Goal: Task Accomplishment & Management: Use online tool/utility

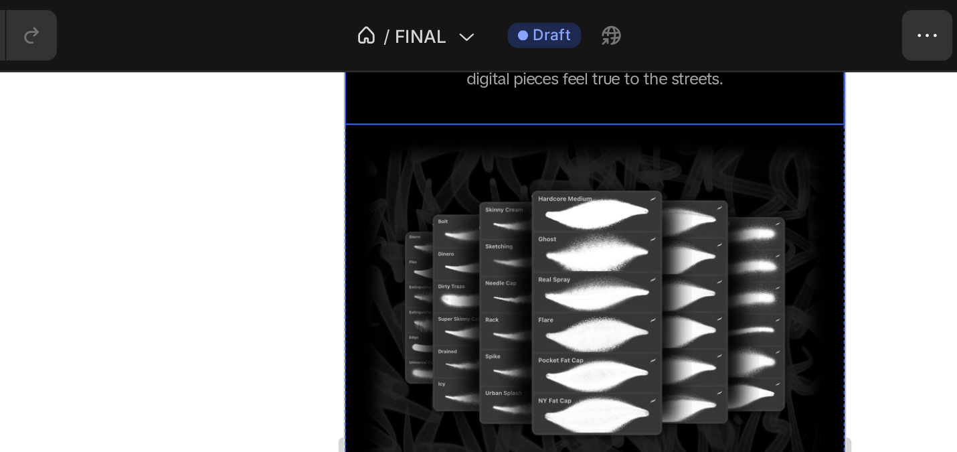
scroll to position [1737, 0]
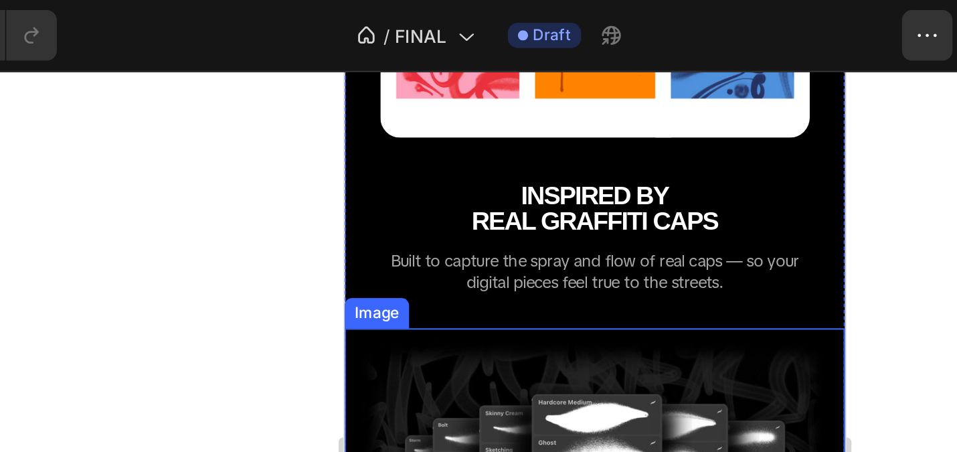
click at [501, 223] on img at bounding box center [476, 306] width 265 height 199
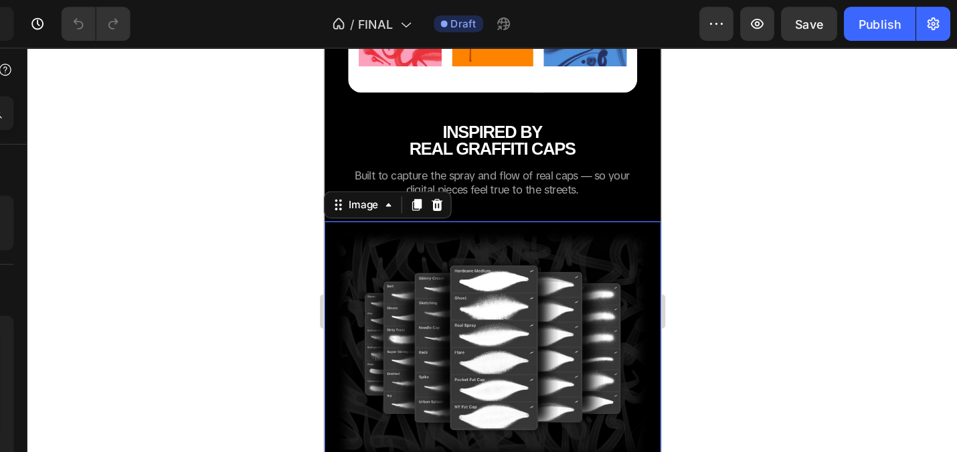
scroll to position [0, 0]
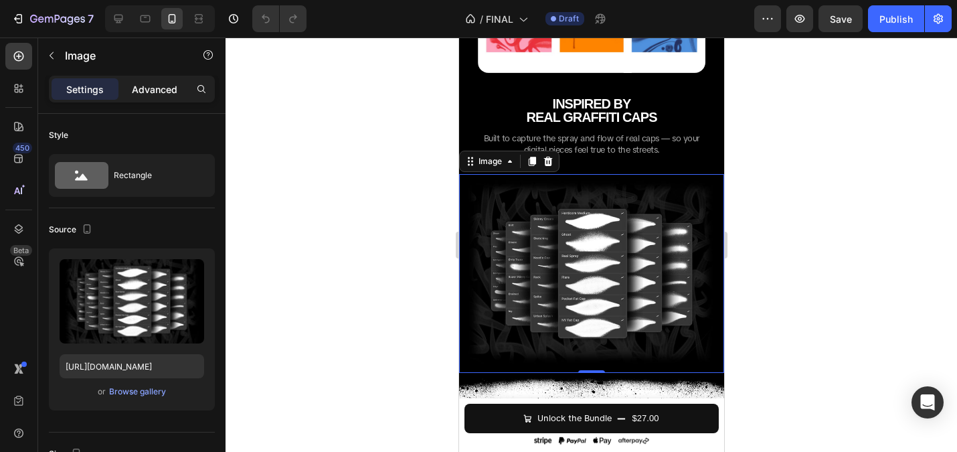
click at [164, 84] on p "Advanced" at bounding box center [155, 89] width 46 height 14
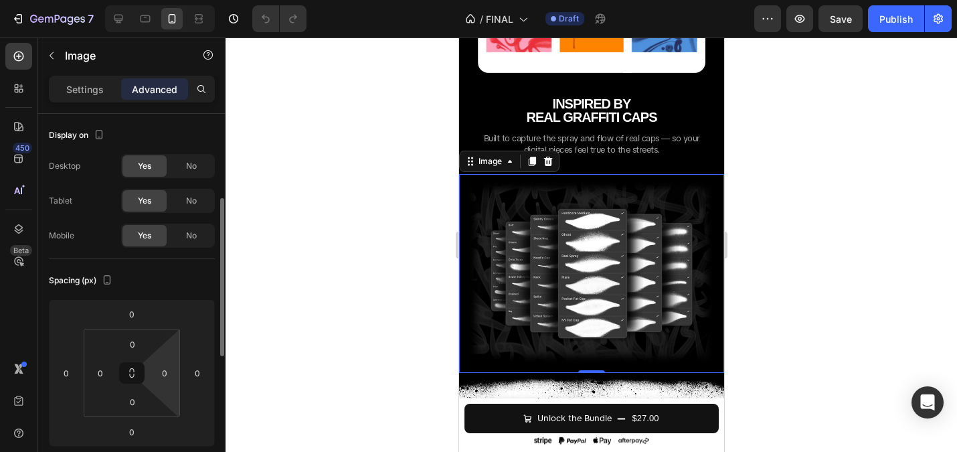
scroll to position [351, 0]
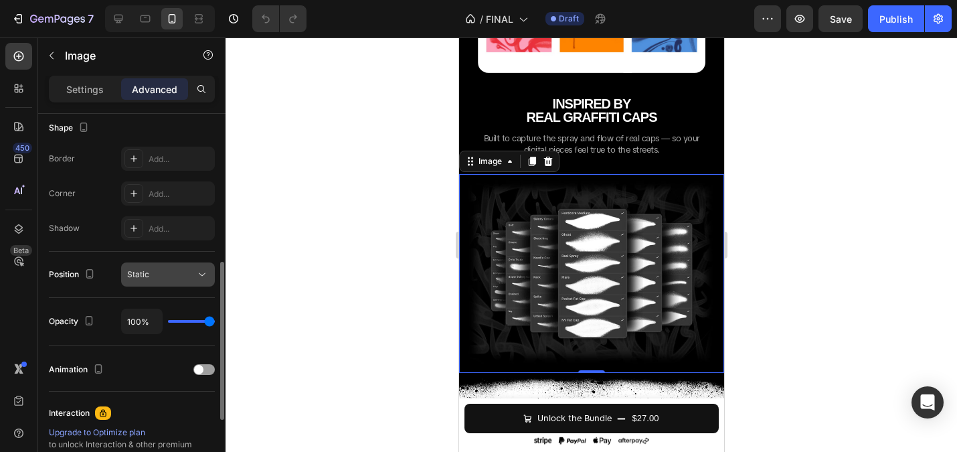
click at [179, 282] on button "Static" at bounding box center [168, 274] width 94 height 24
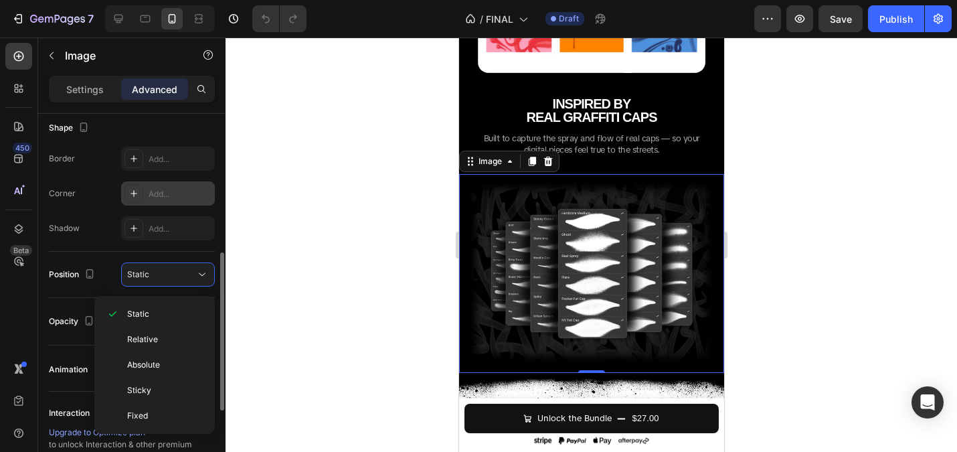
scroll to position [315, 0]
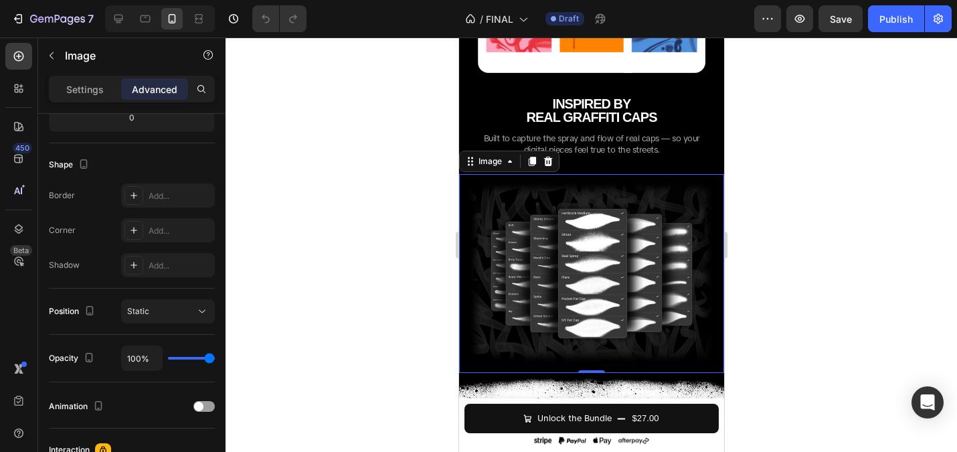
click at [318, 172] on div at bounding box center [591, 244] width 731 height 414
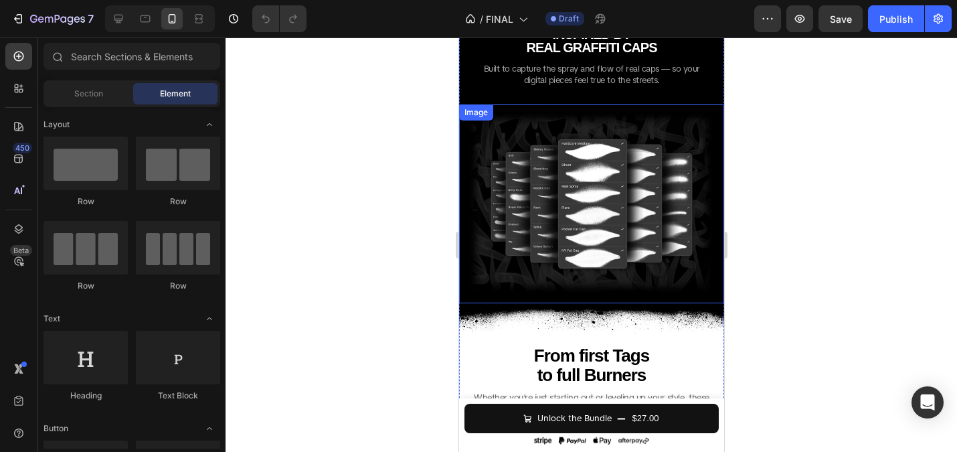
scroll to position [1714, 0]
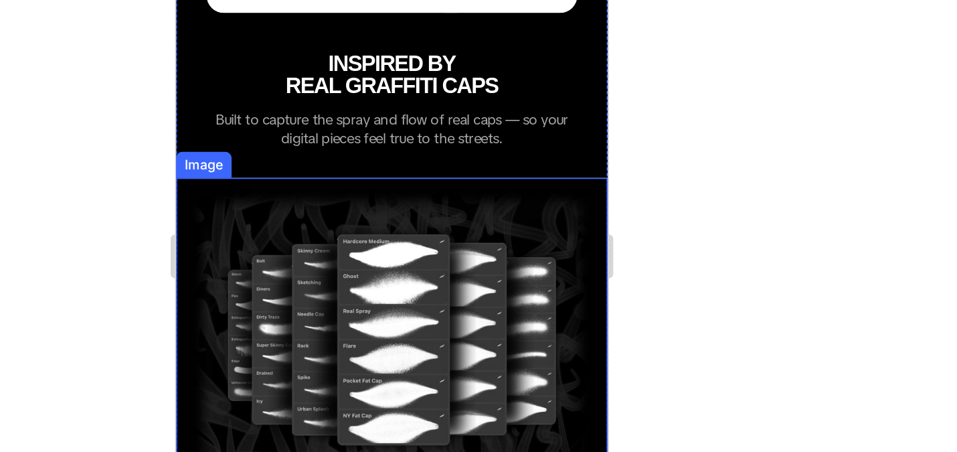
click at [420, 83] on img at bounding box center [307, 177] width 265 height 199
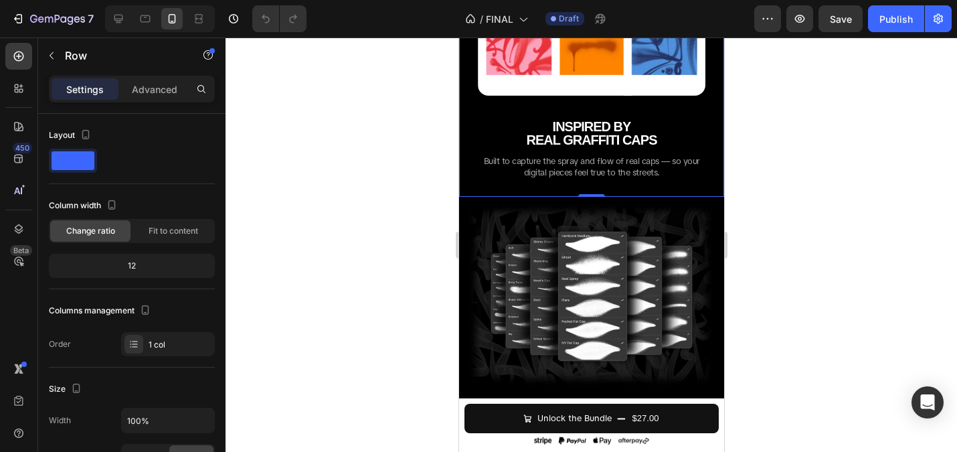
click at [383, 213] on div at bounding box center [591, 244] width 731 height 414
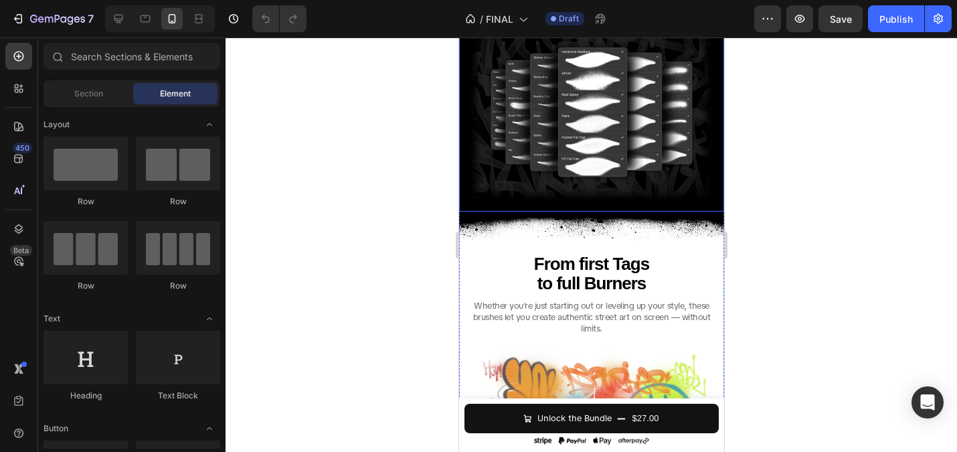
scroll to position [1921, 0]
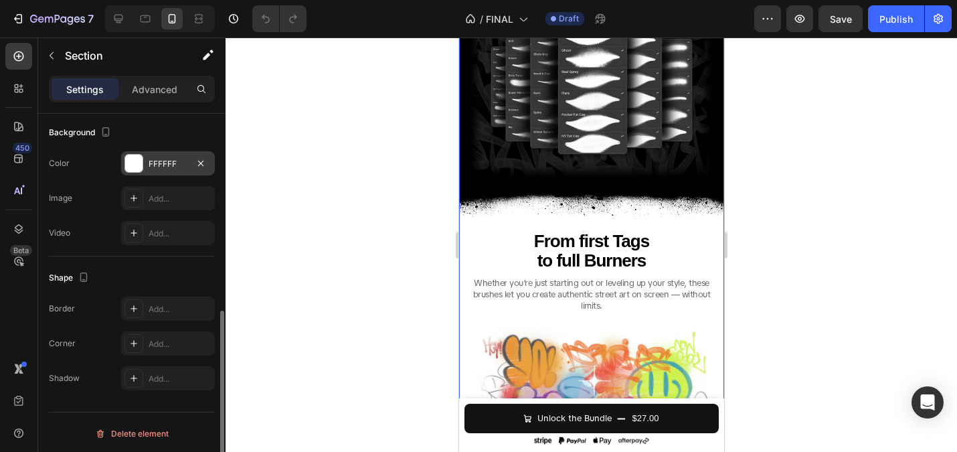
scroll to position [406, 0]
click at [135, 154] on div at bounding box center [133, 160] width 17 height 17
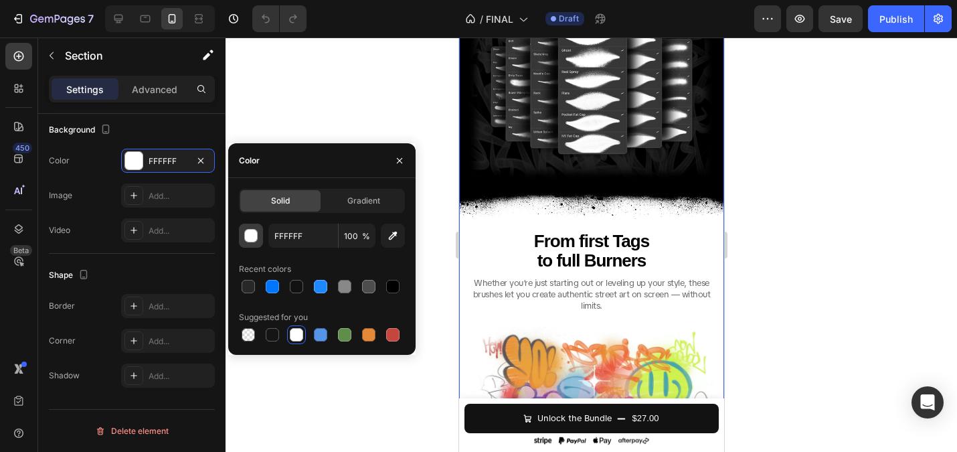
click at [254, 232] on div "button" at bounding box center [251, 236] width 13 height 13
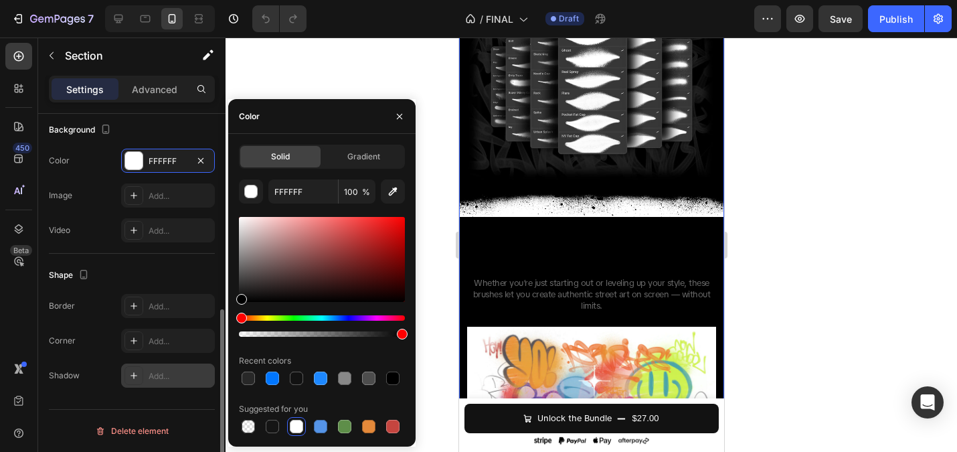
drag, startPoint x: 260, startPoint y: 269, endPoint x: 149, endPoint y: 380, distance: 157.1
click at [149, 380] on div "450 Beta Sections(18) Elements(83) Section Element Hero Section Product Detail …" at bounding box center [113, 244] width 226 height 414
type input "000000"
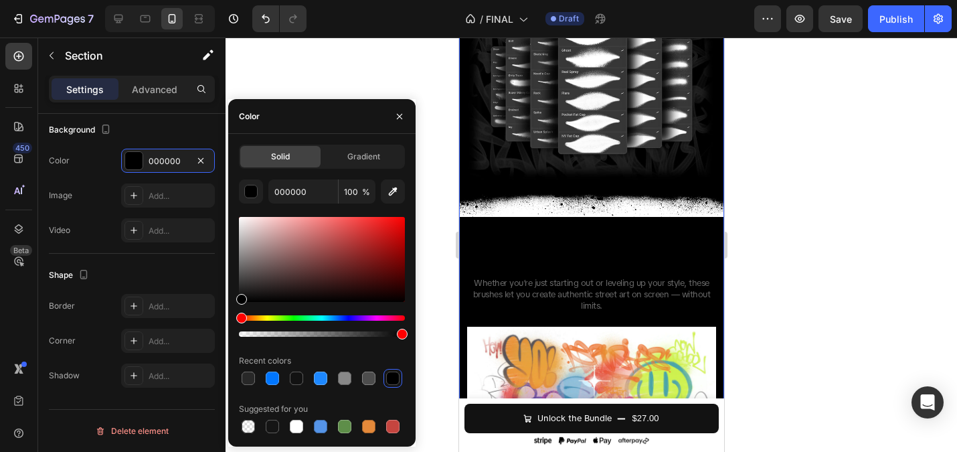
click at [368, 74] on div at bounding box center [591, 244] width 731 height 414
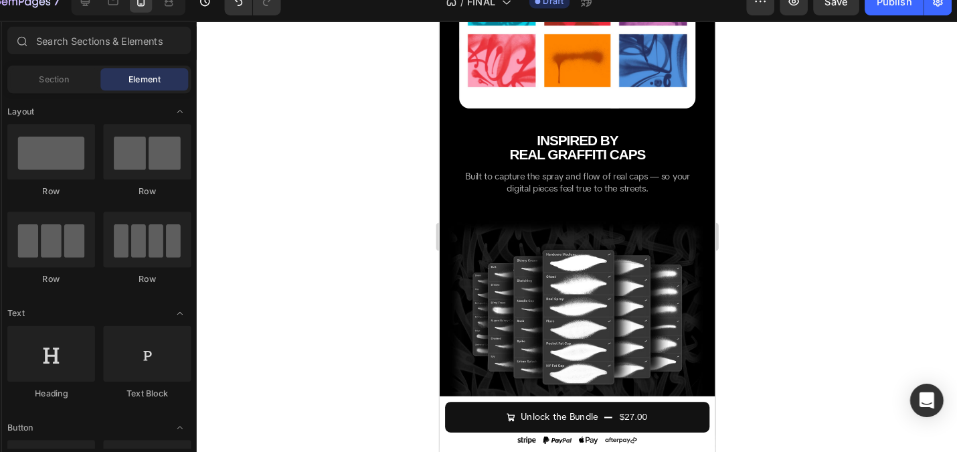
scroll to position [0, 0]
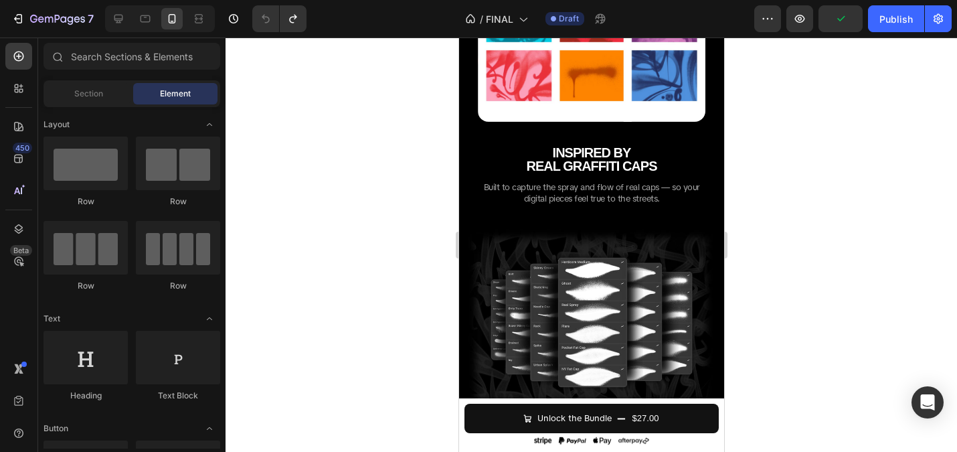
click at [418, 220] on div at bounding box center [591, 244] width 731 height 414
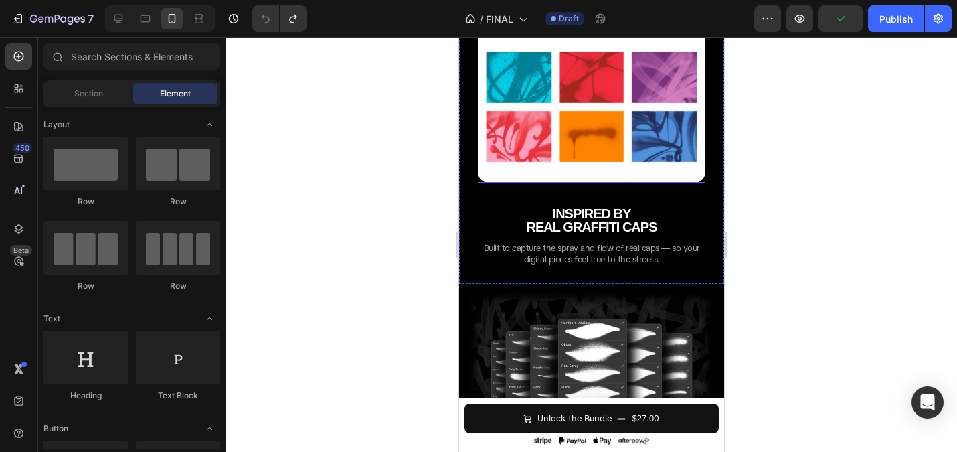
scroll to position [1725, 0]
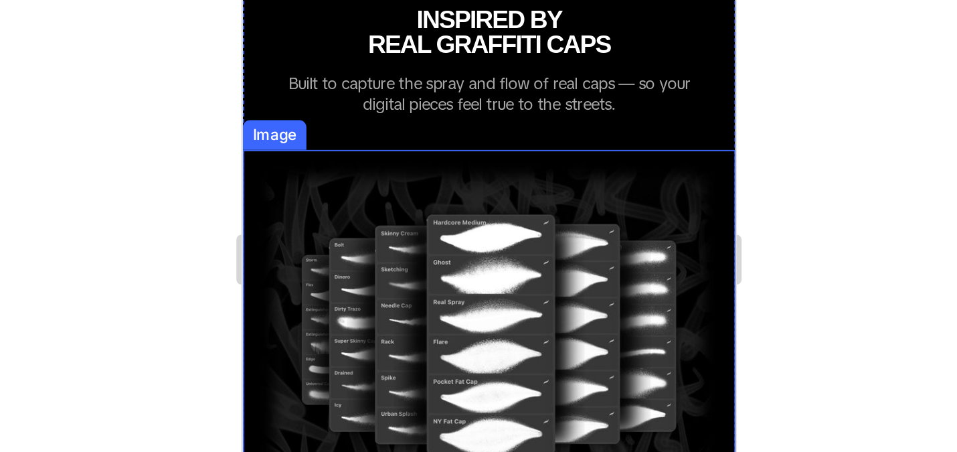
click at [481, 40] on img at bounding box center [374, 122] width 265 height 199
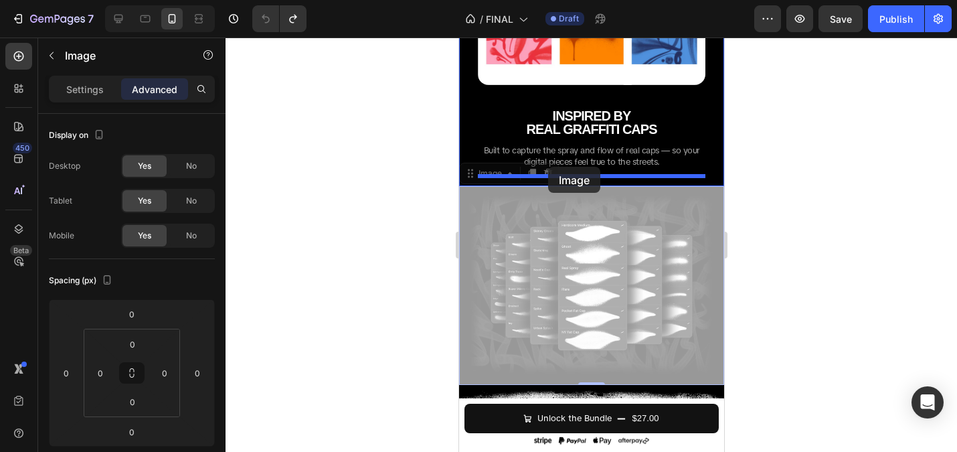
drag, startPoint x: 472, startPoint y: 177, endPoint x: 547, endPoint y: 167, distance: 75.7
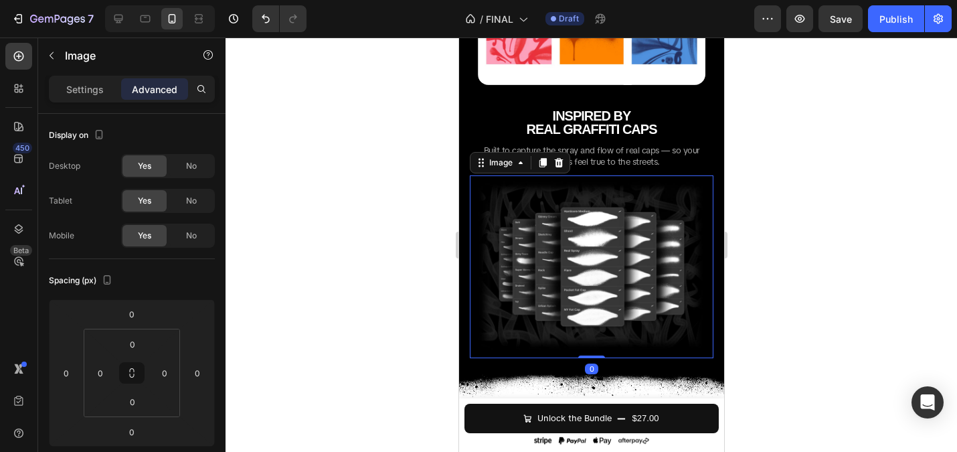
click at [369, 198] on div at bounding box center [591, 244] width 731 height 414
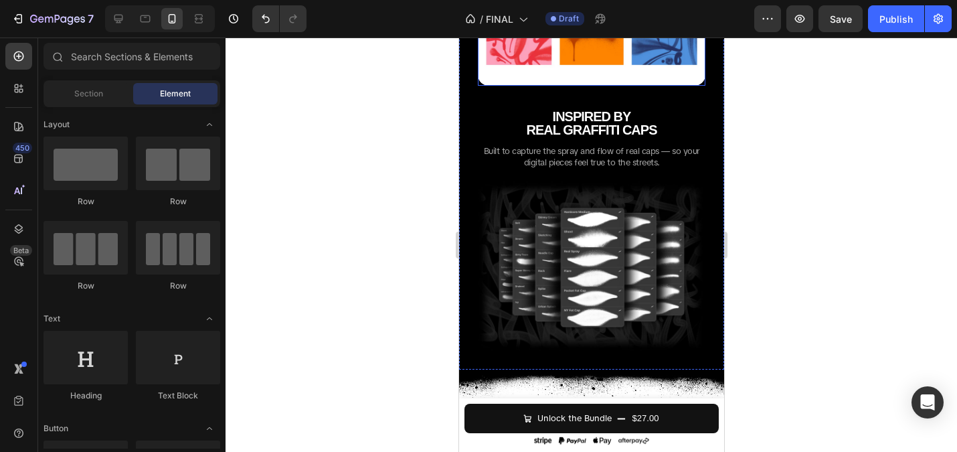
scroll to position [1753, 0]
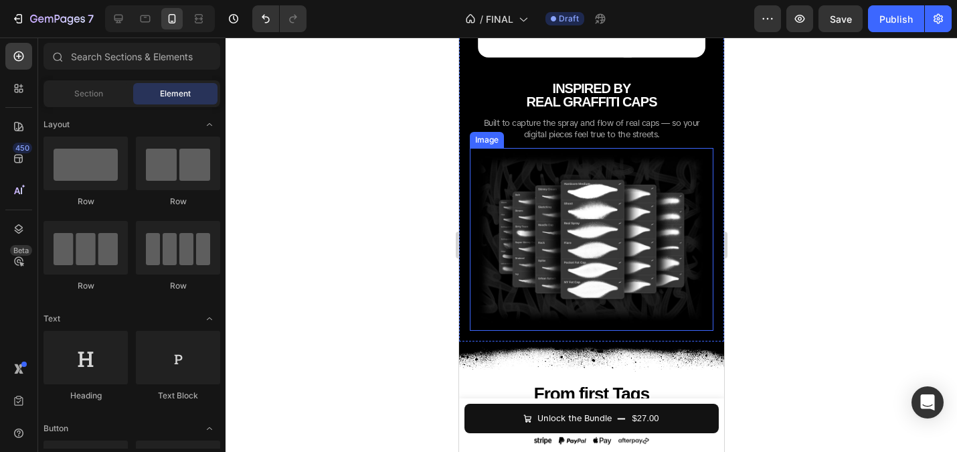
click at [596, 214] on img at bounding box center [591, 239] width 244 height 183
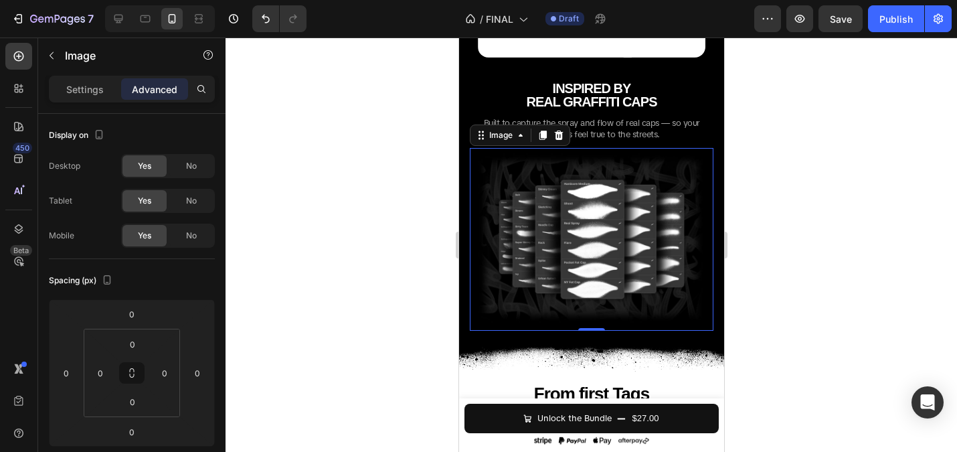
click at [401, 234] on div at bounding box center [591, 244] width 731 height 414
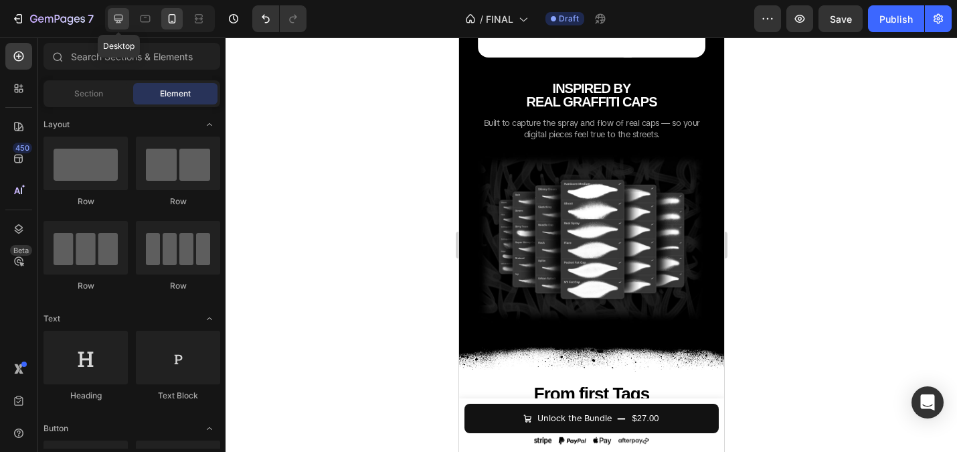
click at [120, 19] on icon at bounding box center [118, 18] width 13 height 13
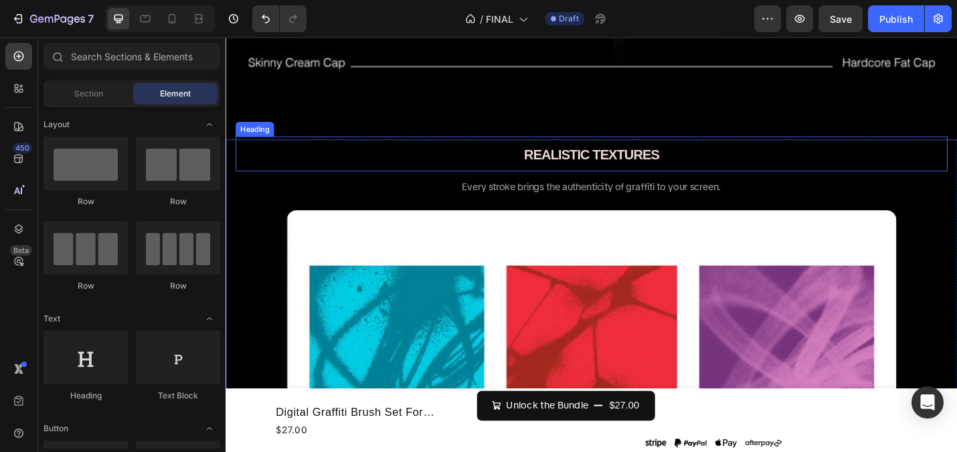
scroll to position [2400, 0]
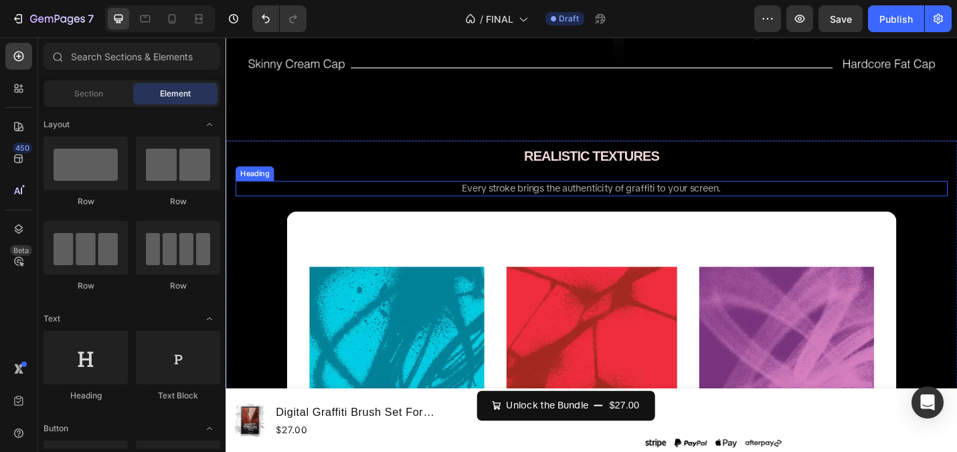
click at [461, 203] on h2 "Every stroke brings the authenticity of graffiti to your screen." at bounding box center [627, 203] width 782 height 17
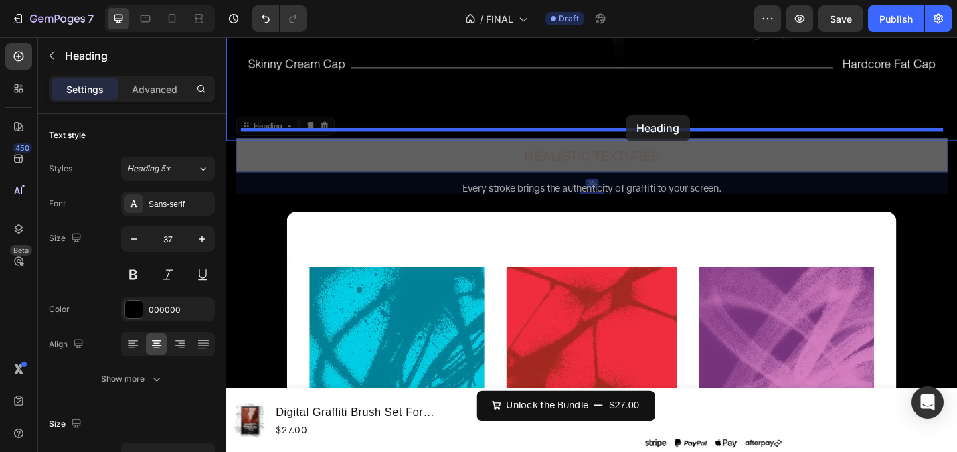
drag, startPoint x: 664, startPoint y: 169, endPoint x: 665, endPoint y: 122, distance: 46.2
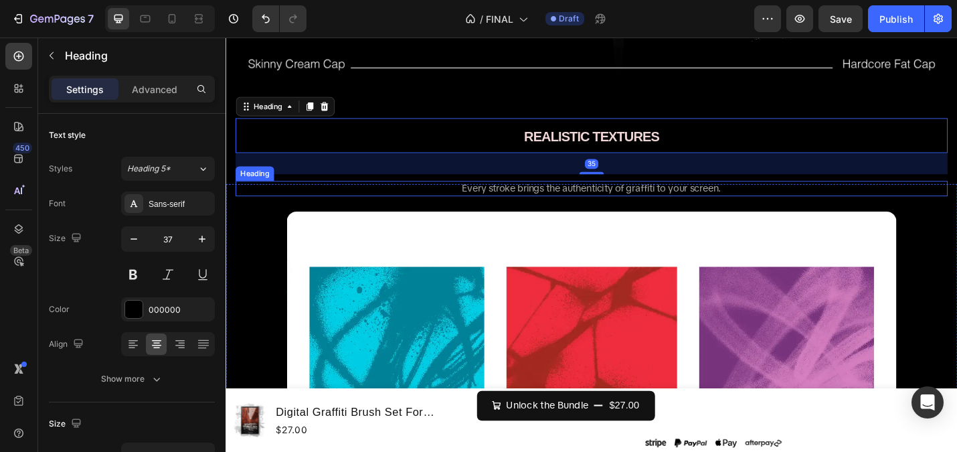
click at [608, 200] on span "Every stroke brings the authenticity of graffiti to your screen." at bounding box center [627, 202] width 284 height 14
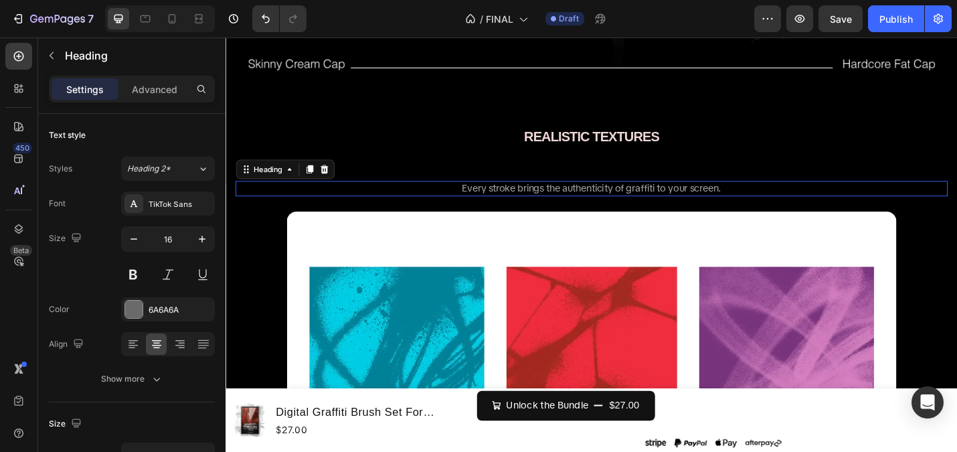
scroll to position [406, 0]
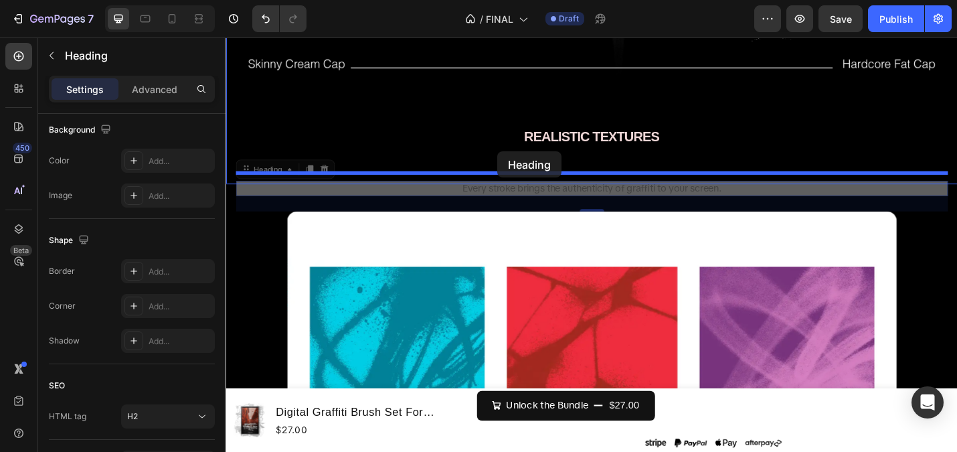
drag, startPoint x: 248, startPoint y: 183, endPoint x: 524, endPoint y: 163, distance: 276.5
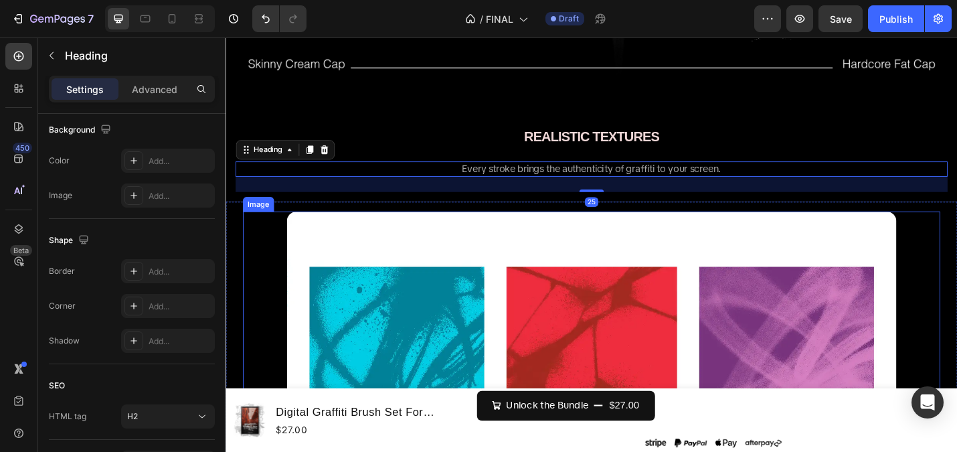
click at [373, 231] on img at bounding box center [626, 451] width 669 height 446
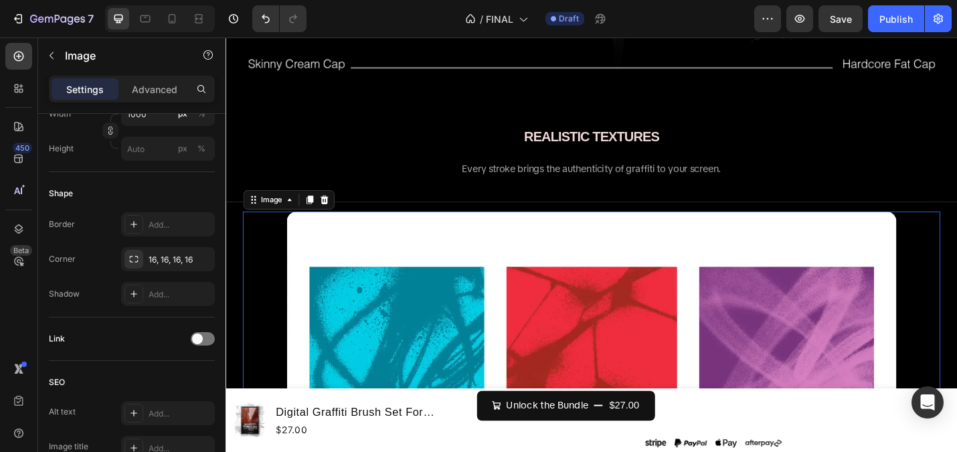
scroll to position [0, 0]
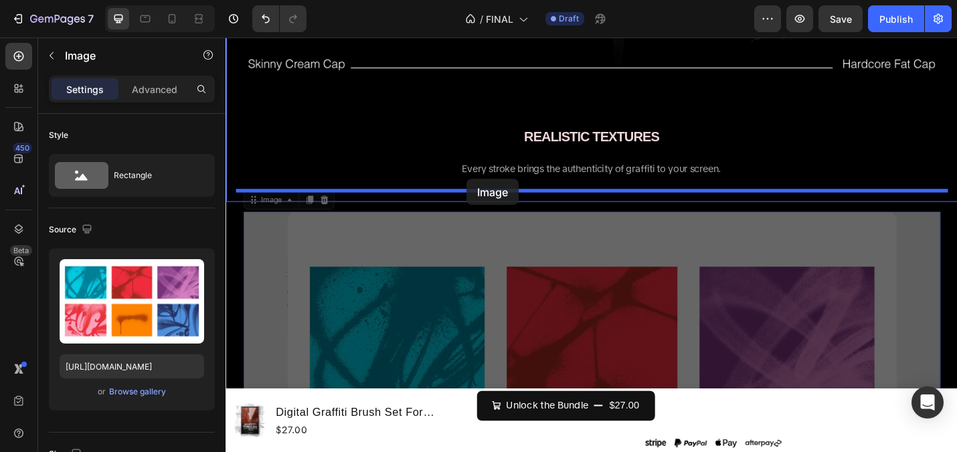
drag, startPoint x: 248, startPoint y: 217, endPoint x: 490, endPoint y: 193, distance: 243.5
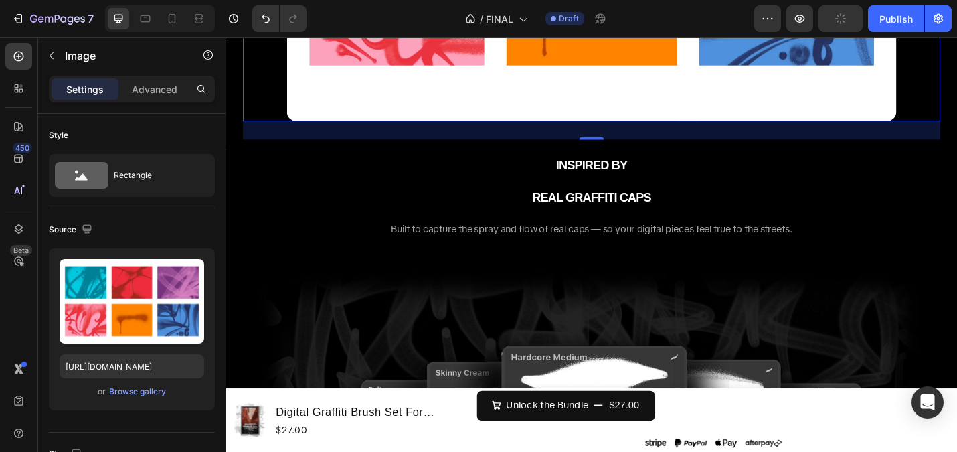
scroll to position [2922, 0]
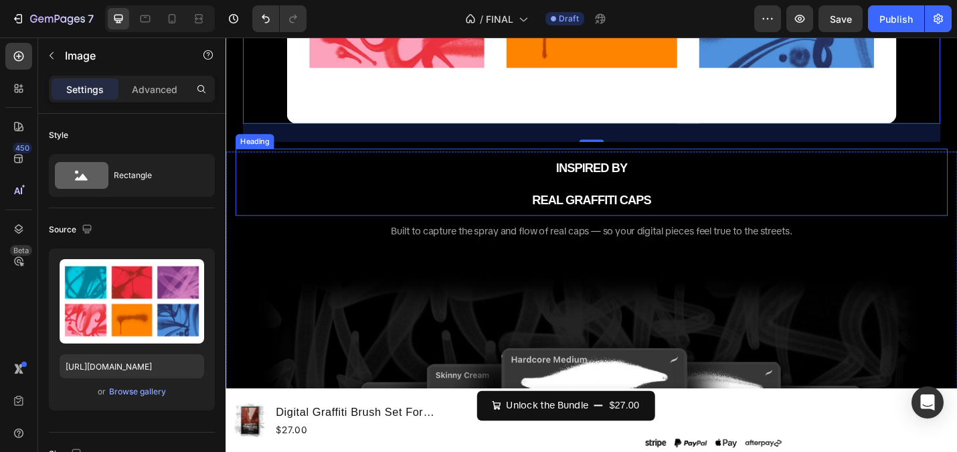
click at [636, 181] on span "INSPIRED BY" at bounding box center [627, 180] width 78 height 15
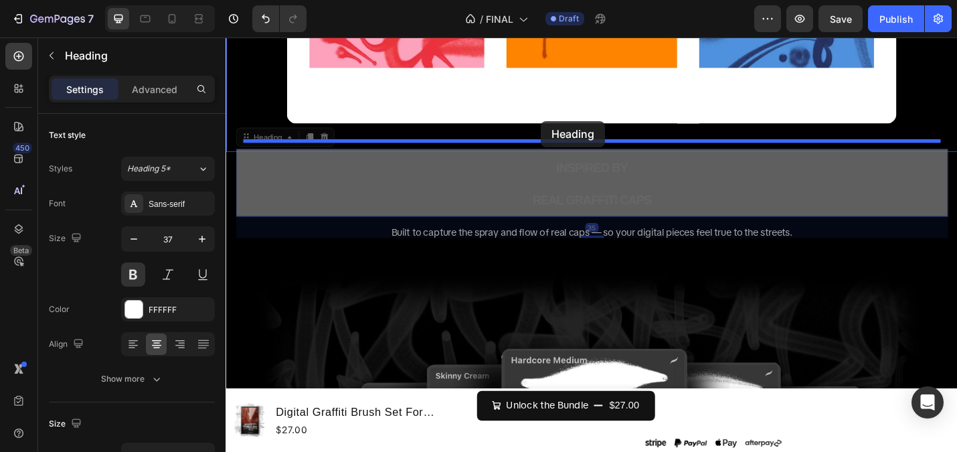
drag, startPoint x: 256, startPoint y: 148, endPoint x: 571, endPoint y: 129, distance: 316.4
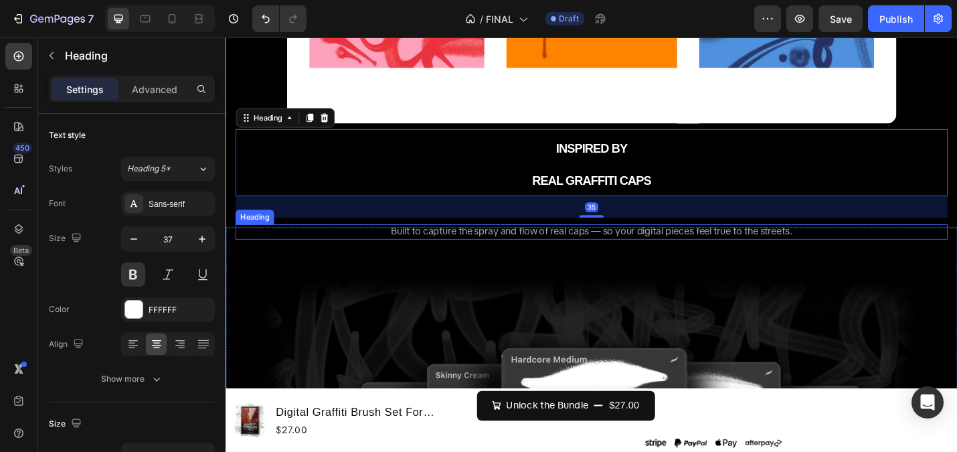
click at [520, 247] on span "Built to capture the spray and flow of real caps — so your digital pieces feel …" at bounding box center [627, 250] width 441 height 14
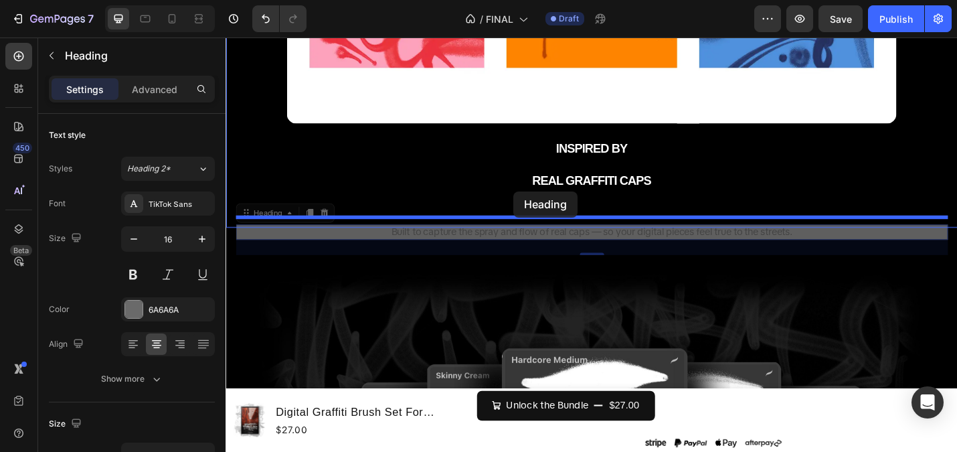
drag, startPoint x: 251, startPoint y: 232, endPoint x: 541, endPoint y: 206, distance: 291.6
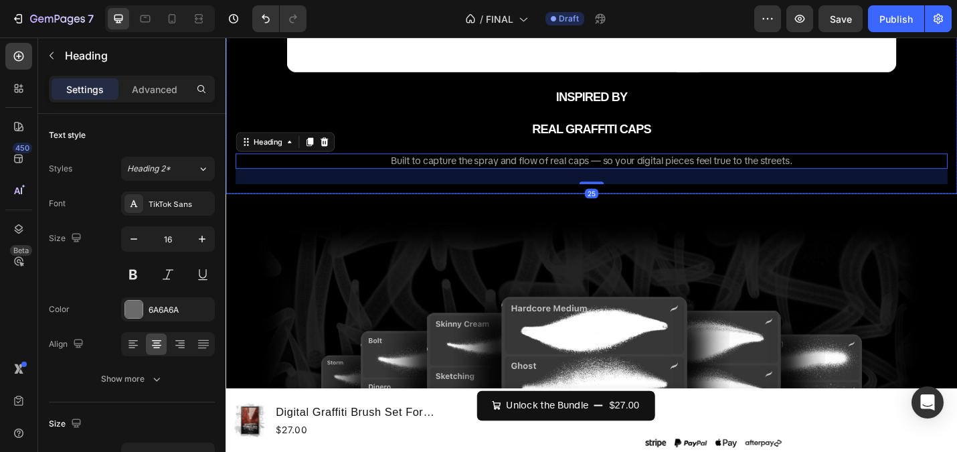
scroll to position [2981, 0]
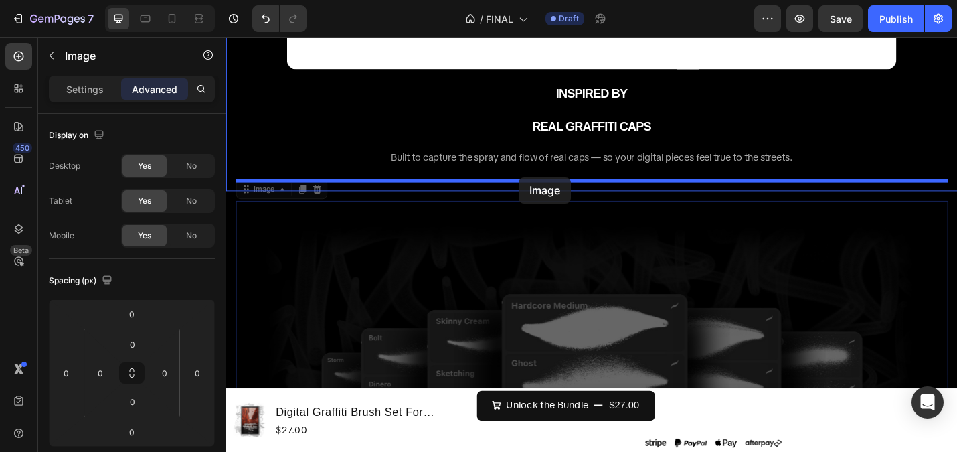
drag, startPoint x: 247, startPoint y: 206, endPoint x: 547, endPoint y: 191, distance: 300.8
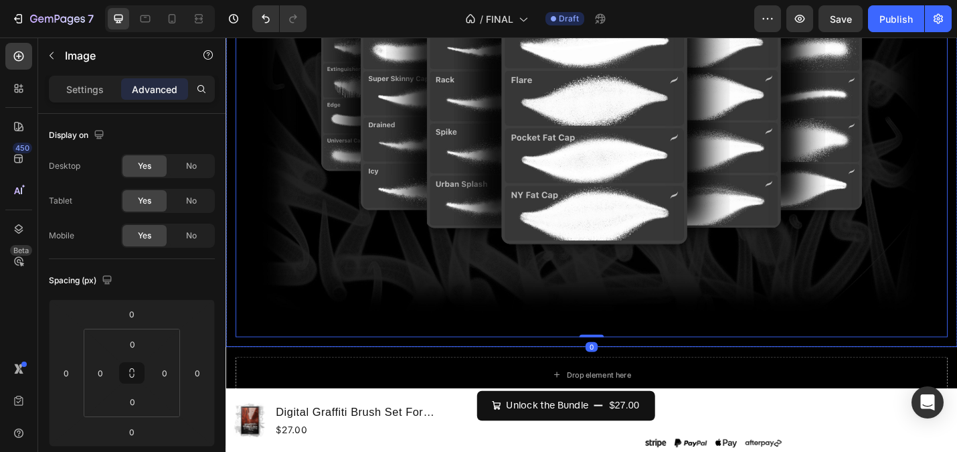
scroll to position [3601, 0]
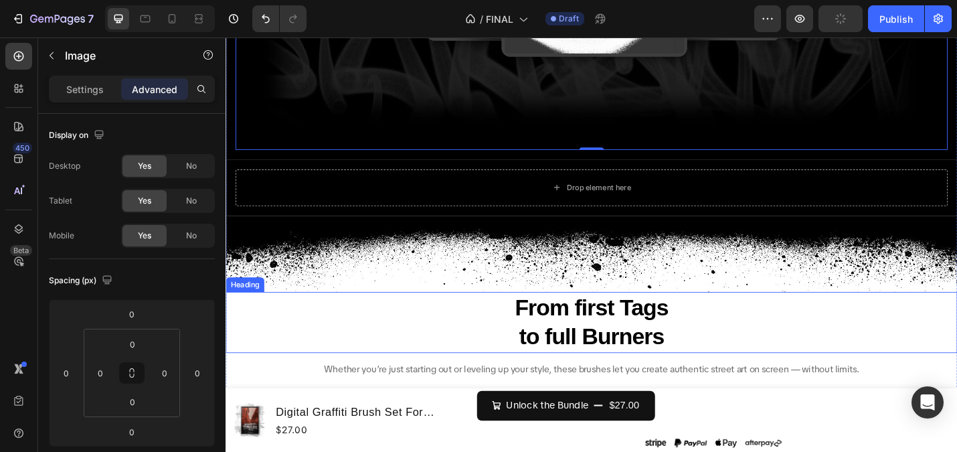
click at [395, 339] on h2 "From first Tags to full Burners" at bounding box center [627, 350] width 803 height 67
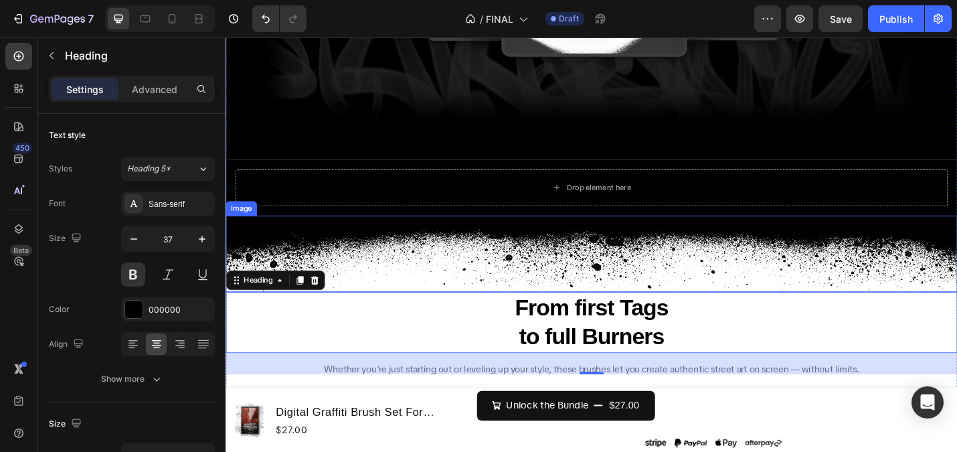
click at [503, 266] on img at bounding box center [627, 275] width 803 height 84
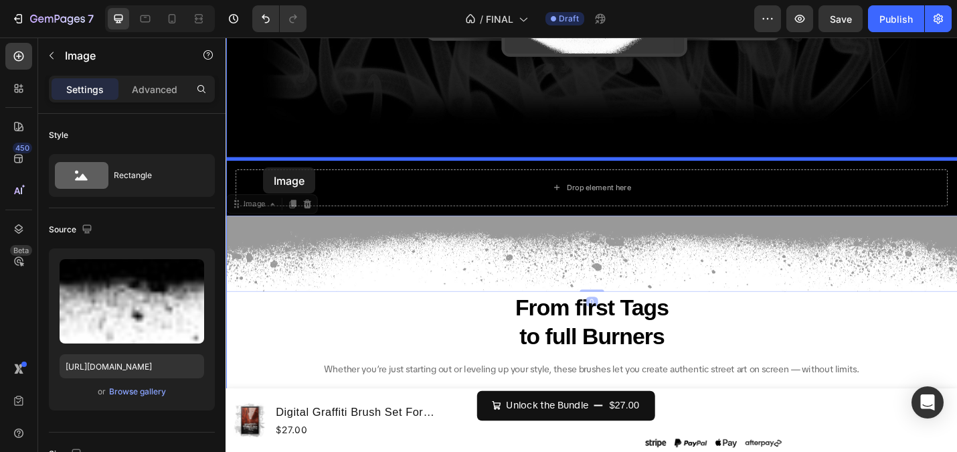
drag, startPoint x: 233, startPoint y: 223, endPoint x: 266, endPoint y: 180, distance: 54.3
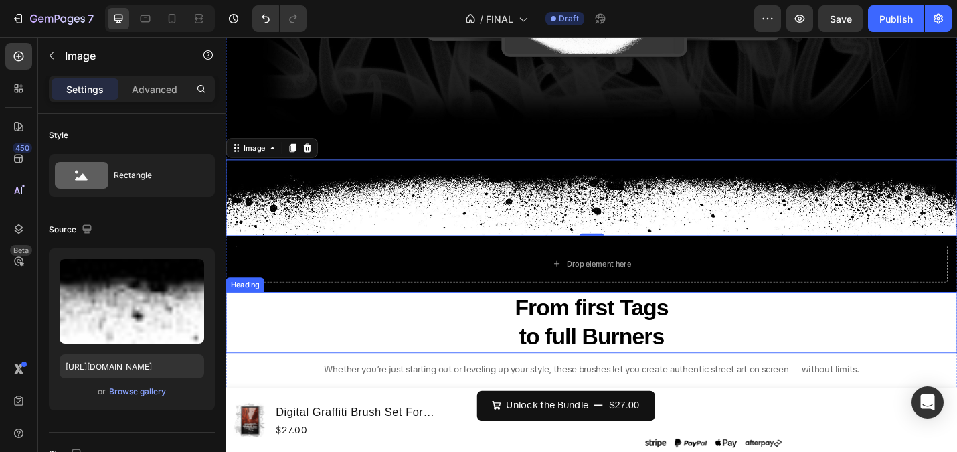
click at [304, 313] on div "Drop element here Row" at bounding box center [627, 286] width 803 height 62
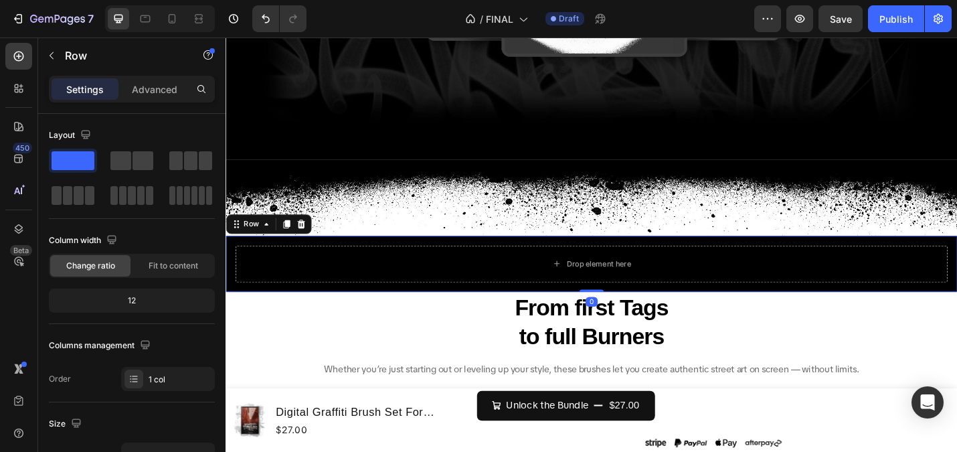
drag, startPoint x: 626, startPoint y: 313, endPoint x: 624, endPoint y: 262, distance: 51.6
click at [624, 262] on div "Drop element here Row 0" at bounding box center [627, 286] width 803 height 62
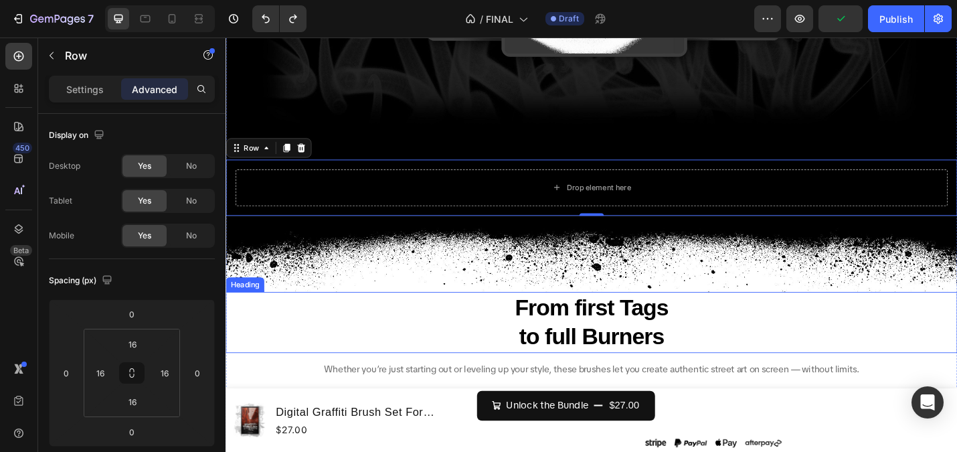
click at [372, 356] on h2 "From first Tags to full Burners" at bounding box center [627, 350] width 803 height 67
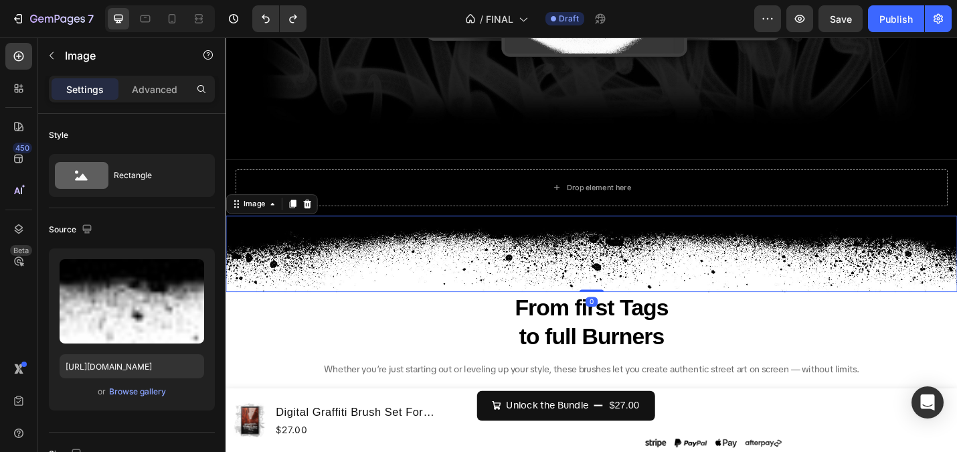
click at [262, 243] on img at bounding box center [627, 275] width 803 height 84
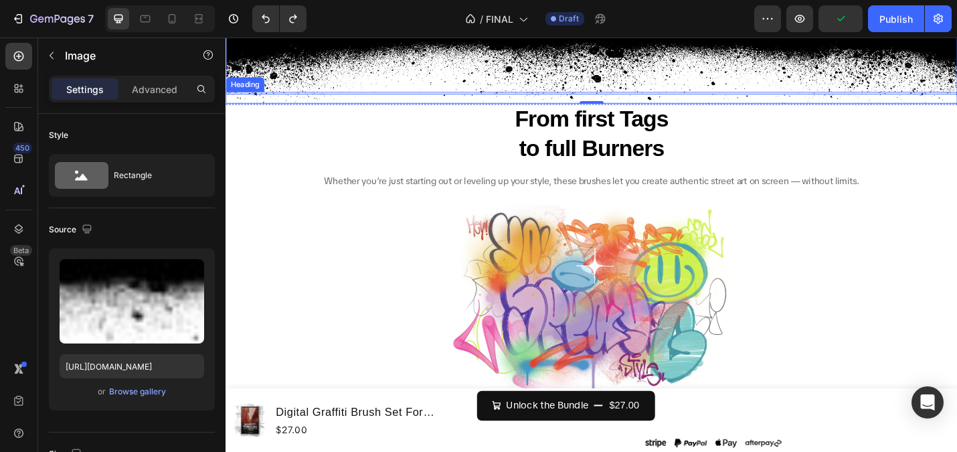
scroll to position [3823, 0]
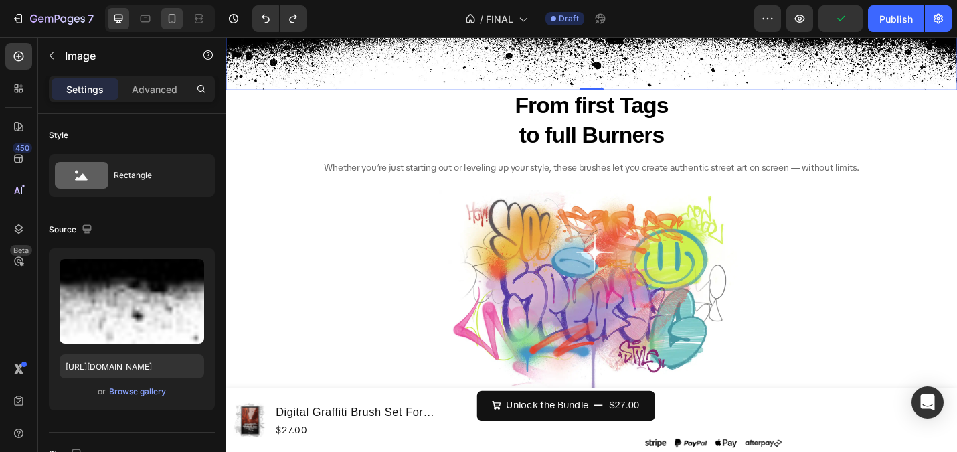
click at [163, 15] on div at bounding box center [171, 18] width 21 height 21
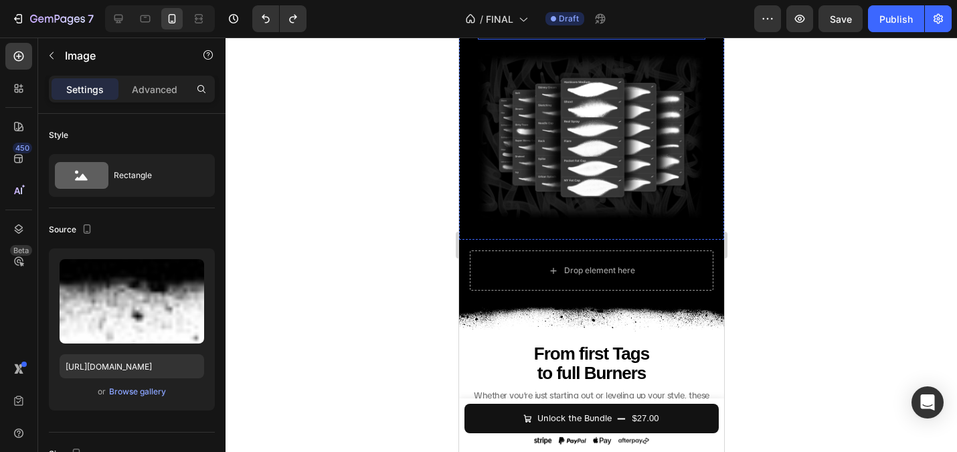
scroll to position [1892, 0]
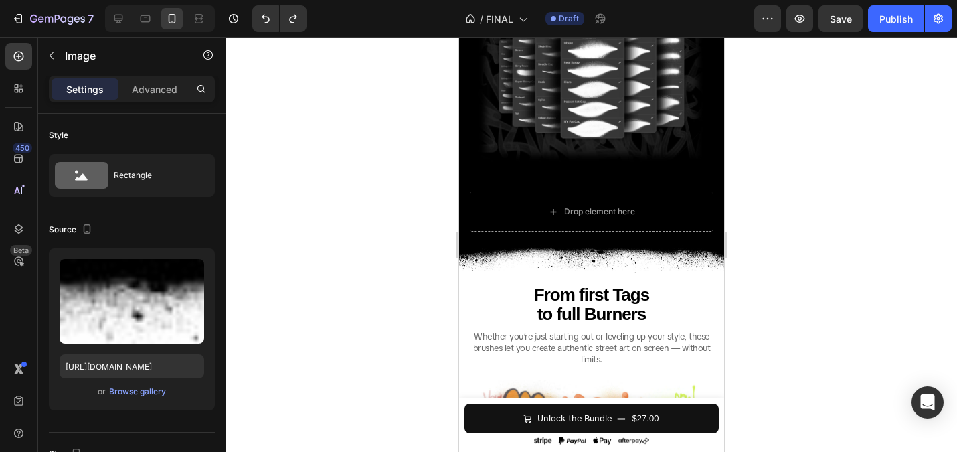
click at [290, 125] on div at bounding box center [591, 244] width 731 height 414
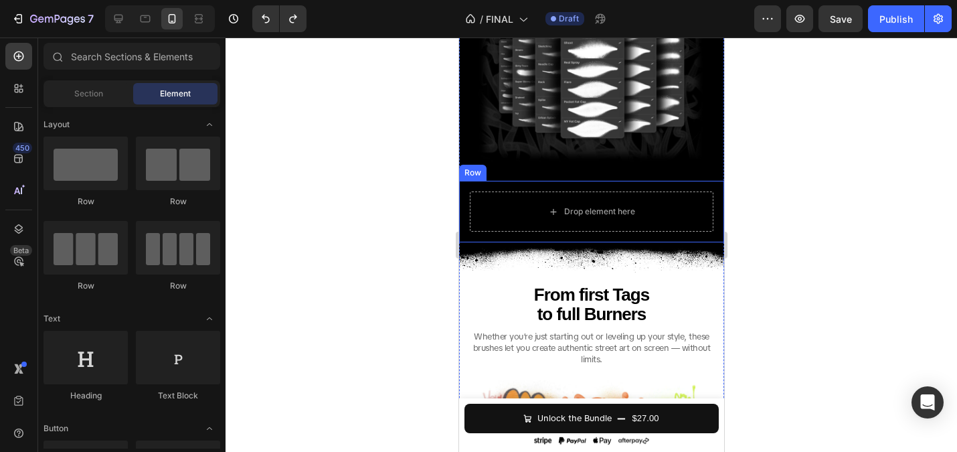
click at [495, 189] on div "Drop element here Row" at bounding box center [590, 212] width 265 height 62
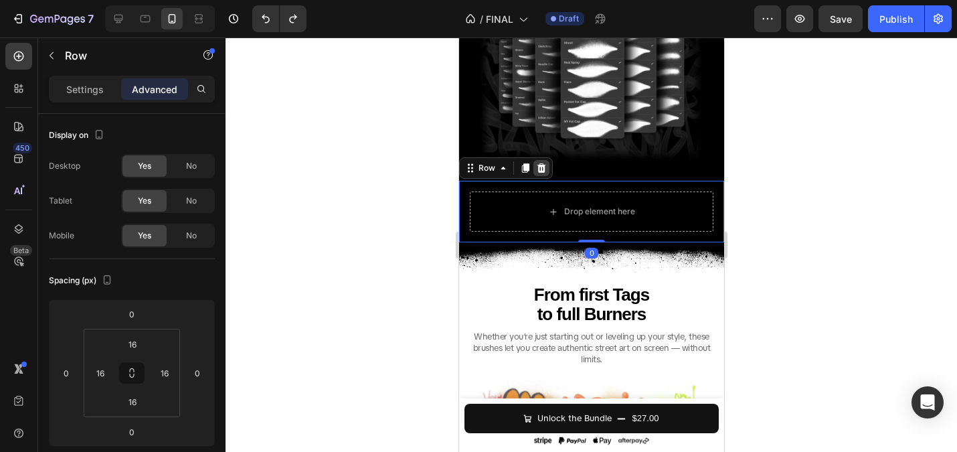
click at [542, 169] on icon at bounding box center [541, 167] width 9 height 9
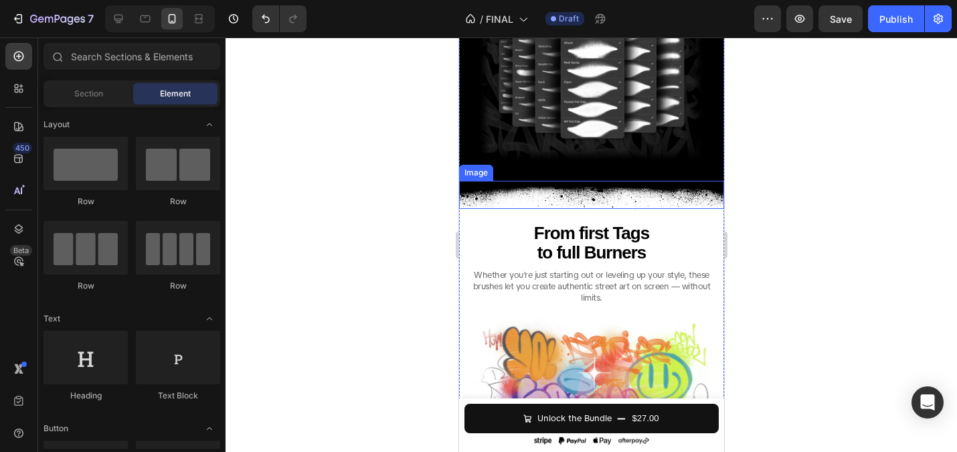
click at [507, 187] on img at bounding box center [590, 194] width 265 height 27
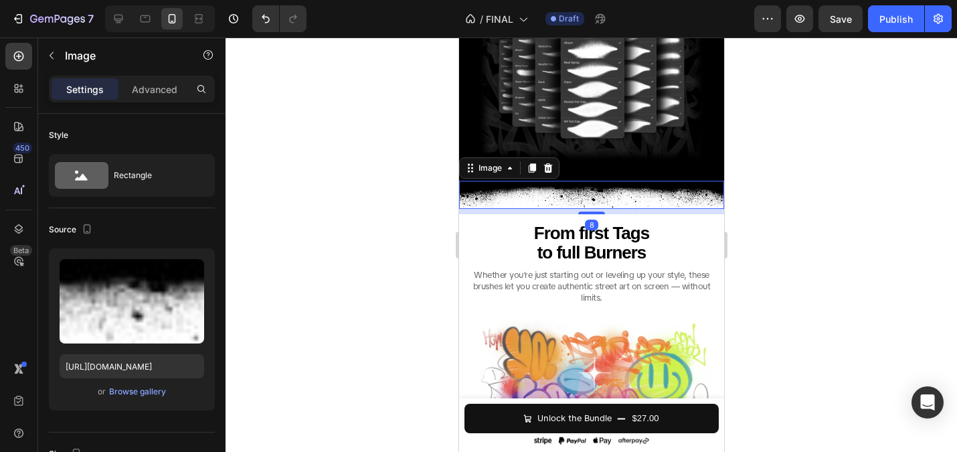
click at [393, 181] on div at bounding box center [591, 244] width 731 height 414
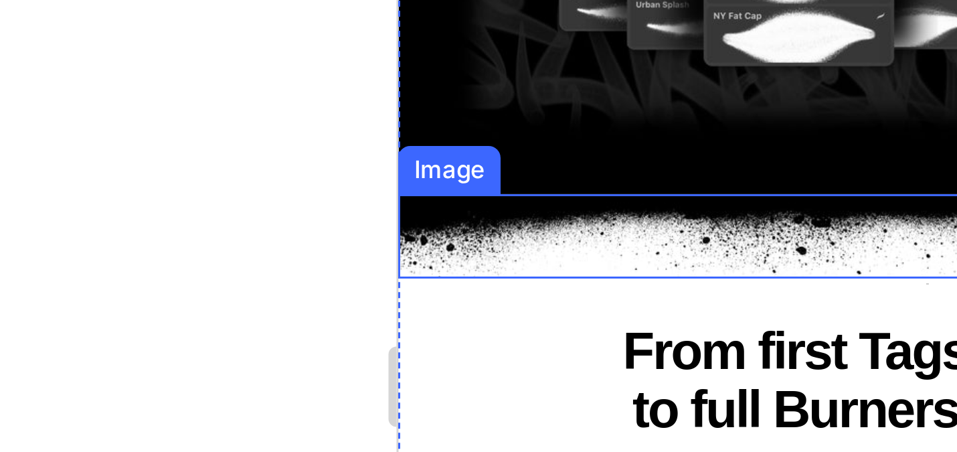
click at [415, 178] on div at bounding box center [591, 244] width 731 height 414
click at [432, 147] on div at bounding box center [591, 244] width 731 height 414
click at [427, 201] on div at bounding box center [591, 244] width 731 height 414
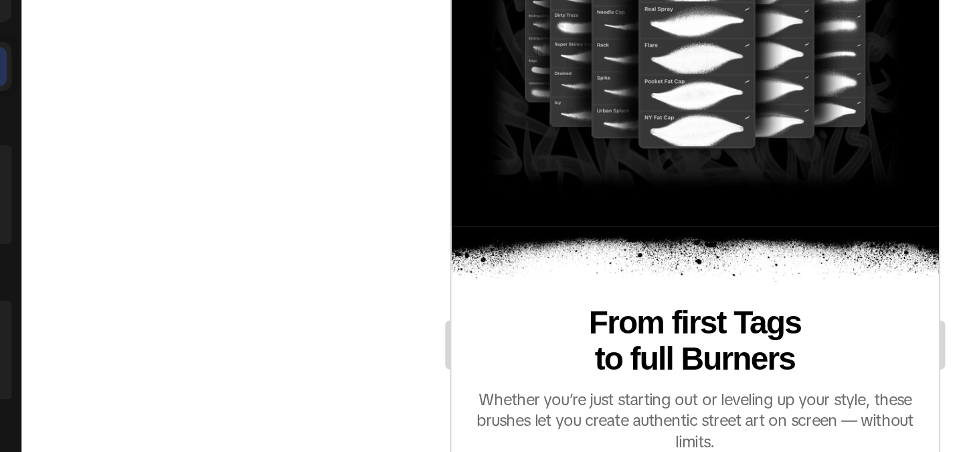
click at [397, 169] on div at bounding box center [591, 244] width 731 height 414
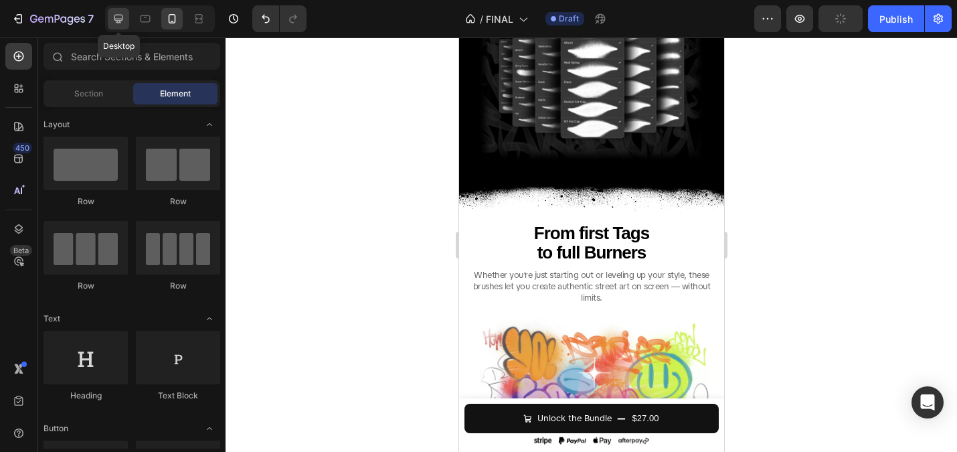
click at [118, 13] on icon at bounding box center [118, 18] width 13 height 13
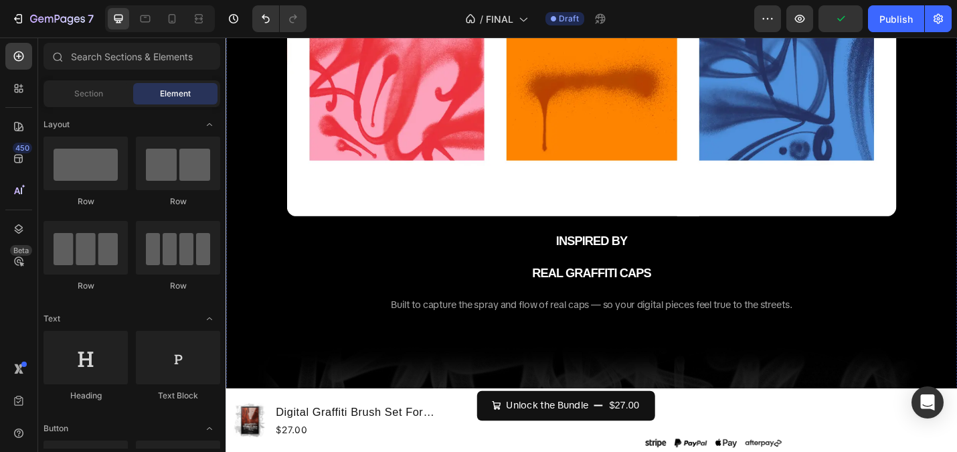
scroll to position [2991, 0]
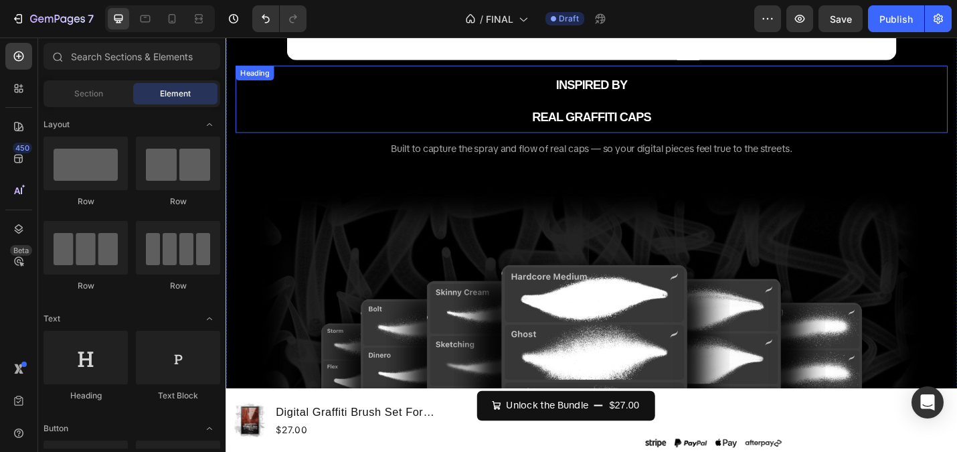
click at [622, 78] on h2 "INSPIRED BY REAL GRAFFITI CAPS" at bounding box center [627, 105] width 782 height 74
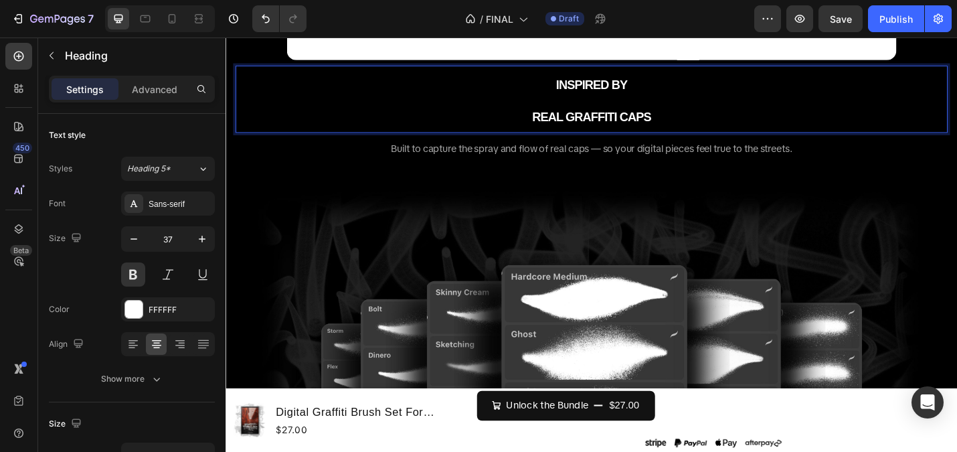
click at [625, 88] on span "INSPIRED BY" at bounding box center [627, 89] width 78 height 15
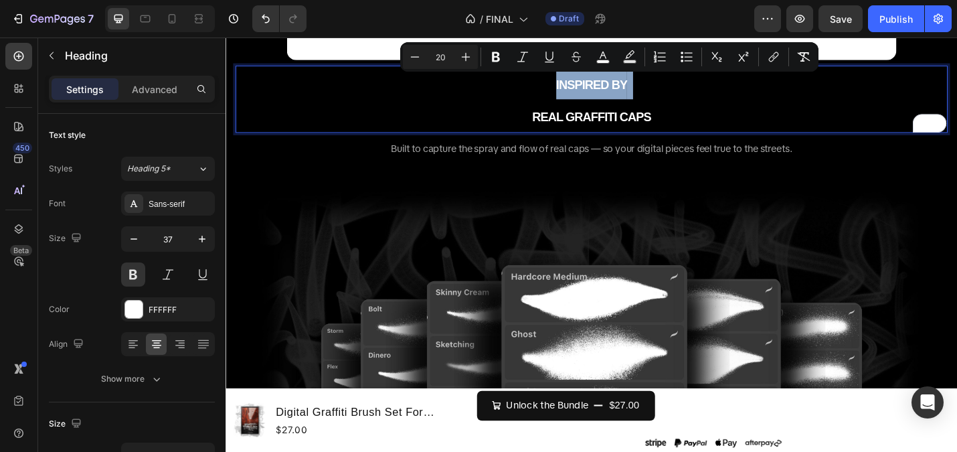
click at [625, 90] on span "INSPIRED BY" at bounding box center [627, 89] width 78 height 15
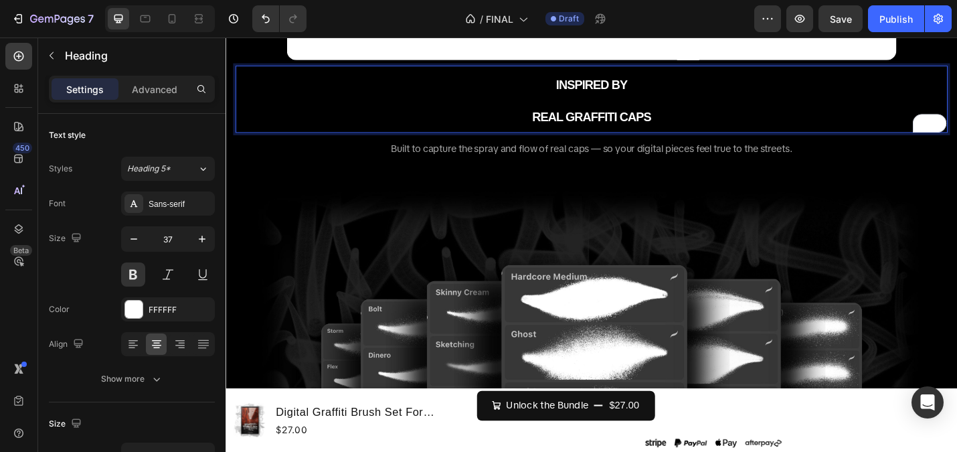
click at [628, 109] on p "INSPIRED BY REAL GRAFFITI CAPS" at bounding box center [627, 105] width 779 height 71
click at [684, 120] on span "REAL GRAFFITI CAPS" at bounding box center [627, 124] width 130 height 15
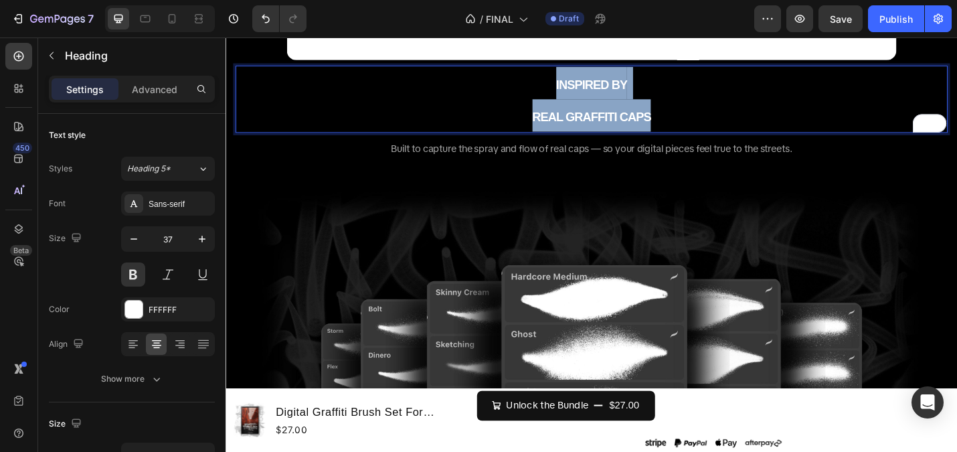
drag, startPoint x: 710, startPoint y: 124, endPoint x: 553, endPoint y: 67, distance: 166.6
click at [553, 68] on h2 "INSPIRED BY REAL GRAFFITI CAPS" at bounding box center [627, 105] width 782 height 74
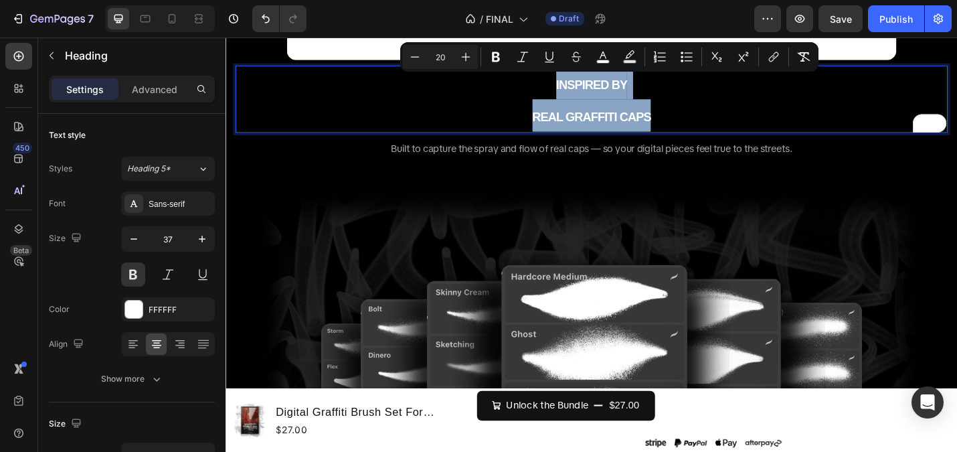
click at [553, 106] on p "INSPIRED BY REAL GRAFFITI CAPS" at bounding box center [627, 105] width 779 height 71
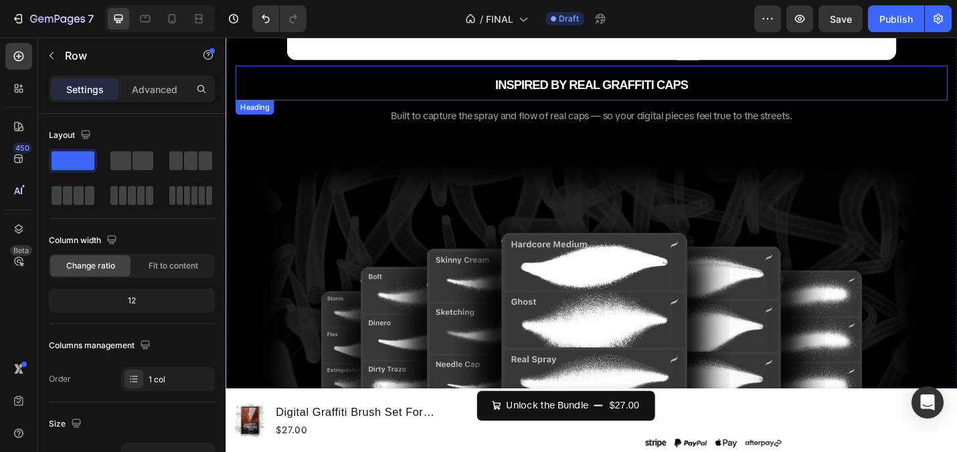
click at [548, 78] on p "⁠⁠⁠⁠⁠⁠⁠ INSPIRED BY REAL GRAFFITI CAPS" at bounding box center [627, 87] width 779 height 35
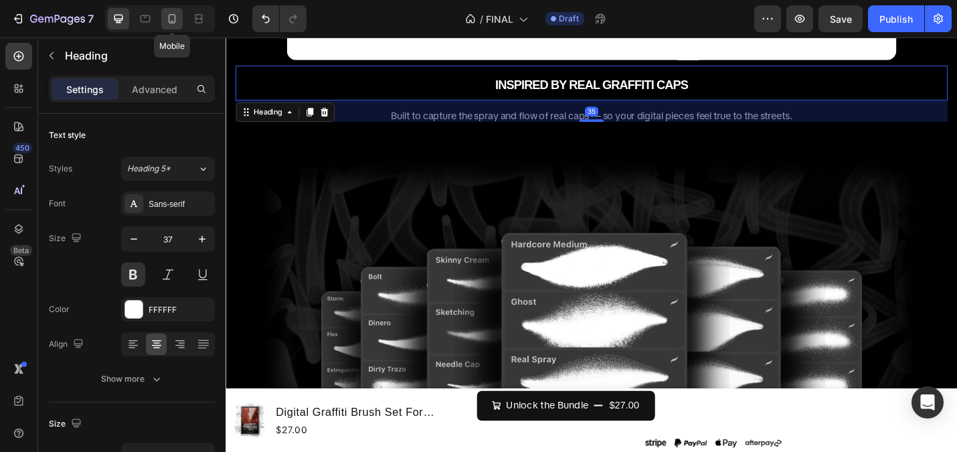
click at [170, 21] on icon at bounding box center [171, 18] width 13 height 13
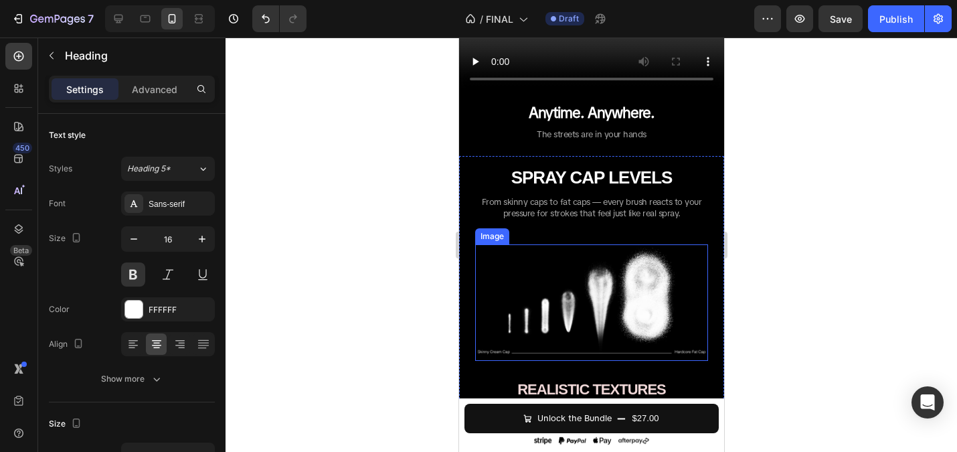
scroll to position [1094, 0]
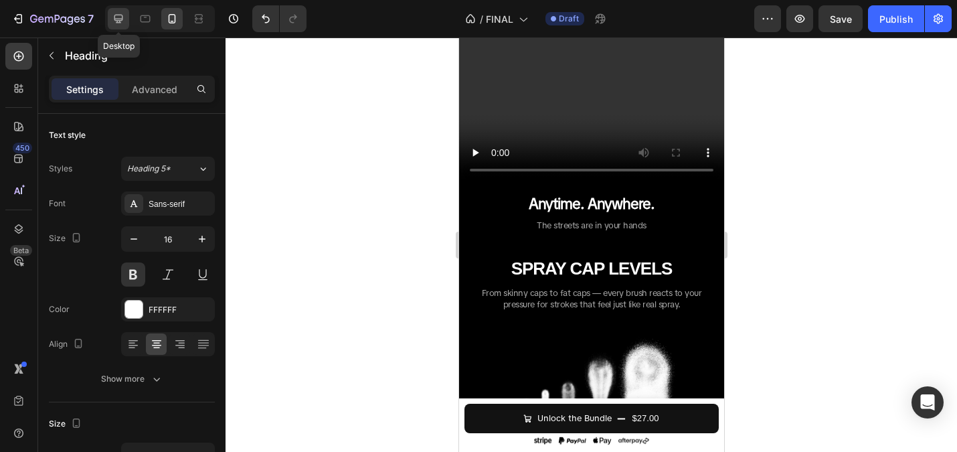
click at [112, 17] on icon at bounding box center [118, 18] width 13 height 13
type input "37"
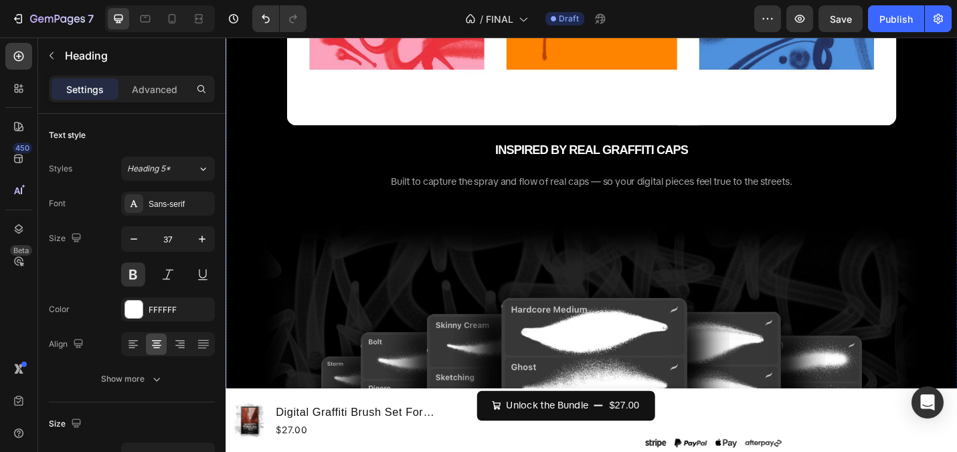
scroll to position [2907, 0]
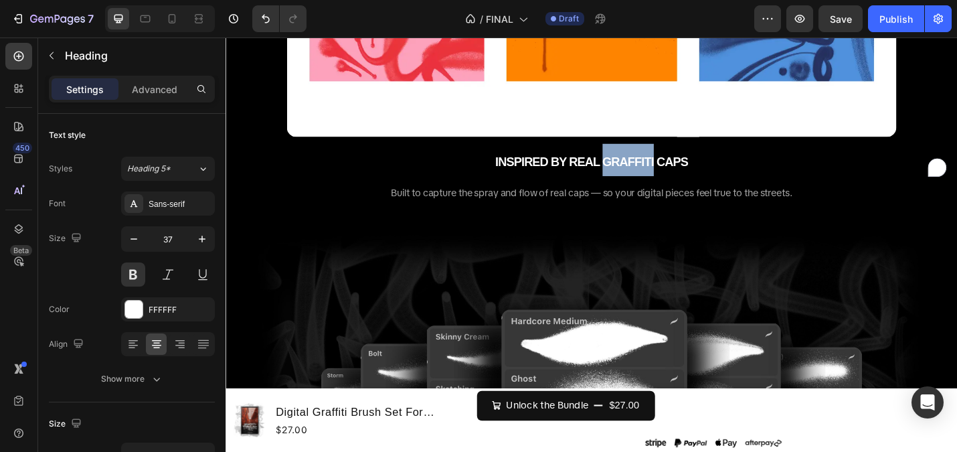
click at [689, 176] on span "INSPIRED BY REAL GRAFFITI CAPS" at bounding box center [626, 173] width 211 height 15
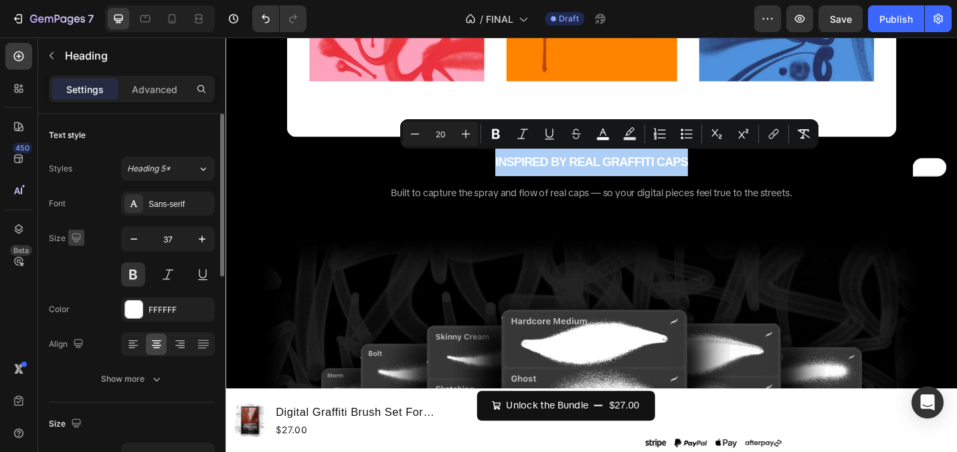
click at [80, 236] on icon "button" at bounding box center [76, 237] width 13 height 13
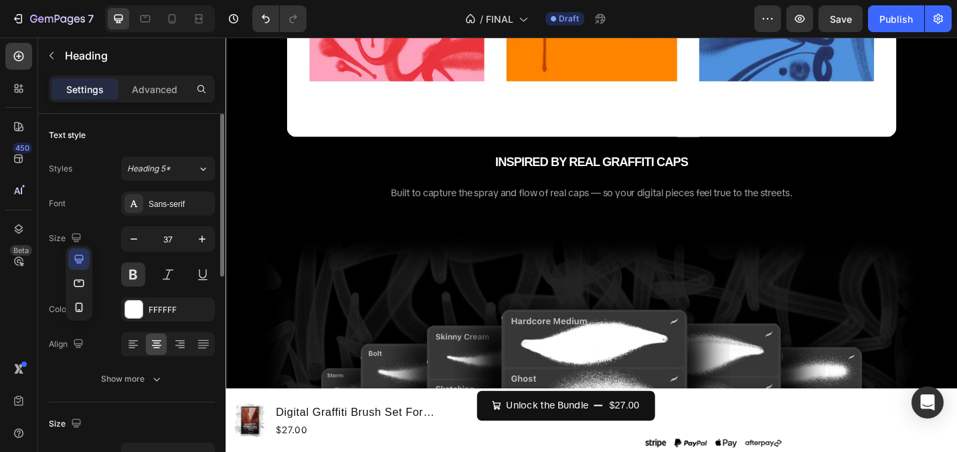
click at [78, 252] on icon "button" at bounding box center [78, 258] width 13 height 13
click at [81, 228] on div "Size" at bounding box center [66, 238] width 35 height 21
click at [76, 234] on icon "button" at bounding box center [76, 237] width 13 height 13
click at [78, 258] on icon "button" at bounding box center [78, 258] width 13 height 13
click at [646, 170] on span "INSPIRED BY REAL GRAFFITI CAPS" at bounding box center [626, 173] width 211 height 15
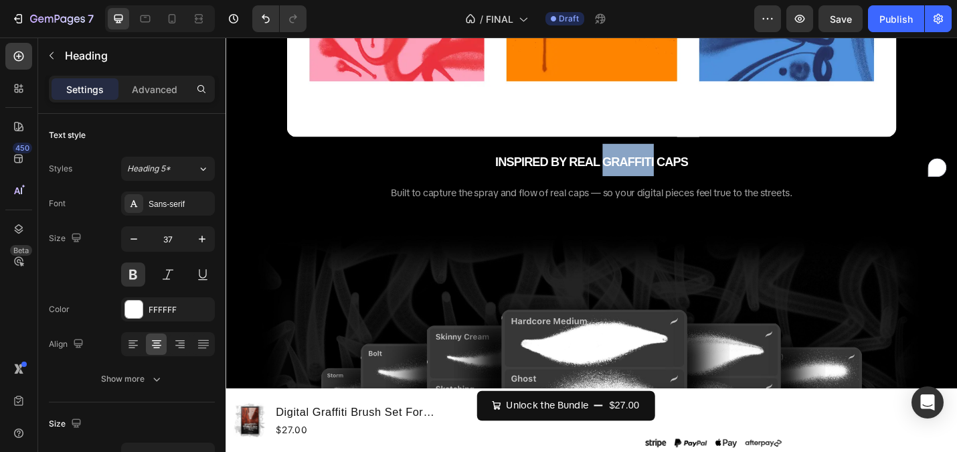
click at [646, 170] on span "INSPIRED BY REAL GRAFFITI CAPS" at bounding box center [626, 173] width 211 height 15
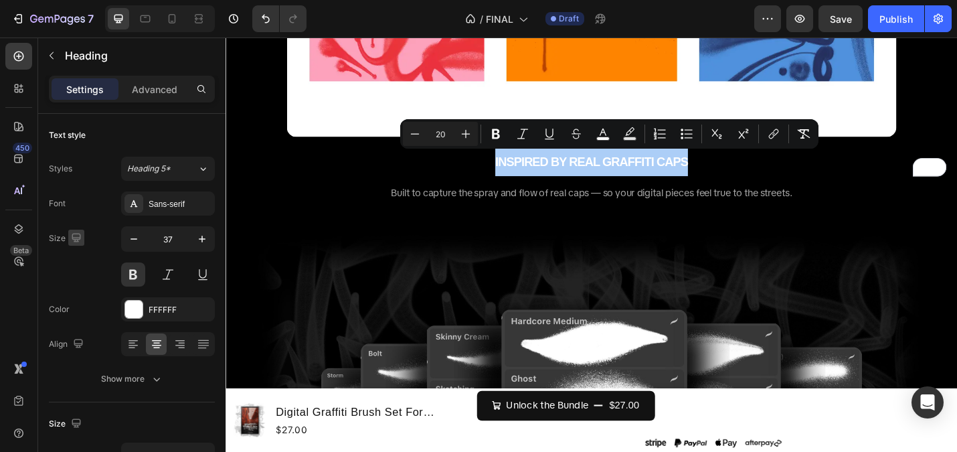
click at [74, 237] on icon "button" at bounding box center [76, 237] width 9 height 9
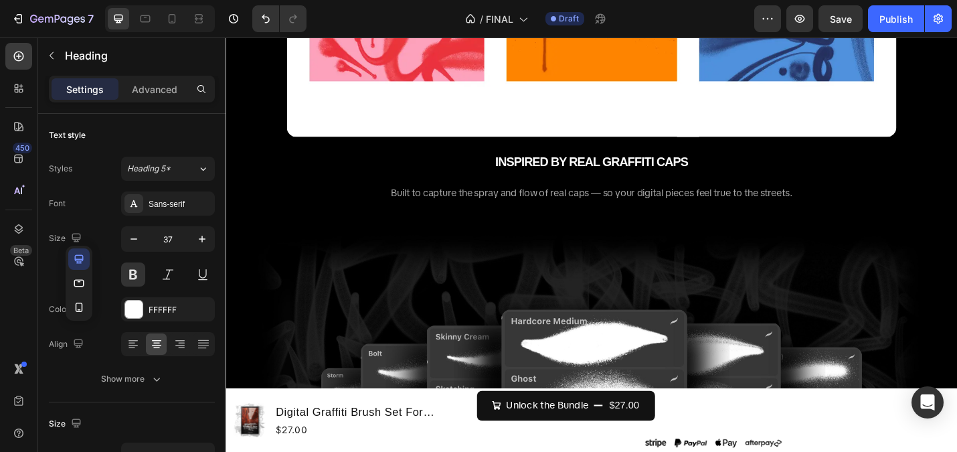
click at [110, 227] on div "Size 37" at bounding box center [132, 256] width 166 height 60
click at [555, 167] on span "INSPIRED BY REAL GRAFFITI CAPS" at bounding box center [626, 173] width 211 height 15
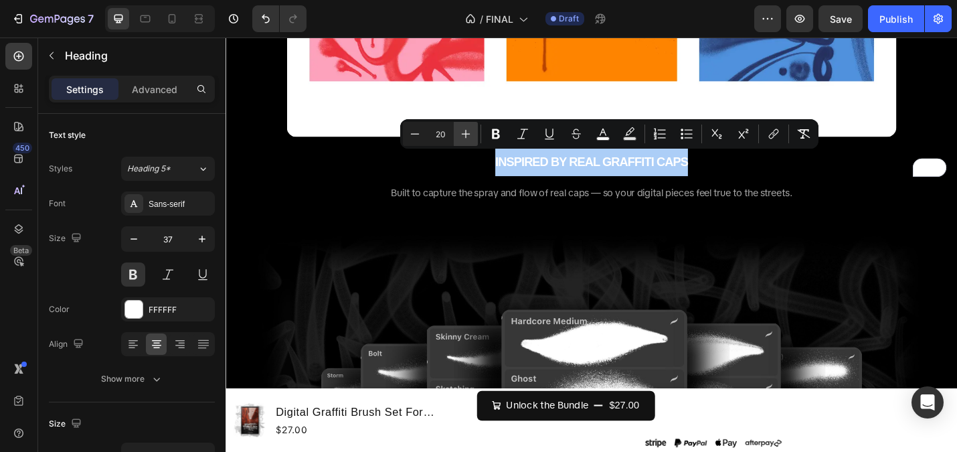
click at [466, 136] on icon "Editor contextual toolbar" at bounding box center [465, 133] width 13 height 13
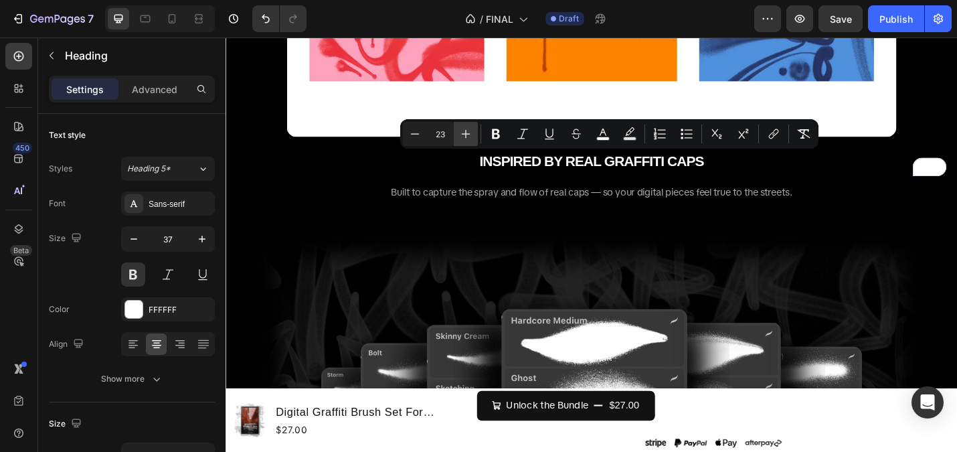
click at [466, 136] on icon "Editor contextual toolbar" at bounding box center [465, 133] width 13 height 13
type input "24"
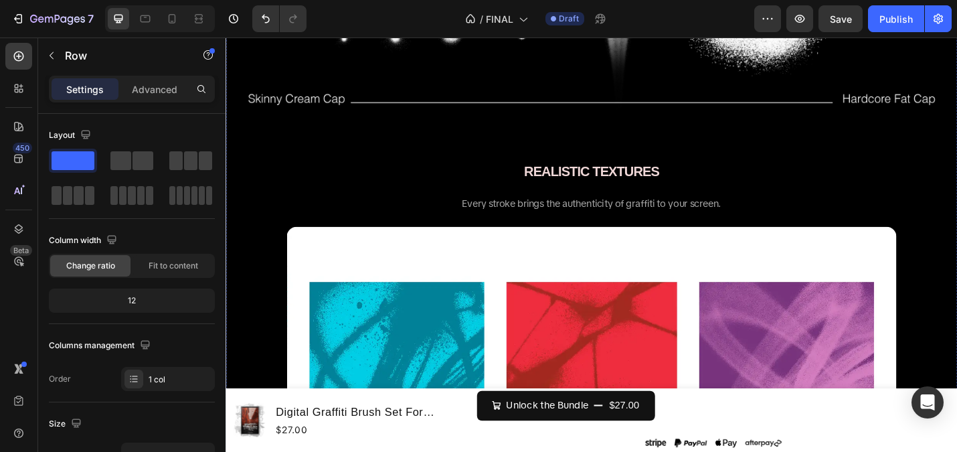
scroll to position [2344, 0]
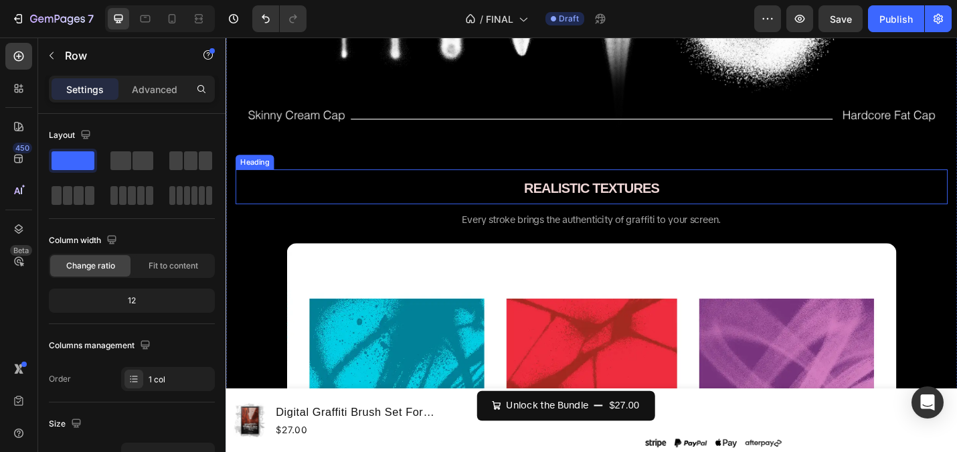
click at [653, 198] on strong "REALISTIC TEXTURES" at bounding box center [627, 202] width 149 height 17
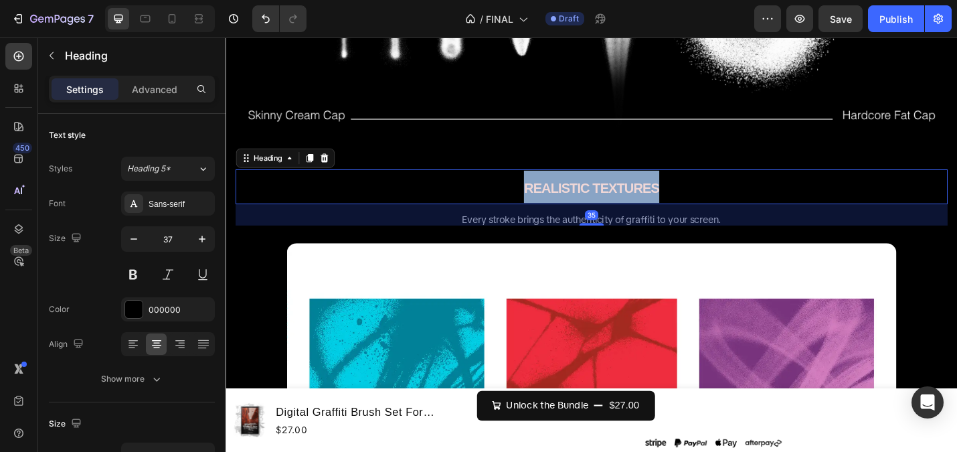
click at [653, 198] on strong "REALISTIC TEXTURES" at bounding box center [627, 202] width 149 height 17
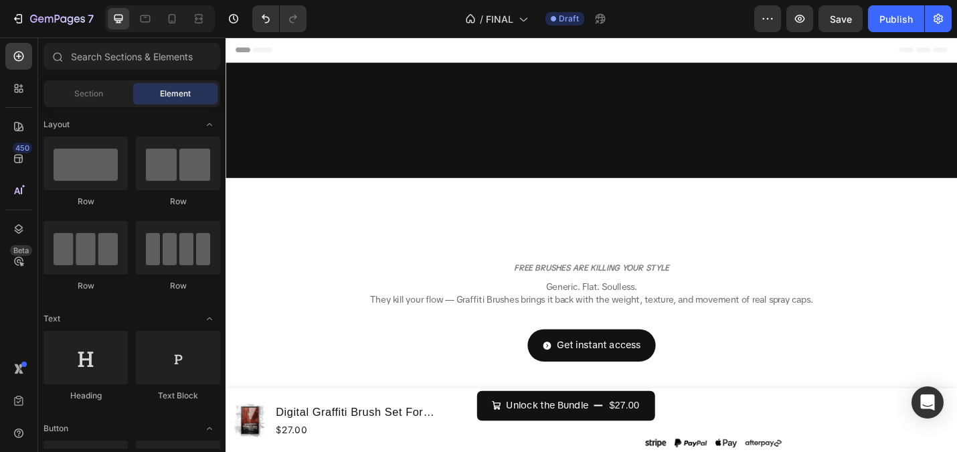
scroll to position [2764, 0]
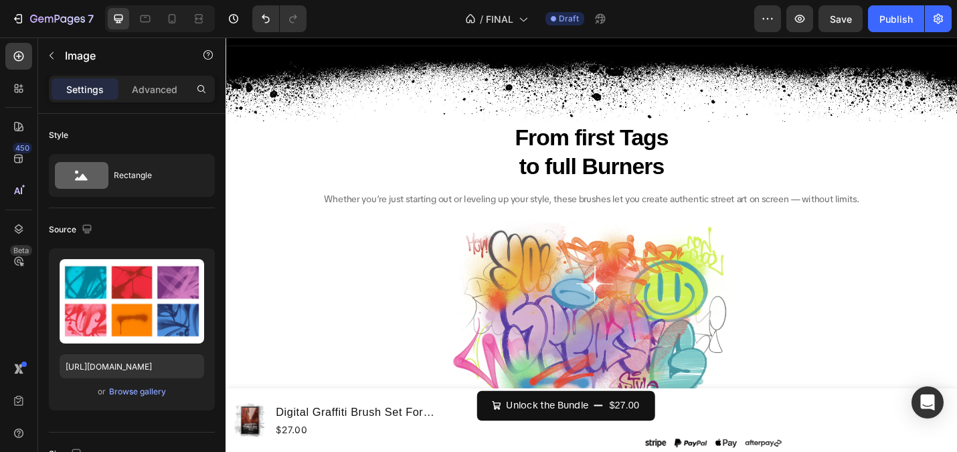
drag, startPoint x: 630, startPoint y: 305, endPoint x: 630, endPoint y: 315, distance: 10.0
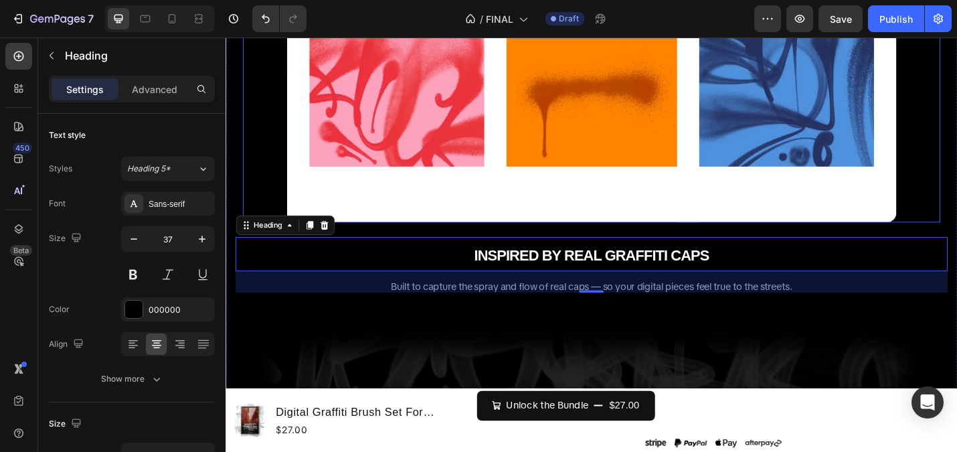
scroll to position [2353, 0]
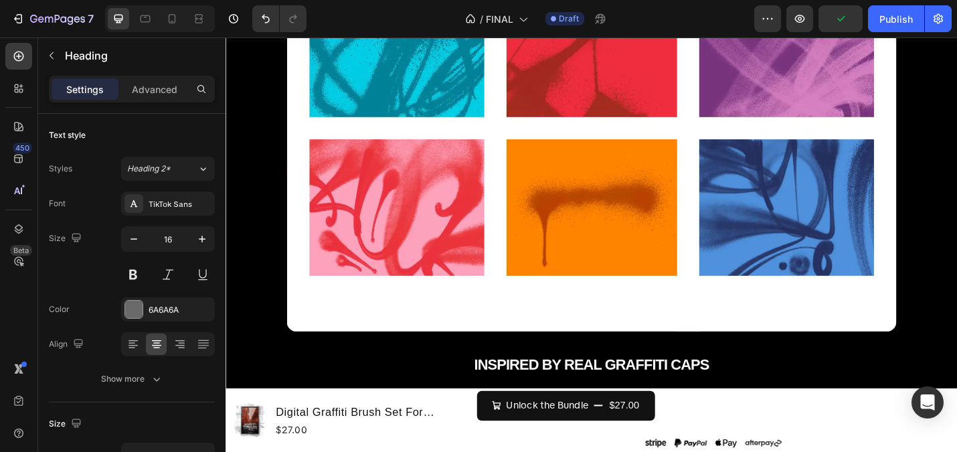
drag, startPoint x: 627, startPoint y: 250, endPoint x: 628, endPoint y: 261, distance: 10.7
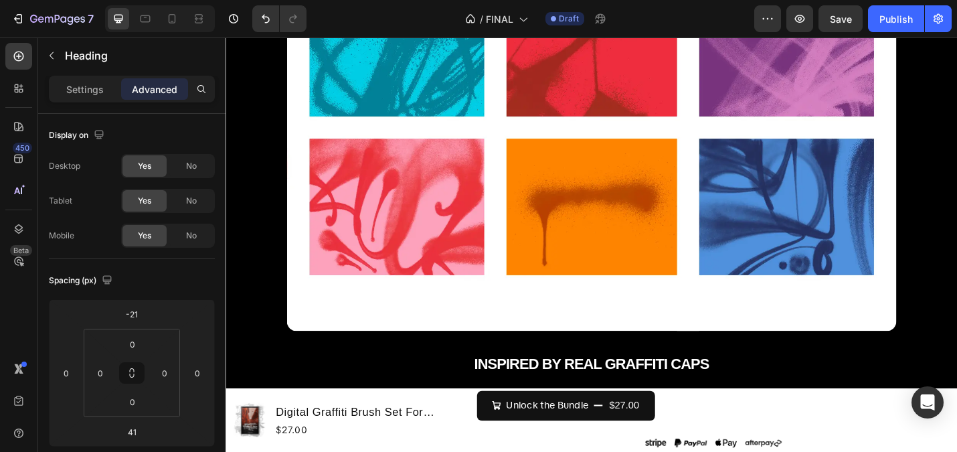
type input "40"
click at [614, 151] on div "SPRAY CAP LEVELS Heading From skinny caps to fat caps — every brush reacts to y…" at bounding box center [627, 198] width 782 height 1688
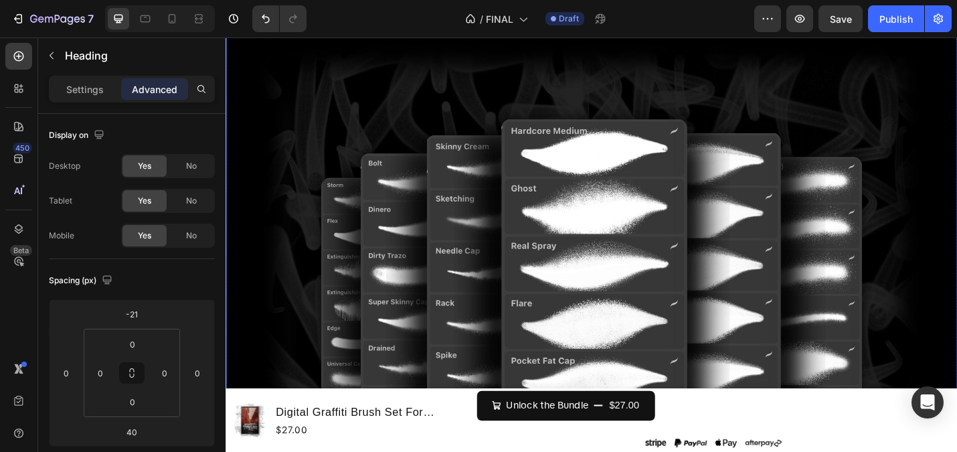
scroll to position [2868, 0]
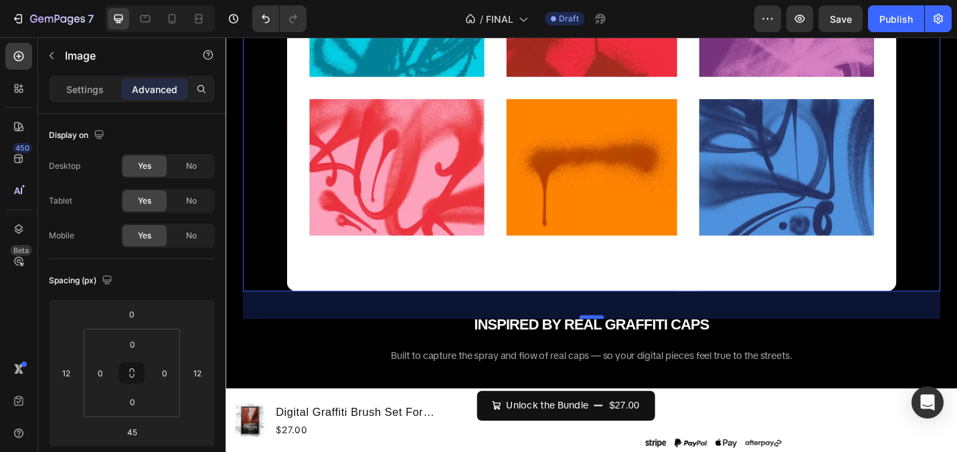
scroll to position [2382, 0]
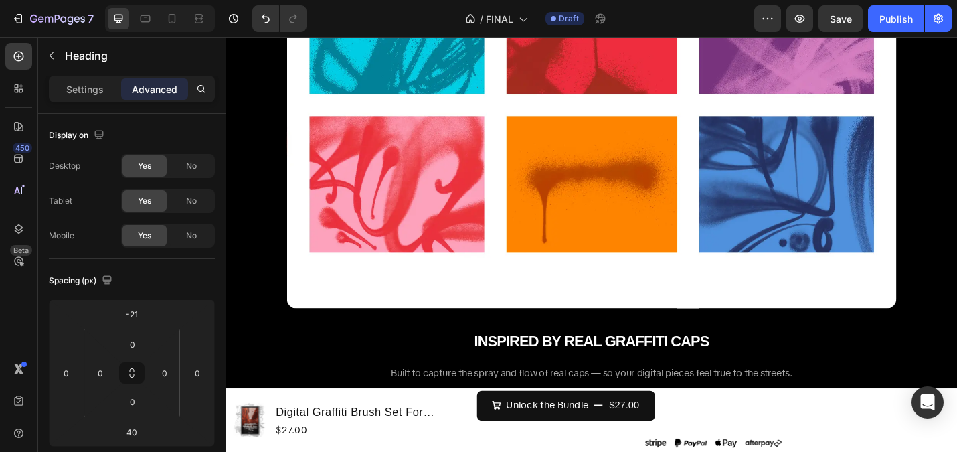
type input "45"
click at [543, 136] on div "SPRAY CAP LEVELS Heading From skinny caps to fat caps — every brush reacts to y…" at bounding box center [627, 170] width 782 height 1691
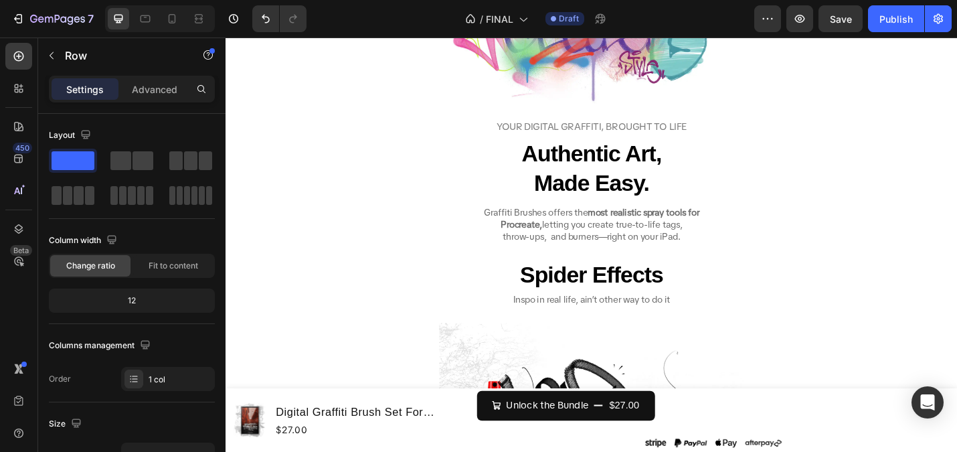
scroll to position [3746, 0]
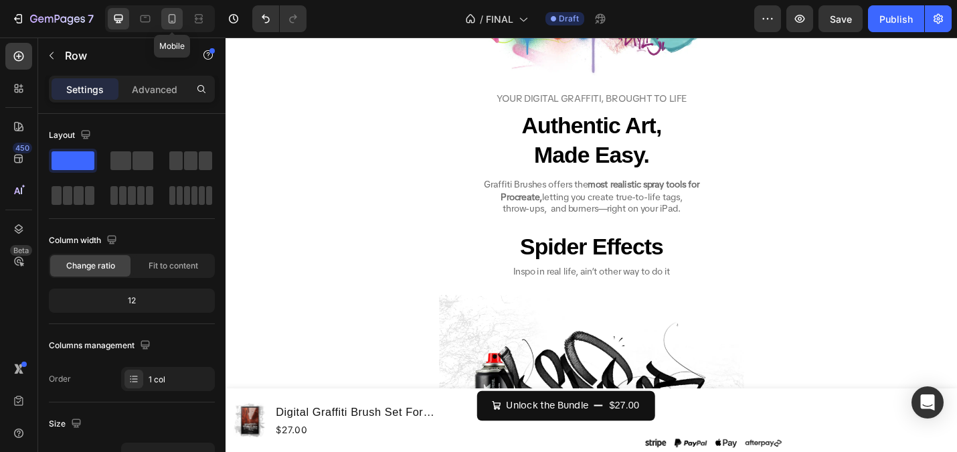
click at [178, 15] on icon at bounding box center [171, 18] width 13 height 13
type input "100%"
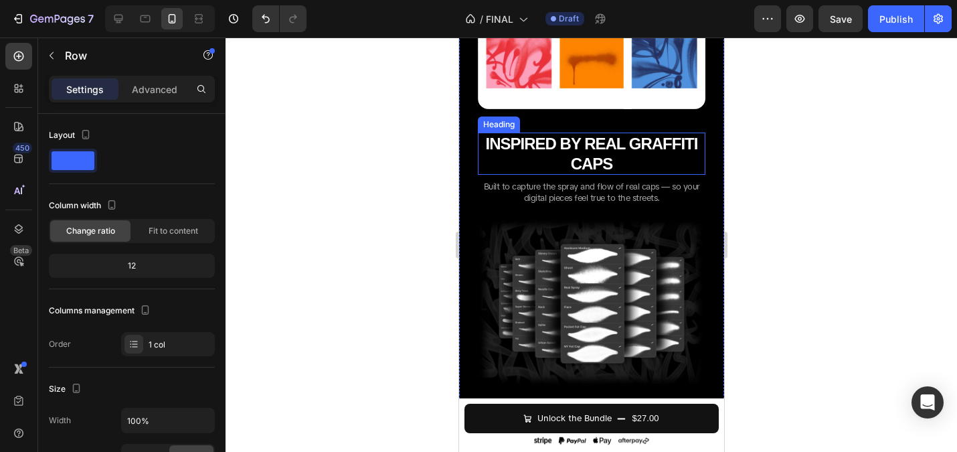
scroll to position [1412, 0]
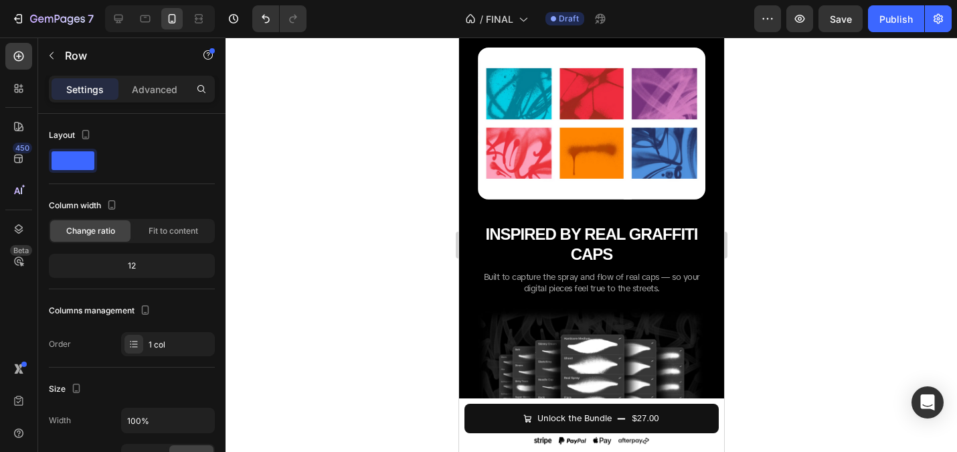
click at [367, 201] on div at bounding box center [591, 244] width 731 height 414
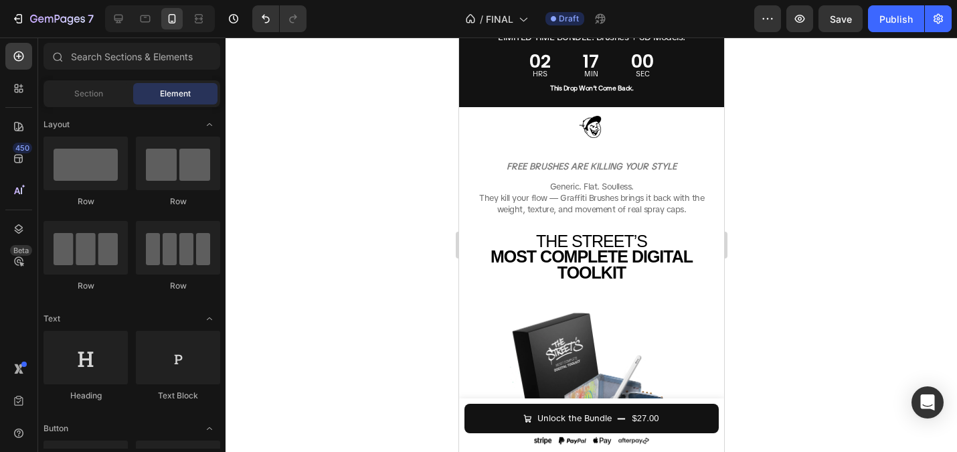
scroll to position [0, 0]
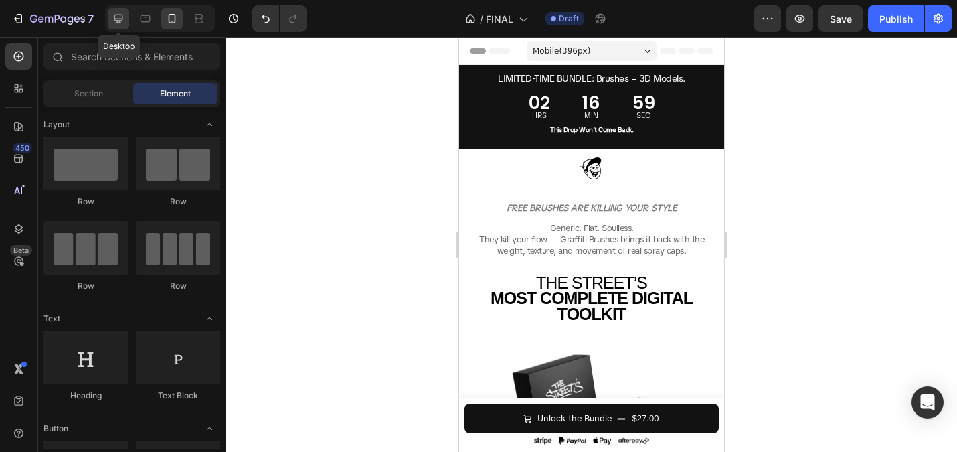
click at [112, 13] on icon at bounding box center [118, 18] width 13 height 13
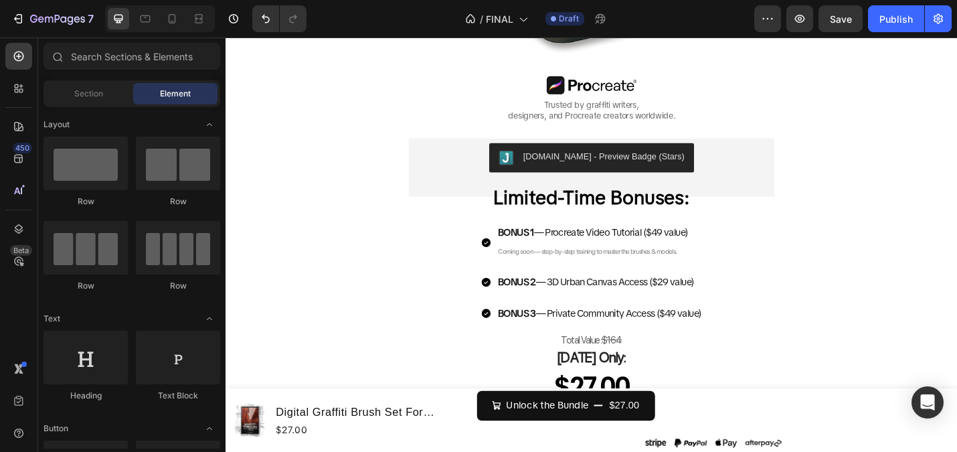
scroll to position [385, 0]
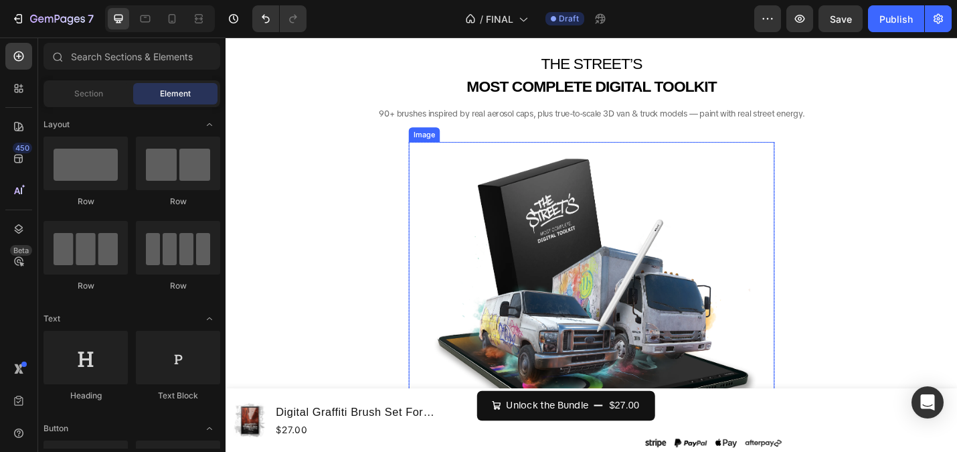
click at [583, 211] on img at bounding box center [626, 316] width 401 height 328
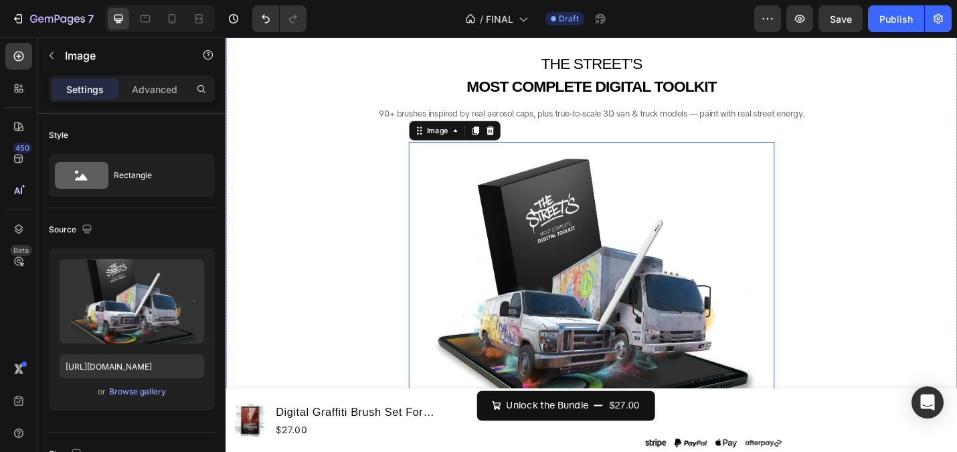
click at [956, 209] on div "FREE BRUSHES ARE KILLING YOUR STYLE Heading Generic. Flat. Soulless. They kill …" at bounding box center [627, 457] width 803 height 1098
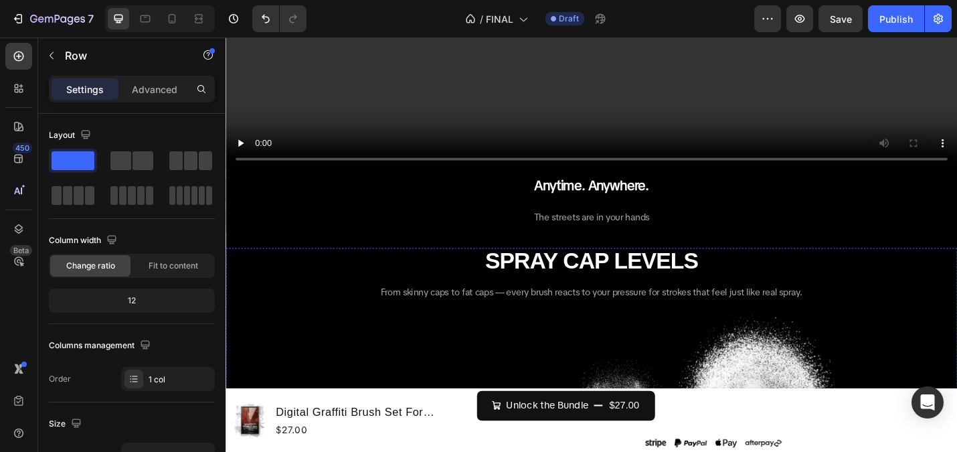
scroll to position [1803, 0]
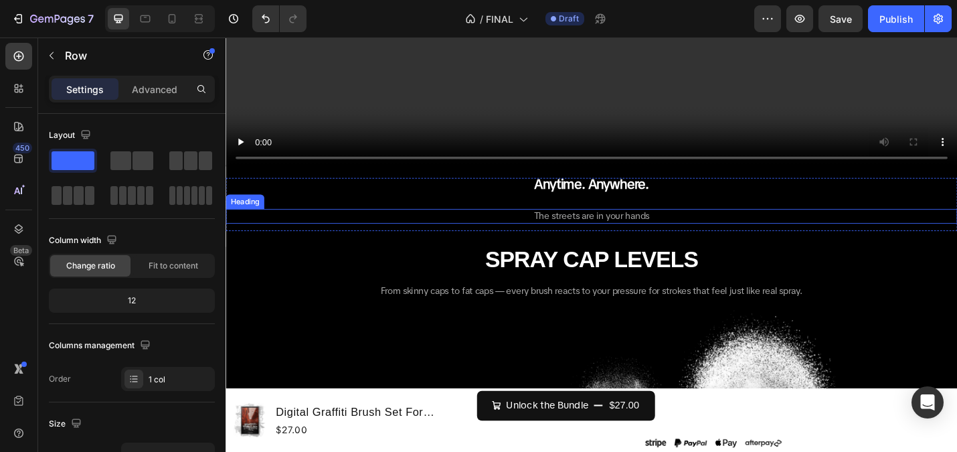
click at [638, 234] on h2 "The streets are in your hands" at bounding box center [627, 234] width 803 height 16
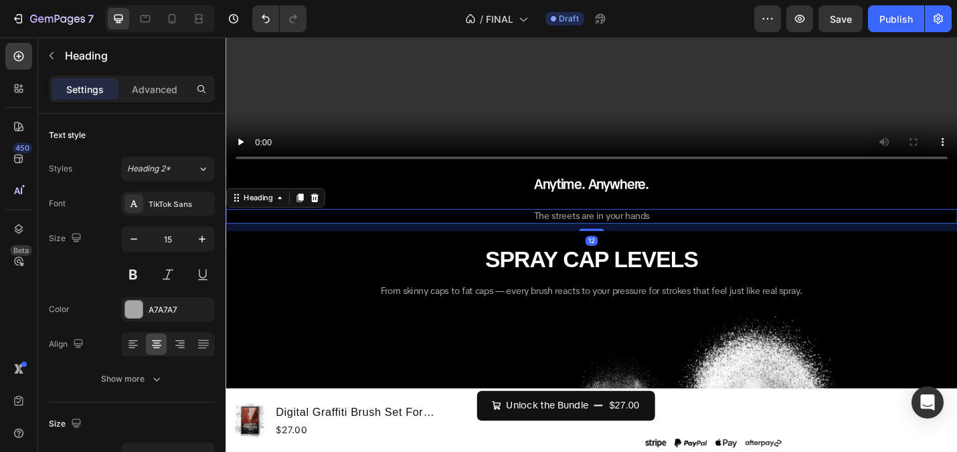
click at [645, 236] on h2 "The streets are in your hands" at bounding box center [627, 234] width 803 height 16
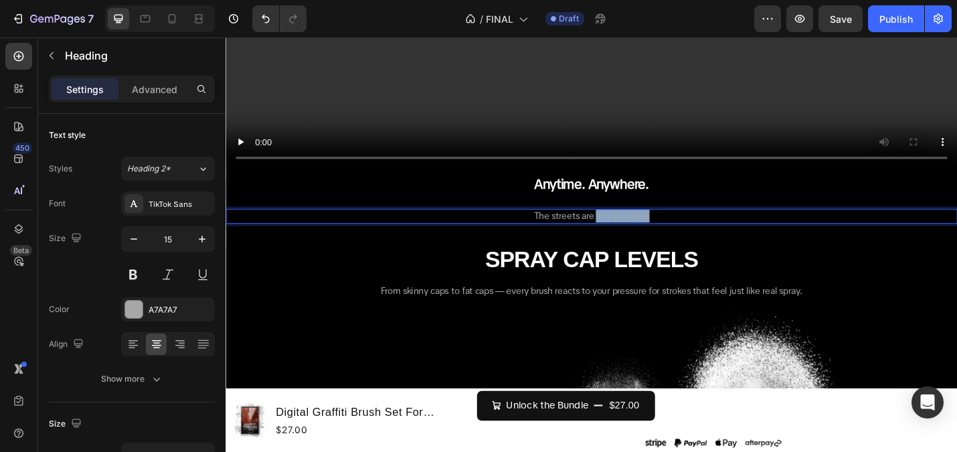
drag, startPoint x: 630, startPoint y: 232, endPoint x: 705, endPoint y: 231, distance: 74.3
click at [705, 231] on p "The streets are in your hands" at bounding box center [627, 233] width 800 height 13
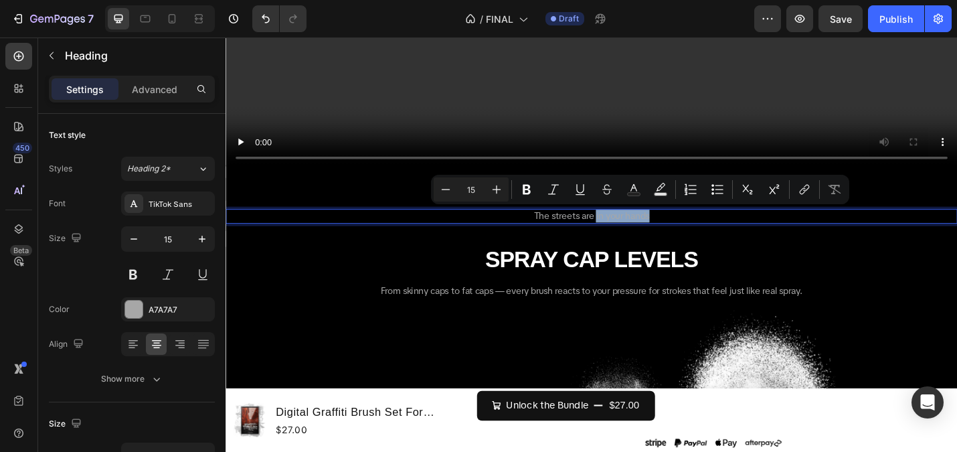
click at [675, 227] on p "The streets are in your hands" at bounding box center [627, 233] width 800 height 13
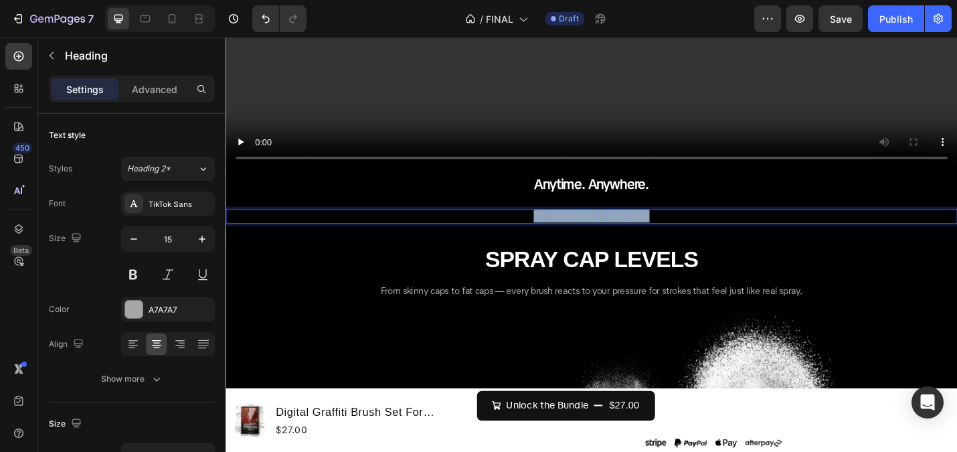
click at [675, 227] on p "The streets are in your hands" at bounding box center [627, 233] width 800 height 13
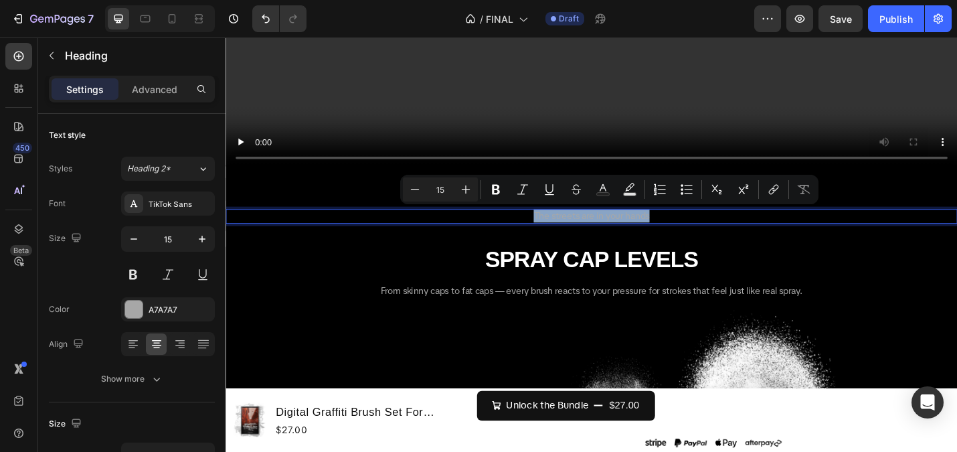
copy p "The streets are in your hands"
click at [649, 236] on p "The streets are in your hands" at bounding box center [627, 233] width 800 height 13
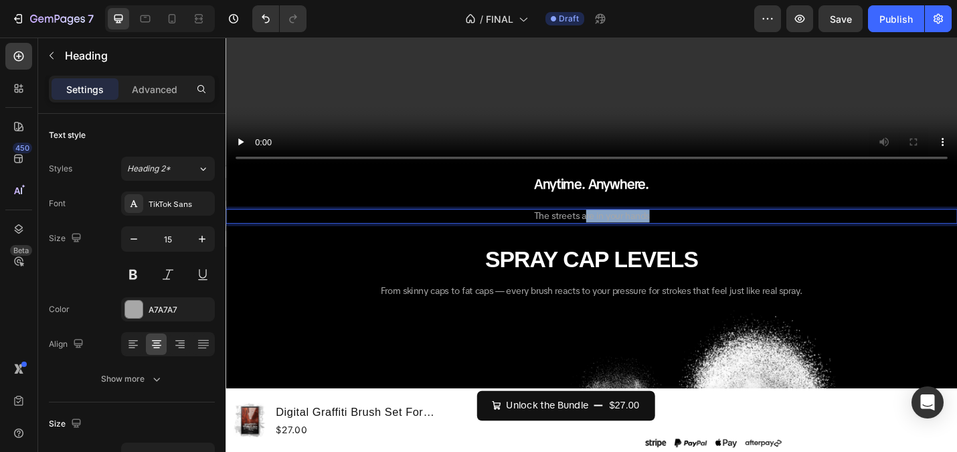
drag, startPoint x: 619, startPoint y: 232, endPoint x: 717, endPoint y: 235, distance: 98.4
click at [717, 235] on p "The streets are in your hands" at bounding box center [627, 233] width 800 height 13
click at [666, 271] on strong "SPRAY CAP LEVELS" at bounding box center [627, 280] width 234 height 27
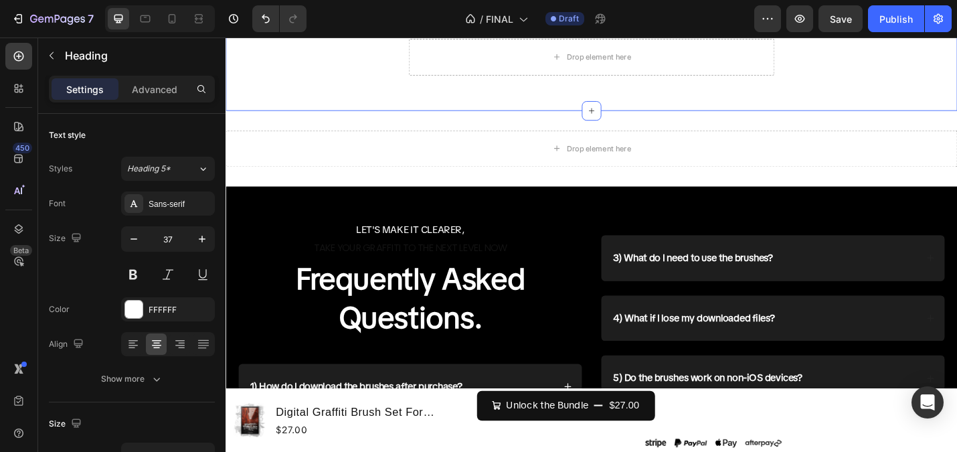
scroll to position [6812, 0]
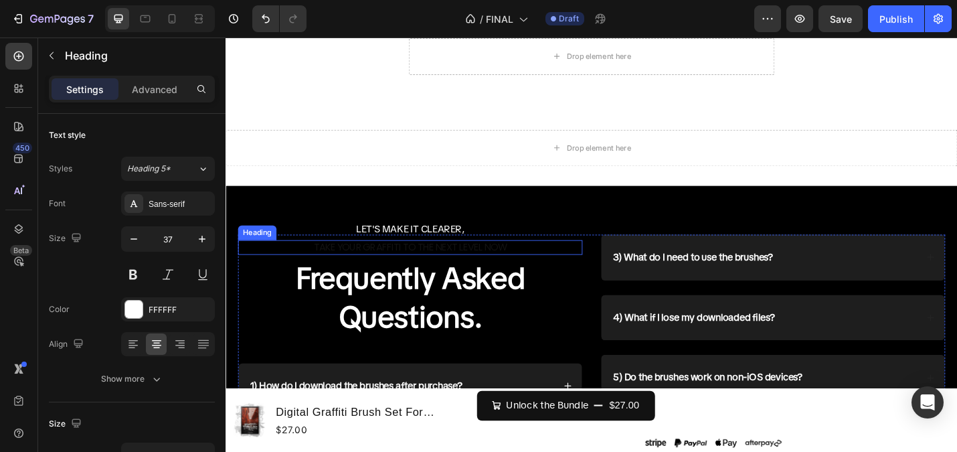
click at [488, 274] on h2 "Take your Graffiti to the Next Level Now" at bounding box center [428, 268] width 378 height 17
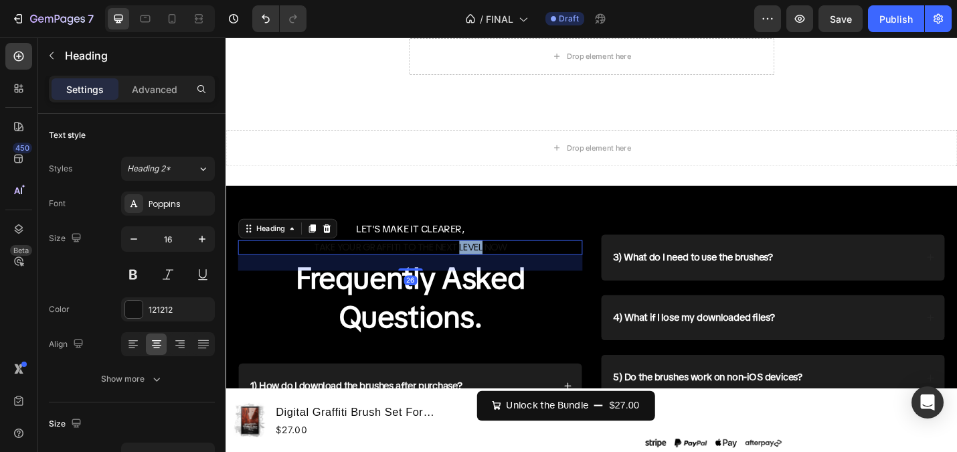
click at [488, 274] on h2 "Take your Graffiti to the Next Level Now" at bounding box center [428, 268] width 378 height 17
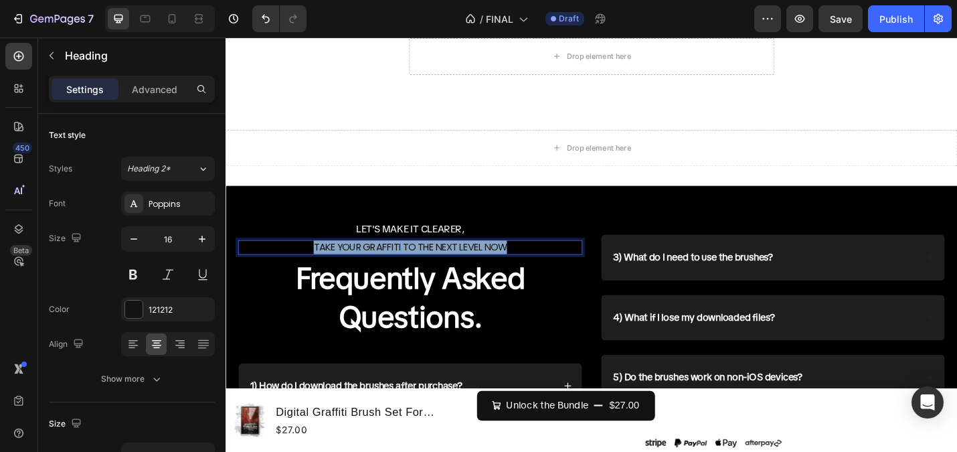
click at [488, 274] on p "Take your Graffiti to the Next Level Now" at bounding box center [427, 268] width 375 height 14
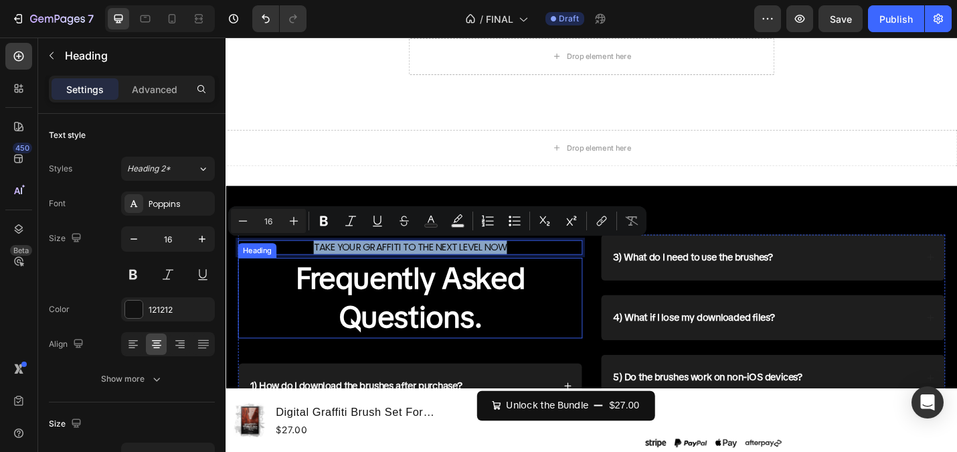
click at [572, 317] on h2 "Frequently Asked Questions." at bounding box center [428, 323] width 378 height 88
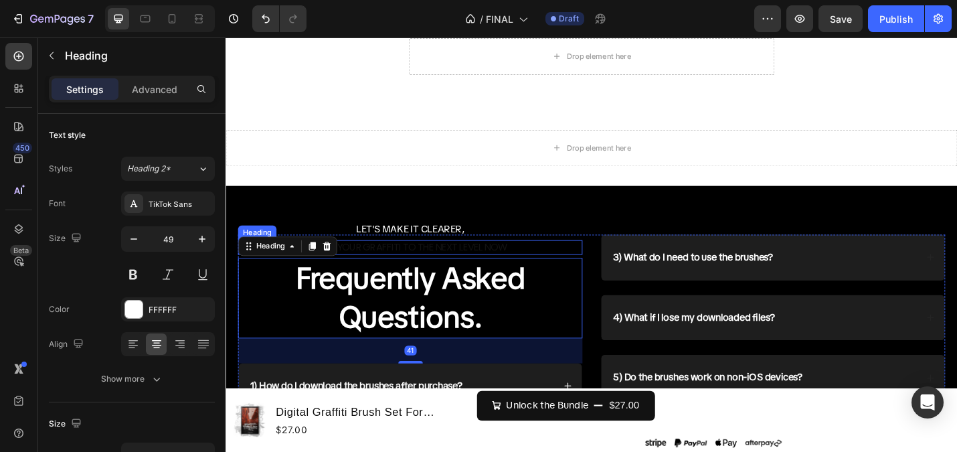
click at [544, 269] on p "Take your Graffiti to the Next Level Now" at bounding box center [427, 268] width 375 height 14
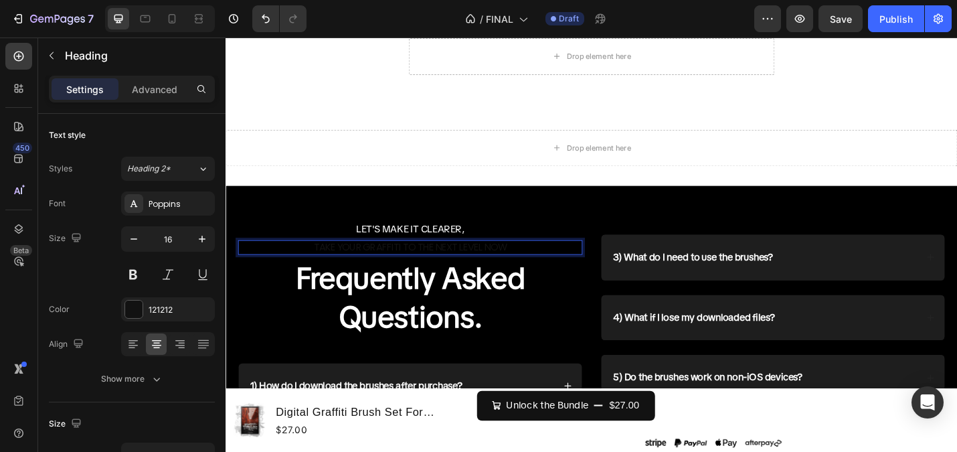
click at [547, 278] on div "LET'S MAKE IT CLEARER, Heading Take your Graffiti to the Next Level Now Heading…" at bounding box center [428, 388] width 378 height 268
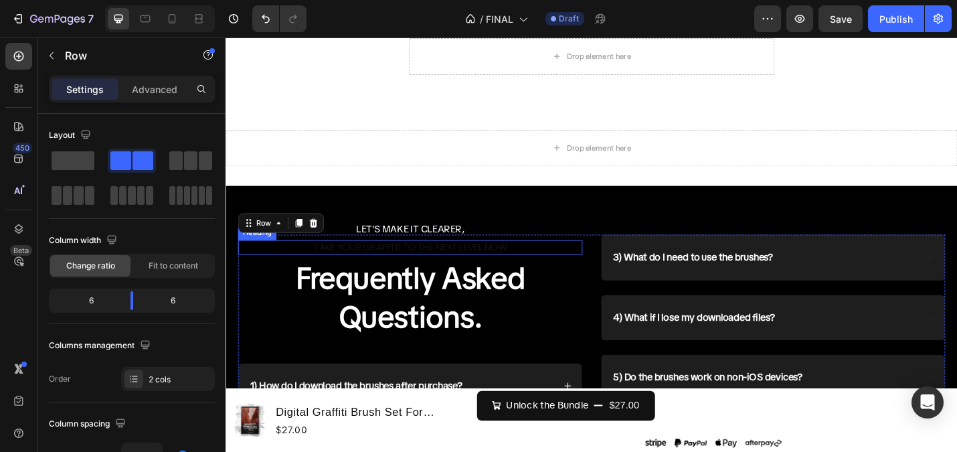
click at [563, 268] on p "Take your Graffiti to the Next Level Now" at bounding box center [427, 268] width 375 height 14
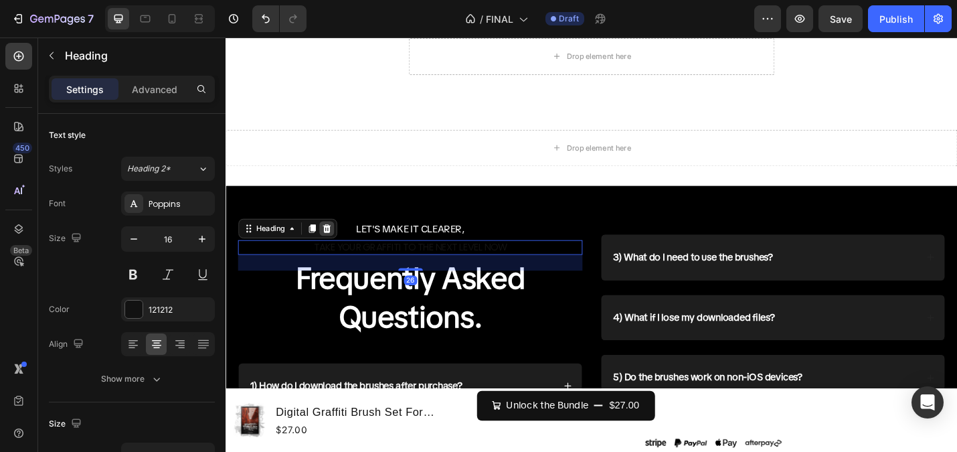
click at [329, 249] on div at bounding box center [336, 247] width 16 height 16
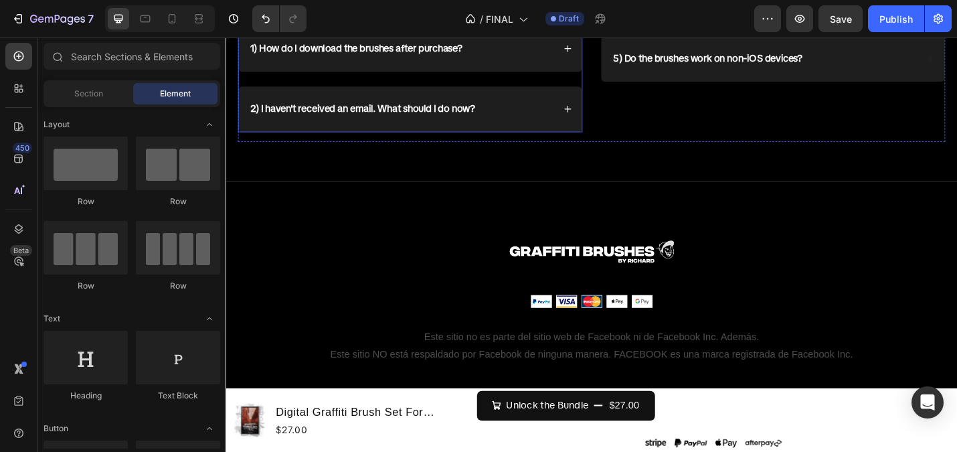
scroll to position [7270, 0]
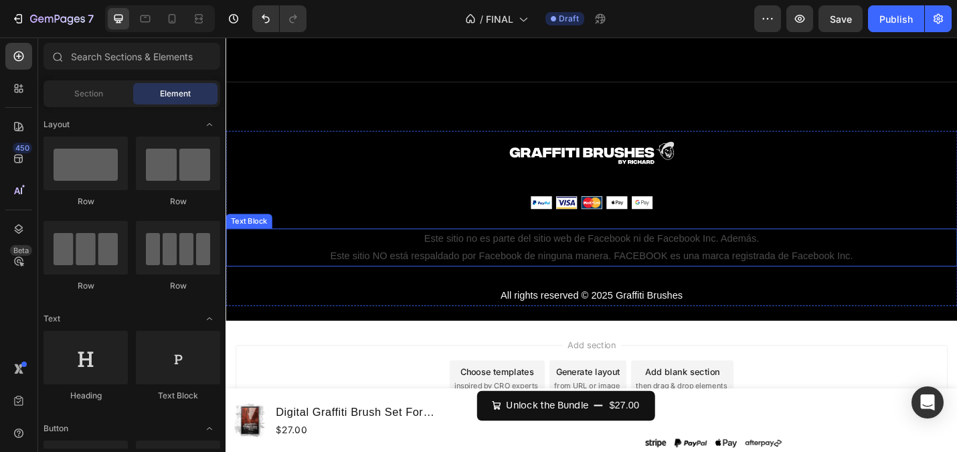
click at [610, 262] on p "Este sitio no es parte del sitio web de Facebook ni de Facebook Inc. Además." at bounding box center [627, 257] width 800 height 19
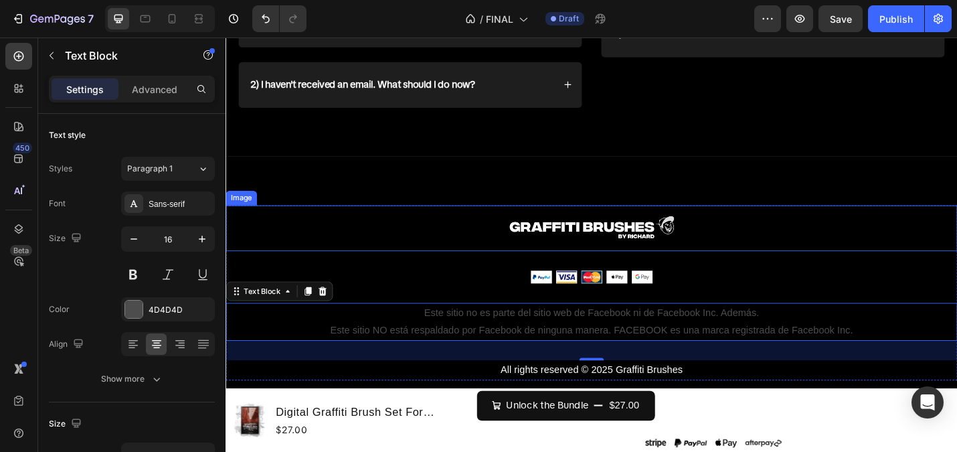
scroll to position [7286, 0]
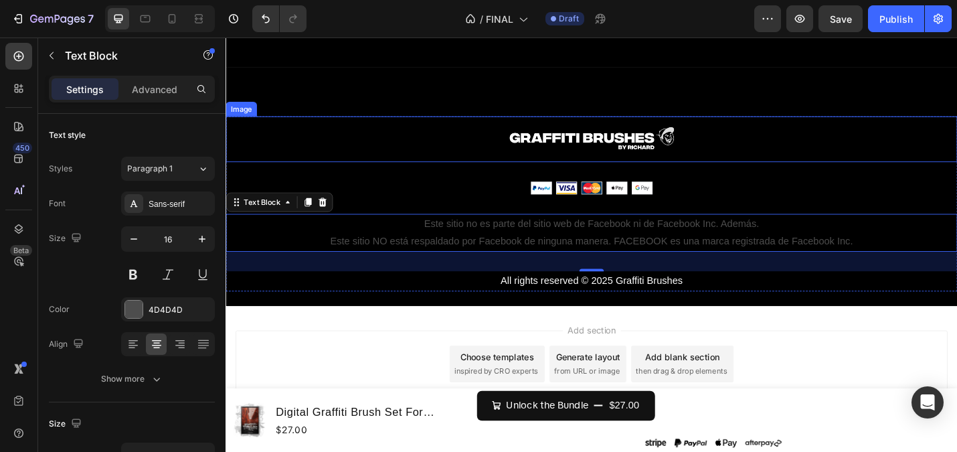
click at [631, 150] on img at bounding box center [627, 149] width 201 height 51
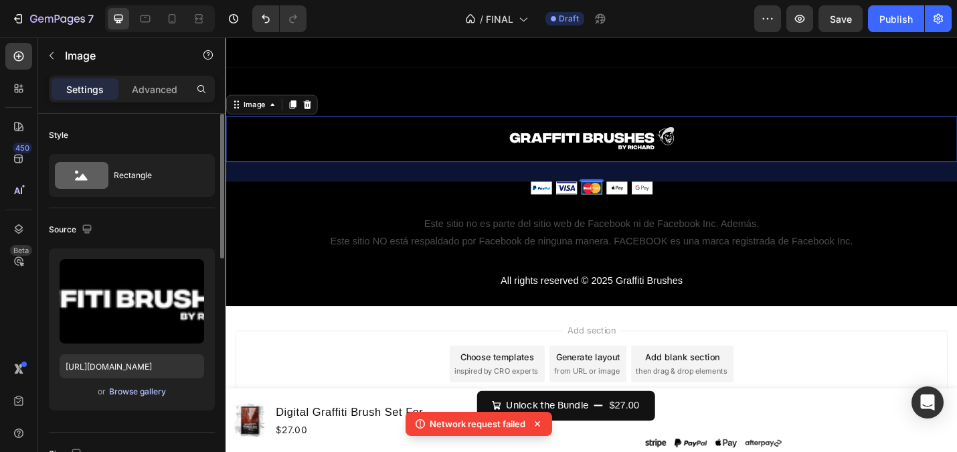
click at [126, 394] on div "Browse gallery" at bounding box center [137, 391] width 57 height 12
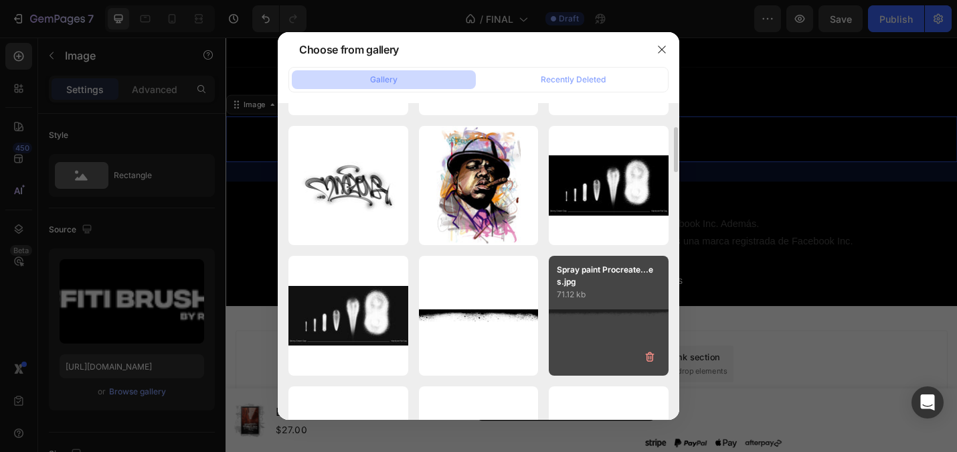
scroll to position [904, 0]
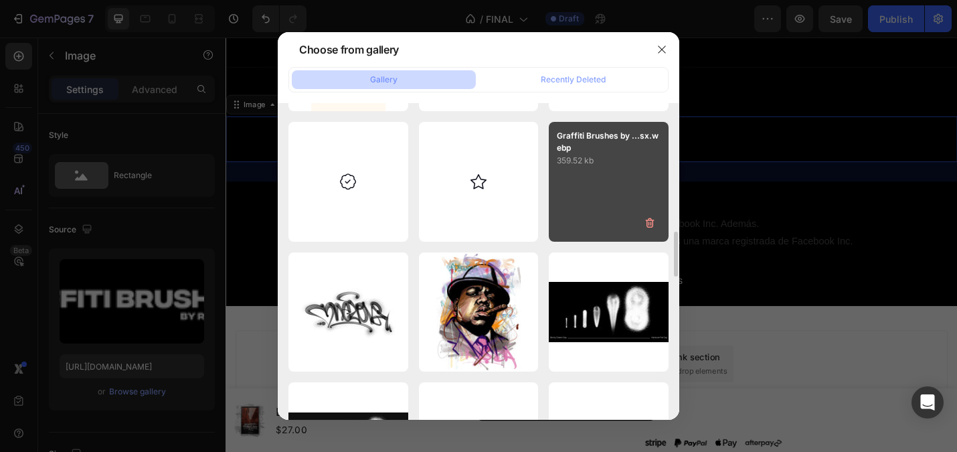
click at [598, 209] on div "Graffiti Brushes by ...sx.webp 359.52 kb" at bounding box center [609, 182] width 120 height 120
type input "[URL][DOMAIN_NAME]"
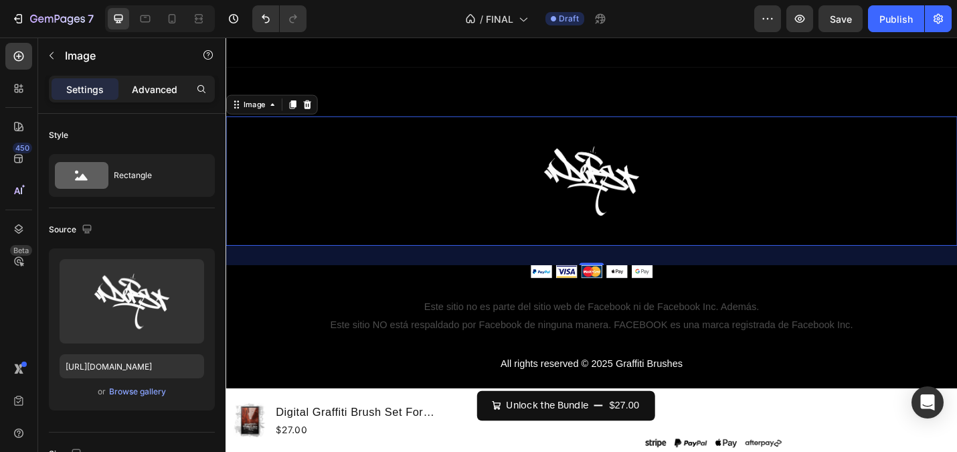
click at [157, 80] on div "Advanced" at bounding box center [154, 88] width 67 height 21
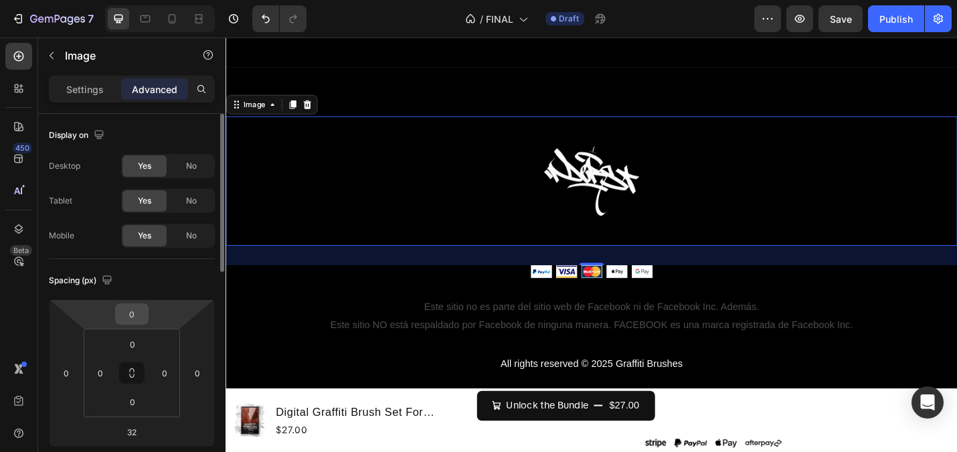
click at [126, 317] on input "0" at bounding box center [131, 314] width 27 height 20
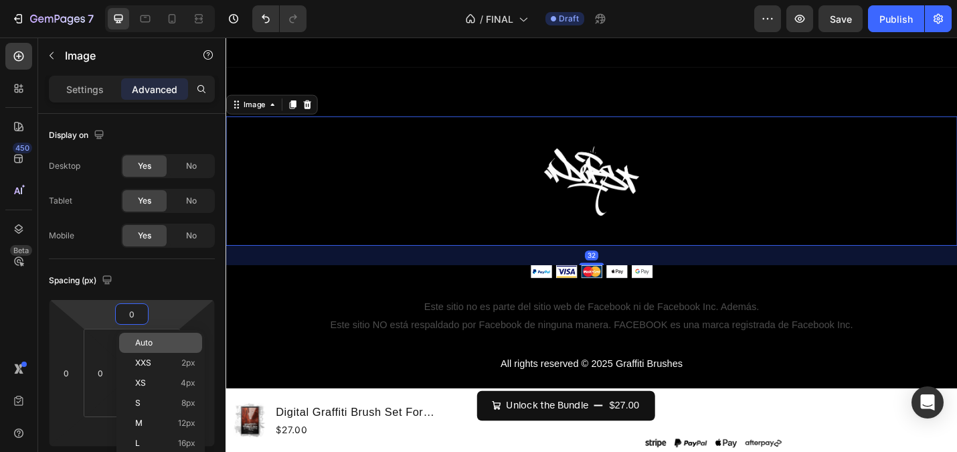
click at [139, 343] on span "Auto" at bounding box center [143, 342] width 17 height 9
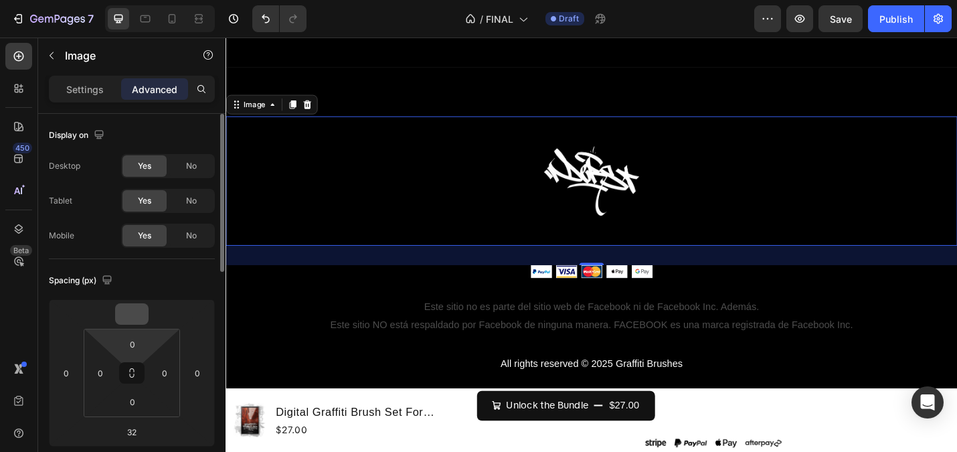
click at [133, 319] on input "number" at bounding box center [131, 314] width 27 height 20
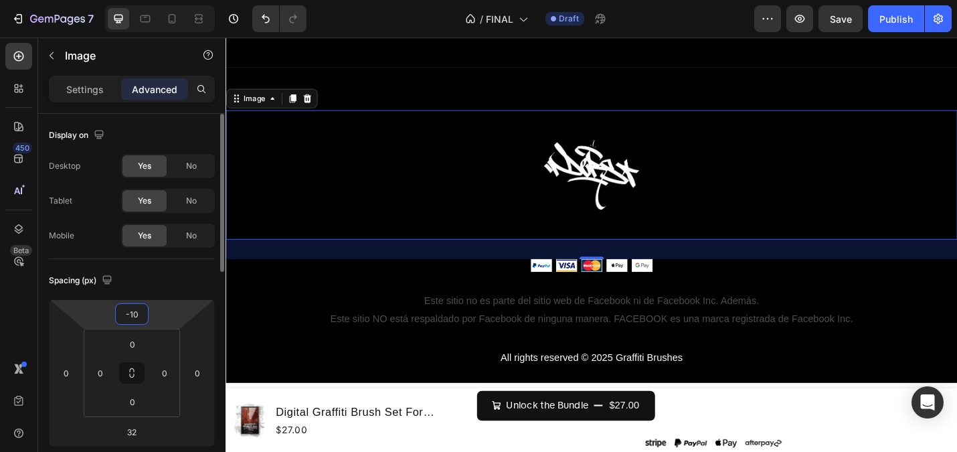
type input "-1"
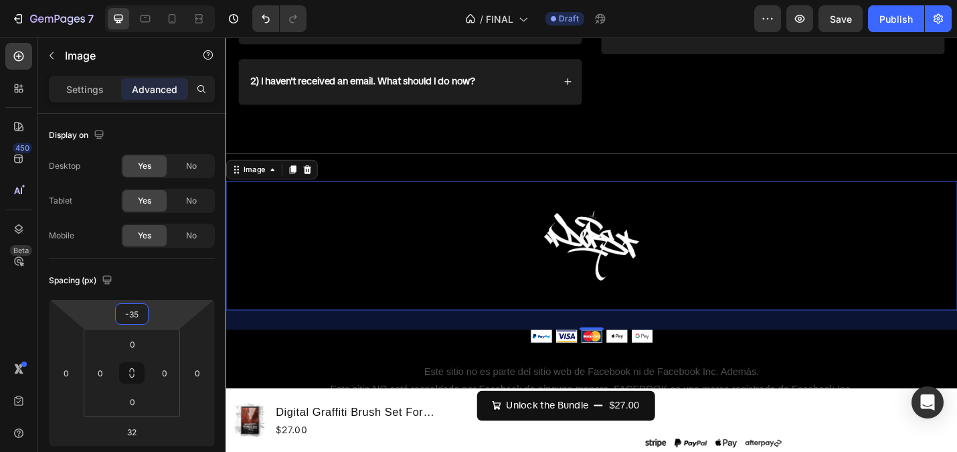
scroll to position [7178, 0]
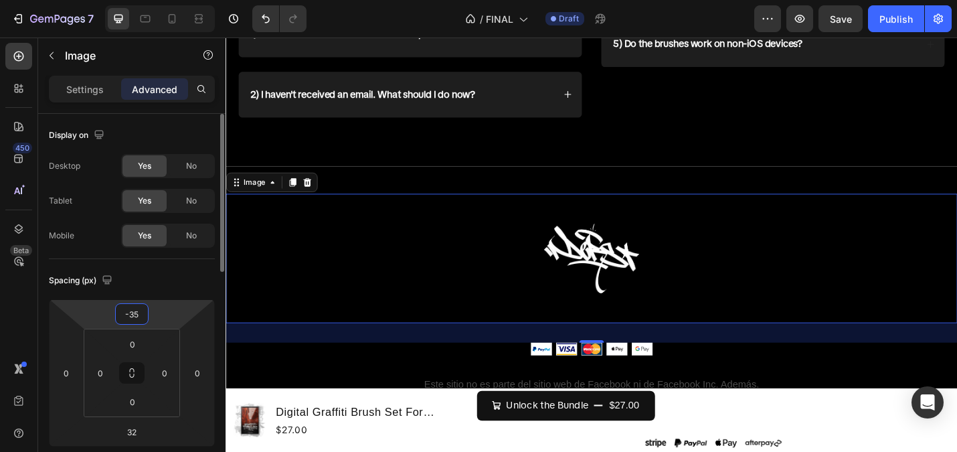
type input "-3"
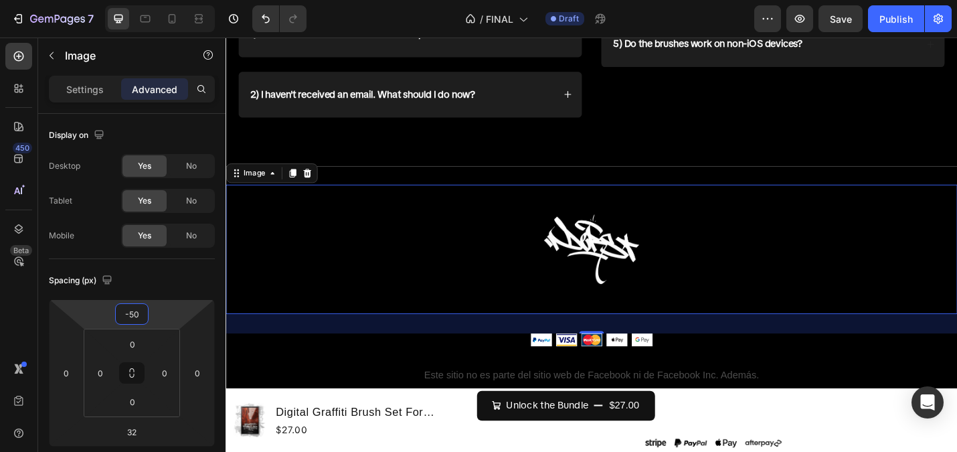
type input "-5"
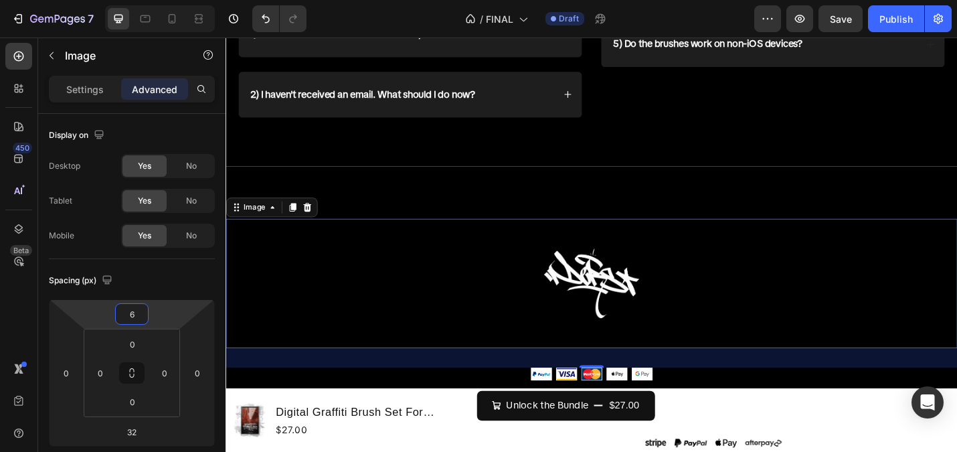
type input "60"
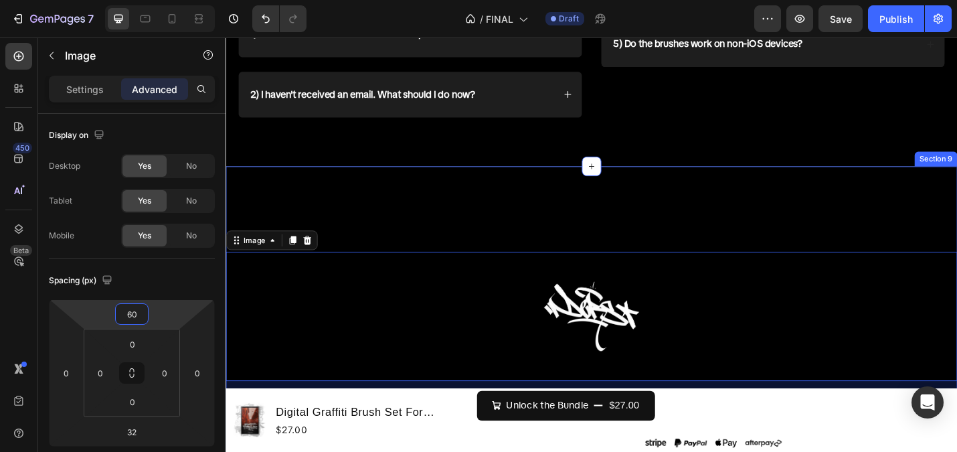
click at [357, 217] on div "Image 32 Image Este sitio no es parte del sitio web de Facebook ni de Facebook …" at bounding box center [627, 375] width 803 height 393
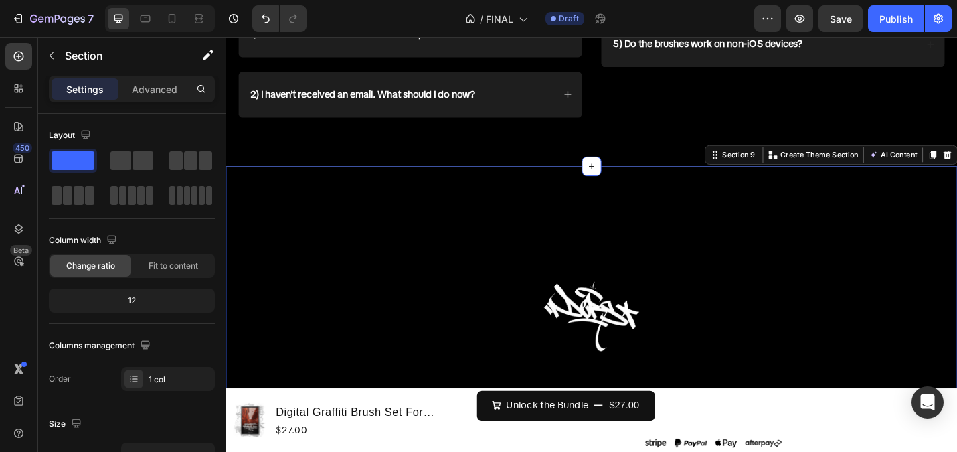
click at [351, 215] on div "Image Image Este sitio no es parte del sitio web de Facebook ni de Facebook Inc…" at bounding box center [627, 375] width 803 height 393
click at [353, 232] on div "Image Image Este sitio no es parte del sitio web de Facebook ni de Facebook Inc…" at bounding box center [627, 394] width 803 height 324
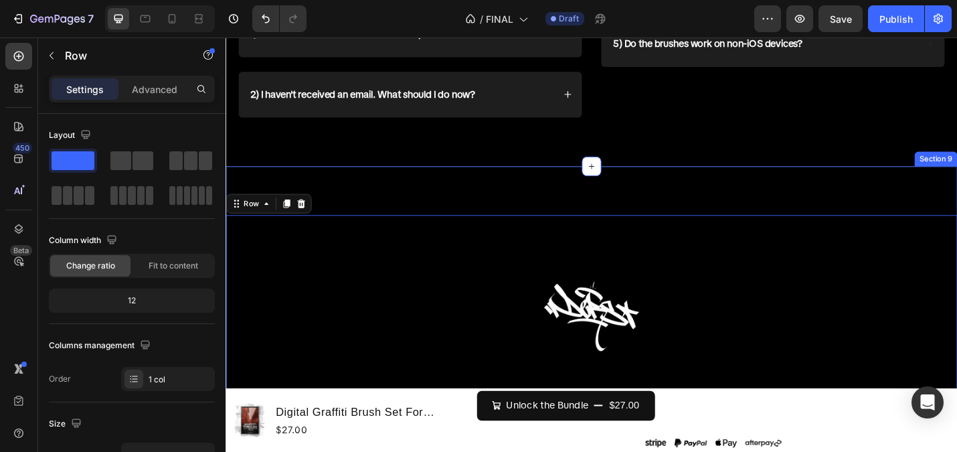
click at [326, 203] on div "Image Image Este sitio no es parte del sitio web de Facebook ni de Facebook Inc…" at bounding box center [627, 375] width 803 height 393
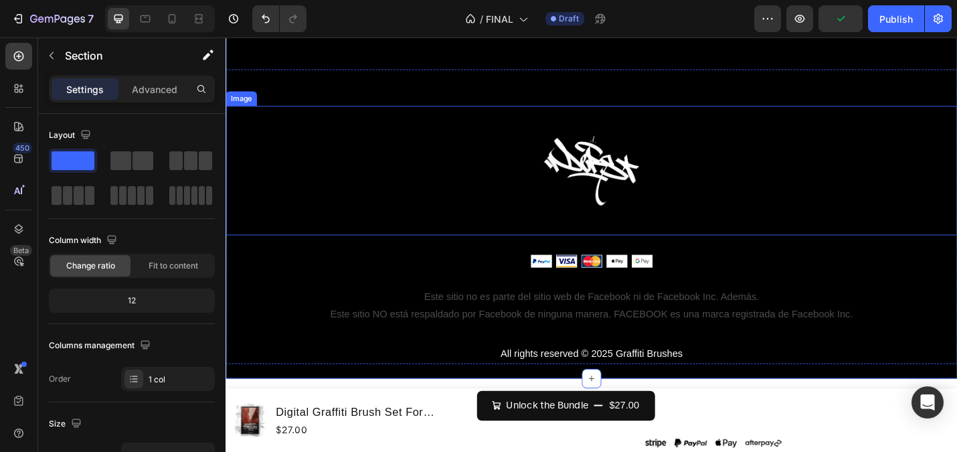
scroll to position [7324, 0]
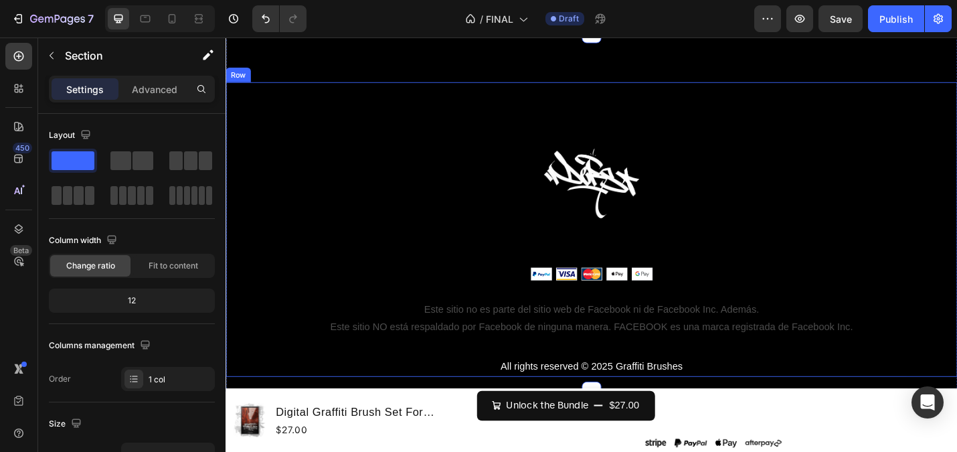
click at [272, 100] on div "Image Image Este sitio no es parte del sitio web de Facebook ni de Facebook Inc…" at bounding box center [627, 248] width 803 height 324
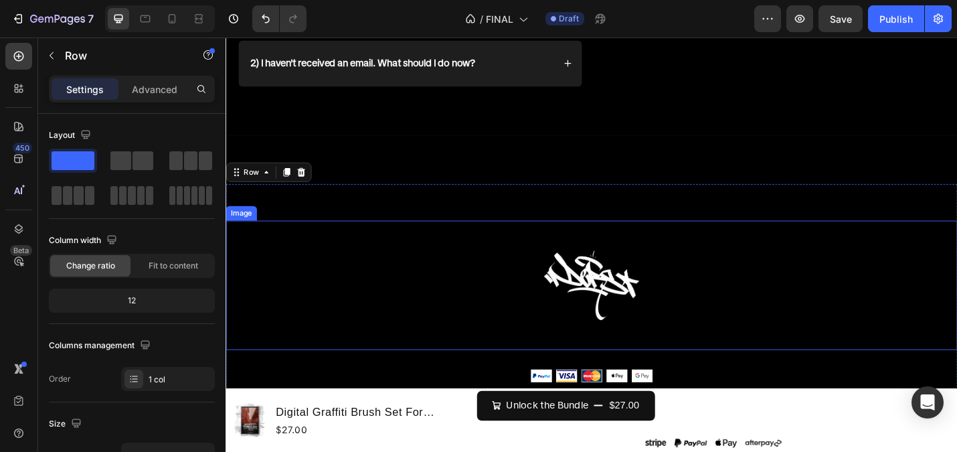
scroll to position [7199, 0]
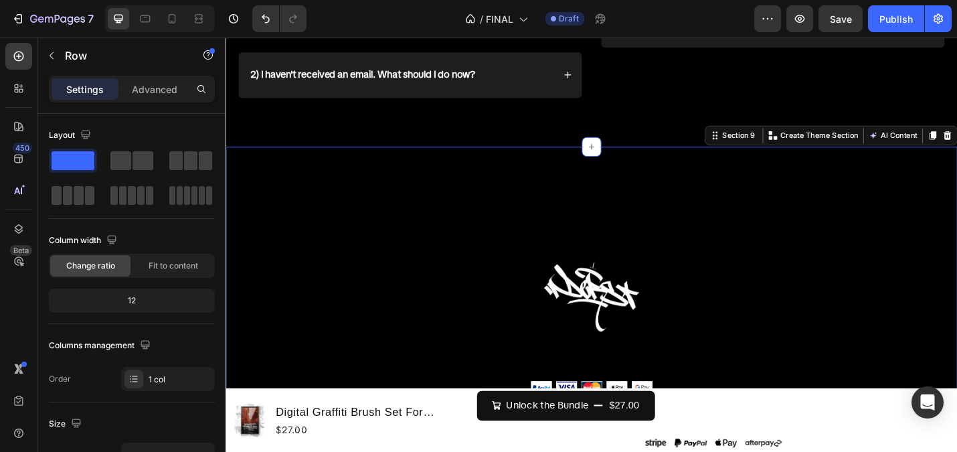
click at [545, 178] on div "Image Image Este sitio no es parte del sitio web de Facebook ni de Facebook Inc…" at bounding box center [627, 353] width 803 height 393
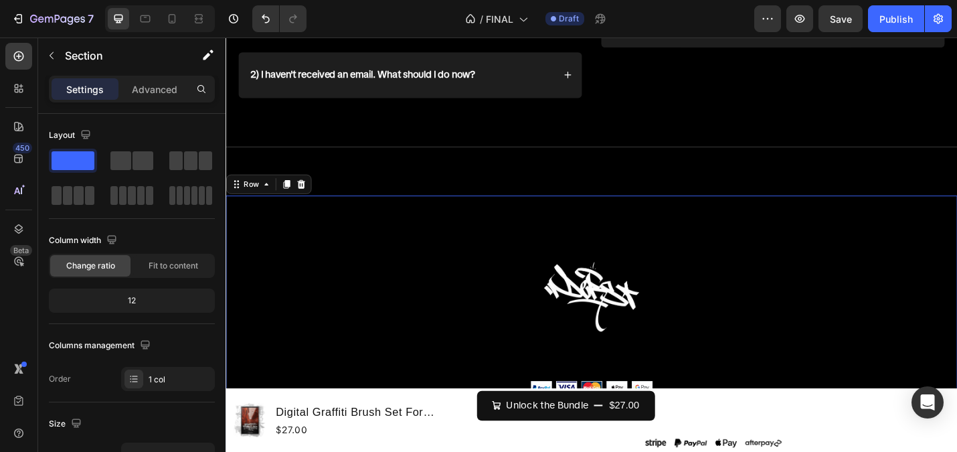
click at [561, 232] on div "Image Image Este sitio no es parte del sitio web de Facebook ni de Facebook Inc…" at bounding box center [627, 373] width 803 height 324
click at [485, 213] on div "Image Image Este sitio no es parte del sitio web de Facebook ni de Facebook Inc…" at bounding box center [627, 373] width 803 height 324
click at [151, 77] on div "Settings Advanced" at bounding box center [132, 89] width 166 height 27
click at [151, 95] on p "Advanced" at bounding box center [155, 89] width 46 height 14
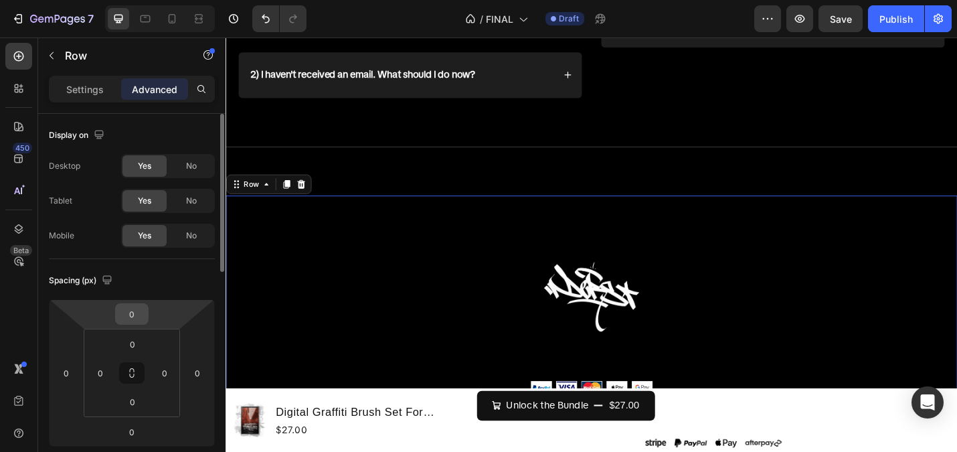
click at [133, 313] on input "0" at bounding box center [131, 314] width 27 height 20
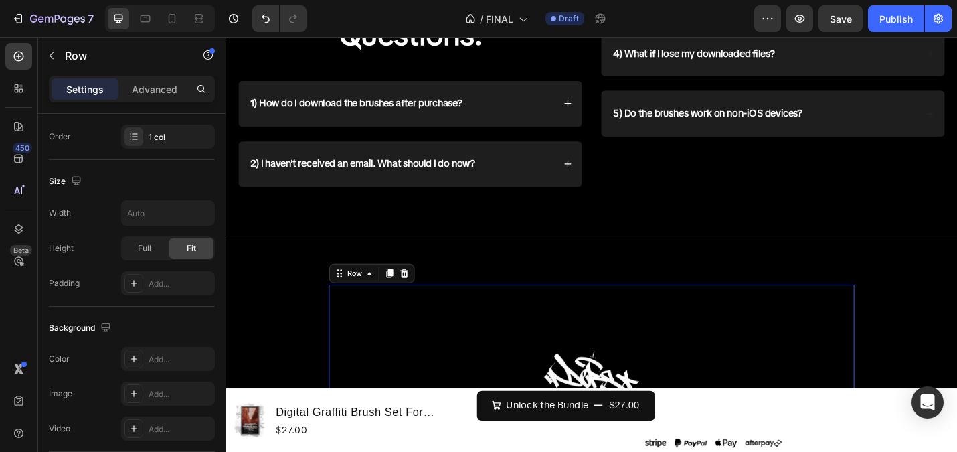
scroll to position [7006, 0]
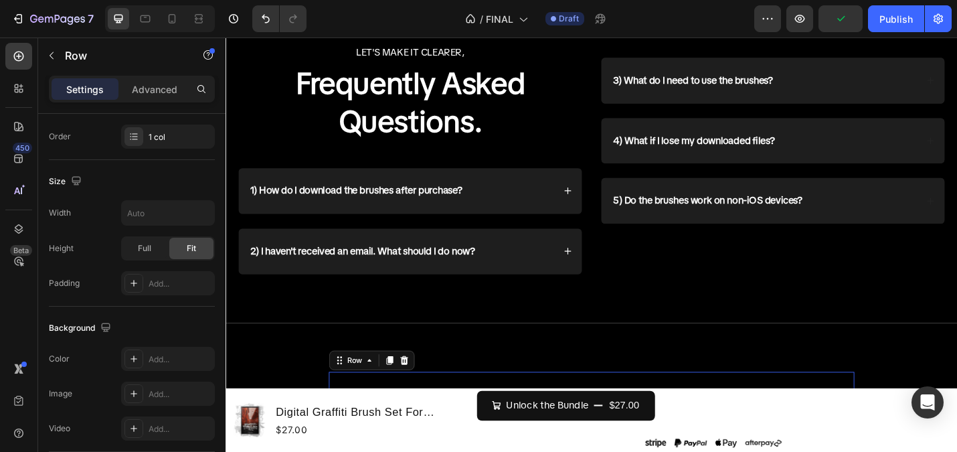
click at [151, 178] on div "Size" at bounding box center [132, 181] width 166 height 21
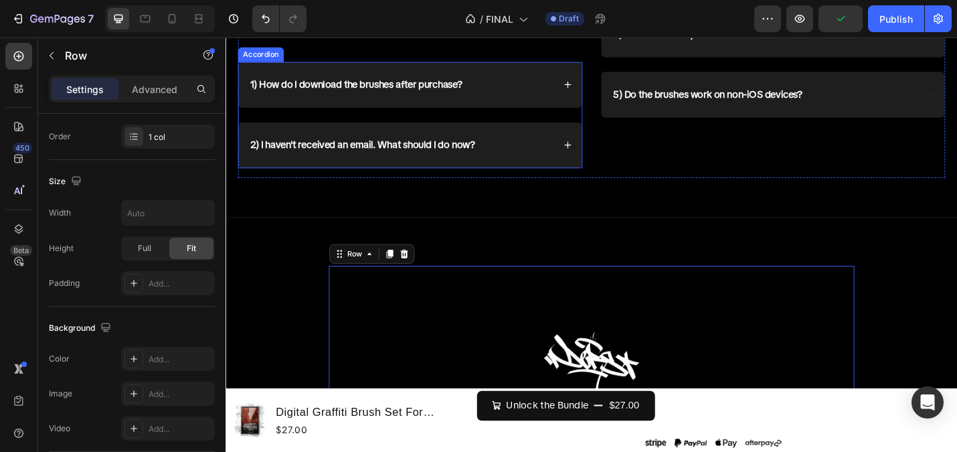
scroll to position [7269, 0]
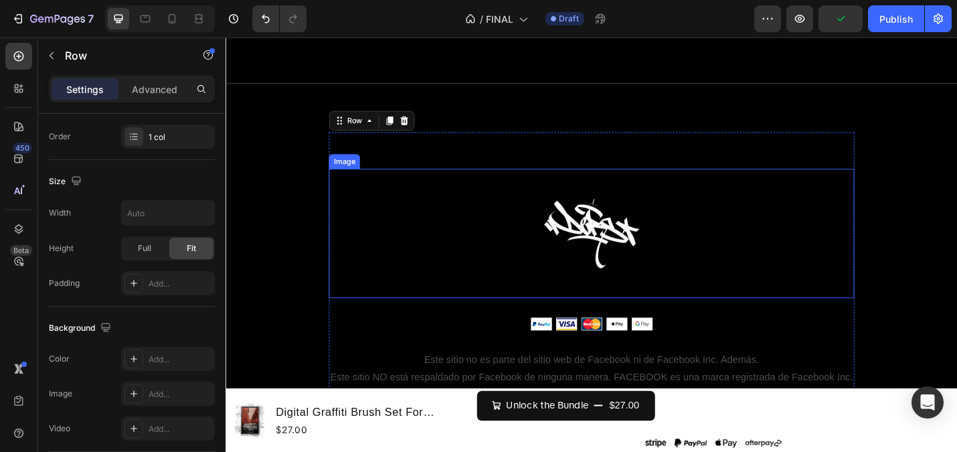
type input "1200"
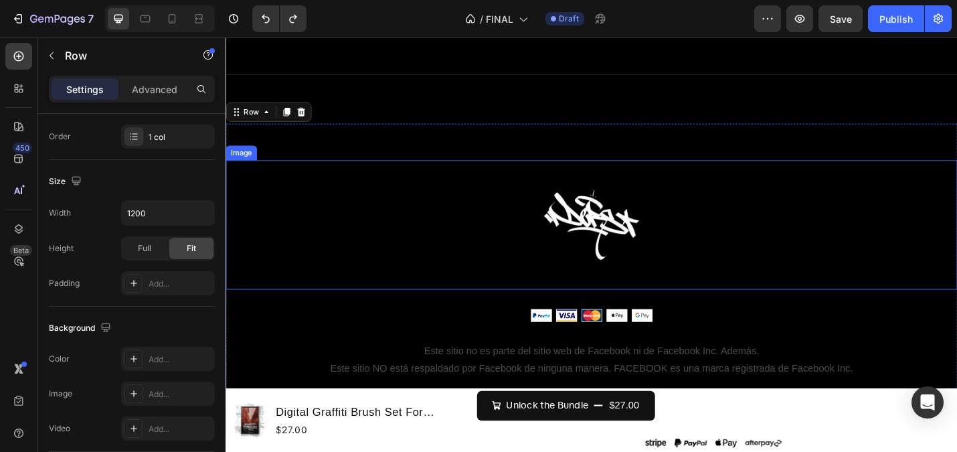
scroll to position [7279, 0]
click at [590, 224] on img at bounding box center [627, 242] width 201 height 142
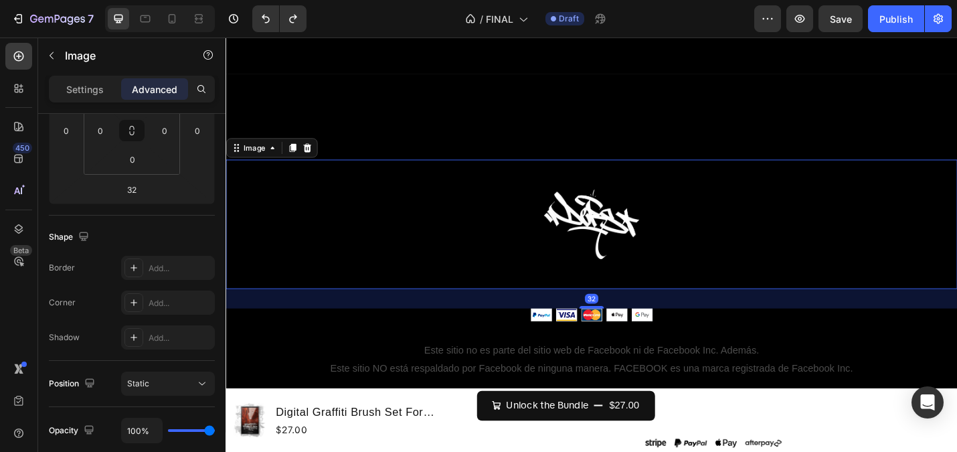
scroll to position [0, 0]
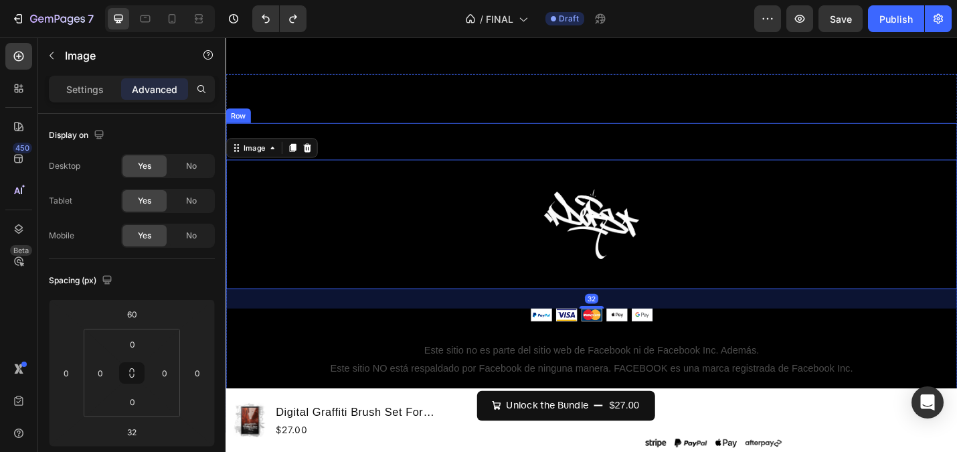
click at [503, 157] on div "Image 32 Image Este sitio no es parte del sitio web de Facebook ni de Facebook …" at bounding box center [627, 293] width 803 height 324
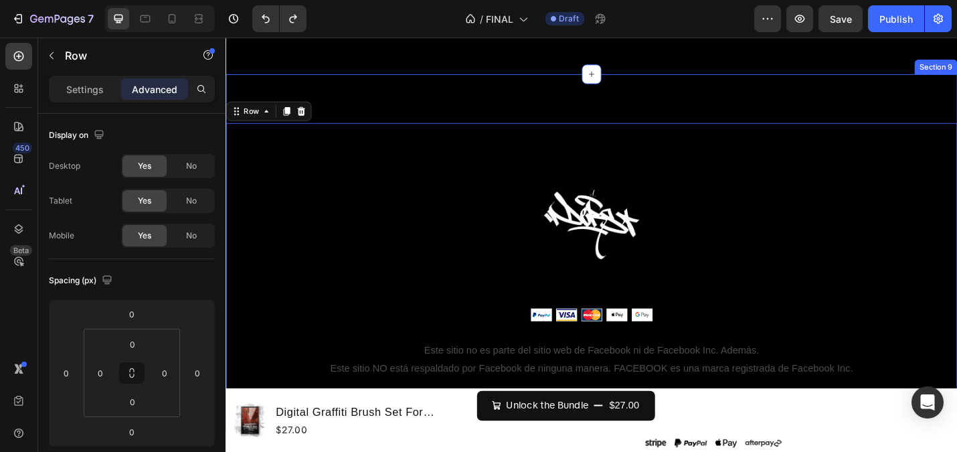
click at [480, 120] on div "Image Image Este sitio no es parte del sitio web de Facebook ni de Facebook Inc…" at bounding box center [627, 274] width 803 height 393
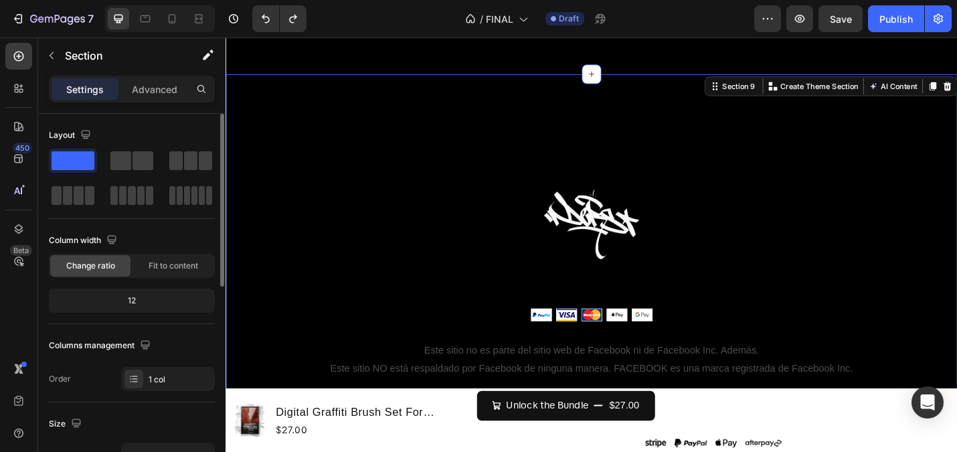
click at [82, 162] on span at bounding box center [73, 160] width 43 height 19
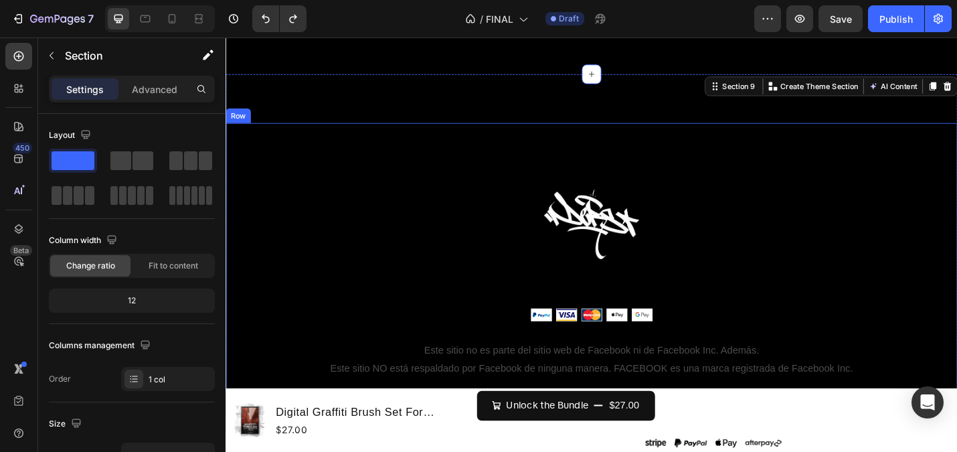
click at [551, 161] on div "Image Image Este sitio no es parte del sitio web de Facebook ni de Facebook Inc…" at bounding box center [627, 293] width 803 height 324
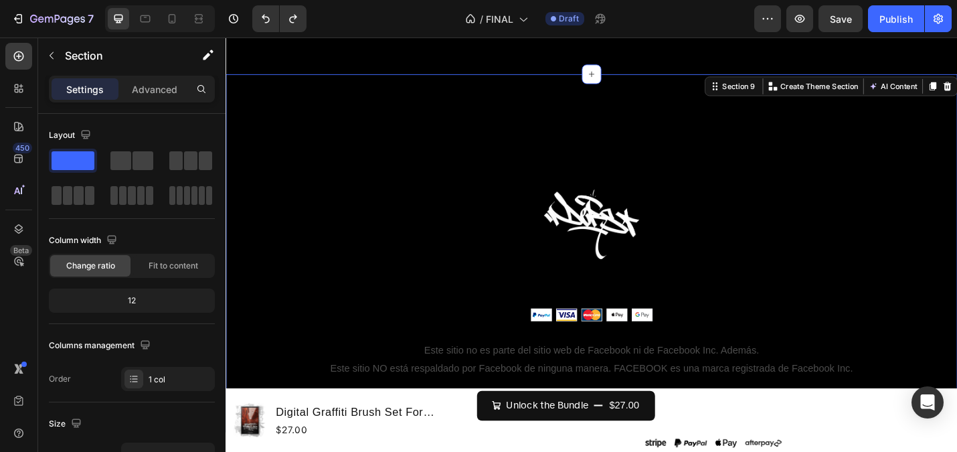
click at [499, 116] on div "Image Image Este sitio no es parte del sitio web de Facebook ni de Facebook Inc…" at bounding box center [627, 274] width 803 height 393
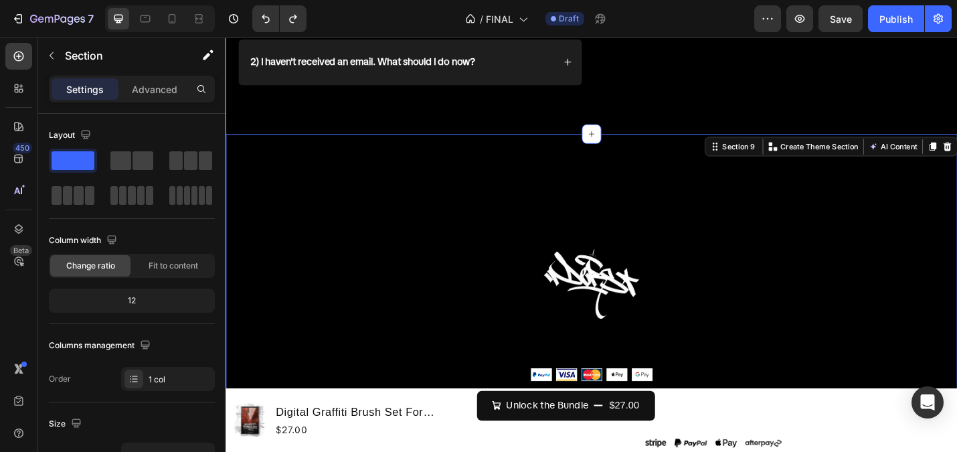
scroll to position [7220, 0]
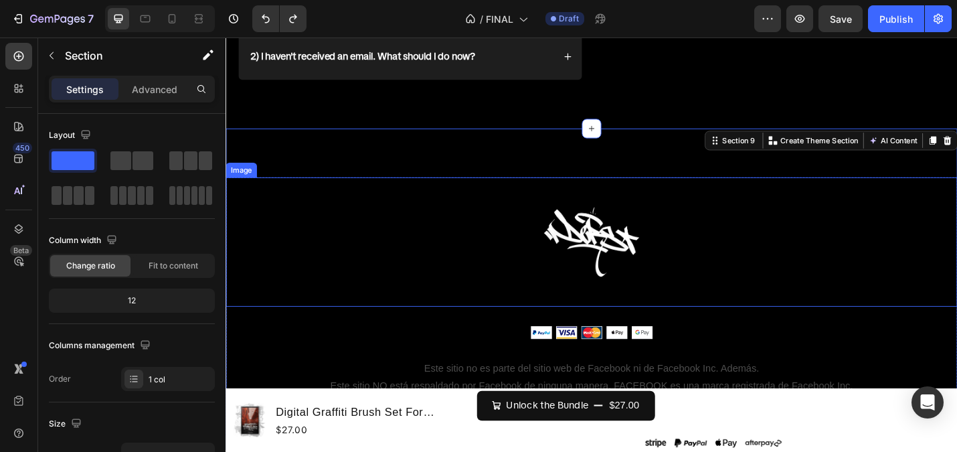
click at [624, 198] on img at bounding box center [627, 262] width 201 height 142
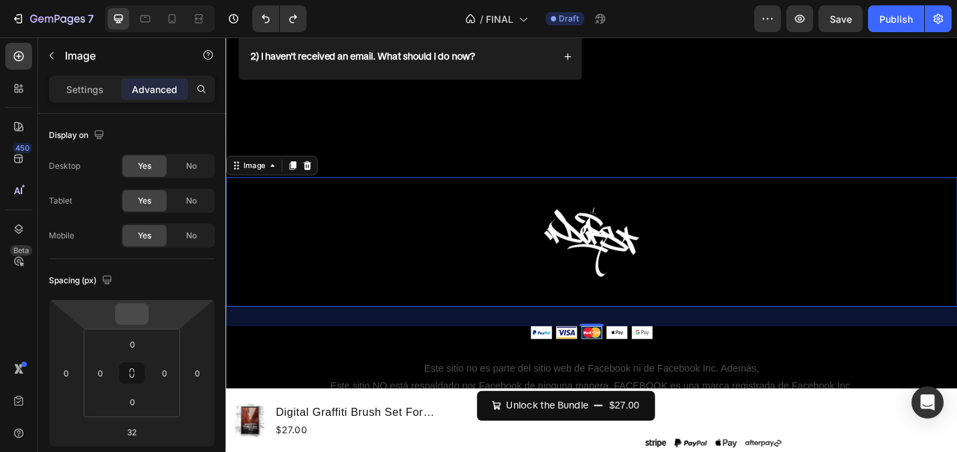
click at [138, 314] on input "number" at bounding box center [131, 314] width 27 height 20
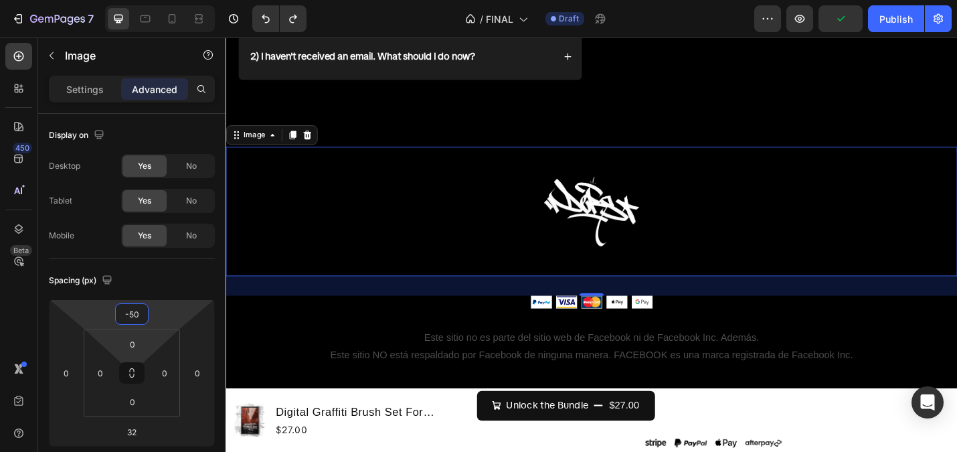
type input "-5"
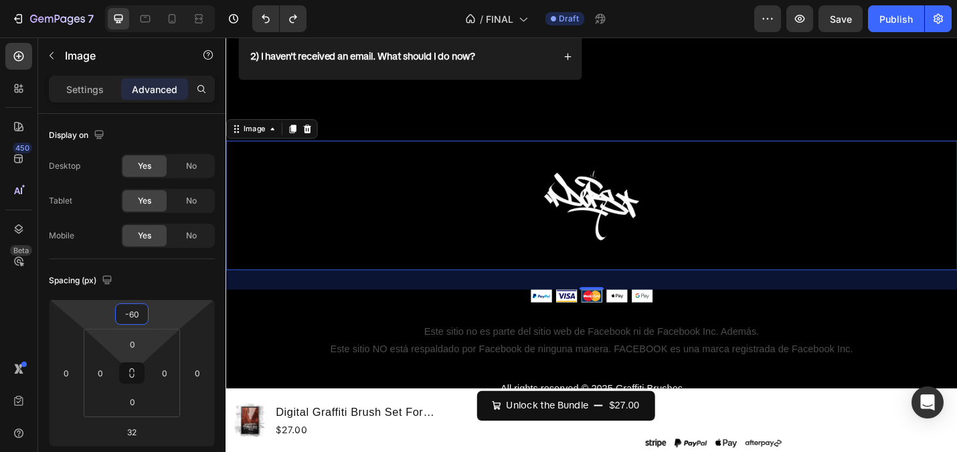
type input "-6"
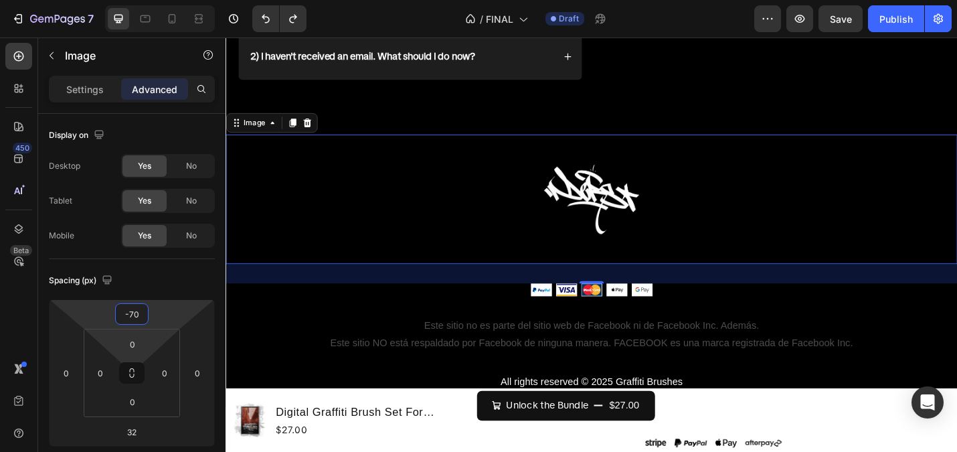
type input "-7"
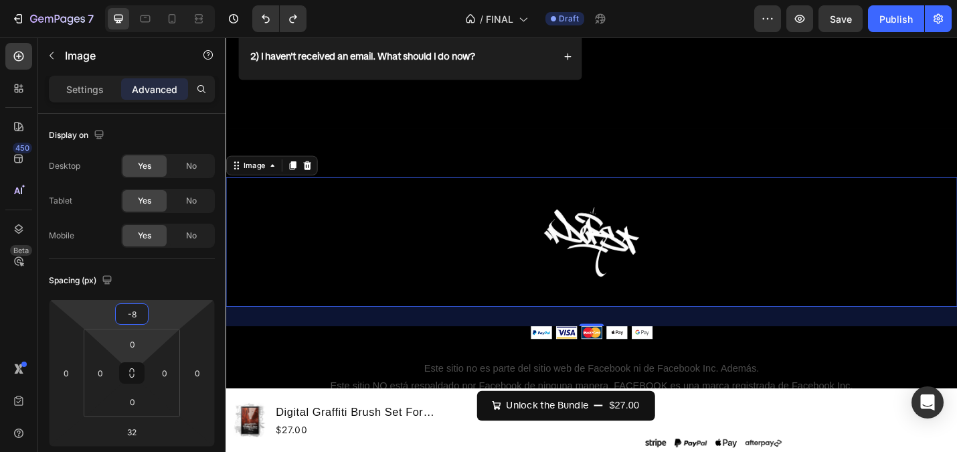
type input "-80"
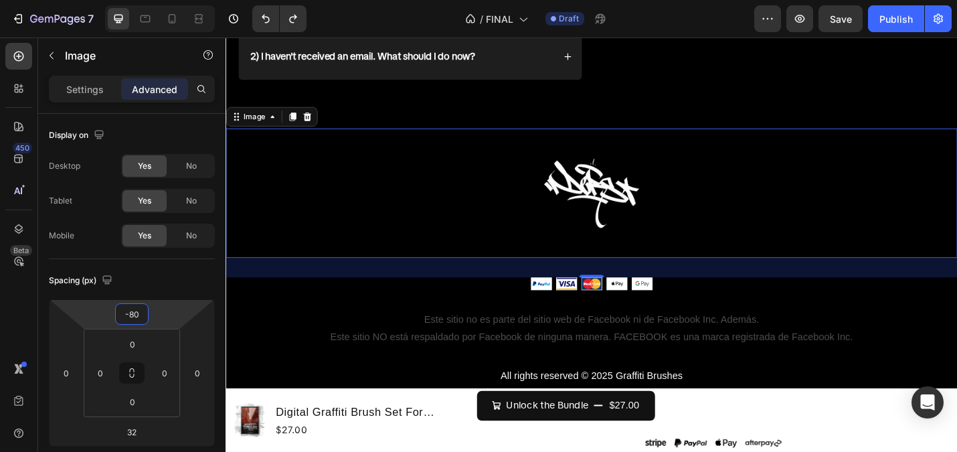
scroll to position [7236, 0]
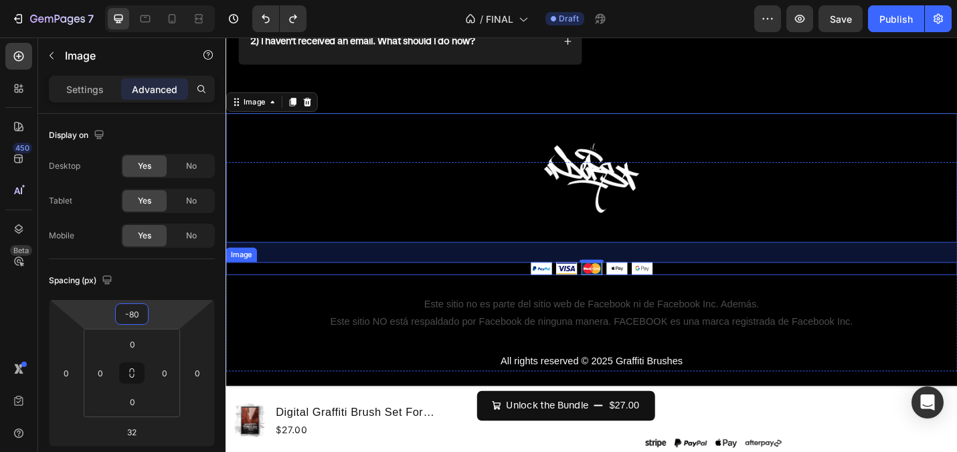
click at [831, 296] on div at bounding box center [627, 291] width 803 height 14
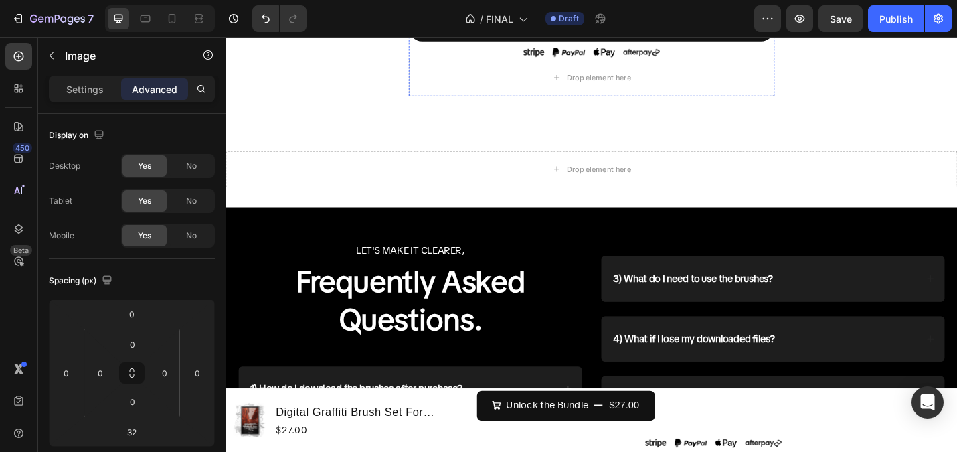
scroll to position [6817, 0]
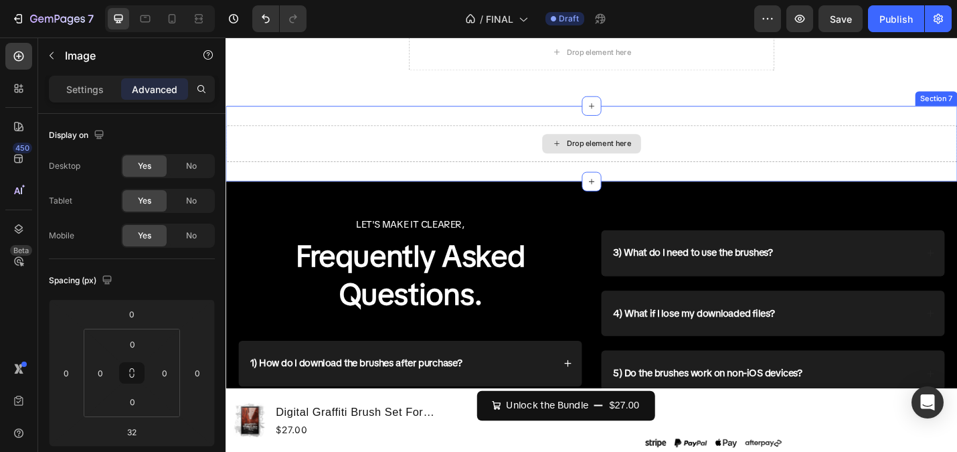
click at [706, 151] on div "Drop element here" at bounding box center [627, 154] width 803 height 40
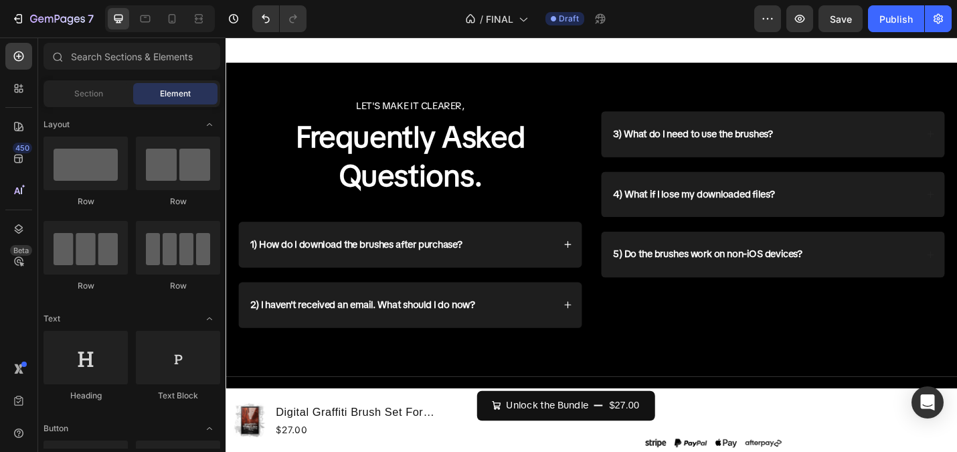
scroll to position [6878, 0]
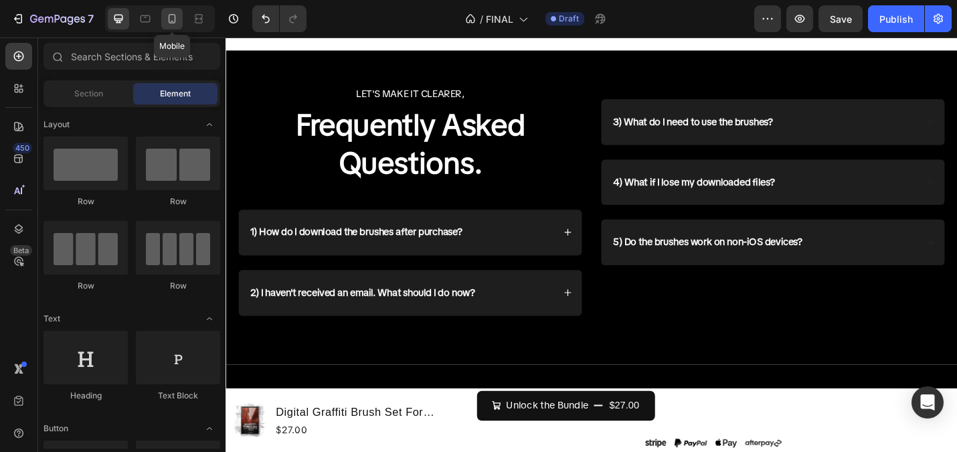
click at [168, 11] on div at bounding box center [171, 18] width 21 height 21
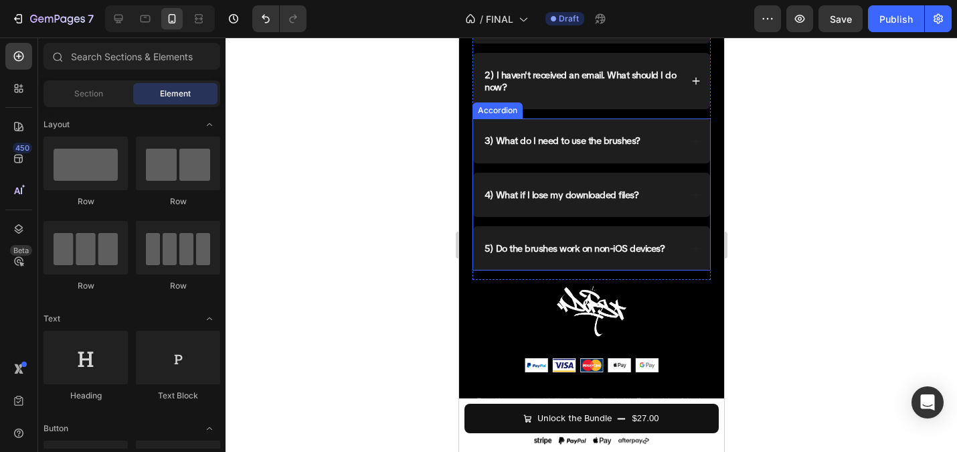
scroll to position [6778, 0]
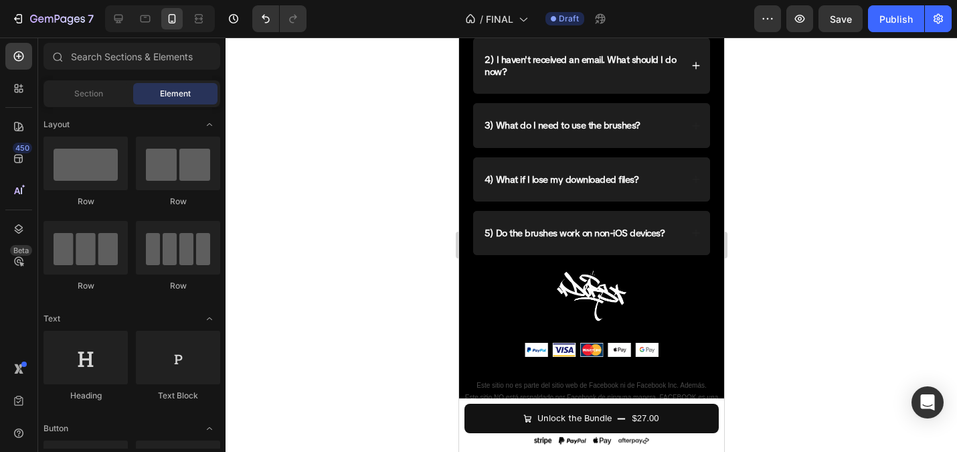
click at [842, 223] on div at bounding box center [591, 244] width 731 height 414
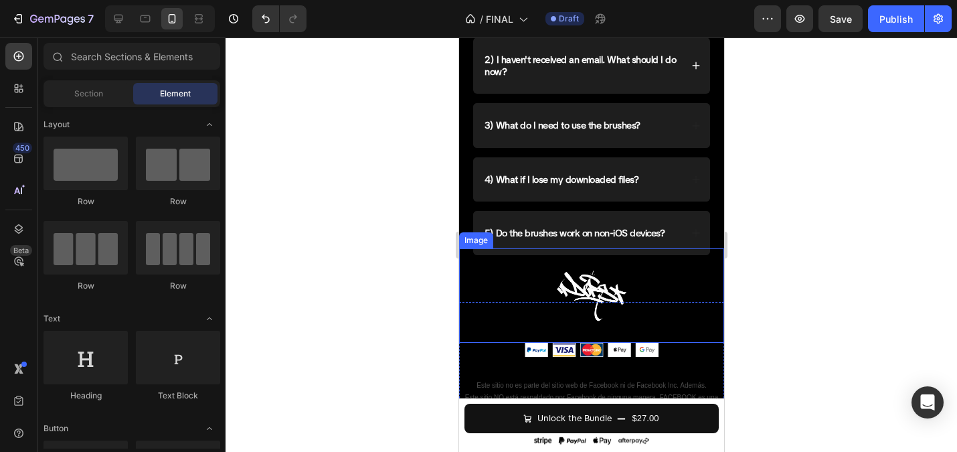
click at [573, 283] on img at bounding box center [591, 295] width 134 height 94
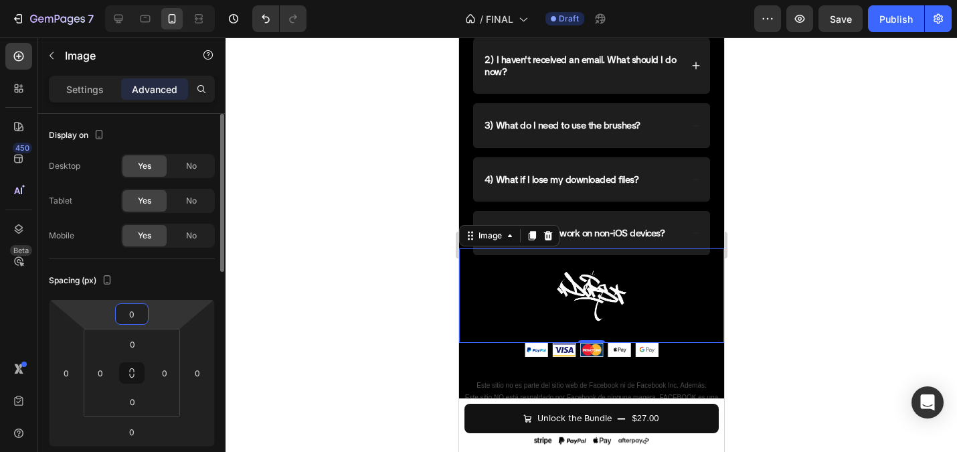
click at [122, 313] on input "0" at bounding box center [131, 314] width 27 height 20
click at [441, 306] on div at bounding box center [591, 244] width 731 height 414
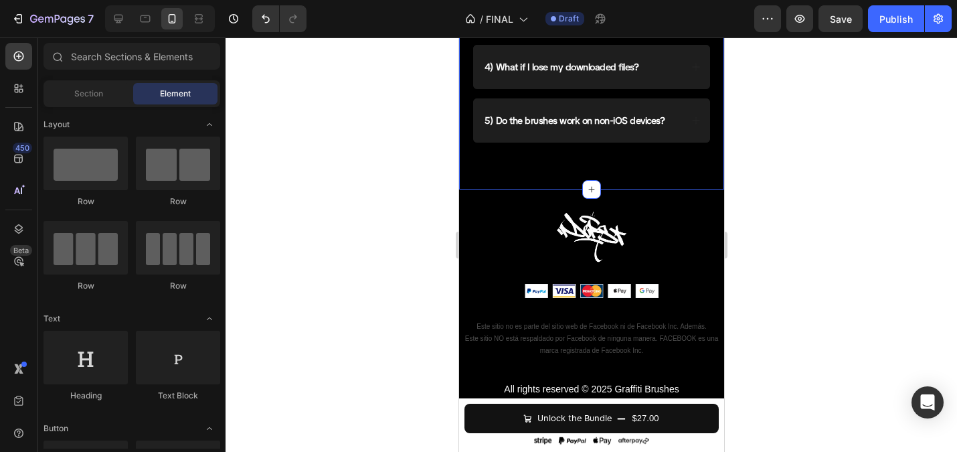
scroll to position [6932, 0]
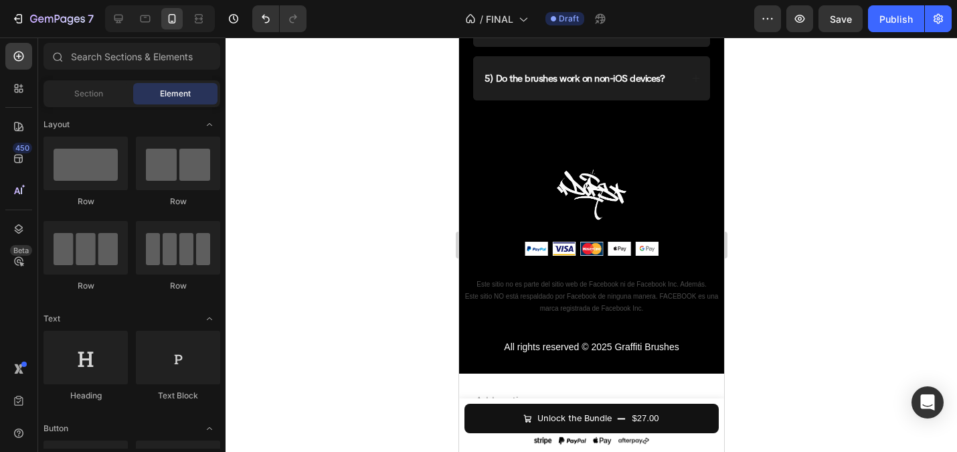
click at [373, 180] on div at bounding box center [591, 244] width 731 height 414
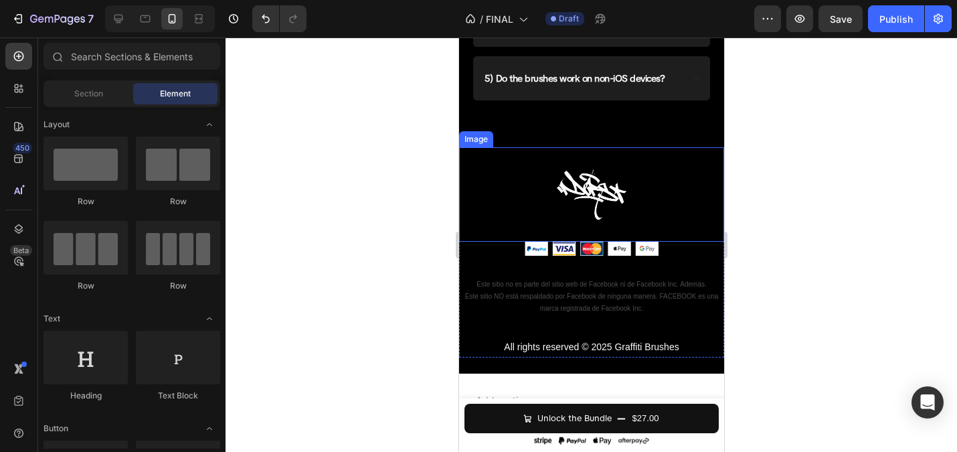
scroll to position [6950, 0]
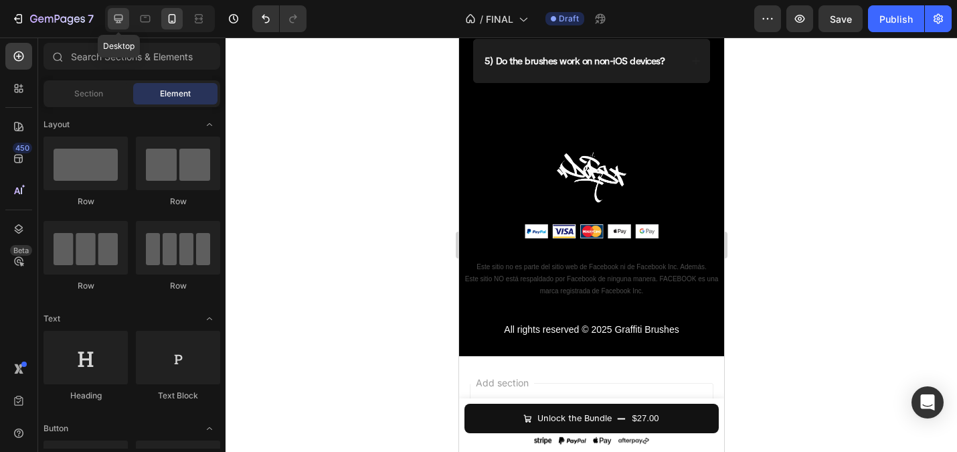
click at [120, 15] on icon at bounding box center [118, 19] width 9 height 9
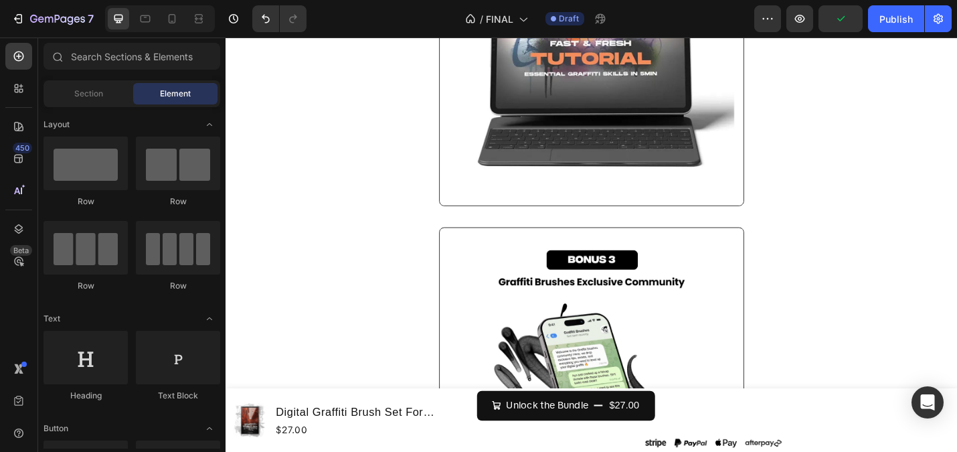
scroll to position [3192, 0]
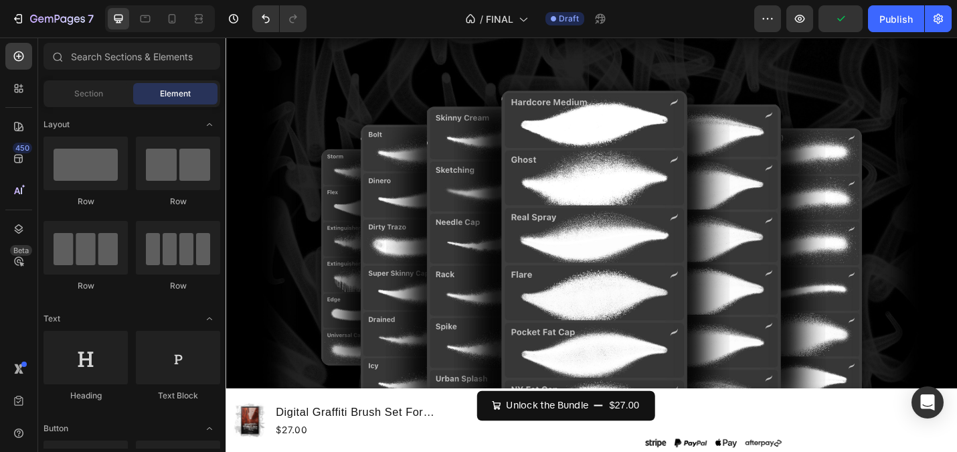
click at [168, 5] on div at bounding box center [160, 18] width 110 height 27
click at [169, 12] on icon at bounding box center [171, 18] width 13 height 13
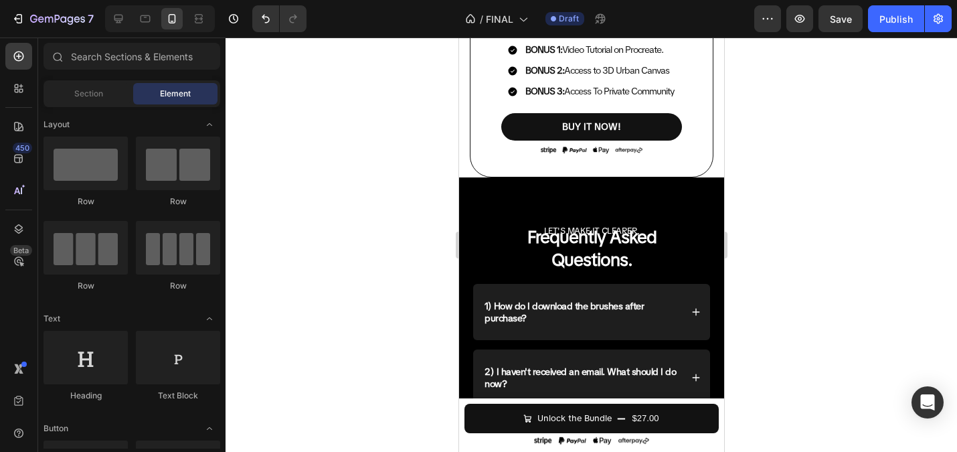
scroll to position [4250, 0]
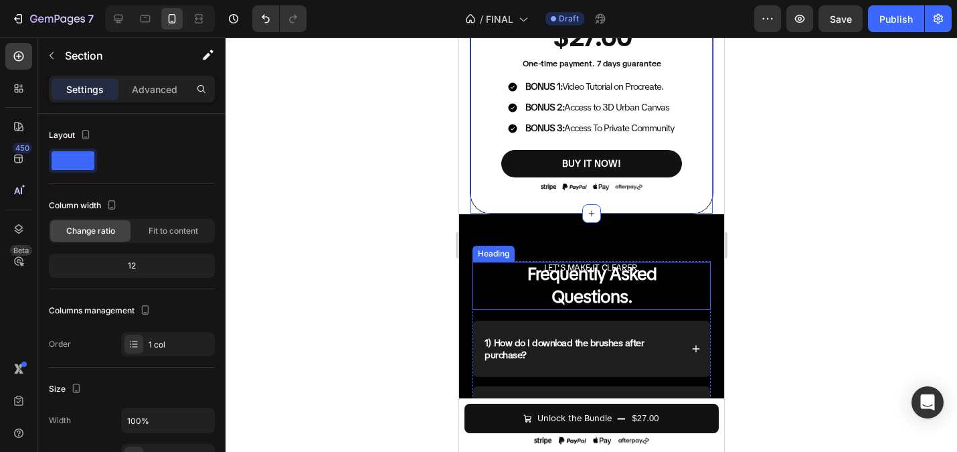
scroll to position [4210, 0]
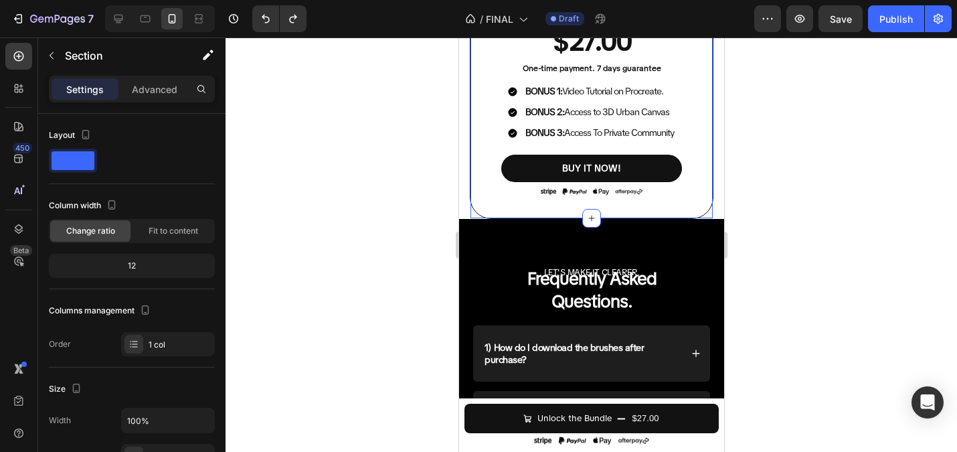
click at [371, 220] on div at bounding box center [591, 244] width 731 height 414
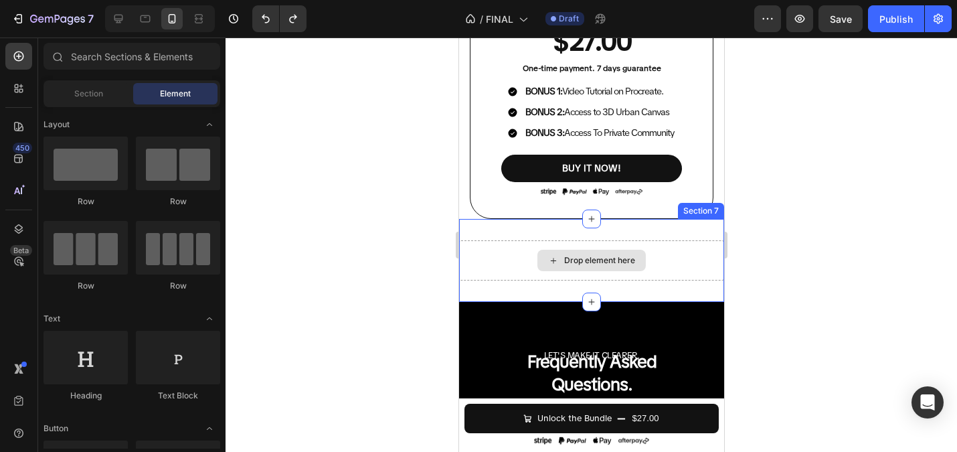
click at [527, 258] on div "Drop element here" at bounding box center [590, 260] width 265 height 40
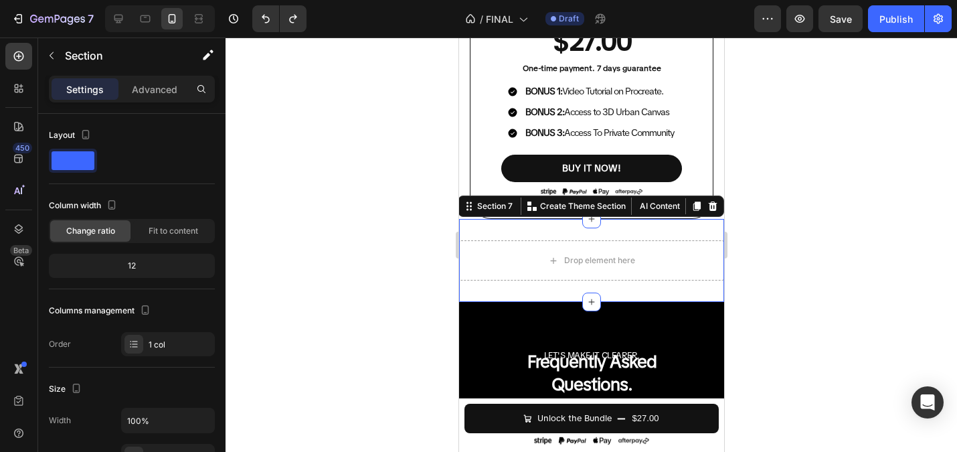
click at [400, 244] on div at bounding box center [591, 244] width 731 height 414
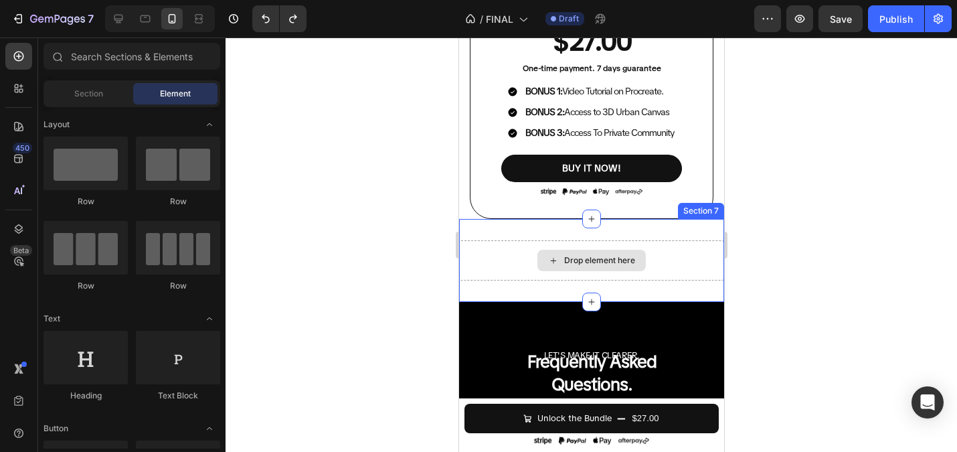
click at [496, 266] on div "Drop element here" at bounding box center [590, 260] width 265 height 40
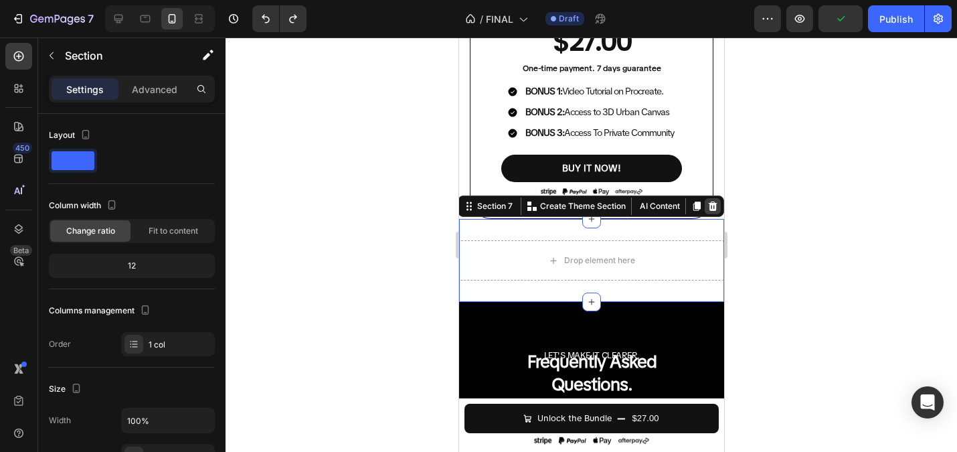
click at [712, 207] on icon at bounding box center [712, 205] width 9 height 9
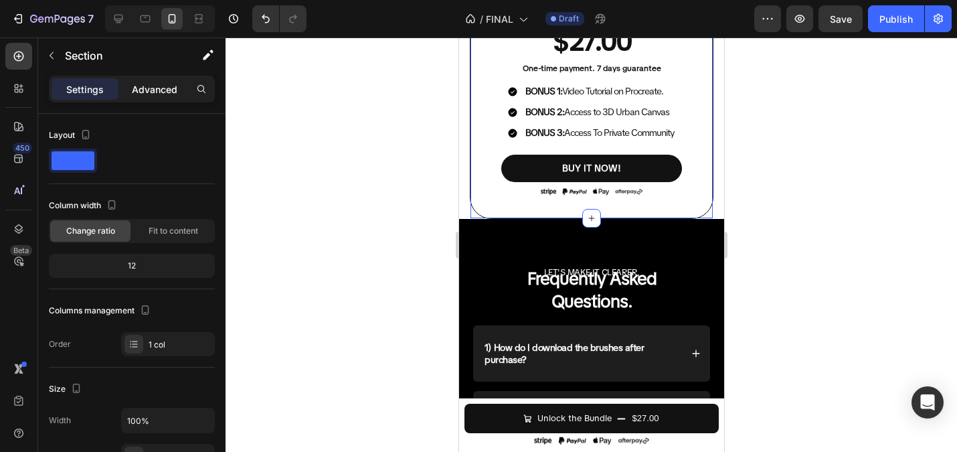
click at [145, 88] on p "Advanced" at bounding box center [155, 89] width 46 height 14
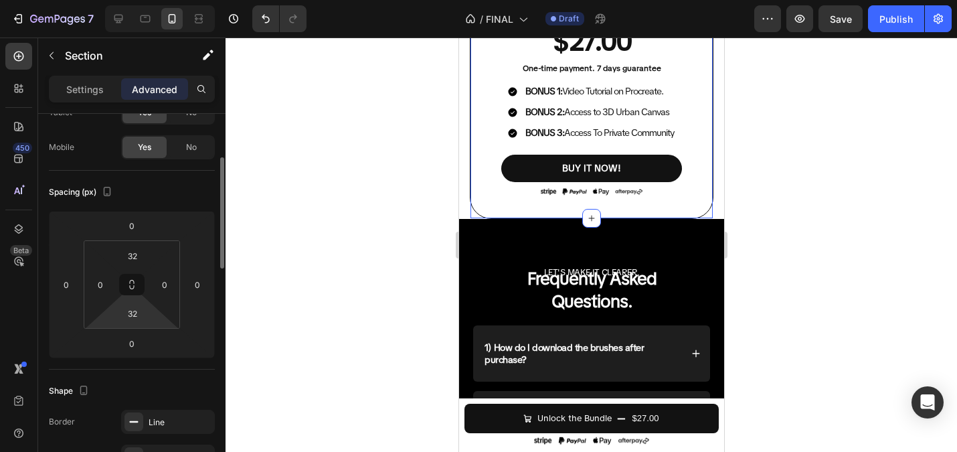
scroll to position [118, 0]
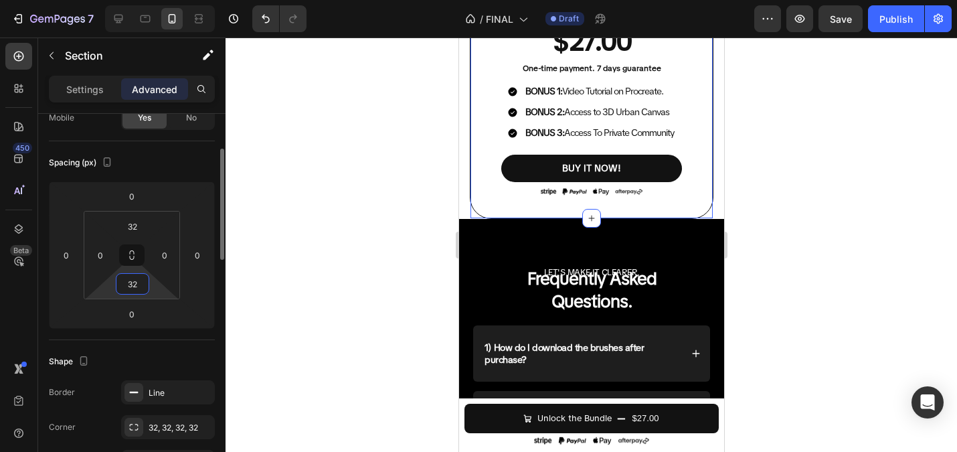
click at [136, 278] on input "32" at bounding box center [132, 284] width 27 height 20
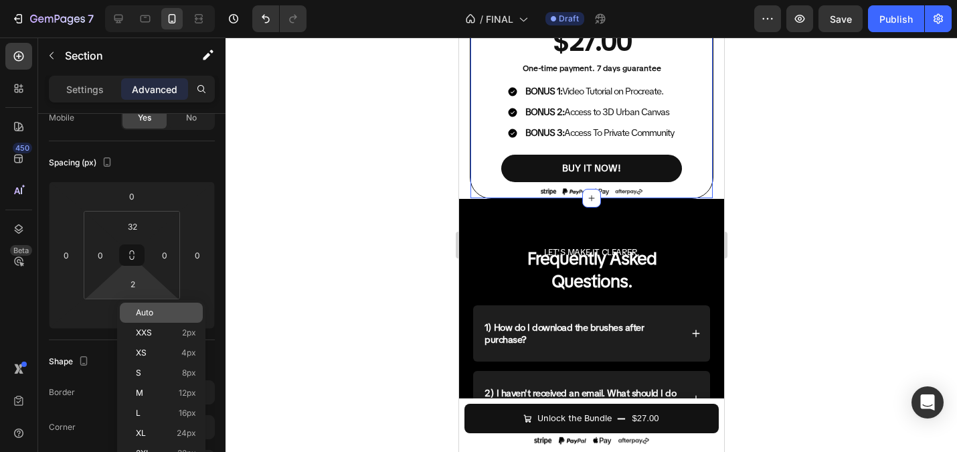
click at [149, 308] on span "Auto" at bounding box center [144, 312] width 17 height 9
type input "Auto"
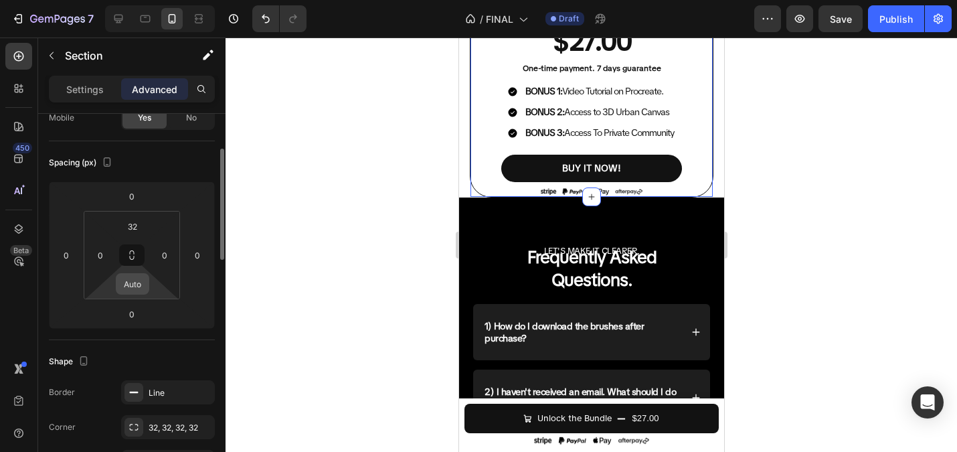
click at [136, 292] on input "Auto" at bounding box center [132, 284] width 27 height 20
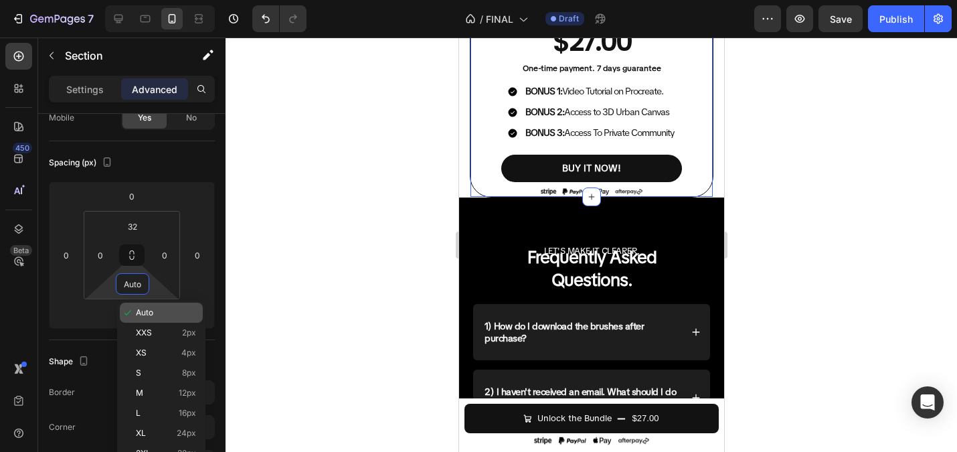
click at [136, 314] on span "Auto" at bounding box center [144, 312] width 17 height 9
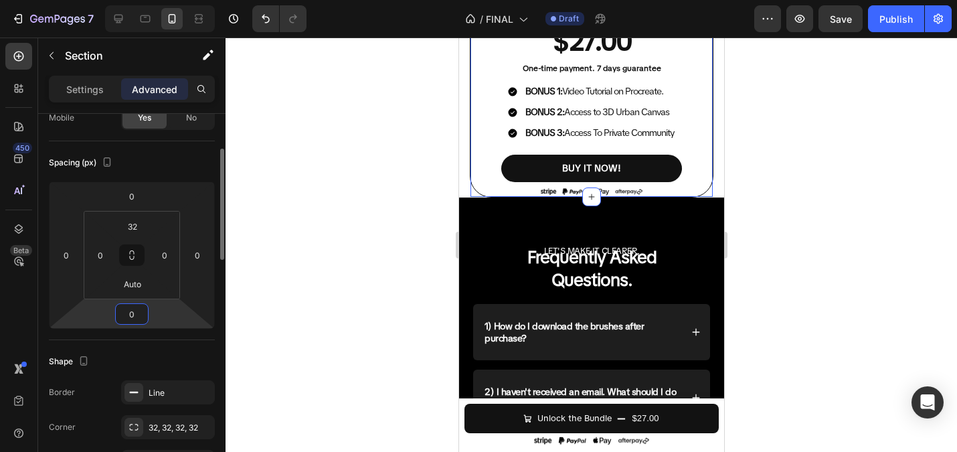
click at [132, 309] on input "0" at bounding box center [131, 314] width 27 height 20
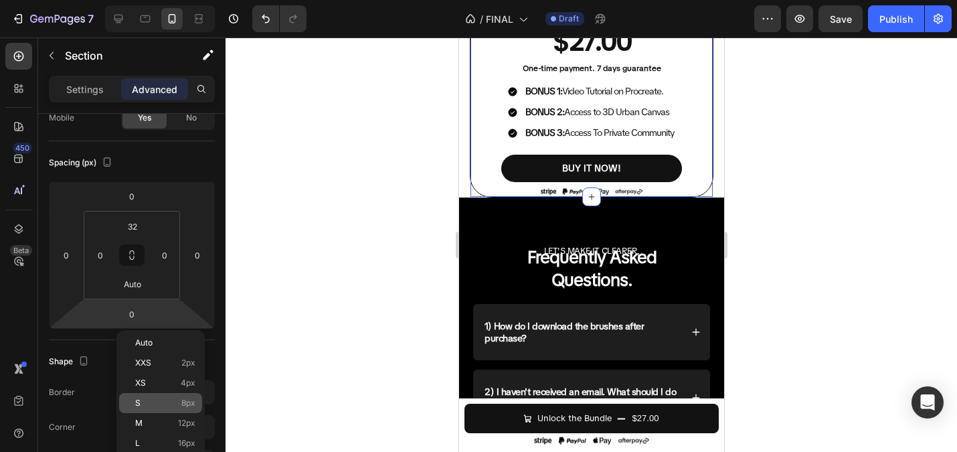
click at [155, 405] on p "S 8px" at bounding box center [165, 402] width 60 height 9
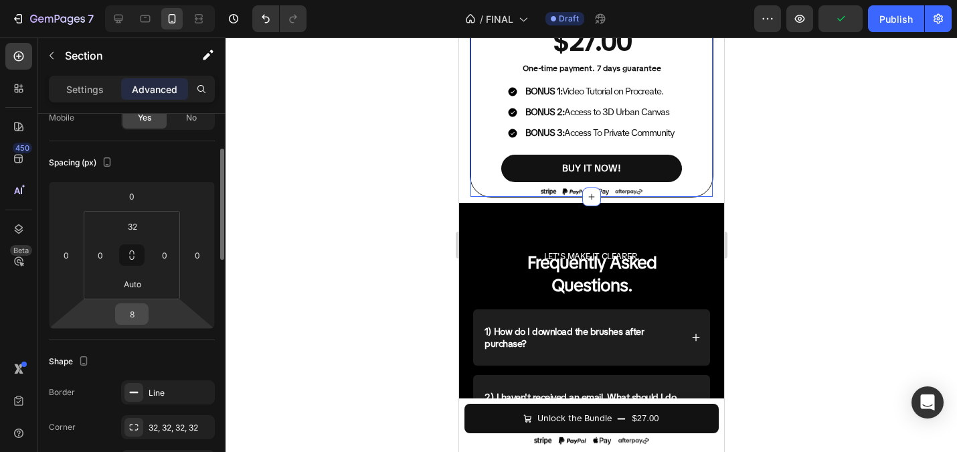
click at [139, 324] on div "8" at bounding box center [131, 313] width 33 height 21
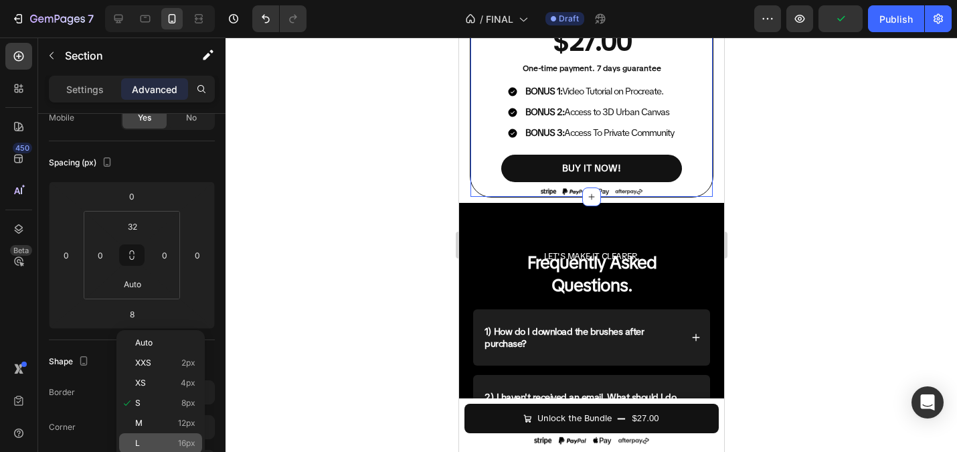
click at [182, 441] on span "16px" at bounding box center [186, 442] width 17 height 9
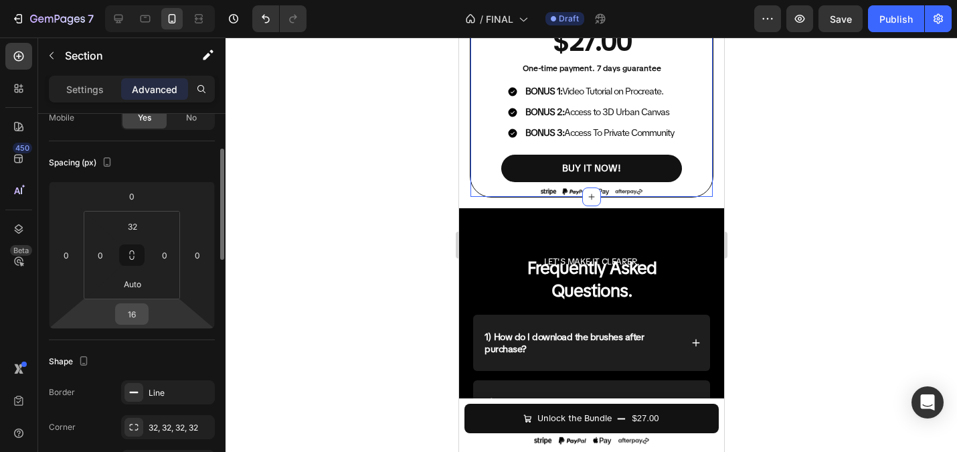
click at [137, 309] on input "16" at bounding box center [131, 314] width 27 height 20
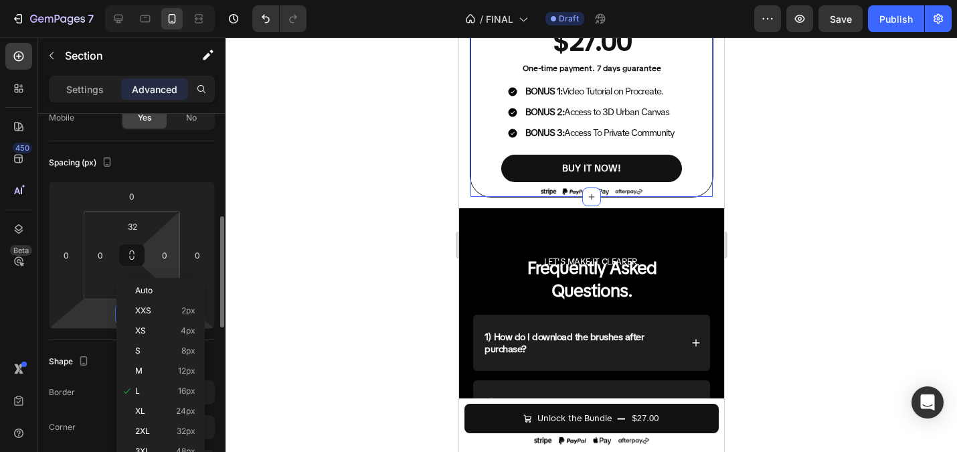
scroll to position [205, 0]
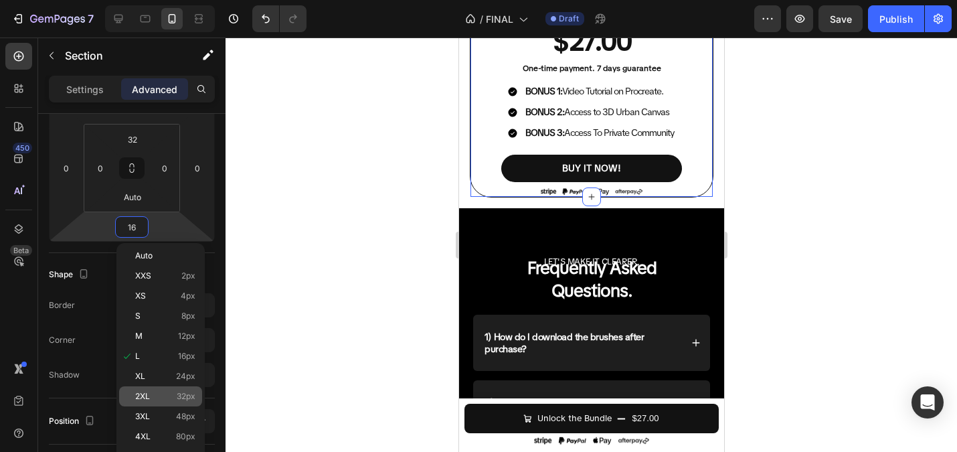
click at [169, 389] on div "2XL 32px" at bounding box center [160, 396] width 83 height 20
type input "32"
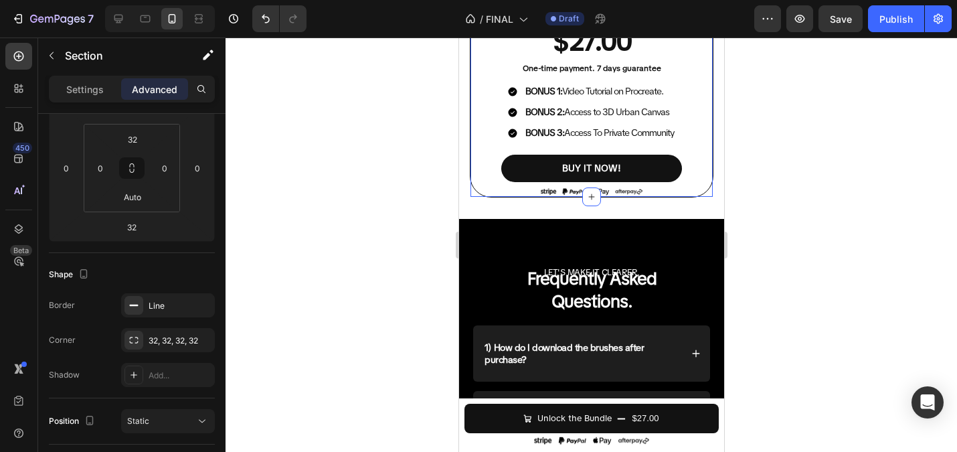
click at [362, 238] on div at bounding box center [591, 244] width 731 height 414
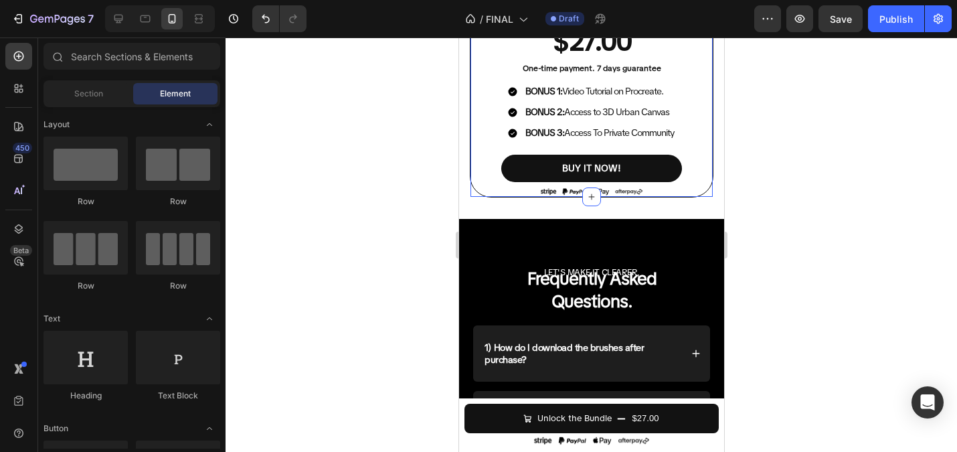
click at [415, 207] on div at bounding box center [591, 244] width 731 height 414
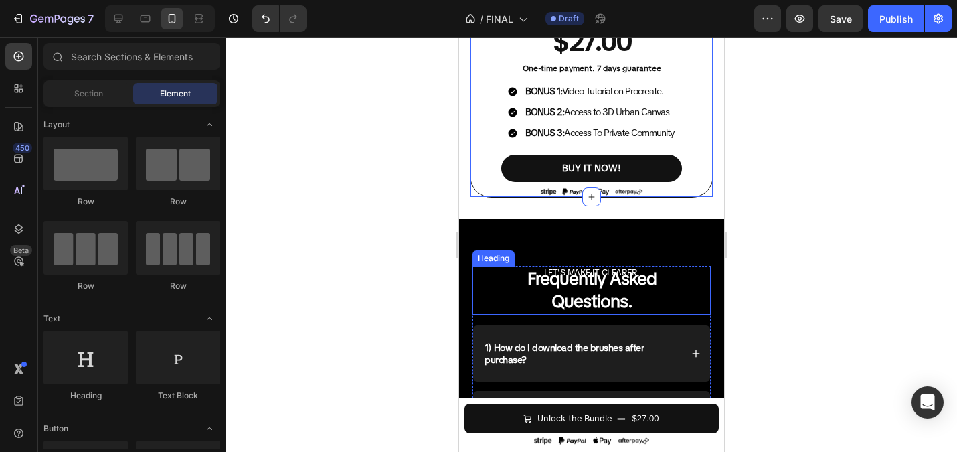
click at [593, 270] on strong "Frequently Asked" at bounding box center [591, 278] width 129 height 23
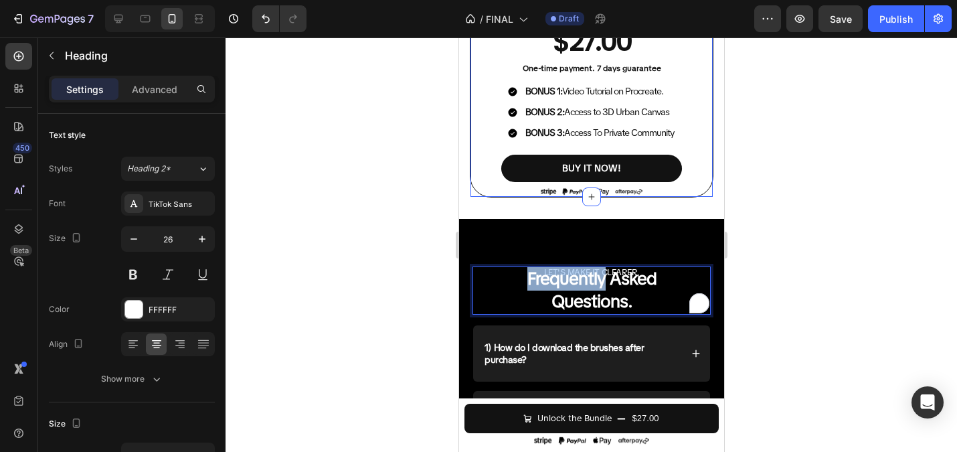
click at [592, 272] on strong "Frequently Asked" at bounding box center [591, 278] width 129 height 23
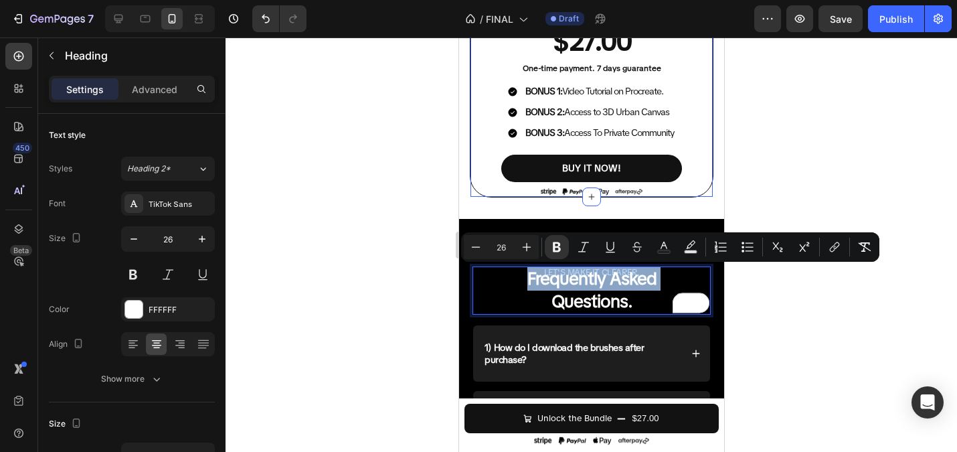
click at [620, 272] on strong "Frequently Asked" at bounding box center [591, 278] width 129 height 23
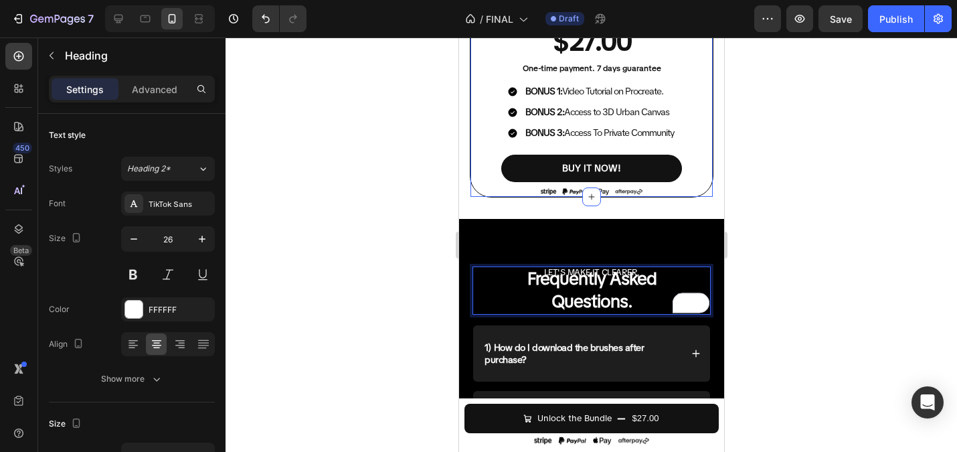
click at [622, 268] on strong "Frequently Asked" at bounding box center [591, 278] width 129 height 23
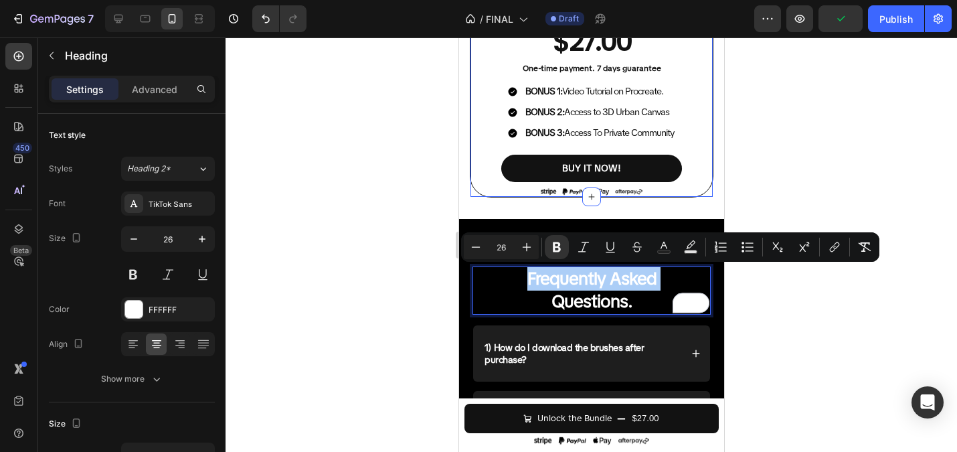
click at [258, 231] on div at bounding box center [591, 244] width 731 height 414
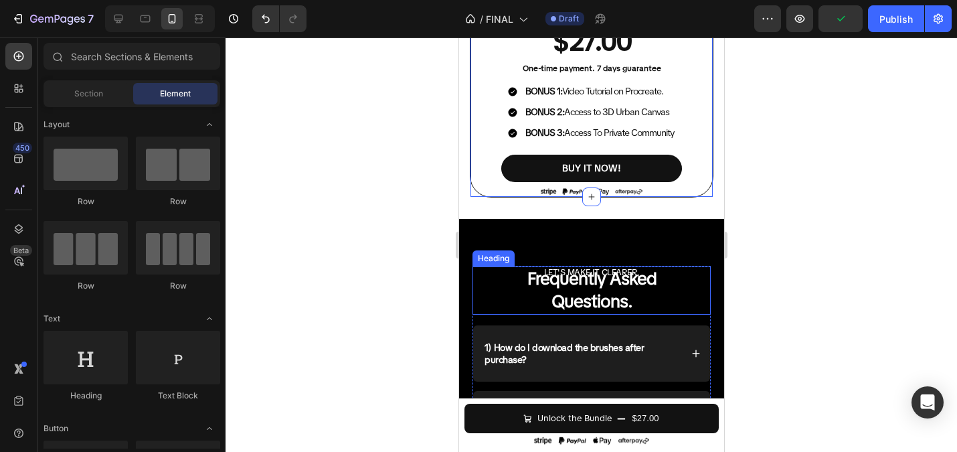
click at [609, 272] on strong "Frequently Asked" at bounding box center [591, 278] width 129 height 23
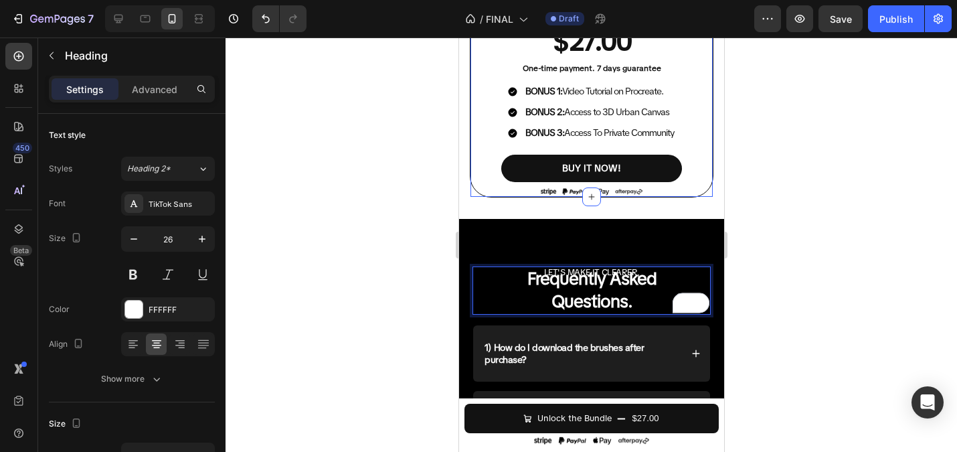
click at [585, 273] on strong "Frequently Asked" at bounding box center [591, 278] width 129 height 23
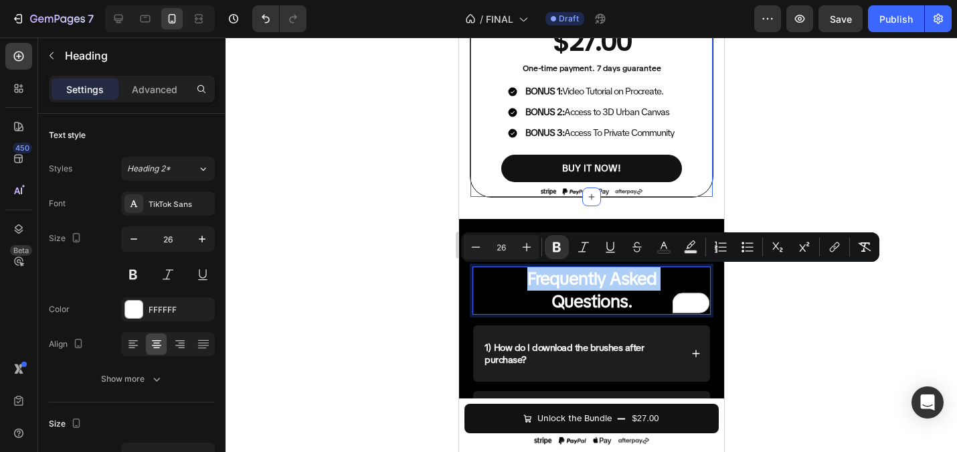
click at [339, 255] on div at bounding box center [591, 244] width 731 height 414
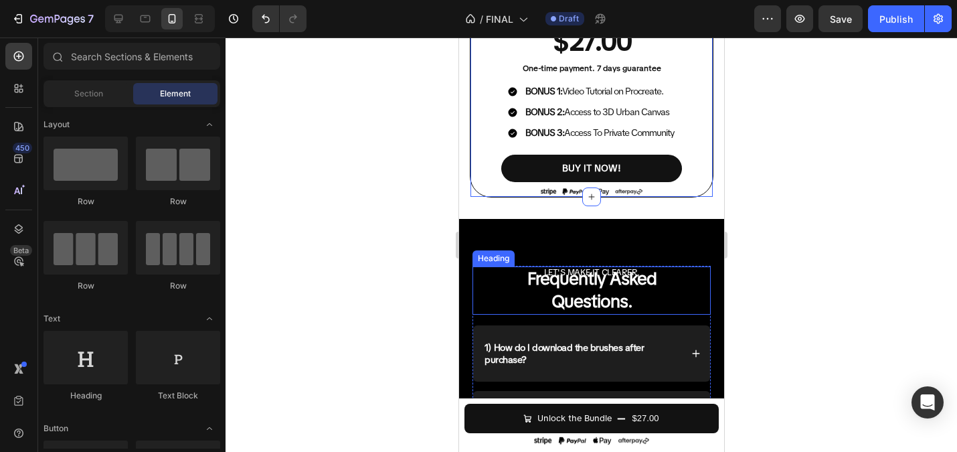
click at [512, 287] on p "⁠⁠⁠⁠⁠⁠⁠ Frequently Asked Questions." at bounding box center [591, 291] width 236 height 46
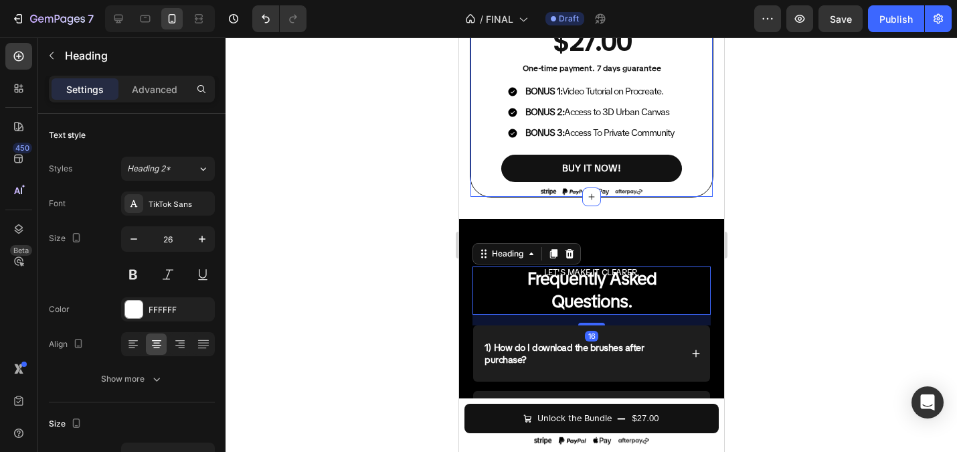
click at [778, 227] on div at bounding box center [591, 244] width 731 height 414
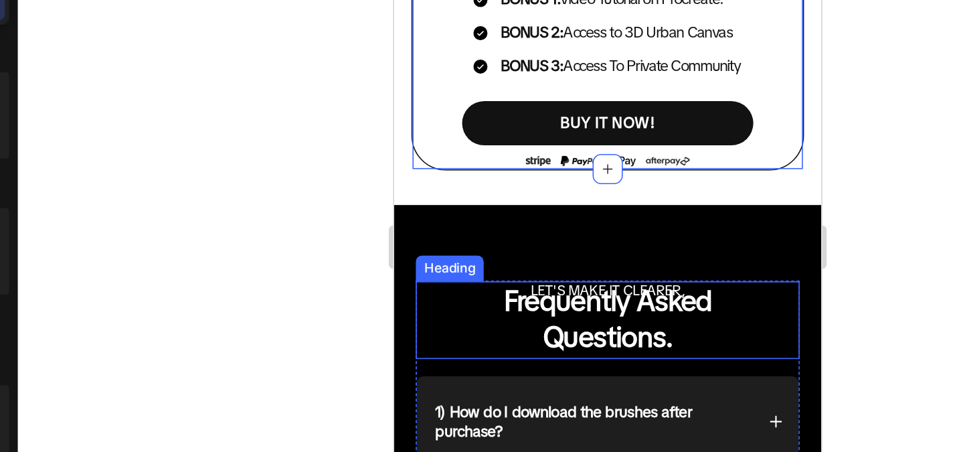
click at [492, 146] on strong "Frequently Asked" at bounding box center [526, 154] width 129 height 23
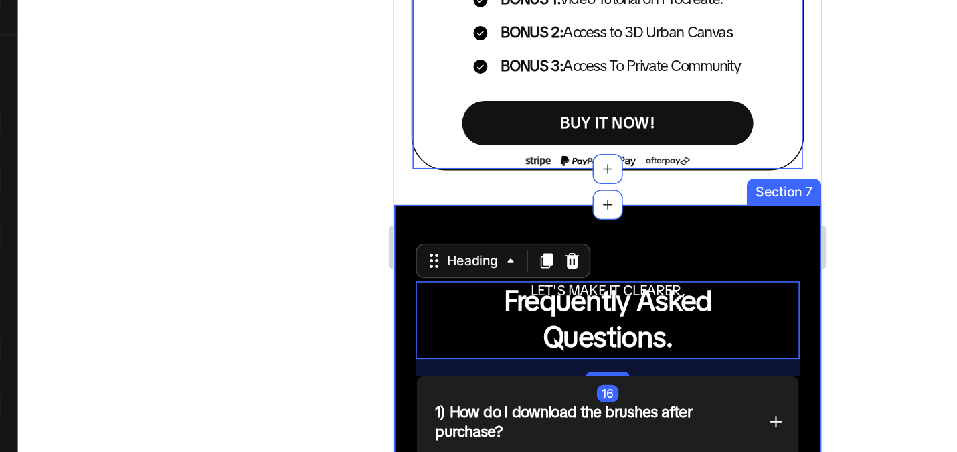
click at [541, 118] on div "LET'S MAKE IT CLEARER, Heading ⁠⁠⁠⁠⁠⁠⁠ Frequently Asked Questions. Heading 16 1…" at bounding box center [525, 312] width 265 height 436
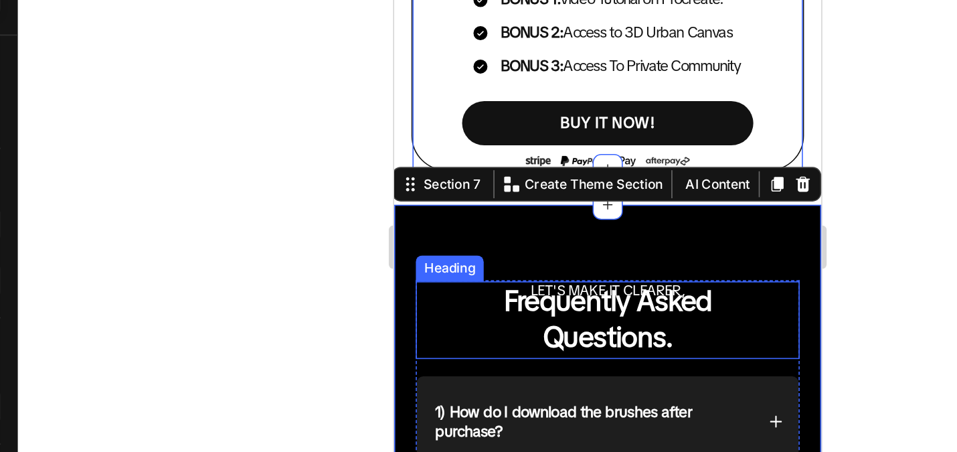
click at [537, 153] on strong "Frequently Asked" at bounding box center [526, 154] width 129 height 23
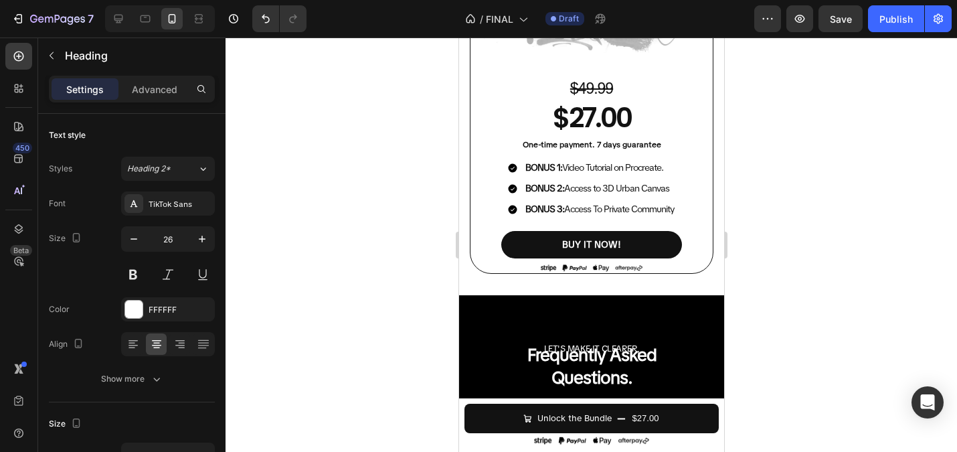
scroll to position [3453, 0]
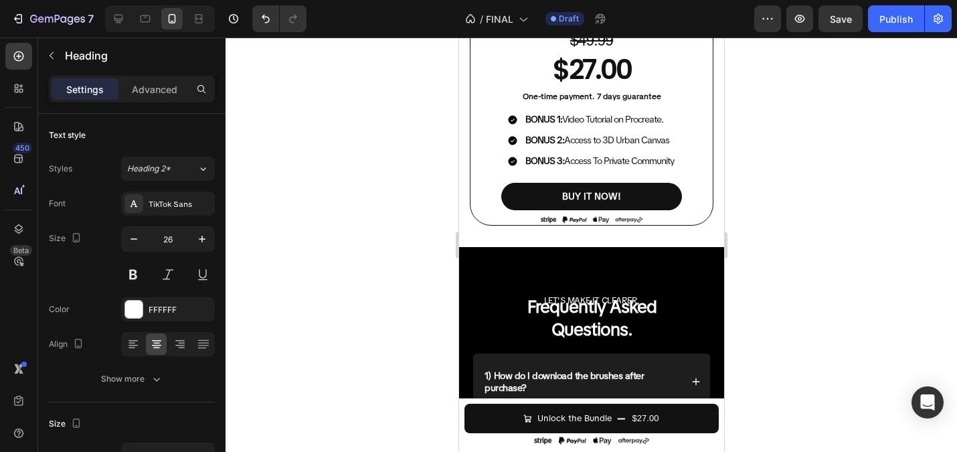
click at [369, 223] on div at bounding box center [591, 244] width 731 height 414
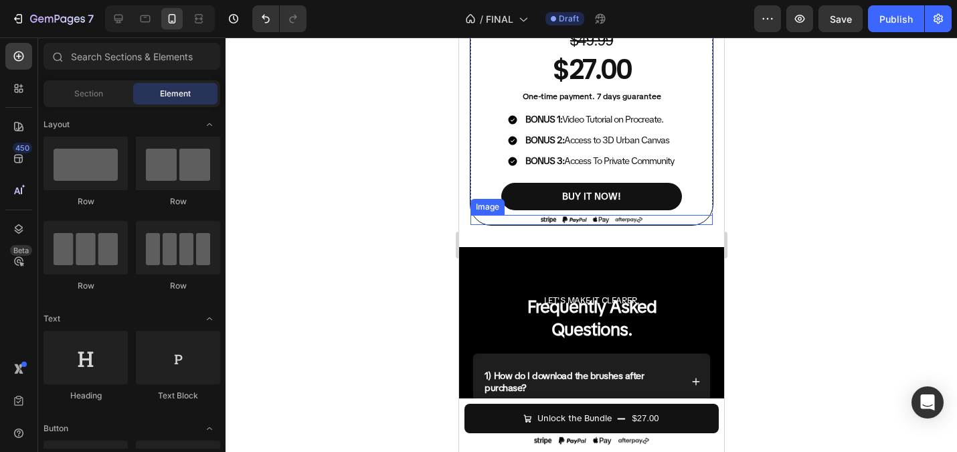
click at [561, 219] on img at bounding box center [591, 220] width 114 height 10
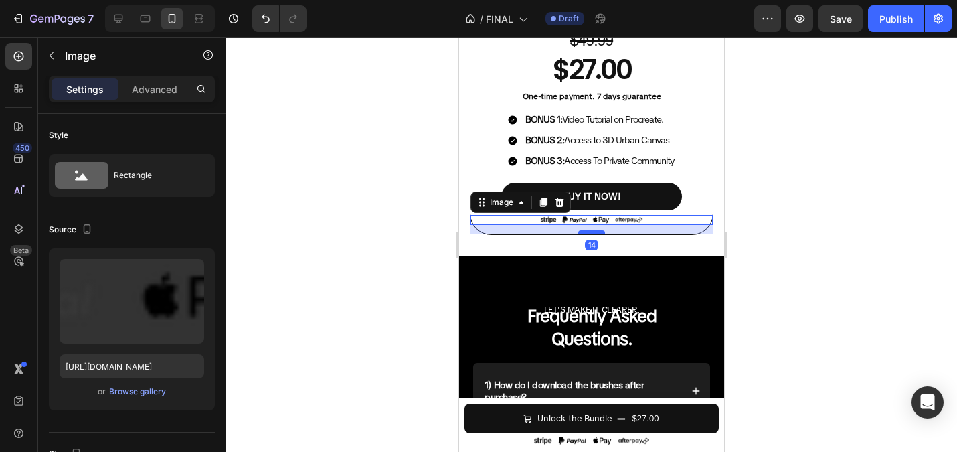
drag, startPoint x: 585, startPoint y: 224, endPoint x: 585, endPoint y: 234, distance: 9.4
click at [585, 234] on div at bounding box center [590, 232] width 27 height 4
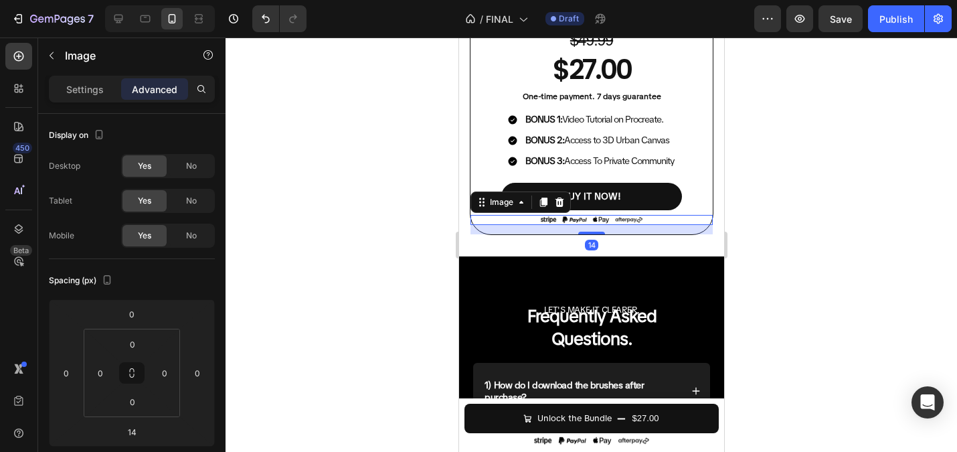
click at [340, 228] on div at bounding box center [591, 244] width 731 height 414
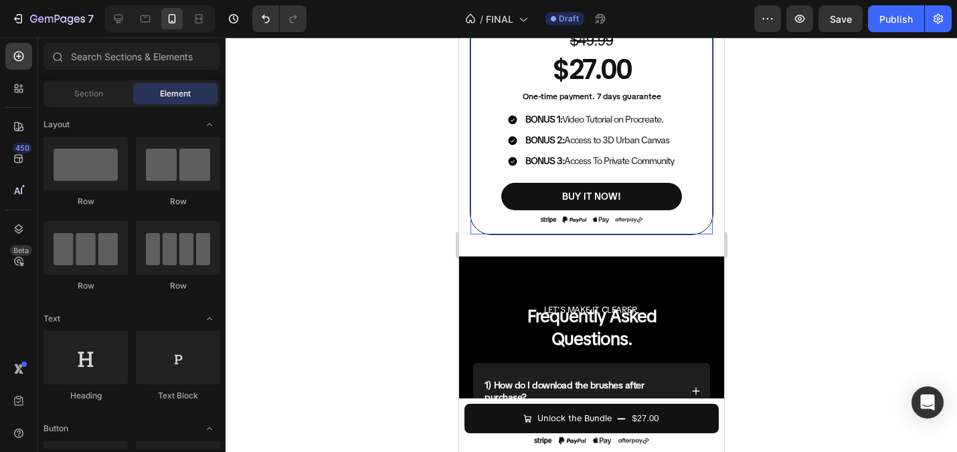
click at [605, 224] on img at bounding box center [591, 220] width 114 height 10
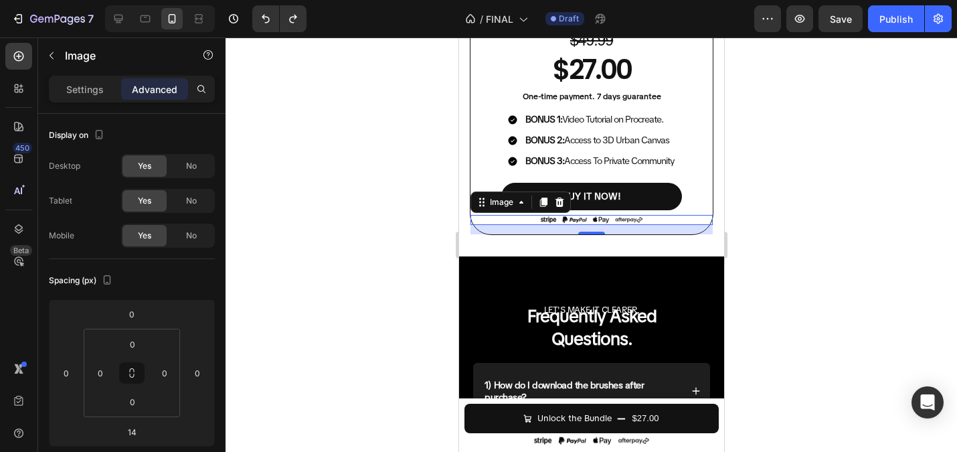
click at [408, 183] on div at bounding box center [591, 244] width 731 height 414
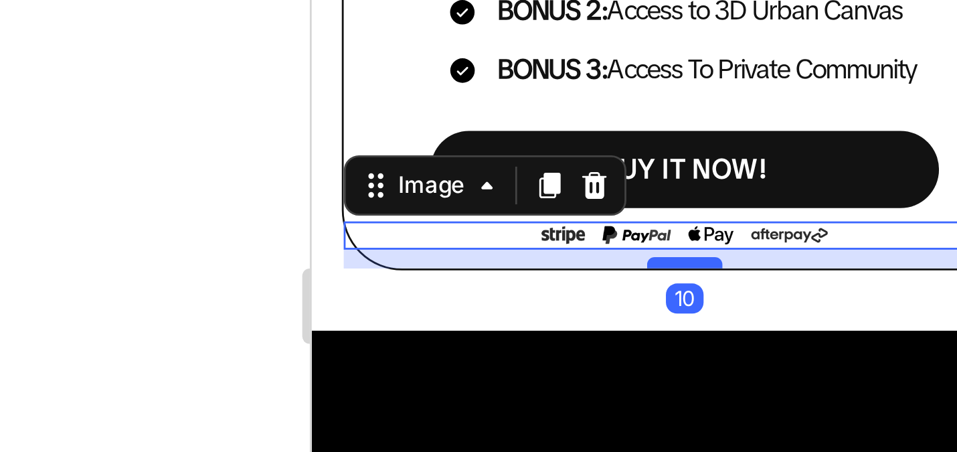
type input "10"
click at [422, 215] on div at bounding box center [591, 244] width 731 height 414
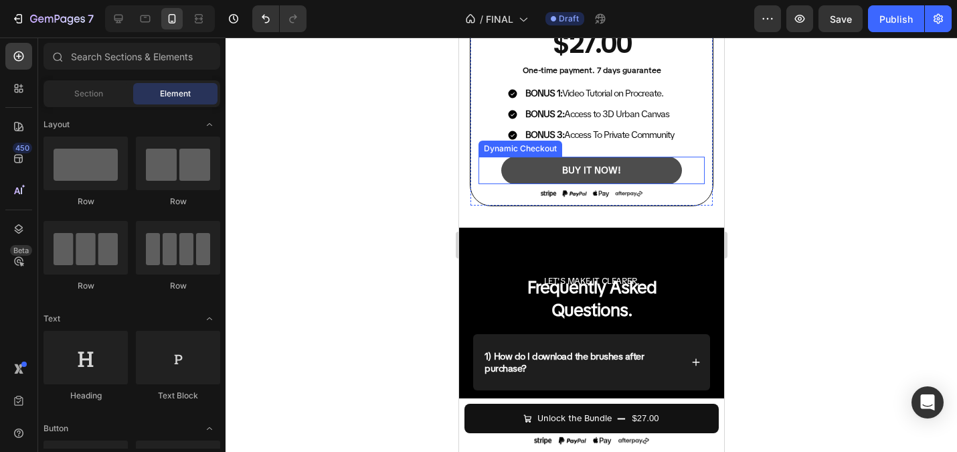
scroll to position [3481, 0]
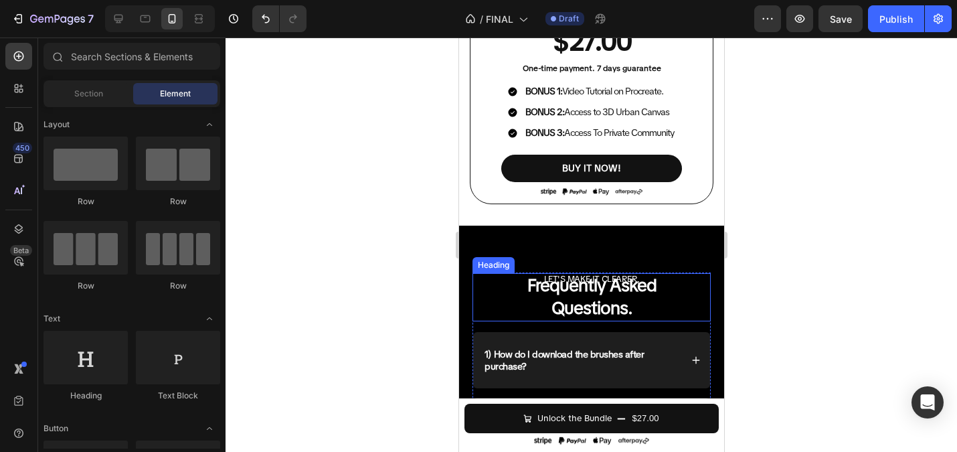
click at [603, 276] on strong "Frequently Asked" at bounding box center [591, 285] width 129 height 23
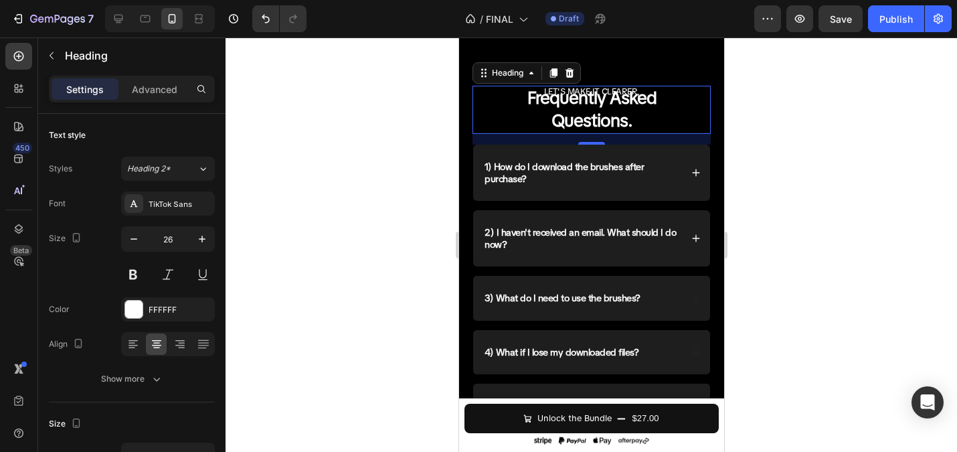
scroll to position [3577, 0]
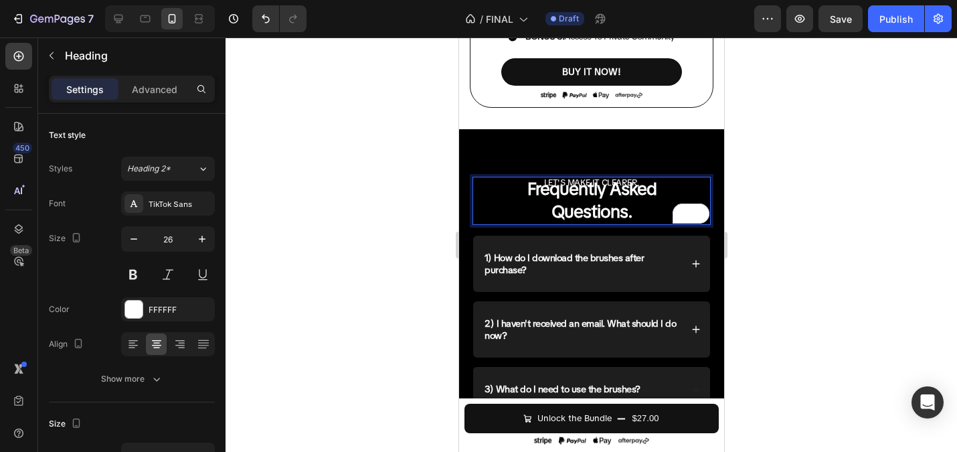
click at [812, 157] on div at bounding box center [591, 244] width 731 height 414
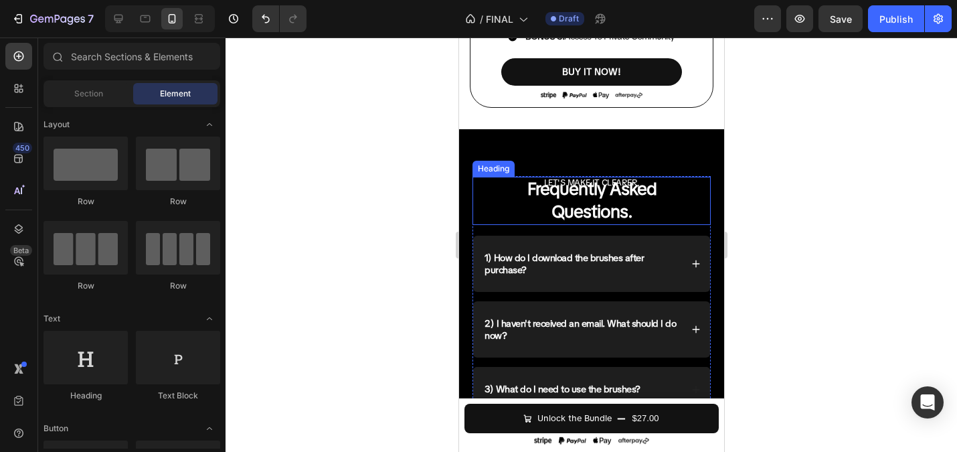
click at [630, 185] on strong "Frequently Asked" at bounding box center [591, 188] width 129 height 23
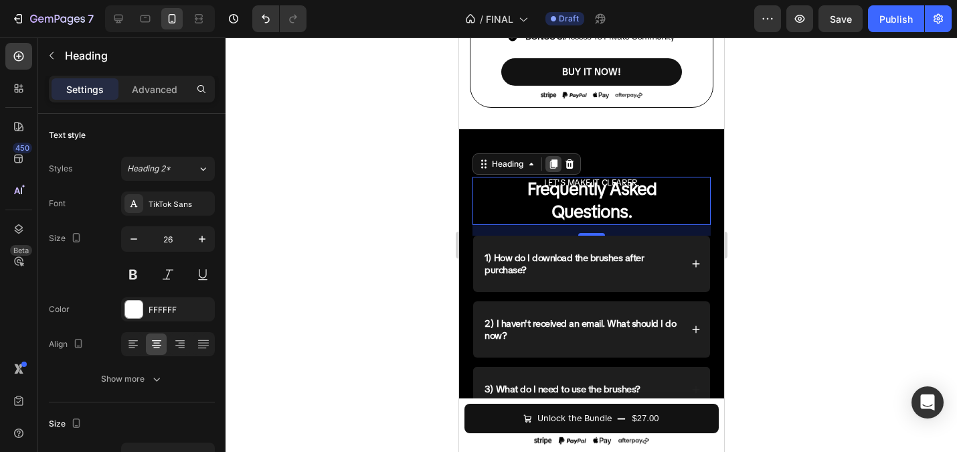
click at [551, 163] on icon at bounding box center [552, 164] width 11 height 11
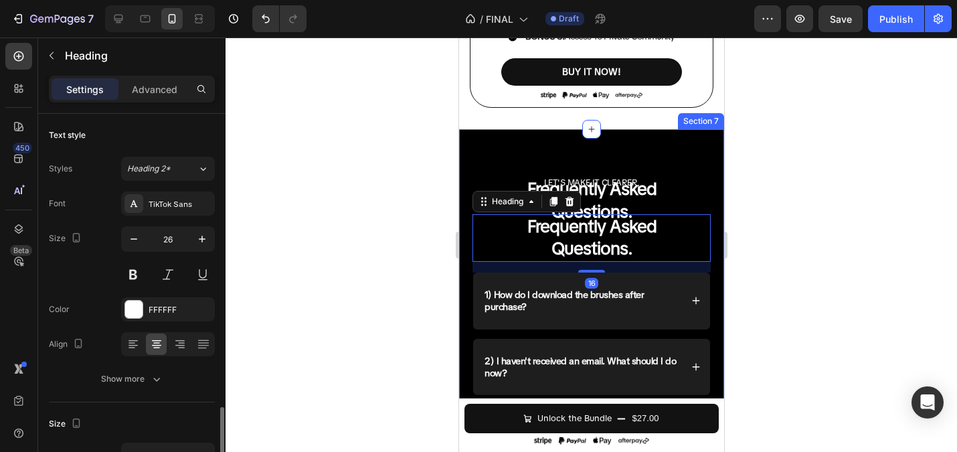
scroll to position [205, 0]
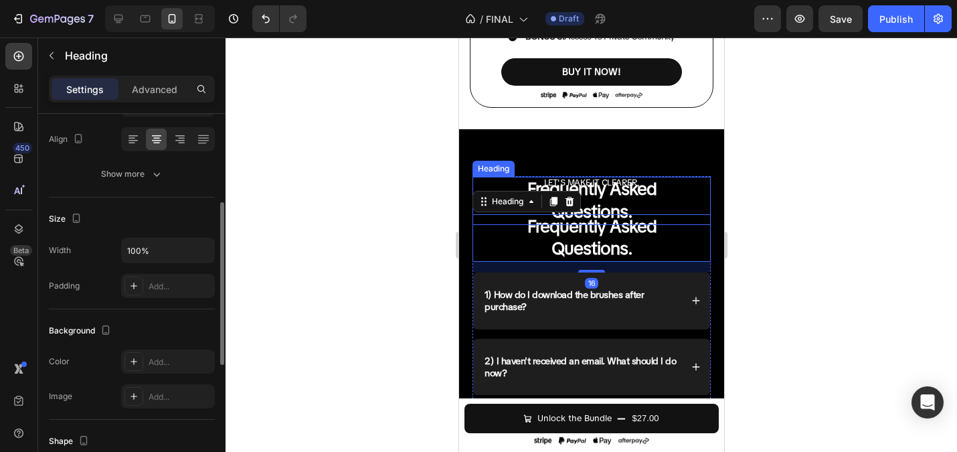
click at [590, 181] on strong "Frequently Asked" at bounding box center [591, 188] width 129 height 23
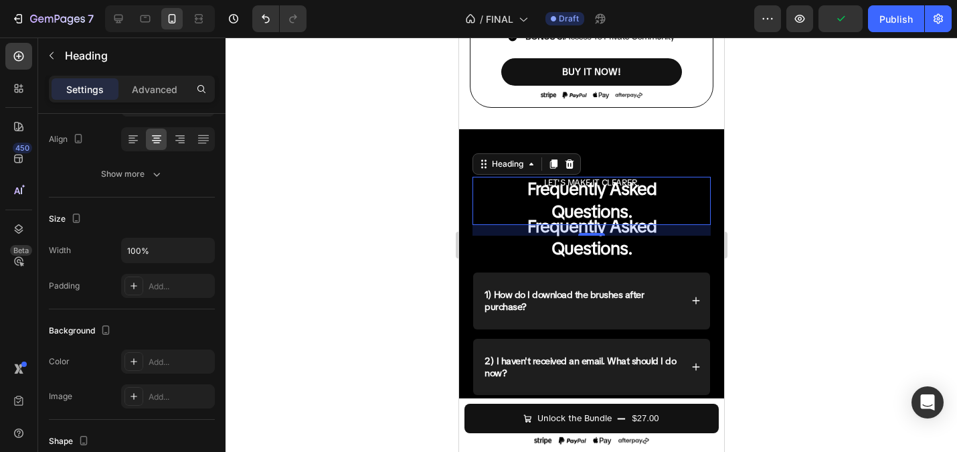
click at [406, 154] on div at bounding box center [591, 244] width 731 height 414
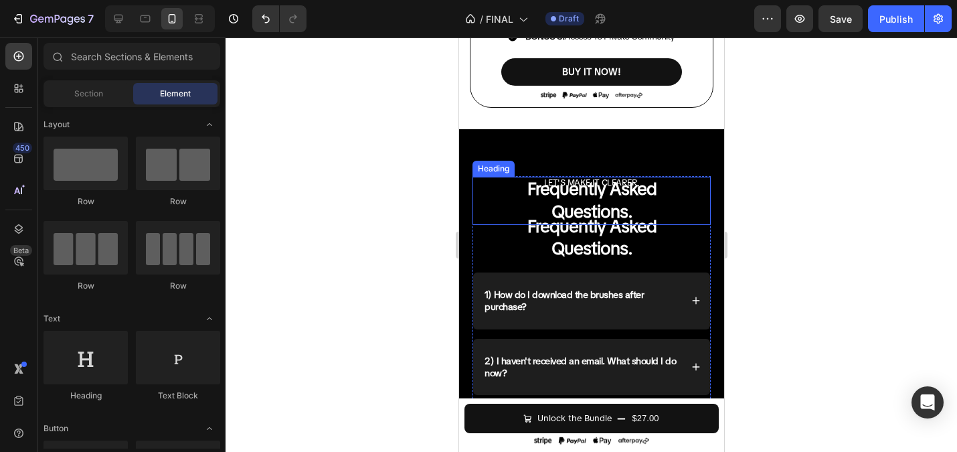
click at [618, 185] on strong "Frequently Asked" at bounding box center [591, 188] width 129 height 23
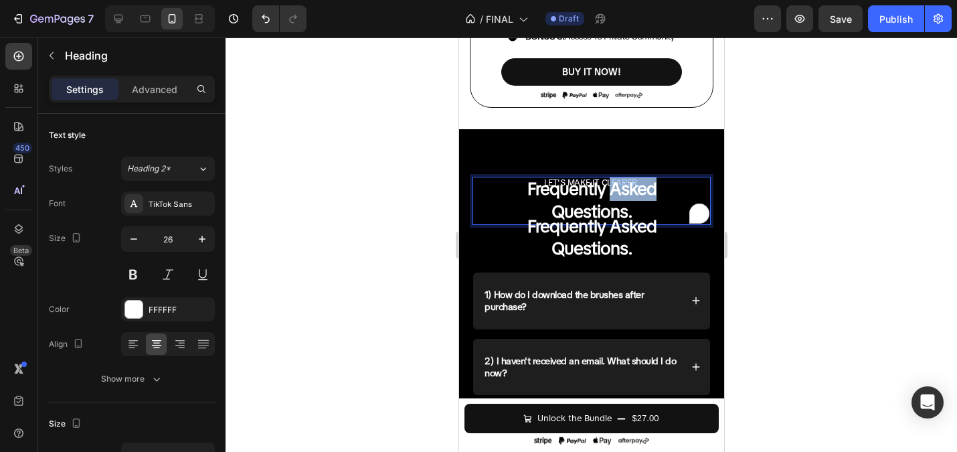
click at [625, 179] on strong "Frequently Asked" at bounding box center [591, 188] width 129 height 23
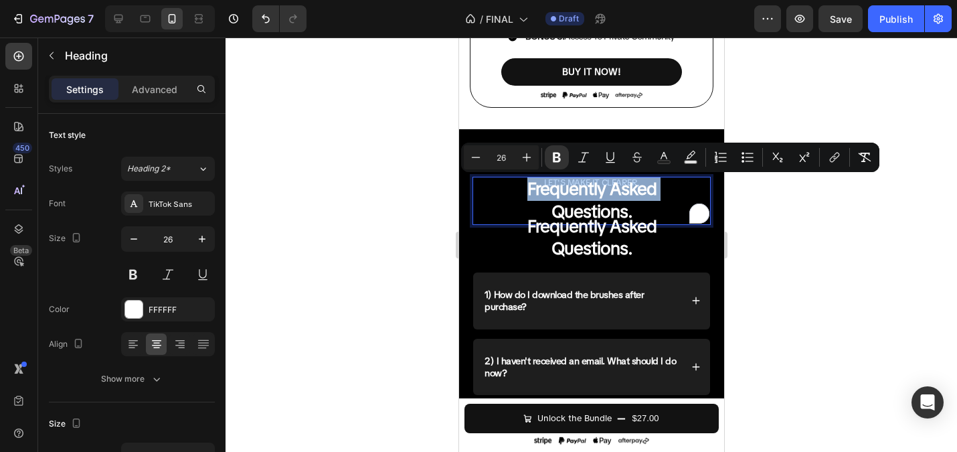
click at [625, 179] on strong "Frequently Asked" at bounding box center [591, 188] width 129 height 23
click at [633, 199] on p "Frequently Asked Questions." at bounding box center [591, 201] width 236 height 46
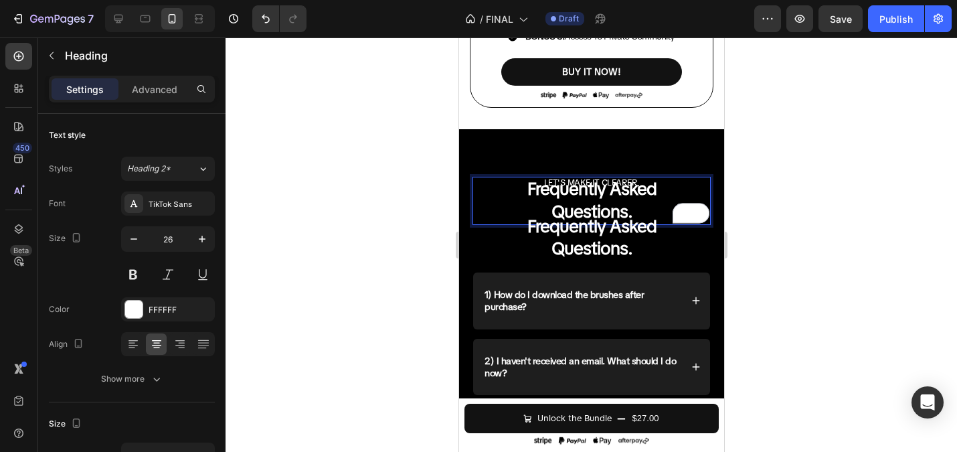
click at [601, 189] on strong "Frequently Asked" at bounding box center [591, 188] width 129 height 23
click at [121, 17] on icon at bounding box center [118, 18] width 13 height 13
type input "49"
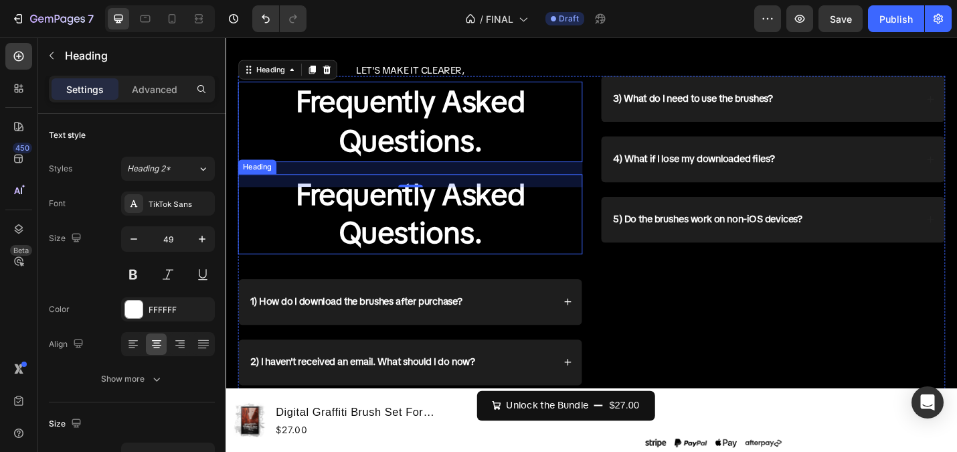
scroll to position [4002, 0]
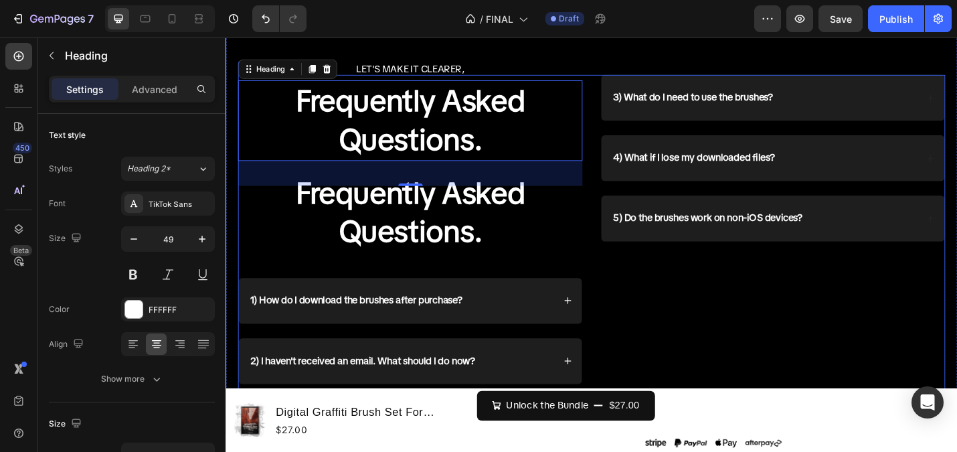
click at [418, 73] on h2 "LET'S MAKE IT CLEARER," at bounding box center [428, 72] width 378 height 17
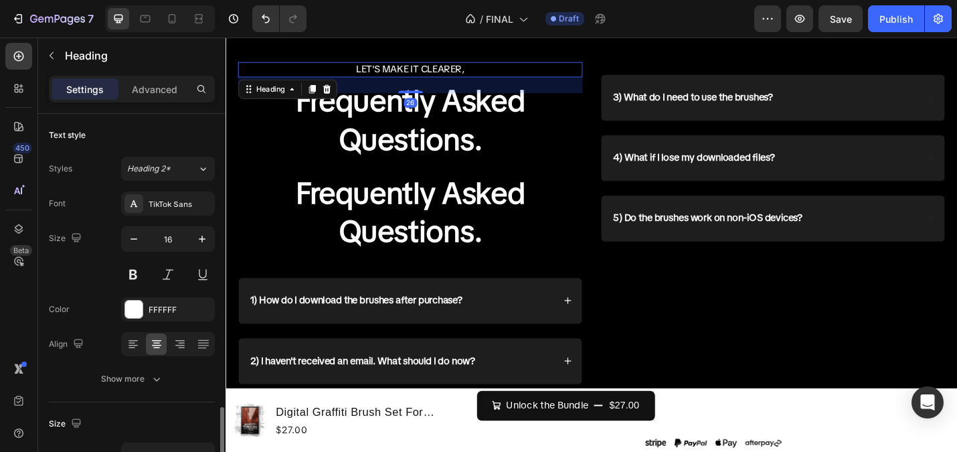
scroll to position [205, 0]
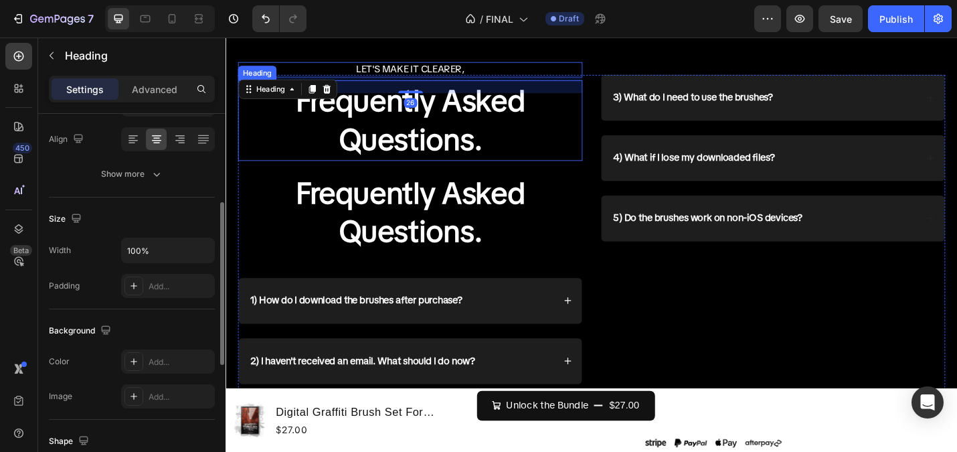
click at [454, 119] on strong "Frequently Asked" at bounding box center [428, 106] width 252 height 43
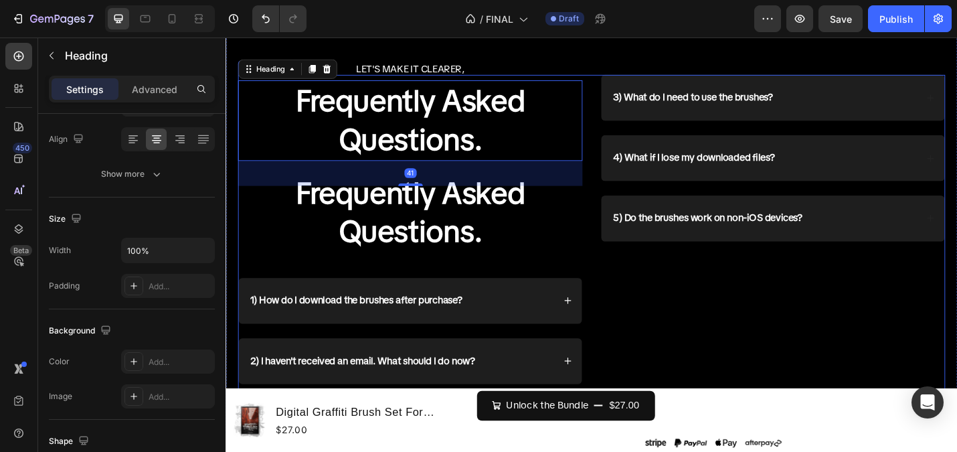
click at [434, 79] on h2 "LET'S MAKE IT CLEARER," at bounding box center [428, 72] width 378 height 17
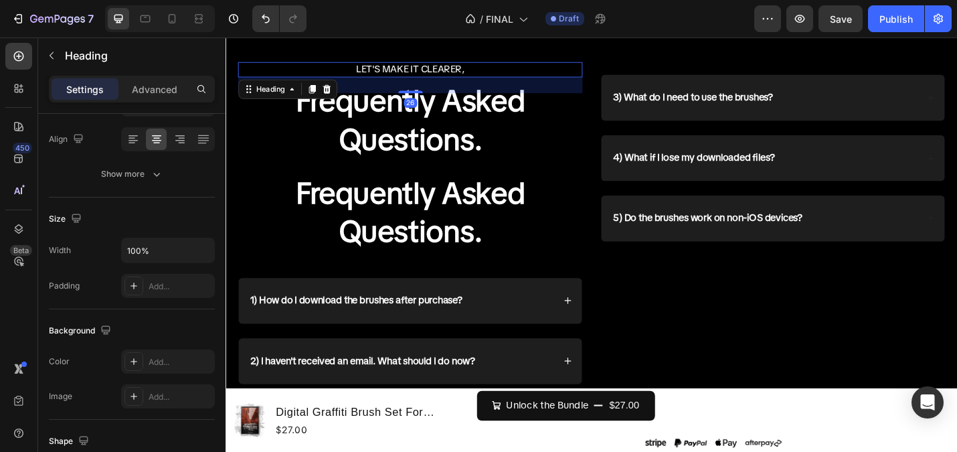
click at [434, 79] on h2 "LET'S MAKE IT CLEARER," at bounding box center [428, 72] width 378 height 17
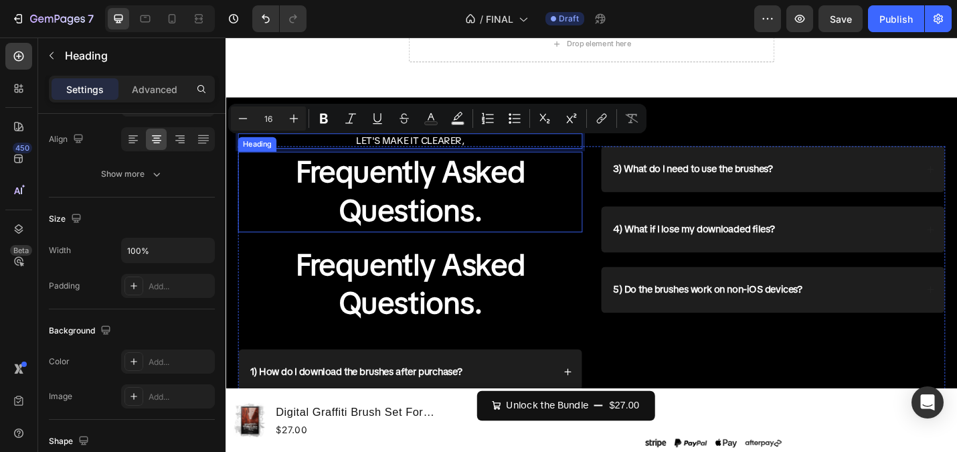
scroll to position [3919, 0]
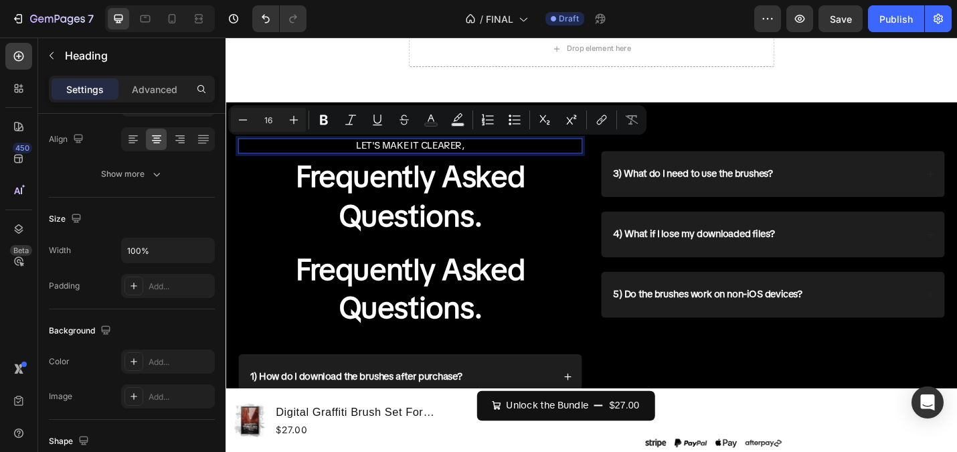
click at [492, 157] on p "LET'S MAKE IT CLEARER," at bounding box center [427, 156] width 375 height 14
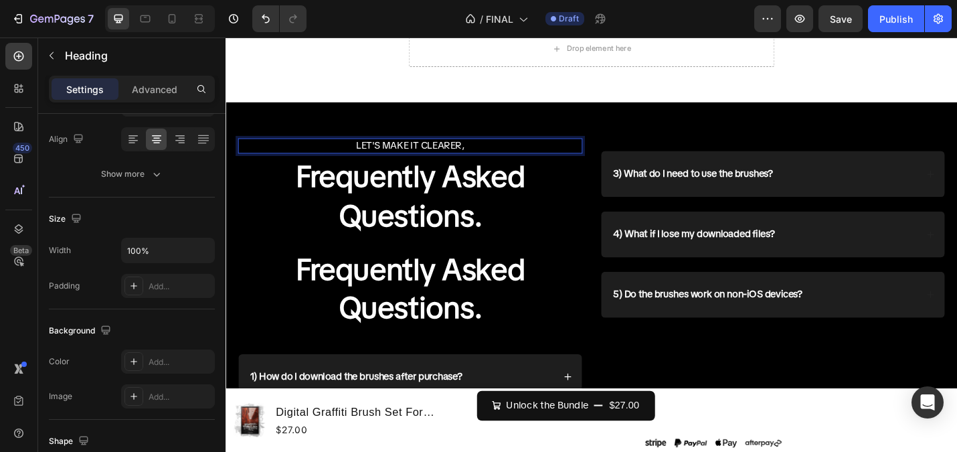
click at [492, 157] on p "LET'S MAKE IT CLEARER," at bounding box center [427, 156] width 375 height 14
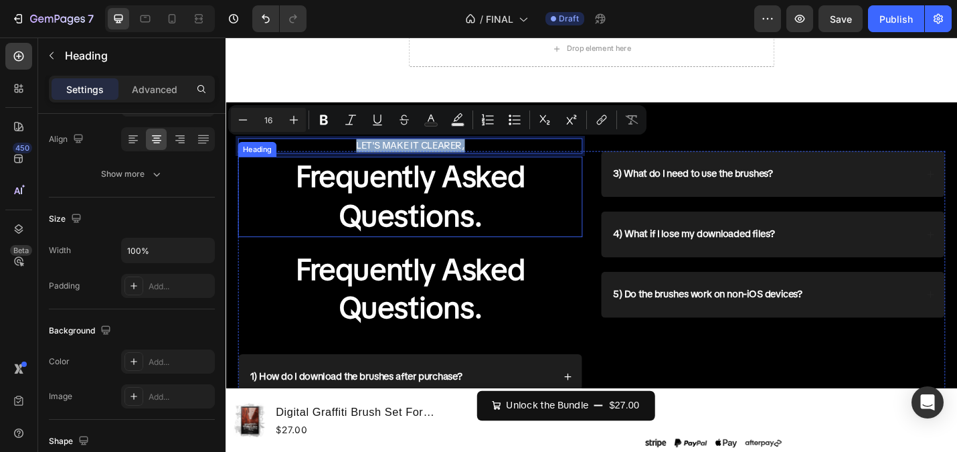
click at [491, 217] on strong "Questions." at bounding box center [428, 232] width 158 height 43
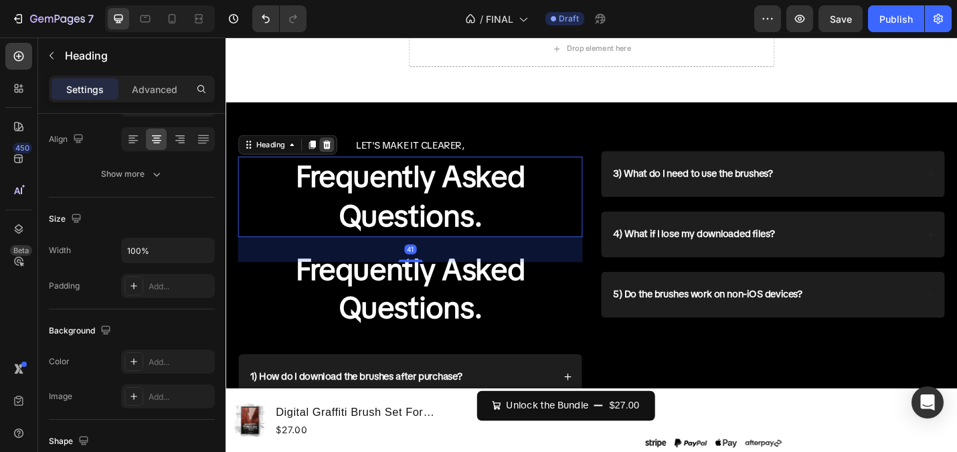
click at [337, 157] on icon at bounding box center [336, 155] width 11 height 11
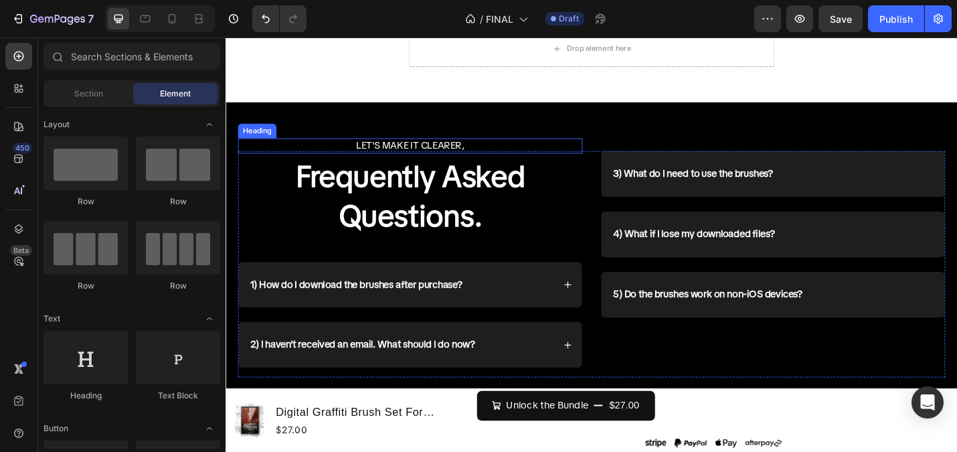
click at [406, 165] on div "LET'S MAKE IT CLEARER, Heading Frequently Asked Questions. Heading 1) How do I …" at bounding box center [428, 286] width 378 height 248
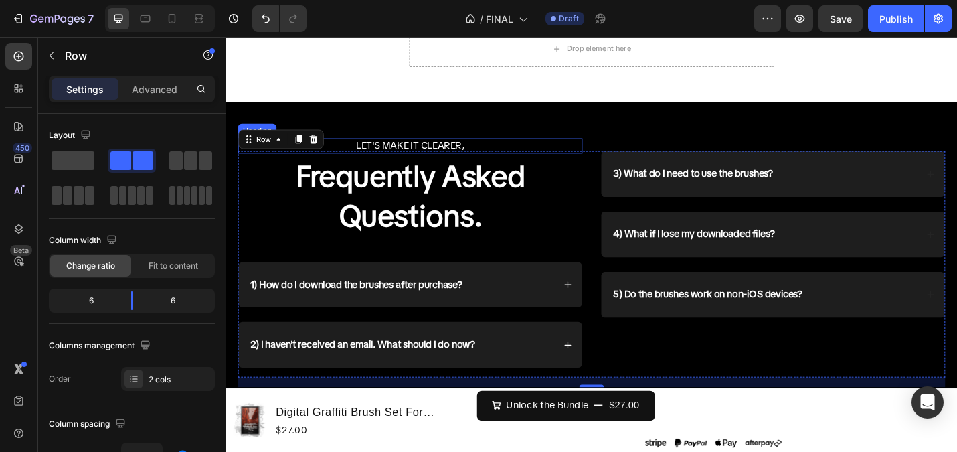
click at [399, 160] on p "LET'S MAKE IT CLEARER," at bounding box center [427, 156] width 375 height 14
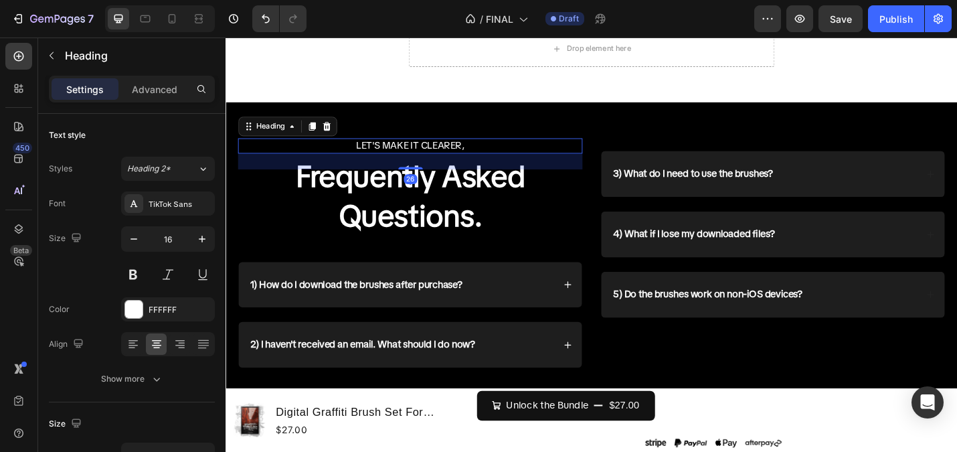
click at [422, 178] on div "26" at bounding box center [428, 173] width 378 height 17
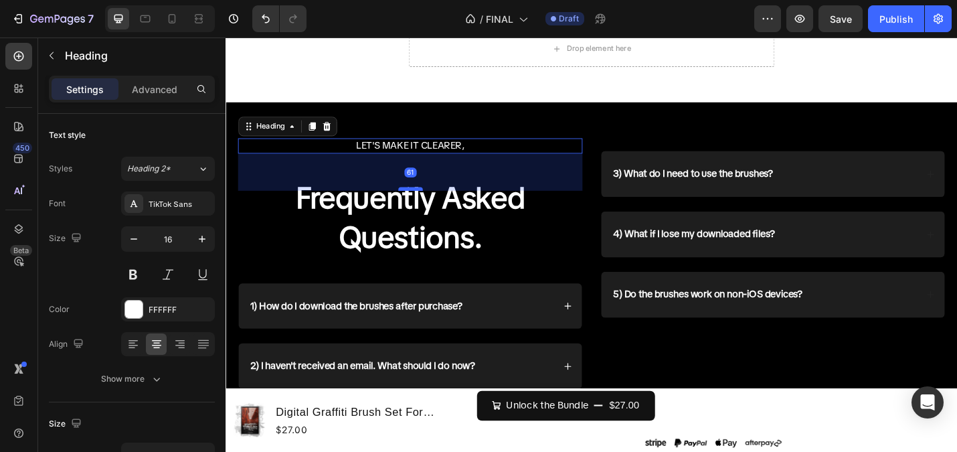
drag, startPoint x: 422, startPoint y: 181, endPoint x: 422, endPoint y: 205, distance: 23.4
click at [422, 205] on div at bounding box center [428, 203] width 27 height 4
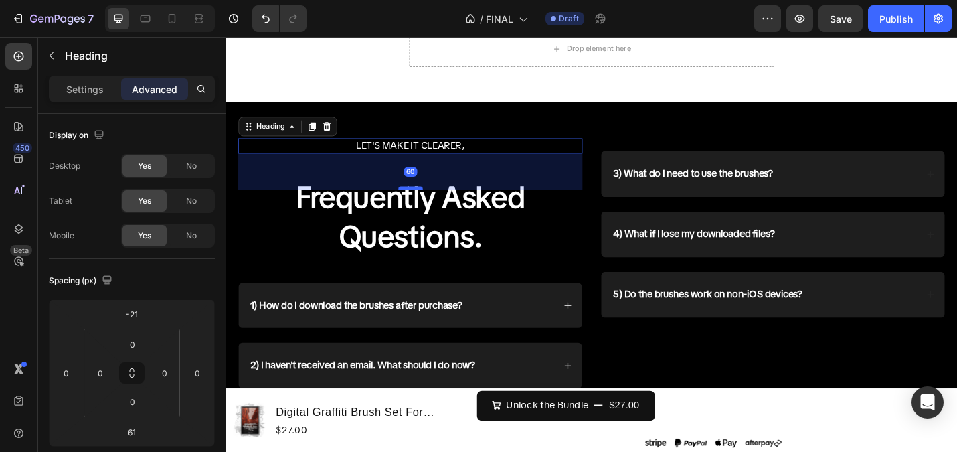
click at [422, 204] on div at bounding box center [428, 203] width 27 height 4
type input "60"
click at [171, 17] on icon at bounding box center [171, 18] width 13 height 13
type input "0"
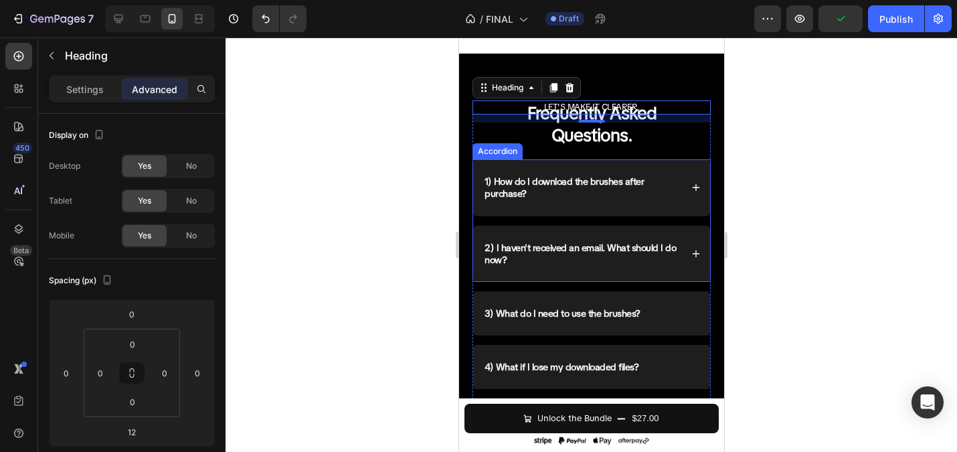
scroll to position [3719, 0]
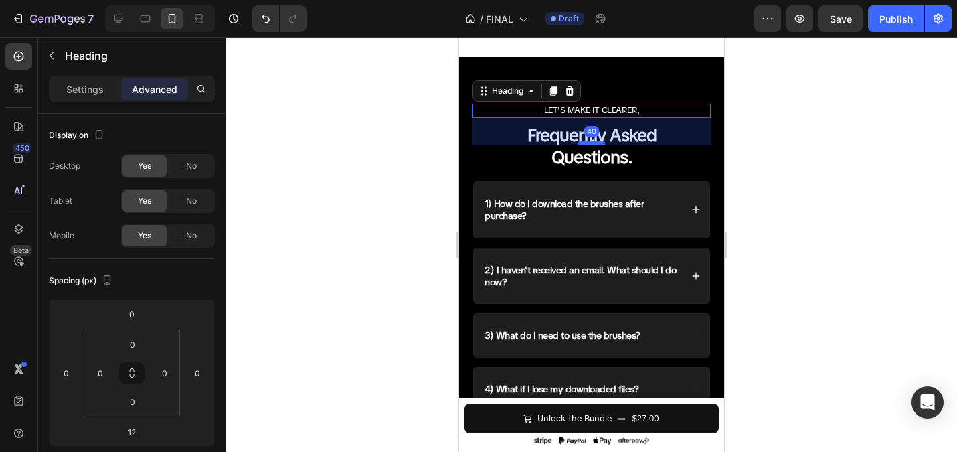
drag, startPoint x: 594, startPoint y: 120, endPoint x: 594, endPoint y: 139, distance: 18.7
click at [594, 141] on div at bounding box center [590, 143] width 27 height 4
type input "40"
click at [333, 131] on div at bounding box center [591, 244] width 731 height 414
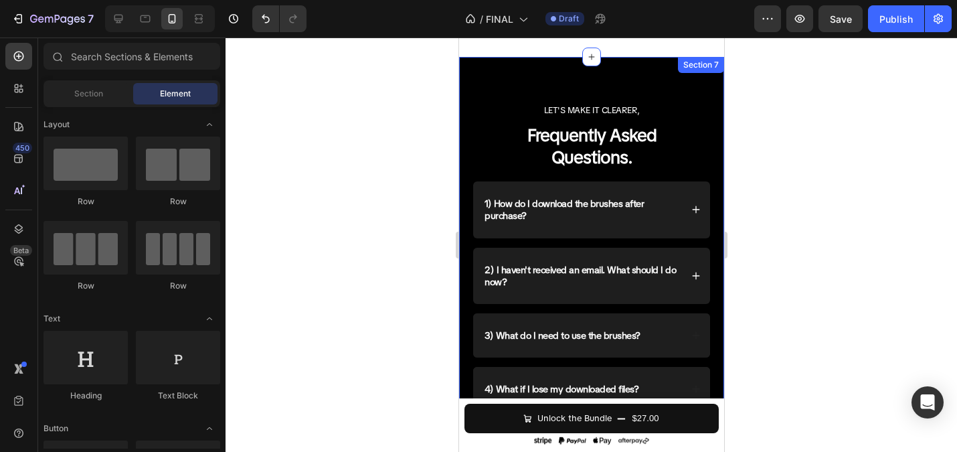
click at [575, 84] on div "LET'S MAKE IT CLEARER, Heading Frequently Asked Questions. Heading 1) How do I …" at bounding box center [590, 284] width 265 height 455
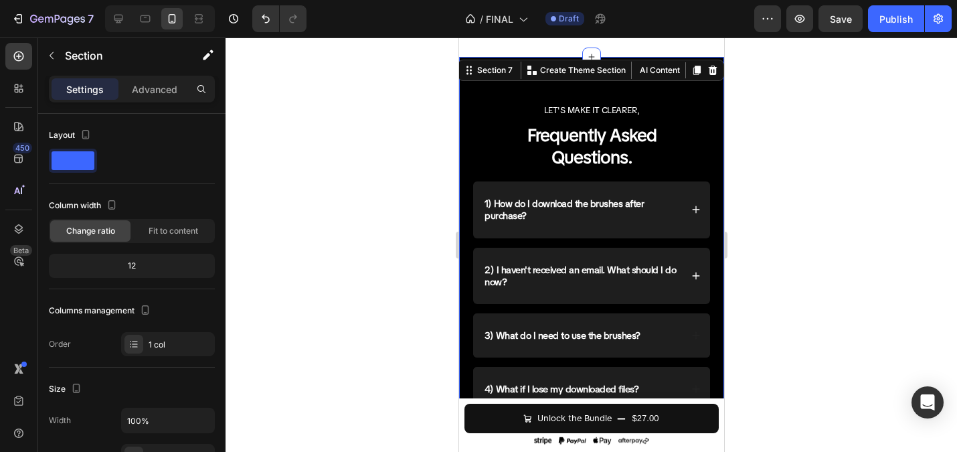
click at [600, 93] on div "LET'S MAKE IT CLEARER, Heading Frequently Asked Questions. Heading 1) How do I …" at bounding box center [590, 284] width 265 height 455
click at [337, 115] on div at bounding box center [591, 244] width 731 height 414
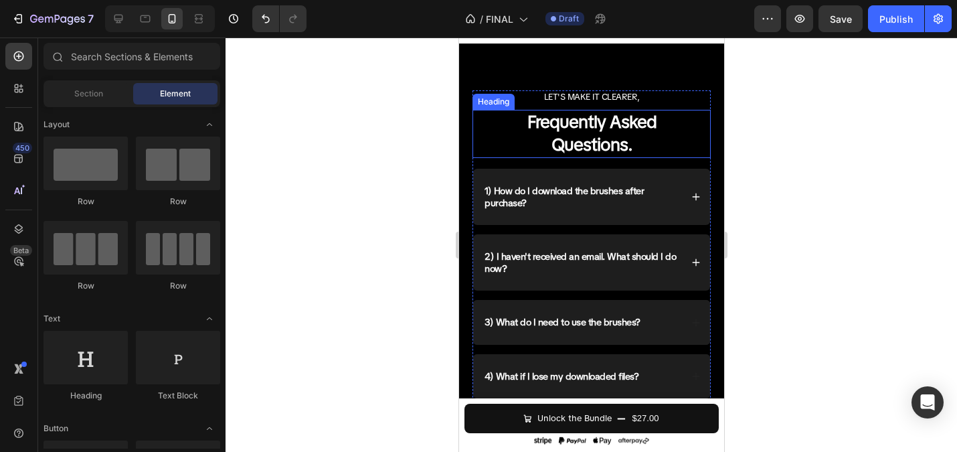
scroll to position [3664, 0]
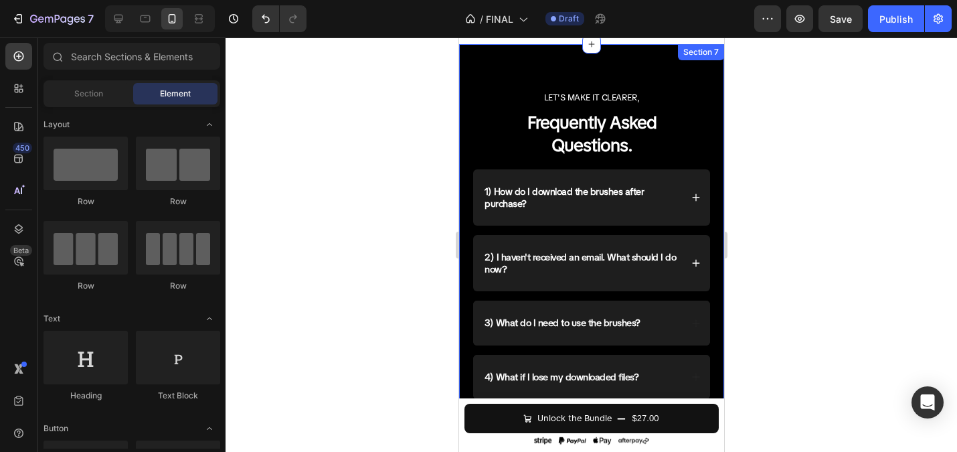
click at [562, 68] on div "LET'S MAKE IT CLEARER, Heading Frequently Asked Questions. Heading 1) How do I …" at bounding box center [590, 271] width 265 height 455
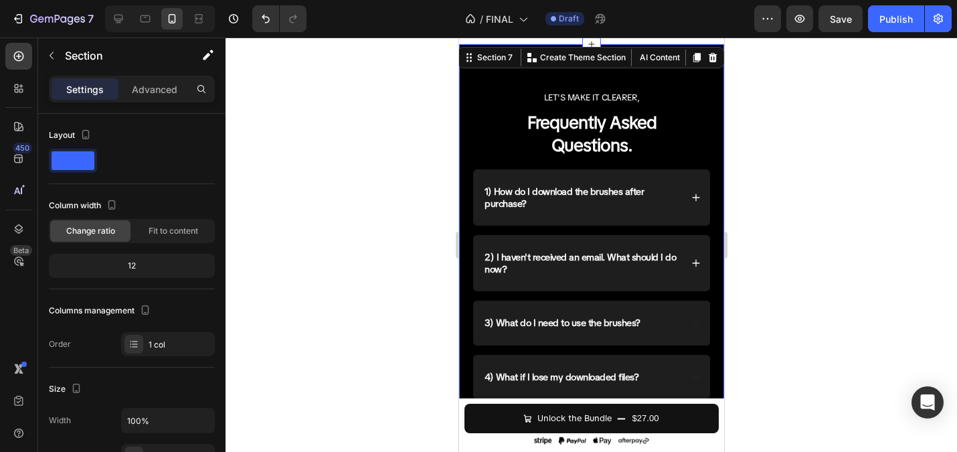
click at [284, 126] on div at bounding box center [591, 244] width 731 height 414
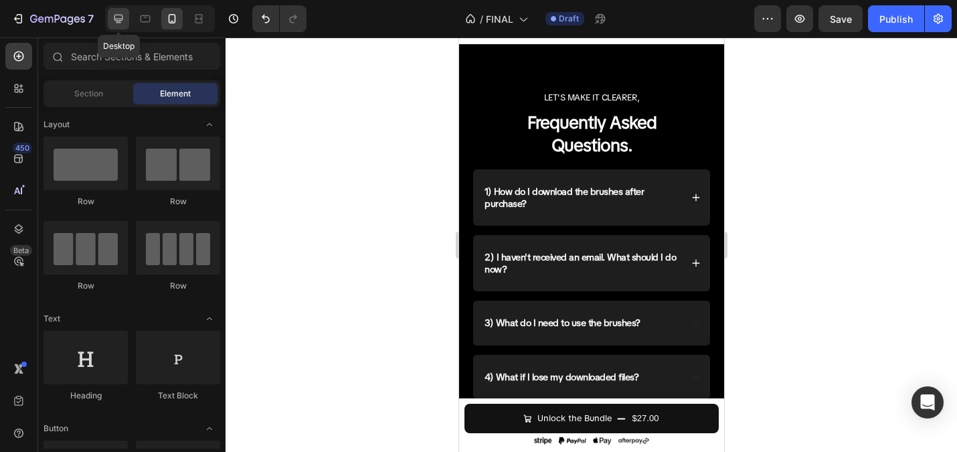
click at [110, 20] on div at bounding box center [118, 18] width 21 height 21
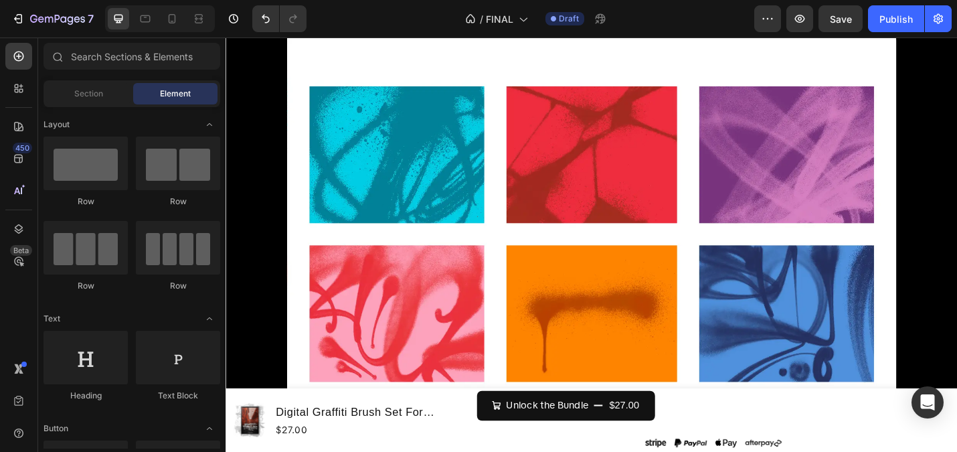
scroll to position [1996, 0]
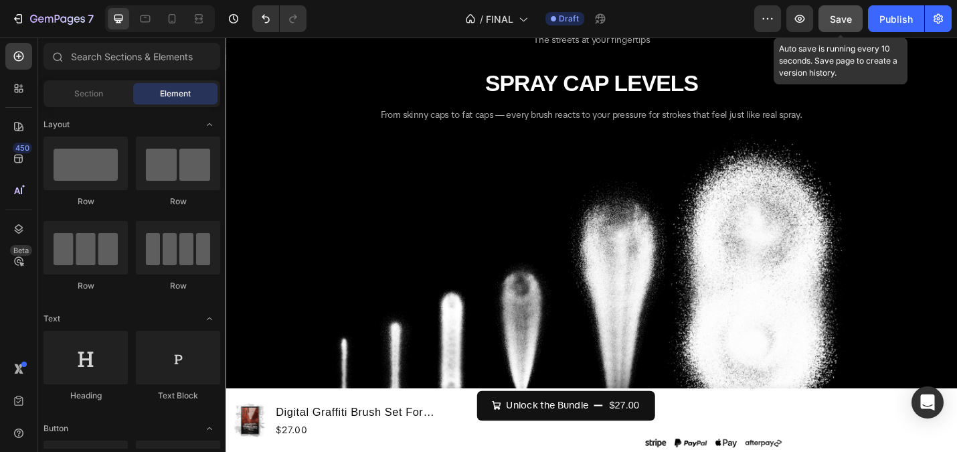
click at [848, 18] on span "Save" at bounding box center [841, 18] width 22 height 11
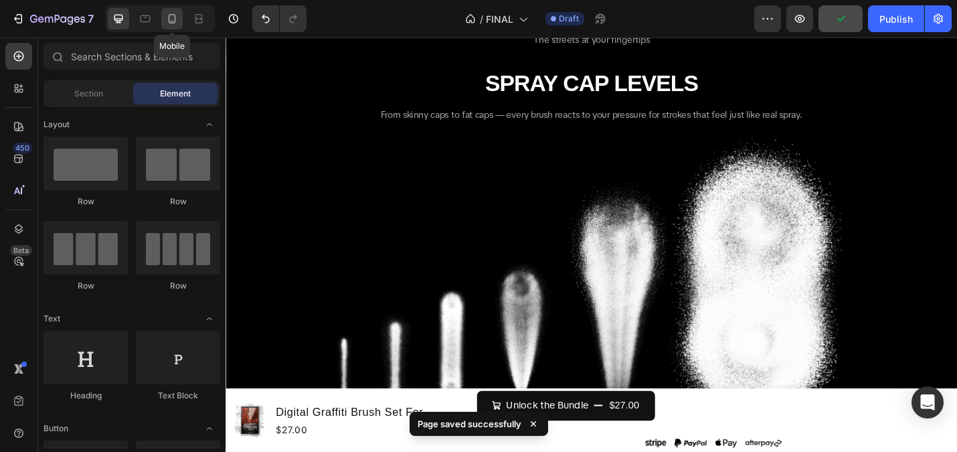
click at [175, 17] on icon at bounding box center [172, 18] width 7 height 9
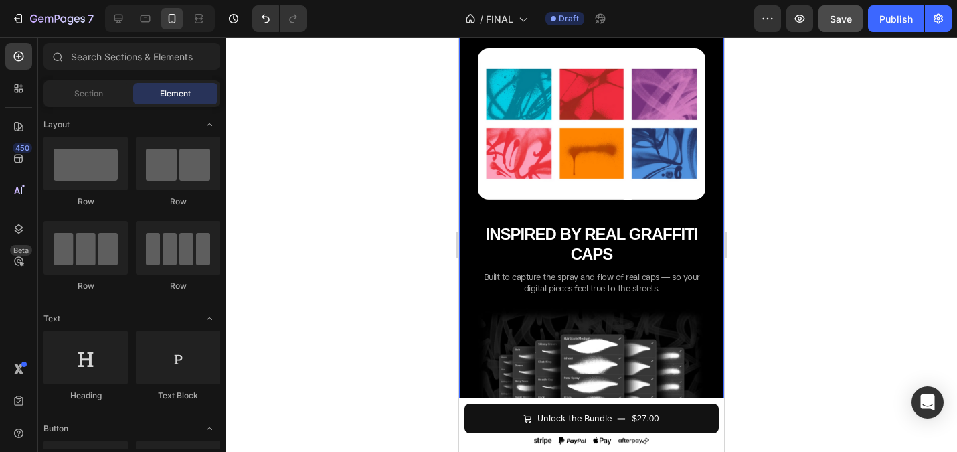
scroll to position [1590, 0]
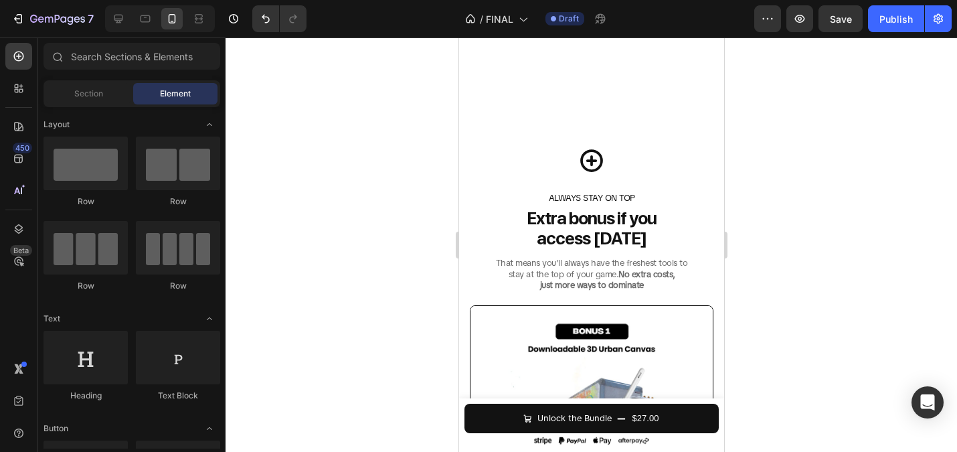
scroll to position [2837, 0]
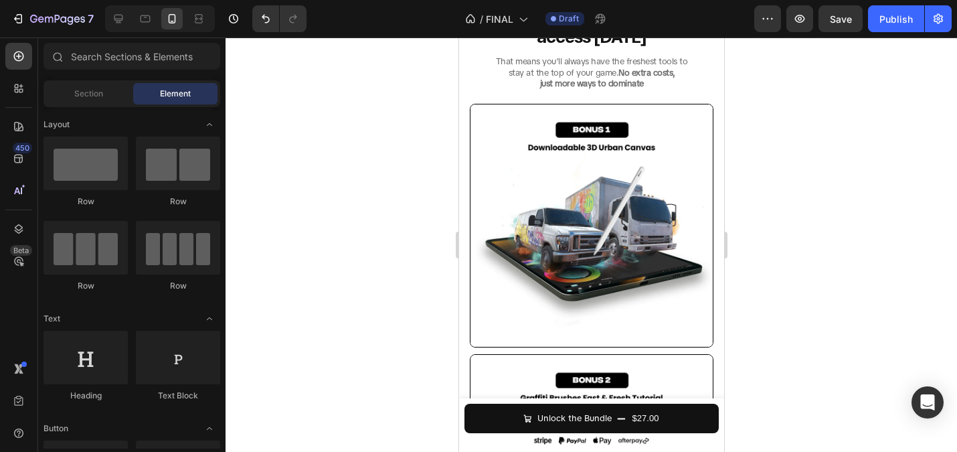
click at [390, 154] on div at bounding box center [591, 244] width 731 height 414
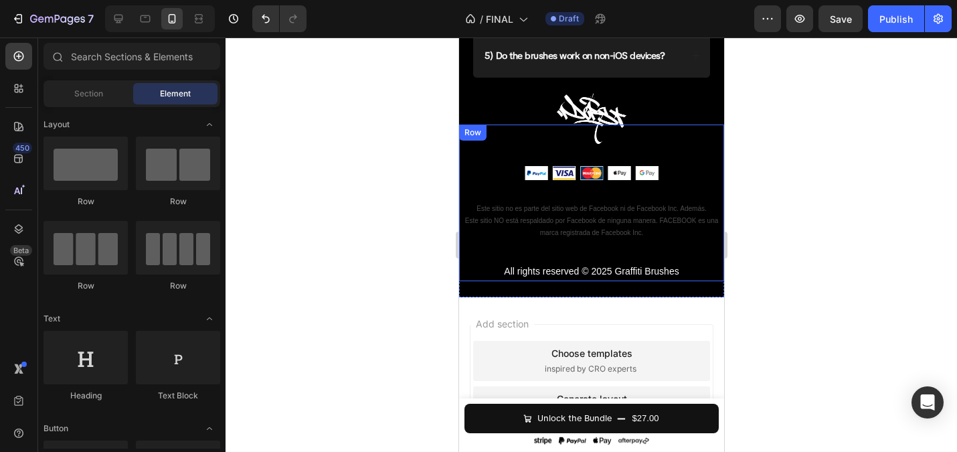
scroll to position [4721, 0]
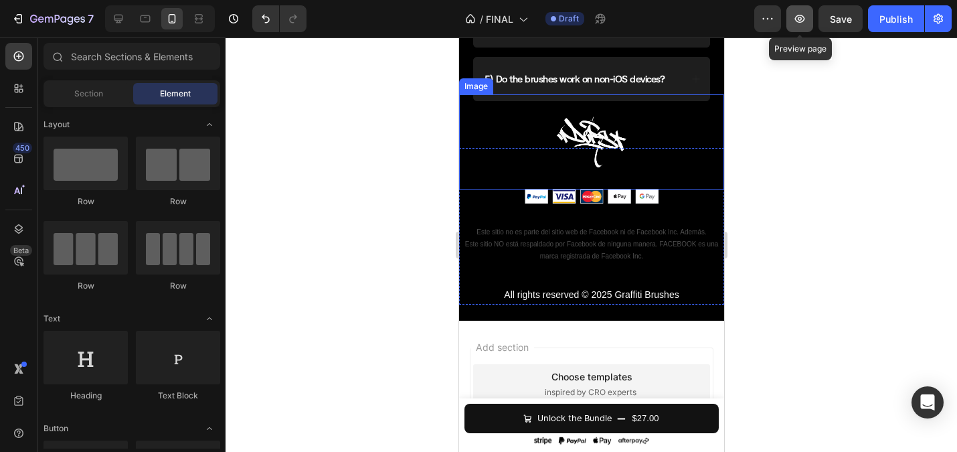
click at [803, 17] on icon "button" at bounding box center [799, 18] width 13 height 13
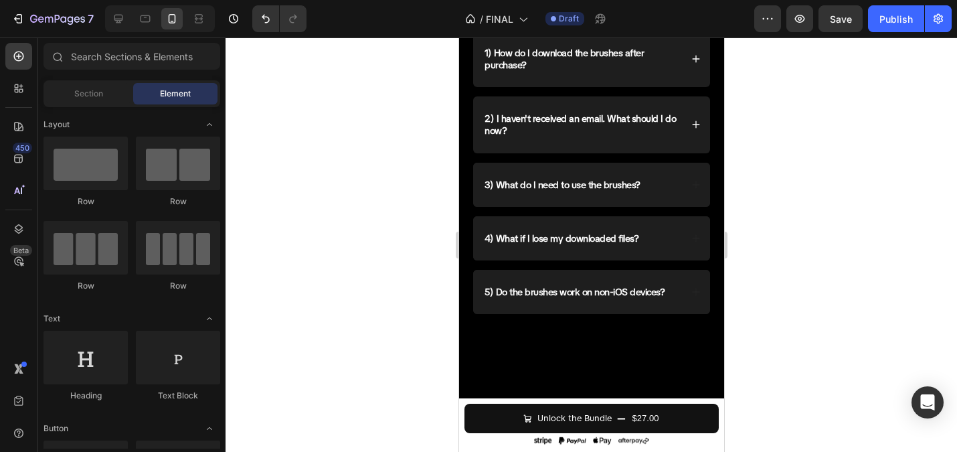
scroll to position [3479, 0]
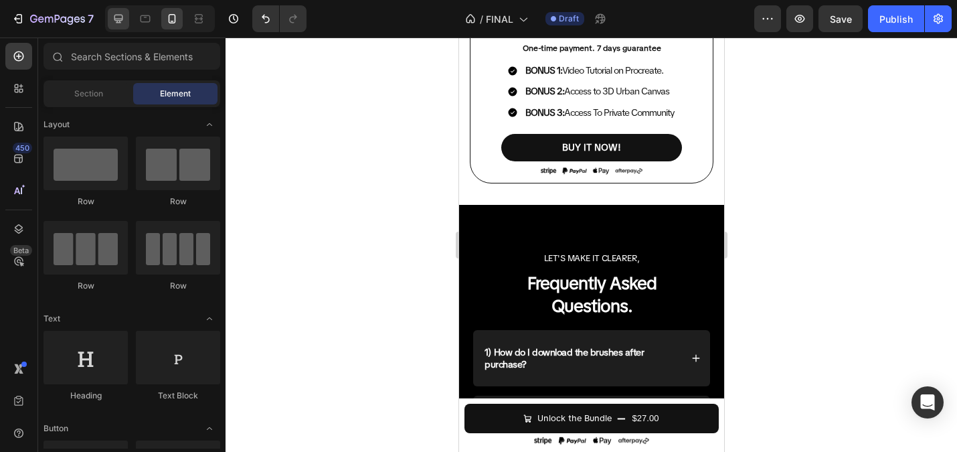
click at [121, 15] on icon at bounding box center [118, 19] width 9 height 9
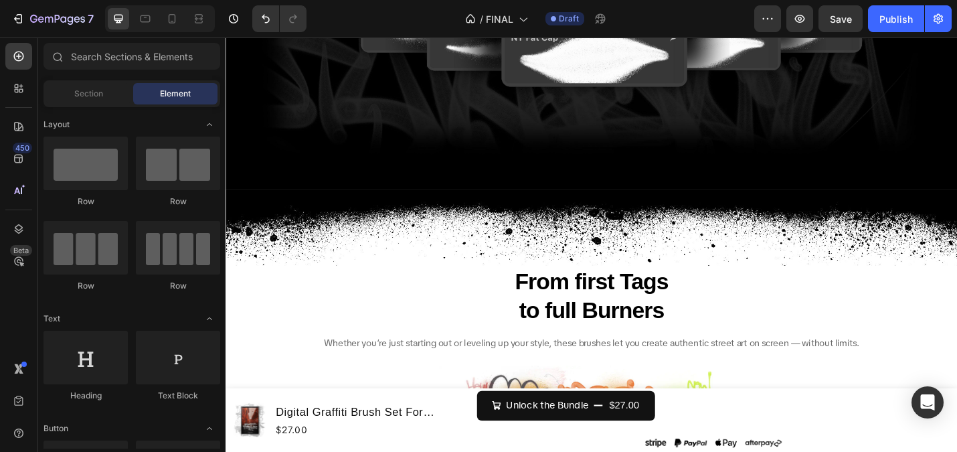
scroll to position [3623, 0]
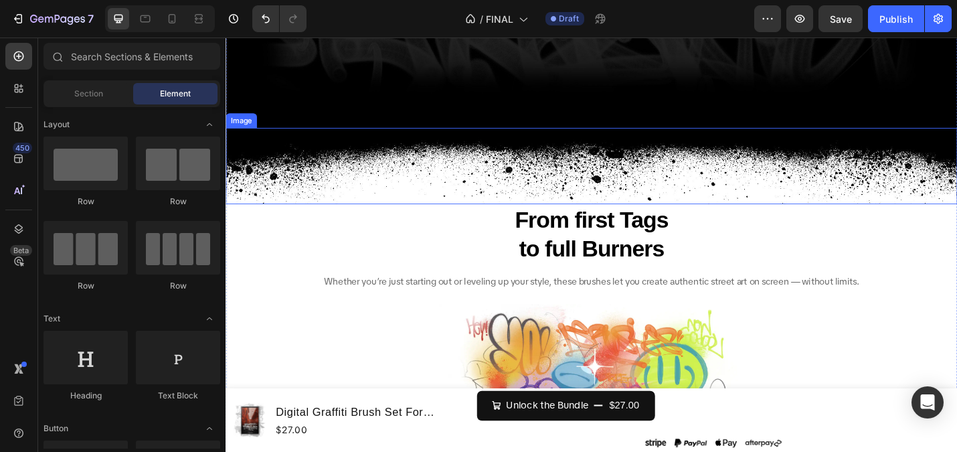
click at [395, 163] on img at bounding box center [627, 179] width 803 height 84
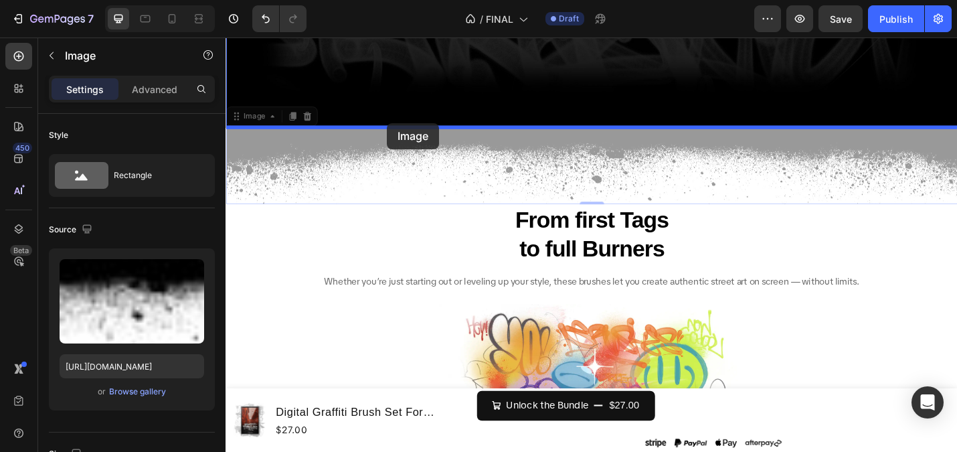
drag, startPoint x: 243, startPoint y: 126, endPoint x: 403, endPoint y: 131, distance: 160.0
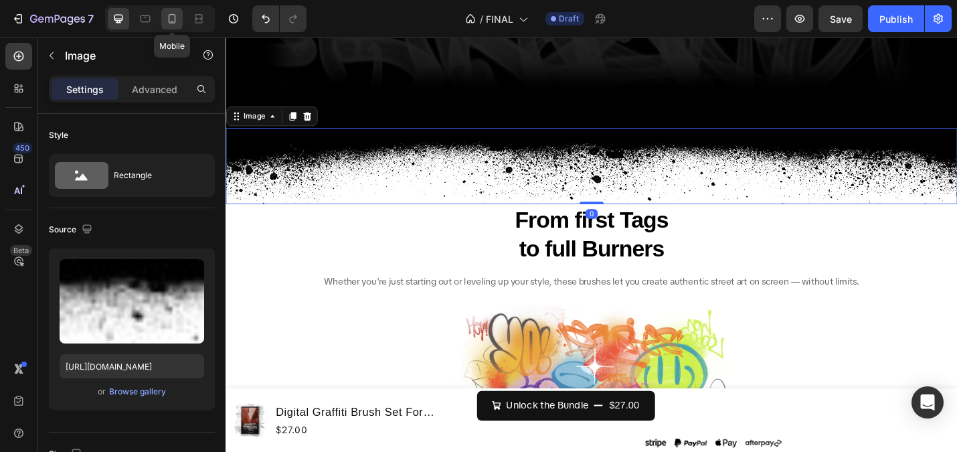
click at [164, 16] on div at bounding box center [171, 18] width 21 height 21
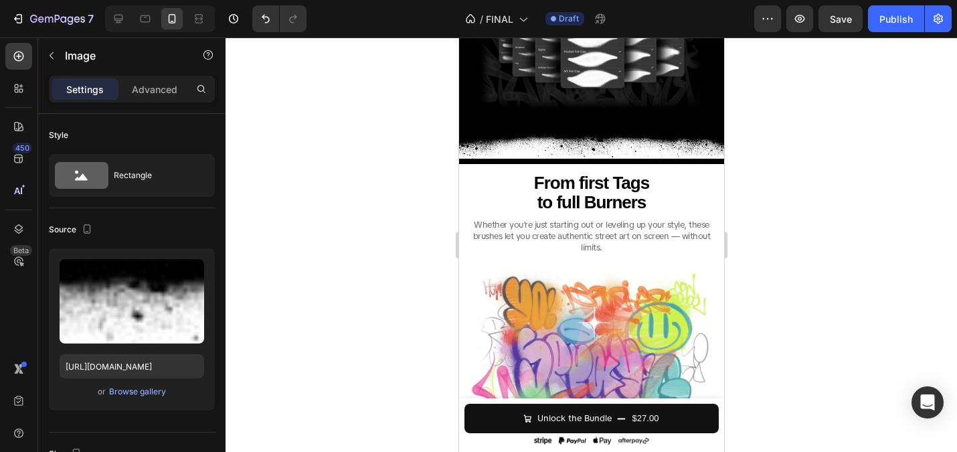
scroll to position [1923, 0]
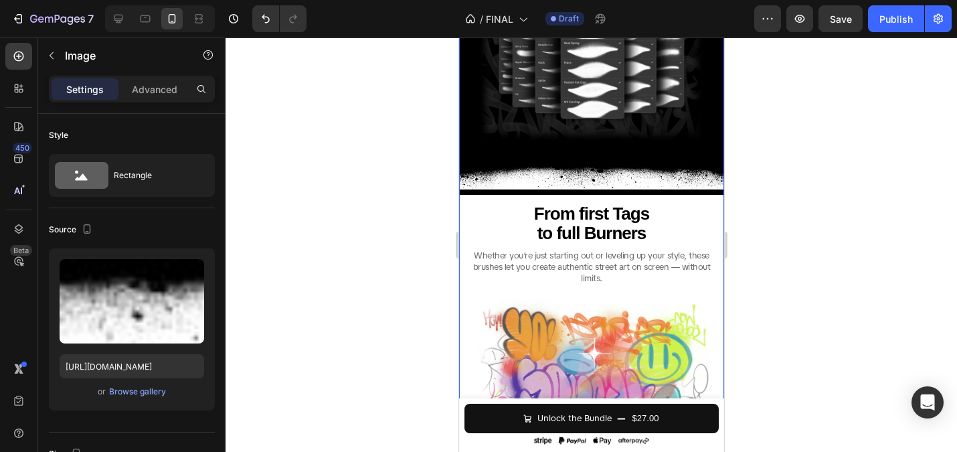
click at [499, 213] on h2 "From first Tags to full Burners" at bounding box center [590, 224] width 249 height 42
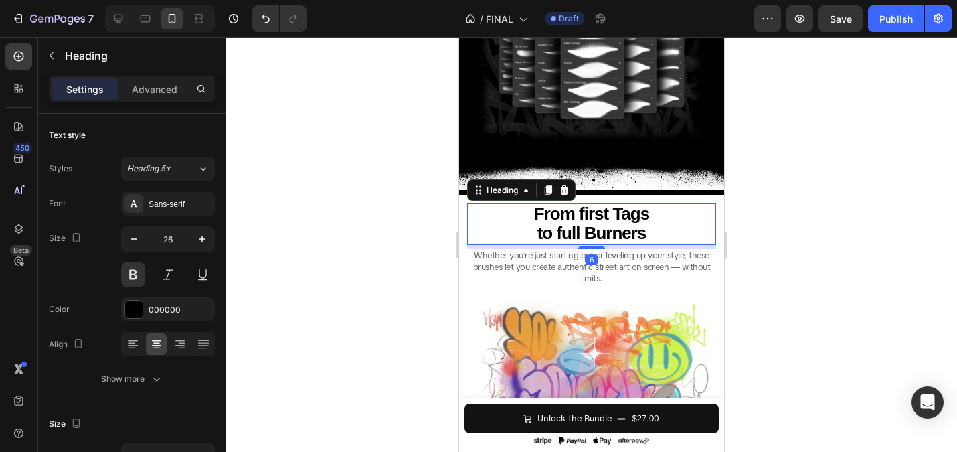
click at [416, 198] on div at bounding box center [591, 244] width 731 height 414
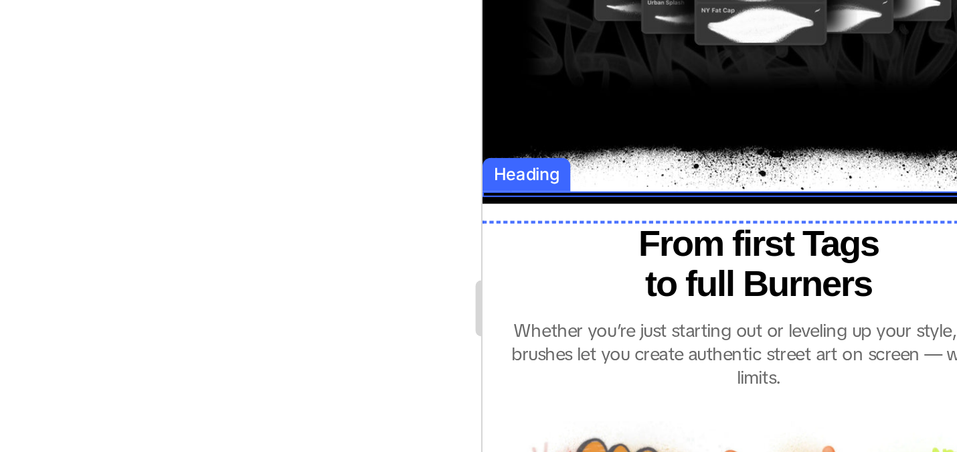
click at [501, 30] on h2 at bounding box center [613, 28] width 265 height 3
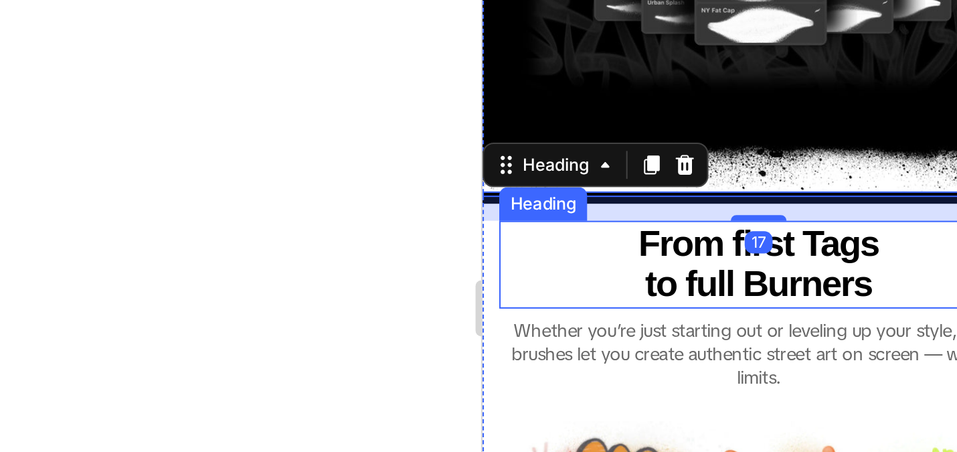
click at [495, 51] on h2 "From first Tags to full Burners" at bounding box center [613, 62] width 249 height 42
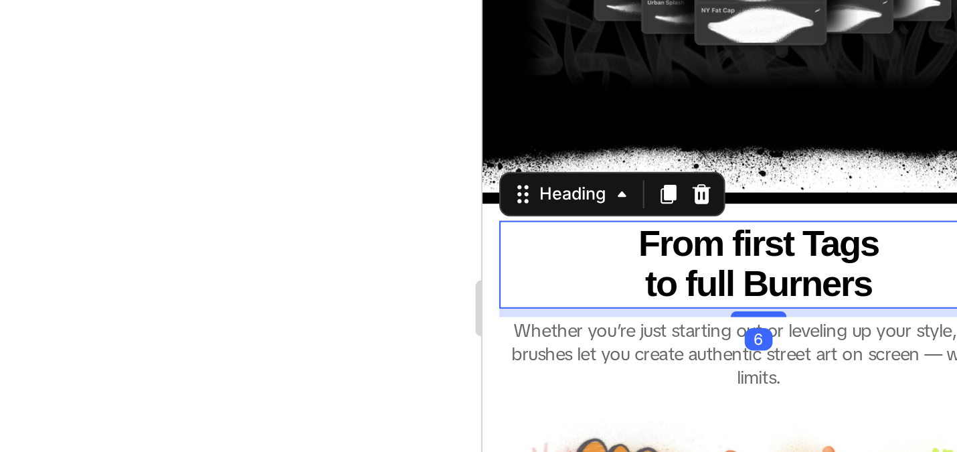
scroll to position [205, 0]
click at [618, 30] on h2 at bounding box center [613, 28] width 265 height 3
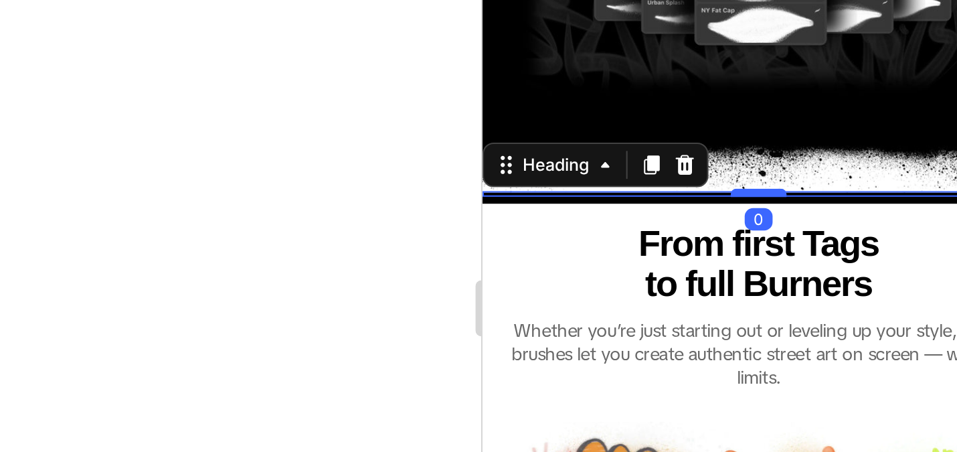
drag, startPoint x: 619, startPoint y: 41, endPoint x: 617, endPoint y: 28, distance: 12.9
click at [617, 28] on div at bounding box center [613, 28] width 27 height 4
click at [395, 205] on div at bounding box center [591, 244] width 731 height 414
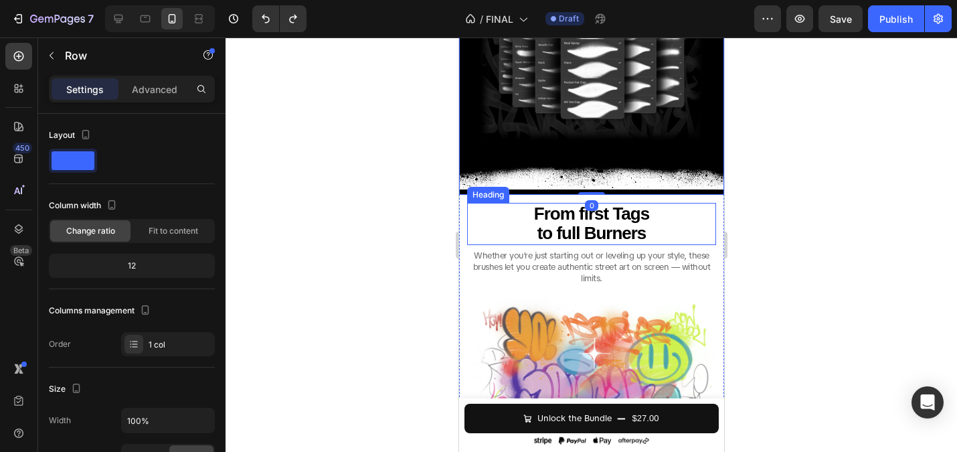
click at [500, 209] on h2 "From first Tags to full Burners" at bounding box center [590, 224] width 249 height 42
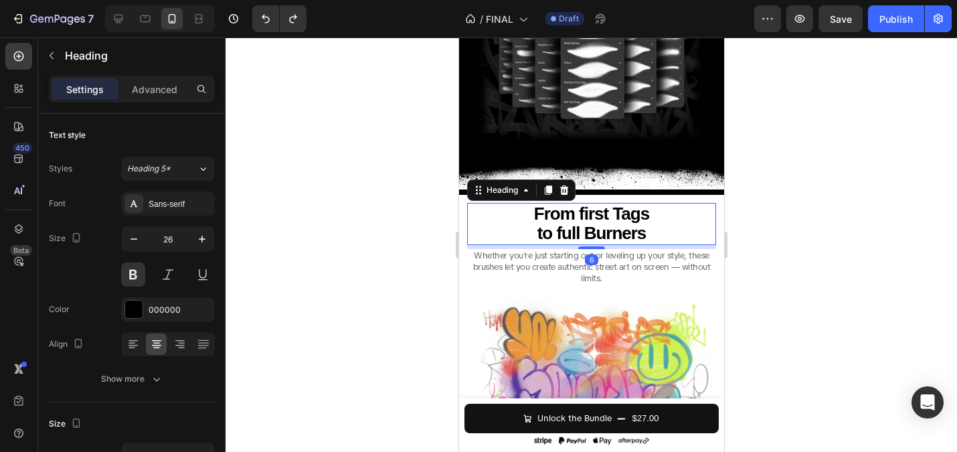
click at [368, 216] on div at bounding box center [591, 244] width 731 height 414
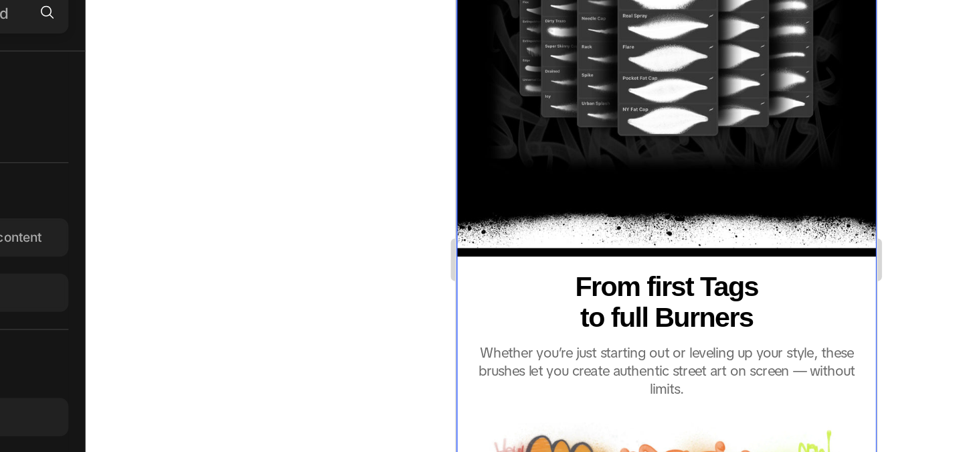
scroll to position [1872, 0]
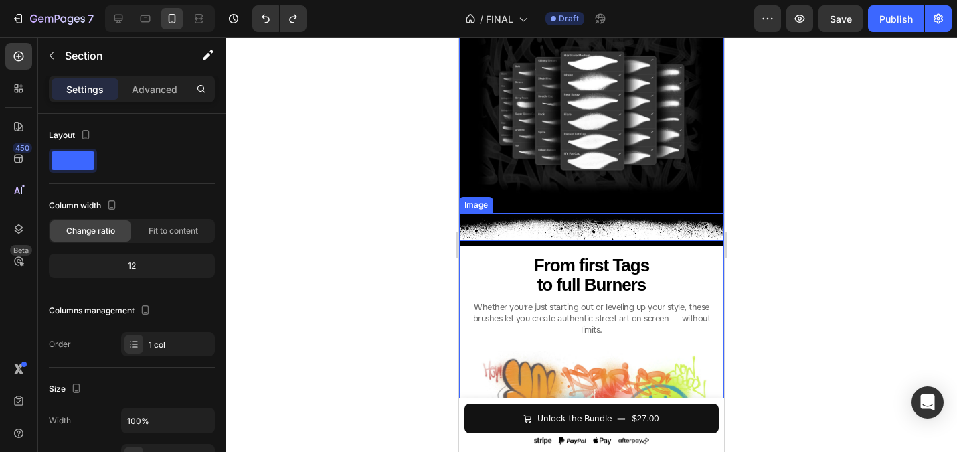
click at [529, 239] on img at bounding box center [590, 226] width 265 height 27
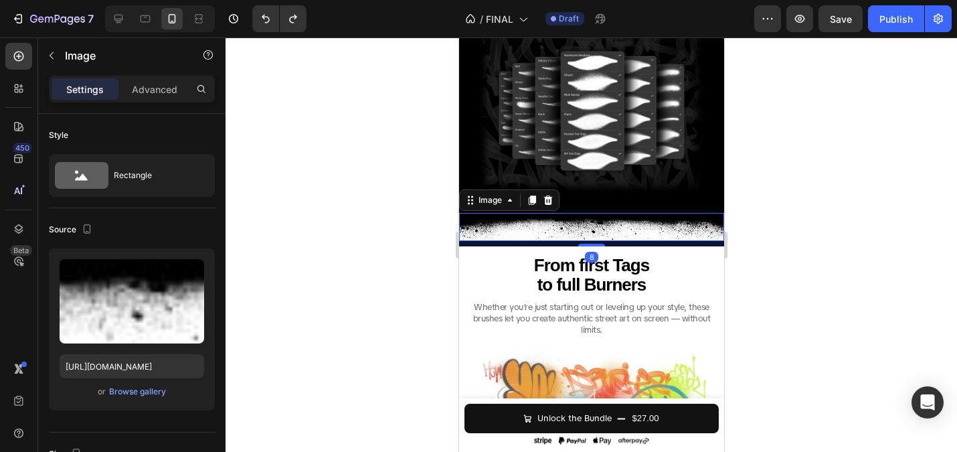
click at [573, 228] on img at bounding box center [590, 226] width 265 height 27
click at [143, 98] on div "Advanced" at bounding box center [154, 88] width 67 height 21
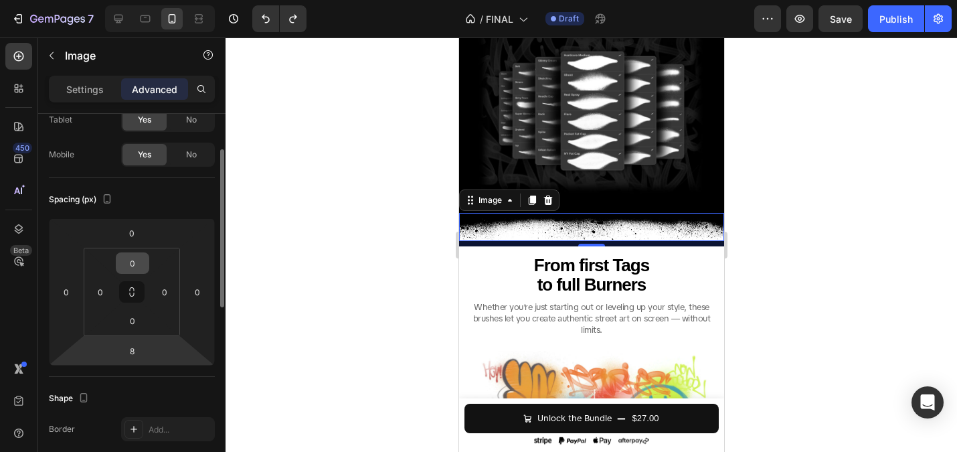
scroll to position [82, 0]
click at [129, 341] on input "8" at bounding box center [131, 349] width 27 height 20
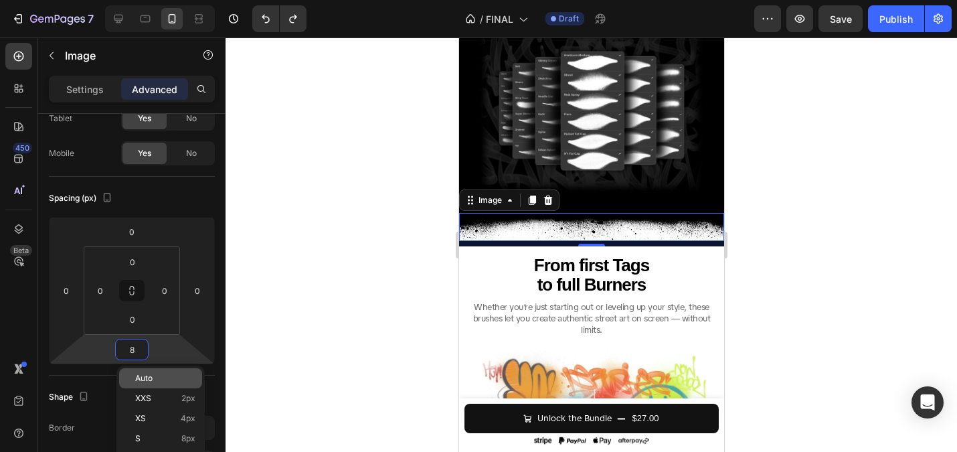
click at [157, 374] on p "Auto" at bounding box center [165, 377] width 60 height 9
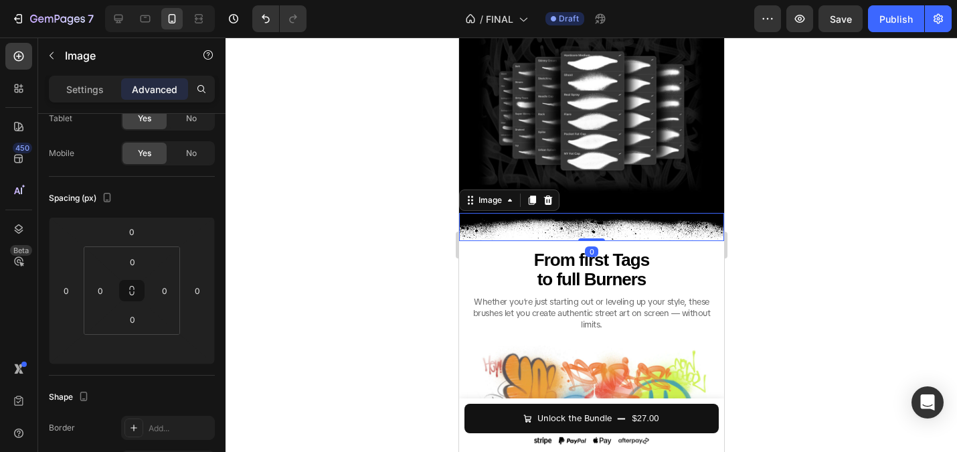
click at [323, 308] on div at bounding box center [591, 244] width 731 height 414
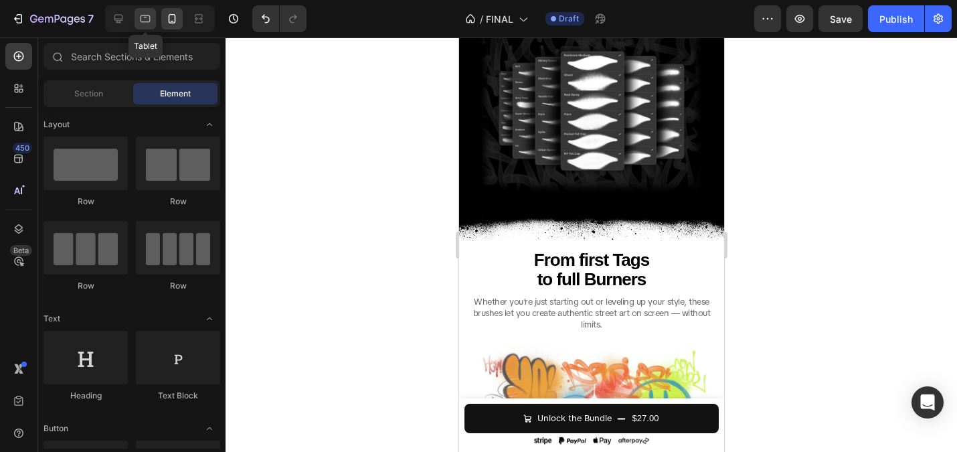
click at [143, 18] on icon at bounding box center [145, 18] width 13 height 13
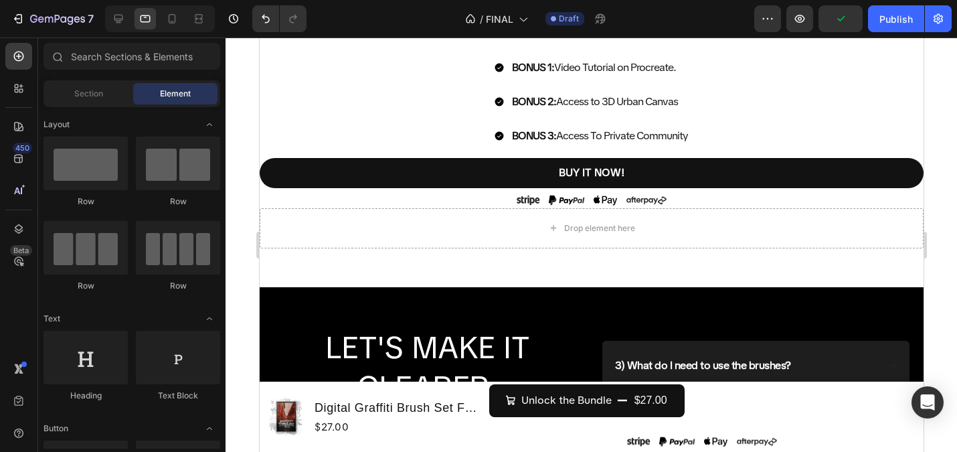
scroll to position [7865, 0]
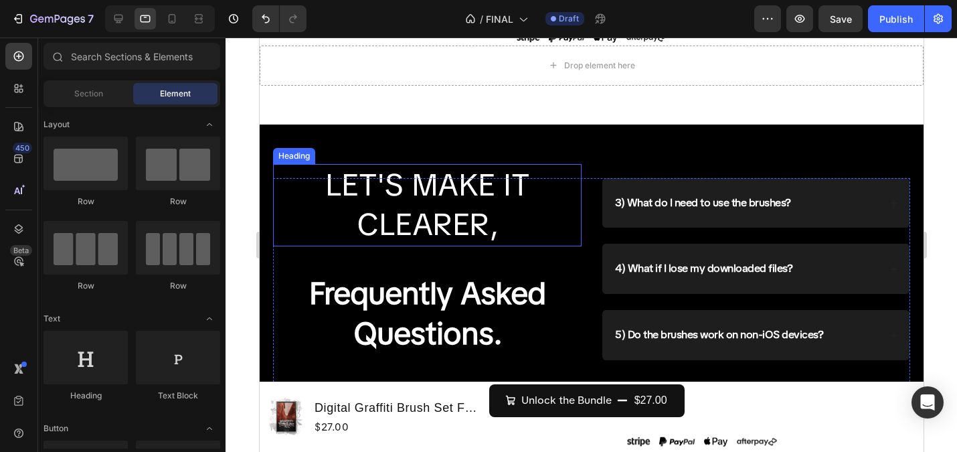
click at [410, 226] on h2 "LET'S MAKE IT CLEARER," at bounding box center [426, 205] width 308 height 83
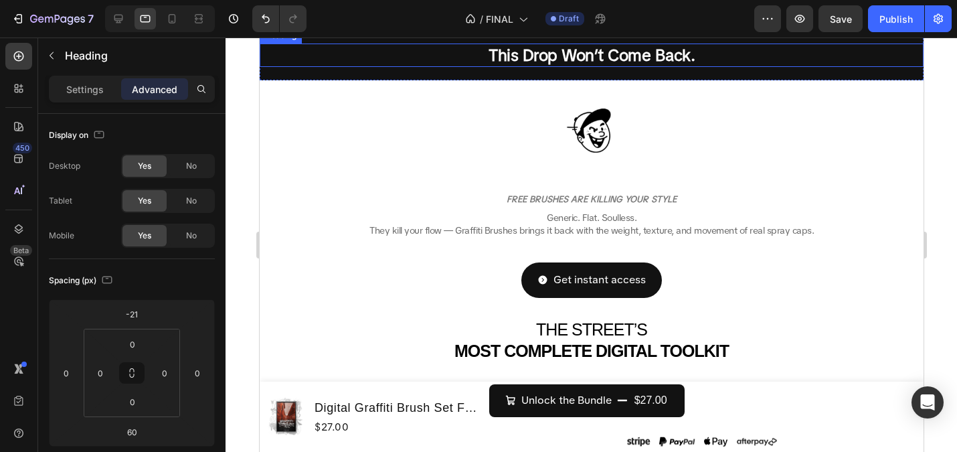
scroll to position [112, 0]
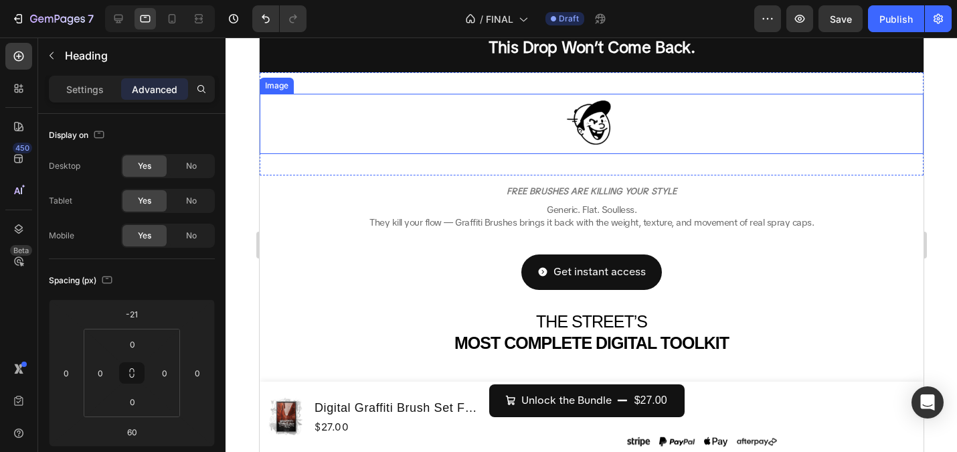
click at [587, 141] on img at bounding box center [590, 124] width 67 height 60
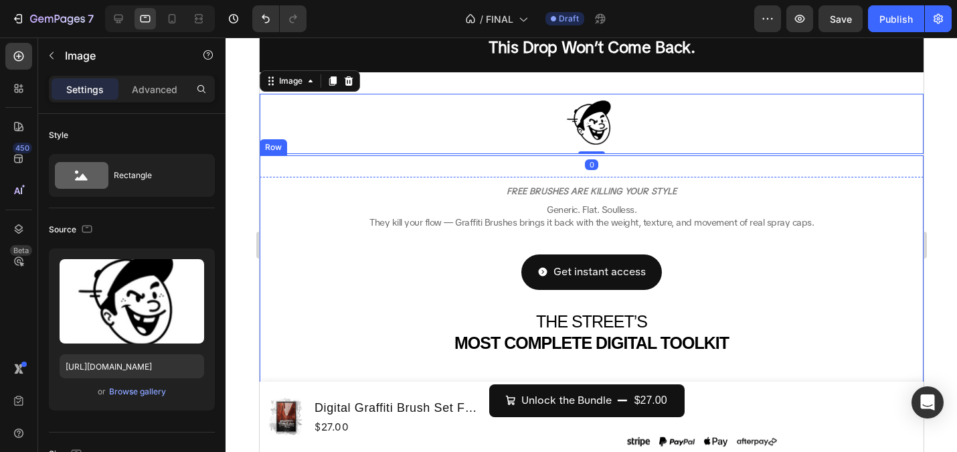
click at [599, 167] on div "FREE BRUSHES ARE KILLING YOUR STYLE Heading Generic. Flat. Soulless. They kill …" at bounding box center [591, 290] width 642 height 249
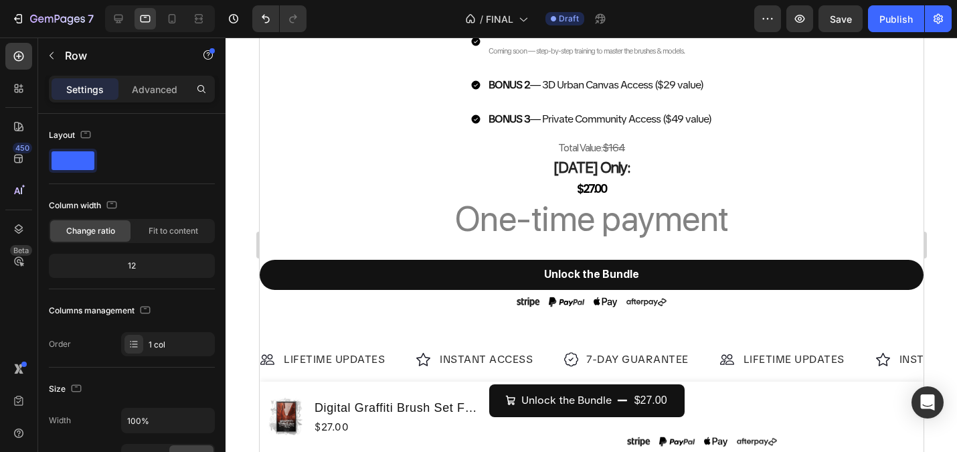
scroll to position [1219, 0]
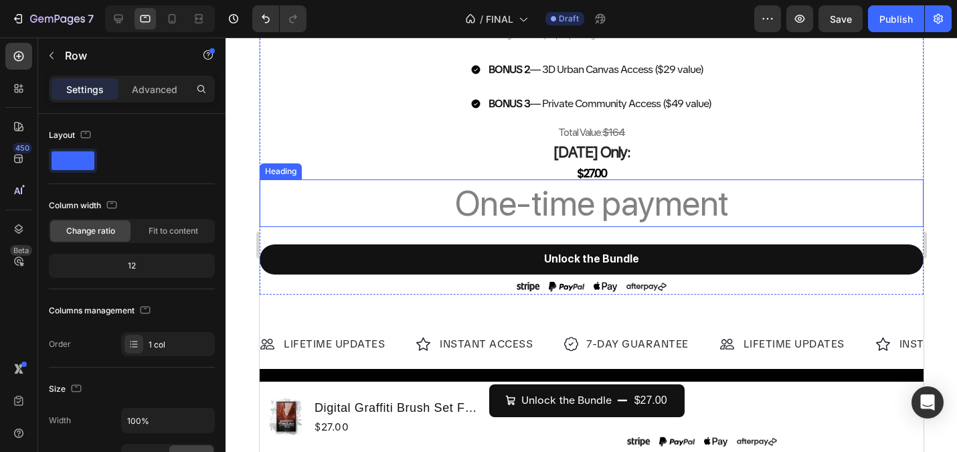
click at [567, 201] on h2 "One-time payment" at bounding box center [591, 203] width 664 height 48
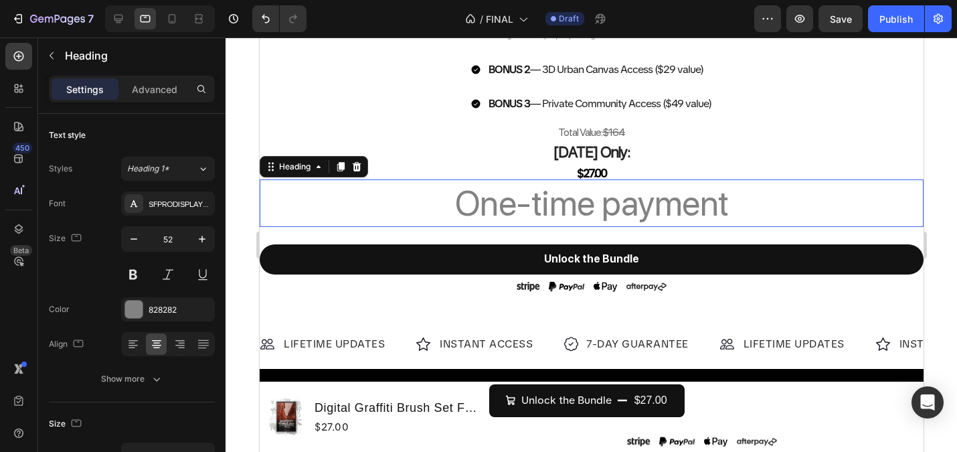
click at [567, 201] on h2 "One-time payment" at bounding box center [591, 203] width 664 height 48
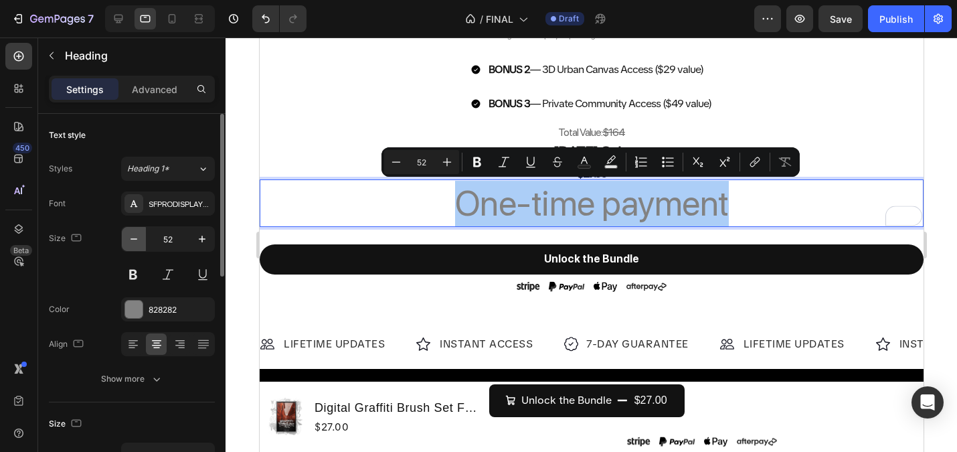
click at [131, 242] on icon "button" at bounding box center [133, 238] width 13 height 13
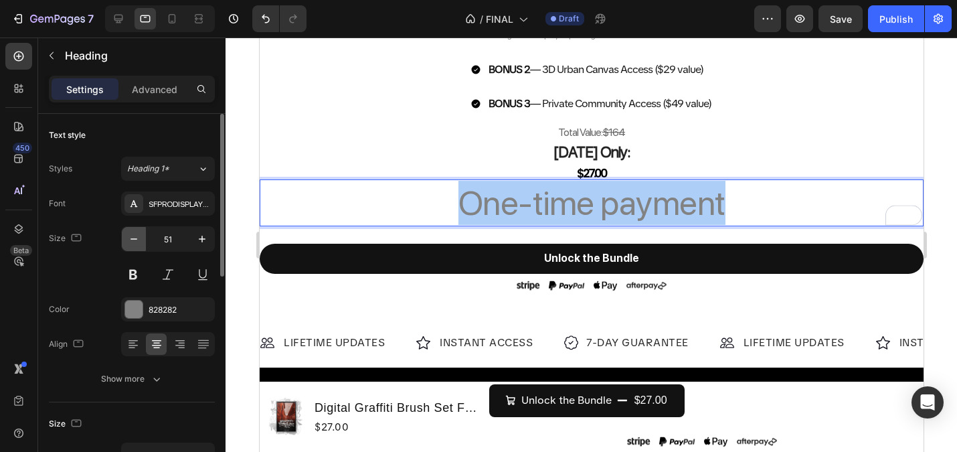
click at [131, 242] on icon "button" at bounding box center [133, 238] width 13 height 13
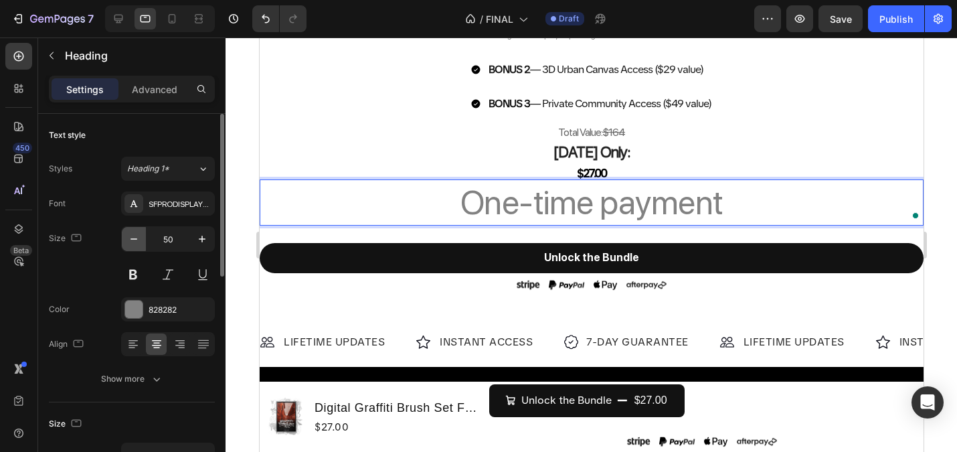
click at [131, 242] on icon "button" at bounding box center [133, 238] width 13 height 13
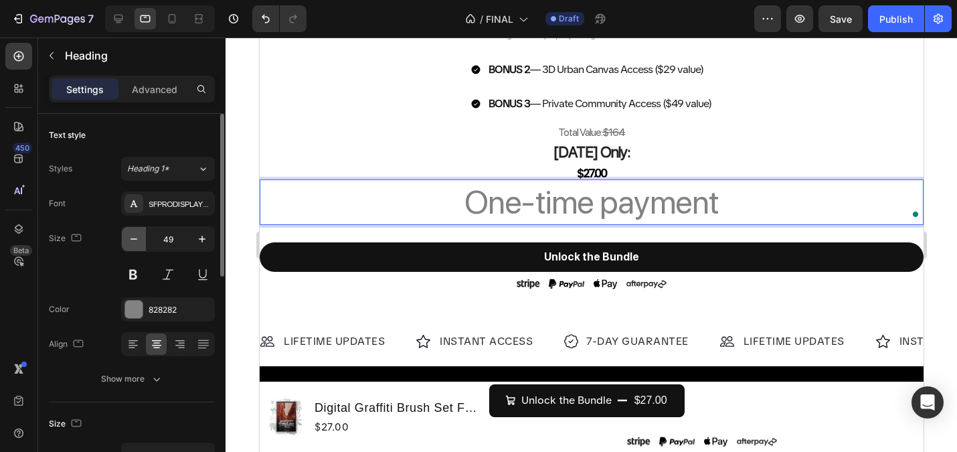
click at [131, 242] on icon "button" at bounding box center [133, 238] width 13 height 13
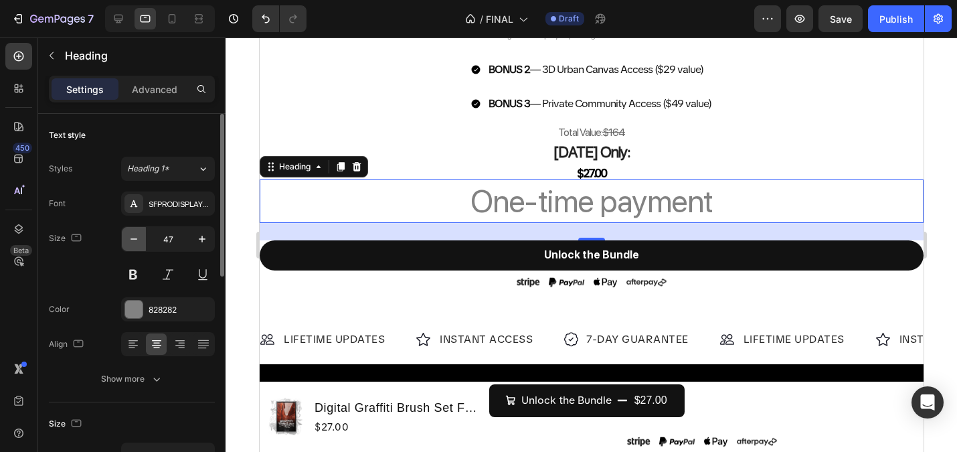
click at [131, 242] on icon "button" at bounding box center [133, 238] width 13 height 13
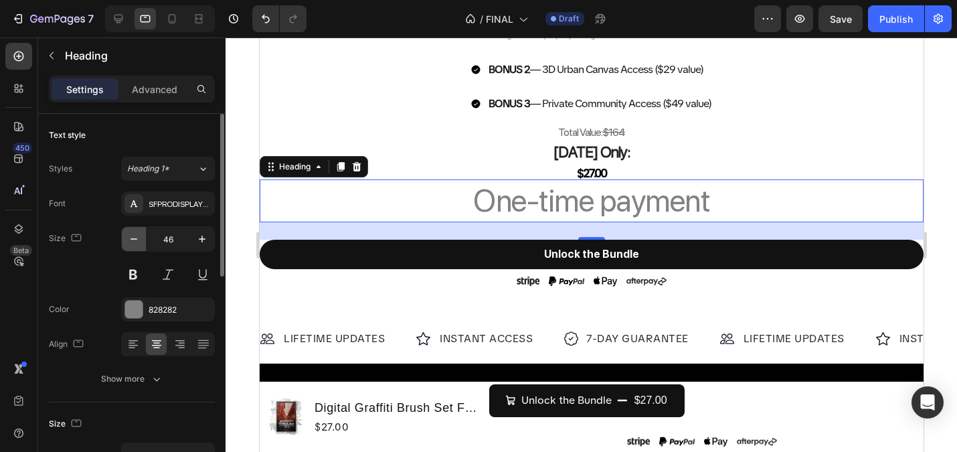
click at [131, 242] on icon "button" at bounding box center [133, 238] width 13 height 13
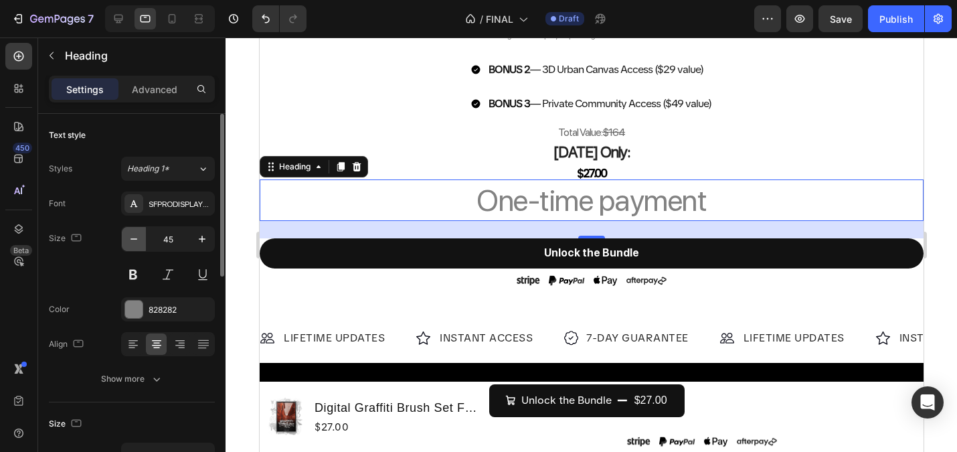
click at [131, 242] on icon "button" at bounding box center [133, 238] width 13 height 13
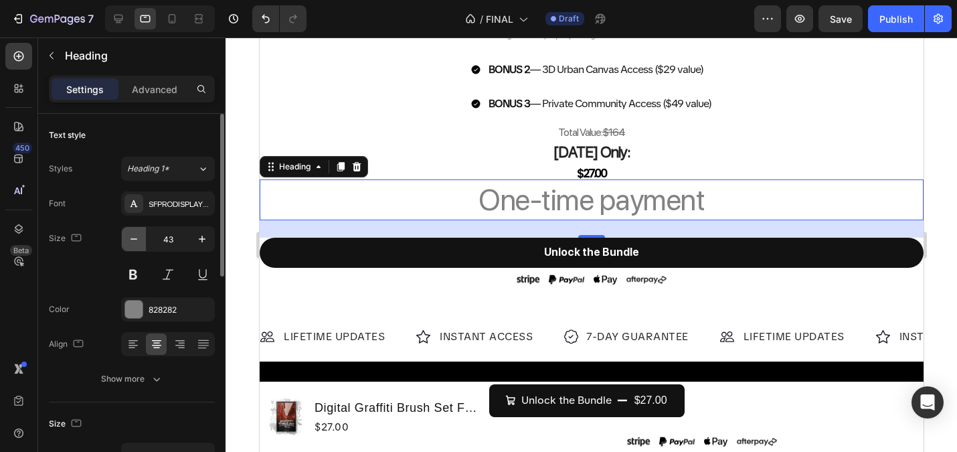
click at [131, 242] on icon "button" at bounding box center [133, 238] width 13 height 13
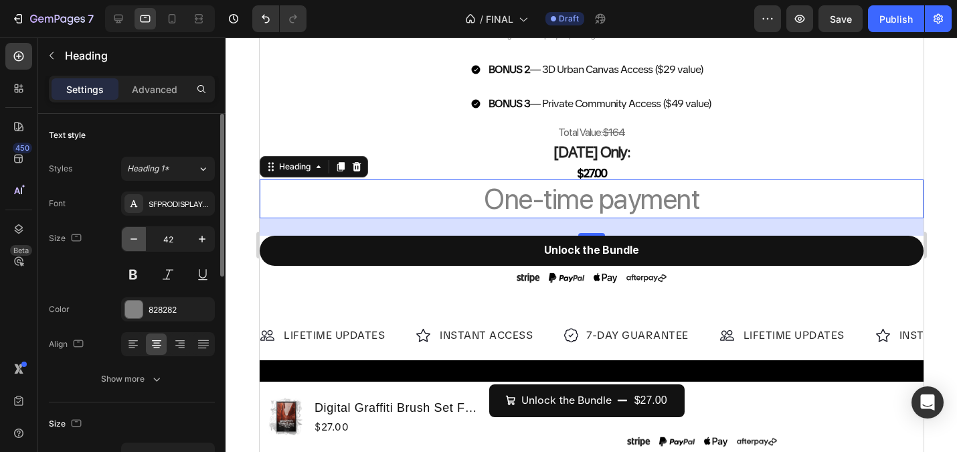
click at [131, 242] on icon "button" at bounding box center [133, 238] width 13 height 13
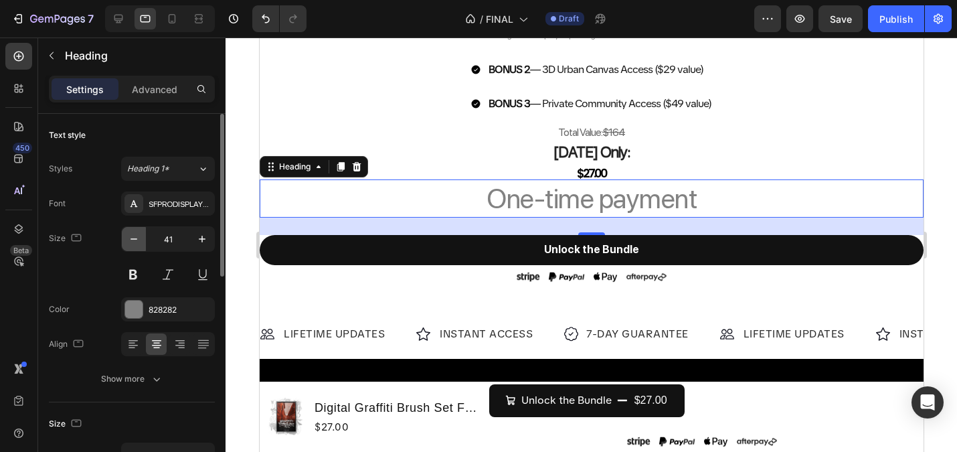
click at [131, 242] on icon "button" at bounding box center [133, 238] width 13 height 13
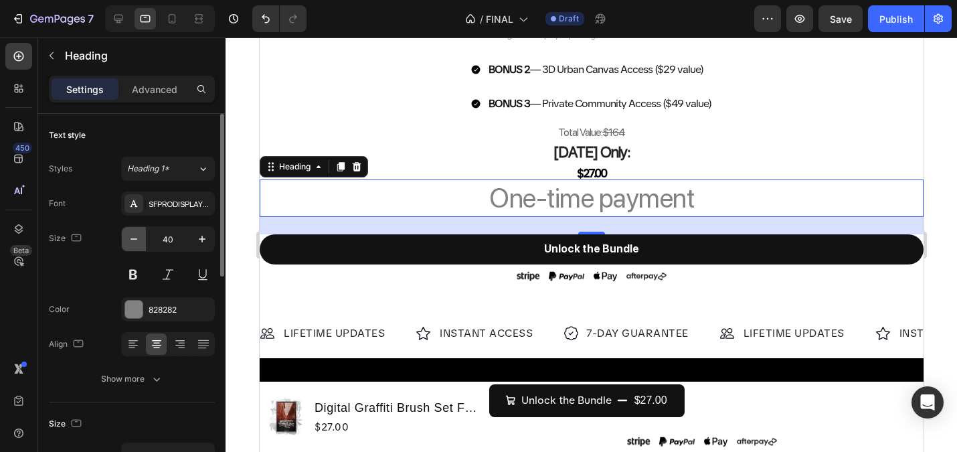
click at [131, 242] on icon "button" at bounding box center [133, 238] width 13 height 13
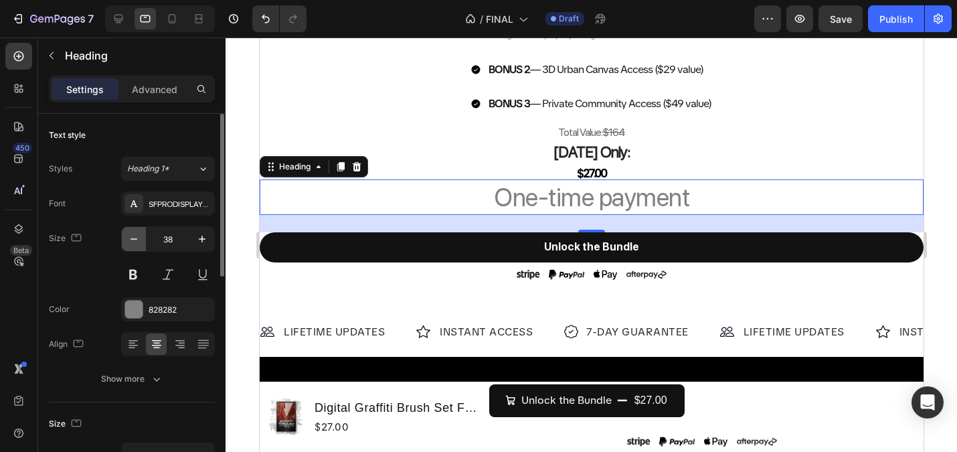
click at [141, 237] on button "button" at bounding box center [134, 239] width 24 height 24
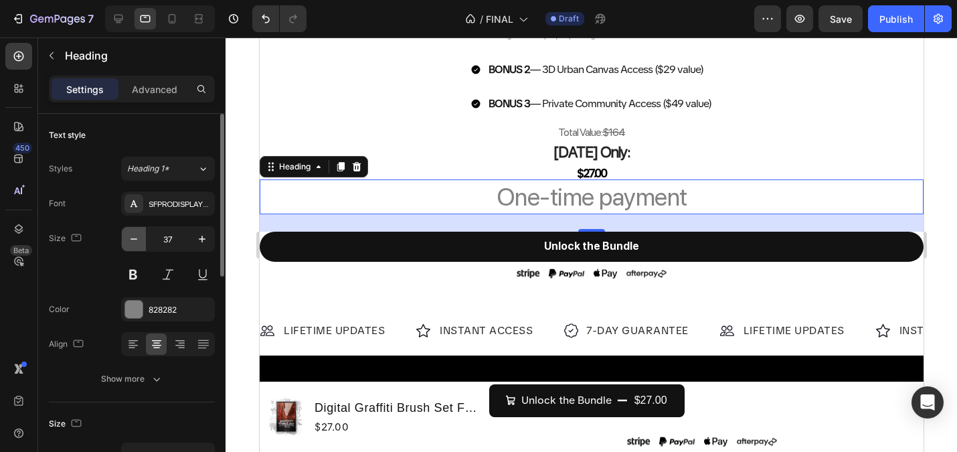
click at [141, 237] on button "button" at bounding box center [134, 239] width 24 height 24
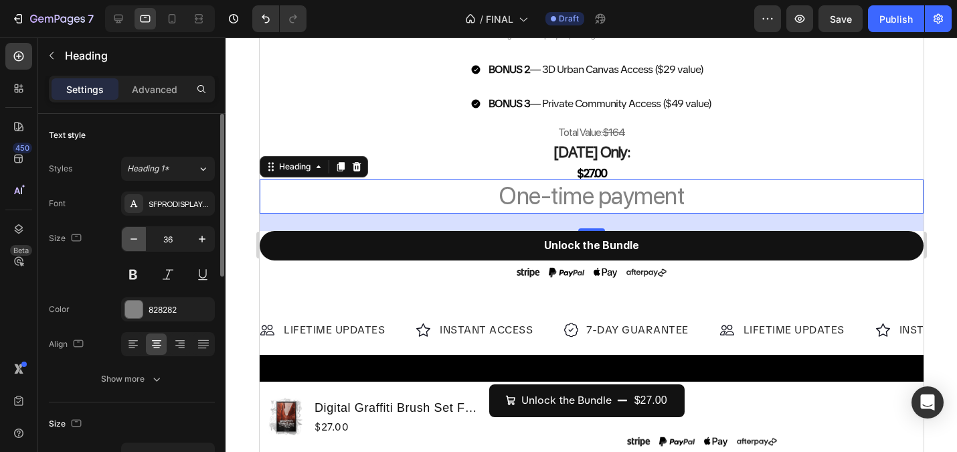
click at [141, 237] on button "button" at bounding box center [134, 239] width 24 height 24
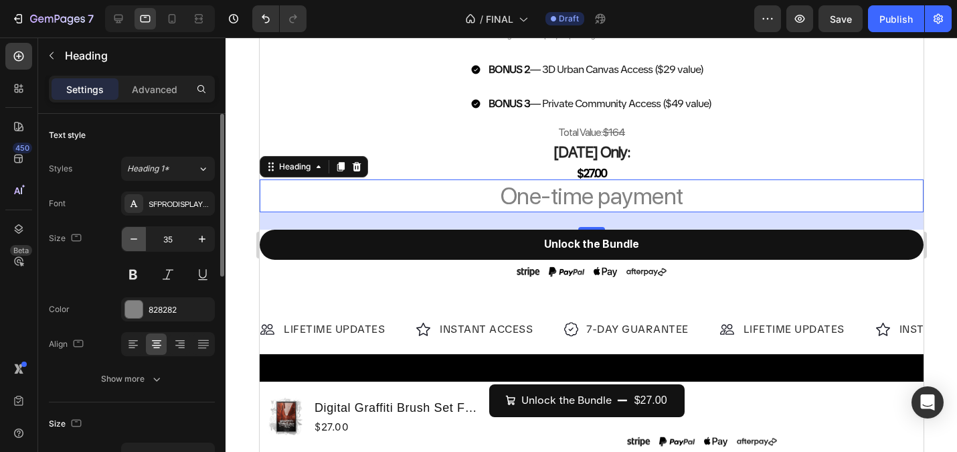
click at [141, 237] on button "button" at bounding box center [134, 239] width 24 height 24
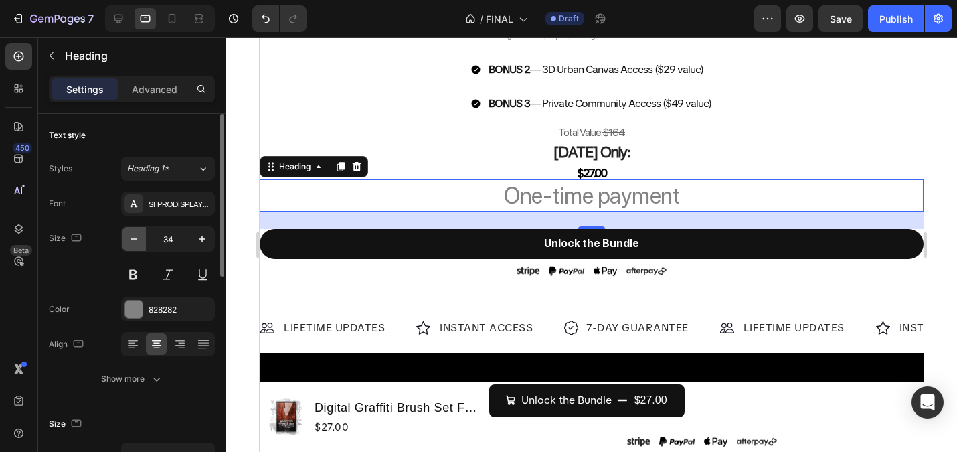
click at [141, 237] on button "button" at bounding box center [134, 239] width 24 height 24
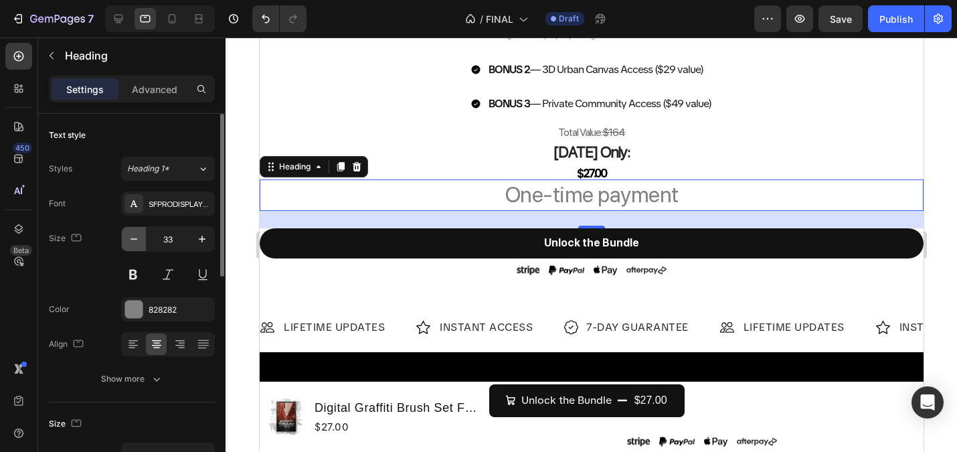
click at [141, 237] on button "button" at bounding box center [134, 239] width 24 height 24
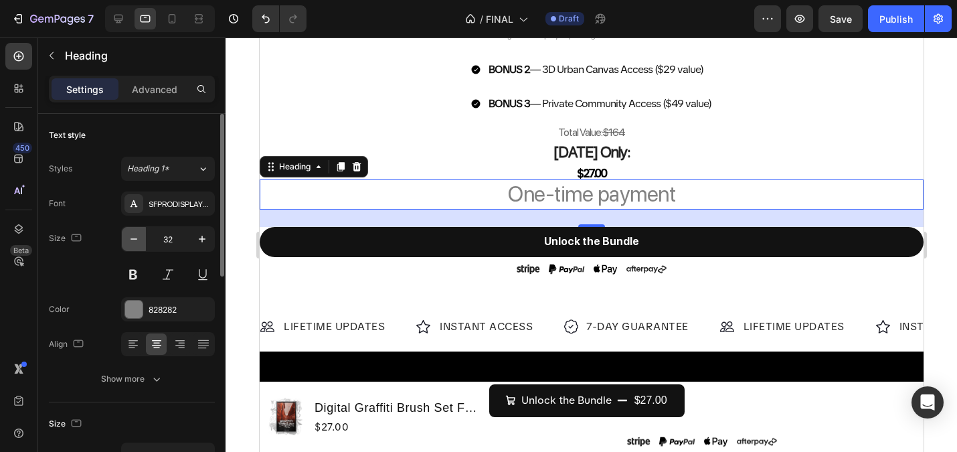
click at [141, 237] on button "button" at bounding box center [134, 239] width 24 height 24
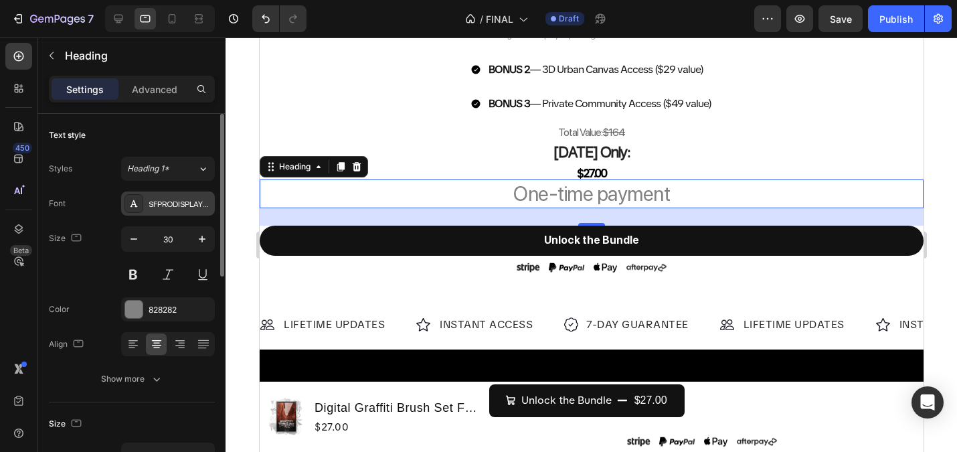
click at [176, 198] on div "SFPRODISPLAYREGULAR" at bounding box center [180, 204] width 63 height 12
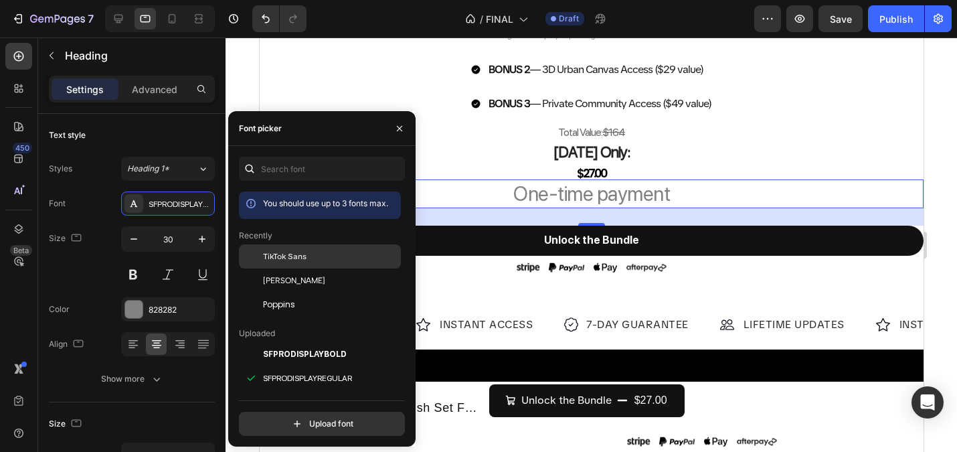
click at [270, 254] on span "TikTok Sans" at bounding box center [284, 256] width 43 height 12
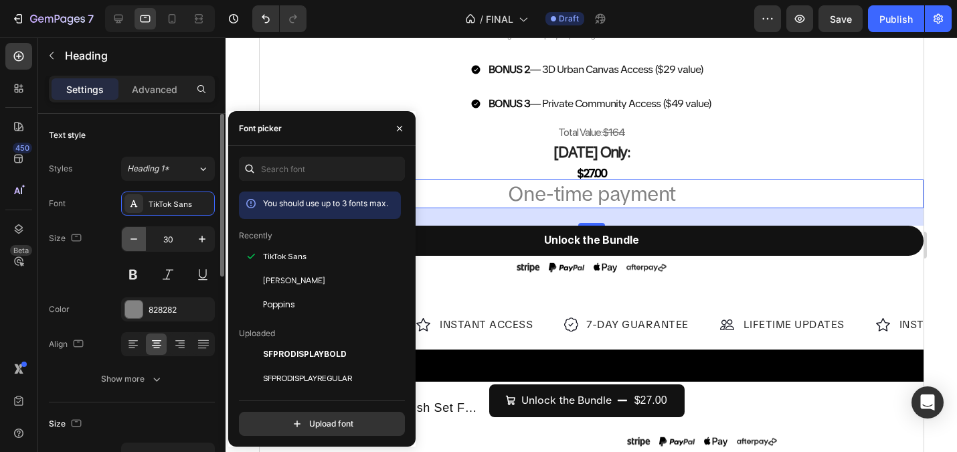
click at [139, 243] on icon "button" at bounding box center [133, 238] width 13 height 13
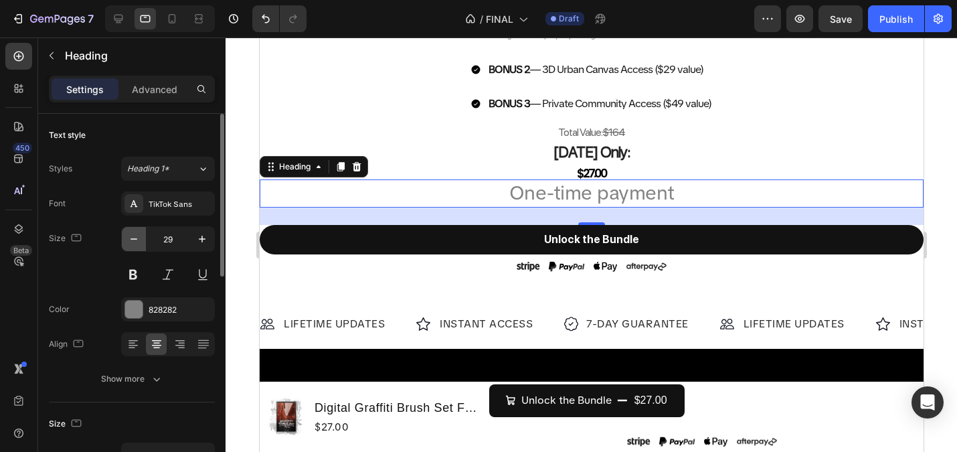
click at [139, 243] on icon "button" at bounding box center [133, 238] width 13 height 13
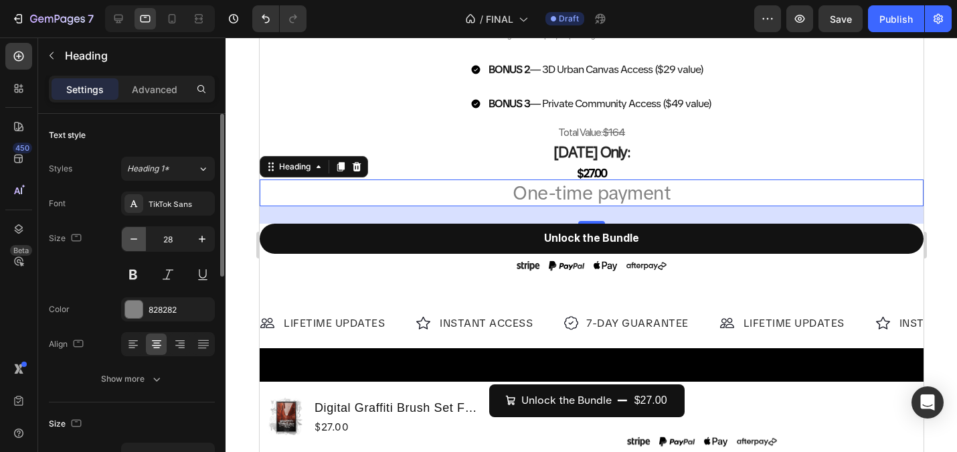
click at [139, 243] on icon "button" at bounding box center [133, 238] width 13 height 13
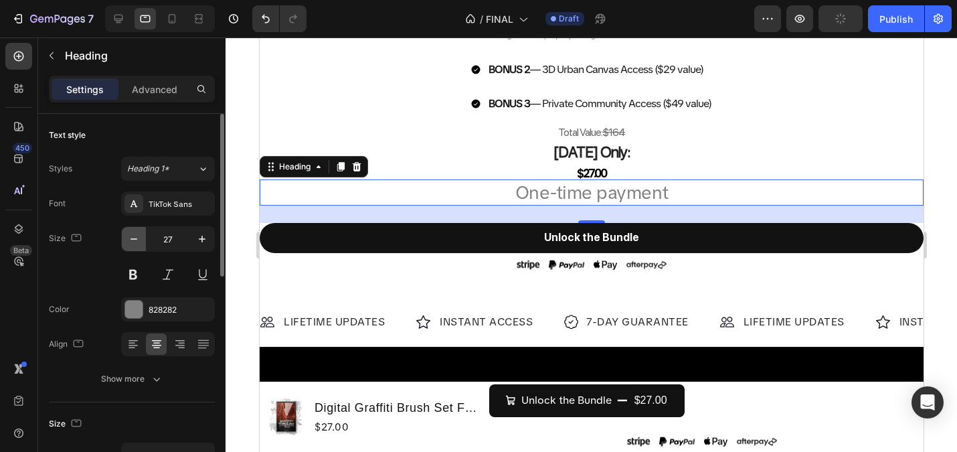
click at [139, 243] on icon "button" at bounding box center [133, 238] width 13 height 13
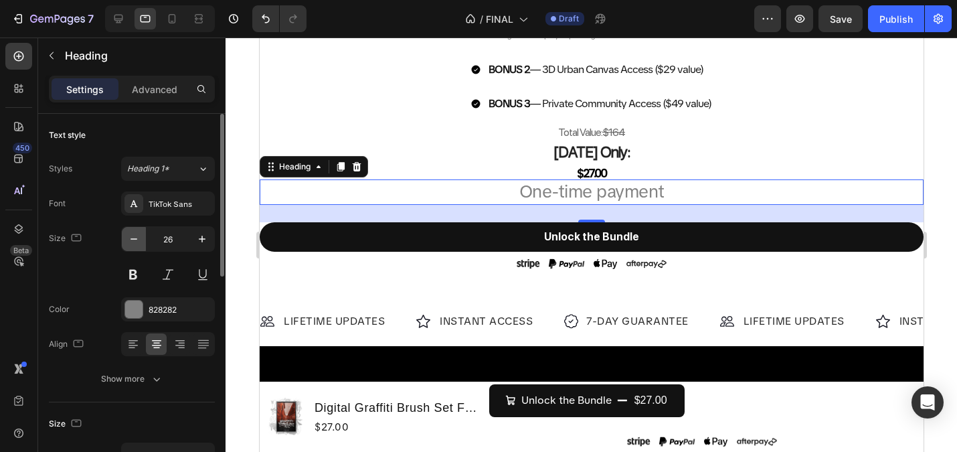
click at [139, 243] on icon "button" at bounding box center [133, 238] width 13 height 13
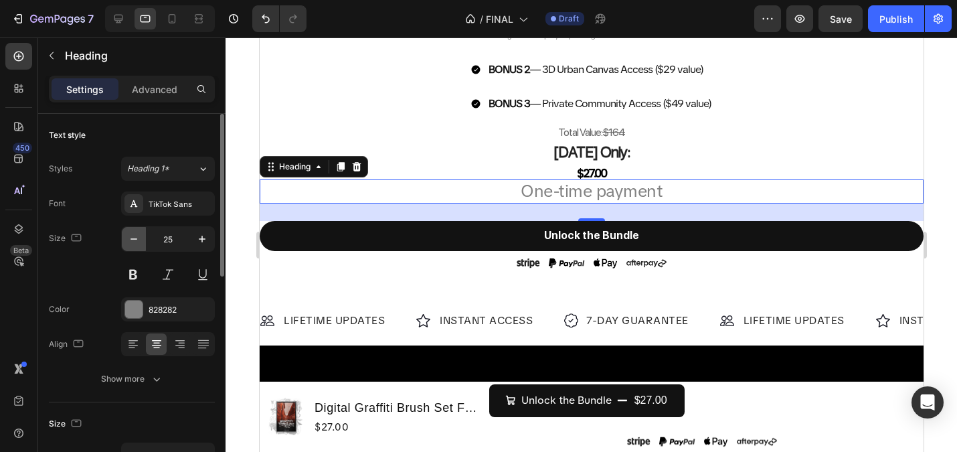
click at [139, 243] on icon "button" at bounding box center [133, 238] width 13 height 13
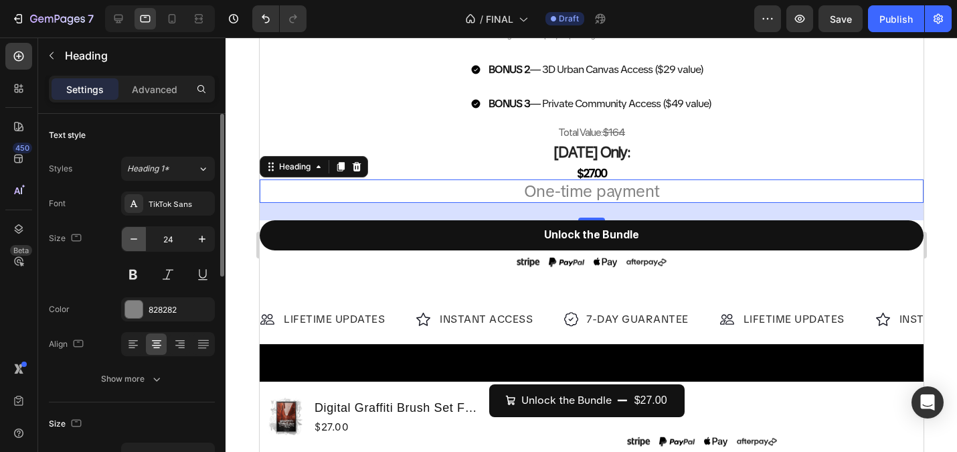
click at [139, 243] on icon "button" at bounding box center [133, 238] width 13 height 13
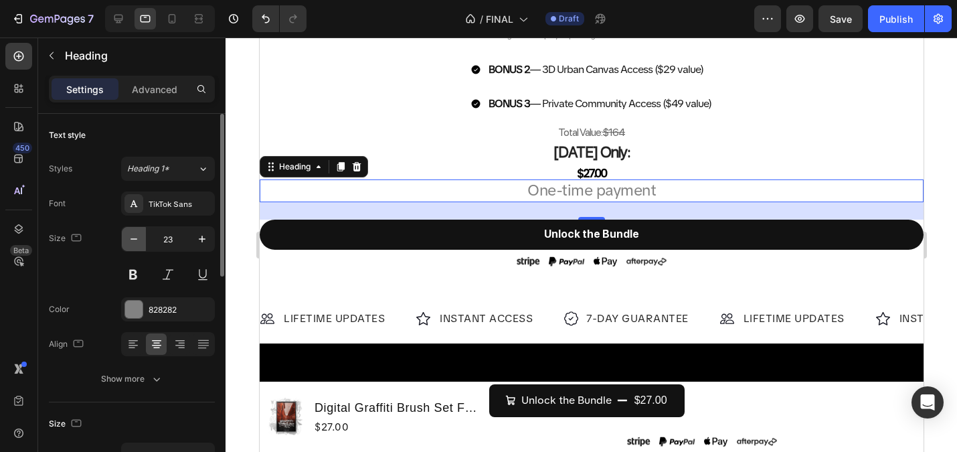
click at [139, 243] on icon "button" at bounding box center [133, 238] width 13 height 13
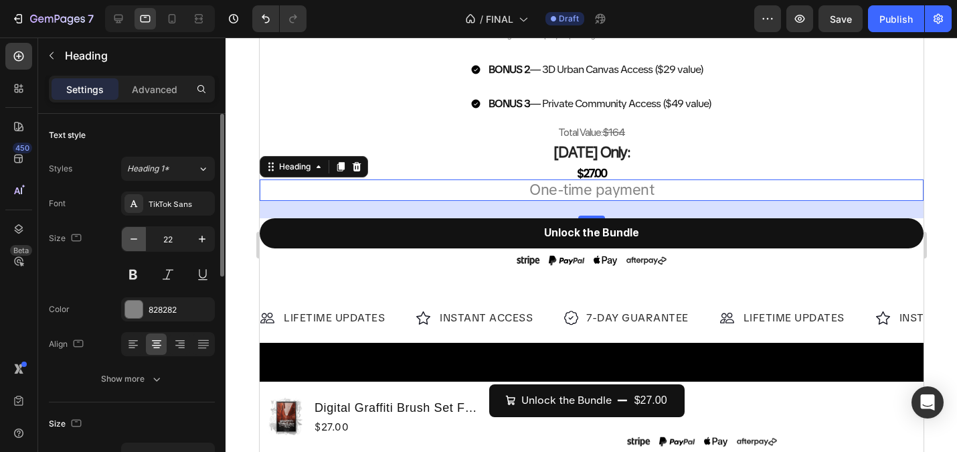
click at [139, 243] on icon "button" at bounding box center [133, 238] width 13 height 13
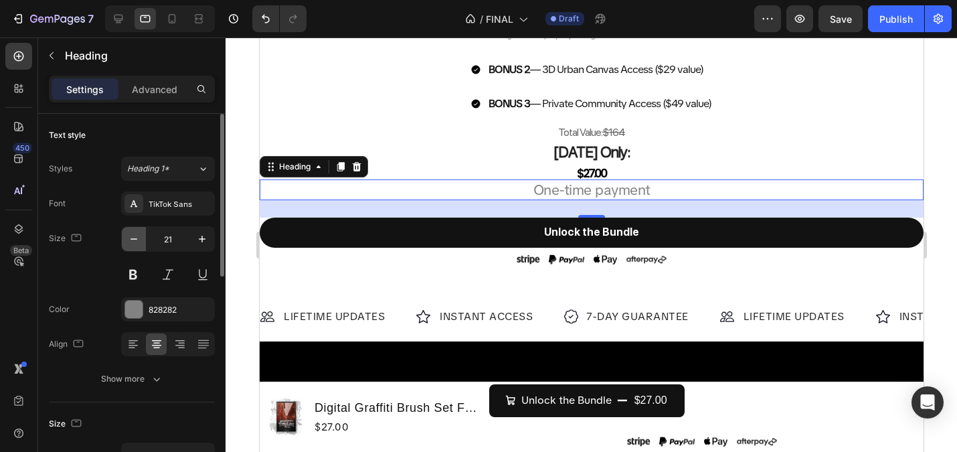
click at [139, 243] on icon "button" at bounding box center [133, 238] width 13 height 13
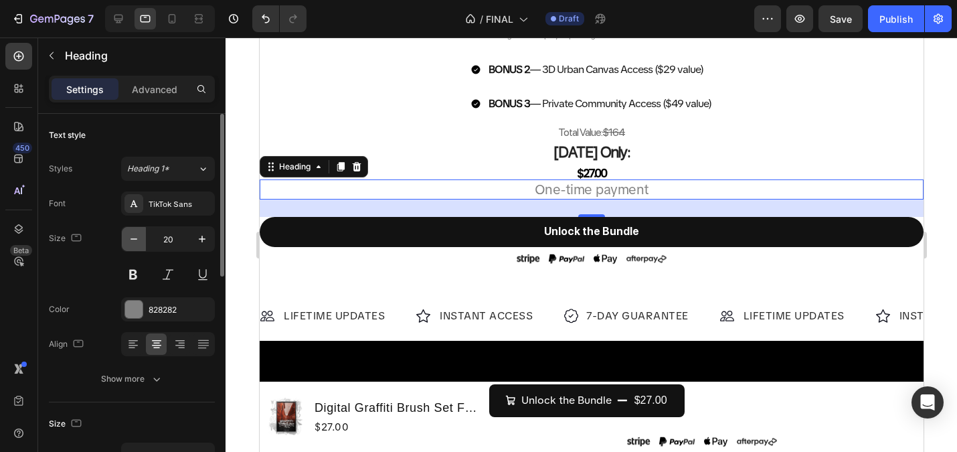
click at [139, 243] on icon "button" at bounding box center [133, 238] width 13 height 13
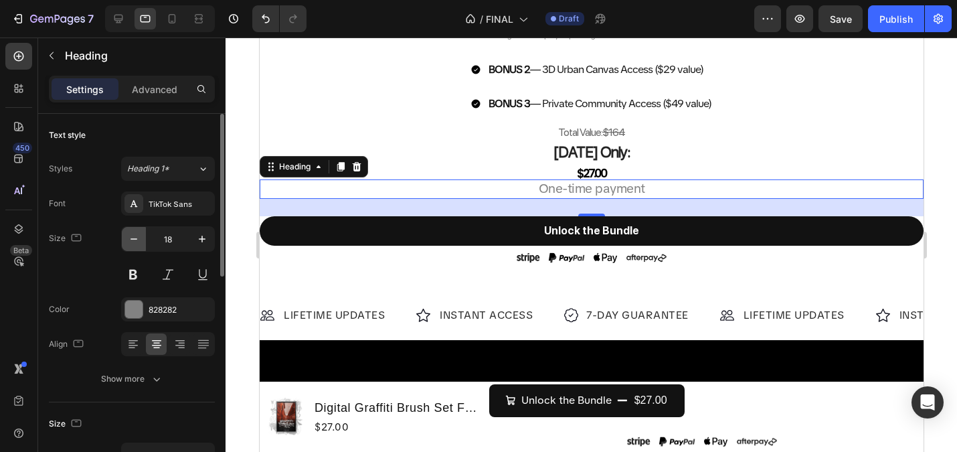
click at [139, 243] on icon "button" at bounding box center [133, 238] width 13 height 13
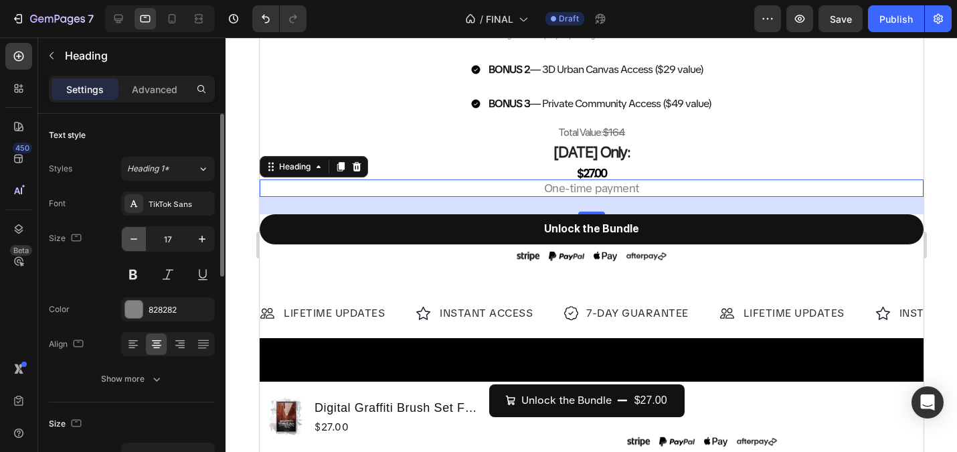
click at [139, 243] on icon "button" at bounding box center [133, 238] width 13 height 13
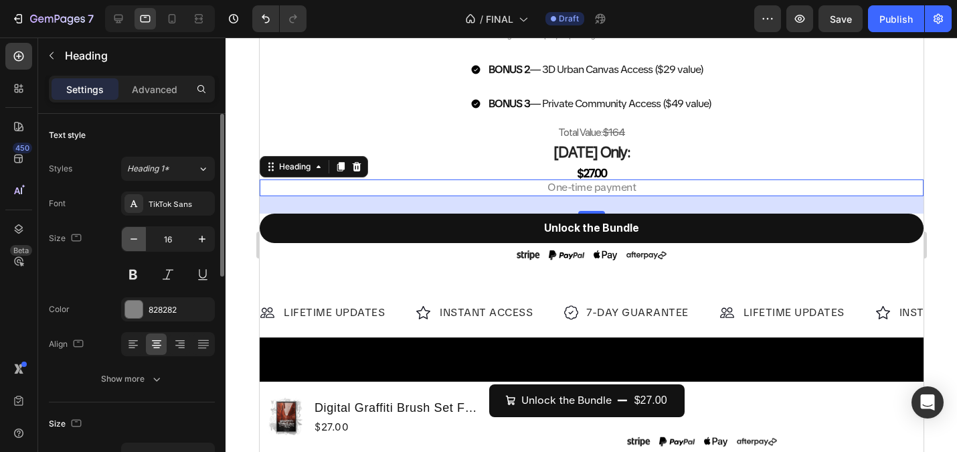
click at [139, 243] on icon "button" at bounding box center [133, 238] width 13 height 13
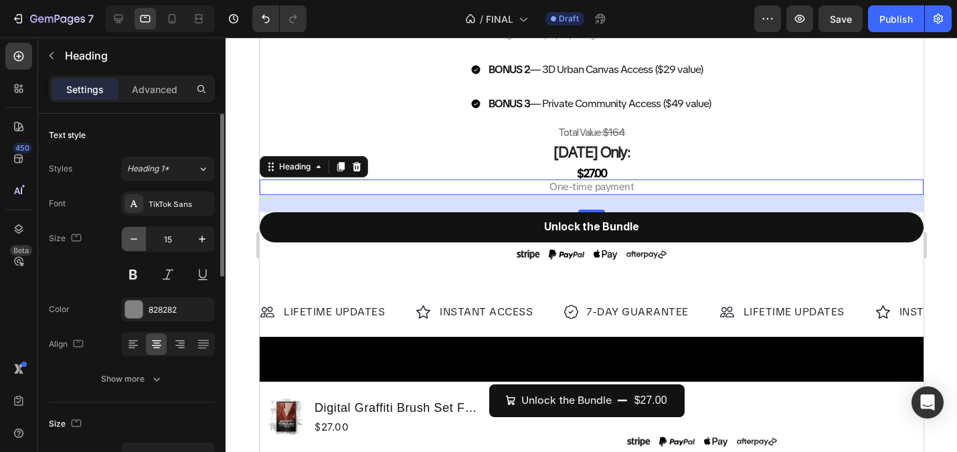
click at [139, 243] on icon "button" at bounding box center [133, 238] width 13 height 13
type input "14"
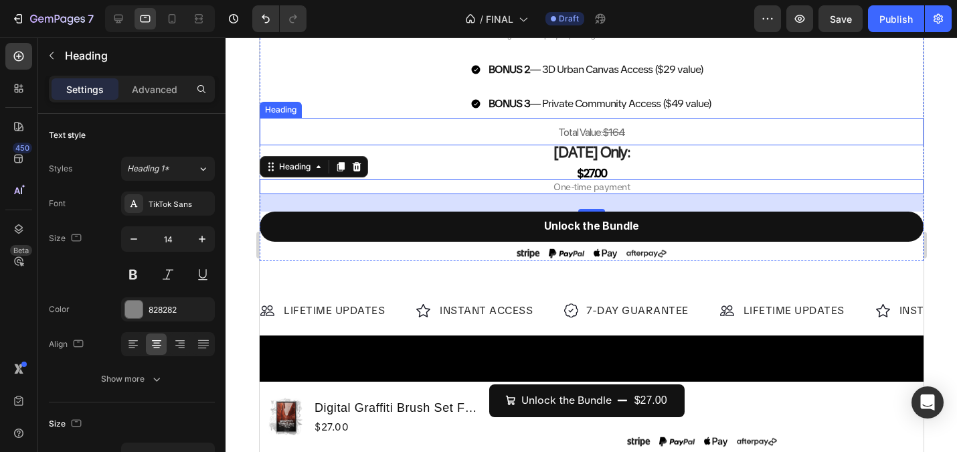
click at [596, 132] on span "Total Value: $164" at bounding box center [590, 132] width 67 height 13
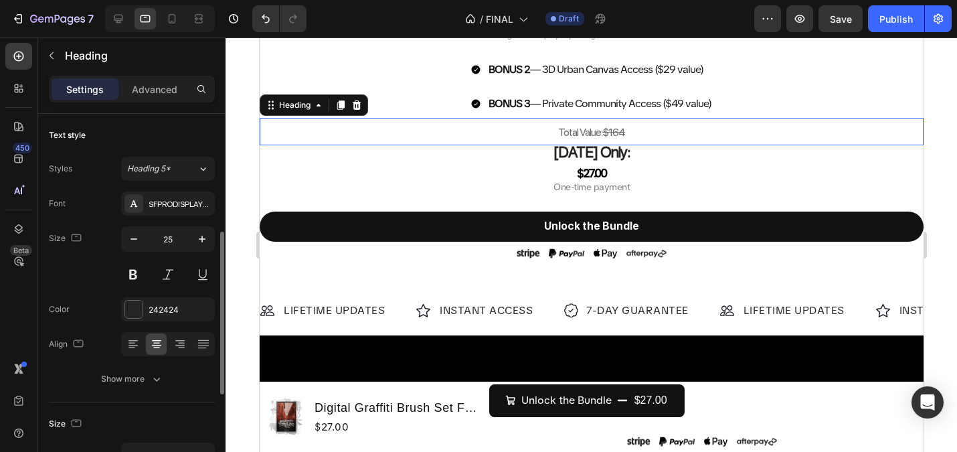
scroll to position [82, 0]
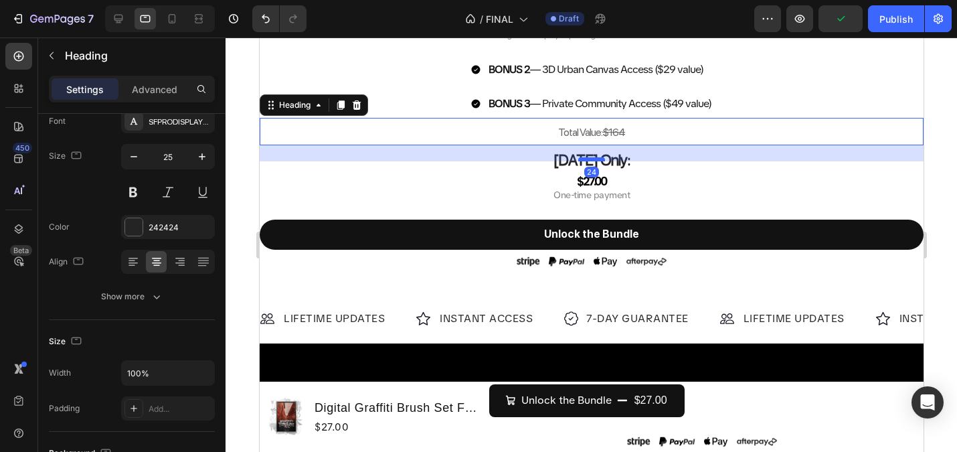
drag, startPoint x: 594, startPoint y: 152, endPoint x: 594, endPoint y: 160, distance: 8.0
click at [594, 160] on div at bounding box center [590, 159] width 27 height 4
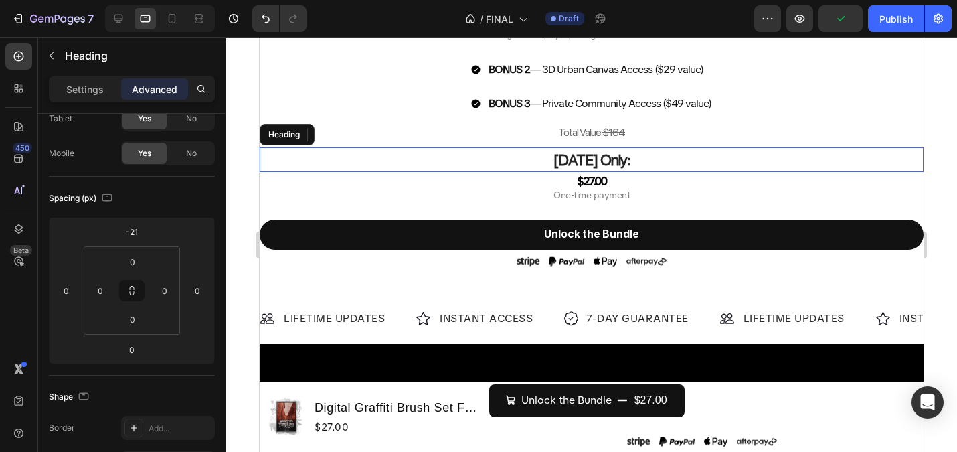
click at [618, 163] on strong "[DATE] Only:" at bounding box center [591, 160] width 77 height 19
click at [592, 171] on div at bounding box center [590, 170] width 27 height 4
click at [690, 170] on h2 "[DATE] Only:" at bounding box center [591, 159] width 664 height 25
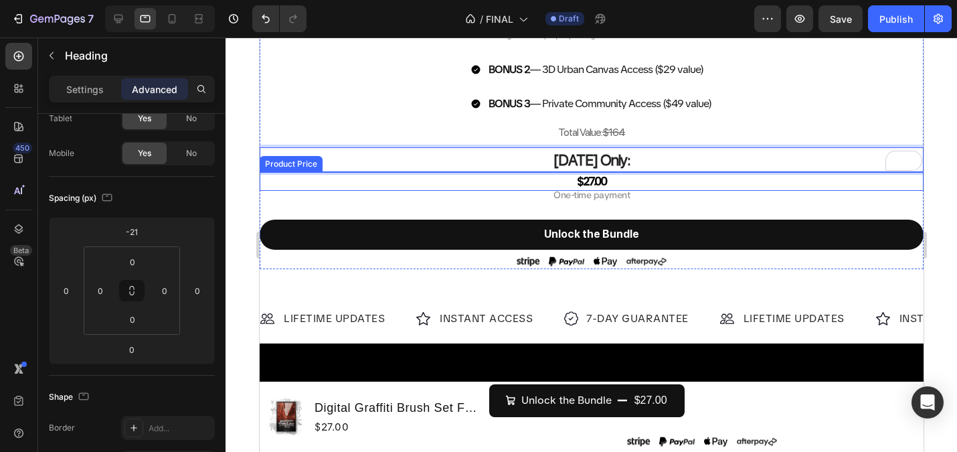
click at [599, 181] on div "$27.00" at bounding box center [591, 181] width 664 height 18
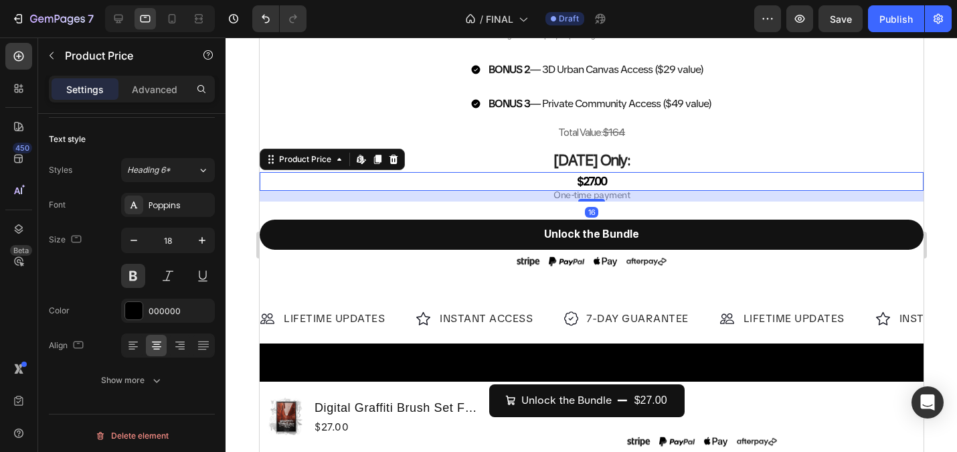
scroll to position [0, 0]
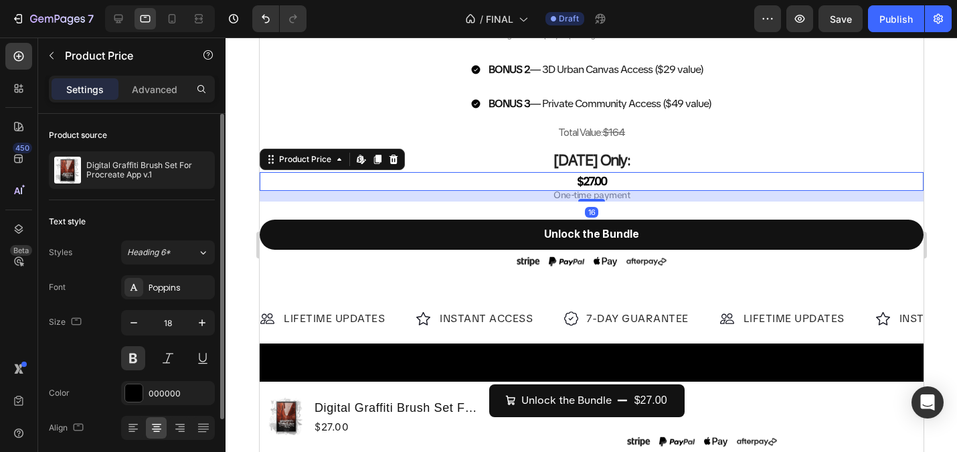
click at [599, 181] on div "$27.00" at bounding box center [591, 181] width 664 height 18
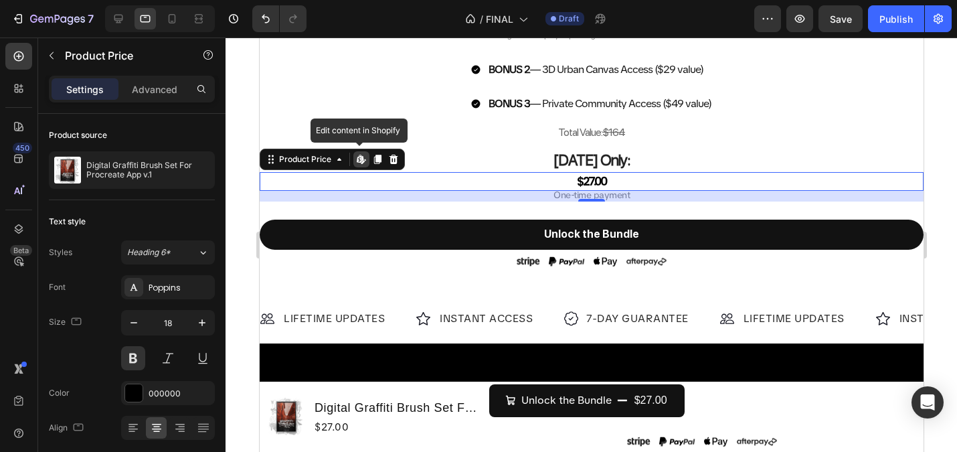
click at [610, 174] on div "$27.00" at bounding box center [591, 181] width 664 height 18
click at [610, 177] on div "$27.00" at bounding box center [591, 181] width 664 height 18
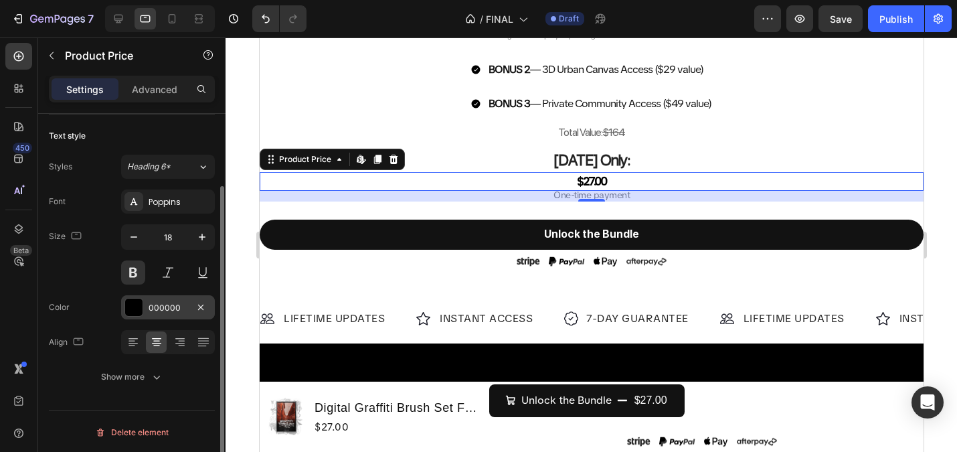
scroll to position [87, 0]
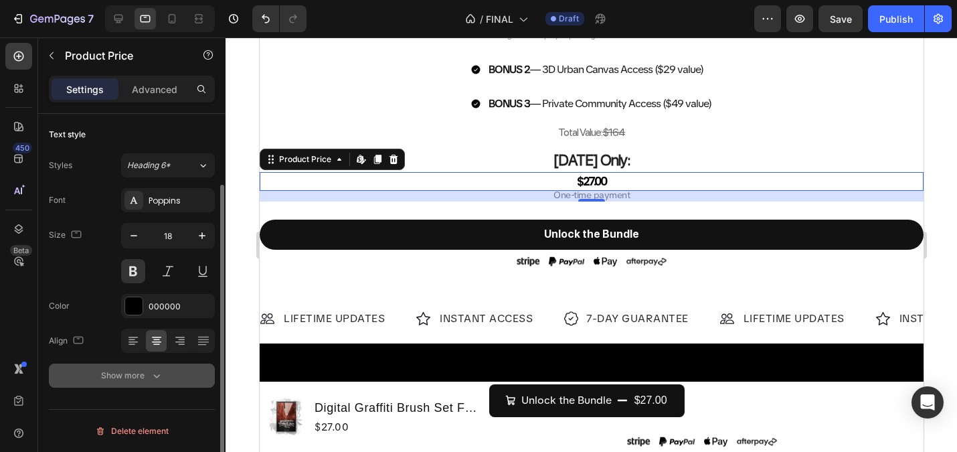
click at [150, 379] on icon "button" at bounding box center [156, 375] width 13 height 13
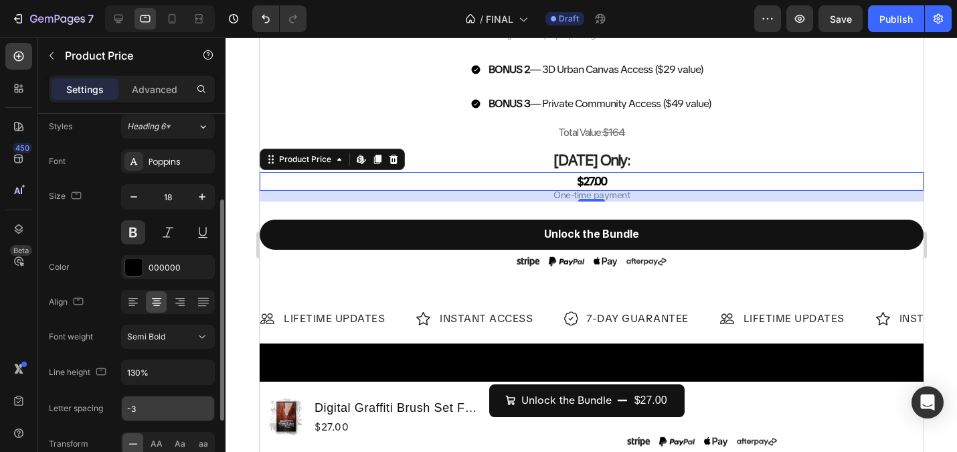
scroll to position [133, 0]
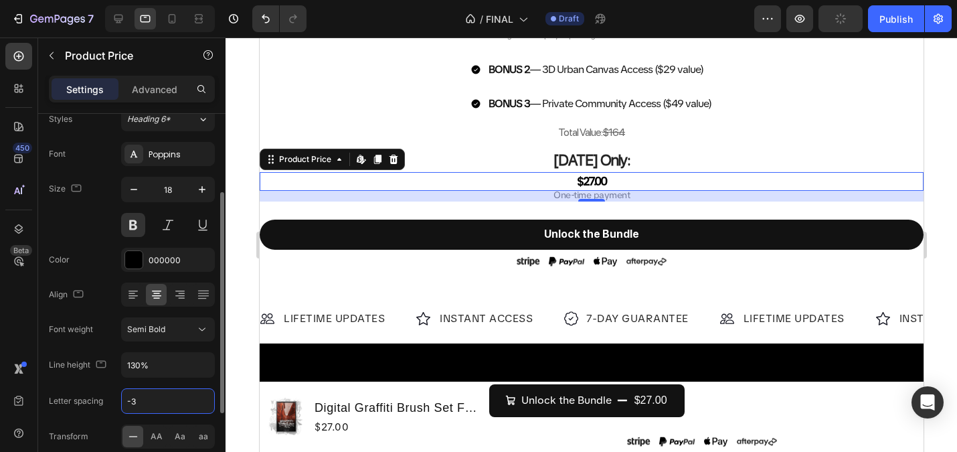
click at [154, 409] on input "-3" at bounding box center [168, 401] width 92 height 24
type input "-1"
click at [119, 15] on icon at bounding box center [118, 19] width 9 height 9
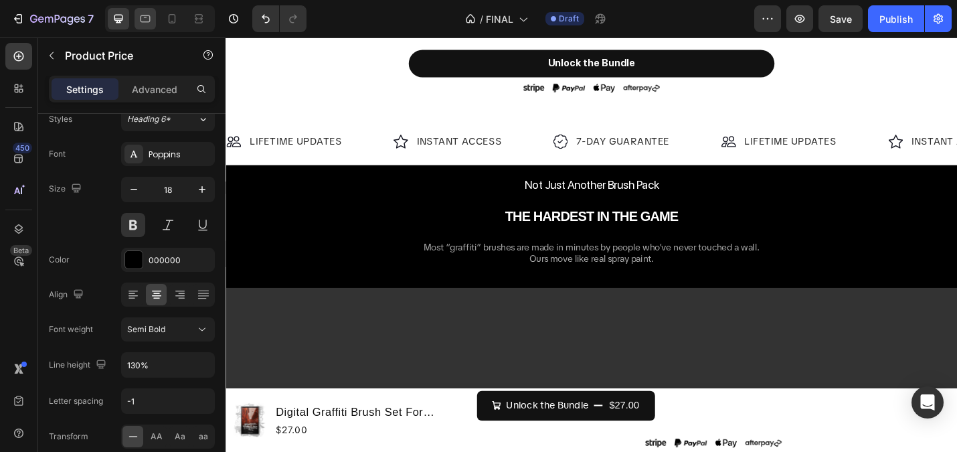
type input "43"
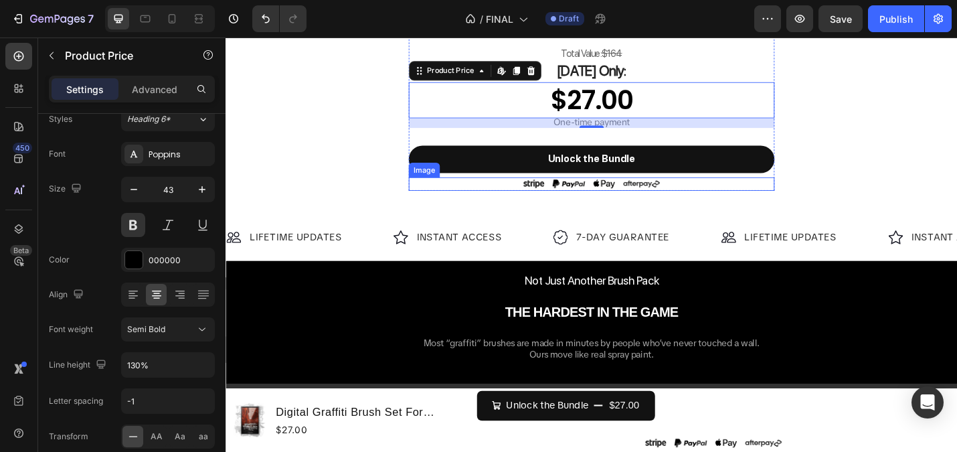
scroll to position [1100, 0]
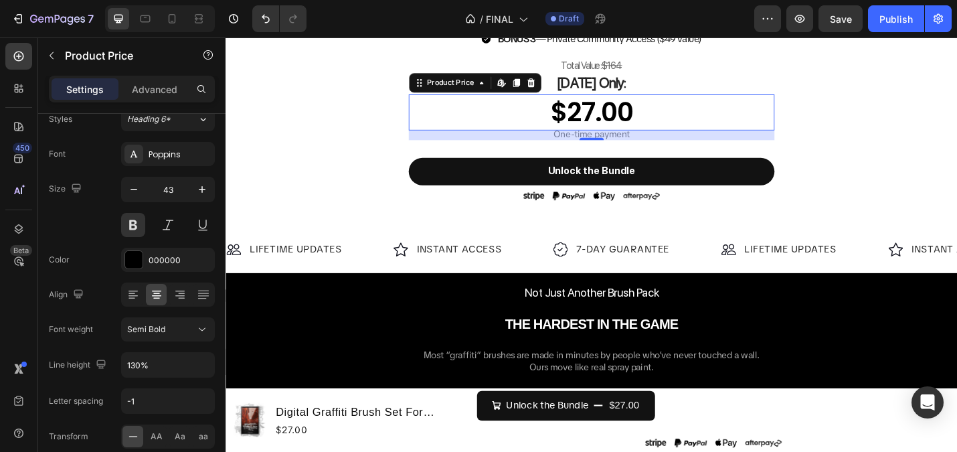
click at [626, 114] on div "$27.00" at bounding box center [626, 120] width 401 height 40
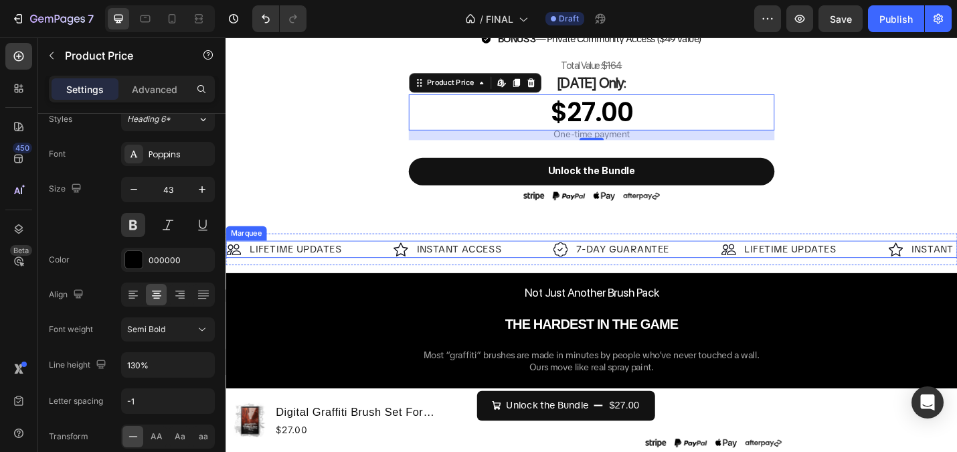
click at [735, 272] on div "Image 7-DAY GUARANTEE Text Block Row" at bounding box center [677, 269] width 185 height 19
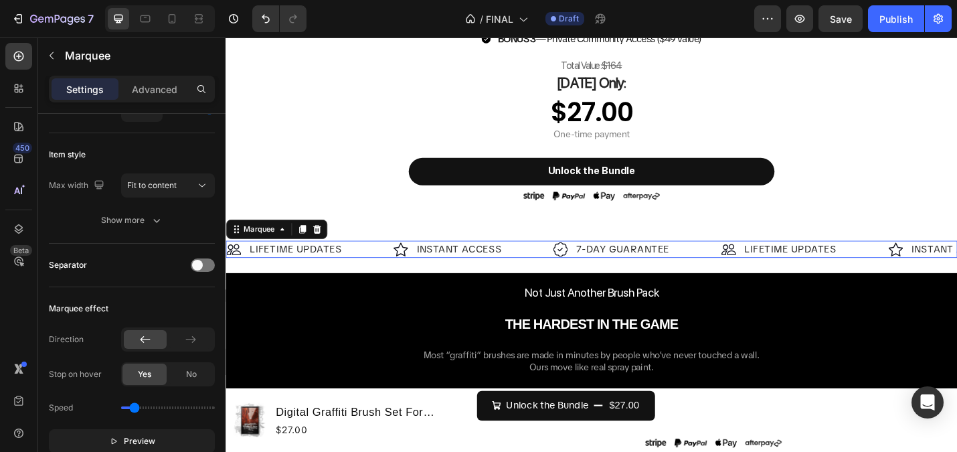
scroll to position [0, 0]
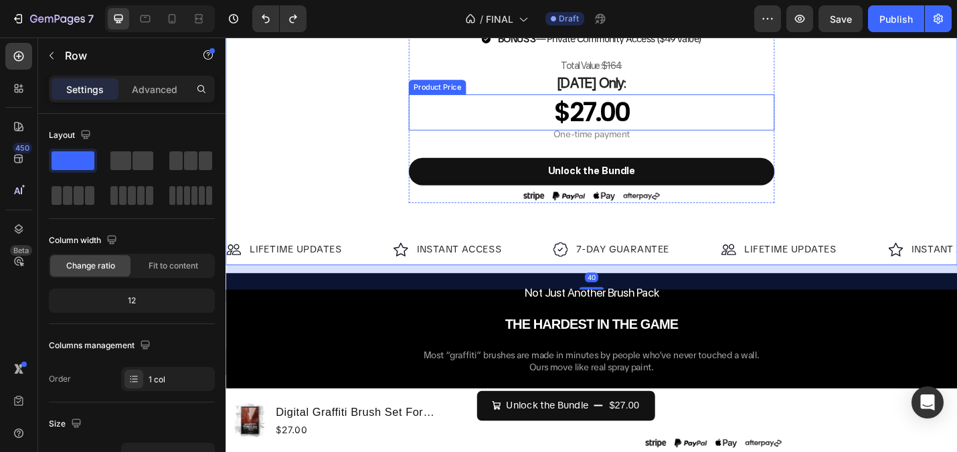
click at [635, 117] on div "$27.00" at bounding box center [626, 120] width 401 height 40
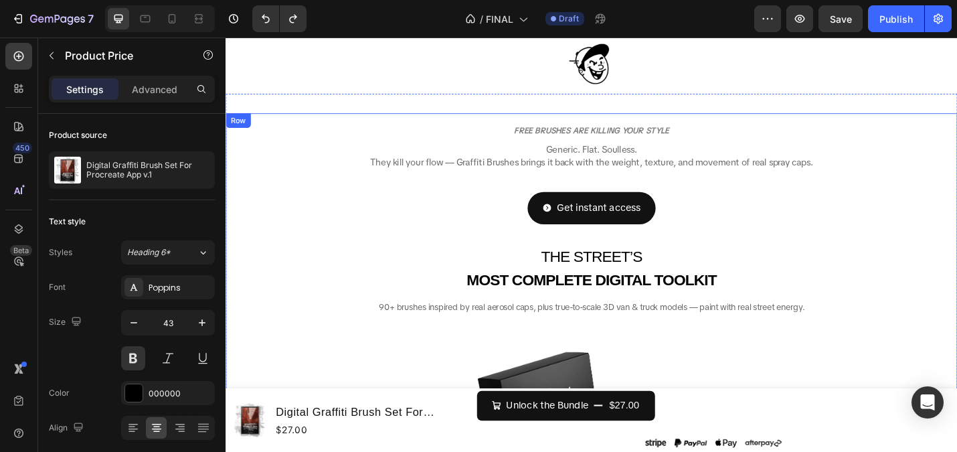
scroll to position [242, 0]
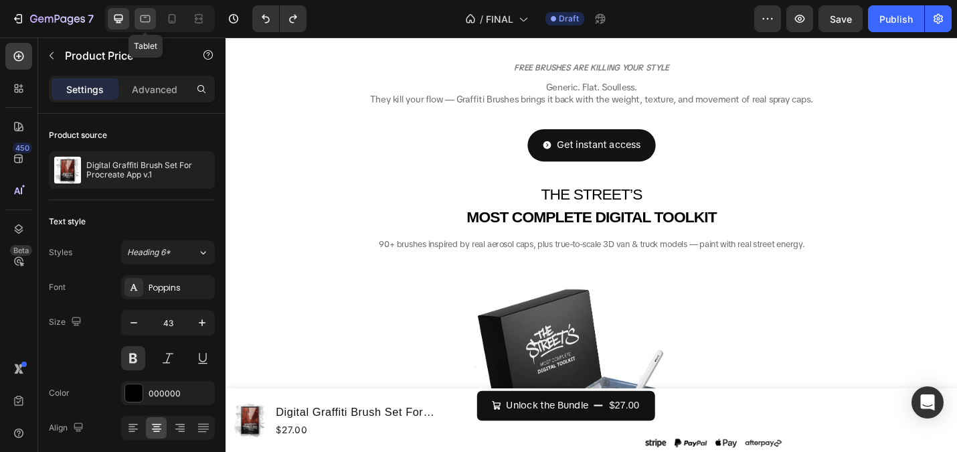
click at [141, 16] on icon at bounding box center [146, 18] width 10 height 7
type input "18"
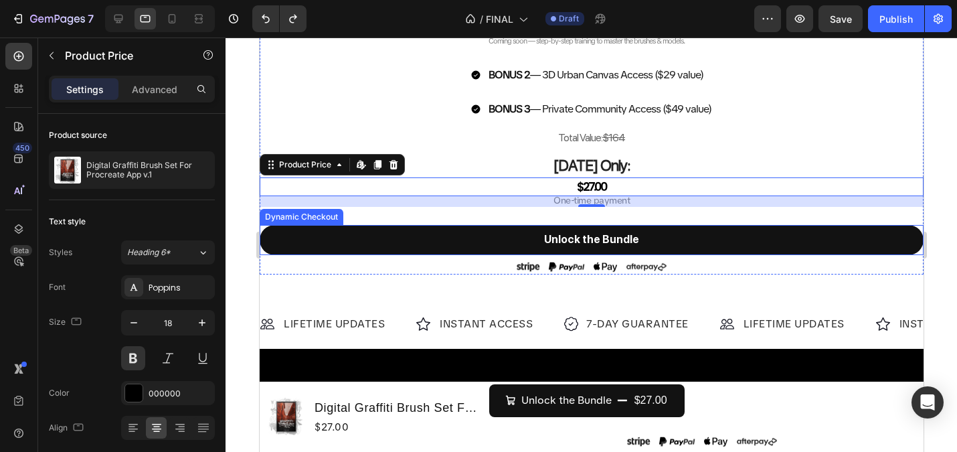
scroll to position [1213, 0]
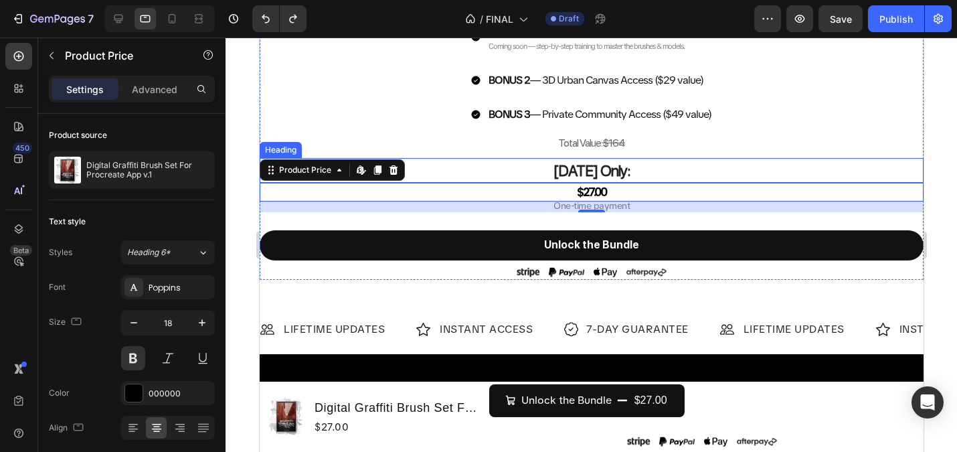
click at [645, 174] on p "⁠⁠⁠⁠⁠⁠⁠ Today Only:" at bounding box center [590, 170] width 661 height 23
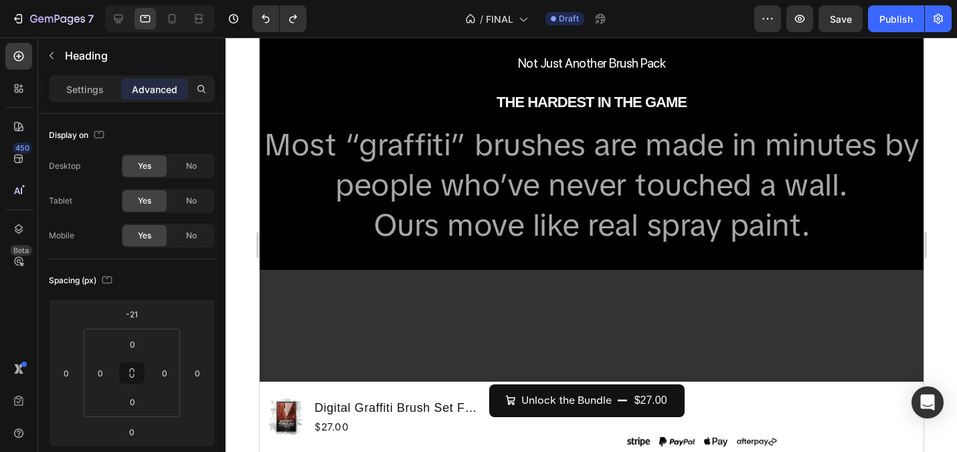
scroll to position [1576, 0]
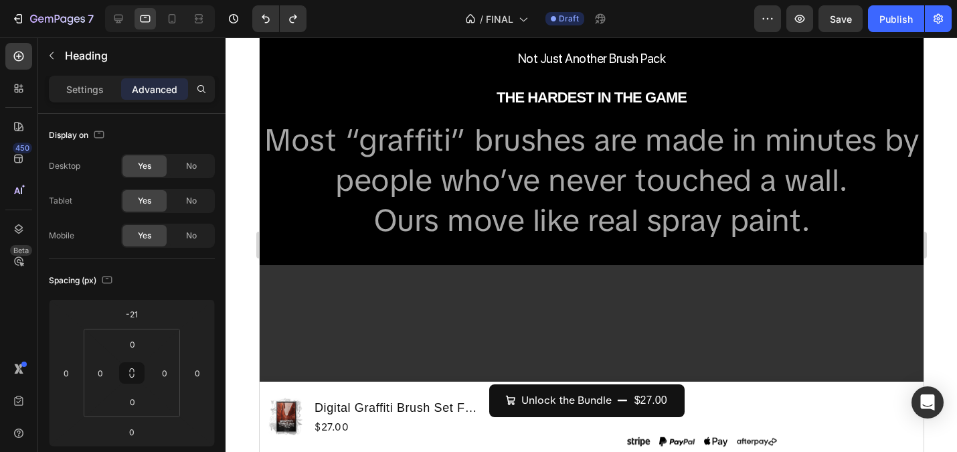
click at [628, 165] on h2 "Most “graffiti” brushes are made in minutes by people who’ve never touched a wa…" at bounding box center [591, 180] width 664 height 122
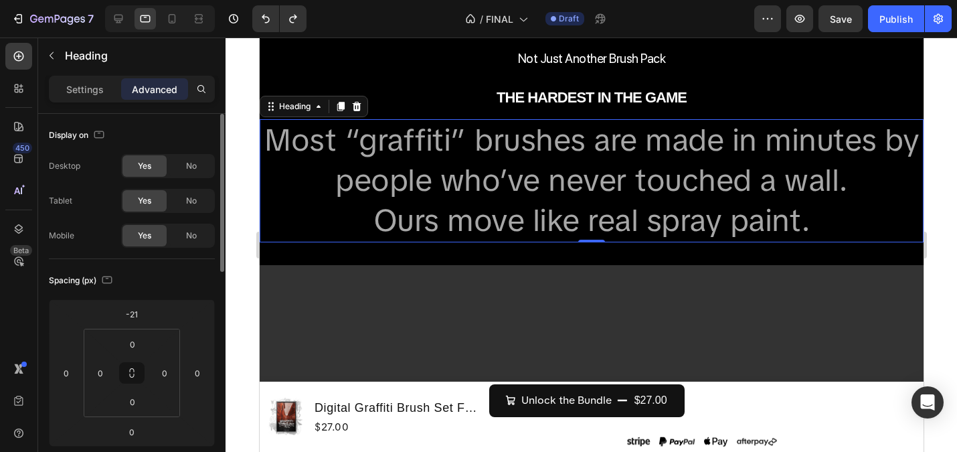
click at [149, 168] on span "Yes" at bounding box center [144, 166] width 13 height 12
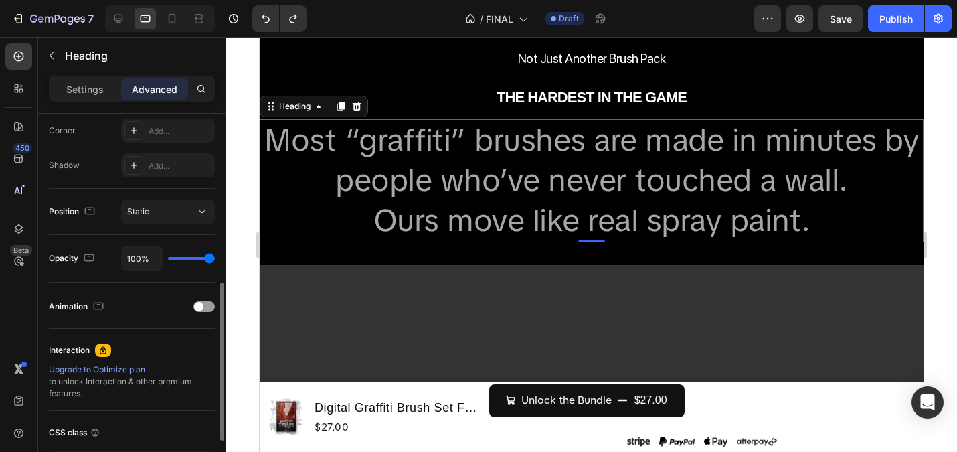
scroll to position [410, 0]
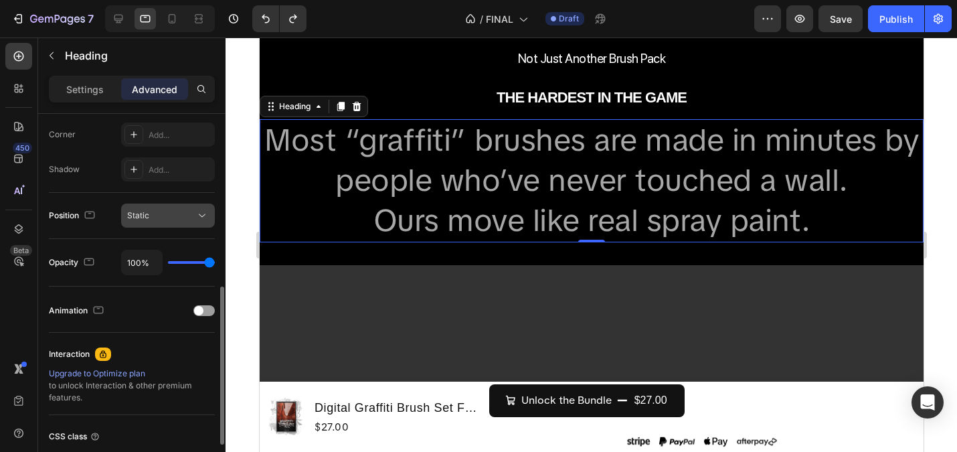
click at [167, 220] on div "Static" at bounding box center [161, 215] width 68 height 12
click at [104, 222] on div "Position Static" at bounding box center [132, 215] width 166 height 24
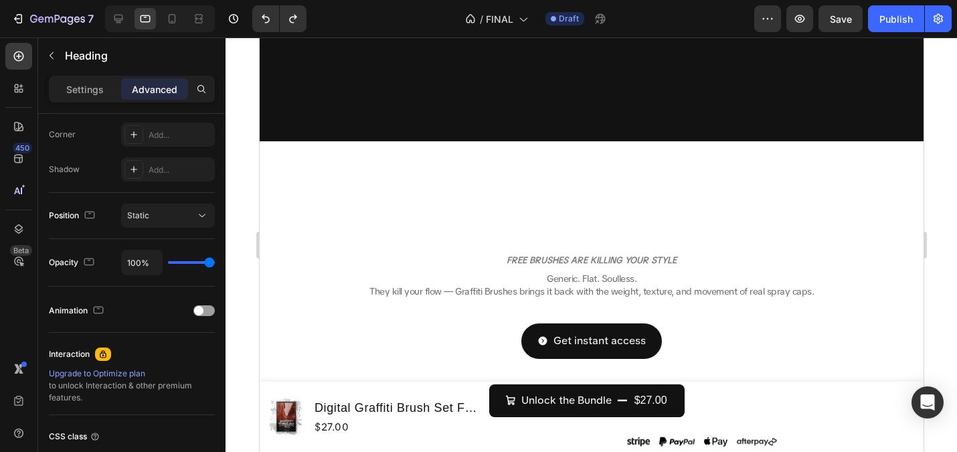
scroll to position [0, 0]
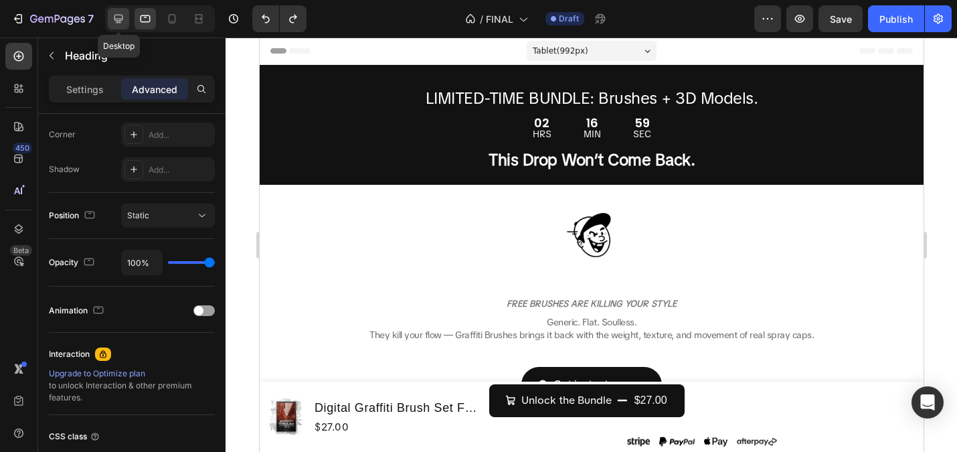
click at [112, 13] on icon at bounding box center [118, 18] width 13 height 13
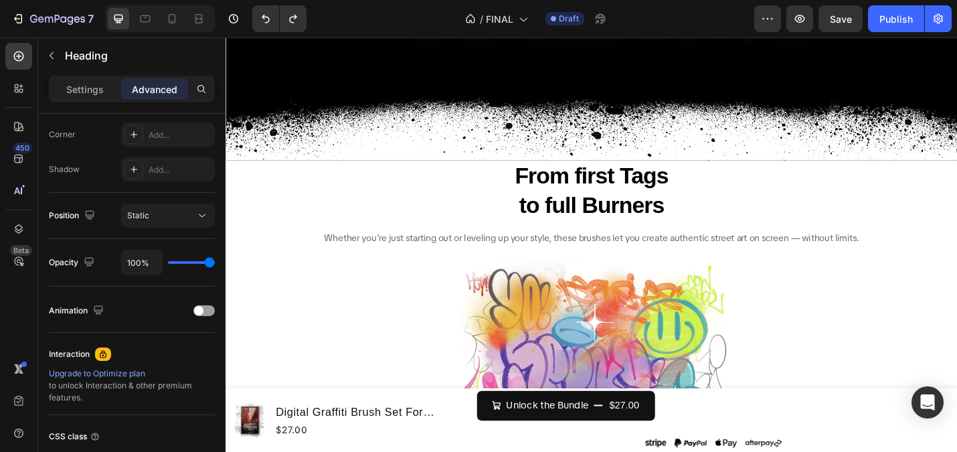
scroll to position [3693, 0]
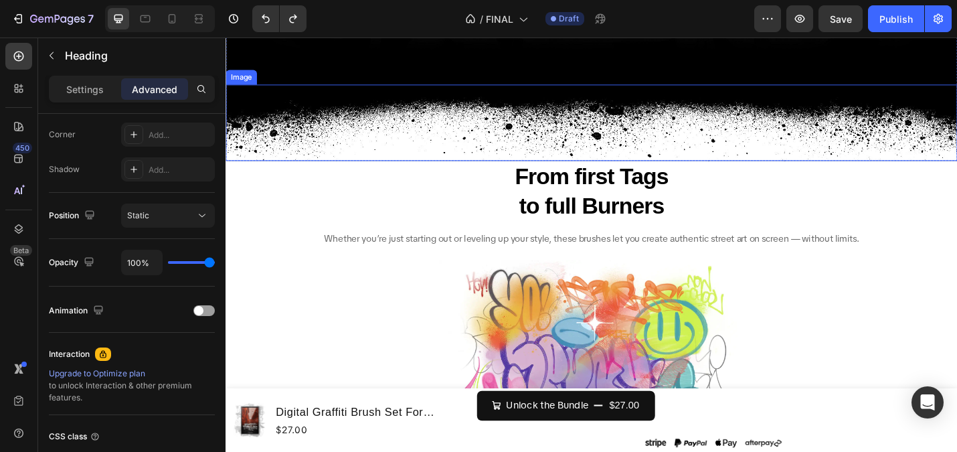
click at [608, 149] on img at bounding box center [627, 131] width 803 height 84
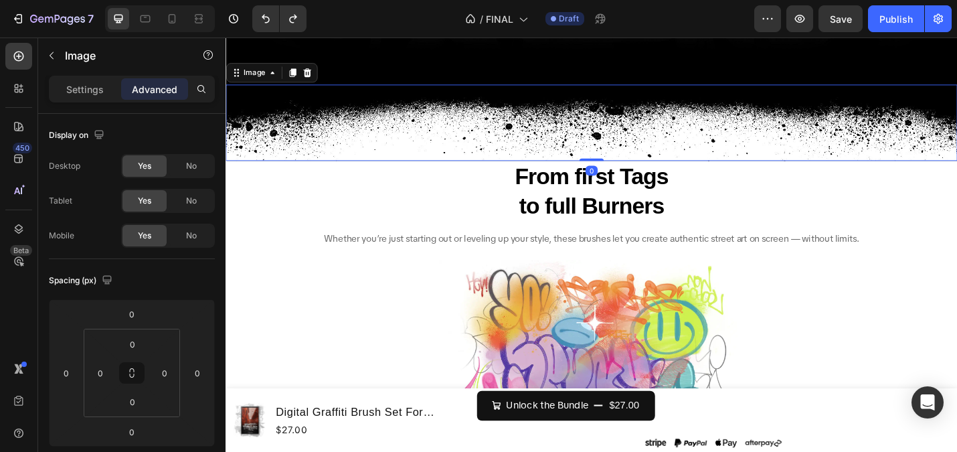
drag, startPoint x: 628, startPoint y: 169, endPoint x: 628, endPoint y: 160, distance: 9.4
click at [658, 179] on h2 "From first Tags to full Burners" at bounding box center [627, 206] width 803 height 67
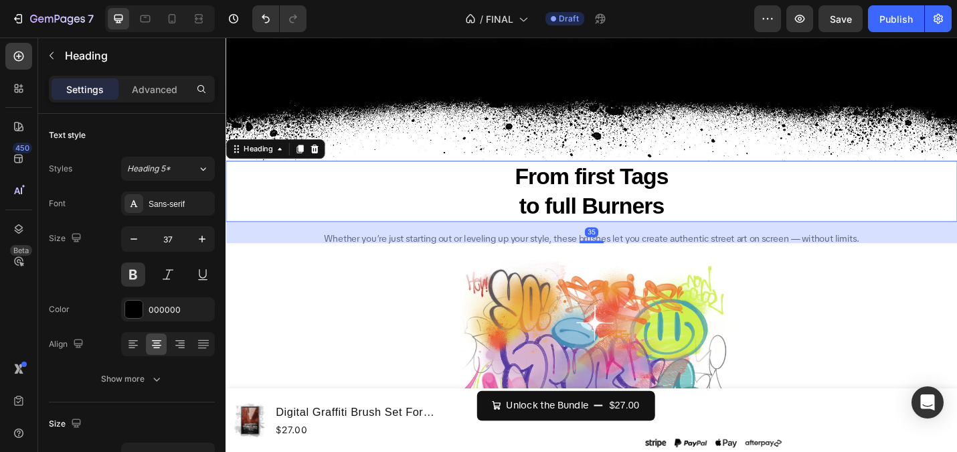
click at [644, 187] on h2 "From first Tags to full Burners" at bounding box center [627, 206] width 803 height 67
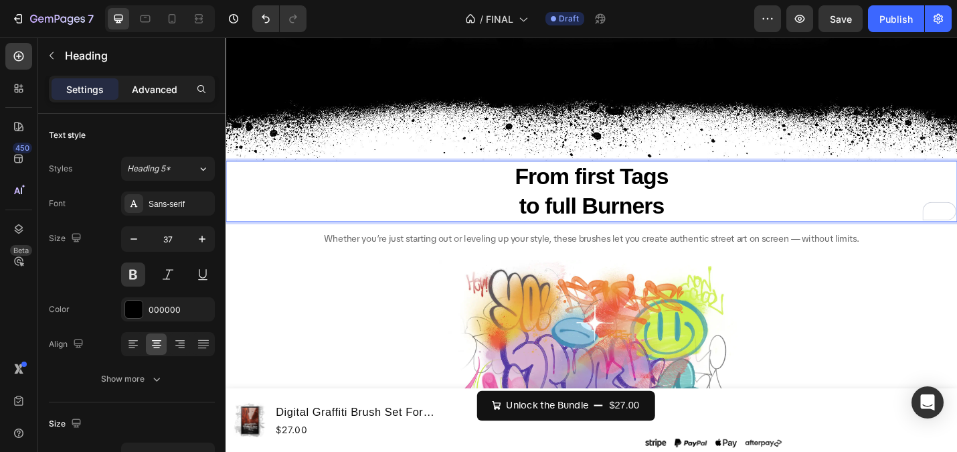
click at [145, 94] on p "Advanced" at bounding box center [155, 89] width 46 height 14
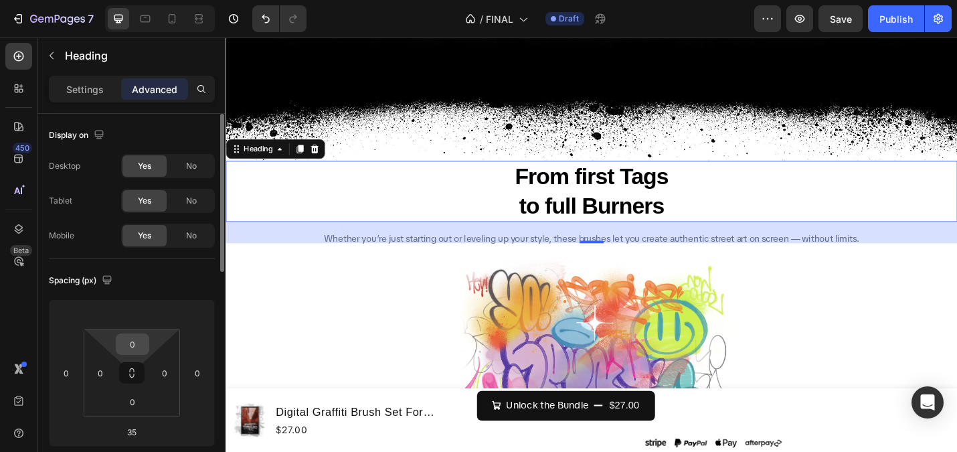
click at [132, 339] on input "0" at bounding box center [132, 344] width 27 height 20
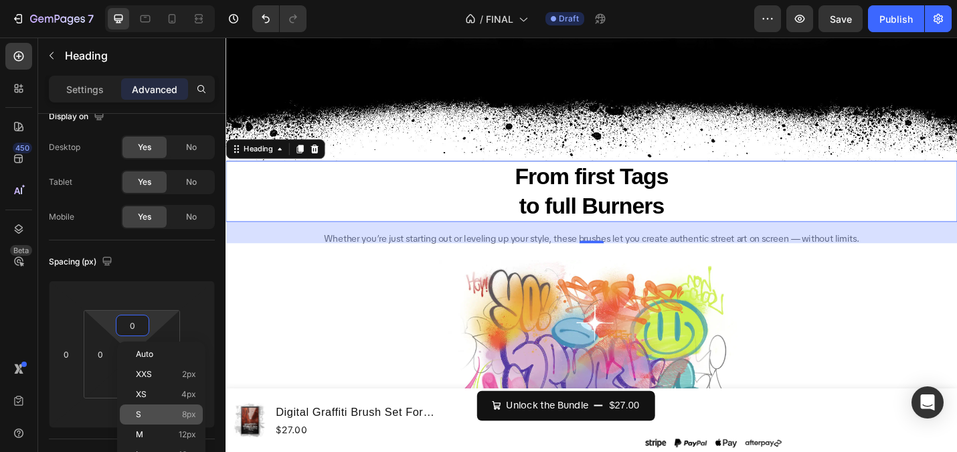
click at [159, 408] on div "S 8px" at bounding box center [161, 414] width 83 height 20
type input "8"
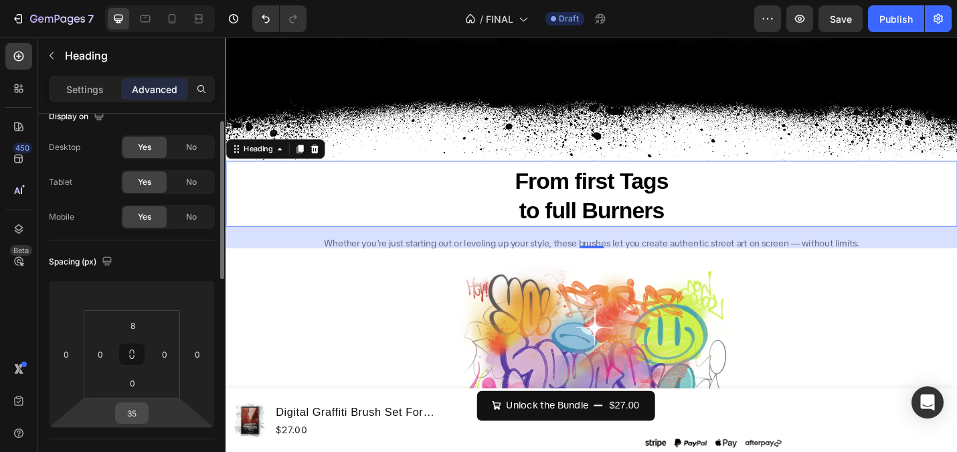
click at [139, 412] on input "35" at bounding box center [131, 413] width 27 height 20
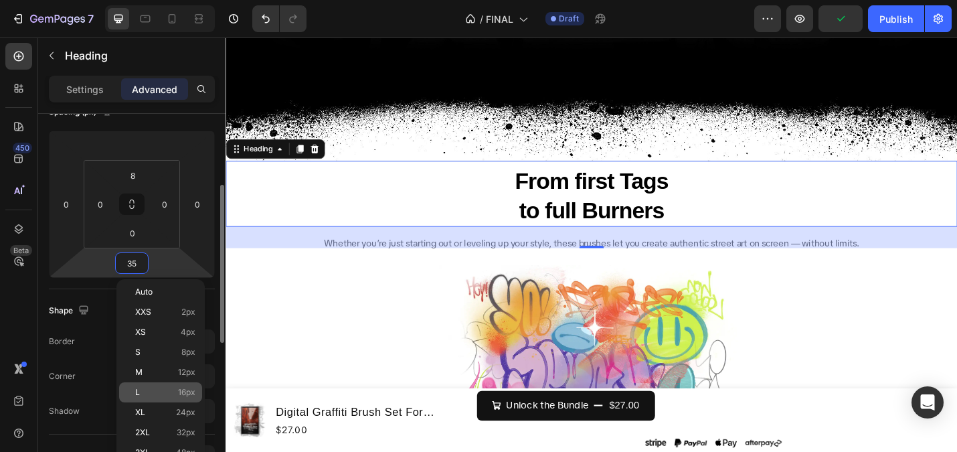
click at [161, 388] on p "L 16px" at bounding box center [165, 391] width 60 height 9
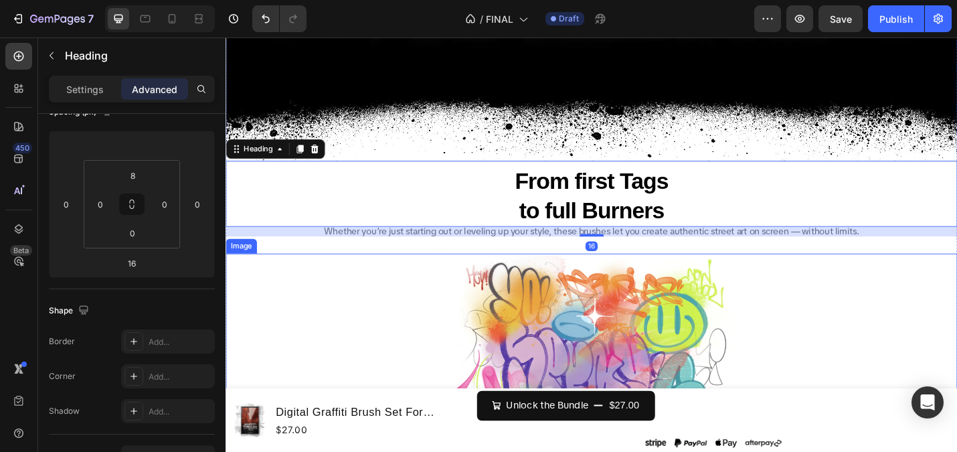
type input "35"
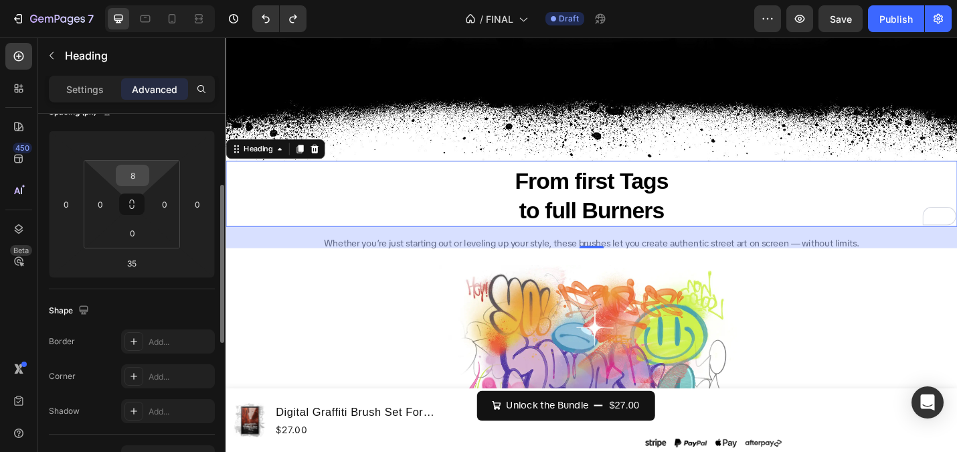
click at [144, 169] on input "8" at bounding box center [132, 175] width 27 height 20
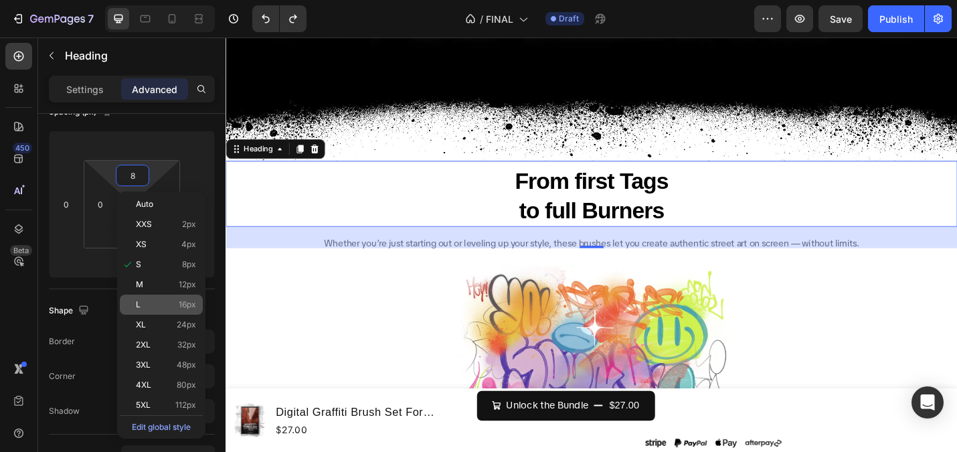
click at [165, 304] on p "L 16px" at bounding box center [166, 304] width 60 height 9
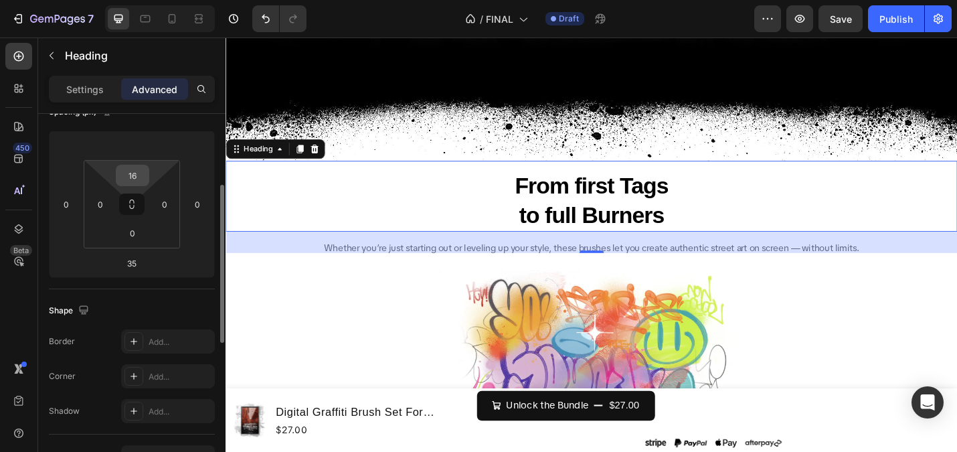
click at [131, 168] on input "16" at bounding box center [132, 175] width 27 height 20
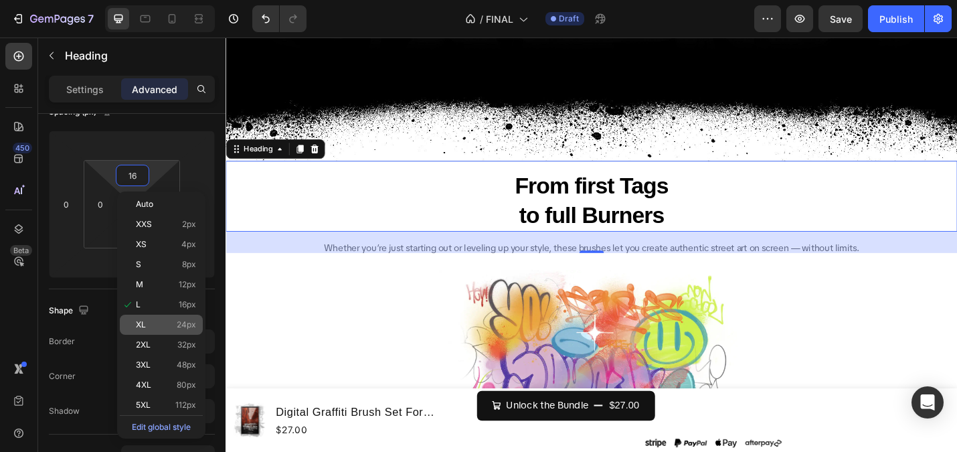
click at [148, 320] on p "XL 24px" at bounding box center [166, 324] width 60 height 9
type input "24"
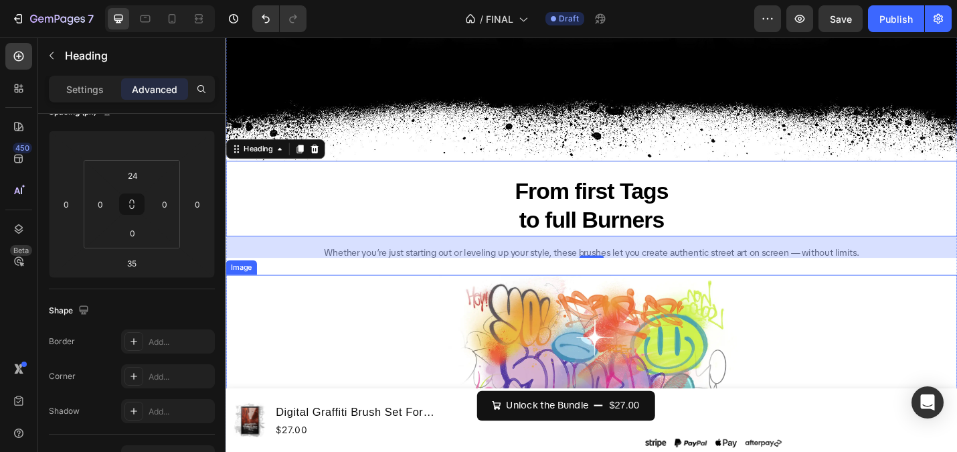
click at [302, 315] on div at bounding box center [627, 409] width 803 height 223
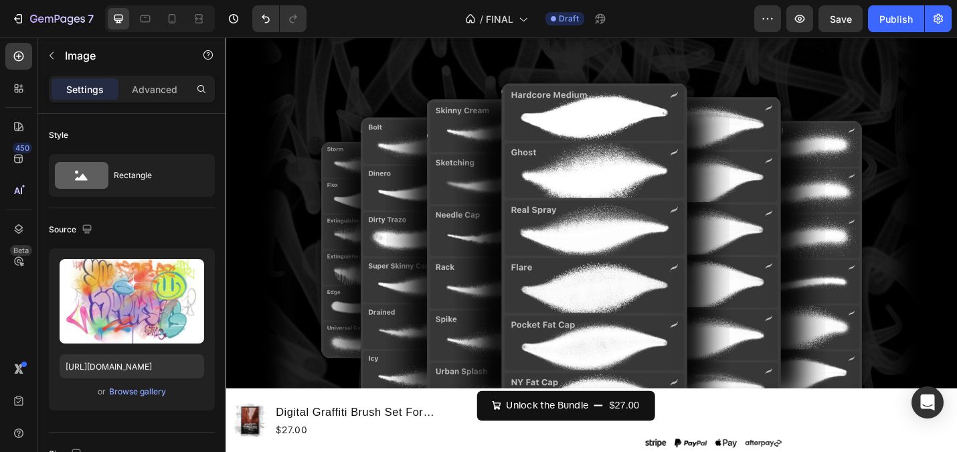
scroll to position [2854, 0]
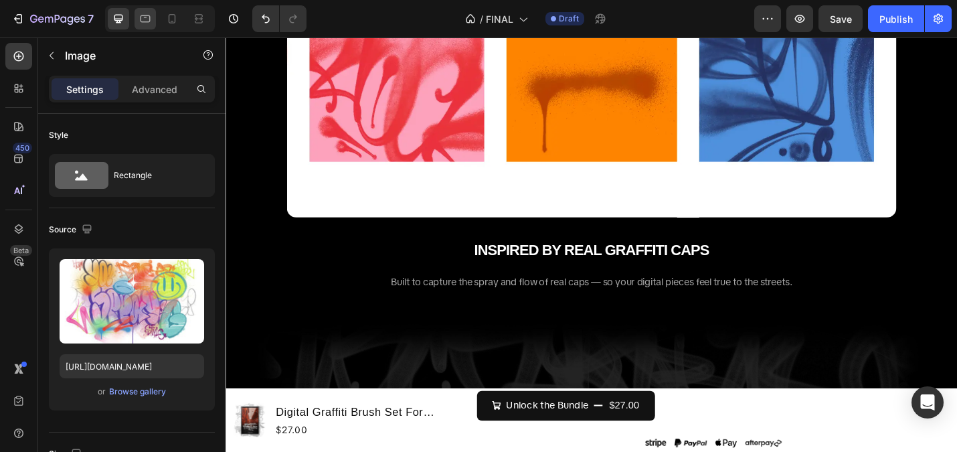
drag, startPoint x: 135, startPoint y: 16, endPoint x: 20, endPoint y: 23, distance: 114.6
click at [135, 16] on div at bounding box center [145, 18] width 21 height 21
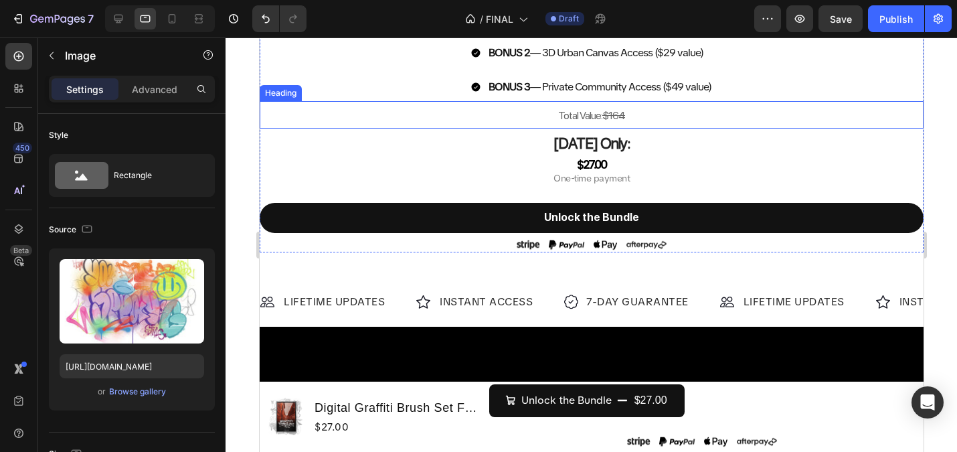
scroll to position [1258, 0]
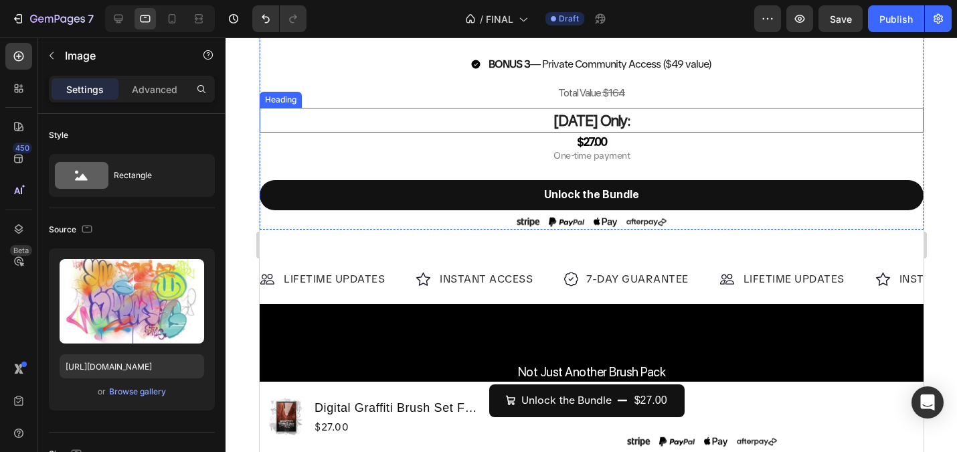
click at [614, 130] on h2 "[DATE] Only:" at bounding box center [591, 120] width 664 height 25
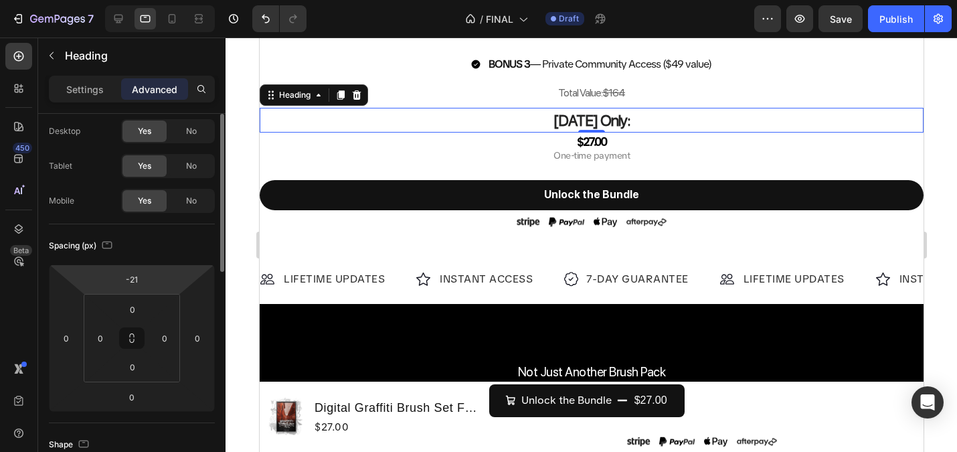
scroll to position [203, 0]
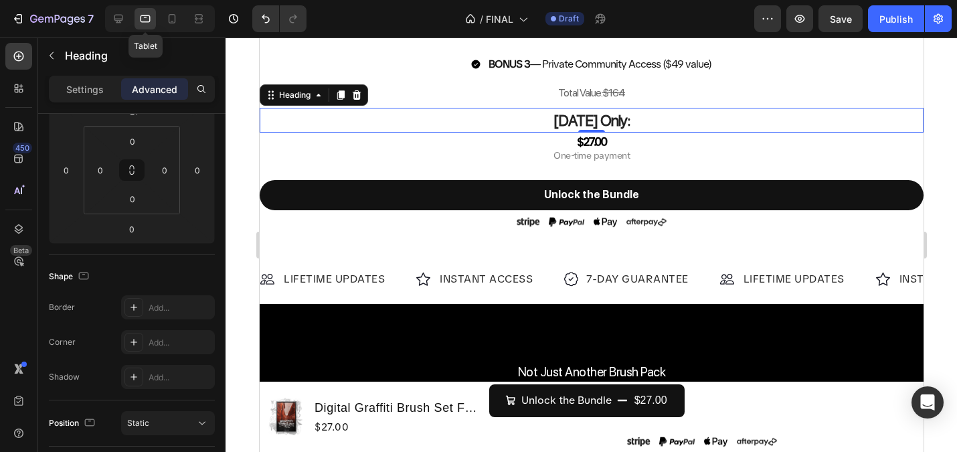
click at [147, 16] on icon at bounding box center [145, 18] width 13 height 13
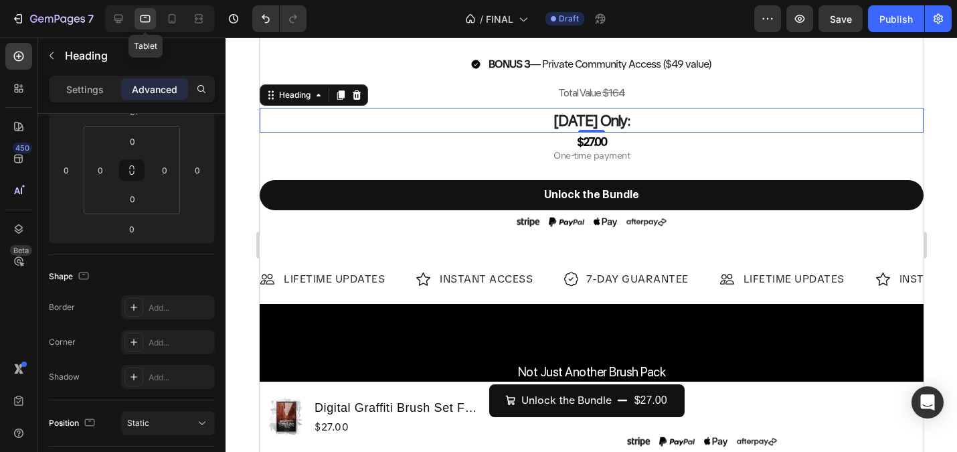
click at [147, 16] on icon at bounding box center [145, 18] width 13 height 13
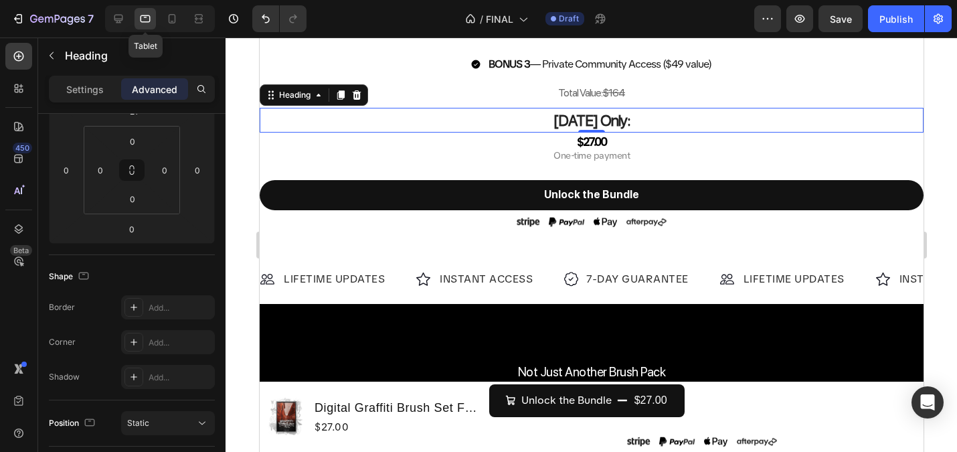
click at [147, 16] on icon at bounding box center [145, 18] width 13 height 13
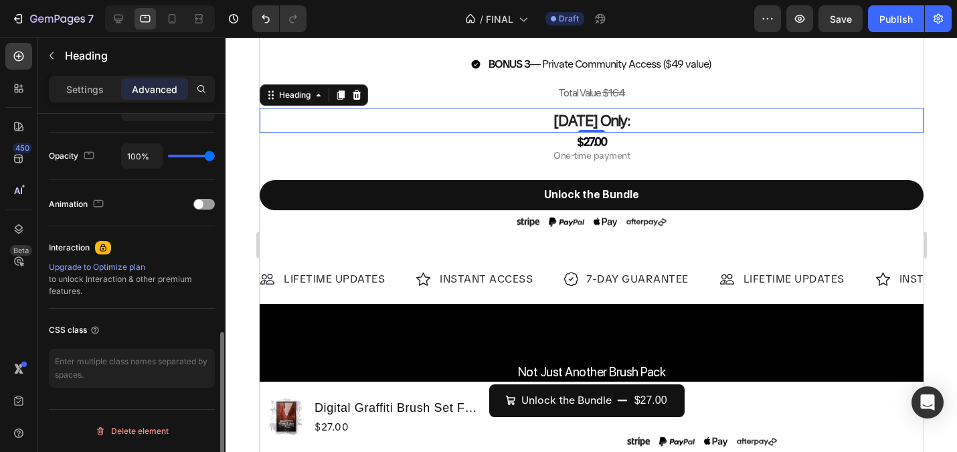
scroll to position [0, 0]
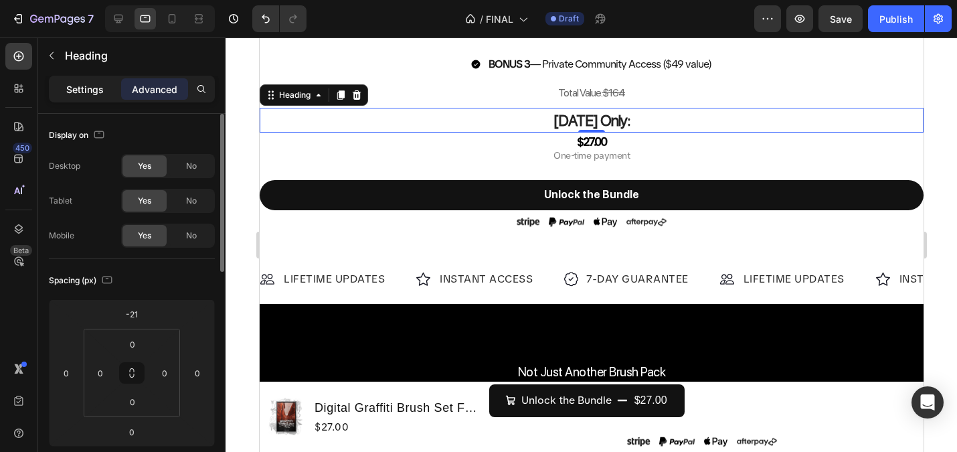
click at [88, 91] on p "Settings" at bounding box center [84, 89] width 37 height 14
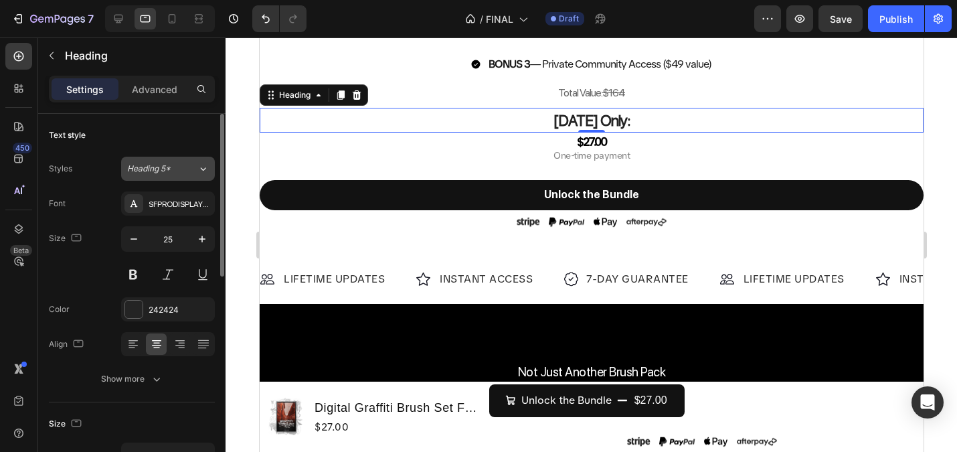
click at [187, 161] on button "Heading 5*" at bounding box center [168, 169] width 94 height 24
click at [134, 133] on div "Text style" at bounding box center [132, 134] width 166 height 21
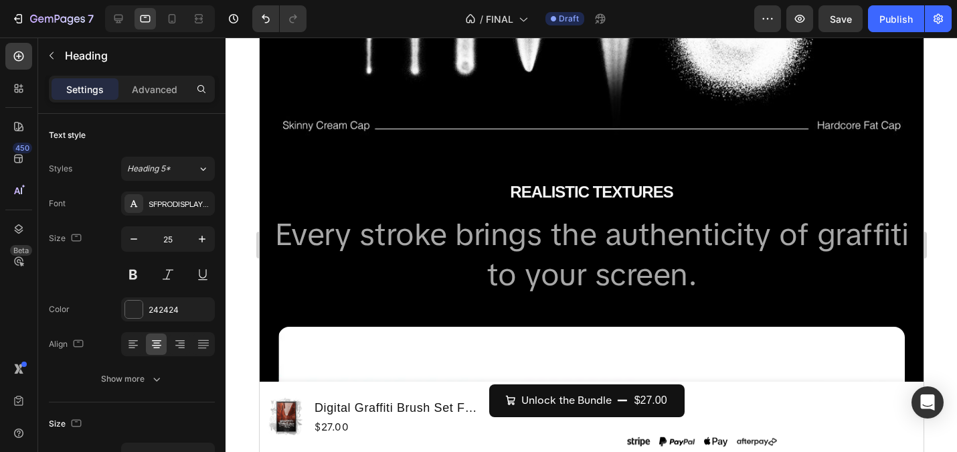
scroll to position [2907, 0]
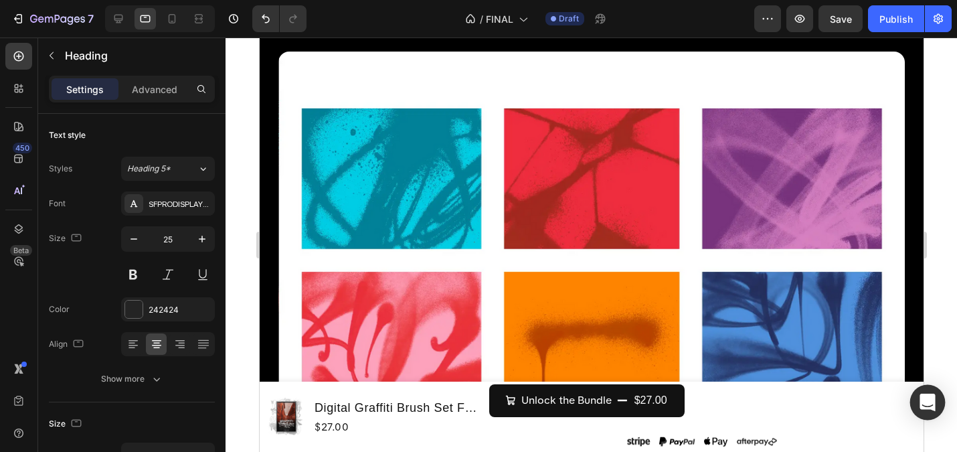
click at [930, 406] on icon "Open Intercom Messenger" at bounding box center [927, 401] width 17 height 17
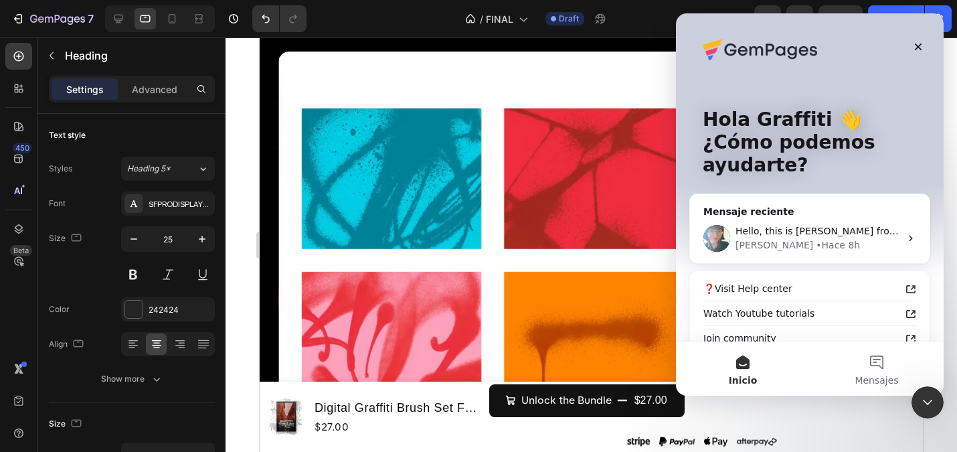
scroll to position [0, 0]
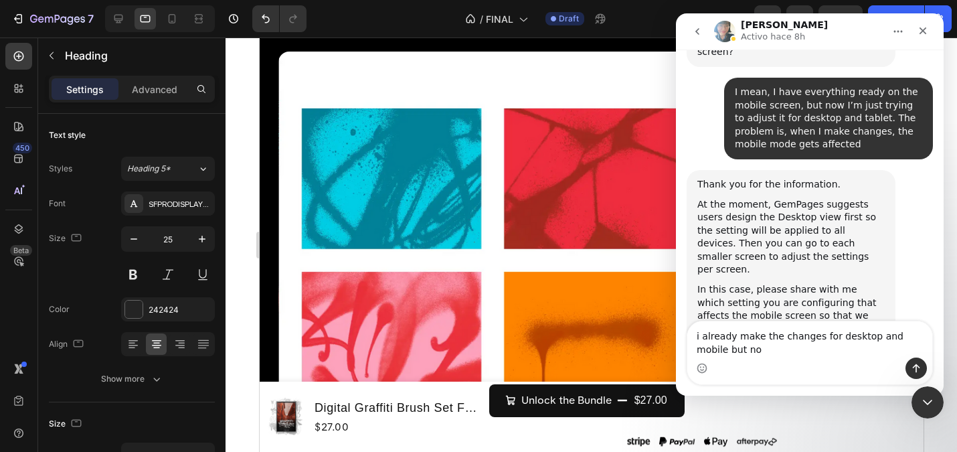
scroll to position [1273, 0]
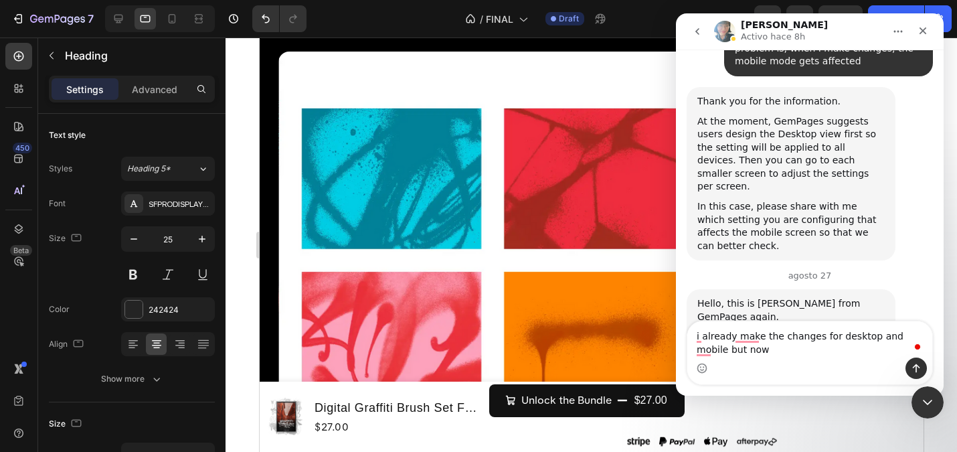
type textarea "i already make the changes for desktop and mobile but now"
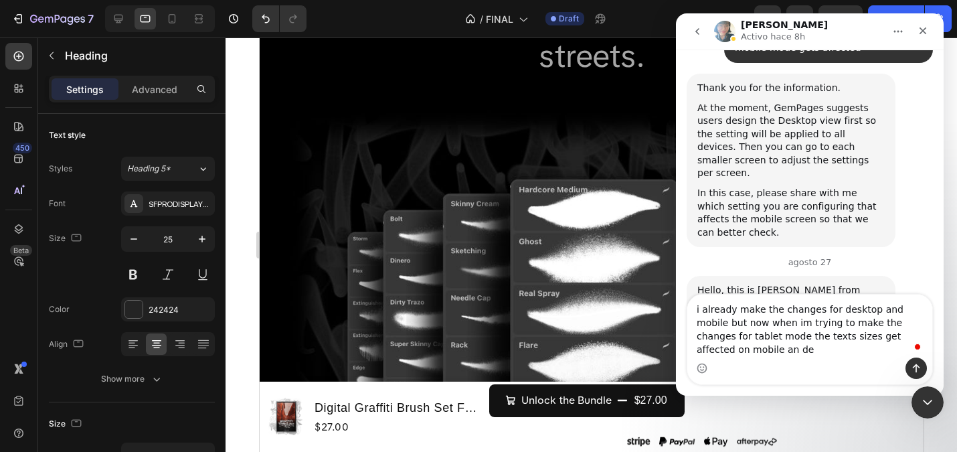
scroll to position [1300, 0]
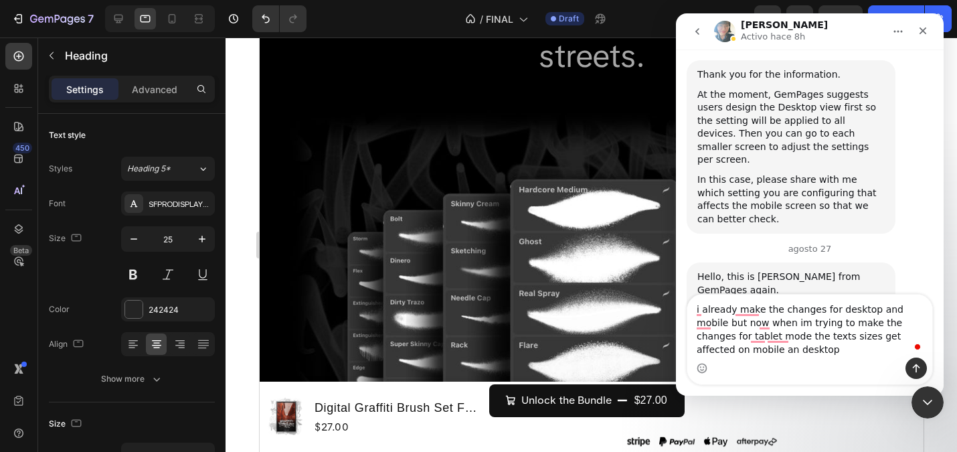
click at [746, 318] on textarea "i already make the changes for desktop and mobile but now when im trying to mak…" at bounding box center [809, 325] width 245 height 63
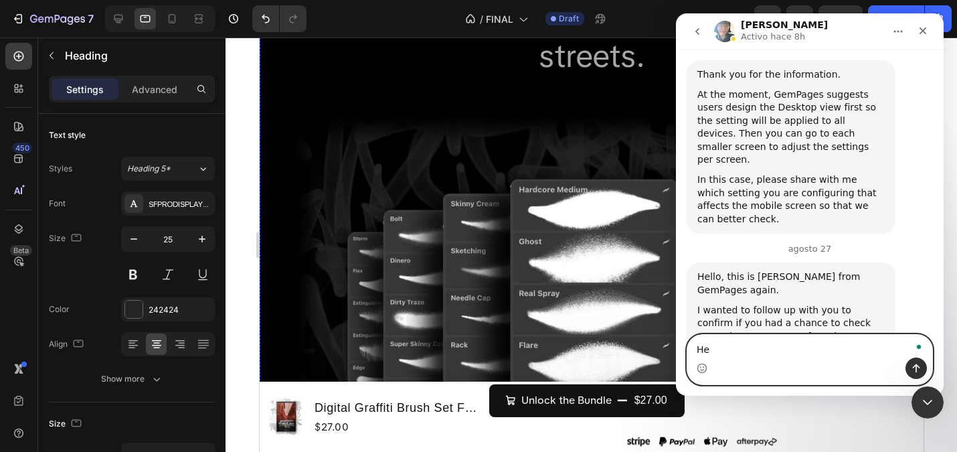
scroll to position [1259, 0]
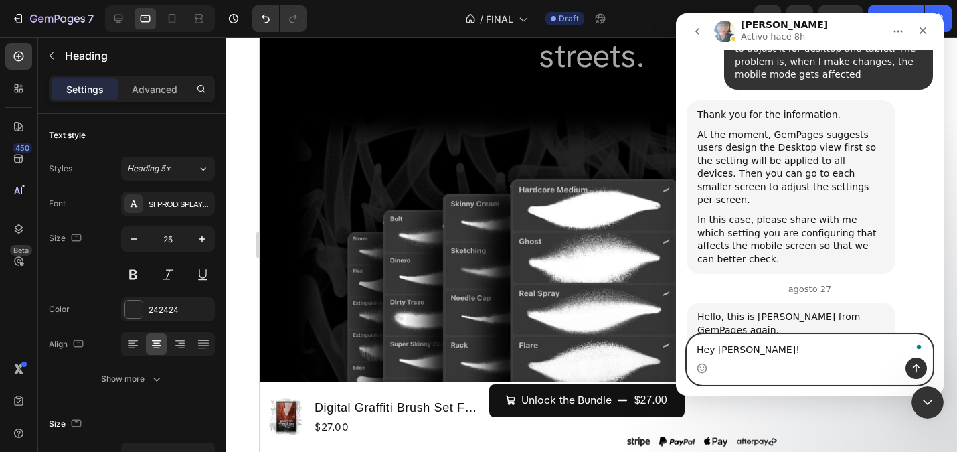
paste textarea "I already made the changes for desktop and mobile, but now when I try to make c…"
type textarea "Hey Annie! I already made the changes for desktop and mobile, but now when I tr…"
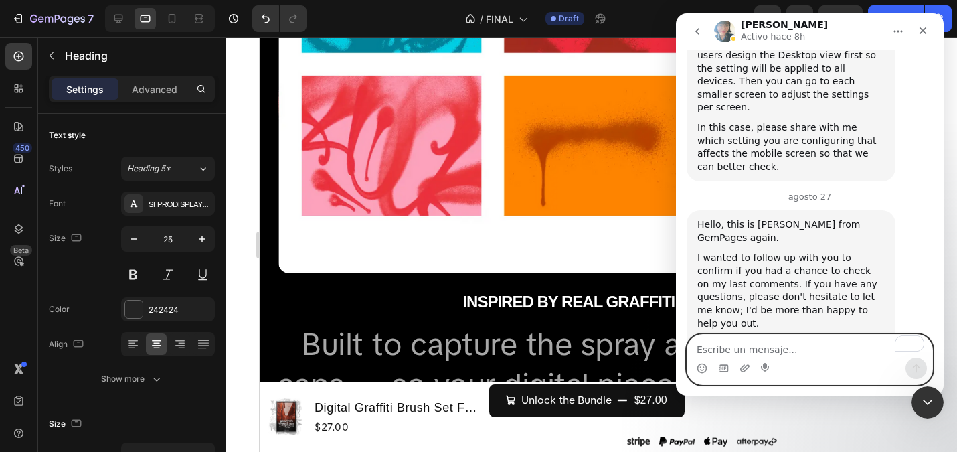
scroll to position [2528, 0]
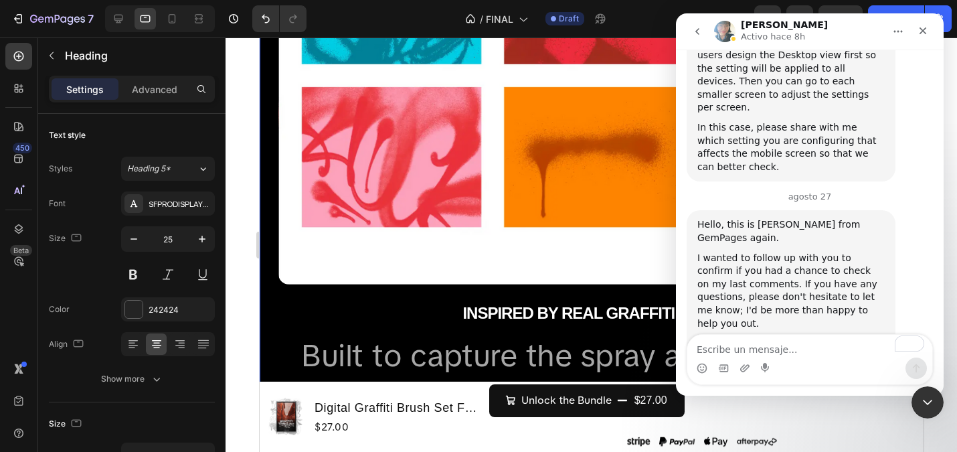
click at [248, 128] on div at bounding box center [591, 244] width 731 height 414
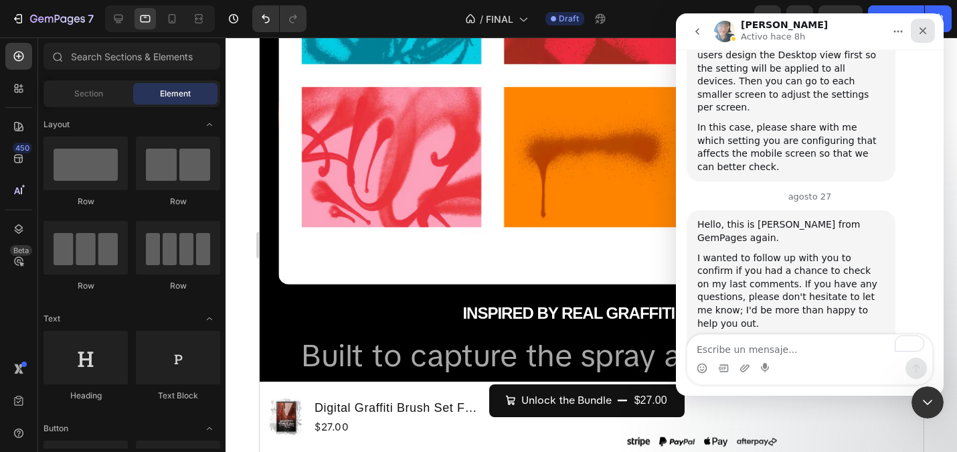
click at [923, 31] on icon "Cerrar" at bounding box center [922, 30] width 7 height 7
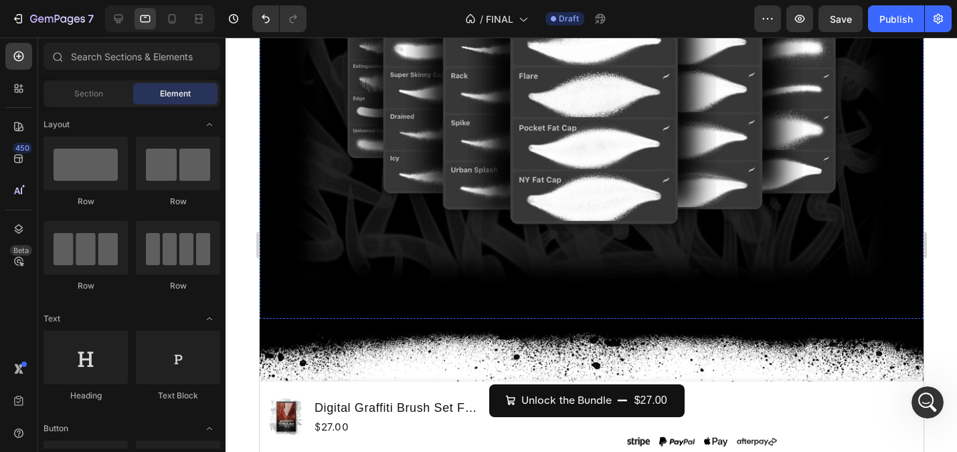
scroll to position [3389, 0]
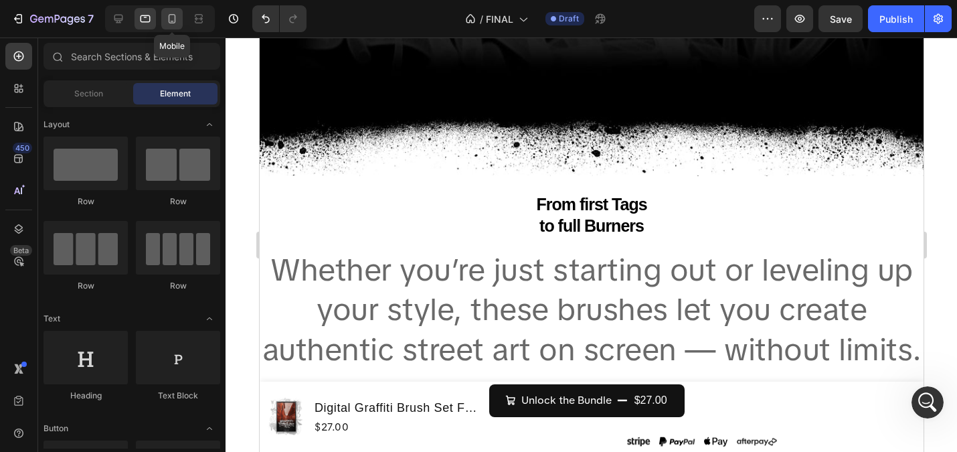
click at [173, 25] on div at bounding box center [171, 18] width 21 height 21
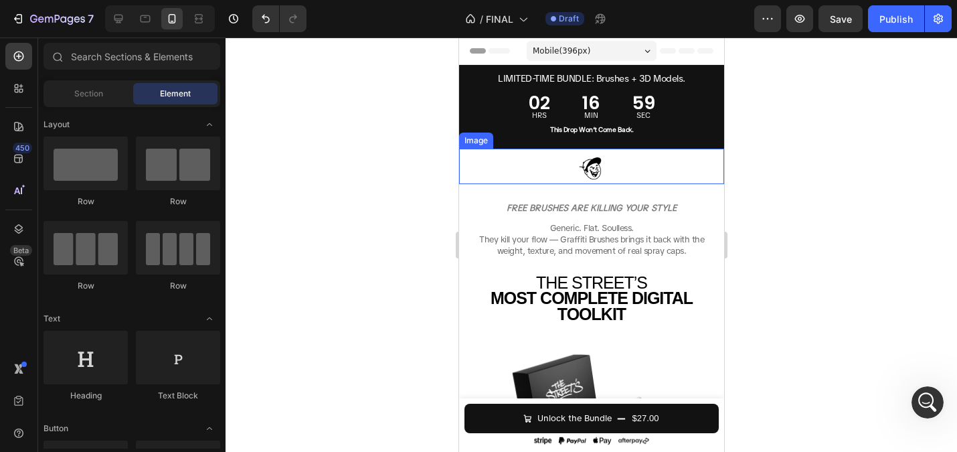
click at [590, 178] on img at bounding box center [590, 169] width 33 height 30
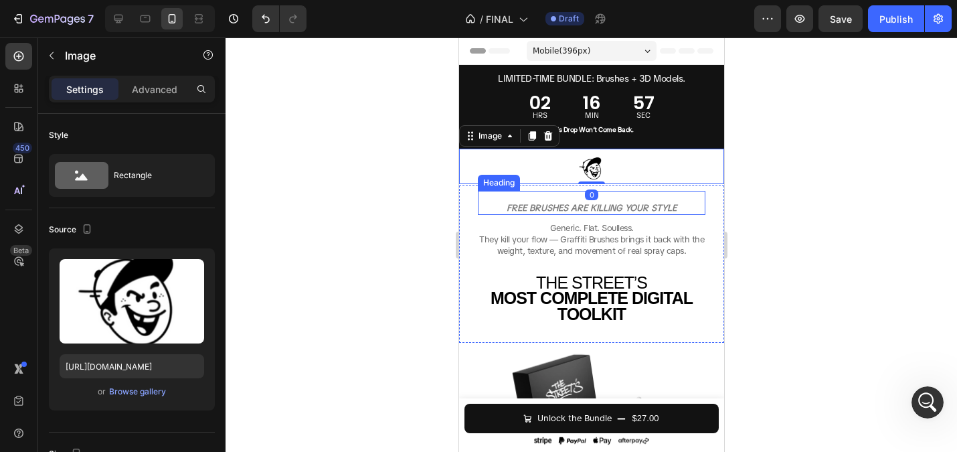
click at [626, 195] on div "FREE BRUSHES ARE KILLING YOUR STYLE Heading" at bounding box center [591, 203] width 228 height 24
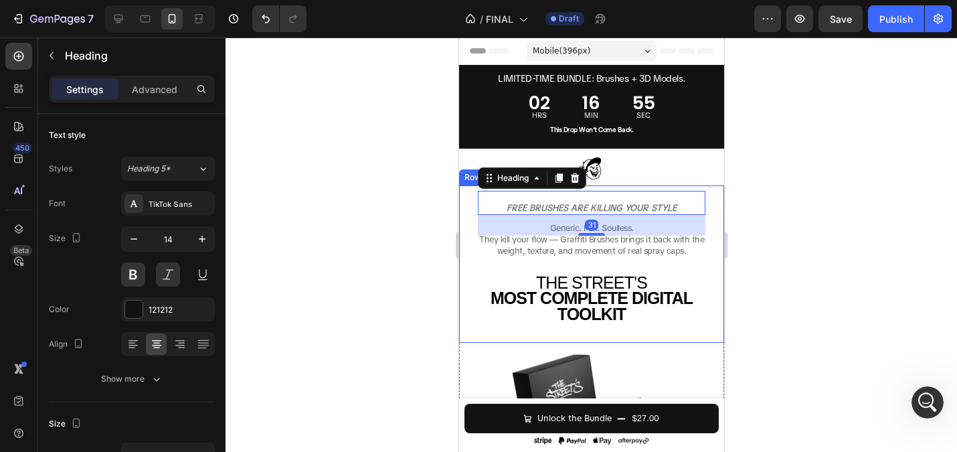
click at [620, 189] on div "FREE BRUSHES ARE KILLING YOUR STYLE Heading 31 Generic. Flat. Soulless. They ki…" at bounding box center [591, 263] width 244 height 156
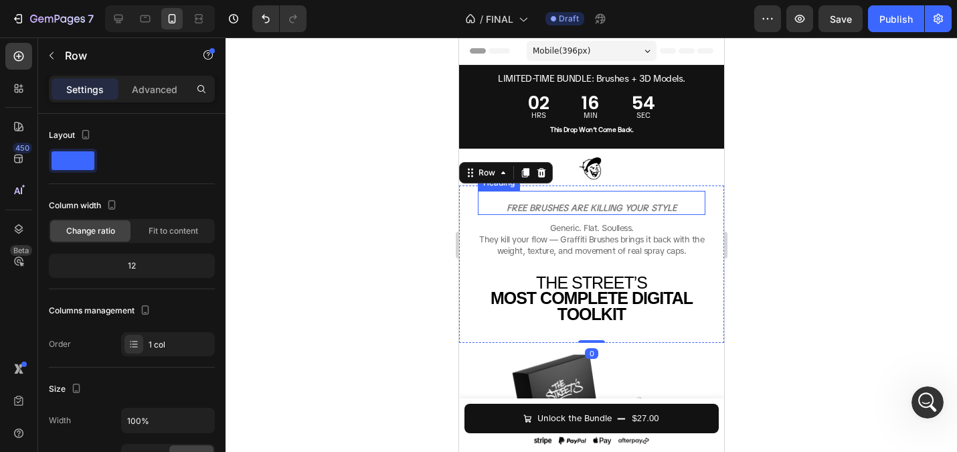
click at [620, 193] on div "FREE BRUSHES ARE KILLING YOUR STYLE Heading" at bounding box center [591, 203] width 228 height 24
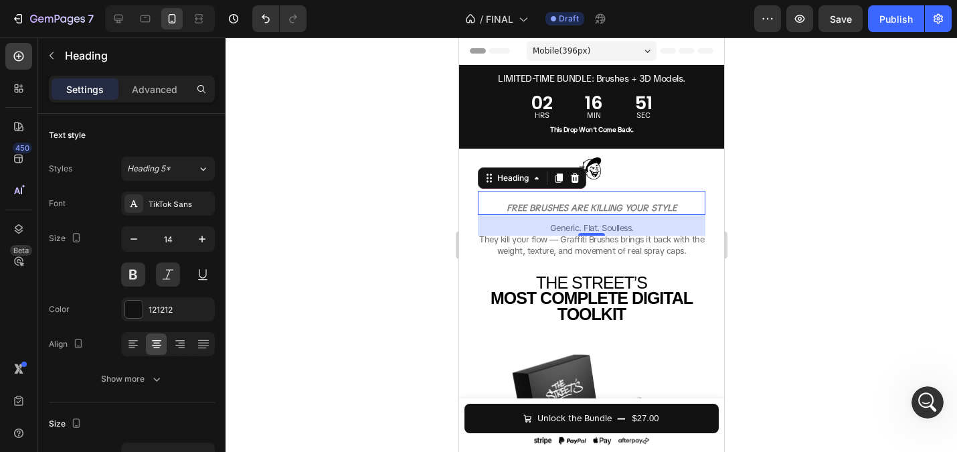
click at [327, 179] on div at bounding box center [591, 244] width 731 height 414
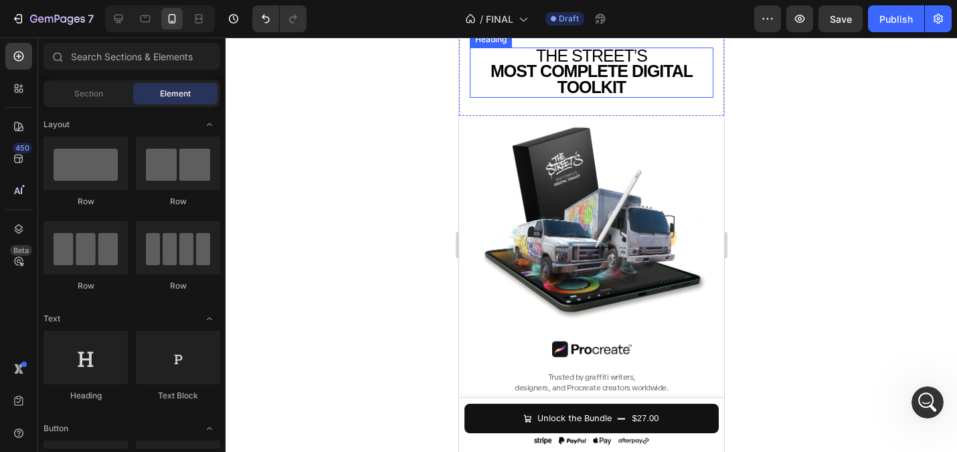
scroll to position [228, 0]
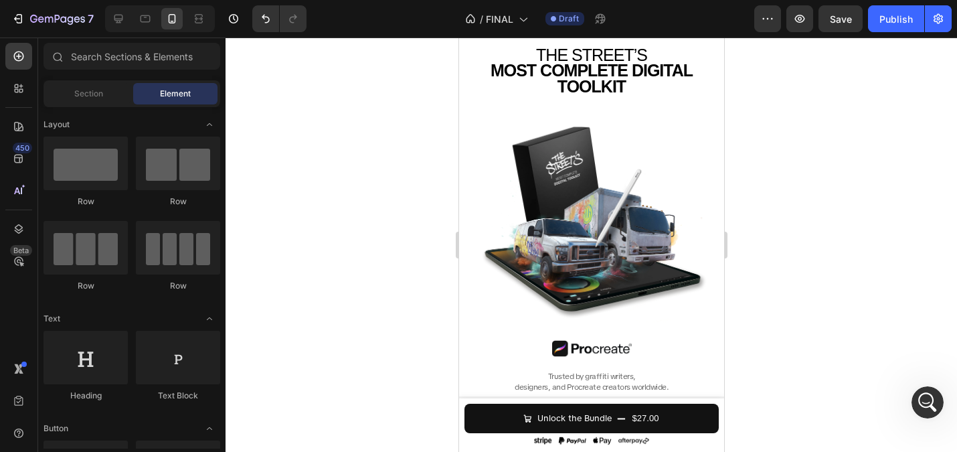
click at [380, 189] on div at bounding box center [591, 244] width 731 height 414
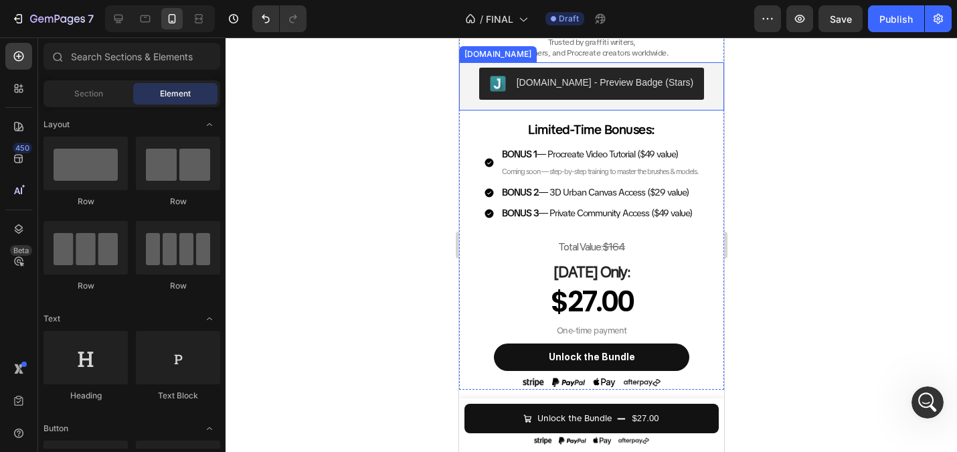
scroll to position [697, 0]
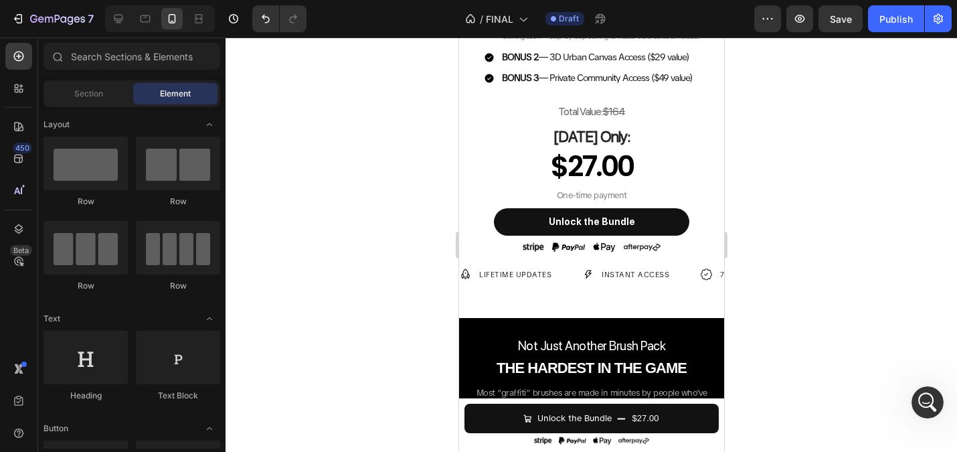
click at [366, 204] on div at bounding box center [591, 244] width 731 height 414
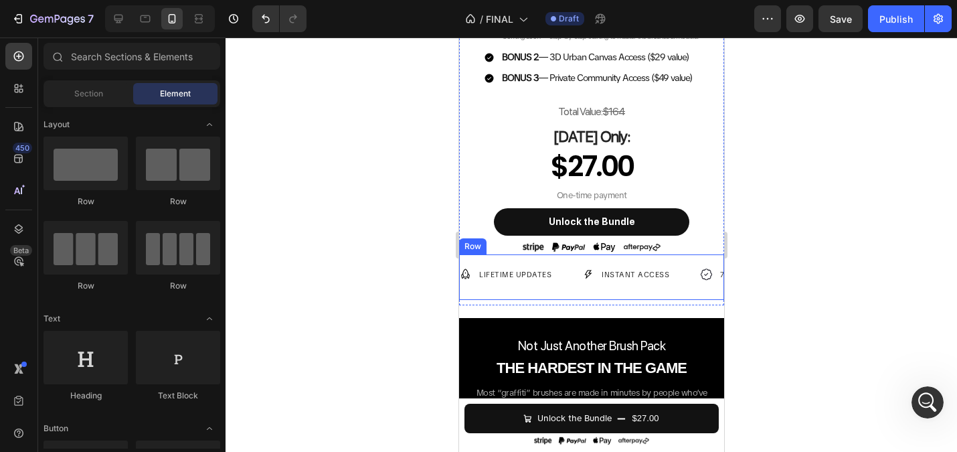
click at [555, 297] on div "Image LIFETIME UPDATES Text Block Row Image INSTANT ACCESS Text Block Row Image…" at bounding box center [590, 277] width 265 height 46
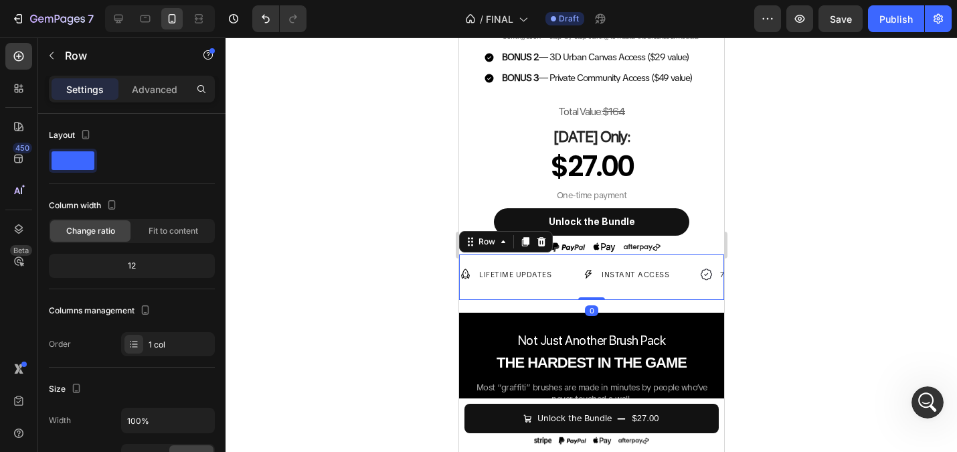
drag, startPoint x: 590, startPoint y: 304, endPoint x: 466, endPoint y: 280, distance: 126.8
click at [590, 297] on div at bounding box center [590, 298] width 27 height 3
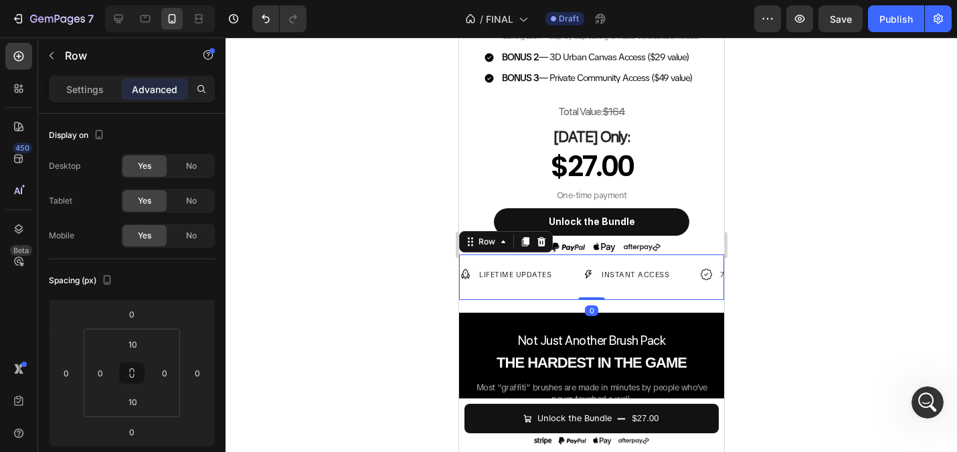
click at [339, 240] on div at bounding box center [591, 244] width 731 height 414
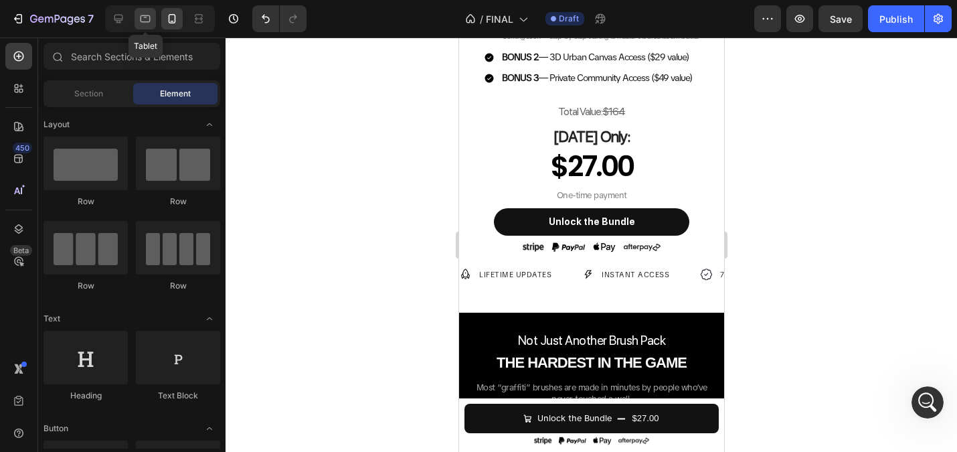
click at [139, 15] on icon at bounding box center [145, 18] width 13 height 13
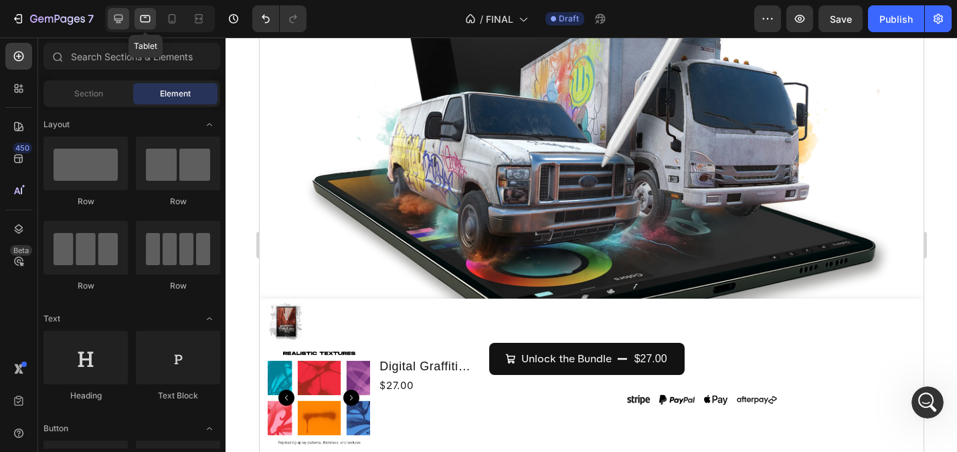
click at [114, 17] on icon at bounding box center [118, 18] width 13 height 13
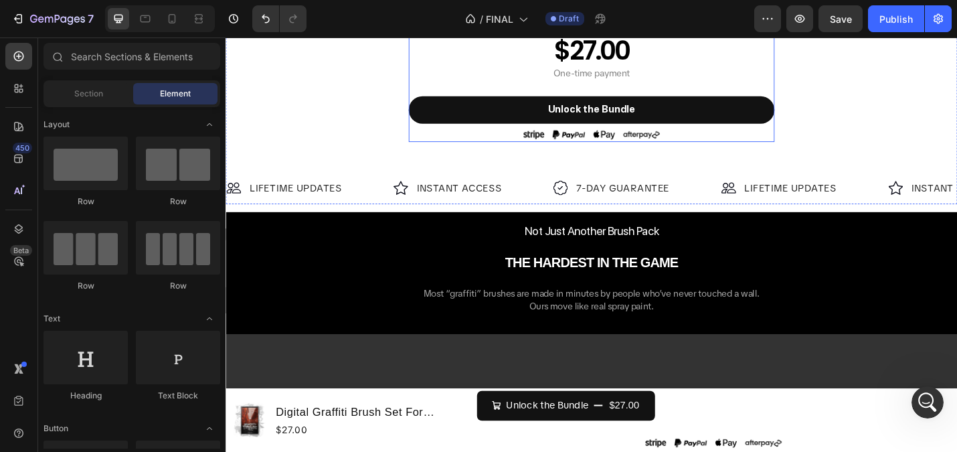
scroll to position [1183, 0]
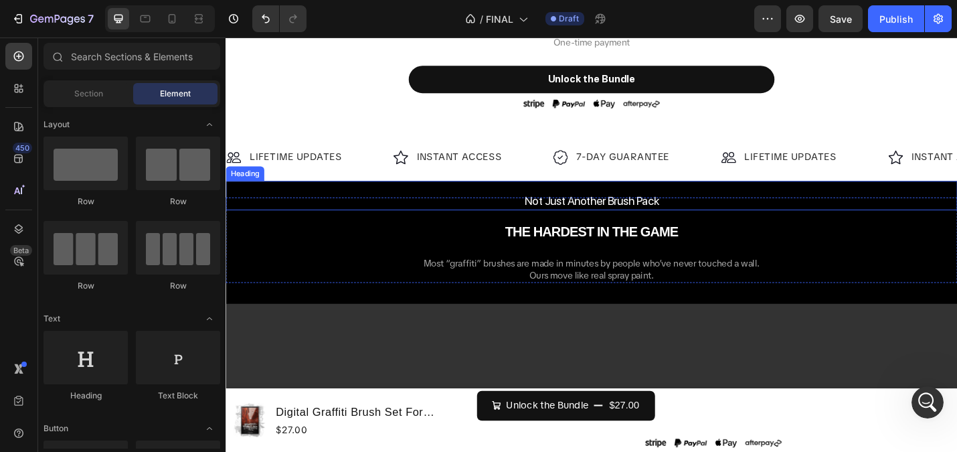
click at [567, 213] on span "Not Just Another Brush Pack" at bounding box center [627, 216] width 148 height 15
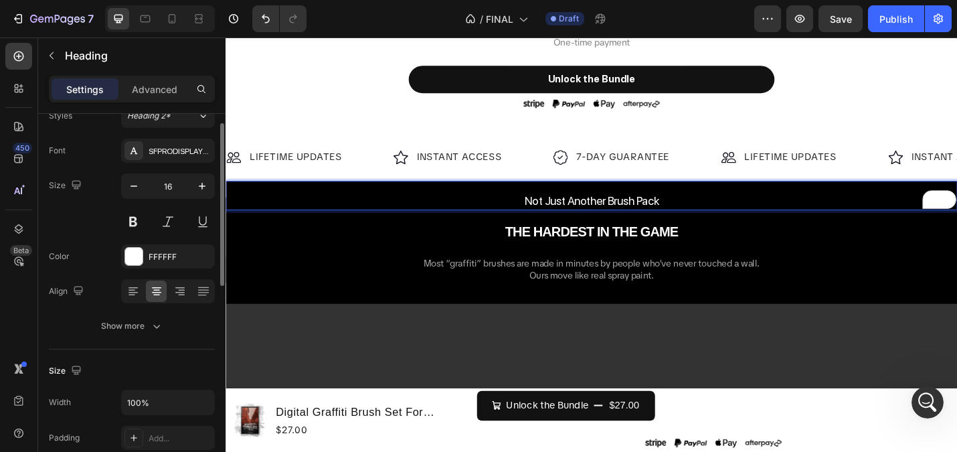
scroll to position [54, 0]
click at [159, 87] on p "Advanced" at bounding box center [155, 89] width 46 height 14
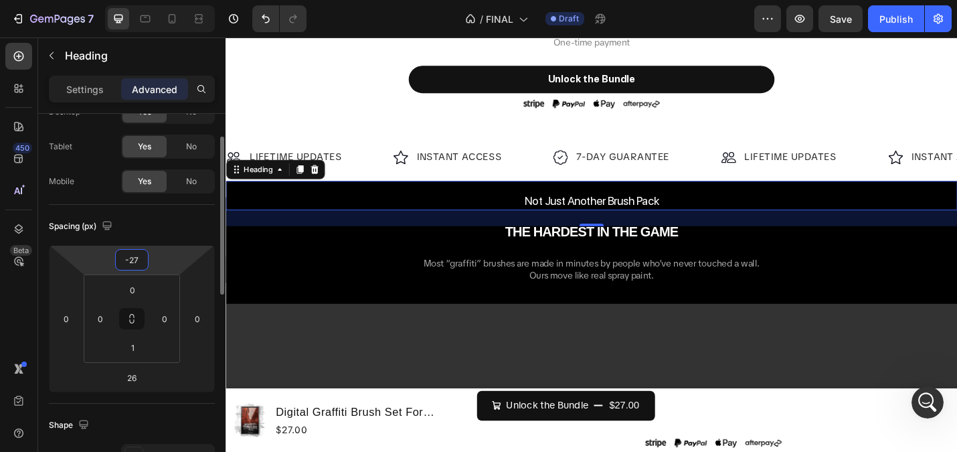
click at [136, 263] on input "-27" at bounding box center [131, 260] width 27 height 20
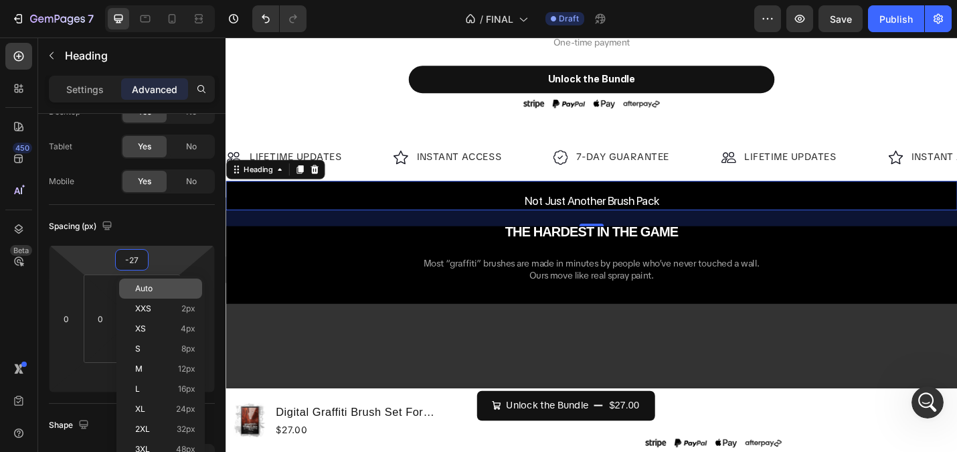
click at [159, 297] on div "Auto" at bounding box center [160, 288] width 83 height 20
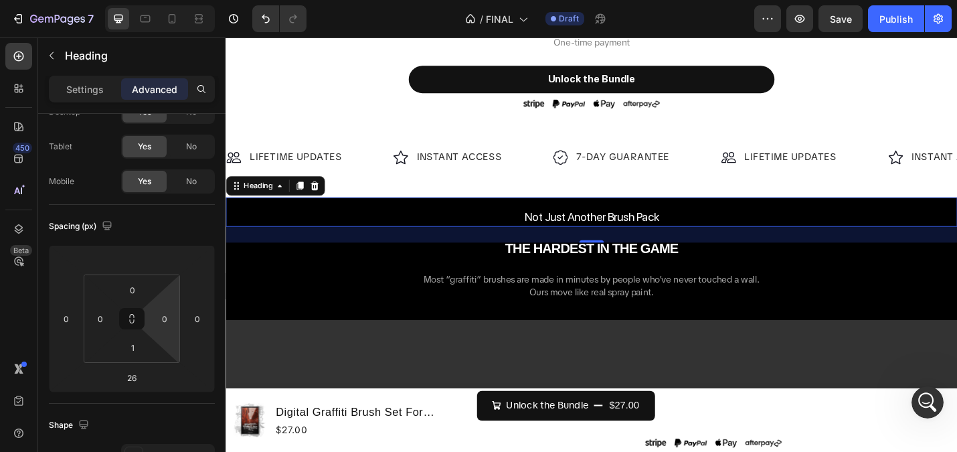
type input "-27"
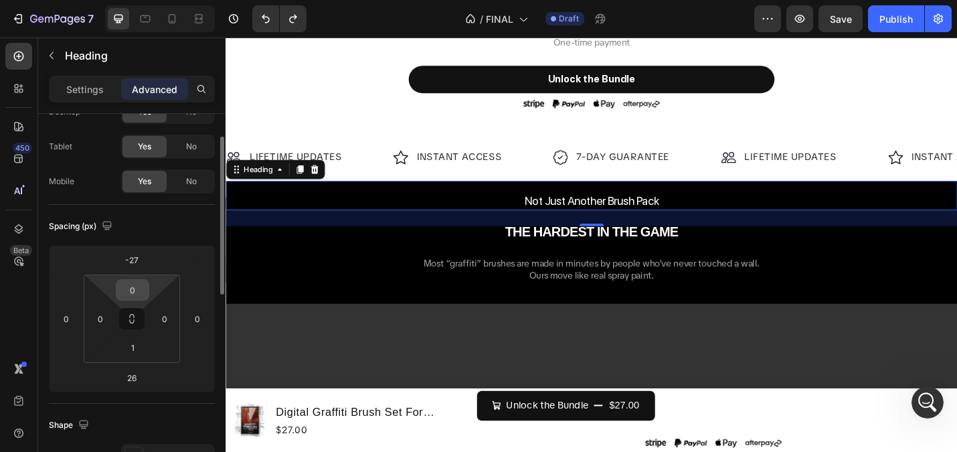
click at [132, 284] on input "0" at bounding box center [132, 290] width 27 height 20
click at [137, 264] on input "-27" at bounding box center [131, 260] width 27 height 20
click at [169, 226] on div "Spacing (px)" at bounding box center [132, 225] width 166 height 21
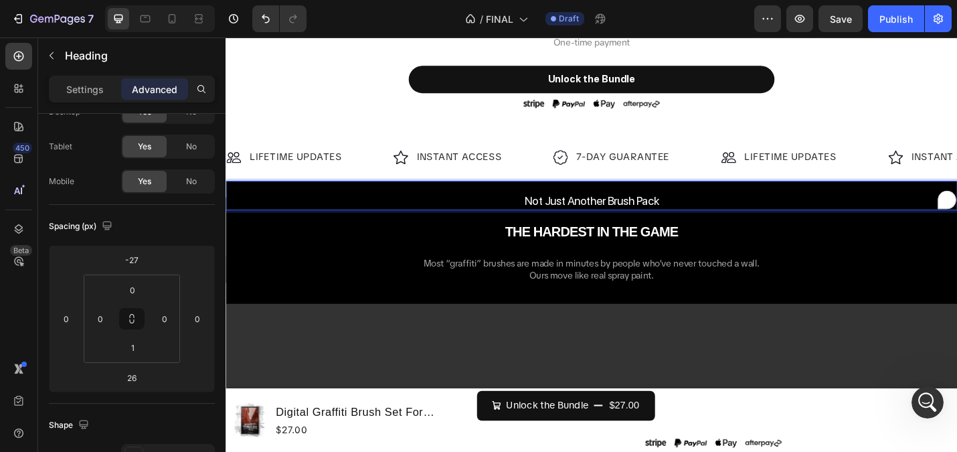
click at [586, 214] on span "Not Just Another Brush Pack" at bounding box center [627, 216] width 148 height 15
click at [240, 216] on p "Not Just Another Brush Pack" at bounding box center [627, 210] width 800 height 29
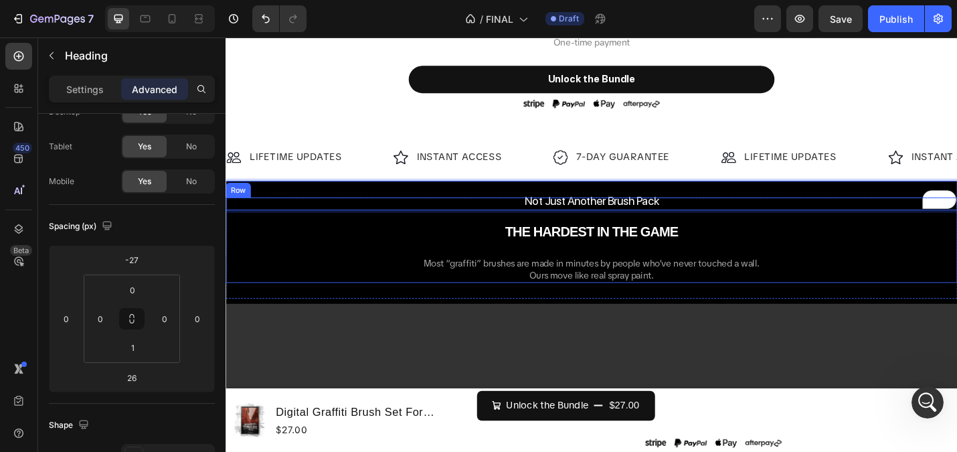
click at [271, 273] on div "Not Just Another Brush Pack Heading 26 THE HARDEST IN THE GAME Heading Most “gr…" at bounding box center [627, 260] width 803 height 94
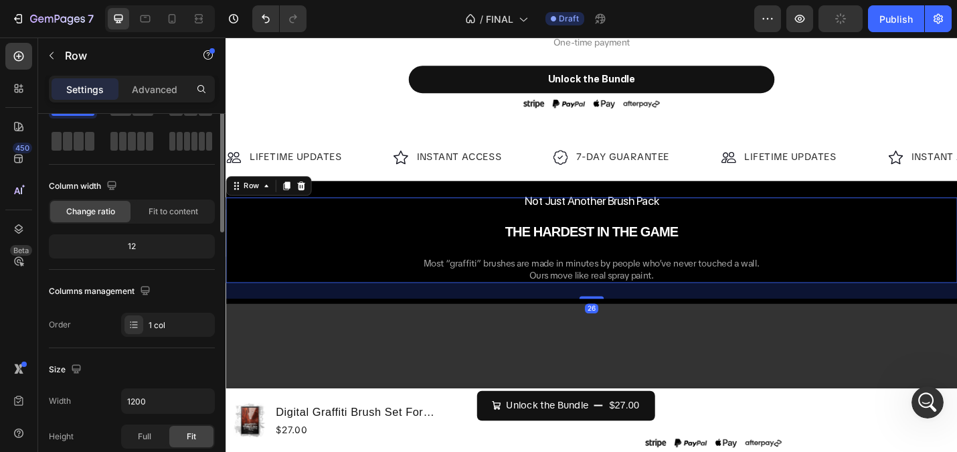
scroll to position [0, 0]
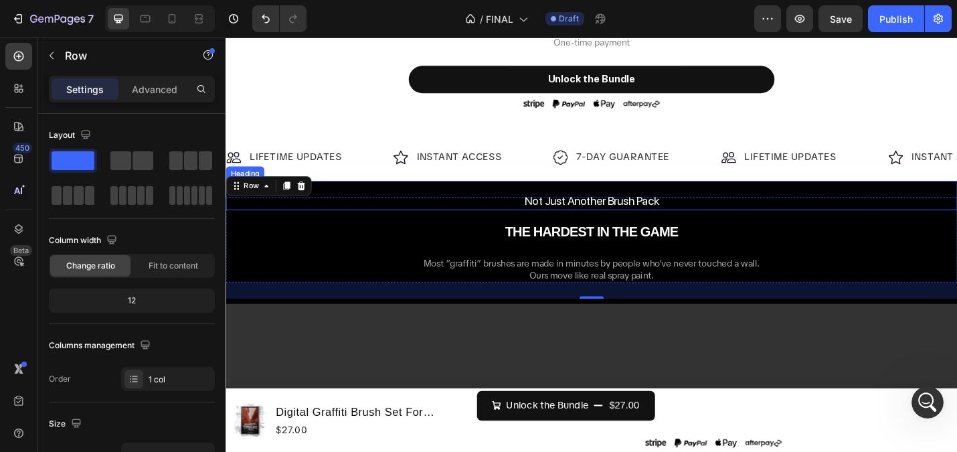
click at [353, 197] on p "⁠⁠⁠⁠⁠⁠⁠ Not Just Another Brush Pack" at bounding box center [627, 210] width 800 height 29
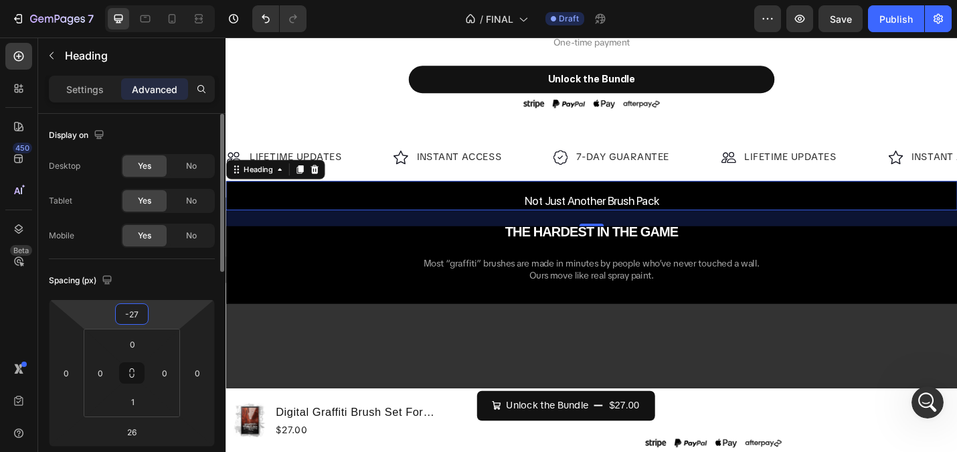
click at [131, 318] on input "-27" at bounding box center [131, 314] width 27 height 20
click at [163, 440] on p "L 16px" at bounding box center [165, 442] width 60 height 9
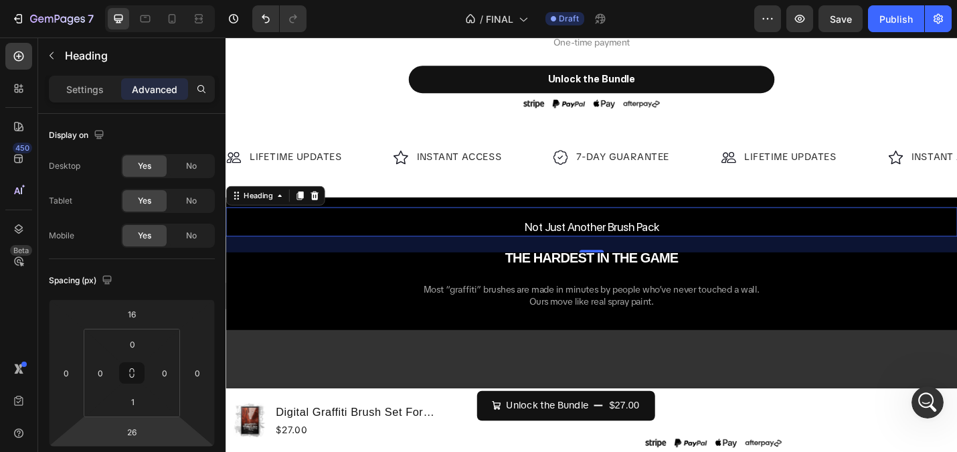
type input "-27"
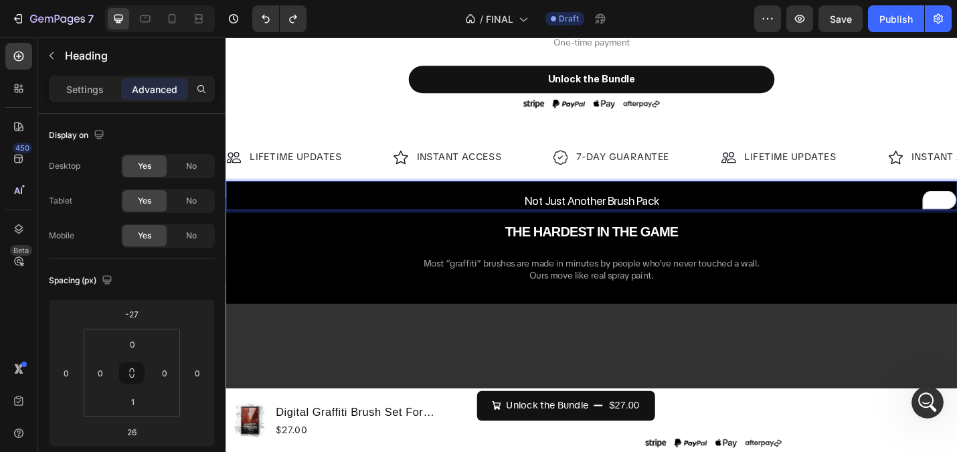
click at [644, 232] on h2 "THE HARDEST IN THE GAME" at bounding box center [627, 249] width 803 height 38
click at [751, 260] on h2 "THE HARDEST IN THE GAME" at bounding box center [627, 249] width 803 height 38
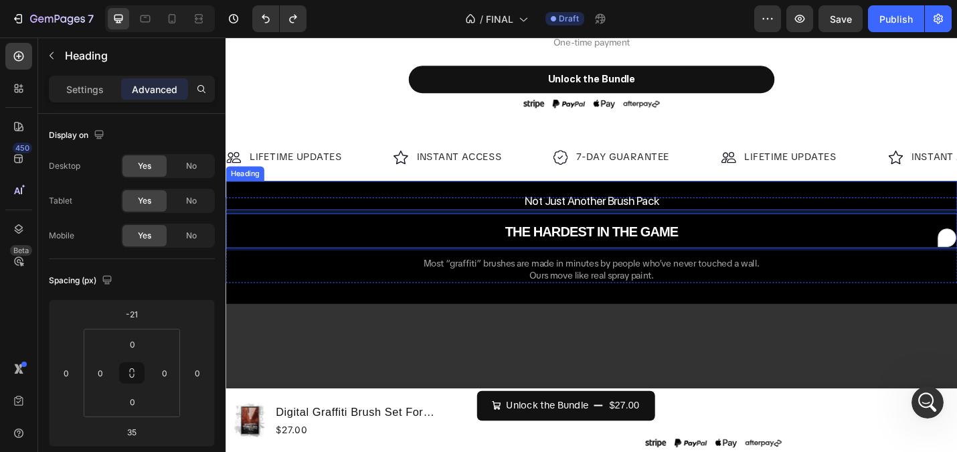
click at [690, 225] on div "⁠⁠⁠⁠⁠⁠⁠ Not Just Another Brush Pack Heading" at bounding box center [627, 211] width 803 height 32
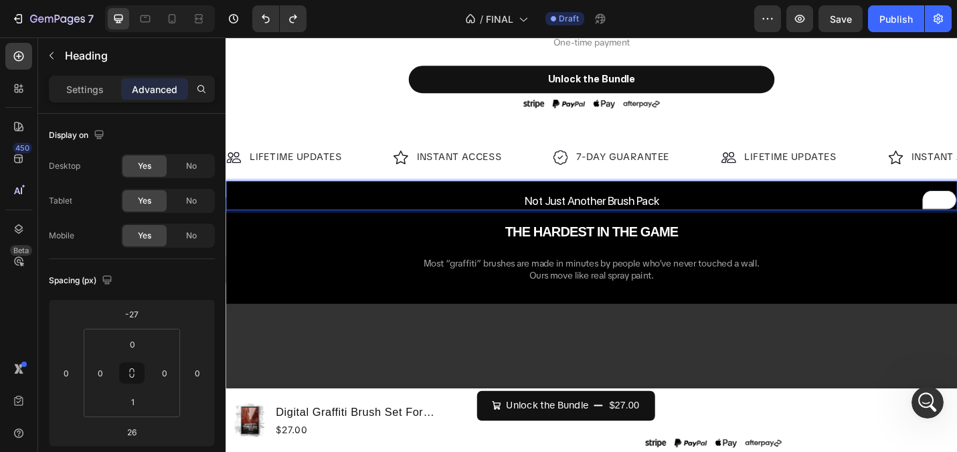
click at [679, 209] on span "Not Just Another Brush Pack" at bounding box center [627, 216] width 148 height 15
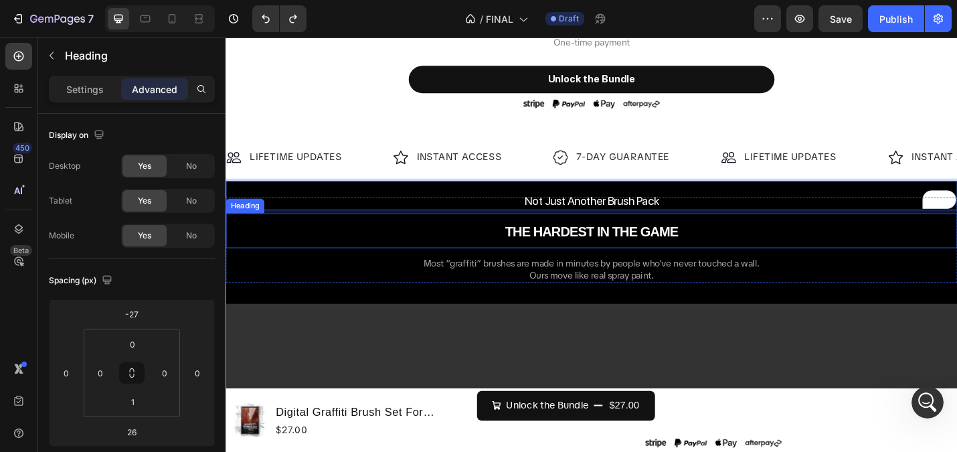
click at [709, 275] on div "Not Just Another Brush Pack Heading 26 ⁠⁠⁠⁠⁠⁠⁠ THE HARDEST IN THE GAME Heading …" at bounding box center [627, 260] width 803 height 94
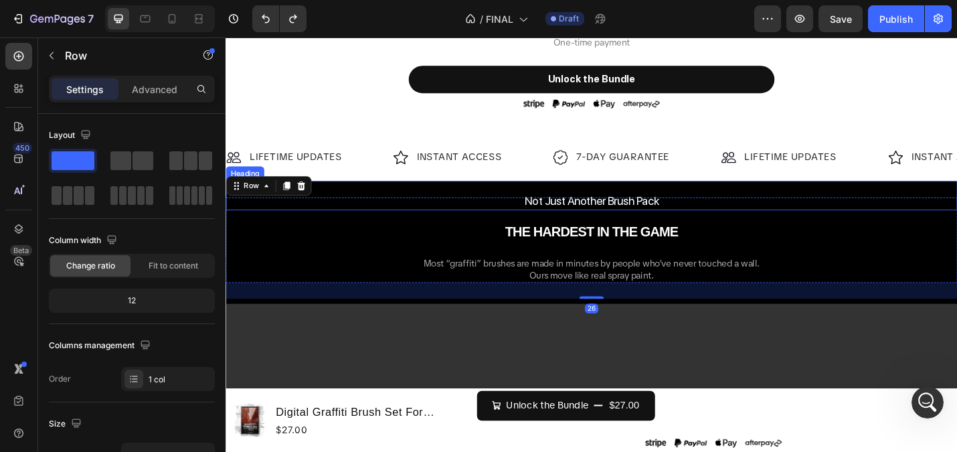
click at [669, 216] on span "Not Just Another Brush Pack" at bounding box center [627, 216] width 148 height 15
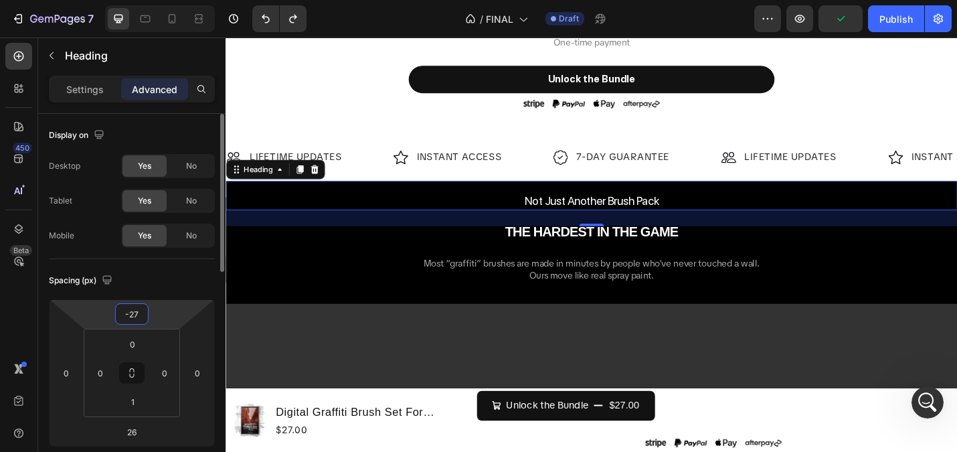
click at [132, 317] on input "-27" at bounding box center [131, 314] width 27 height 20
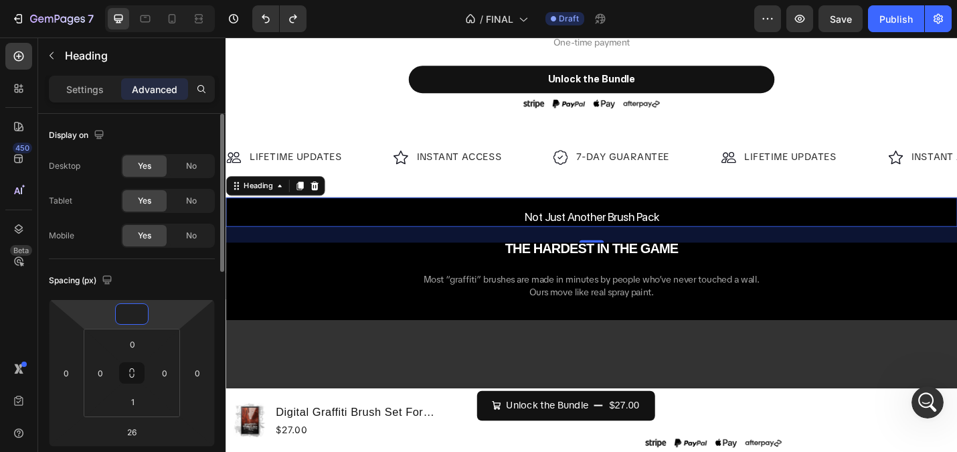
type input "-27"
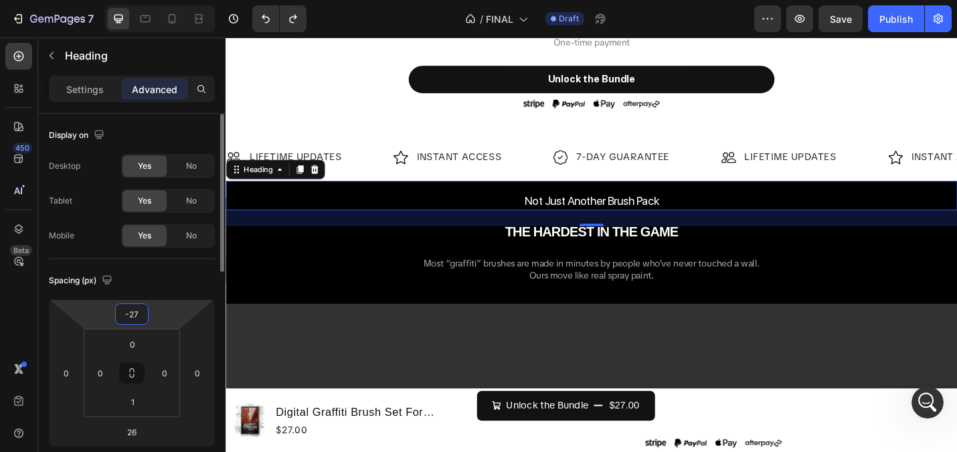
click at [209, 282] on div "Spacing (px)" at bounding box center [132, 280] width 166 height 21
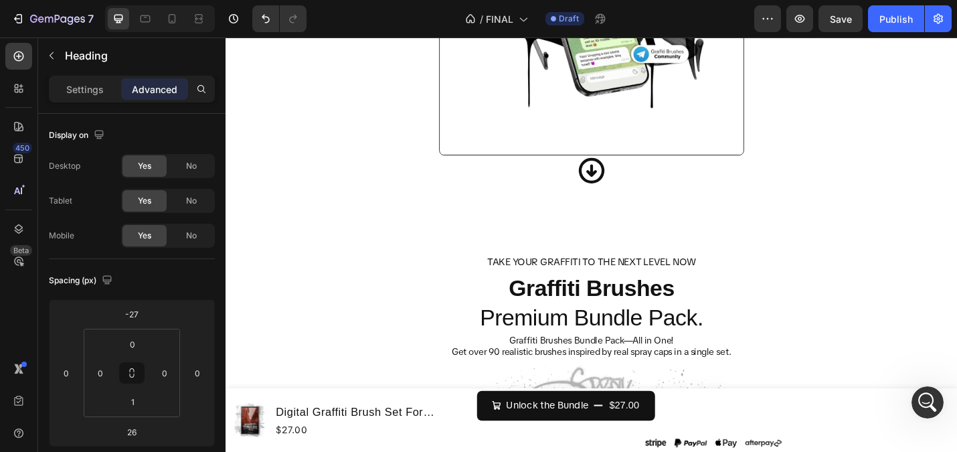
scroll to position [5717, 0]
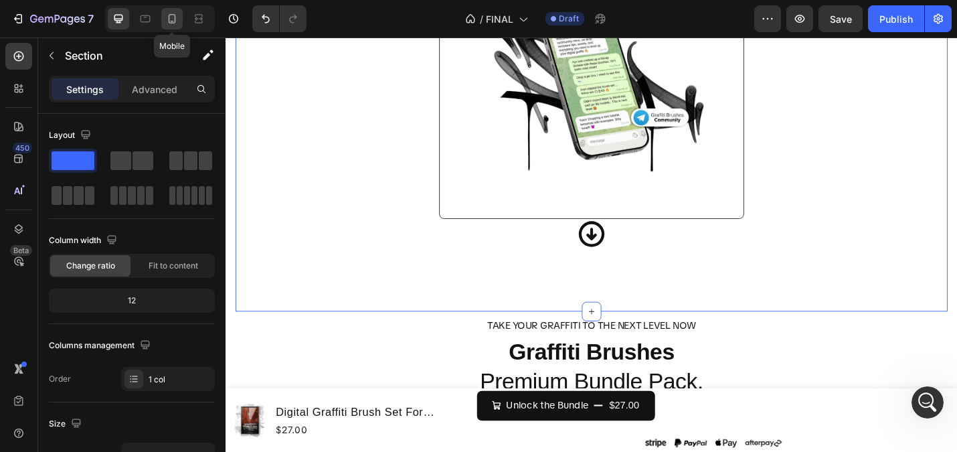
click at [171, 14] on icon at bounding box center [172, 18] width 7 height 9
type input "100%"
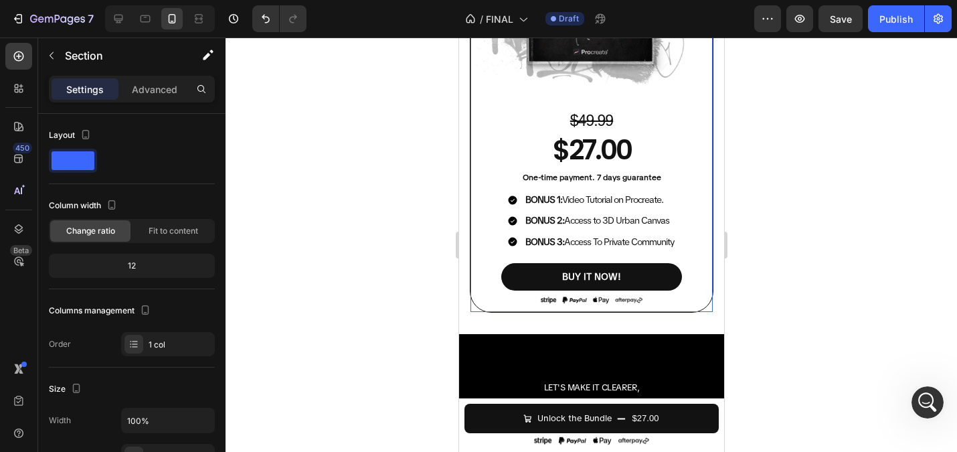
scroll to position [4066, 0]
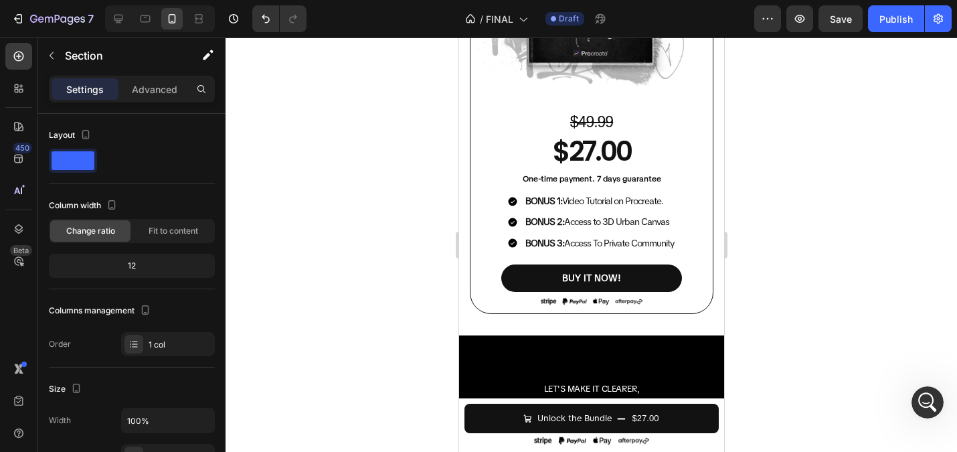
click at [397, 213] on div at bounding box center [591, 244] width 731 height 414
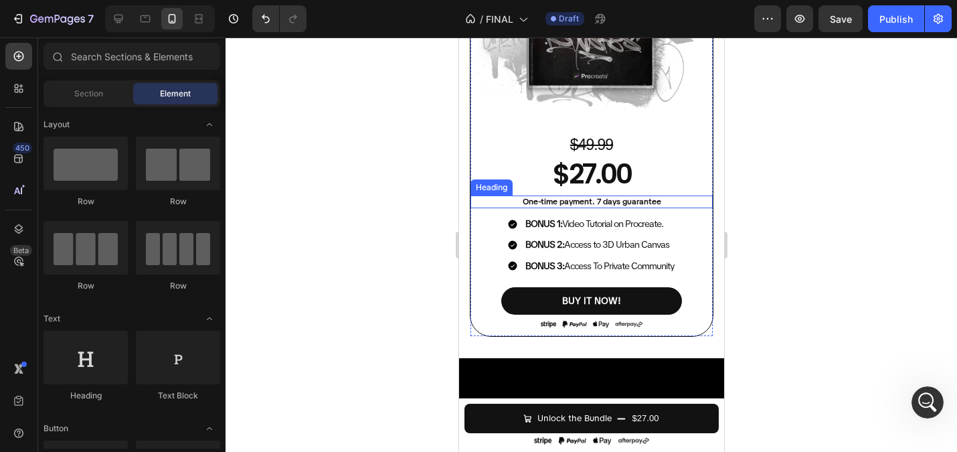
scroll to position [4043, 0]
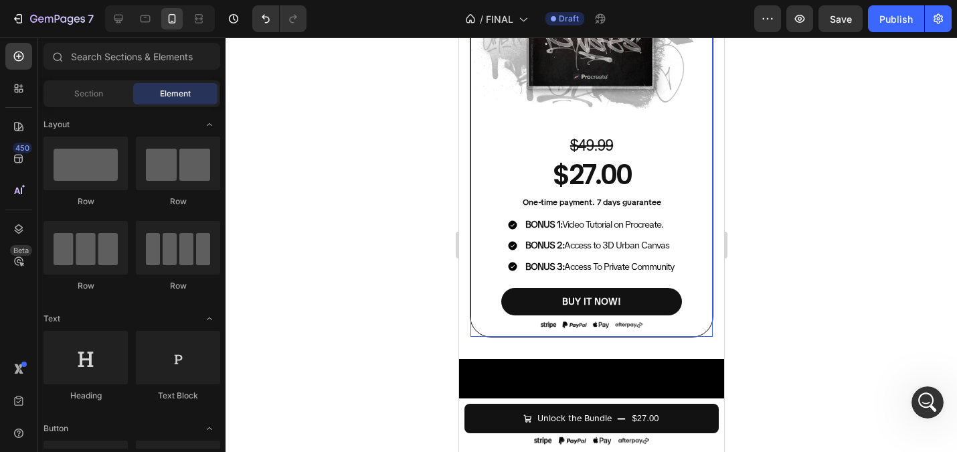
click at [612, 195] on div "Product Images $49.99 Heading $27.00 Product Price Product Price One-time payme…" at bounding box center [591, 102] width 242 height 469
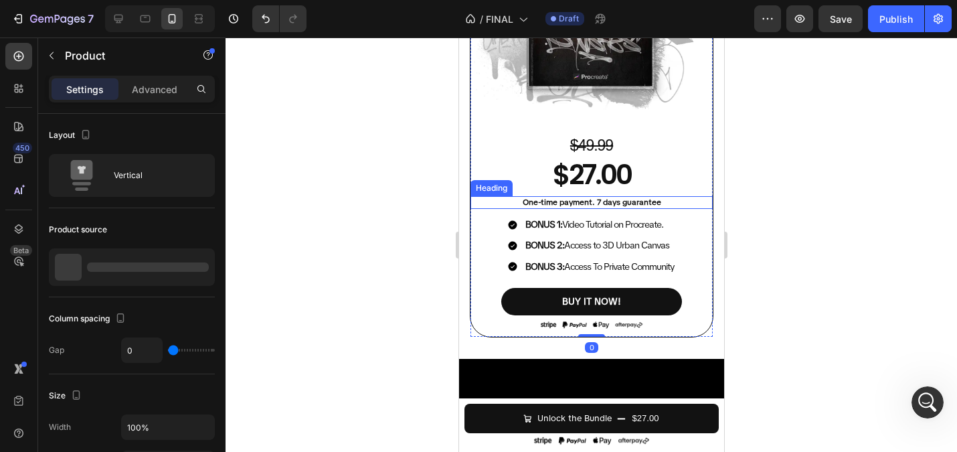
click at [612, 201] on h2 "One-time payment. 7 days guarantee" at bounding box center [591, 202] width 242 height 13
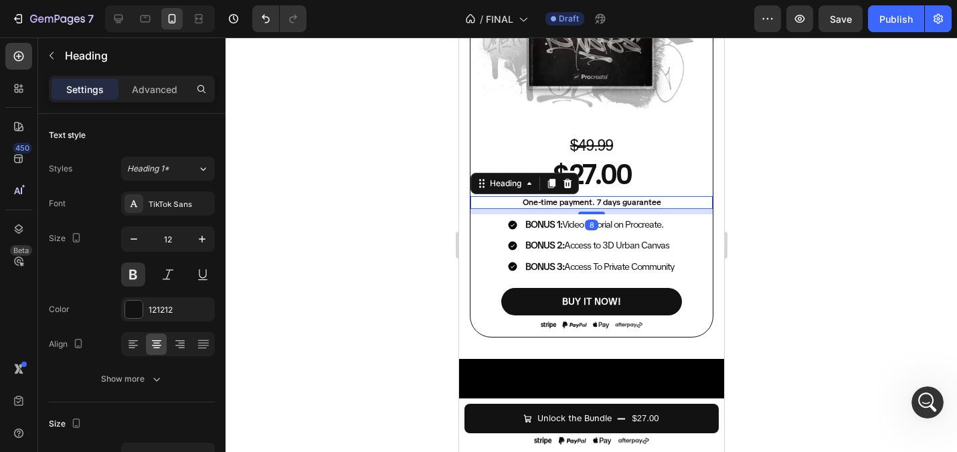
click at [372, 188] on div at bounding box center [591, 244] width 731 height 414
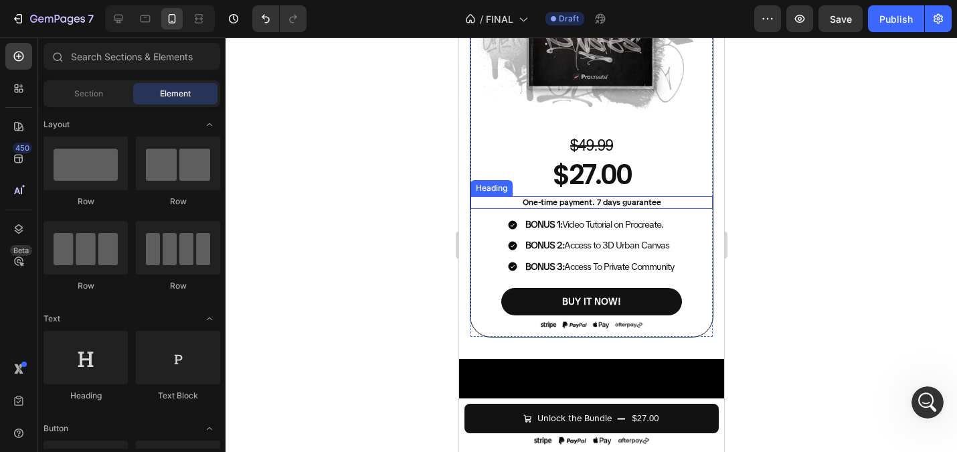
click at [636, 202] on h2 "One-time payment. 7 days guarantee" at bounding box center [591, 202] width 242 height 13
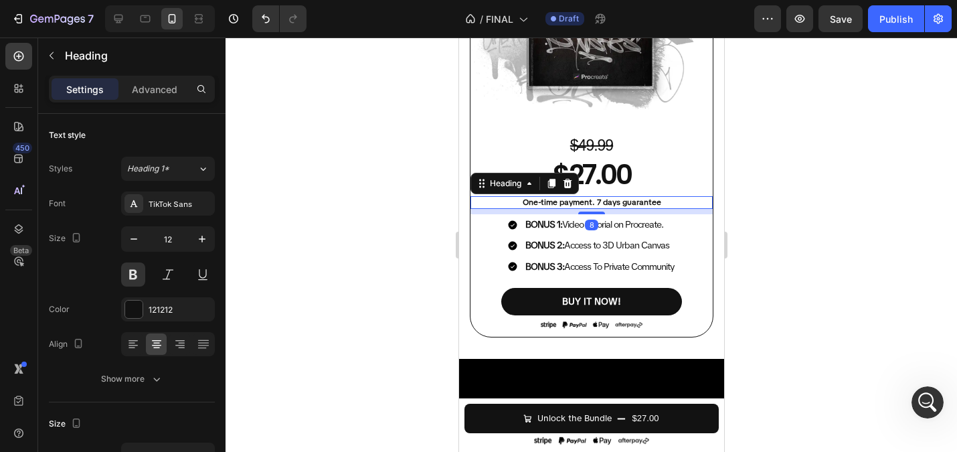
click at [636, 202] on p "One-time payment. 7 days guarantee" at bounding box center [591, 202] width 240 height 11
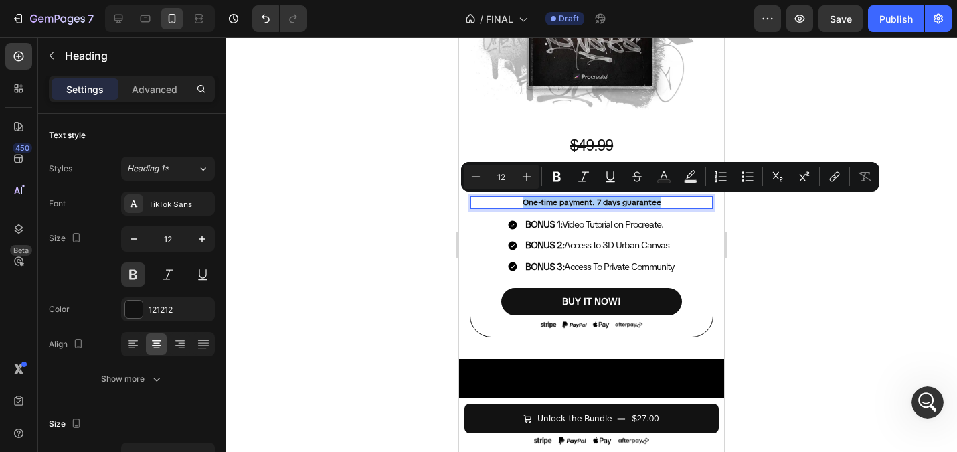
click at [394, 177] on div at bounding box center [591, 244] width 731 height 414
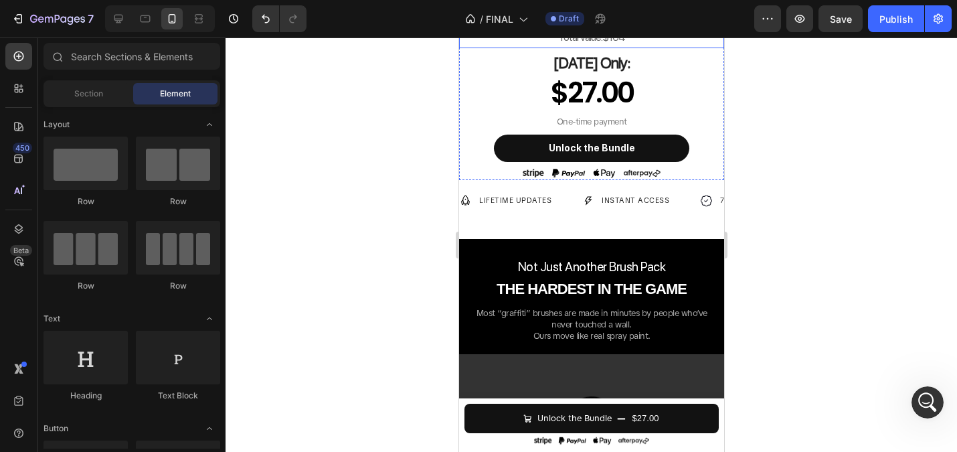
scroll to position [612, 0]
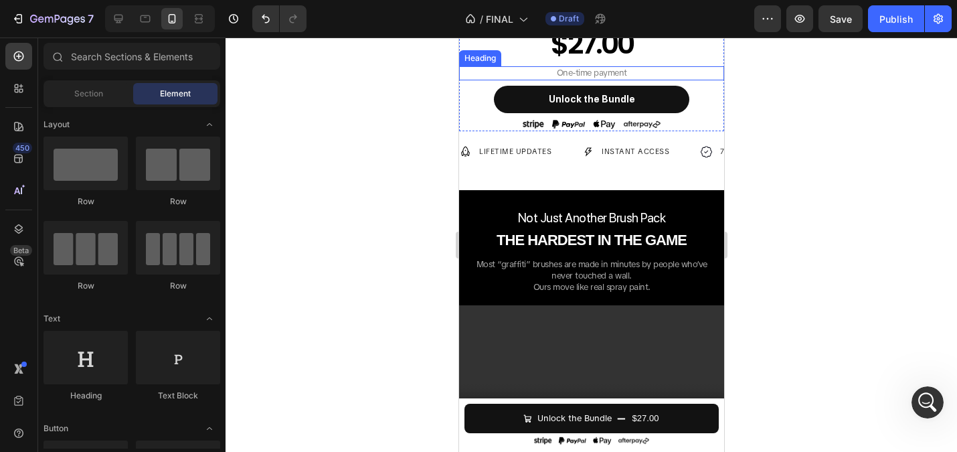
click at [569, 80] on h2 "One-time payment" at bounding box center [590, 73] width 265 height 14
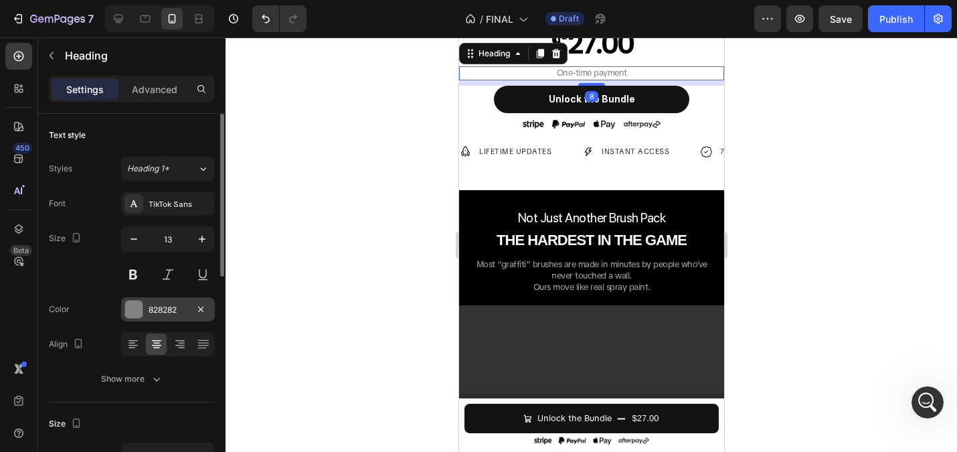
click at [158, 304] on div "828282" at bounding box center [168, 310] width 39 height 12
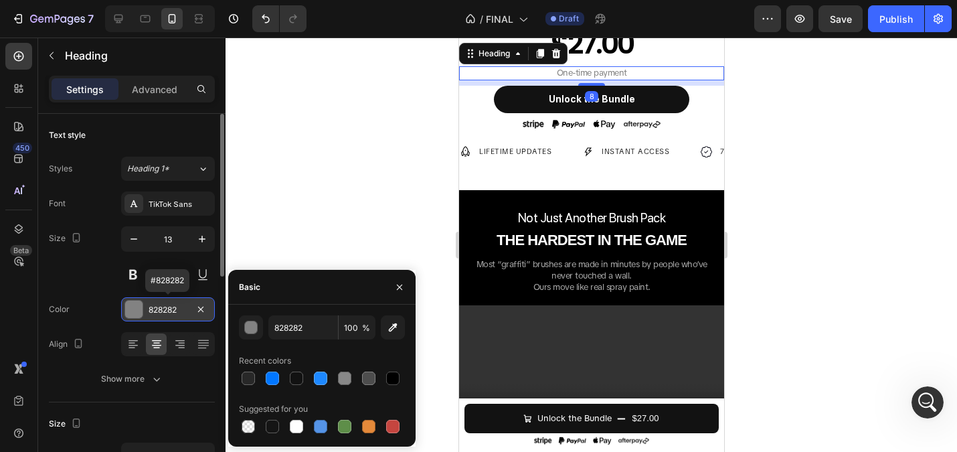
click at [166, 306] on div "828282" at bounding box center [168, 310] width 39 height 12
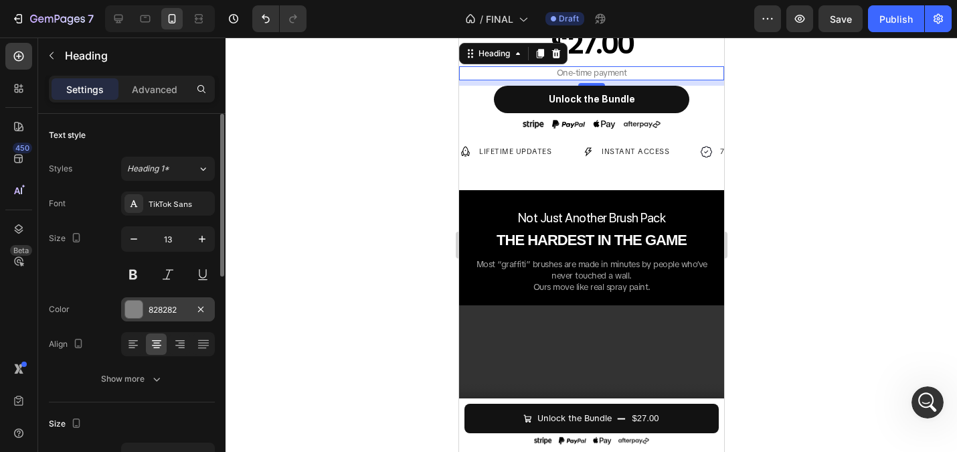
click at [169, 309] on div "828282" at bounding box center [168, 310] width 39 height 12
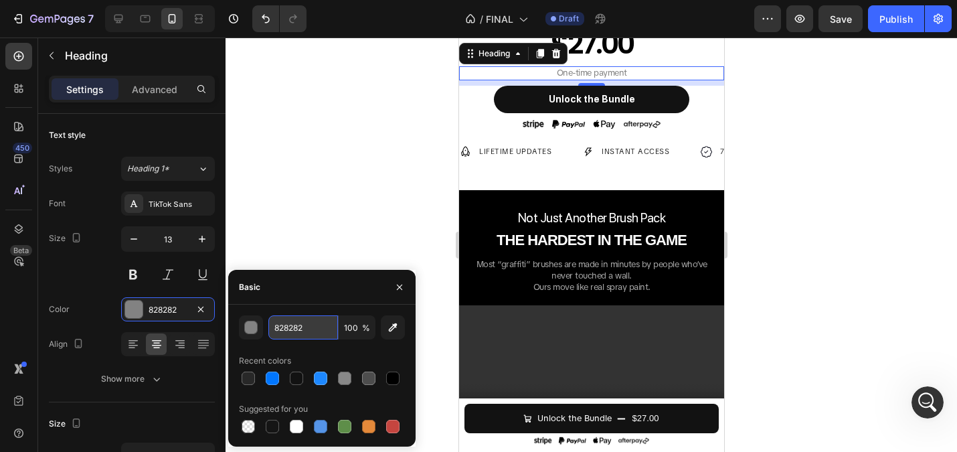
click at [304, 326] on input "828282" at bounding box center [303, 327] width 70 height 24
click at [306, 204] on div at bounding box center [591, 244] width 731 height 414
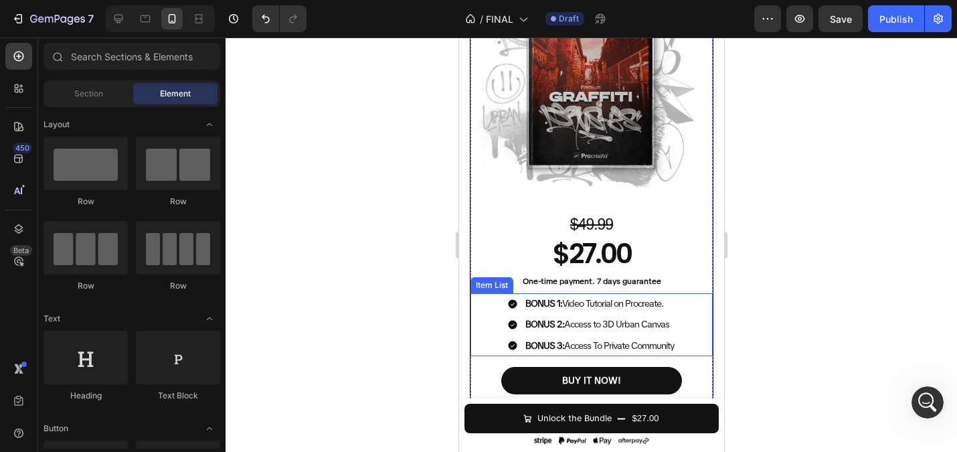
scroll to position [4037, 0]
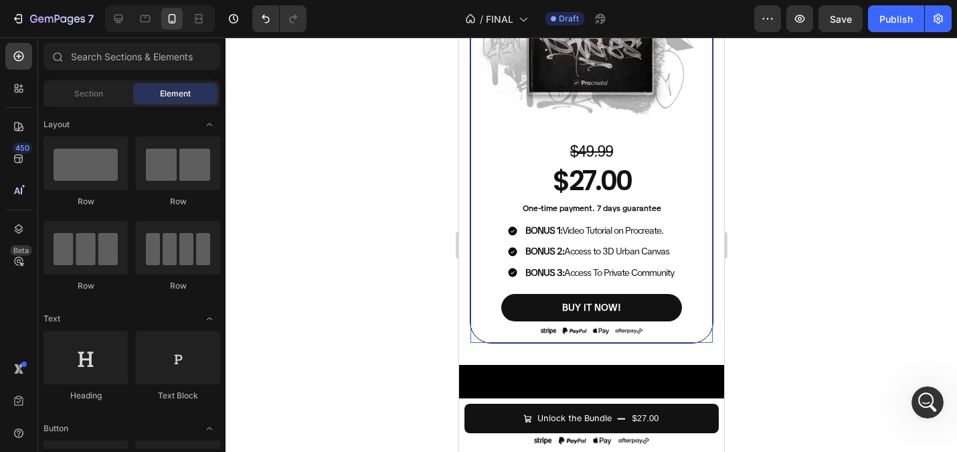
click at [578, 213] on h2 "One-time payment. 7 days guarantee" at bounding box center [591, 208] width 242 height 13
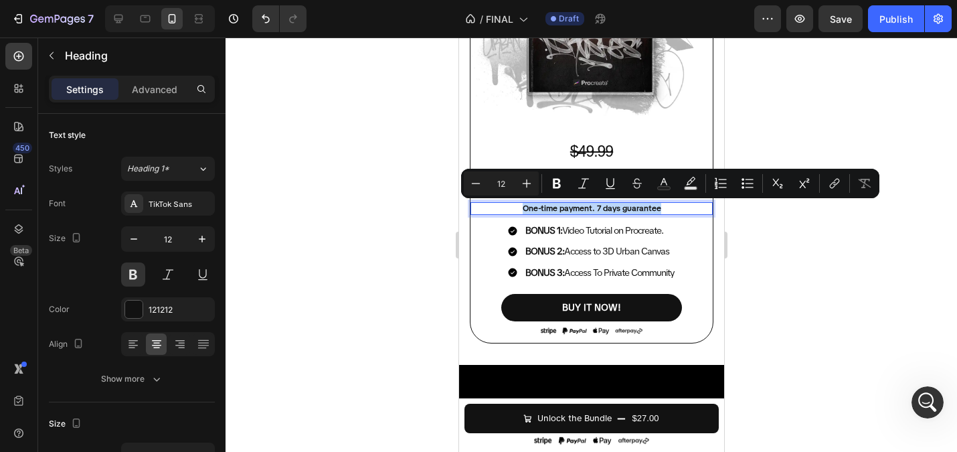
click at [571, 207] on p "One-time payment. 7 days guarantee" at bounding box center [591, 208] width 240 height 11
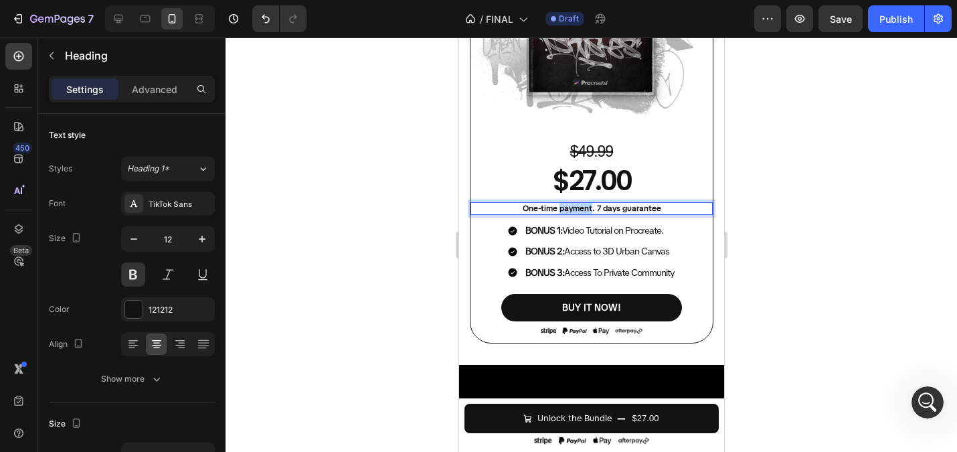
click at [571, 207] on p "One-time payment. 7 days guarantee" at bounding box center [591, 208] width 240 height 11
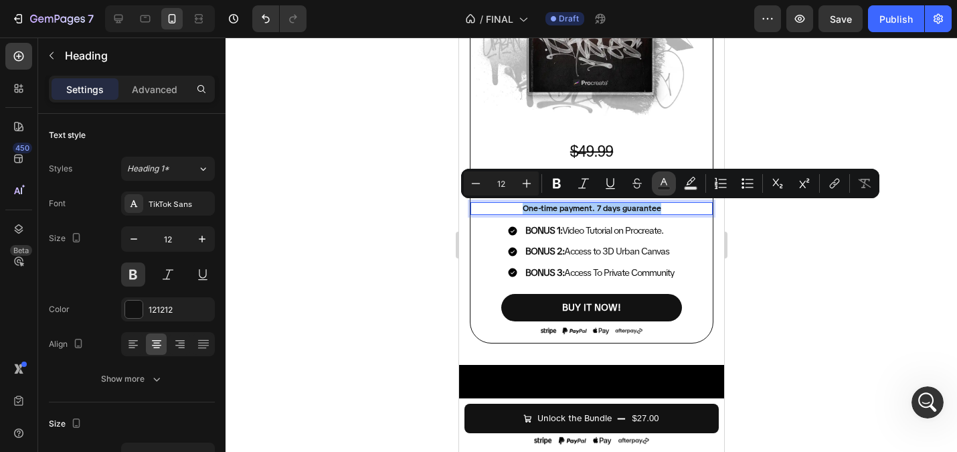
click at [657, 179] on icon "Editor contextual toolbar" at bounding box center [663, 183] width 13 height 13
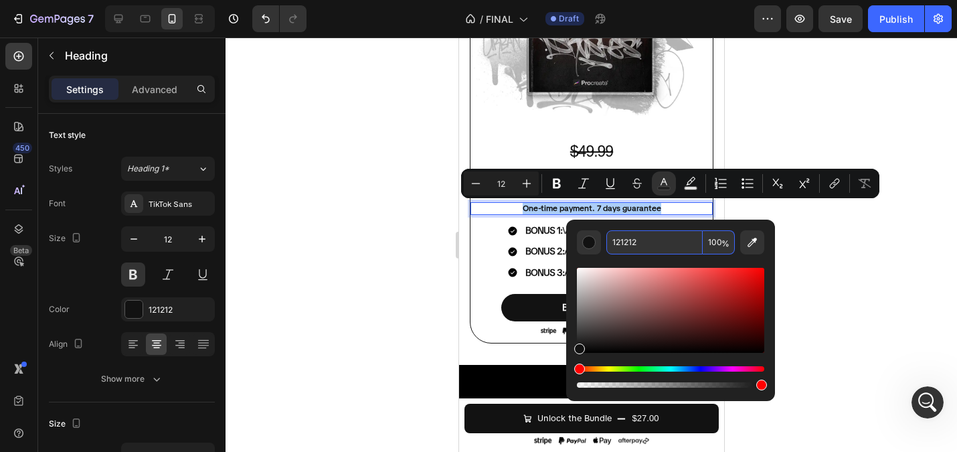
click at [637, 251] on input "121212" at bounding box center [654, 242] width 96 height 24
paste input "828282"
type input "828282"
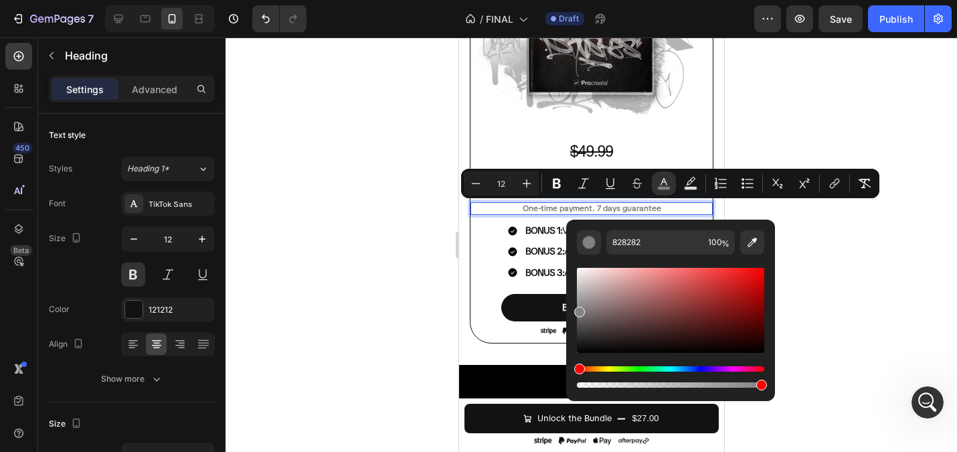
click at [363, 189] on div at bounding box center [591, 244] width 731 height 414
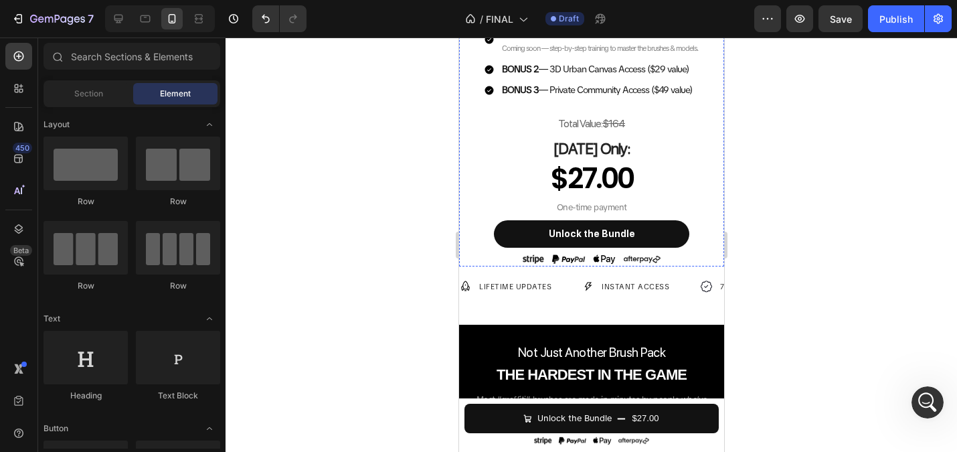
scroll to position [687, 0]
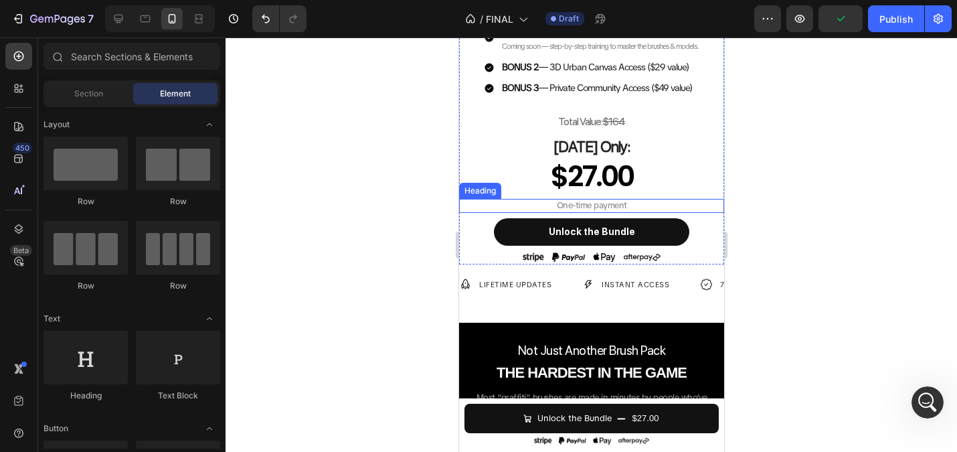
click at [578, 208] on h2 "One-time payment" at bounding box center [590, 206] width 265 height 14
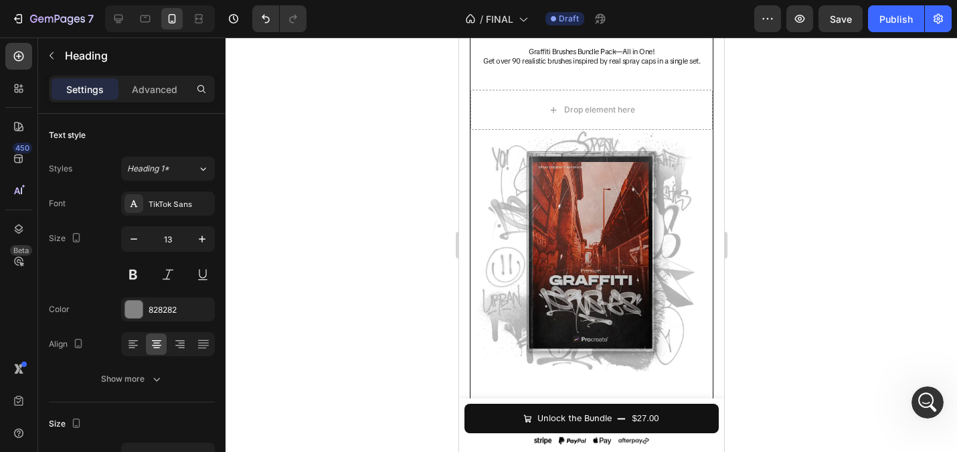
scroll to position [3782, 0]
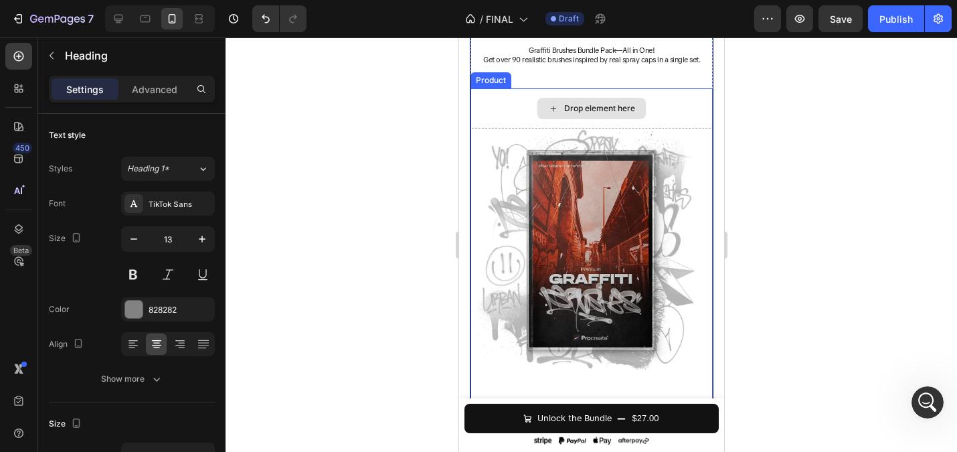
click at [693, 110] on div "Drop element here" at bounding box center [591, 108] width 242 height 40
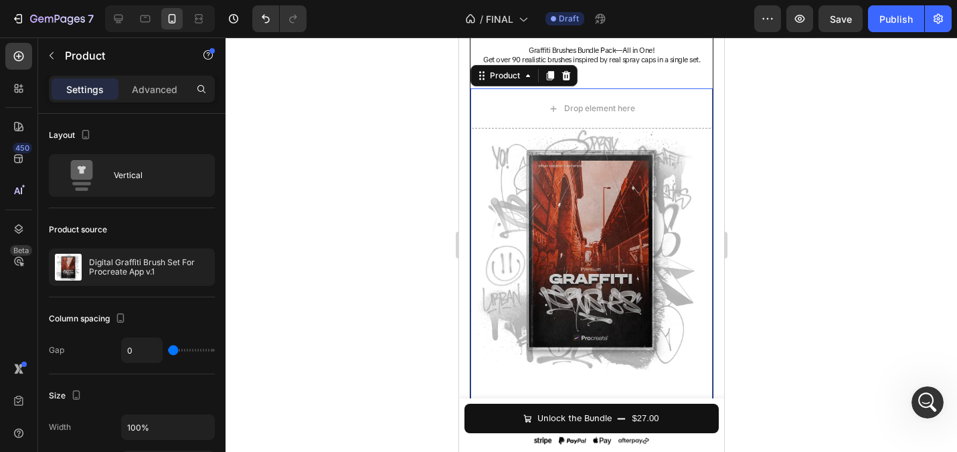
click at [379, 139] on div at bounding box center [591, 244] width 731 height 414
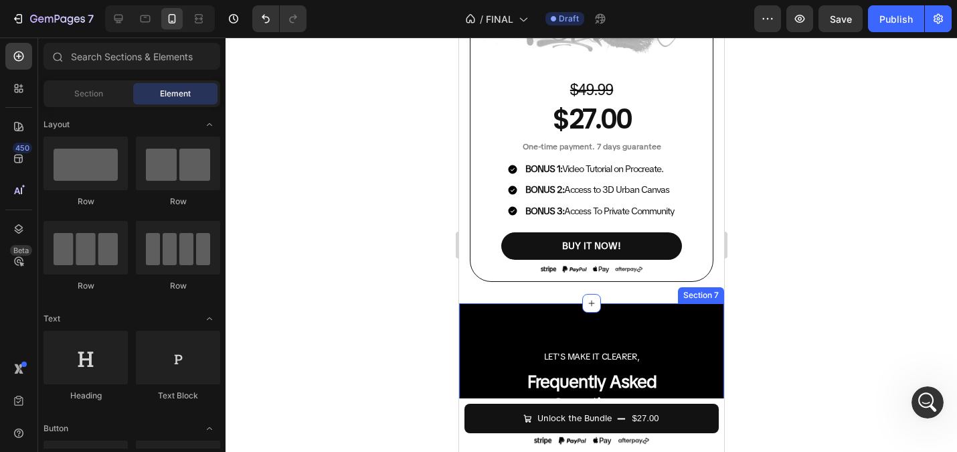
scroll to position [4076, 0]
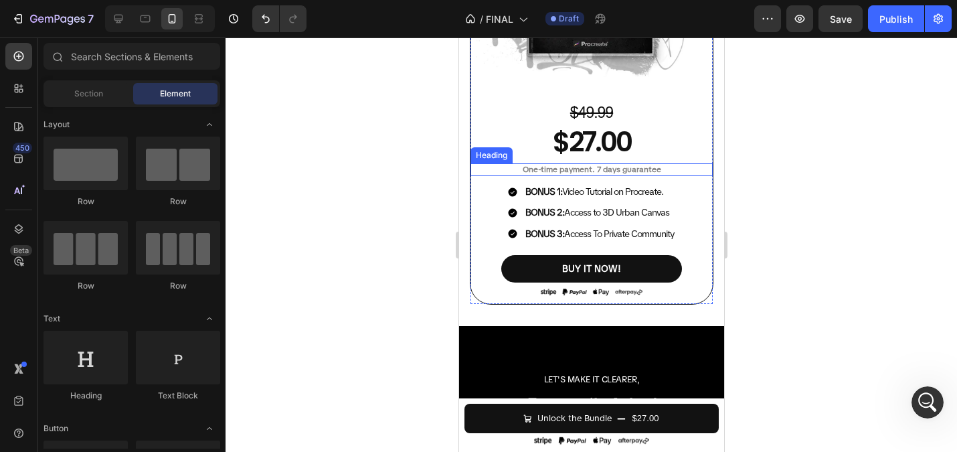
click at [573, 172] on span "One-time payment. 7 days guarantee" at bounding box center [591, 169] width 139 height 11
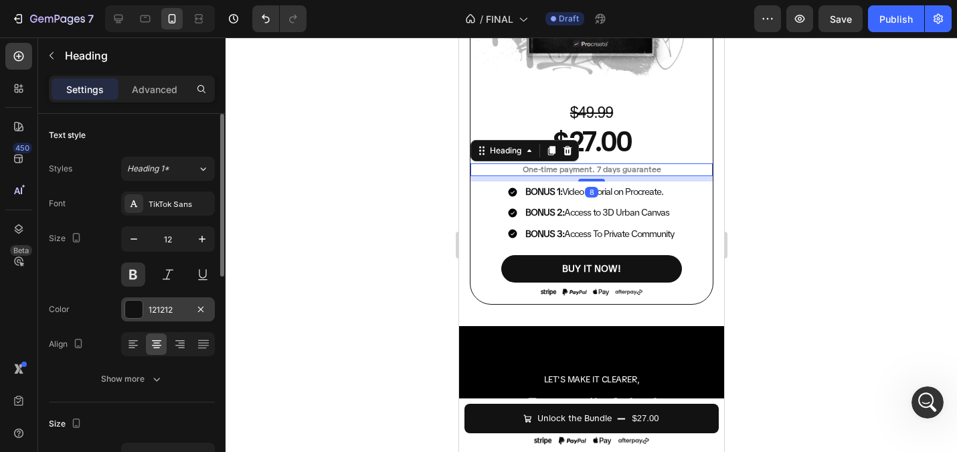
scroll to position [60, 0]
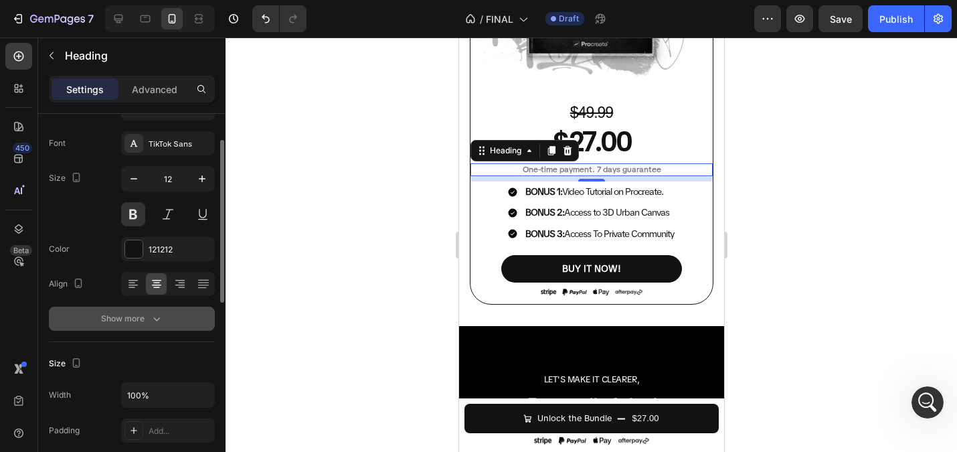
click at [146, 325] on div "Show more" at bounding box center [132, 318] width 62 height 13
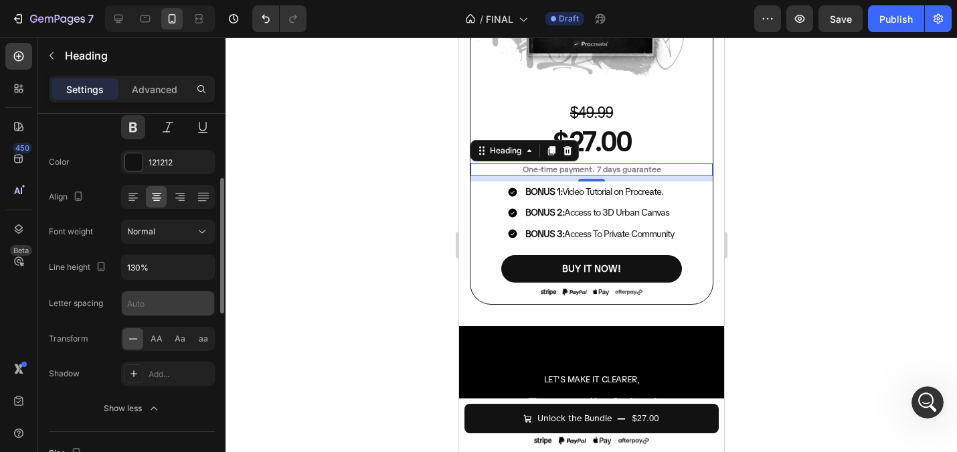
scroll to position [157, 0]
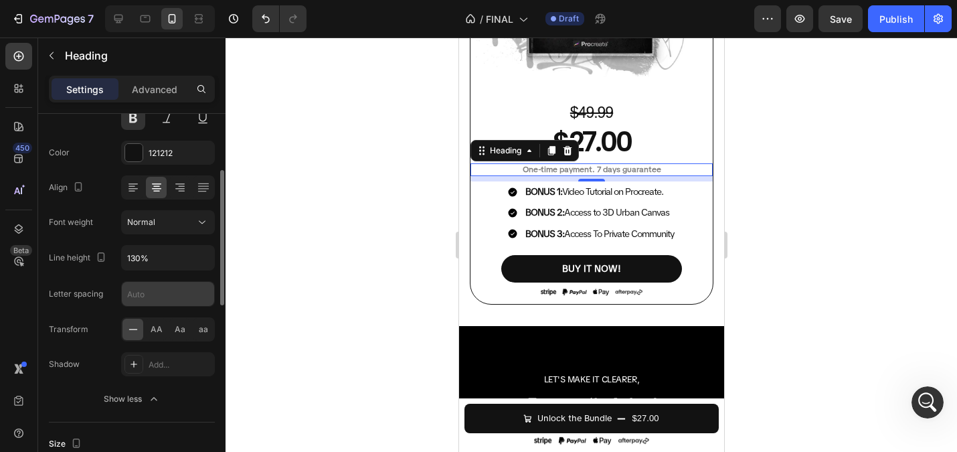
click at [149, 288] on input "text" at bounding box center [168, 294] width 92 height 24
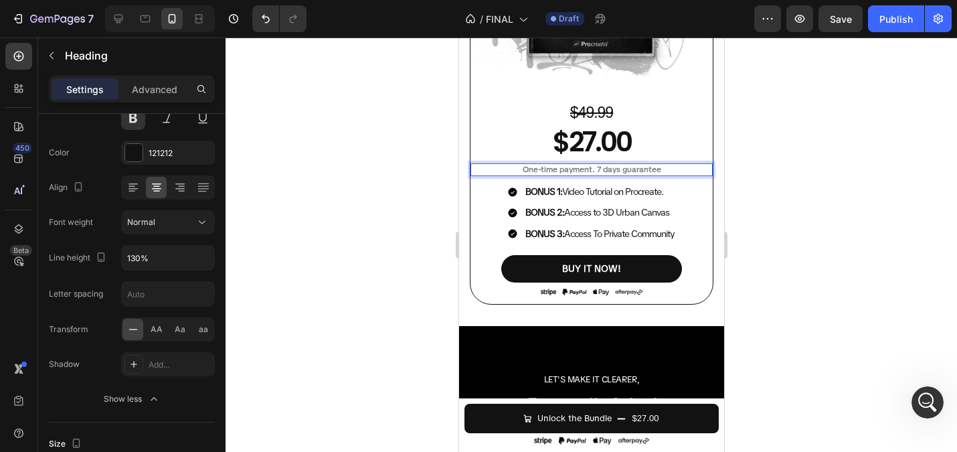
click at [611, 168] on span "One-time payment. 7 days guarantee" at bounding box center [591, 169] width 139 height 11
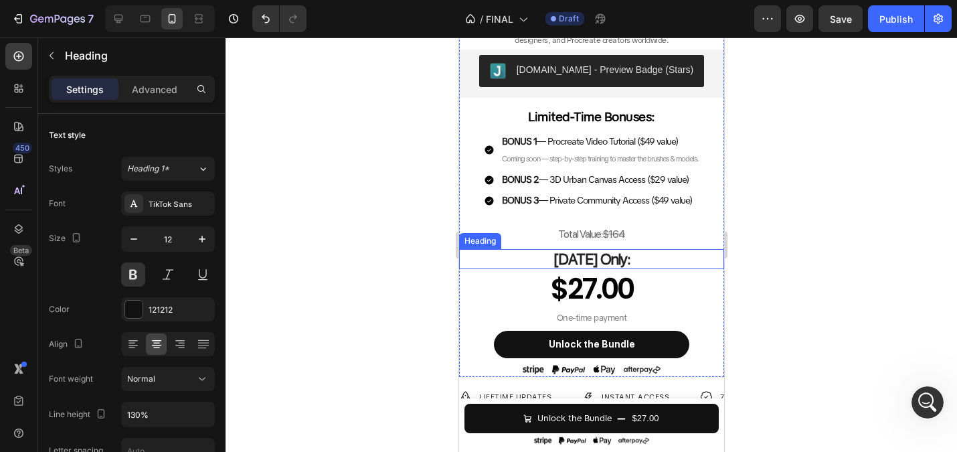
scroll to position [577, 0]
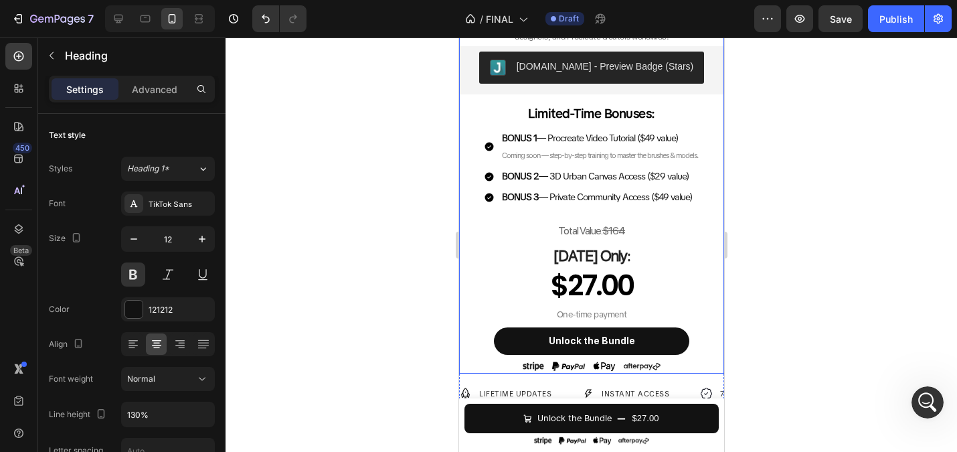
click at [594, 308] on div "Total Value: $164 Heading Today Only: Heading $27.00 Product Price Product Pric…" at bounding box center [590, 296] width 265 height 155
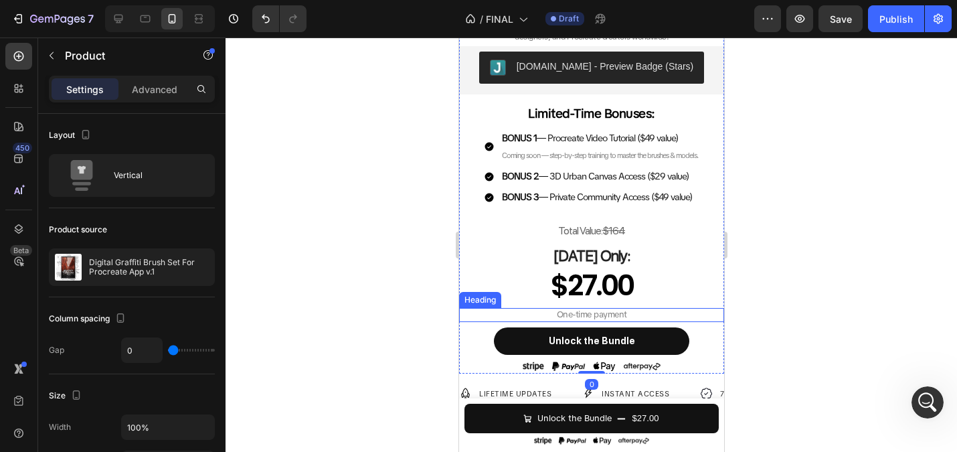
click at [594, 314] on h2 "One-time payment" at bounding box center [590, 315] width 265 height 14
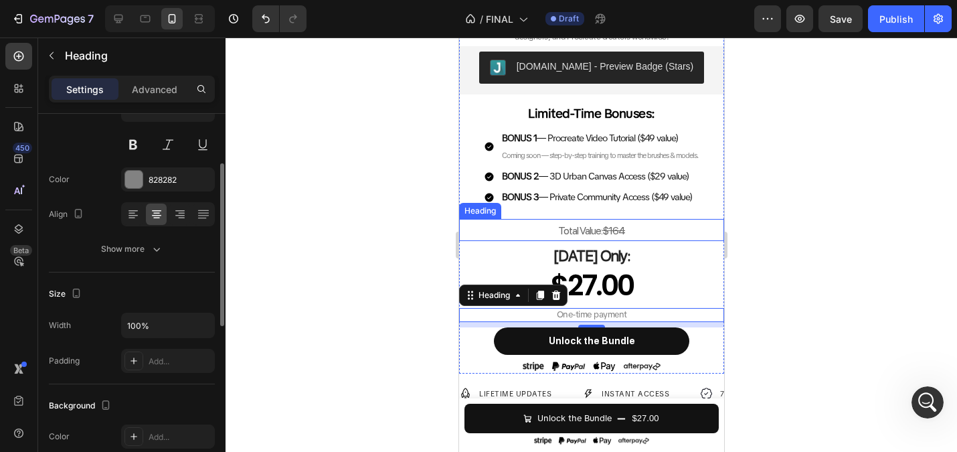
scroll to position [125, 0]
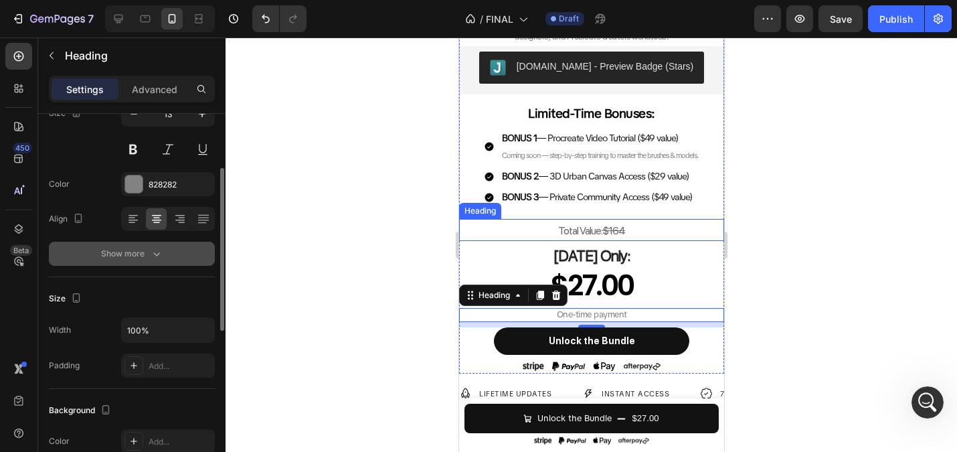
click at [131, 254] on div "Show more" at bounding box center [132, 253] width 62 height 13
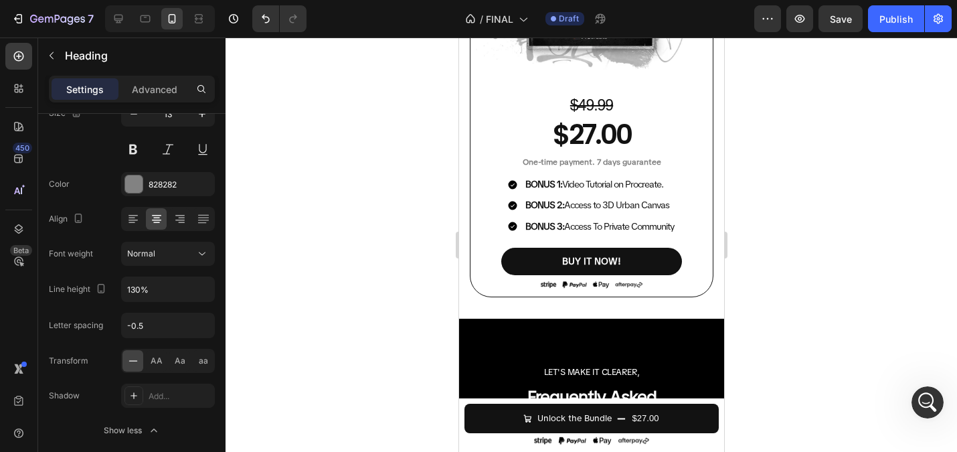
scroll to position [4064, 0]
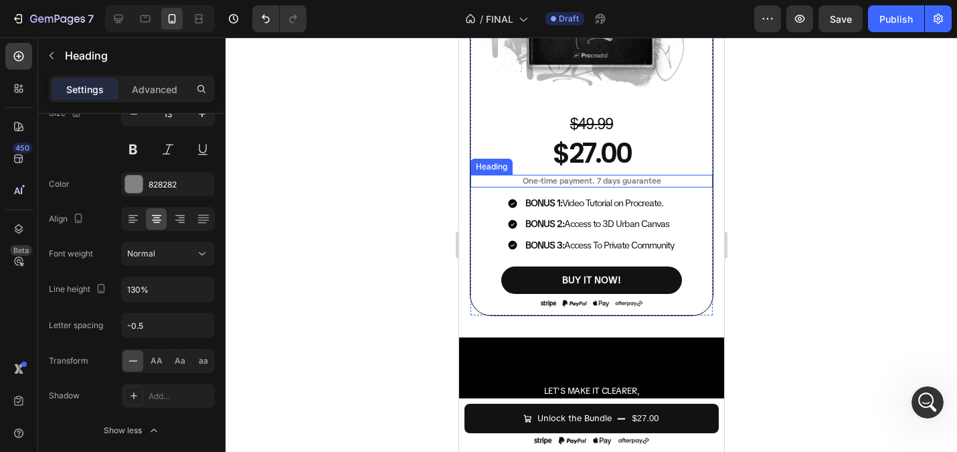
click at [591, 180] on span "One-time payment. 7 days guarantee" at bounding box center [591, 180] width 139 height 11
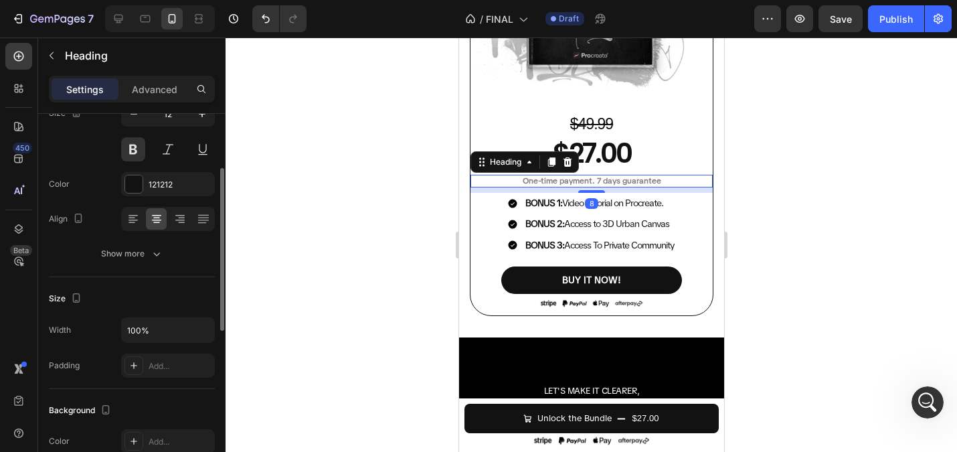
scroll to position [177, 0]
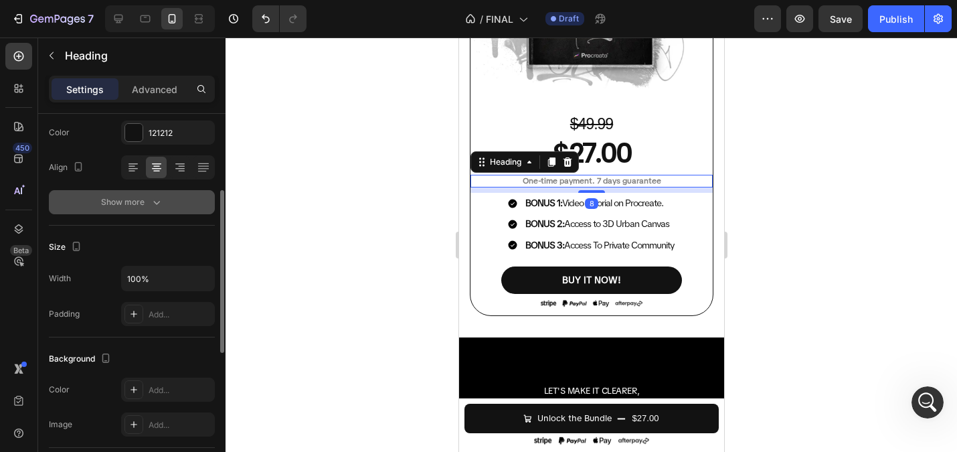
click at [136, 209] on button "Show more" at bounding box center [132, 202] width 166 height 24
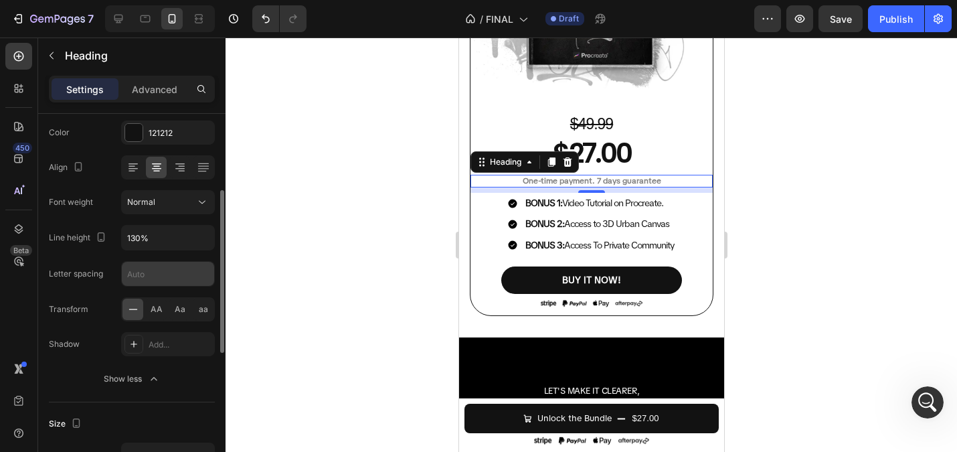
click at [145, 274] on input "text" at bounding box center [168, 274] width 92 height 24
type input "0.5"
click at [260, 229] on div at bounding box center [591, 244] width 731 height 414
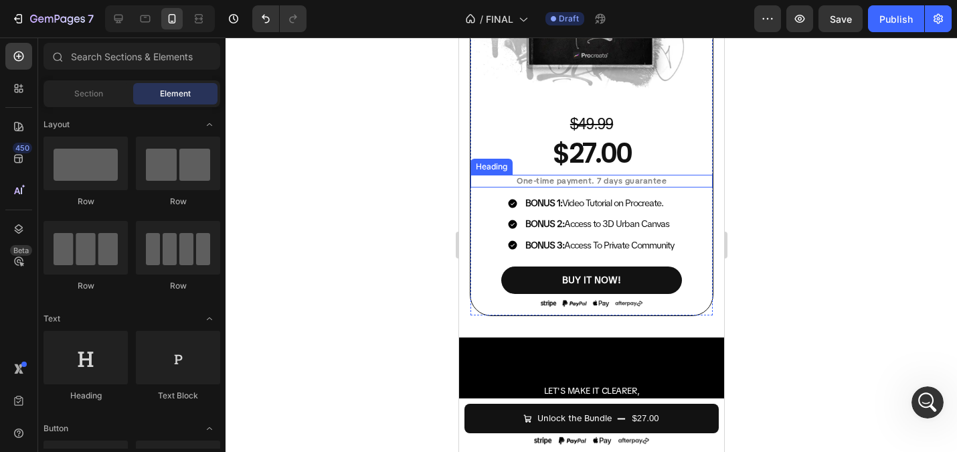
click at [547, 183] on span "One-time payment. 7 days guarantee" at bounding box center [591, 180] width 150 height 11
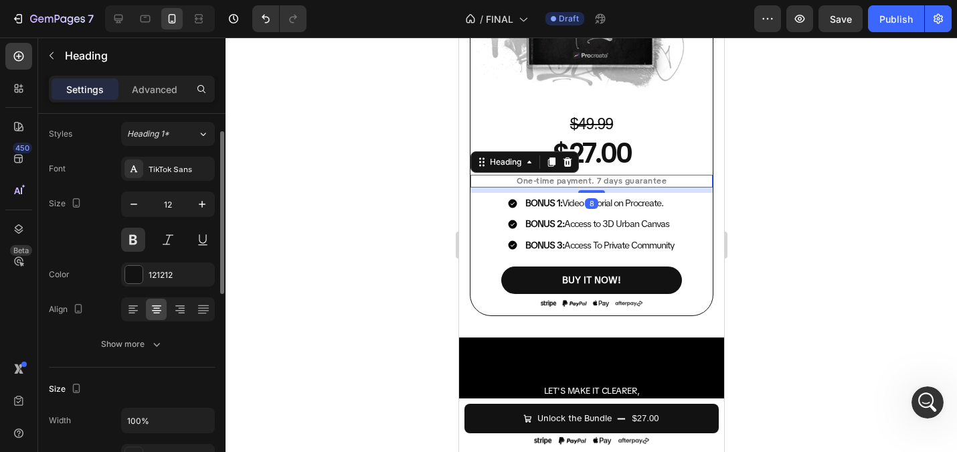
scroll to position [37, 0]
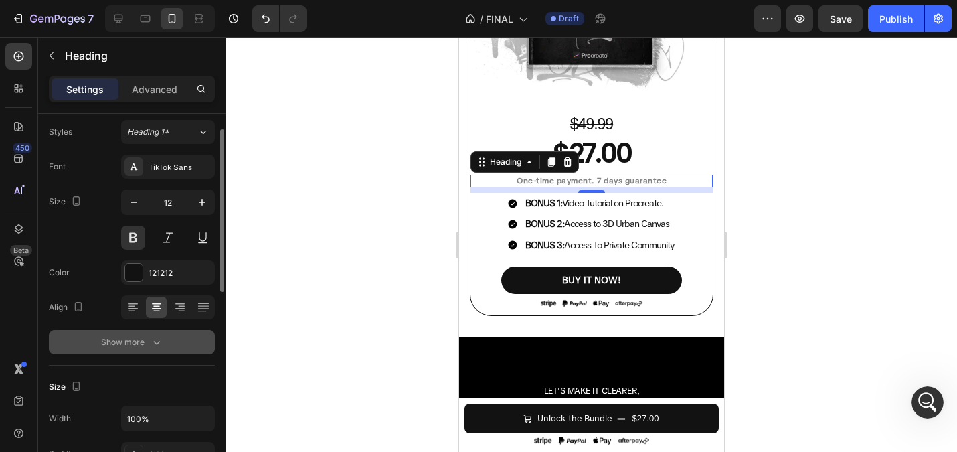
click at [143, 347] on div "Show more" at bounding box center [132, 341] width 62 height 13
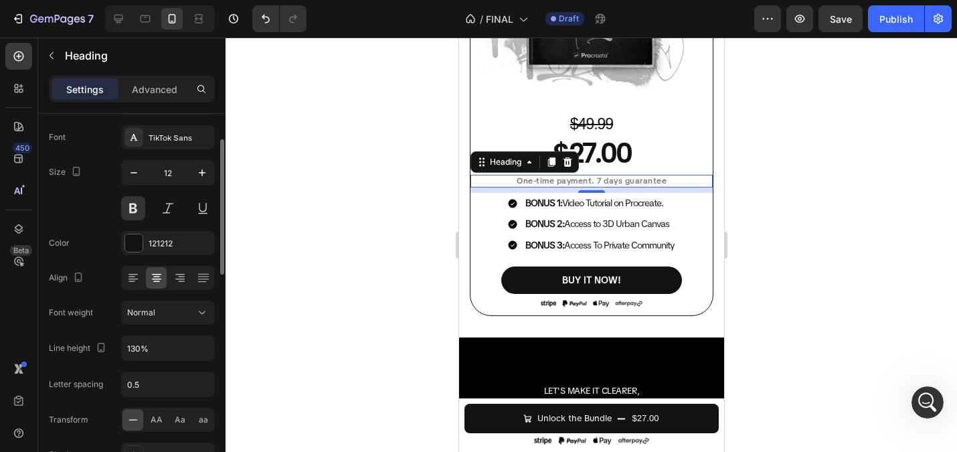
scroll to position [68, 0]
click at [600, 179] on span "One-time payment. 7 days guarantee" at bounding box center [591, 180] width 150 height 11
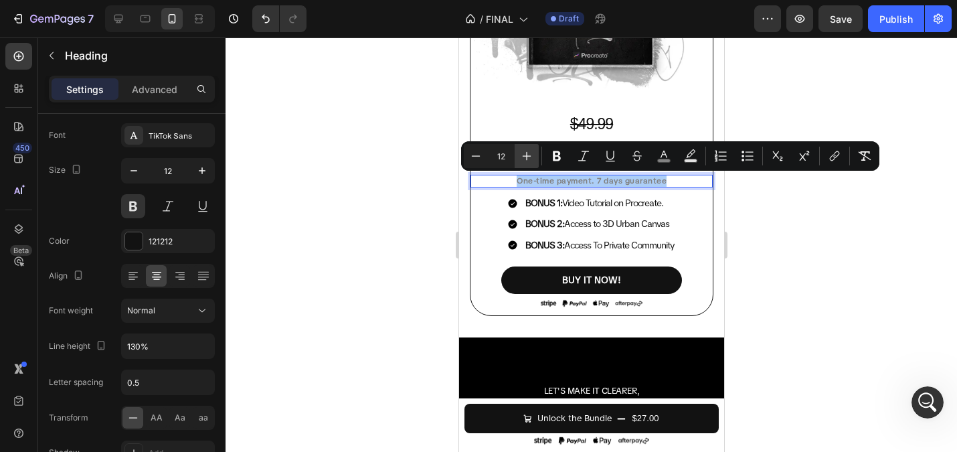
click at [527, 151] on icon "Editor contextual toolbar" at bounding box center [526, 155] width 13 height 13
type input "13"
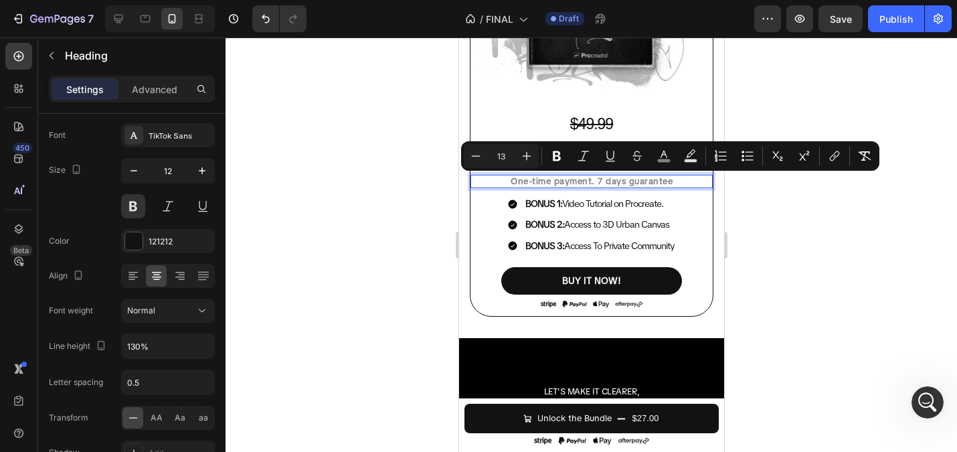
click at [298, 203] on div at bounding box center [591, 244] width 731 height 414
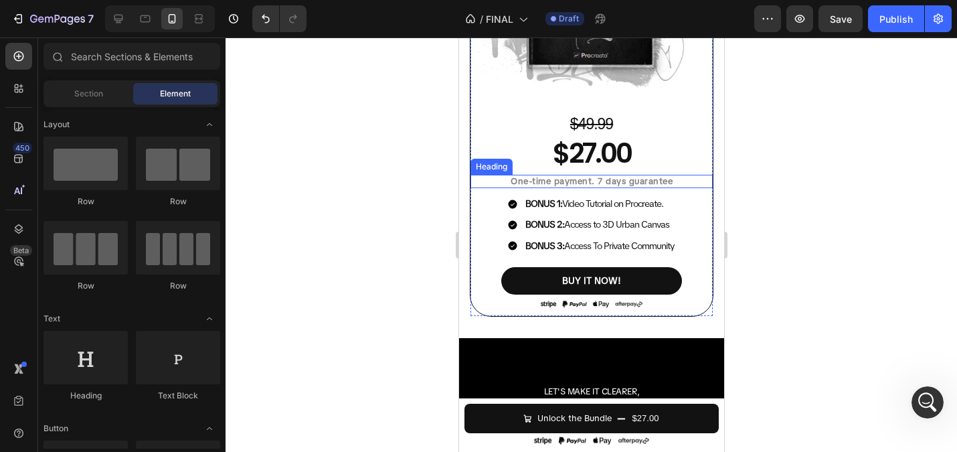
click at [571, 178] on span "One-time payment. 7 days guarantee" at bounding box center [591, 180] width 162 height 11
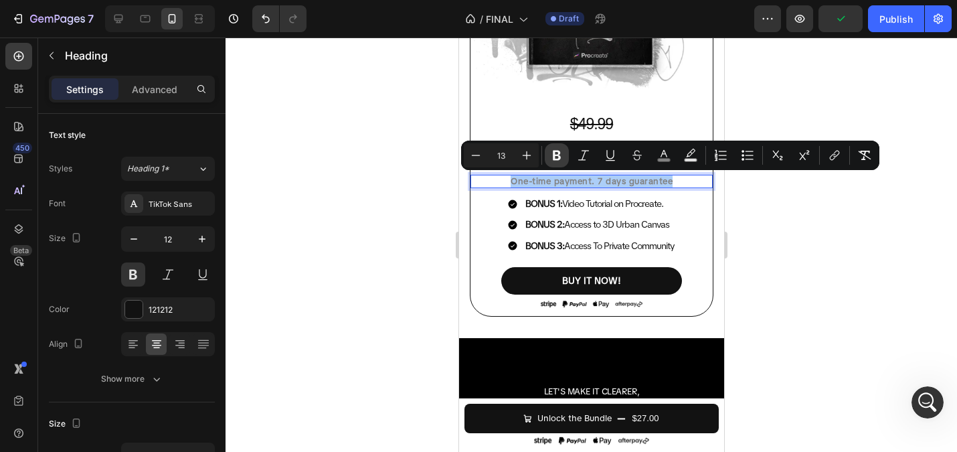
click at [557, 156] on icon "Editor contextual toolbar" at bounding box center [556, 155] width 13 height 13
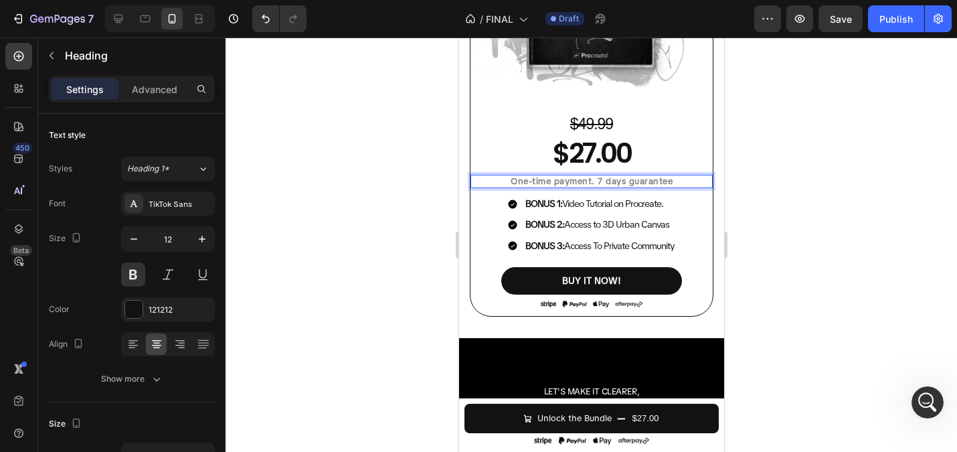
click at [557, 156] on div "$27.00" at bounding box center [591, 153] width 242 height 38
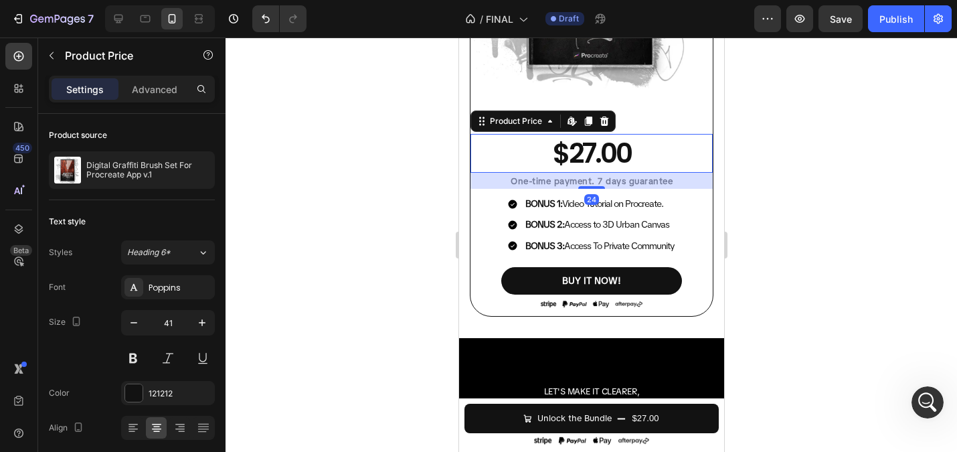
click at [647, 183] on div "24" at bounding box center [591, 181] width 242 height 16
click at [366, 199] on div at bounding box center [591, 244] width 731 height 414
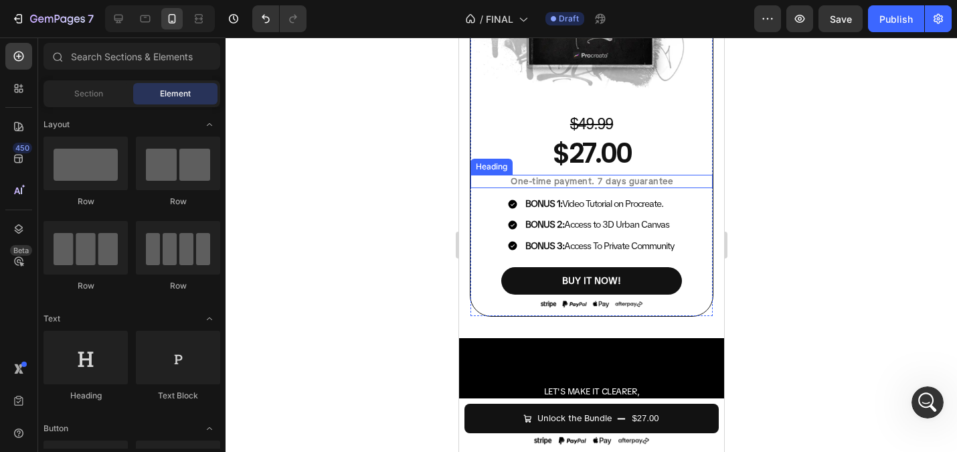
click at [588, 181] on strong "One-time payment. 7 days guarantee" at bounding box center [591, 180] width 162 height 11
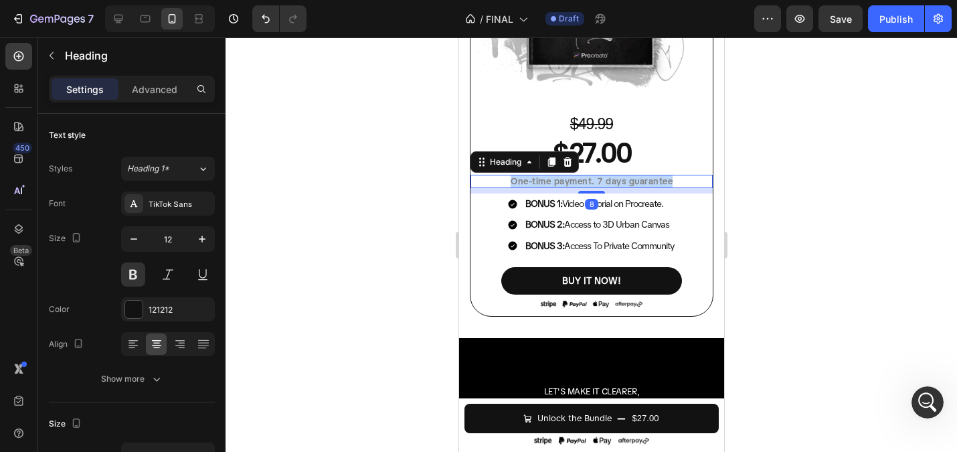
click at [588, 181] on strong "One-time payment. 7 days guarantee" at bounding box center [591, 180] width 162 height 11
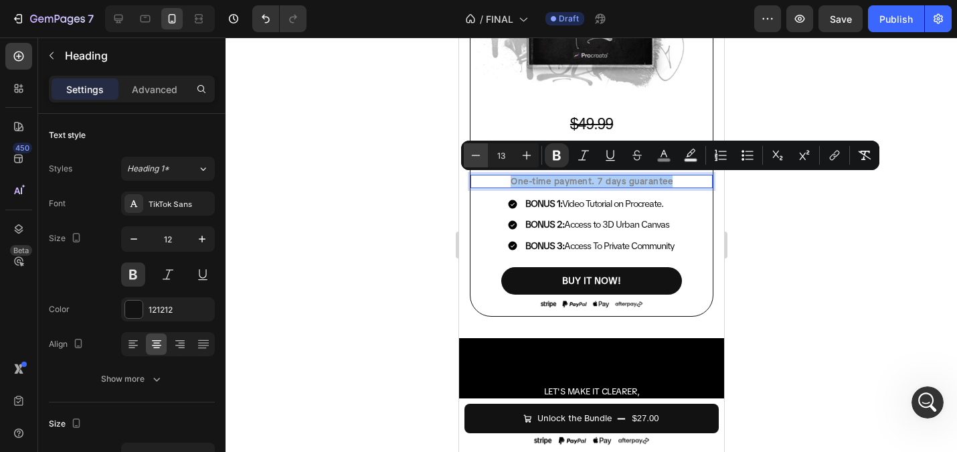
click at [478, 156] on icon "Editor contextual toolbar" at bounding box center [475, 155] width 13 height 13
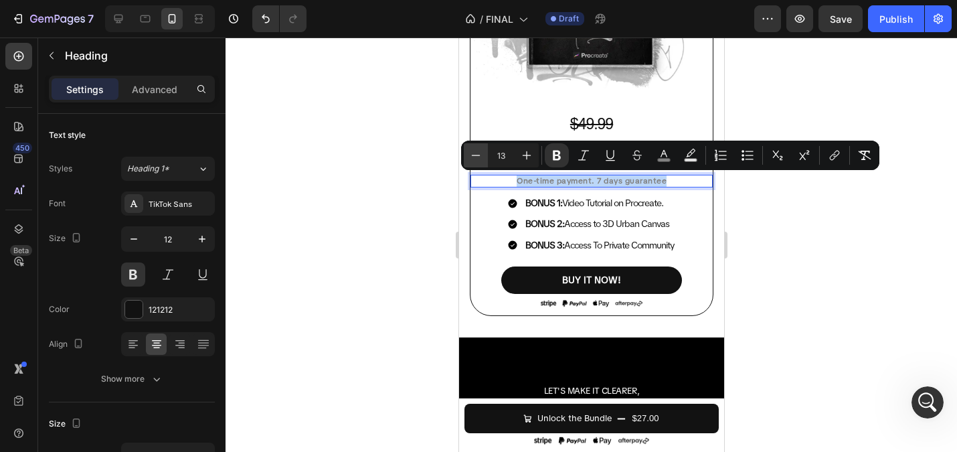
type input "12"
click at [397, 153] on div at bounding box center [591, 244] width 731 height 414
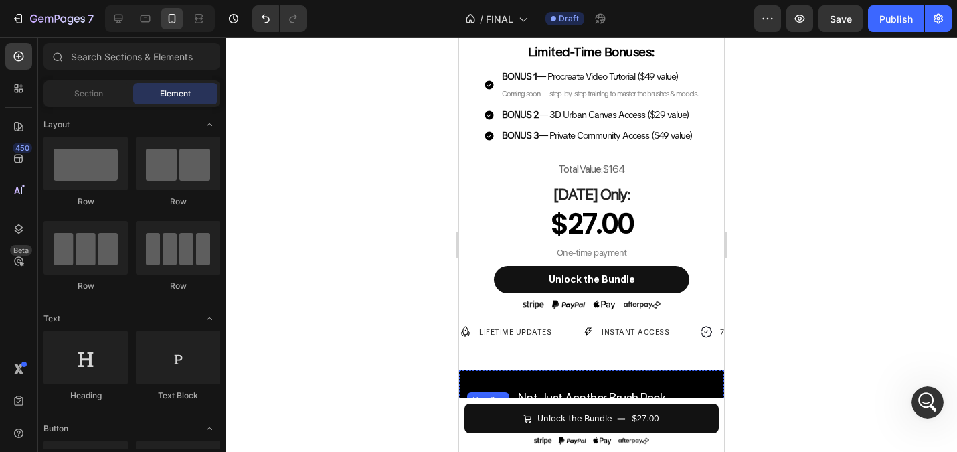
scroll to position [0, 0]
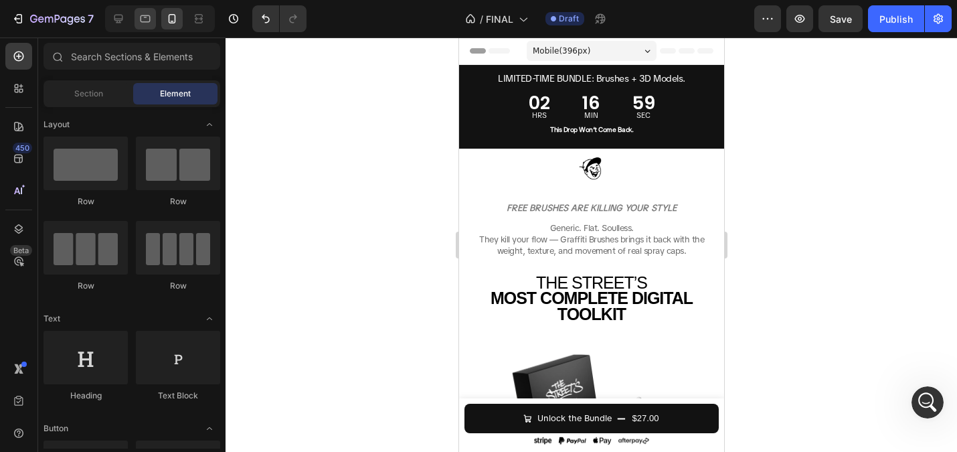
click at [140, 15] on icon at bounding box center [145, 18] width 13 height 13
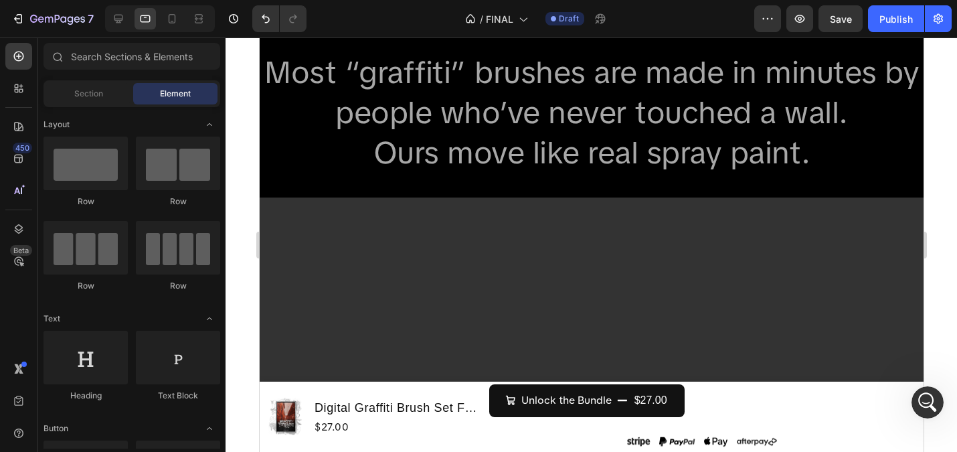
scroll to position [1583, 0]
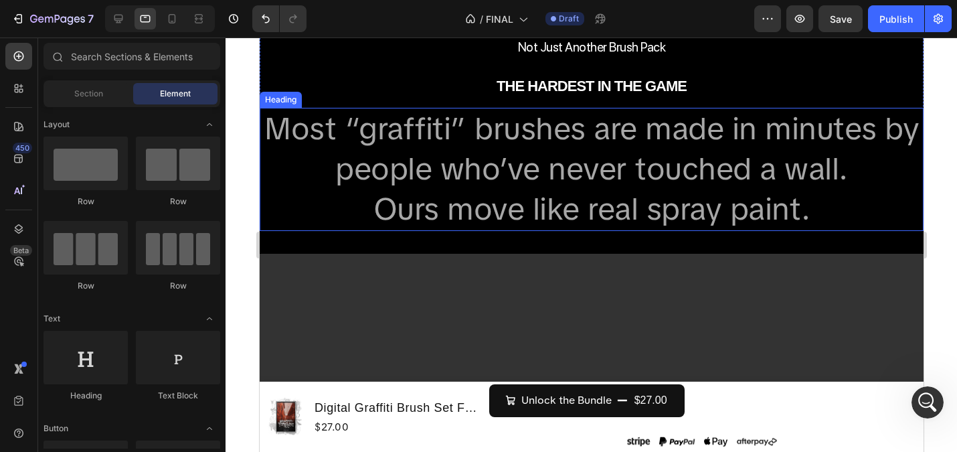
click at [553, 181] on h2 "Most “graffiti” brushes are made in minutes by people who’ve never touched a wa…" at bounding box center [591, 169] width 664 height 122
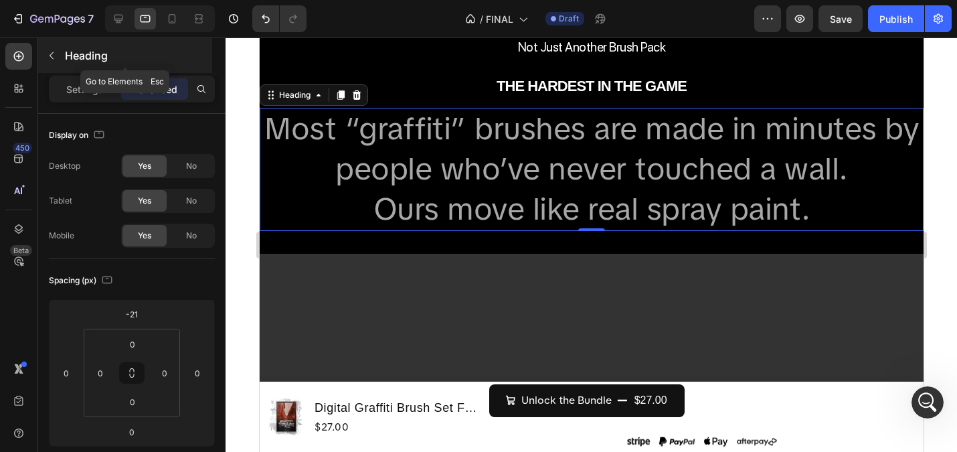
click at [49, 61] on button "button" at bounding box center [51, 55] width 21 height 21
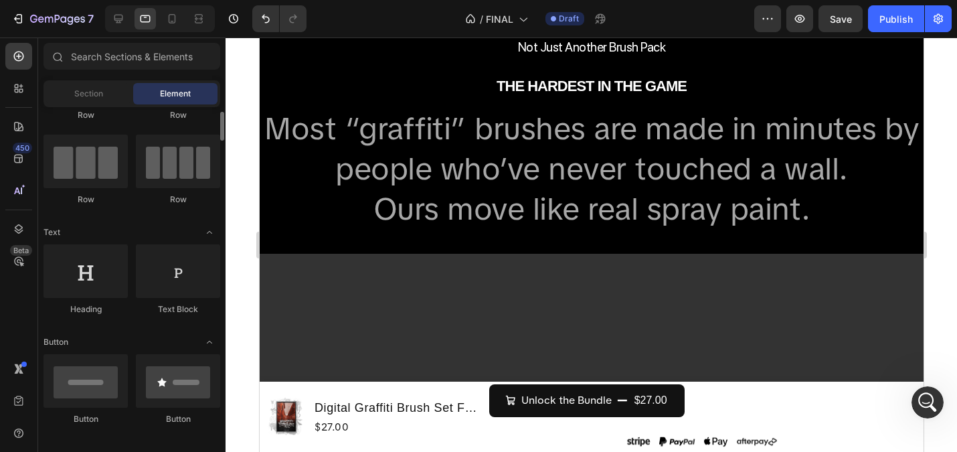
scroll to position [88, 0]
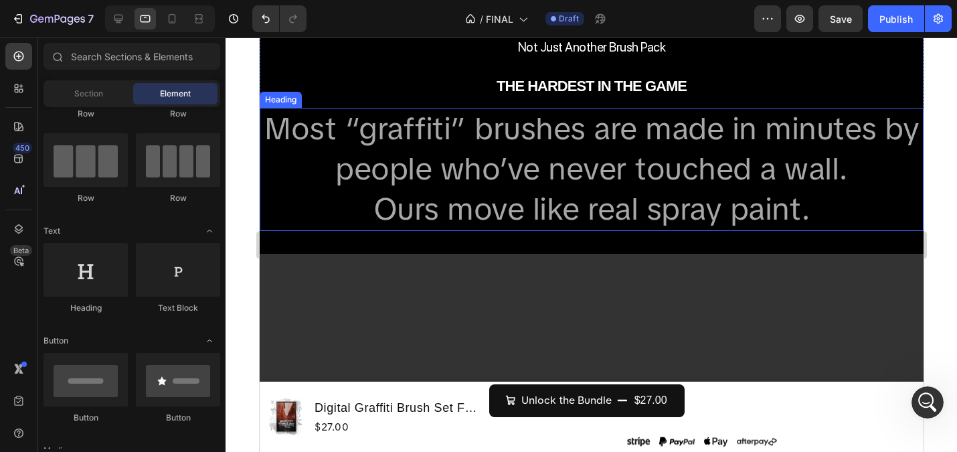
click at [422, 167] on h2 "Most “graffiti” brushes are made in minutes by people who’ve never touched a wa…" at bounding box center [591, 169] width 664 height 122
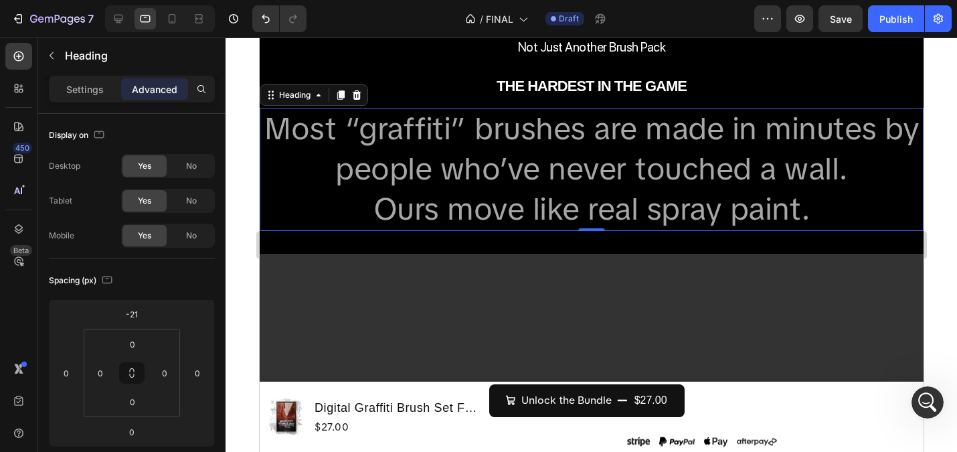
click at [579, 141] on h2 "Most “graffiti” brushes are made in minutes by people who’ve never touched a wa…" at bounding box center [591, 169] width 664 height 122
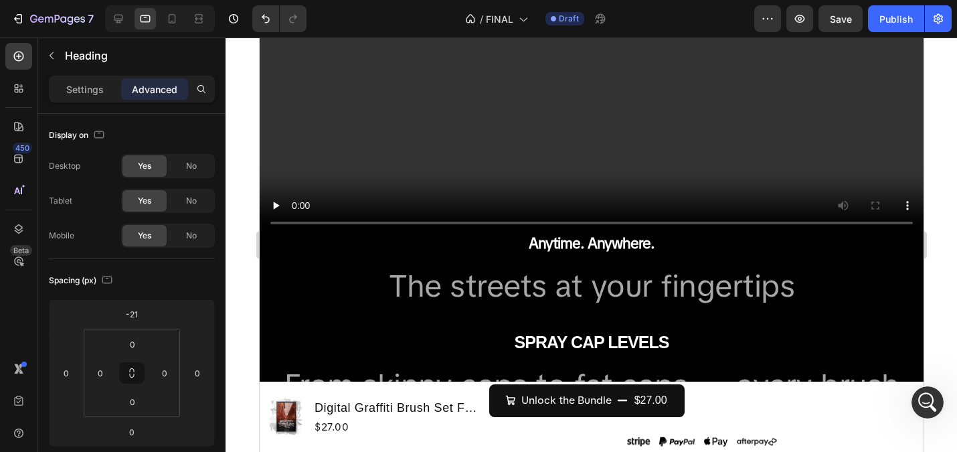
scroll to position [2062, 0]
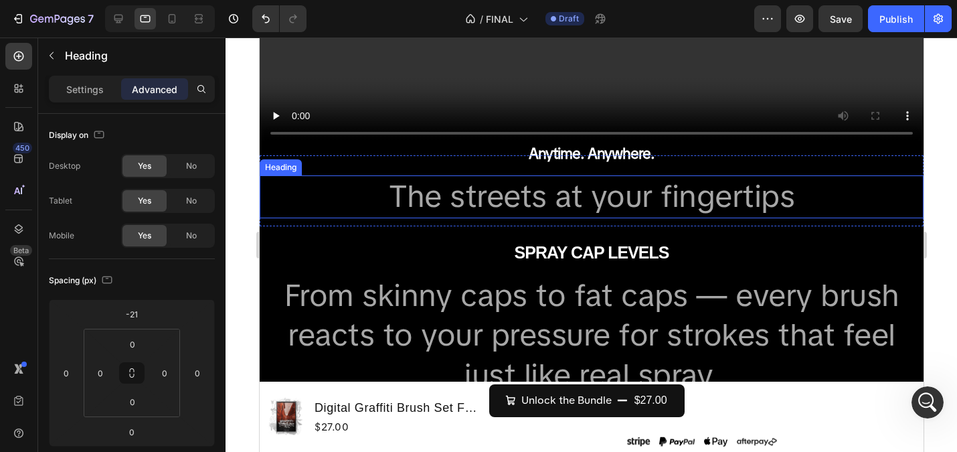
click at [540, 200] on h2 "The streets at your fingertips" at bounding box center [591, 196] width 664 height 43
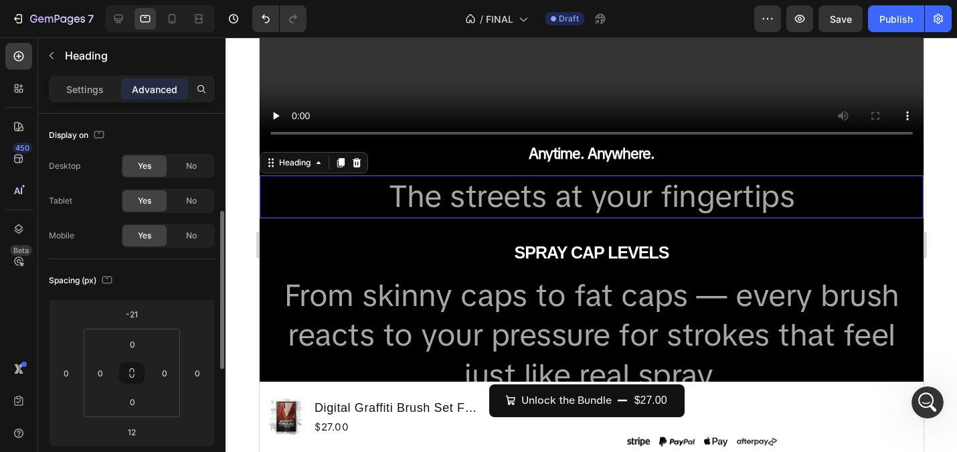
scroll to position [68, 0]
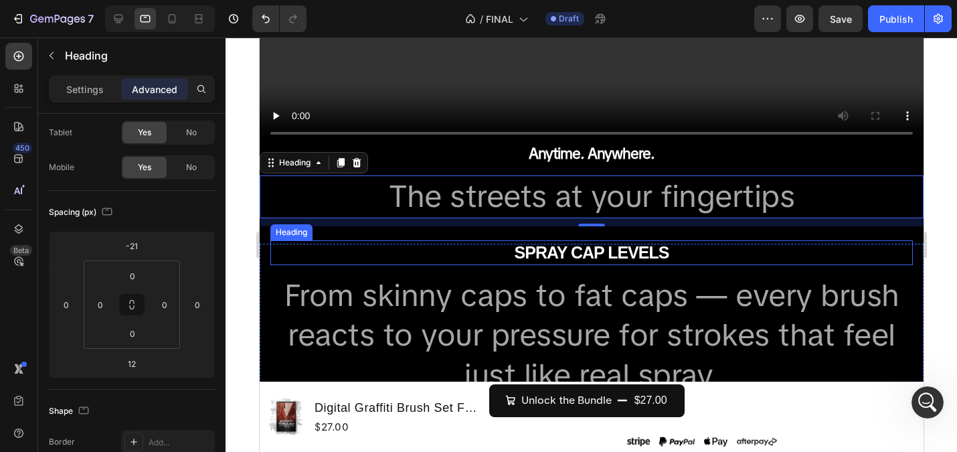
click at [533, 244] on strong "SPRAY CAP LEVELS" at bounding box center [591, 252] width 155 height 19
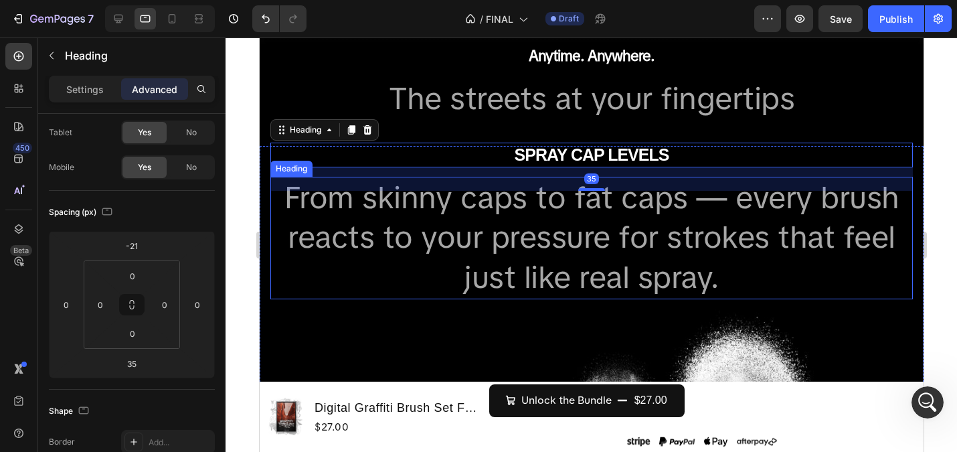
scroll to position [2170, 0]
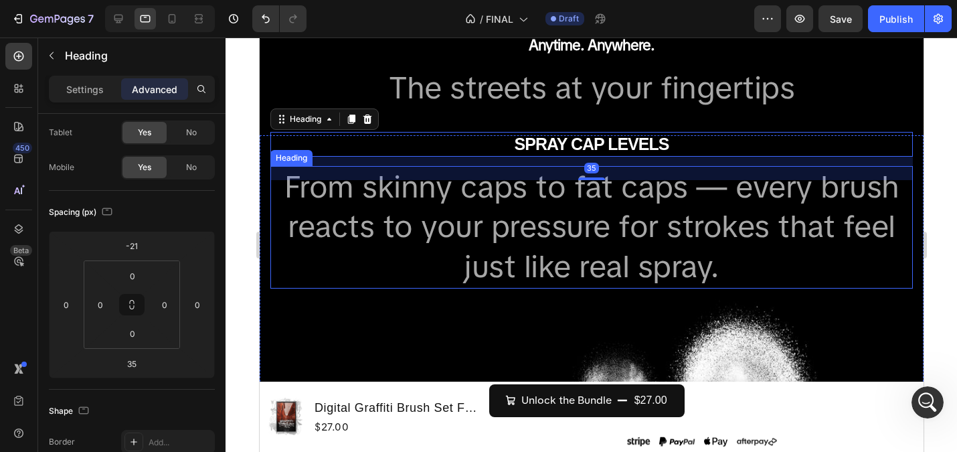
click at [503, 262] on h2 "From skinny caps to fat caps — every brush reacts to your pressure for strokes …" at bounding box center [591, 227] width 642 height 122
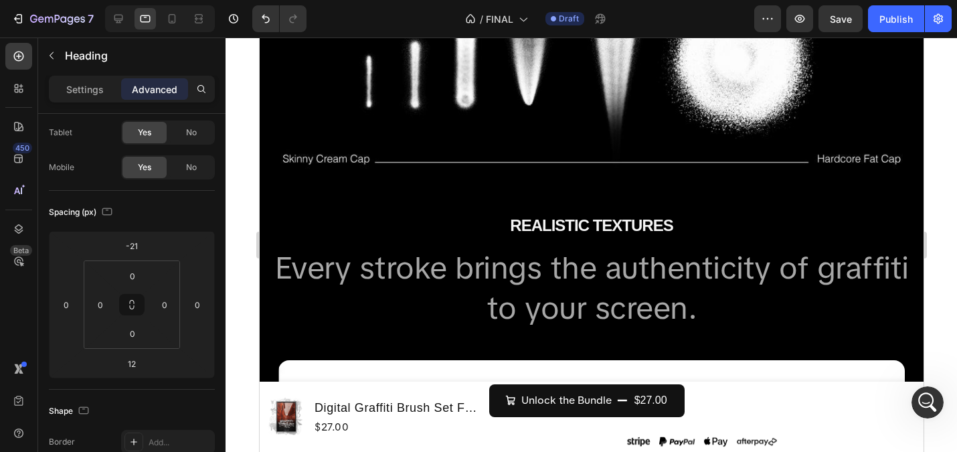
scroll to position [2665, 0]
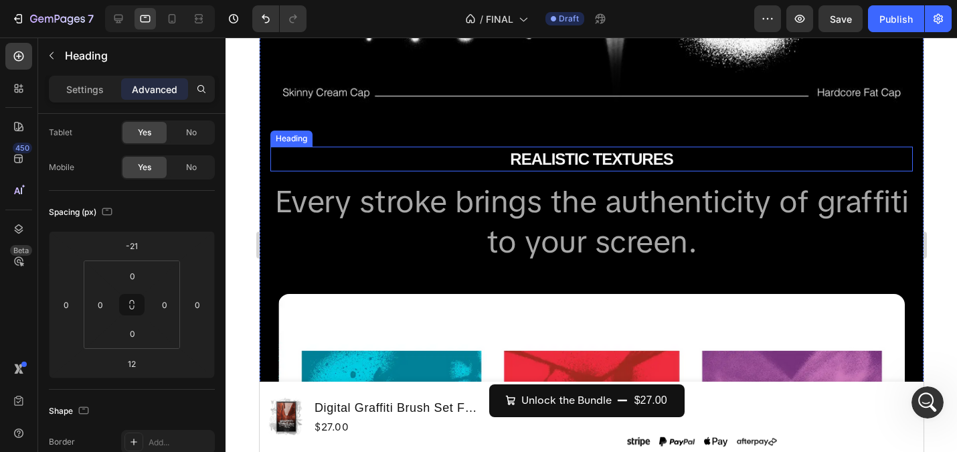
click at [530, 159] on strong "REALISTIC TEXTURES" at bounding box center [590, 159] width 163 height 18
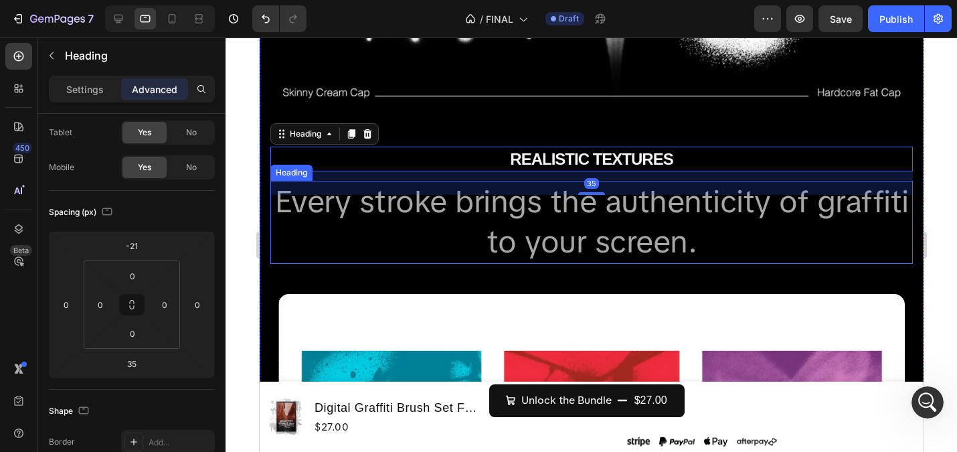
click at [554, 209] on span "Every stroke brings the authenticity of graffiti to your screen." at bounding box center [591, 221] width 634 height 80
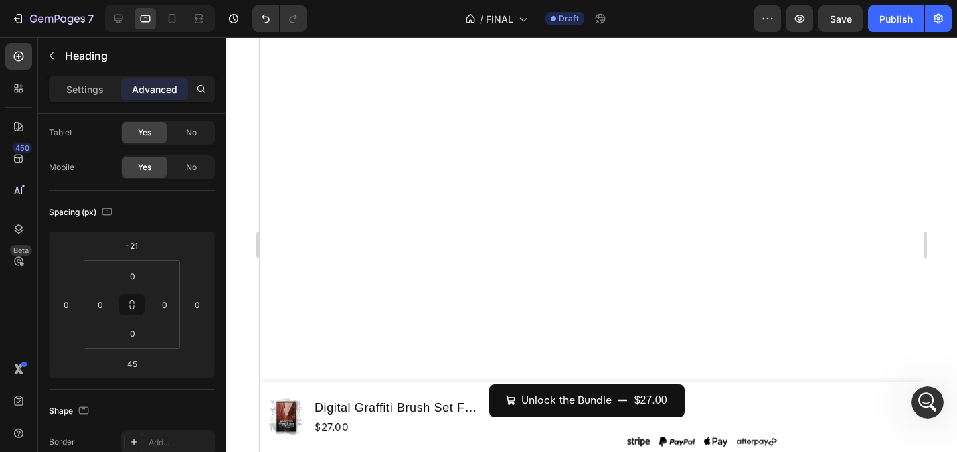
scroll to position [3789, 0]
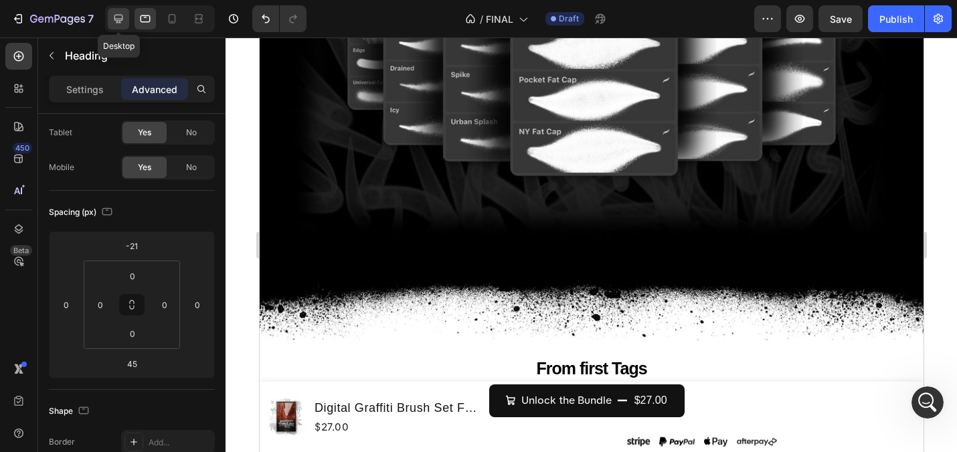
click at [121, 15] on icon at bounding box center [118, 19] width 9 height 9
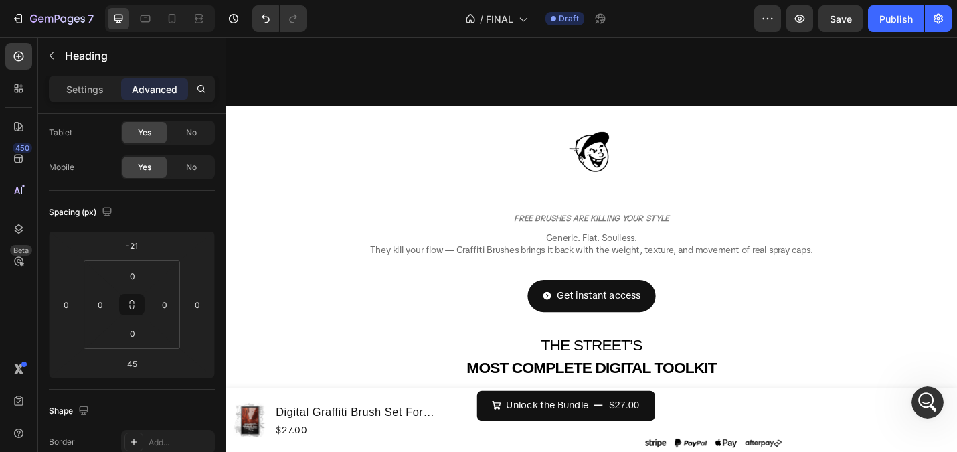
scroll to position [170, 0]
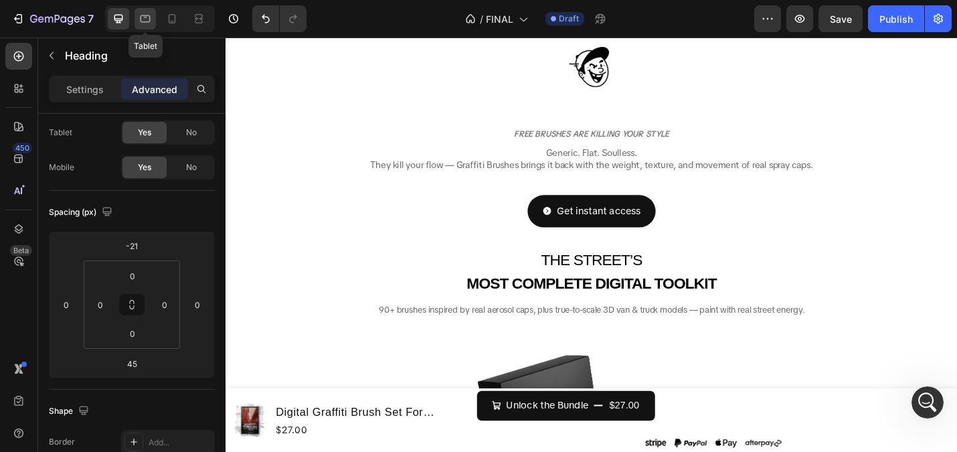
click at [140, 19] on icon at bounding box center [145, 18] width 13 height 13
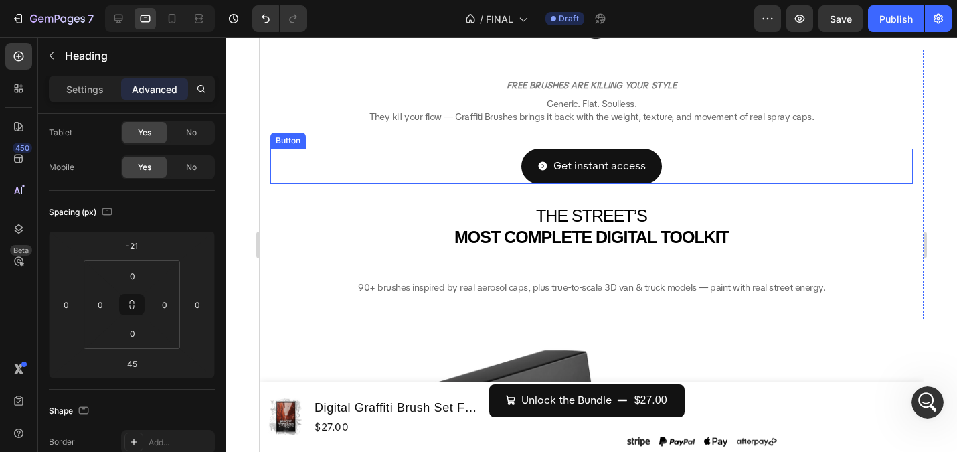
scroll to position [223, 0]
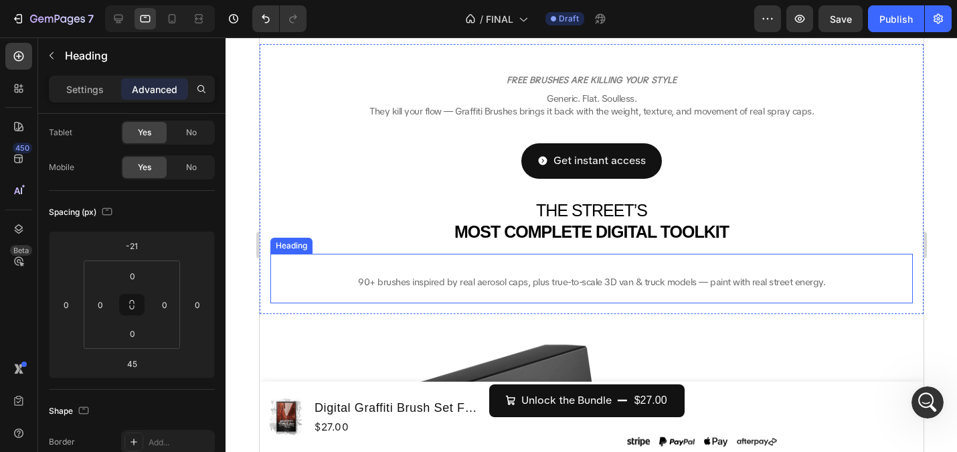
click at [620, 284] on span "90+ brushes inspired by real aerosol caps, plus true-to-scale 3D van & truck mo…" at bounding box center [590, 282] width 467 height 12
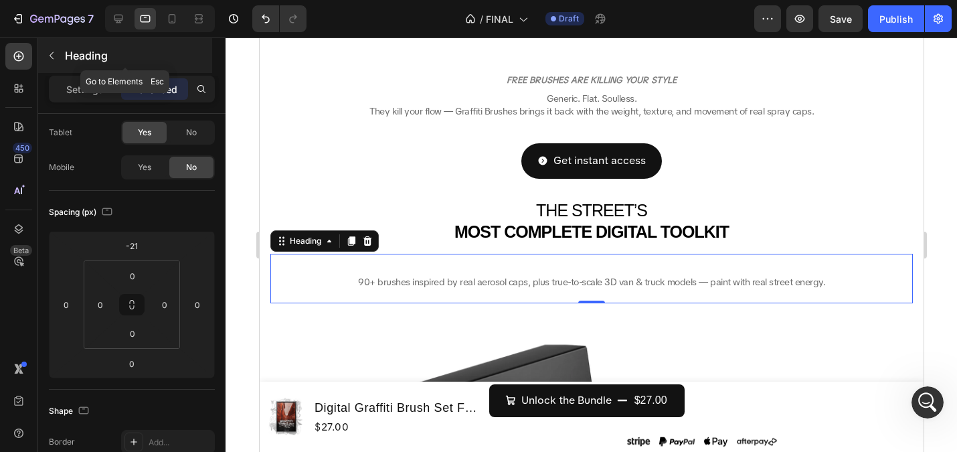
click at [54, 56] on icon "button" at bounding box center [51, 55] width 11 height 11
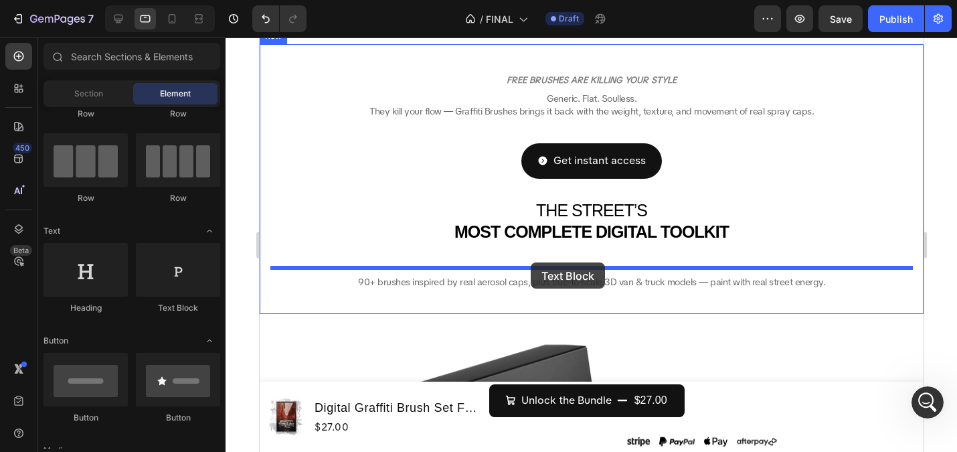
drag, startPoint x: 410, startPoint y: 306, endPoint x: 530, endPoint y: 262, distance: 127.4
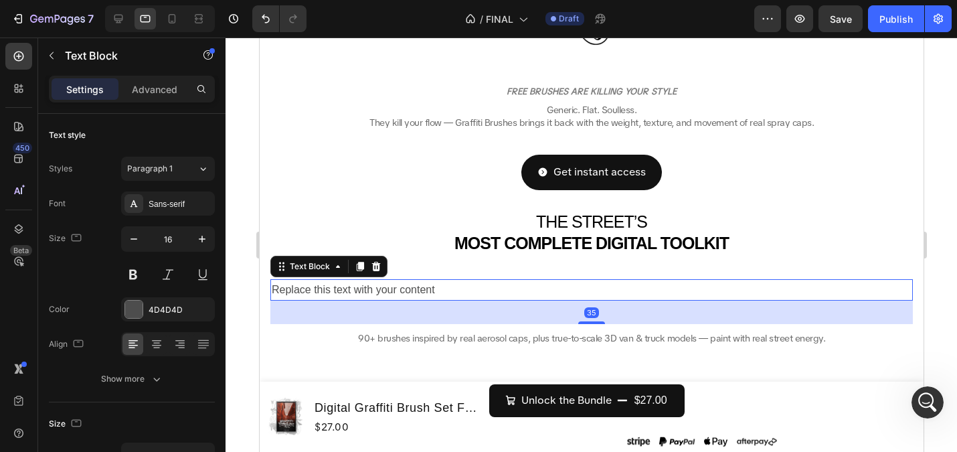
scroll to position [209, 0]
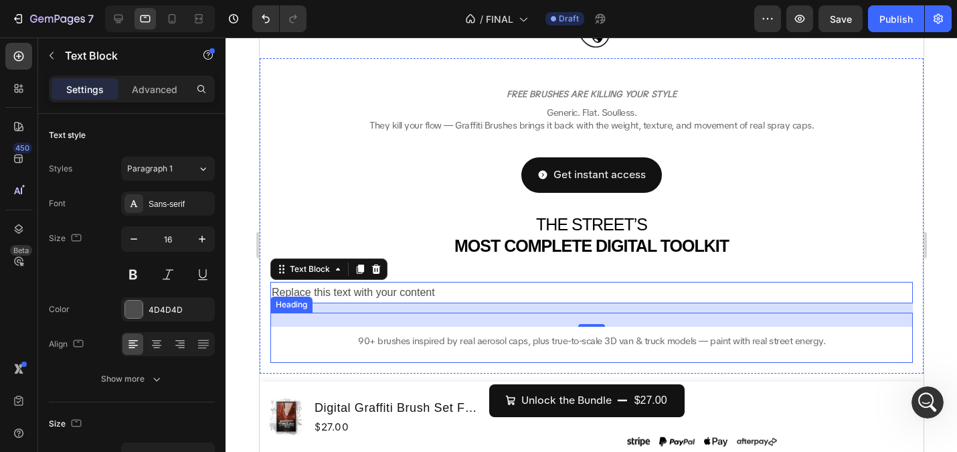
click at [519, 347] on span "90+ brushes inspired by real aerosol caps, plus true-to-scale 3D van & truck mo…" at bounding box center [590, 341] width 467 height 12
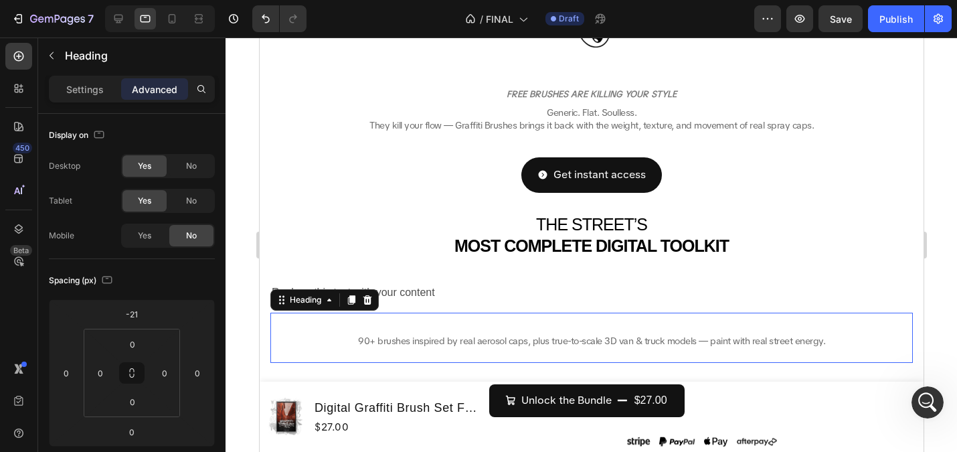
click at [514, 342] on span "90+ brushes inspired by real aerosol caps, plus true-to-scale 3D van & truck mo…" at bounding box center [590, 341] width 467 height 12
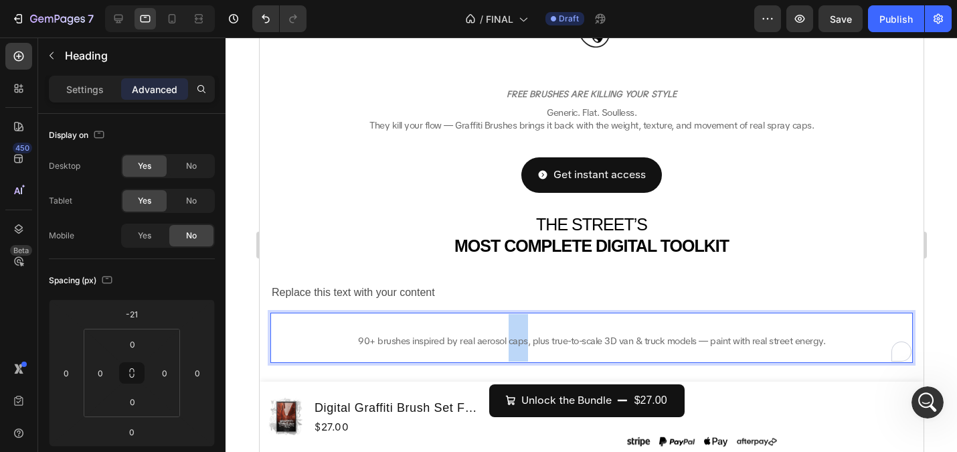
click at [514, 342] on span "90+ brushes inspired by real aerosol caps, plus true-to-scale 3D van & truck mo…" at bounding box center [590, 341] width 467 height 12
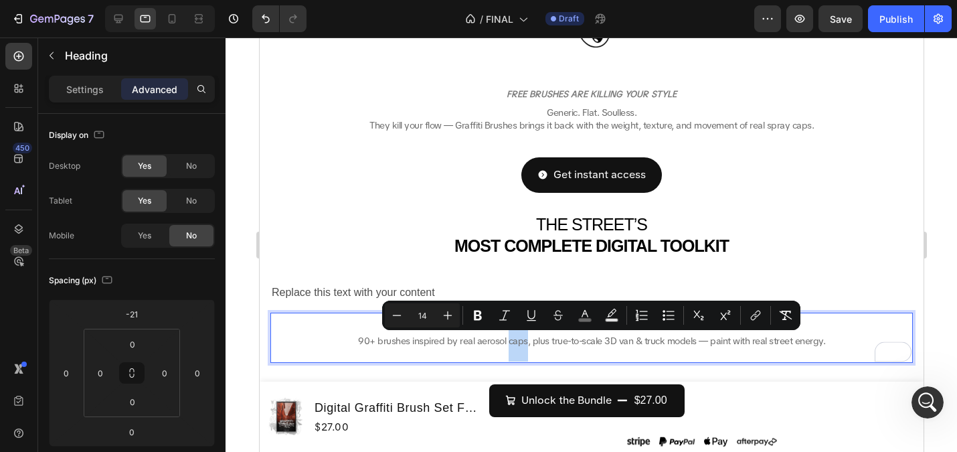
copy span "90+ brushes inspired by real aerosol caps, plus true-to-scale 3D van & truck mo…"
click at [75, 96] on div "Settings" at bounding box center [85, 88] width 67 height 21
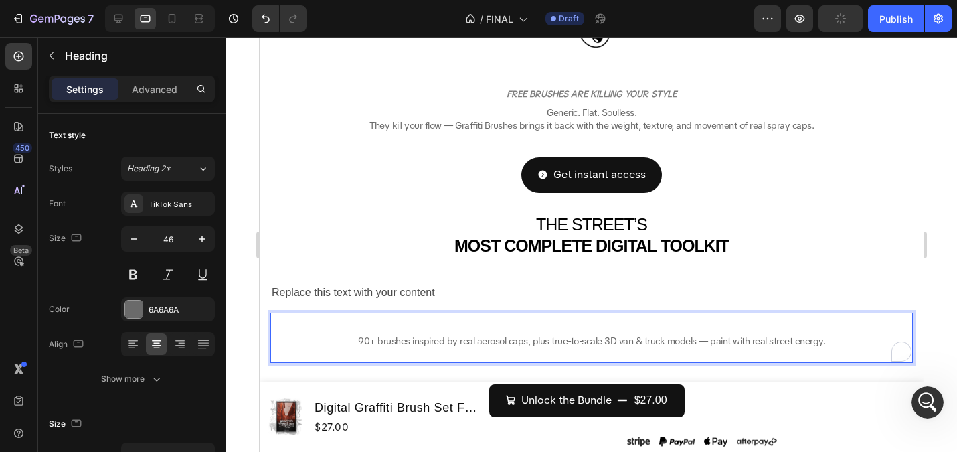
click at [482, 340] on span "90+ brushes inspired by real aerosol caps, plus true-to-scale 3D van & truck mo…" at bounding box center [590, 341] width 467 height 12
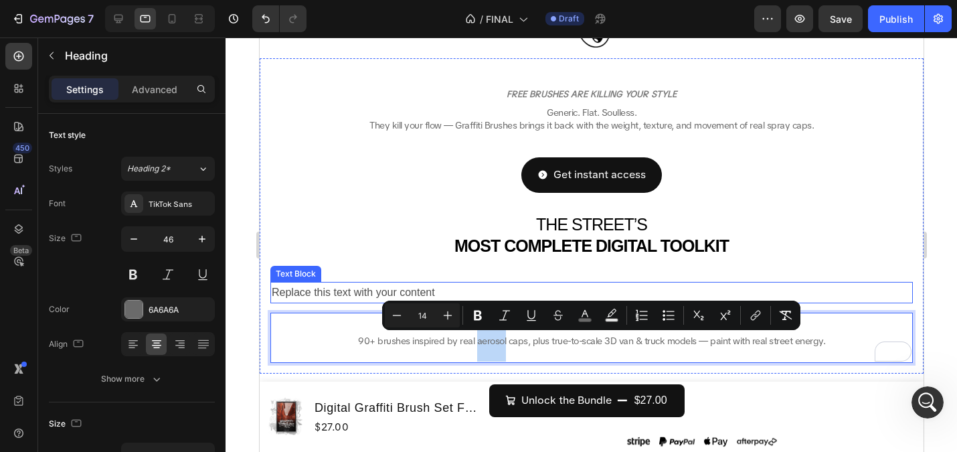
click at [440, 289] on div "Replace this text with your content" at bounding box center [591, 293] width 642 height 22
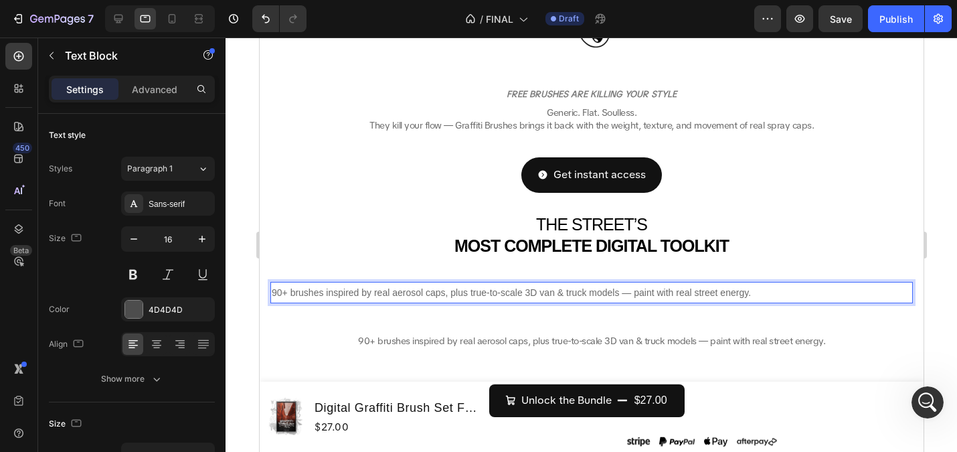
click at [467, 285] on p "90+ brushes inspired by real aerosol caps, plus true-to-scale 3D van & truck mo…" at bounding box center [591, 292] width 640 height 19
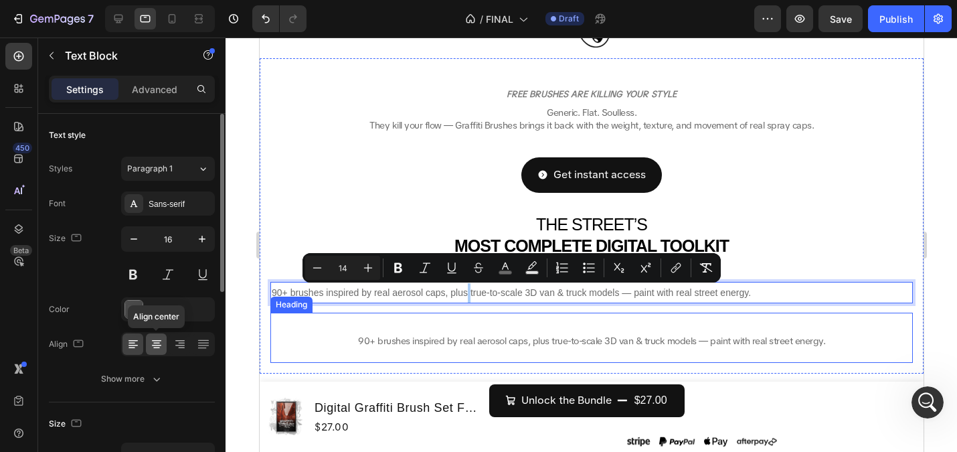
click at [159, 338] on icon at bounding box center [156, 343] width 13 height 13
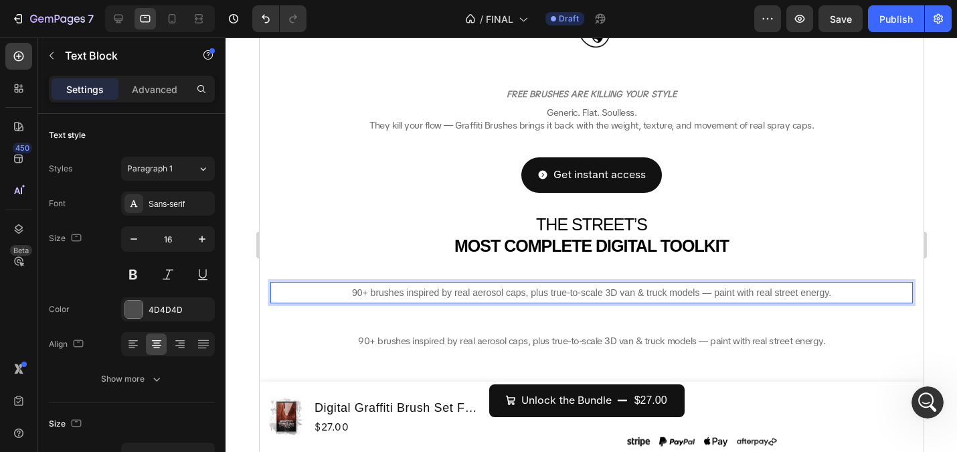
click at [421, 291] on span "90+ brushes inspired by real aerosol caps, plus true-to-scale 3D van & truck mo…" at bounding box center [590, 292] width 479 height 11
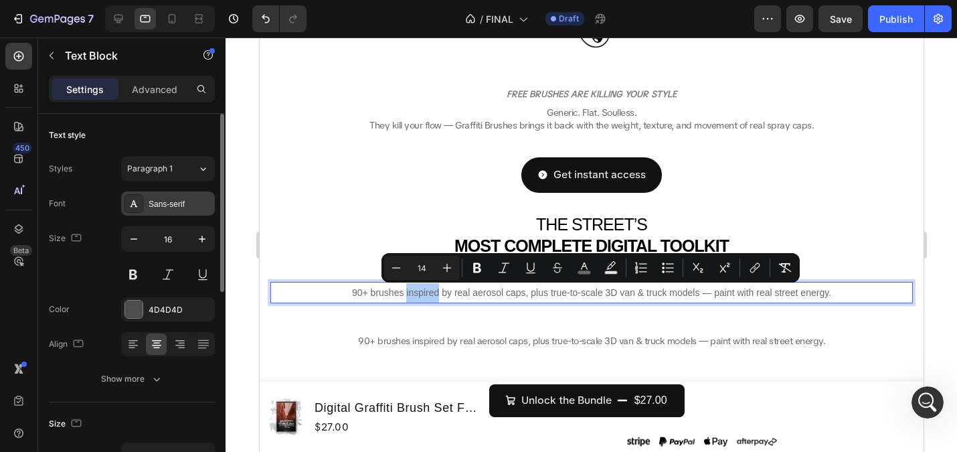
click at [171, 203] on div "Sans-serif" at bounding box center [180, 204] width 63 height 12
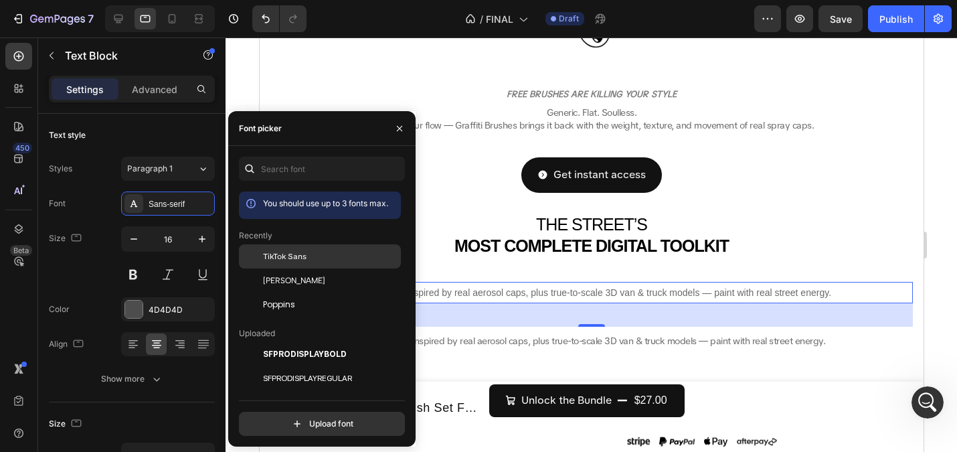
click at [302, 256] on span "TikTok Sans" at bounding box center [284, 256] width 43 height 12
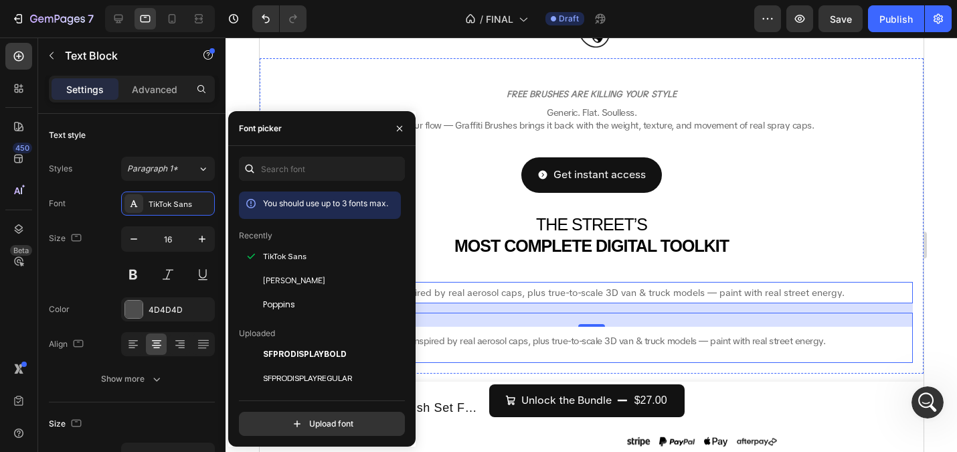
click at [532, 339] on span "90+ brushes inspired by real aerosol caps, plus true-to-scale 3D van & truck mo…" at bounding box center [590, 341] width 467 height 12
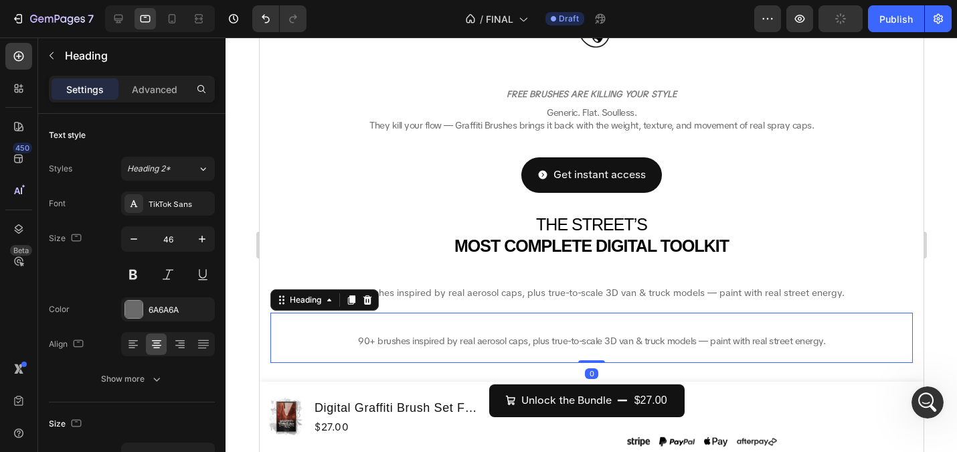
click at [532, 340] on span "90+ brushes inspired by real aerosol caps, plus true-to-scale 3D van & truck mo…" at bounding box center [590, 341] width 467 height 12
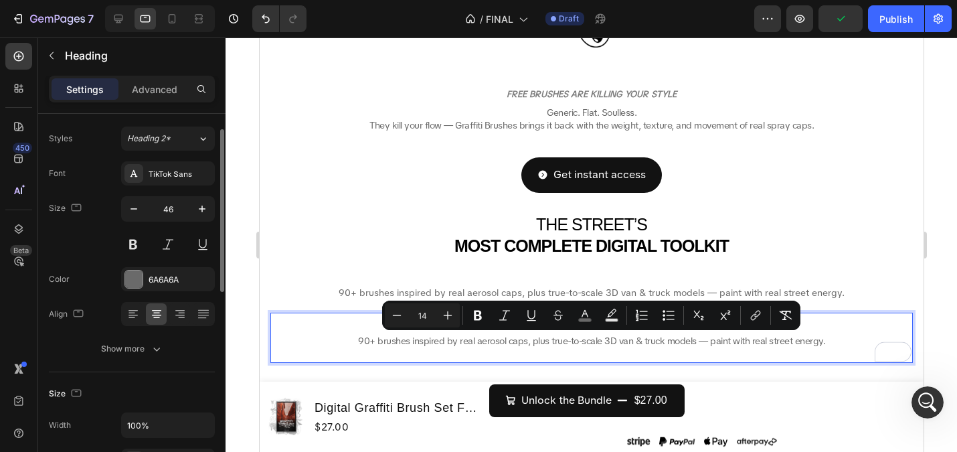
scroll to position [34, 0]
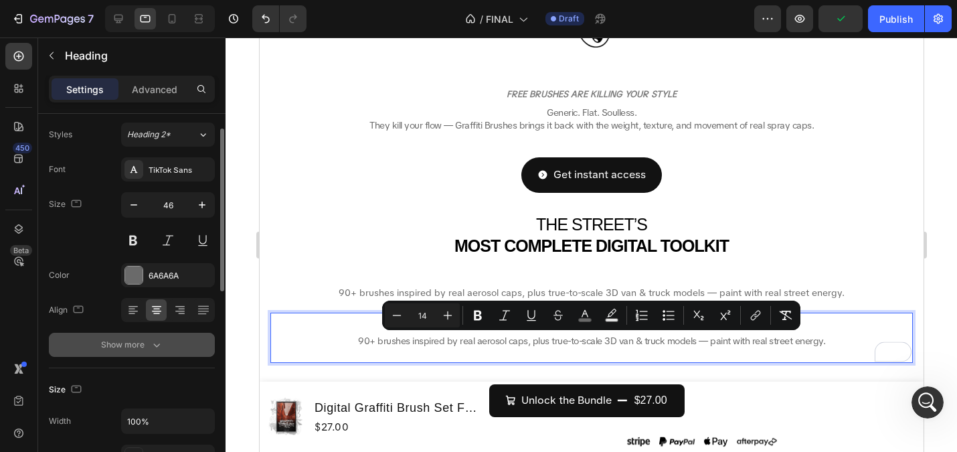
click at [147, 351] on button "Show more" at bounding box center [132, 345] width 166 height 24
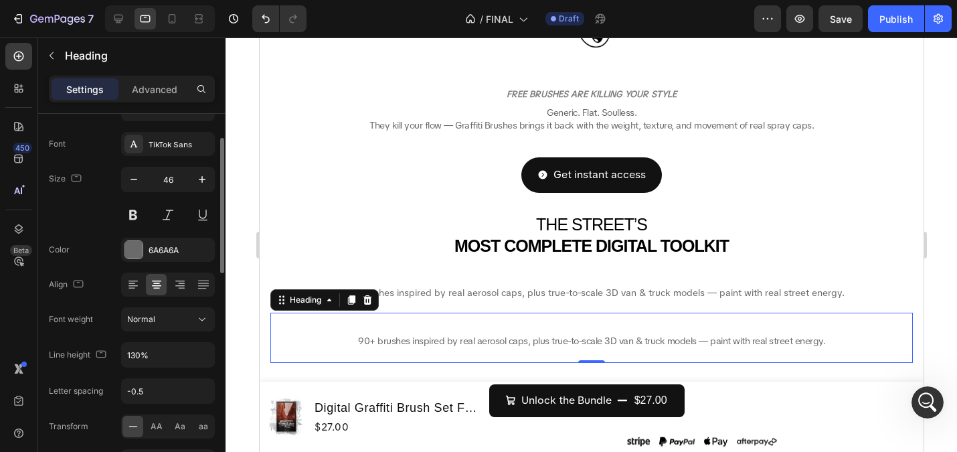
scroll to position [62, 0]
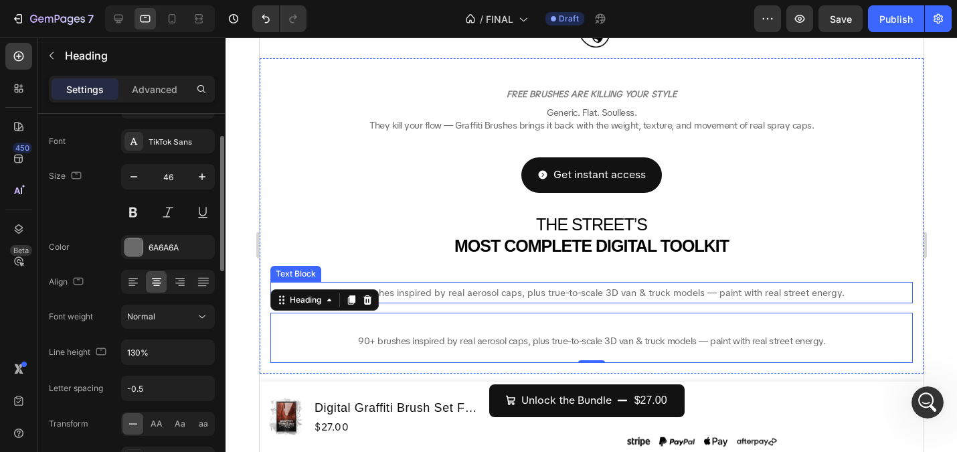
click at [464, 288] on span "90+ brushes inspired by real aerosol caps, plus true-to-scale 3D van & truck mo…" at bounding box center [591, 292] width 506 height 12
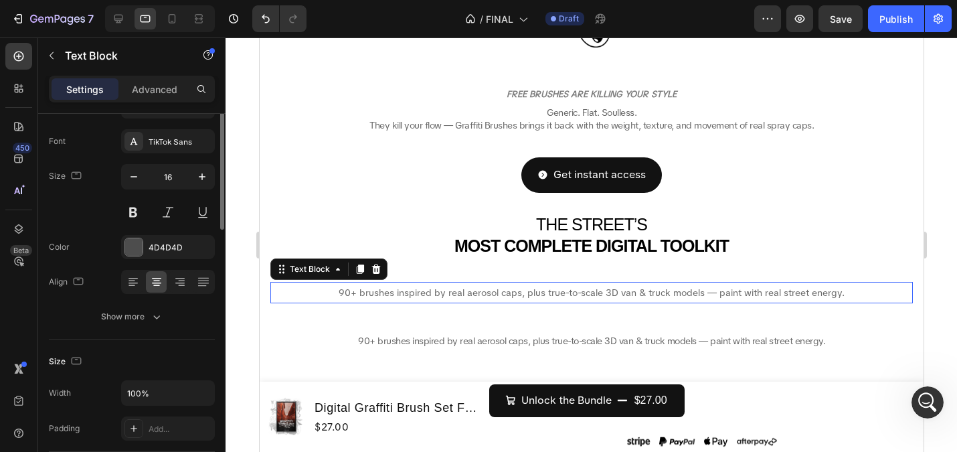
scroll to position [0, 0]
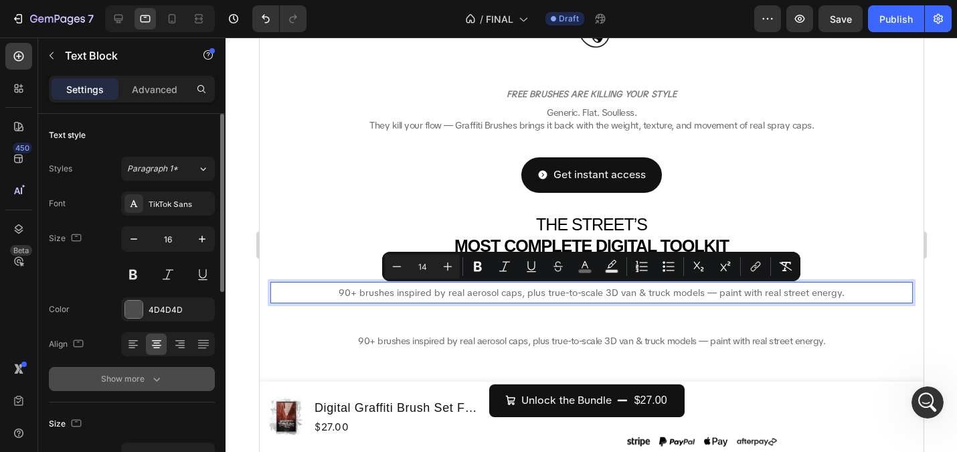
click at [135, 370] on button "Show more" at bounding box center [132, 379] width 166 height 24
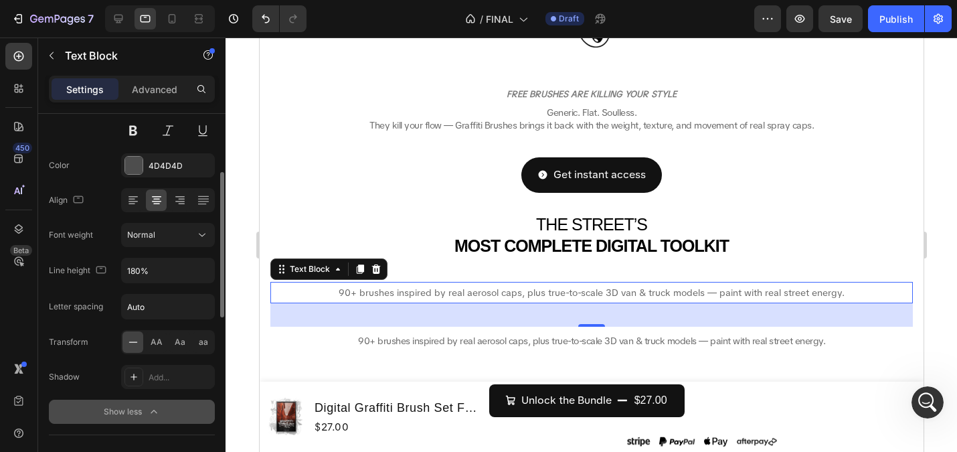
scroll to position [149, 0]
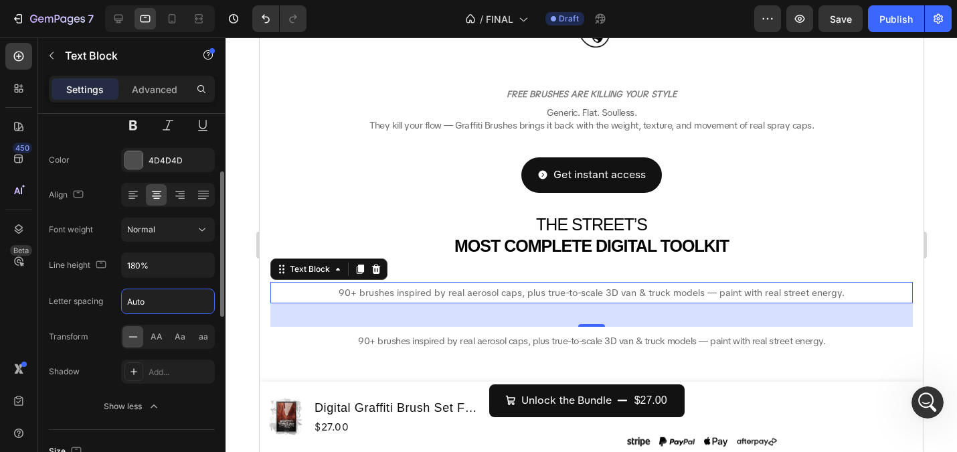
click at [155, 303] on input "Auto" at bounding box center [168, 301] width 92 height 24
type input "0.5"
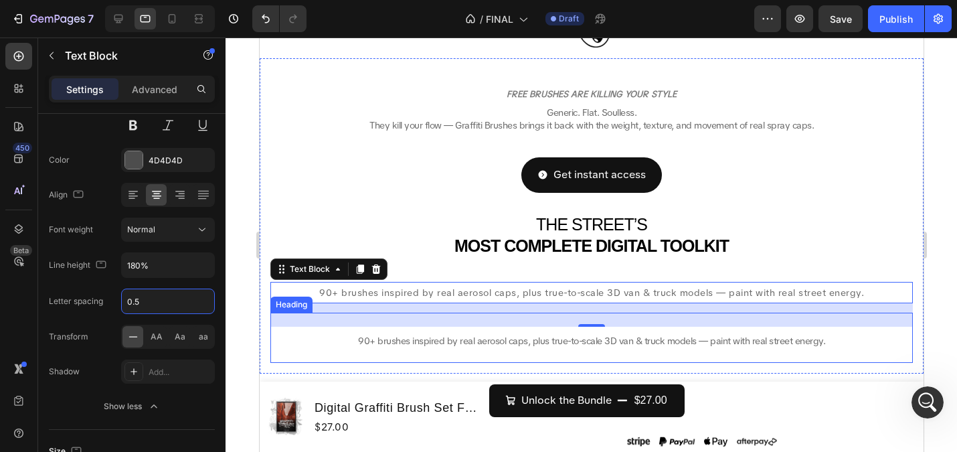
click at [401, 342] on span "90+ brushes inspired by real aerosol caps, plus true-to-scale 3D van & truck mo…" at bounding box center [590, 341] width 467 height 12
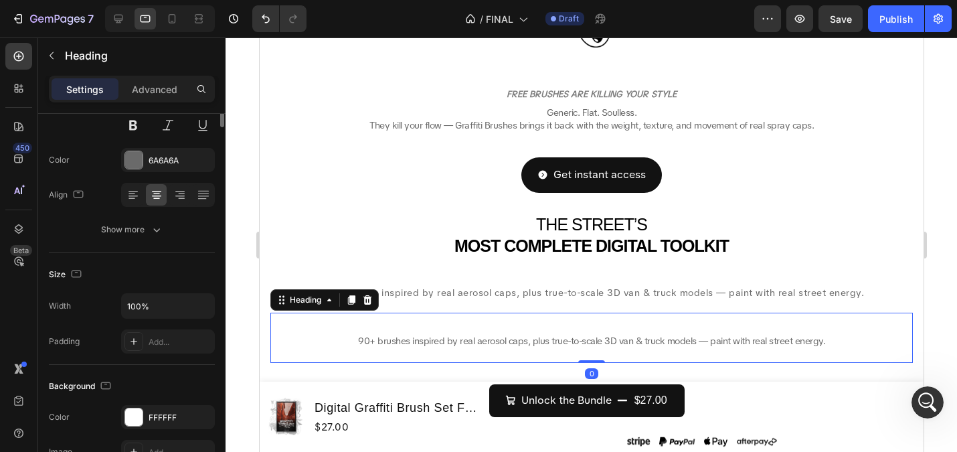
scroll to position [0, 0]
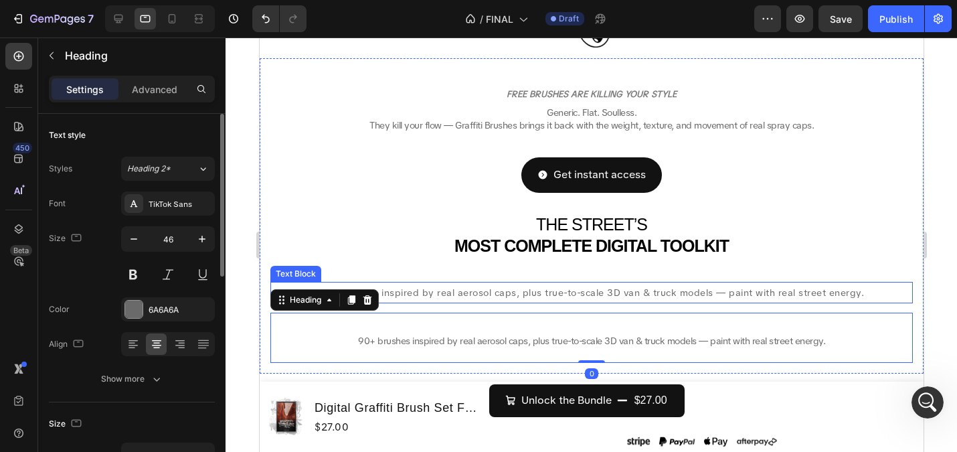
click at [446, 292] on span "90+ brushes inspired by real aerosol caps, plus true-to-scale 3D van & truck mo…" at bounding box center [591, 292] width 545 height 12
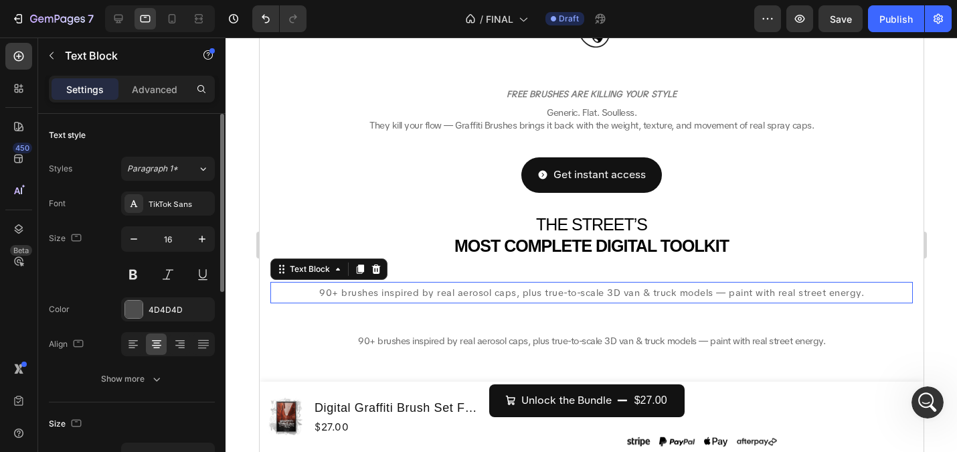
click at [446, 292] on span "90+ brushes inspired by real aerosol caps, plus true-to-scale 3D van & truck mo…" at bounding box center [591, 292] width 545 height 12
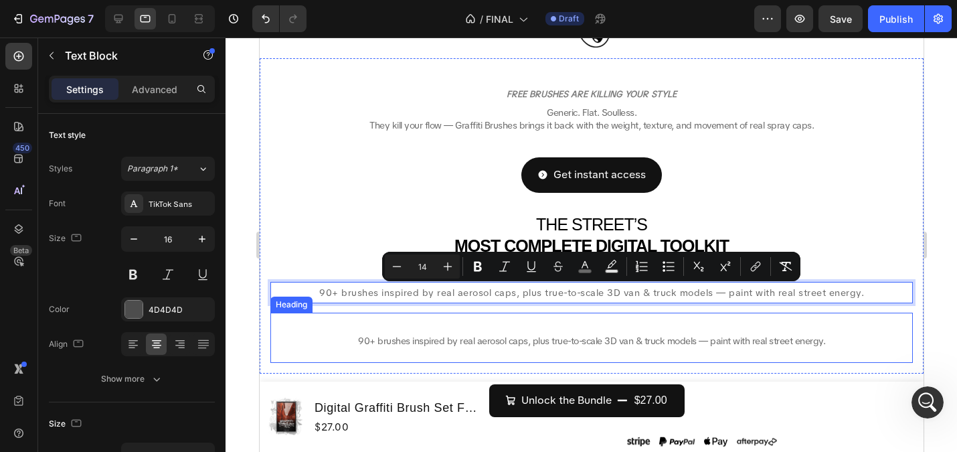
click at [455, 342] on span "90+ brushes inspired by real aerosol caps, plus true-to-scale 3D van & truck mo…" at bounding box center [590, 341] width 467 height 12
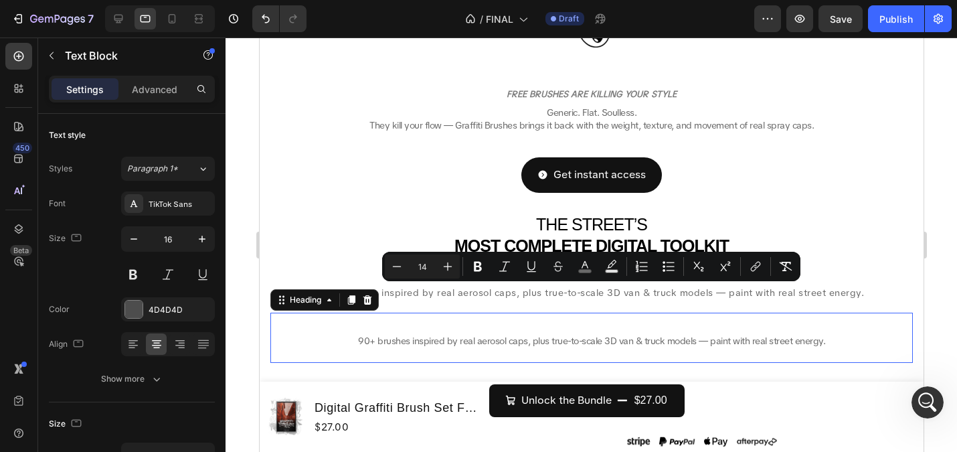
click at [455, 342] on span "90+ brushes inspired by real aerosol caps, plus true-to-scale 3D van & truck mo…" at bounding box center [590, 341] width 467 height 12
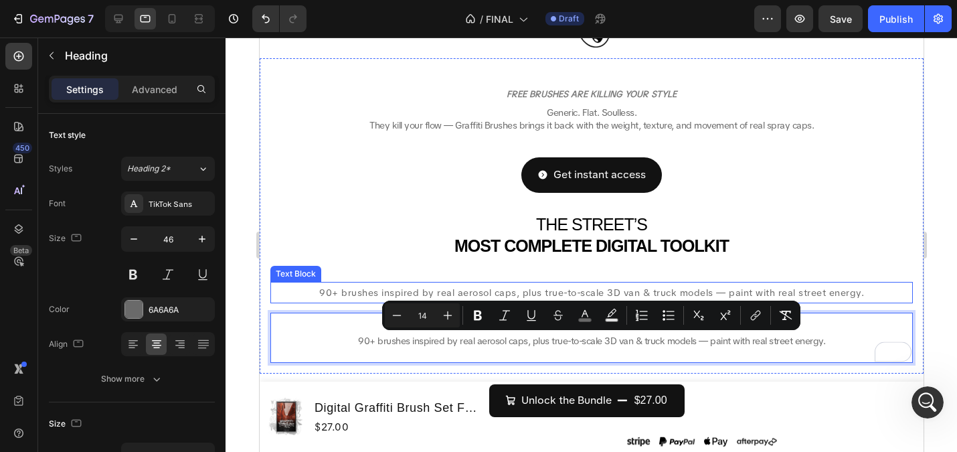
click at [399, 292] on span "90+ brushes inspired by real aerosol caps, plus true-to-scale 3D van & truck mo…" at bounding box center [591, 292] width 545 height 12
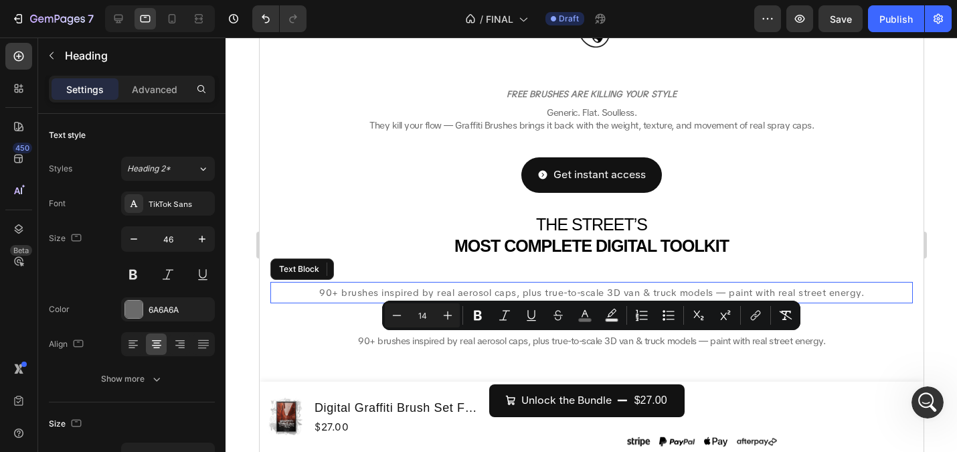
click at [399, 292] on span "90+ brushes inspired by real aerosol caps, plus true-to-scale 3D van & truck mo…" at bounding box center [591, 292] width 545 height 12
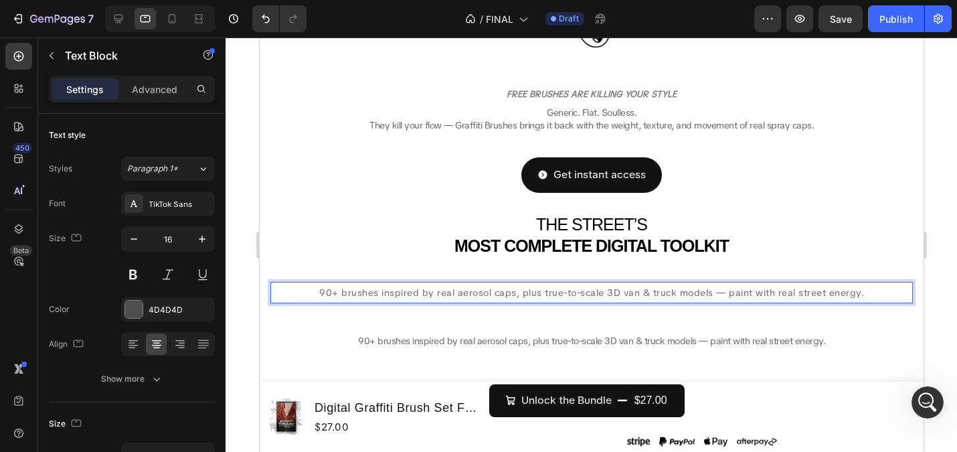
click at [465, 292] on span "90+ brushes inspired by real aerosol caps, plus true-to-scale 3D van & truck mo…" at bounding box center [591, 292] width 545 height 12
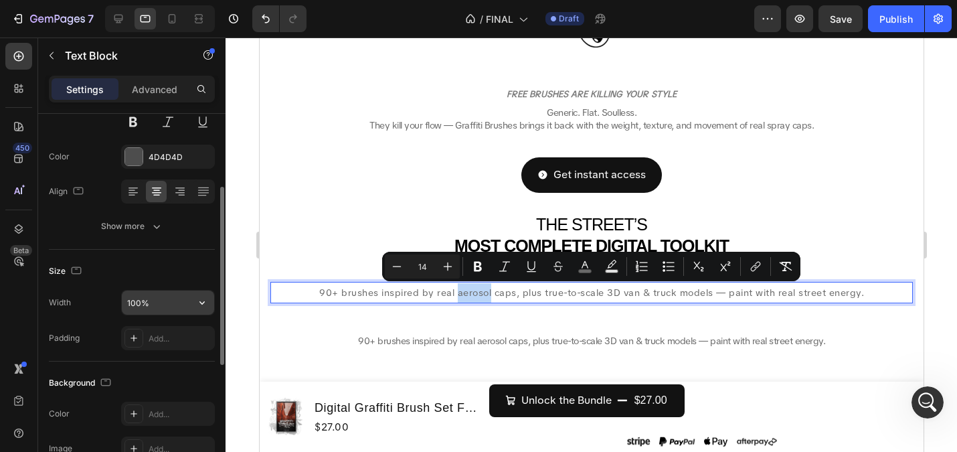
scroll to position [153, 0]
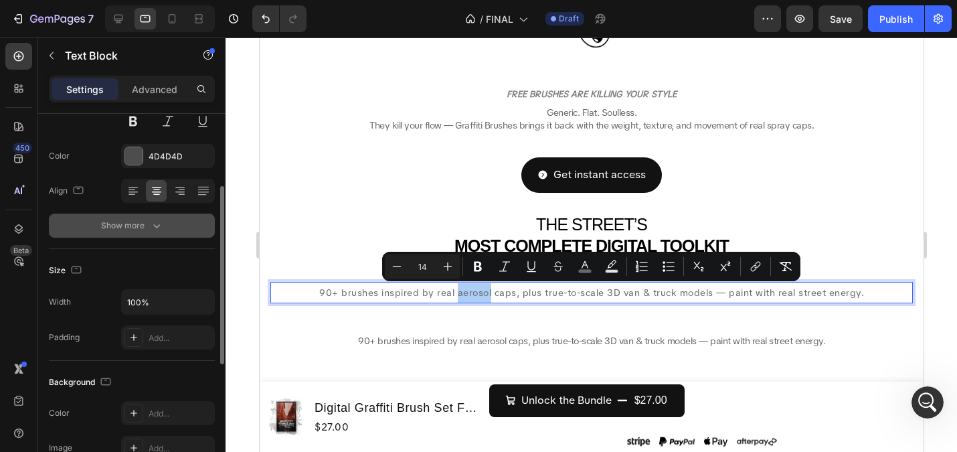
click at [135, 230] on div "Show more" at bounding box center [132, 225] width 62 height 13
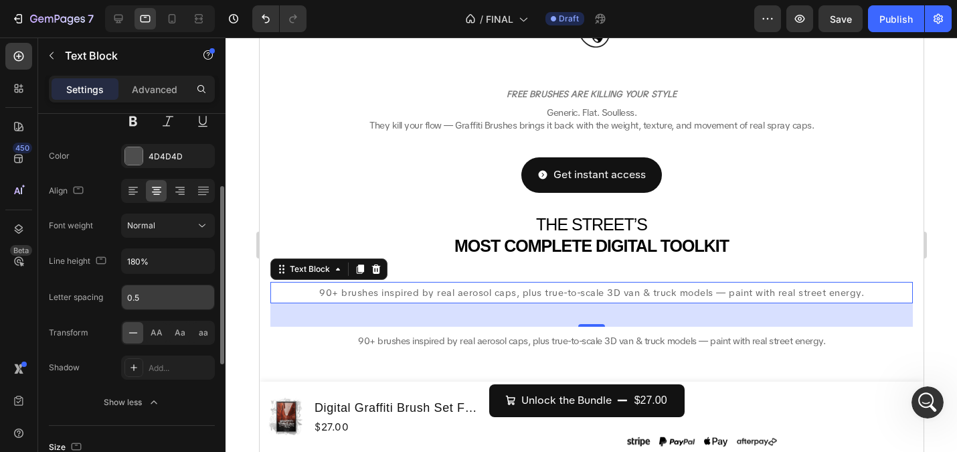
click at [156, 300] on input "0.5" at bounding box center [168, 297] width 92 height 24
type input "0.2"
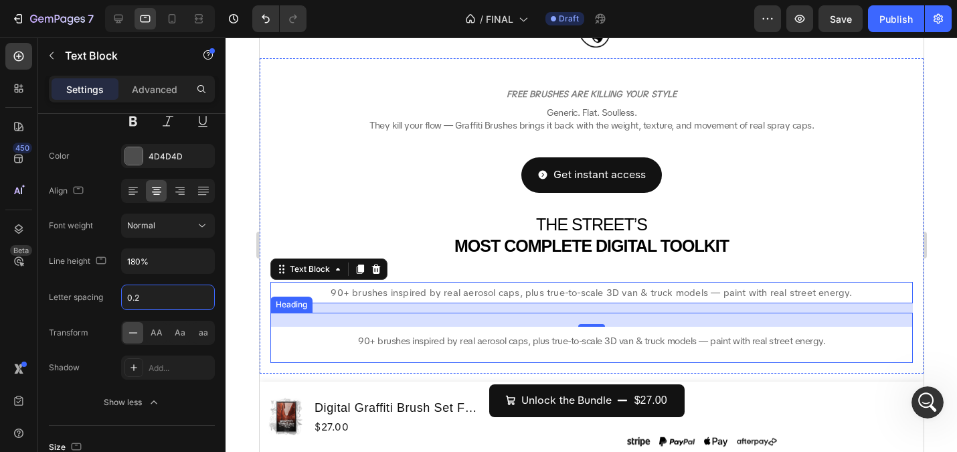
click at [386, 343] on span "90+ brushes inspired by real aerosol caps, plus true-to-scale 3D van & truck mo…" at bounding box center [590, 341] width 467 height 12
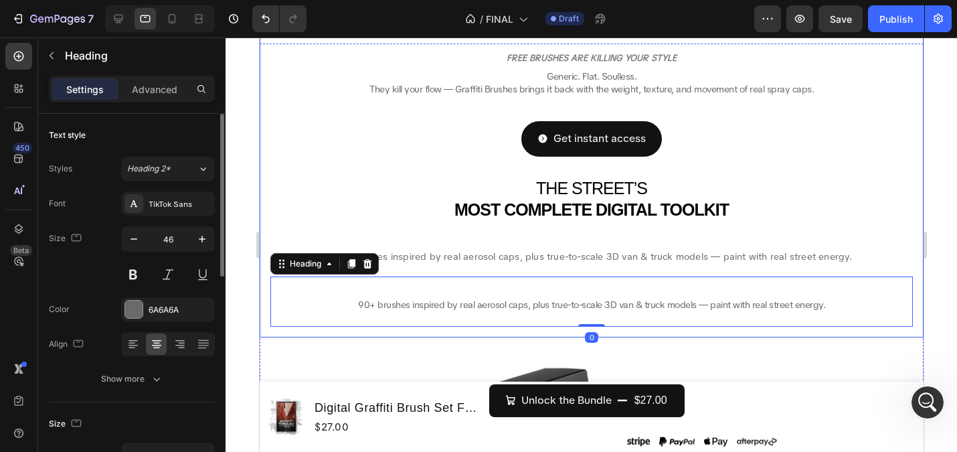
scroll to position [256, 0]
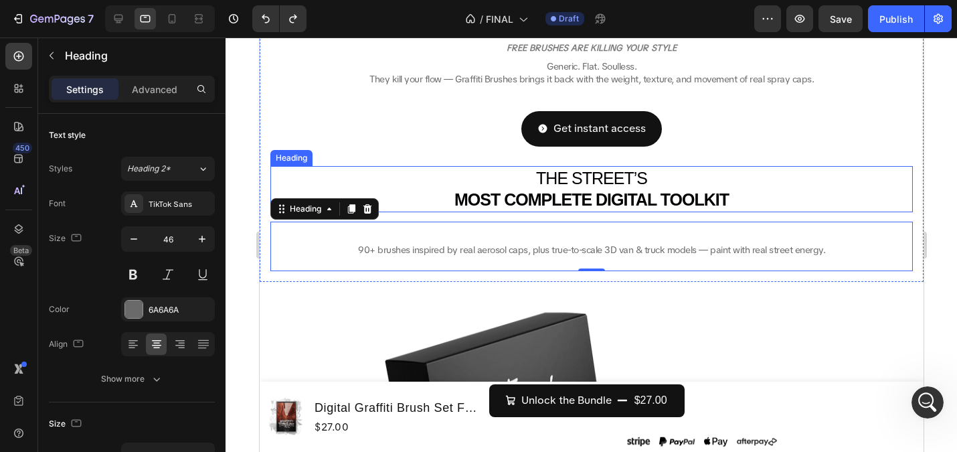
click at [480, 198] on strong "MOST COMPLETE DIGITAL TOOLKIT" at bounding box center [591, 199] width 274 height 19
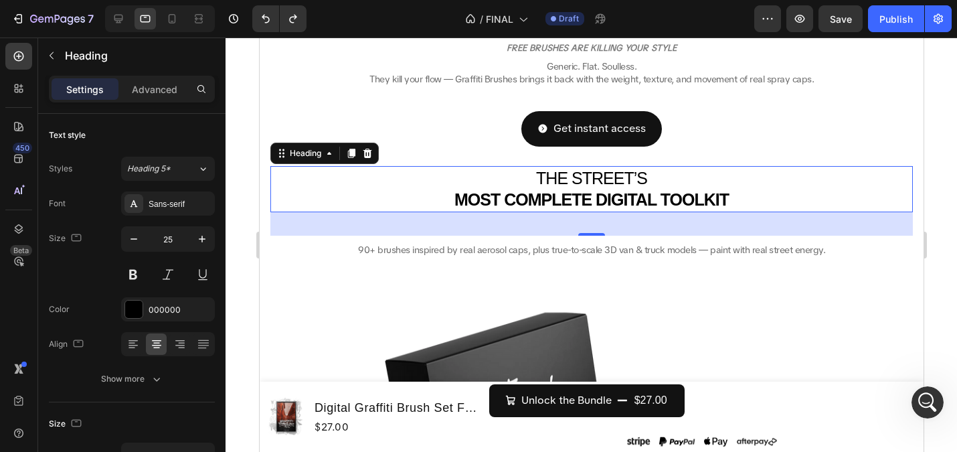
click at [240, 217] on div at bounding box center [591, 244] width 731 height 414
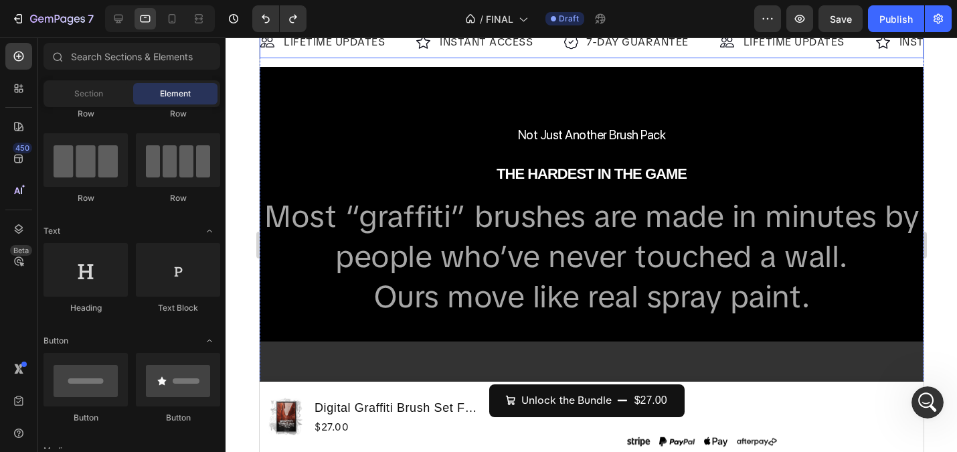
scroll to position [1496, 0]
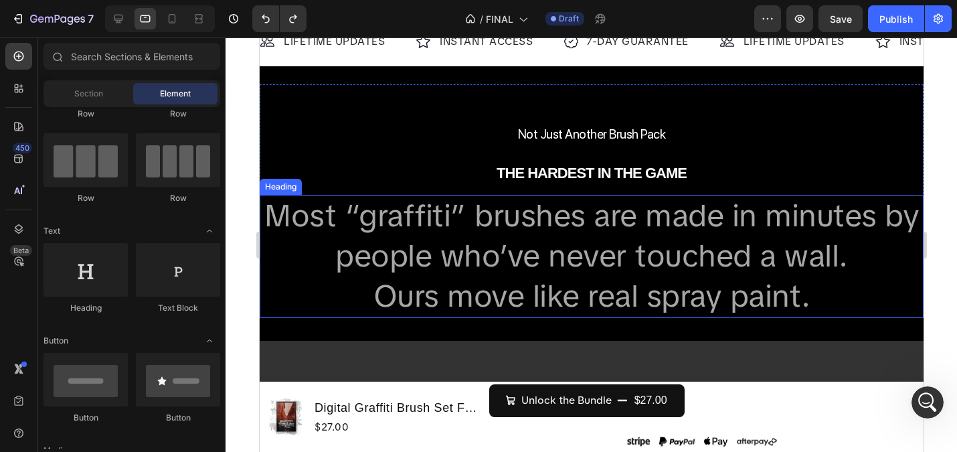
click at [505, 258] on h2 "Most “graffiti” brushes are made in minutes by people who’ve never touched a wa…" at bounding box center [591, 256] width 664 height 122
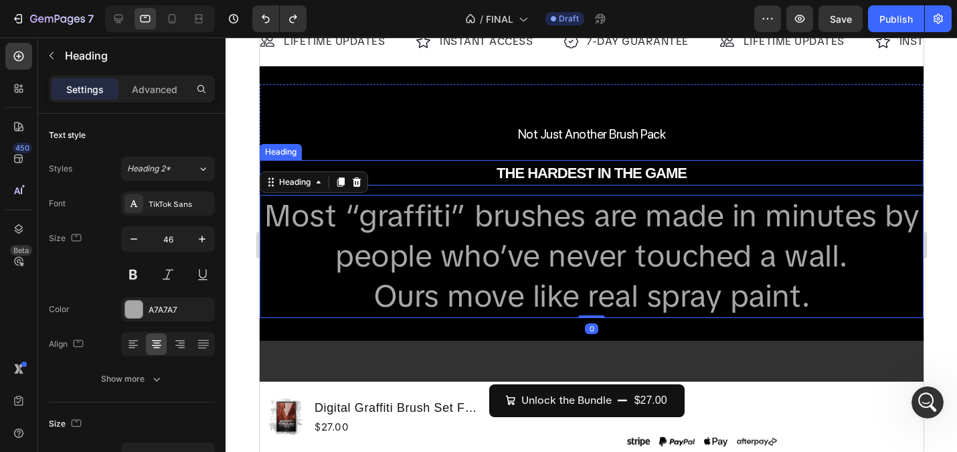
click at [528, 179] on strong "THE HARDEST IN THE GAME" at bounding box center [591, 173] width 190 height 17
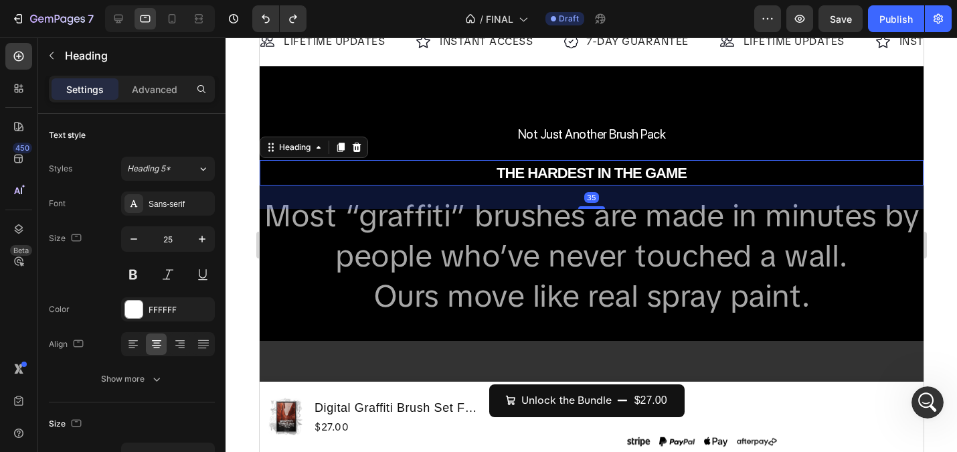
click at [525, 222] on h2 "Most “graffiti” brushes are made in minutes by people who’ve never touched a wa…" at bounding box center [591, 256] width 664 height 122
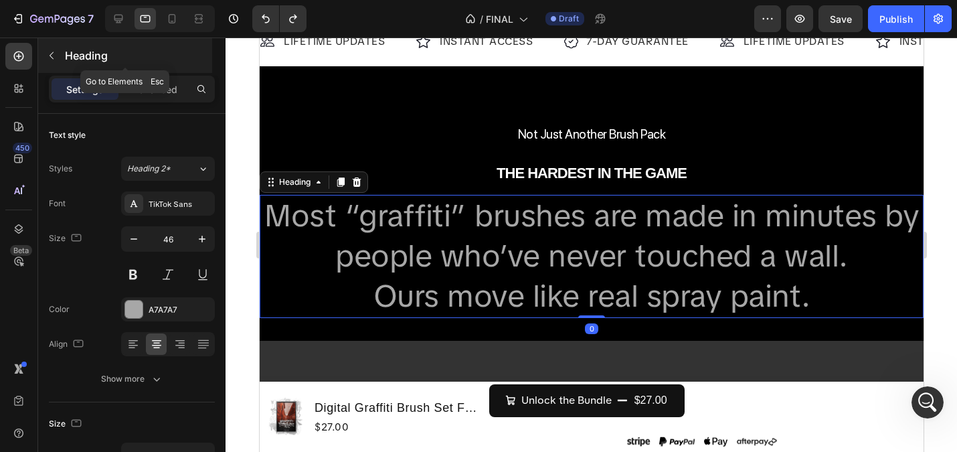
click at [52, 53] on icon "button" at bounding box center [52, 55] width 4 height 7
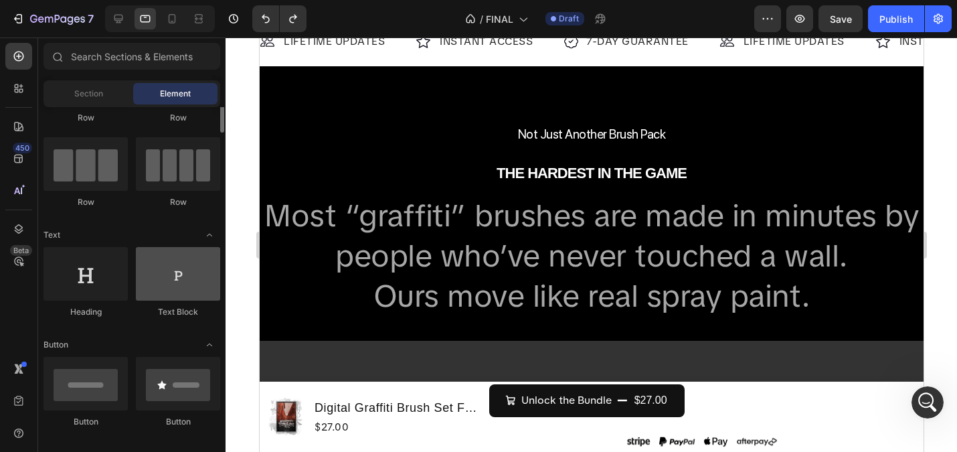
scroll to position [74, 0]
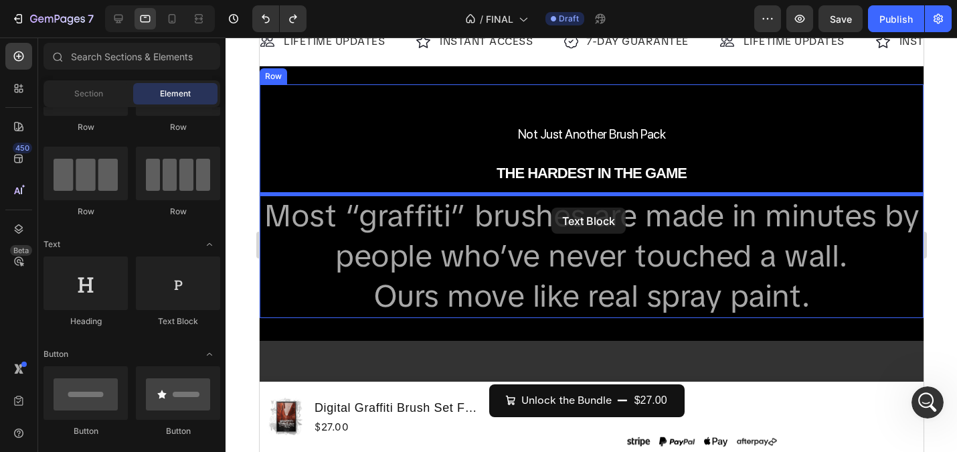
drag, startPoint x: 436, startPoint y: 328, endPoint x: 551, endPoint y: 207, distance: 166.6
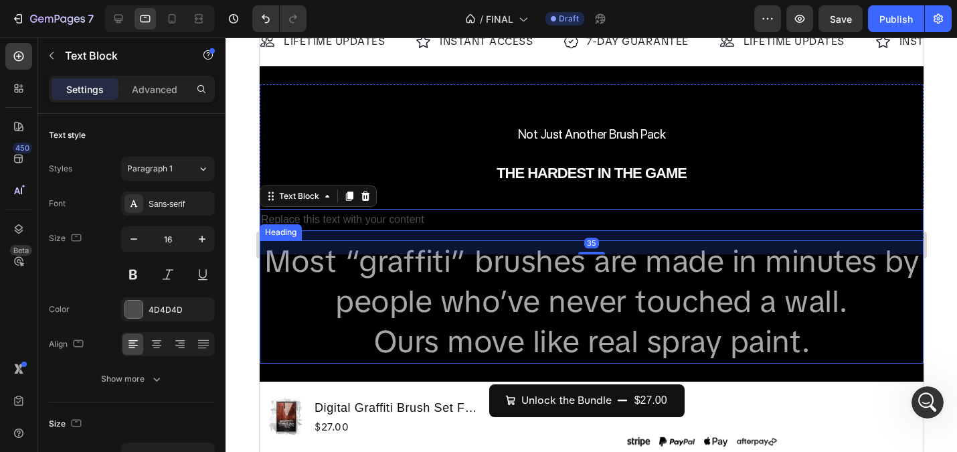
click at [499, 271] on h2 "Most “graffiti” brushes are made in minutes by people who’ve never touched a wa…" at bounding box center [591, 301] width 664 height 122
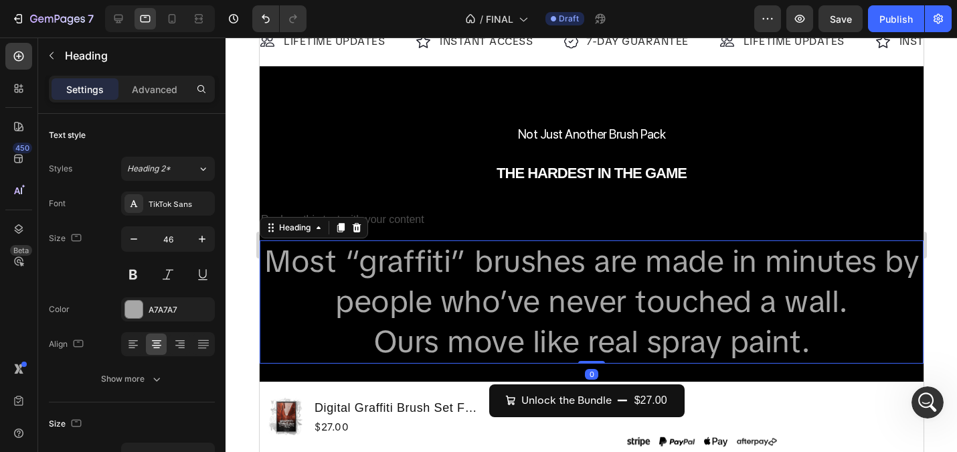
click at [523, 298] on h2 "Most “graffiti” brushes are made in minutes by people who’ve never touched a wa…" at bounding box center [591, 301] width 664 height 122
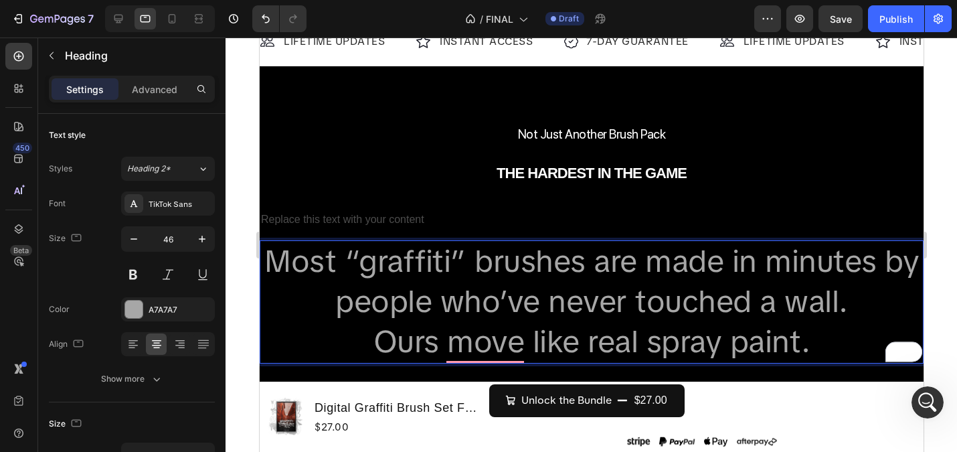
click at [858, 357] on p "Most “graffiti” brushes are made in minutes by people who’ve never touched a wa…" at bounding box center [590, 302] width 661 height 120
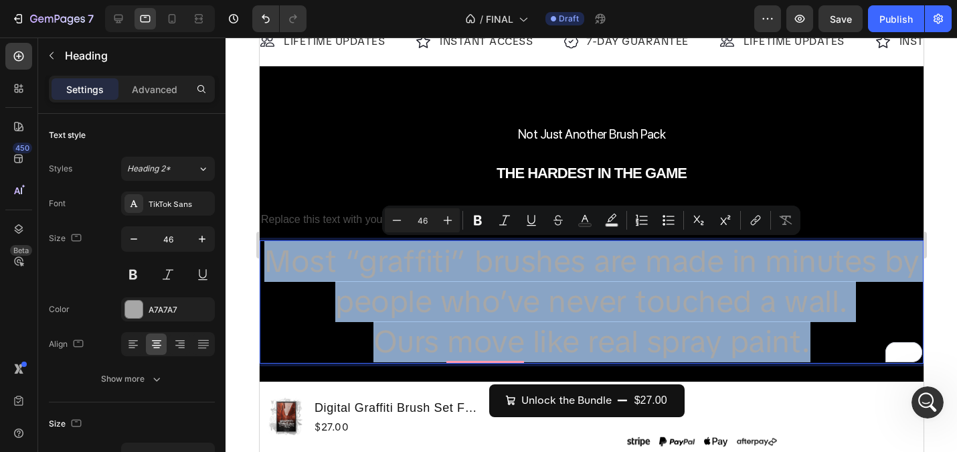
drag, startPoint x: 838, startPoint y: 349, endPoint x: 230, endPoint y: 268, distance: 613.6
copy p "Most “graffiti” brushes are made in minutes by people who’ve never touched a wa…"
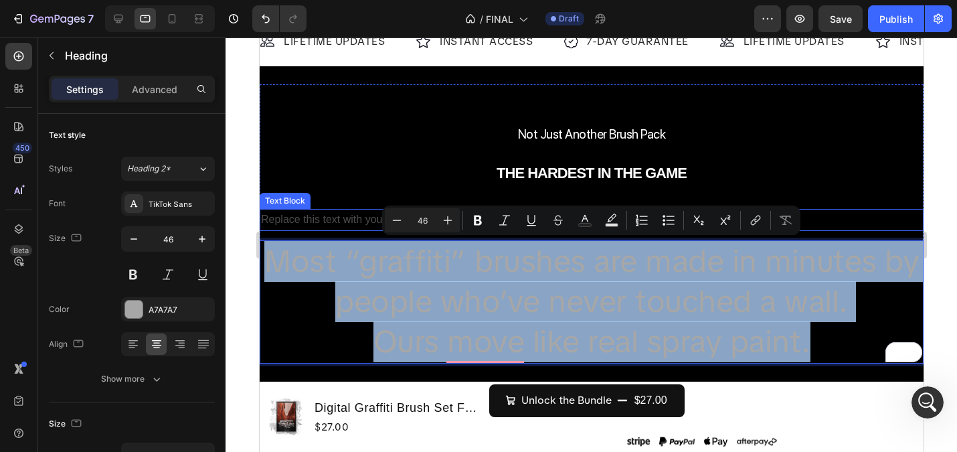
click at [360, 218] on div "Replace this text with your content" at bounding box center [591, 220] width 664 height 22
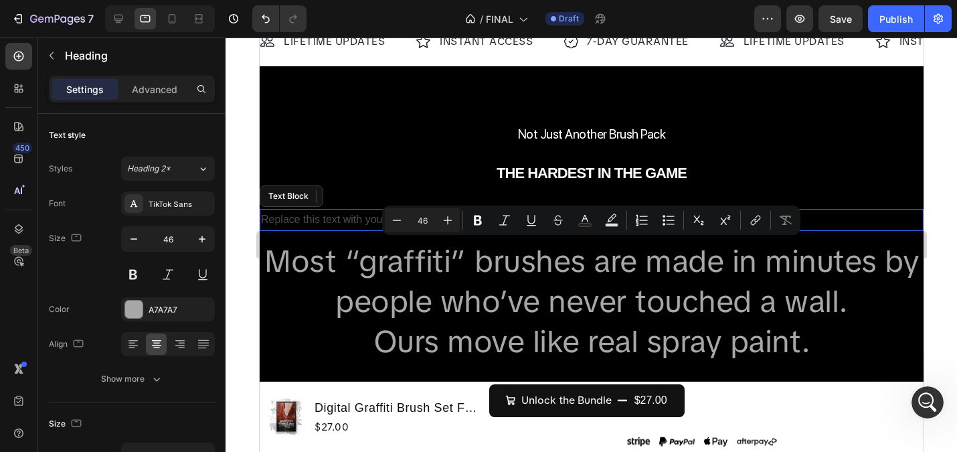
click at [360, 218] on p "Replace this text with your content" at bounding box center [590, 219] width 661 height 19
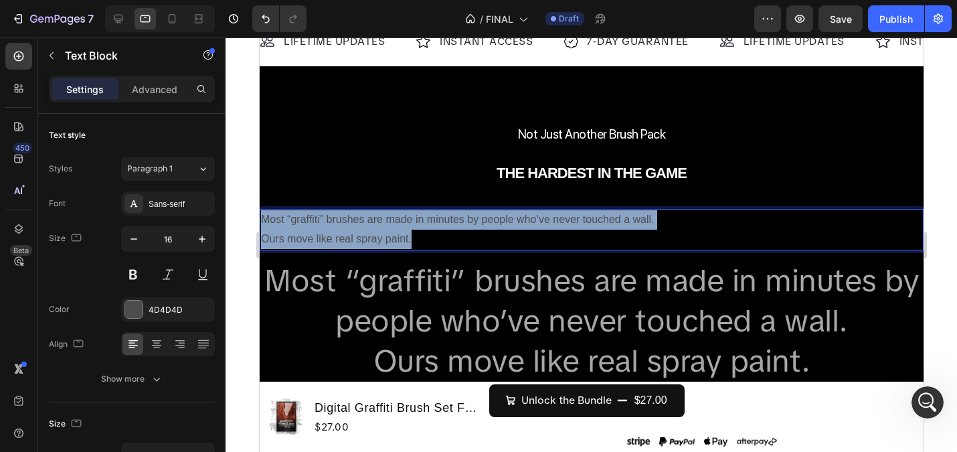
drag, startPoint x: 478, startPoint y: 235, endPoint x: 238, endPoint y: 218, distance: 240.8
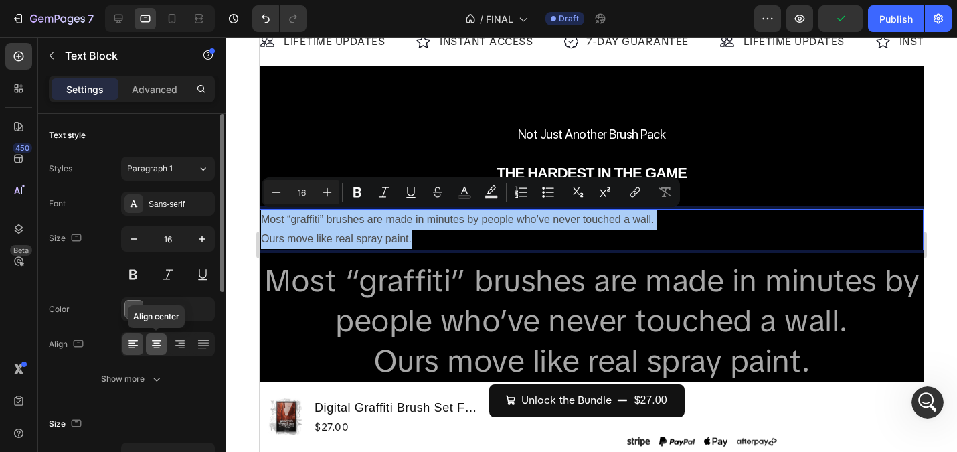
click at [155, 349] on icon at bounding box center [156, 343] width 13 height 13
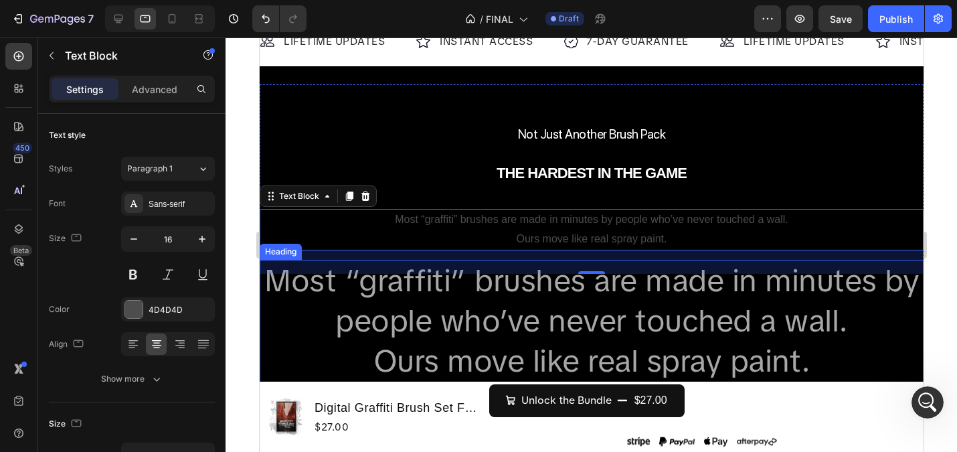
click at [624, 319] on p "Most “graffiti” brushes are made in minutes by people who’ve never touched a wa…" at bounding box center [590, 321] width 661 height 120
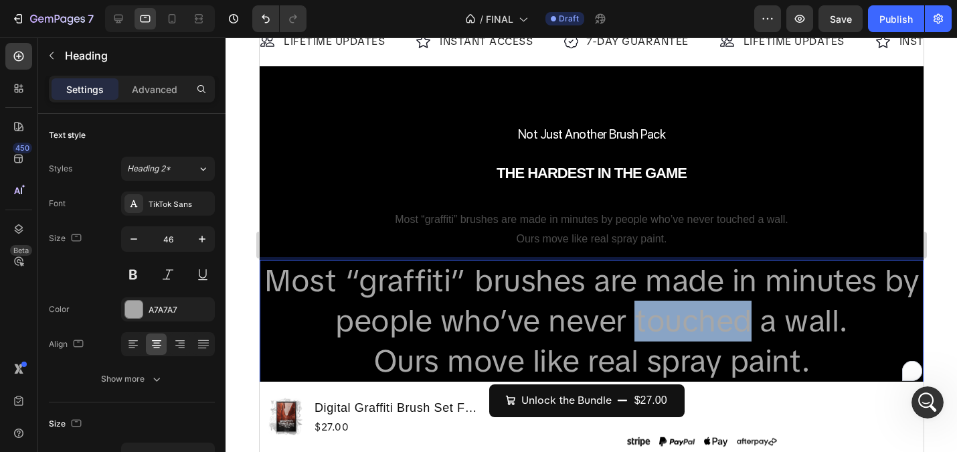
click at [665, 321] on p "Most “graffiti” brushes are made in minutes by people who’ve never touched a wa…" at bounding box center [590, 321] width 661 height 120
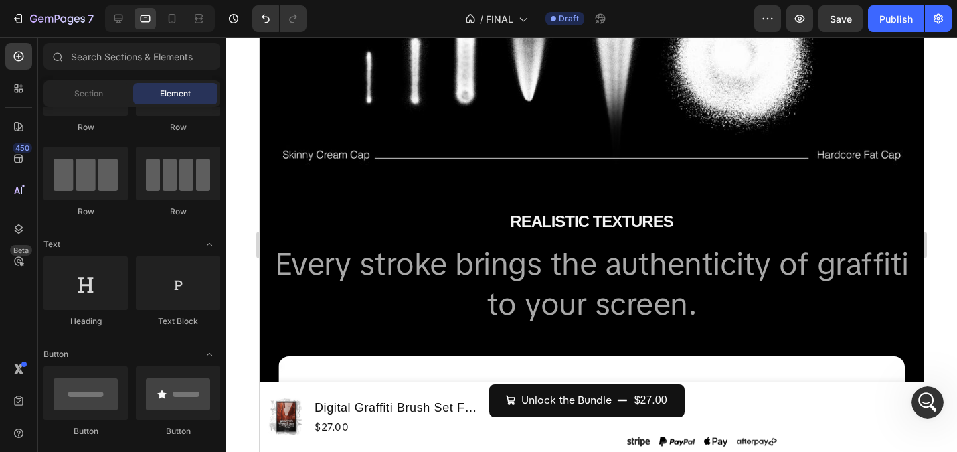
scroll to position [1997, 0]
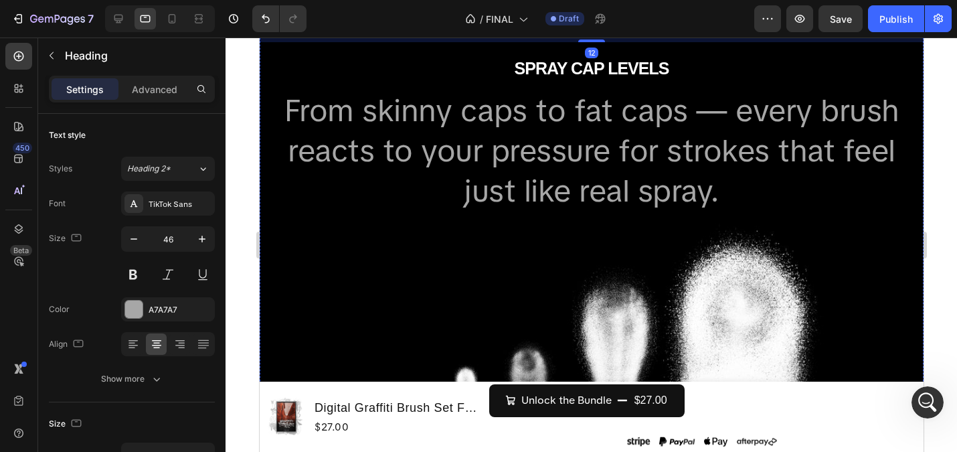
scroll to position [1630, 0]
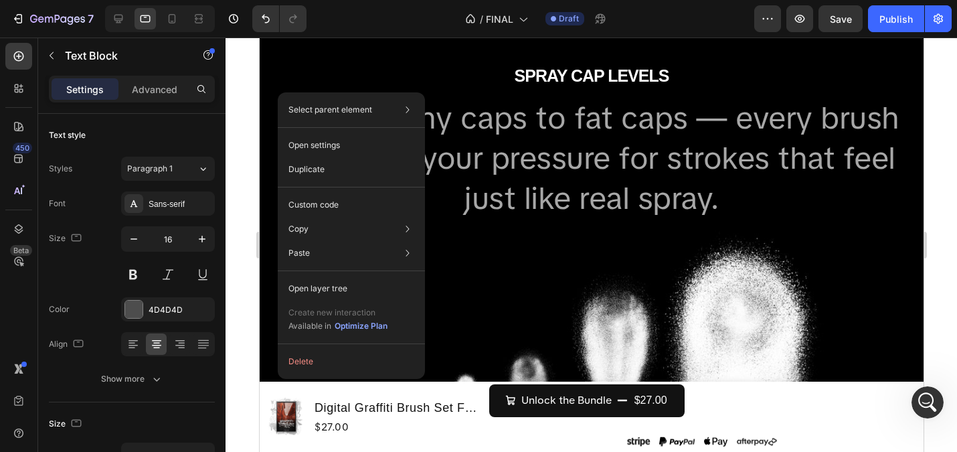
drag, startPoint x: 278, startPoint y: 92, endPoint x: 315, endPoint y: 83, distance: 38.6
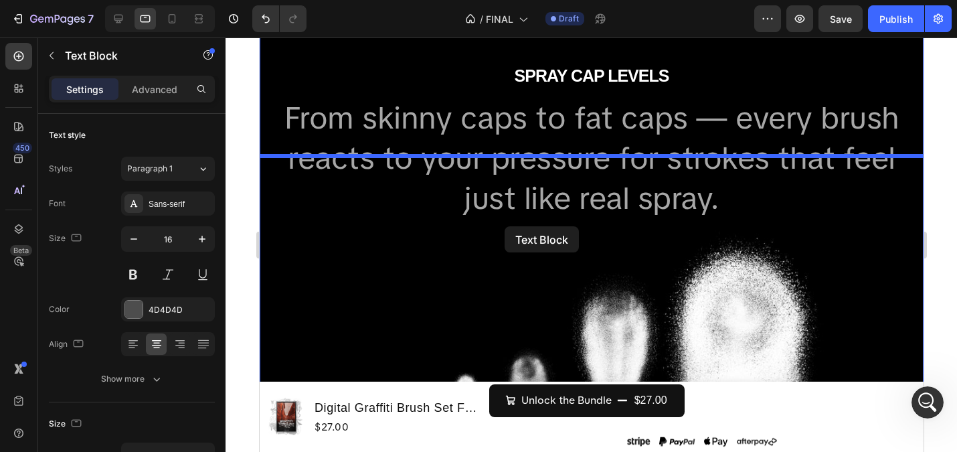
drag, startPoint x: 273, startPoint y: 90, endPoint x: 504, endPoint y: 226, distance: 268.2
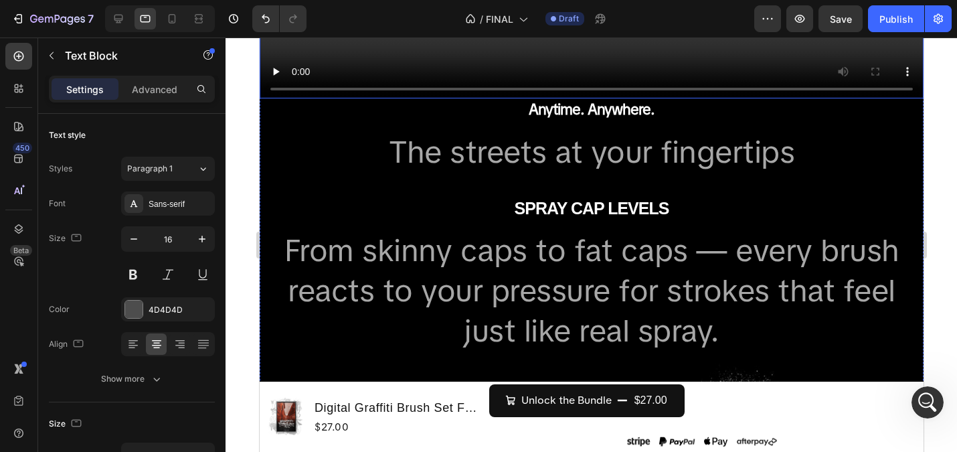
scroll to position [1558, 0]
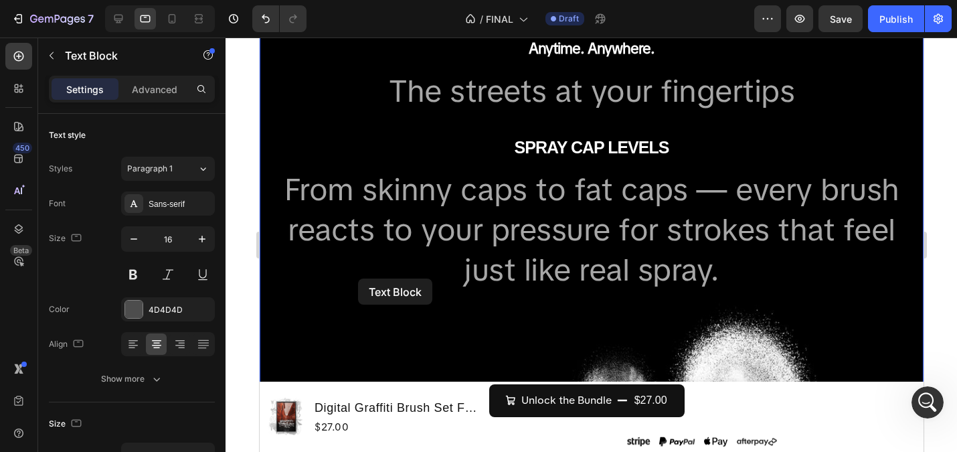
drag, startPoint x: 272, startPoint y: 156, endPoint x: 357, endPoint y: 278, distance: 149.4
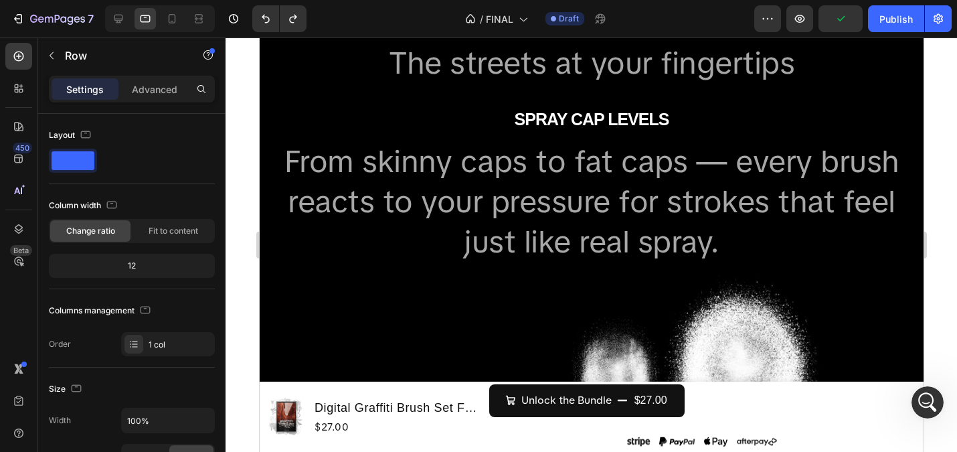
scroll to position [1594, 0]
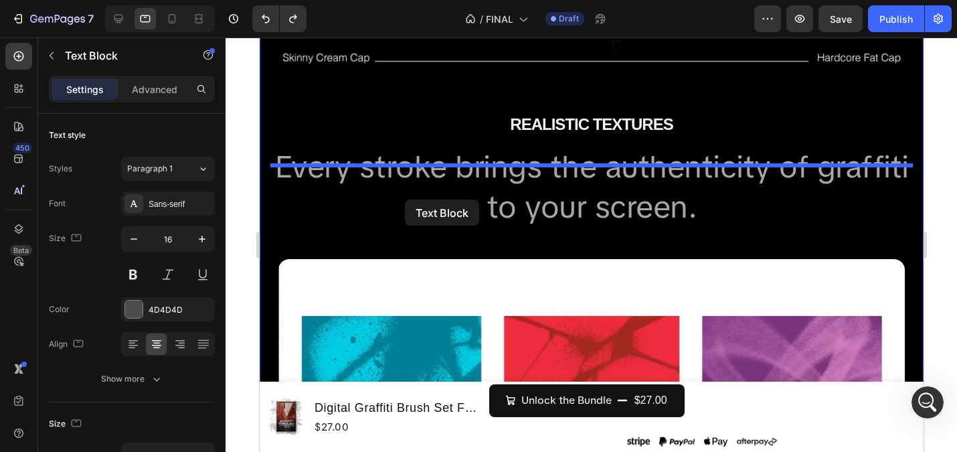
scroll to position [2096, 0]
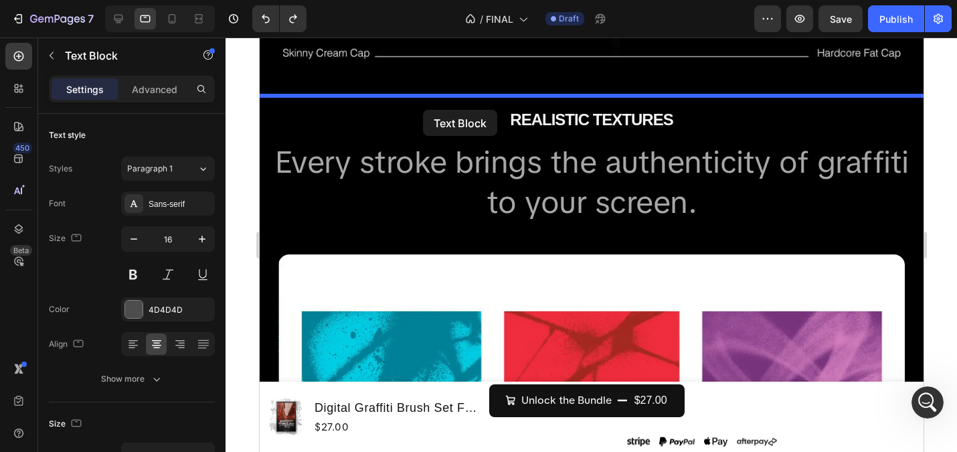
drag, startPoint x: 270, startPoint y: 67, endPoint x: 422, endPoint y: 110, distance: 157.8
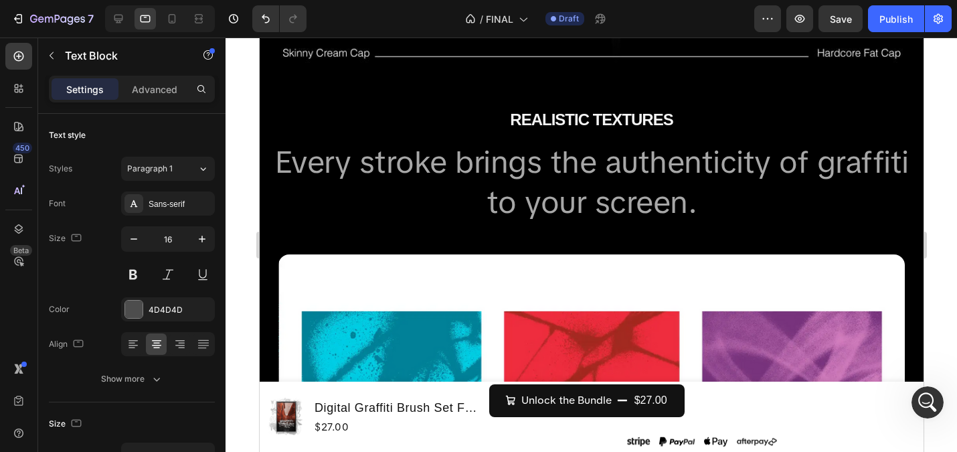
scroll to position [2032, 0]
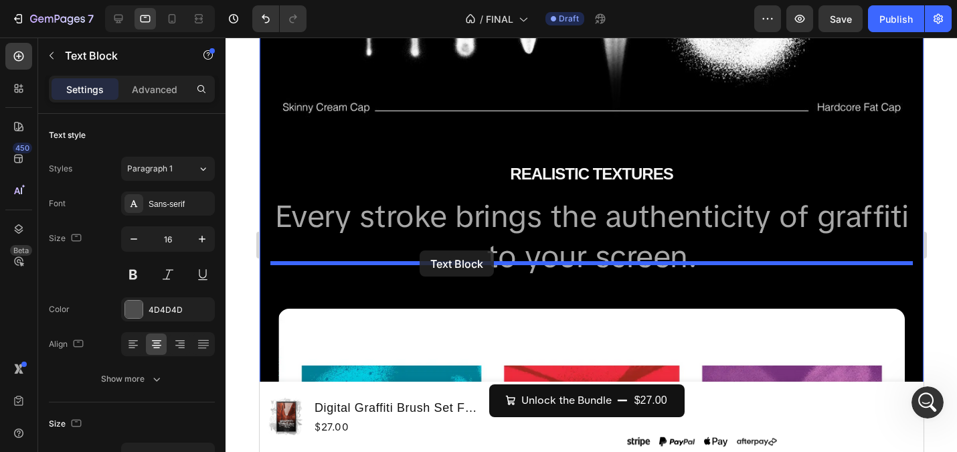
drag, startPoint x: 274, startPoint y: 146, endPoint x: 419, endPoint y: 250, distance: 178.3
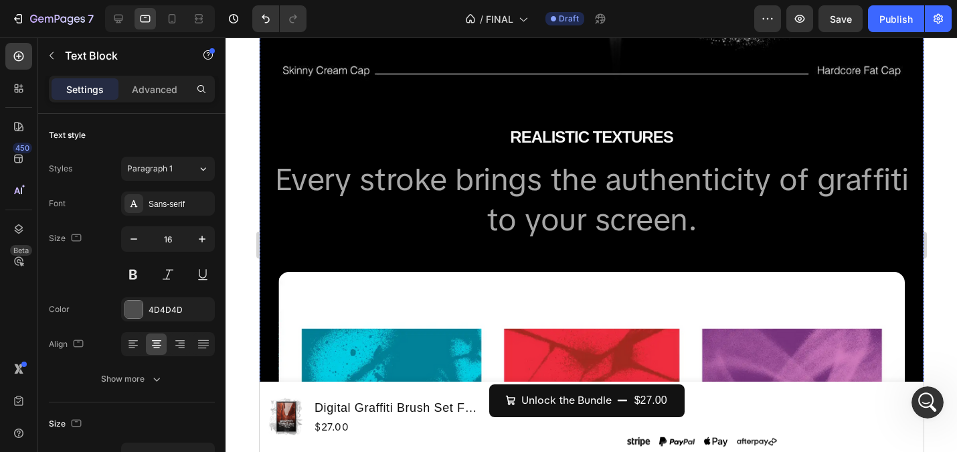
scroll to position [2071, 0]
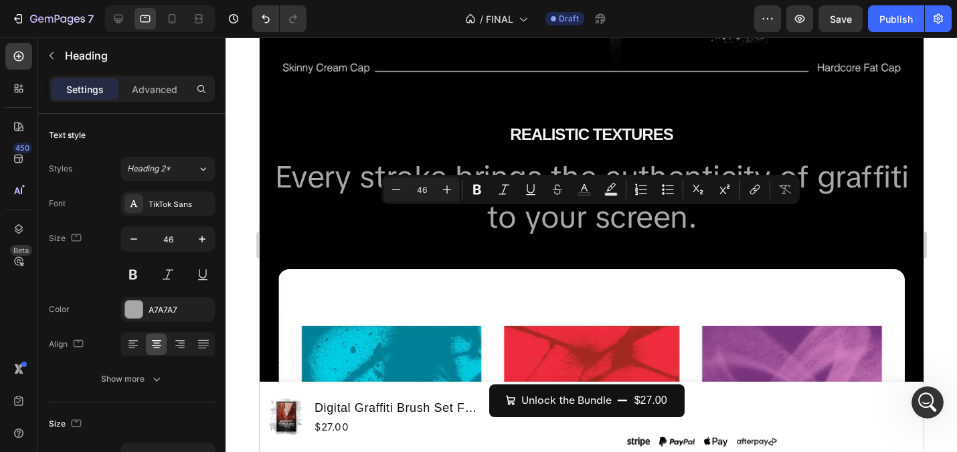
drag, startPoint x: 735, startPoint y: 307, endPoint x: 286, endPoint y: 222, distance: 457.0
copy p "From skinny caps to fat caps — every brush reacts to your pressure for strokes …"
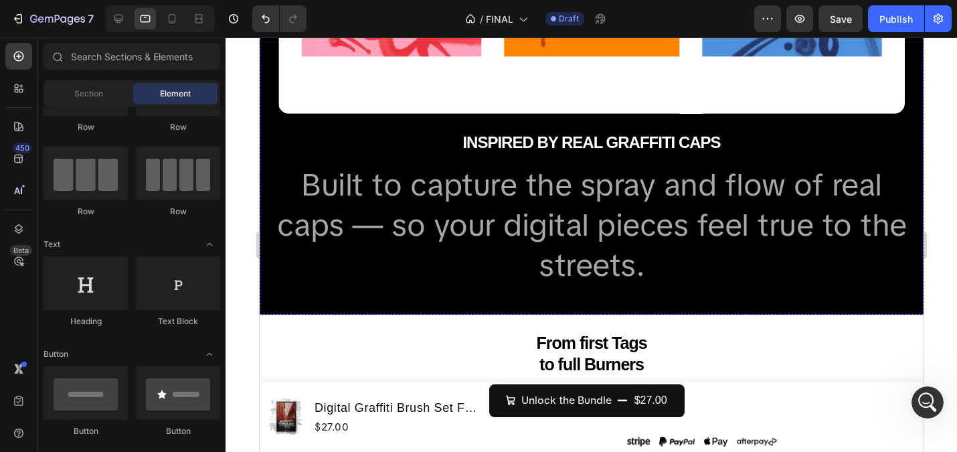
scroll to position [2539, 0]
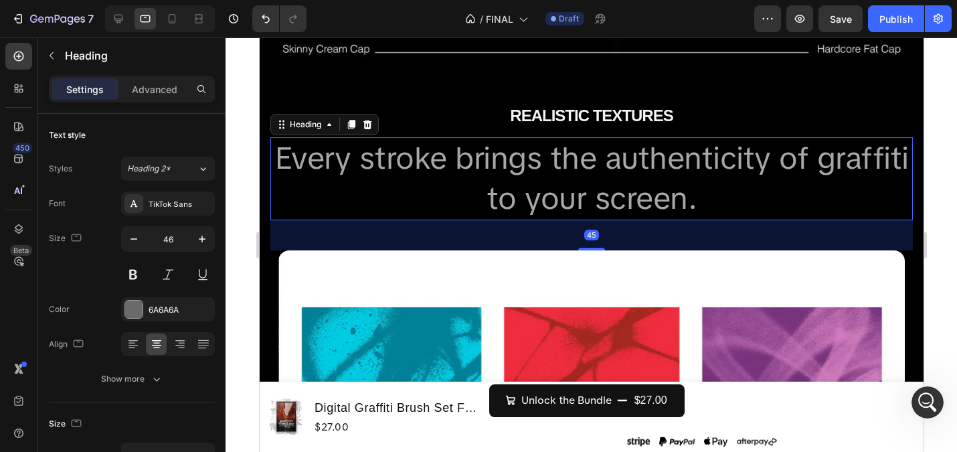
scroll to position [1963, 0]
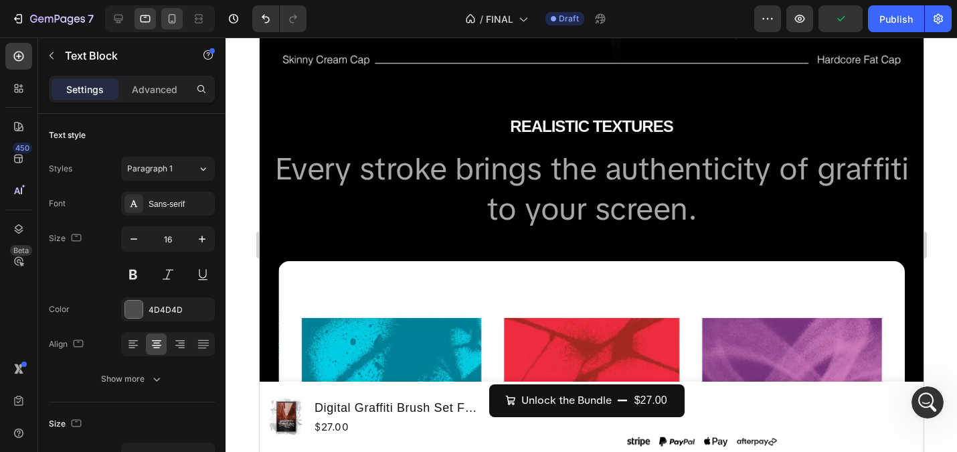
click at [170, 18] on icon at bounding box center [171, 18] width 13 height 13
type input "14"
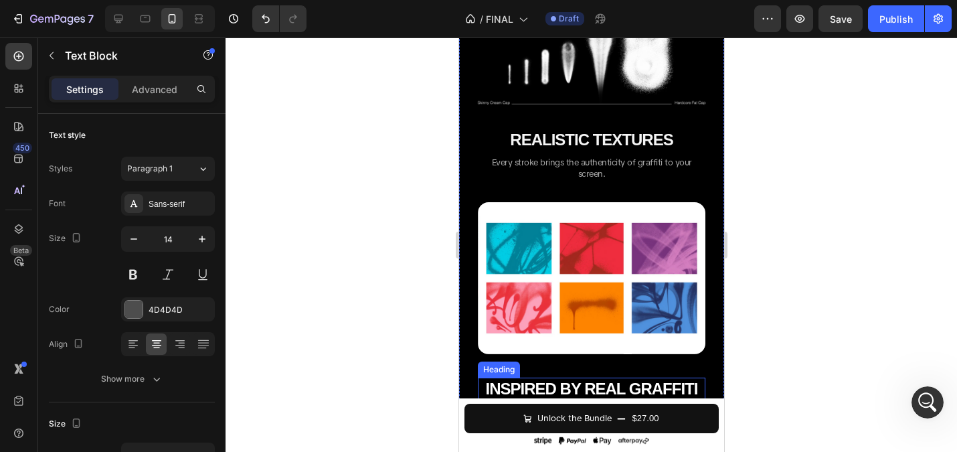
scroll to position [1227, 0]
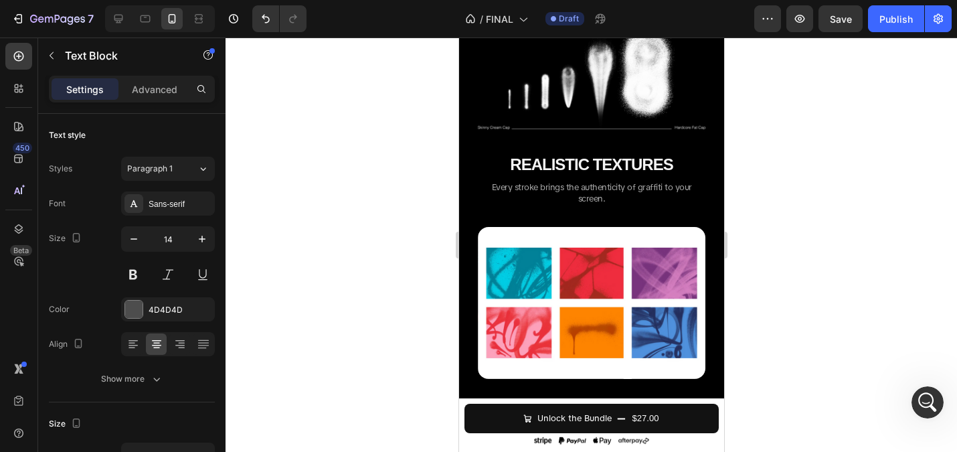
click at [381, 177] on div at bounding box center [591, 244] width 731 height 414
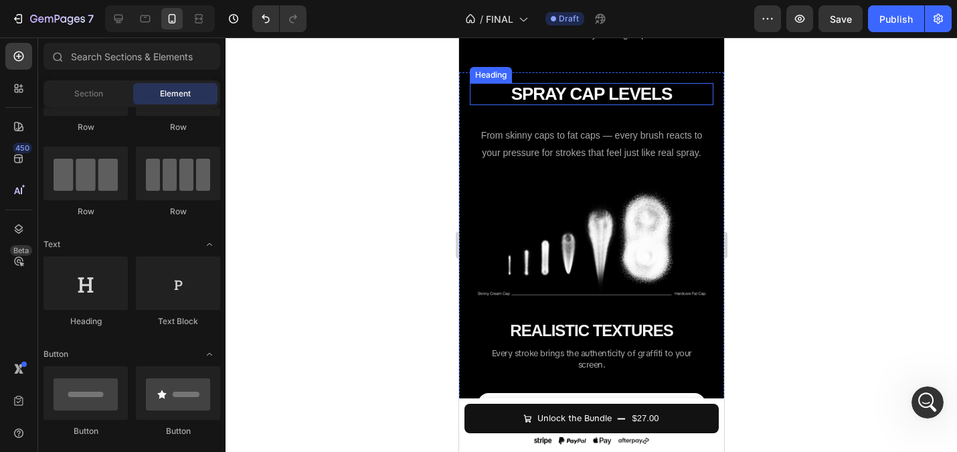
scroll to position [1055, 0]
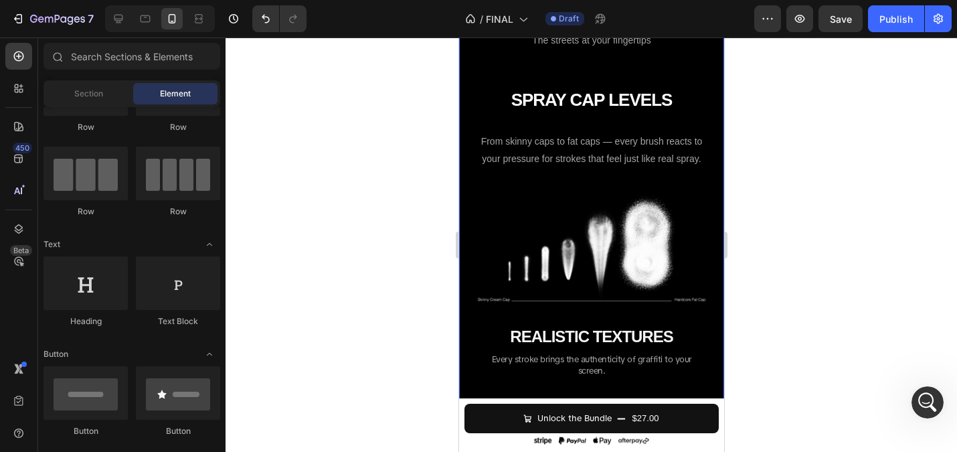
click at [584, 74] on div "Anytime. Anywhere. Heading The streets at your fingertips Text Block" at bounding box center [590, 32] width 265 height 84
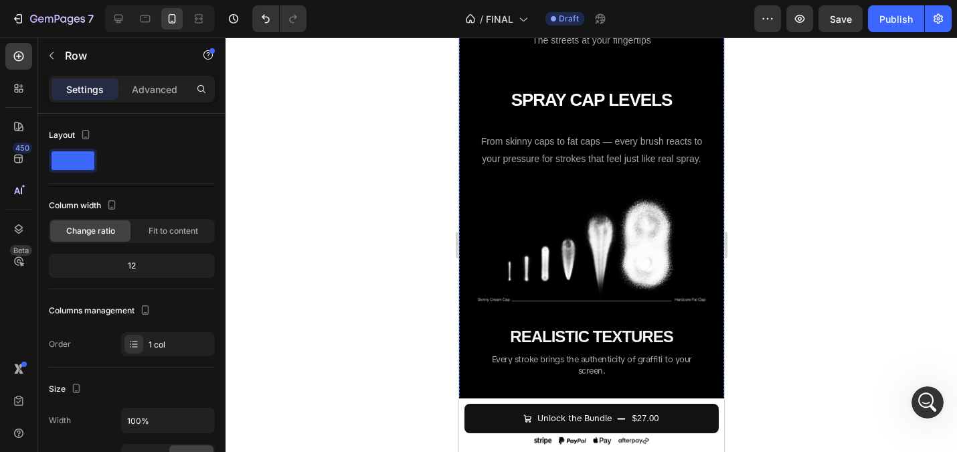
click at [594, 11] on strong "Anytime. Anywhere." at bounding box center [591, 1] width 126 height 19
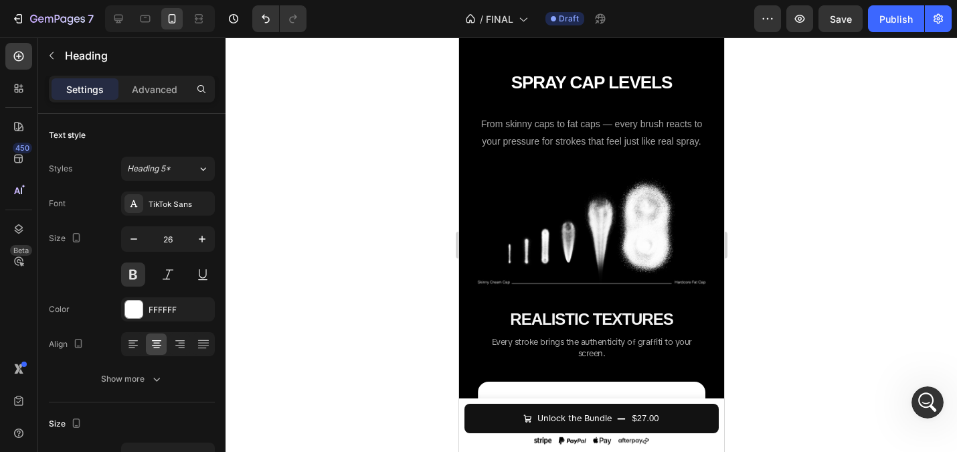
drag, startPoint x: 594, startPoint y: 255, endPoint x: 592, endPoint y: 234, distance: 21.6
click at [592, 13] on div "Anytime. Anywhere. Heading 0" at bounding box center [590, 1] width 249 height 23
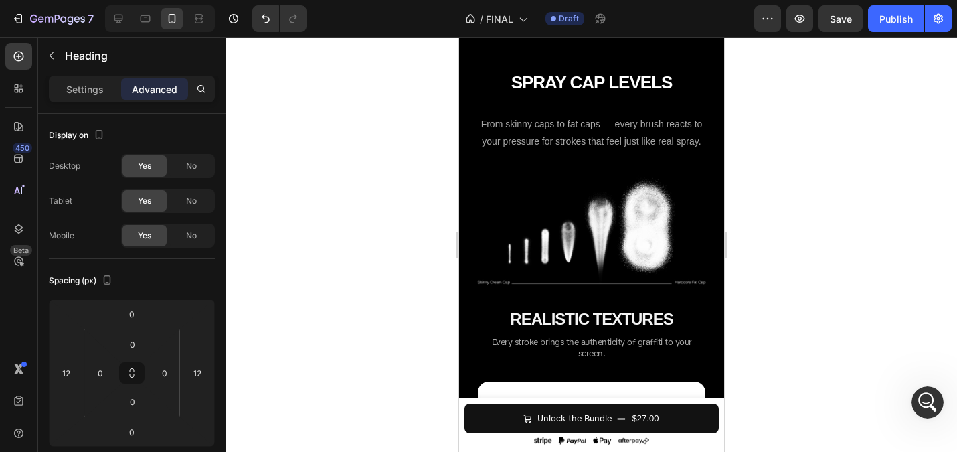
click at [347, 218] on div at bounding box center [591, 244] width 731 height 414
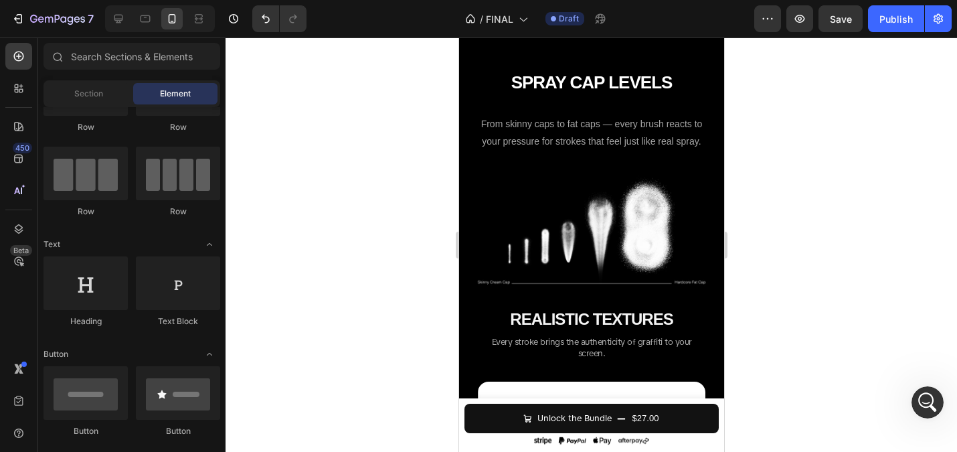
click at [401, 150] on div at bounding box center [591, 244] width 731 height 414
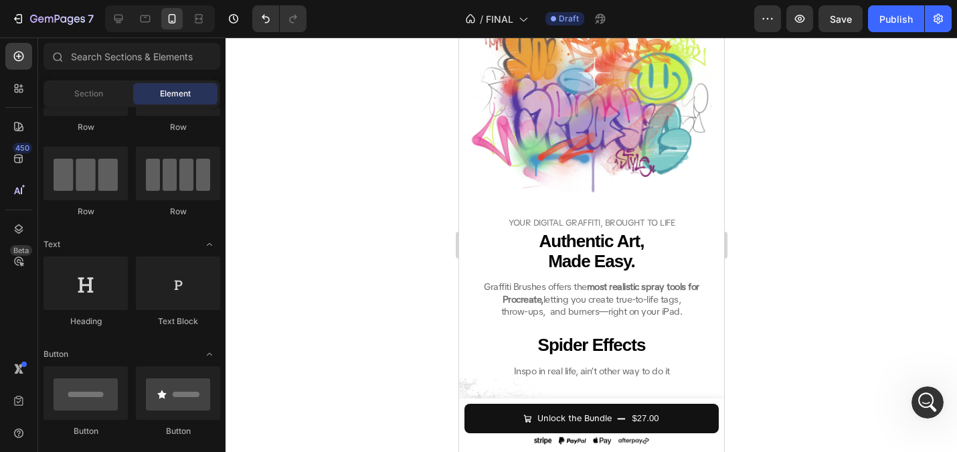
scroll to position [2005, 0]
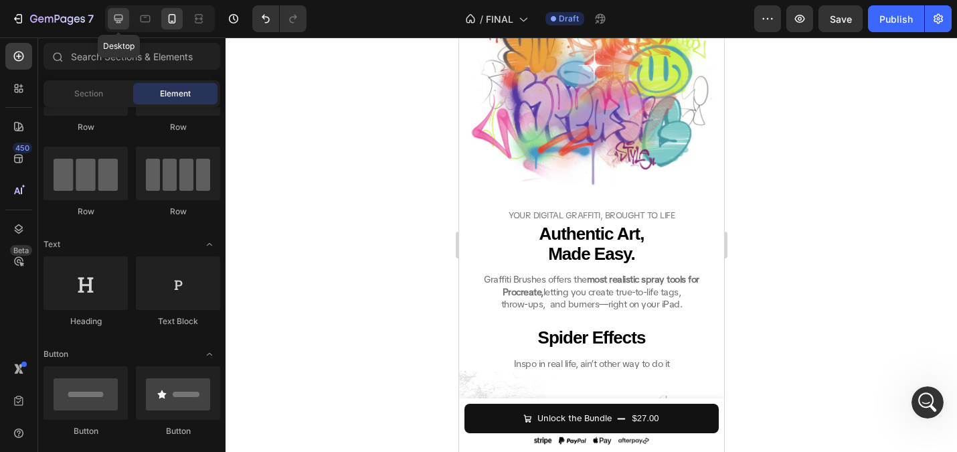
click at [121, 9] on div at bounding box center [118, 18] width 21 height 21
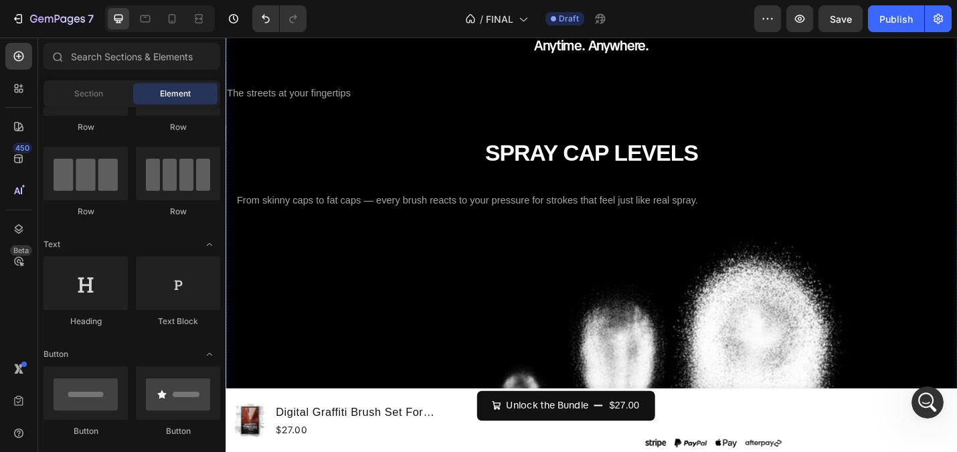
scroll to position [1664, 0]
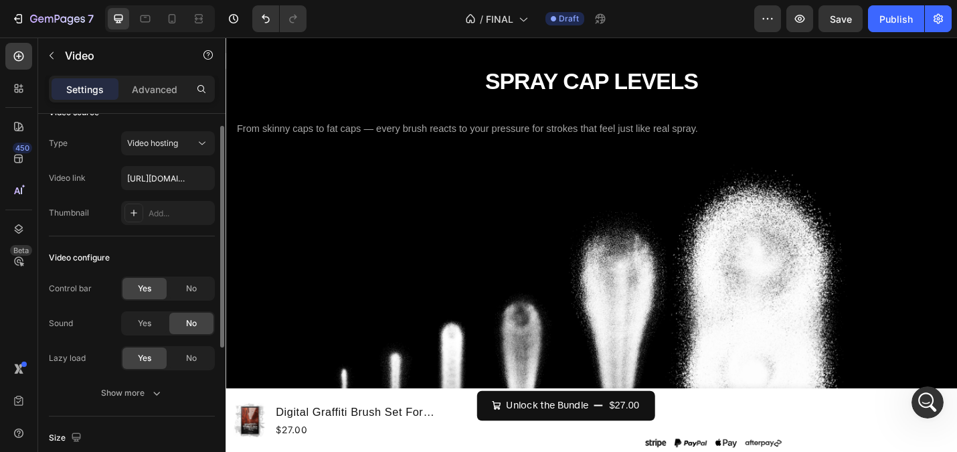
scroll to position [0, 0]
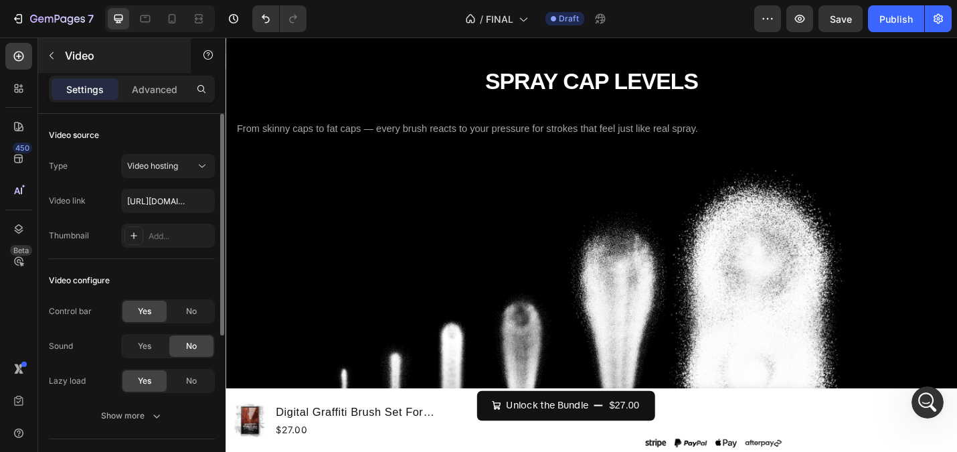
click at [135, 71] on div "Video" at bounding box center [114, 55] width 153 height 35
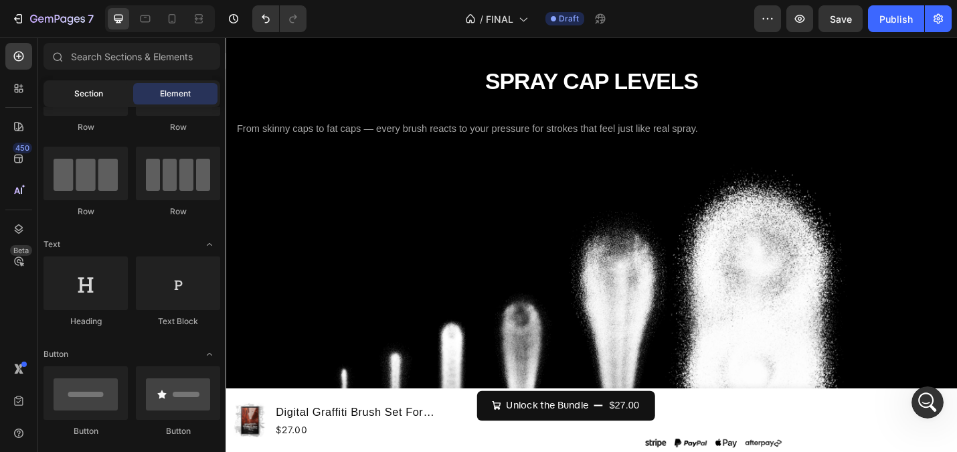
click at [104, 85] on div "Section" at bounding box center [88, 93] width 84 height 21
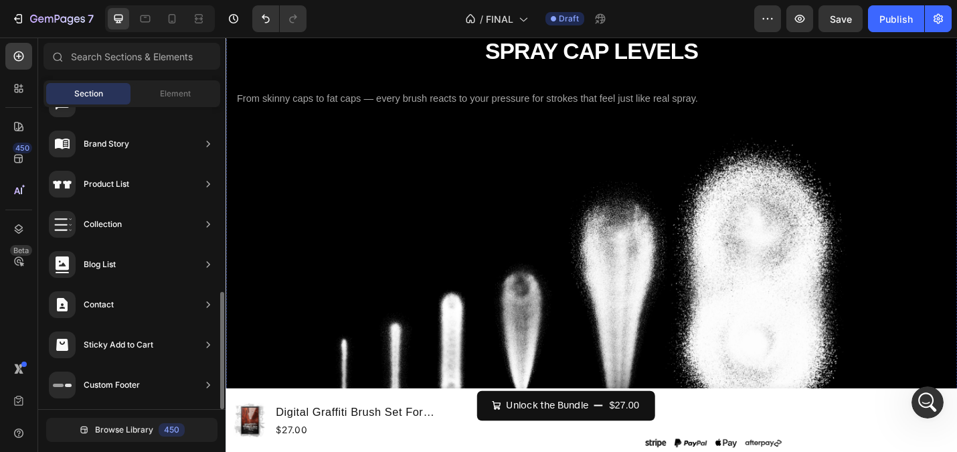
scroll to position [1701, 0]
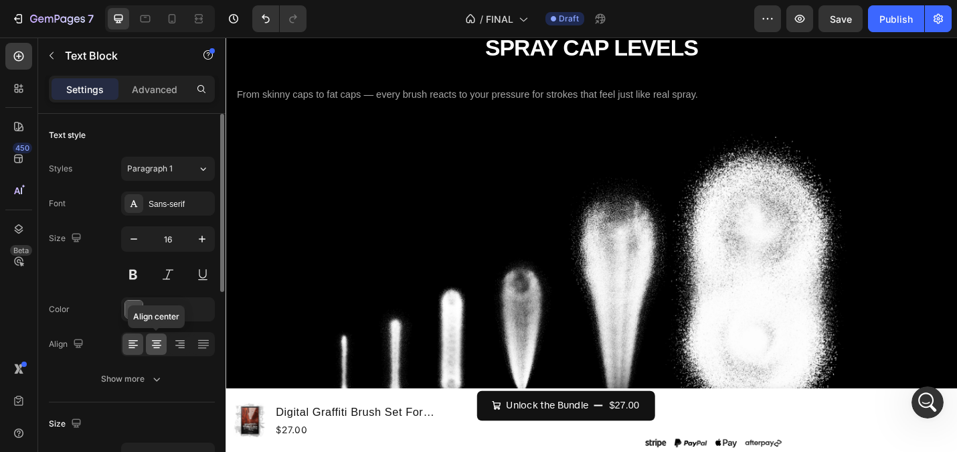
click at [157, 337] on icon at bounding box center [156, 343] width 13 height 13
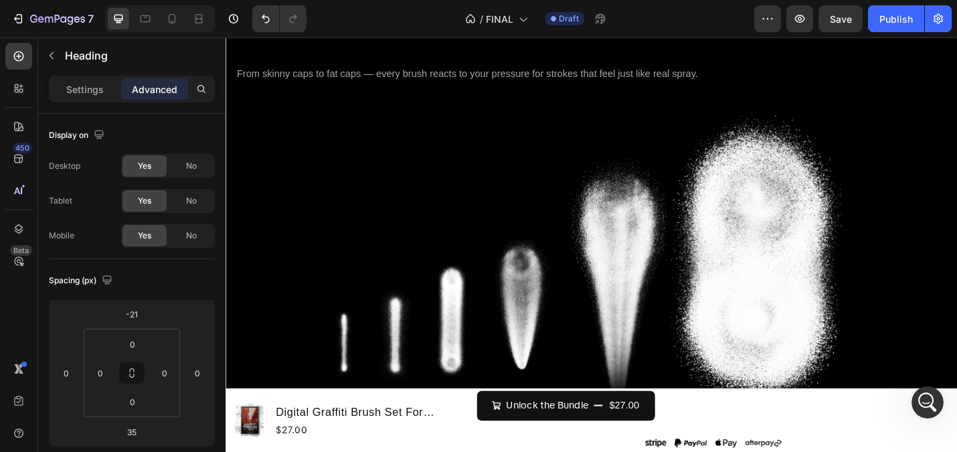
drag, startPoint x: 618, startPoint y: 318, endPoint x: 608, endPoint y: 286, distance: 33.5
type input "0"
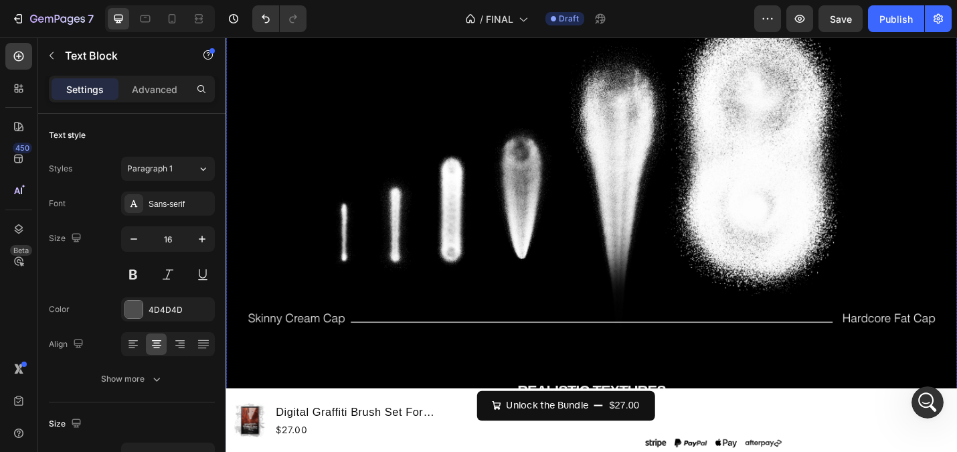
scroll to position [1830, 0]
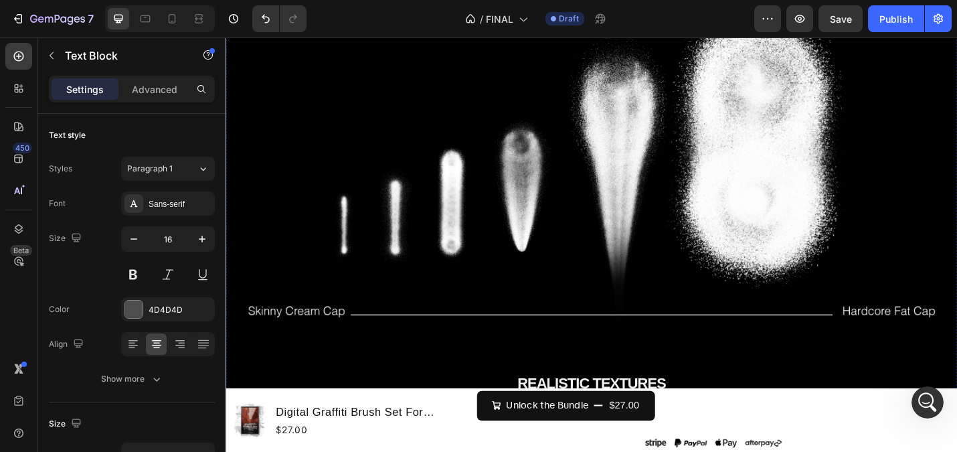
click at [156, 343] on icon at bounding box center [156, 343] width 13 height 13
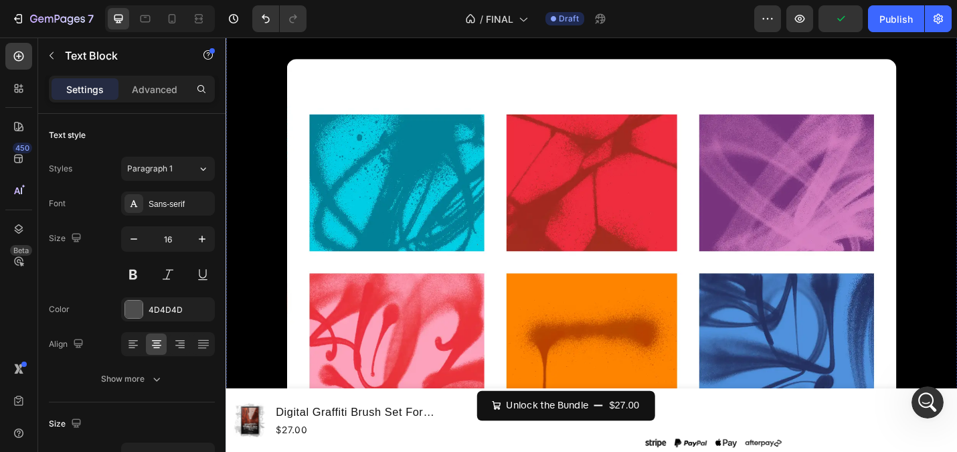
scroll to position [2107, 0]
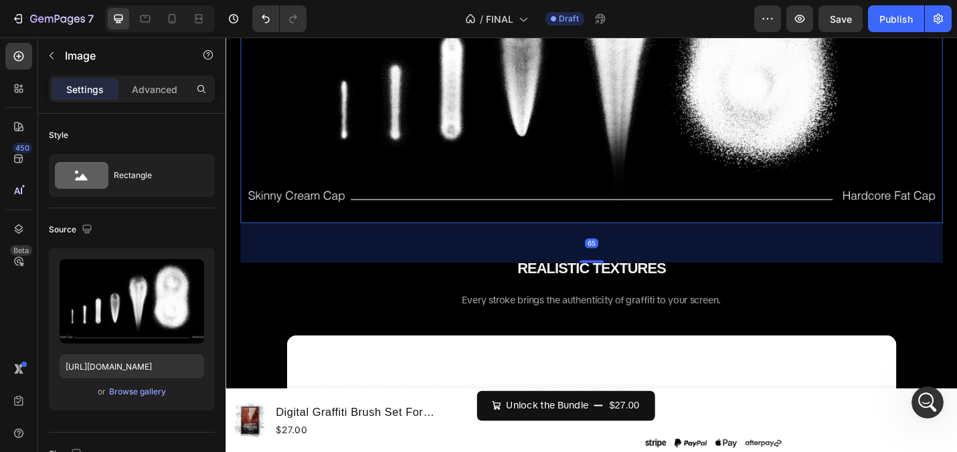
scroll to position [1811, 0]
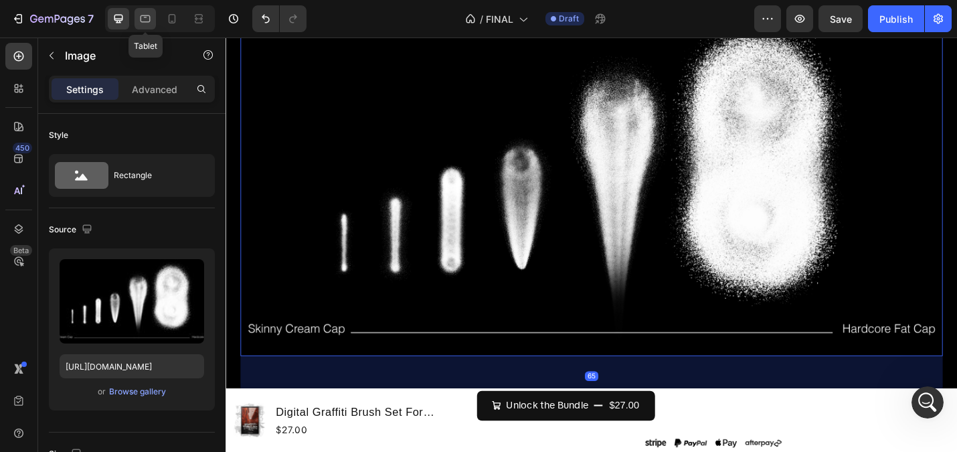
drag, startPoint x: 143, startPoint y: 16, endPoint x: 285, endPoint y: 90, distance: 160.1
click at [143, 16] on icon at bounding box center [145, 18] width 13 height 13
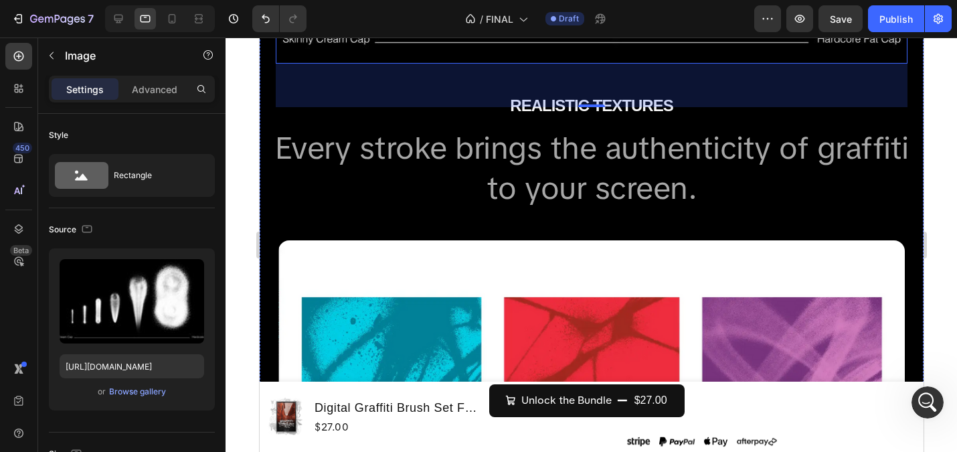
scroll to position [1944, 0]
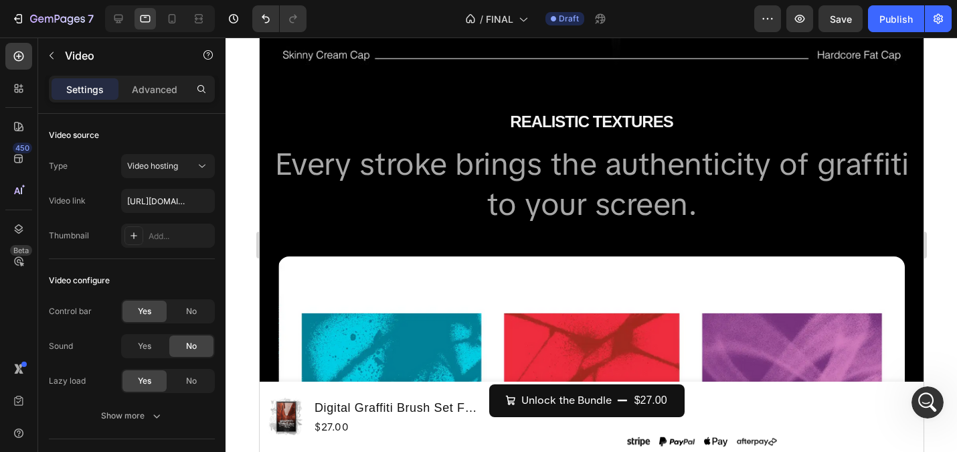
click at [146, 78] on div "Settings Advanced" at bounding box center [132, 89] width 166 height 27
click at [148, 88] on p "Advanced" at bounding box center [155, 89] width 46 height 14
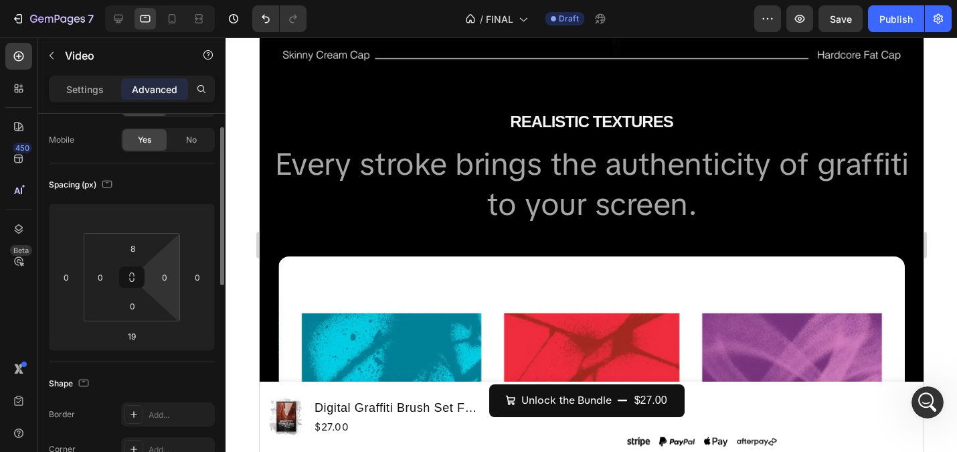
scroll to position [116, 0]
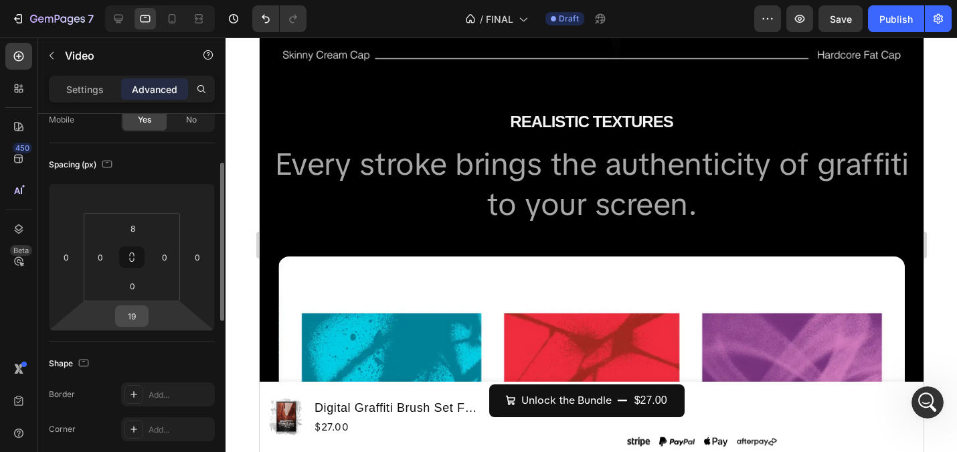
click at [135, 312] on input "19" at bounding box center [131, 316] width 27 height 20
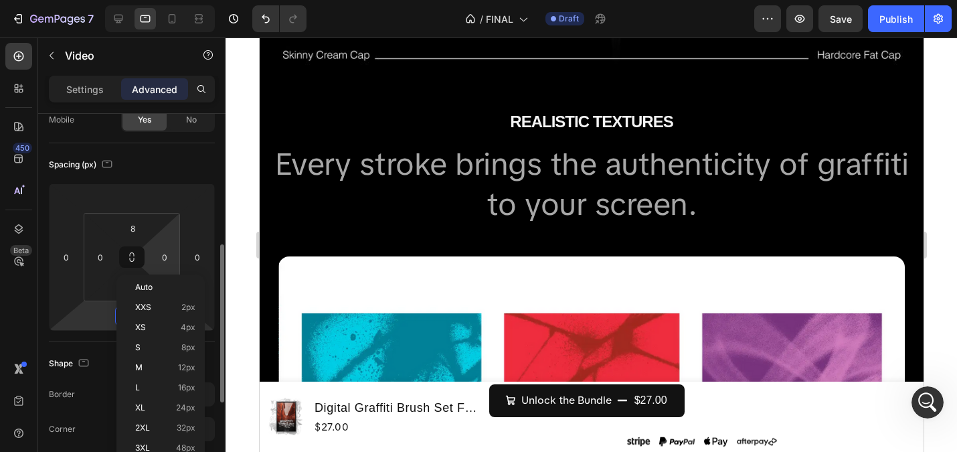
scroll to position [203, 0]
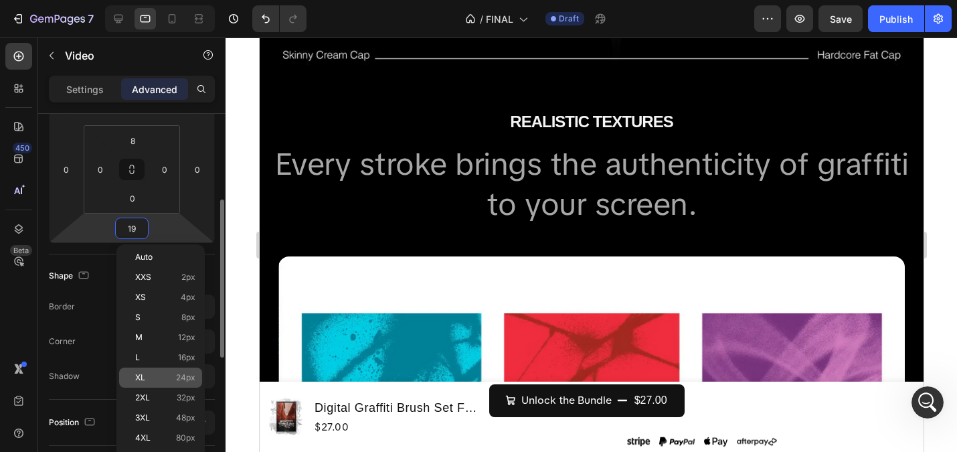
click at [166, 379] on p "XL 24px" at bounding box center [165, 377] width 60 height 9
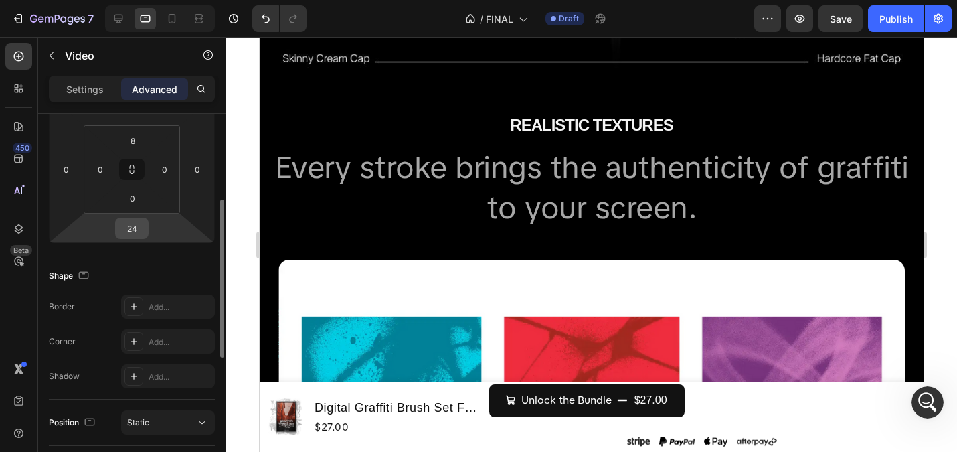
click at [130, 225] on input "24" at bounding box center [131, 228] width 27 height 20
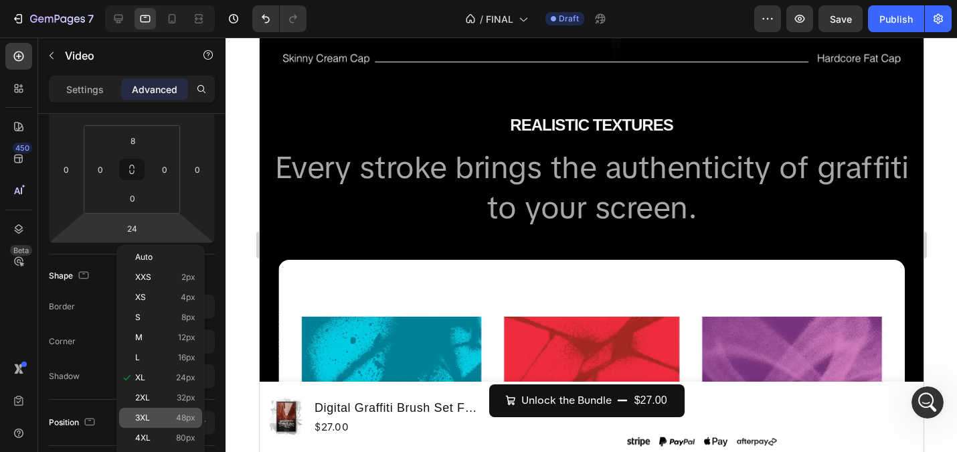
click at [184, 418] on span "48px" at bounding box center [185, 417] width 19 height 9
type input "48"
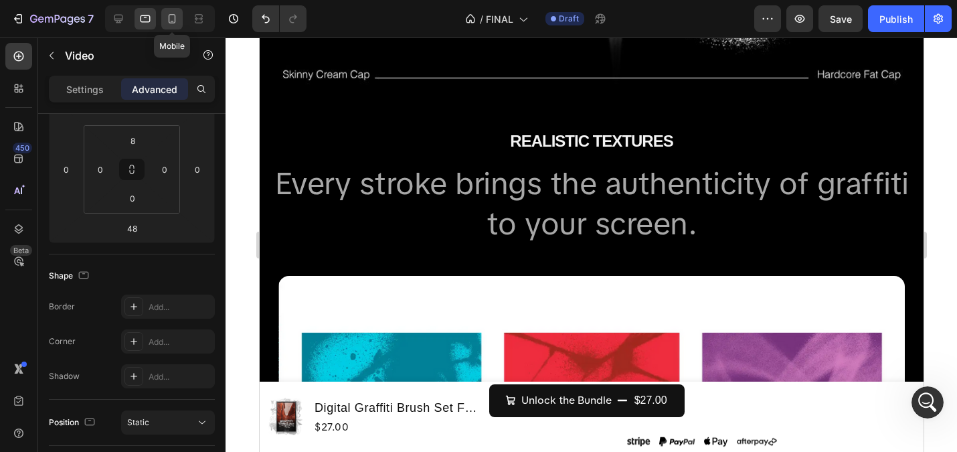
click at [172, 19] on icon at bounding box center [171, 18] width 13 height 13
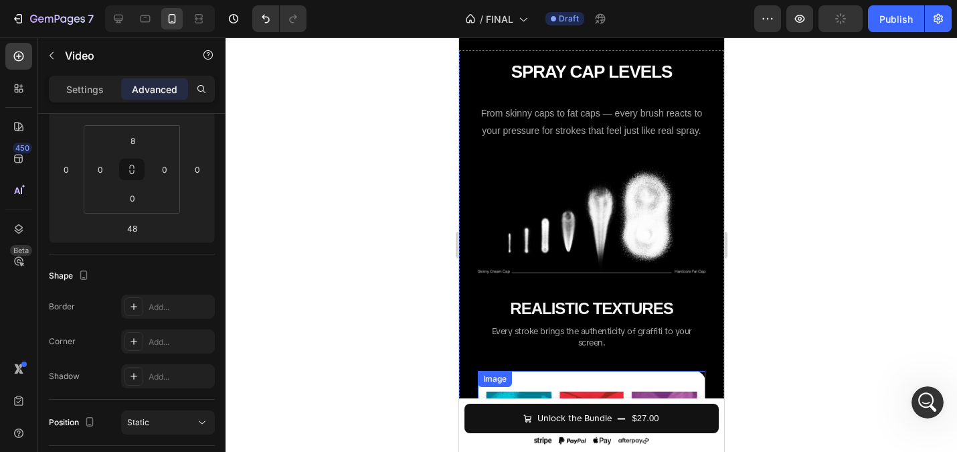
scroll to position [1026, 0]
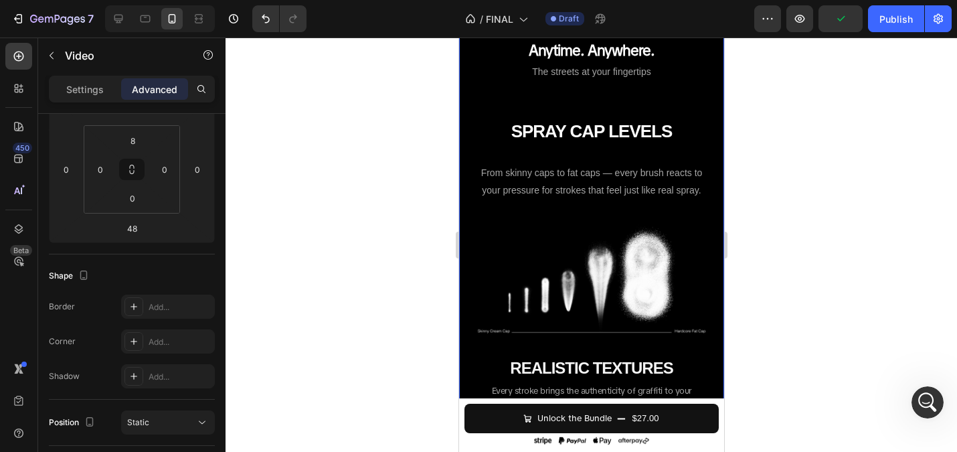
click at [590, 260] on div "Not Just Another Brush Pack Heading THE HARDEST IN THE GAME Heading Row Row Vid…" at bounding box center [590, 341] width 265 height 1131
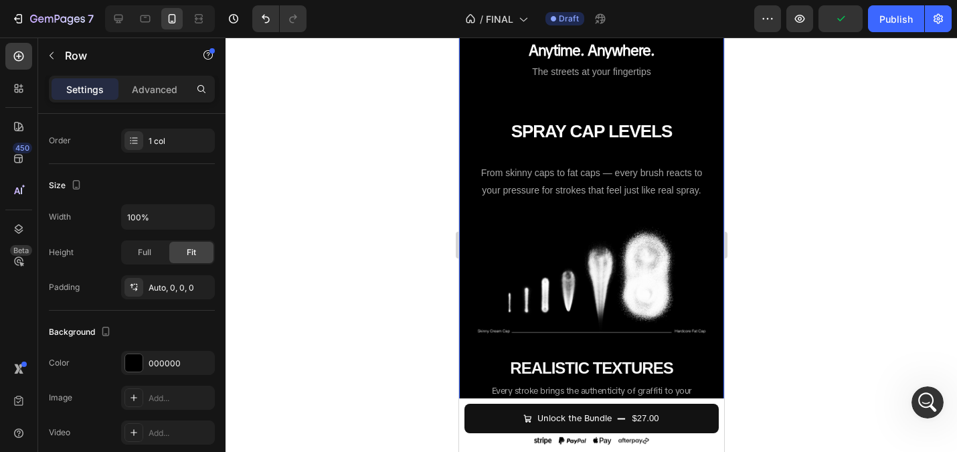
scroll to position [0, 0]
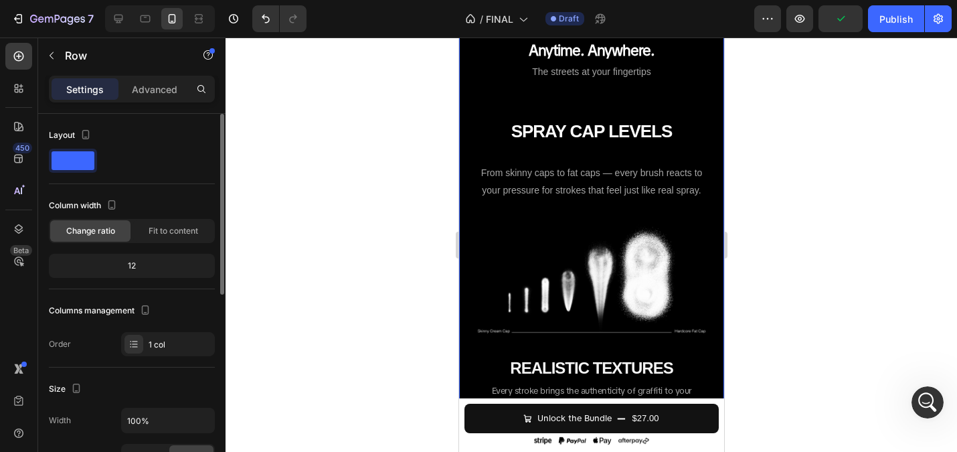
click at [583, 235] on div "Not Just Another Brush Pack Heading THE HARDEST IN THE GAME Heading Row Row Vid…" at bounding box center [590, 341] width 265 height 1131
click at [612, 62] on h2 "Anytime. Anywhere." at bounding box center [590, 50] width 249 height 23
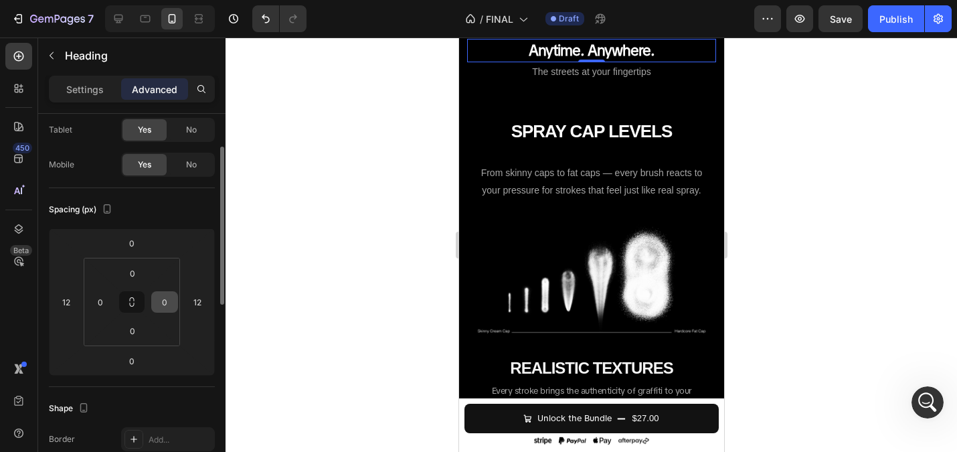
scroll to position [73, 0]
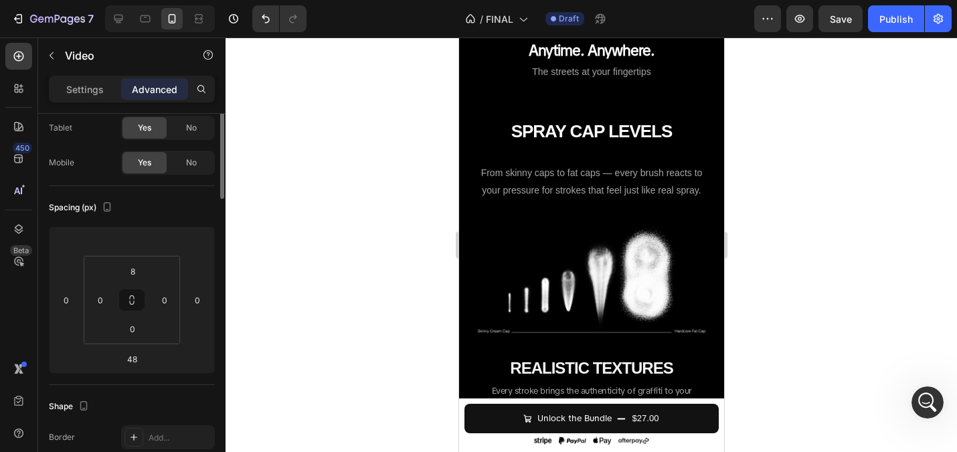
scroll to position [0, 0]
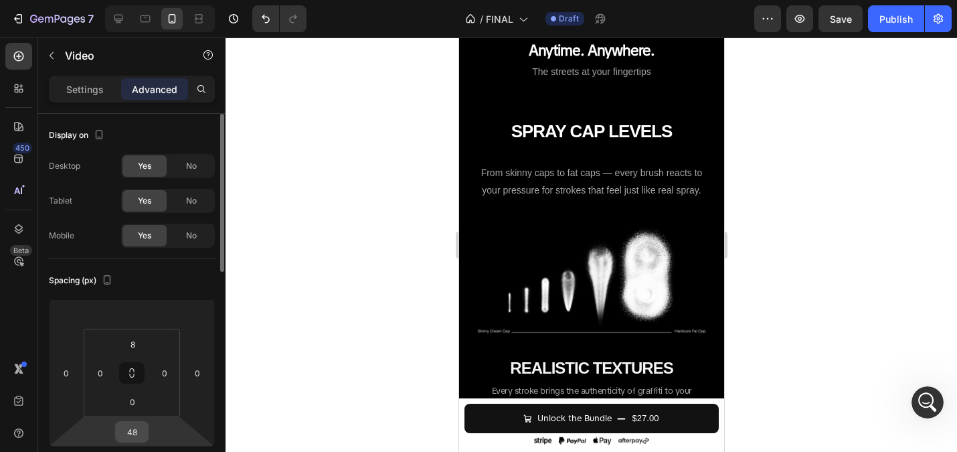
click at [139, 431] on input "48" at bounding box center [131, 432] width 27 height 20
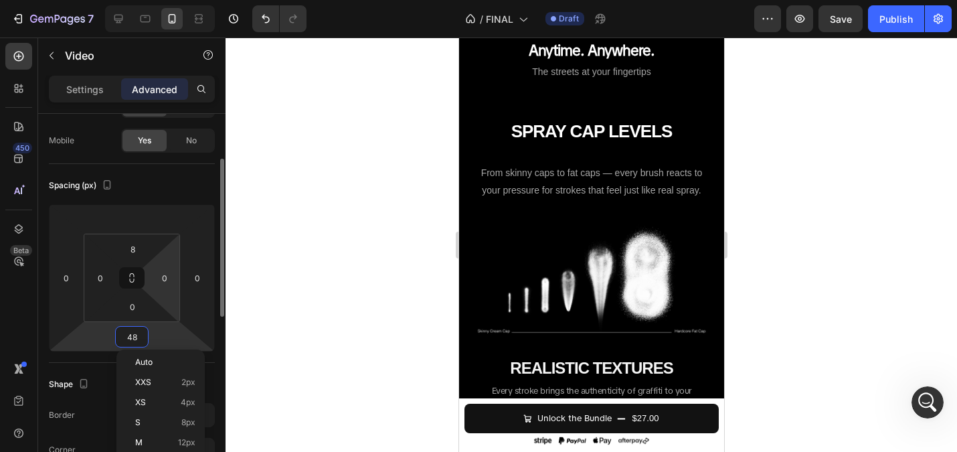
scroll to position [105, 0]
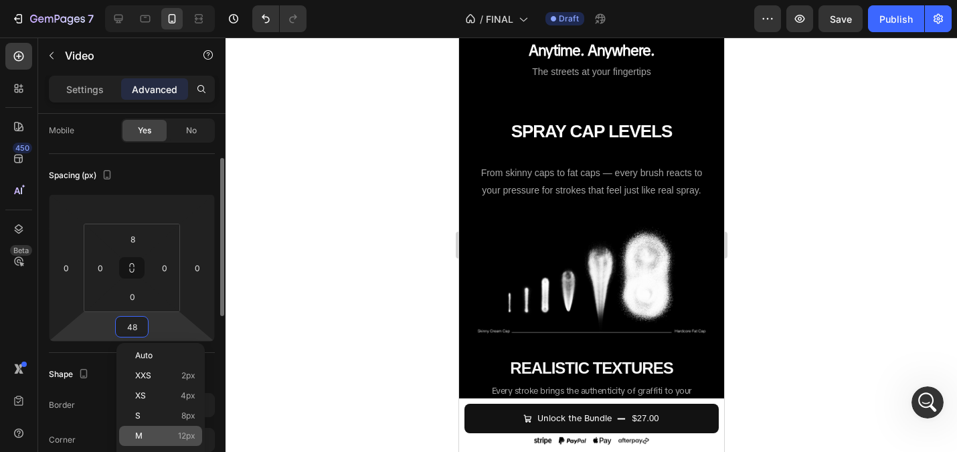
click at [169, 429] on div "M 12px" at bounding box center [160, 436] width 83 height 20
type input "12"
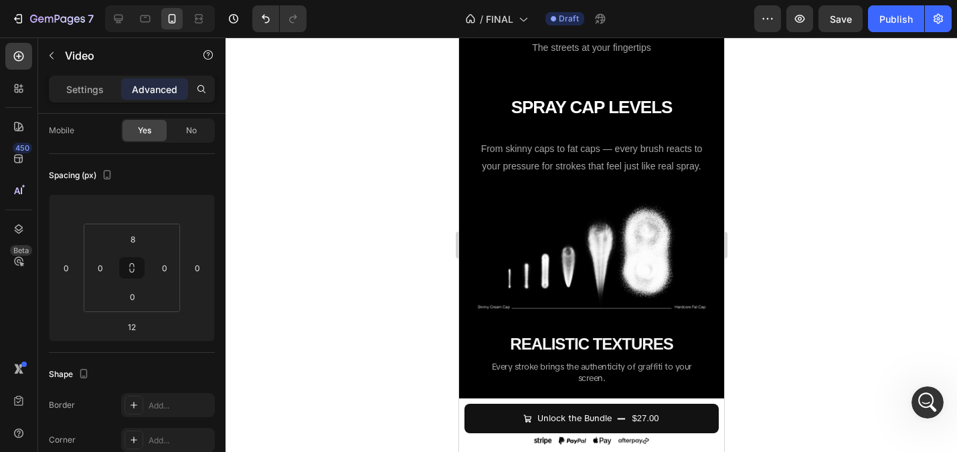
click at [335, 248] on div at bounding box center [591, 244] width 731 height 414
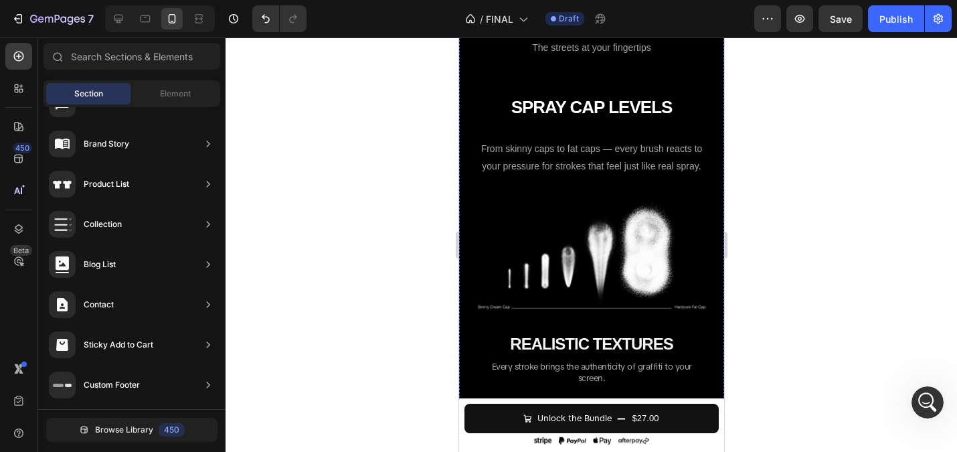
click at [634, 36] on strong "Anytime. Anywhere." at bounding box center [591, 26] width 126 height 19
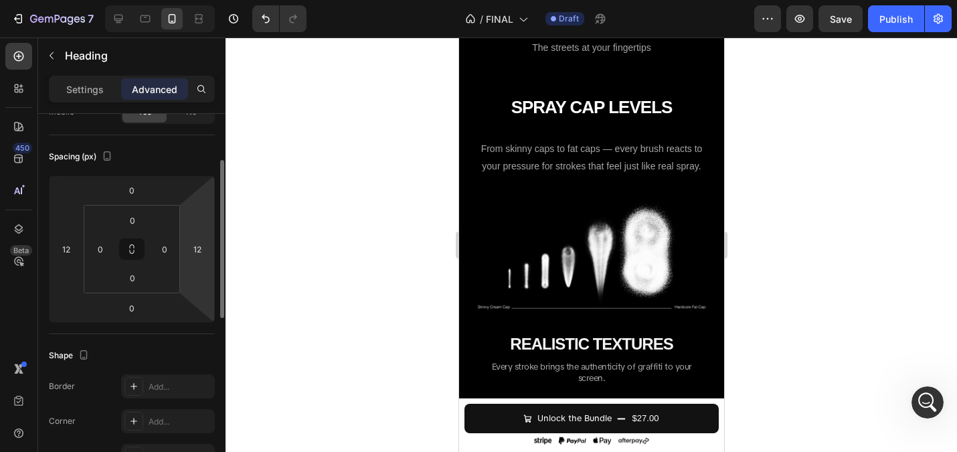
scroll to position [126, 0]
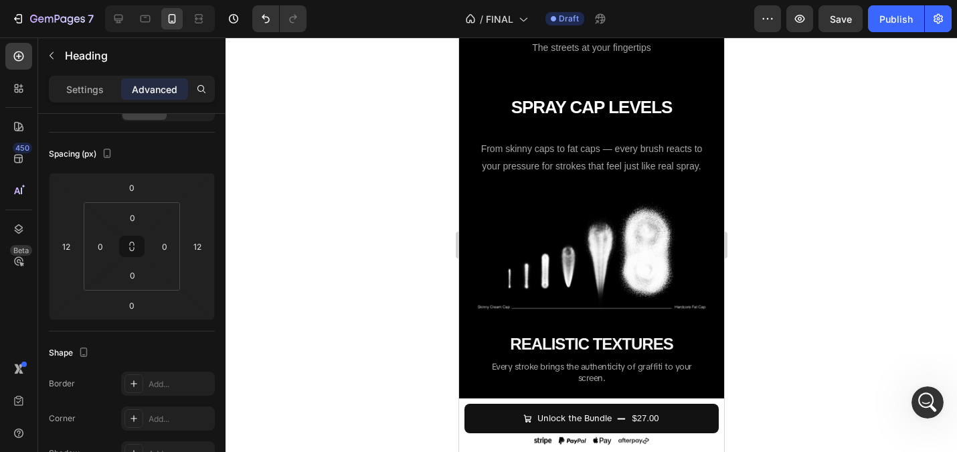
click at [406, 252] on div at bounding box center [591, 244] width 731 height 414
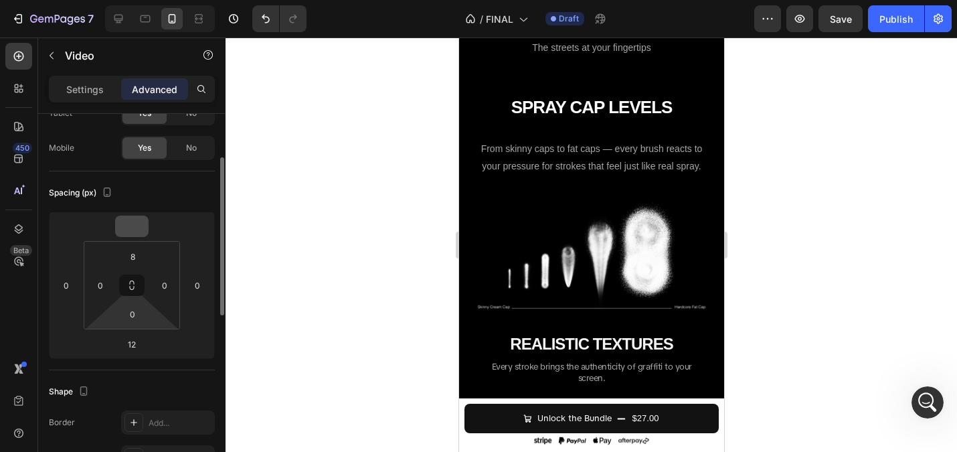
scroll to position [92, 0]
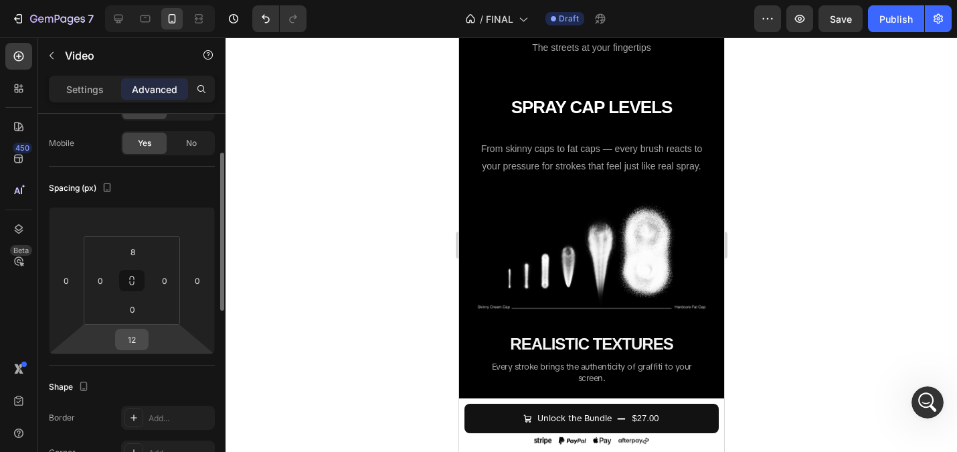
click at [130, 343] on input "12" at bounding box center [131, 339] width 27 height 20
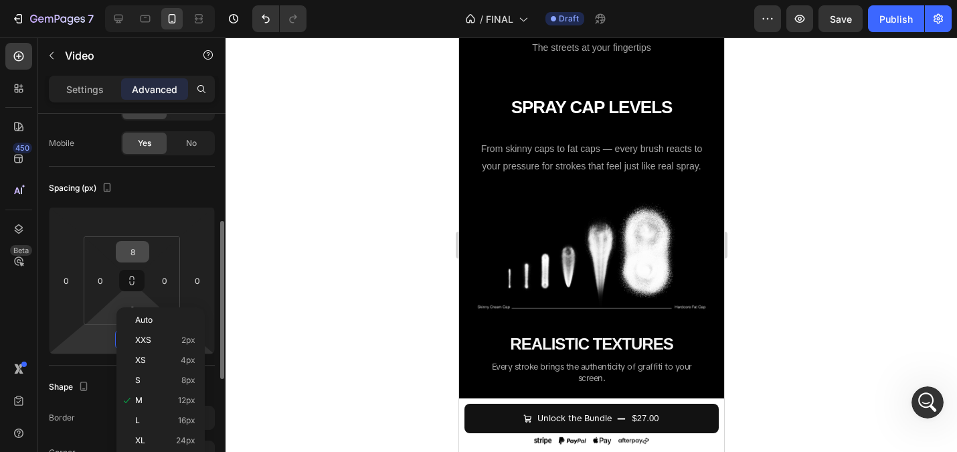
scroll to position [177, 0]
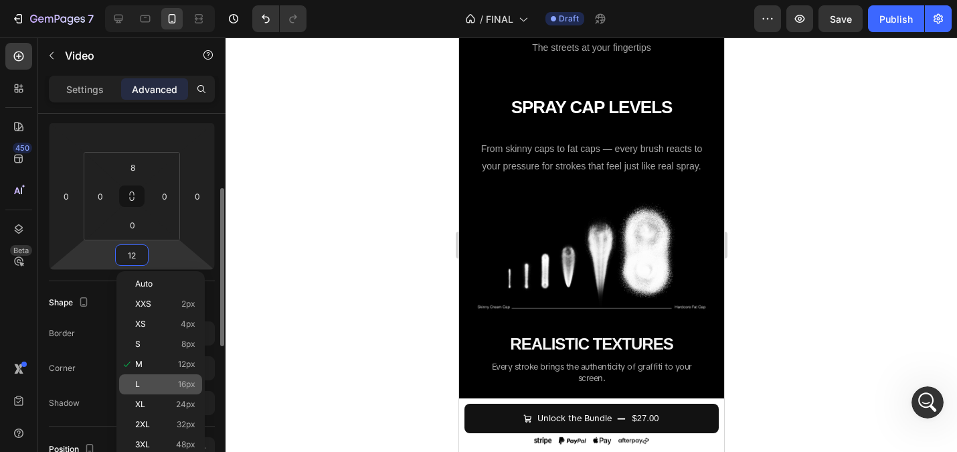
click at [165, 381] on p "L 16px" at bounding box center [165, 383] width 60 height 9
type input "16"
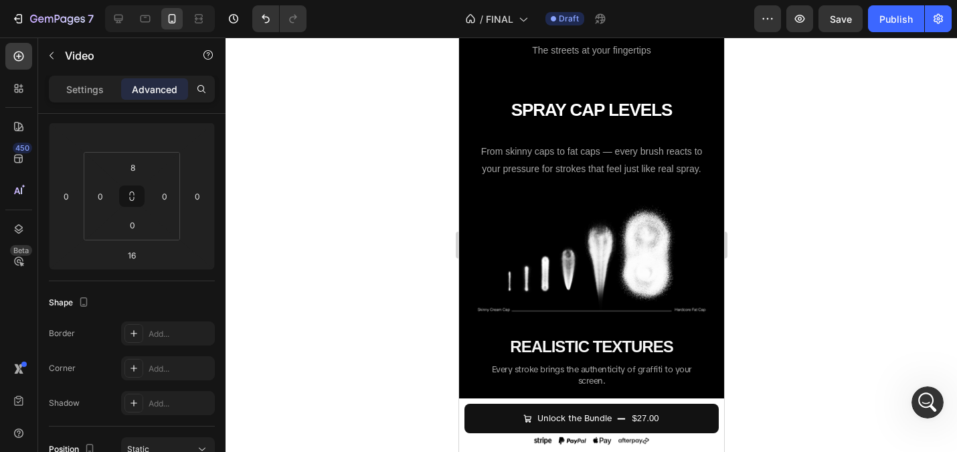
click at [380, 301] on div at bounding box center [591, 244] width 731 height 414
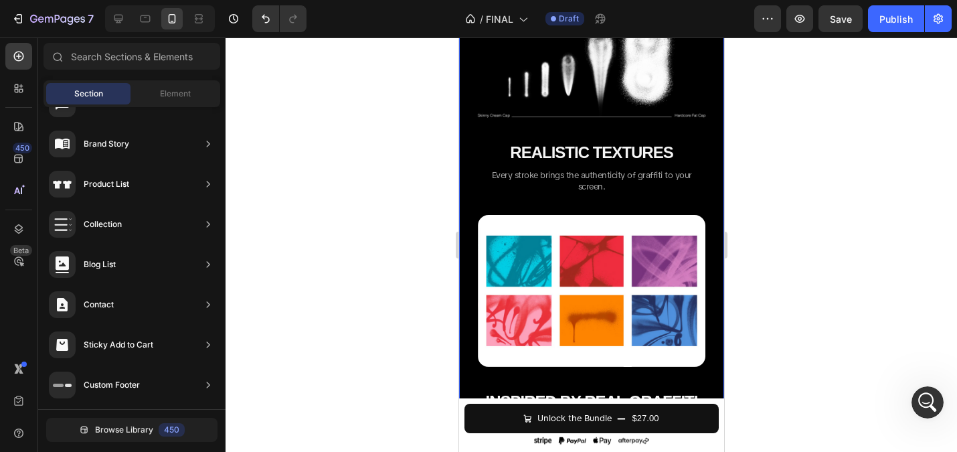
scroll to position [1216, 0]
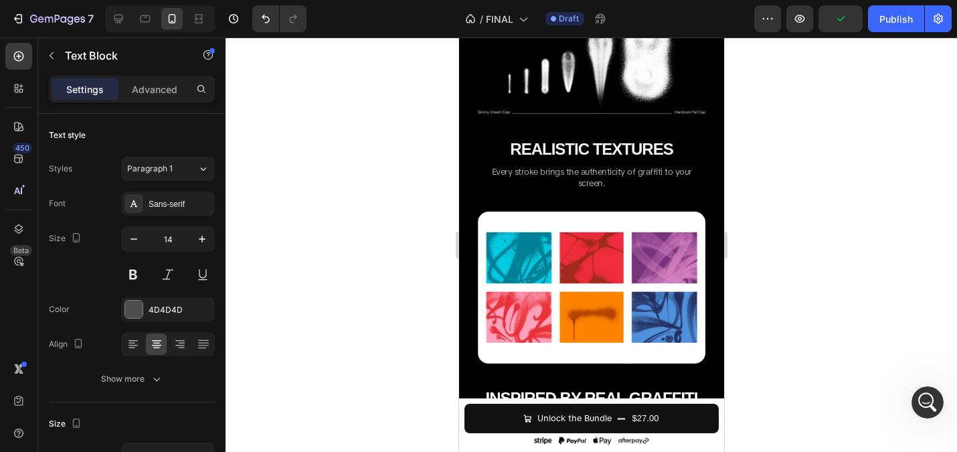
drag, startPoint x: 598, startPoint y: 117, endPoint x: 580, endPoint y: 135, distance: 25.1
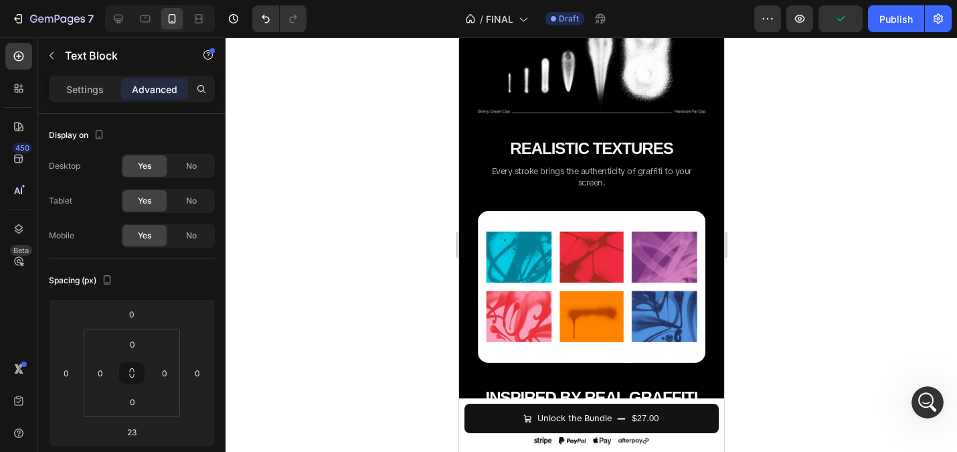
click at [343, 178] on div at bounding box center [591, 244] width 731 height 414
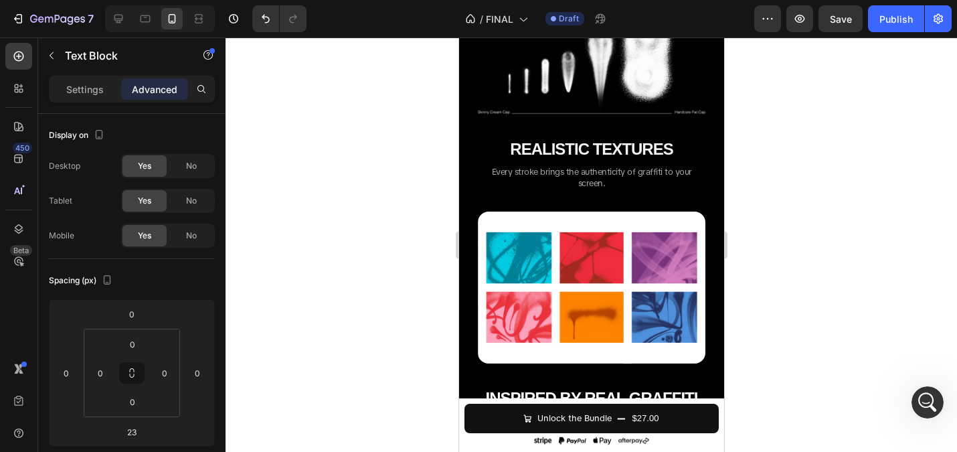
click at [352, 153] on div at bounding box center [591, 244] width 731 height 414
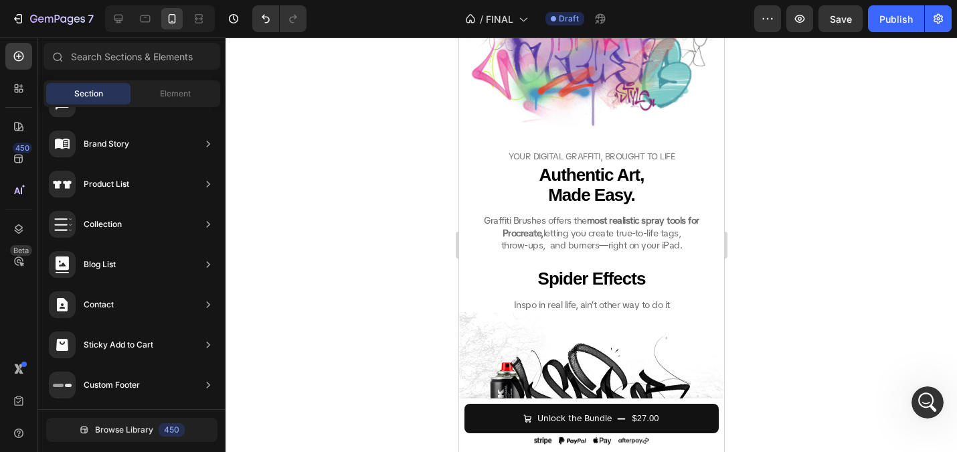
scroll to position [2126, 0]
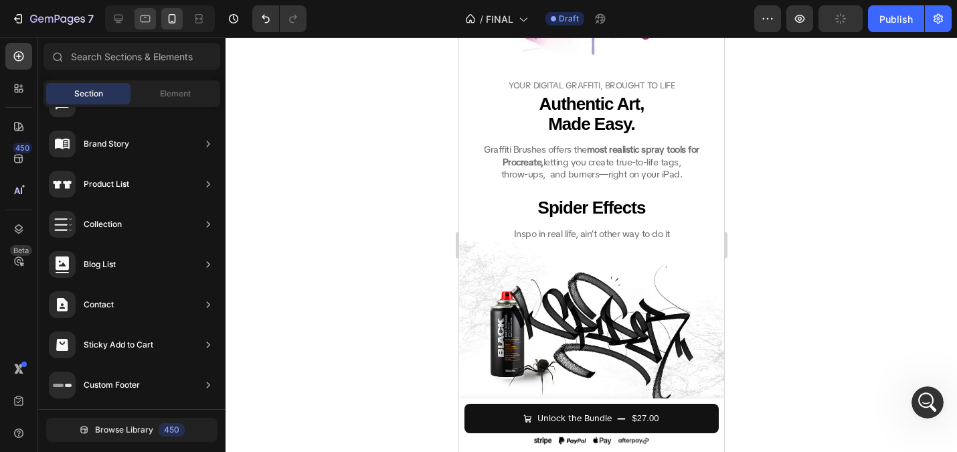
click at [147, 24] on icon at bounding box center [145, 18] width 13 height 13
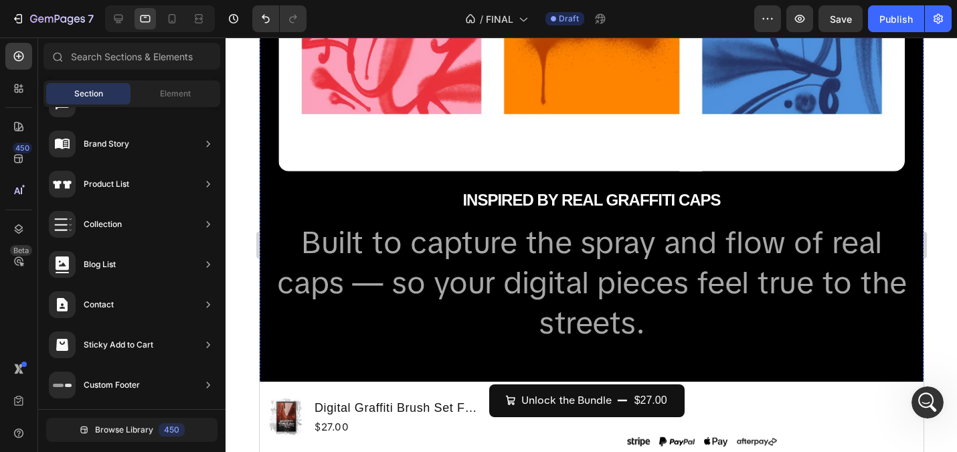
scroll to position [2485, 0]
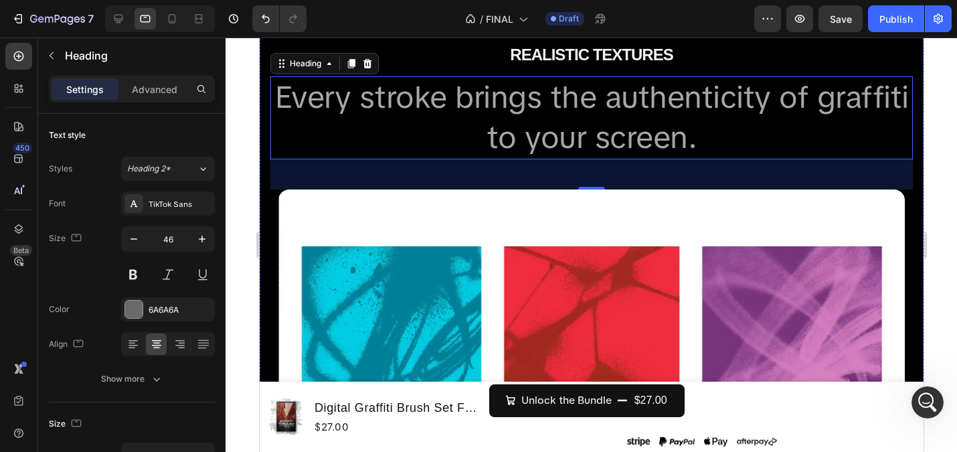
scroll to position [2065, 0]
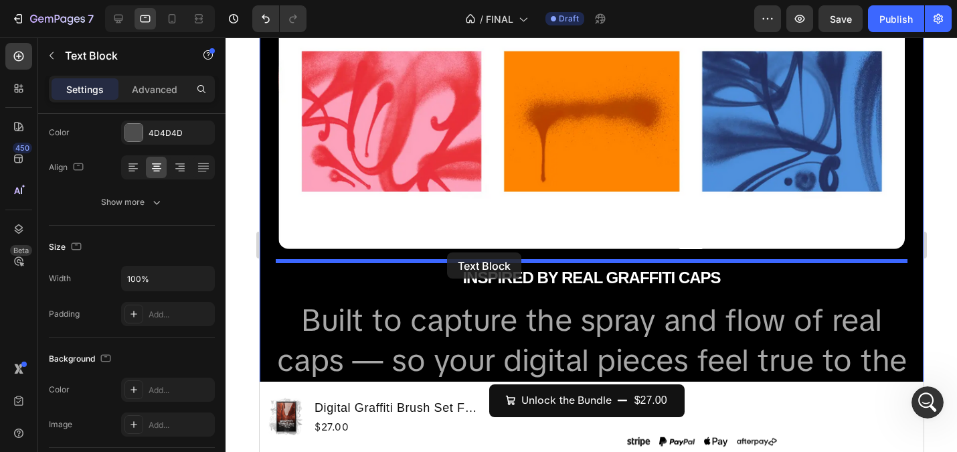
scroll to position [2436, 0]
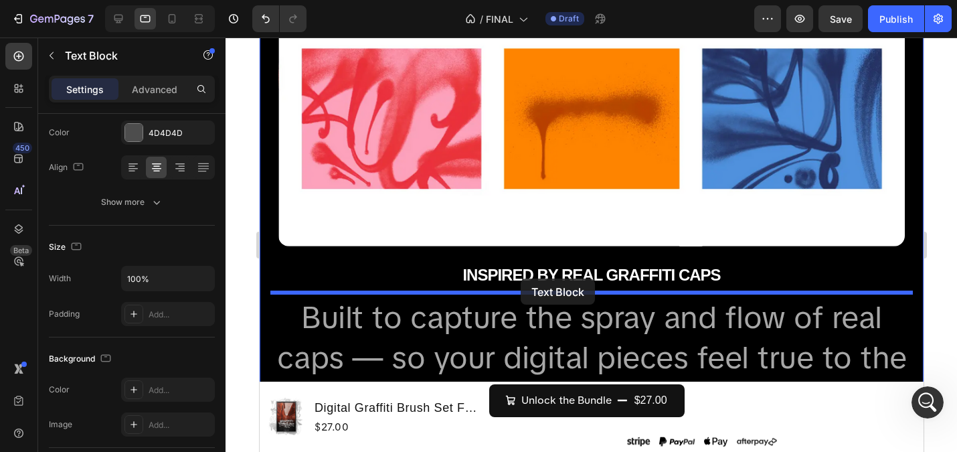
drag, startPoint x: 286, startPoint y: 127, endPoint x: 520, endPoint y: 278, distance: 278.2
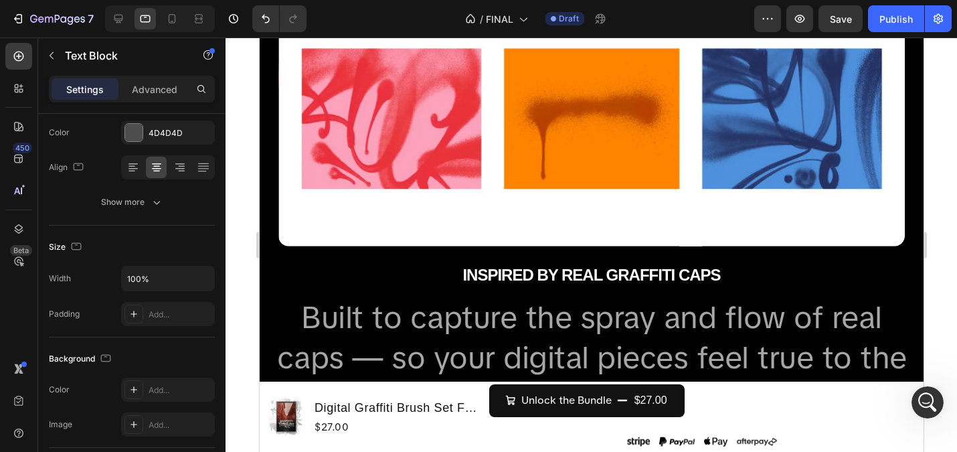
scroll to position [2391, 0]
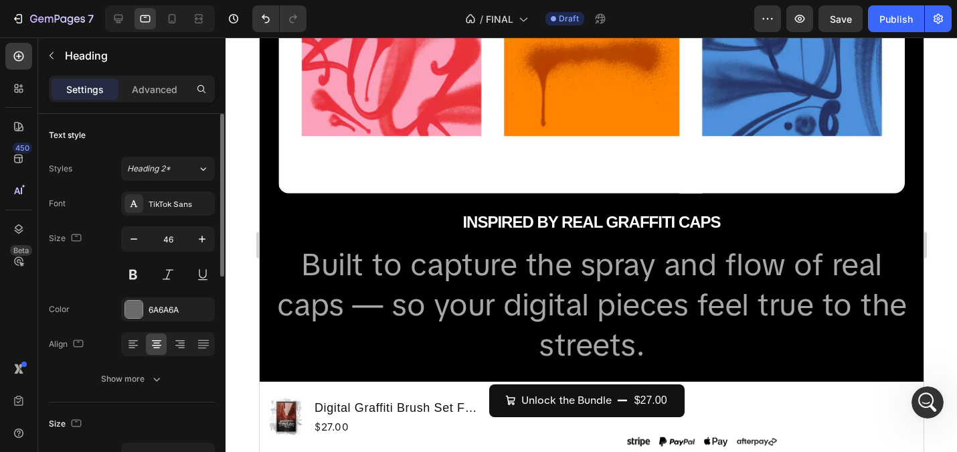
scroll to position [2491, 0]
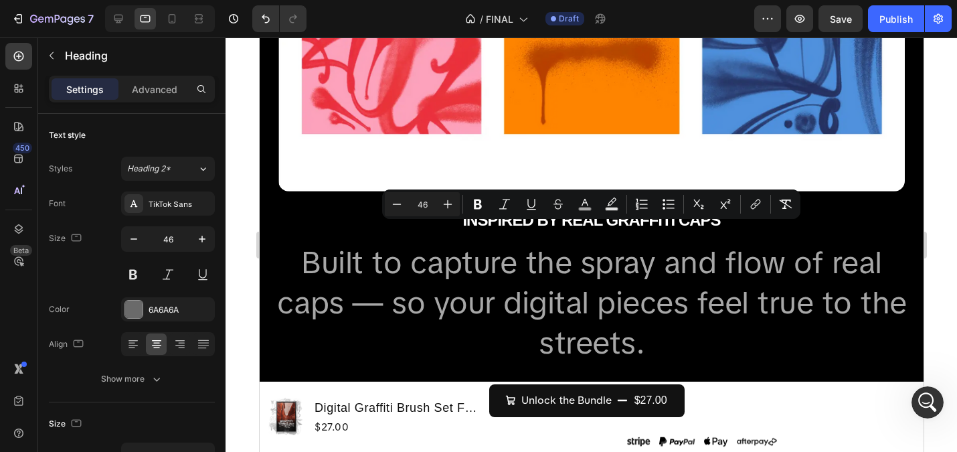
copy span "Every stroke brings the authenticity of graffiti to your screen."
click at [734, 174] on div "SPRAY CAP LEVELS Heading From skinny caps to fat caps — every brush reacts to y…" at bounding box center [591, 9] width 642 height 1706
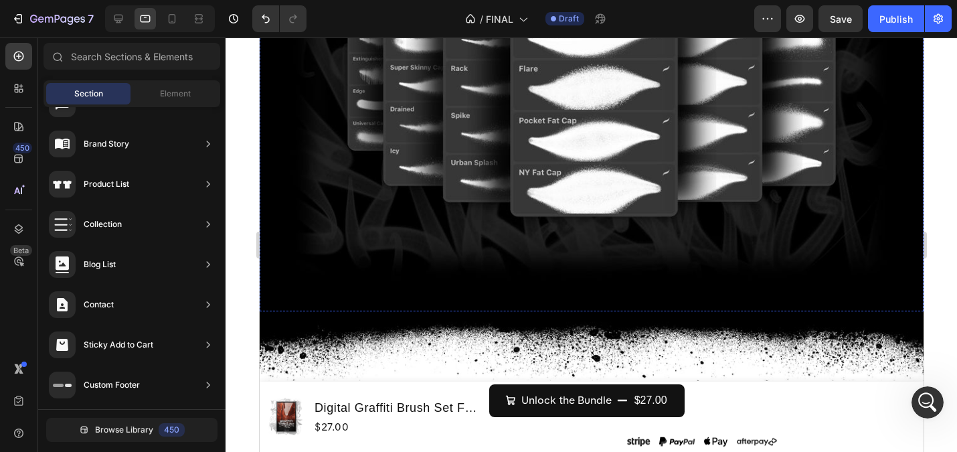
scroll to position [2568, 0]
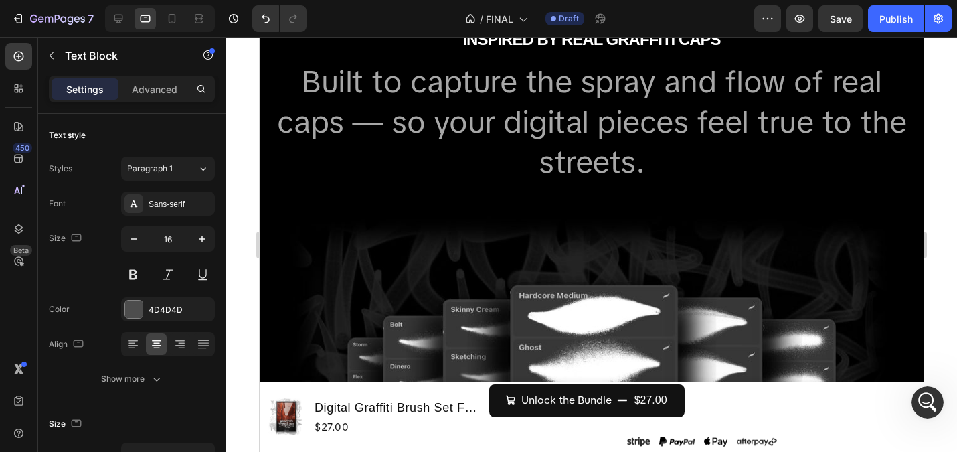
scroll to position [2638, 0]
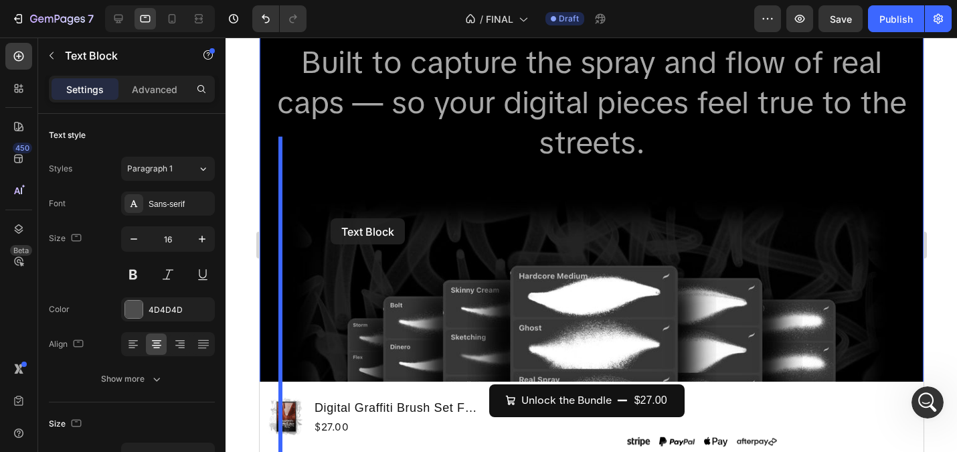
drag, startPoint x: 283, startPoint y: 81, endPoint x: 330, endPoint y: 218, distance: 145.0
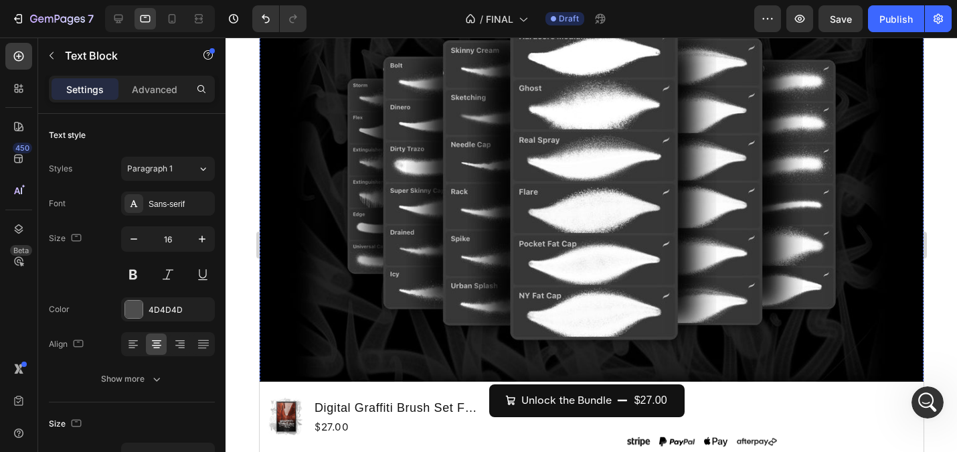
scroll to position [2599, 0]
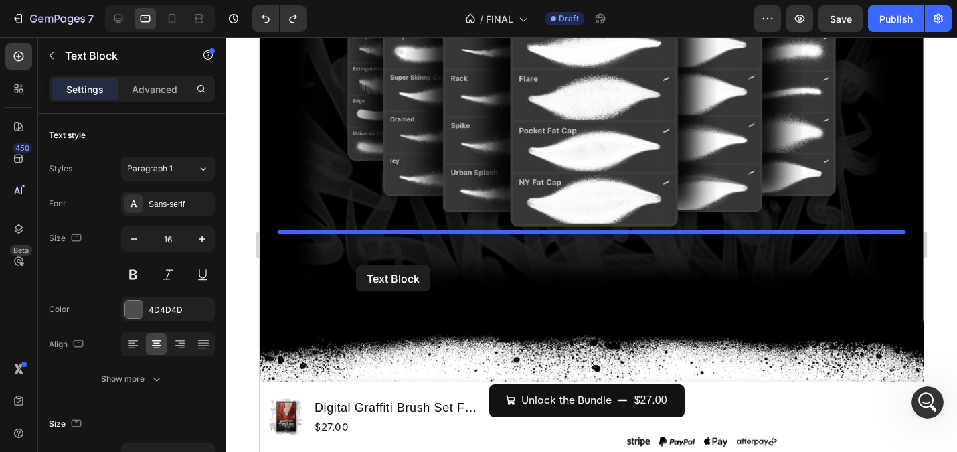
scroll to position [2992, 0]
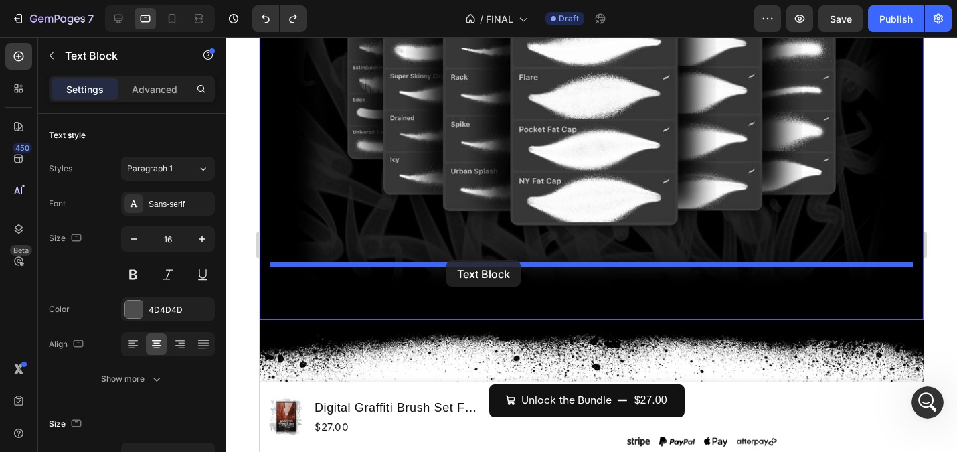
drag, startPoint x: 314, startPoint y: 113, endPoint x: 446, endPoint y: 260, distance: 197.6
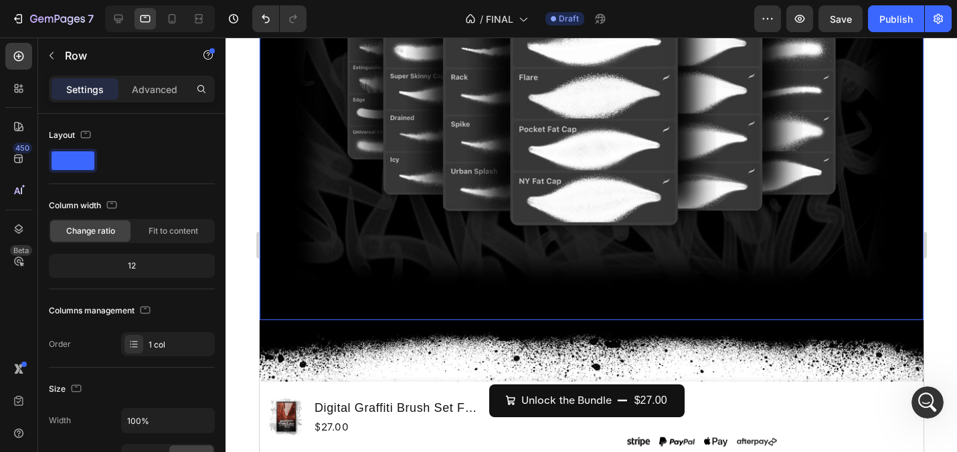
scroll to position [2947, 0]
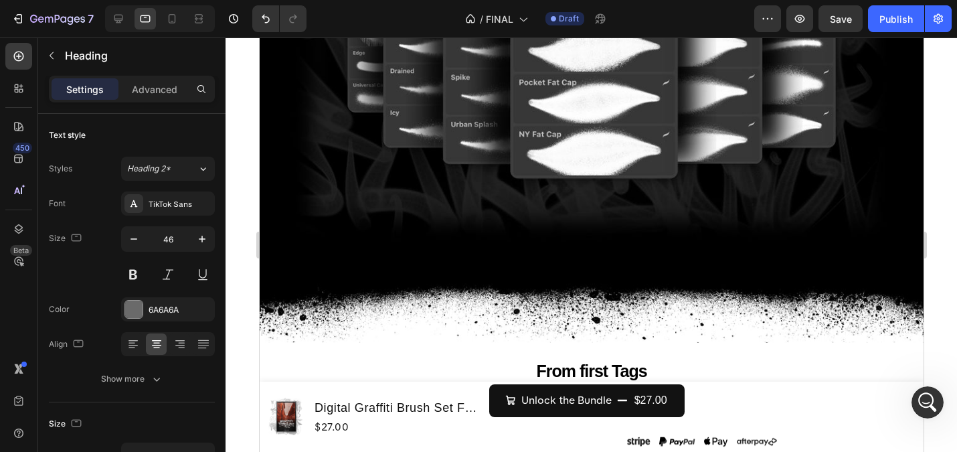
scroll to position [3049, 0]
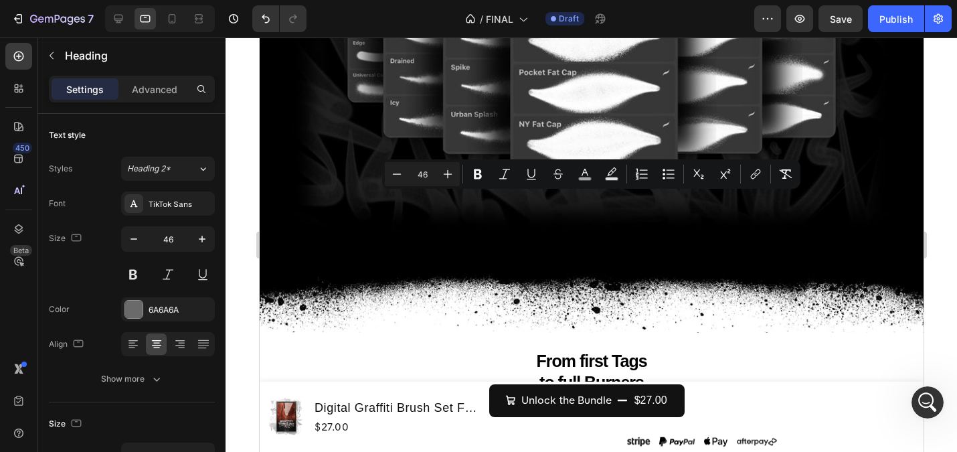
drag, startPoint x: 662, startPoint y: 302, endPoint x: 296, endPoint y: 215, distance: 376.4
copy span "Built to capture the spray and flow of real caps — so your digital pieces feel …"
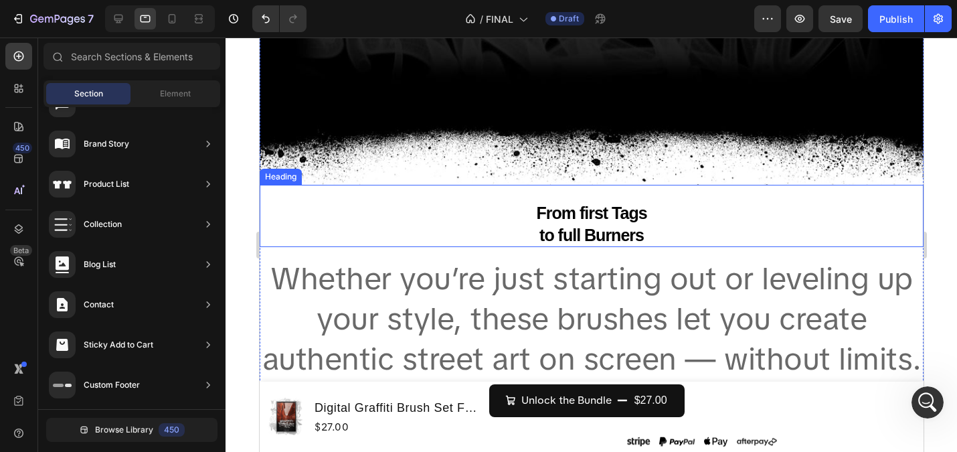
scroll to position [3070, 0]
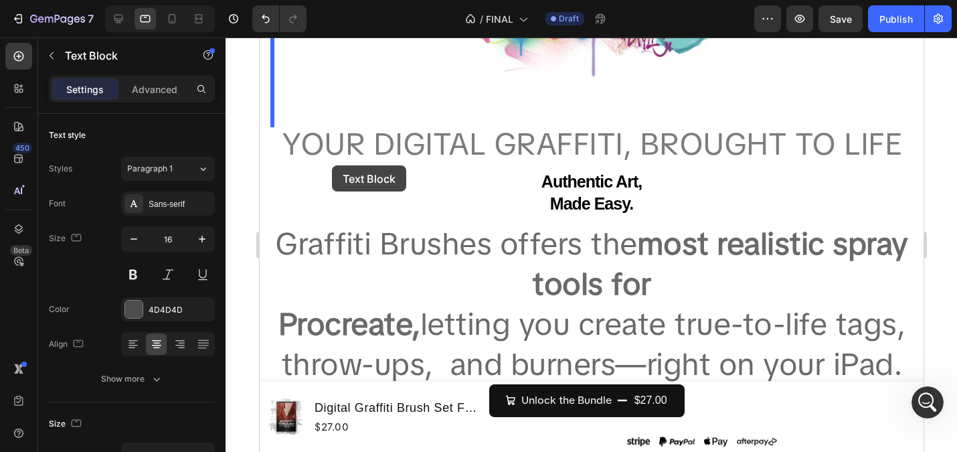
scroll to position [3664, 0]
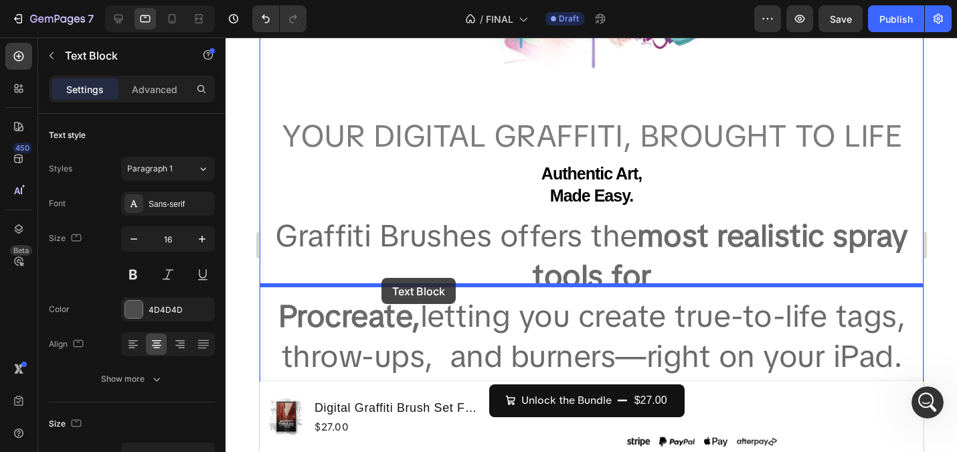
drag, startPoint x: 282, startPoint y: 61, endPoint x: 381, endPoint y: 278, distance: 238.4
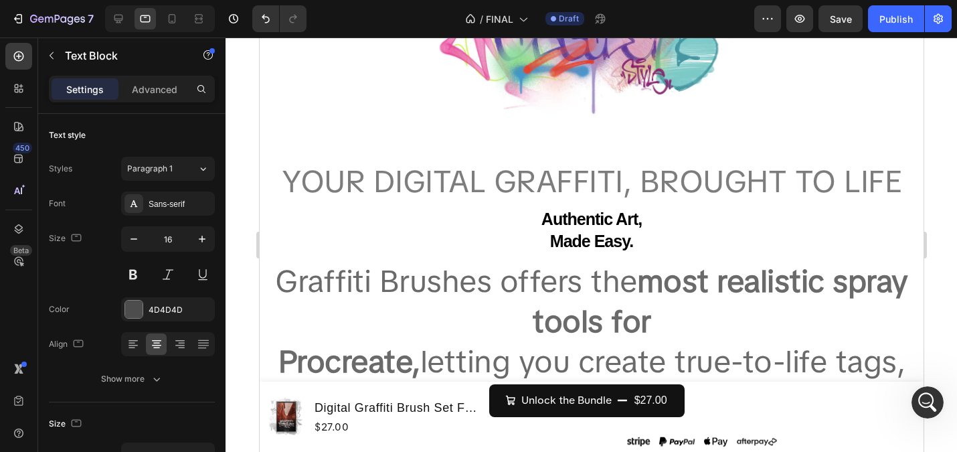
scroll to position [3701, 0]
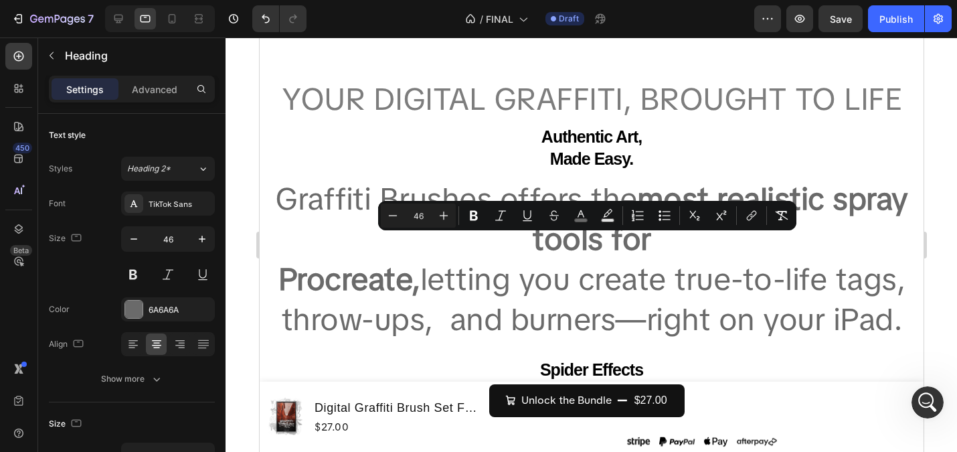
drag, startPoint x: 271, startPoint y: 254, endPoint x: 907, endPoint y: 339, distance: 641.4
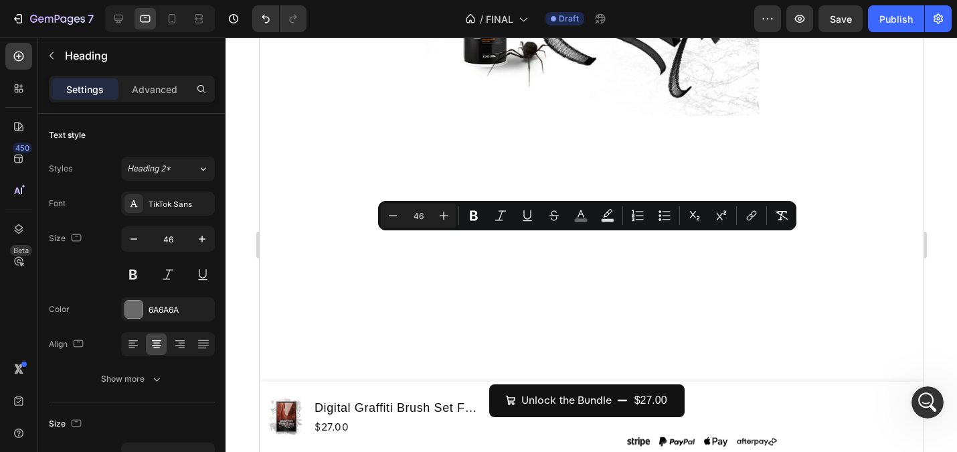
scroll to position [1352, 0]
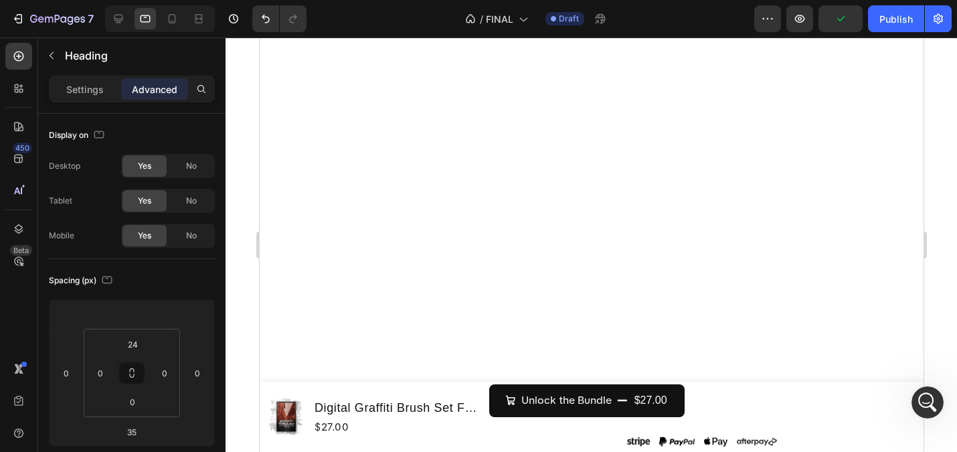
click at [173, 12] on icon at bounding box center [171, 18] width 13 height 13
type input "15"
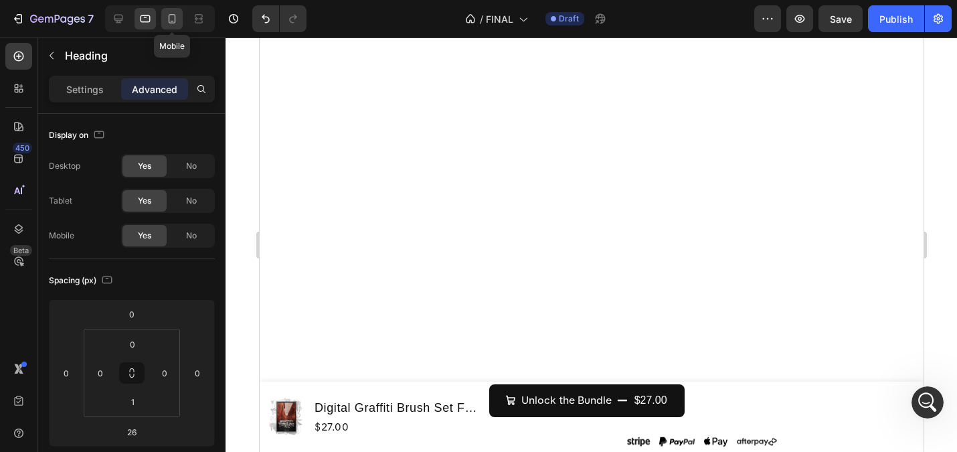
type input "0"
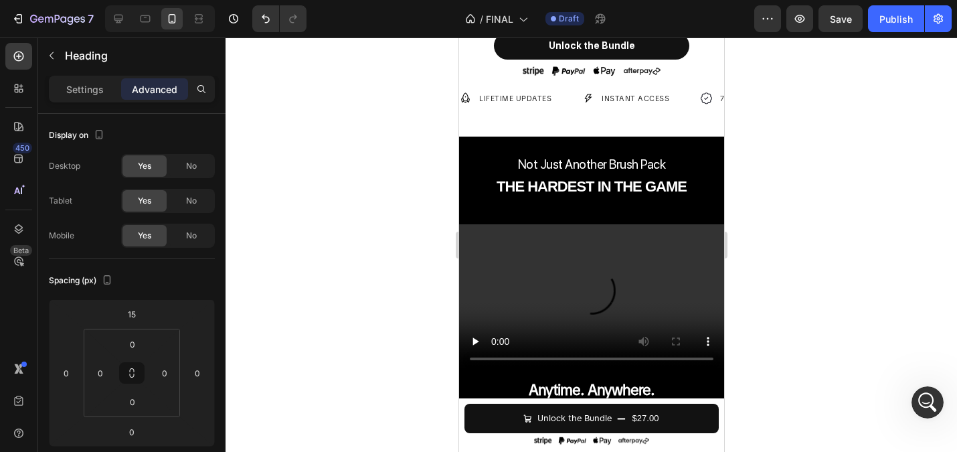
scroll to position [925, 0]
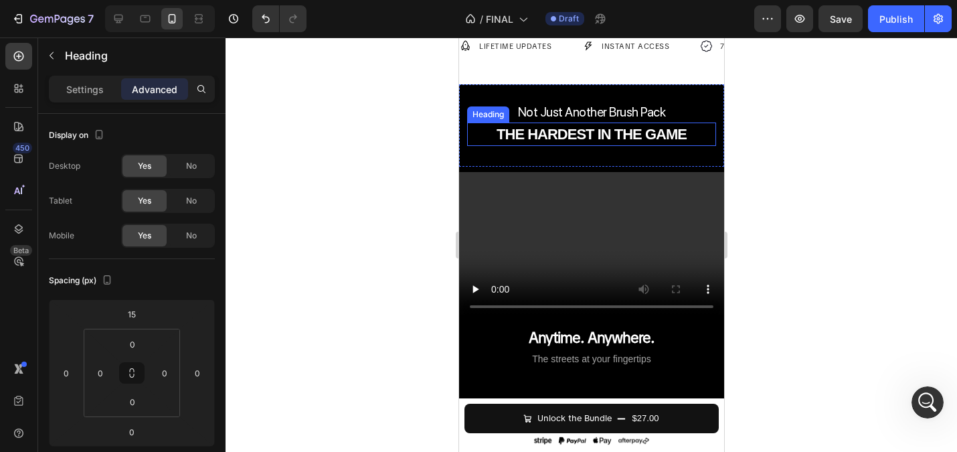
click at [608, 137] on strong "THE HARDEST IN THE GAME" at bounding box center [591, 134] width 190 height 17
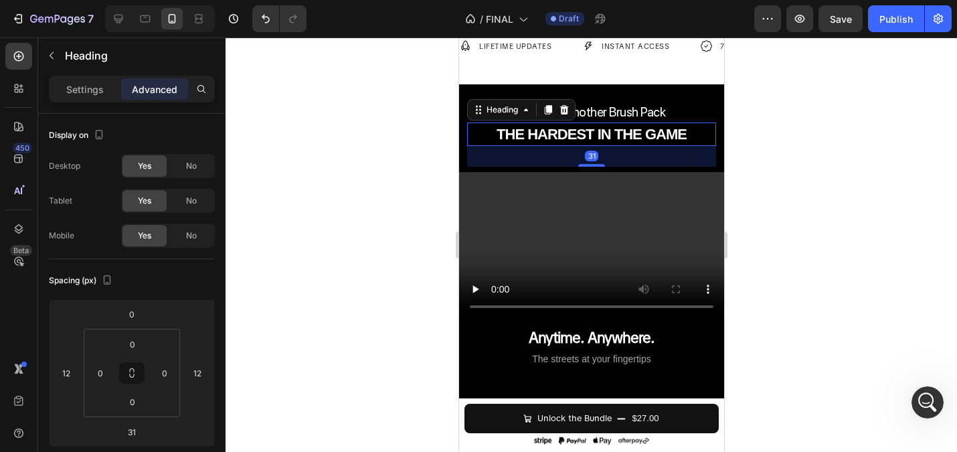
click at [339, 161] on div at bounding box center [591, 244] width 731 height 414
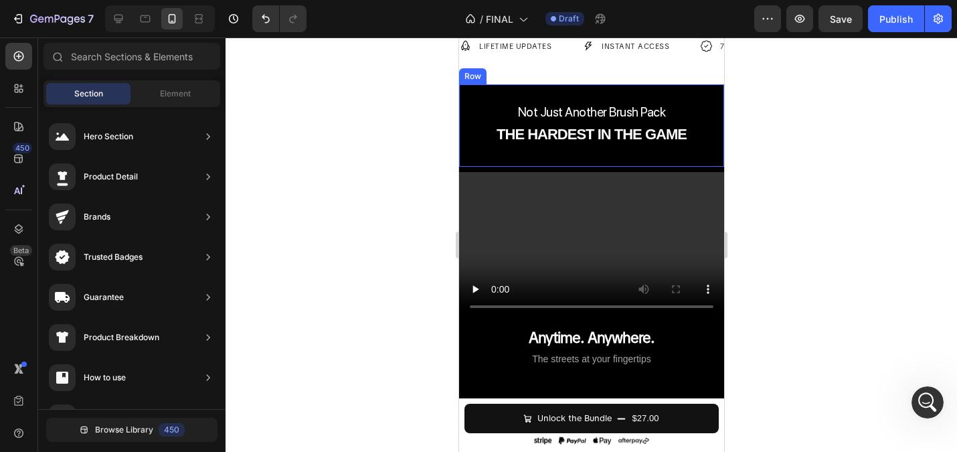
click at [584, 141] on strong "THE HARDEST IN THE GAME" at bounding box center [591, 134] width 190 height 17
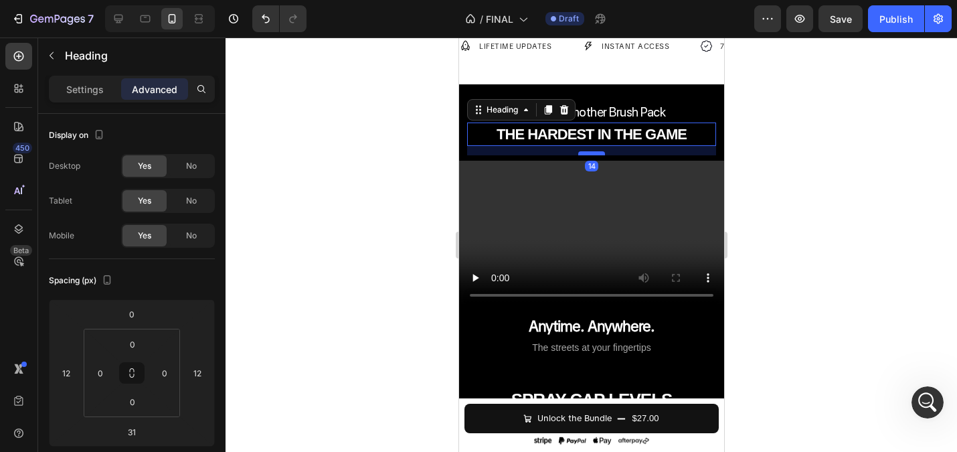
drag, startPoint x: 598, startPoint y: 165, endPoint x: 596, endPoint y: 154, distance: 11.5
click at [596, 154] on div at bounding box center [590, 153] width 27 height 4
type input "14"
click at [291, 113] on div at bounding box center [591, 244] width 731 height 414
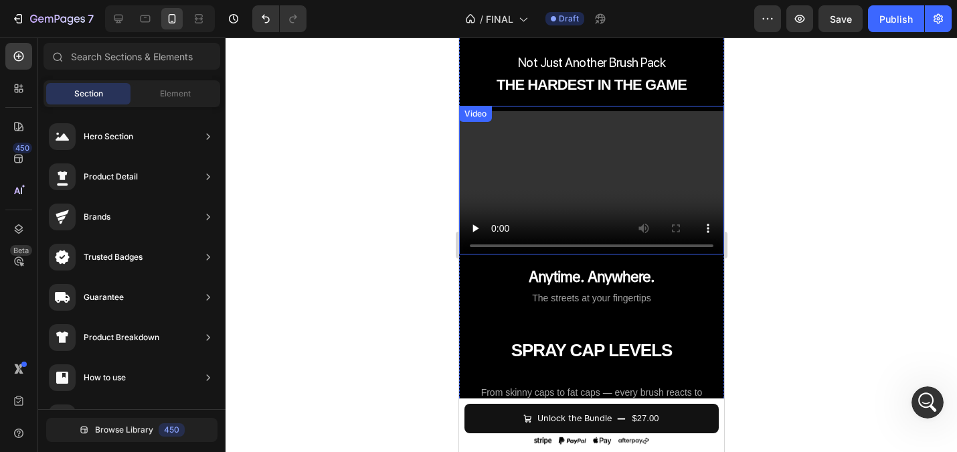
scroll to position [977, 0]
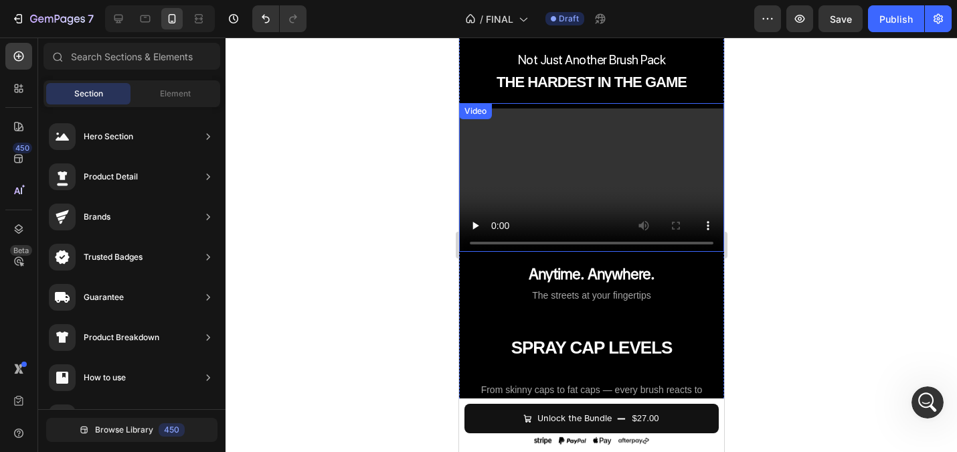
click at [355, 212] on div at bounding box center [591, 244] width 731 height 414
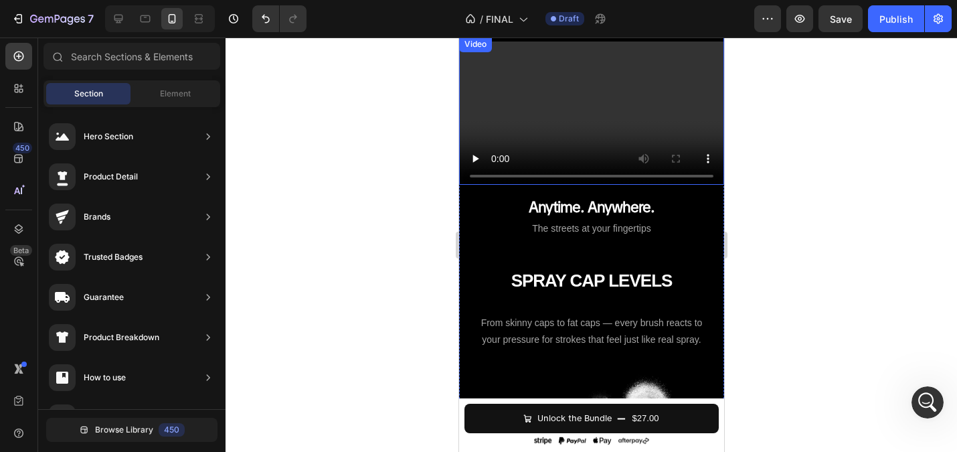
scroll to position [1047, 0]
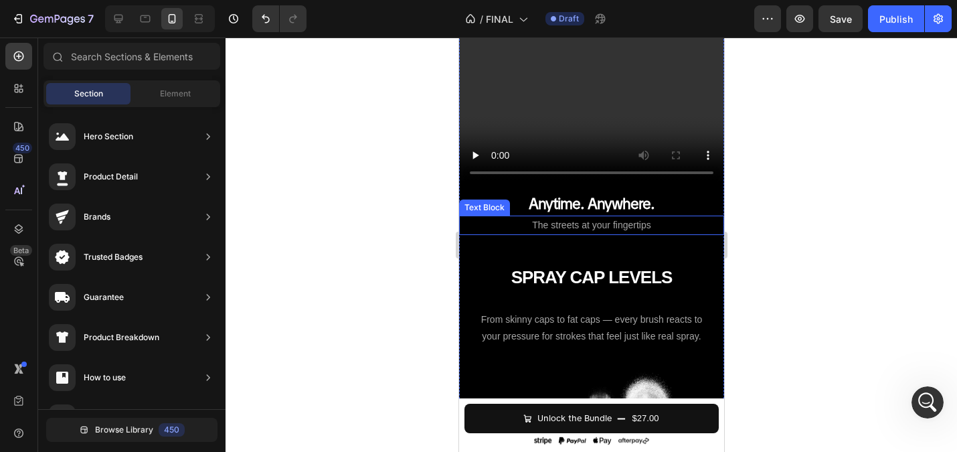
click at [597, 224] on span "The streets at your fingertips" at bounding box center [590, 224] width 118 height 11
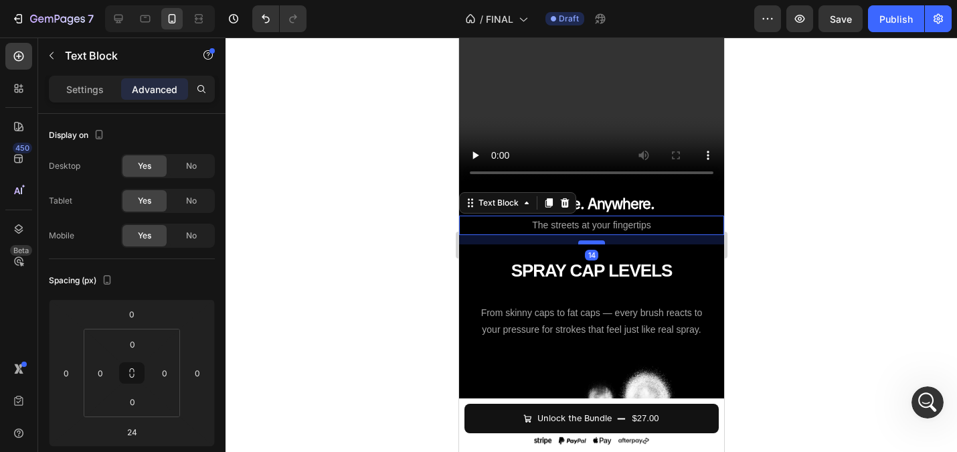
drag, startPoint x: 595, startPoint y: 251, endPoint x: 594, endPoint y: 244, distance: 6.7
click at [594, 244] on div at bounding box center [590, 242] width 27 height 4
type input "14"
click at [372, 193] on div at bounding box center [591, 244] width 731 height 414
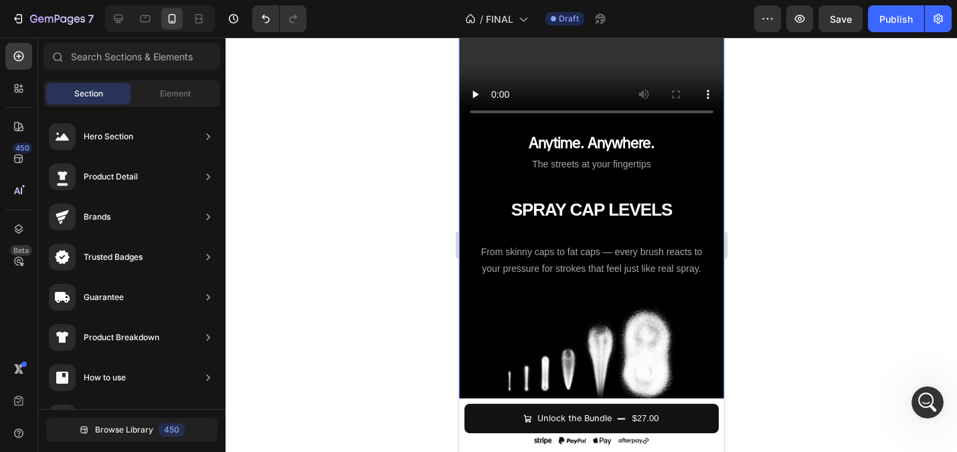
scroll to position [1229, 0]
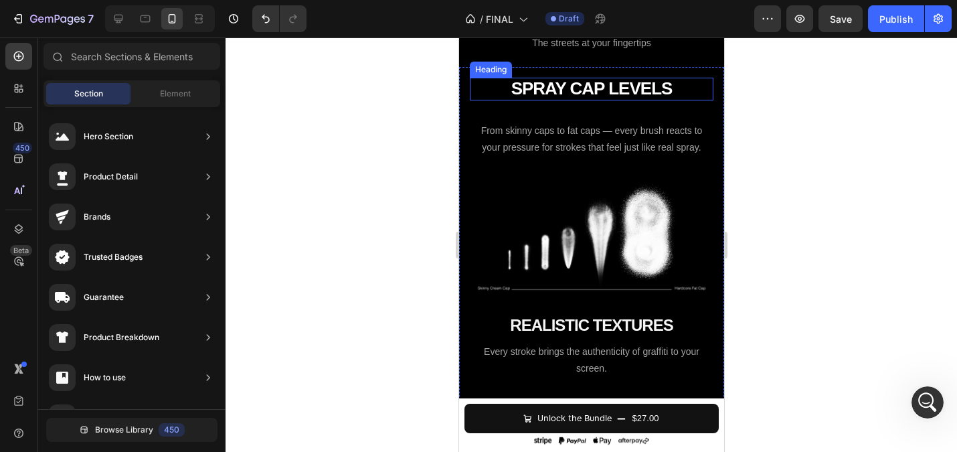
click at [577, 90] on strong "SPRAY CAP LEVELS" at bounding box center [591, 88] width 161 height 20
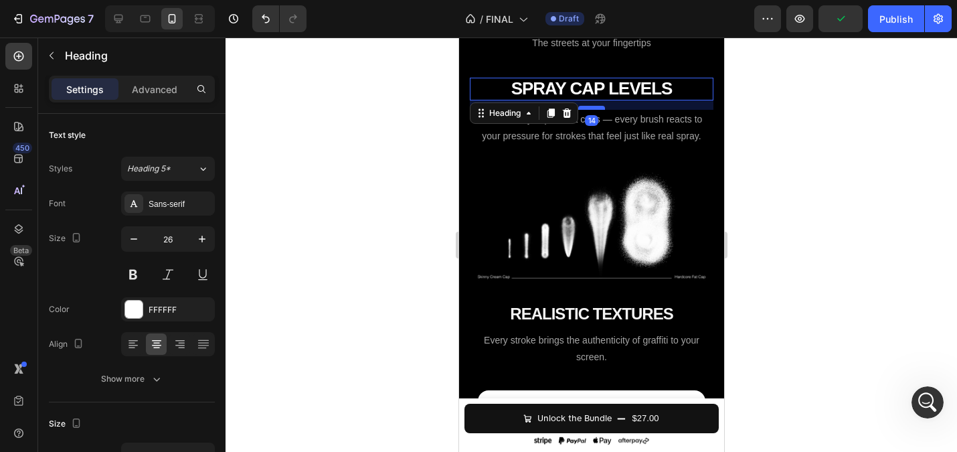
drag, startPoint x: 594, startPoint y: 119, endPoint x: 592, endPoint y: 108, distance: 11.6
click at [592, 108] on div at bounding box center [590, 108] width 27 height 4
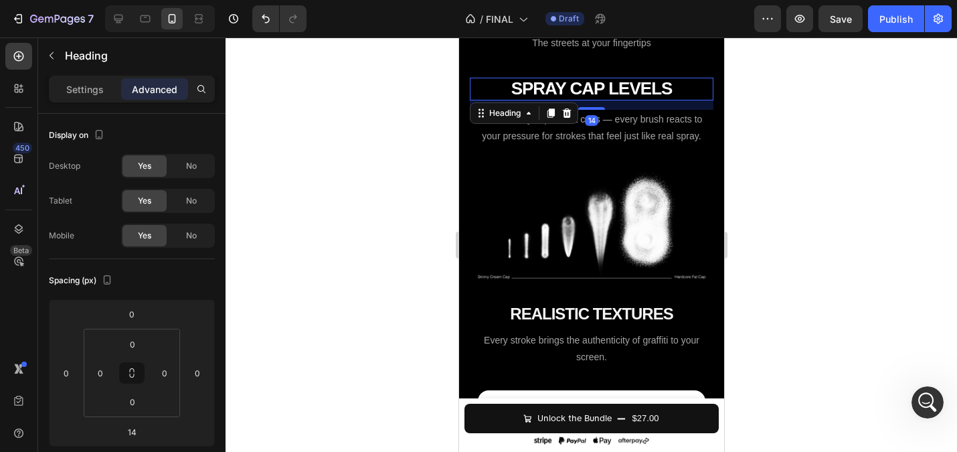
click at [375, 147] on div at bounding box center [591, 244] width 731 height 414
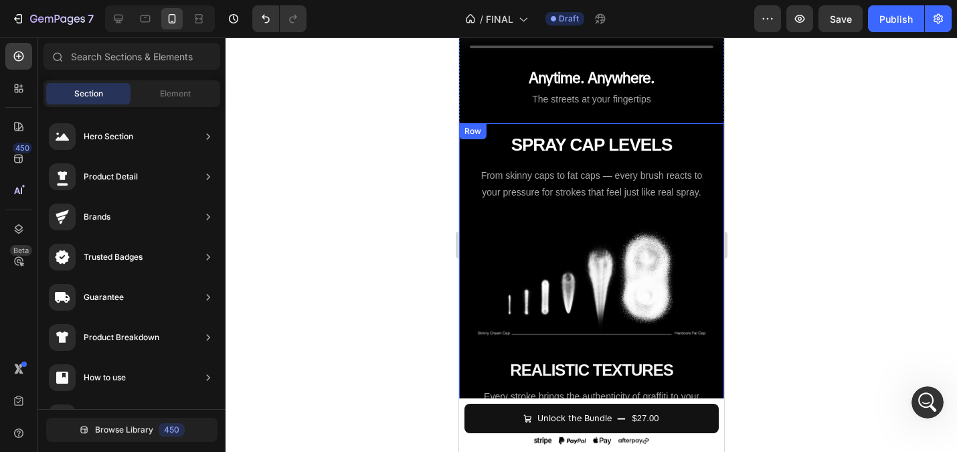
scroll to position [1167, 0]
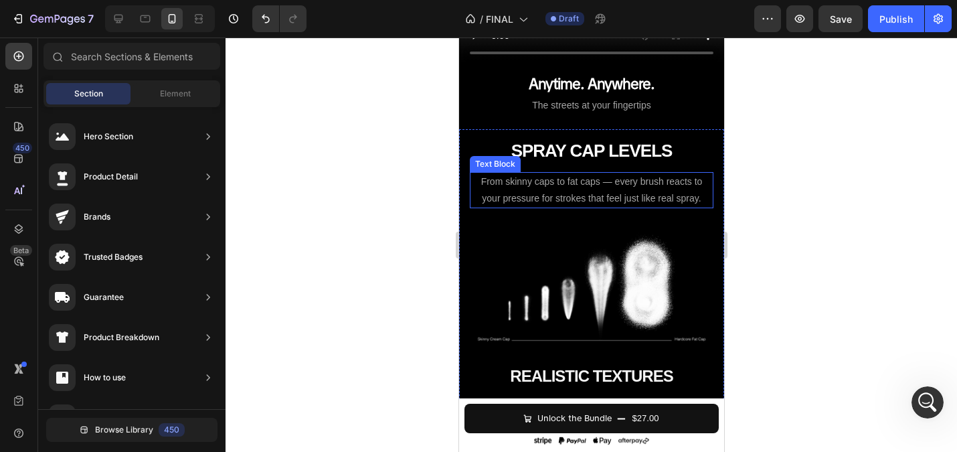
click at [387, 185] on div at bounding box center [591, 244] width 731 height 414
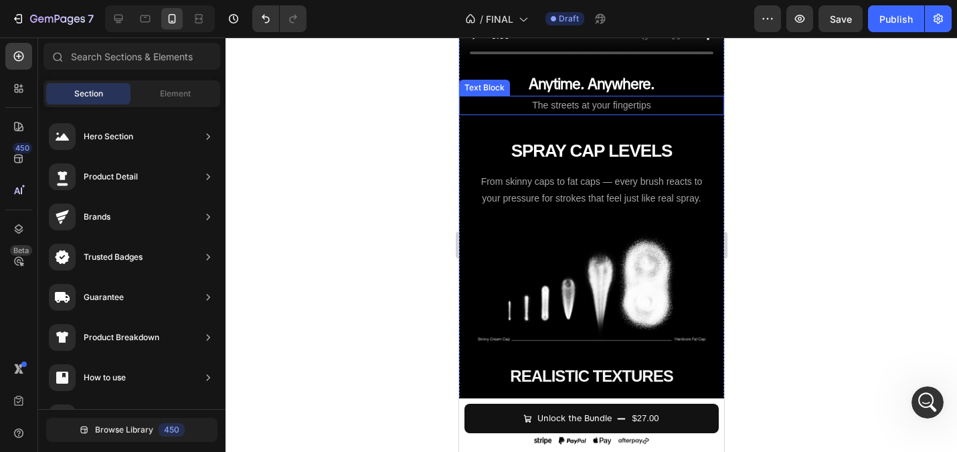
click at [543, 113] on p "The streets at your fingertips" at bounding box center [591, 105] width 262 height 17
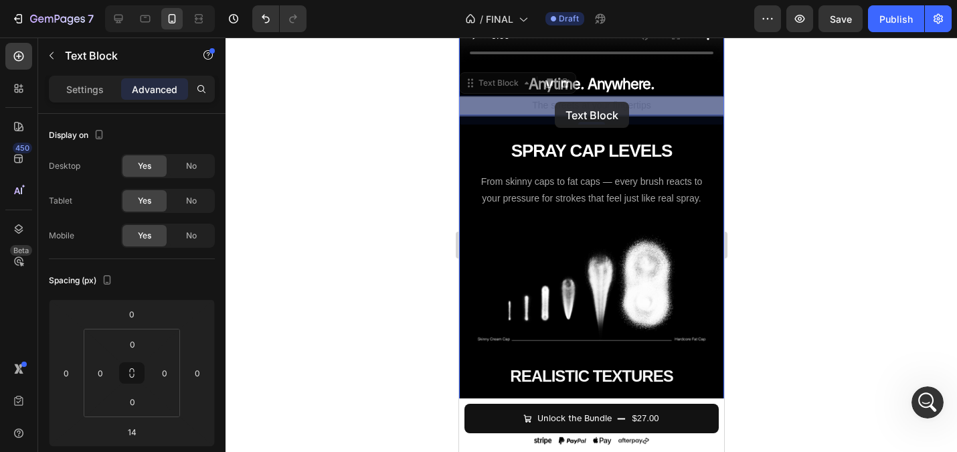
drag, startPoint x: 472, startPoint y: 88, endPoint x: 554, endPoint y: 100, distance: 83.3
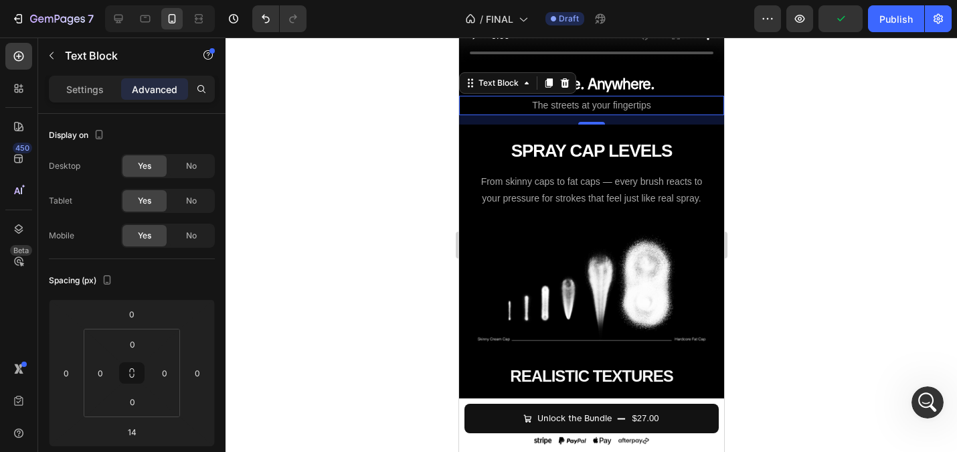
click at [410, 119] on div at bounding box center [591, 244] width 731 height 414
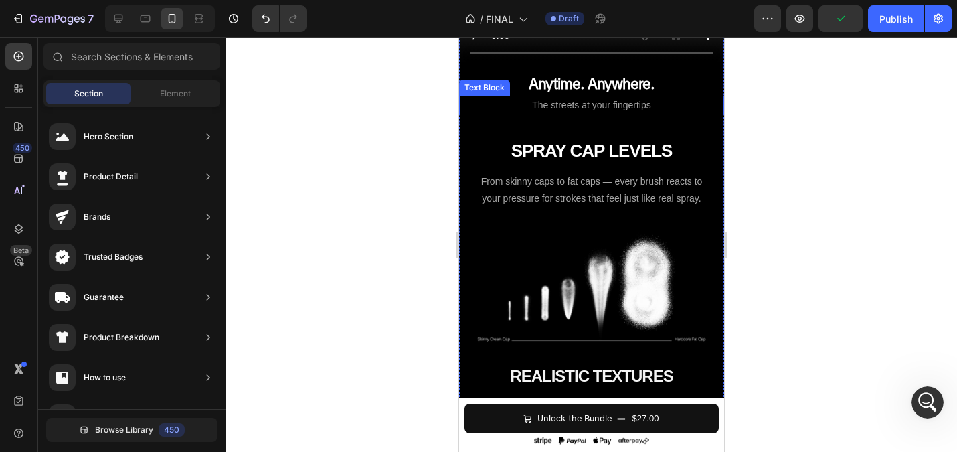
click at [489, 106] on p "The streets at your fingertips" at bounding box center [591, 105] width 262 height 17
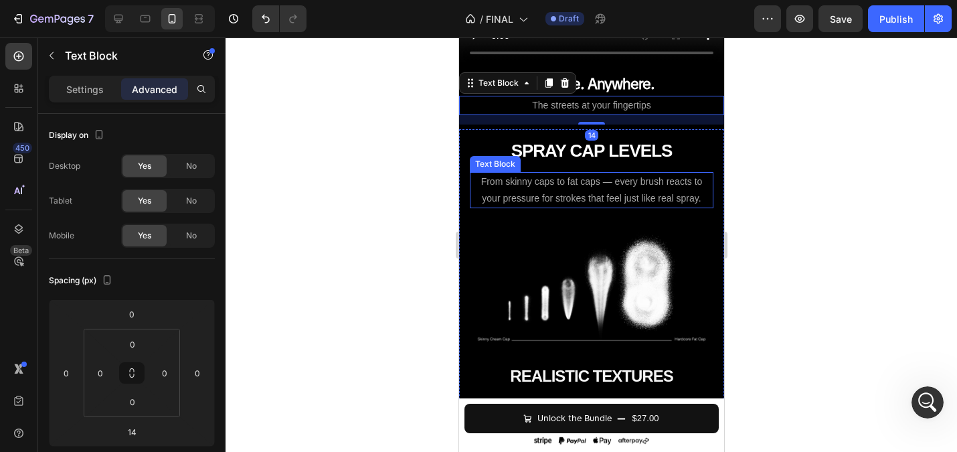
click at [521, 193] on p "From skinny caps to fat caps — every brush reacts to your pressure for strokes …" at bounding box center [590, 189] width 241 height 33
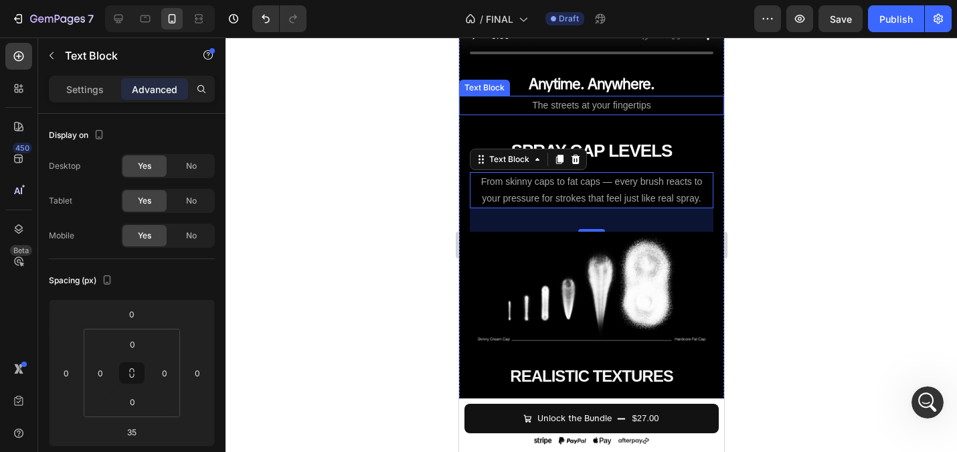
click at [424, 99] on div at bounding box center [591, 244] width 731 height 414
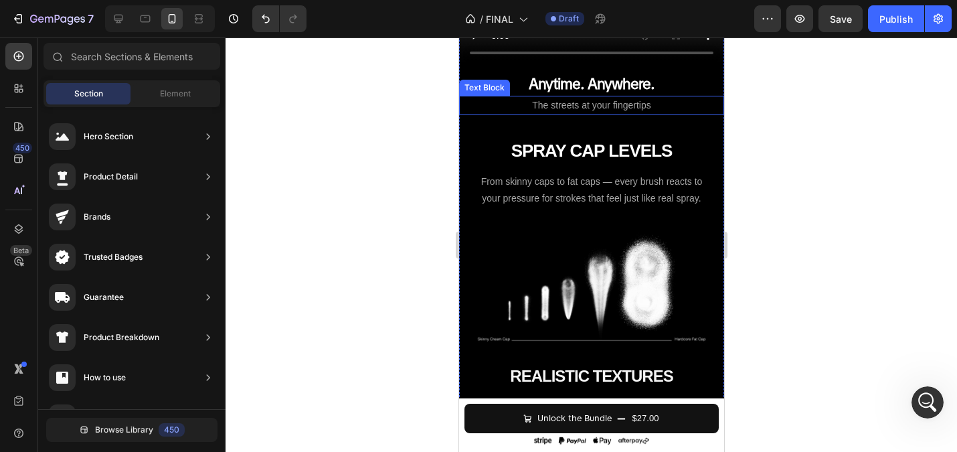
click at [501, 104] on p "The streets at your fingertips" at bounding box center [591, 105] width 262 height 17
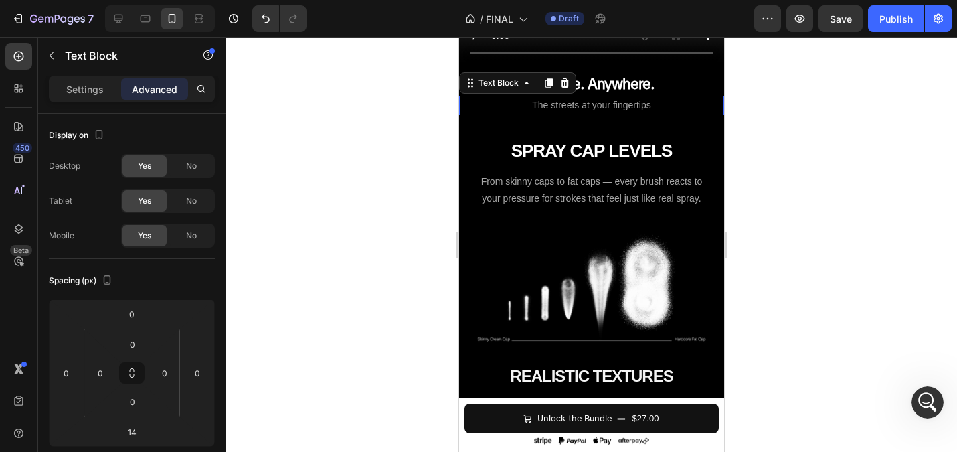
click at [401, 132] on div at bounding box center [591, 244] width 731 height 414
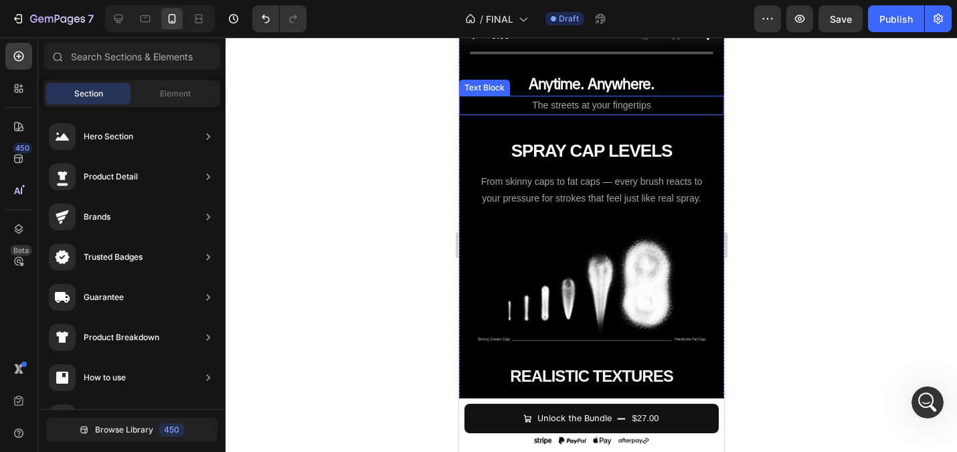
click at [533, 108] on span "The streets at your fingertips" at bounding box center [590, 105] width 118 height 11
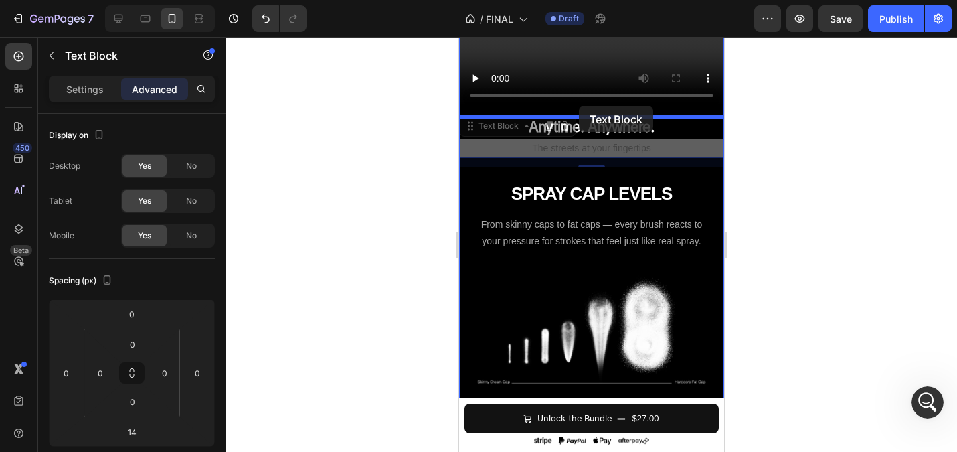
scroll to position [1116, 0]
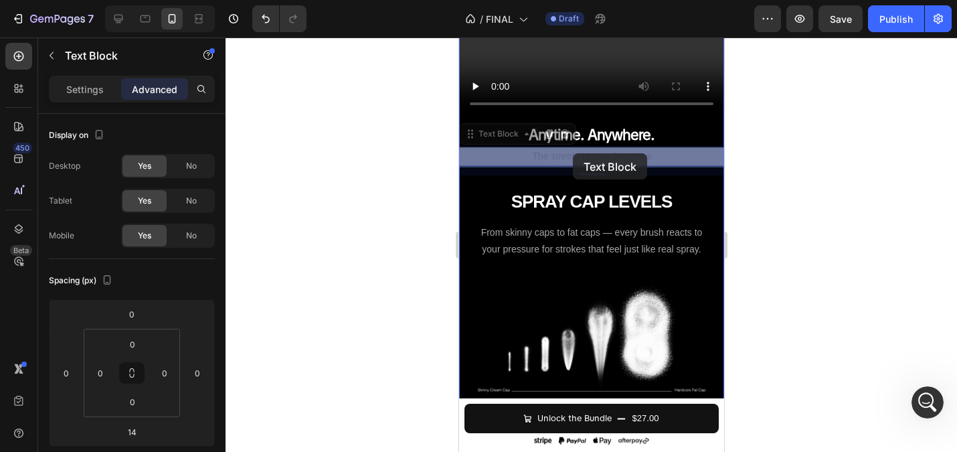
drag, startPoint x: 466, startPoint y: 89, endPoint x: 572, endPoint y: 153, distance: 123.9
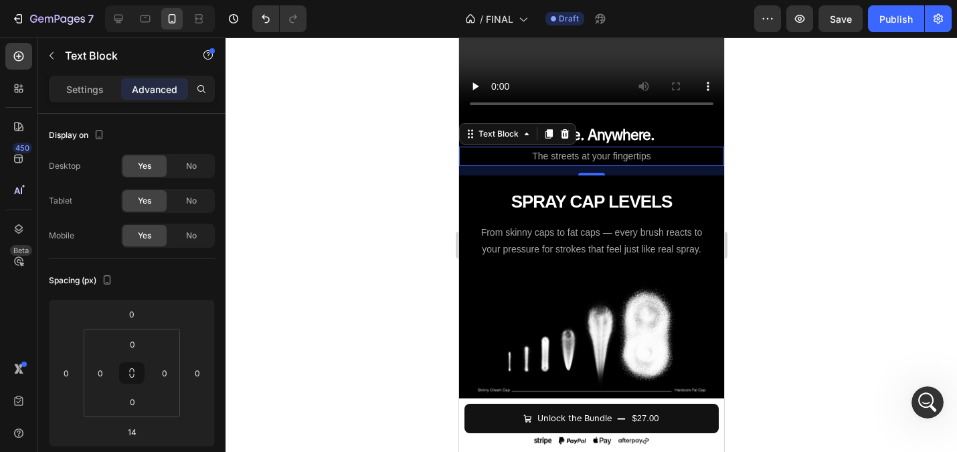
click at [414, 159] on div at bounding box center [591, 244] width 731 height 414
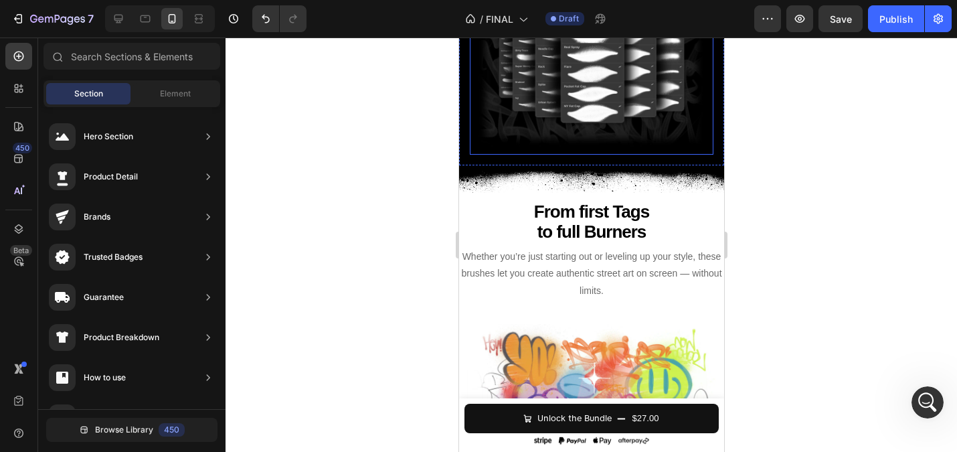
scroll to position [2046, 0]
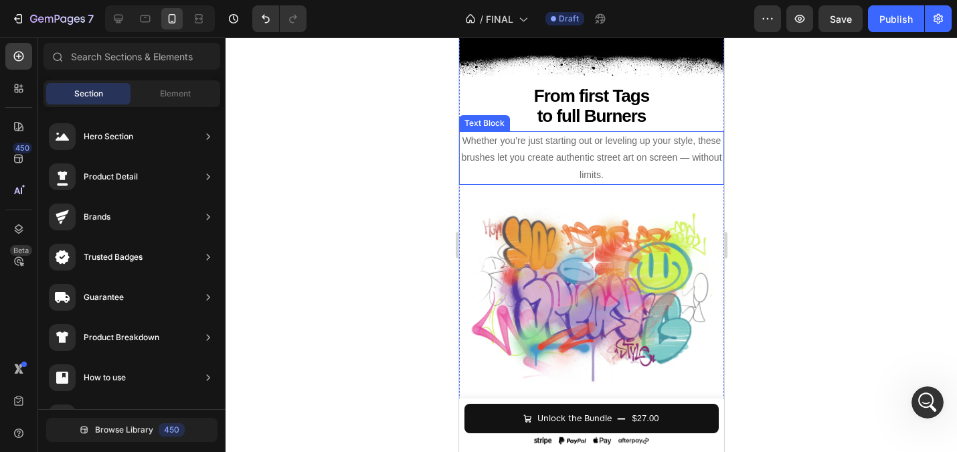
click at [497, 160] on span "Whether you’re just starting out or leveling up your style, these brushes let y…" at bounding box center [590, 157] width 260 height 44
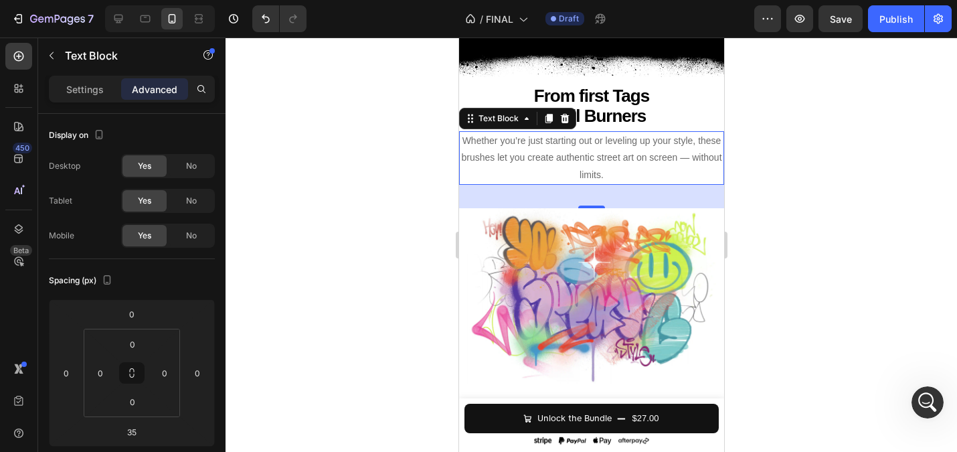
click at [389, 147] on div at bounding box center [591, 244] width 731 height 414
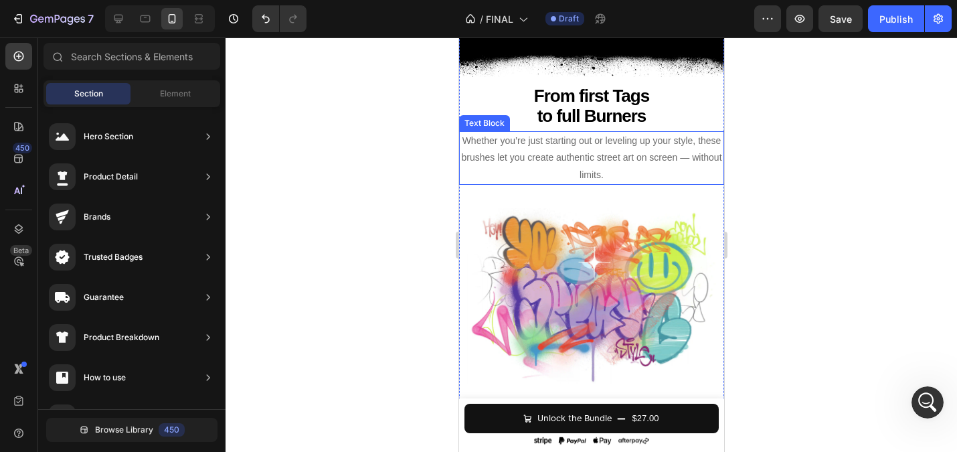
click at [506, 153] on p "Whether you’re just starting out or leveling up your style, these brushes let y…" at bounding box center [591, 157] width 262 height 51
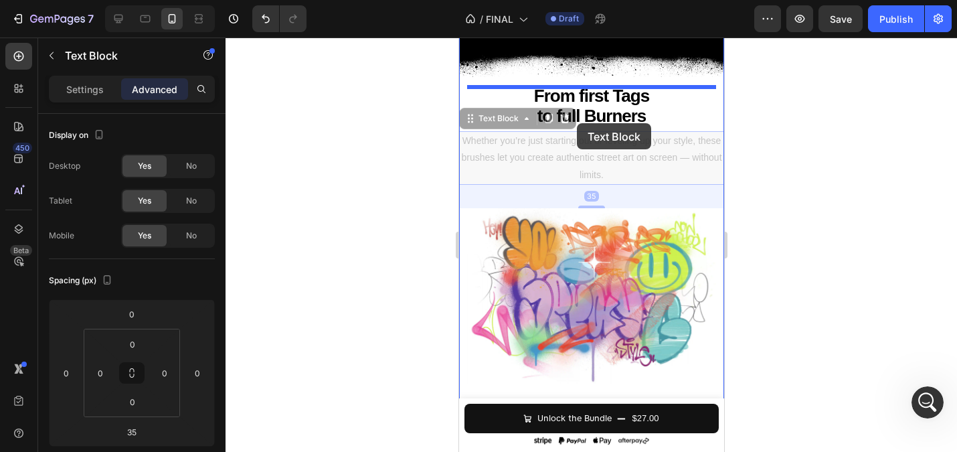
drag, startPoint x: 468, startPoint y: 125, endPoint x: 576, endPoint y: 123, distance: 107.8
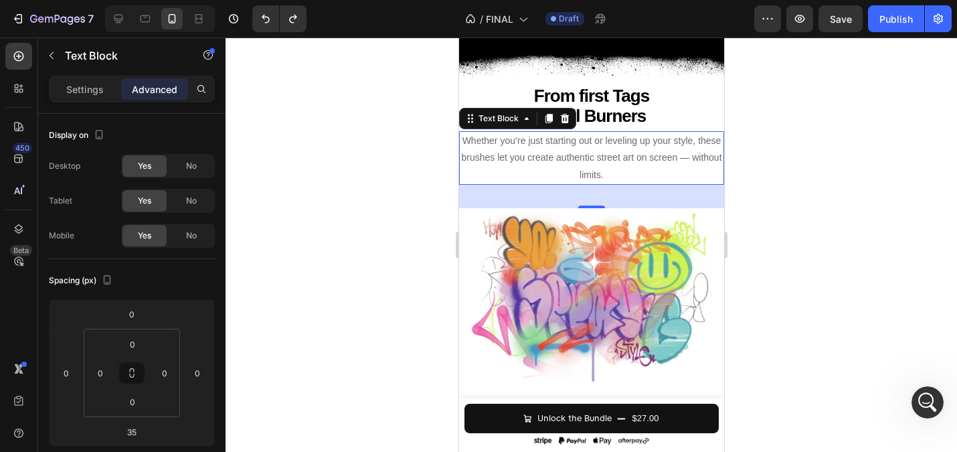
click at [333, 151] on div at bounding box center [591, 244] width 731 height 414
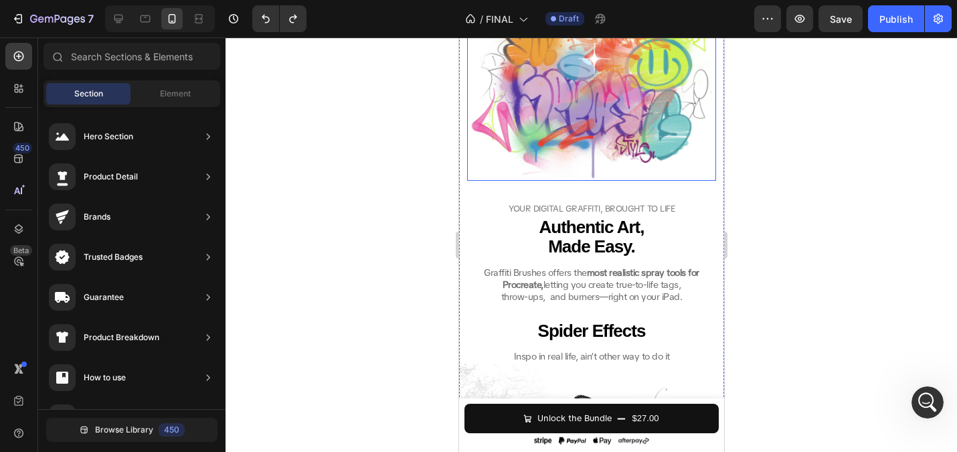
scroll to position [2328, 0]
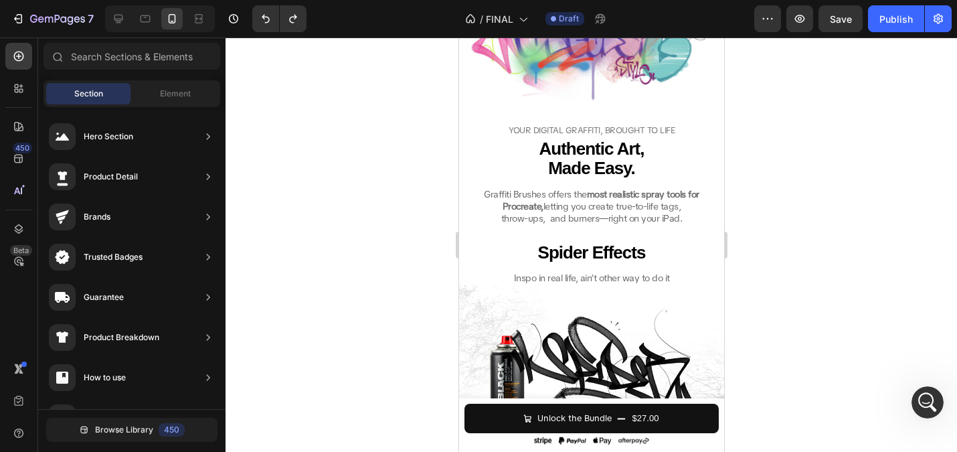
click at [362, 145] on div at bounding box center [591, 244] width 731 height 414
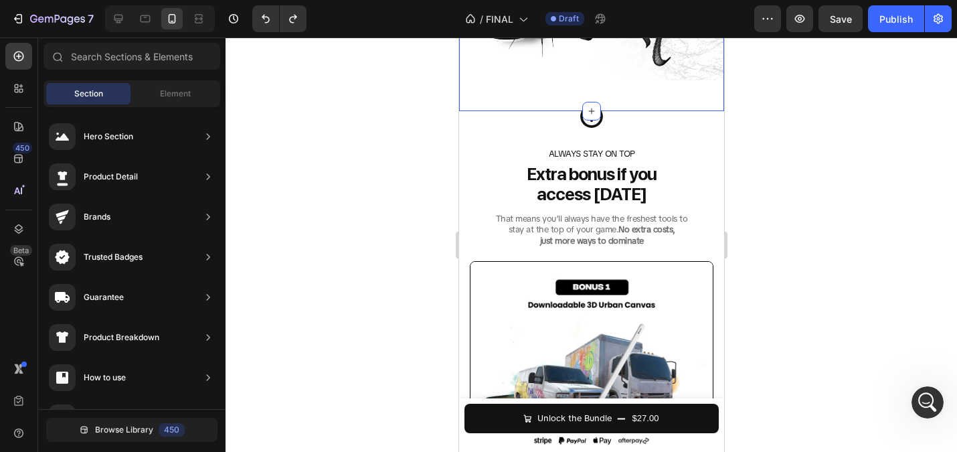
scroll to position [2719, 0]
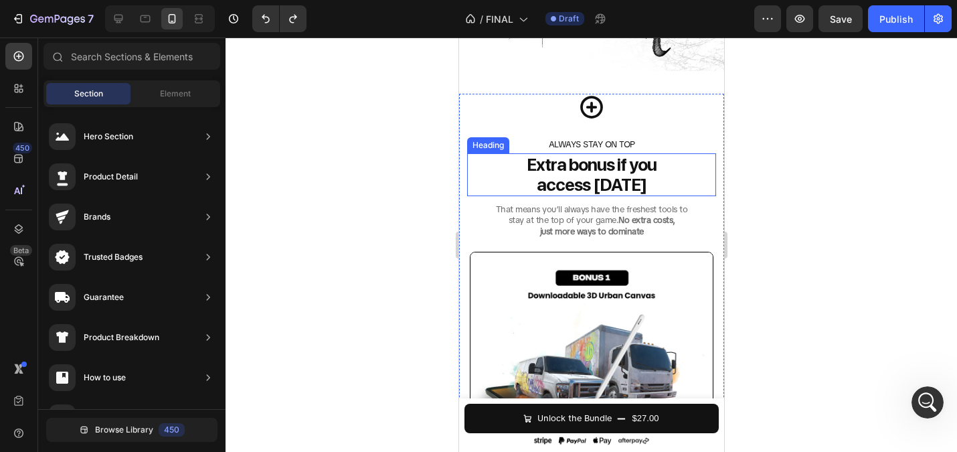
click at [401, 142] on div at bounding box center [591, 244] width 731 height 414
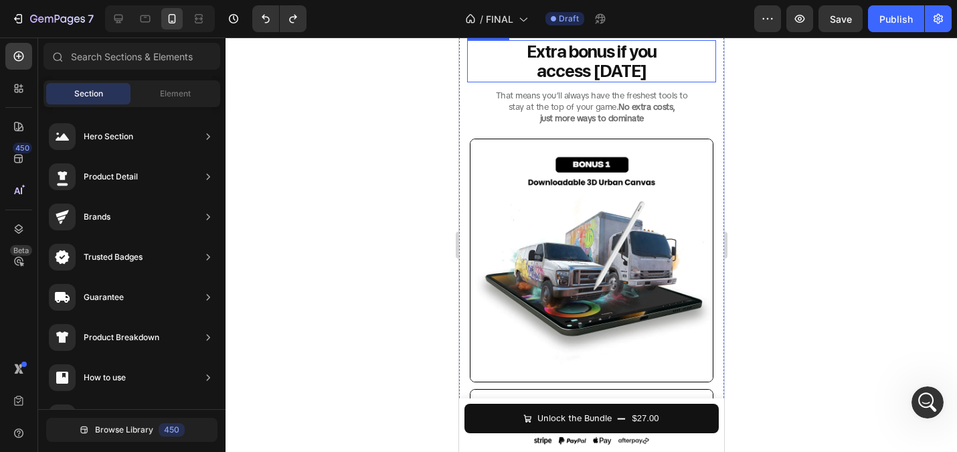
scroll to position [2836, 0]
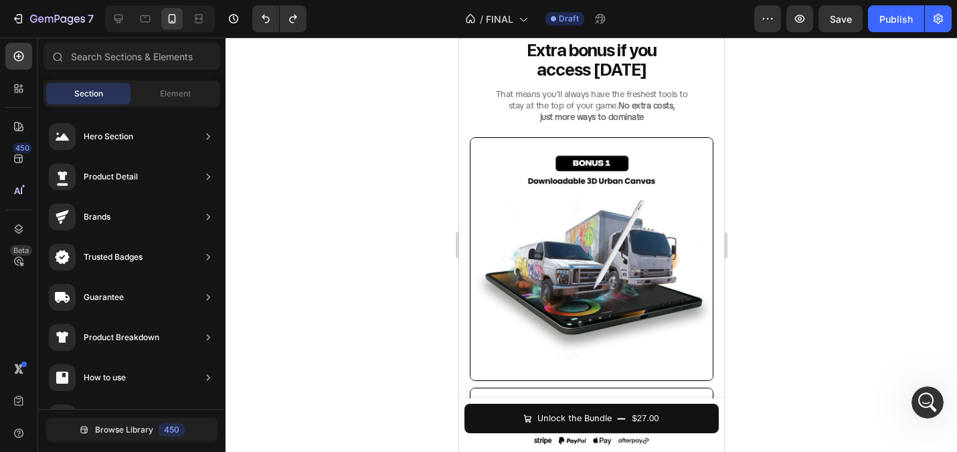
click at [369, 161] on div at bounding box center [591, 244] width 731 height 414
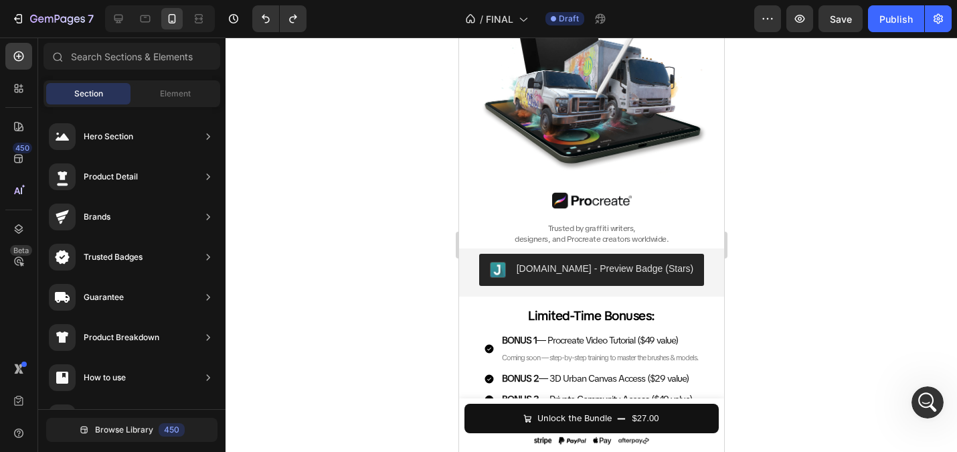
scroll to position [379, 0]
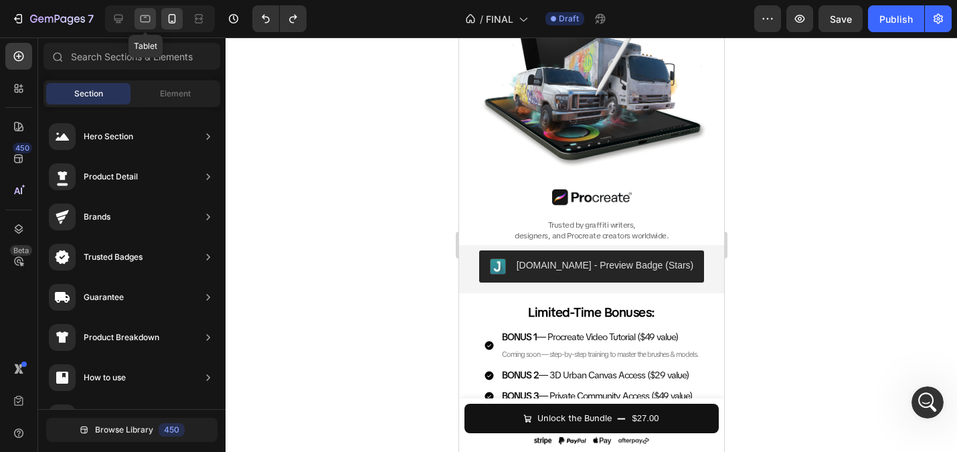
click at [139, 14] on icon at bounding box center [145, 18] width 13 height 13
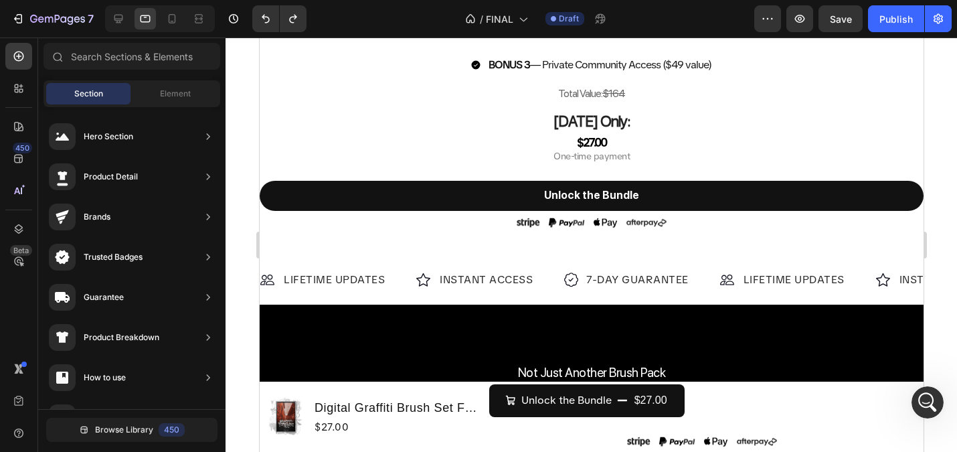
scroll to position [1412, 0]
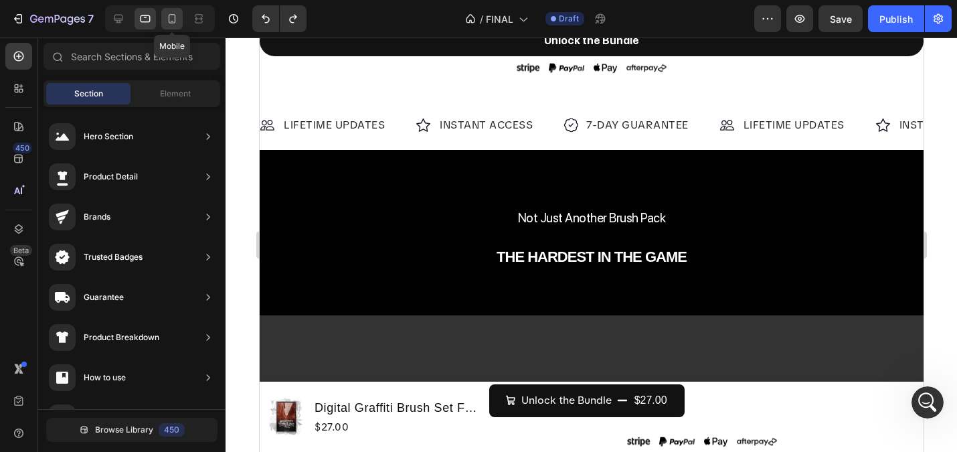
click at [169, 24] on icon at bounding box center [171, 18] width 13 height 13
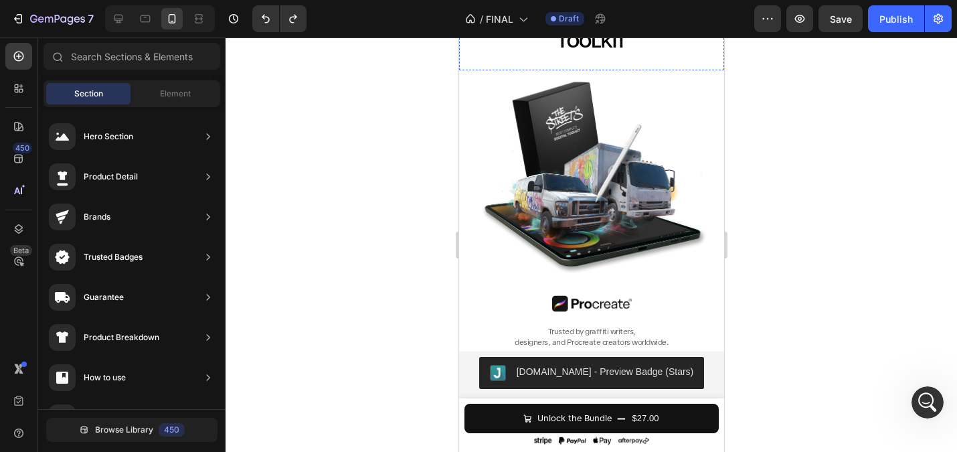
scroll to position [296, 0]
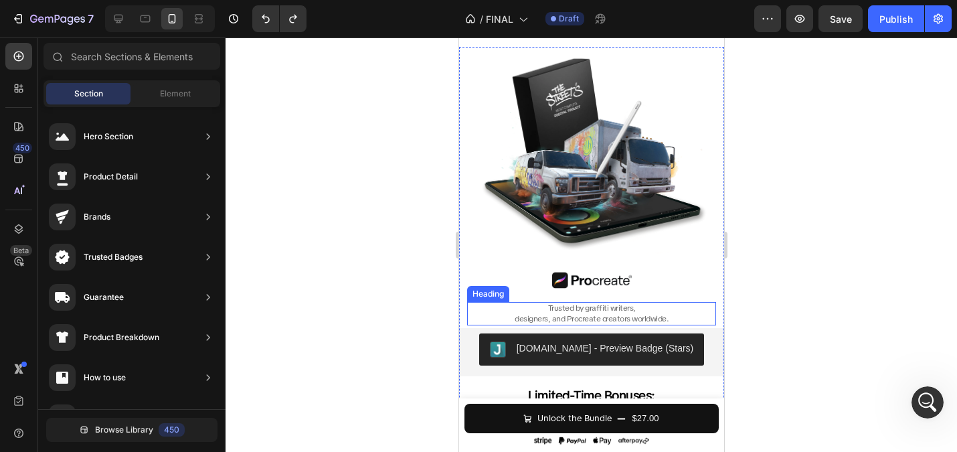
click at [600, 310] on span "Trusted by graffiti writers," at bounding box center [591, 307] width 88 height 11
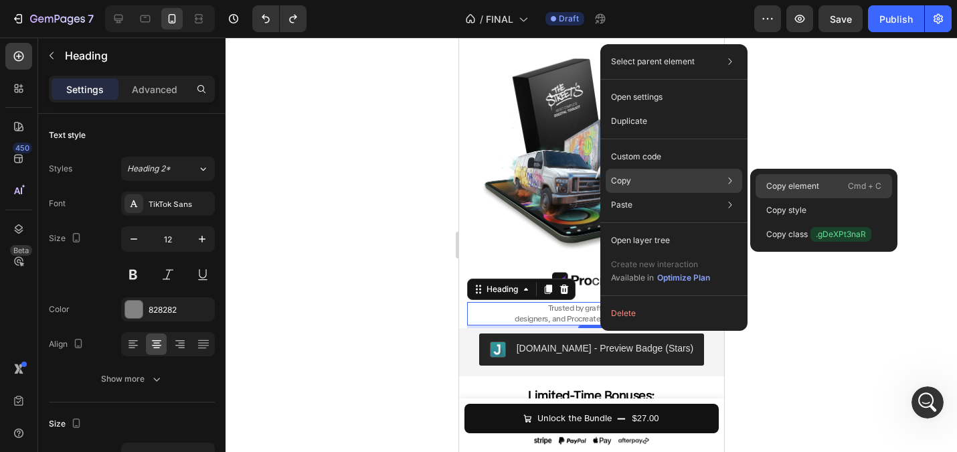
click at [773, 184] on p "Copy element" at bounding box center [792, 186] width 53 height 12
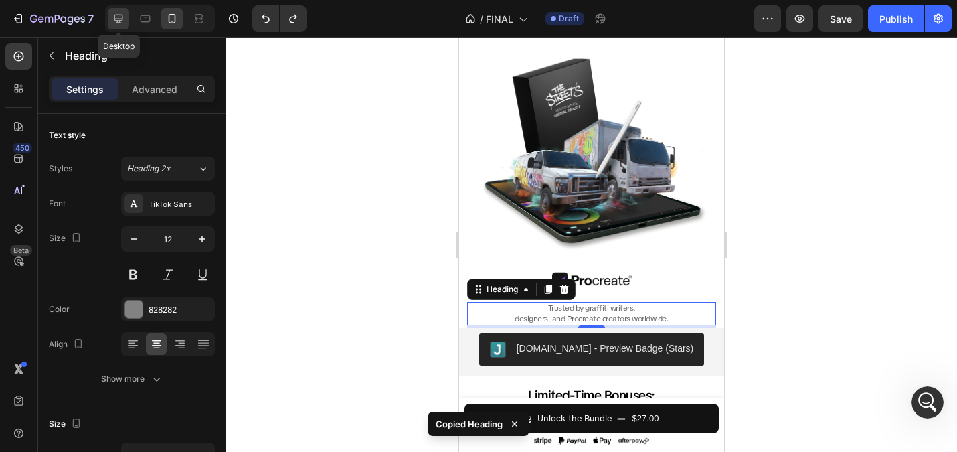
click at [115, 14] on icon at bounding box center [118, 18] width 13 height 13
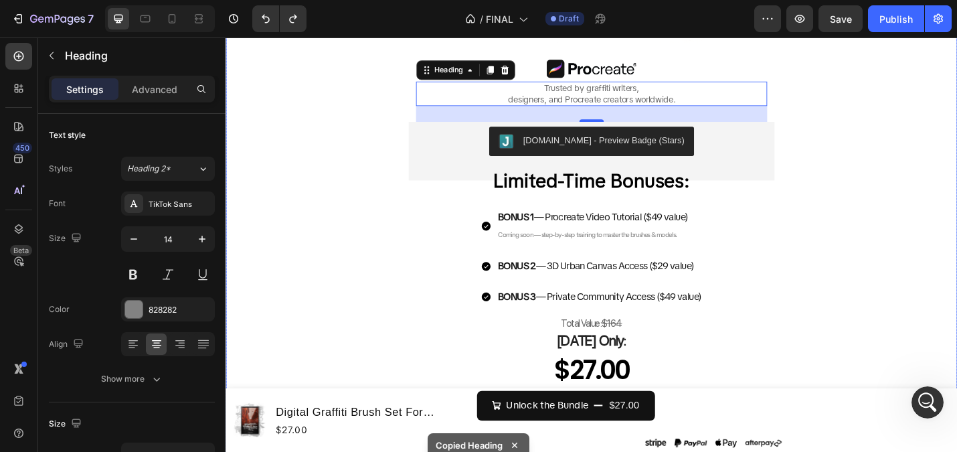
scroll to position [751, 0]
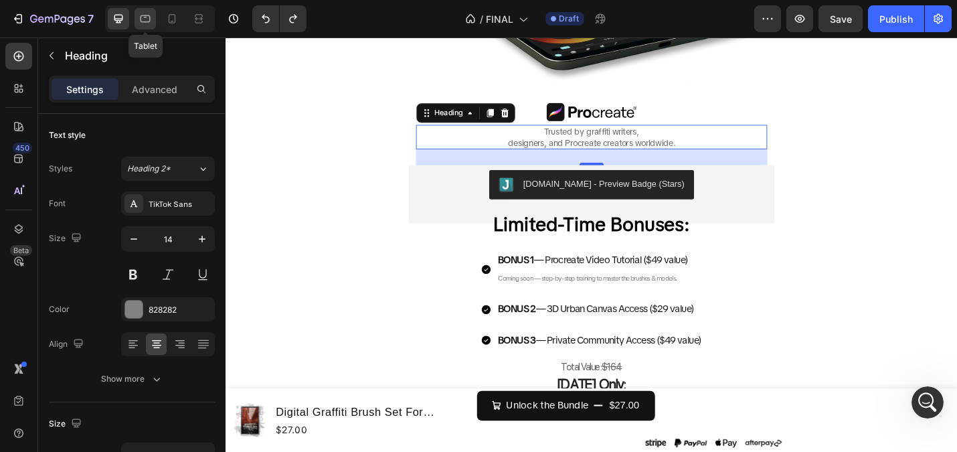
click at [149, 21] on icon at bounding box center [146, 18] width 10 height 7
type input "46"
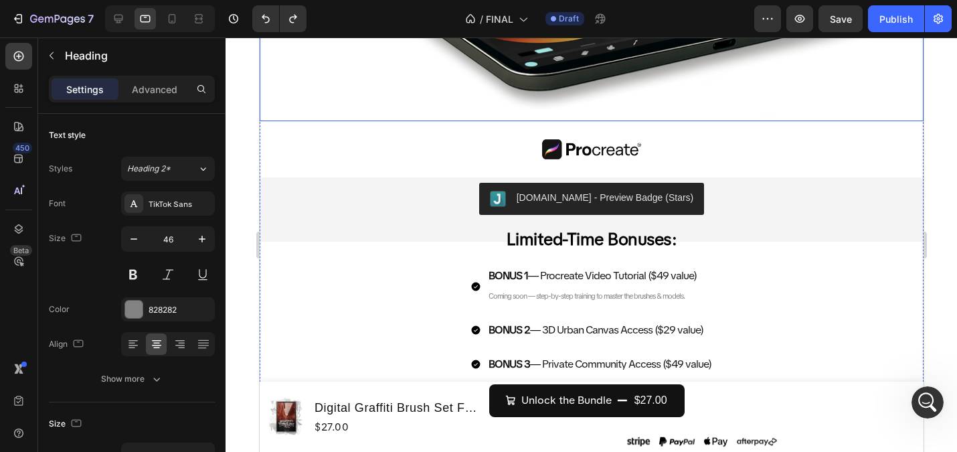
scroll to position [946, 0]
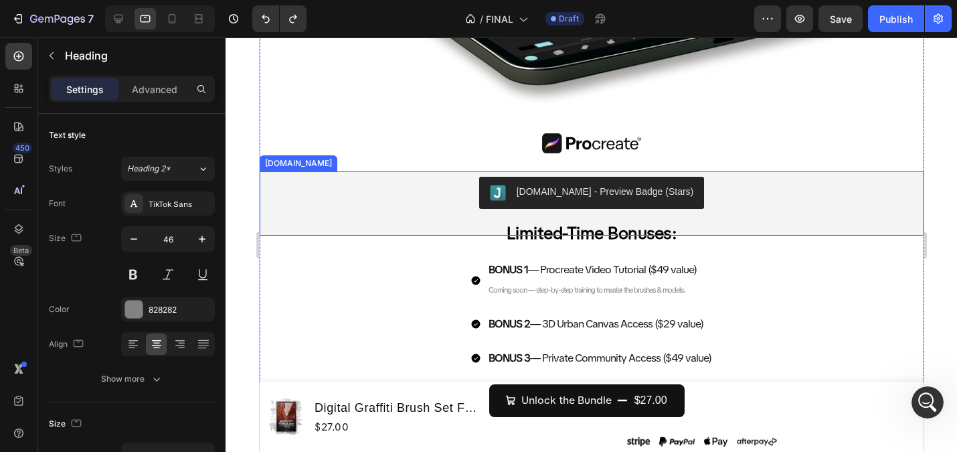
click at [609, 213] on div "[DOMAIN_NAME] - Preview Badge (Stars)" at bounding box center [591, 192] width 664 height 43
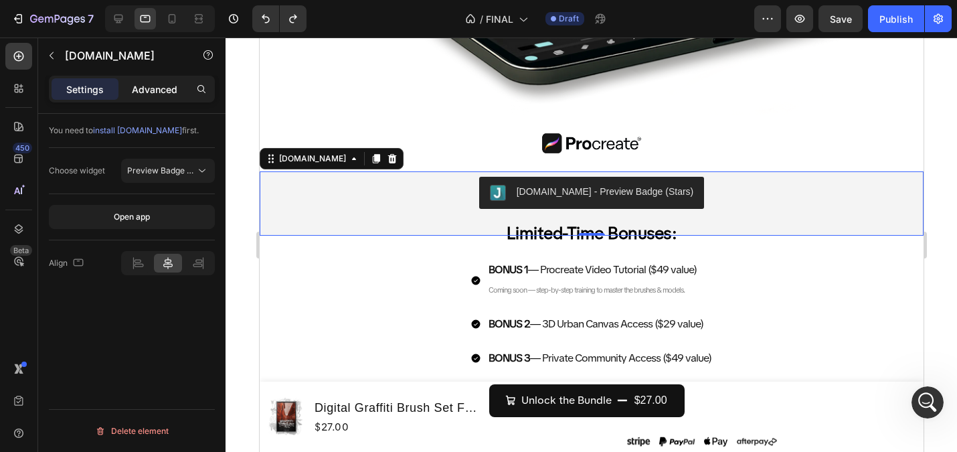
click at [158, 86] on p "Advanced" at bounding box center [155, 89] width 46 height 14
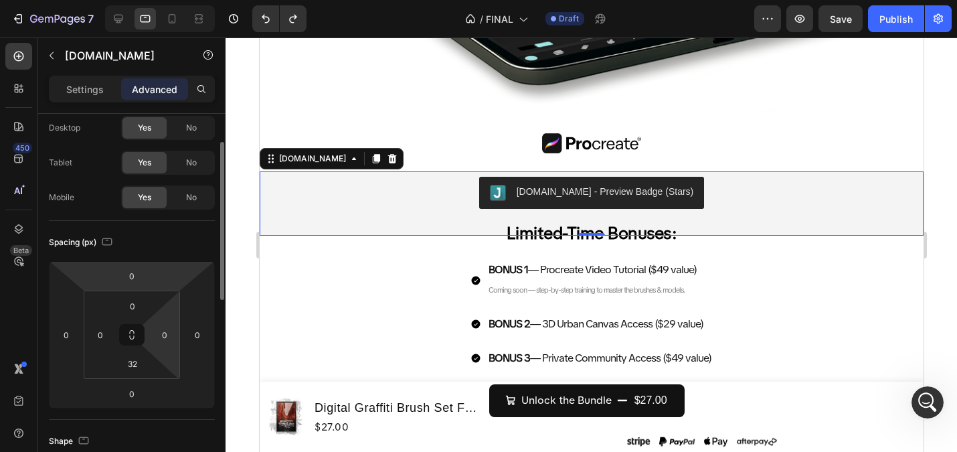
scroll to position [47, 0]
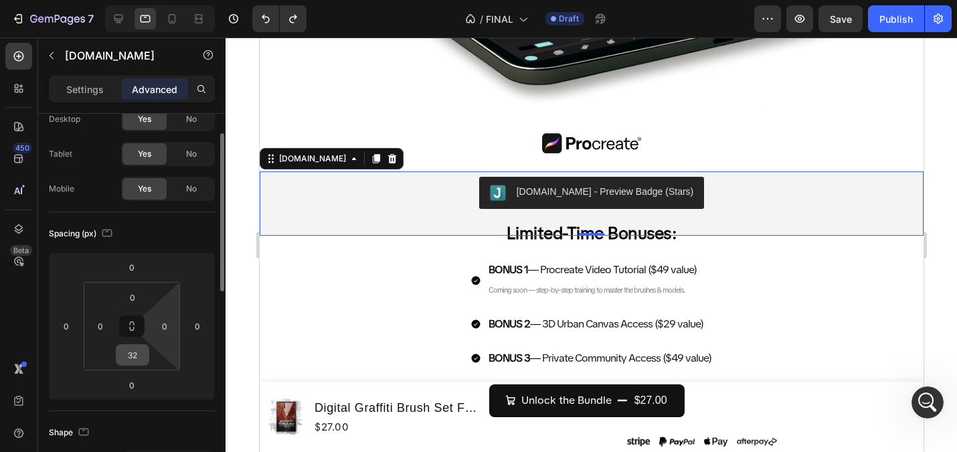
click at [139, 0] on html "7 Version history / FINAL Draft Preview Save Publish 450 Beta Sections(18) Elem…" at bounding box center [478, 0] width 957 height 0
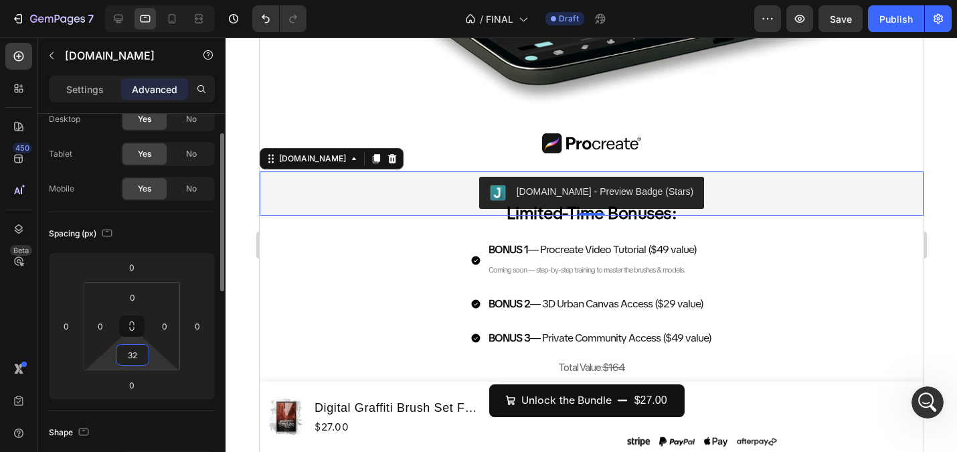
click at [136, 357] on input "32" at bounding box center [132, 355] width 27 height 20
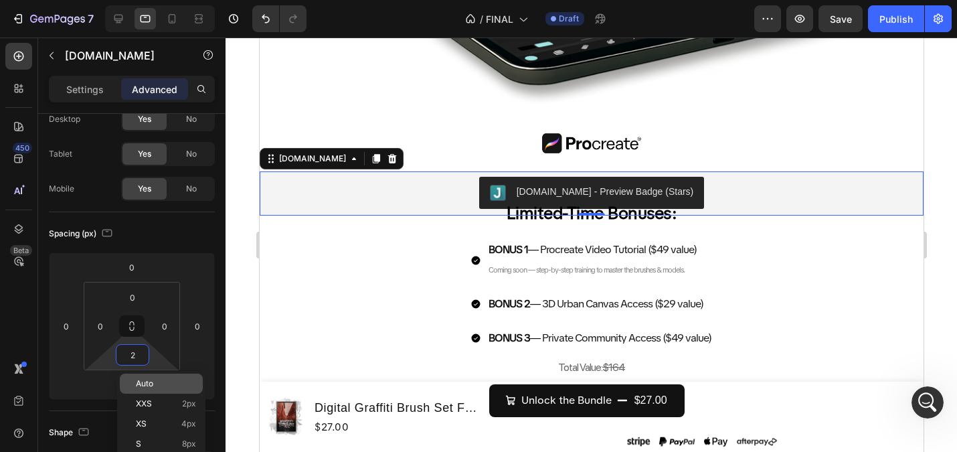
click at [149, 384] on span "Auto" at bounding box center [144, 383] width 17 height 9
type input "Auto"
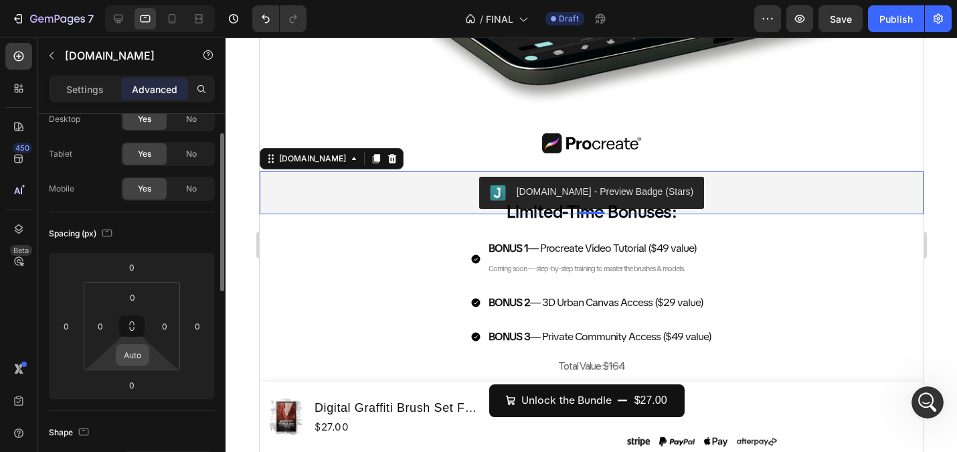
click at [137, 359] on input "Auto" at bounding box center [132, 355] width 27 height 20
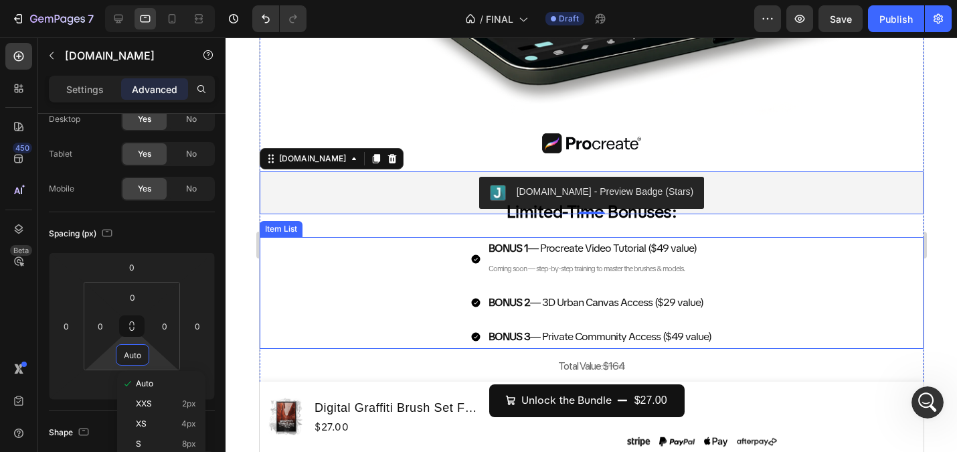
click at [260, 295] on div "BONUS 1 — Procreate Video Tutorial ($49 value) Coming soon — step-by-step train…" at bounding box center [591, 292] width 664 height 111
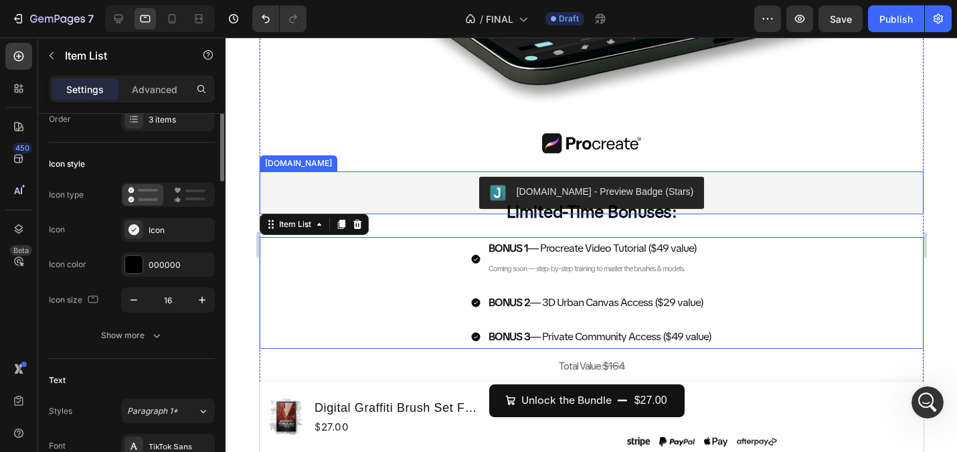
scroll to position [0, 0]
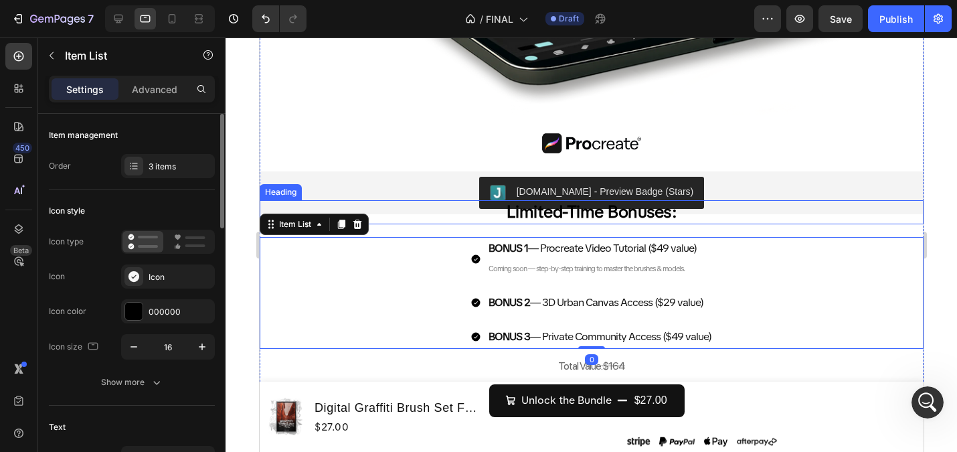
click at [542, 216] on span "Limited-Time Bonuses:" at bounding box center [591, 212] width 171 height 22
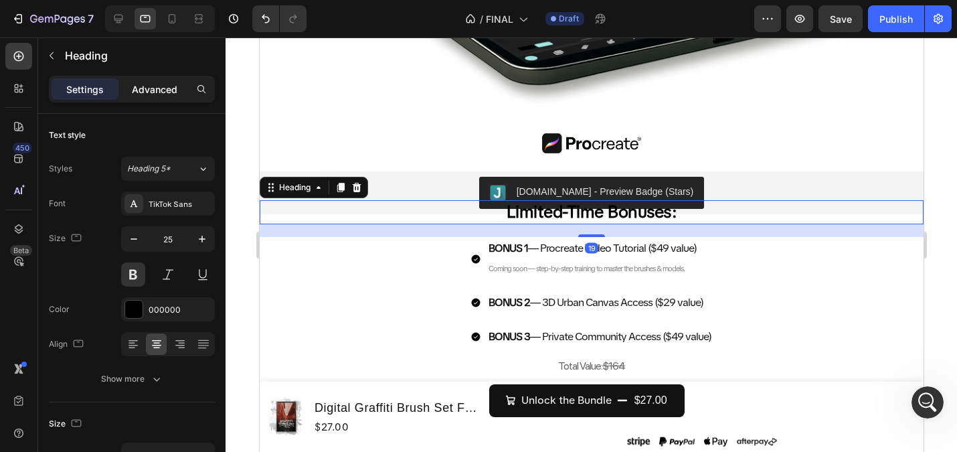
click at [162, 90] on p "Advanced" at bounding box center [155, 89] width 46 height 14
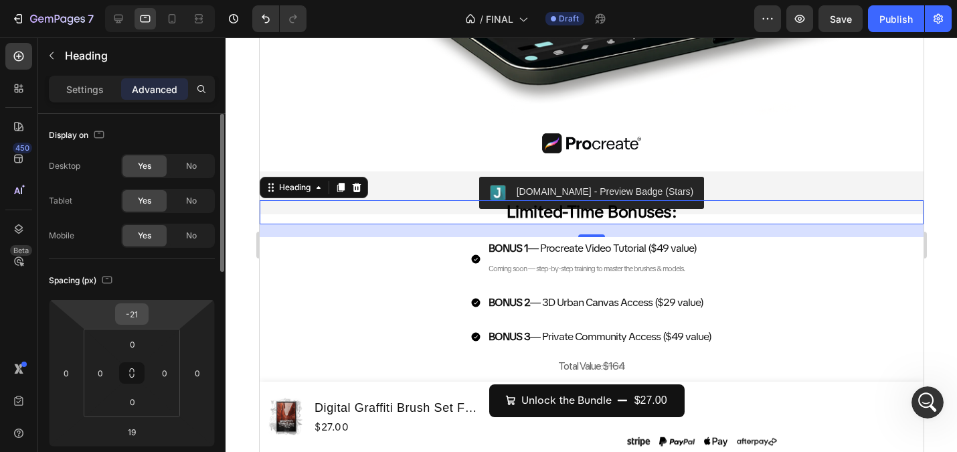
click at [127, 315] on input "-21" at bounding box center [131, 314] width 27 height 20
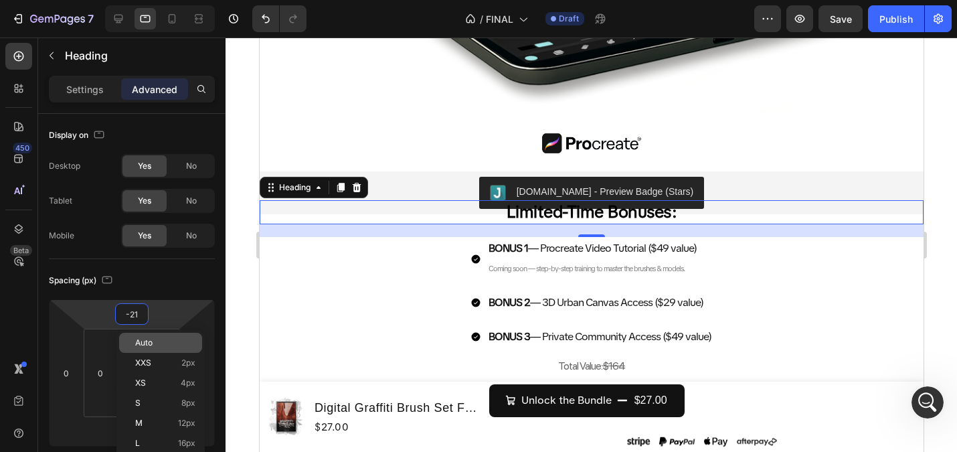
click at [147, 337] on div "Auto" at bounding box center [160, 343] width 83 height 20
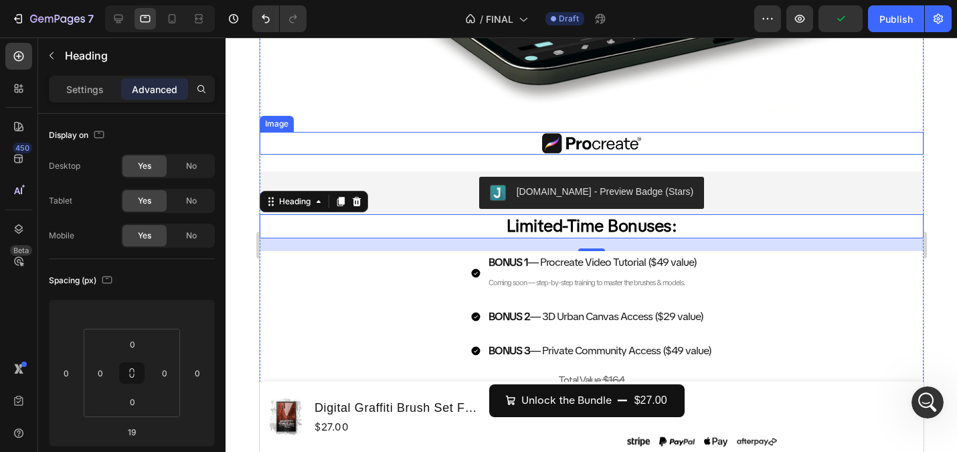
click at [582, 146] on img at bounding box center [591, 143] width 100 height 23
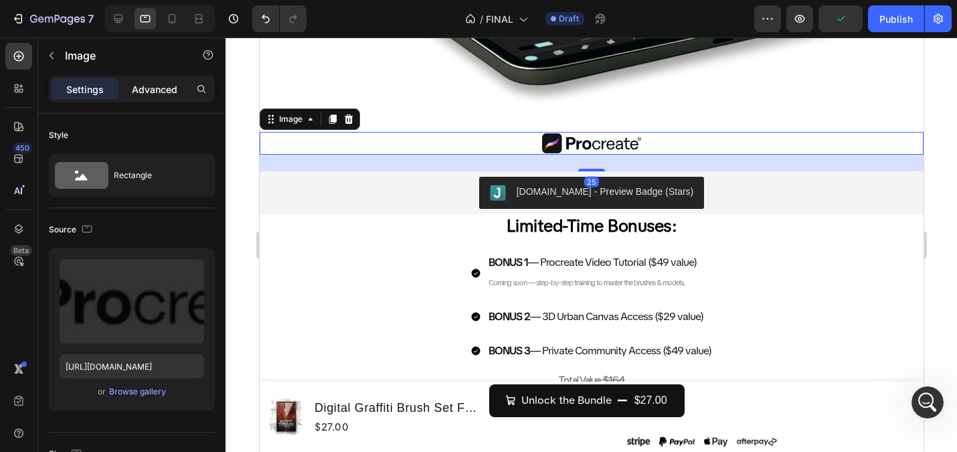
click at [160, 90] on p "Advanced" at bounding box center [155, 89] width 46 height 14
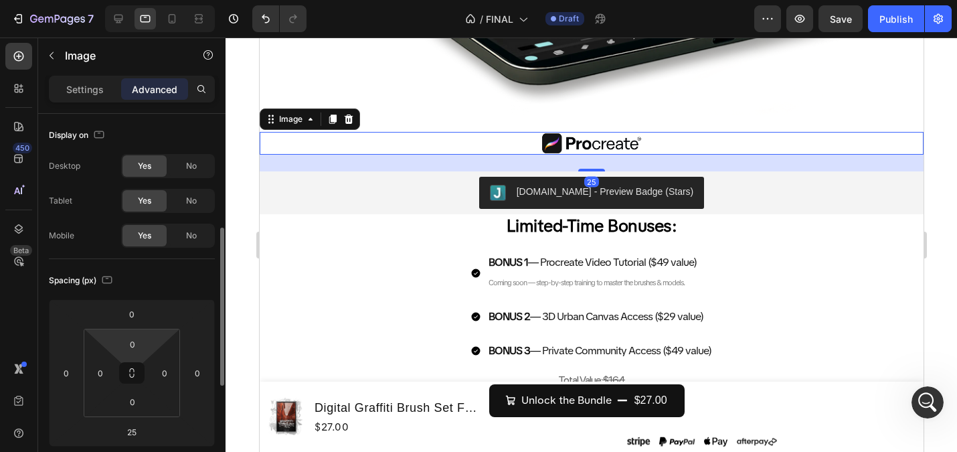
scroll to position [80, 0]
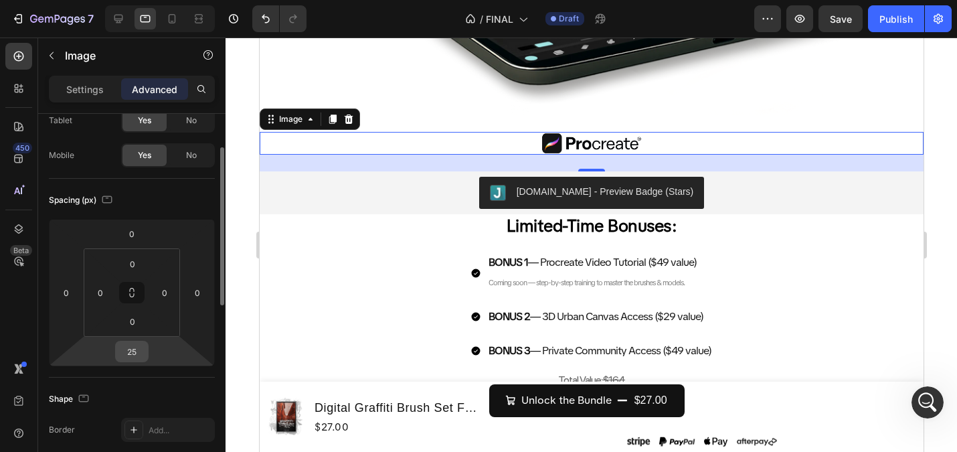
click at [142, 341] on div "25" at bounding box center [131, 351] width 33 height 21
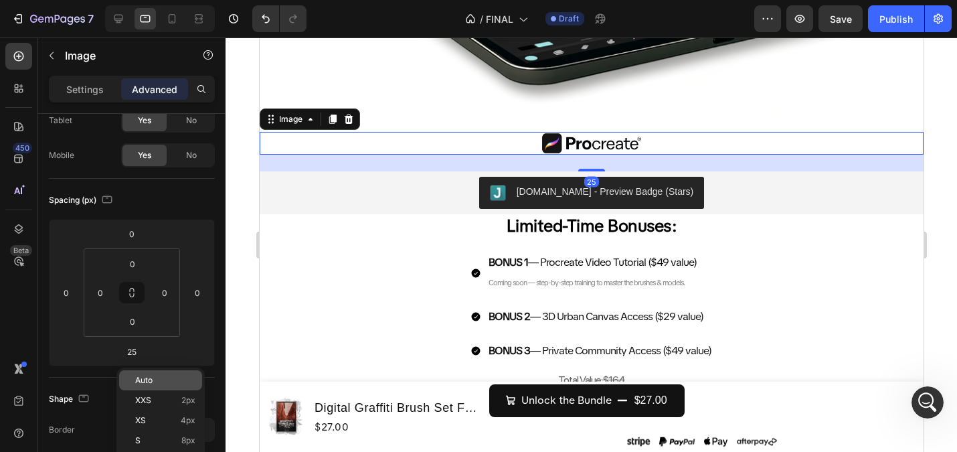
click at [156, 378] on p "Auto" at bounding box center [165, 379] width 60 height 9
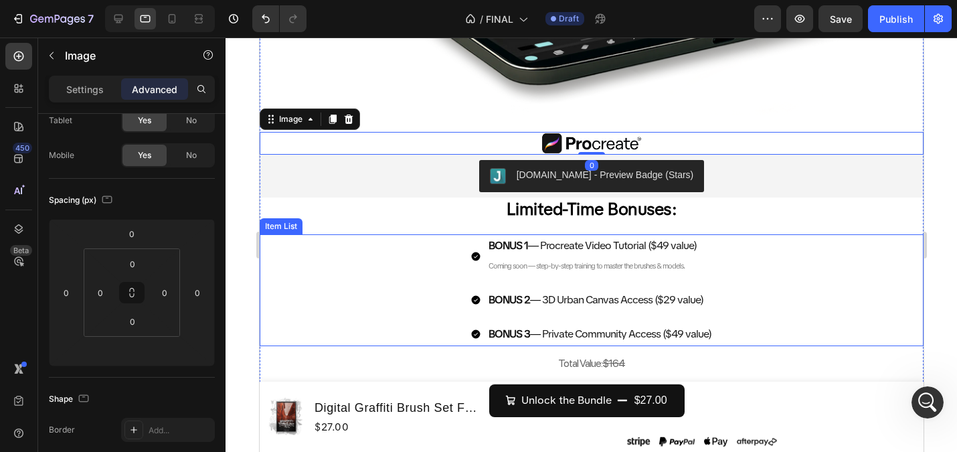
click at [381, 252] on div "BONUS 1 — Procreate Video Tutorial ($49 value) Coming soon — step-by-step train…" at bounding box center [591, 289] width 664 height 111
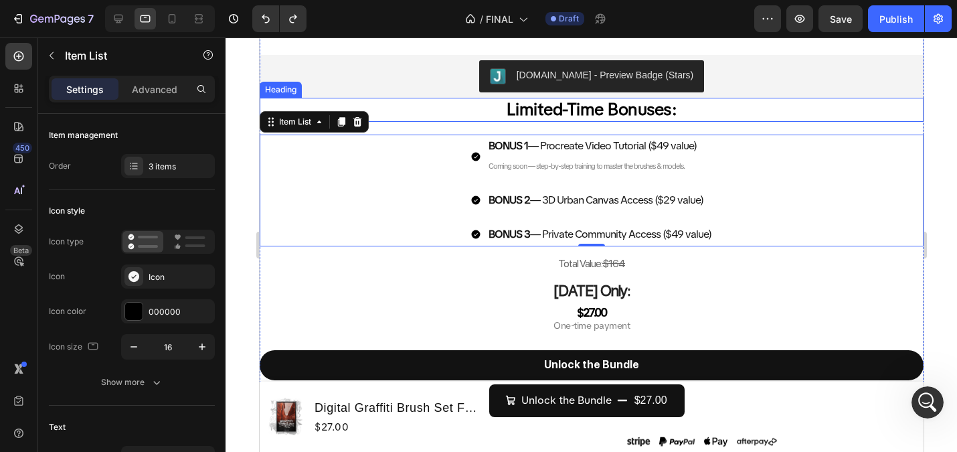
scroll to position [1075, 0]
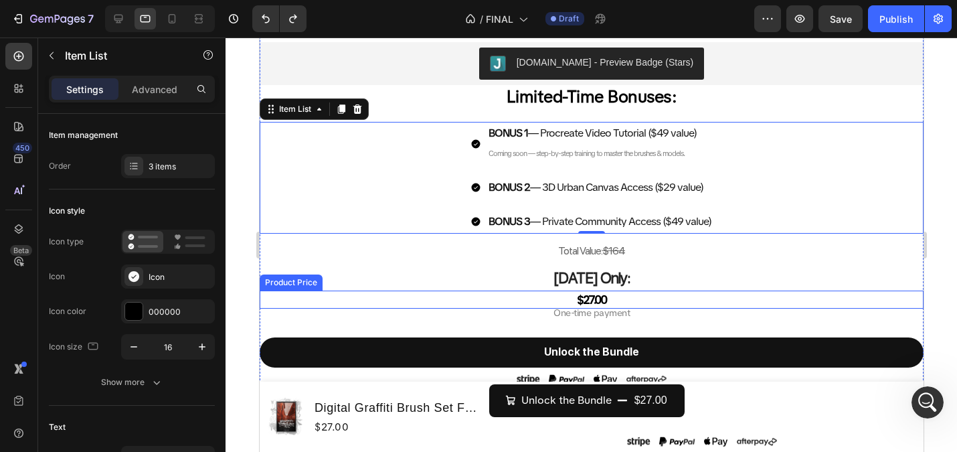
click at [596, 299] on div "$27.00" at bounding box center [591, 299] width 664 height 18
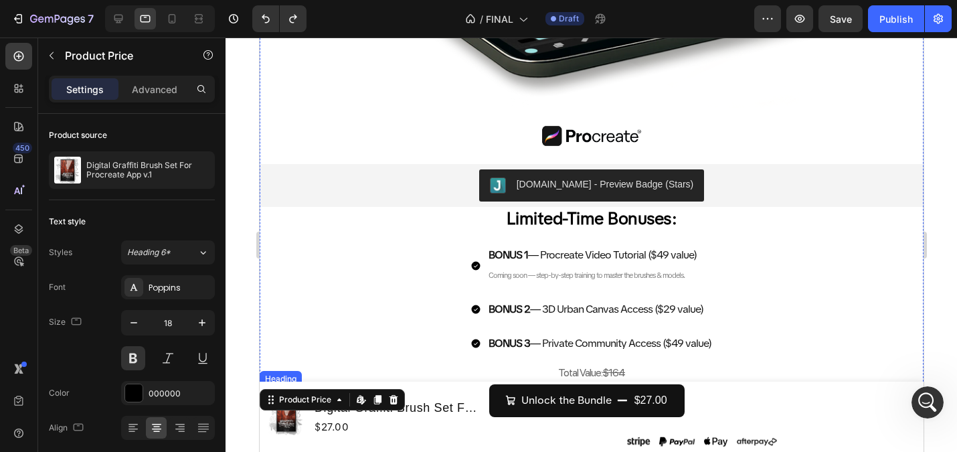
scroll to position [949, 0]
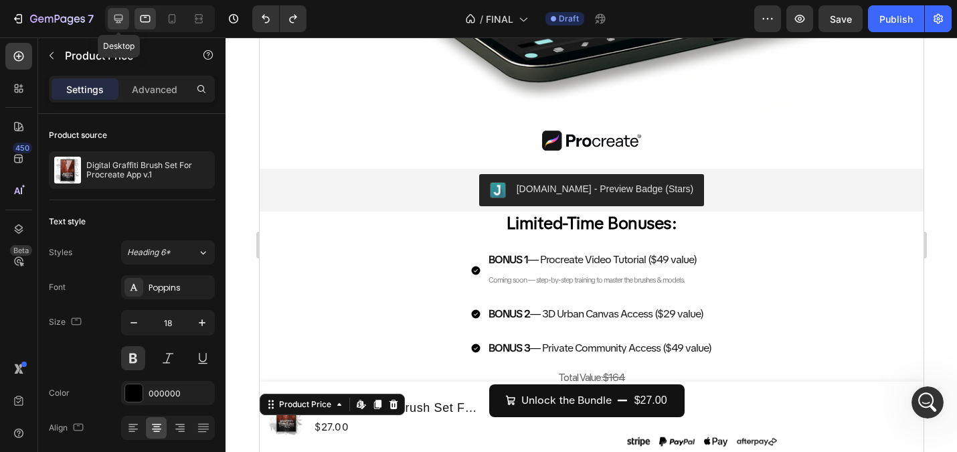
click at [119, 19] on icon at bounding box center [118, 19] width 9 height 9
type input "43"
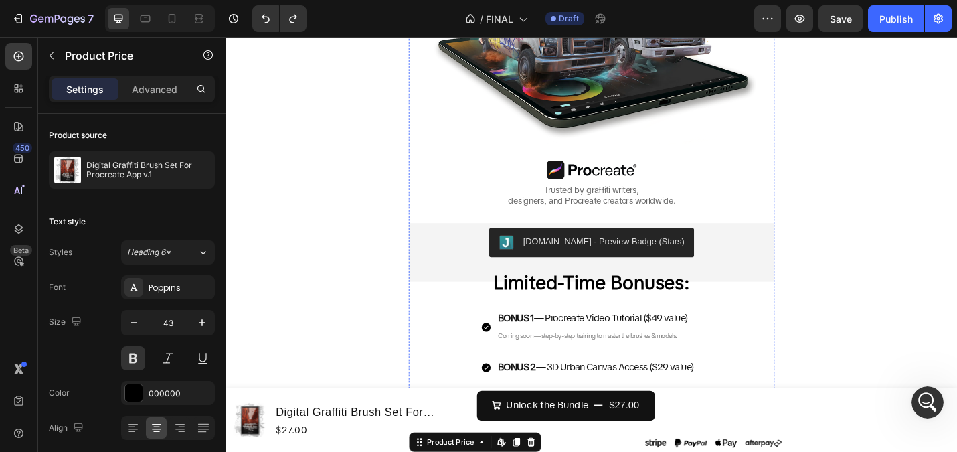
scroll to position [675, 0]
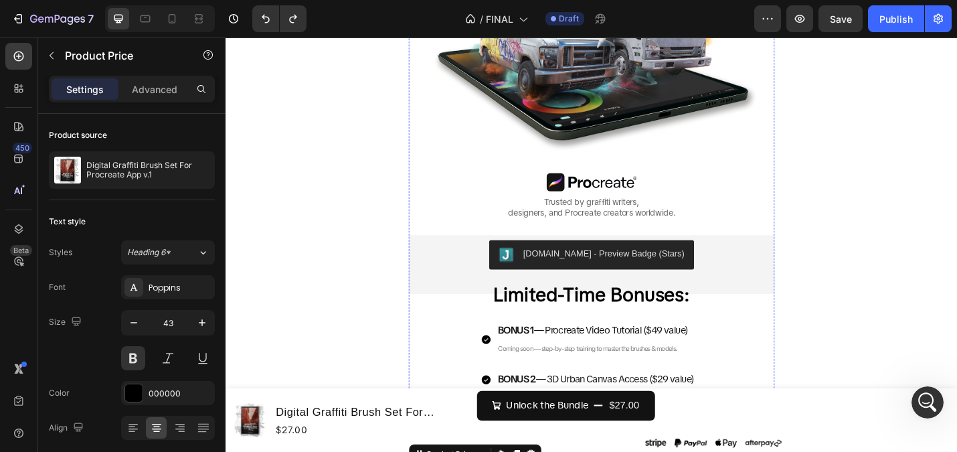
click at [628, 223] on span "designers, and Procreate creators worldwide." at bounding box center [626, 229] width 183 height 12
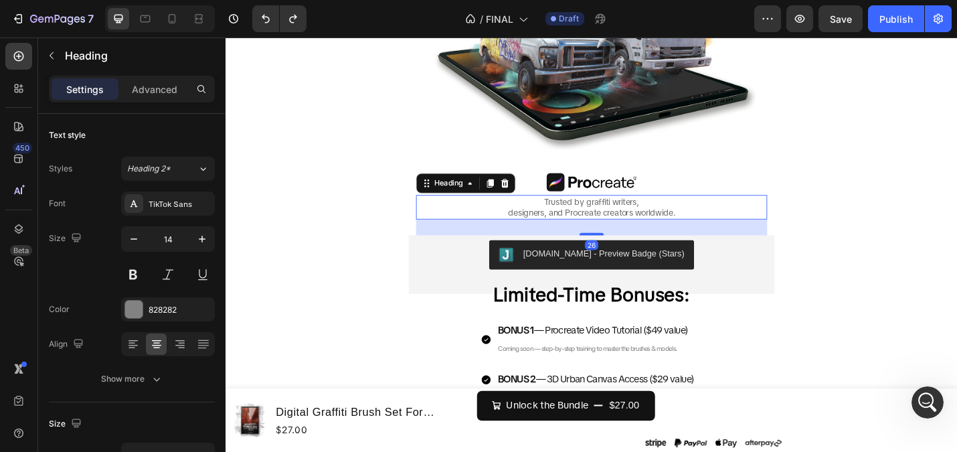
click at [363, 196] on div "FREE BRUSHES ARE KILLING YOUR STYLE Heading Generic. Flat. Soulless. They kill …" at bounding box center [627, 145] width 803 height 1098
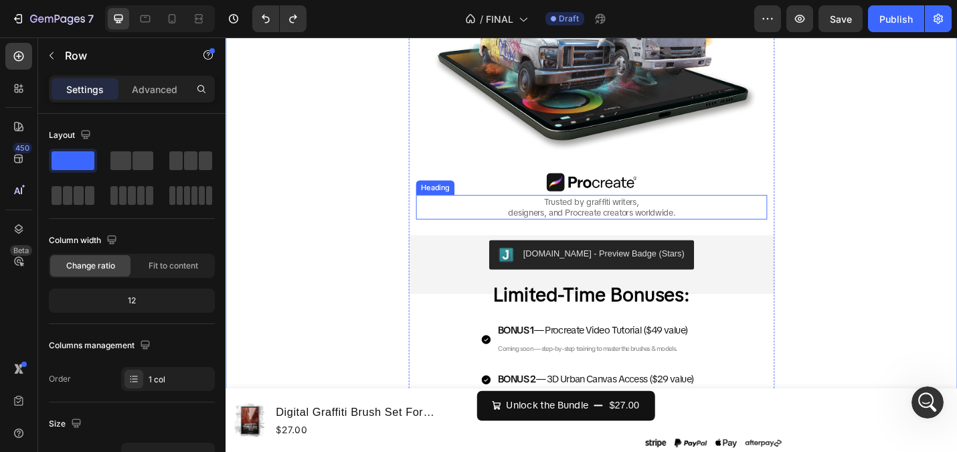
click at [569, 219] on h2 "Trusted by graffiti writers, designers, and Procreate creators worldwide." at bounding box center [626, 223] width 385 height 27
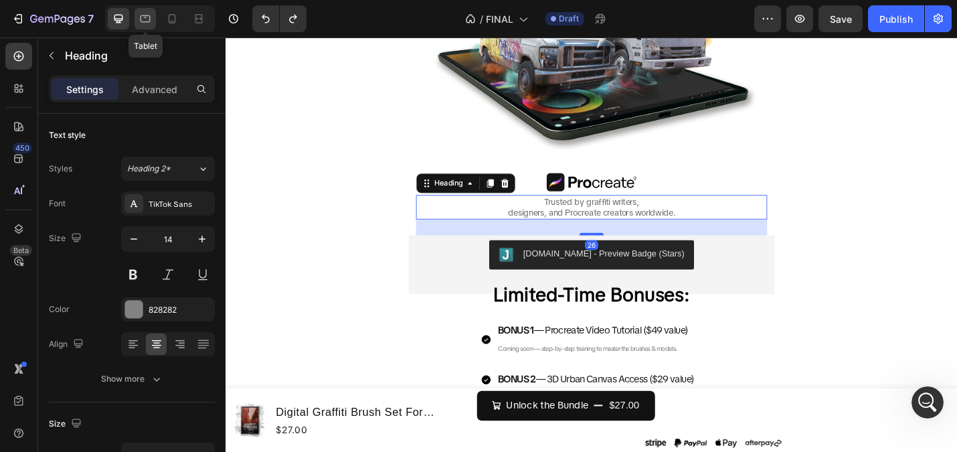
click at [144, 18] on icon at bounding box center [145, 18] width 13 height 13
type input "46"
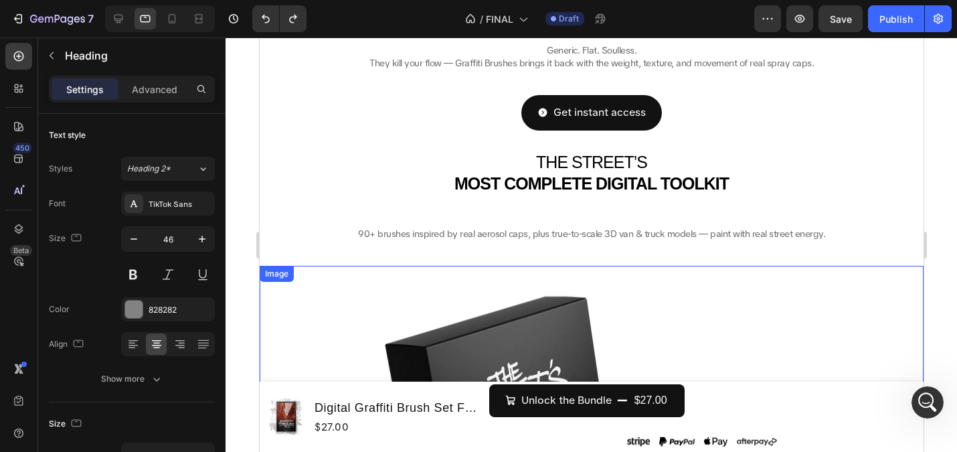
scroll to position [178, 0]
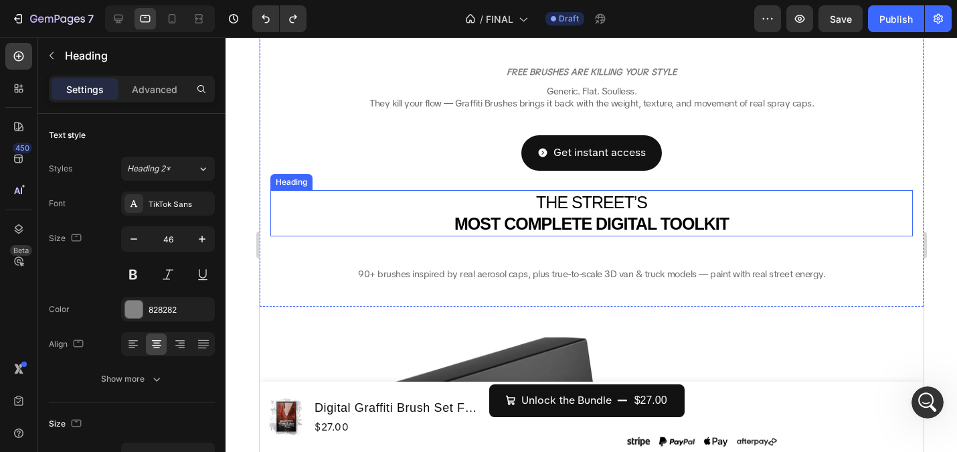
click at [562, 233] on strong "MOST COMPLETE DIGITAL TOOLKIT" at bounding box center [591, 223] width 274 height 19
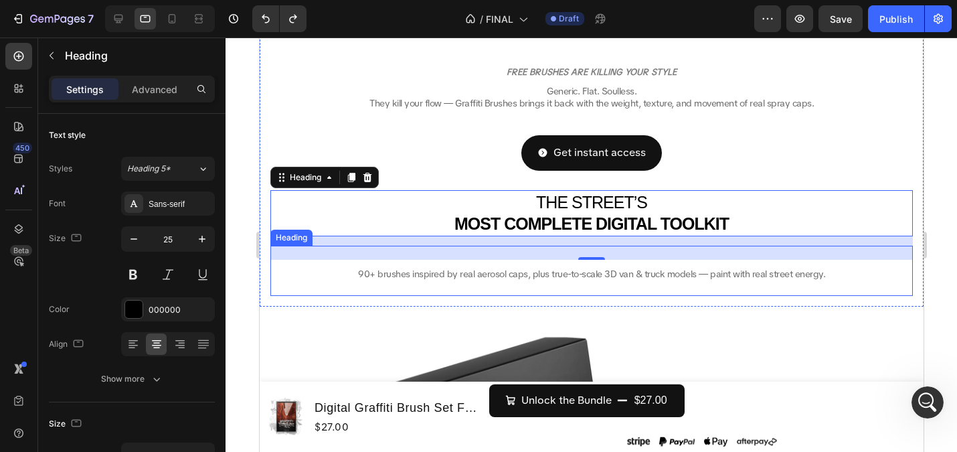
click at [552, 280] on span "90+ brushes inspired by real aerosol caps, plus true-to-scale 3D van & truck mo…" at bounding box center [590, 274] width 467 height 12
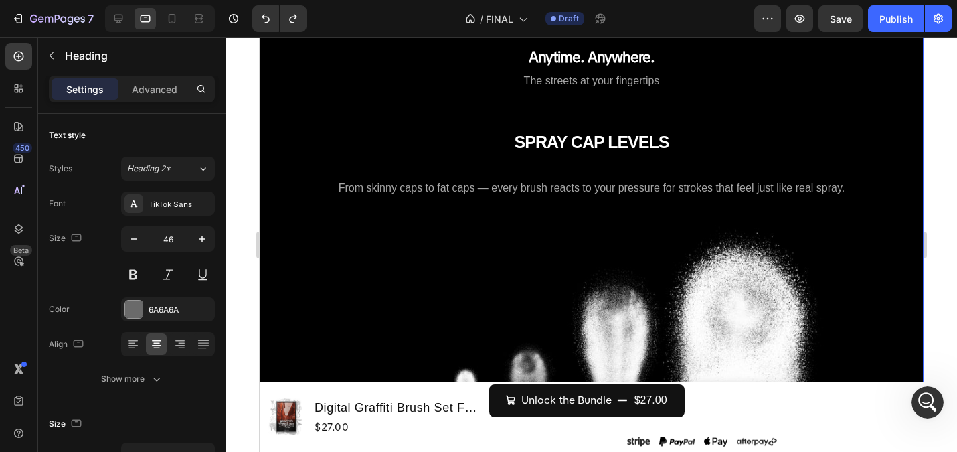
scroll to position [2062, 0]
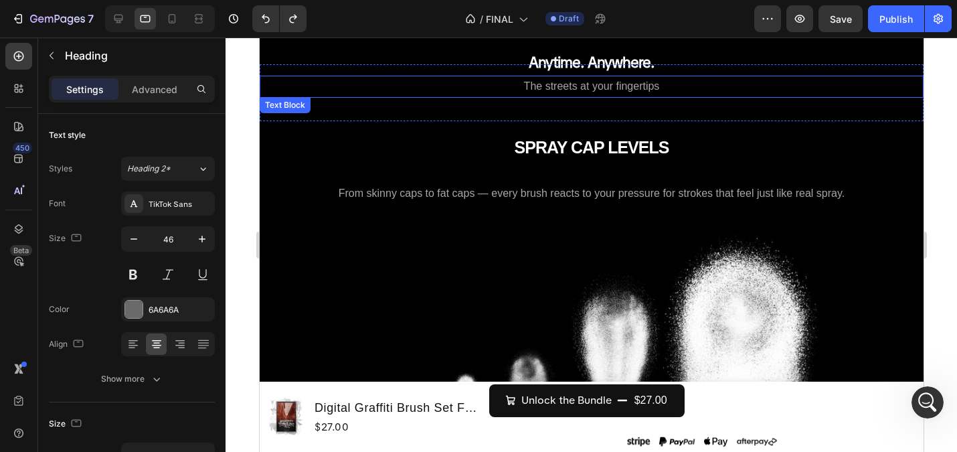
click at [547, 87] on span "The streets at your fingertips" at bounding box center [591, 85] width 136 height 11
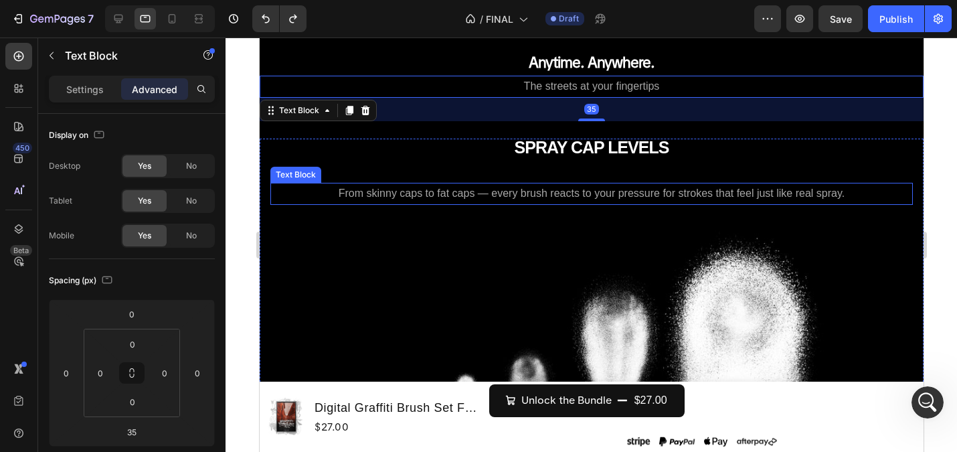
click at [519, 197] on span "From skinny caps to fat caps — every brush reacts to your pressure for strokes …" at bounding box center [591, 192] width 506 height 11
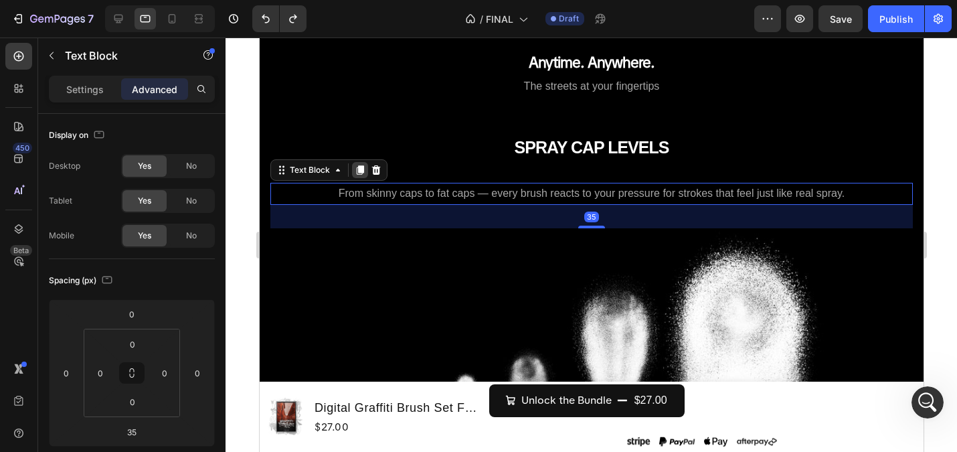
click at [353, 162] on div at bounding box center [359, 170] width 16 height 16
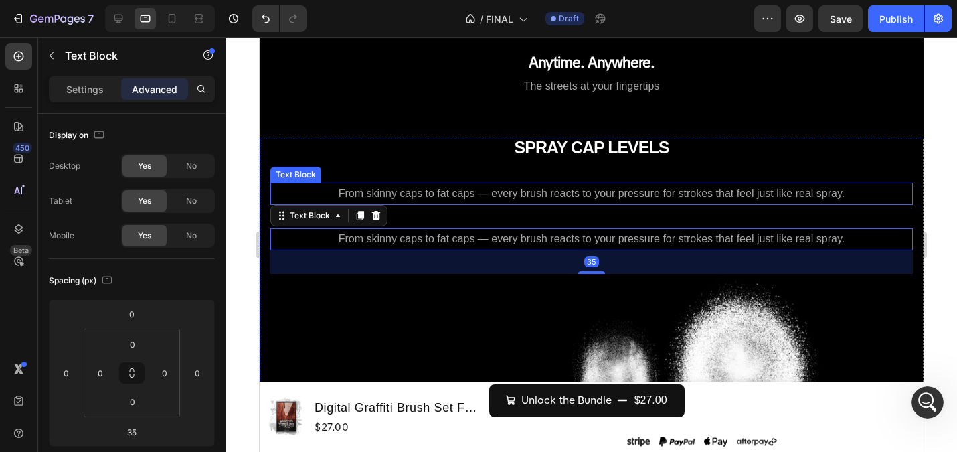
click at [366, 190] on span "From skinny caps to fat caps — every brush reacts to your pressure for strokes …" at bounding box center [591, 192] width 506 height 11
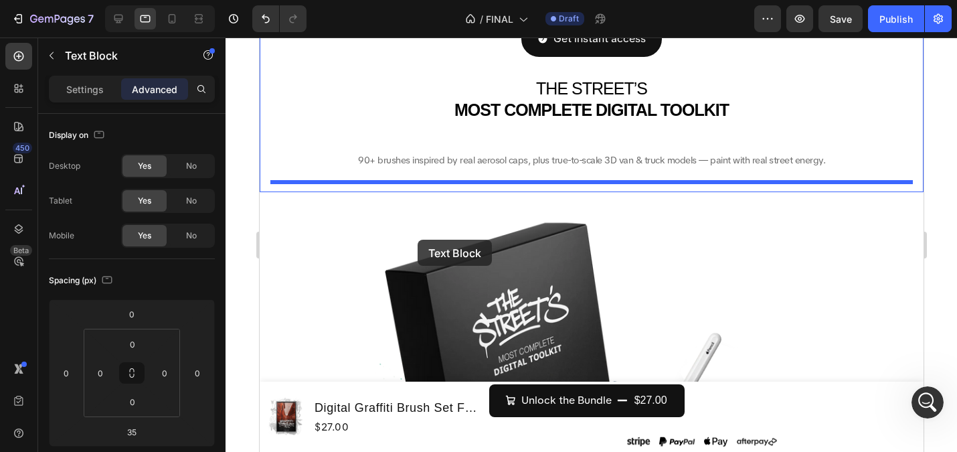
scroll to position [261, 0]
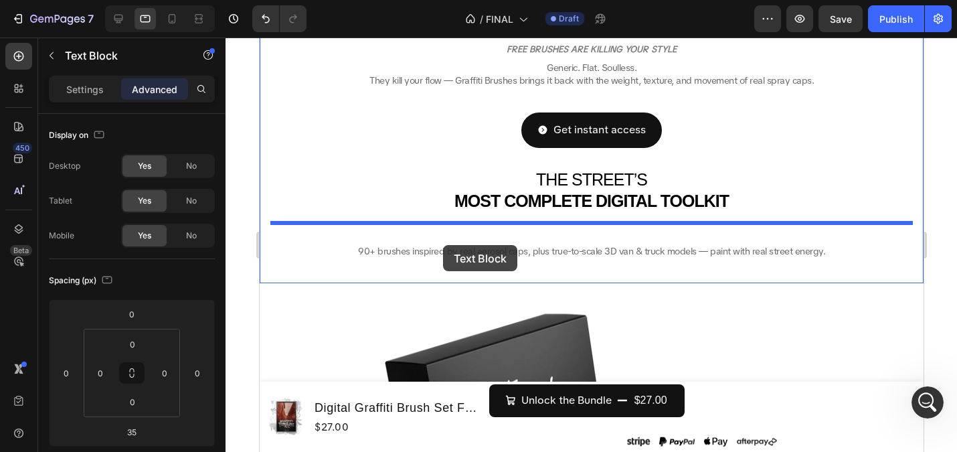
drag, startPoint x: 285, startPoint y: 173, endPoint x: 442, endPoint y: 245, distance: 173.1
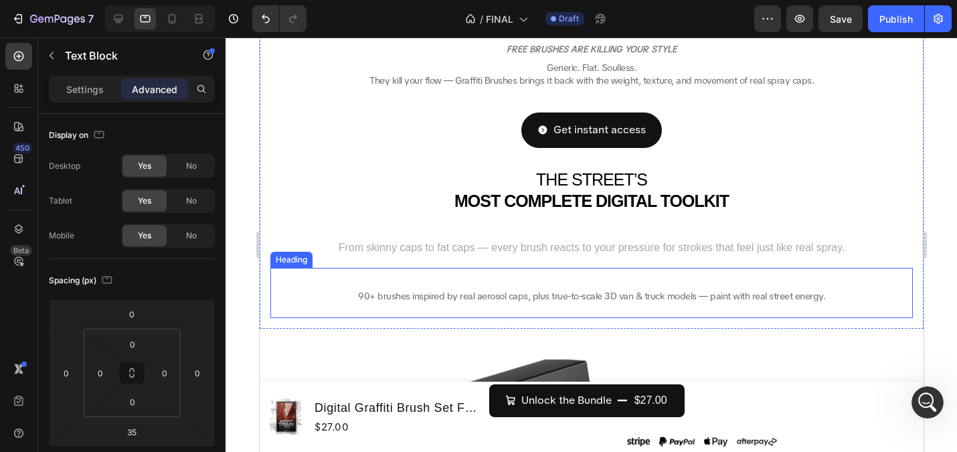
click at [505, 301] on span "90+ brushes inspired by real aerosol caps, plus true-to-scale 3D van & truck mo…" at bounding box center [590, 296] width 467 height 12
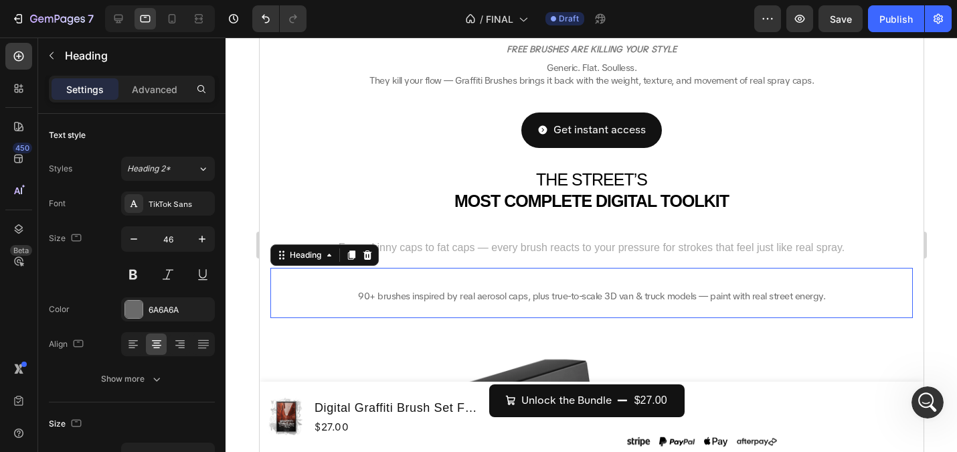
click at [505, 301] on span "90+ brushes inspired by real aerosol caps, plus true-to-scale 3D van & truck mo…" at bounding box center [590, 296] width 467 height 12
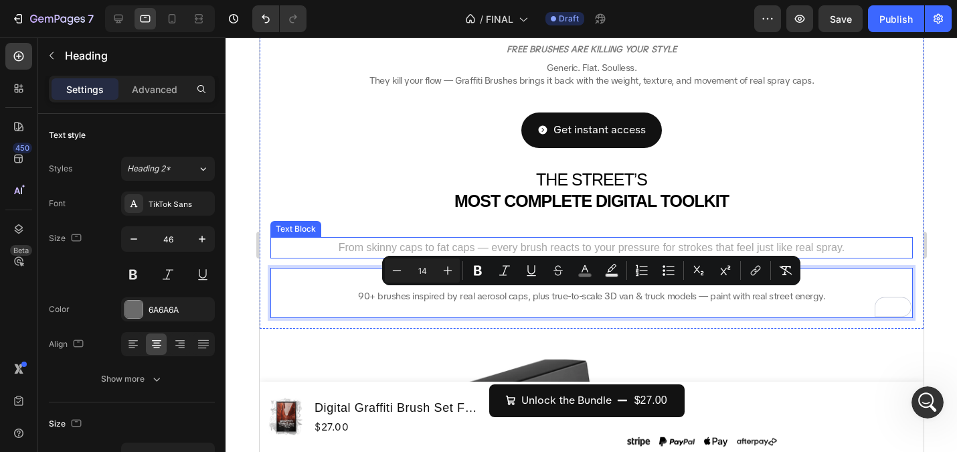
click at [514, 250] on span "From skinny caps to fat caps — every brush reacts to your pressure for strokes …" at bounding box center [591, 247] width 506 height 11
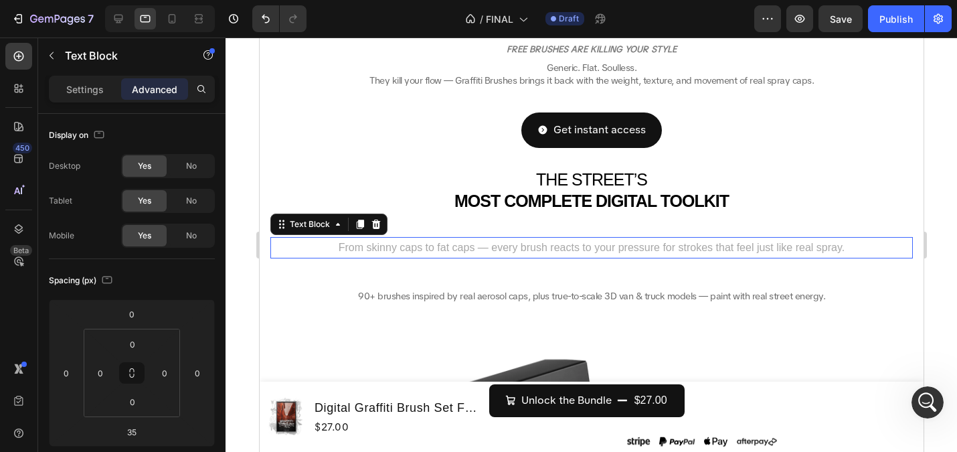
click at [514, 250] on span "From skinny caps to fat caps — every brush reacts to your pressure for strokes …" at bounding box center [591, 247] width 506 height 11
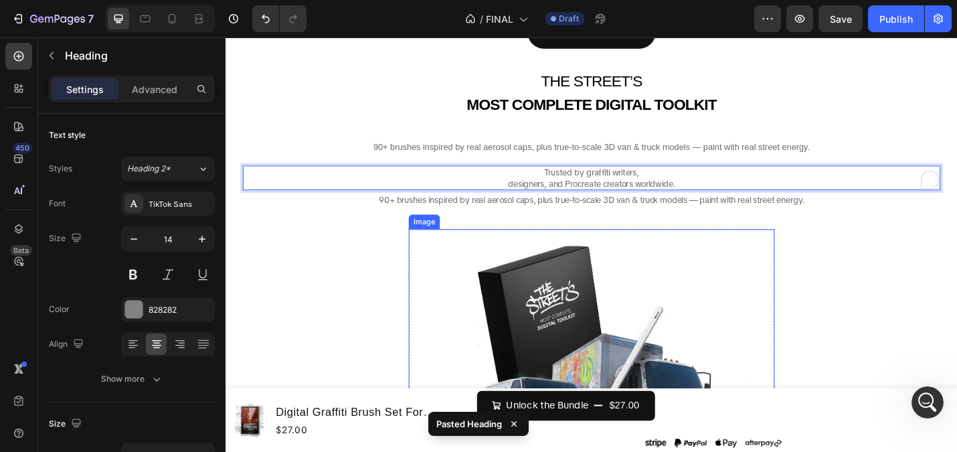
scroll to position [367, 0]
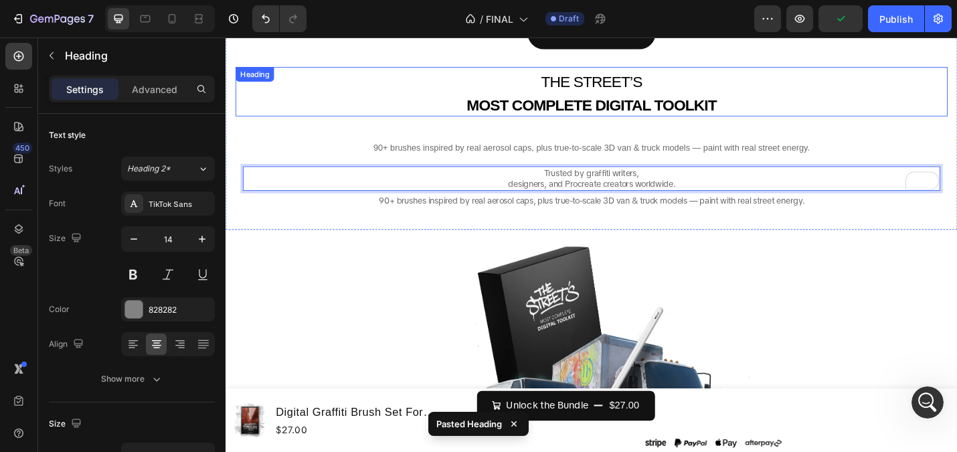
click at [343, 120] on h2 "THE STREET’S MOST COMPLETE DIGITAL TOOLKIT" at bounding box center [627, 97] width 782 height 54
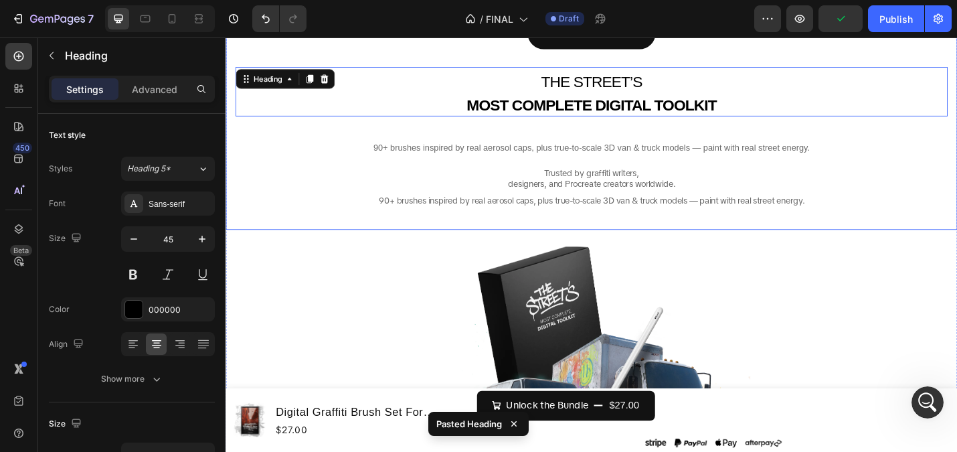
click at [600, 191] on span "Trusted by graffiti writers," at bounding box center [627, 186] width 104 height 12
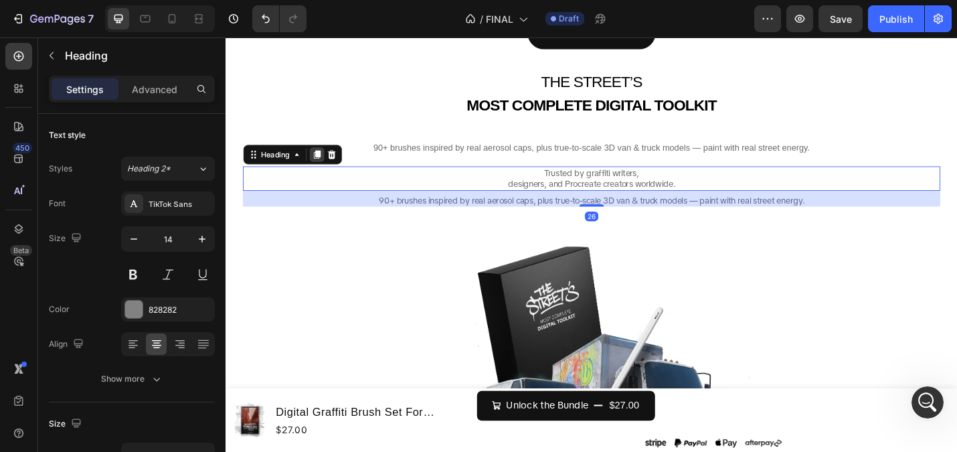
click at [329, 165] on icon at bounding box center [325, 165] width 7 height 9
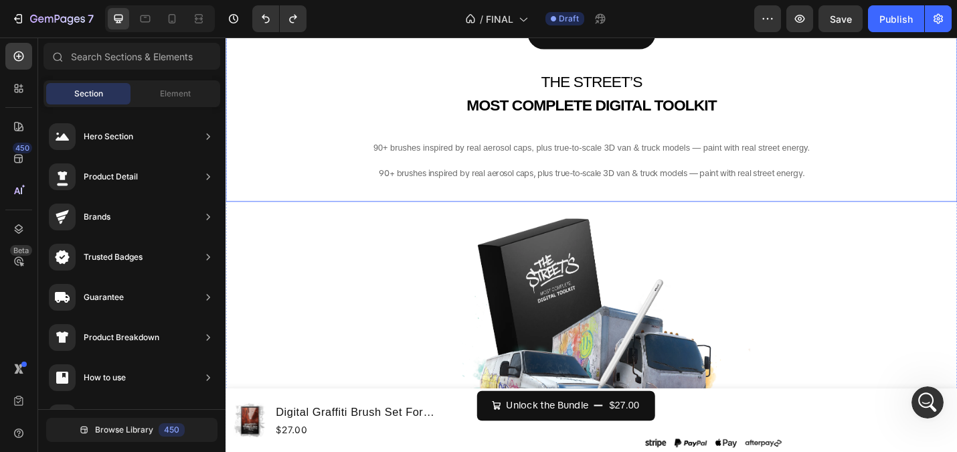
click at [581, 182] on span "90+ brushes inspired by real aerosol caps, plus true-to-scale 3D van & truck mo…" at bounding box center [626, 186] width 467 height 12
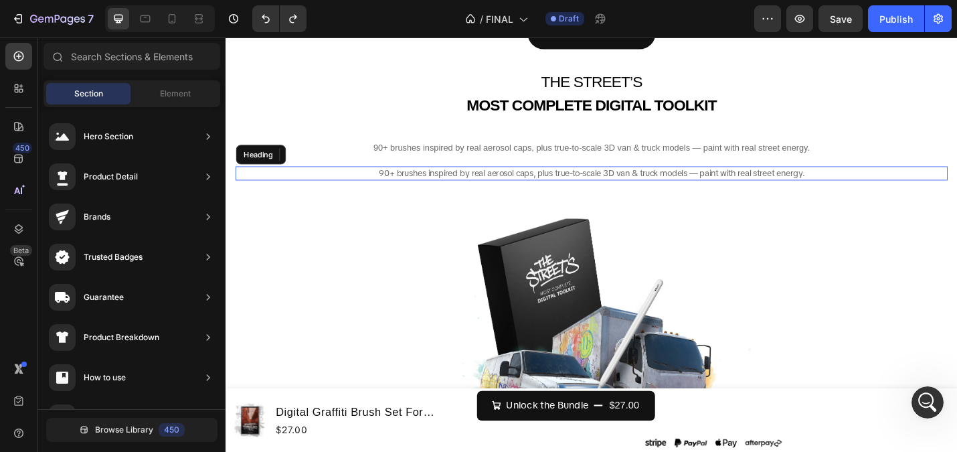
click at [581, 182] on span "90+ brushes inspired by real aerosol caps, plus true-to-scale 3D van & truck mo…" at bounding box center [626, 186] width 467 height 12
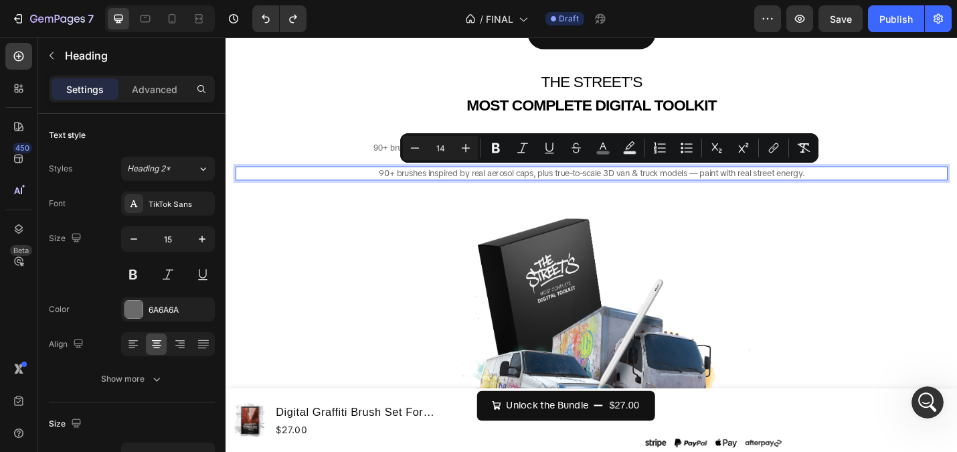
copy span "90+ brushes inspired by real aerosol caps, plus true-to-scale 3D van & truck mo…"
click at [700, 128] on div "FREE BRUSHES ARE KILLING YOUR STYLE Heading Generic. Flat. Soulless. They kill …" at bounding box center [627, 62] width 782 height 289
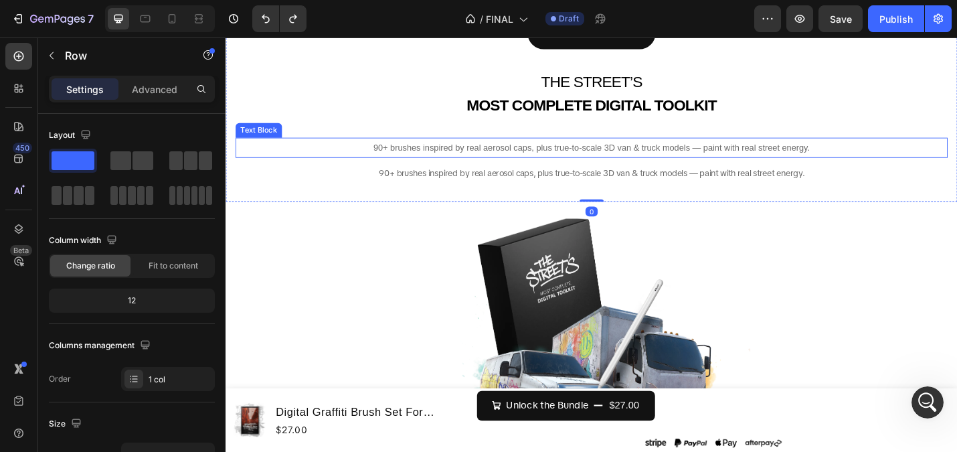
click at [679, 157] on span "90+ brushes inspired by real aerosol caps, plus true-to-scale 3D van & truck mo…" at bounding box center [626, 158] width 479 height 11
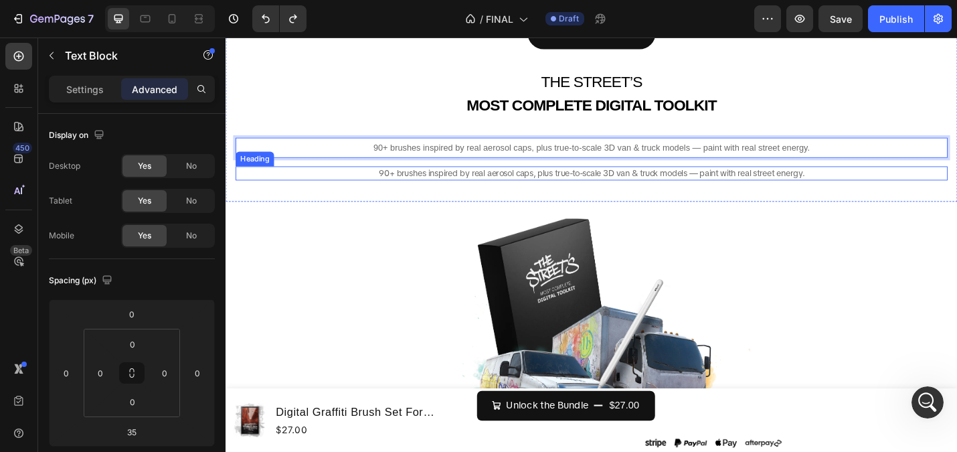
click at [716, 183] on span "90+ brushes inspired by real aerosol caps, plus true-to-scale 3D van & truck mo…" at bounding box center [626, 186] width 467 height 12
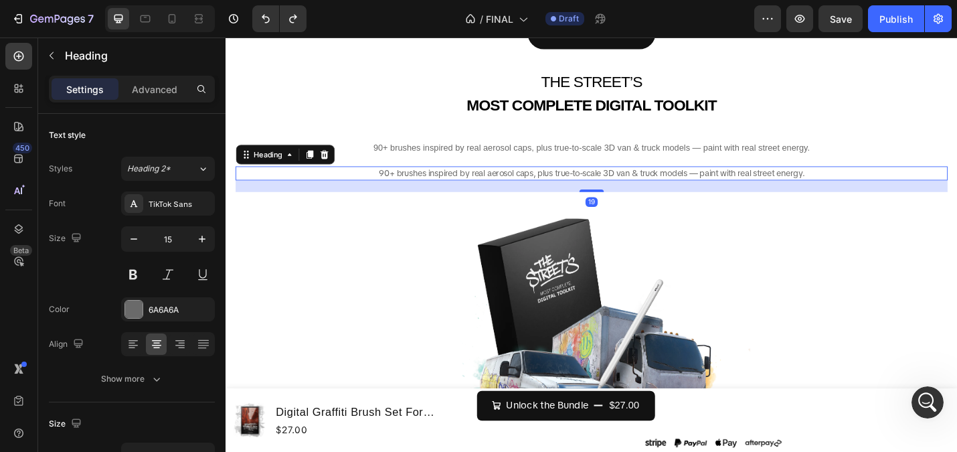
click at [716, 186] on span "90+ brushes inspired by real aerosol caps, plus true-to-scale 3D van & truck mo…" at bounding box center [626, 186] width 467 height 12
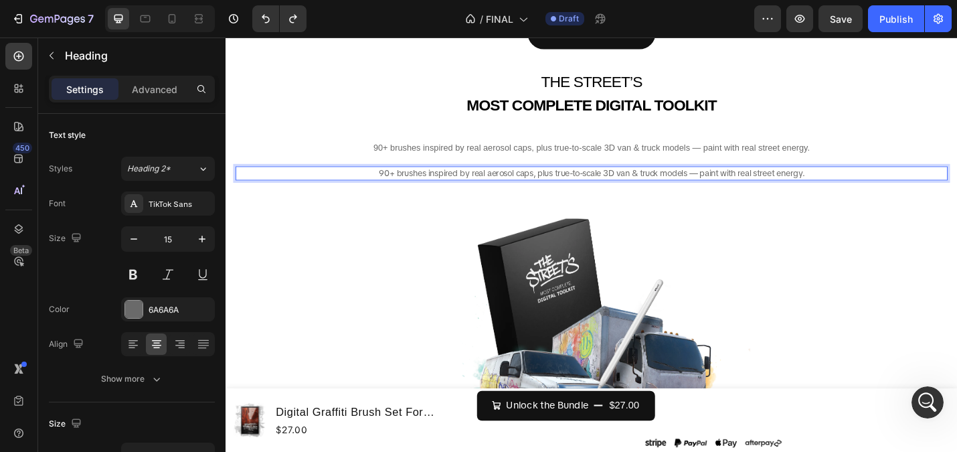
click at [716, 186] on span "90+ brushes inspired by real aerosol caps, plus true-to-scale 3D van & truck mo…" at bounding box center [626, 186] width 467 height 12
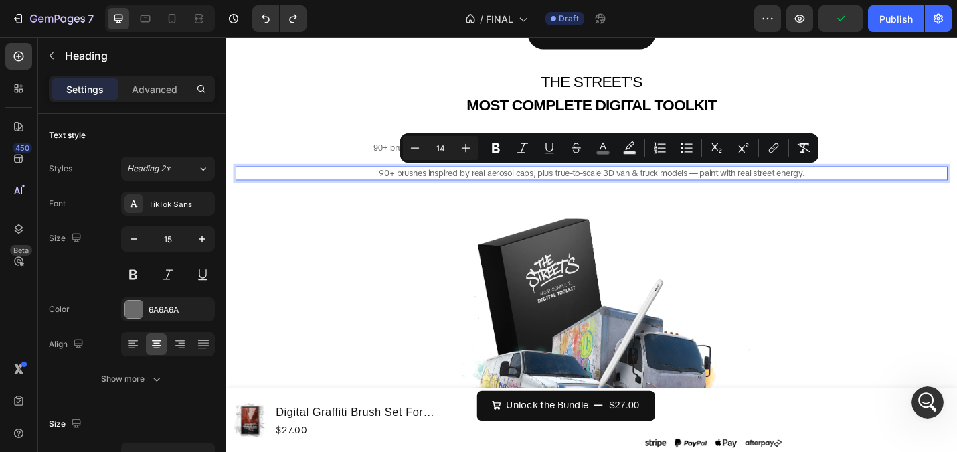
click at [390, 183] on p "90+ brushes inspired by real aerosol caps, plus true-to-scale 3D van & truck mo…" at bounding box center [627, 186] width 779 height 13
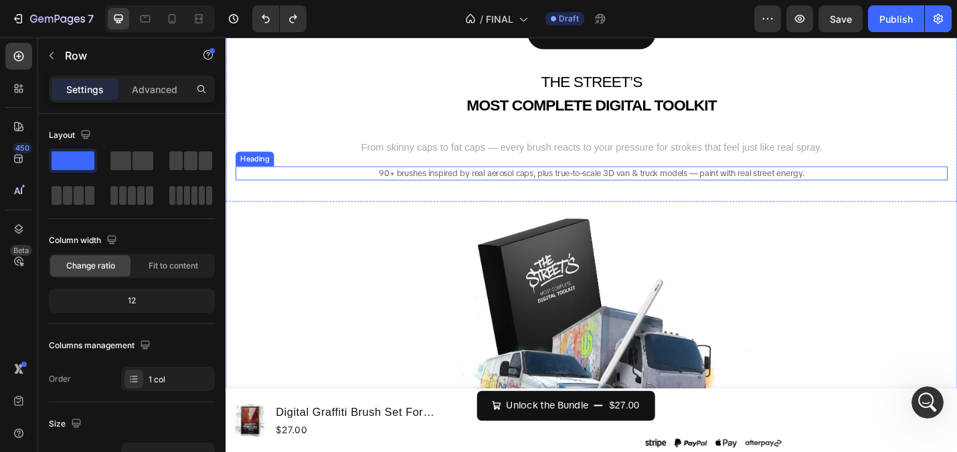
click at [480, 188] on span "90+ brushes inspired by real aerosol caps, plus true-to-scale 3D van & truck mo…" at bounding box center [626, 186] width 467 height 12
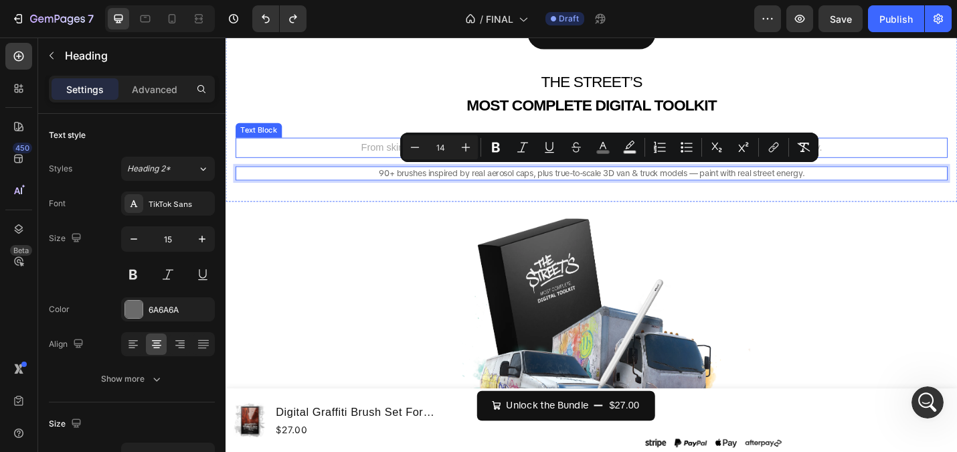
click at [378, 158] on span "From skinny caps to fat caps — every brush reacts to your pressure for strokes …" at bounding box center [627, 157] width 506 height 11
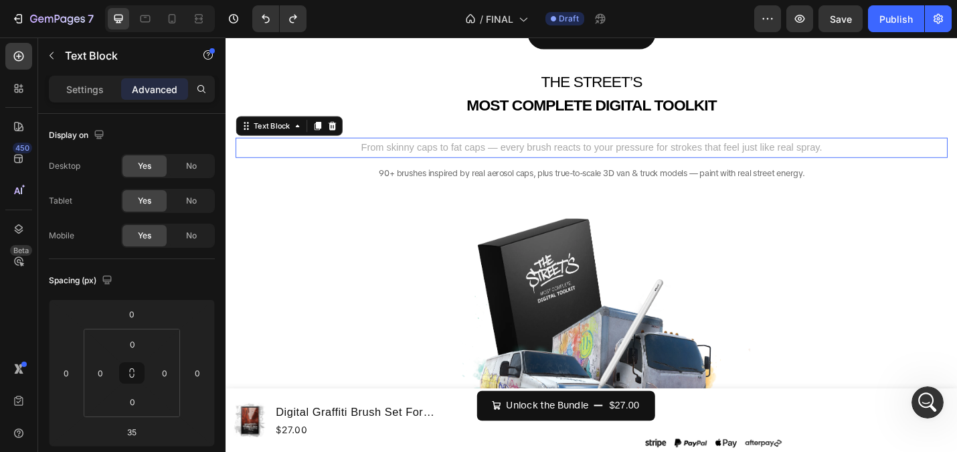
click at [378, 158] on span "From skinny caps to fat caps — every brush reacts to your pressure for strokes …" at bounding box center [627, 157] width 506 height 11
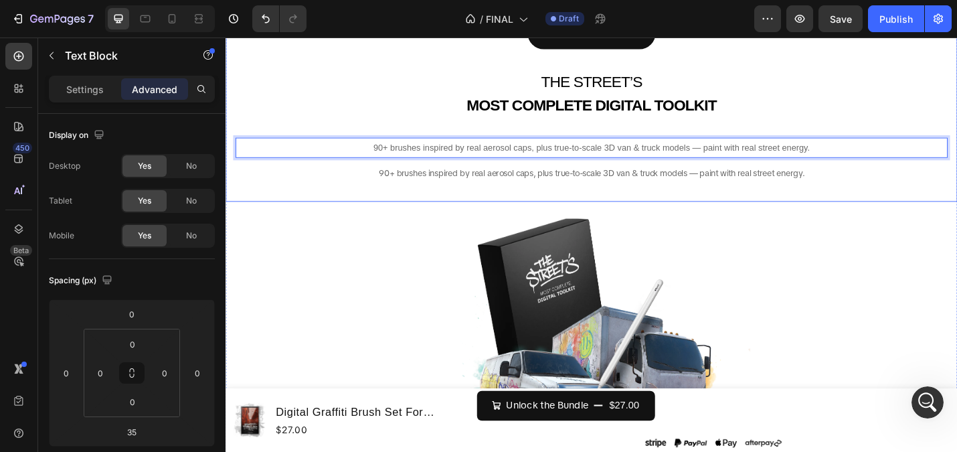
click at [536, 184] on span "90+ brushes inspired by real aerosol caps, plus true-to-scale 3D van & truck mo…" at bounding box center [626, 186] width 467 height 12
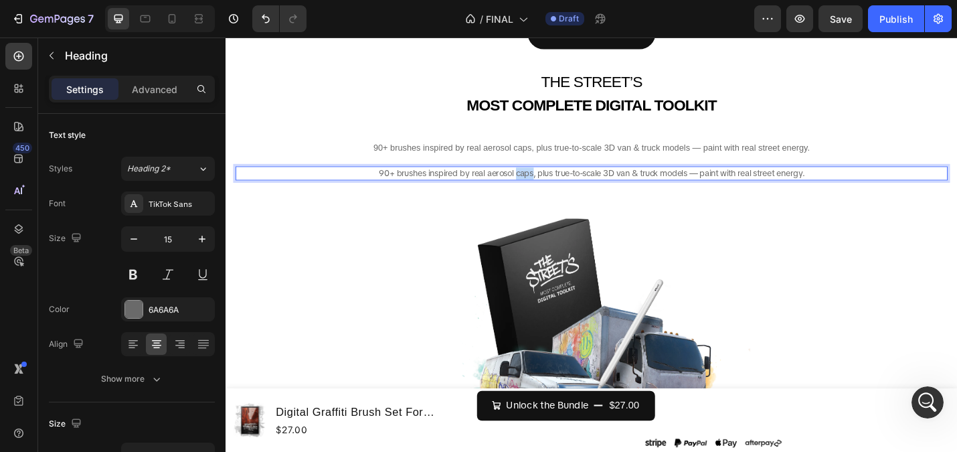
click at [555, 182] on span "90+ brushes inspired by real aerosol caps, plus true-to-scale 3D van & truck mo…" at bounding box center [626, 186] width 467 height 12
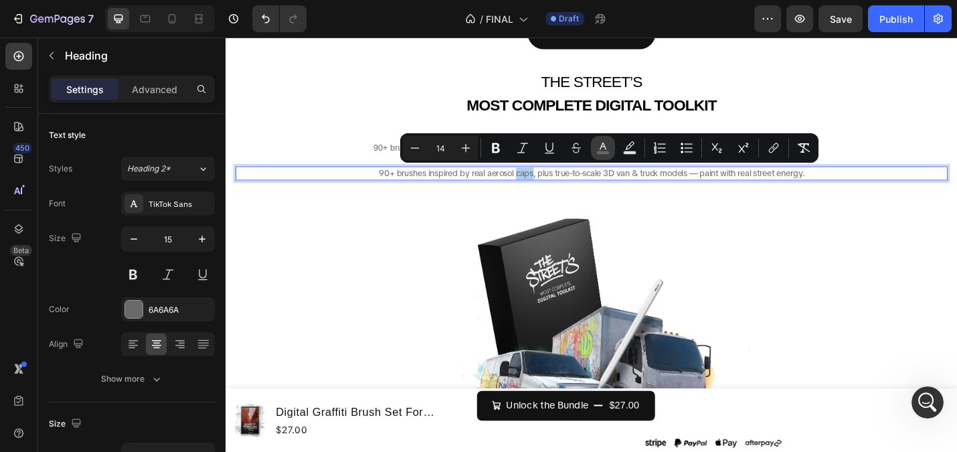
click at [600, 141] on button "color" at bounding box center [603, 148] width 24 height 24
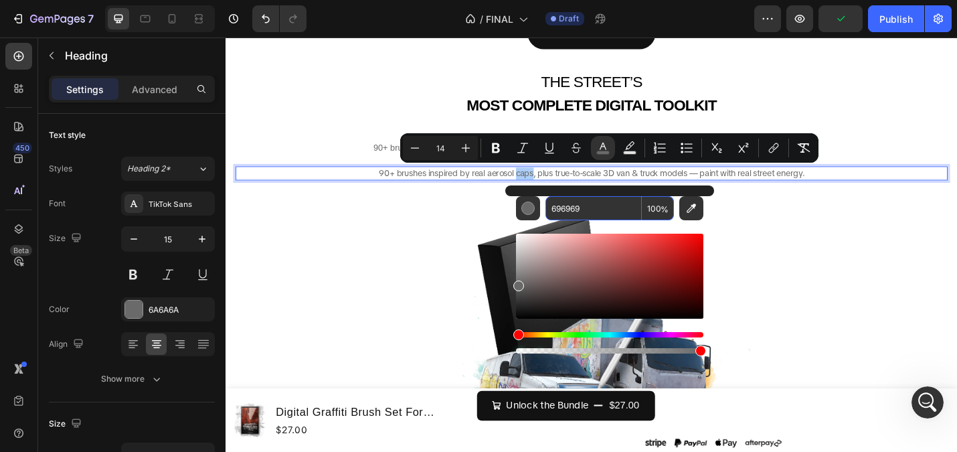
click at [584, 211] on input "696969" at bounding box center [593, 208] width 96 height 24
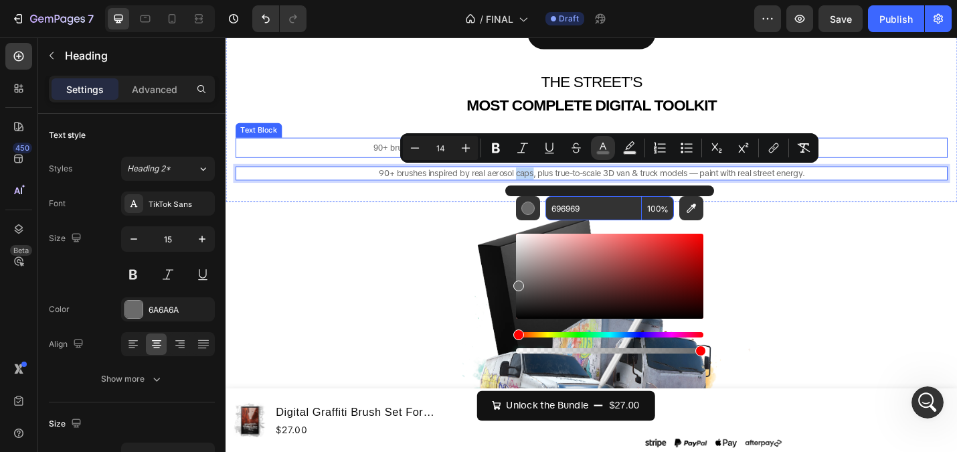
click at [388, 159] on span "90+ brushes inspired by real aerosol caps, plus true-to-scale 3D van & truck mo…" at bounding box center [626, 158] width 479 height 11
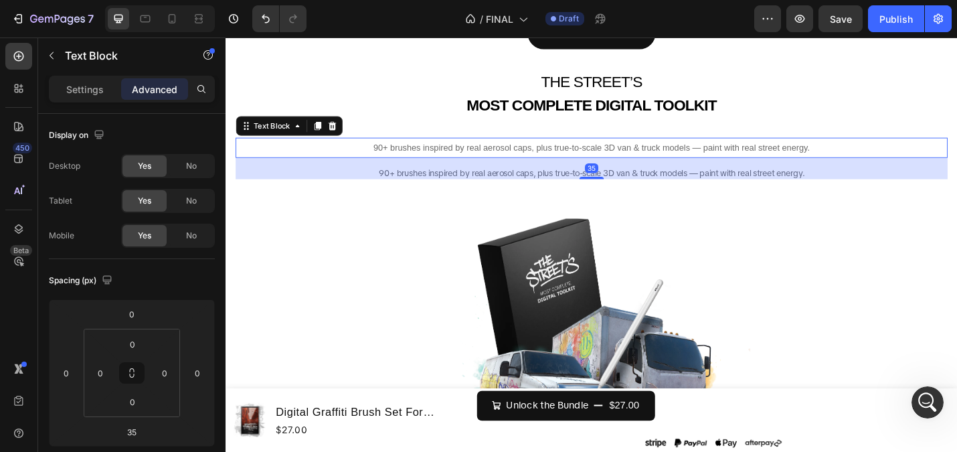
click at [388, 159] on span "90+ brushes inspired by real aerosol caps, plus true-to-scale 3D van & truck mo…" at bounding box center [626, 158] width 479 height 11
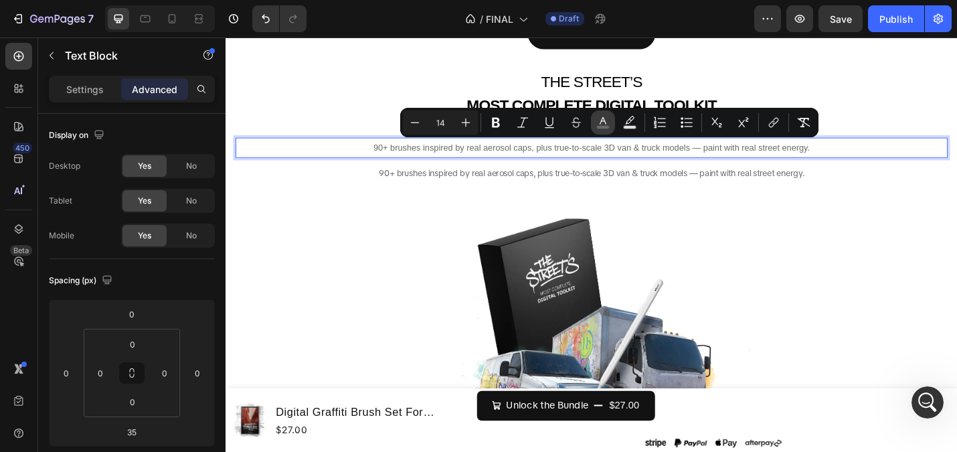
click at [596, 116] on icon "Editor contextual toolbar" at bounding box center [602, 122] width 13 height 13
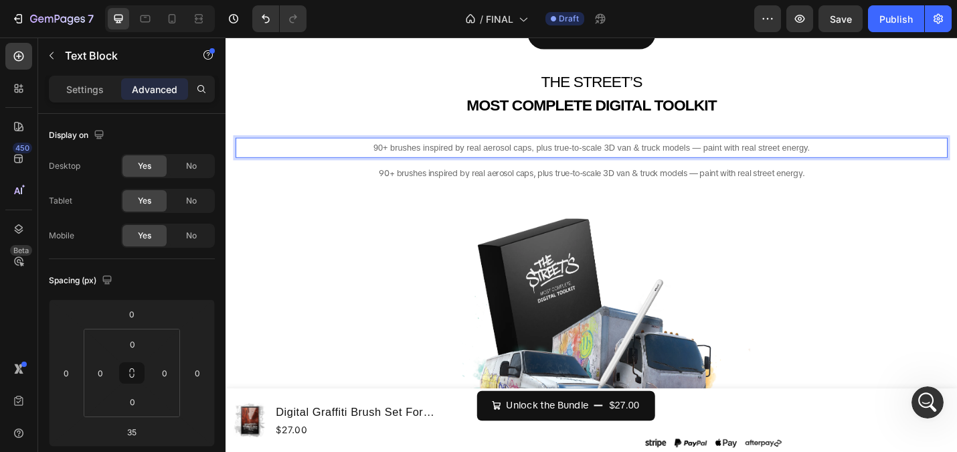
click at [630, 162] on span "90+ brushes inspired by real aerosol caps, plus true-to-scale 3D van & truck mo…" at bounding box center [626, 158] width 479 height 11
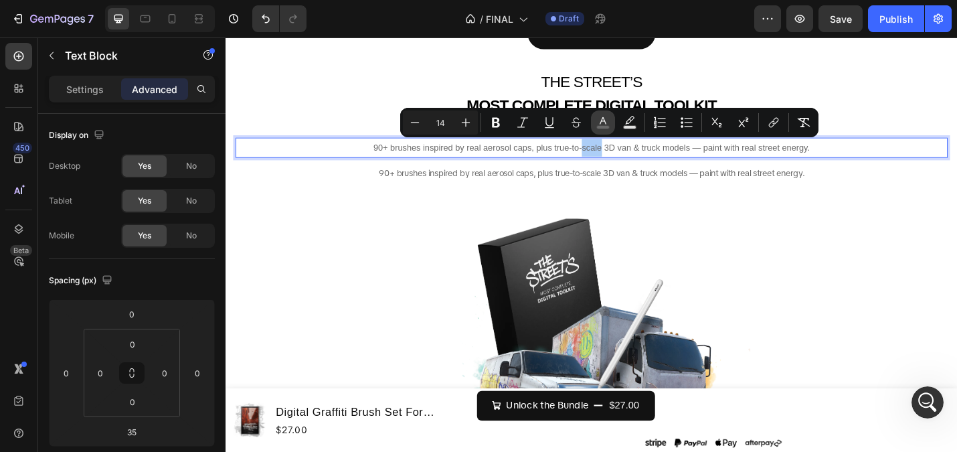
click at [598, 117] on icon "Editor contextual toolbar" at bounding box center [602, 122] width 13 height 13
click at [599, 117] on icon "Editor contextual toolbar" at bounding box center [602, 122] width 13 height 13
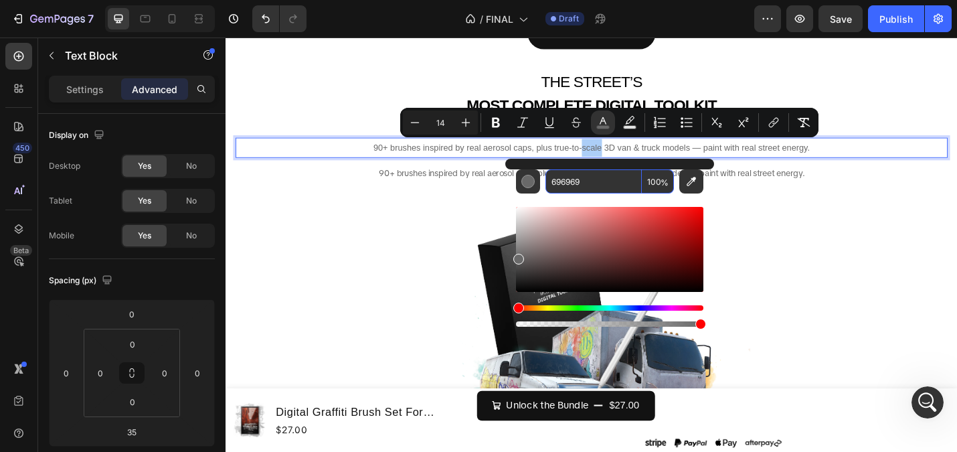
click at [586, 176] on input "696969" at bounding box center [593, 181] width 96 height 24
paste input "696969"
click at [601, 180] on input "696969696969" at bounding box center [593, 181] width 96 height 24
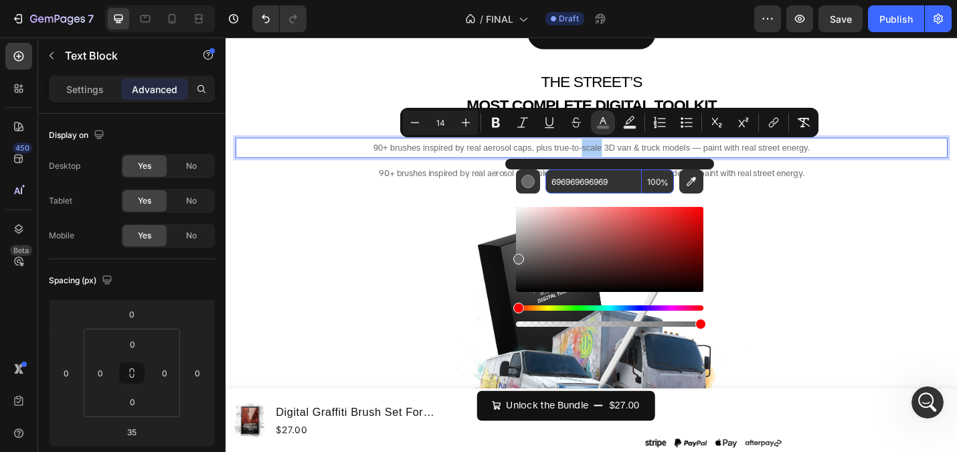
paste input "Editor contextual toolbar"
type input "696969"
click at [844, 204] on div "FREE BRUSHES ARE KILLING YOUR STYLE Heading Generic. Flat. Soulless. They kill …" at bounding box center [627, 62] width 782 height 289
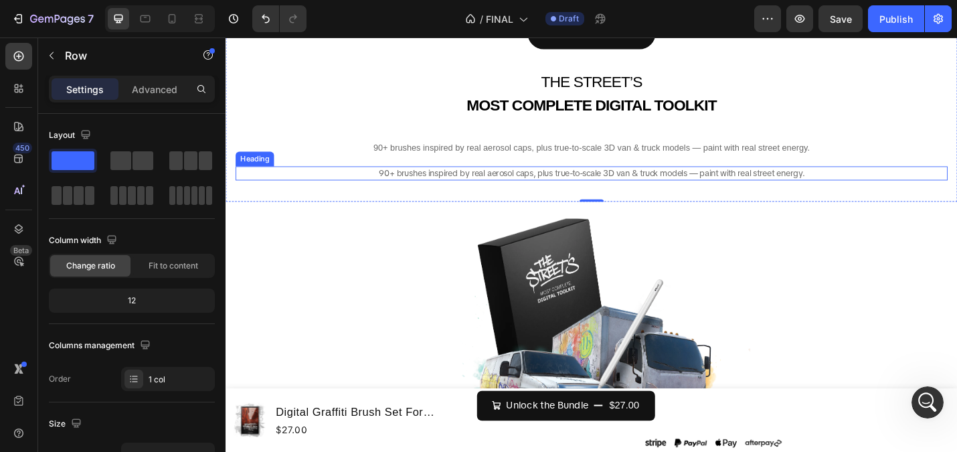
click at [814, 189] on span "90+ brushes inspired by real aerosol caps, plus true-to-scale 3D van & truck mo…" at bounding box center [626, 186] width 467 height 12
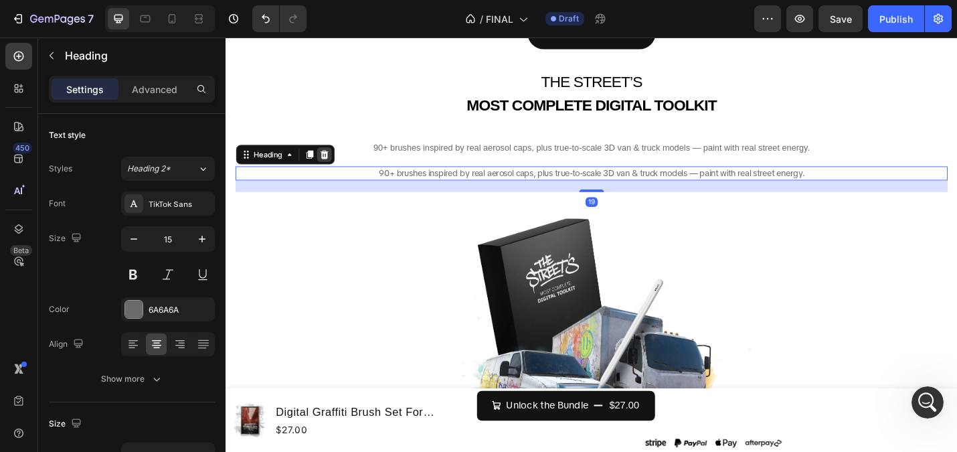
click at [333, 161] on icon at bounding box center [333, 166] width 11 height 11
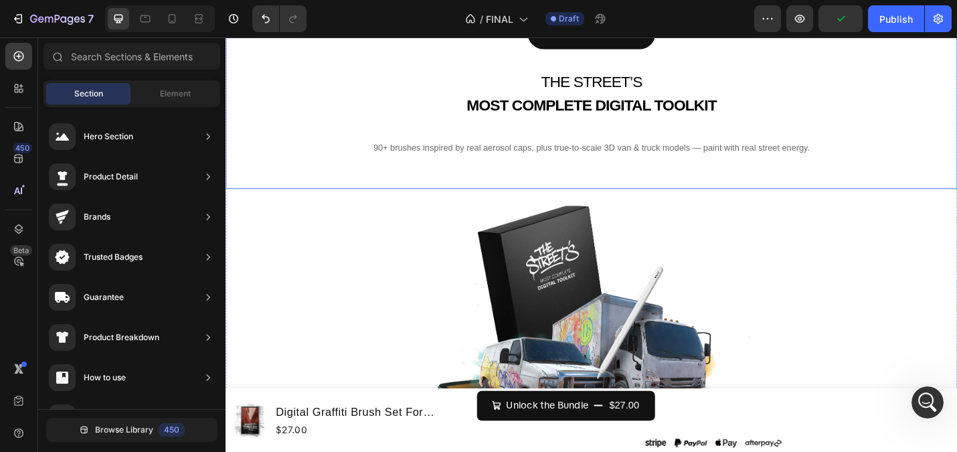
click at [503, 155] on span "90+ brushes inspired by real aerosol caps, plus true-to-scale 3D van & truck mo…" at bounding box center [626, 158] width 479 height 11
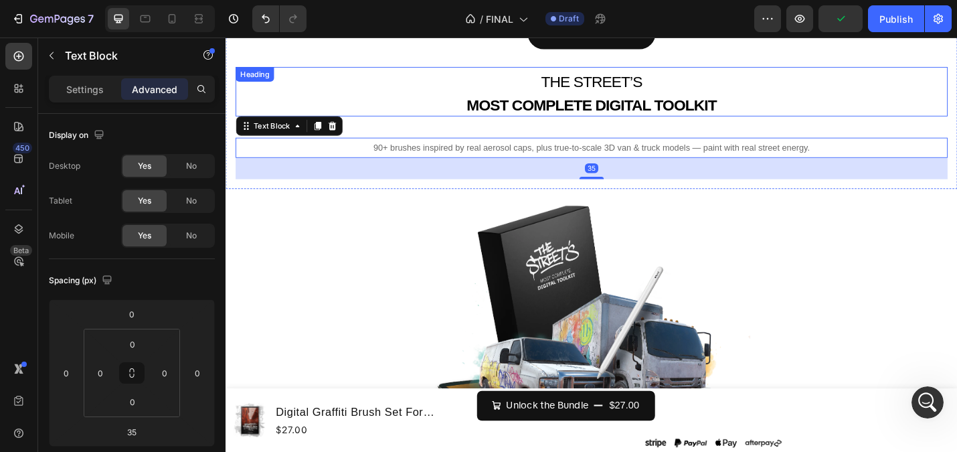
click at [596, 104] on strong "MOST COMPLETE DIGITAL TOOLKIT" at bounding box center [627, 111] width 274 height 19
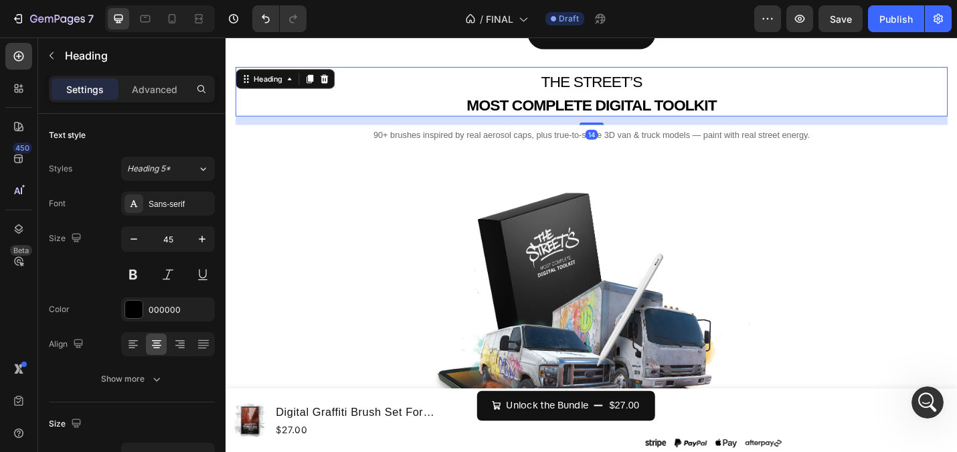
drag, startPoint x: 617, startPoint y: 145, endPoint x: 613, endPoint y: 131, distance: 14.6
click at [614, 131] on div at bounding box center [627, 131] width 27 height 3
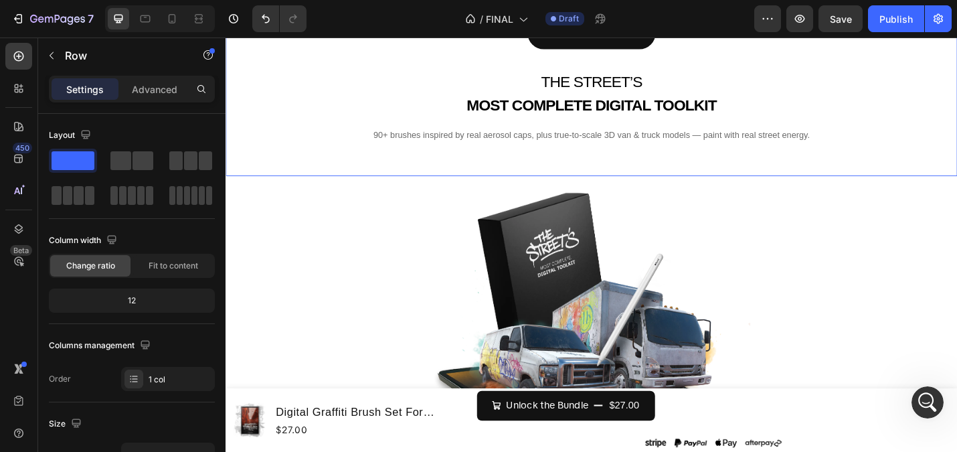
click at [465, 173] on div "FREE BRUSHES ARE KILLING YOUR STYLE Heading Generic. Flat. Soulless. They kill …" at bounding box center [627, 48] width 782 height 261
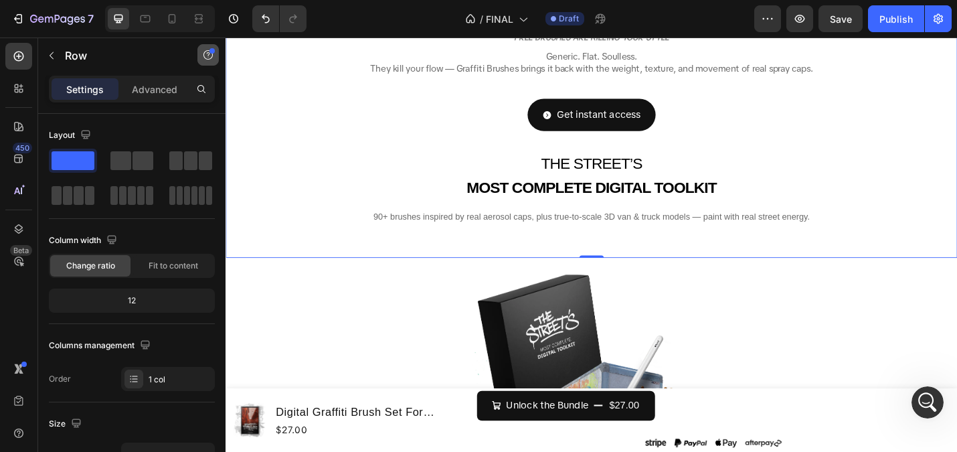
scroll to position [113, 0]
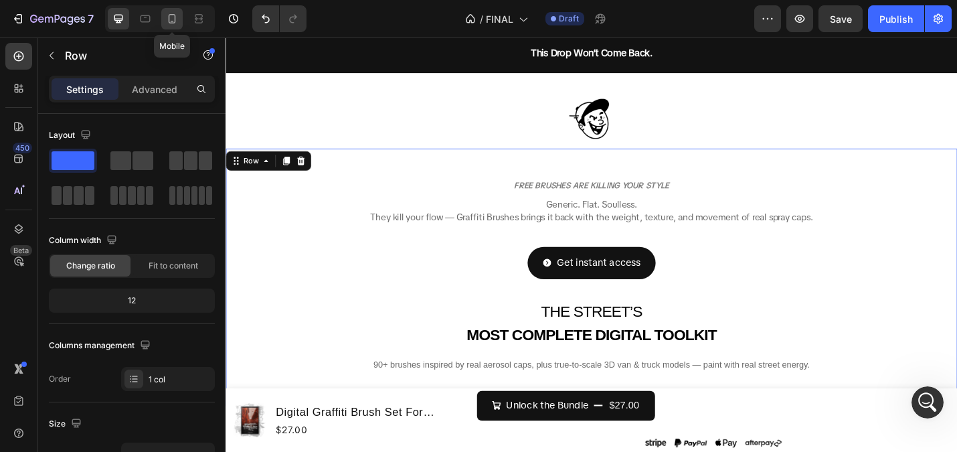
click at [169, 16] on icon at bounding box center [172, 18] width 7 height 9
type input "100%"
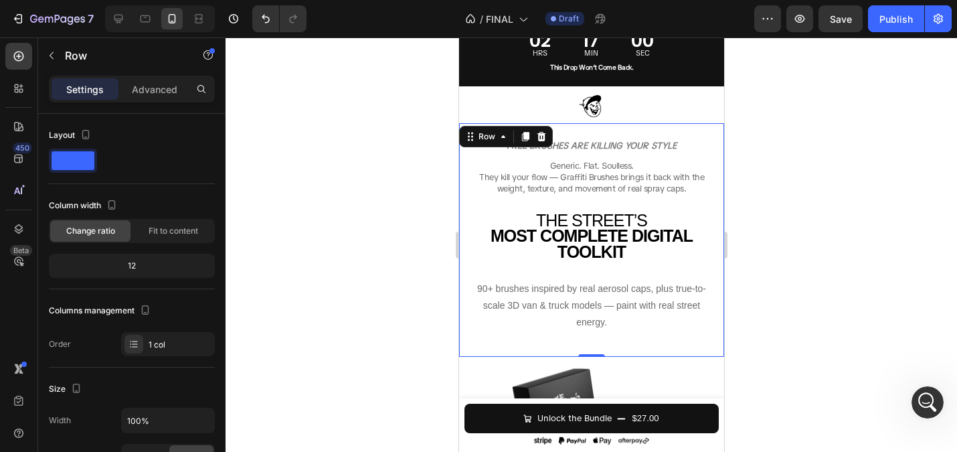
scroll to position [61, 0]
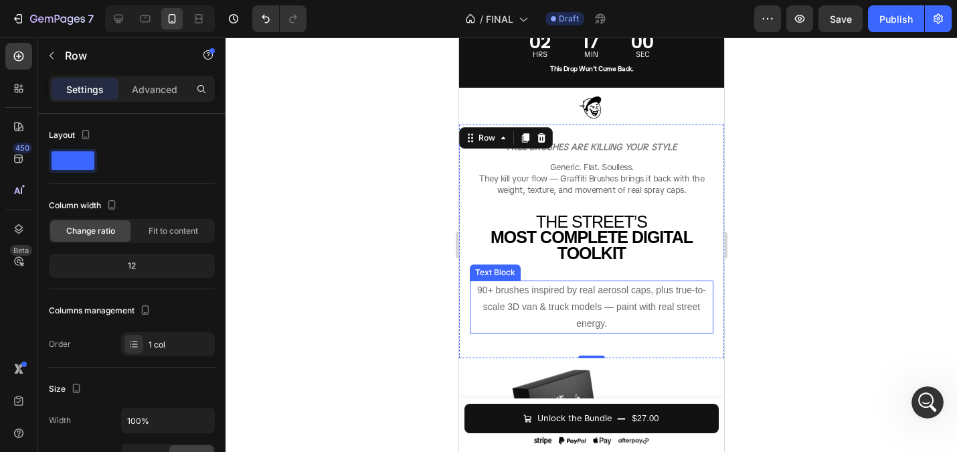
click at [612, 304] on span "90+ brushes inspired by real aerosol caps, plus true-to-scale 3D van & truck mo…" at bounding box center [590, 306] width 229 height 44
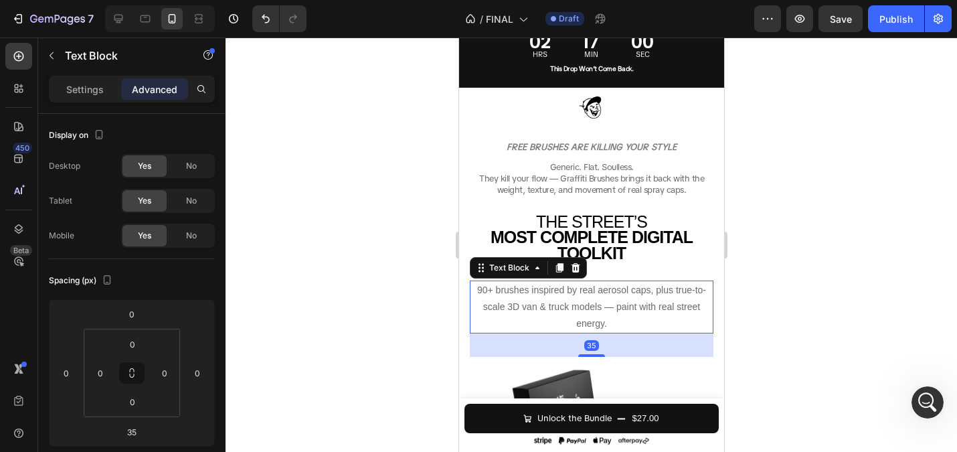
click at [618, 324] on p "90+ brushes inspired by real aerosol caps, plus true-to-scale 3D van & truck mo…" at bounding box center [590, 307] width 241 height 51
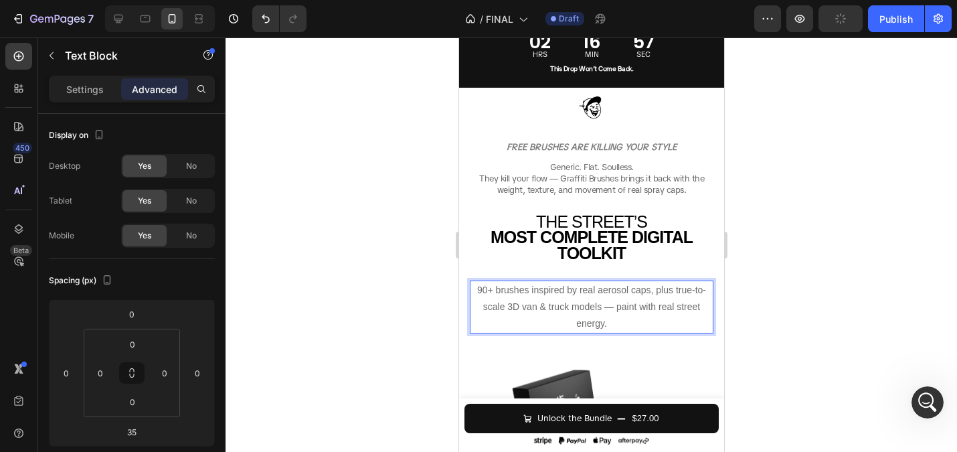
drag, startPoint x: 623, startPoint y: 327, endPoint x: 473, endPoint y: 290, distance: 154.5
click at [473, 290] on p "90+ brushes inspired by real aerosol caps, plus true-to-scale 3D van & truck mo…" at bounding box center [590, 307] width 241 height 51
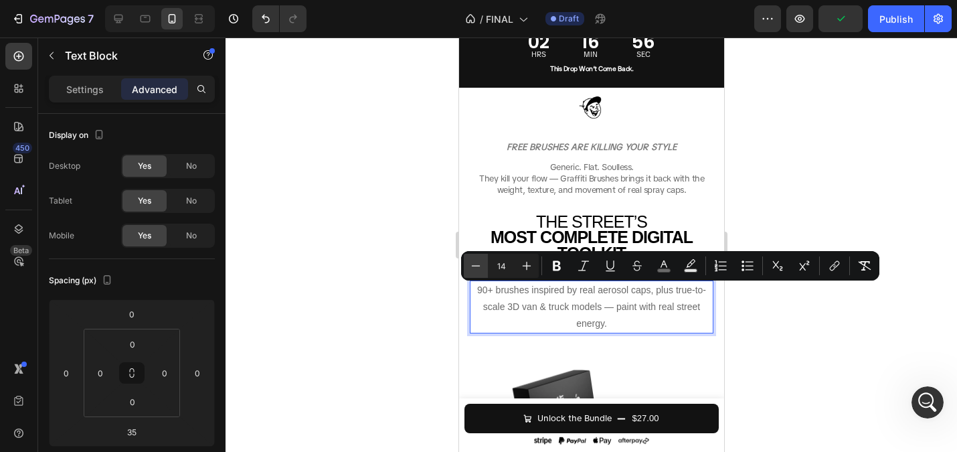
click at [479, 269] on icon "Editor contextual toolbar" at bounding box center [475, 265] width 13 height 13
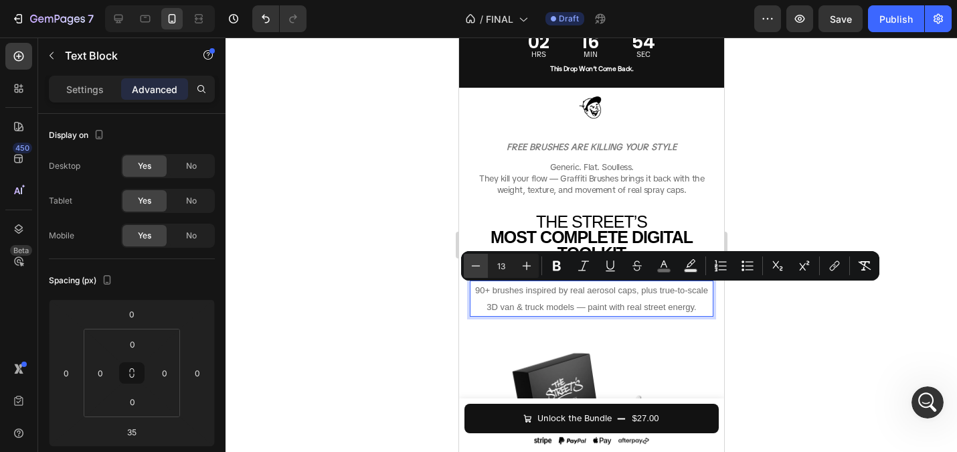
click at [479, 269] on icon "Editor contextual toolbar" at bounding box center [475, 265] width 13 height 13
type input "11"
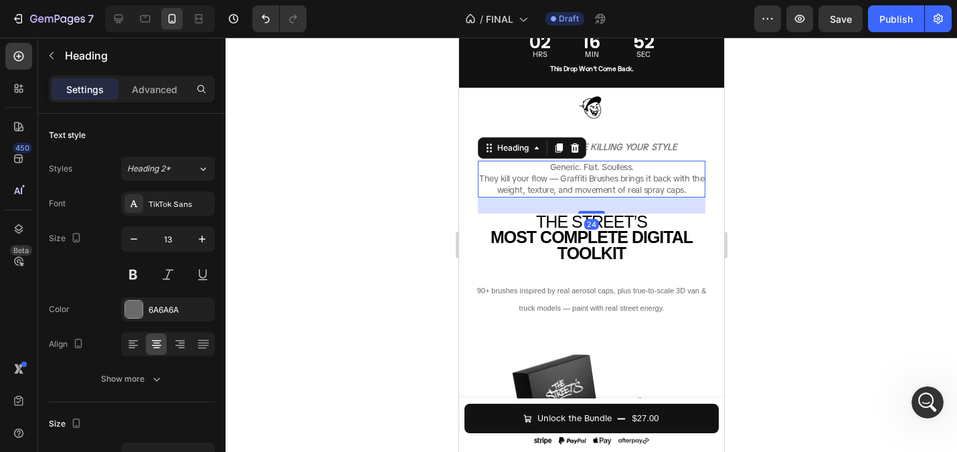
scroll to position [1352, 0]
click at [413, 222] on div at bounding box center [591, 244] width 731 height 414
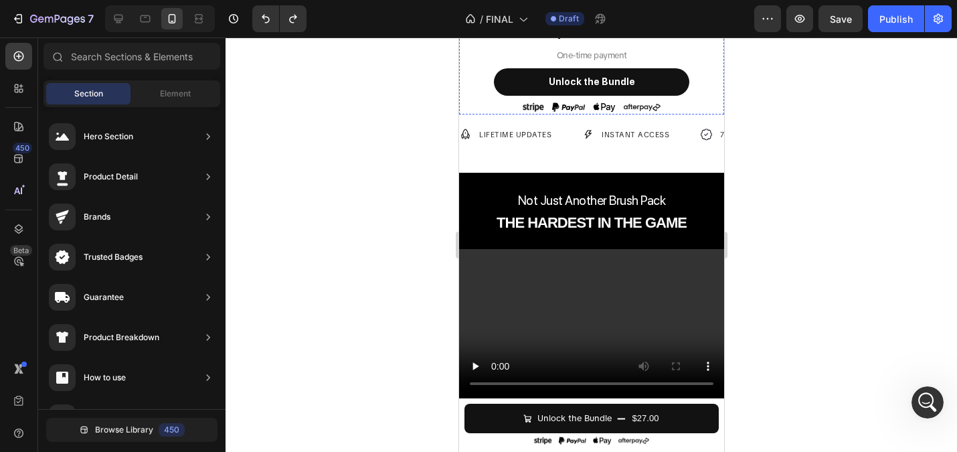
scroll to position [851, 0]
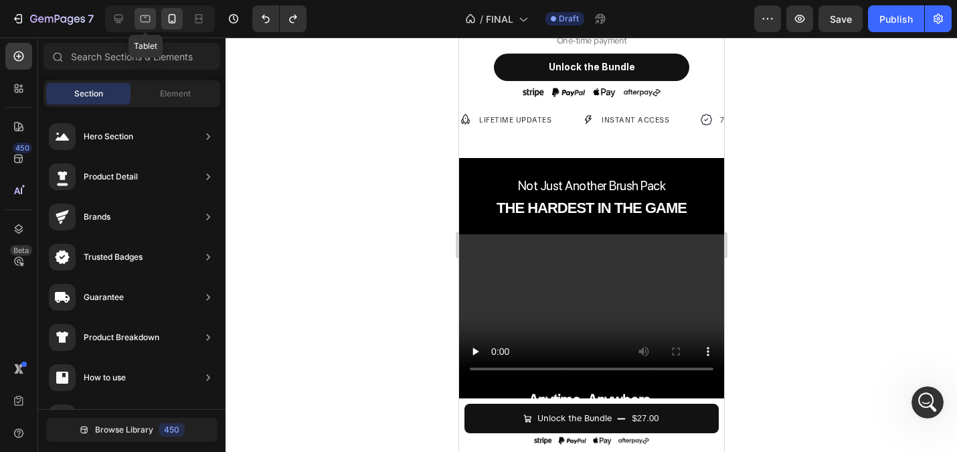
click at [153, 17] on div at bounding box center [145, 18] width 21 height 21
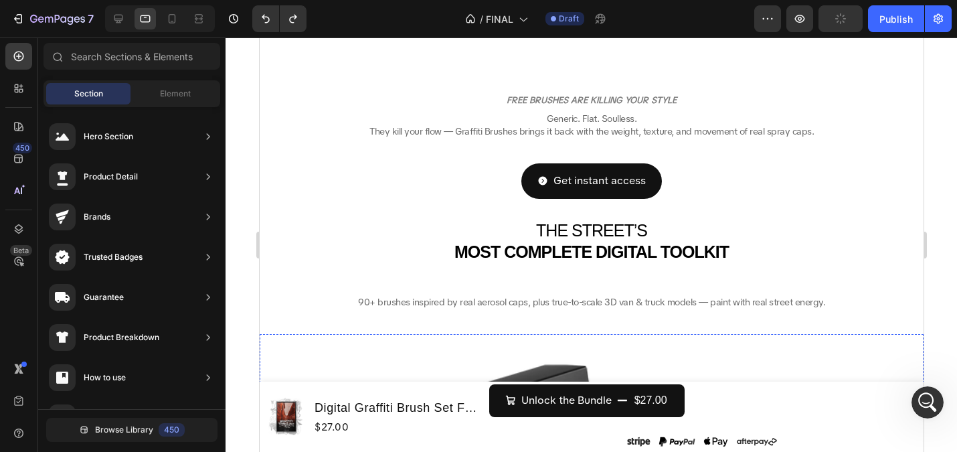
scroll to position [352, 0]
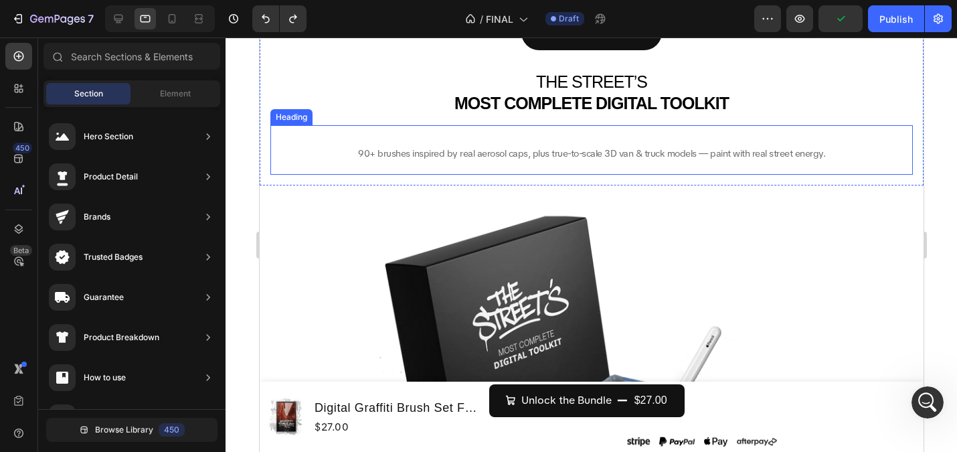
click at [538, 149] on span "90+ brushes inspired by real aerosol caps, plus true-to-scale 3D van & truck mo…" at bounding box center [590, 153] width 467 height 12
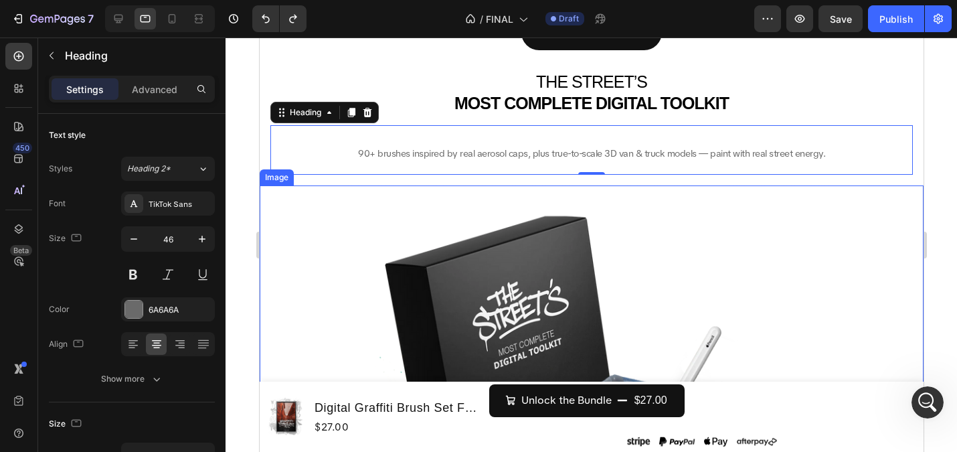
click at [883, 234] on img at bounding box center [591, 456] width 664 height 542
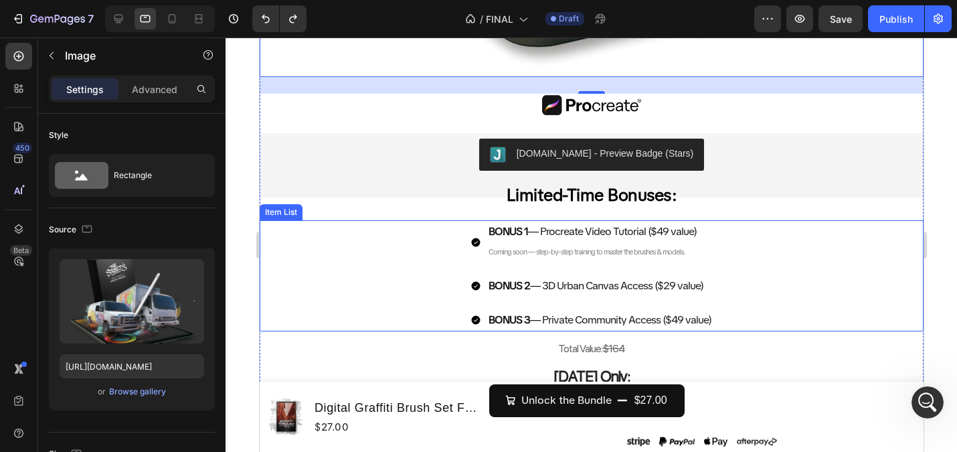
scroll to position [1006, 0]
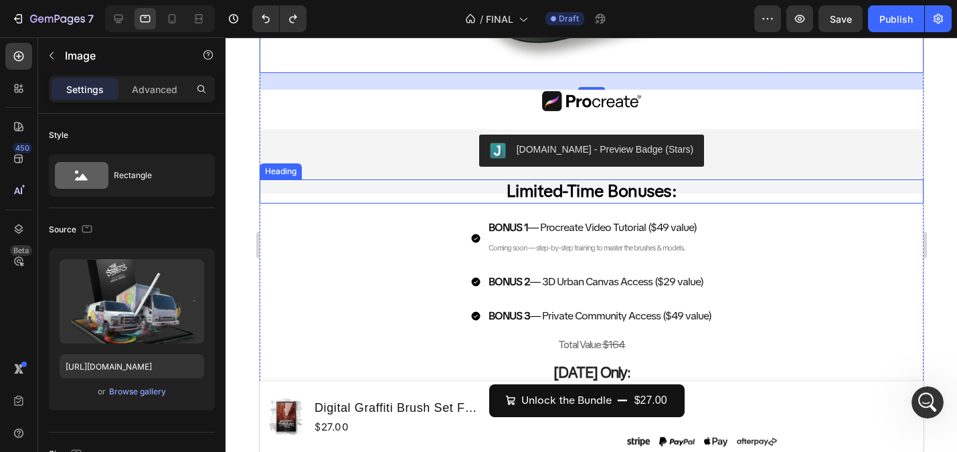
click at [447, 185] on h2 "Limited-Time Bonuses:" at bounding box center [591, 191] width 664 height 25
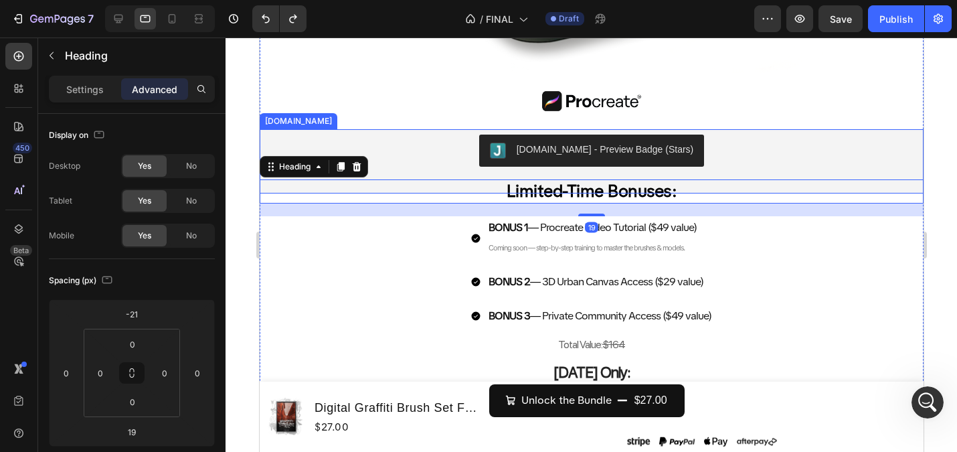
click at [430, 168] on div "[DOMAIN_NAME] - Preview Badge (Stars)" at bounding box center [591, 150] width 664 height 43
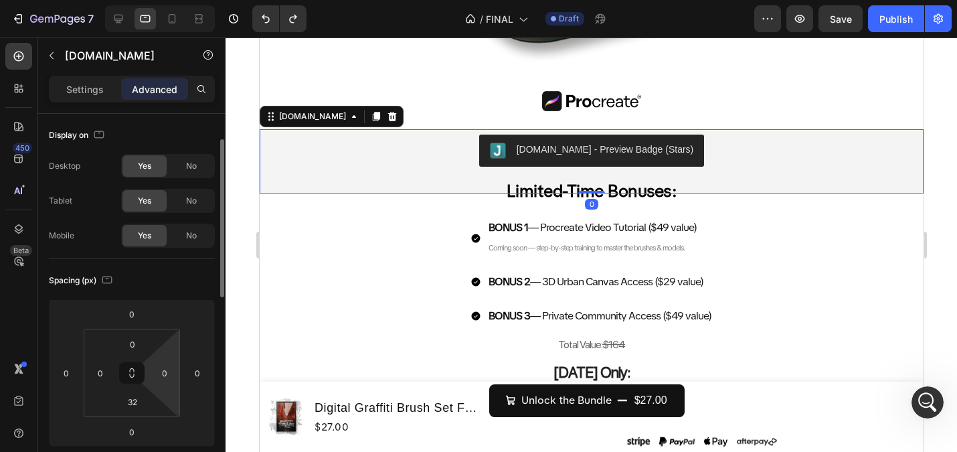
scroll to position [19, 0]
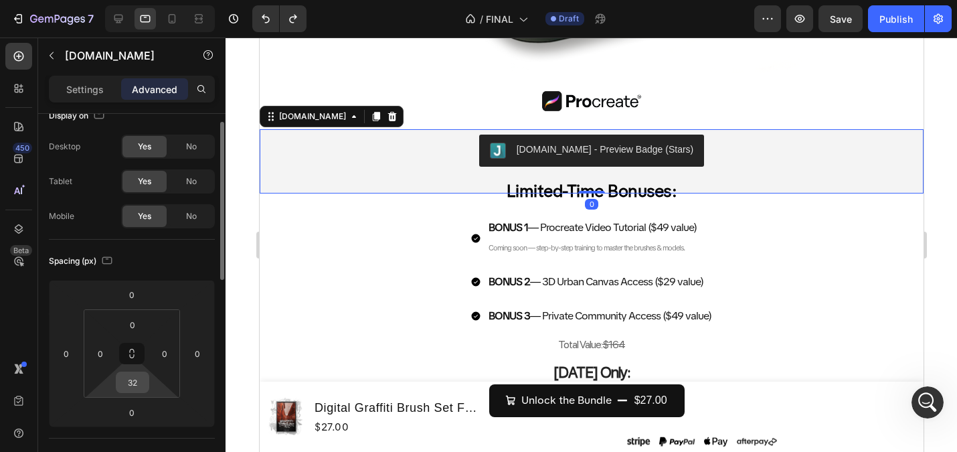
click at [123, 387] on input "32" at bounding box center [132, 382] width 27 height 20
click at [149, 411] on span "Auto" at bounding box center [144, 410] width 17 height 9
type input "Auto"
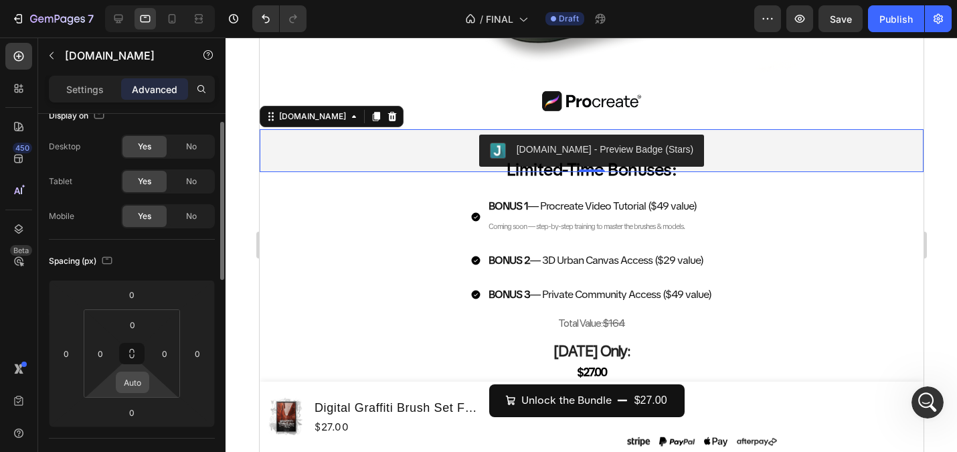
click at [135, 386] on input "Auto" at bounding box center [132, 382] width 27 height 20
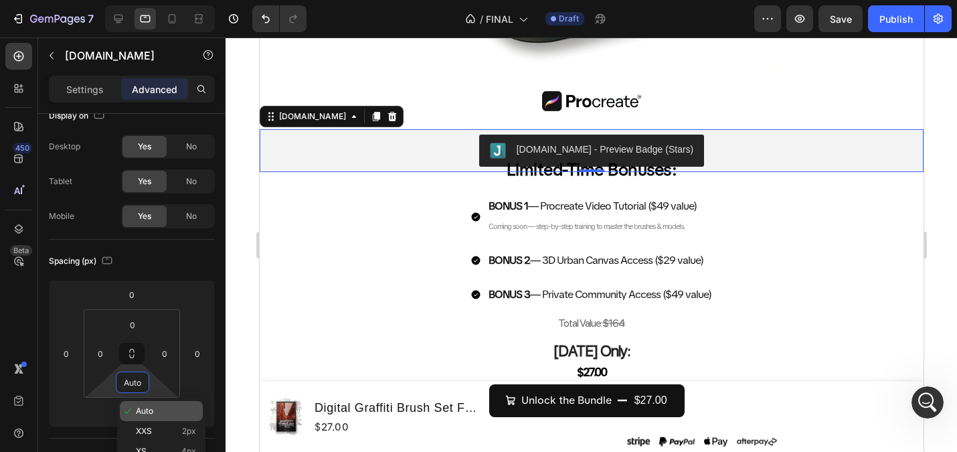
click at [151, 416] on div "Auto" at bounding box center [161, 411] width 83 height 20
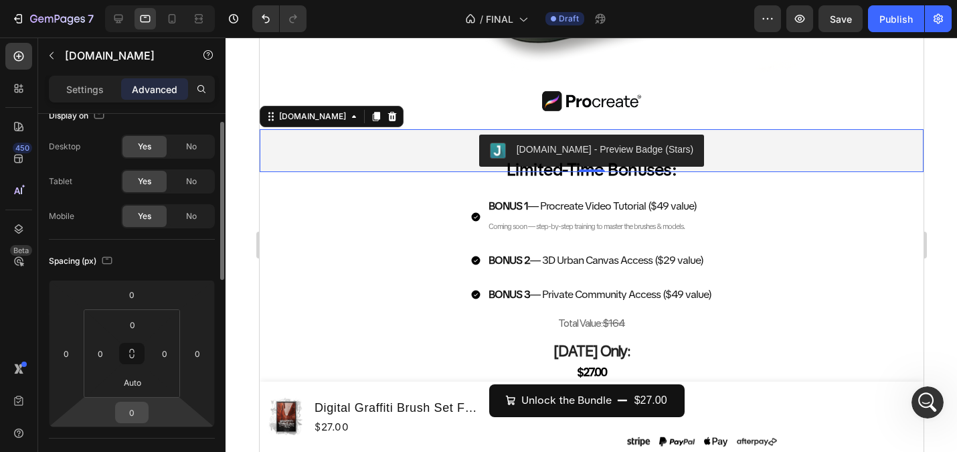
click at [129, 412] on input "0" at bounding box center [131, 412] width 27 height 20
click at [138, 321] on input "0" at bounding box center [132, 325] width 27 height 20
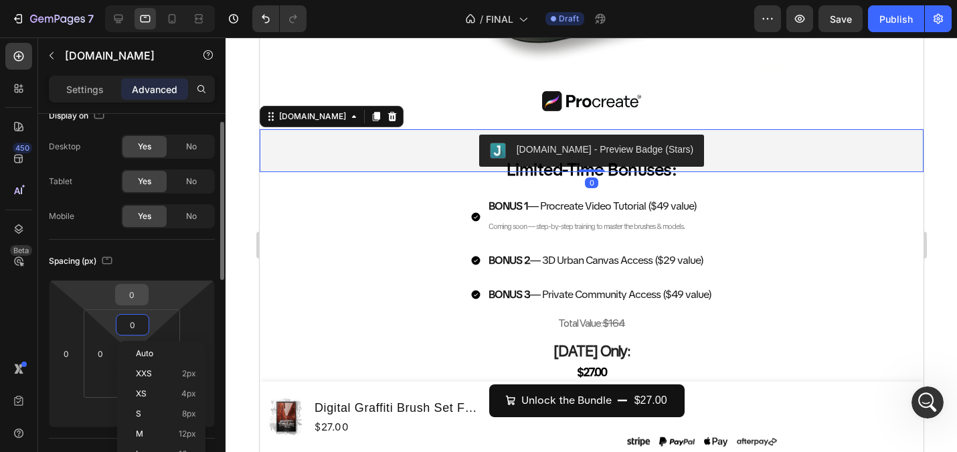
click at [136, 298] on input "0" at bounding box center [131, 294] width 27 height 20
drag, startPoint x: 336, startPoint y: 258, endPoint x: 414, endPoint y: 203, distance: 95.6
click at [336, 259] on div "BONUS 1 — Procreate Video Tutorial ($49 value) Coming soon — step-by-step train…" at bounding box center [591, 250] width 664 height 111
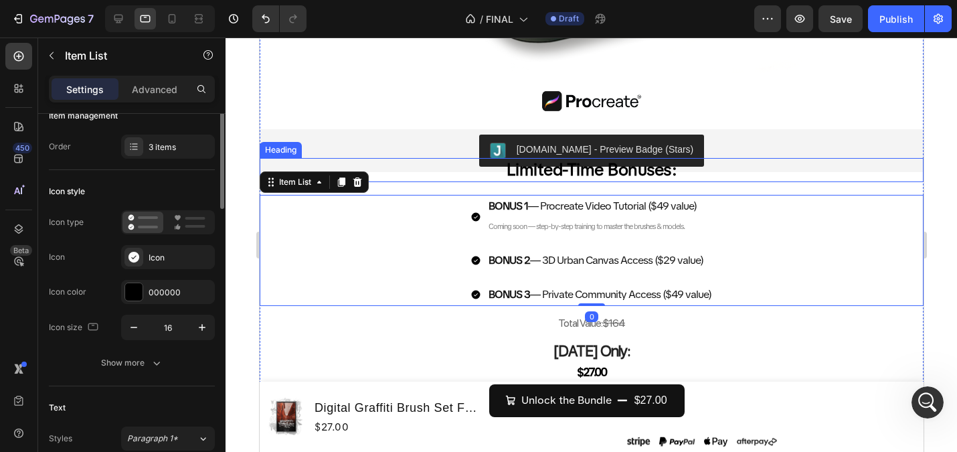
scroll to position [0, 0]
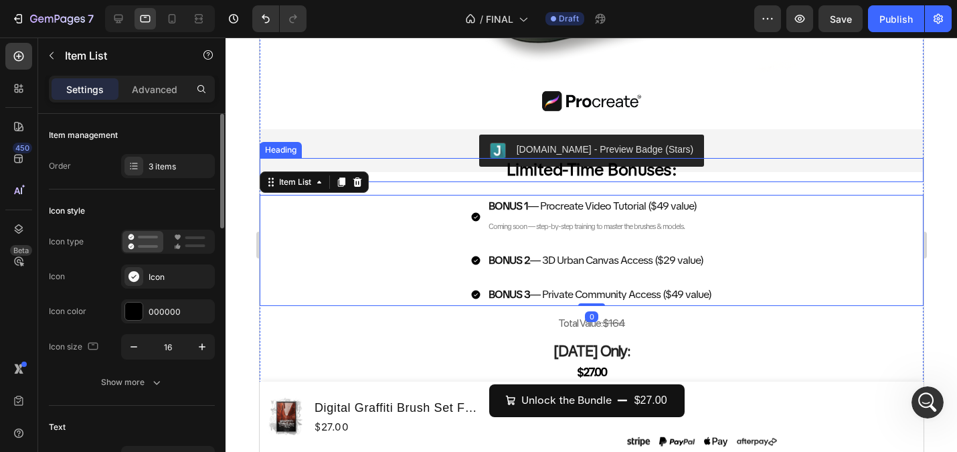
click at [534, 176] on span "Limited-Time Bonuses:" at bounding box center [591, 170] width 171 height 22
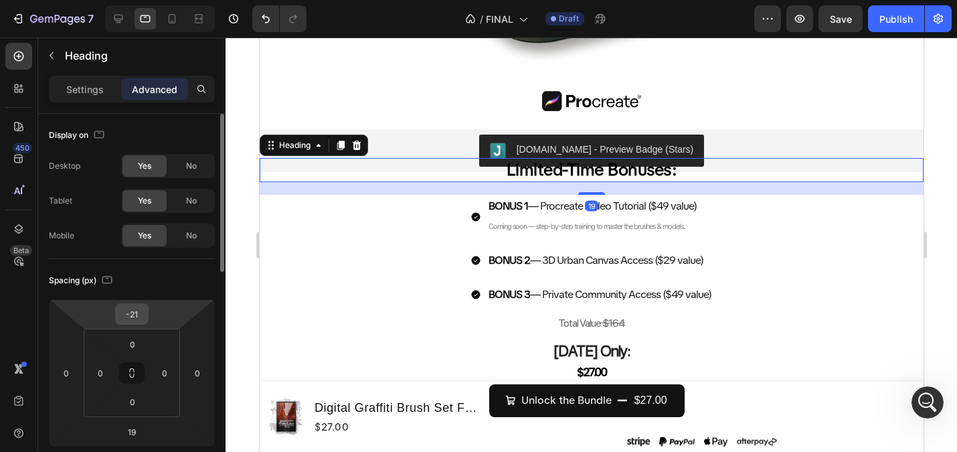
click at [126, 314] on input "-21" at bounding box center [131, 314] width 27 height 20
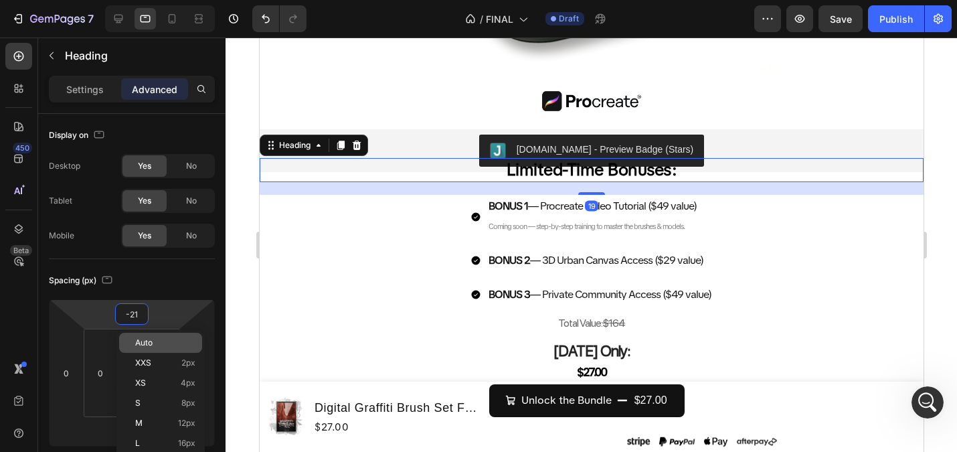
click at [155, 341] on p "Auto" at bounding box center [165, 342] width 60 height 9
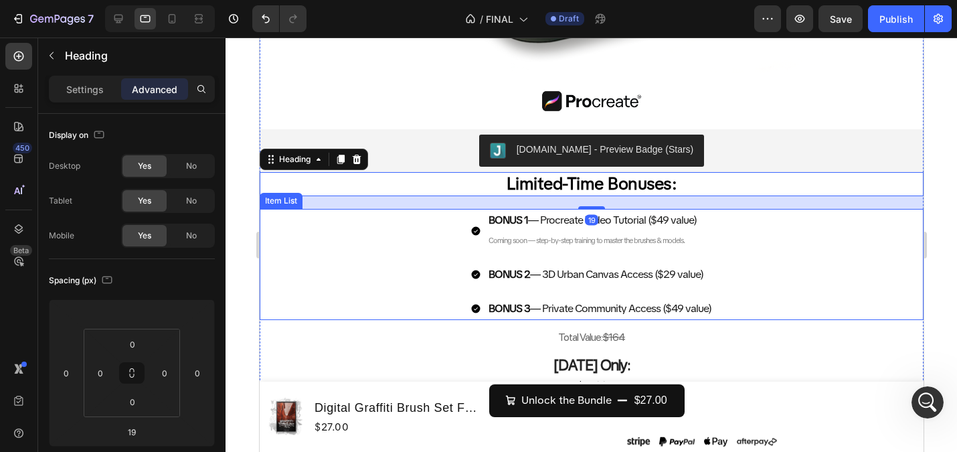
click at [314, 280] on div "BONUS 1 — Procreate Video Tutorial ($49 value) Coming soon — step-by-step train…" at bounding box center [591, 264] width 664 height 111
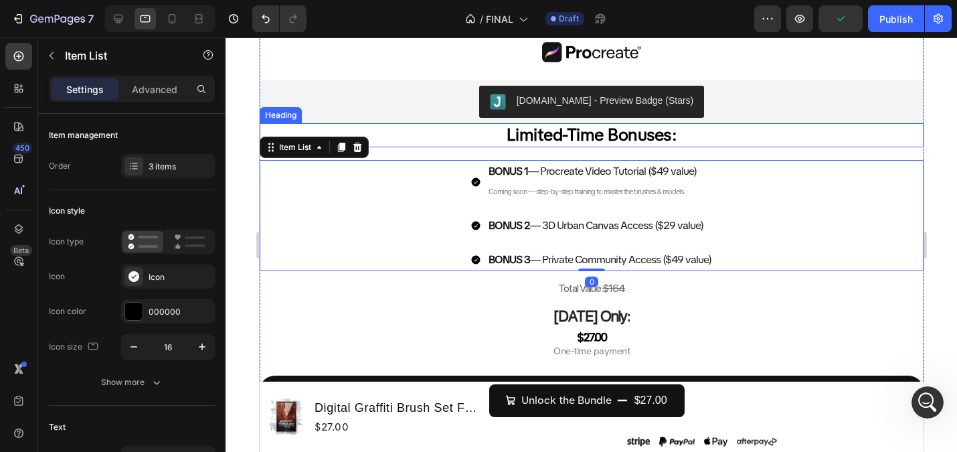
scroll to position [1056, 0]
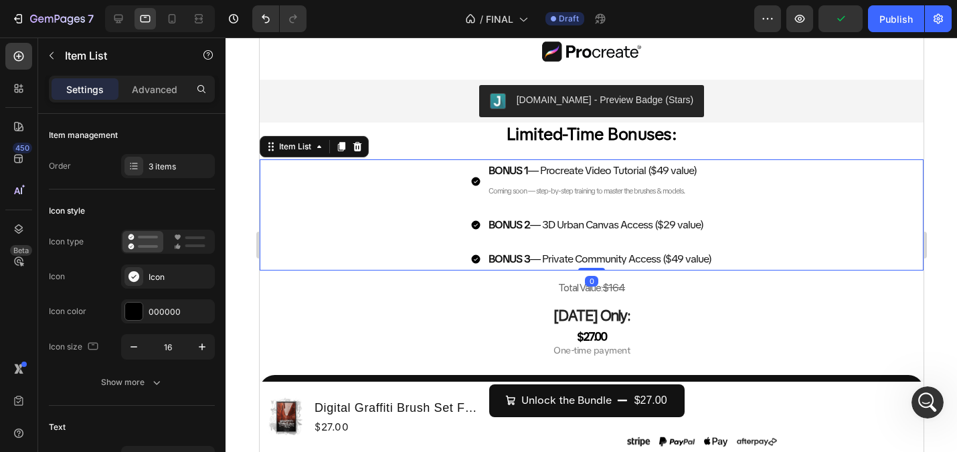
click at [520, 186] on span "Coming soon — step-by-step training to master the brushes & models." at bounding box center [586, 190] width 196 height 9
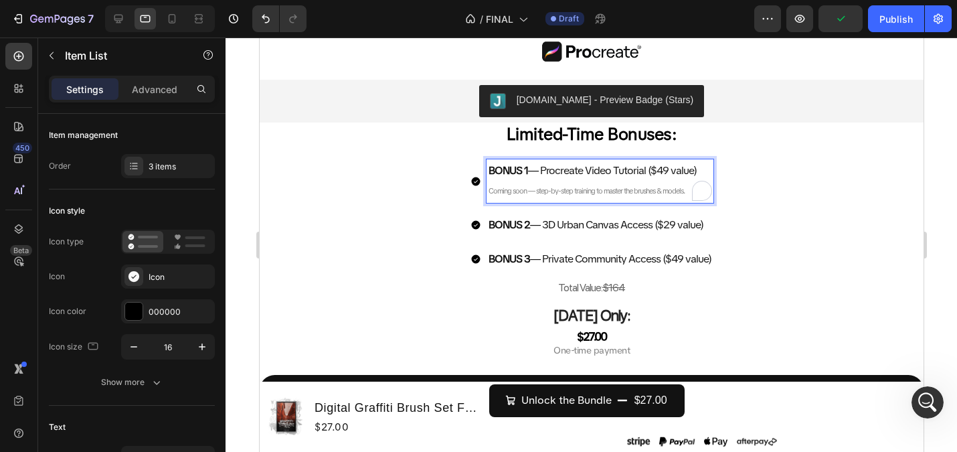
click at [529, 230] on strong "BONUS 2" at bounding box center [508, 224] width 41 height 14
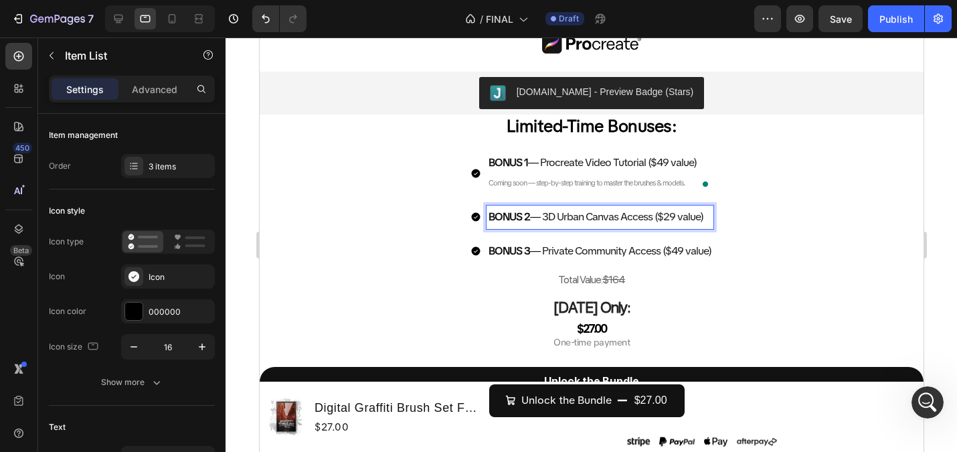
scroll to position [1088, 0]
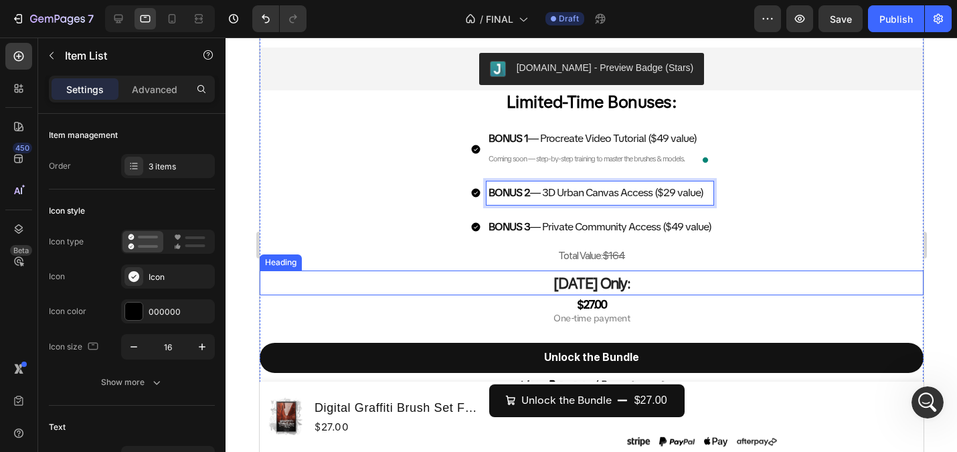
click at [610, 282] on strong "[DATE] Only:" at bounding box center [591, 283] width 77 height 19
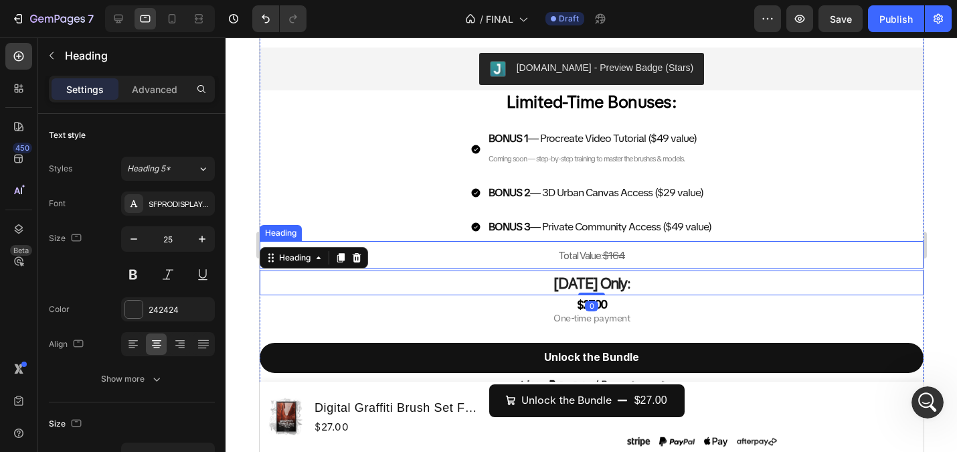
scroll to position [1109, 0]
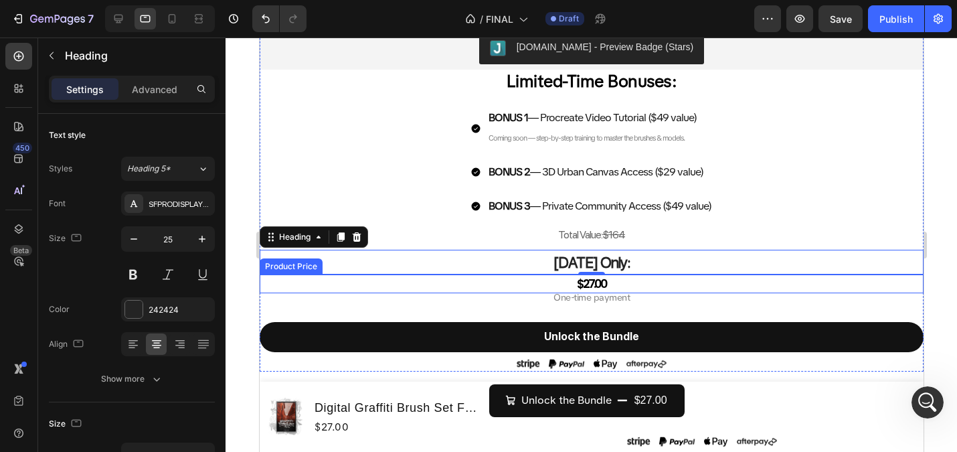
click at [635, 280] on div "$27.00" at bounding box center [591, 283] width 664 height 18
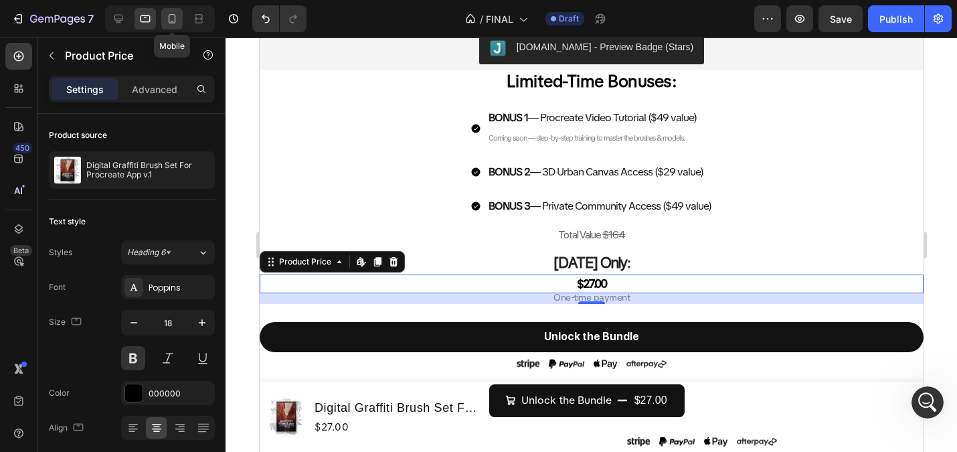
click at [177, 14] on icon at bounding box center [171, 18] width 13 height 13
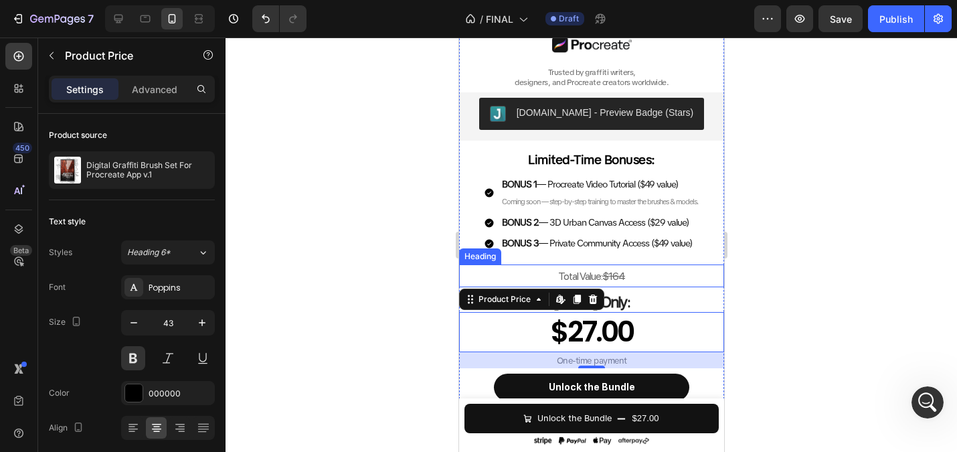
scroll to position [578, 0]
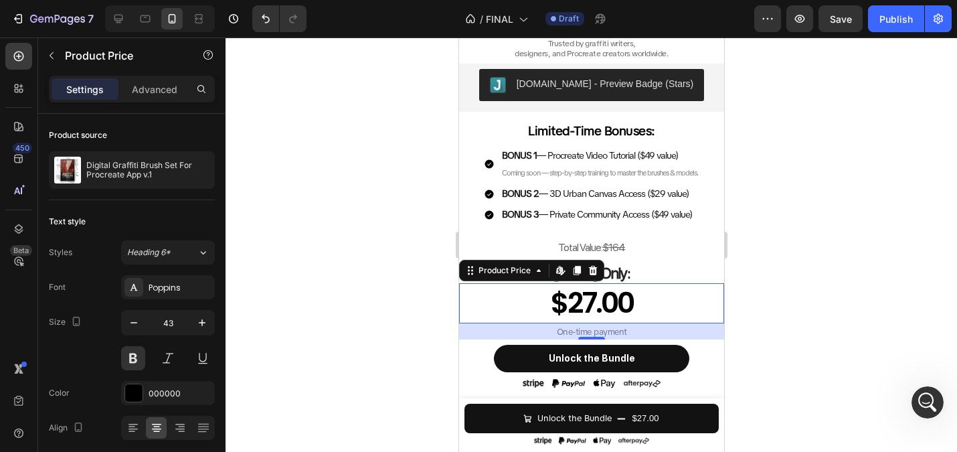
click at [598, 300] on div "$27.00" at bounding box center [590, 303] width 265 height 40
click at [136, 20] on div at bounding box center [145, 18] width 21 height 21
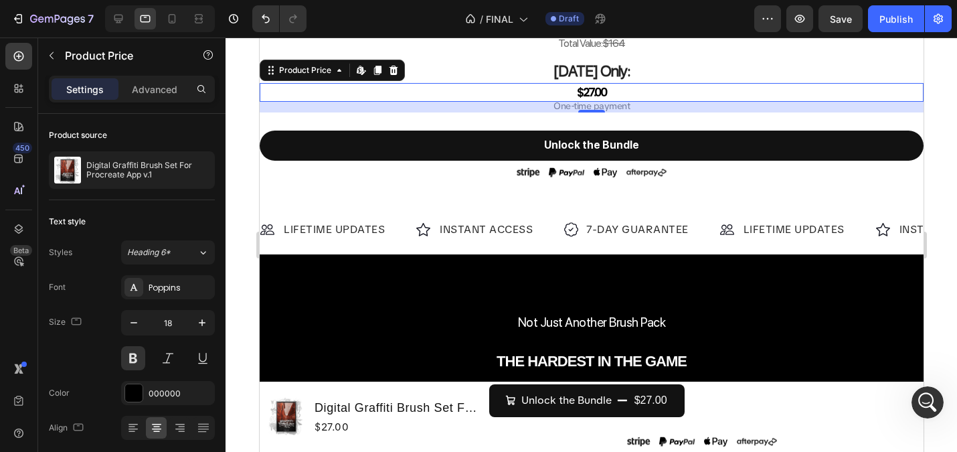
scroll to position [1299, 0]
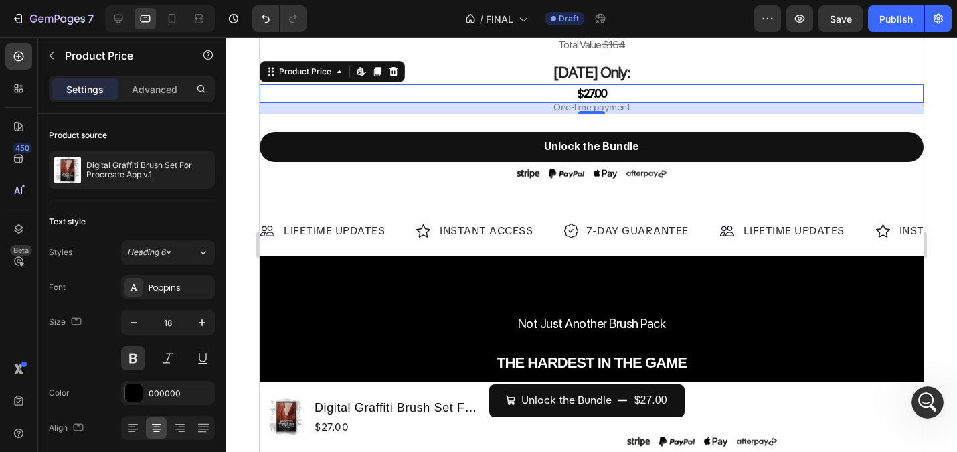
click at [597, 92] on div "$27.00" at bounding box center [591, 93] width 664 height 18
click at [610, 90] on div "$27.00" at bounding box center [591, 93] width 664 height 18
click at [589, 92] on div "$27.00" at bounding box center [591, 93] width 664 height 18
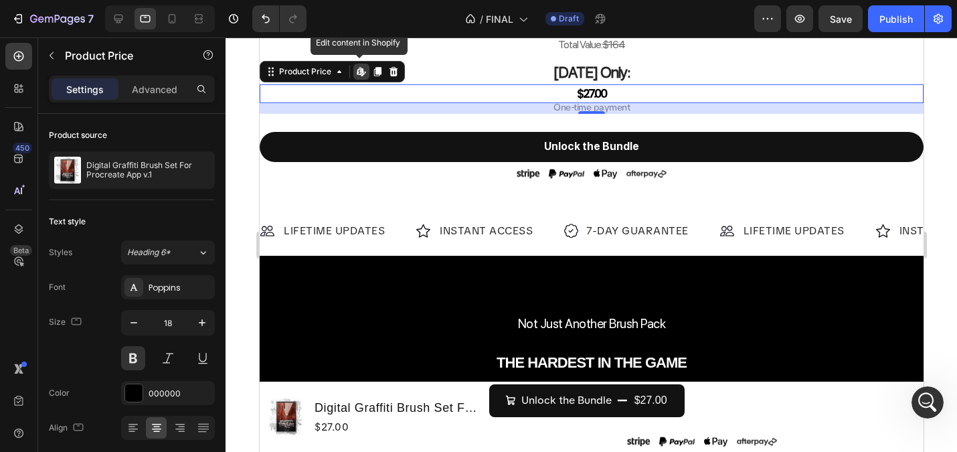
click at [589, 92] on div "$27.00" at bounding box center [591, 93] width 664 height 18
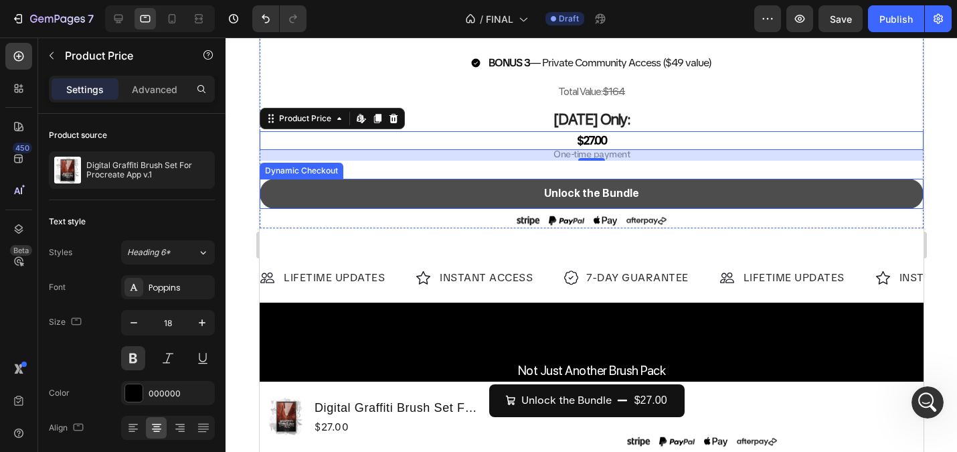
scroll to position [1246, 0]
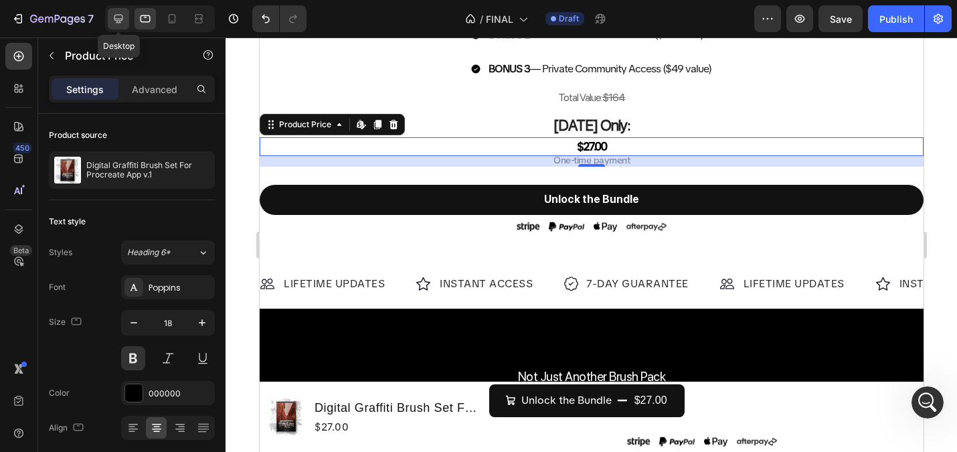
click at [120, 17] on icon at bounding box center [118, 18] width 13 height 13
type input "43"
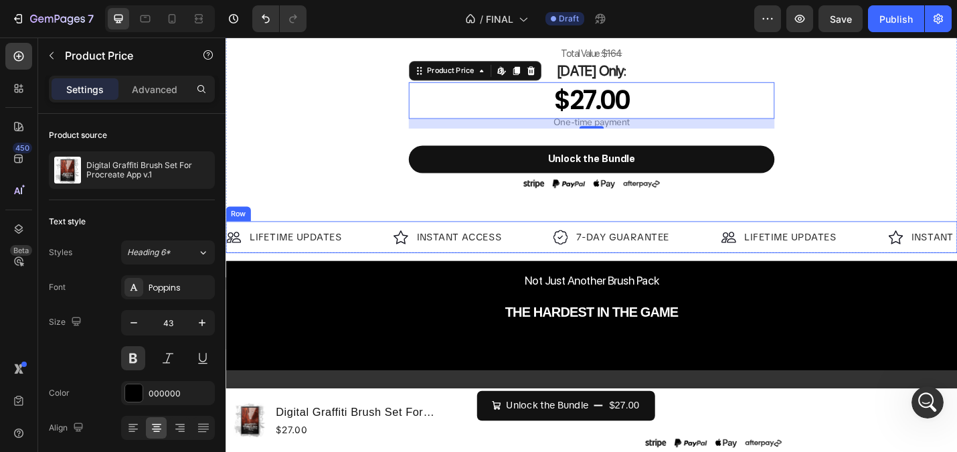
scroll to position [999, 0]
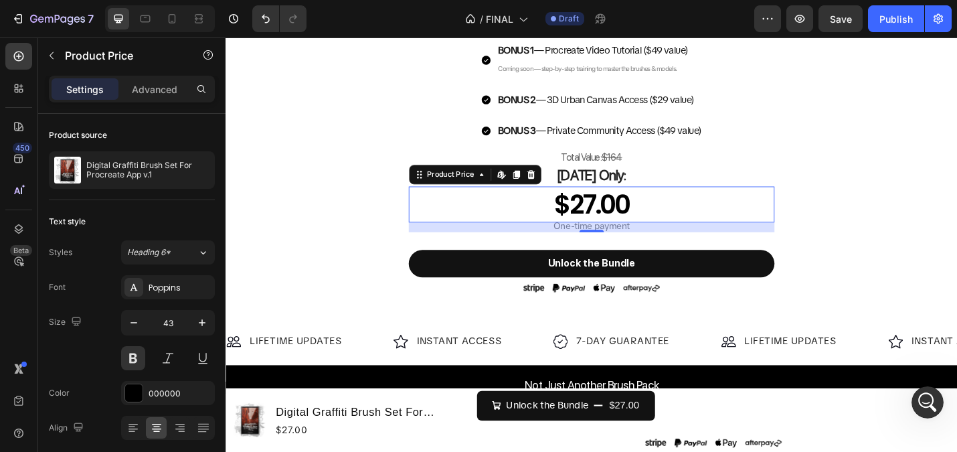
click at [611, 217] on div "$27.00" at bounding box center [626, 221] width 401 height 40
click at [175, 19] on icon at bounding box center [172, 18] width 7 height 9
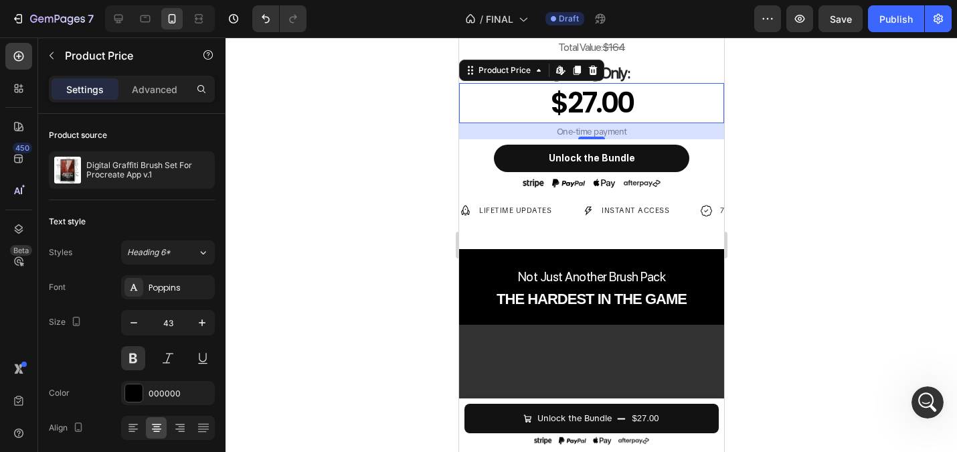
scroll to position [717, 0]
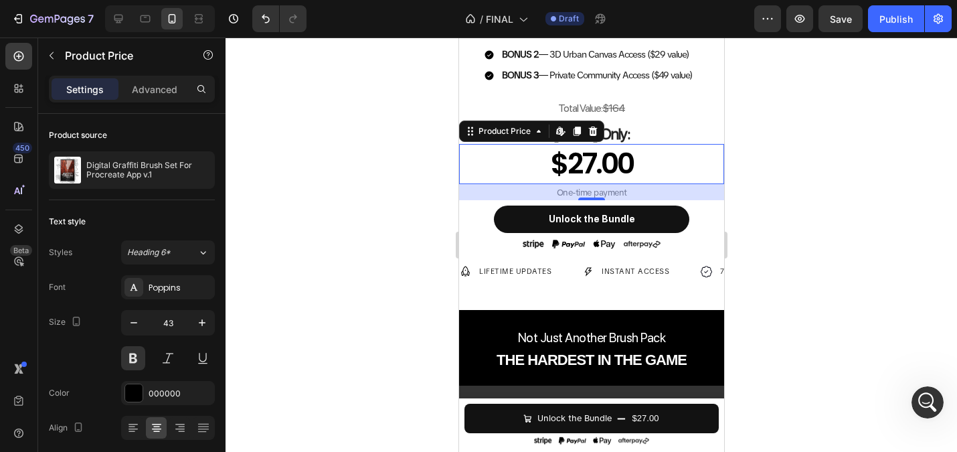
click at [354, 128] on div at bounding box center [591, 244] width 731 height 414
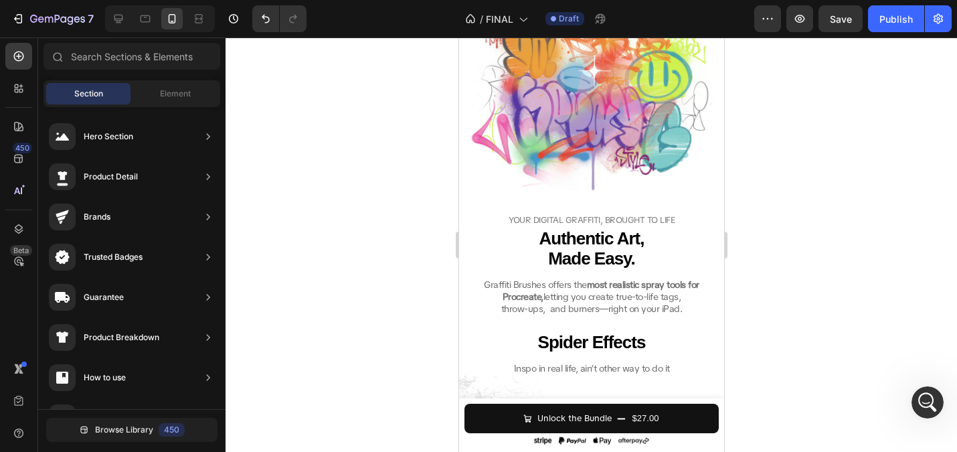
scroll to position [2072, 0]
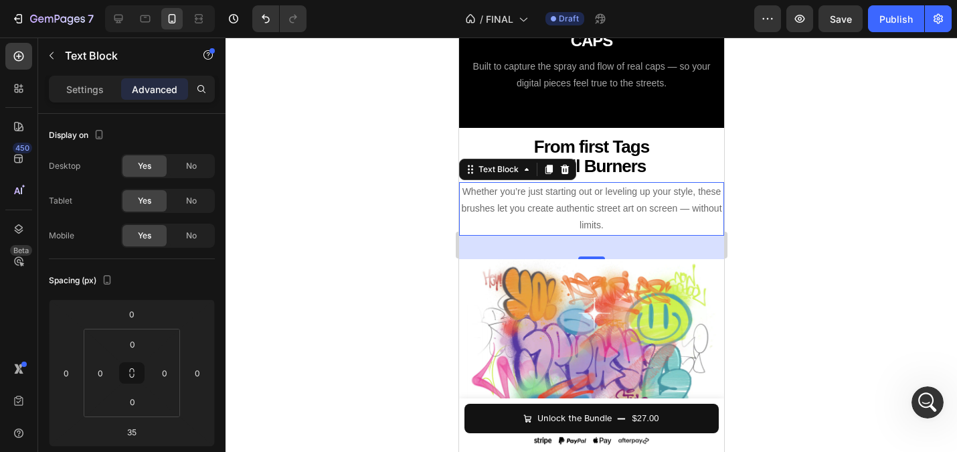
scroll to position [1740, 0]
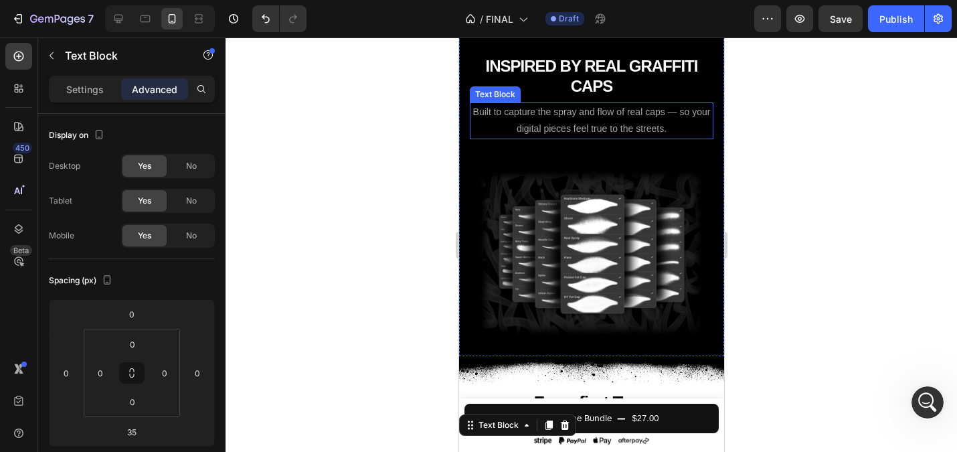
click at [573, 134] on span "Built to capture the spray and flow of real caps — so your digital pieces feel …" at bounding box center [591, 119] width 238 height 27
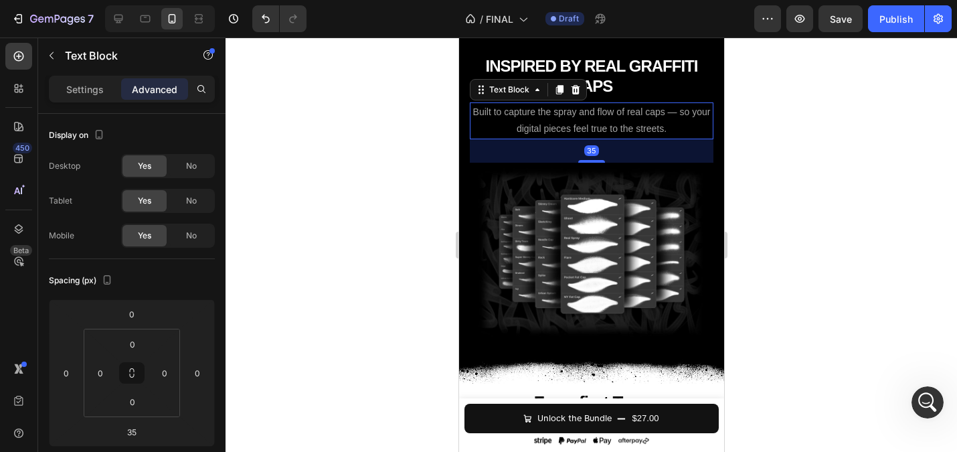
click at [563, 92] on icon at bounding box center [558, 89] width 11 height 11
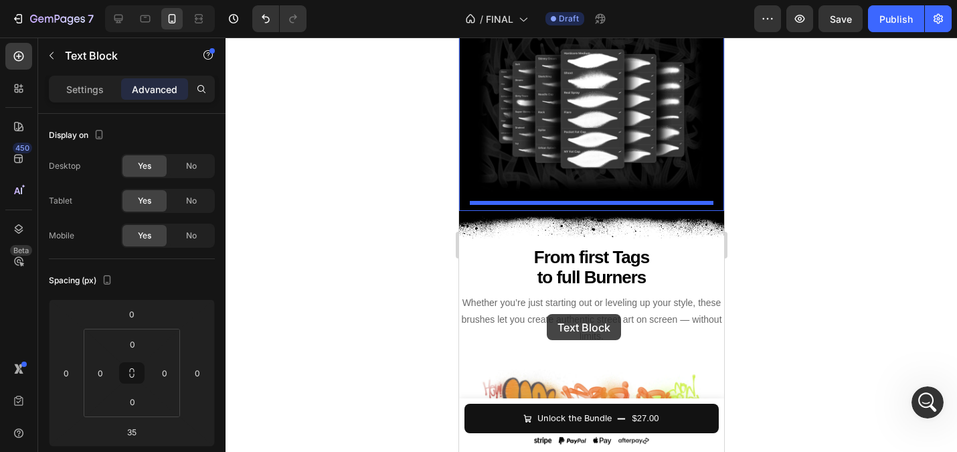
scroll to position [1949, 0]
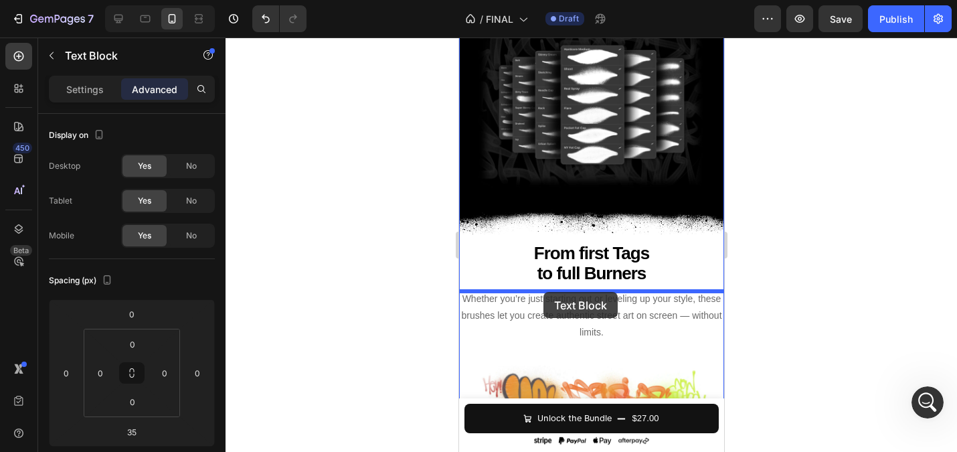
drag, startPoint x: 485, startPoint y: 143, endPoint x: 543, endPoint y: 292, distance: 159.9
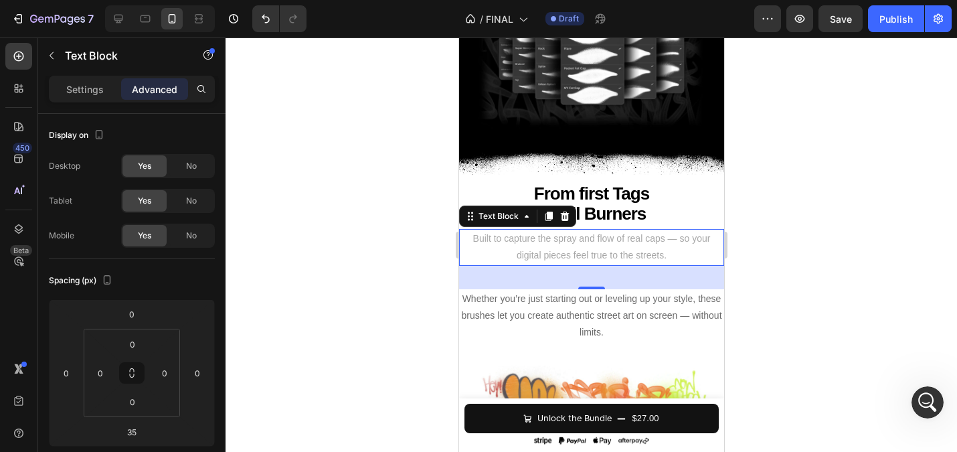
scroll to position [1888, 0]
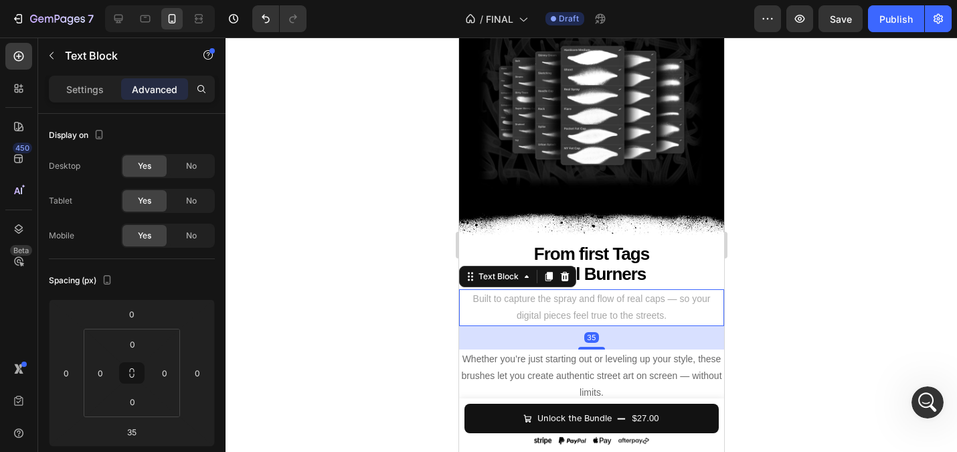
click at [420, 296] on div at bounding box center [591, 244] width 731 height 414
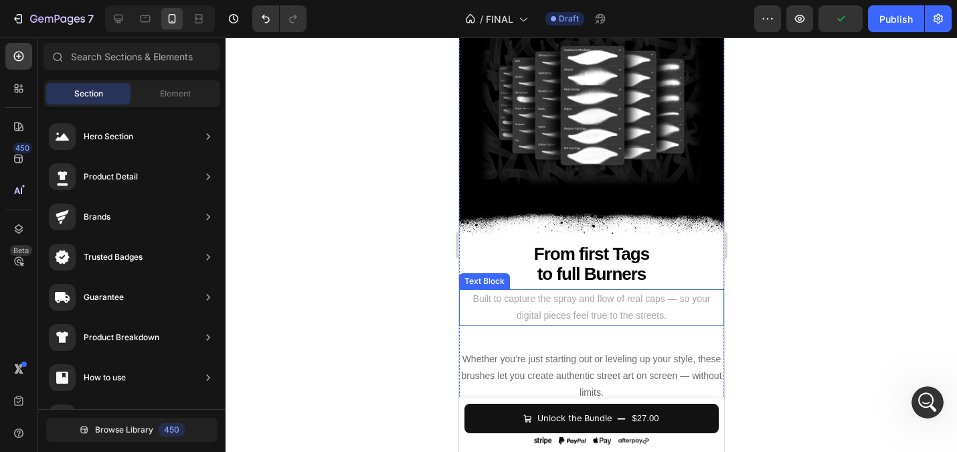
click at [527, 302] on span "Built to capture the spray and flow of real caps — so your digital pieces feel …" at bounding box center [591, 306] width 238 height 27
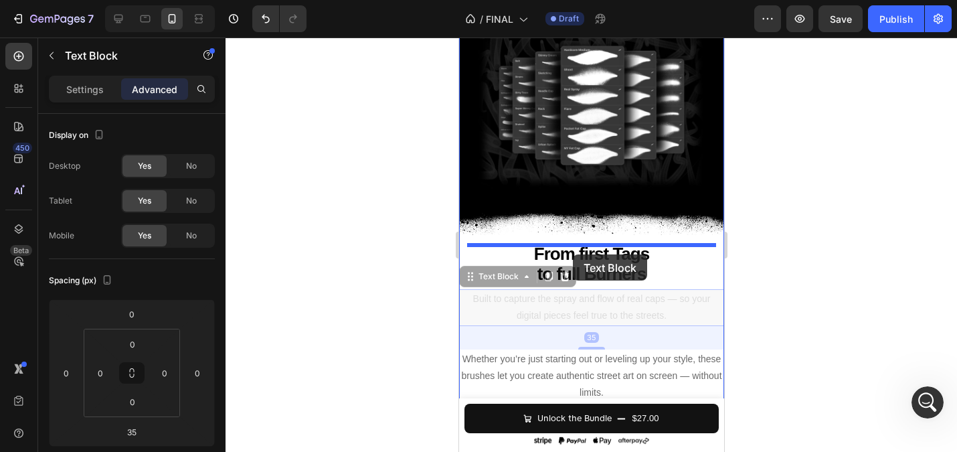
drag, startPoint x: 469, startPoint y: 280, endPoint x: 572, endPoint y: 254, distance: 106.3
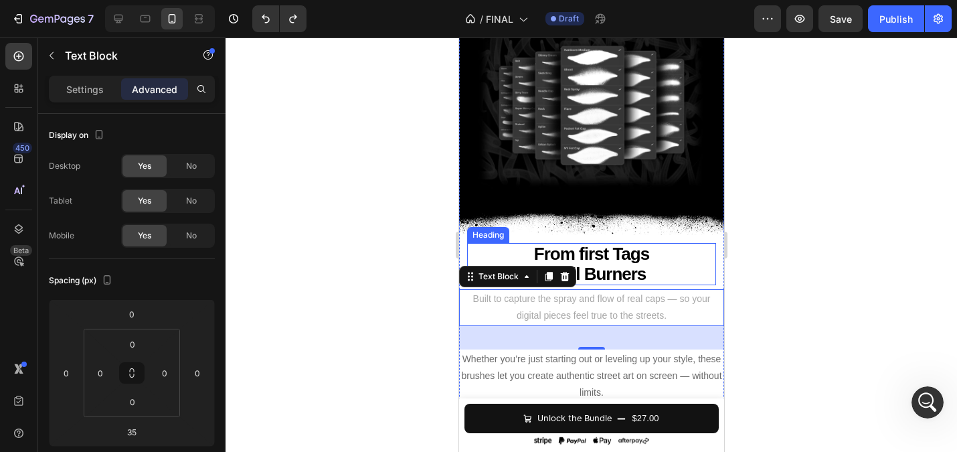
click at [474, 254] on h2 "From first Tags to full Burners" at bounding box center [590, 264] width 249 height 42
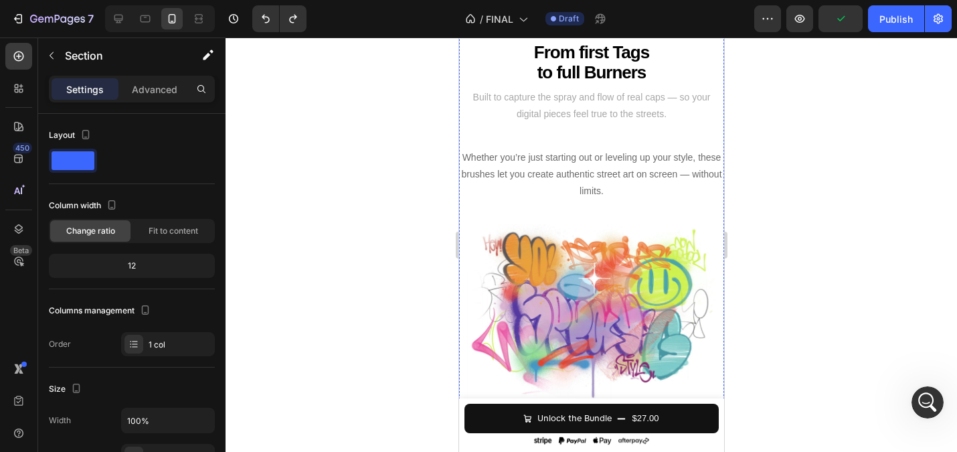
scroll to position [2055, 0]
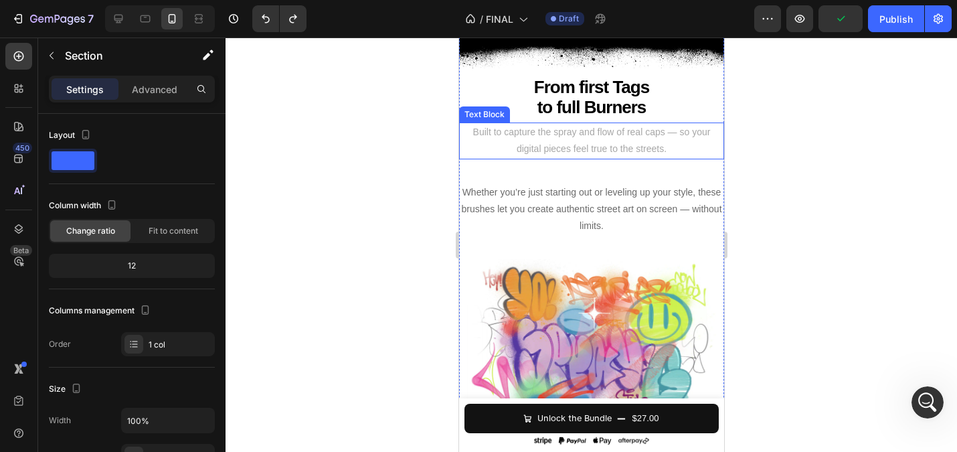
click at [551, 144] on p "Built to capture the spray and flow of real caps — so your digital pieces feel …" at bounding box center [591, 140] width 262 height 33
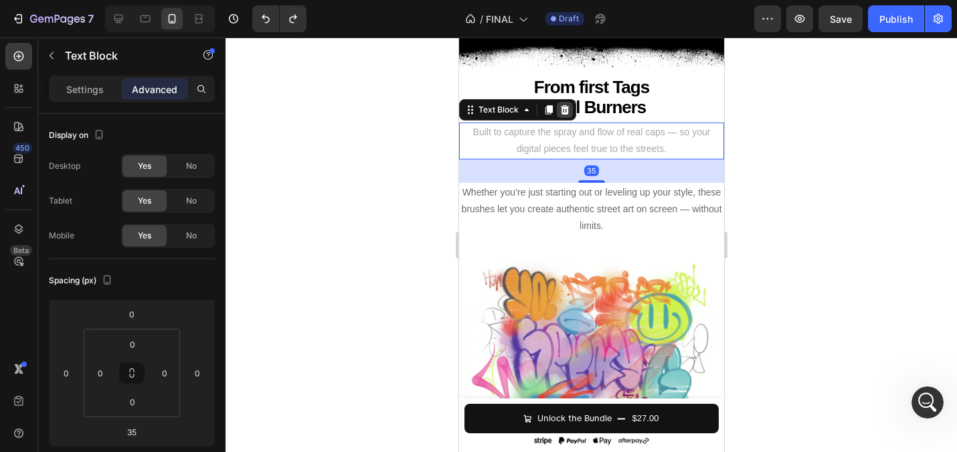
click at [560, 115] on icon at bounding box center [564, 109] width 11 height 11
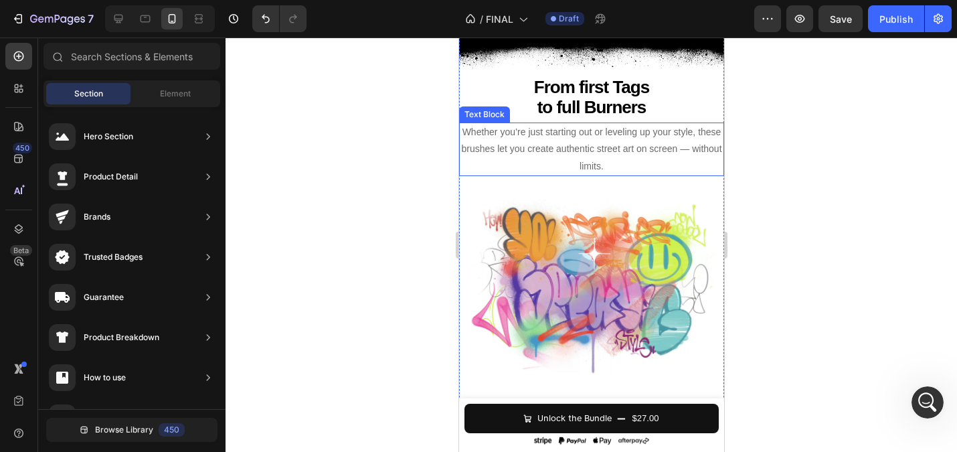
click at [557, 147] on span "Whether you’re just starting out or leveling up your style, these brushes let y…" at bounding box center [590, 148] width 260 height 44
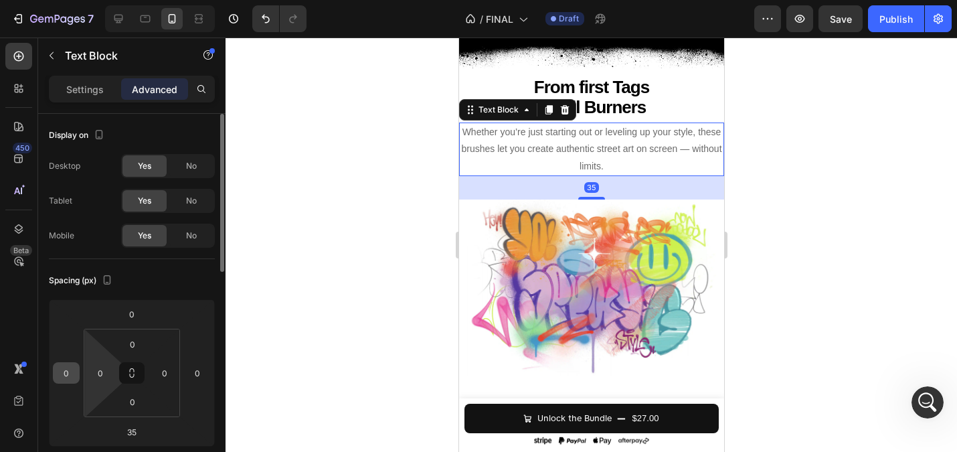
click at [72, 369] on input "0" at bounding box center [66, 373] width 20 height 20
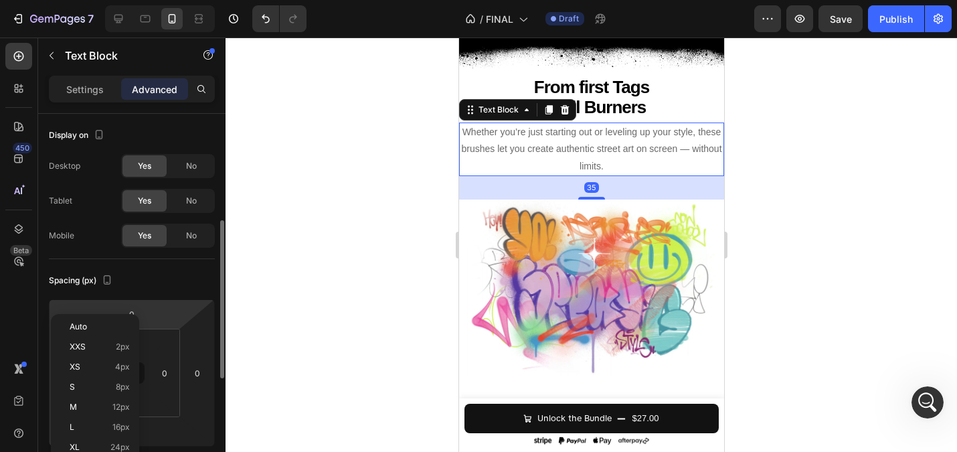
scroll to position [75, 0]
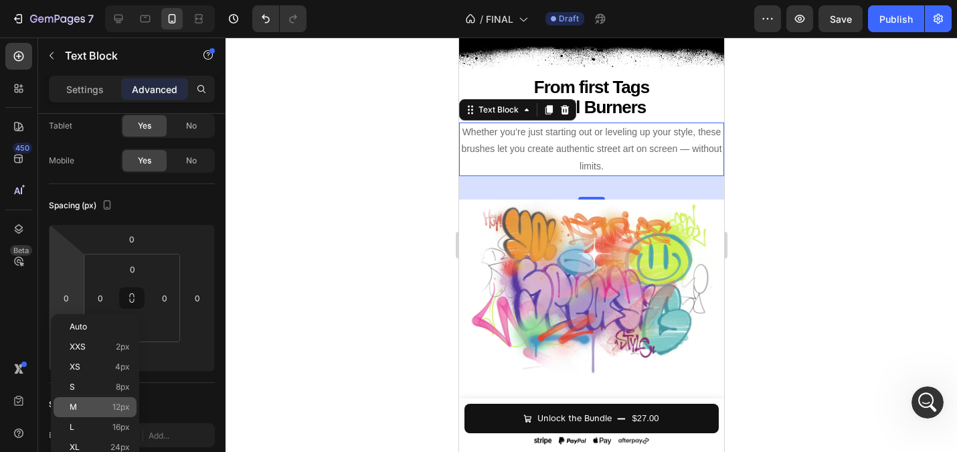
click at [113, 412] on div "M 12px" at bounding box center [95, 407] width 83 height 20
type input "12"
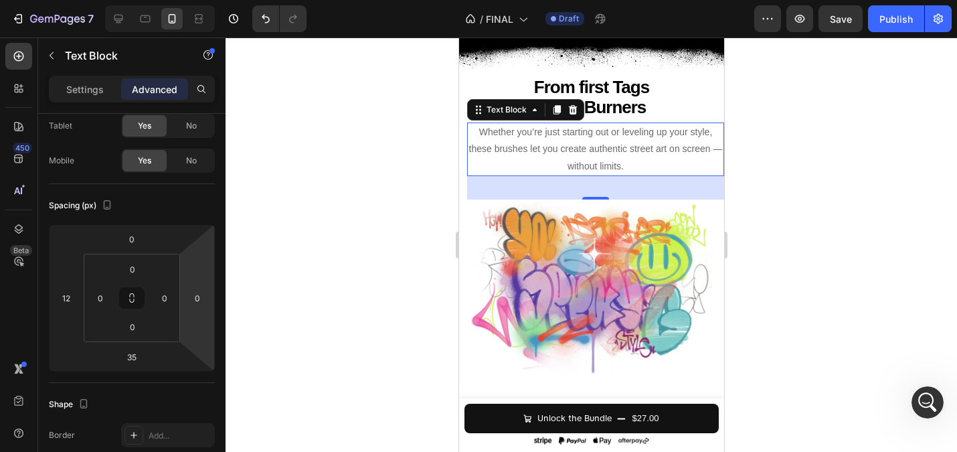
click at [369, 215] on div at bounding box center [591, 244] width 731 height 414
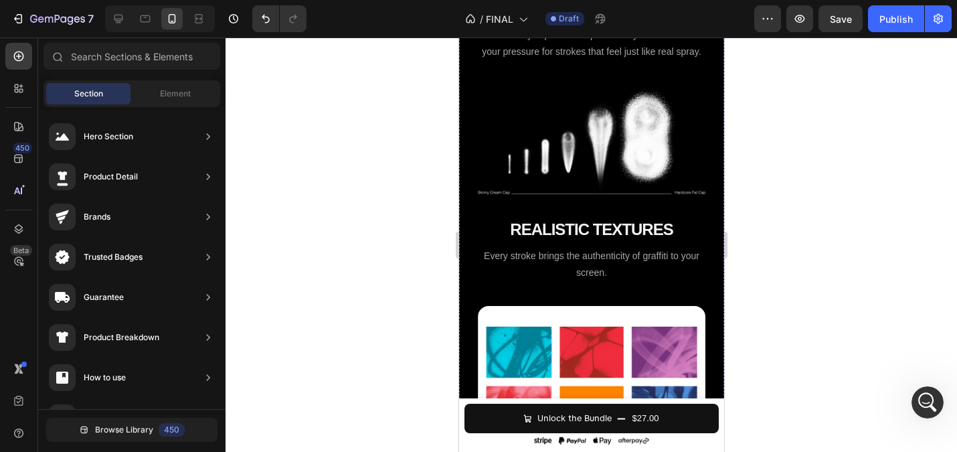
scroll to position [1225, 0]
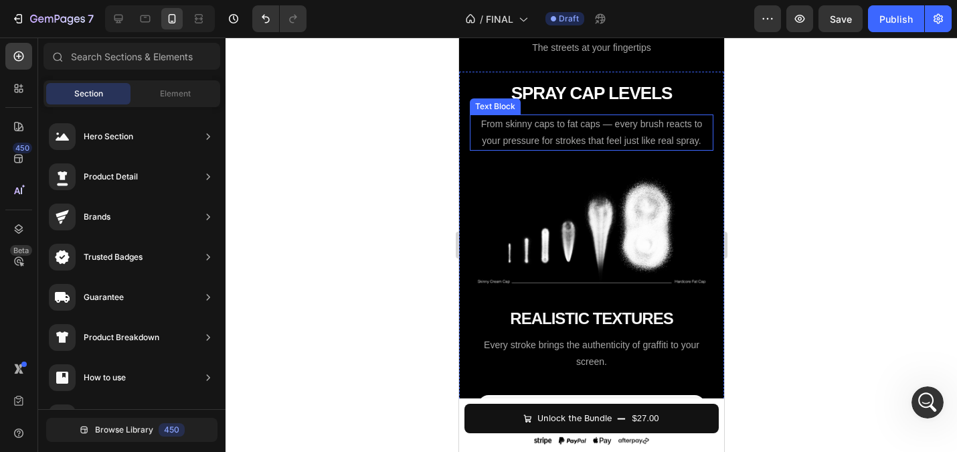
click at [519, 137] on span "From skinny caps to fat caps — every brush reacts to your pressure for strokes …" at bounding box center [590, 131] width 221 height 27
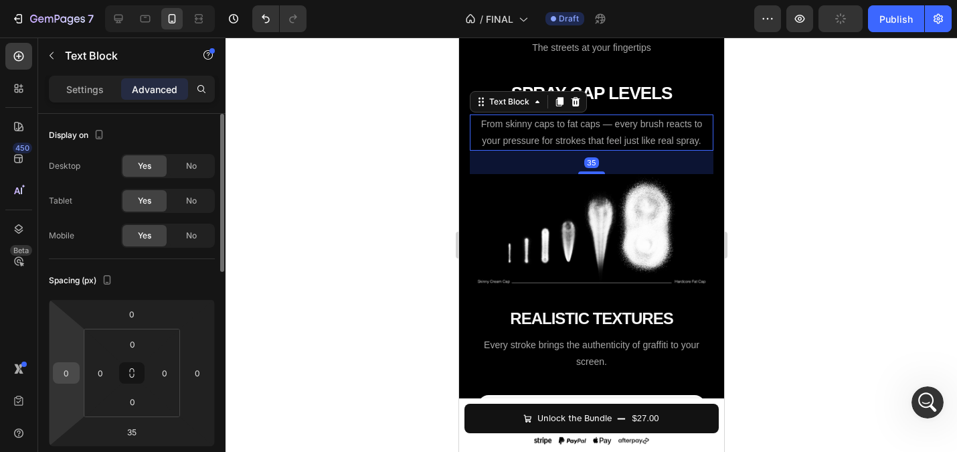
click at [68, 375] on input "0" at bounding box center [66, 373] width 20 height 20
click at [272, 339] on div at bounding box center [591, 244] width 731 height 414
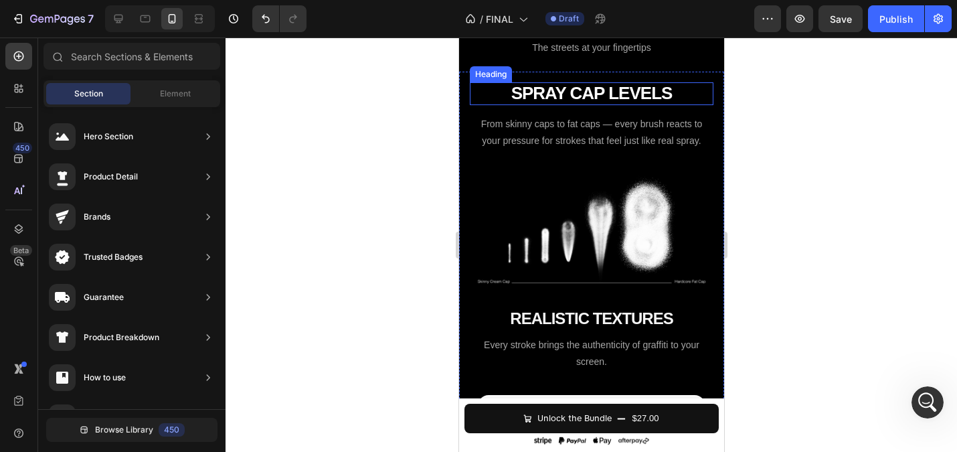
click at [591, 137] on span "From skinny caps to fat caps — every brush reacts to your pressure for strokes …" at bounding box center [590, 131] width 221 height 27
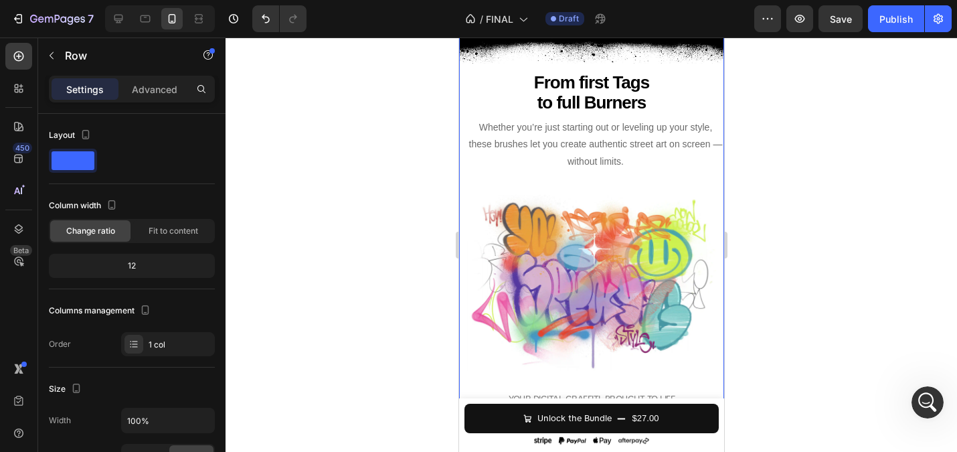
scroll to position [2103, 0]
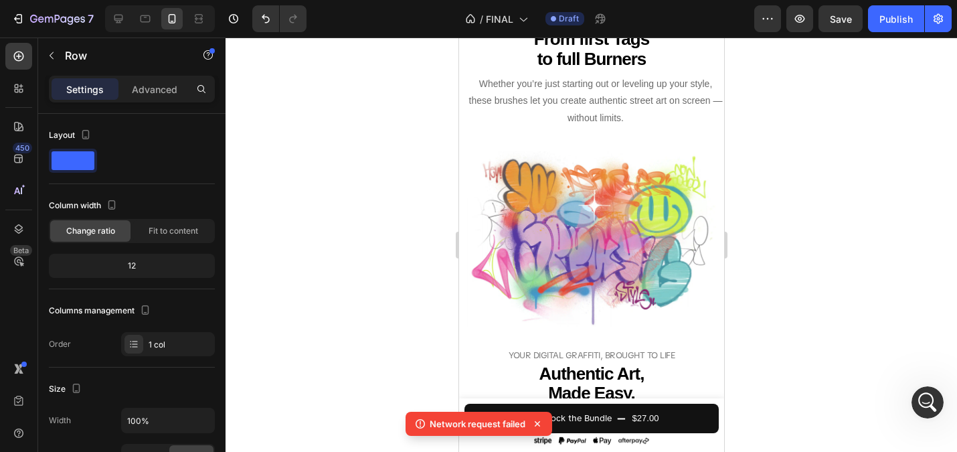
click at [406, 213] on div at bounding box center [591, 244] width 731 height 414
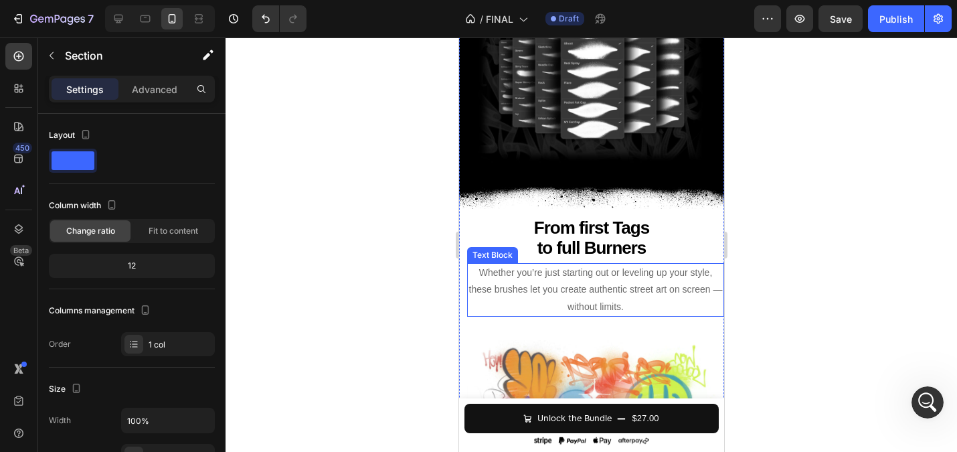
scroll to position [1914, 0]
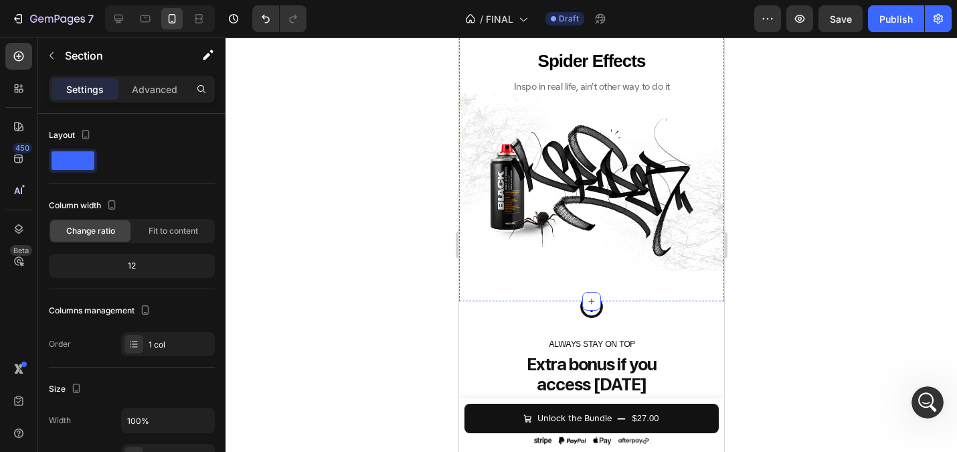
scroll to position [2654, 0]
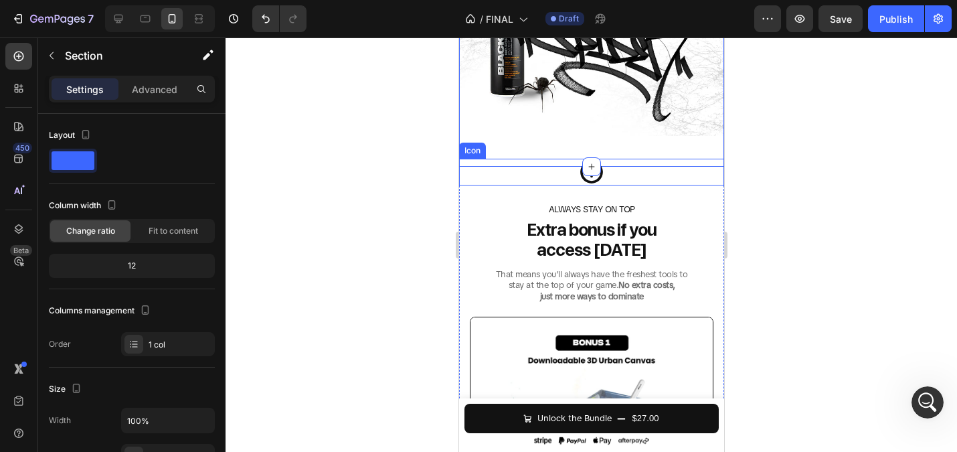
click at [506, 163] on div "Icon" at bounding box center [590, 172] width 265 height 27
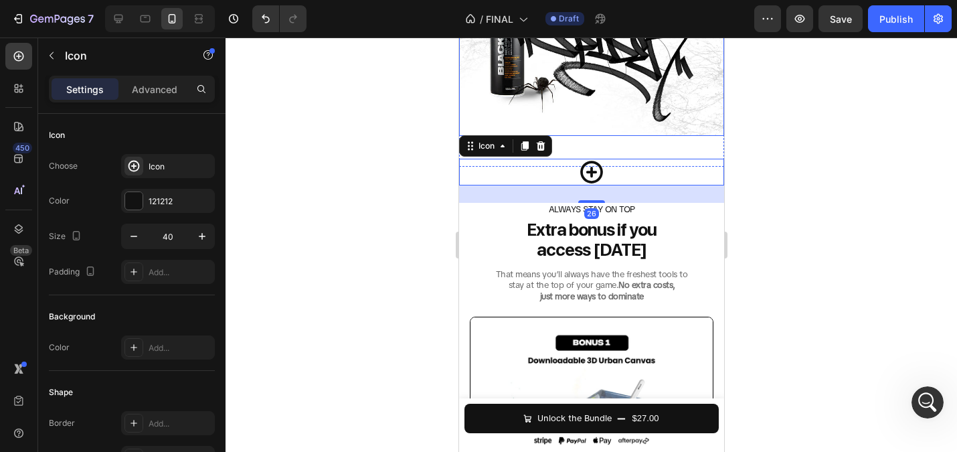
click at [460, 124] on img at bounding box center [590, 47] width 265 height 177
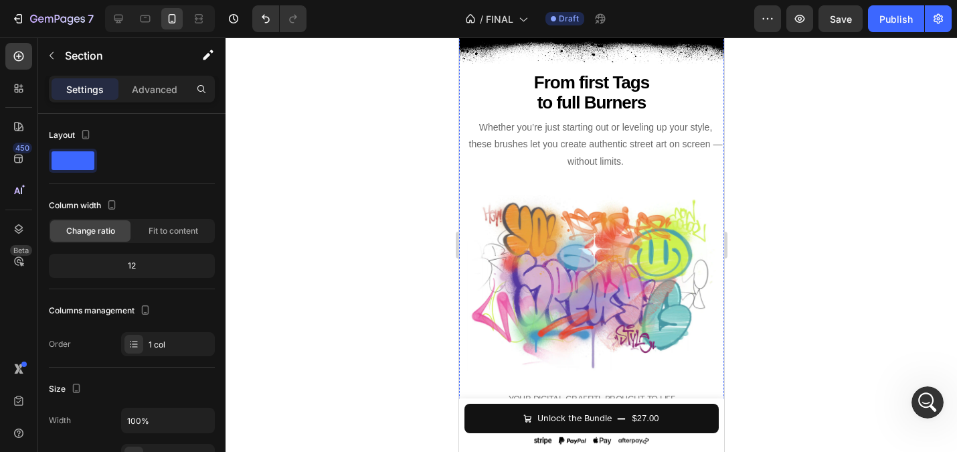
scroll to position [2016, 0]
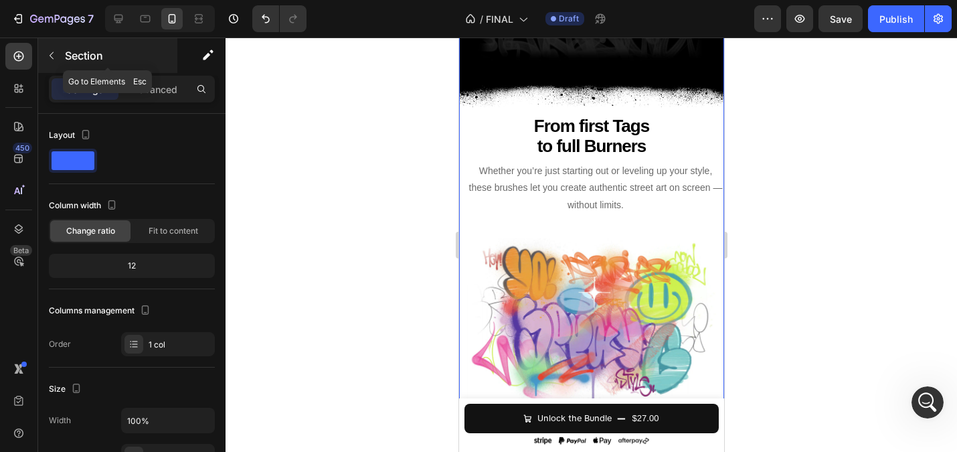
click at [39, 58] on div "Section" at bounding box center [107, 55] width 139 height 35
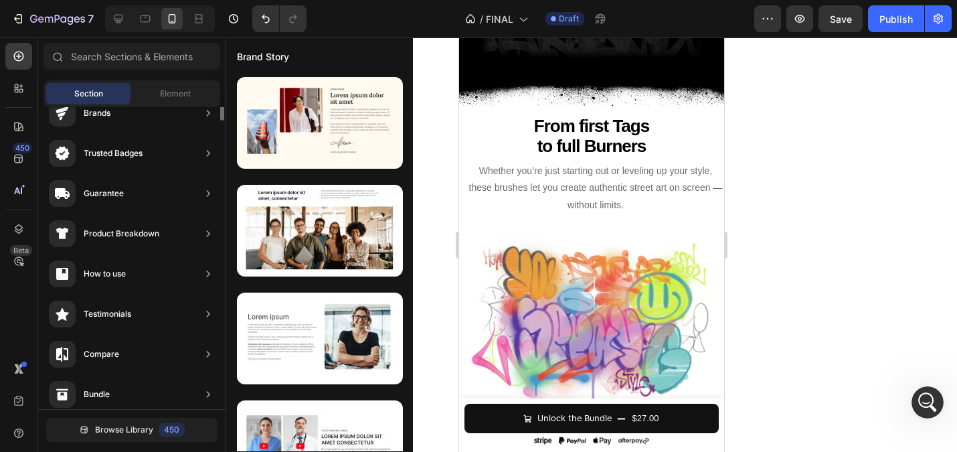
scroll to position [0, 0]
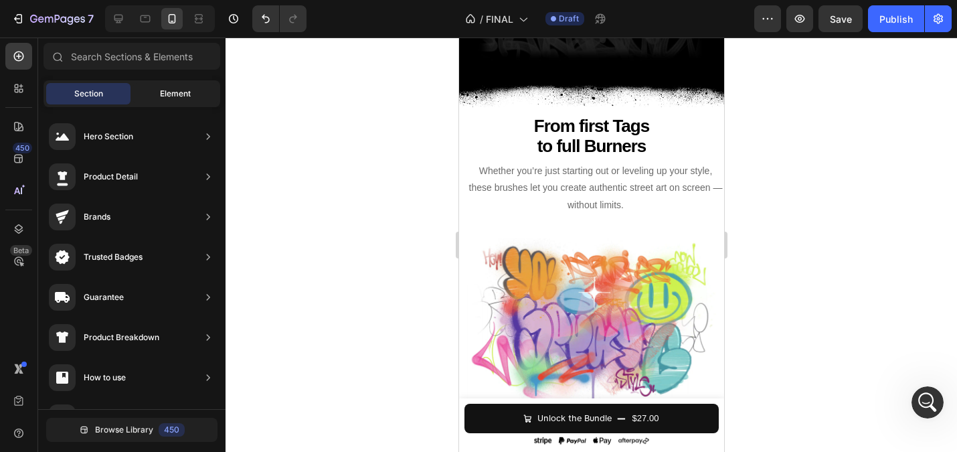
click at [156, 85] on div "Element" at bounding box center [175, 93] width 84 height 21
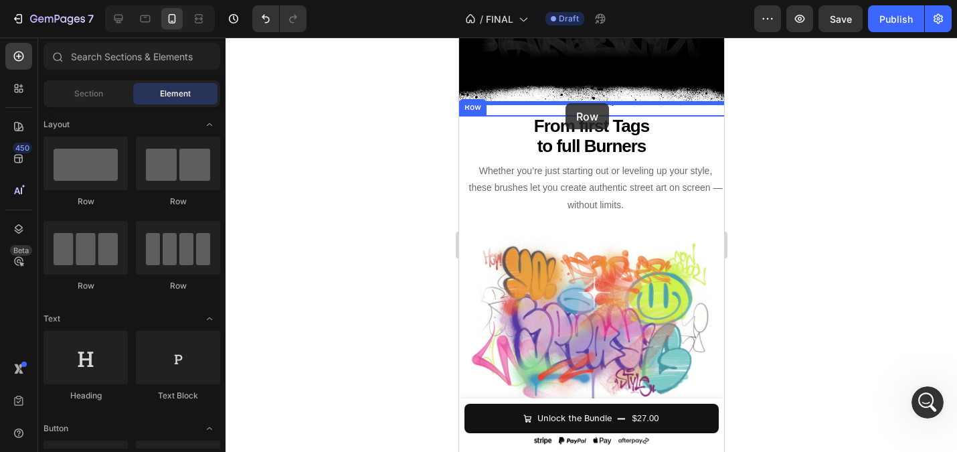
drag, startPoint x: 546, startPoint y: 201, endPoint x: 565, endPoint y: 103, distance: 99.5
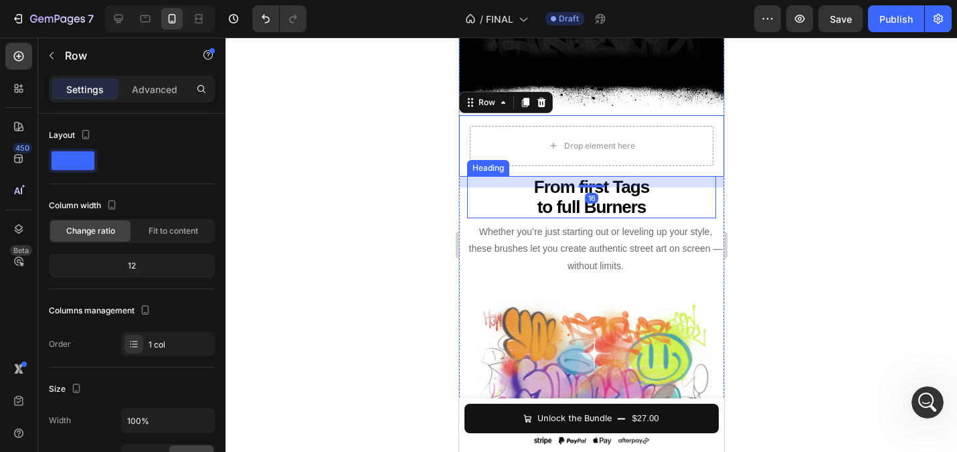
click at [628, 193] on h2 "From first Tags to full Burners" at bounding box center [590, 197] width 249 height 42
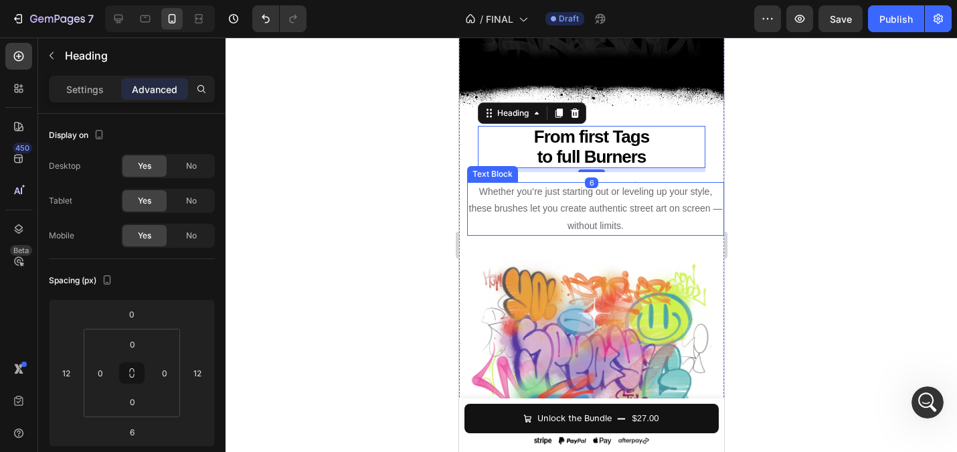
click at [547, 207] on span "Whether you’re just starting out or leveling up your style, these brushes let y…" at bounding box center [595, 208] width 254 height 44
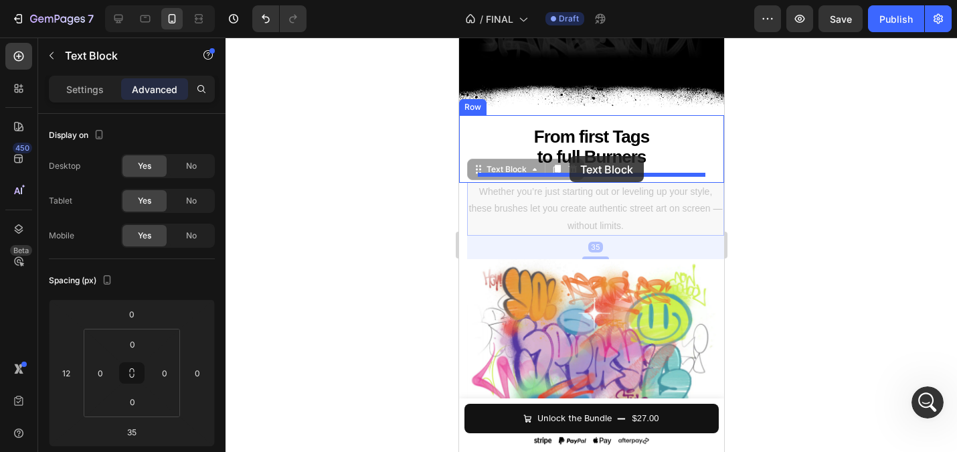
drag, startPoint x: 474, startPoint y: 173, endPoint x: 566, endPoint y: 161, distance: 92.6
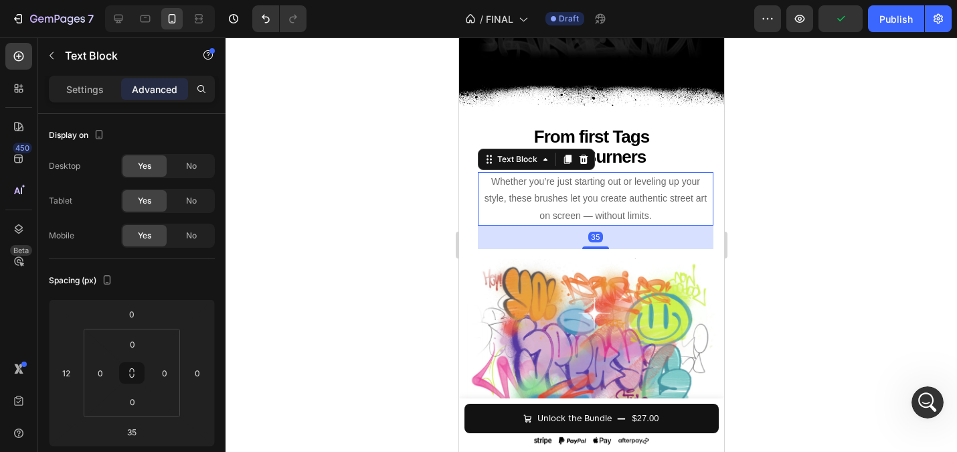
click at [576, 212] on span "Whether you’re just starting out or leveling up your style, these brushes let y…" at bounding box center [595, 198] width 222 height 44
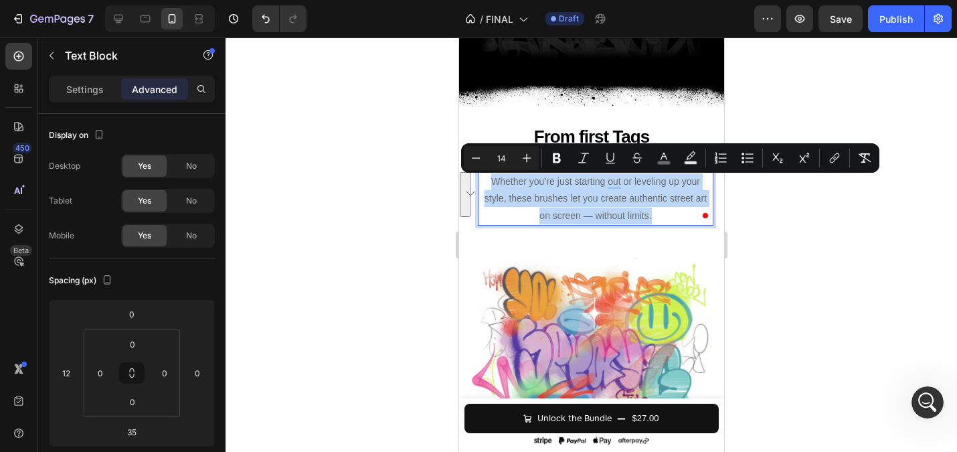
drag, startPoint x: 666, startPoint y: 220, endPoint x: 476, endPoint y: 181, distance: 194.0
click at [476, 181] on div "From first Tags to full Burners Heading Whether you’re just starting out or lev…" at bounding box center [591, 187] width 244 height 123
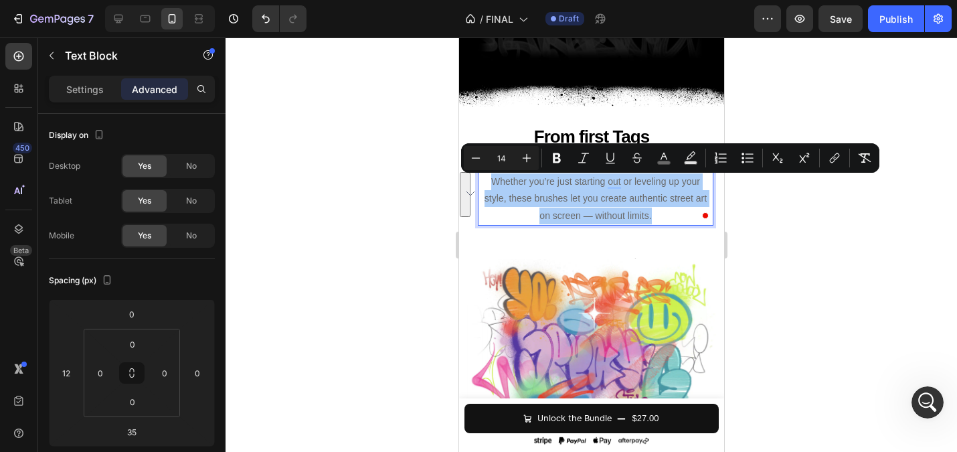
click at [329, 154] on div at bounding box center [591, 244] width 731 height 414
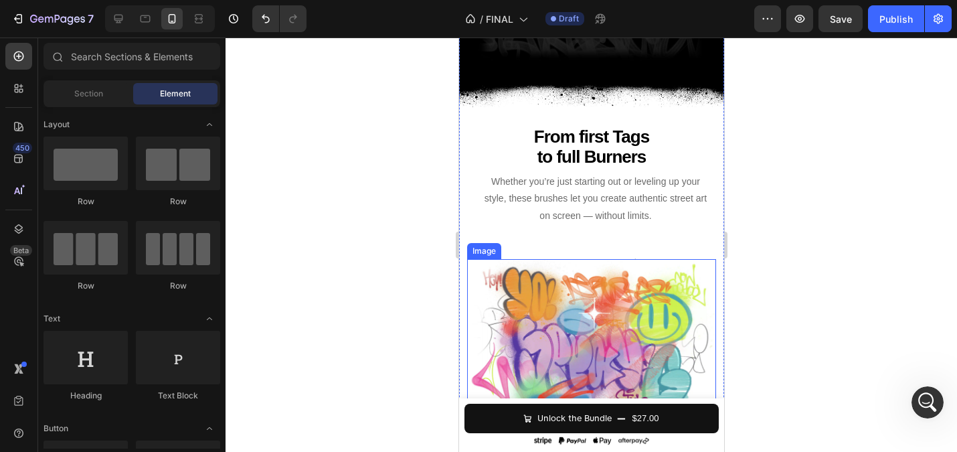
click at [565, 298] on img at bounding box center [590, 347] width 249 height 176
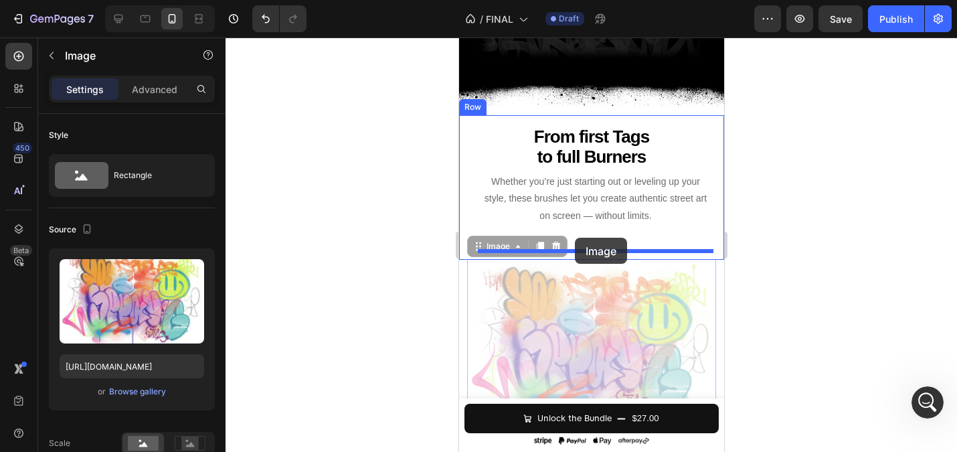
drag, startPoint x: 478, startPoint y: 251, endPoint x: 574, endPoint y: 238, distance: 97.3
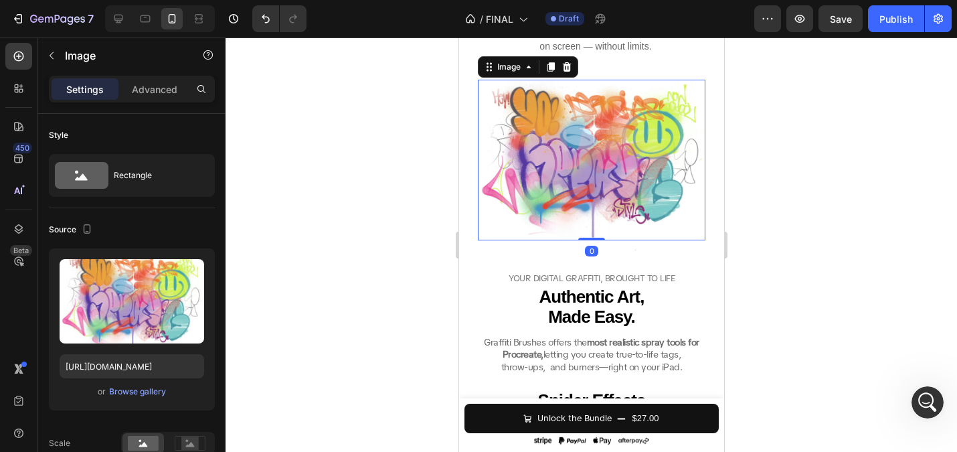
scroll to position [2187, 0]
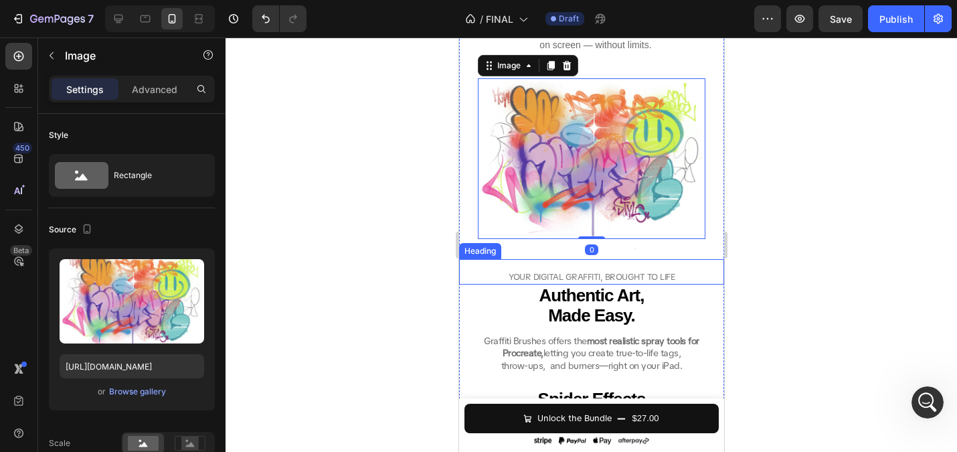
click at [573, 280] on span "YOUR DIGITAL GRAFFITI, BROUGHT TO LIFE" at bounding box center [591, 276] width 166 height 11
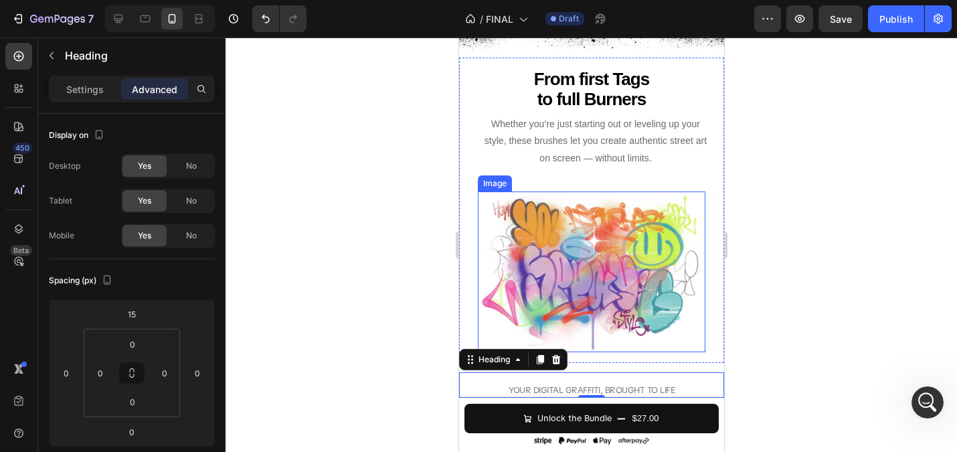
scroll to position [2073, 0]
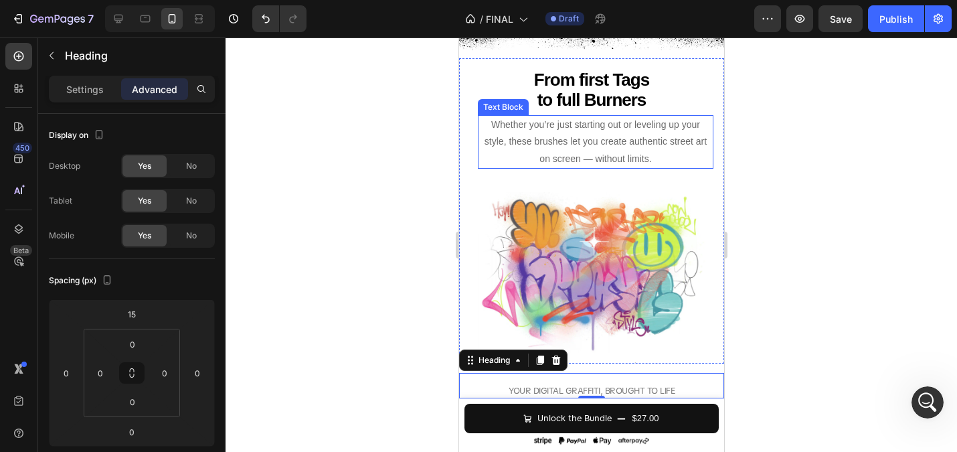
click at [569, 150] on p "Whether you’re just starting out or leveling up your style, these brushes let y…" at bounding box center [594, 141] width 233 height 51
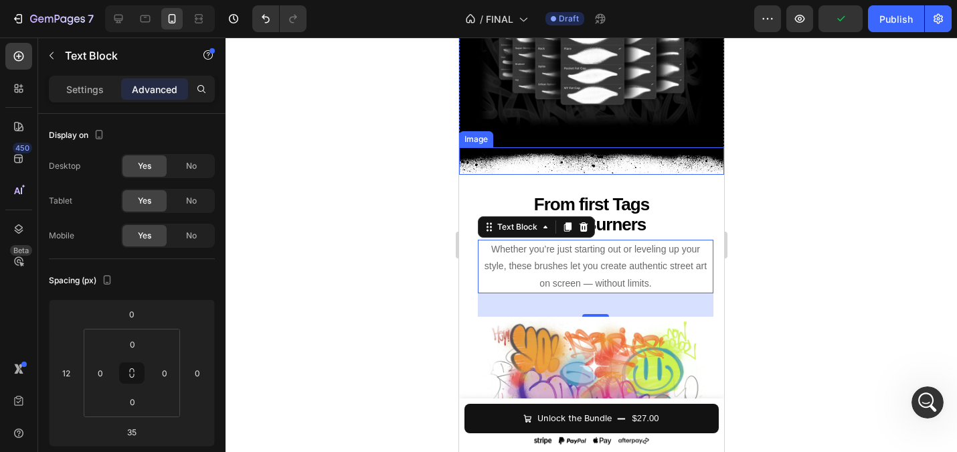
scroll to position [1997, 0]
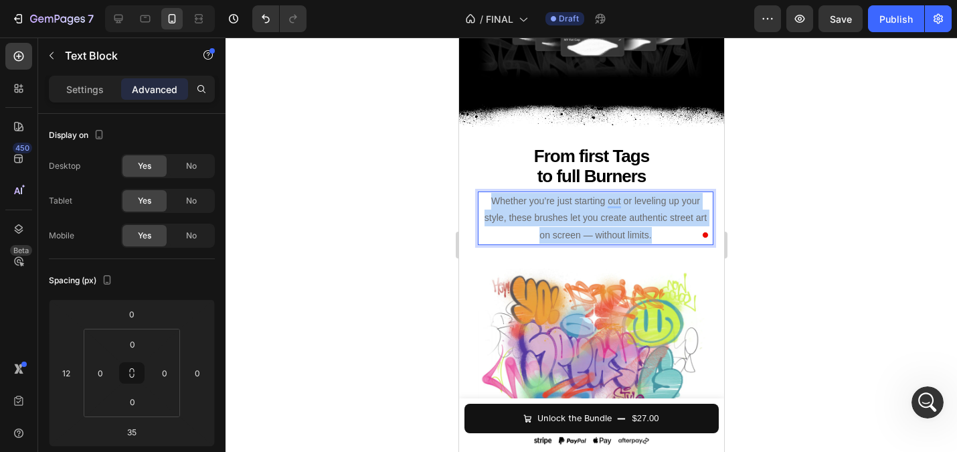
drag, startPoint x: 651, startPoint y: 242, endPoint x: 476, endPoint y: 197, distance: 180.3
click at [476, 197] on div "From first Tags to full Burners Heading Whether you’re just starting out or lev…" at bounding box center [591, 287] width 244 height 284
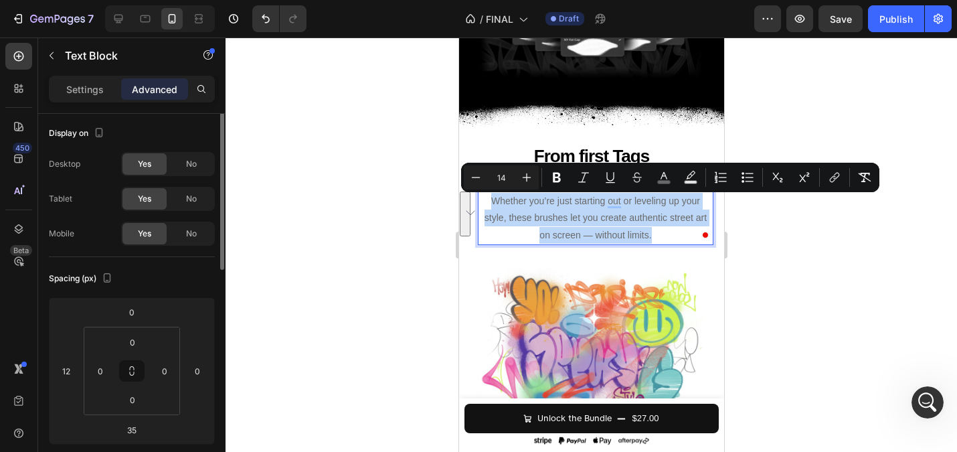
scroll to position [0, 0]
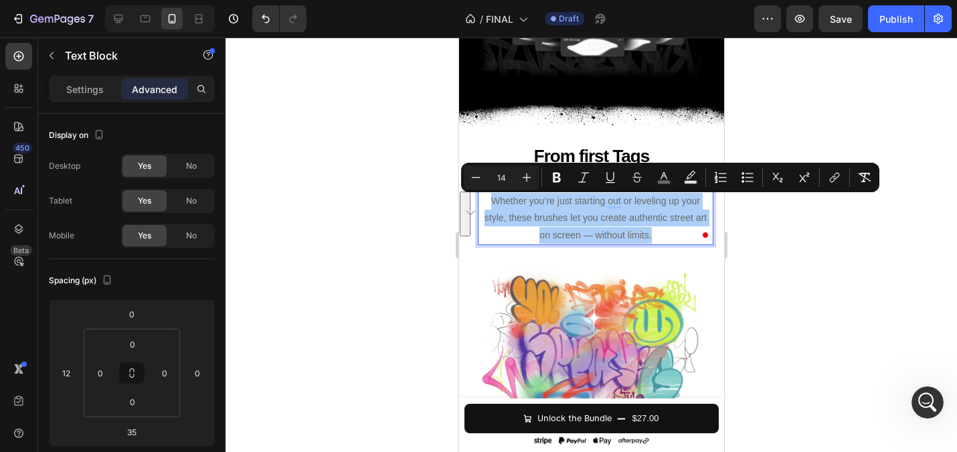
drag, startPoint x: 91, startPoint y: 94, endPoint x: 98, endPoint y: 112, distance: 19.3
click at [91, 94] on p "Settings" at bounding box center [84, 89] width 37 height 14
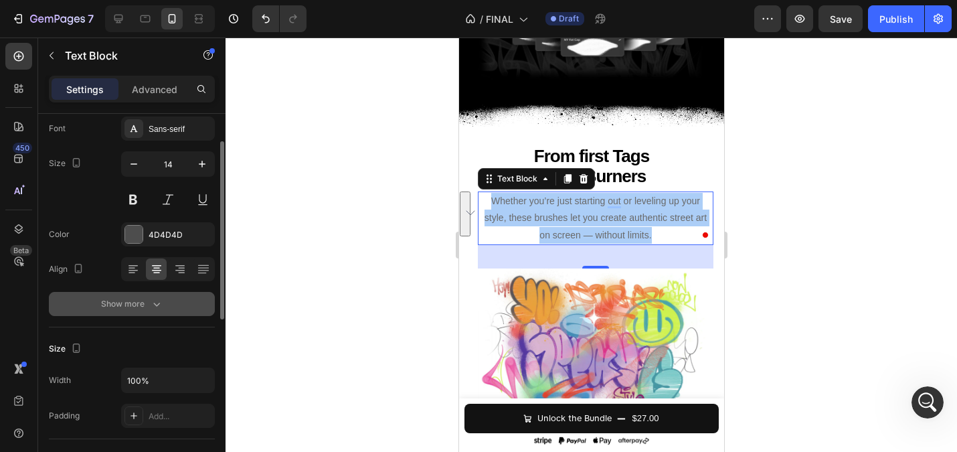
scroll to position [86, 0]
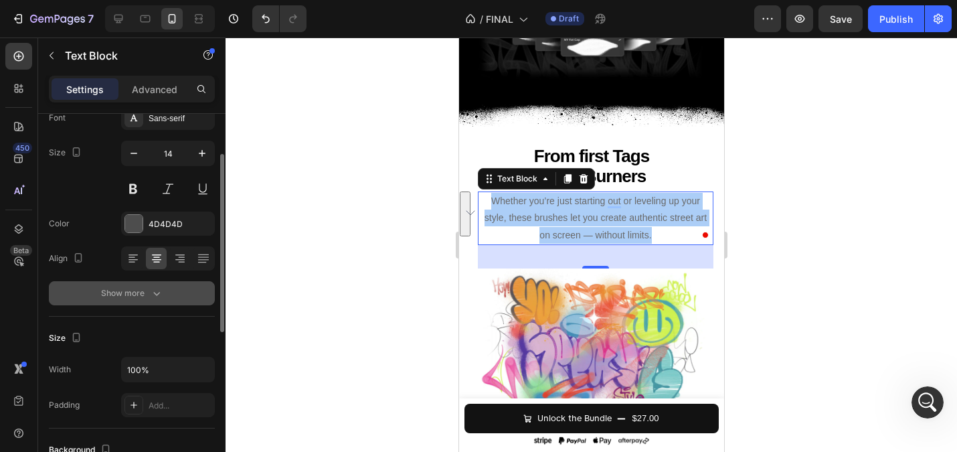
click at [139, 290] on div "Show more" at bounding box center [132, 292] width 62 height 13
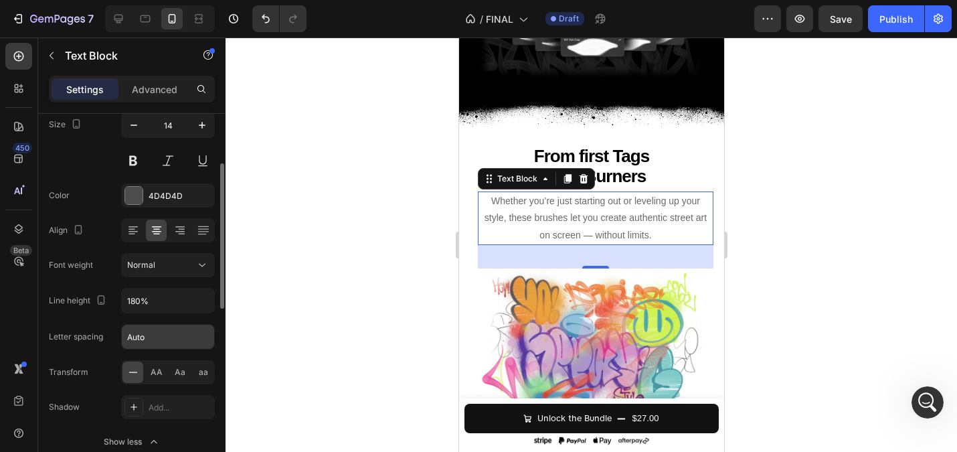
scroll to position [124, 0]
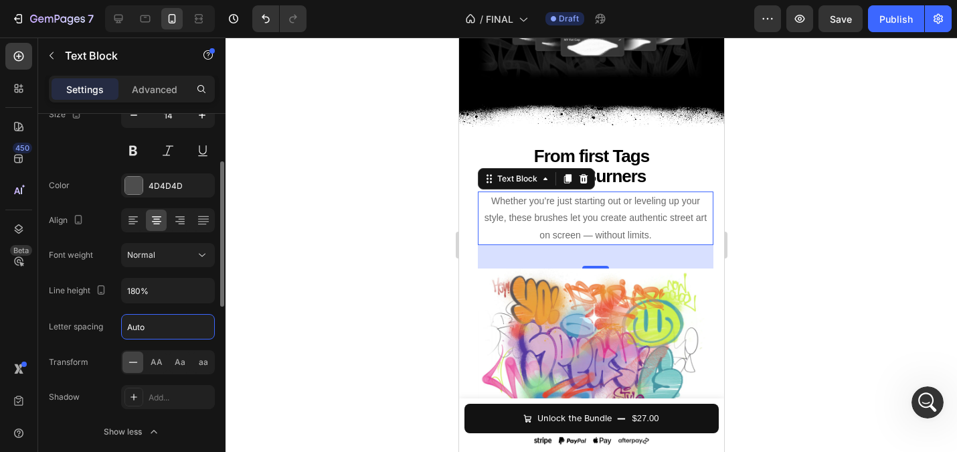
click at [158, 333] on input "Auto" at bounding box center [168, 327] width 92 height 24
type input "0.5"
click at [398, 217] on div at bounding box center [591, 244] width 731 height 414
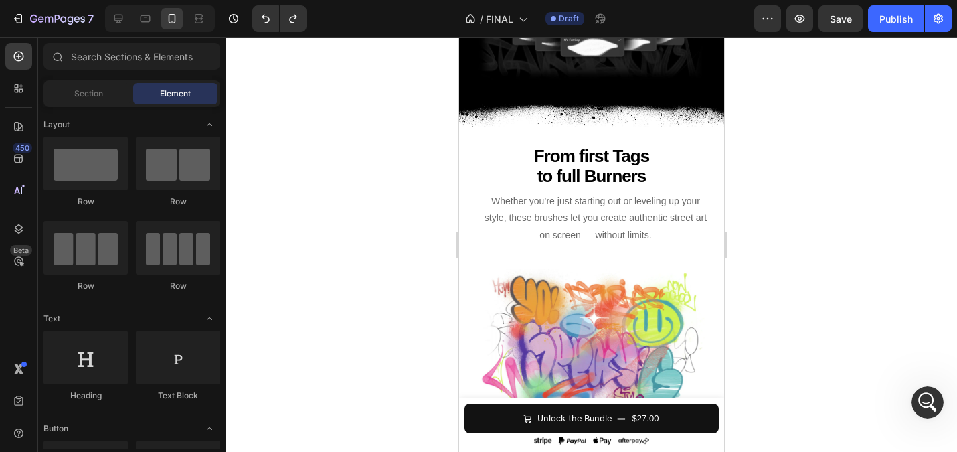
click at [422, 185] on div at bounding box center [591, 244] width 731 height 414
click at [572, 243] on p "Whether you’re just starting out or leveling up your style, these brushes let y…" at bounding box center [594, 218] width 233 height 51
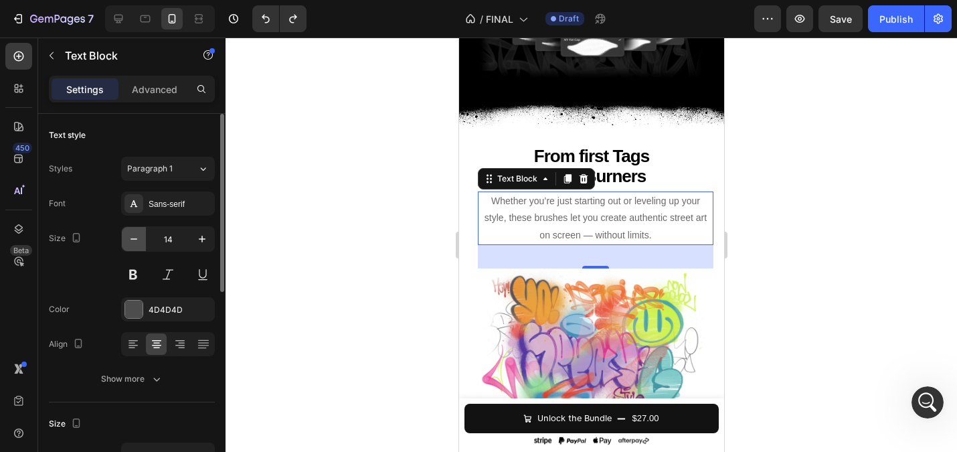
click at [124, 238] on button "button" at bounding box center [134, 239] width 24 height 24
type input "13"
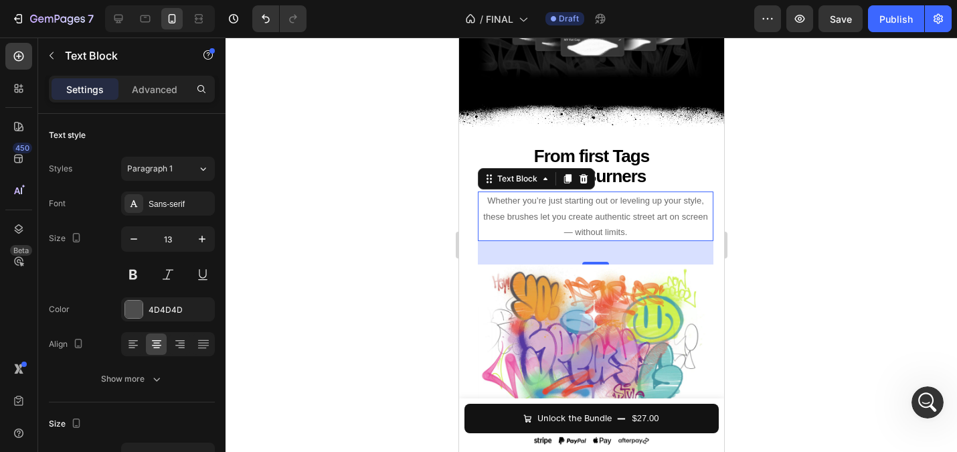
click at [393, 217] on div at bounding box center [591, 244] width 731 height 414
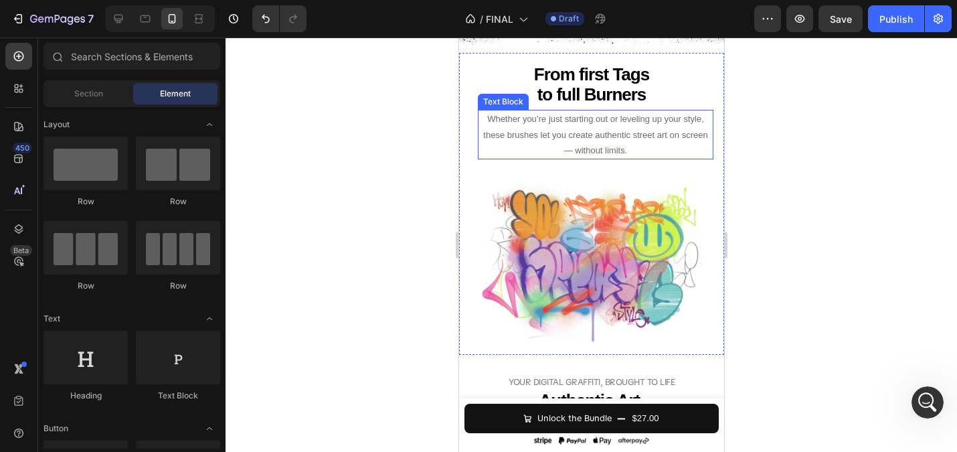
scroll to position [2126, 0]
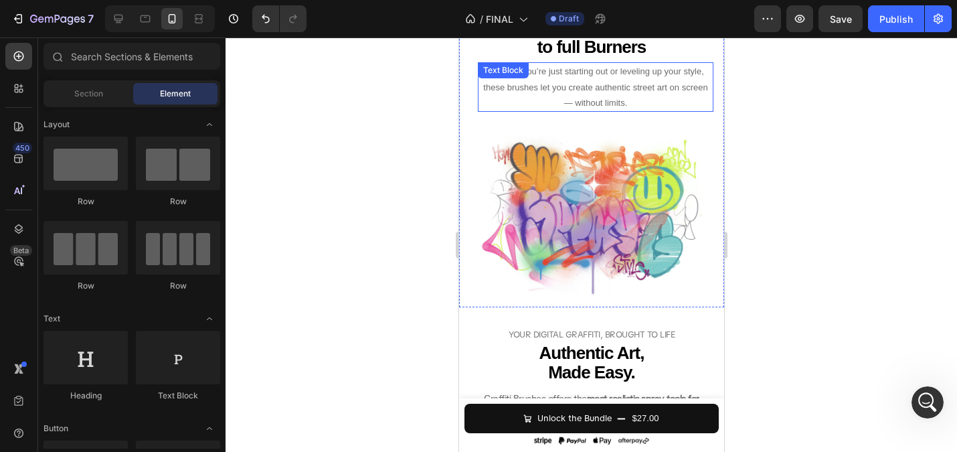
click at [569, 66] on p "Whether you’re just starting out or leveling up your style, these brushes let y…" at bounding box center [594, 87] width 233 height 47
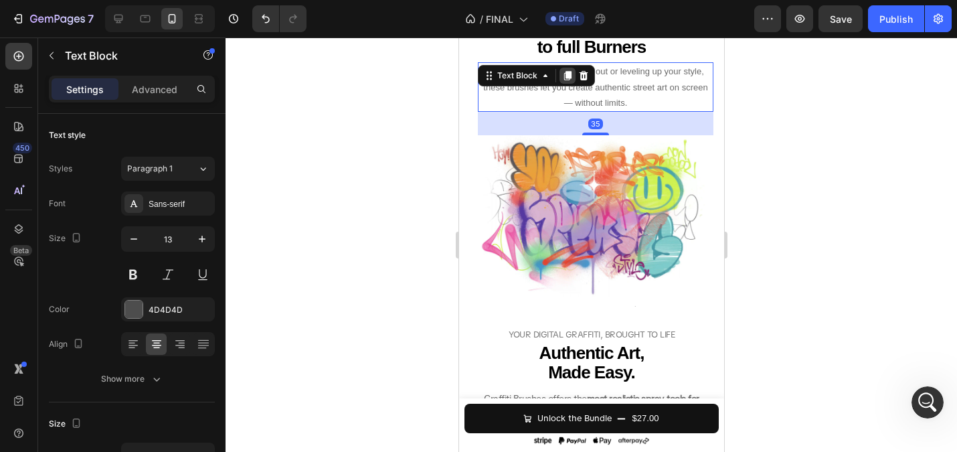
click at [567, 80] on icon at bounding box center [566, 75] width 7 height 9
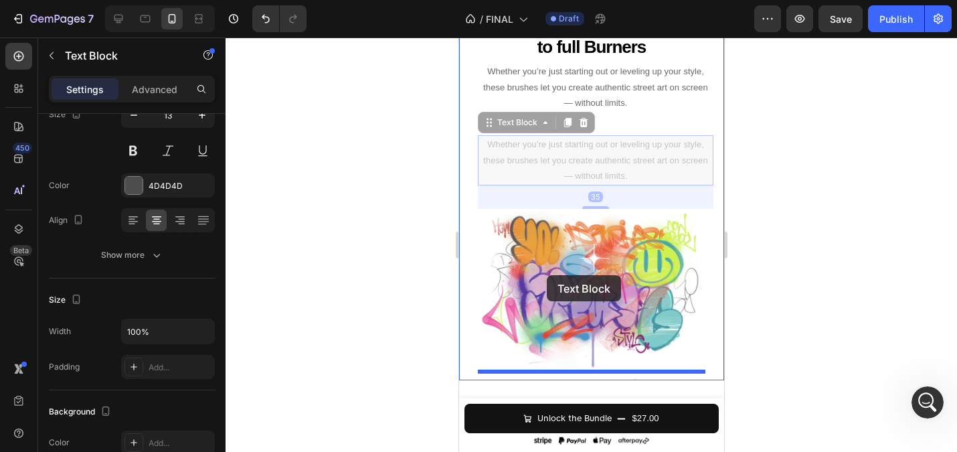
scroll to position [2218, 0]
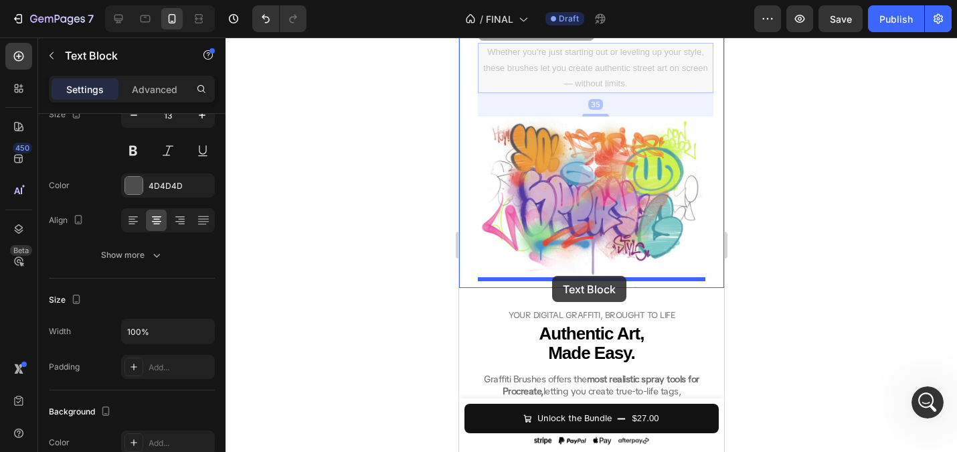
drag, startPoint x: 488, startPoint y: 129, endPoint x: 551, endPoint y: 276, distance: 159.7
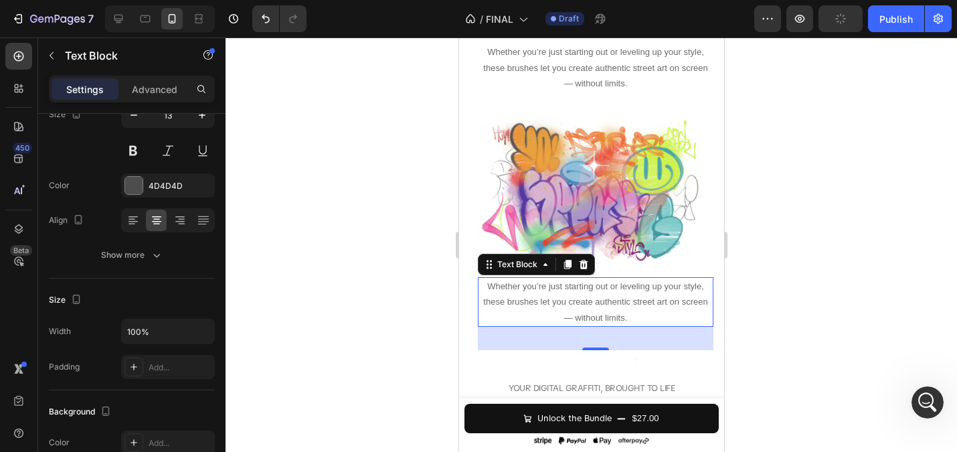
scroll to position [2198, 0]
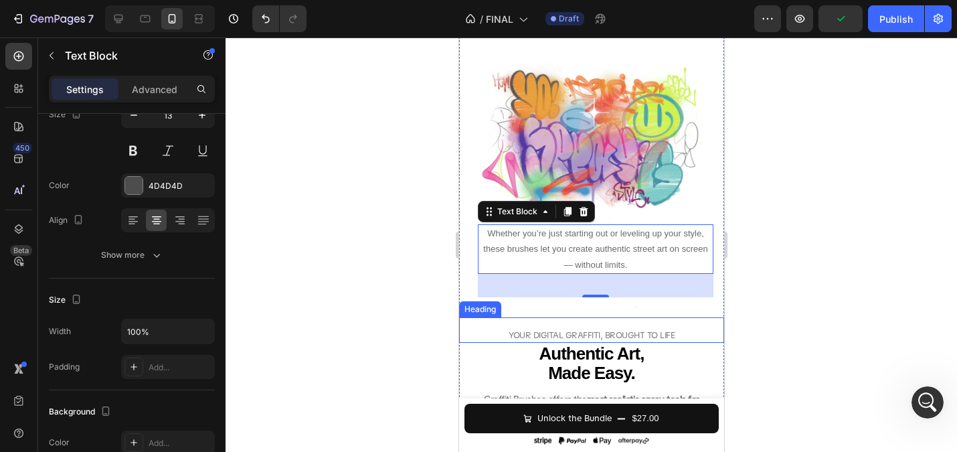
click at [582, 337] on span "YOUR DIGITAL GRAFFITI, BROUGHT TO LIFE" at bounding box center [591, 334] width 166 height 11
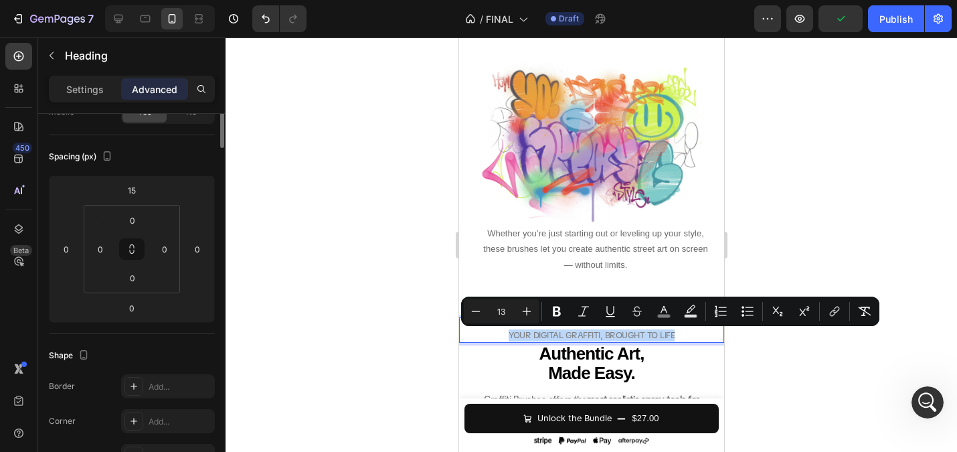
scroll to position [0, 0]
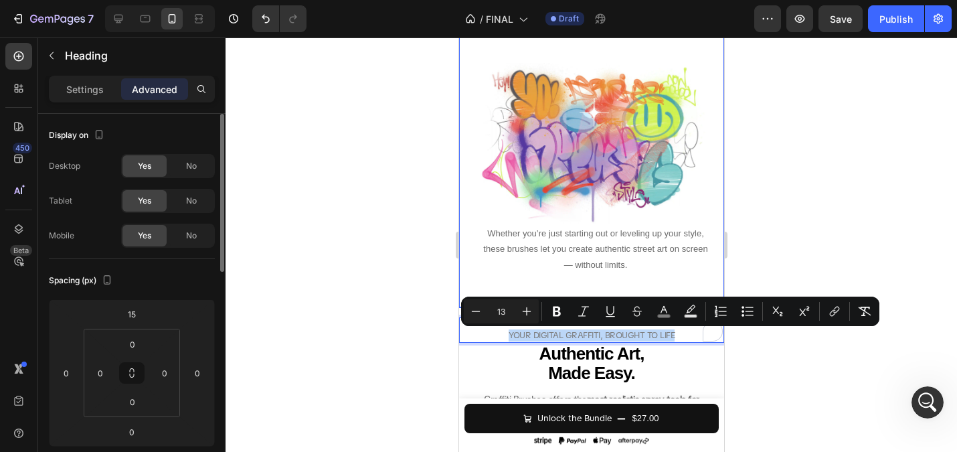
click at [547, 268] on p "Whether you’re just starting out or leveling up your style, these brushes let y…" at bounding box center [594, 249] width 233 height 47
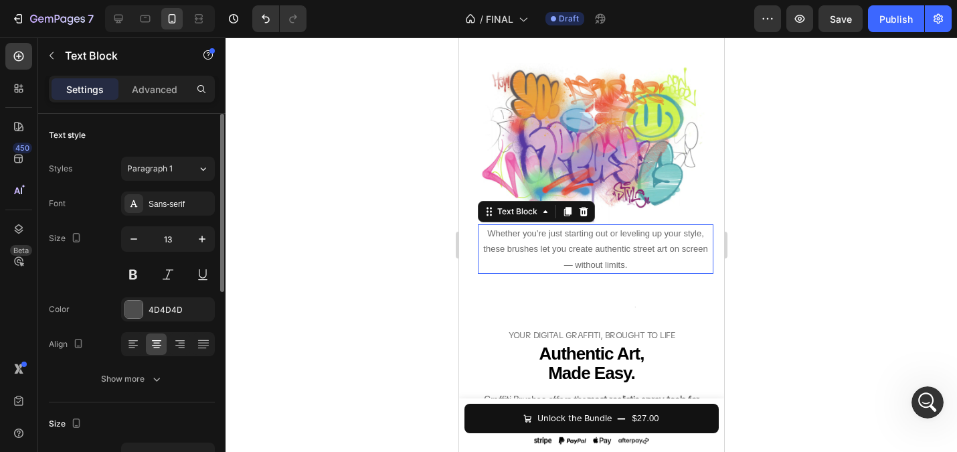
click at [545, 248] on span "Whether you’re just starting out or leveling up your style, these brushes let y…" at bounding box center [594, 248] width 224 height 41
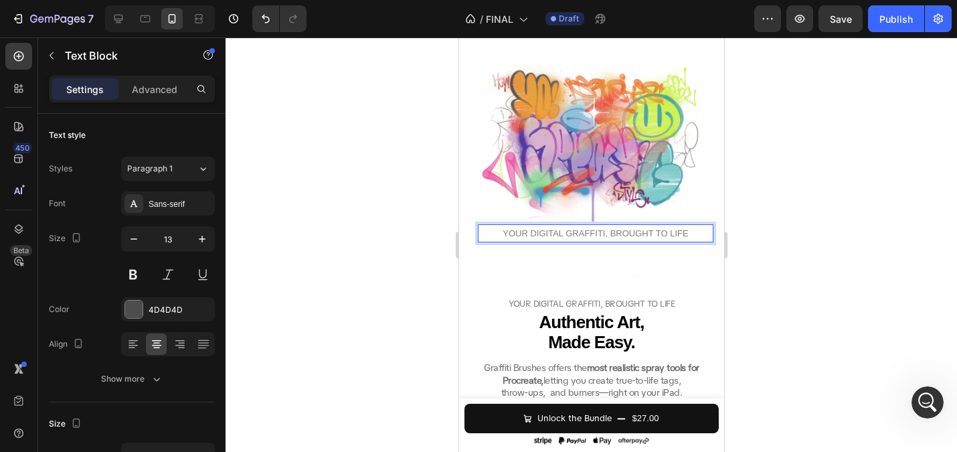
click at [336, 224] on div at bounding box center [591, 244] width 731 height 414
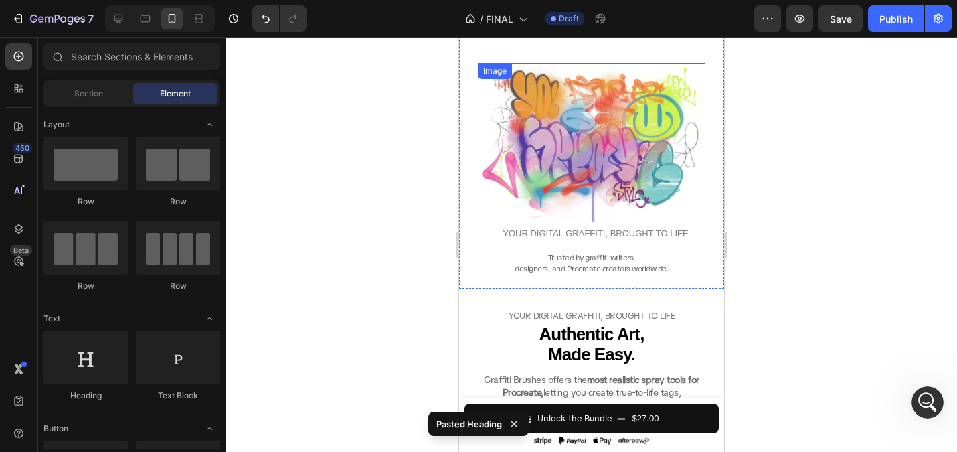
click at [598, 203] on img at bounding box center [591, 143] width 228 height 161
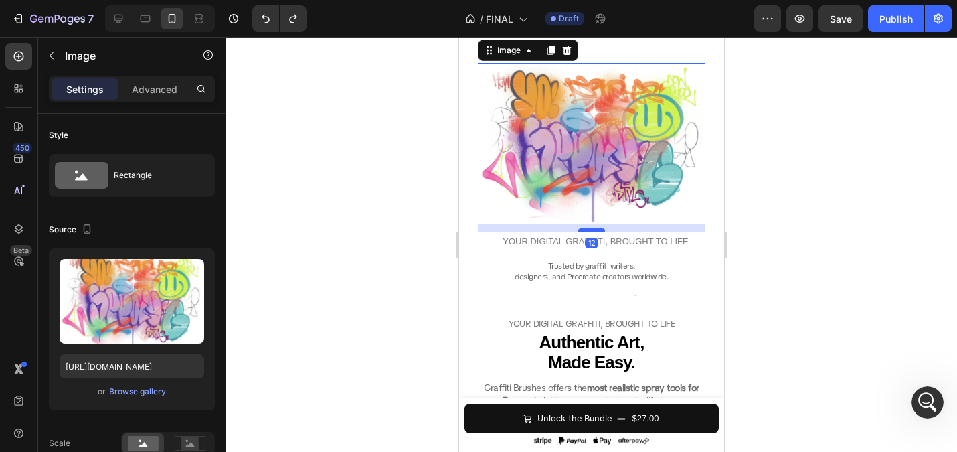
drag, startPoint x: 585, startPoint y: 223, endPoint x: 586, endPoint y: 231, distance: 8.1
click at [586, 231] on div at bounding box center [590, 230] width 27 height 4
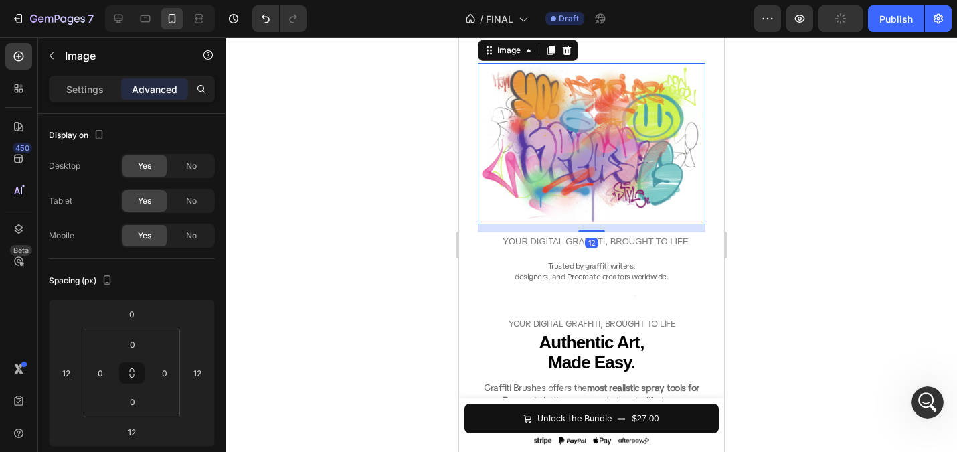
click at [334, 210] on div at bounding box center [591, 244] width 731 height 414
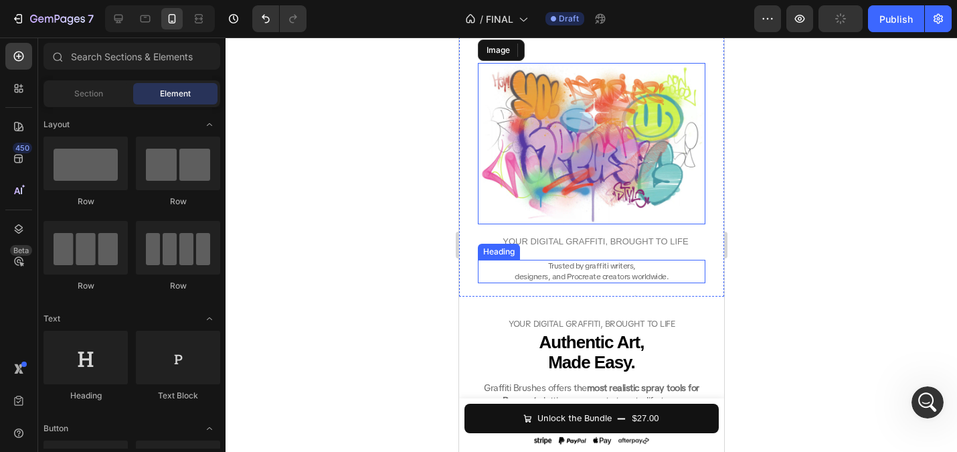
click at [610, 280] on span "designers, and Procreate creators worldwide." at bounding box center [591, 276] width 154 height 11
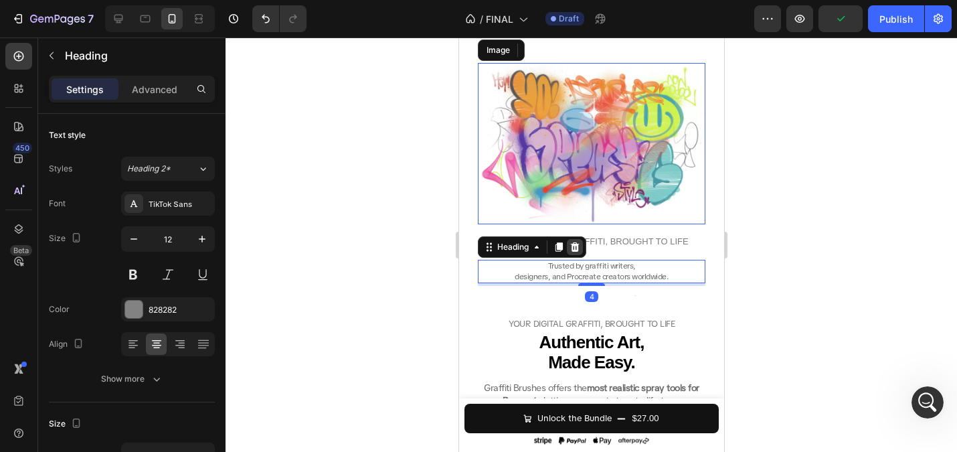
click at [577, 250] on icon at bounding box center [574, 246] width 9 height 9
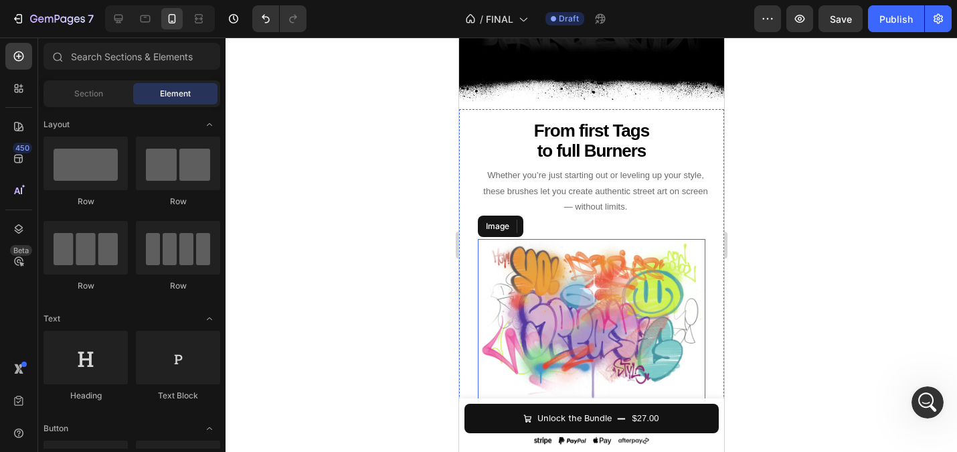
scroll to position [2107, 0]
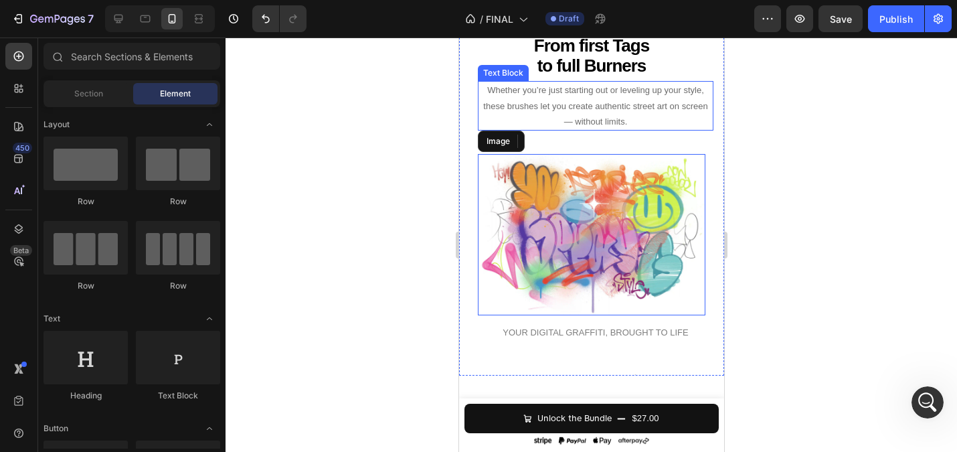
click at [603, 114] on p "Whether you’re just starting out or leveling up your style, these brushes let y…" at bounding box center [594, 105] width 233 height 47
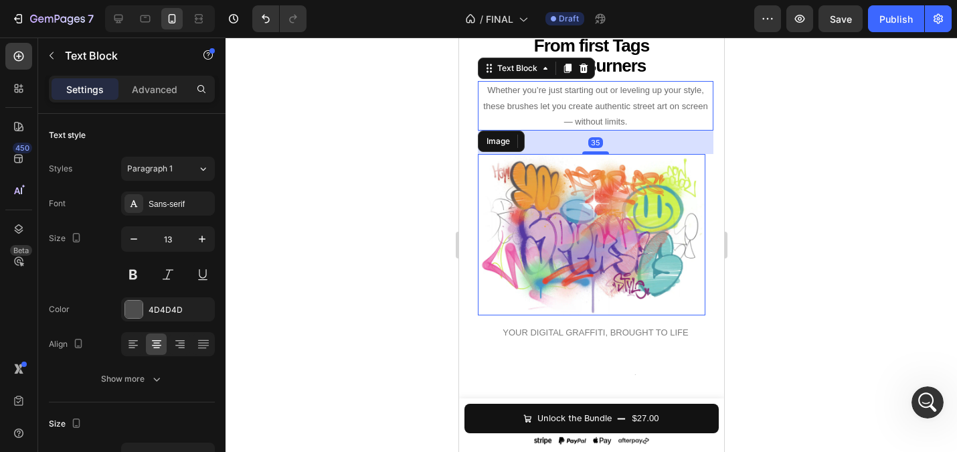
click at [369, 123] on div at bounding box center [591, 244] width 731 height 414
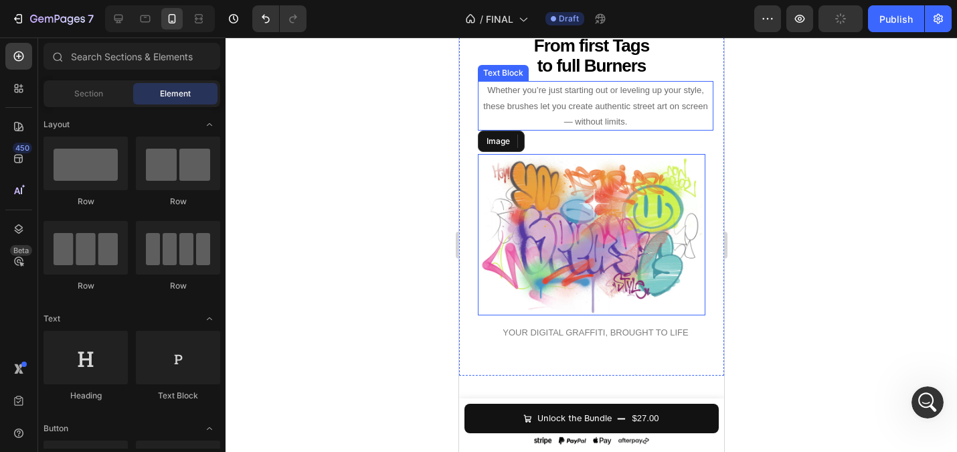
click at [380, 176] on div at bounding box center [591, 244] width 731 height 414
click at [575, 117] on p "Whether you’re just starting out or leveling up your style, these brushes let y…" at bounding box center [594, 105] width 233 height 47
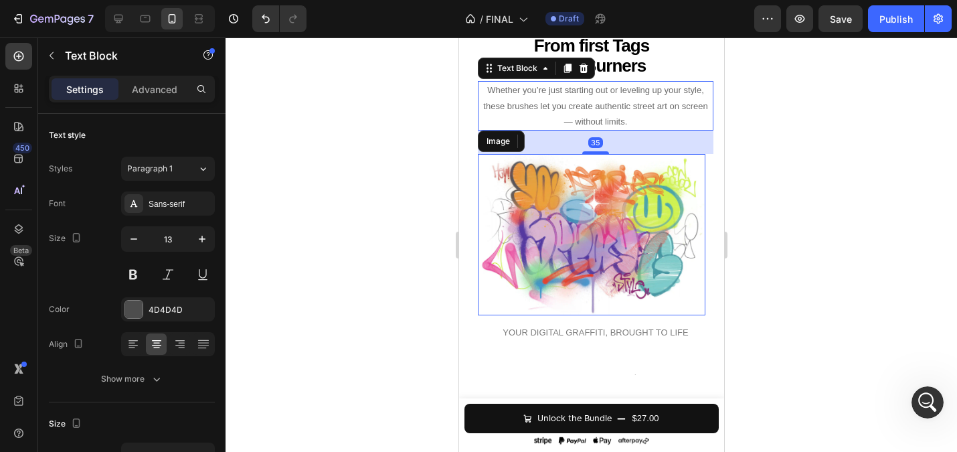
click at [356, 149] on div at bounding box center [591, 244] width 731 height 414
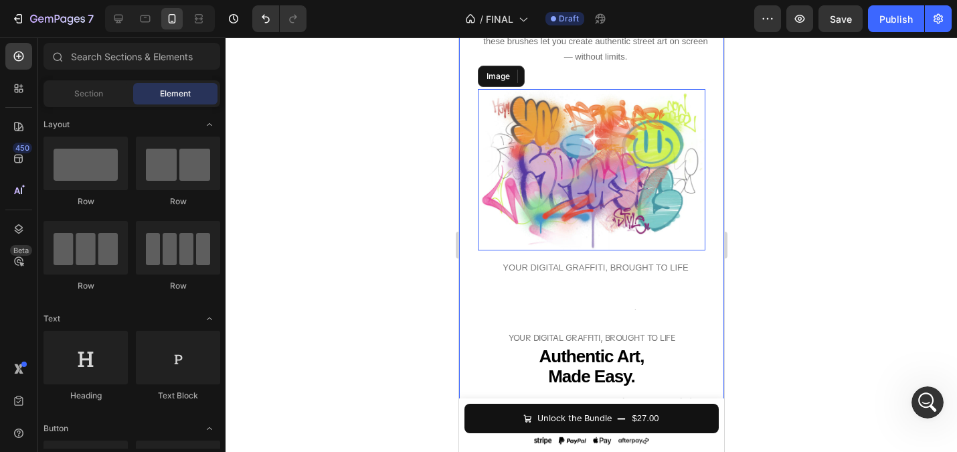
scroll to position [2218, 0]
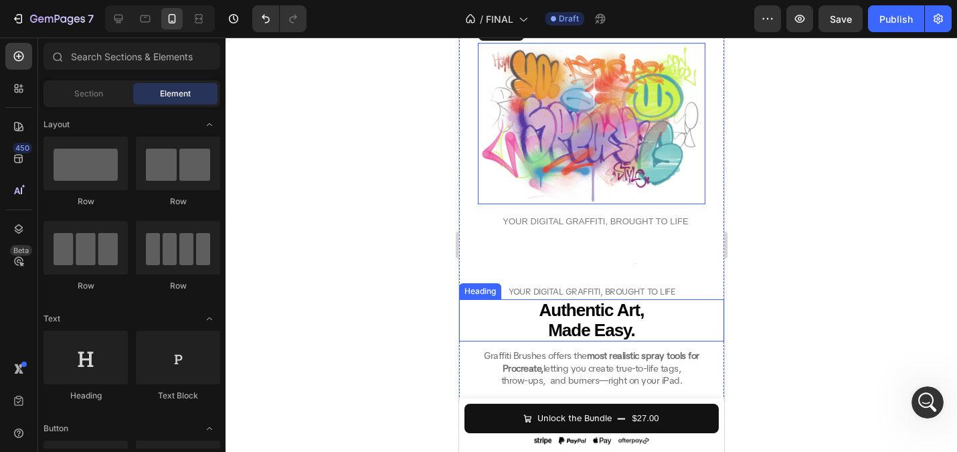
click at [620, 335] on strong "Made Easy." at bounding box center [590, 330] width 87 height 20
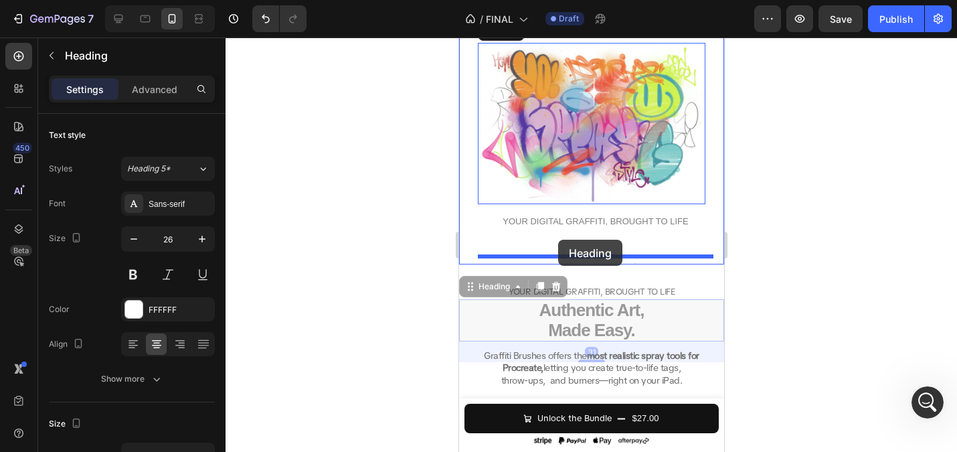
drag, startPoint x: 472, startPoint y: 291, endPoint x: 557, endPoint y: 238, distance: 100.7
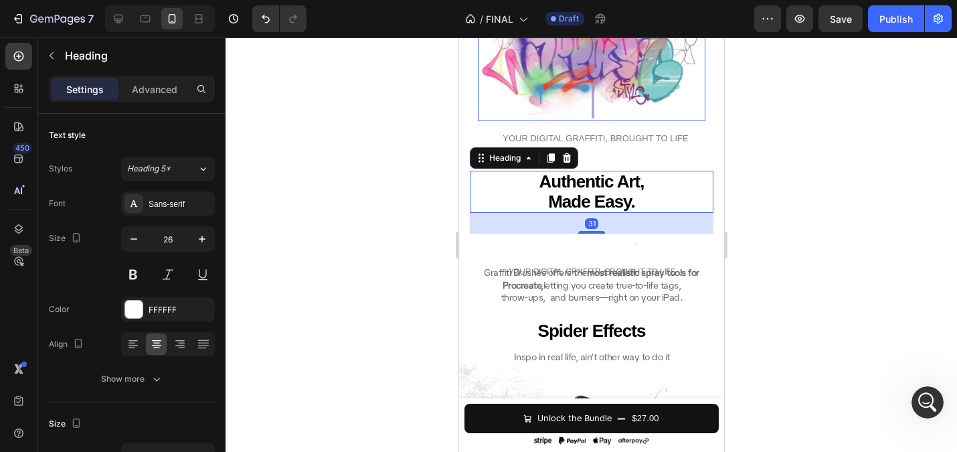
scroll to position [2313, 0]
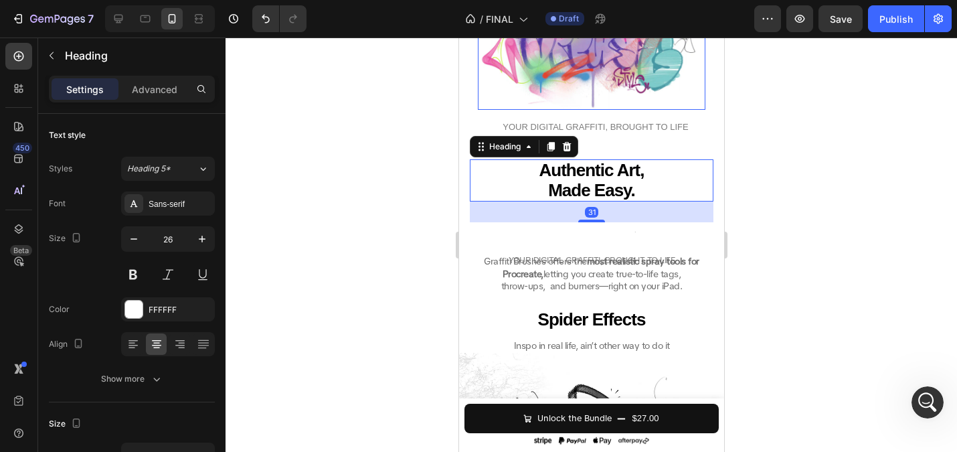
click at [572, 276] on h2 "Graffiti Brushes offers the most realistic spray tools for Procreate, letting y…" at bounding box center [590, 273] width 249 height 39
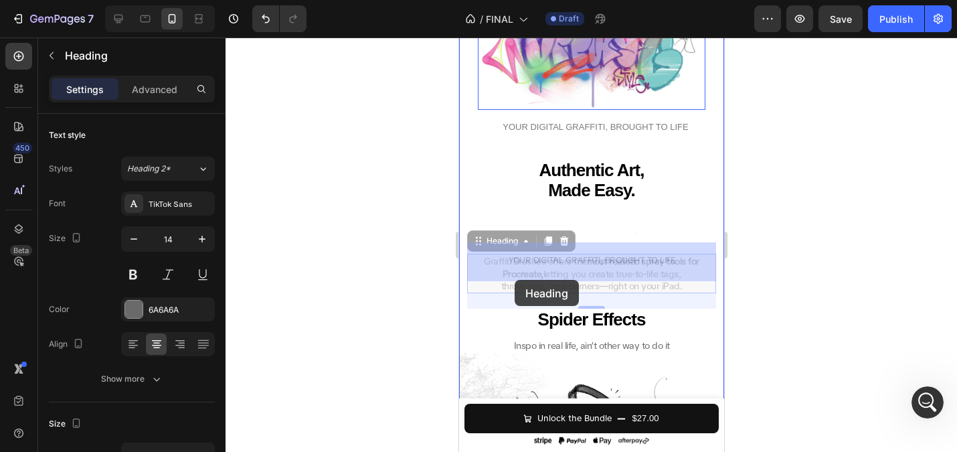
drag, startPoint x: 477, startPoint y: 248, endPoint x: 514, endPoint y: 280, distance: 48.4
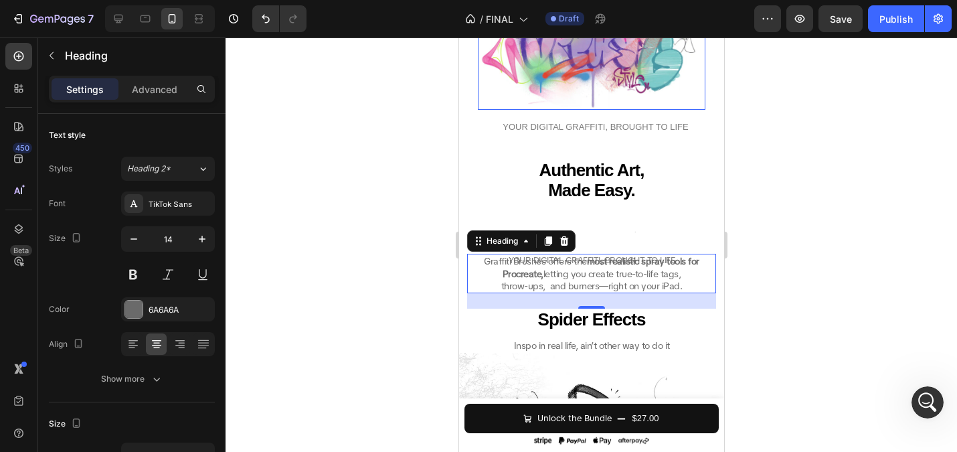
click at [408, 246] on div at bounding box center [591, 244] width 731 height 414
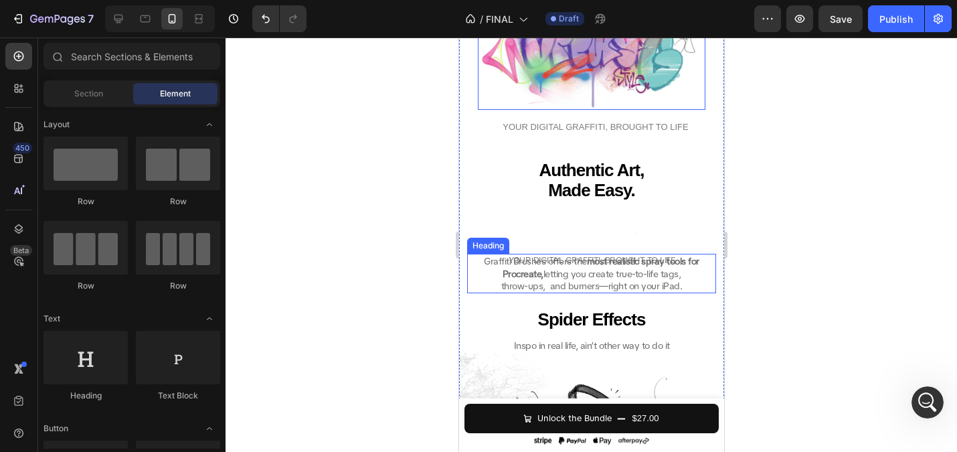
click at [535, 286] on h2 "Graffiti Brushes offers the most realistic spray tools for Procreate, letting y…" at bounding box center [590, 273] width 249 height 39
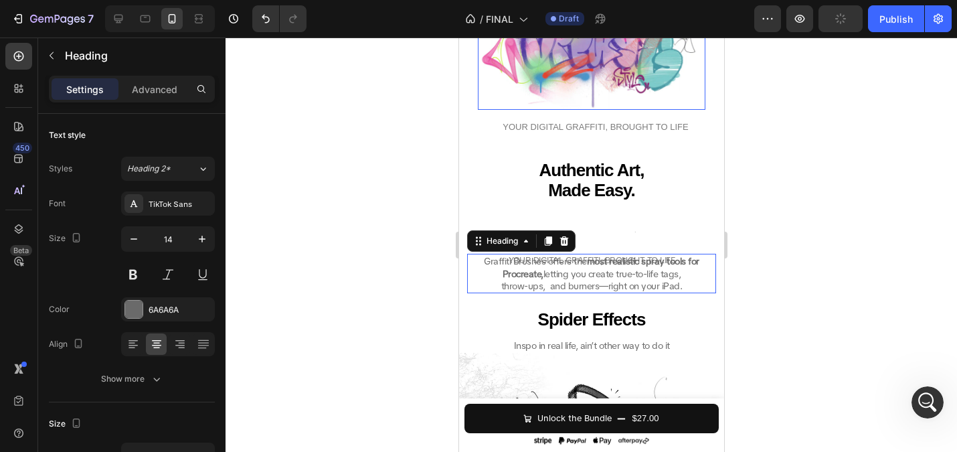
click at [553, 287] on p "Graffiti Brushes offers the most realistic spray tools for Procreate, letting y…" at bounding box center [591, 273] width 246 height 37
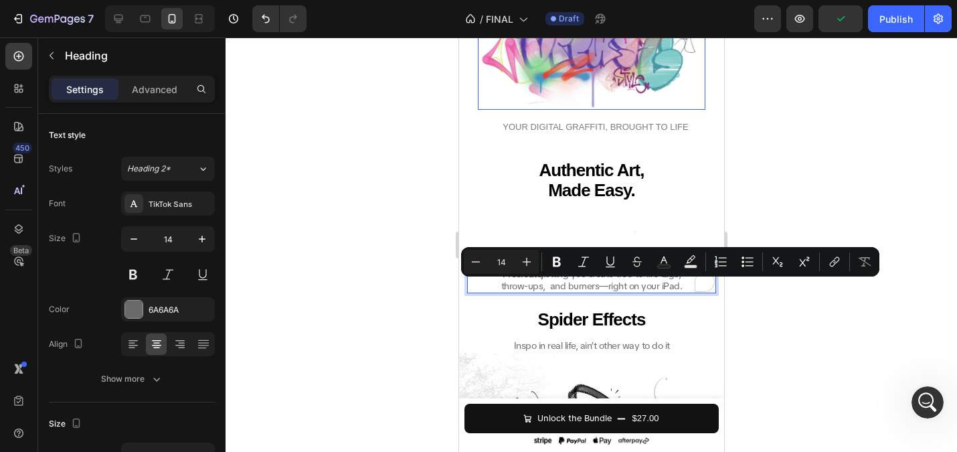
click at [687, 286] on p "Graffiti Brushes offers the most realistic spray tools for Procreate, letting y…" at bounding box center [591, 273] width 246 height 37
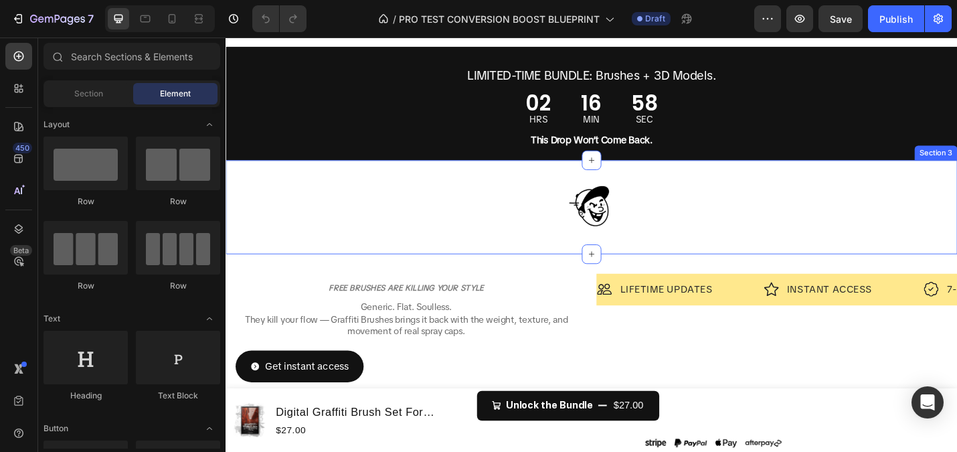
scroll to position [44, 0]
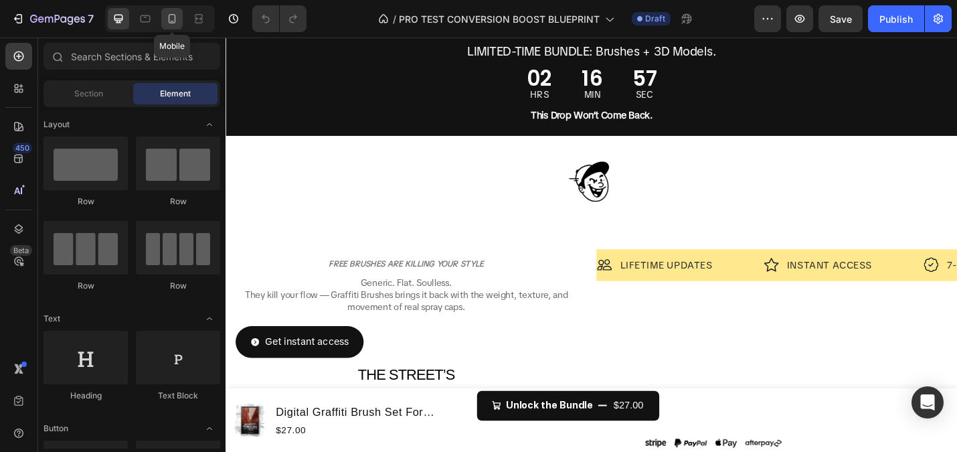
click at [171, 17] on icon at bounding box center [171, 18] width 13 height 13
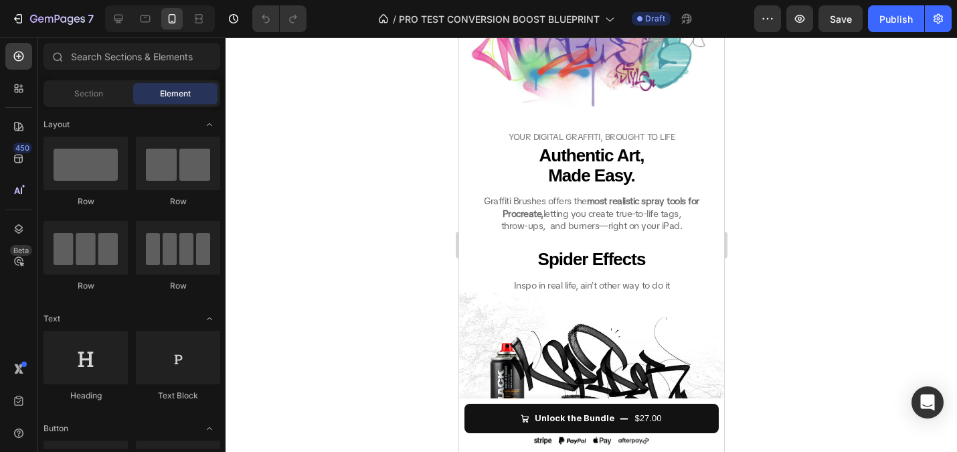
scroll to position [2095, 0]
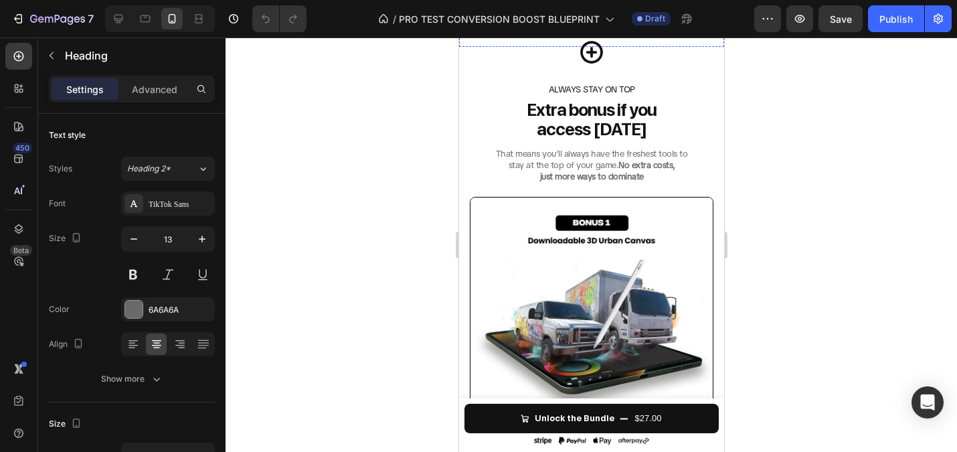
scroll to position [2457, 0]
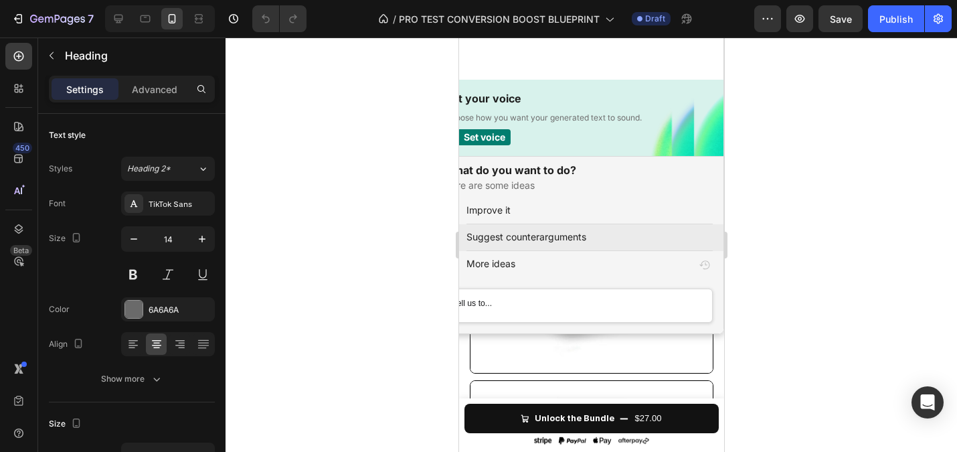
scroll to position [0, 0]
click at [704, 26] on icon "Close Grammarly Assistant" at bounding box center [709, 20] width 11 height 11
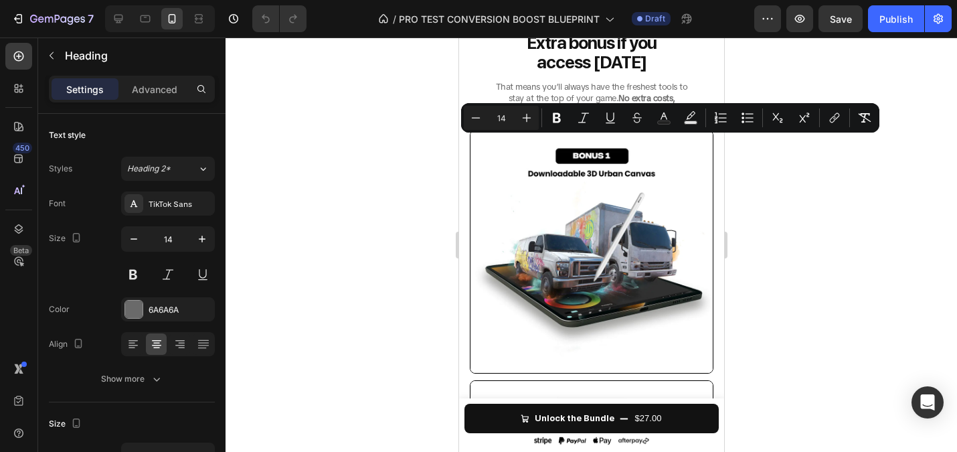
drag, startPoint x: 480, startPoint y: 143, endPoint x: 677, endPoint y: 173, distance: 198.9
copy p "Graffiti Brushes offers the most realistic spray tools for Procreate, letting y…"
click at [387, 160] on div at bounding box center [591, 244] width 731 height 414
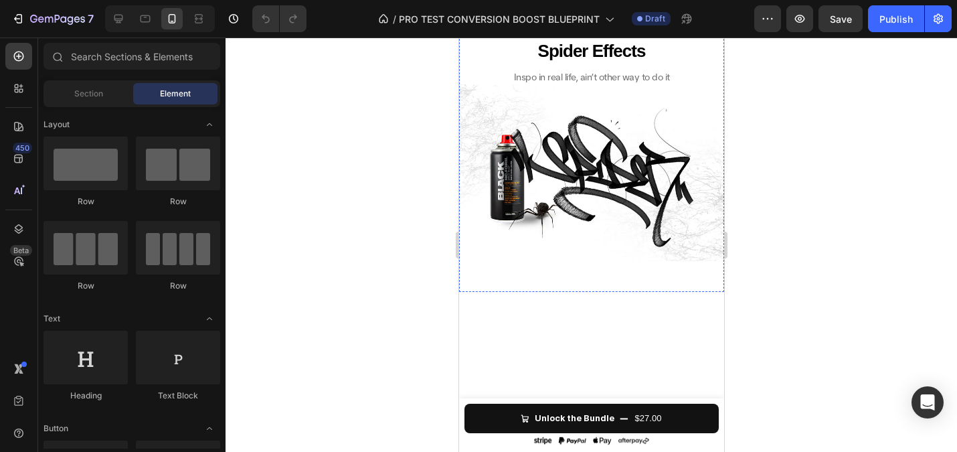
scroll to position [2133, 0]
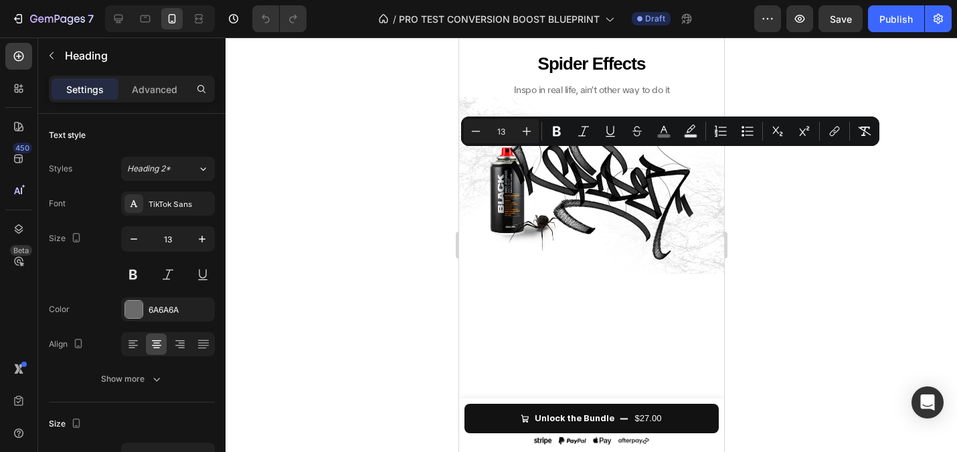
copy span "Whether you’re just starting out or leveling up your style, these brushes let y…"
click at [664, 118] on div "Minus 13 Plus Bold Italic Underline Strikethrough color Text Background Color N…" at bounding box center [670, 130] width 418 height 29
click at [664, 128] on icon "Editor contextual toolbar" at bounding box center [663, 129] width 7 height 7
type input "696969"
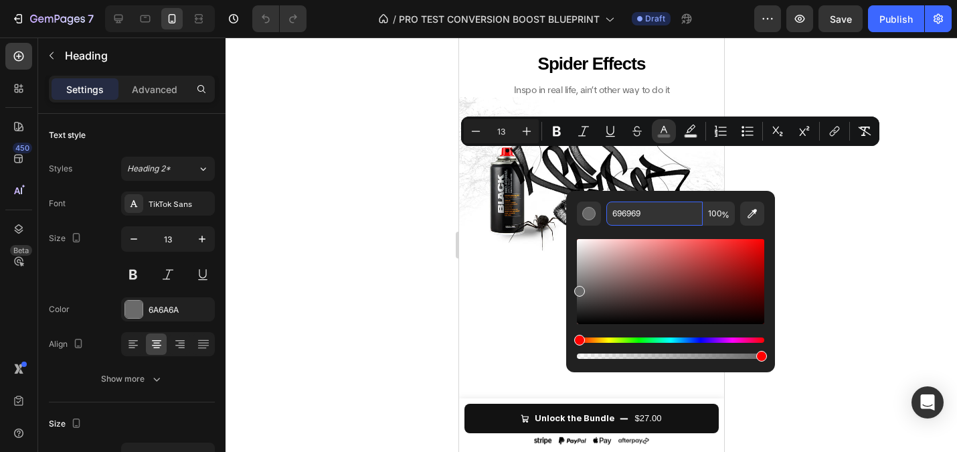
click at [644, 213] on input "696969" at bounding box center [654, 213] width 96 height 24
click at [401, 207] on div at bounding box center [591, 244] width 731 height 414
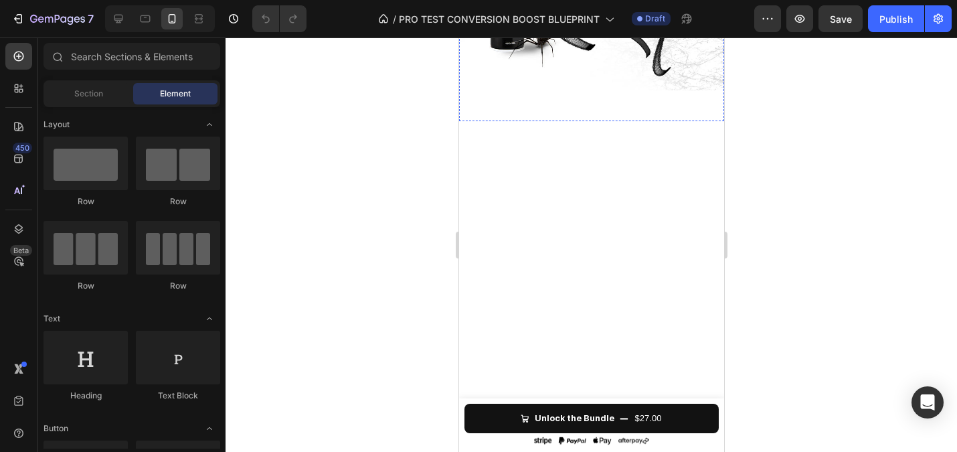
scroll to position [2319, 0]
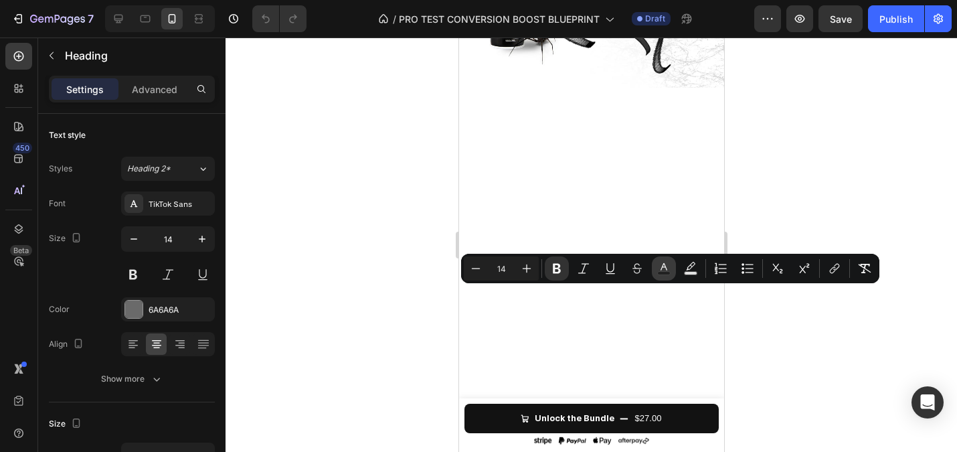
click at [659, 260] on button "Text Color" at bounding box center [664, 268] width 24 height 24
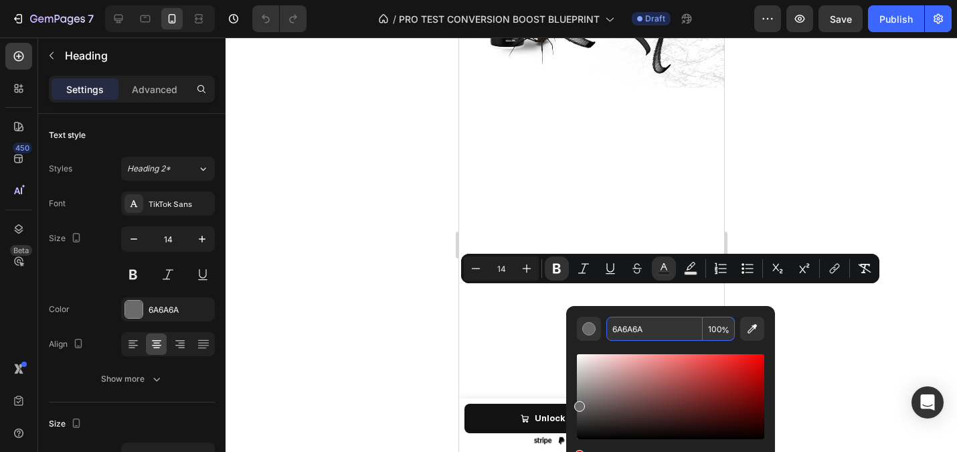
click at [625, 335] on input "6A6A6A" at bounding box center [654, 329] width 96 height 24
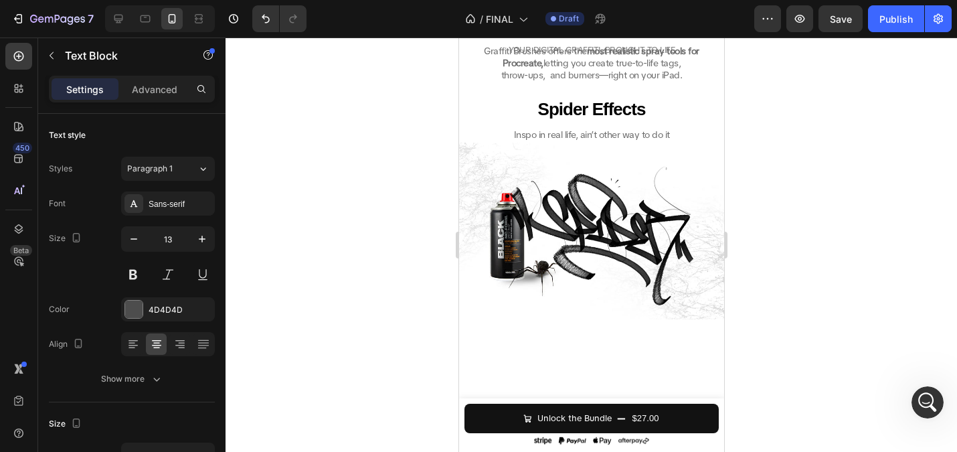
scroll to position [1352, 0]
drag, startPoint x: 490, startPoint y: 111, endPoint x: 559, endPoint y: 204, distance: 115.4
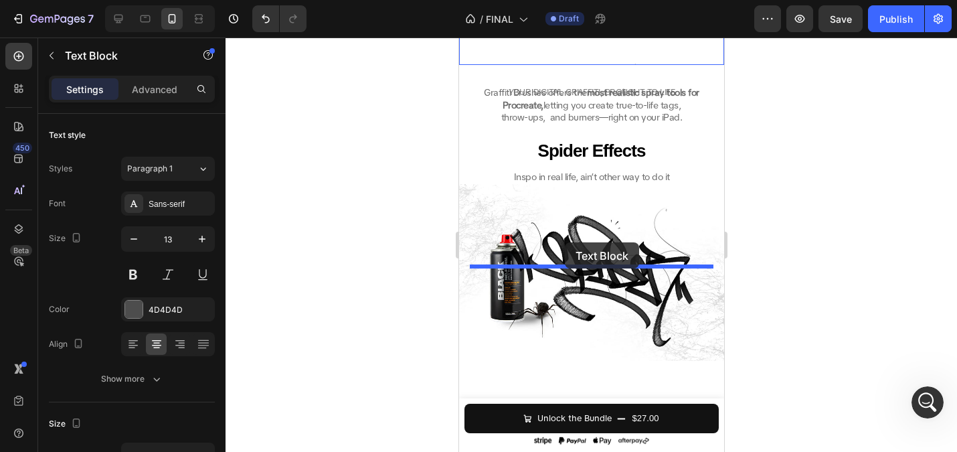
drag, startPoint x: 484, startPoint y: 149, endPoint x: 564, endPoint y: 242, distance: 123.4
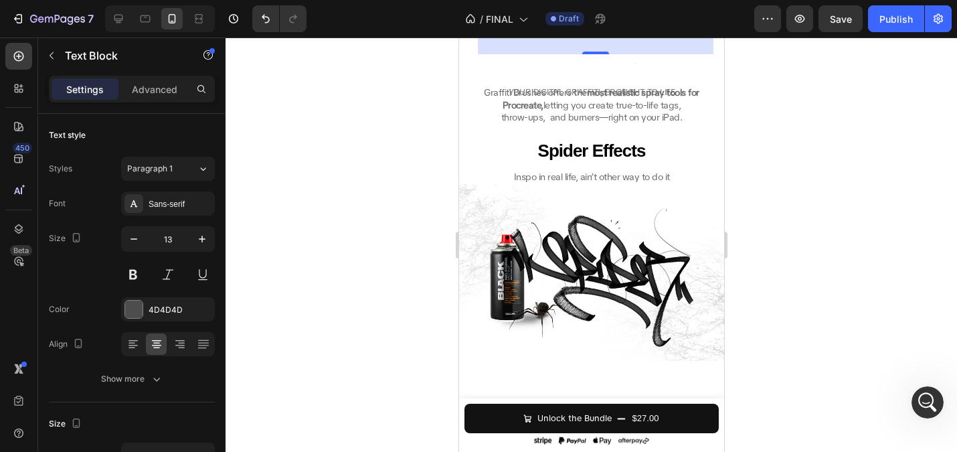
click at [553, 26] on span "YOUR DIGITAL GRAFFITI, BROUGHT TO LIFE" at bounding box center [594, 21] width 185 height 10
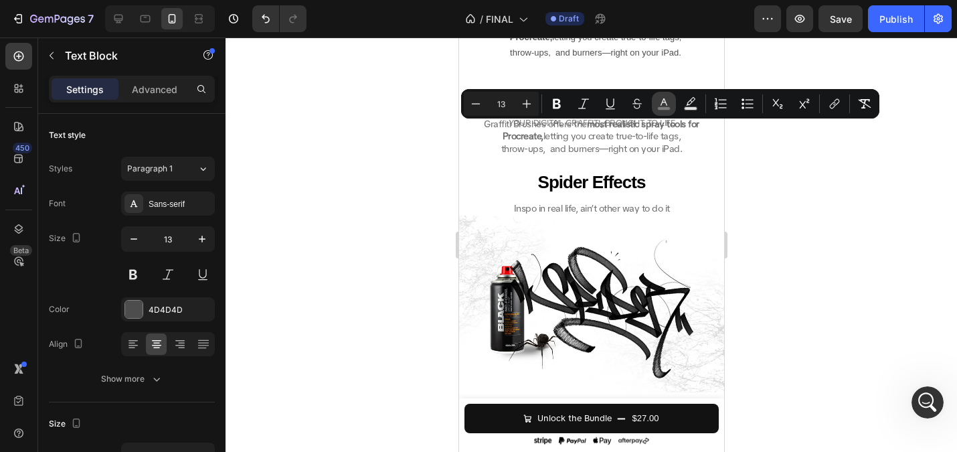
click at [660, 96] on button "color" at bounding box center [664, 104] width 24 height 24
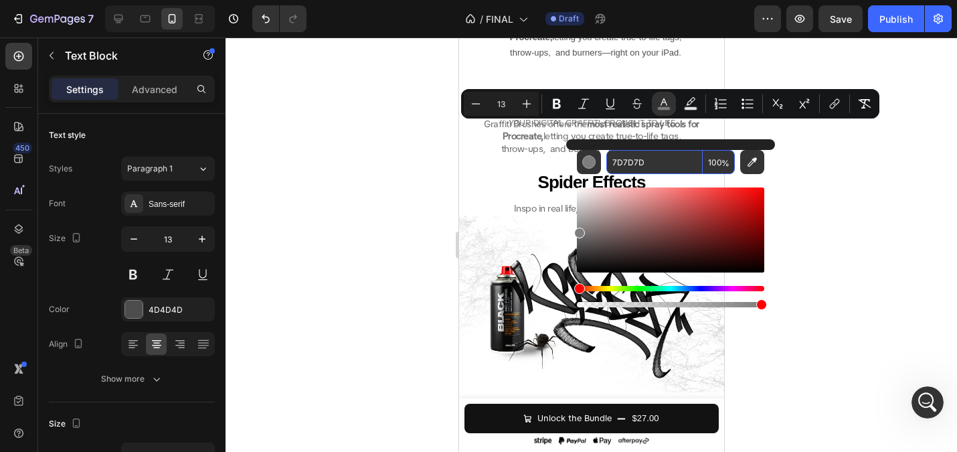
click at [648, 153] on input "7D7D7D" at bounding box center [654, 162] width 96 height 24
click at [651, 159] on input "7D7D7D" at bounding box center [654, 162] width 96 height 24
click at [387, 176] on div at bounding box center [591, 244] width 731 height 414
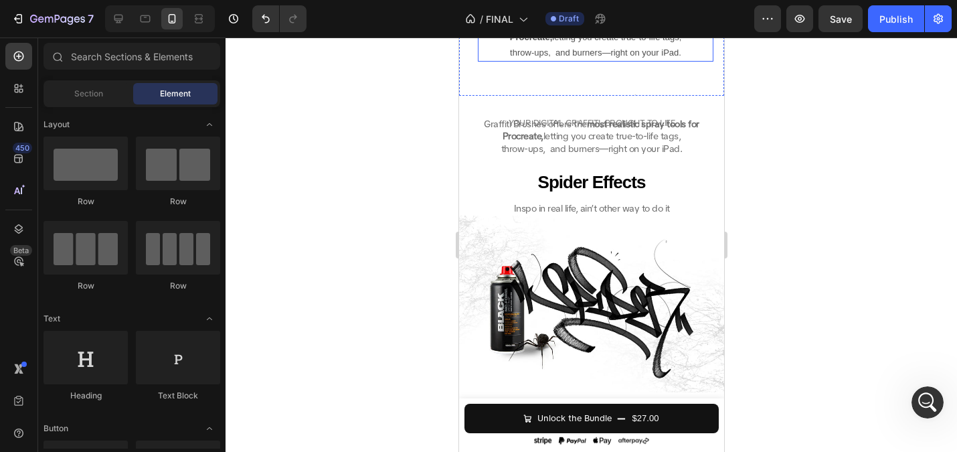
click at [561, 60] on p "Graffiti Brushes offers the most realistic spray tools for Procreate, letting y…" at bounding box center [594, 36] width 233 height 47
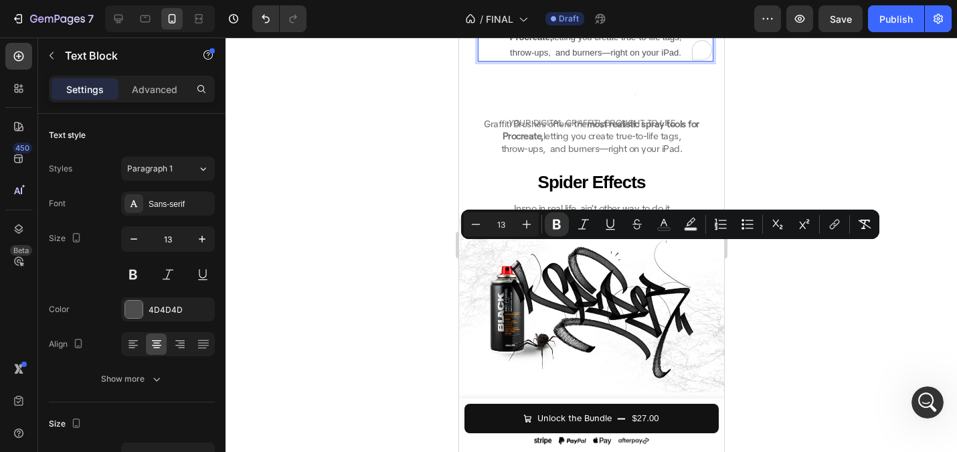
click at [598, 60] on p "Graffiti Brushes offers the most realistic spray tools for Procreate, letting y…" at bounding box center [594, 36] width 233 height 47
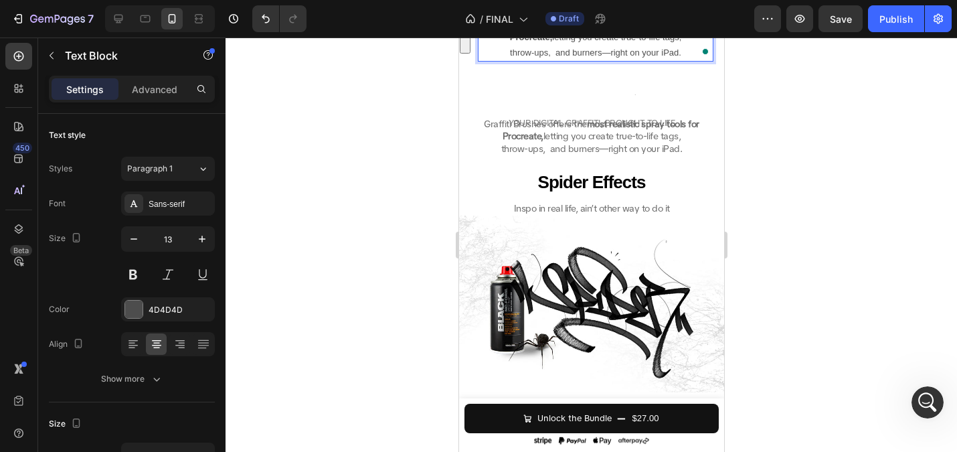
drag, startPoint x: 486, startPoint y: 232, endPoint x: 706, endPoint y: 268, distance: 222.3
click at [706, 62] on div "Graffiti Brushes offers the most realistic spray tools for Procreate, letting y…" at bounding box center [595, 37] width 236 height 50
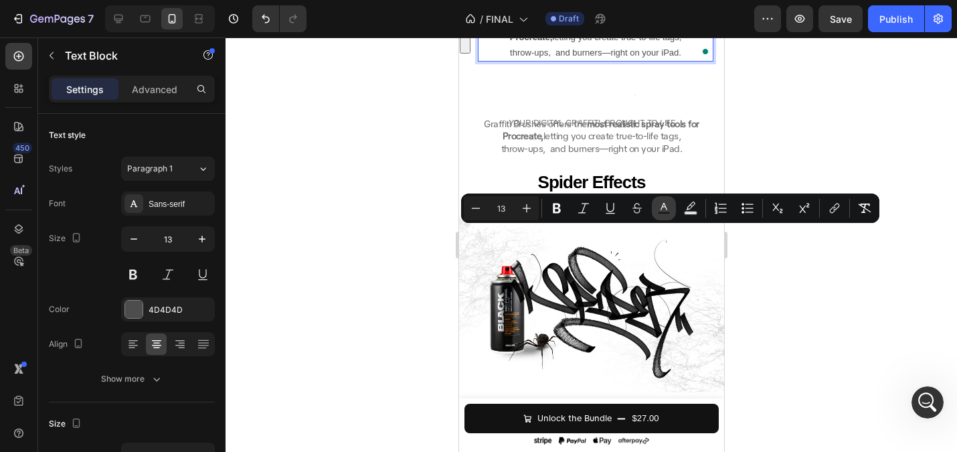
click at [660, 204] on icon "Editor contextual toolbar" at bounding box center [663, 207] width 13 height 13
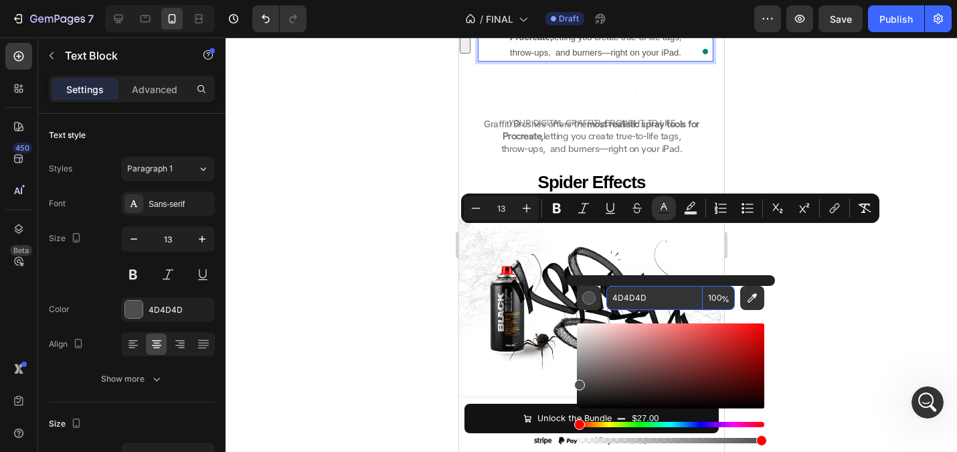
click at [666, 302] on input "4D4D4D" at bounding box center [654, 298] width 96 height 24
paste input "7D7D7"
type input "7D7D7D"
click at [373, 207] on div at bounding box center [591, 244] width 731 height 414
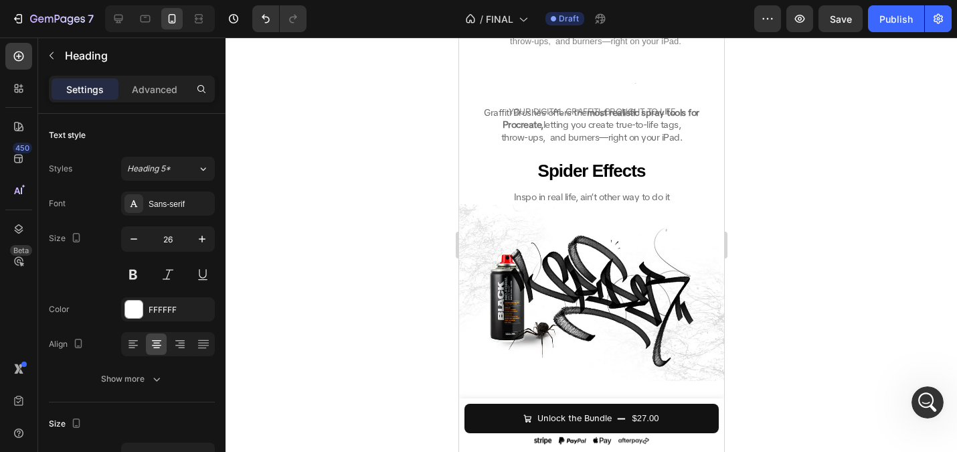
drag, startPoint x: 595, startPoint y: 221, endPoint x: 590, endPoint y: 210, distance: 12.6
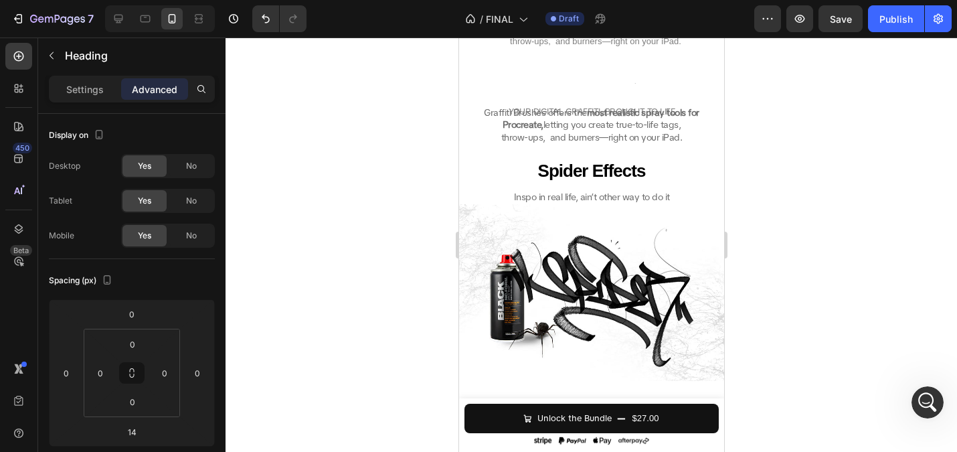
click at [377, 150] on div at bounding box center [591, 244] width 731 height 414
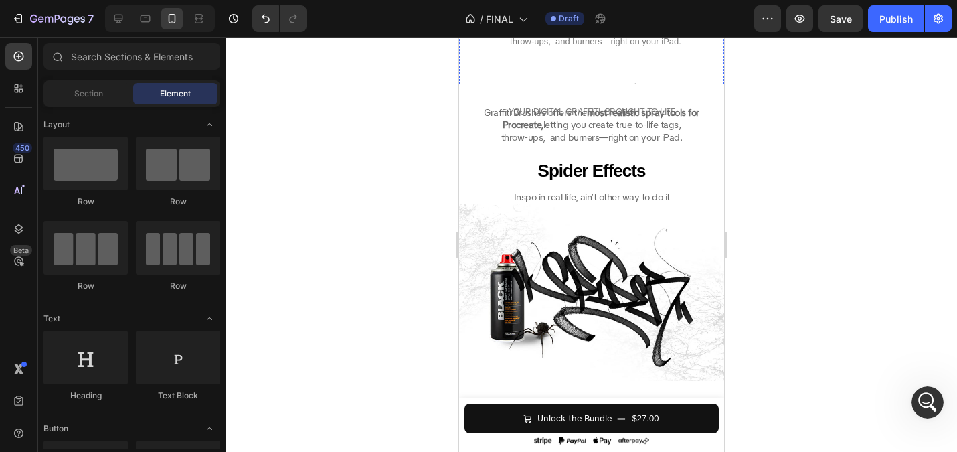
scroll to position [2345, 0]
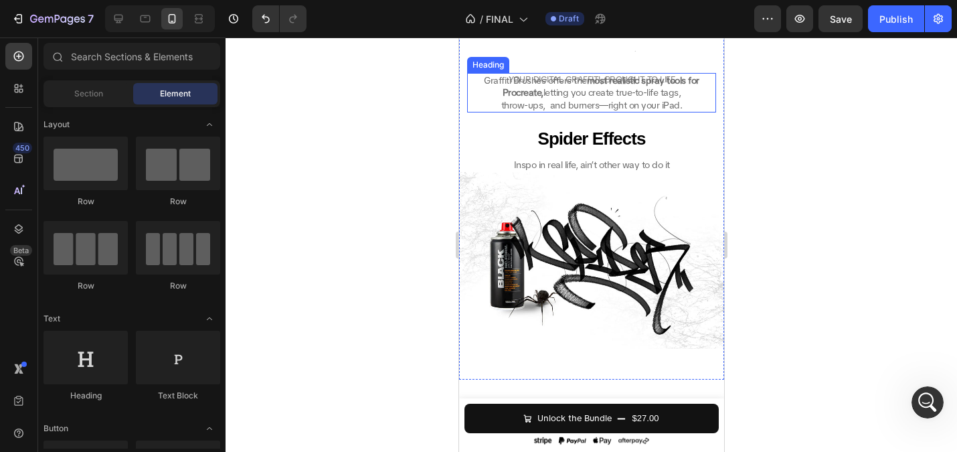
click at [588, 111] on p "Graffiti Brushes offers the most realistic spray tools for Procreate, letting y…" at bounding box center [591, 92] width 246 height 37
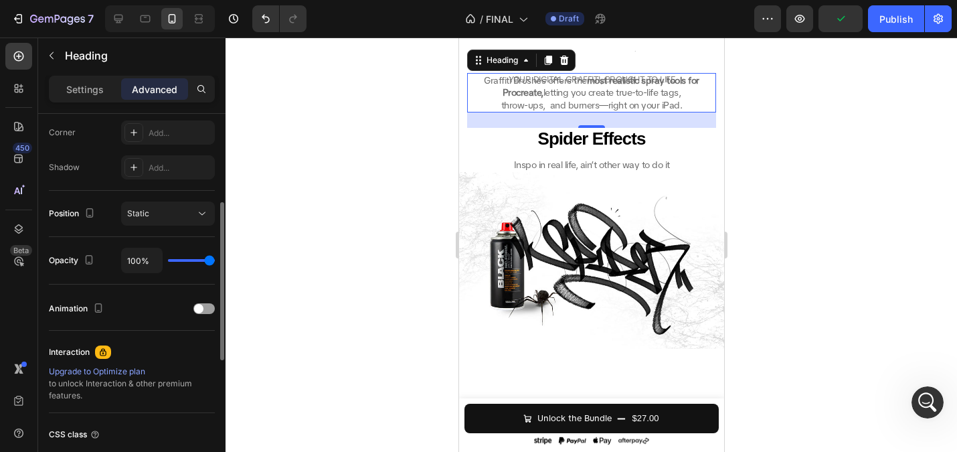
scroll to position [281, 0]
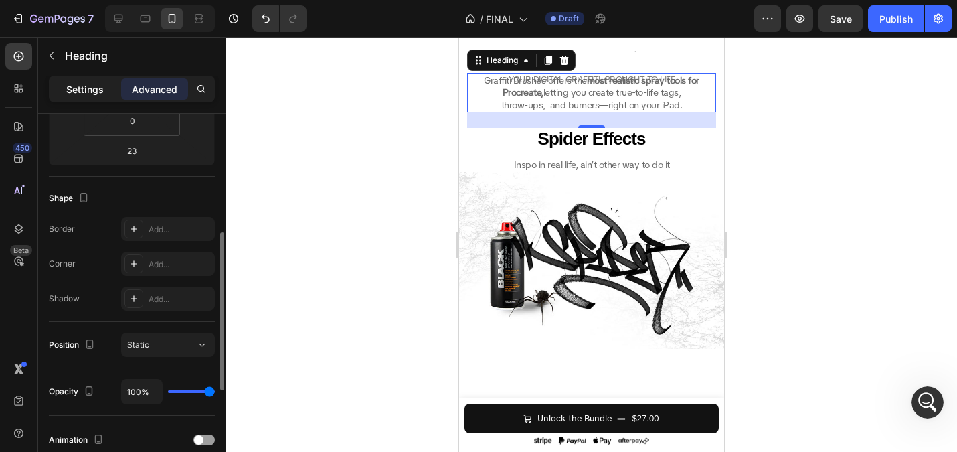
click at [102, 98] on div "Settings" at bounding box center [85, 88] width 67 height 21
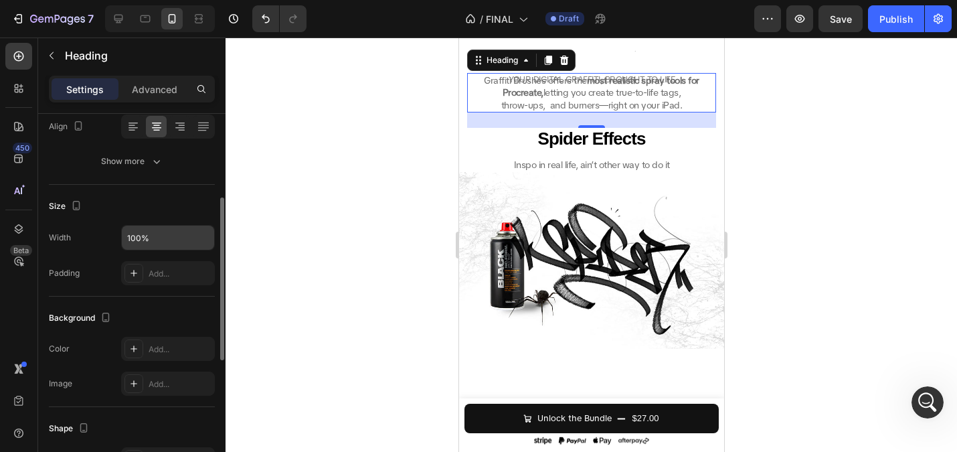
scroll to position [131, 0]
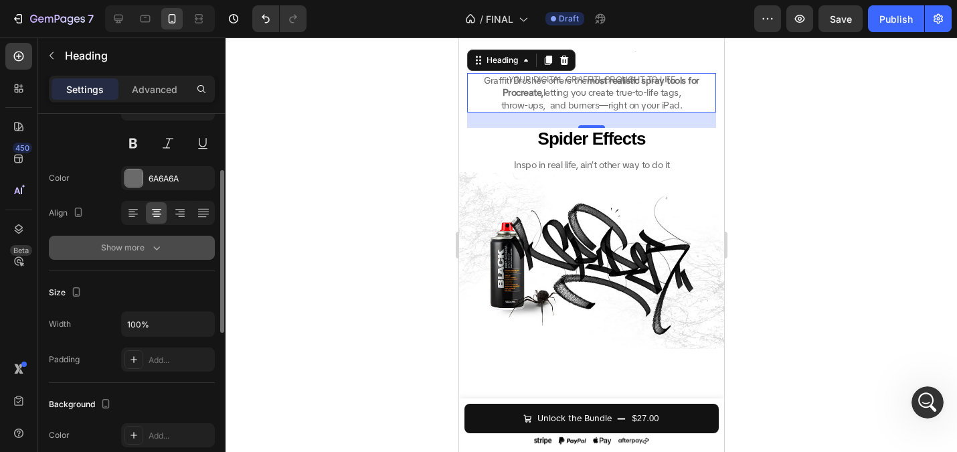
click at [120, 247] on div "Show more" at bounding box center [132, 247] width 62 height 13
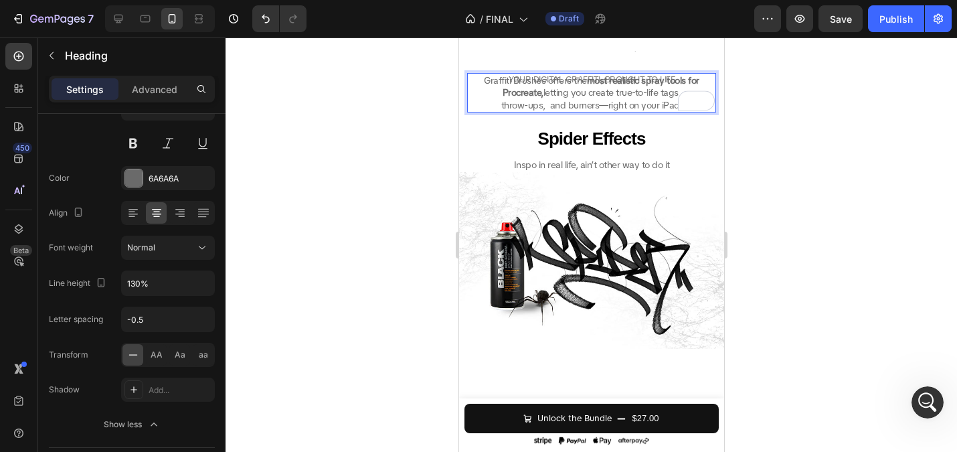
click at [662, 111] on p "Graffiti Brushes offers the most realistic spray tools for Procreate, letting y…" at bounding box center [591, 92] width 246 height 37
click at [379, 282] on div at bounding box center [591, 244] width 731 height 414
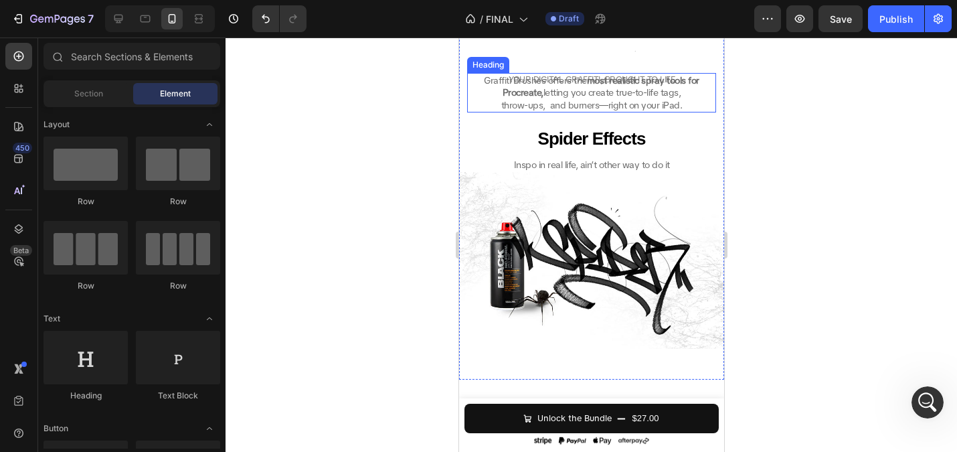
click at [521, 111] on p "Graffiti Brushes offers the most realistic spray tools for Procreate, letting y…" at bounding box center [591, 92] width 246 height 37
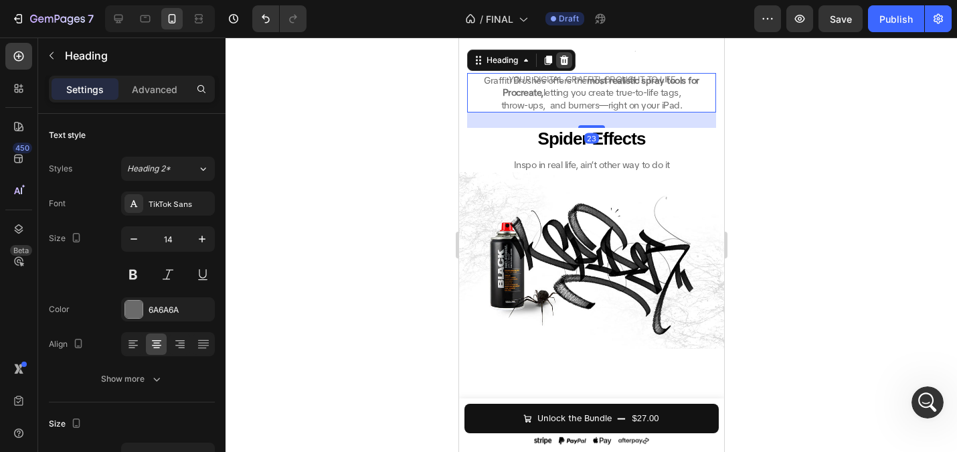
click at [565, 66] on icon at bounding box center [563, 60] width 11 height 11
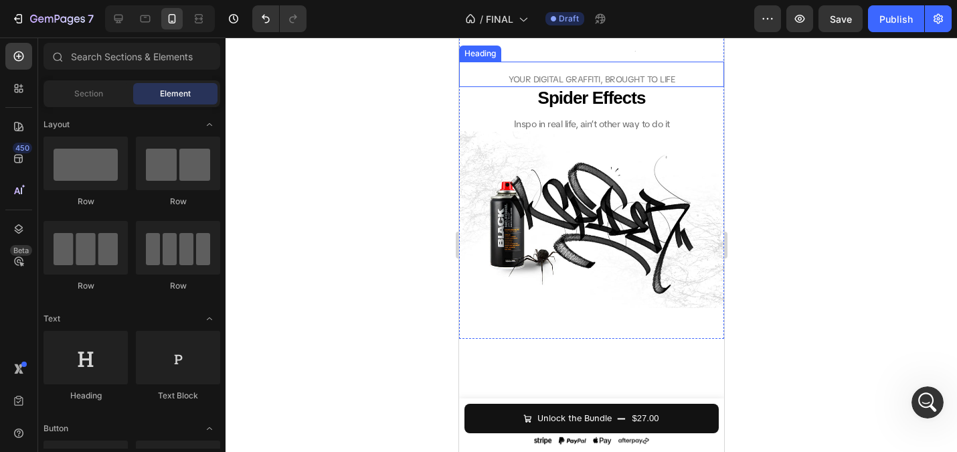
click at [571, 85] on span "YOUR DIGITAL GRAFFITI, BROUGHT TO LIFE" at bounding box center [591, 79] width 166 height 11
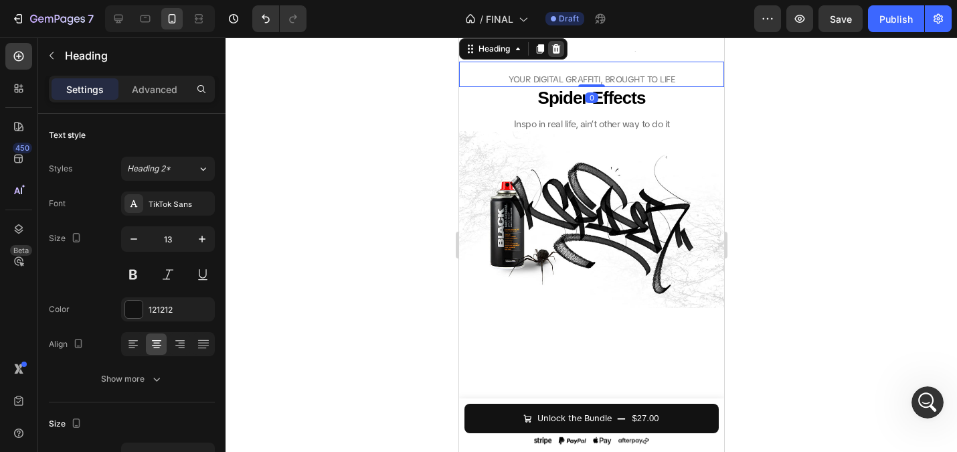
click at [558, 54] on icon at bounding box center [555, 48] width 9 height 9
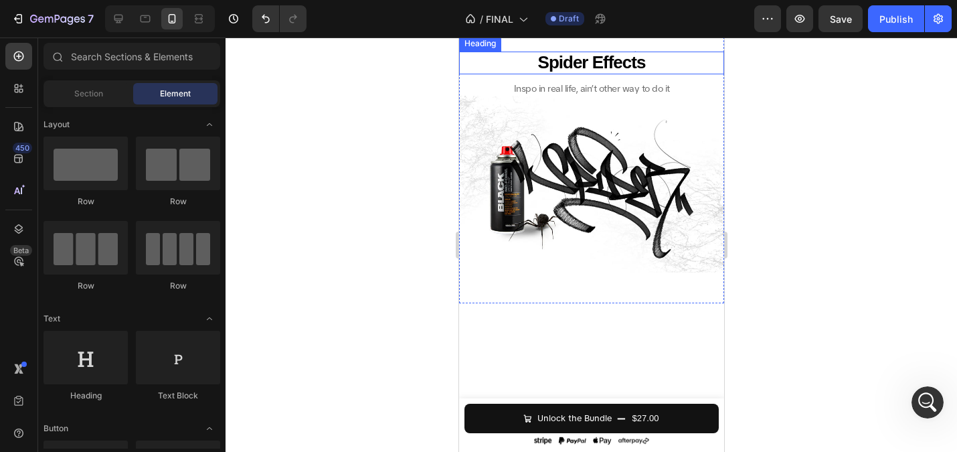
click at [606, 72] on strong "Spider Effects" at bounding box center [591, 62] width 108 height 20
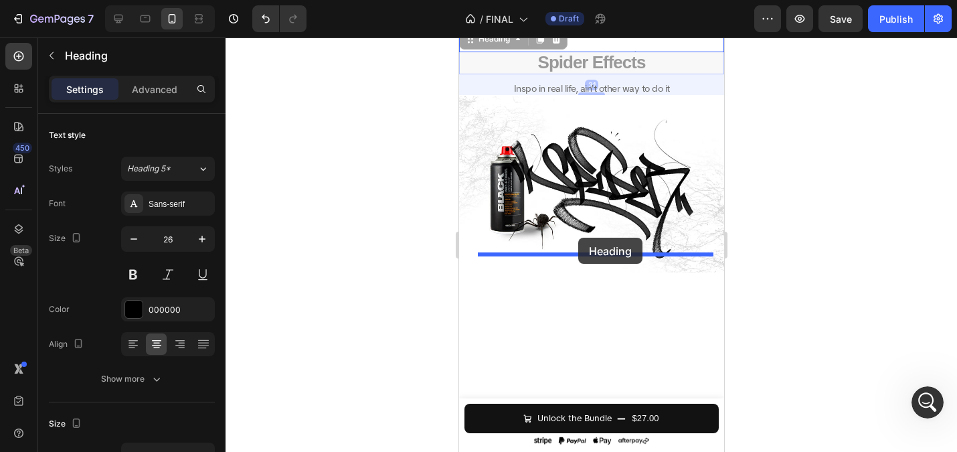
drag, startPoint x: 468, startPoint y: 252, endPoint x: 577, endPoint y: 238, distance: 110.7
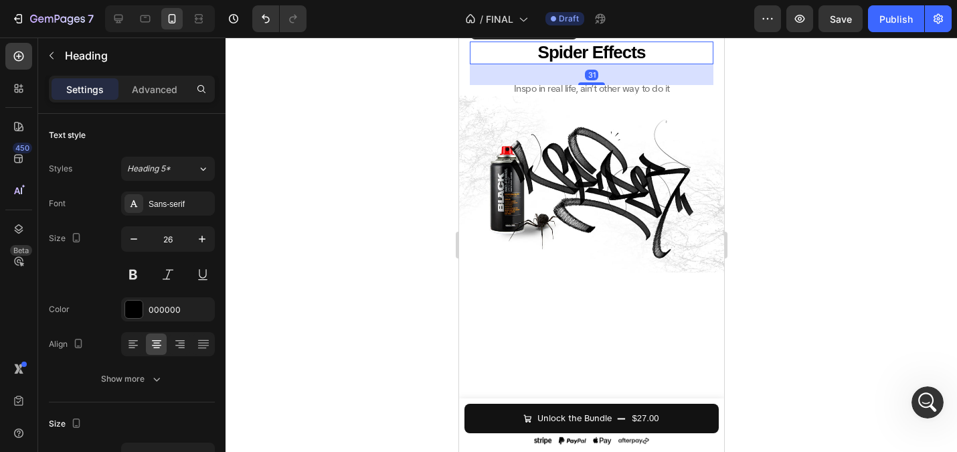
click at [394, 238] on div at bounding box center [591, 244] width 731 height 414
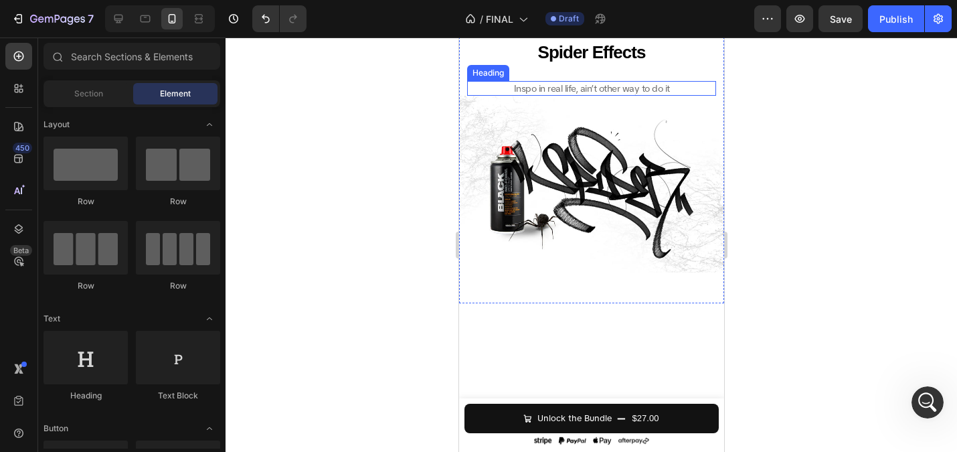
click at [555, 96] on h2 "Inspo in real life, ain’t other way to do it" at bounding box center [590, 88] width 249 height 15
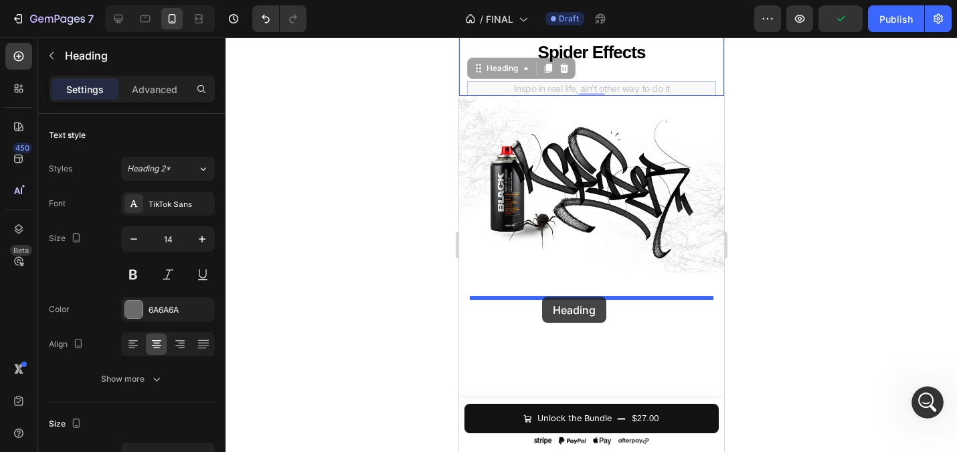
drag, startPoint x: 479, startPoint y: 282, endPoint x: 538, endPoint y: 300, distance: 61.6
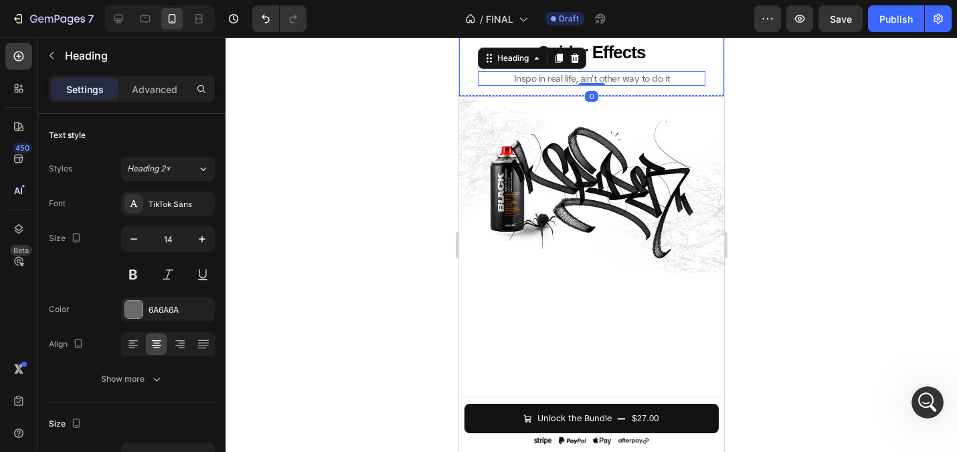
click at [410, 226] on div at bounding box center [591, 244] width 731 height 414
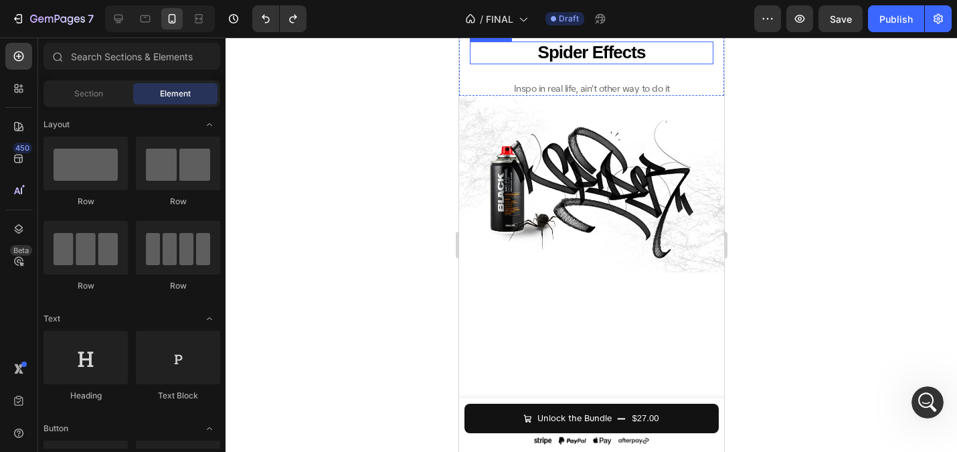
click at [570, 62] on strong "Spider Effects" at bounding box center [591, 52] width 108 height 20
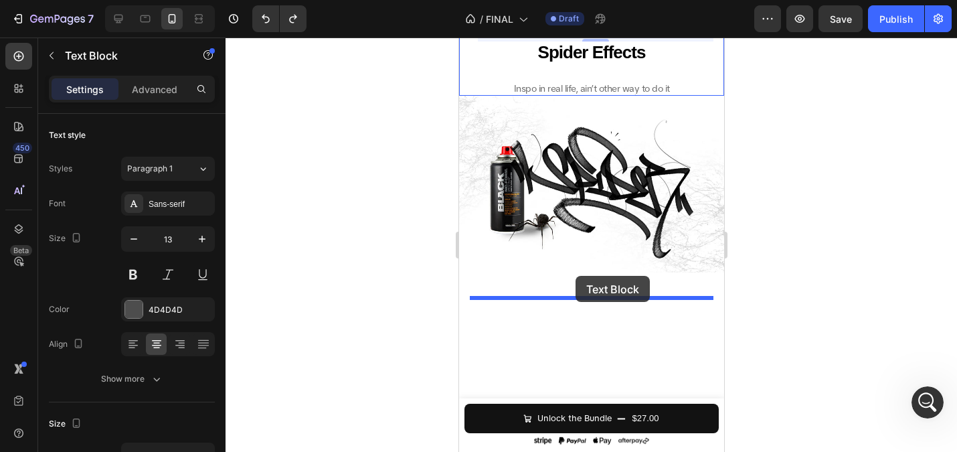
drag, startPoint x: 495, startPoint y: 171, endPoint x: 575, endPoint y: 276, distance: 131.3
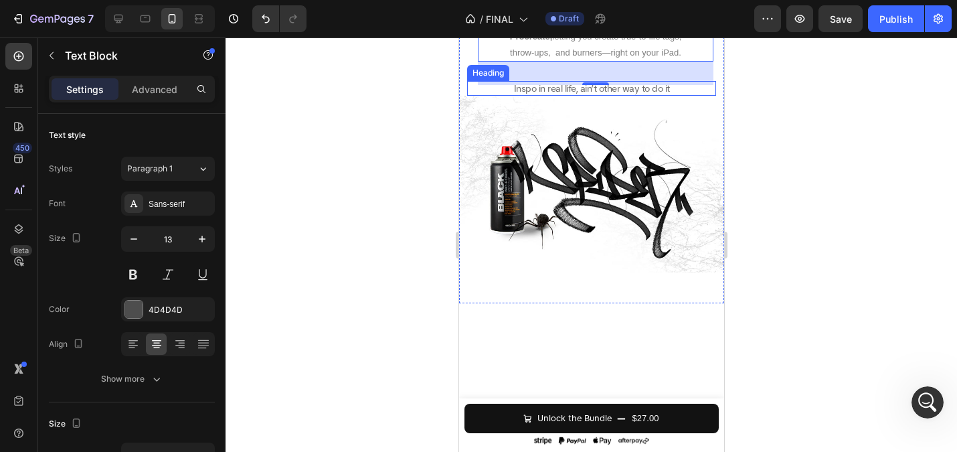
click at [578, 96] on h2 "Inspo in real life, ain’t other way to do it" at bounding box center [590, 88] width 249 height 15
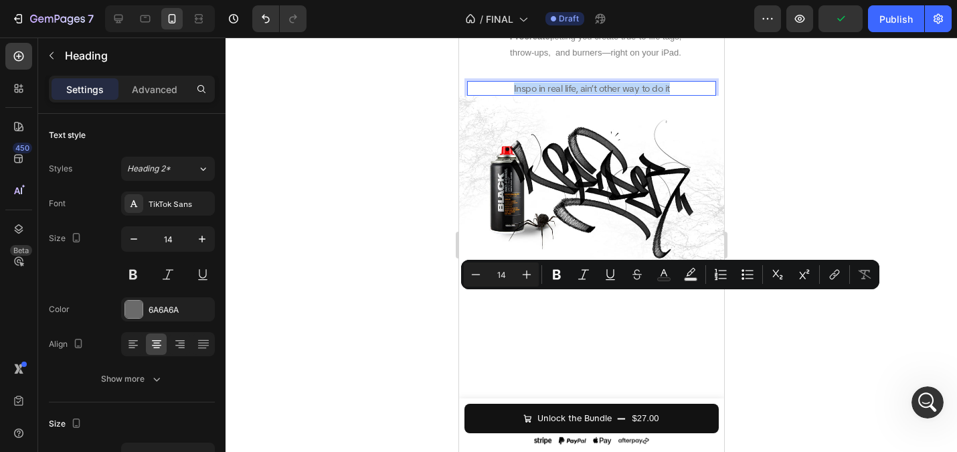
click at [561, 41] on span "Procreate, letting you create true-to-life tags," at bounding box center [595, 36] width 172 height 10
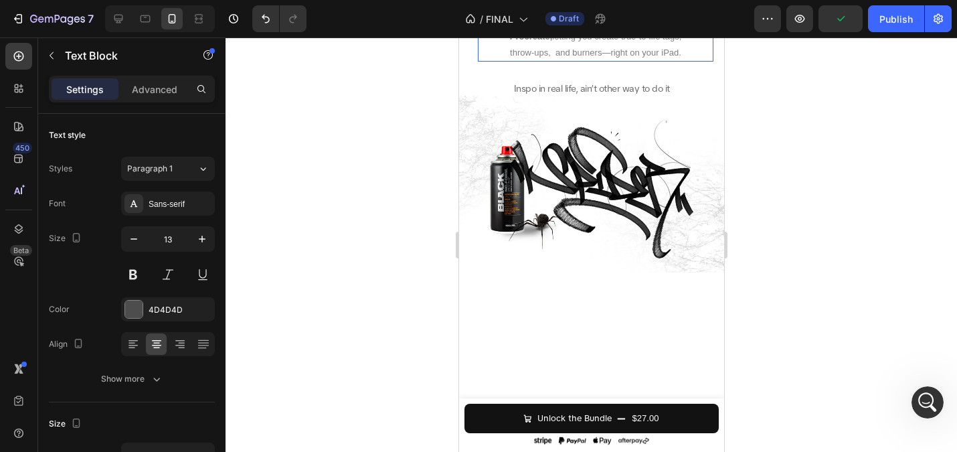
click at [561, 41] on span "Procreate, letting you create true-to-life tags," at bounding box center [595, 36] width 172 height 10
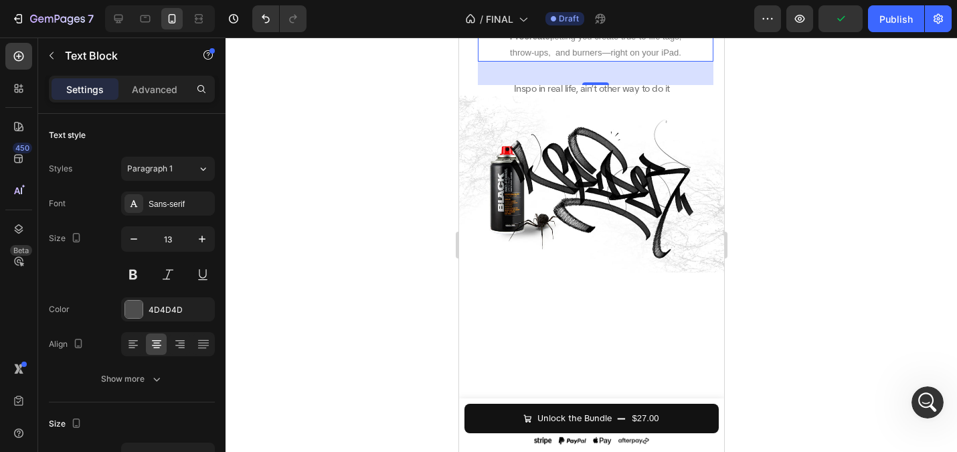
click at [608, 60] on p "Graffiti Brushes offers the most realistic spray tools for Procreate, letting y…" at bounding box center [594, 36] width 233 height 47
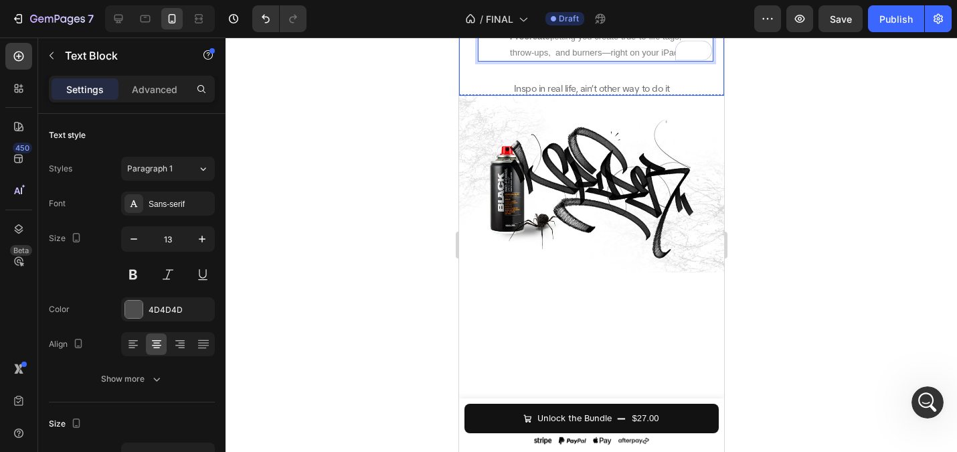
drag, startPoint x: 642, startPoint y: 266, endPoint x: 474, endPoint y: 235, distance: 170.8
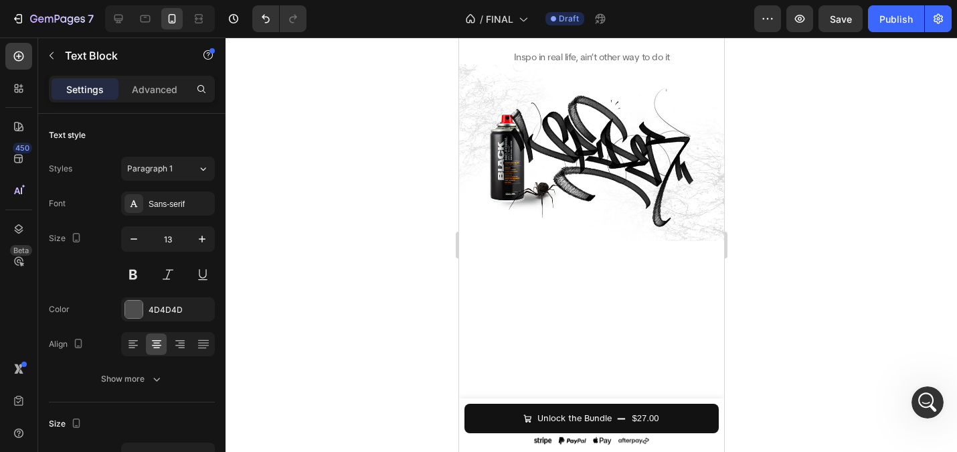
click at [557, 29] on p "Inspo in real life, ain’t other way to do it" at bounding box center [594, 20] width 233 height 15
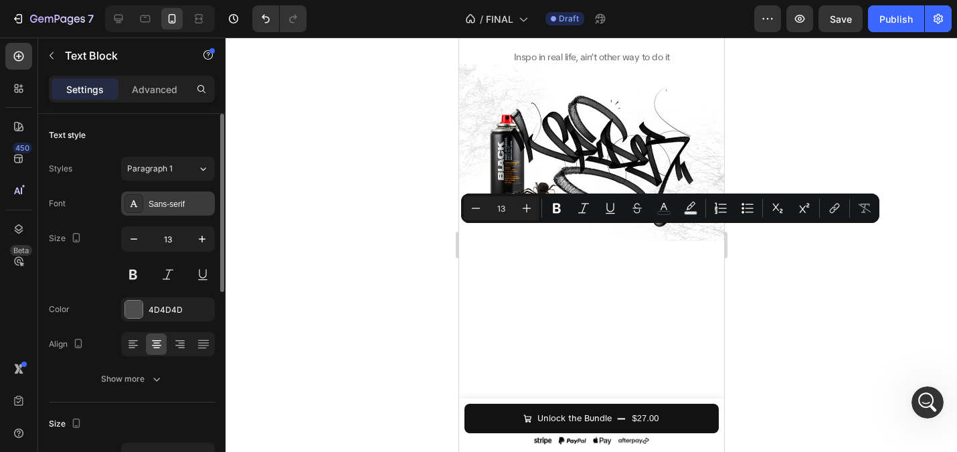
click at [176, 207] on div "Sans-serif" at bounding box center [180, 204] width 63 height 12
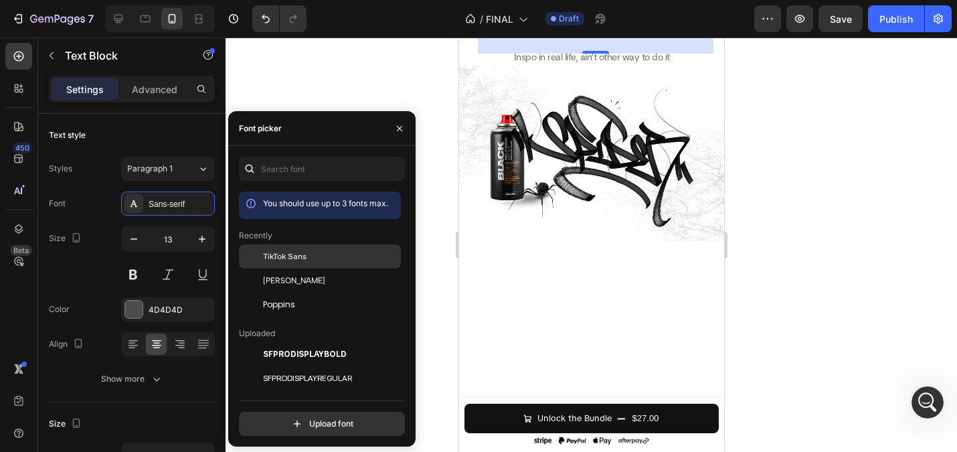
click at [277, 257] on span "TikTok Sans" at bounding box center [284, 256] width 43 height 12
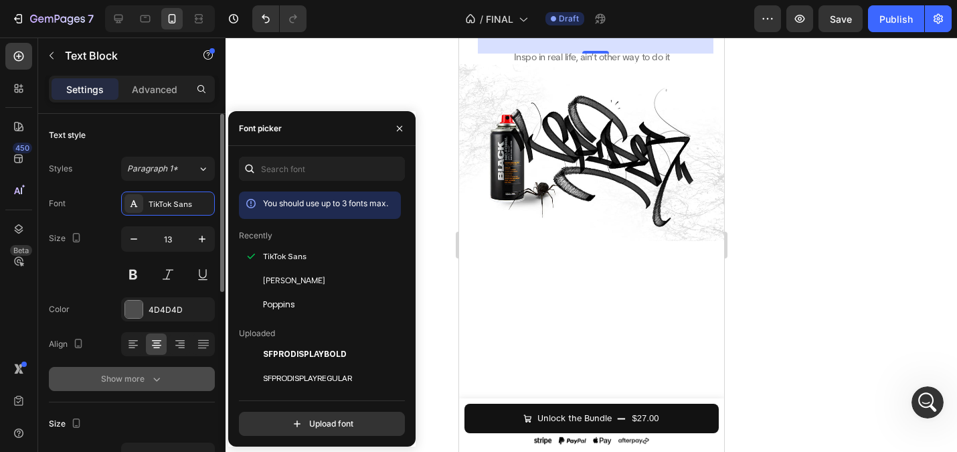
click at [157, 386] on button "Show more" at bounding box center [132, 379] width 166 height 24
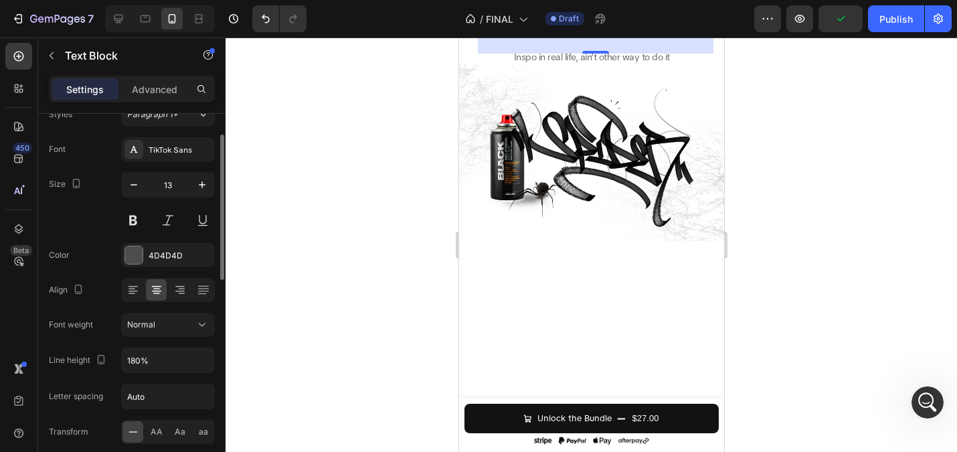
scroll to position [56, 0]
click at [157, 386] on input "Auto" at bounding box center [168, 395] width 92 height 24
type input "0.5"
click at [359, 272] on div at bounding box center [591, 244] width 731 height 414
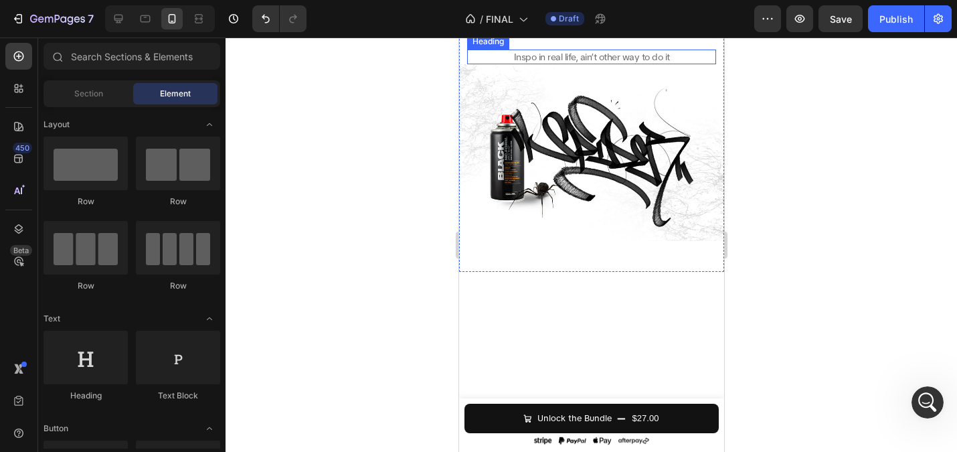
click at [587, 63] on p "Inspo in real life, ain’t other way to do it" at bounding box center [591, 57] width 246 height 12
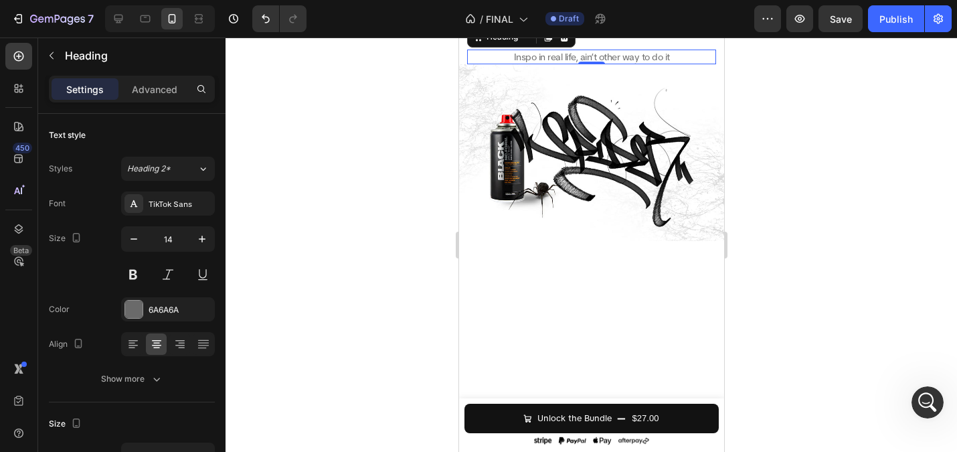
click at [587, 63] on p "Inspo in real life, ain’t other way to do it" at bounding box center [591, 57] width 246 height 12
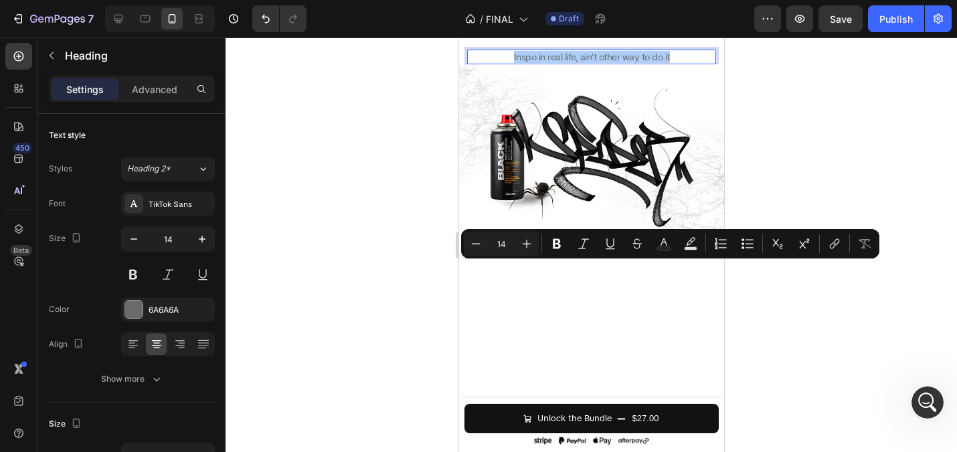
click at [342, 183] on div at bounding box center [591, 244] width 731 height 414
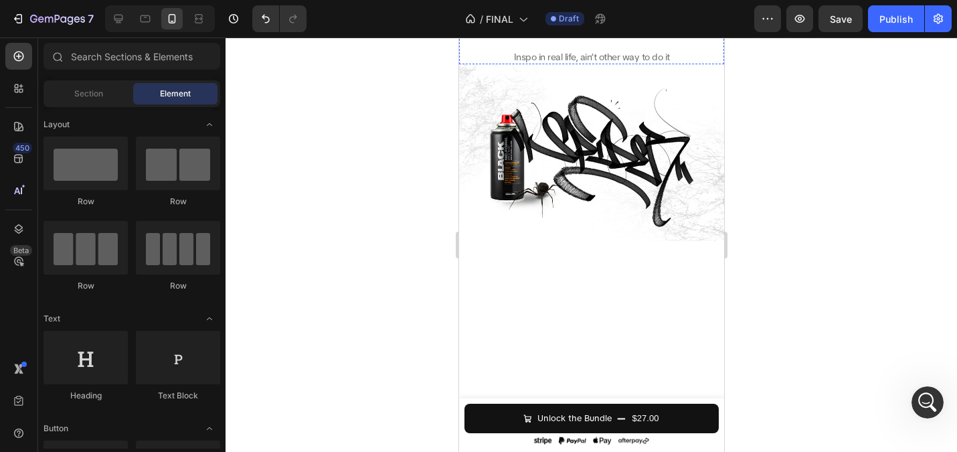
click at [604, 29] on p "Inspo in real life, ain’t other way to do it" at bounding box center [594, 20] width 233 height 15
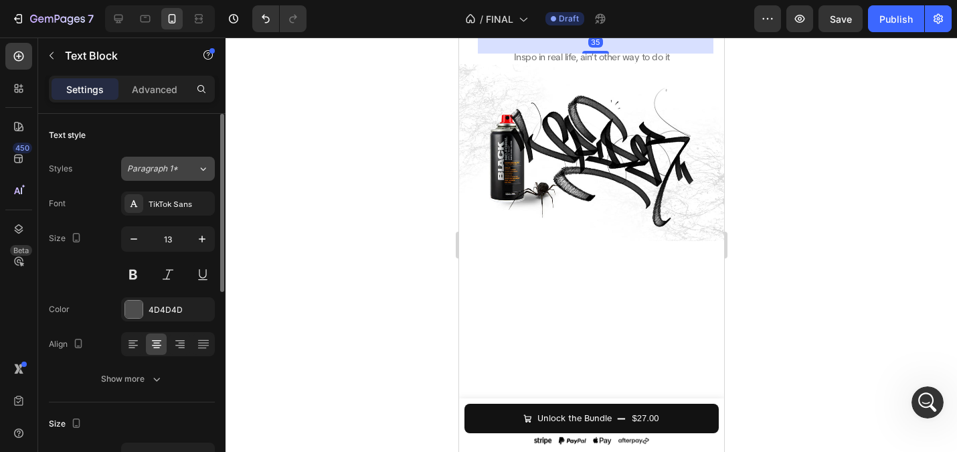
click at [167, 165] on span "Paragraph 1*" at bounding box center [152, 169] width 51 height 12
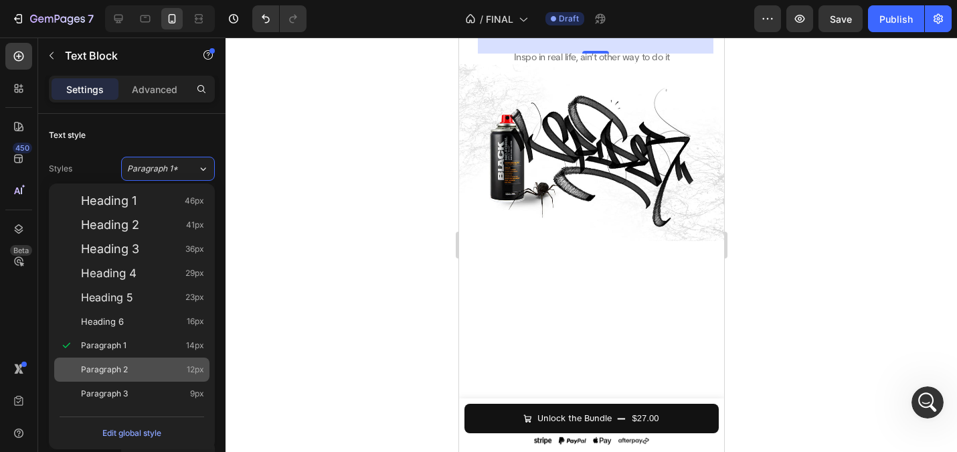
click at [131, 367] on div "Paragraph 2 12px" at bounding box center [142, 369] width 123 height 13
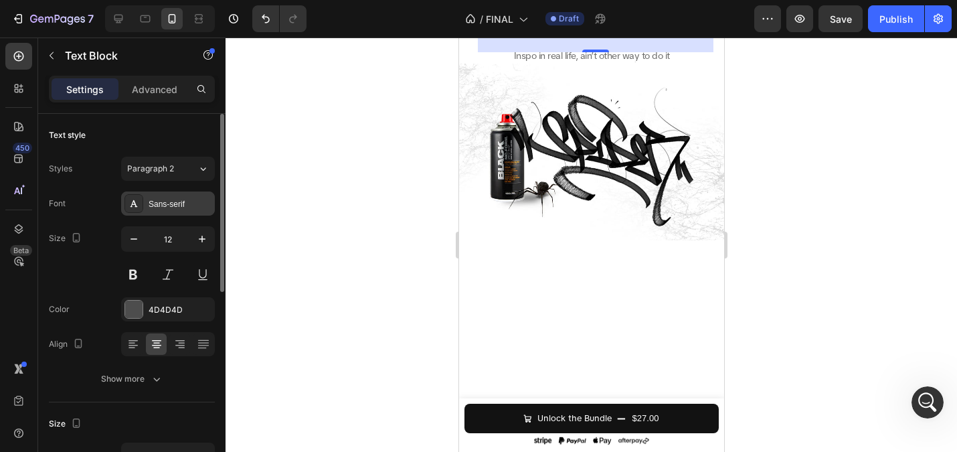
click at [189, 195] on div "Sans-serif" at bounding box center [168, 203] width 94 height 24
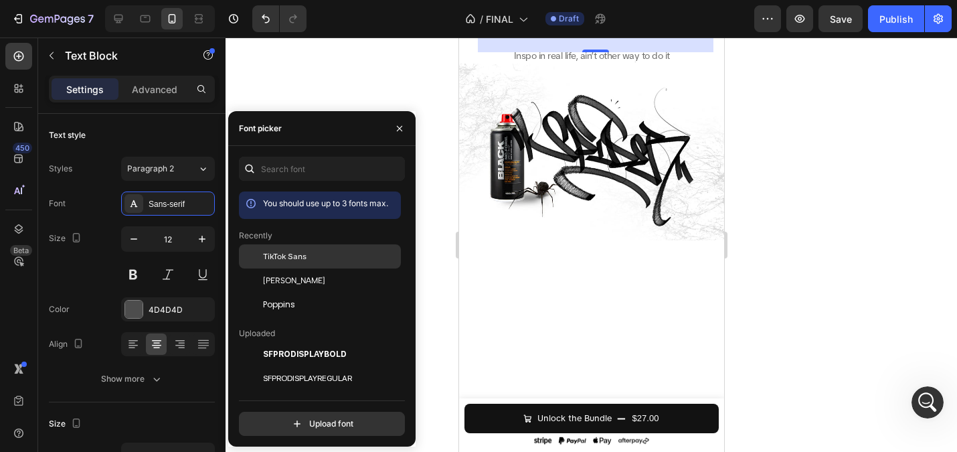
click at [277, 342] on div "TikTok Sans" at bounding box center [320, 354] width 162 height 24
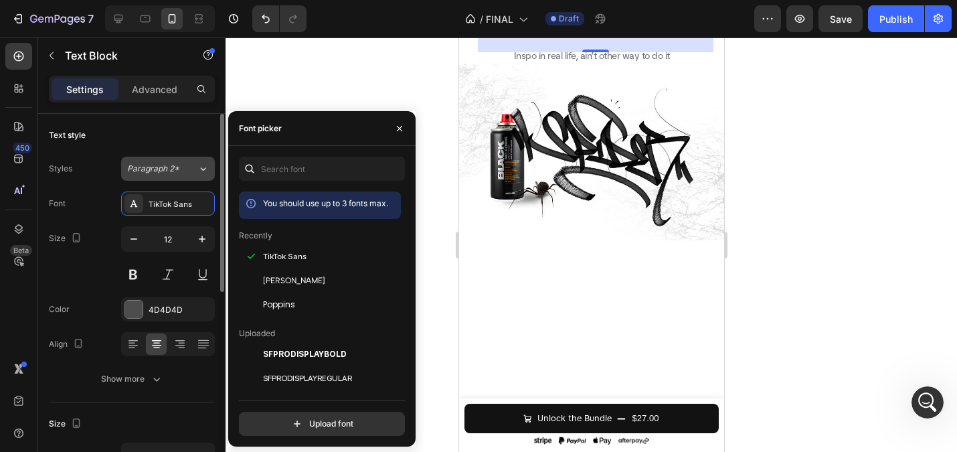
click at [161, 175] on button "Paragraph 2*" at bounding box center [168, 169] width 94 height 24
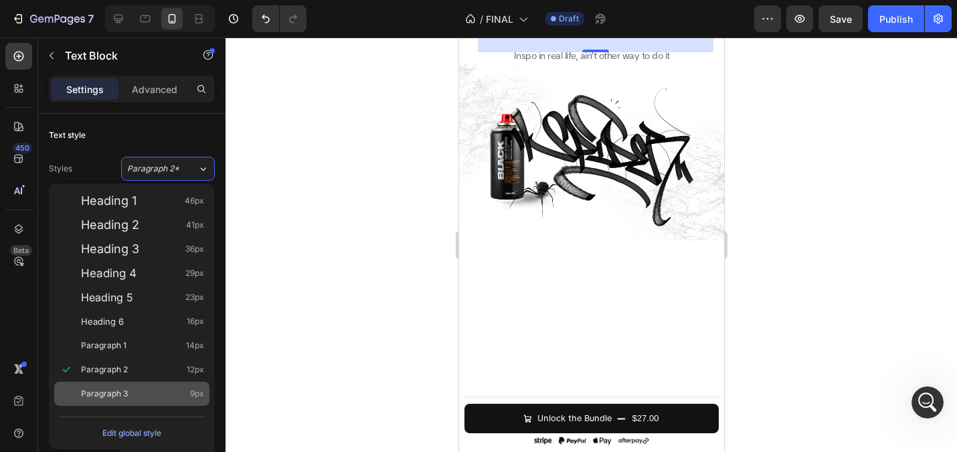
click at [157, 389] on div "Paragraph 3 9px" at bounding box center [142, 393] width 123 height 13
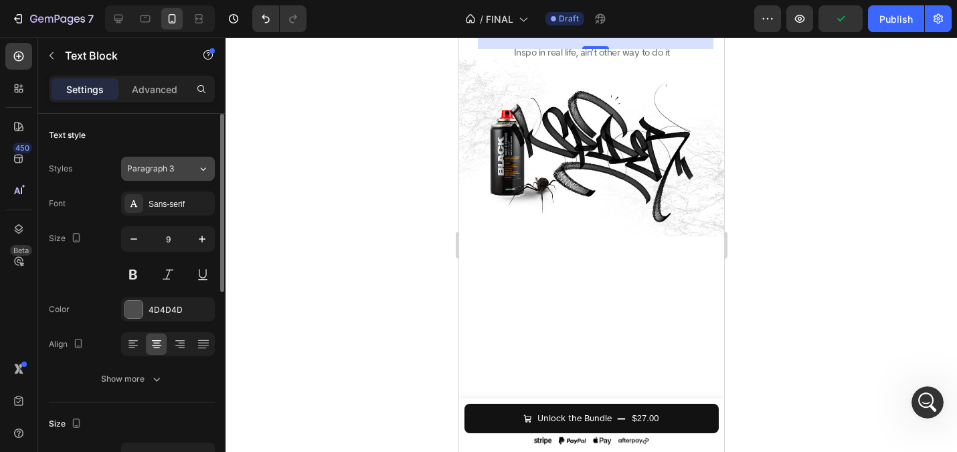
click at [155, 171] on span "Paragraph 3" at bounding box center [150, 169] width 47 height 12
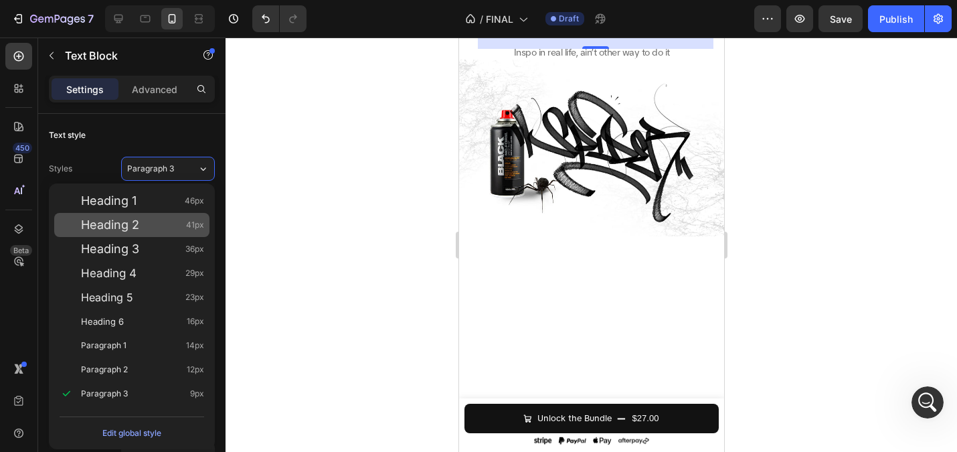
click at [153, 226] on div "Heading 2 41px" at bounding box center [142, 224] width 123 height 13
type input "41"
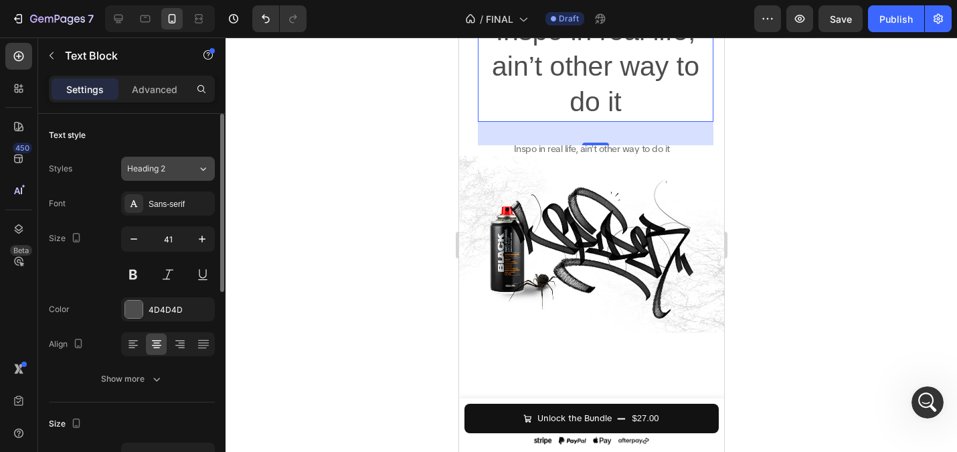
click at [153, 165] on span "Heading 2" at bounding box center [146, 169] width 38 height 12
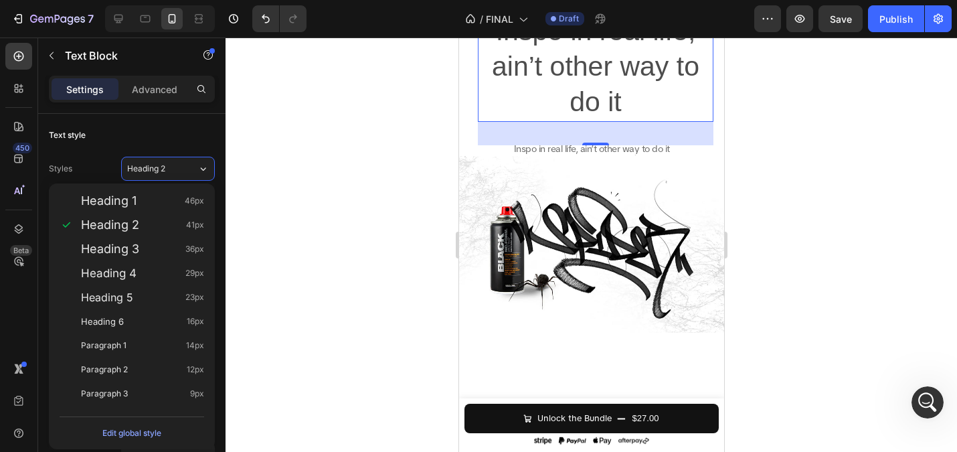
click at [349, 181] on div at bounding box center [591, 244] width 731 height 414
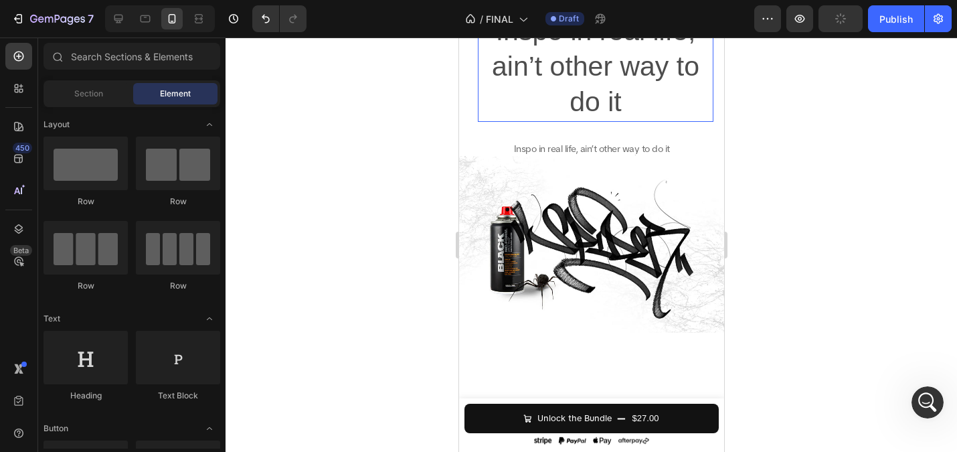
drag, startPoint x: 648, startPoint y: 304, endPoint x: 707, endPoint y: 244, distance: 83.8
click at [648, 120] on p "Inspo in real life, ain’t other way to do it" at bounding box center [594, 66] width 233 height 107
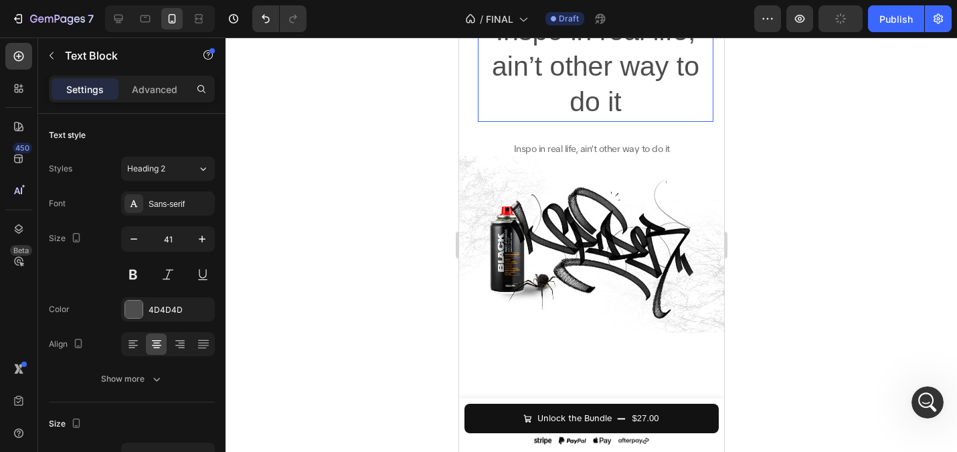
click at [554, 120] on p "Inspo in real life, ain’t other way to do it" at bounding box center [594, 66] width 233 height 107
click at [592, 120] on p "Inspo in real life, ain’t other way to do it" at bounding box center [594, 66] width 233 height 107
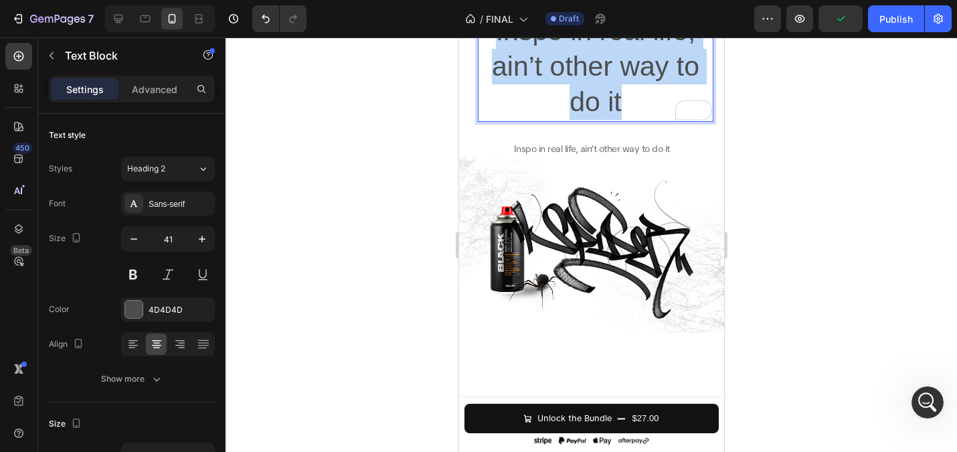
drag, startPoint x: 642, startPoint y: 320, endPoint x: 454, endPoint y: 242, distance: 202.8
click at [458, 242] on html "Mobile ( 396 px) iPhone 13 Mini iPhone 13 Pro iPhone 11 Pro Max iPhone 15 Pro M…" at bounding box center [590, 279] width 265 height 5173
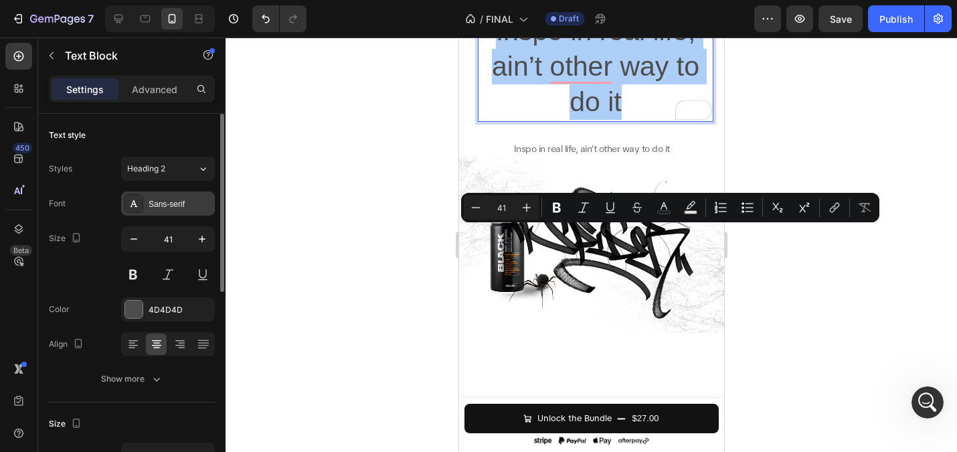
click at [168, 199] on div "Sans-serif" at bounding box center [180, 204] width 63 height 12
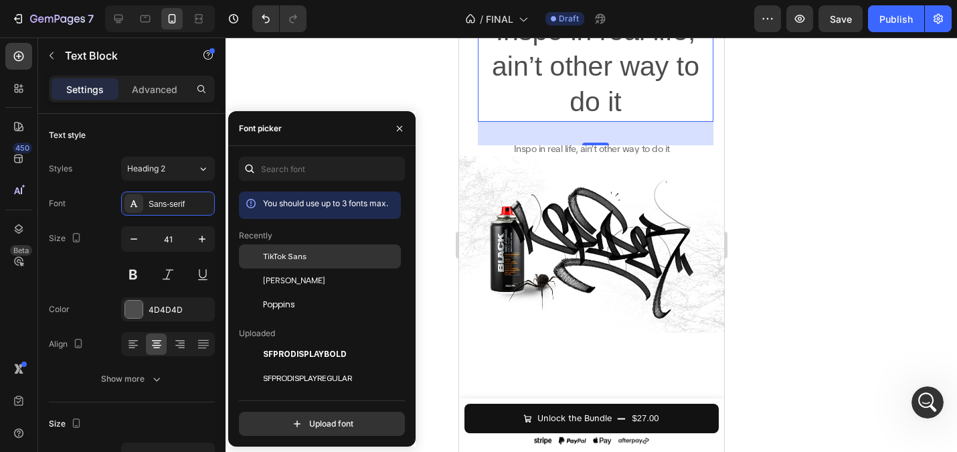
click at [272, 257] on span "TikTok Sans" at bounding box center [284, 256] width 43 height 12
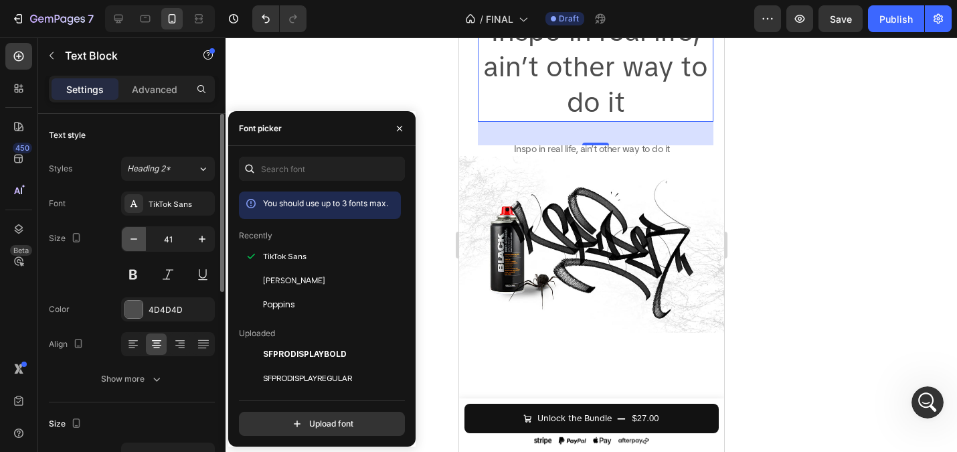
click at [137, 243] on icon "button" at bounding box center [133, 238] width 13 height 13
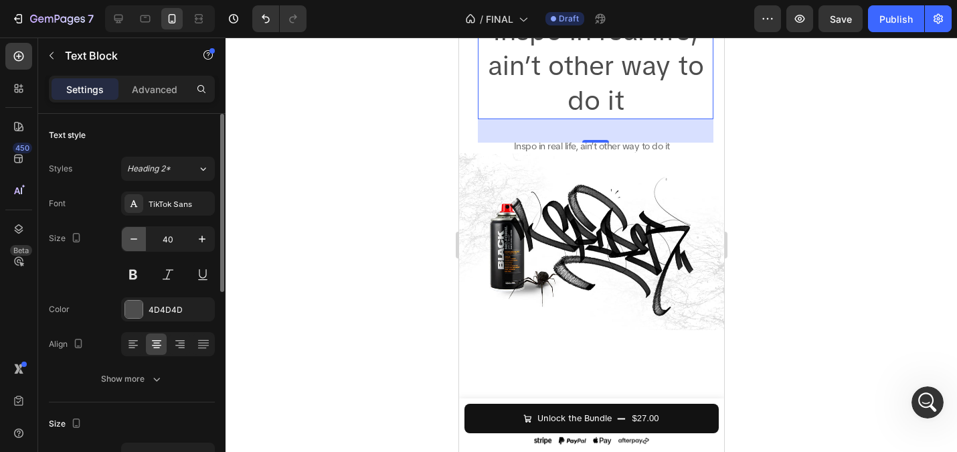
click at [137, 243] on icon "button" at bounding box center [133, 238] width 13 height 13
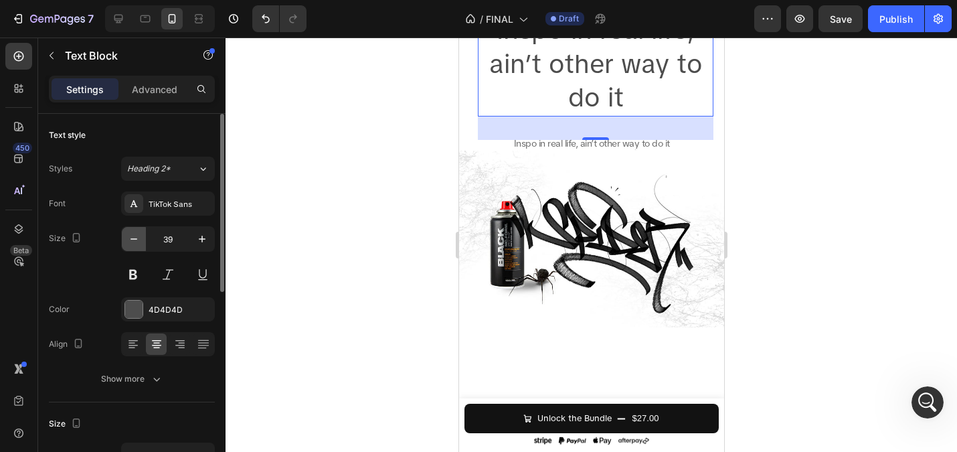
click at [137, 243] on icon "button" at bounding box center [133, 238] width 13 height 13
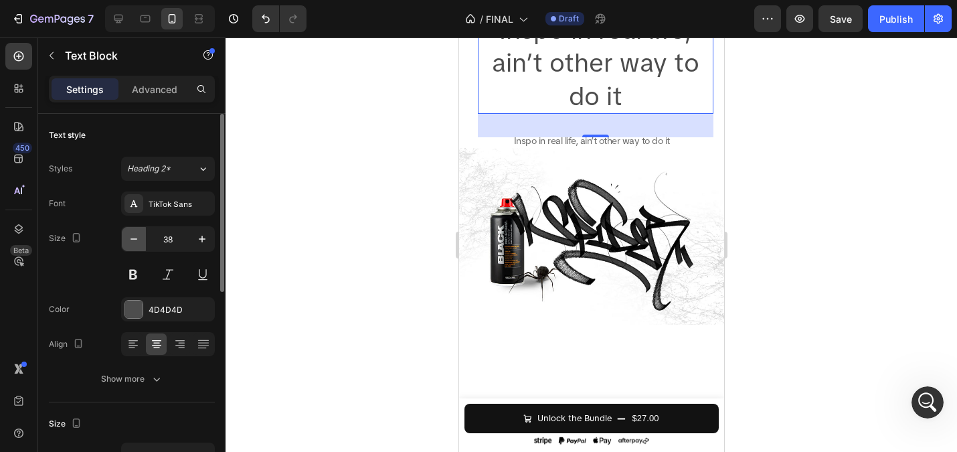
click at [137, 243] on icon "button" at bounding box center [133, 238] width 13 height 13
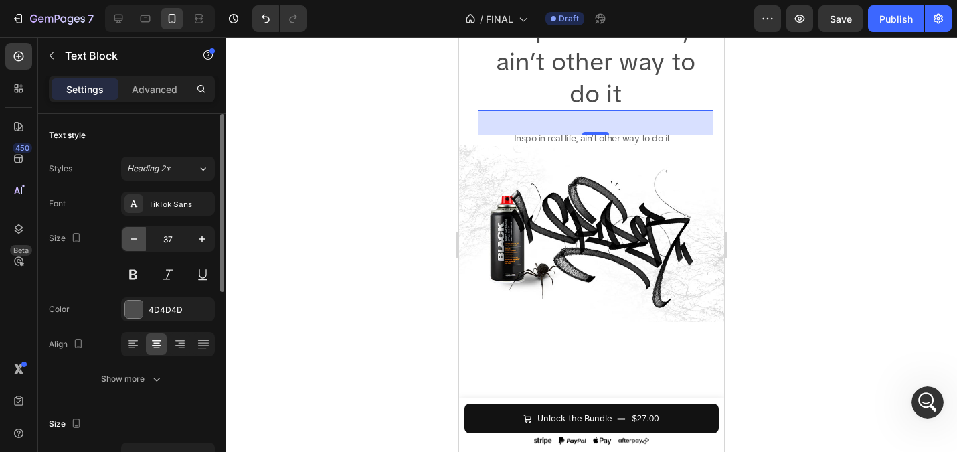
click at [137, 243] on icon "button" at bounding box center [133, 238] width 13 height 13
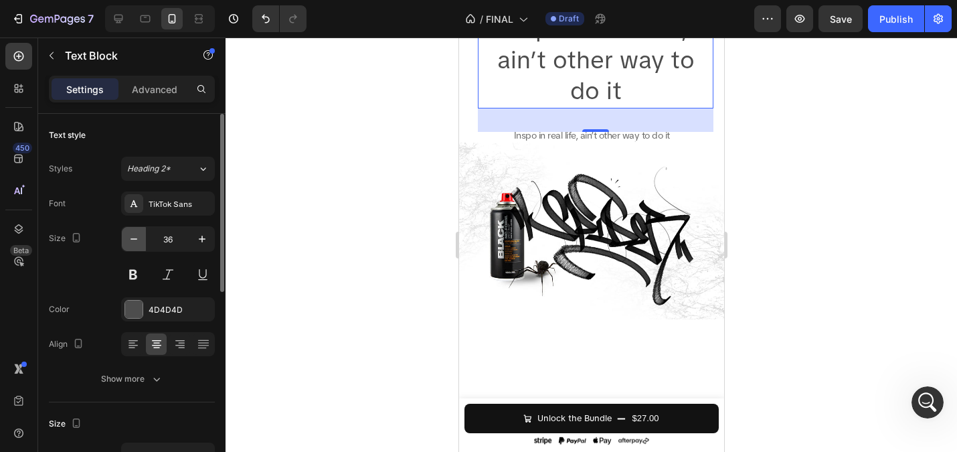
click at [137, 243] on icon "button" at bounding box center [133, 238] width 13 height 13
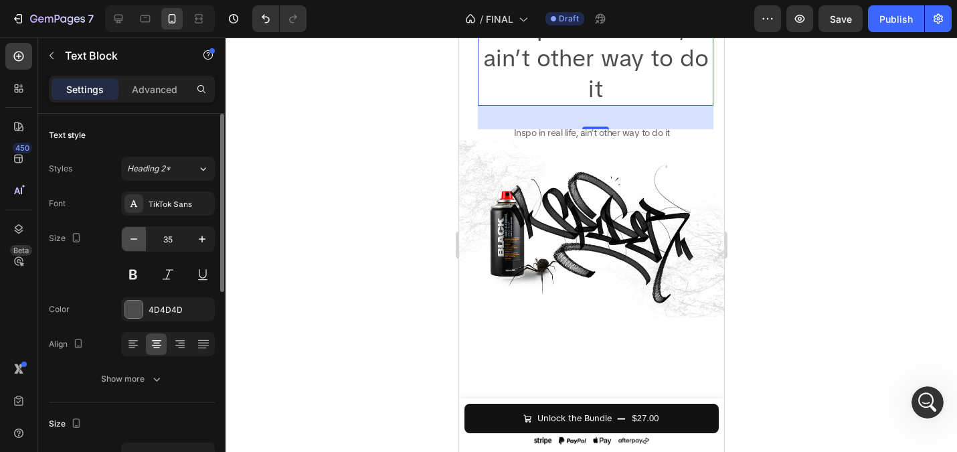
click at [137, 243] on icon "button" at bounding box center [133, 238] width 13 height 13
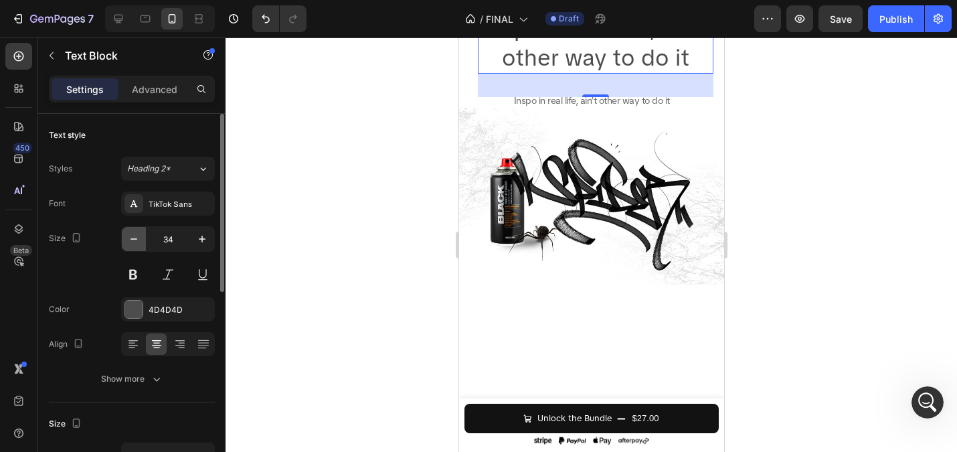
click at [137, 243] on icon "button" at bounding box center [133, 238] width 13 height 13
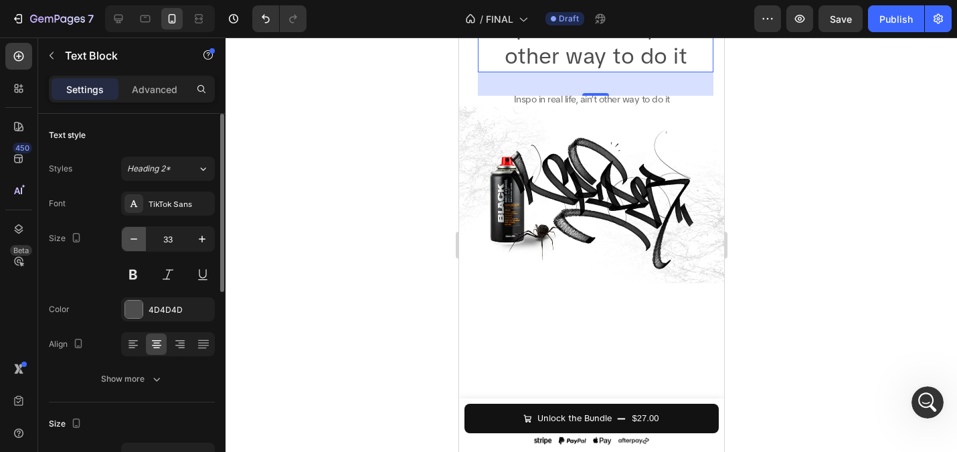
click at [137, 243] on icon "button" at bounding box center [133, 238] width 13 height 13
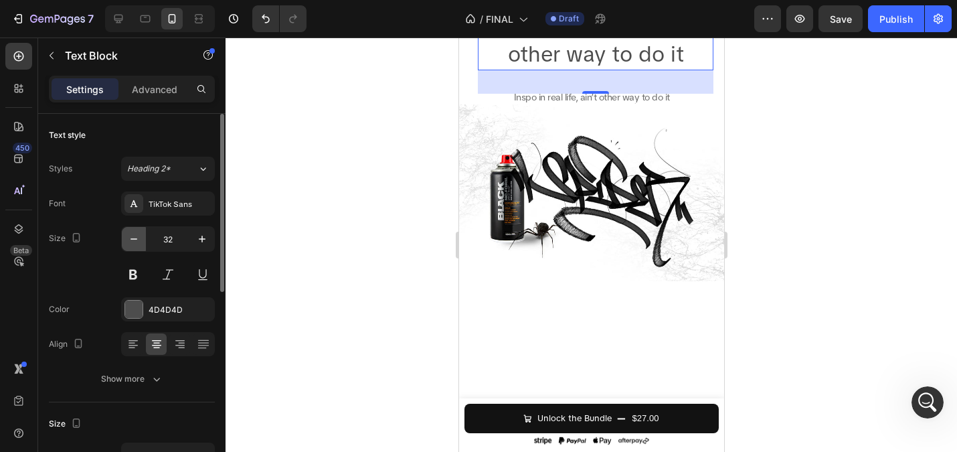
click at [137, 243] on icon "button" at bounding box center [133, 238] width 13 height 13
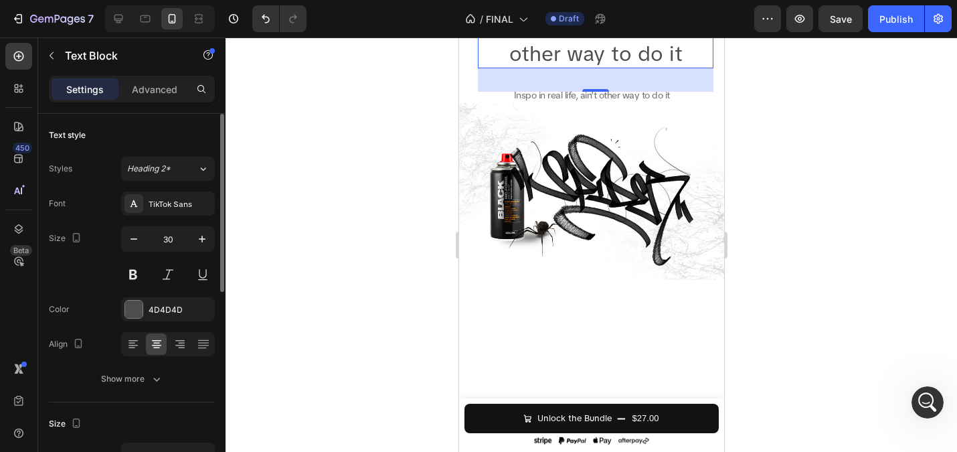
click at [183, 235] on input "30" at bounding box center [168, 239] width 44 height 24
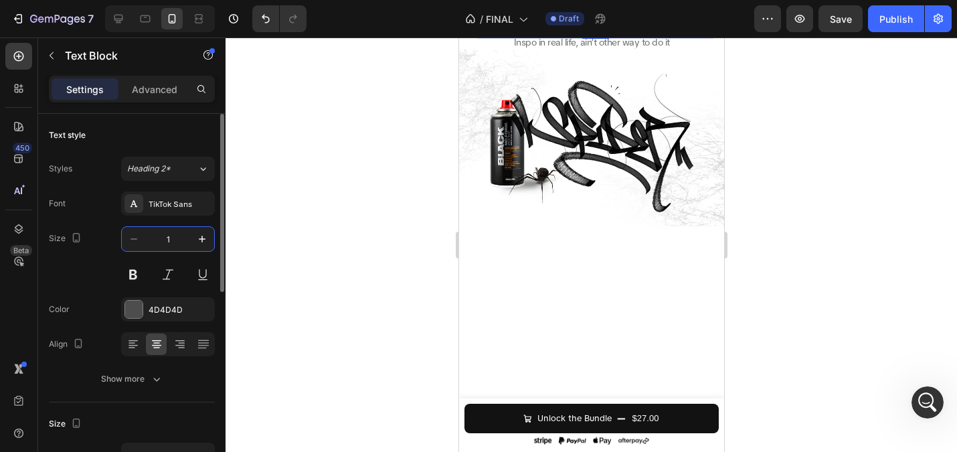
type input "14"
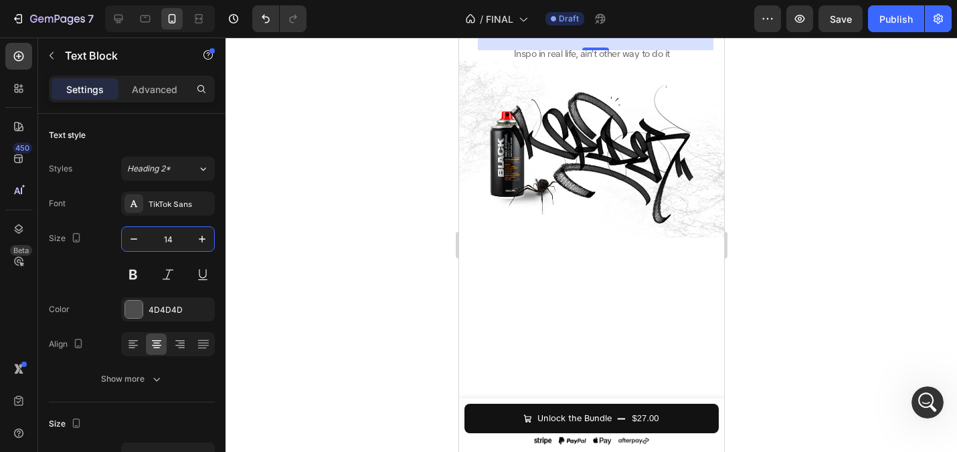
click at [322, 168] on div at bounding box center [591, 244] width 731 height 414
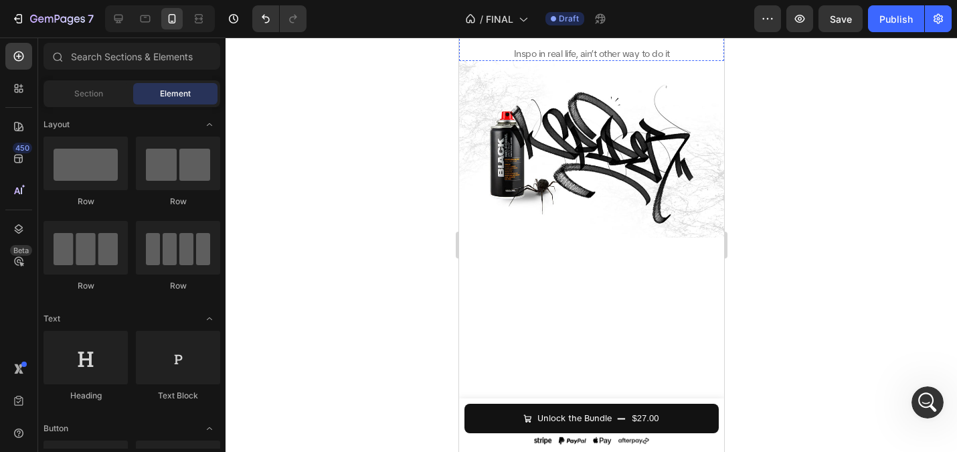
click at [534, 25] on p "Inspo in real life, ain’t other way to do it" at bounding box center [594, 19] width 233 height 12
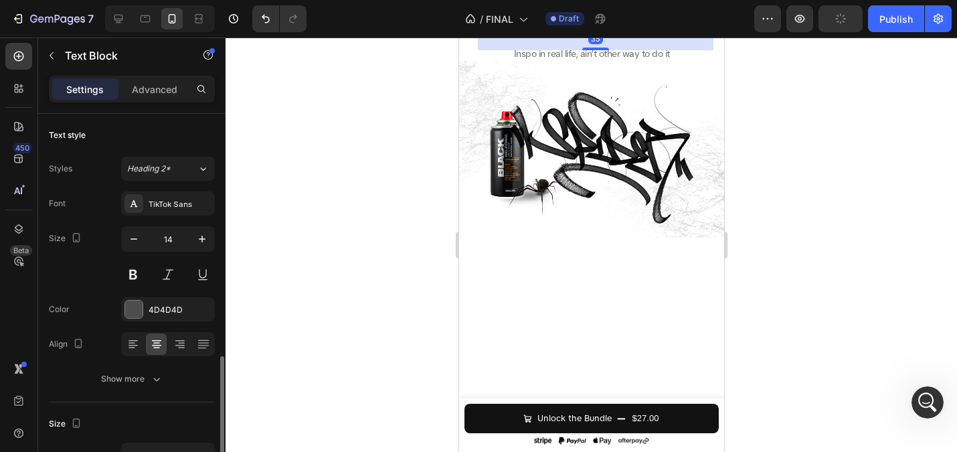
scroll to position [165, 0]
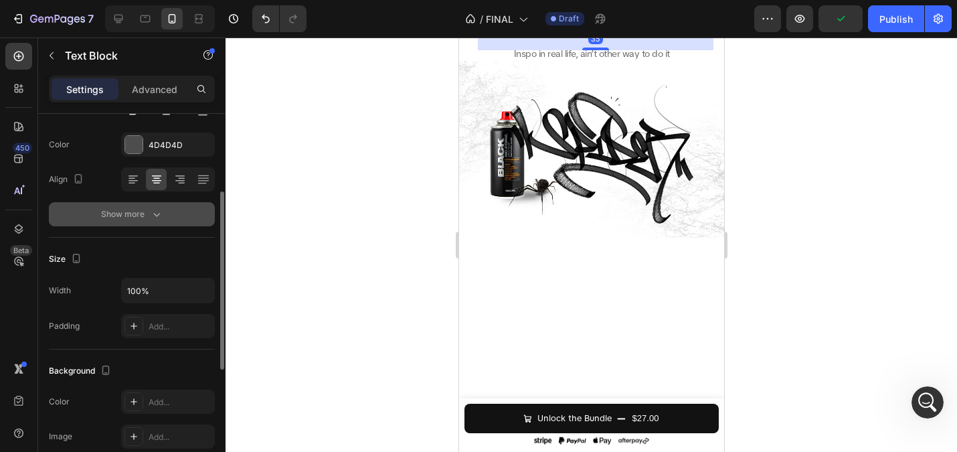
click at [123, 215] on div "Show more" at bounding box center [132, 213] width 62 height 13
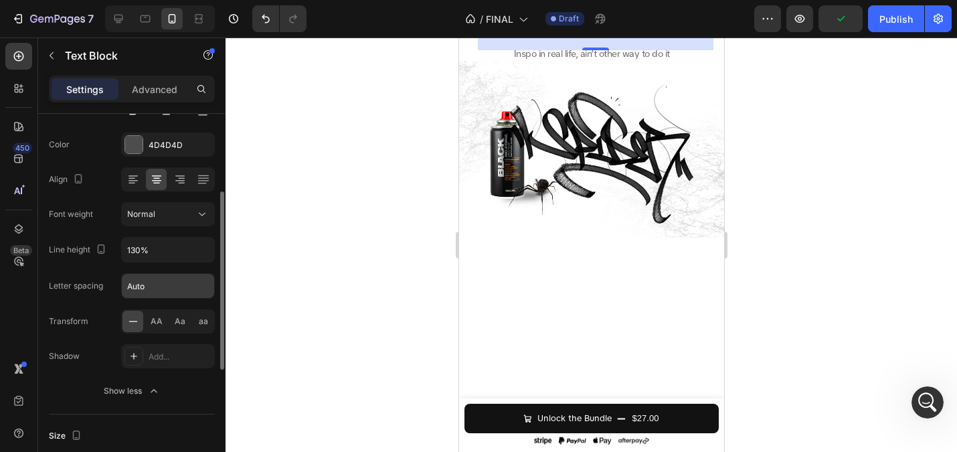
click at [148, 290] on input "Auto" at bounding box center [168, 286] width 92 height 24
type input "0.5"
click at [291, 228] on div at bounding box center [591, 244] width 731 height 414
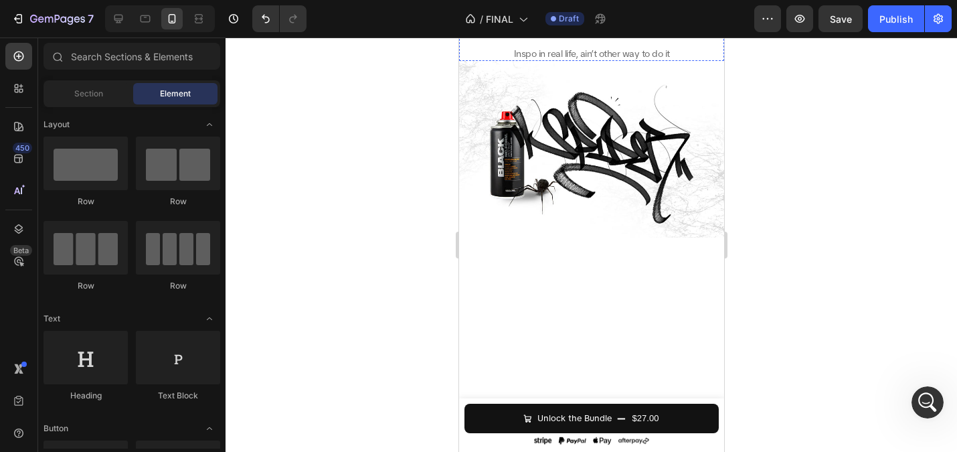
click at [549, 25] on p "Inspo in real life, ain’t other way to do it" at bounding box center [594, 19] width 233 height 12
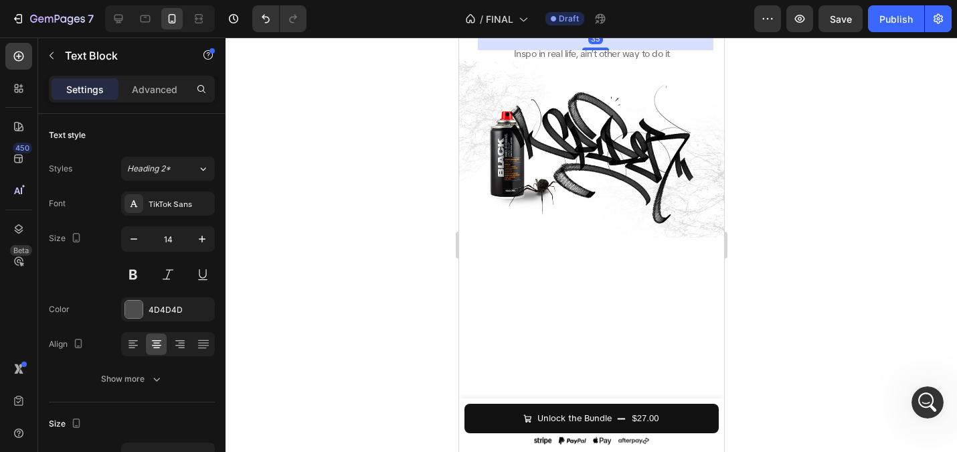
click at [515, 25] on p "Inspo in real life, ain’t other way to do it" at bounding box center [594, 19] width 233 height 12
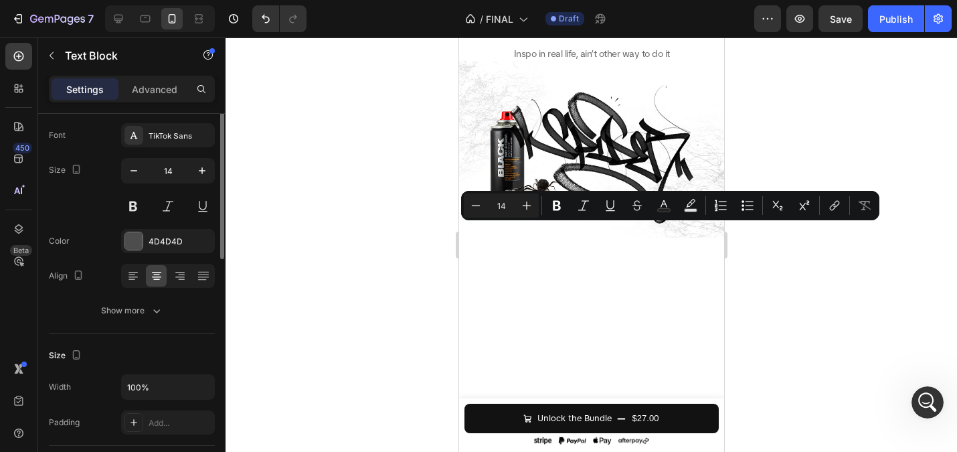
scroll to position [0, 0]
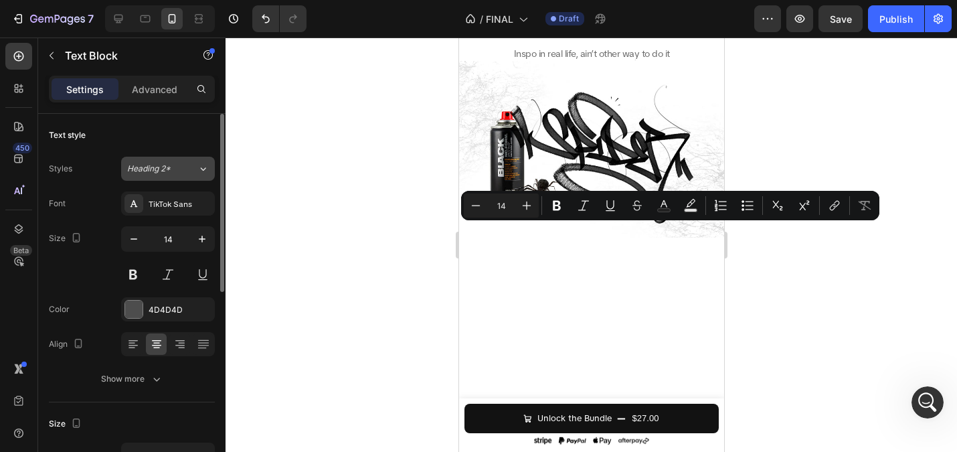
click at [163, 170] on span "Heading 2*" at bounding box center [148, 169] width 43 height 12
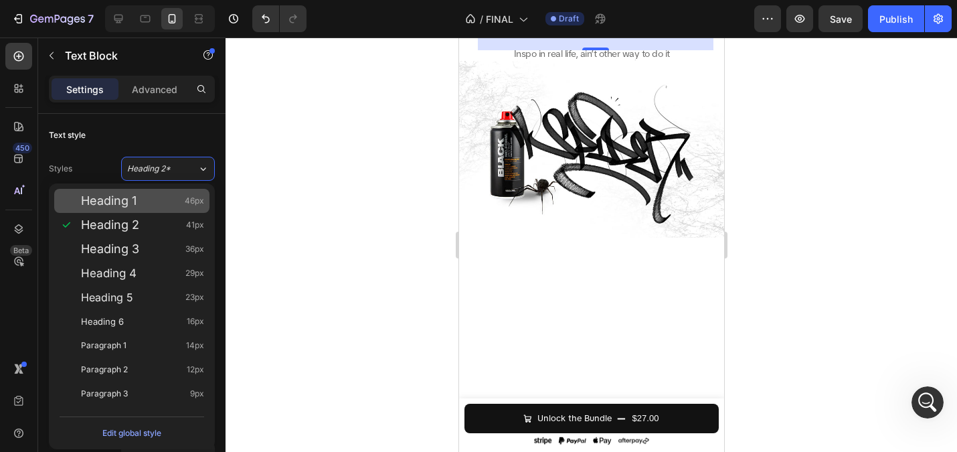
click at [141, 209] on div "Heading 1 46px" at bounding box center [131, 201] width 155 height 24
type input "46"
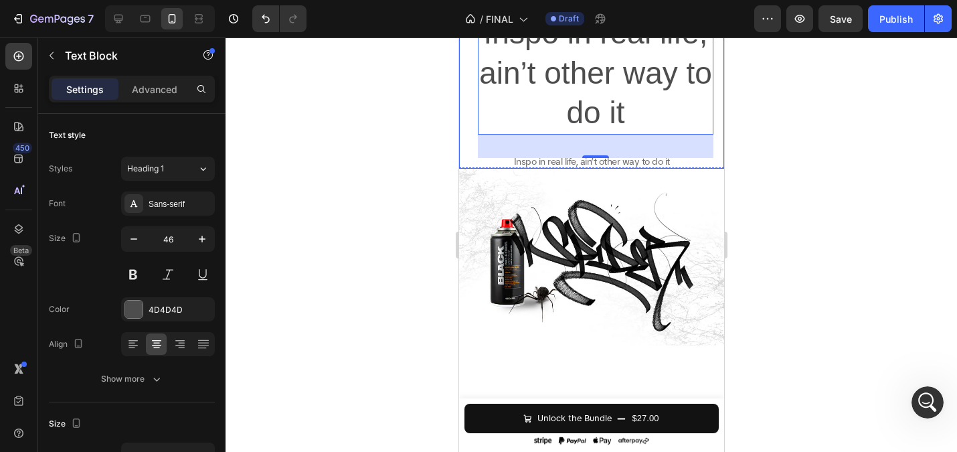
scroll to position [2337, 0]
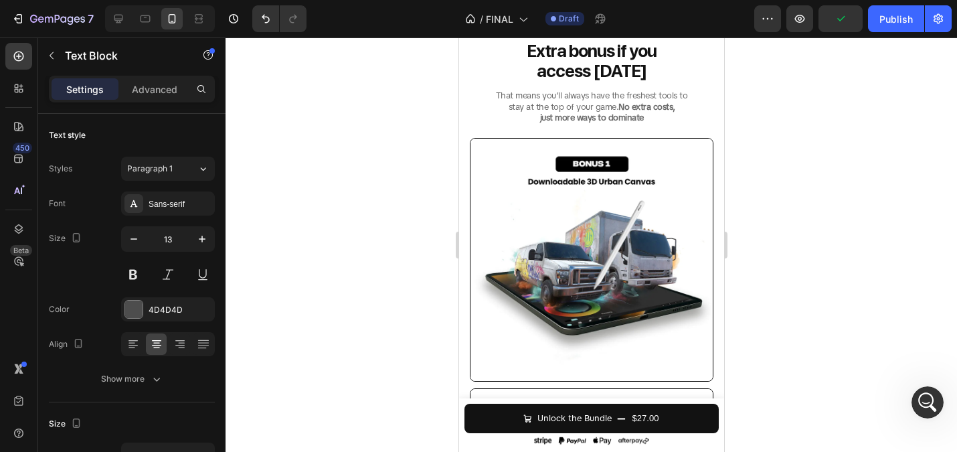
scroll to position [2738, 0]
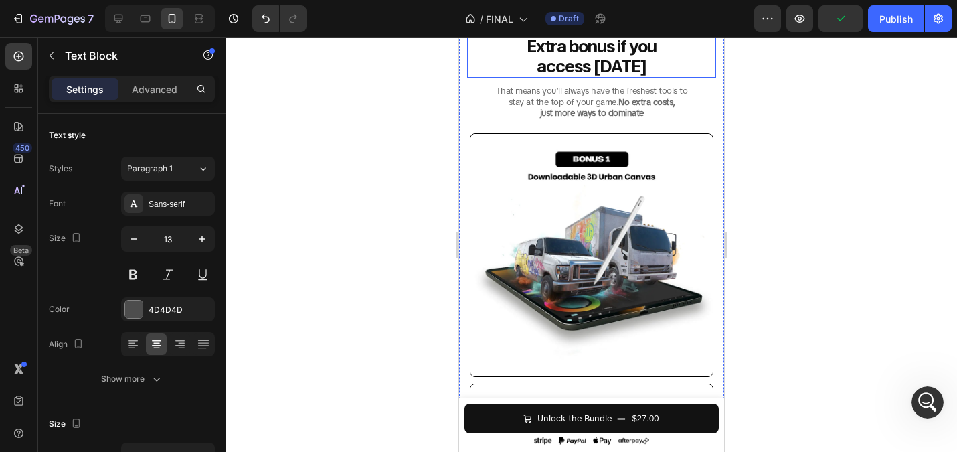
click at [571, 121] on h2 "That means you’ll always have the freshest tools to stay at the top of your gam…" at bounding box center [590, 102] width 249 height 37
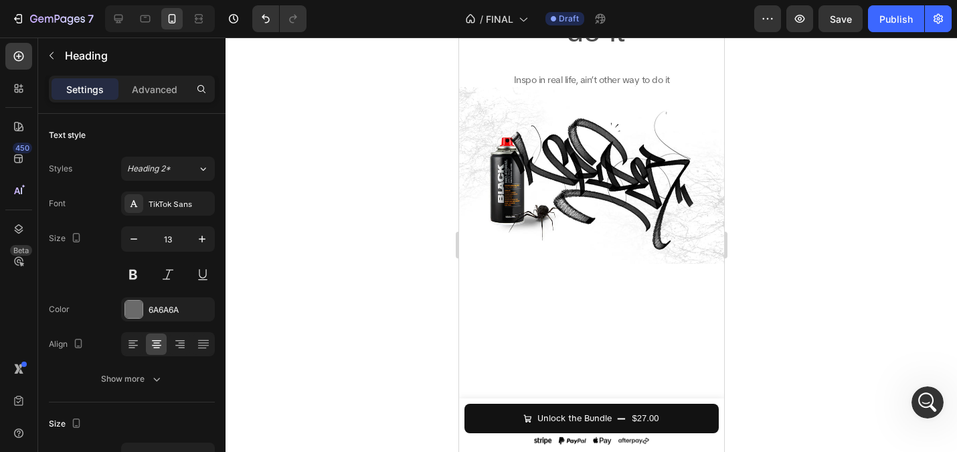
scroll to position [2315, 0]
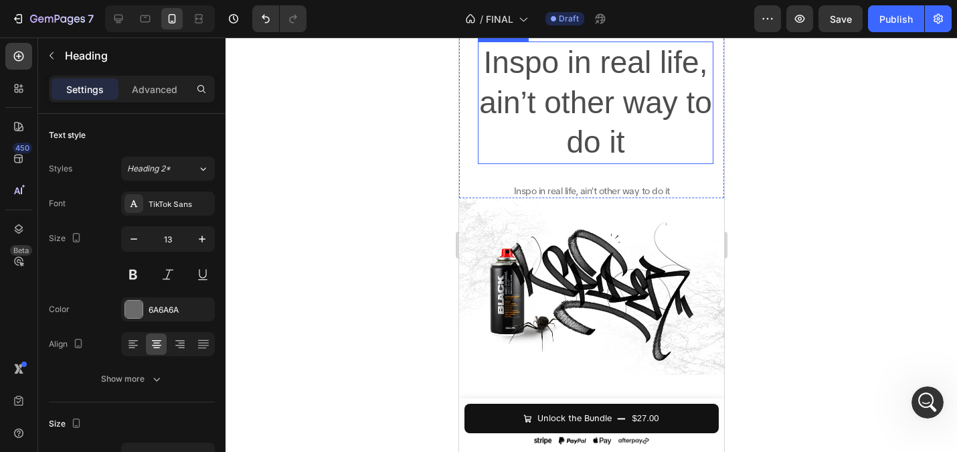
click at [617, 163] on p "Inspo in real life, ain’t other way to do it" at bounding box center [594, 103] width 233 height 120
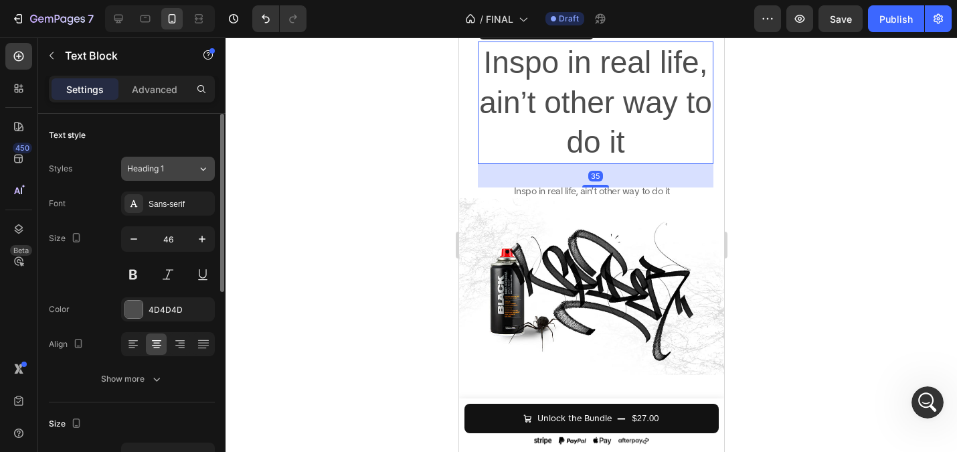
click at [175, 160] on button "Heading 1" at bounding box center [168, 169] width 94 height 24
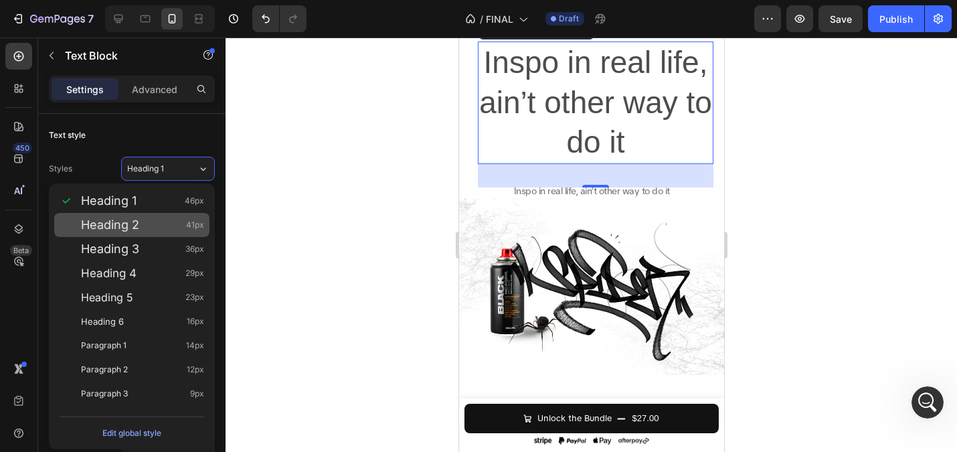
click at [140, 222] on div "Heading 2 41px" at bounding box center [142, 224] width 123 height 13
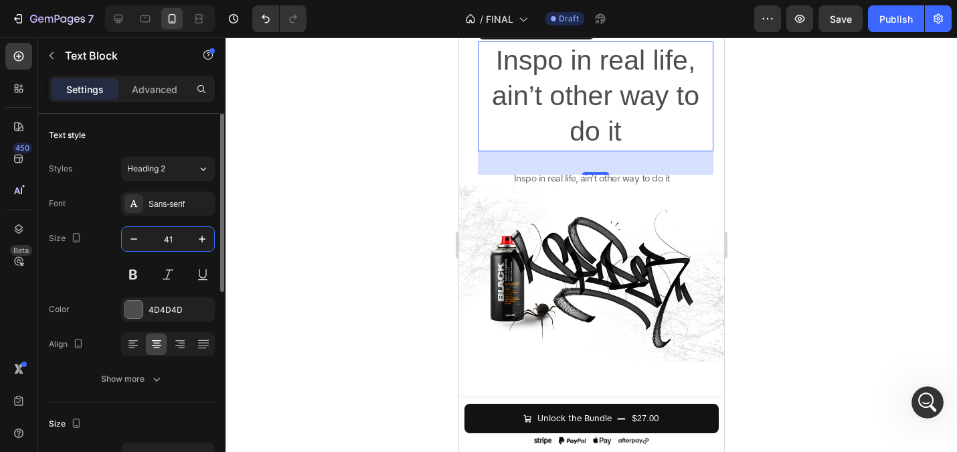
click at [174, 241] on input "41" at bounding box center [168, 239] width 44 height 24
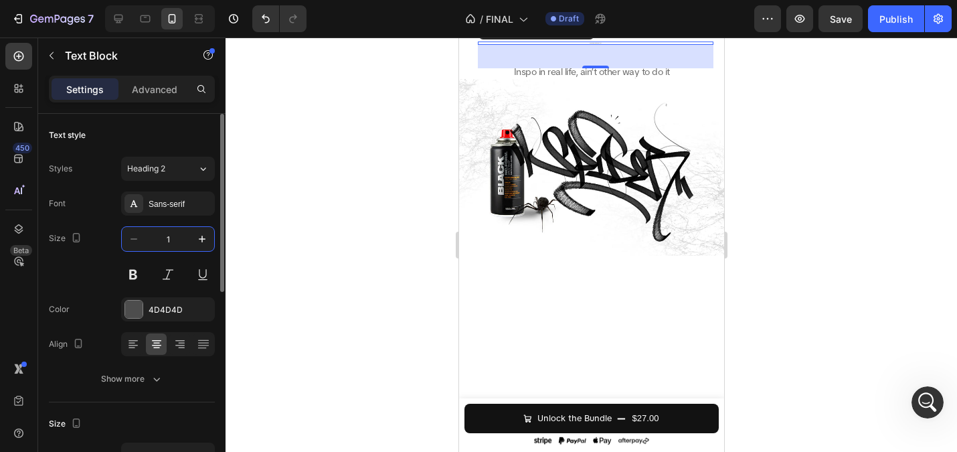
type input "13"
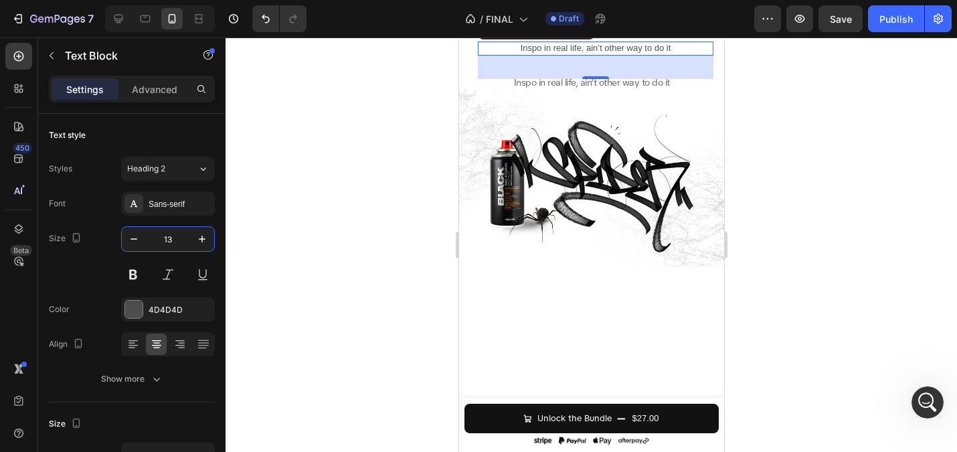
click at [390, 179] on div at bounding box center [591, 244] width 731 height 414
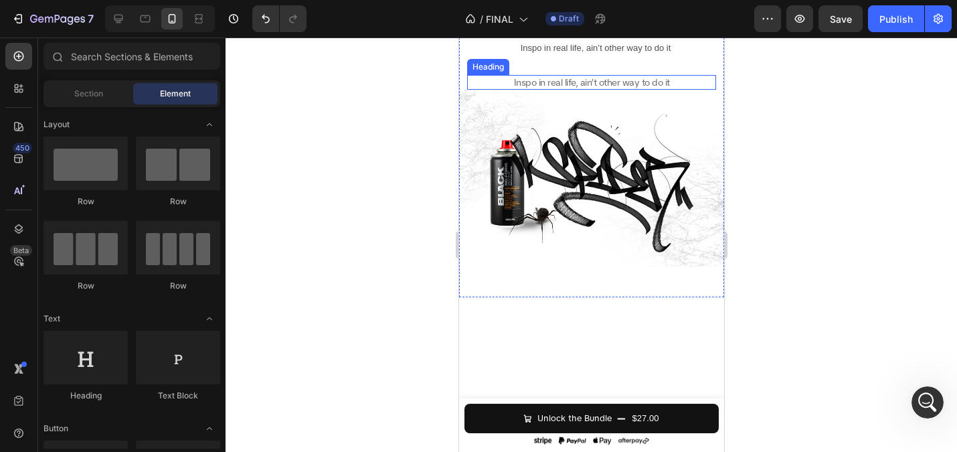
click at [587, 88] on p "Inspo in real life, ain’t other way to do it" at bounding box center [591, 82] width 246 height 12
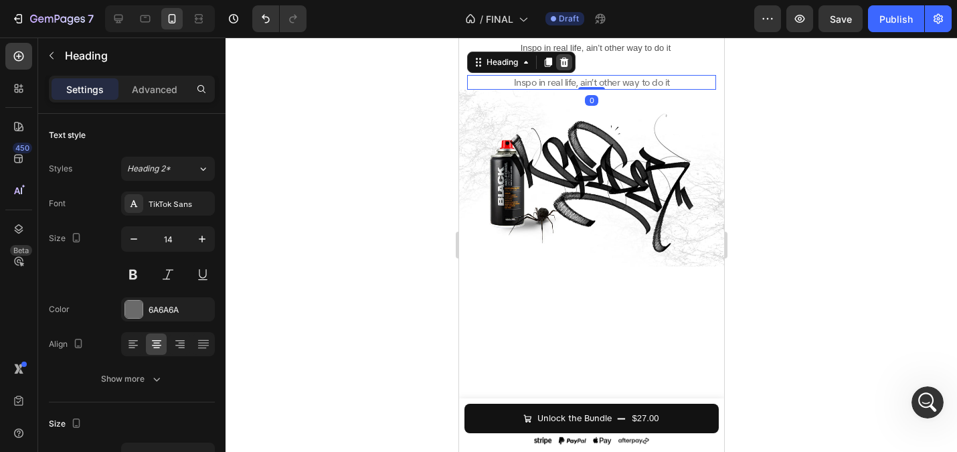
click at [563, 67] on icon at bounding box center [563, 62] width 9 height 9
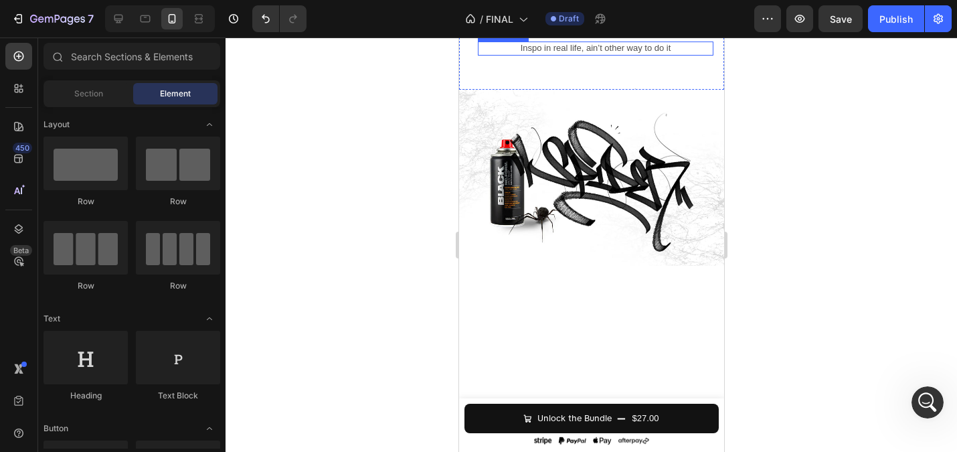
click at [568, 54] on p "Inspo in real life, ain’t other way to do it" at bounding box center [594, 48] width 233 height 11
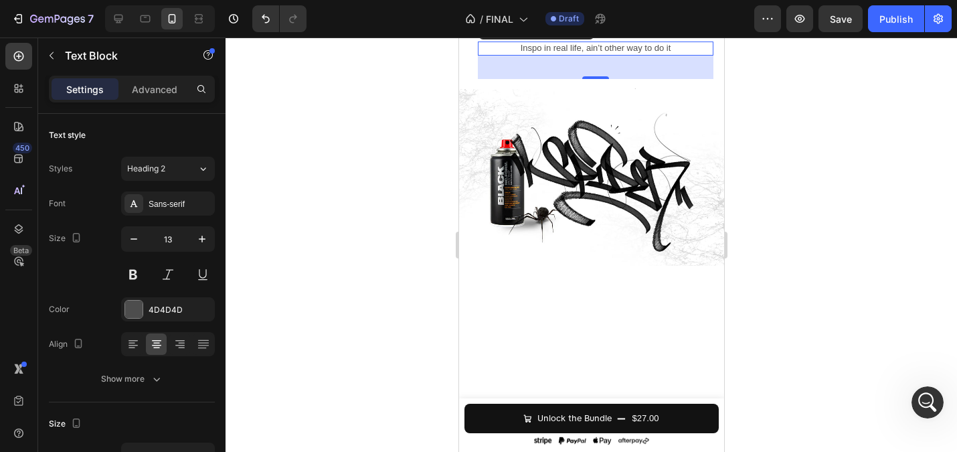
click at [422, 237] on div at bounding box center [591, 244] width 731 height 414
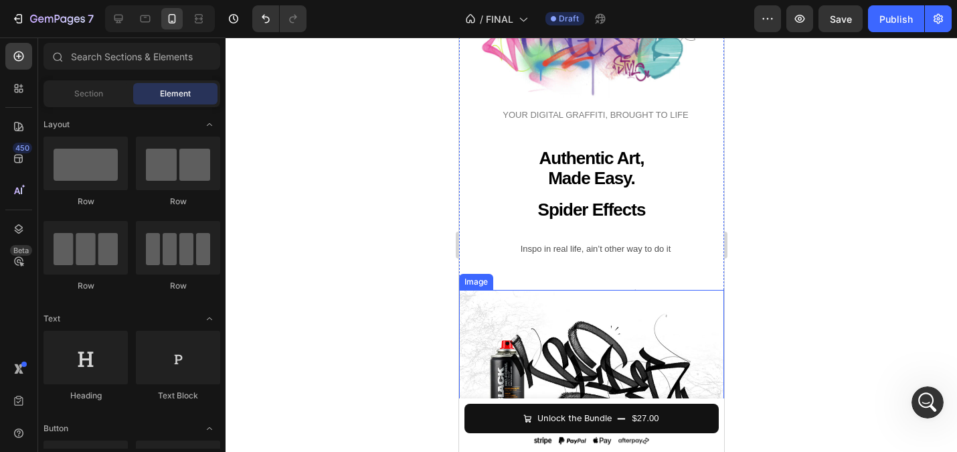
scroll to position [2324, 0]
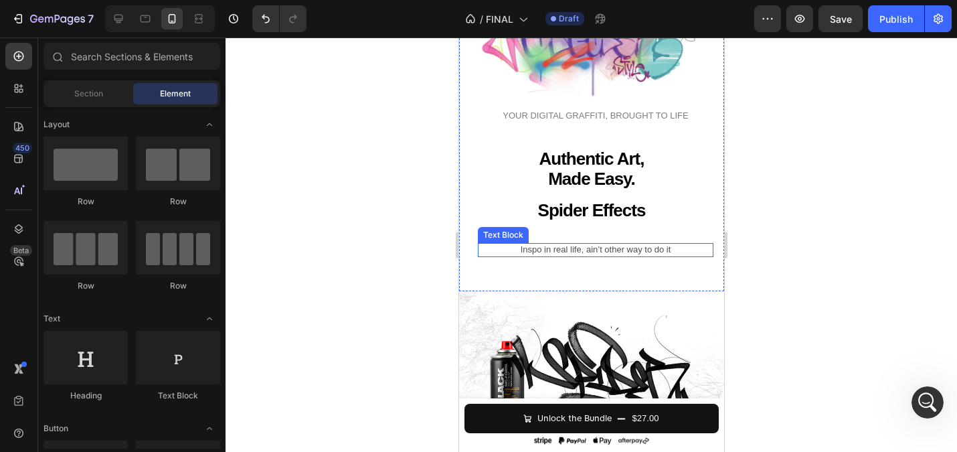
click at [608, 255] on p "Inspo in real life, ain’t other way to do it" at bounding box center [594, 249] width 233 height 11
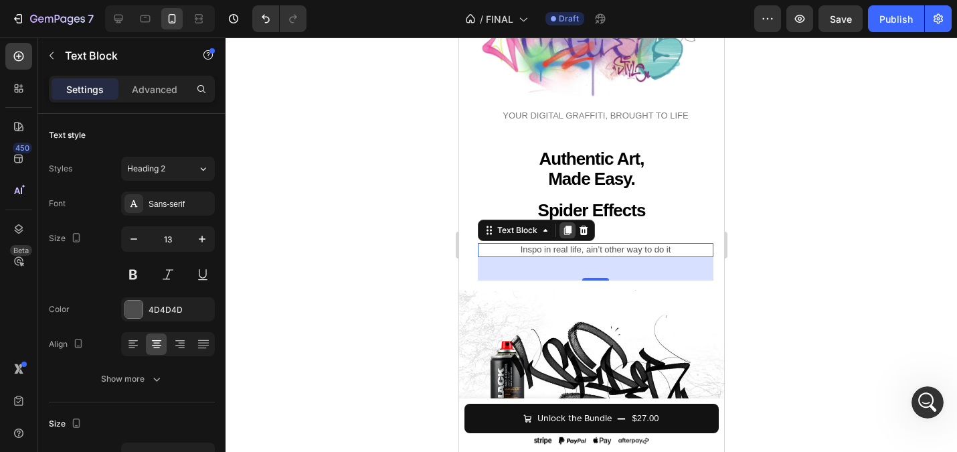
click at [569, 231] on icon at bounding box center [566, 230] width 7 height 9
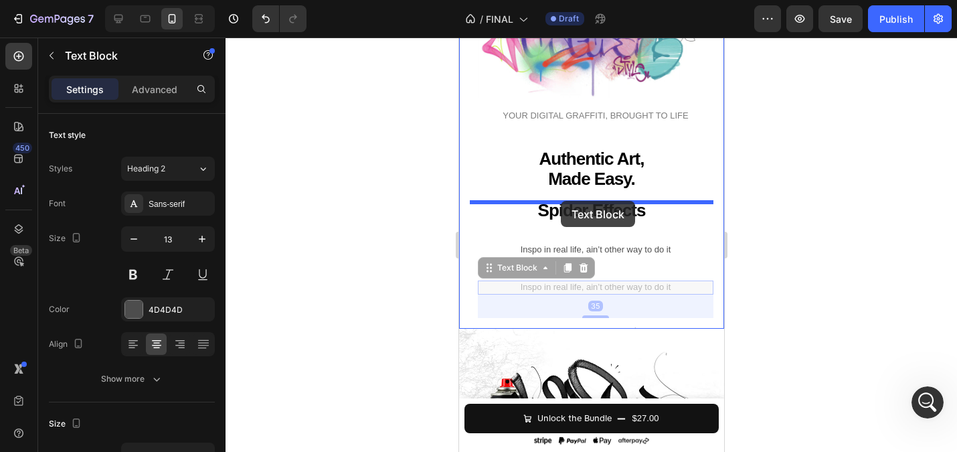
drag, startPoint x: 490, startPoint y: 270, endPoint x: 560, endPoint y: 201, distance: 97.9
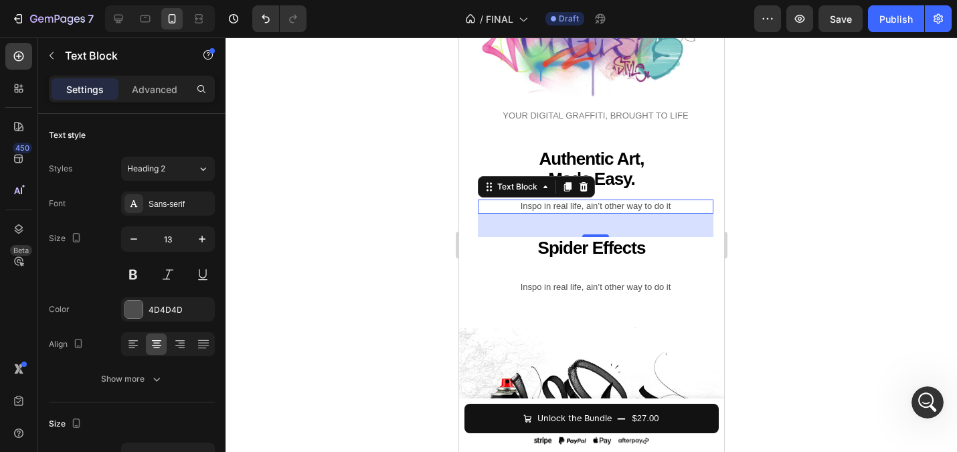
click at [539, 209] on p "Inspo in real life, ain’t other way to do it" at bounding box center [594, 206] width 233 height 11
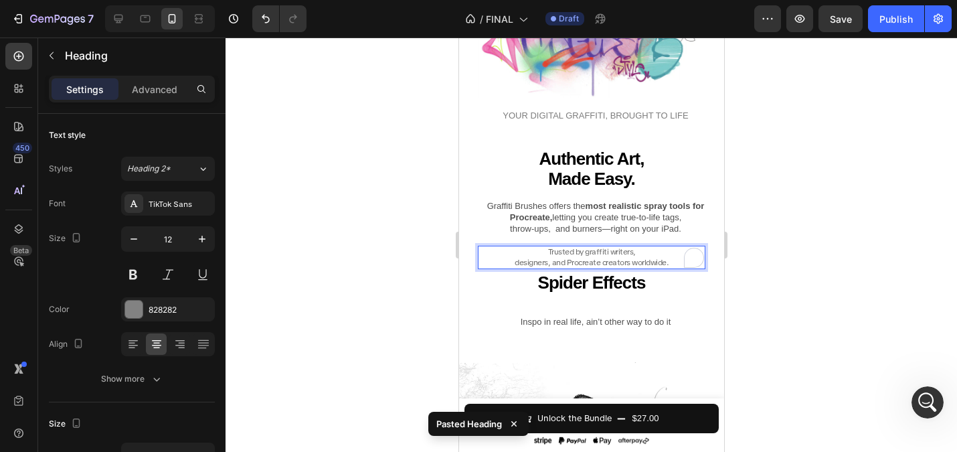
click at [369, 170] on div at bounding box center [591, 244] width 731 height 414
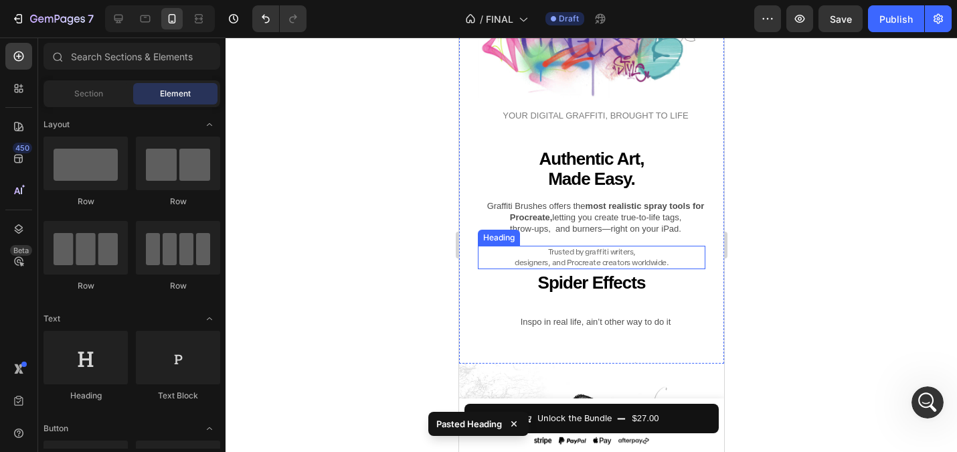
click at [615, 266] on span "designers, and Procreate creators worldwide." at bounding box center [591, 262] width 154 height 11
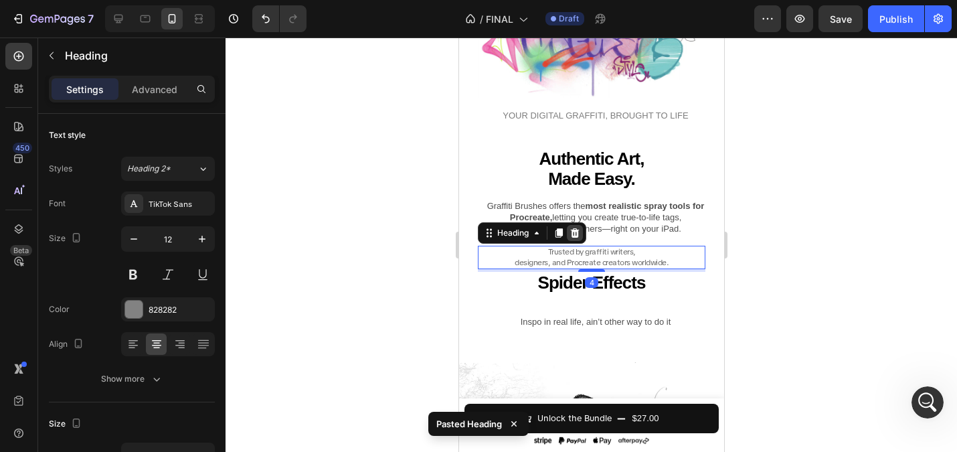
click at [576, 236] on icon at bounding box center [574, 233] width 11 height 11
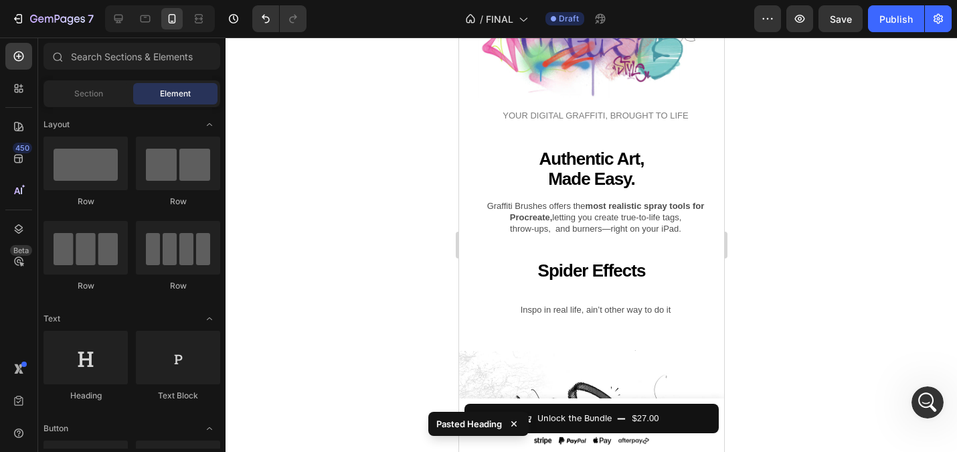
click at [563, 221] on p "Graffiti Brushes offers the most realistic spray tools for Procreate, letting y…" at bounding box center [594, 218] width 233 height 34
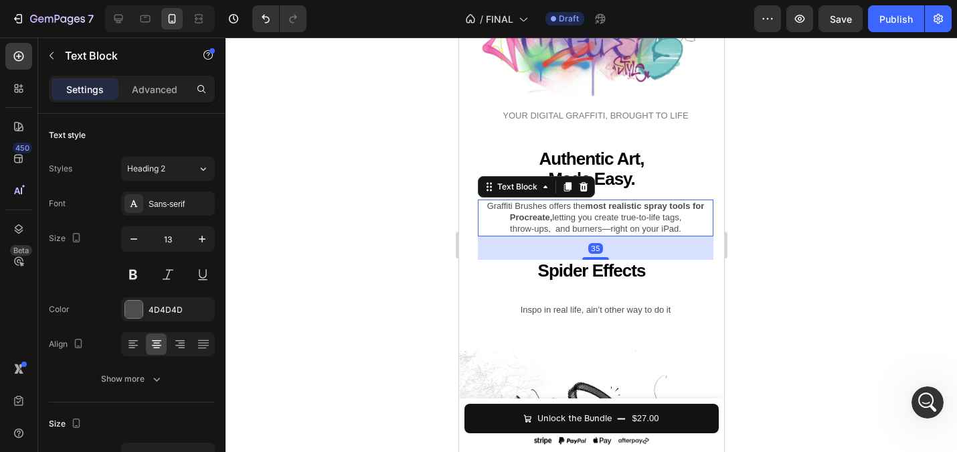
click at [563, 221] on p "Graffiti Brushes offers the most realistic spray tools for Procreate, letting y…" at bounding box center [594, 218] width 233 height 34
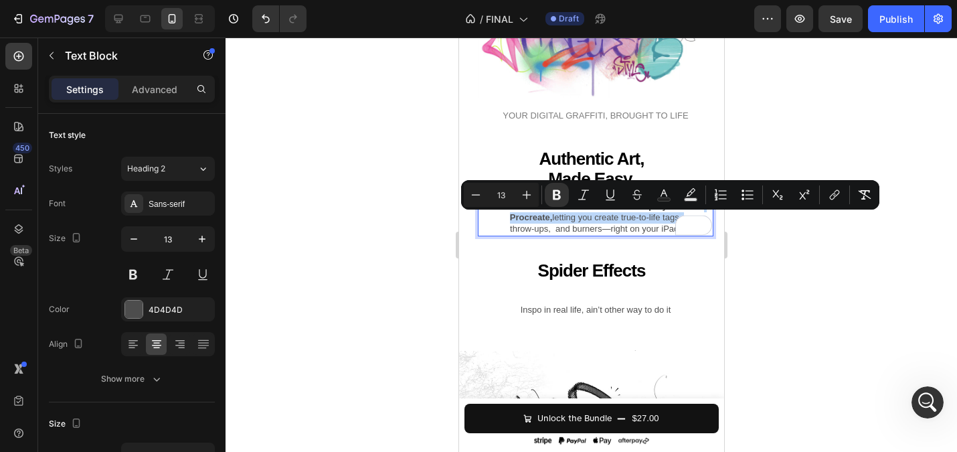
click at [567, 227] on p "Graffiti Brushes offers the most realistic spray tools for Procreate, letting y…" at bounding box center [594, 218] width 233 height 34
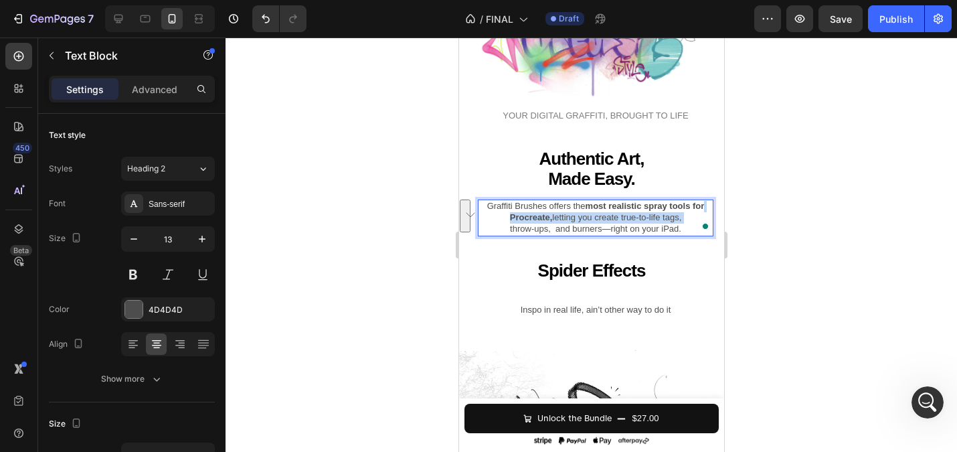
drag, startPoint x: 484, startPoint y: 206, endPoint x: 679, endPoint y: 238, distance: 197.4
click at [679, 238] on div "From first Tags to full Burners Heading Whether you’re just starting out or lev…" at bounding box center [591, 79] width 244 height 523
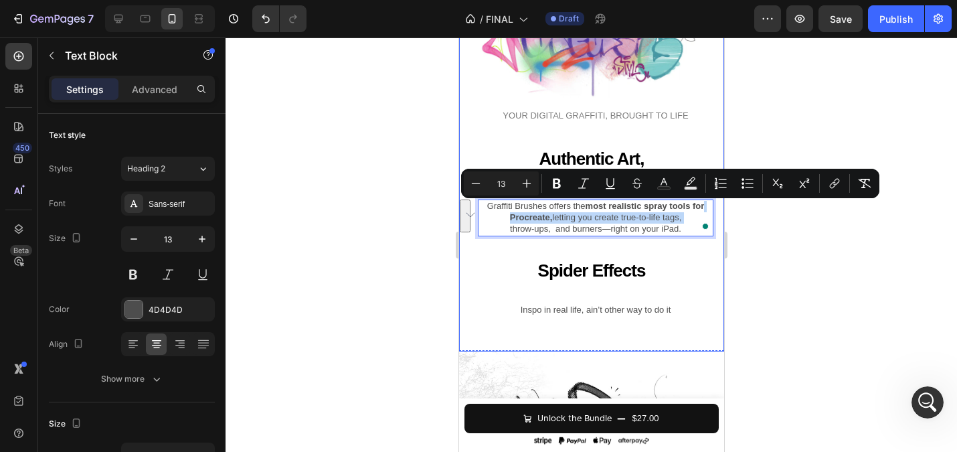
click at [603, 313] on p "Inspo in real life, ain’t other way to do it" at bounding box center [594, 309] width 233 height 11
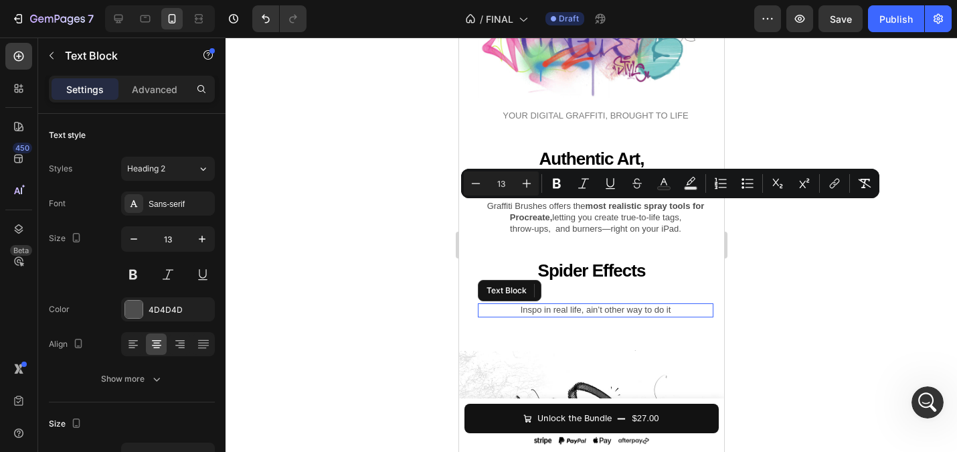
click at [603, 313] on p "Inspo in real life, ain’t other way to do it" at bounding box center [594, 309] width 233 height 11
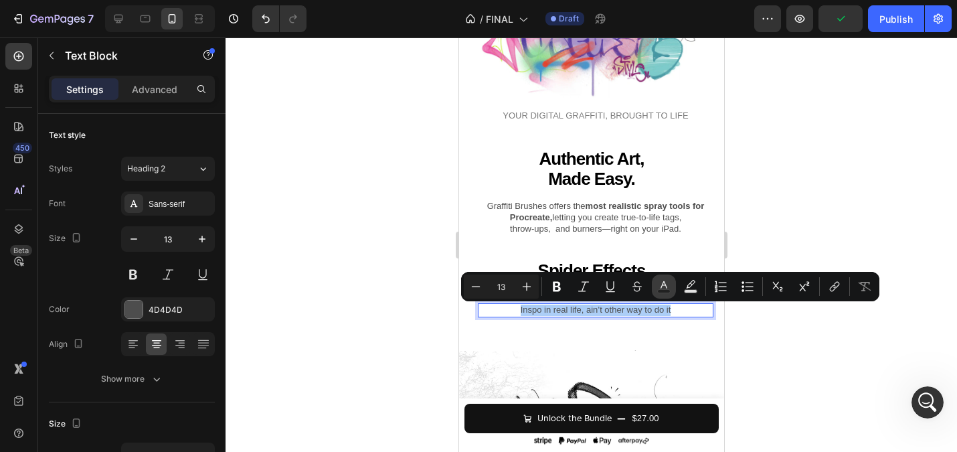
click at [662, 280] on icon "Editor contextual toolbar" at bounding box center [663, 286] width 13 height 13
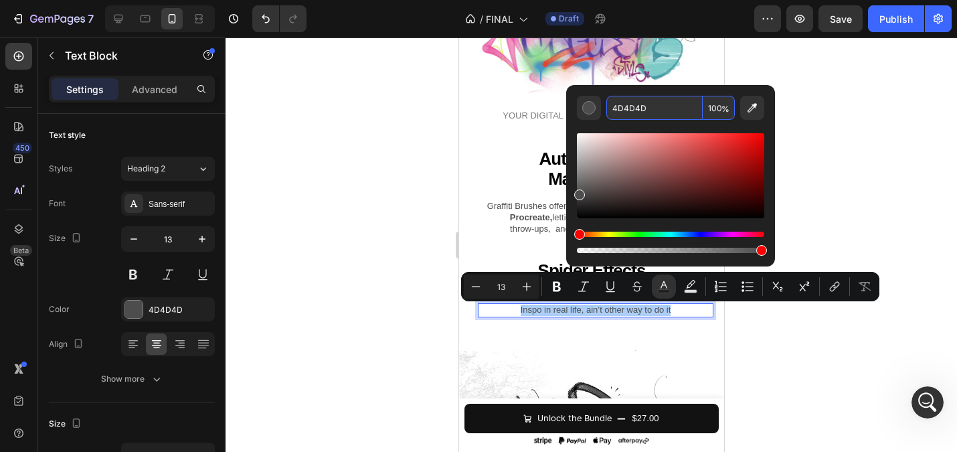
click at [648, 102] on input "4D4D4D" at bounding box center [654, 108] width 96 height 24
click at [339, 179] on div at bounding box center [591, 244] width 731 height 414
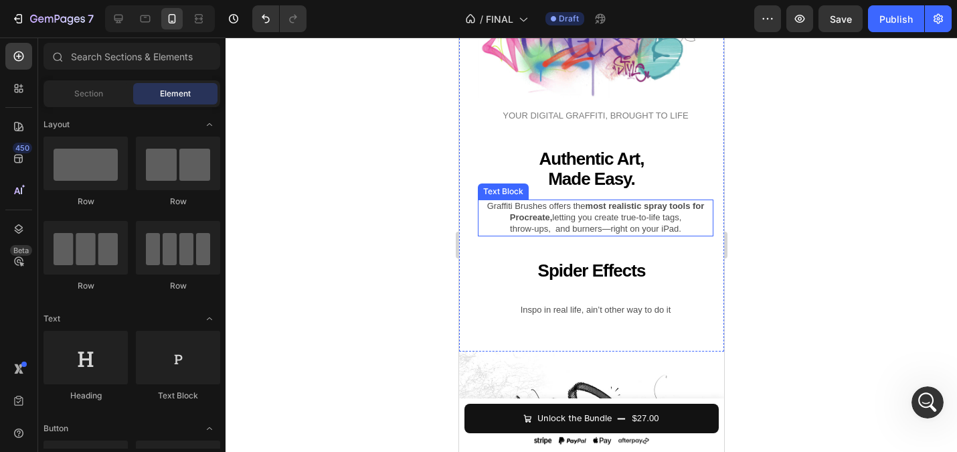
click at [607, 219] on p "Graffiti Brushes offers the most realistic spray tools for Procreate, letting y…" at bounding box center [594, 218] width 233 height 34
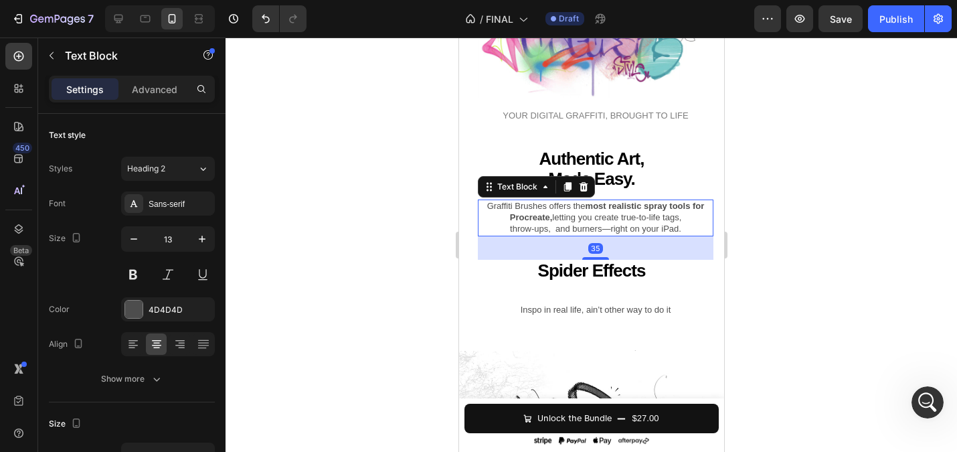
click at [607, 219] on p "Graffiti Brushes offers the most realistic spray tools for Procreate, letting y…" at bounding box center [594, 218] width 233 height 34
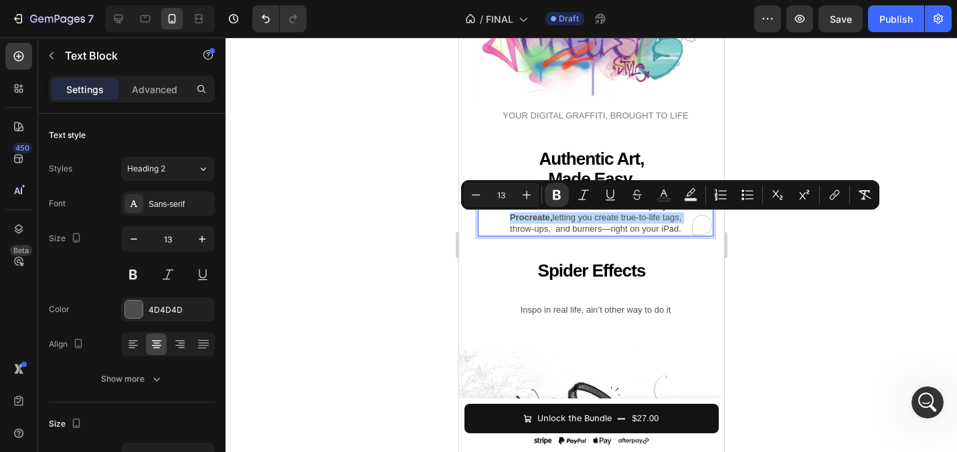
click at [607, 219] on p "Graffiti Brushes offers the most realistic spray tools for Procreate, letting y…" at bounding box center [594, 218] width 233 height 34
click at [624, 224] on p "Graffiti Brushes offers the most realistic spray tools for Procreate, letting y…" at bounding box center [594, 218] width 233 height 34
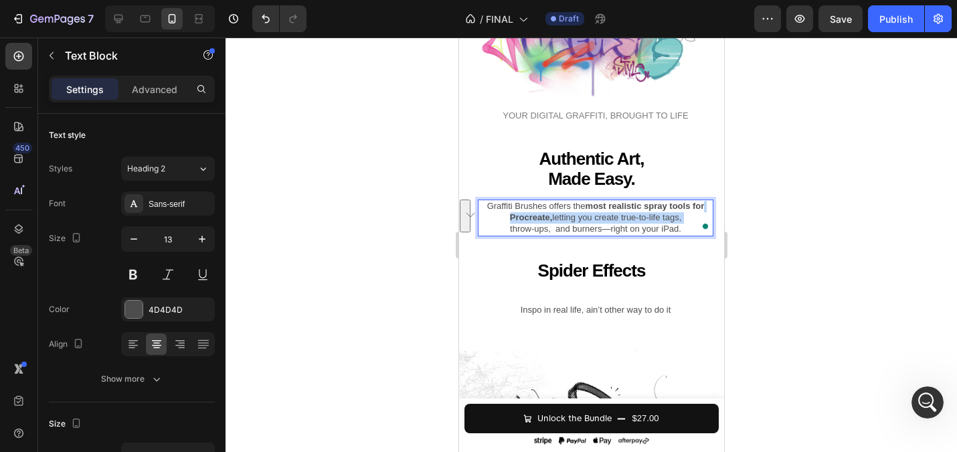
drag, startPoint x: 486, startPoint y: 206, endPoint x: 679, endPoint y: 238, distance: 195.3
click at [679, 236] on div "Graffiti Brushes offers the most realistic spray tools for Procreate, letting y…" at bounding box center [595, 217] width 236 height 37
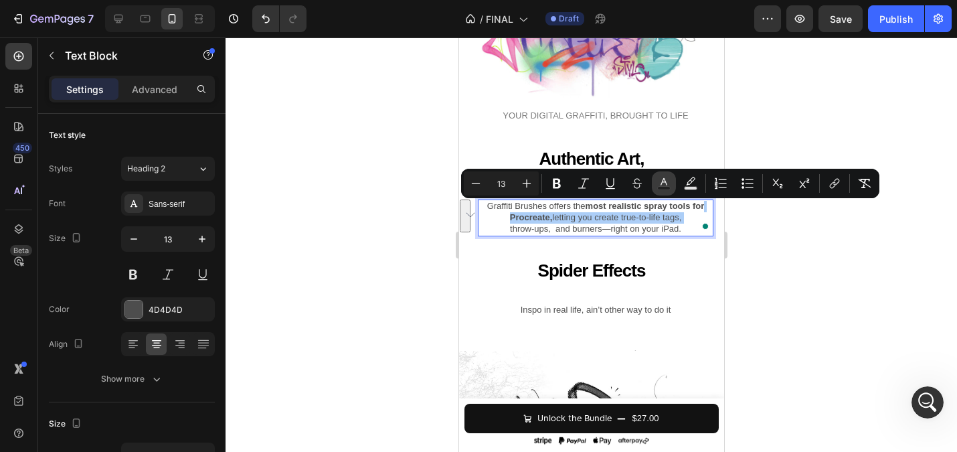
click at [660, 177] on icon "Editor contextual toolbar" at bounding box center [663, 183] width 13 height 13
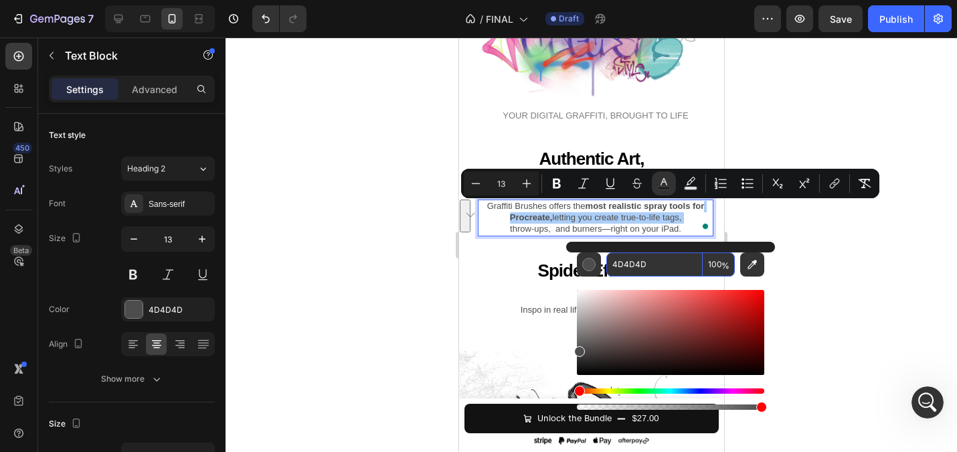
click at [646, 277] on div "Editor contextual toolbar" at bounding box center [670, 344] width 187 height 136
click at [640, 264] on input "4D4D4D" at bounding box center [654, 264] width 96 height 24
click at [406, 195] on div at bounding box center [591, 244] width 731 height 414
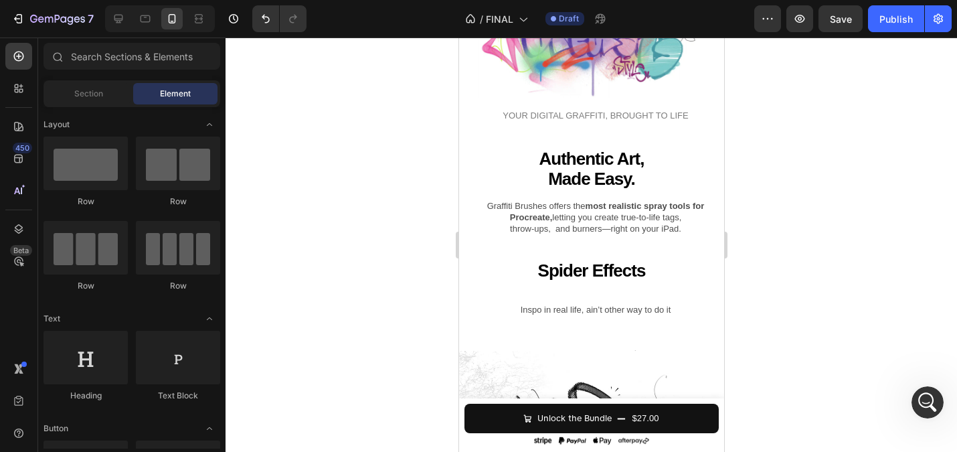
click at [790, 215] on div at bounding box center [591, 244] width 731 height 414
click at [612, 274] on strong "Spider Effects" at bounding box center [591, 270] width 108 height 20
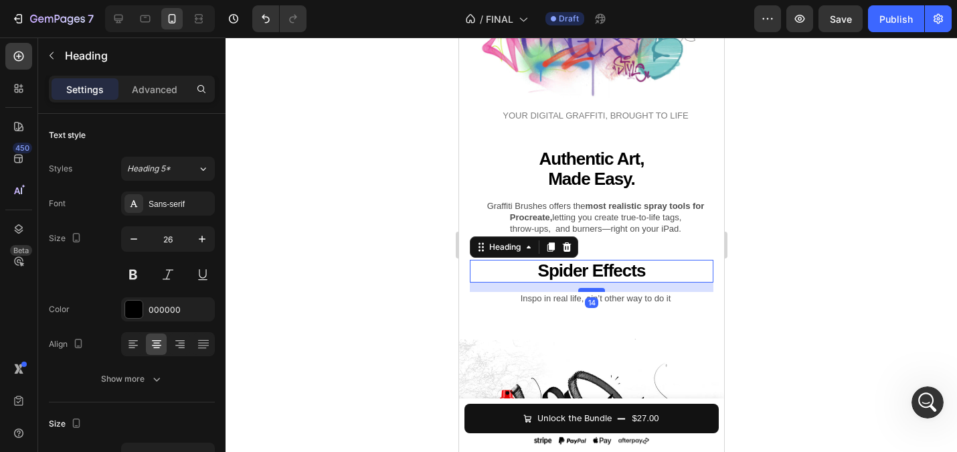
drag, startPoint x: 592, startPoint y: 304, endPoint x: 834, endPoint y: 272, distance: 243.7
click at [590, 292] on div at bounding box center [590, 290] width 27 height 4
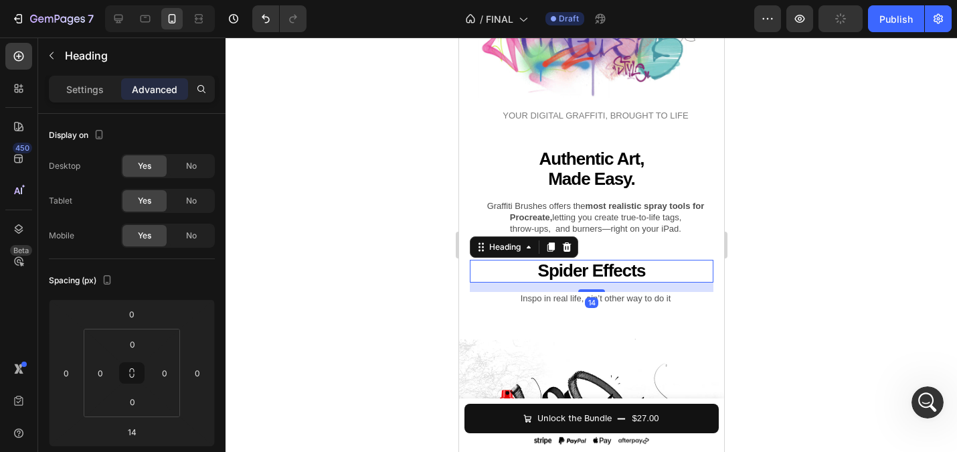
click at [333, 215] on div at bounding box center [591, 244] width 731 height 414
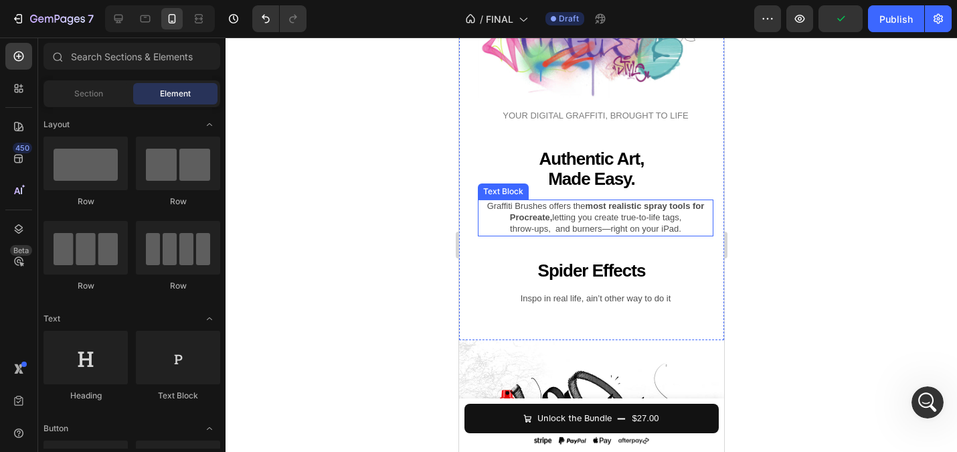
scroll to position [2266, 0]
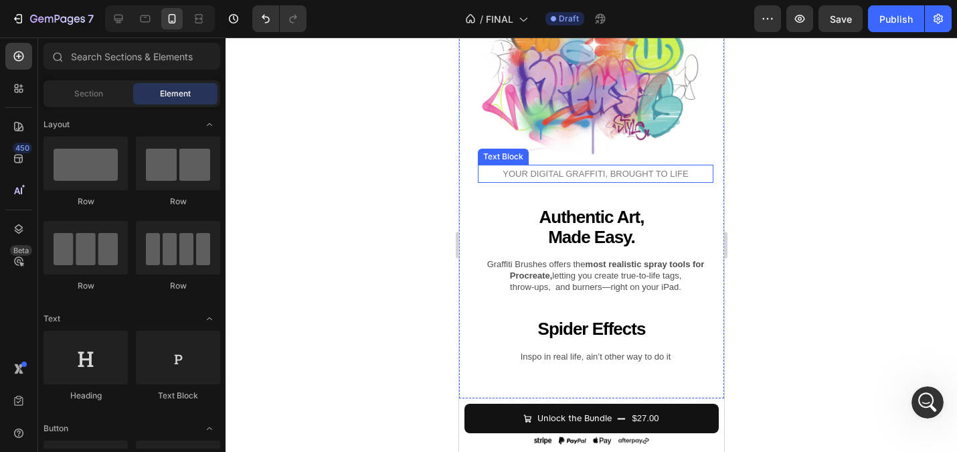
click at [589, 177] on span "YOUR DIGITAL GRAFFITI, BROUGHT TO LIFE" at bounding box center [594, 174] width 185 height 10
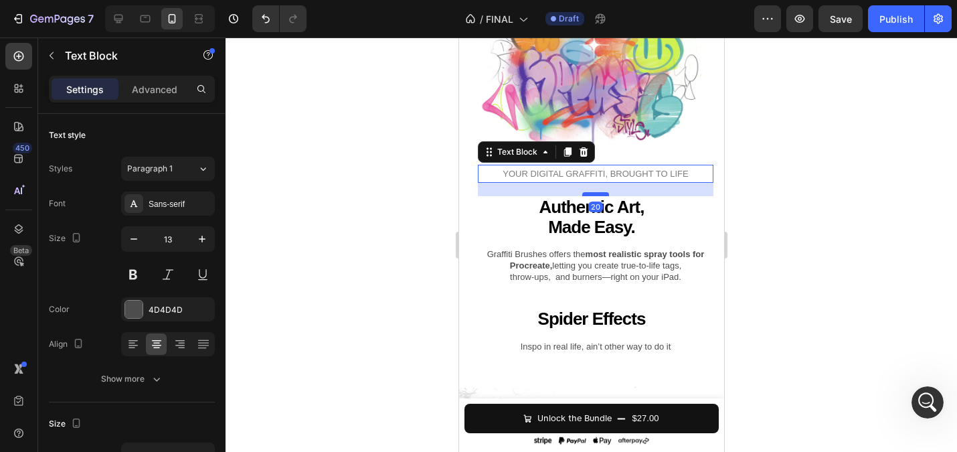
drag, startPoint x: 593, startPoint y: 205, endPoint x: 590, endPoint y: 195, distance: 10.4
click at [590, 195] on div at bounding box center [594, 194] width 27 height 4
click at [359, 156] on div at bounding box center [591, 244] width 731 height 414
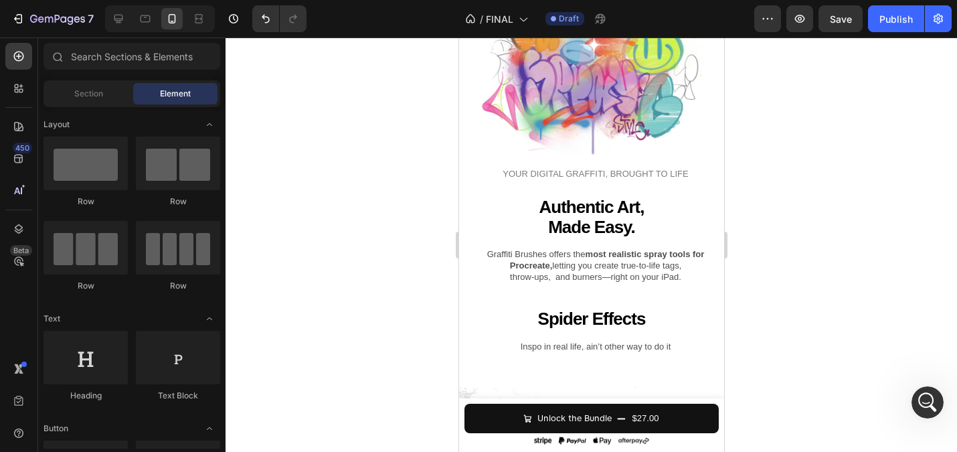
click at [414, 118] on div at bounding box center [591, 244] width 731 height 414
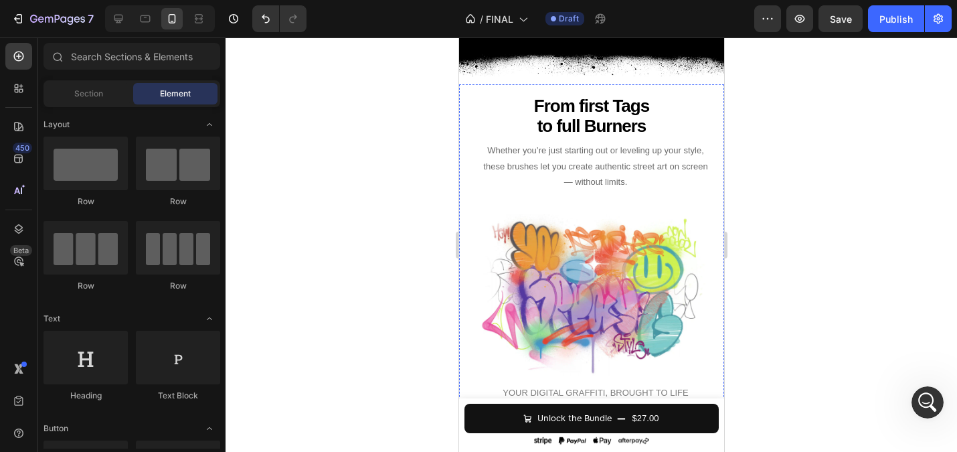
scroll to position [1971, 0]
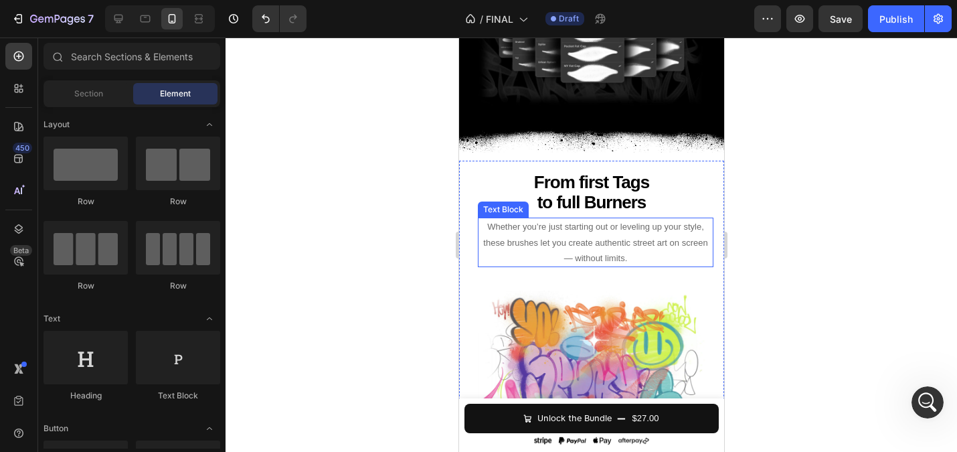
click at [562, 258] on p "Whether you’re just starting out or leveling up your style, these brushes let y…" at bounding box center [594, 242] width 233 height 47
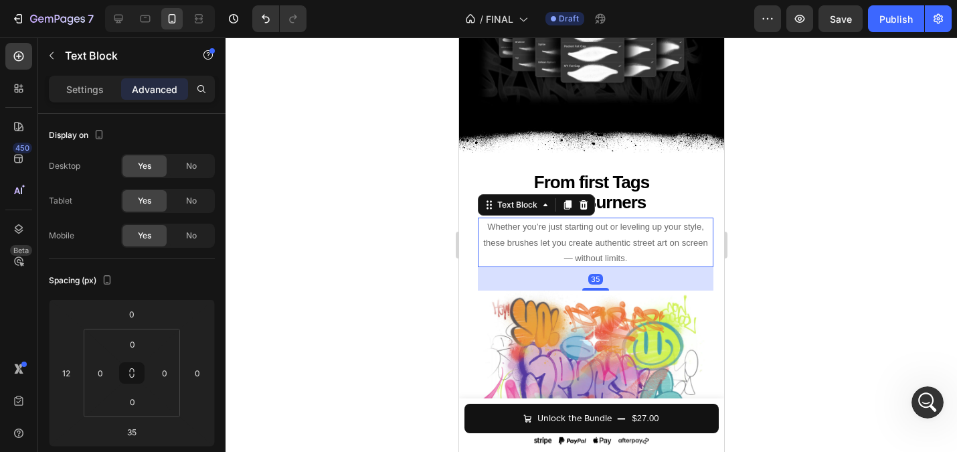
click at [564, 260] on span "Whether you’re just starting out or leveling up your style, these brushes let y…" at bounding box center [594, 241] width 224 height 41
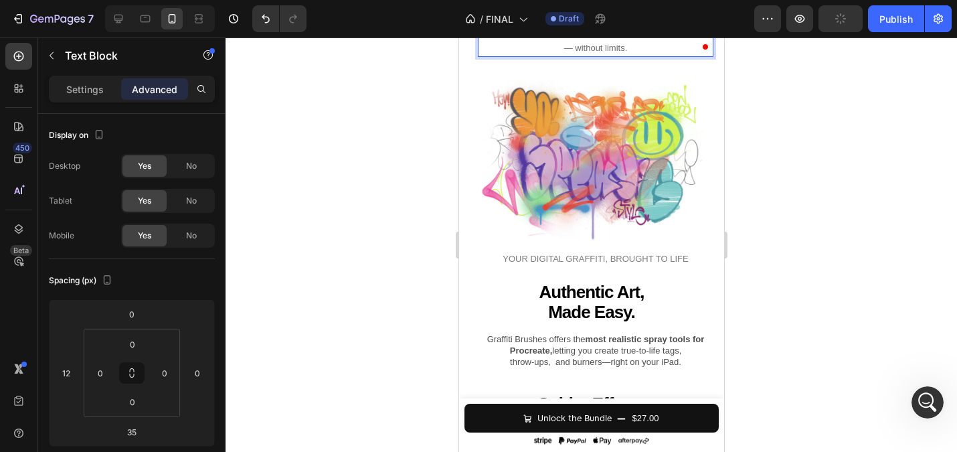
scroll to position [1352, 0]
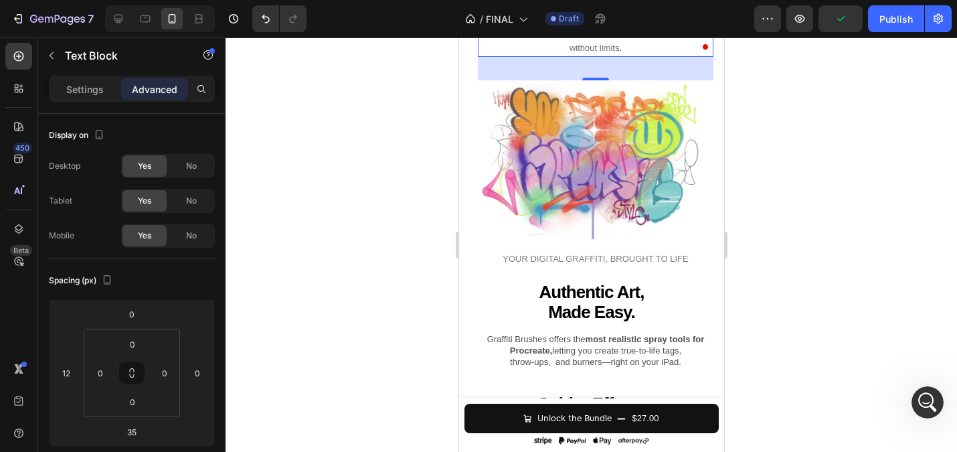
drag, startPoint x: 638, startPoint y: 258, endPoint x: 482, endPoint y: 219, distance: 160.7
click at [482, 219] on div "From first Tags to full Burners Heading Whether you’re just starting out or lev…" at bounding box center [591, 211] width 244 height 501
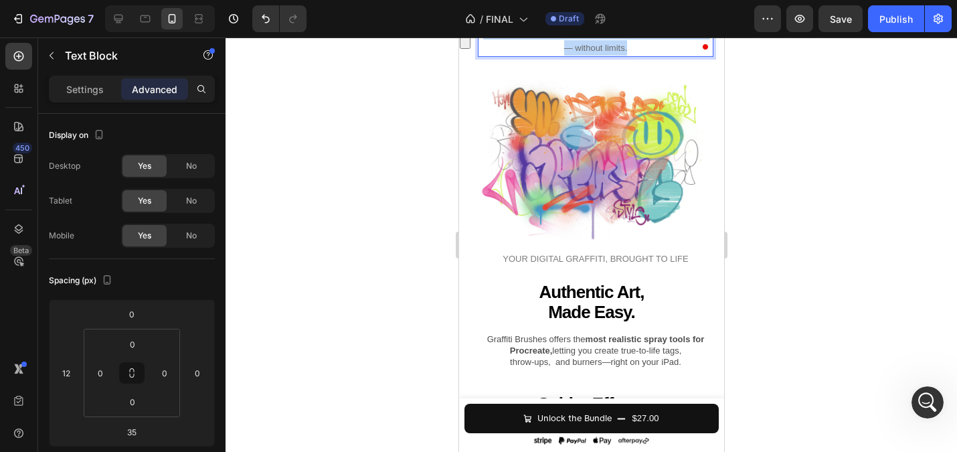
drag, startPoint x: 641, startPoint y: 266, endPoint x: 456, endPoint y: 222, distance: 189.7
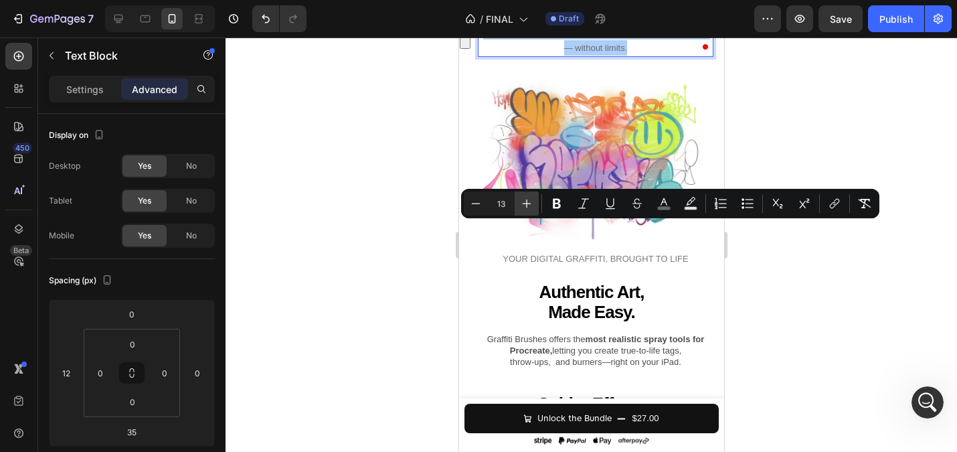
click at [524, 203] on icon "Editor contextual toolbar" at bounding box center [527, 203] width 9 height 9
type input "14"
click at [369, 201] on div at bounding box center [591, 244] width 731 height 414
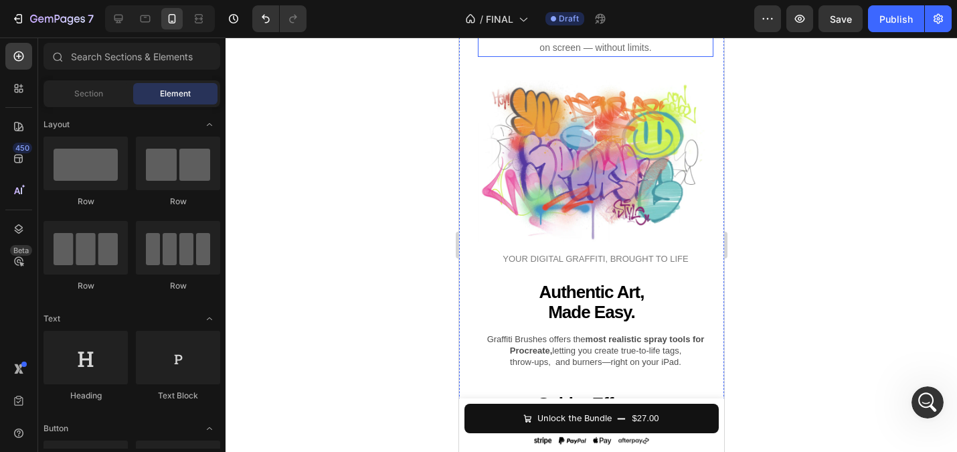
click at [575, 53] on span "Whether you’re just starting out or leveling up your style, these brushes let y…" at bounding box center [595, 32] width 222 height 42
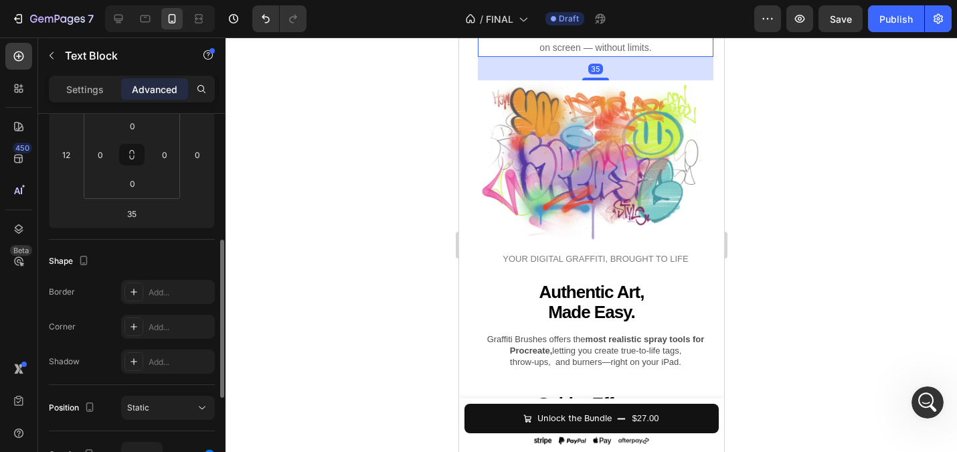
scroll to position [245, 0]
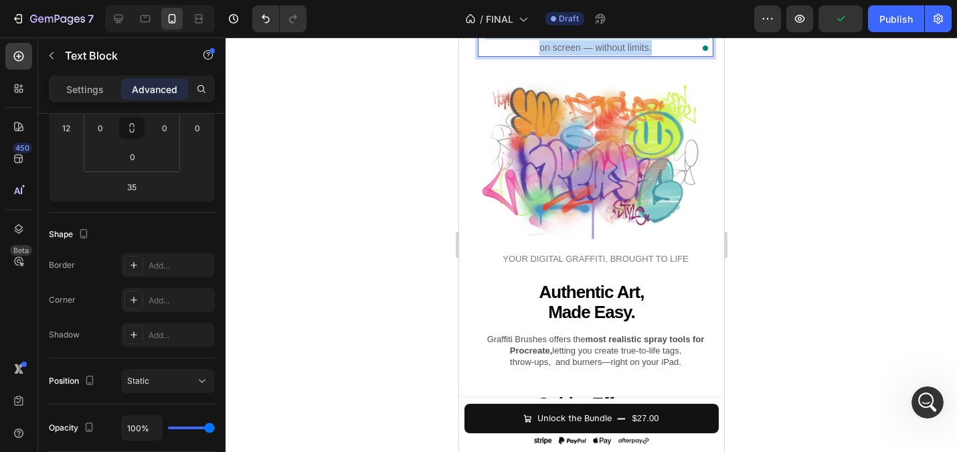
drag, startPoint x: 565, startPoint y: 243, endPoint x: 673, endPoint y: 262, distance: 110.1
click at [673, 56] on p "Whether you’re just starting out or leveling up your style, these brushes let y…" at bounding box center [594, 32] width 233 height 47
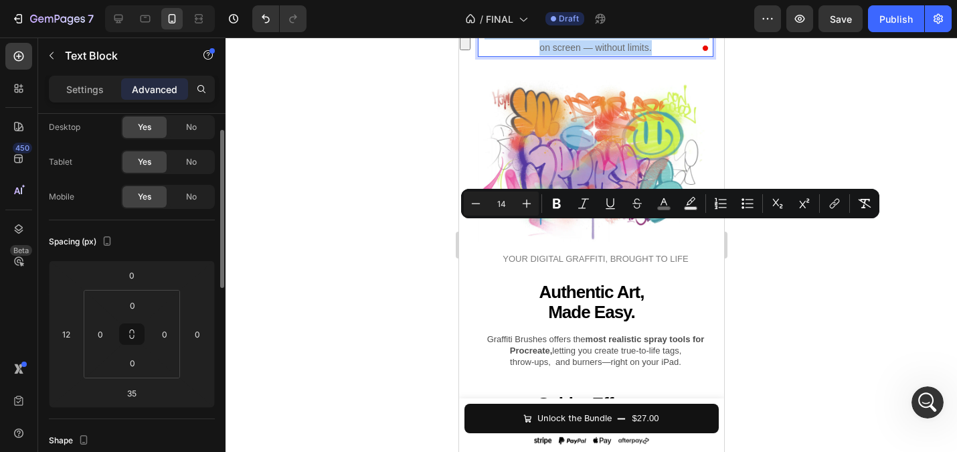
scroll to position [0, 0]
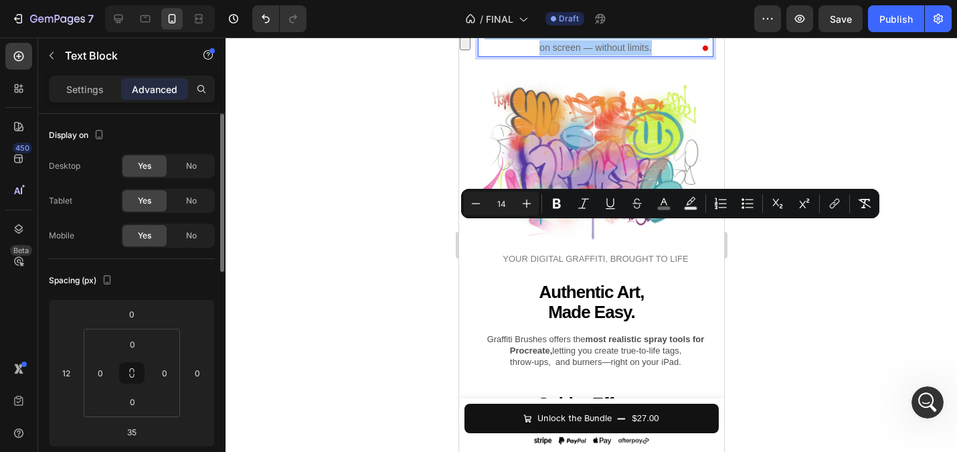
click at [82, 102] on div "Settings Advanced" at bounding box center [132, 89] width 166 height 27
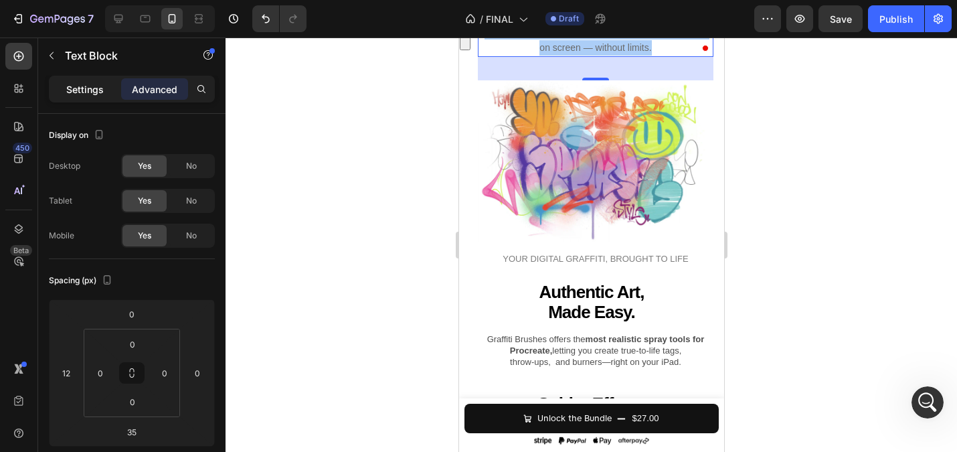
click at [79, 86] on p "Settings" at bounding box center [84, 89] width 37 height 14
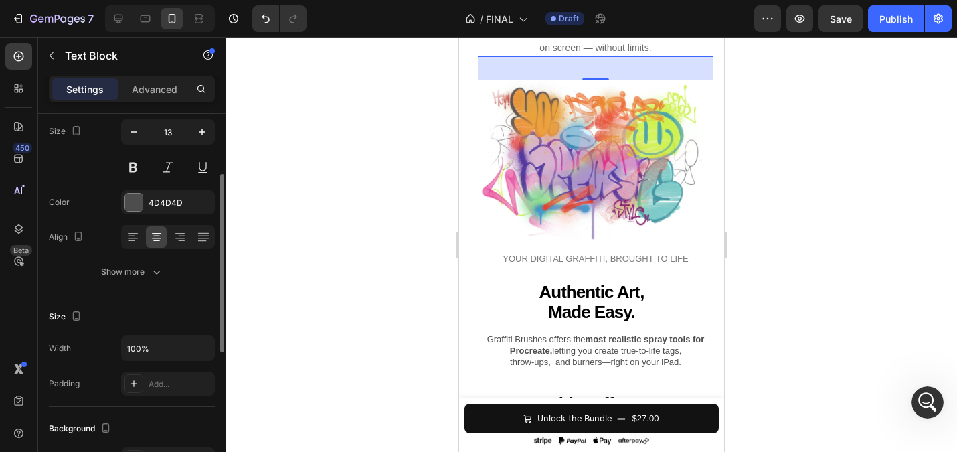
scroll to position [114, 0]
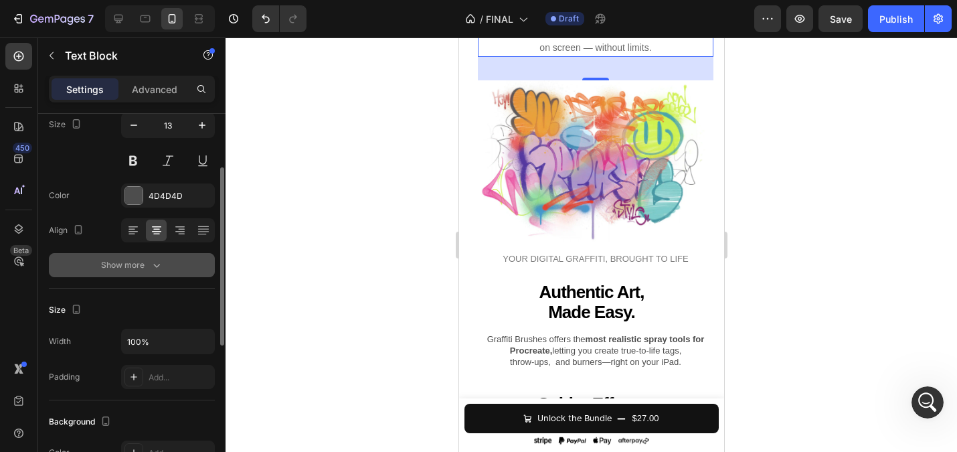
click at [154, 258] on button "Show more" at bounding box center [132, 265] width 166 height 24
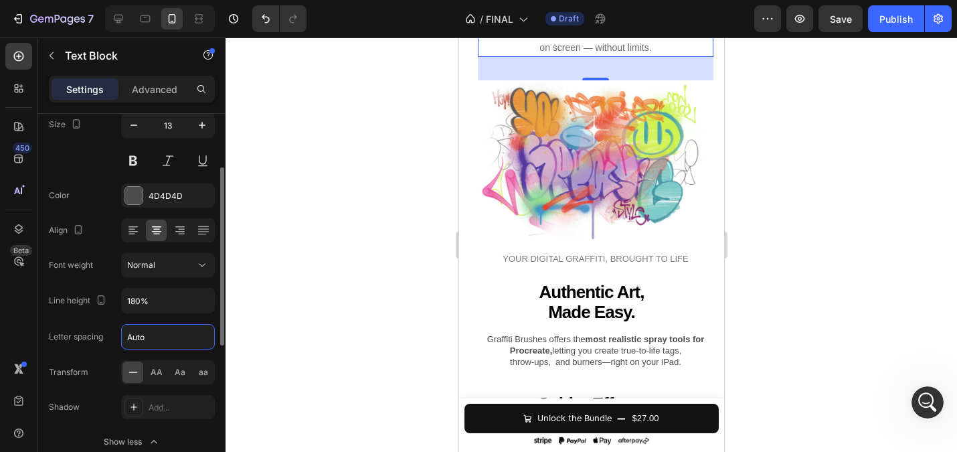
click at [155, 333] on input "Auto" at bounding box center [168, 337] width 92 height 24
type input "0.5"
click at [304, 273] on div at bounding box center [591, 244] width 731 height 414
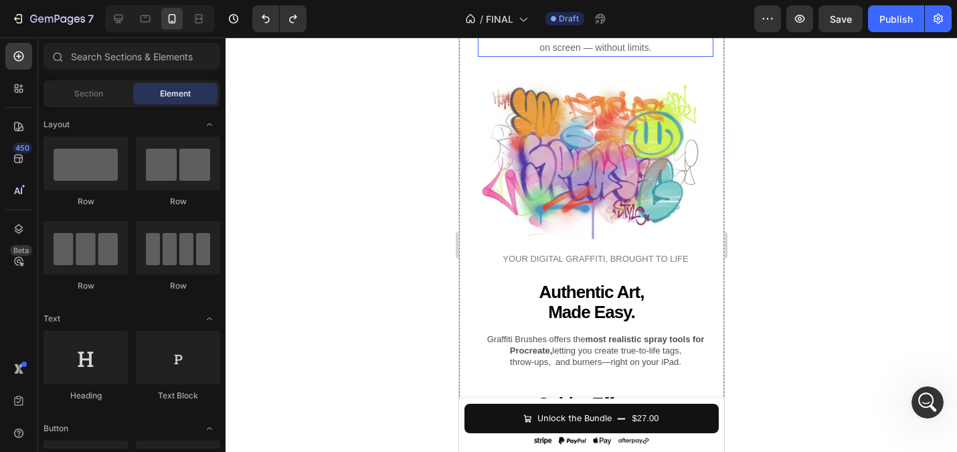
click at [603, 53] on span "Whether you’re just starting out or leveling up your style, these brushes let y…" at bounding box center [595, 32] width 222 height 42
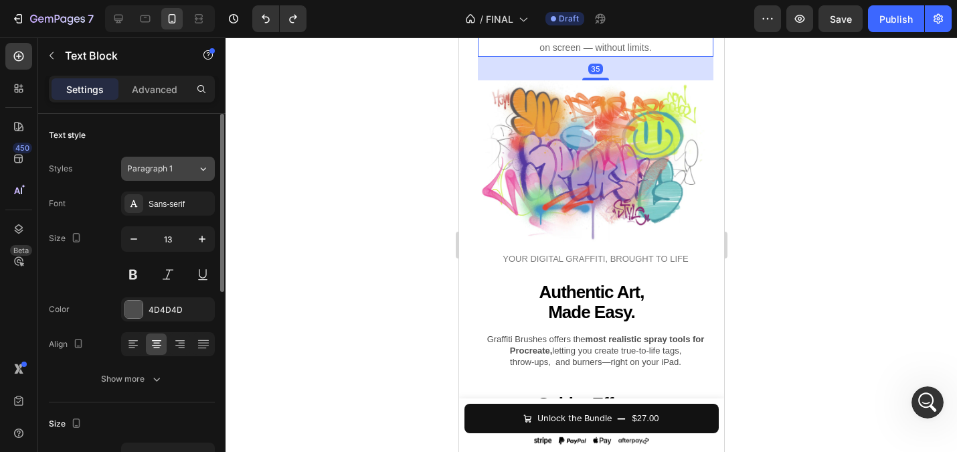
click at [135, 171] on span "Paragraph 1" at bounding box center [150, 169] width 46 height 12
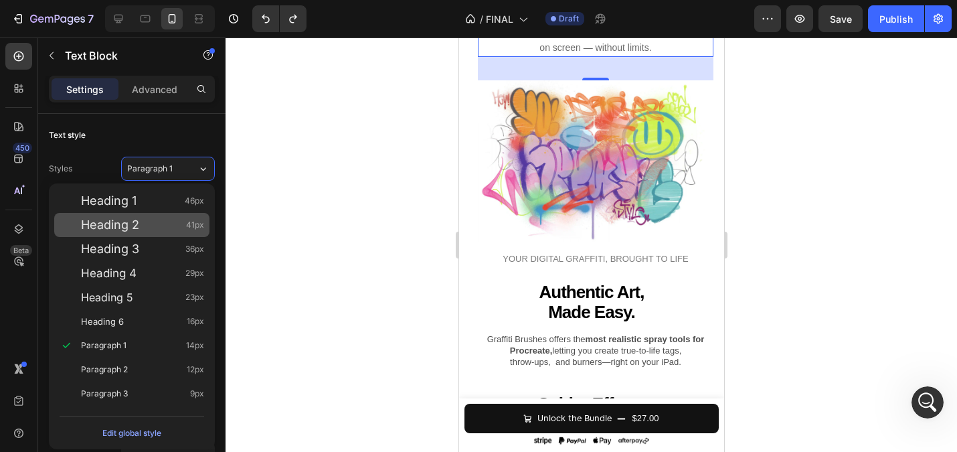
click at [126, 226] on span "Heading 2" at bounding box center [110, 224] width 58 height 13
type input "41"
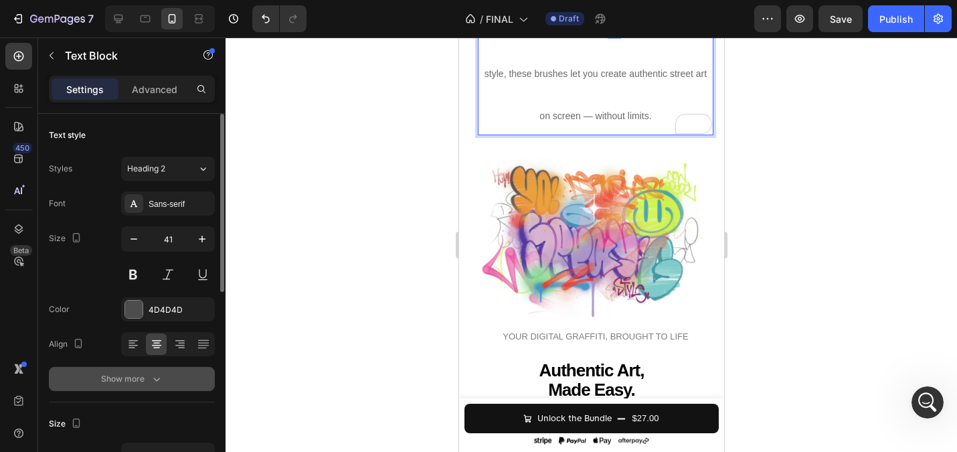
click at [133, 385] on button "Show more" at bounding box center [132, 379] width 166 height 24
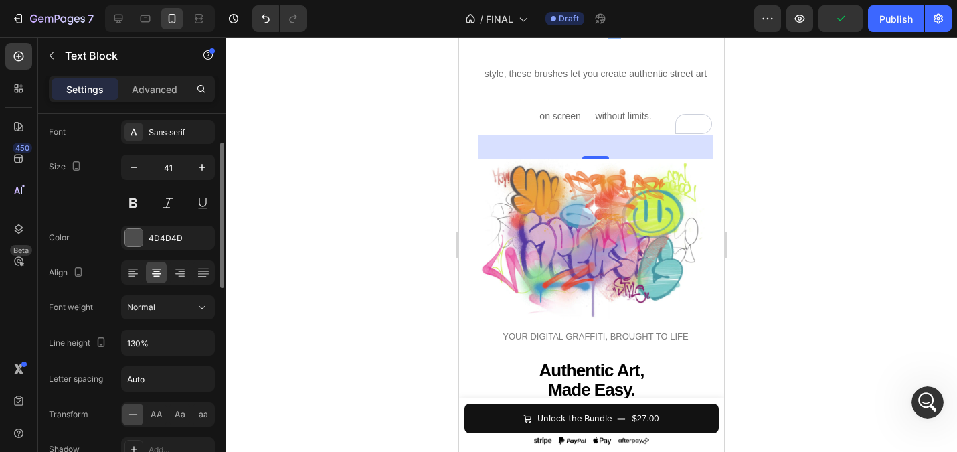
scroll to position [72, 0]
click at [159, 343] on input "130%" at bounding box center [168, 342] width 92 height 24
click at [191, 340] on button "button" at bounding box center [202, 342] width 24 height 24
click at [174, 344] on input "130%" at bounding box center [168, 342] width 92 height 24
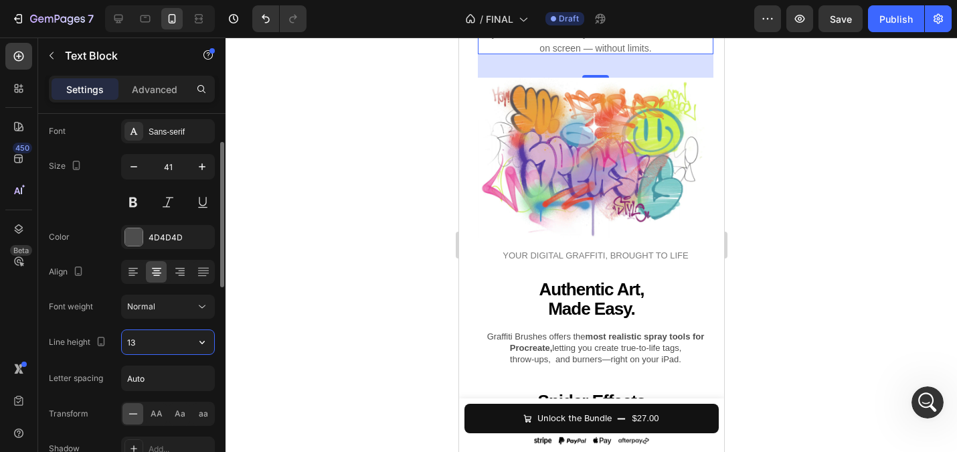
type input "1"
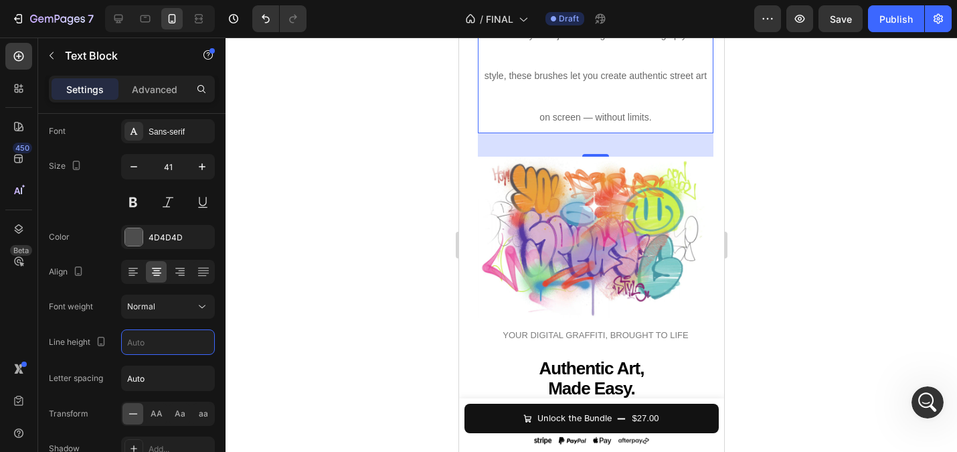
click at [330, 334] on div at bounding box center [591, 244] width 731 height 414
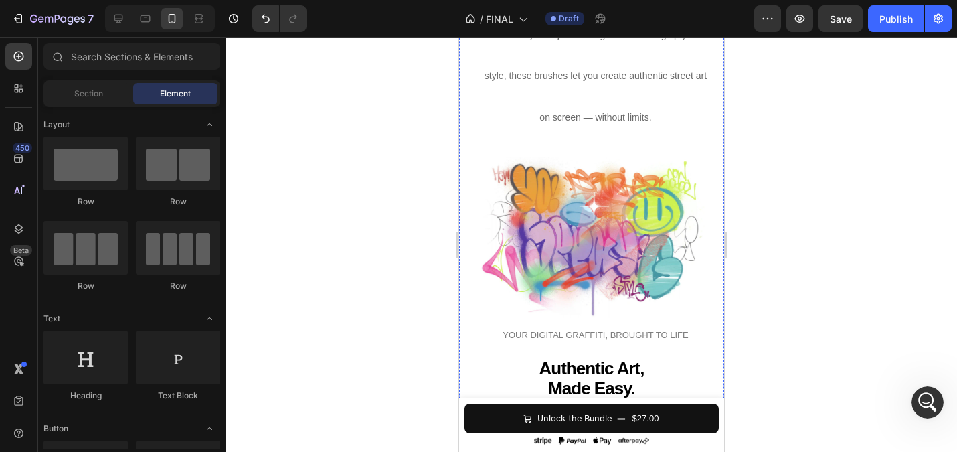
click at [634, 122] on span "Whether you’re just starting out or leveling up your style, these brushes let y…" at bounding box center [595, 75] width 222 height 93
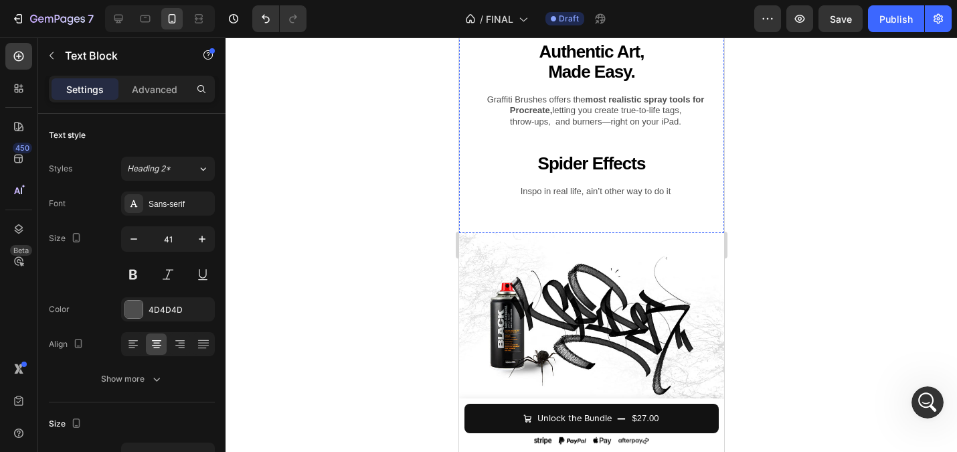
scroll to position [2288, 0]
click at [588, 128] on p "Graffiti Brushes offers the most realistic spray tools for Procreate, letting y…" at bounding box center [594, 111] width 233 height 34
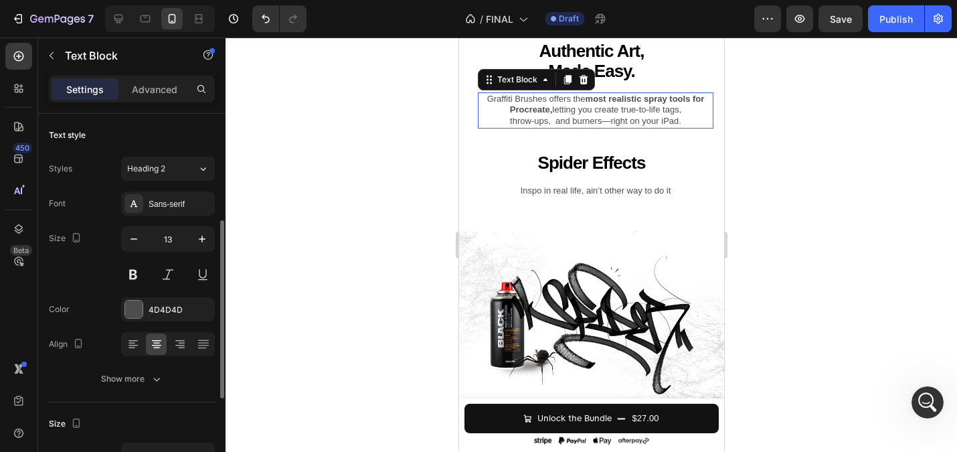
scroll to position [72, 0]
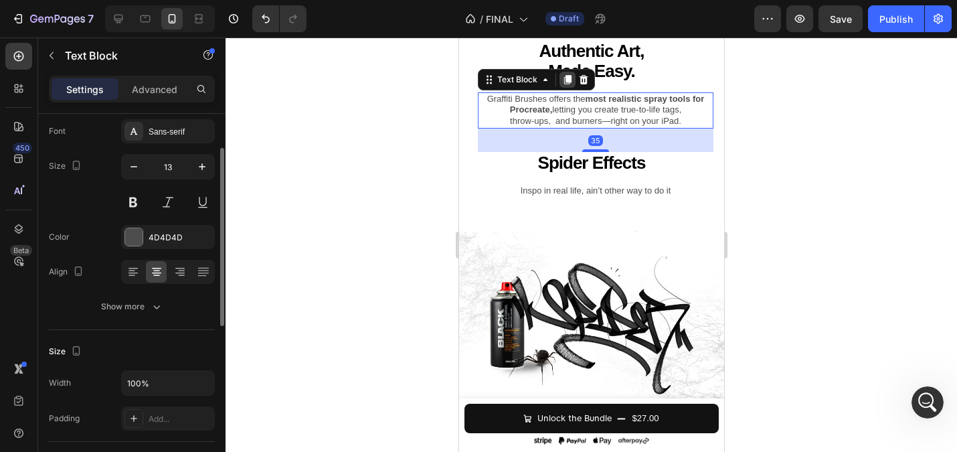
click at [565, 84] on icon at bounding box center [566, 79] width 7 height 9
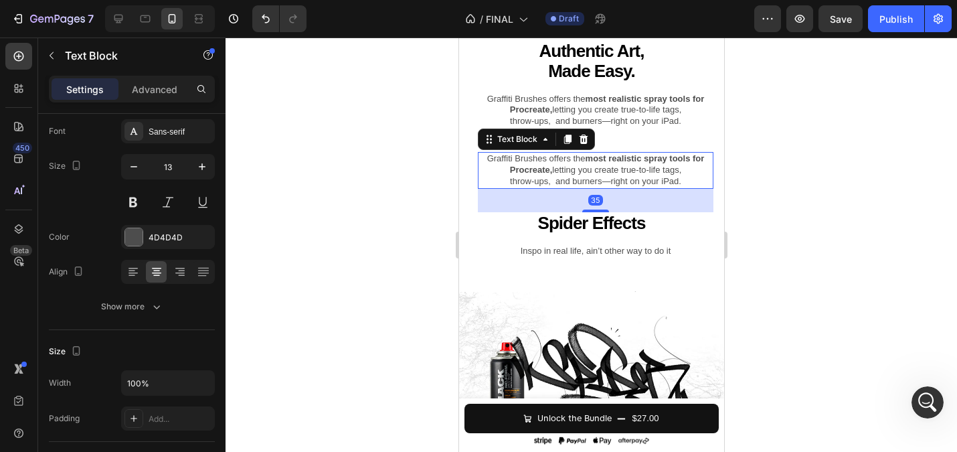
click at [390, 264] on div at bounding box center [591, 244] width 731 height 414
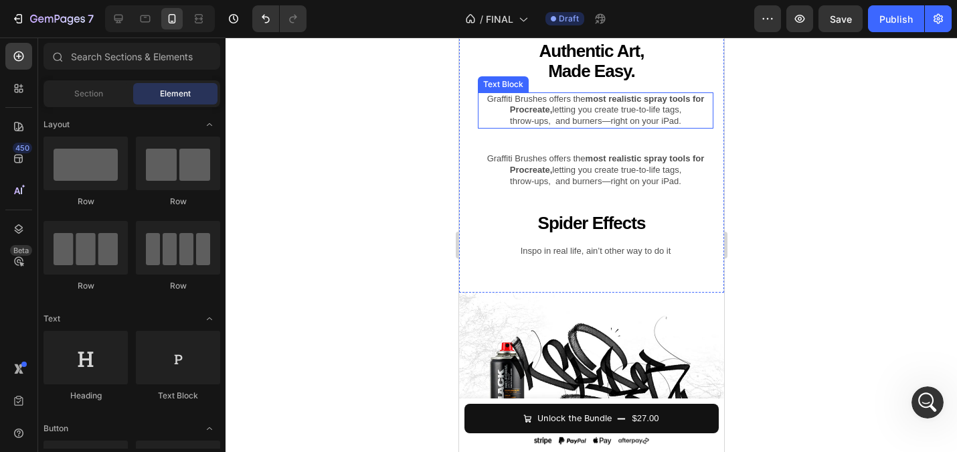
click at [517, 114] on strong "Procreate," at bounding box center [530, 109] width 43 height 10
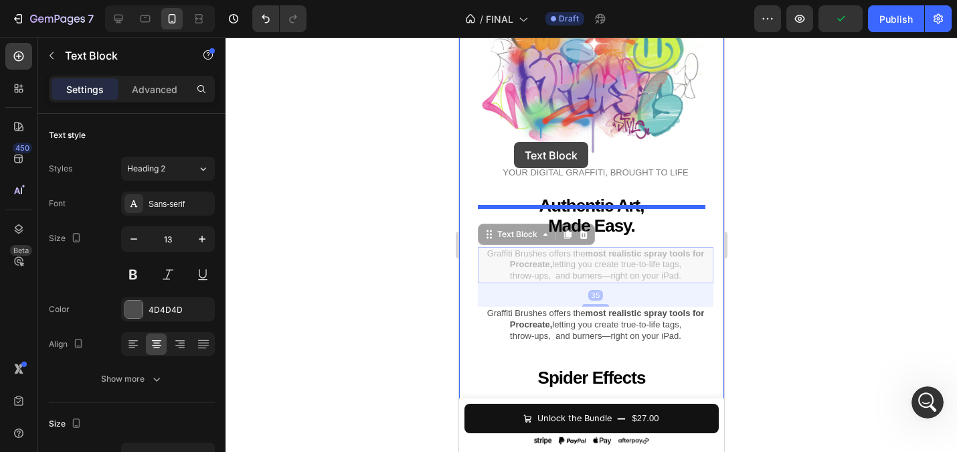
scroll to position [2106, 0]
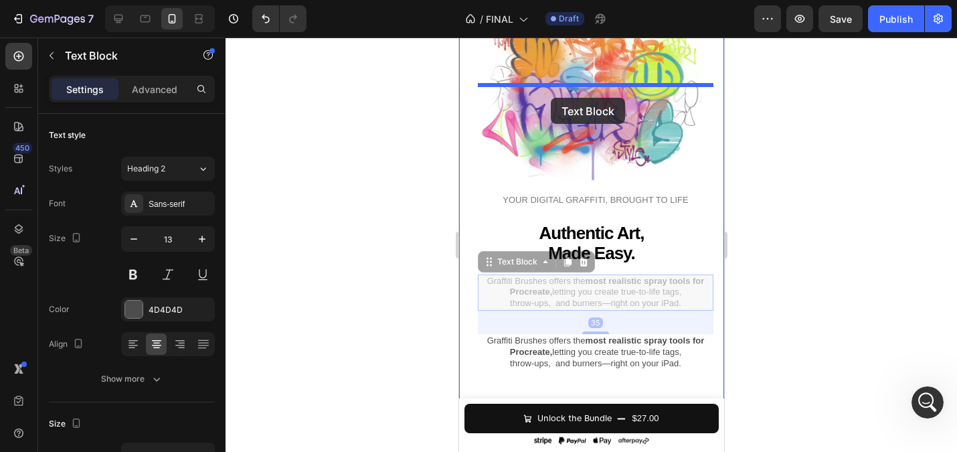
drag, startPoint x: 487, startPoint y: 293, endPoint x: 550, endPoint y: 98, distance: 205.3
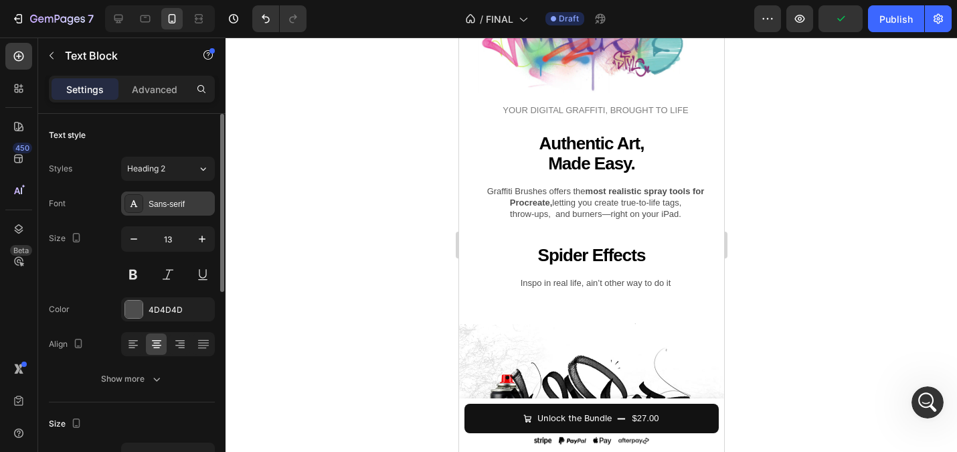
click at [174, 201] on div "Sans-serif" at bounding box center [180, 204] width 63 height 12
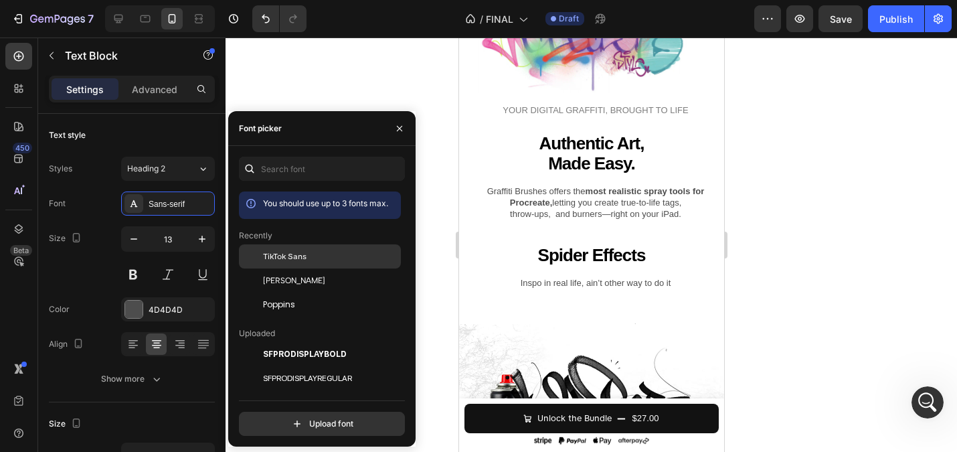
click at [293, 256] on span "TikTok Sans" at bounding box center [284, 256] width 43 height 12
click at [347, 80] on div at bounding box center [591, 244] width 731 height 414
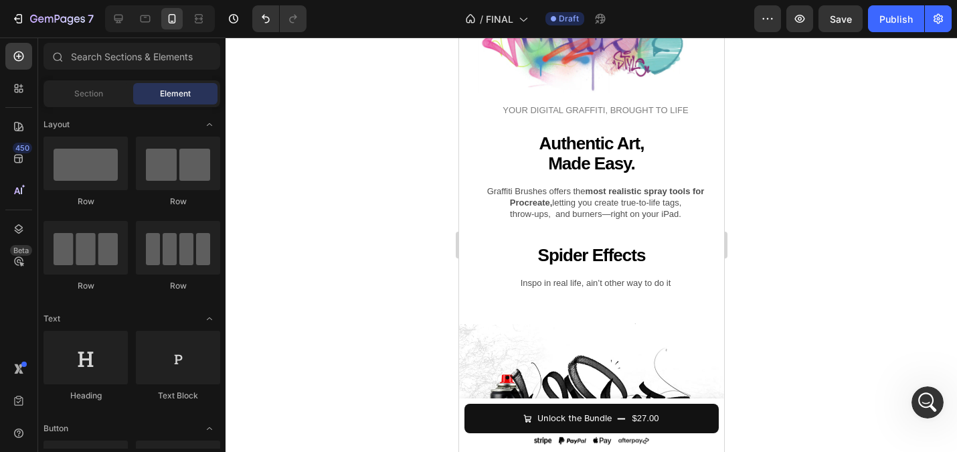
click at [389, 151] on div at bounding box center [591, 244] width 731 height 414
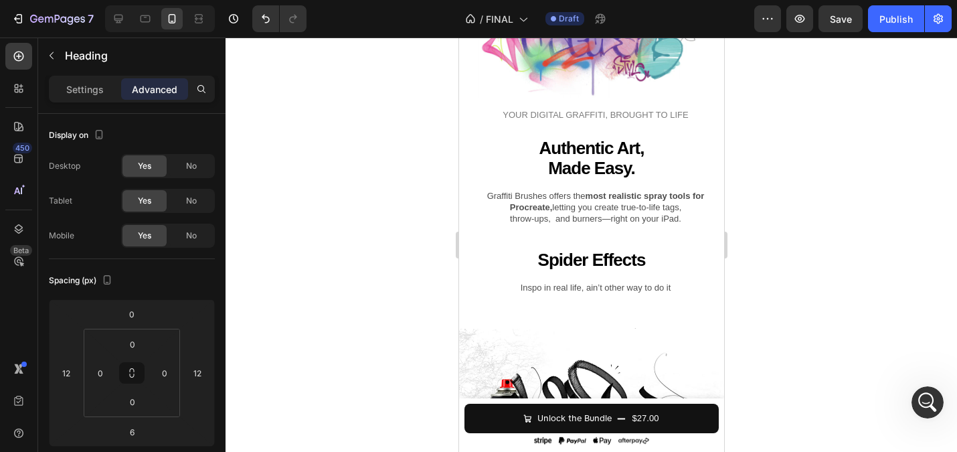
type input "14"
click at [368, 132] on div at bounding box center [591, 244] width 731 height 414
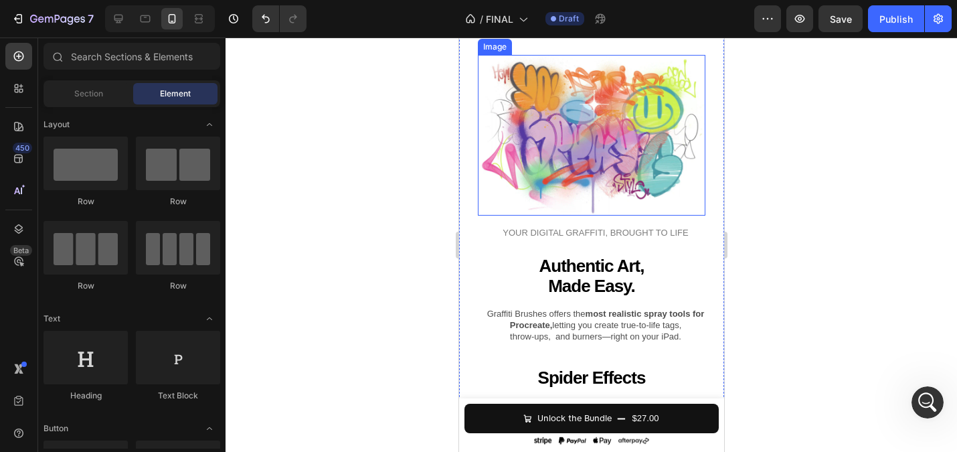
scroll to position [1988, 0]
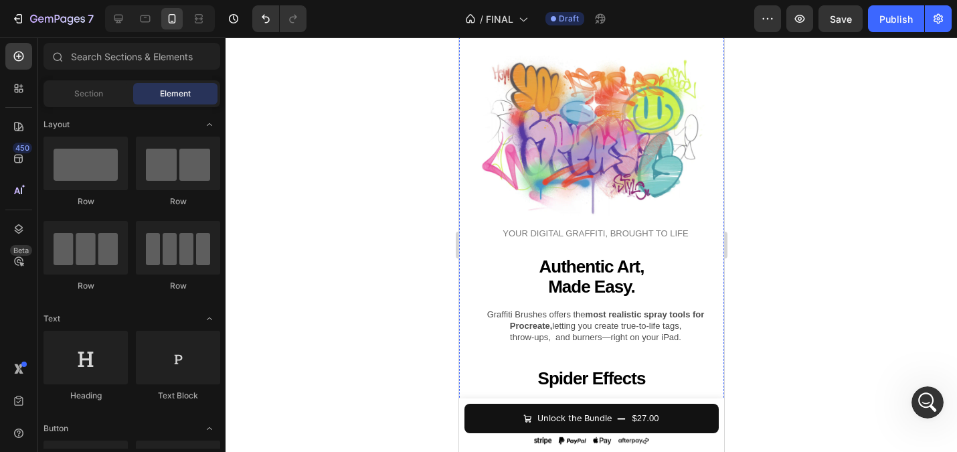
click at [378, 173] on div at bounding box center [591, 244] width 731 height 414
click at [795, 225] on div at bounding box center [591, 244] width 731 height 414
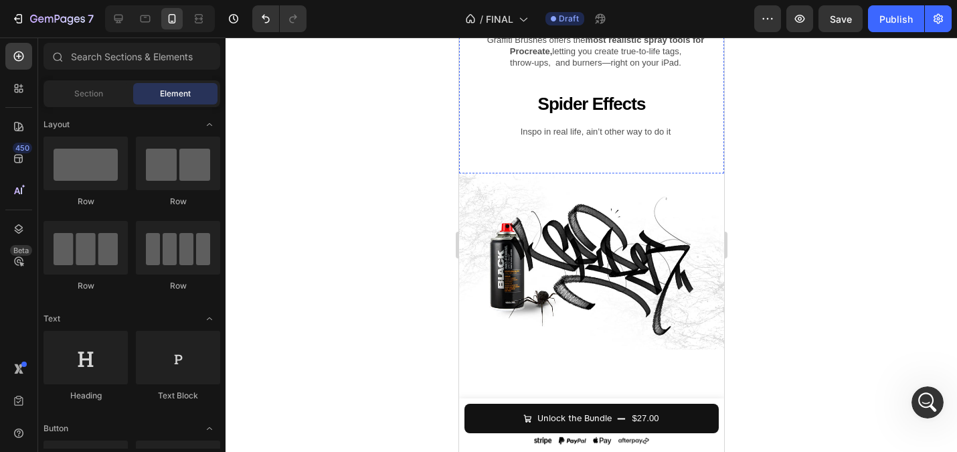
scroll to position [2266, 0]
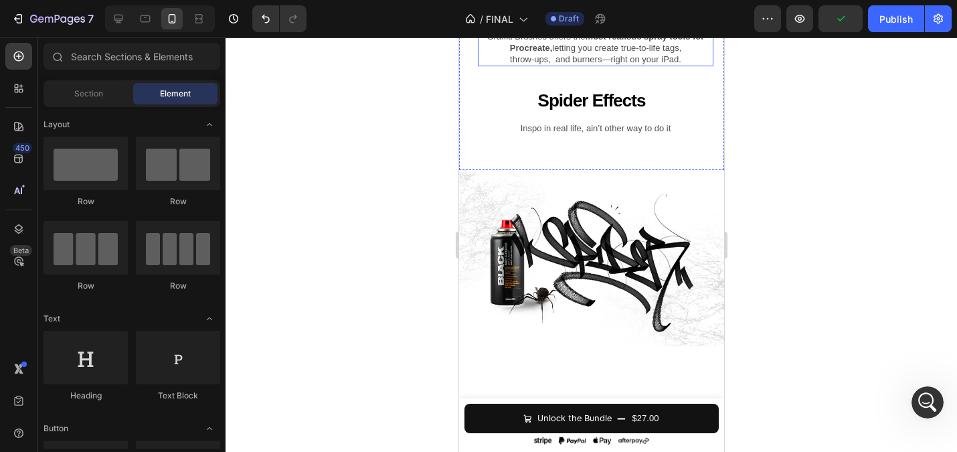
click at [563, 64] on span "throw-ups, and burners—right on your iPad." at bounding box center [594, 59] width 171 height 10
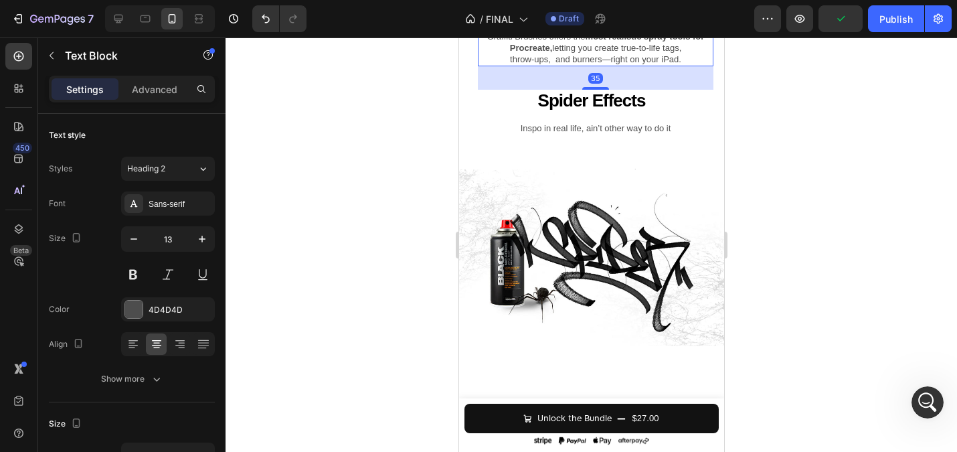
click at [563, 64] on span "throw-ups, and burners—right on your iPad." at bounding box center [594, 59] width 171 height 10
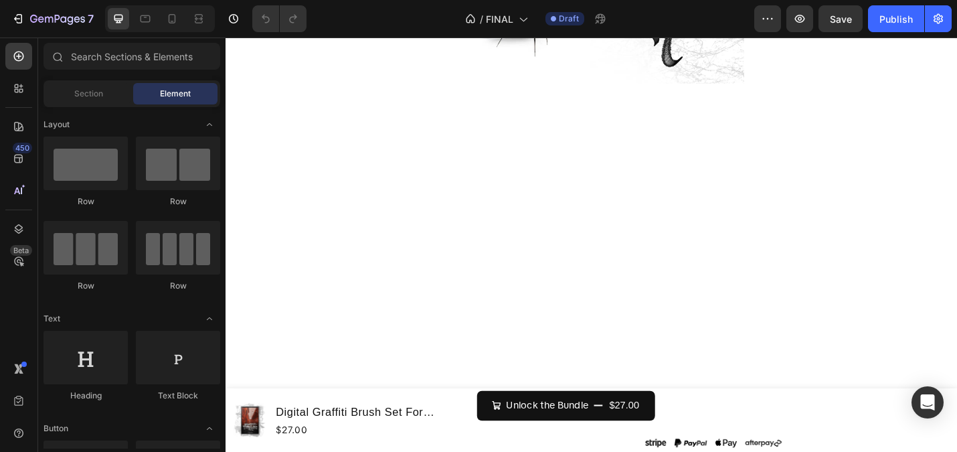
scroll to position [3897, 0]
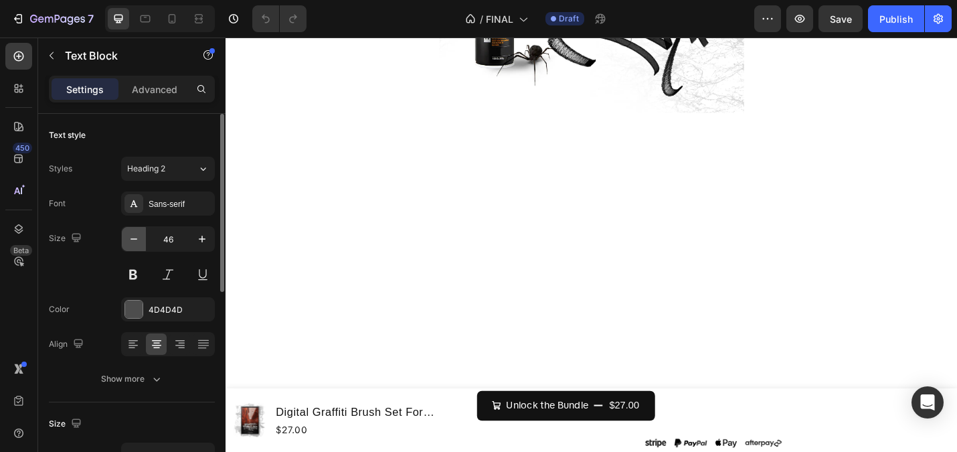
click at [137, 236] on icon "button" at bounding box center [133, 238] width 13 height 13
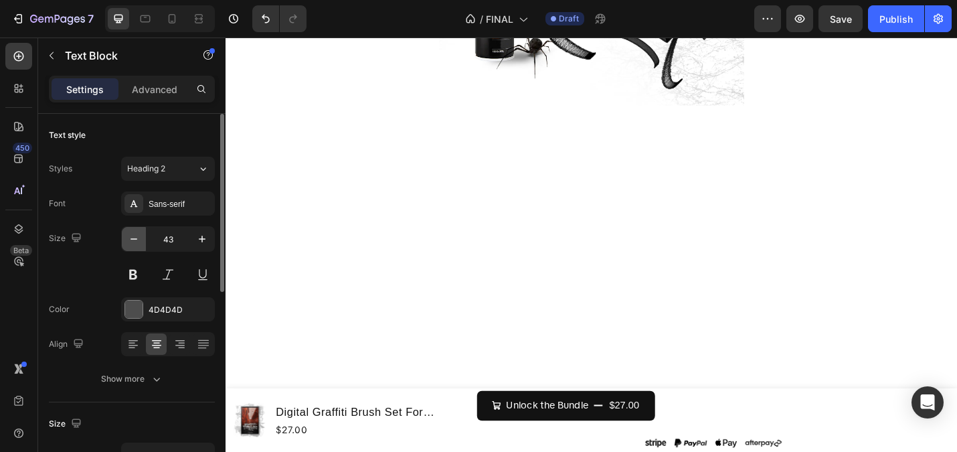
click at [137, 236] on icon "button" at bounding box center [133, 238] width 13 height 13
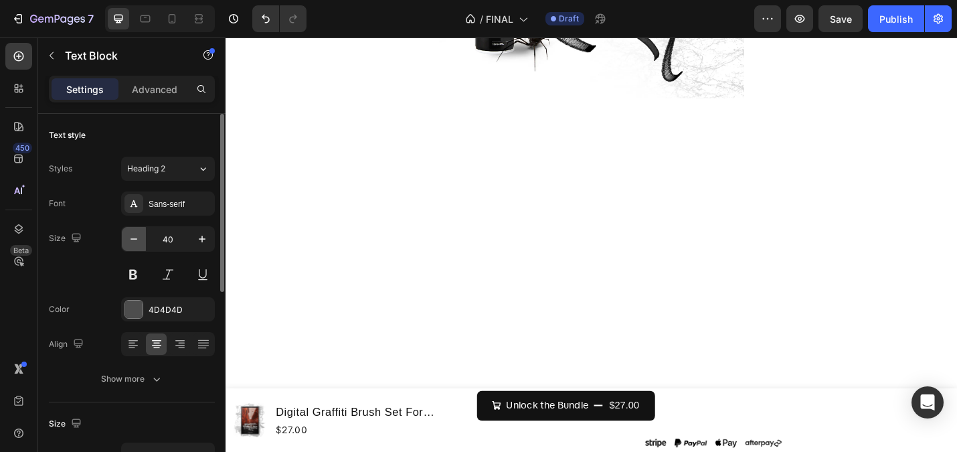
click at [137, 236] on icon "button" at bounding box center [133, 238] width 13 height 13
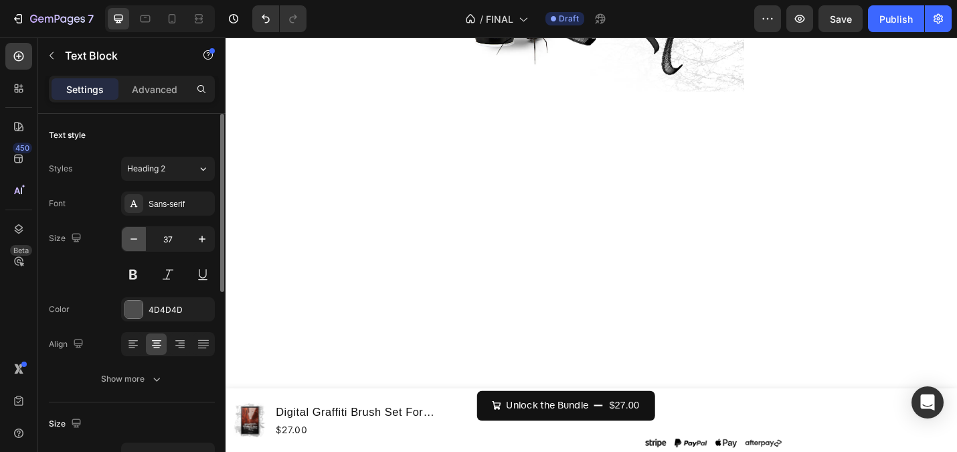
click at [137, 236] on icon "button" at bounding box center [133, 238] width 13 height 13
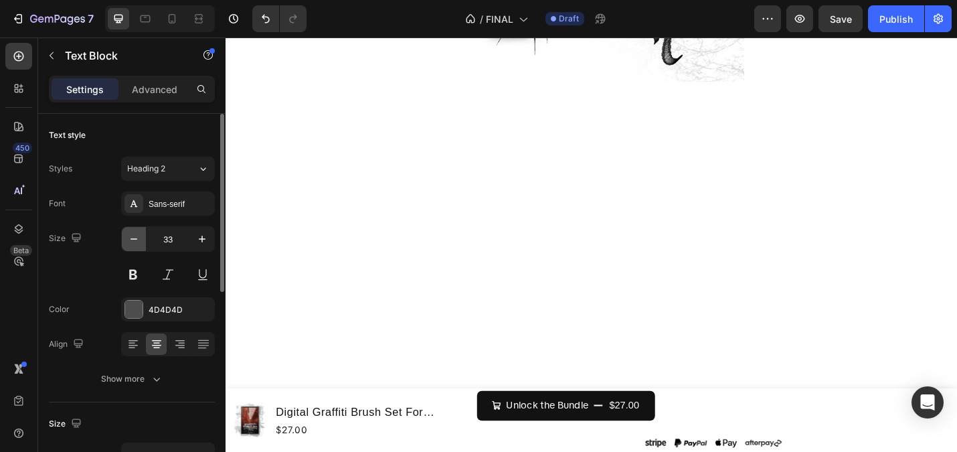
click at [137, 236] on icon "button" at bounding box center [133, 238] width 13 height 13
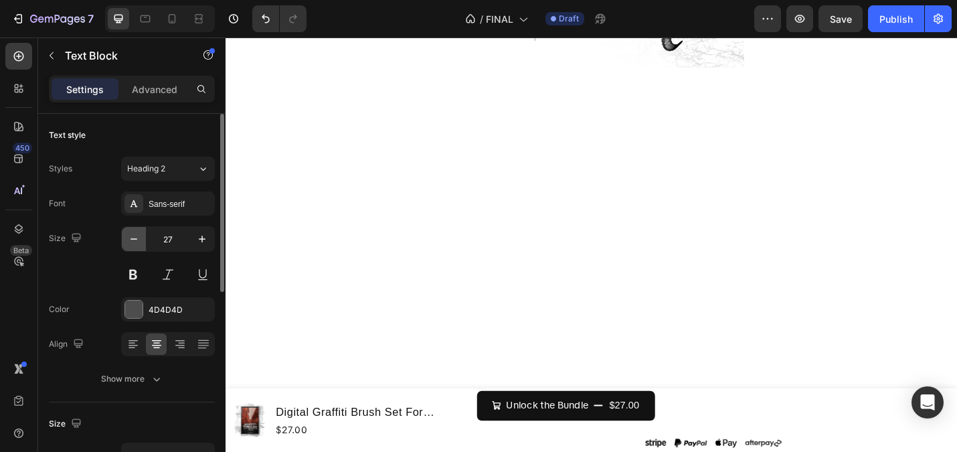
click at [137, 236] on icon "button" at bounding box center [133, 238] width 13 height 13
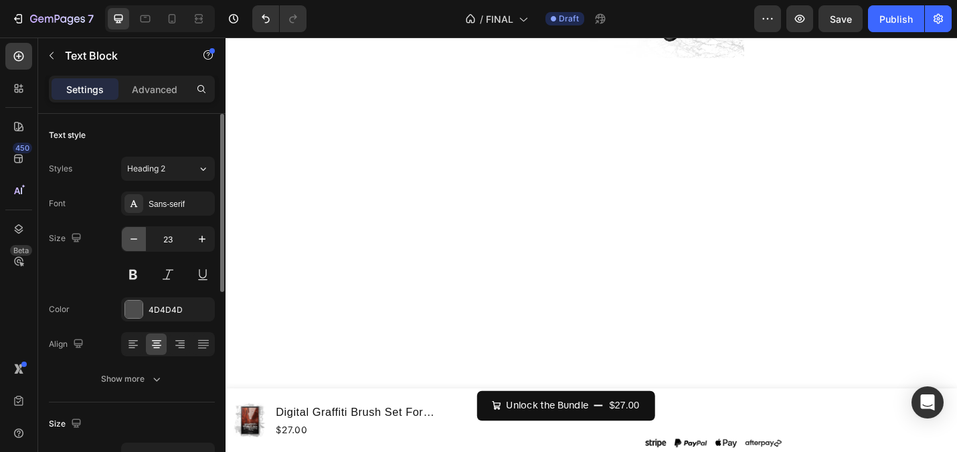
click at [137, 236] on icon "button" at bounding box center [133, 238] width 13 height 13
type input "20"
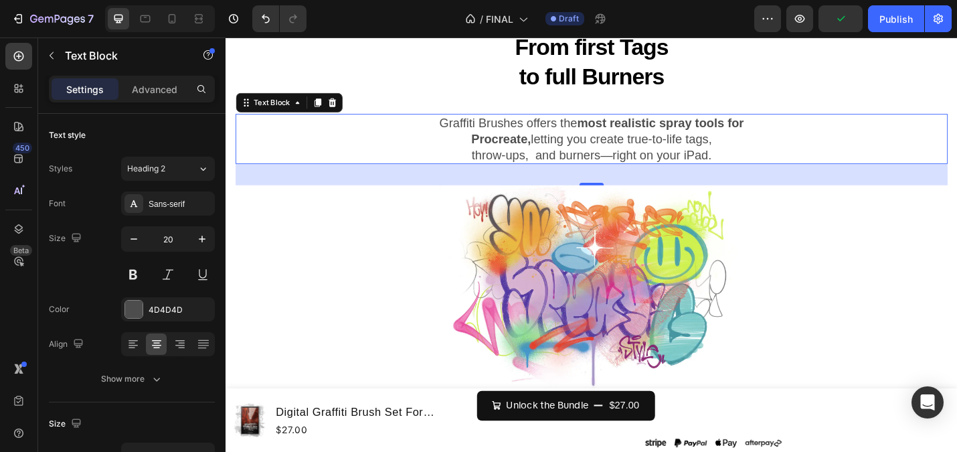
scroll to position [2907, 0]
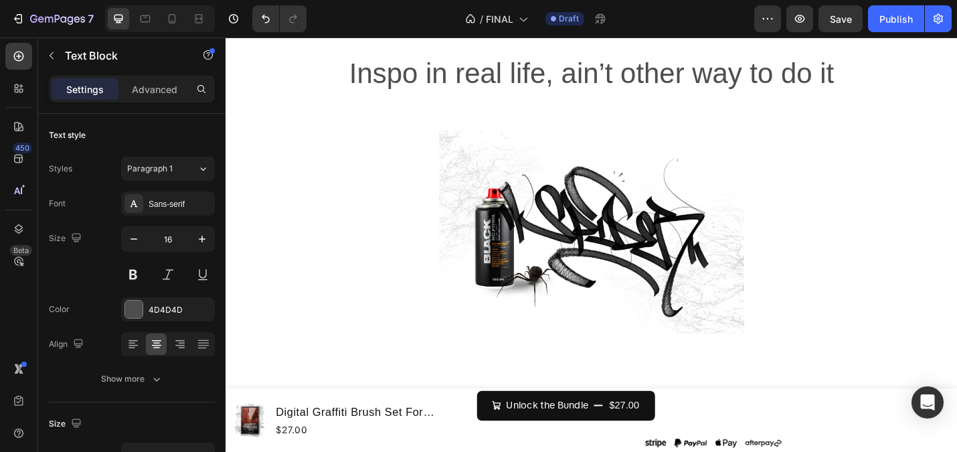
scroll to position [3789, 0]
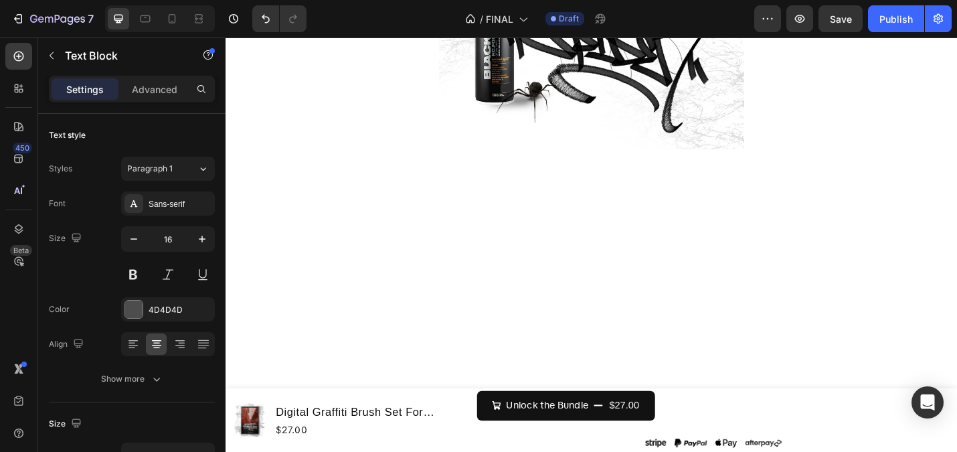
click at [139, 234] on icon "button" at bounding box center [133, 238] width 13 height 13
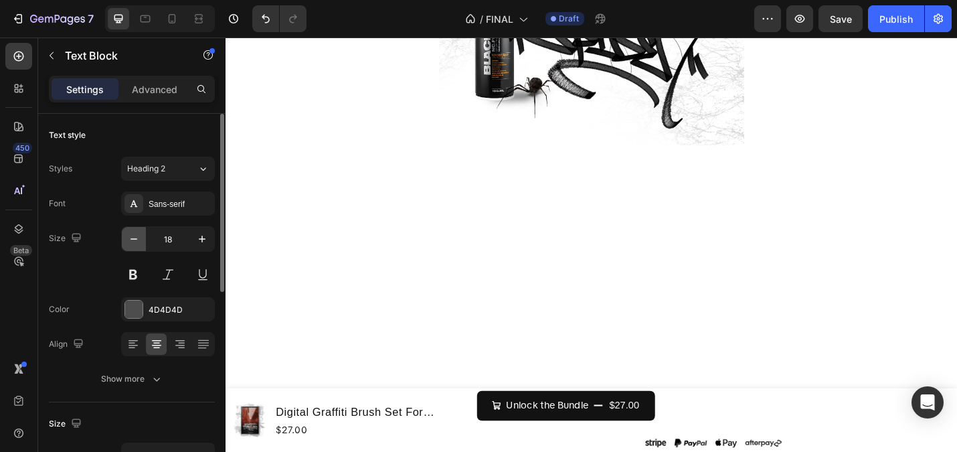
click at [139, 234] on icon "button" at bounding box center [133, 238] width 13 height 13
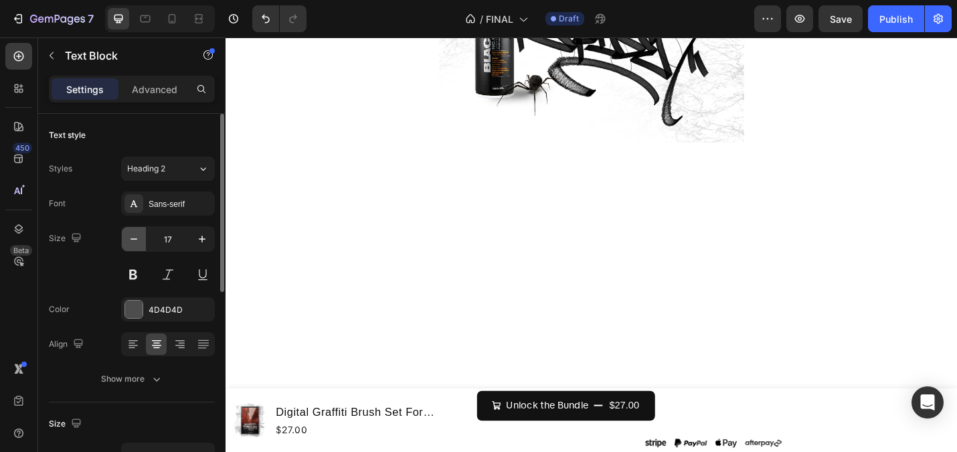
click at [139, 234] on icon "button" at bounding box center [133, 238] width 13 height 13
type input "16"
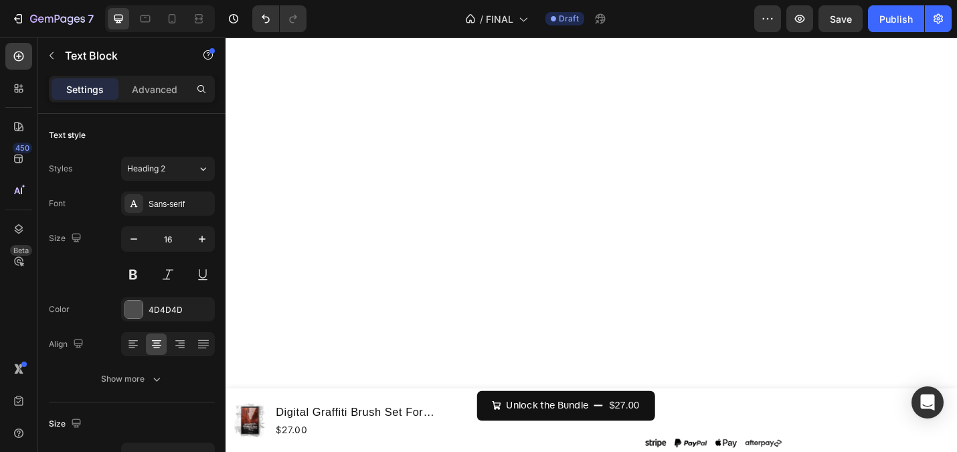
scroll to position [4168, 0]
click at [171, 239] on input "46" at bounding box center [168, 239] width 44 height 24
type input "16"
drag, startPoint x: 248, startPoint y: 179, endPoint x: 264, endPoint y: 180, distance: 15.4
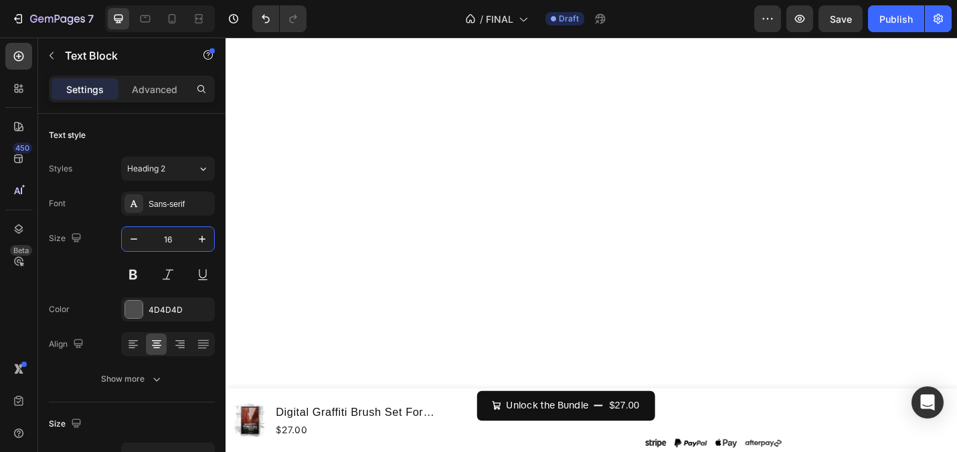
click at [173, 238] on input "46" at bounding box center [168, 239] width 44 height 24
type input "16"
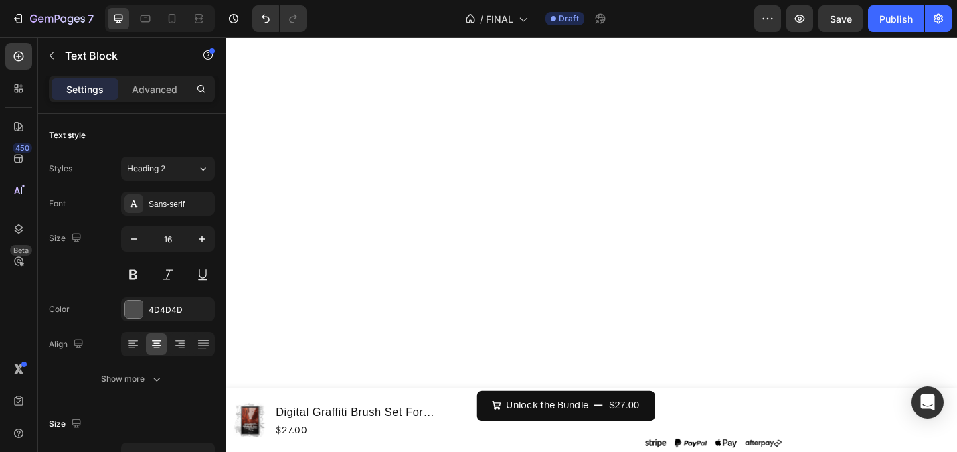
drag, startPoint x: 779, startPoint y: 119, endPoint x: 434, endPoint y: 98, distance: 345.3
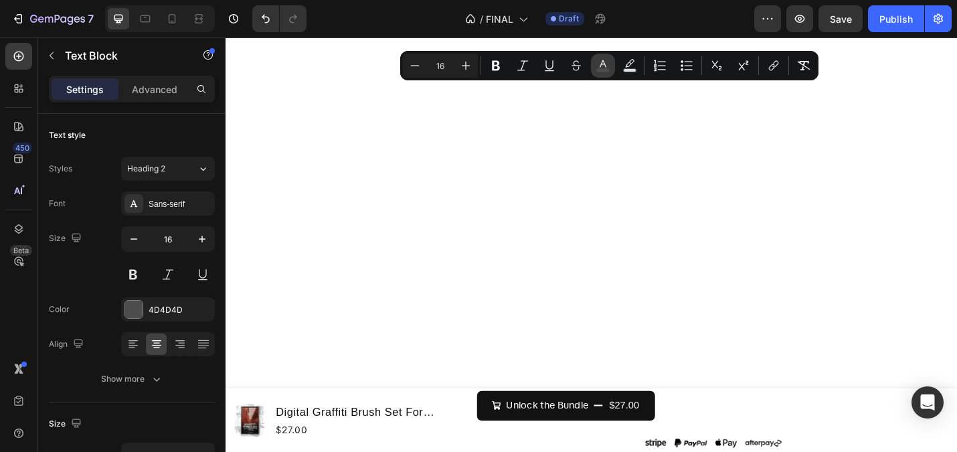
click at [605, 60] on icon "Editor contextual toolbar" at bounding box center [602, 65] width 13 height 13
type input "4D4D4D"
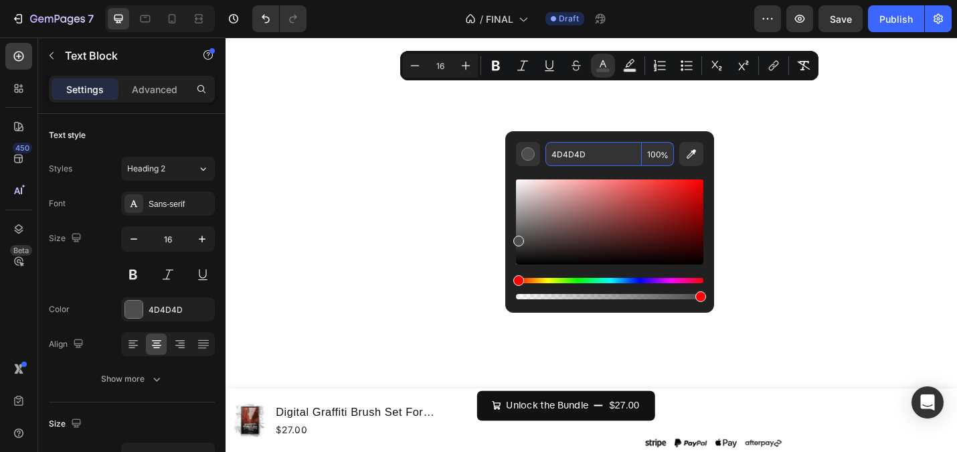
click at [613, 157] on input "4D4D4D" at bounding box center [593, 154] width 96 height 24
paste input "696969"
type input "696969"
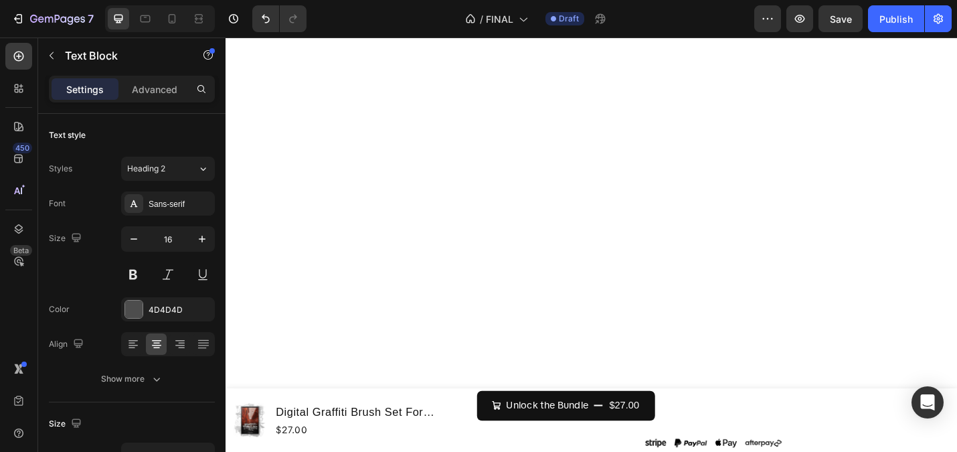
scroll to position [4205, 0]
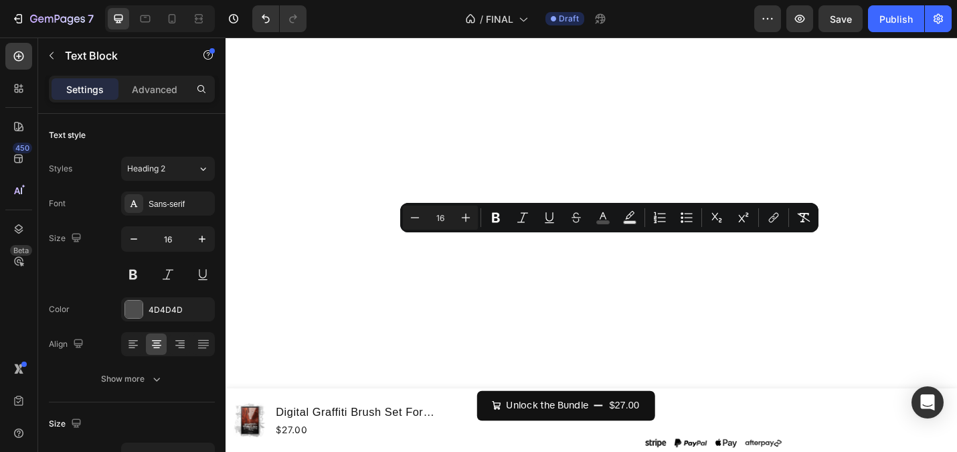
drag, startPoint x: 741, startPoint y: 286, endPoint x: 486, endPoint y: 266, distance: 256.4
click at [603, 211] on icon "Editor contextual toolbar" at bounding box center [602, 217] width 13 height 13
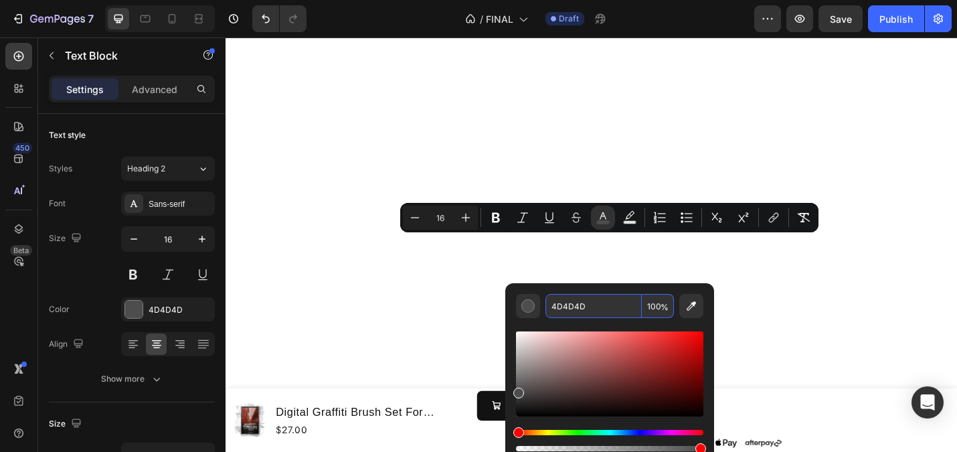
click at [575, 307] on input "4D4D4D" at bounding box center [593, 306] width 96 height 24
paste input "6A6A6A"
type input "4D4D4D"
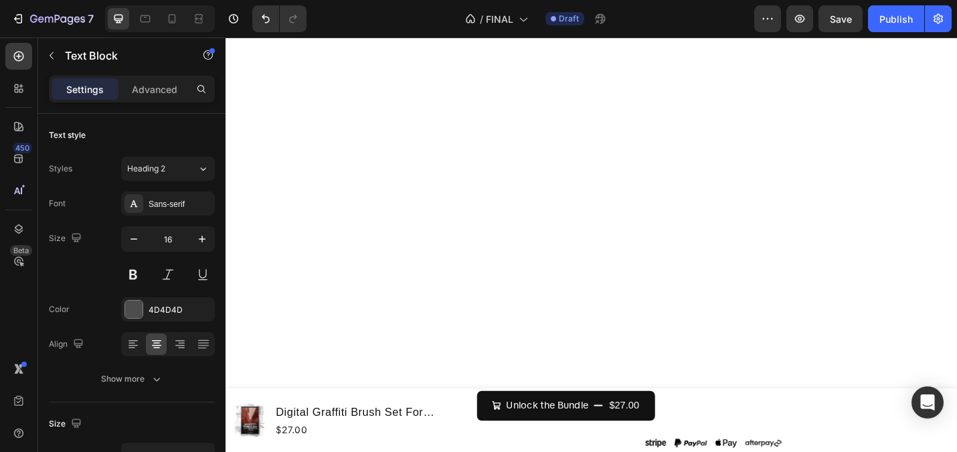
drag, startPoint x: 753, startPoint y: 290, endPoint x: 433, endPoint y: 270, distance: 321.2
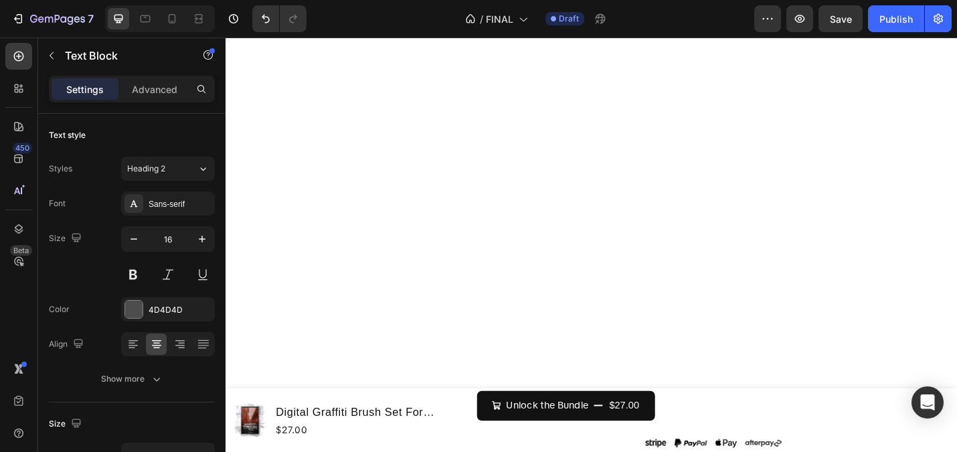
drag, startPoint x: 751, startPoint y: 291, endPoint x: 453, endPoint y: 267, distance: 298.7
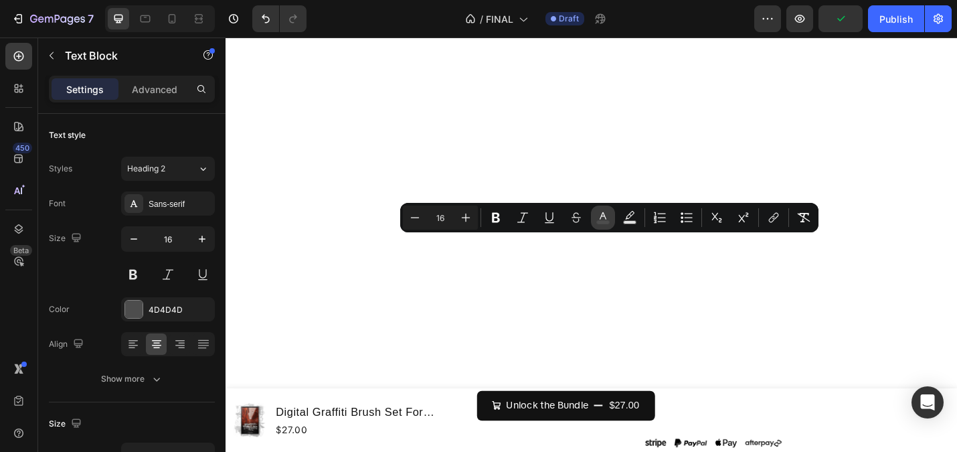
click at [600, 209] on button "color" at bounding box center [603, 217] width 24 height 24
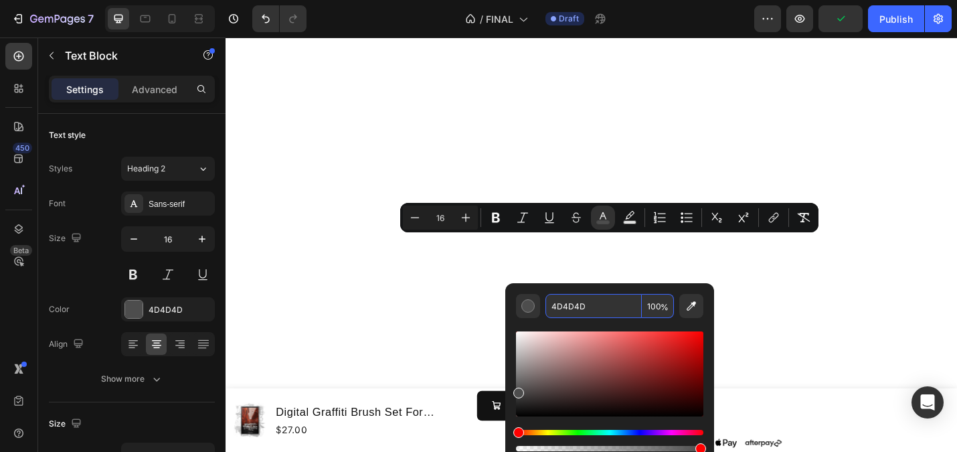
click at [586, 312] on input "4D4D4D" at bounding box center [593, 306] width 96 height 24
paste input "6A6A6A"
type input "6A6A6A"
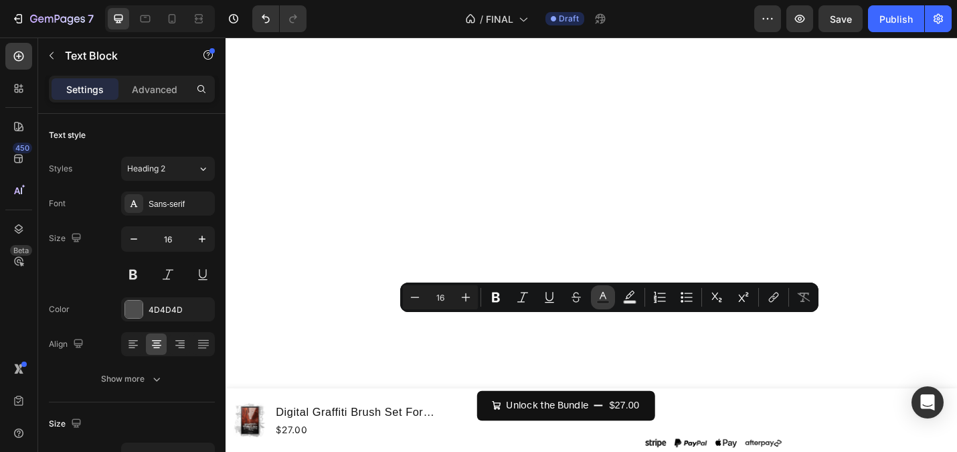
click at [597, 290] on icon "Editor contextual toolbar" at bounding box center [602, 296] width 13 height 13
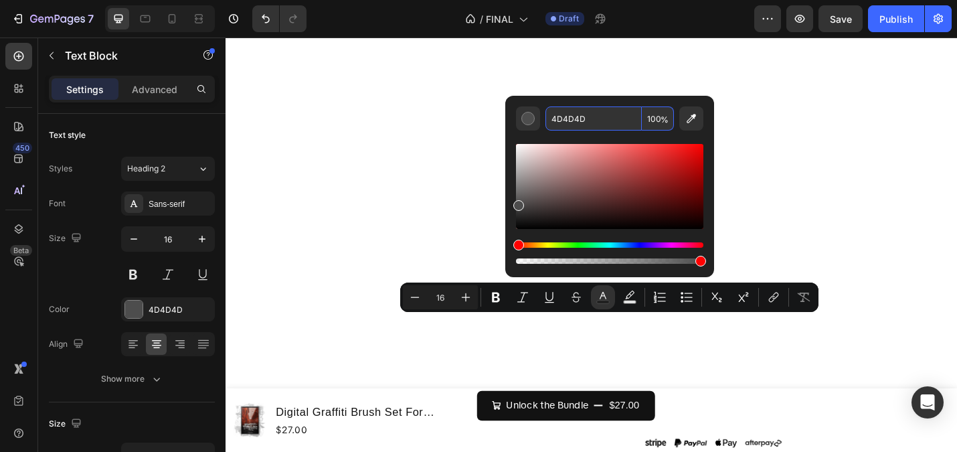
click at [572, 123] on input "4D4D4D" at bounding box center [593, 118] width 96 height 24
click at [596, 115] on input "4D4D4D" at bounding box center [593, 118] width 96 height 24
paste input "6A6A6A"
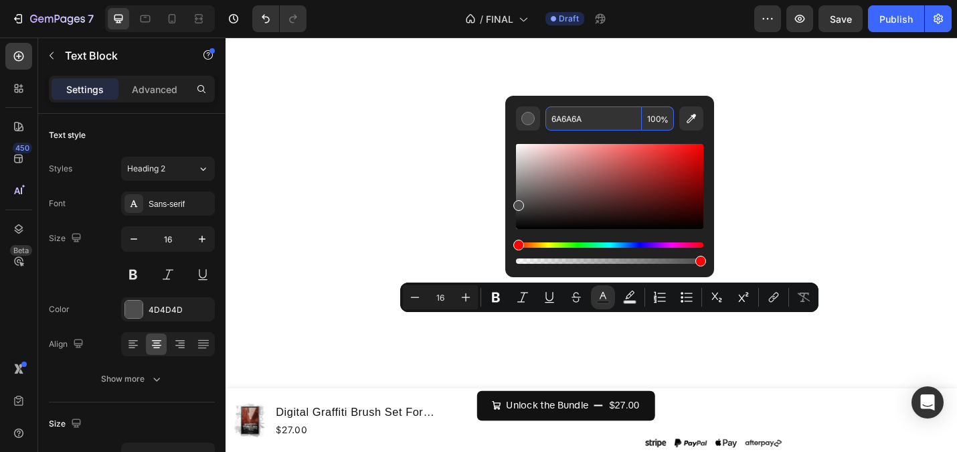
type input "6A6A6A"
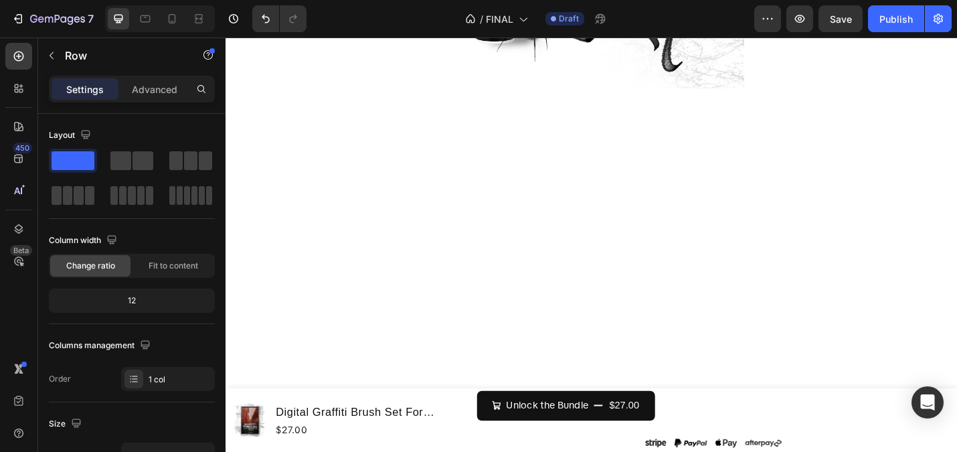
scroll to position [3729, 0]
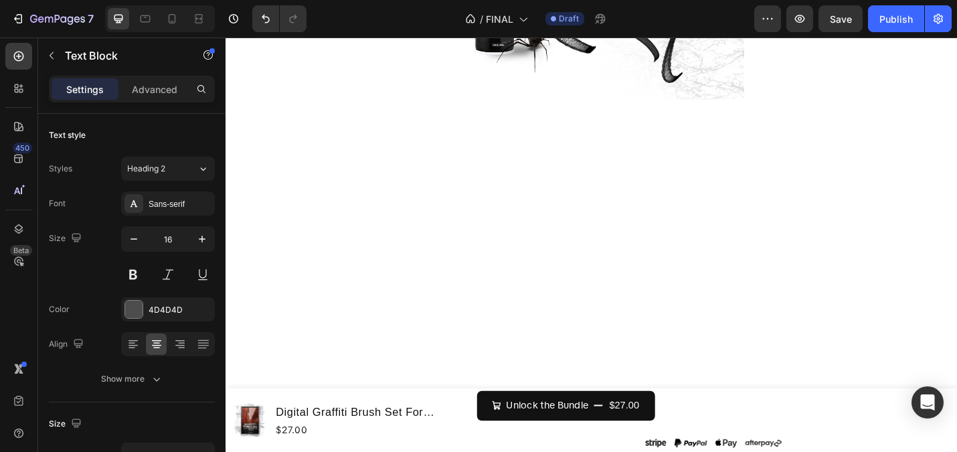
drag, startPoint x: 753, startPoint y: 357, endPoint x: 495, endPoint y: 329, distance: 259.8
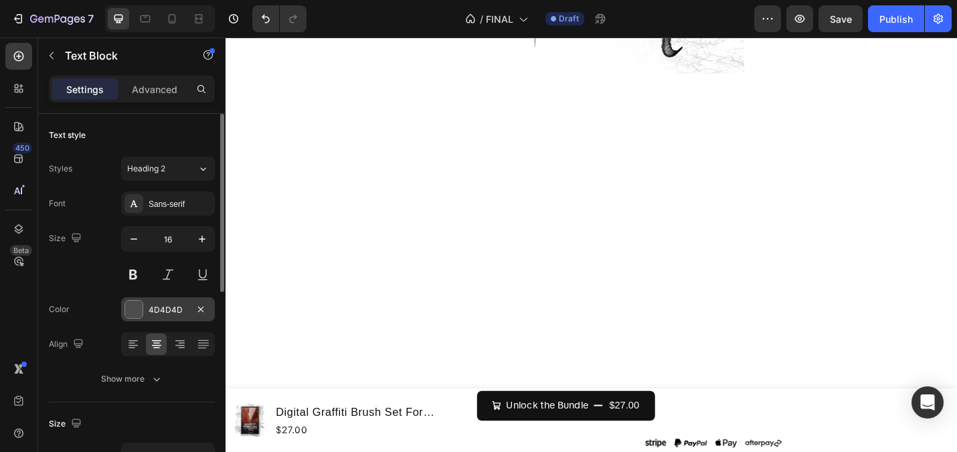
click at [164, 313] on div "4D4D4D" at bounding box center [168, 310] width 39 height 12
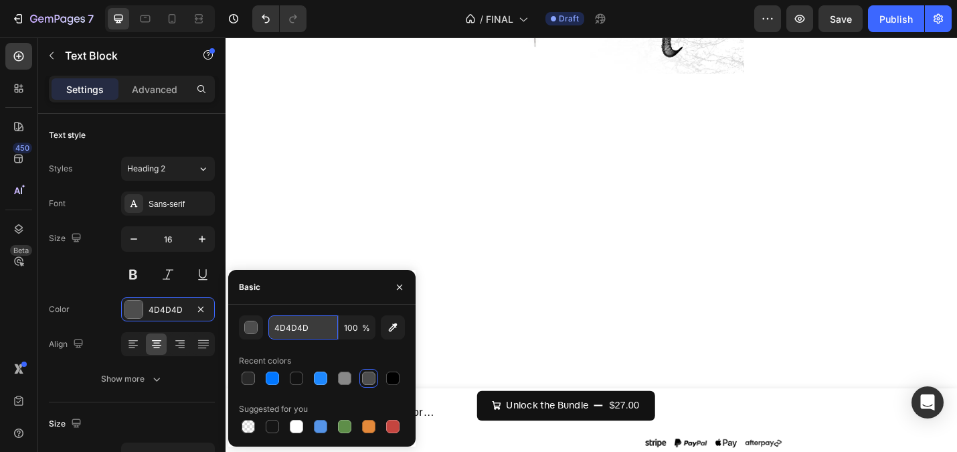
click at [315, 327] on input "4D4D4D" at bounding box center [303, 327] width 70 height 24
paste input "Whether you’re just starting out or leveling up your style, these brushes let y…"
paste input "6A6A6A"
type input "6A6A6A"
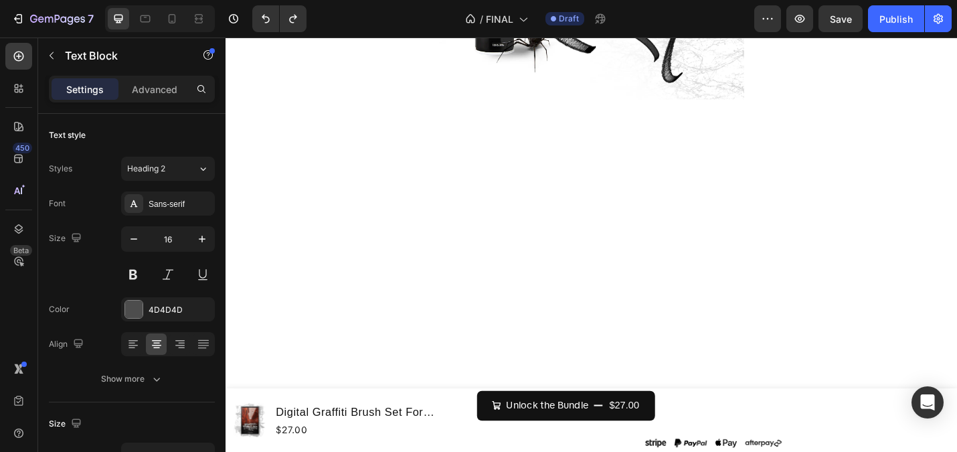
drag, startPoint x: 769, startPoint y: 362, endPoint x: 470, endPoint y: 315, distance: 302.9
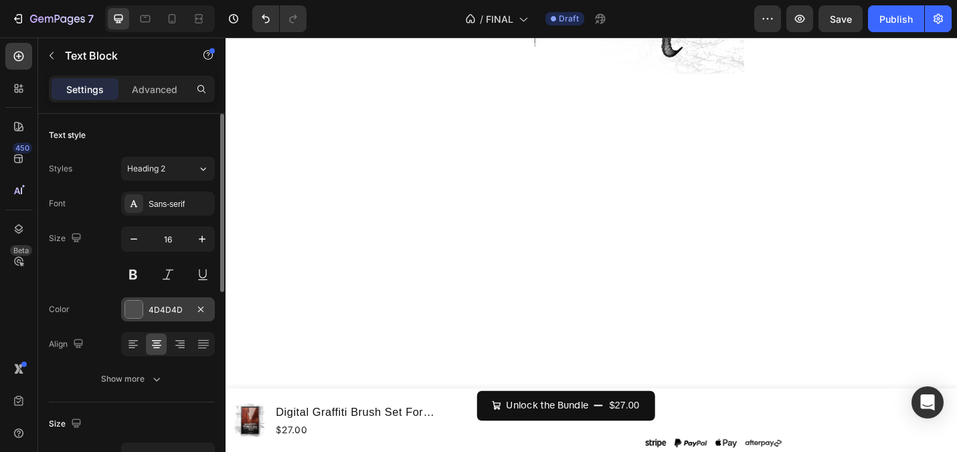
click at [166, 304] on div "4D4D4D" at bounding box center [168, 310] width 39 height 12
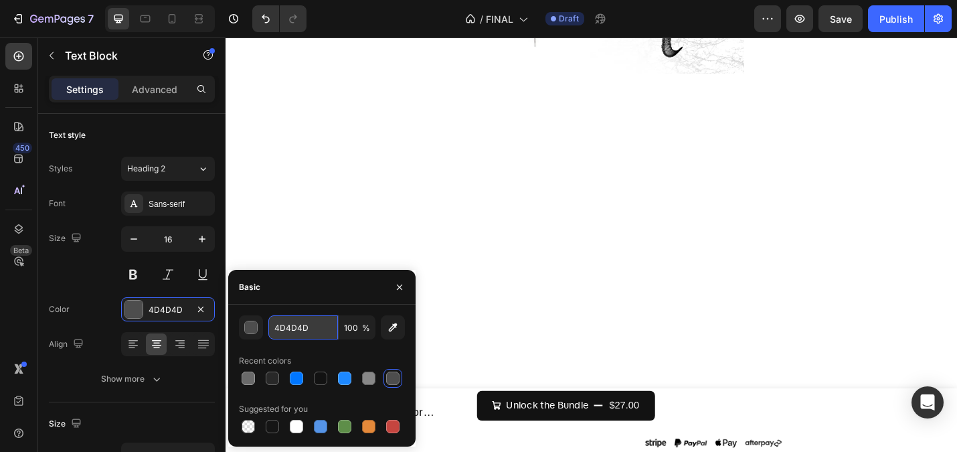
click at [288, 322] on input "4D4D4D" at bounding box center [303, 327] width 70 height 24
type input "6a6a6a"
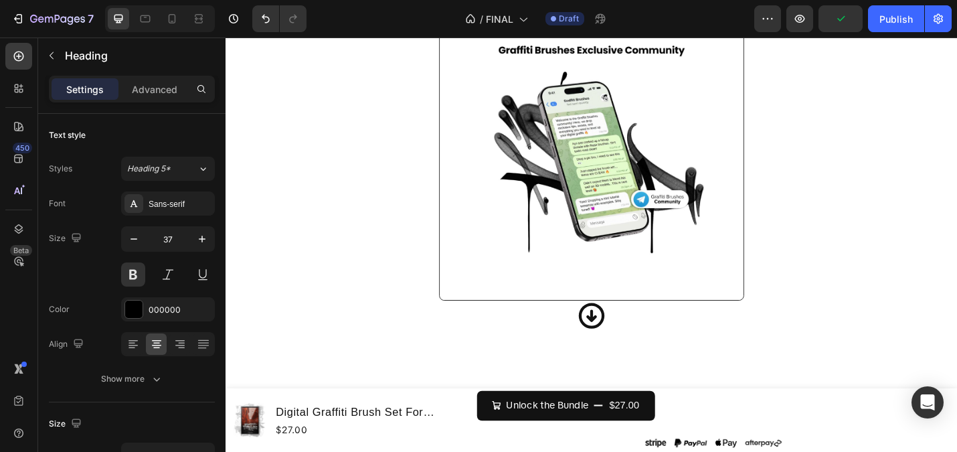
scroll to position [4794, 0]
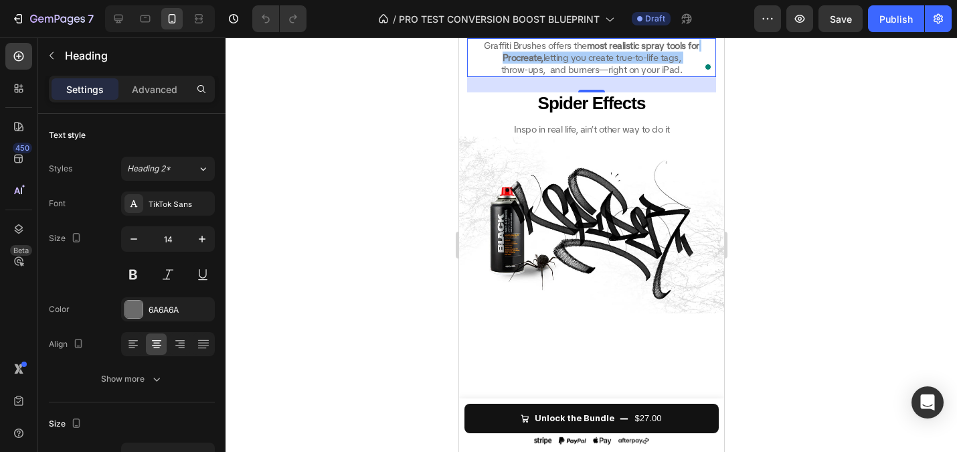
scroll to position [2319, 0]
click at [402, 189] on div at bounding box center [591, 244] width 731 height 414
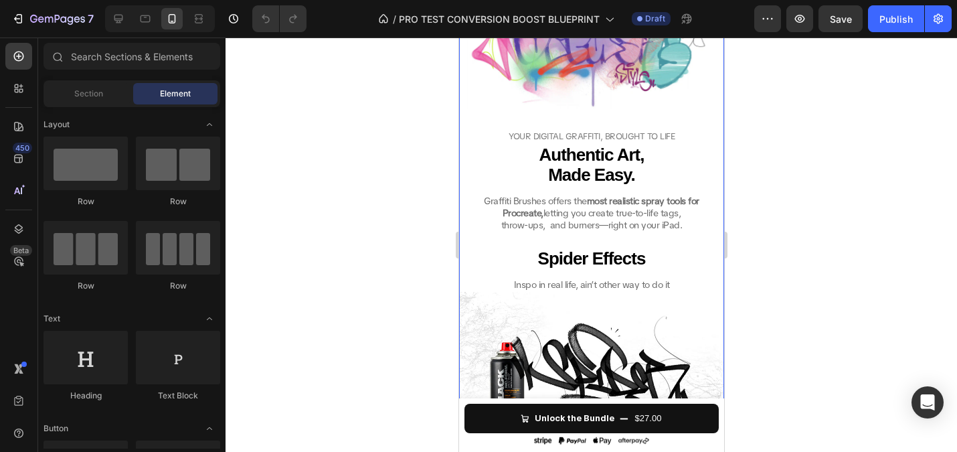
scroll to position [1996, 0]
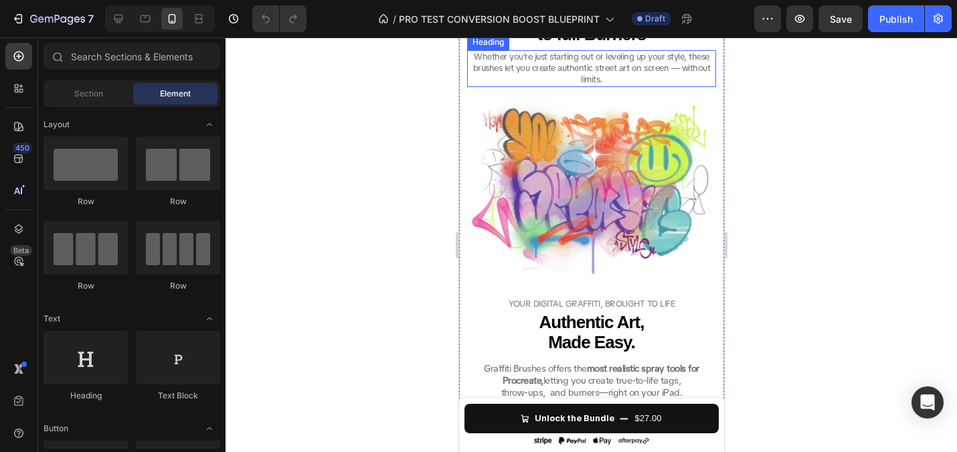
click at [571, 85] on span "Whether you’re just starting out or leveling up your style, these brushes let y…" at bounding box center [591, 68] width 238 height 34
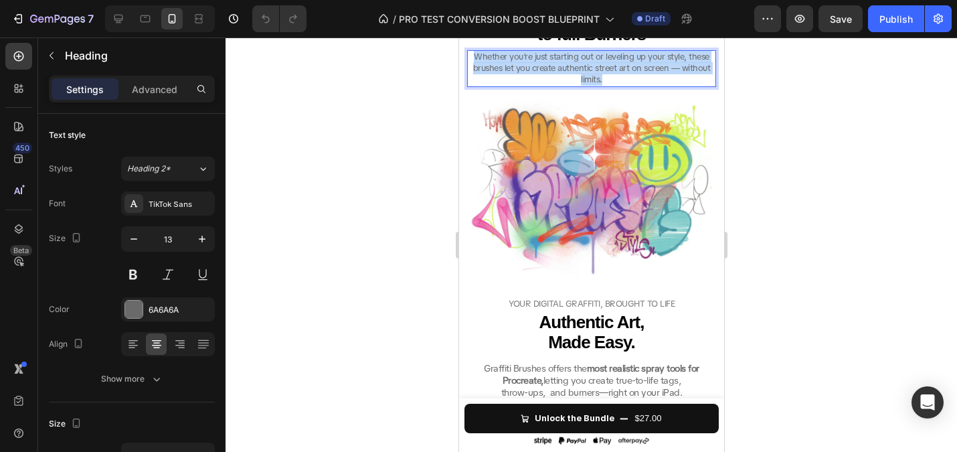
click at [571, 85] on span "Whether you’re just starting out or leveling up your style, these brushes let y…" at bounding box center [591, 68] width 238 height 34
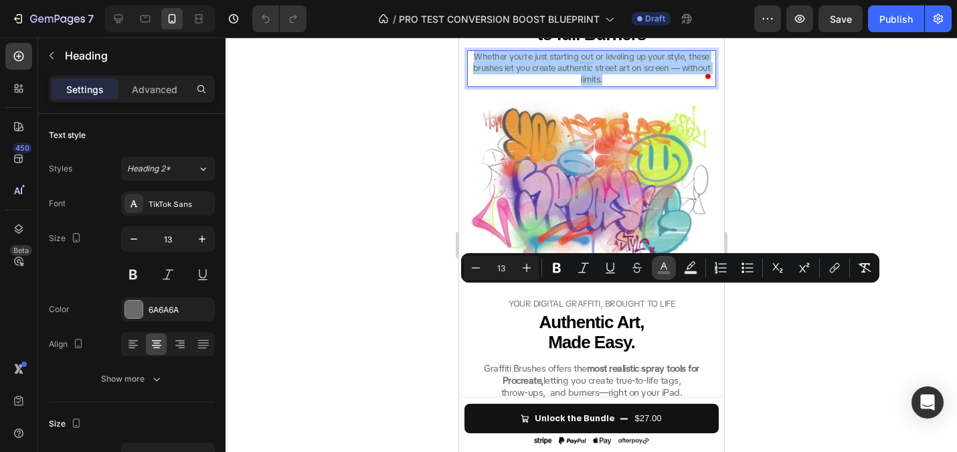
click at [663, 261] on icon "Editor contextual toolbar" at bounding box center [663, 267] width 13 height 13
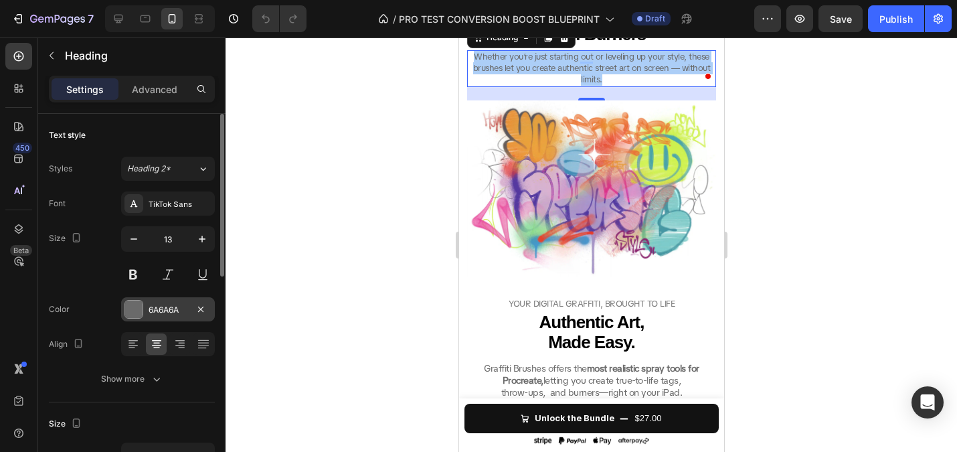
click at [170, 307] on div "6A6A6A" at bounding box center [168, 310] width 39 height 12
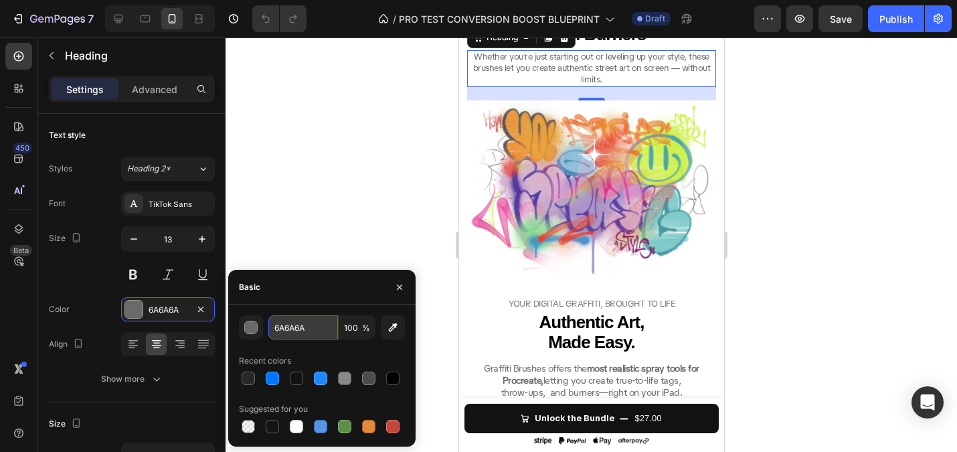
click at [305, 323] on input "6A6A6A" at bounding box center [303, 327] width 70 height 24
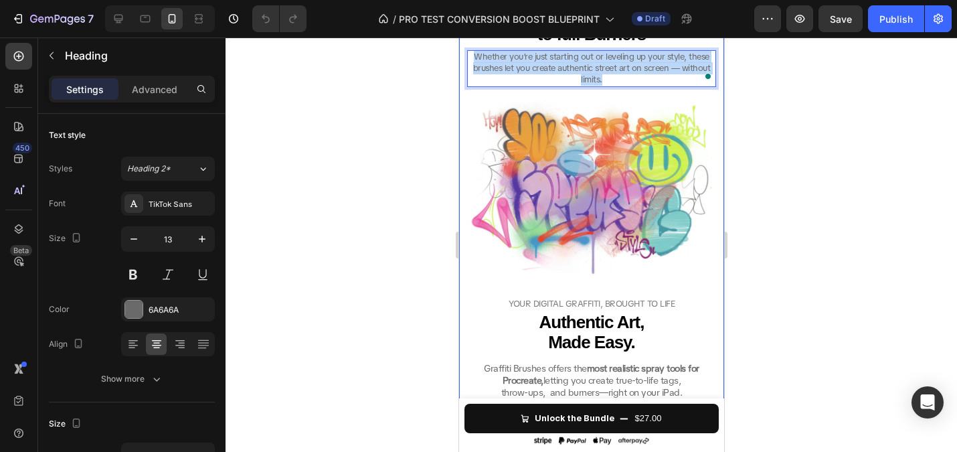
drag, startPoint x: 621, startPoint y: 315, endPoint x: 453, endPoint y: 292, distance: 169.6
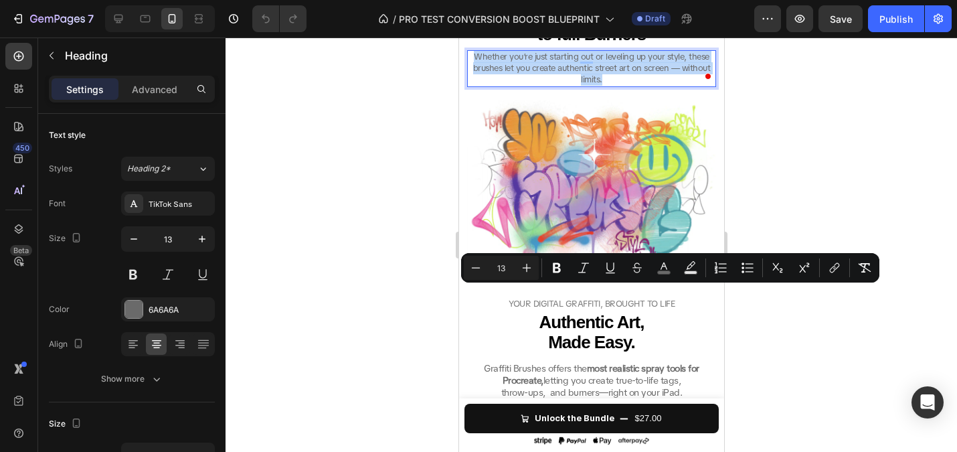
copy span "Whether you’re just starting out or leveling up your style, these brushes let y…"
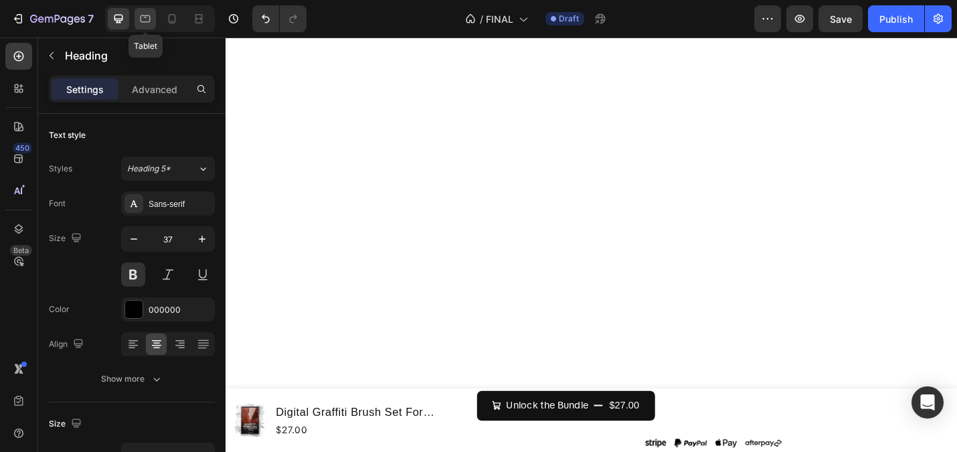
click at [147, 17] on icon at bounding box center [145, 18] width 13 height 13
type input "25"
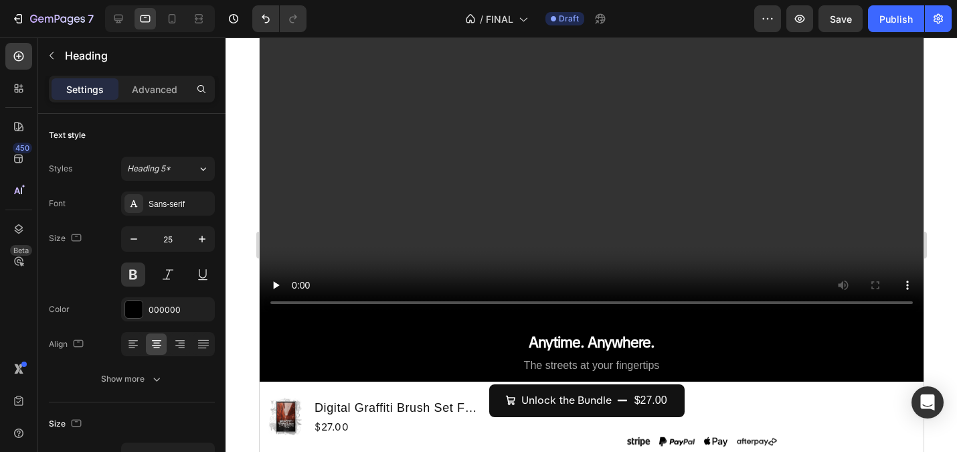
scroll to position [1188, 0]
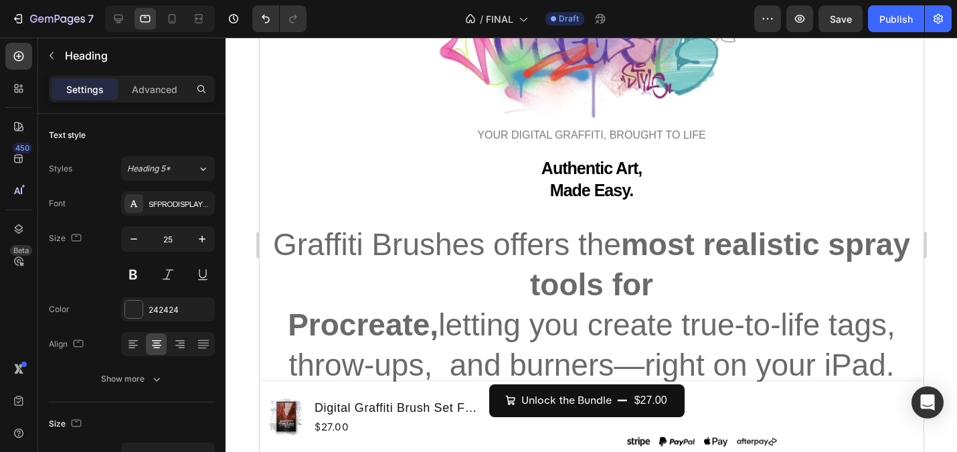
scroll to position [3026, 0]
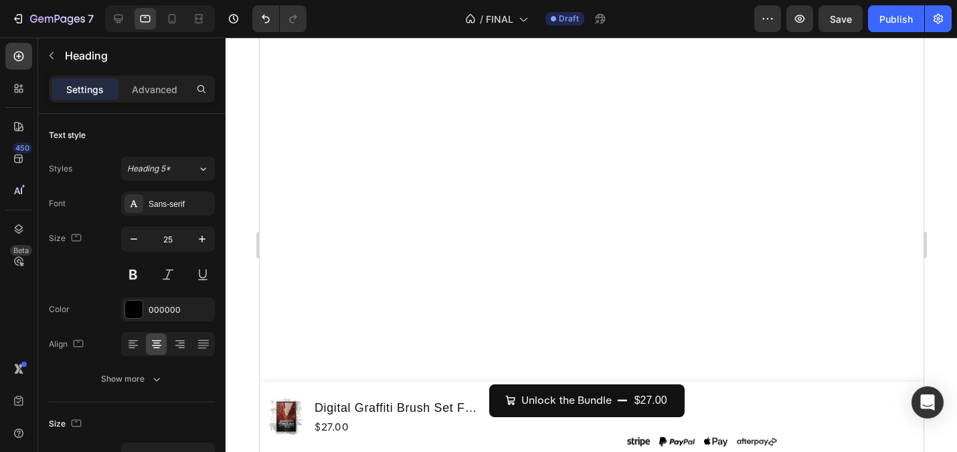
scroll to position [3806, 0]
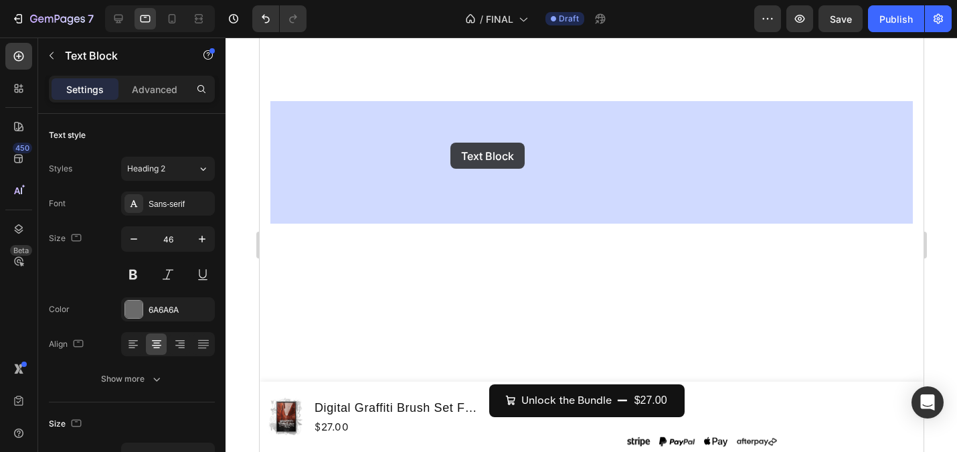
drag, startPoint x: 278, startPoint y: 114, endPoint x: 357, endPoint y: 141, distance: 83.2
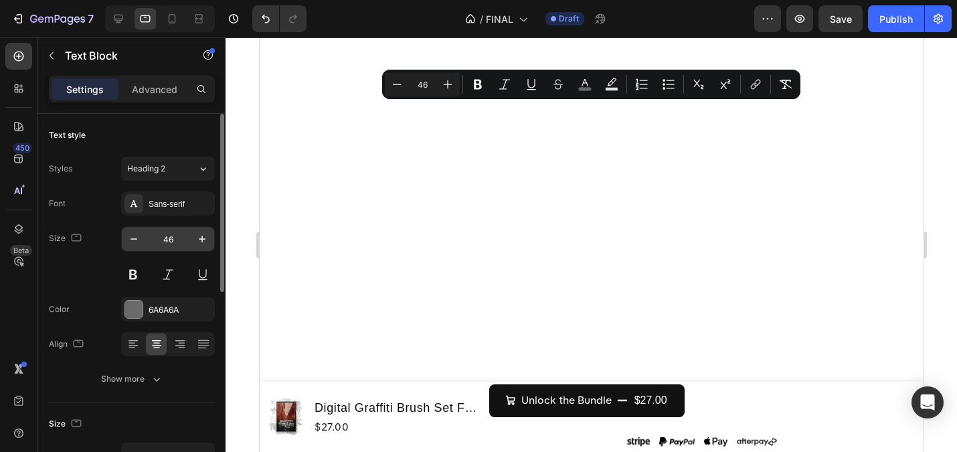
click at [171, 242] on input "46" at bounding box center [168, 239] width 44 height 24
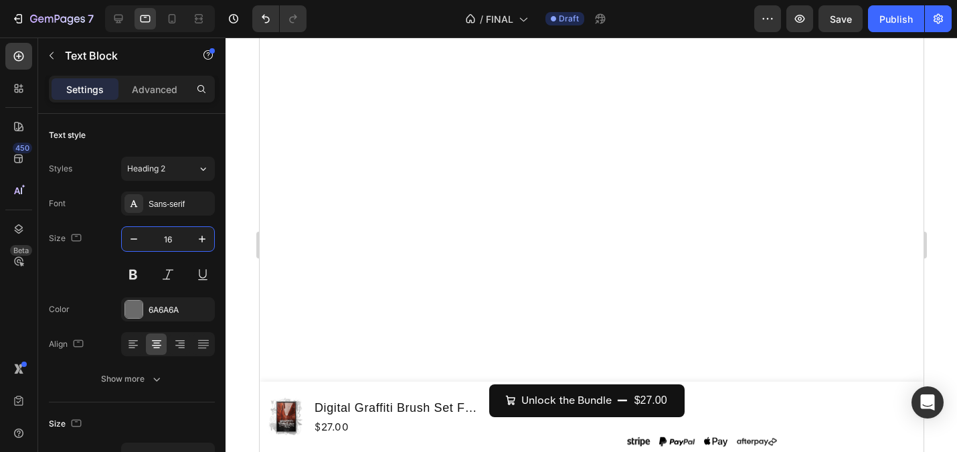
type input "16"
click at [176, 238] on input "46" at bounding box center [168, 239] width 44 height 24
type input "16"
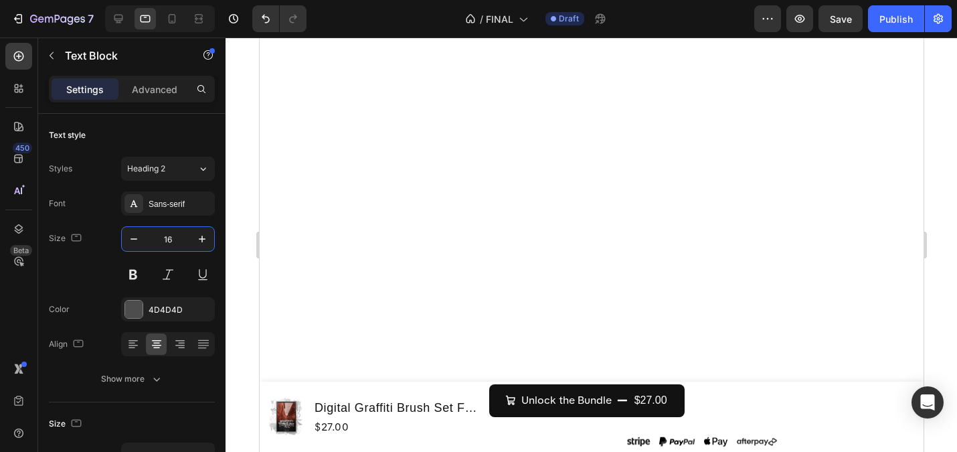
click at [164, 234] on input "46" at bounding box center [168, 239] width 44 height 24
type input "16"
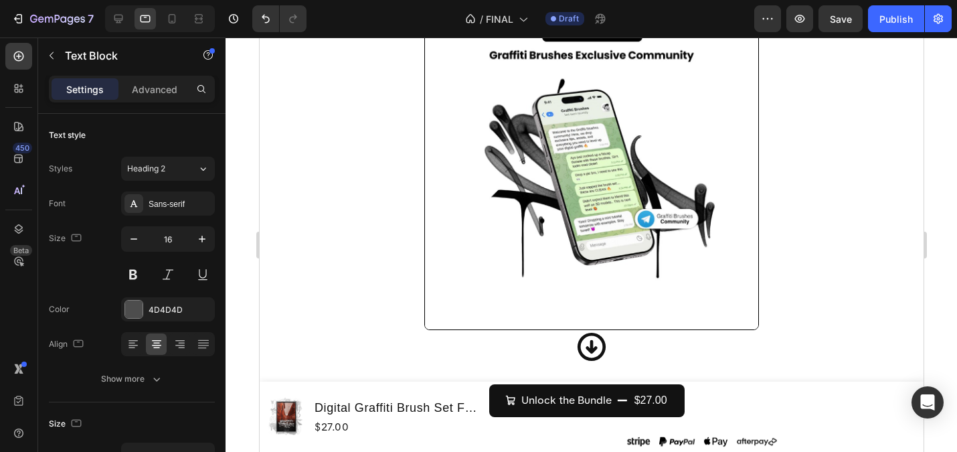
scroll to position [4629, 0]
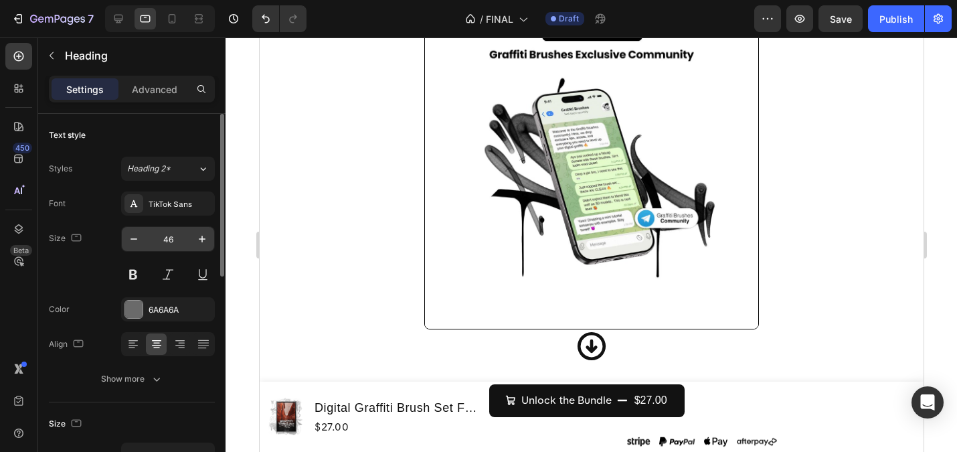
click at [170, 240] on input "46" at bounding box center [168, 239] width 44 height 24
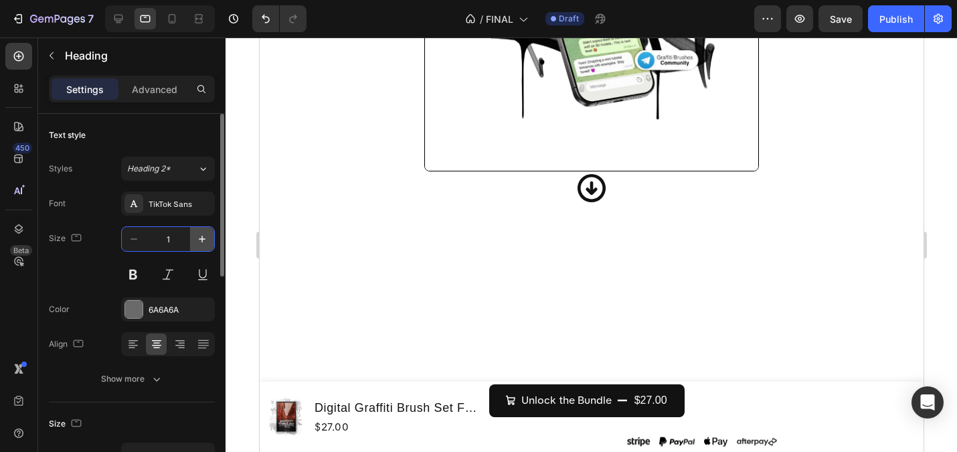
type input "16"
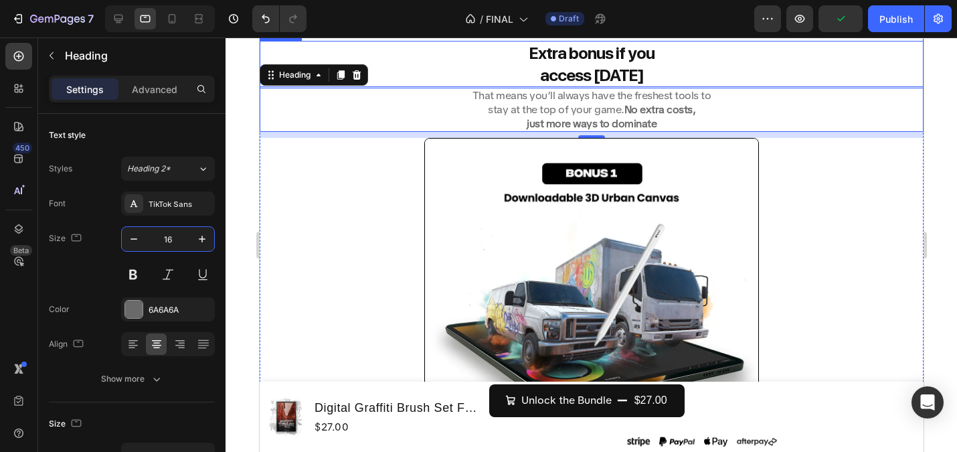
scroll to position [4763, 0]
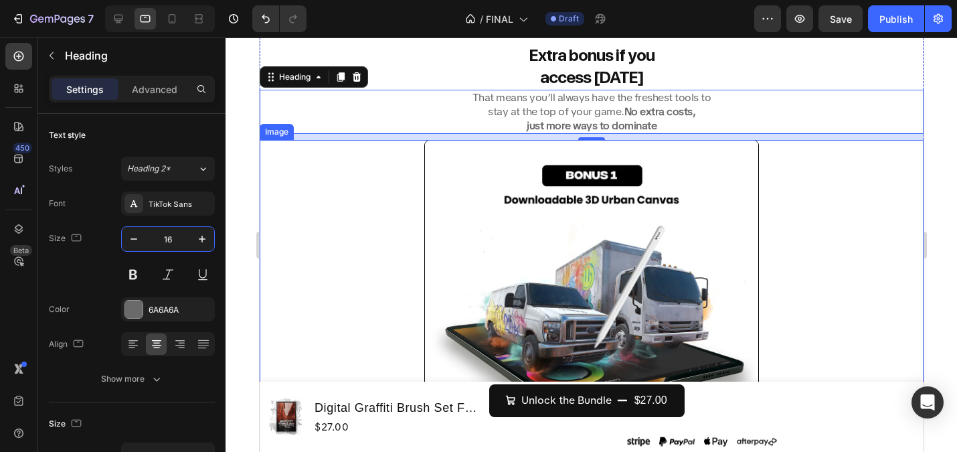
click at [427, 189] on img at bounding box center [591, 307] width 335 height 335
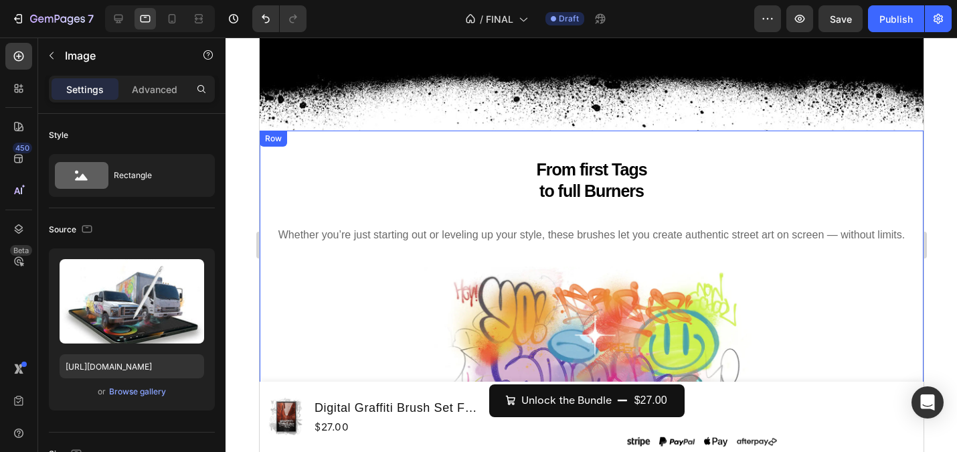
scroll to position [3611, 0]
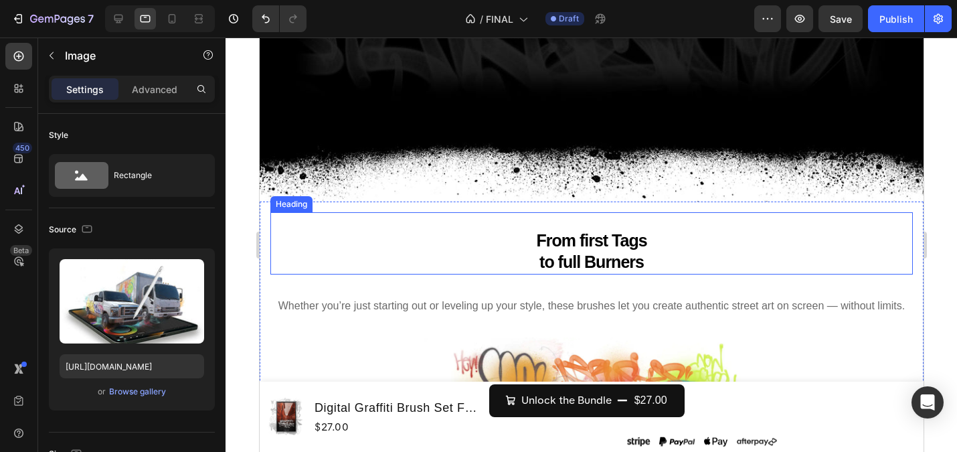
click at [559, 269] on h2 "From first Tags to full Burners" at bounding box center [591, 251] width 642 height 46
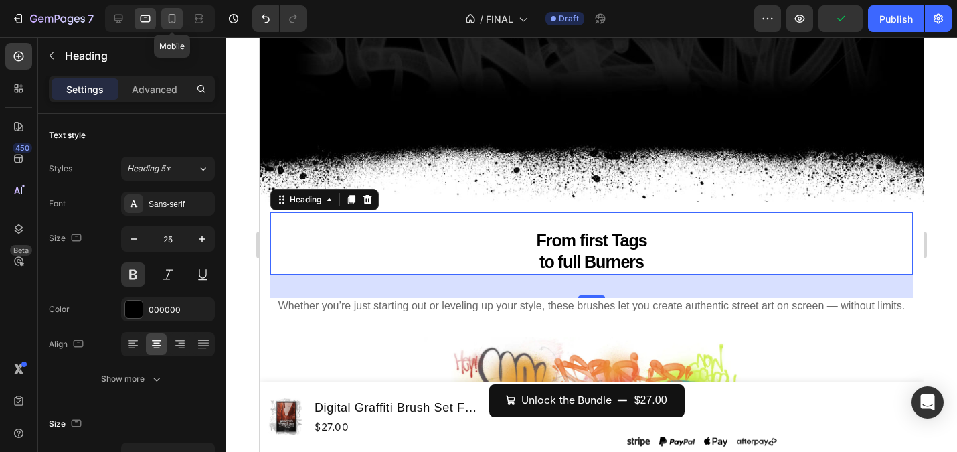
click at [173, 14] on icon at bounding box center [172, 18] width 7 height 9
type input "26"
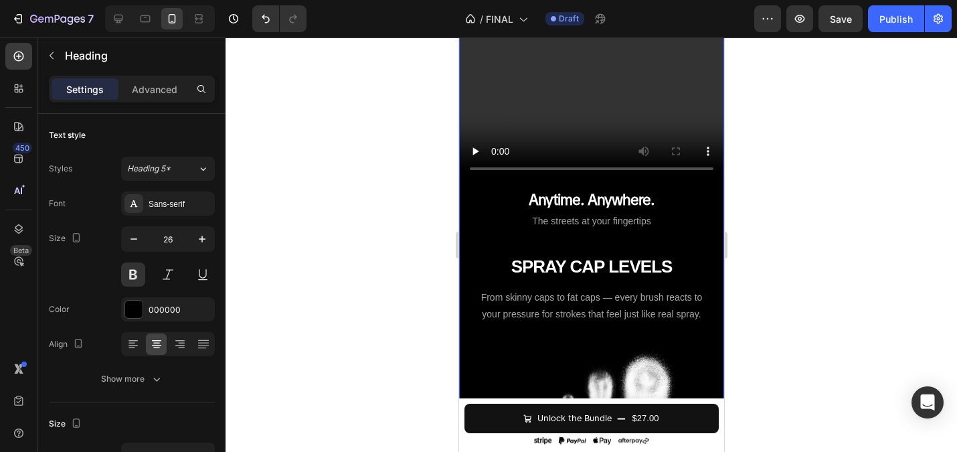
scroll to position [1053, 0]
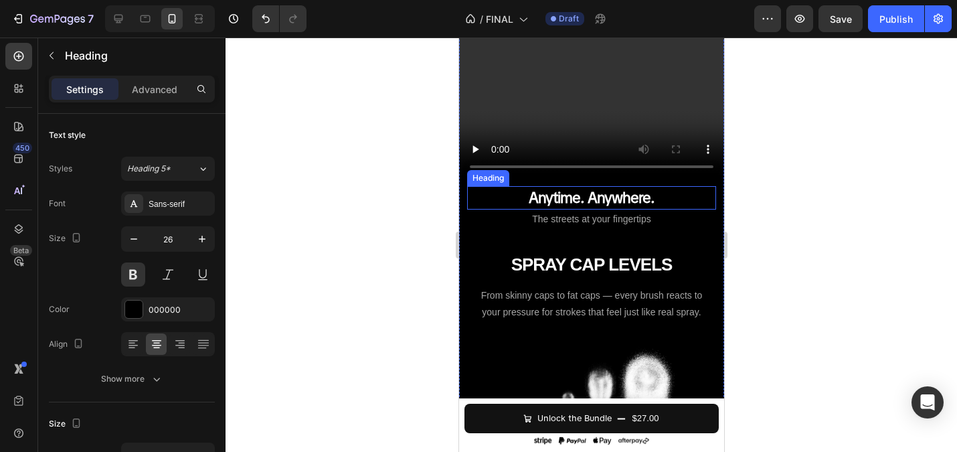
click at [568, 203] on strong "Anytime. Anywhere." at bounding box center [591, 197] width 126 height 19
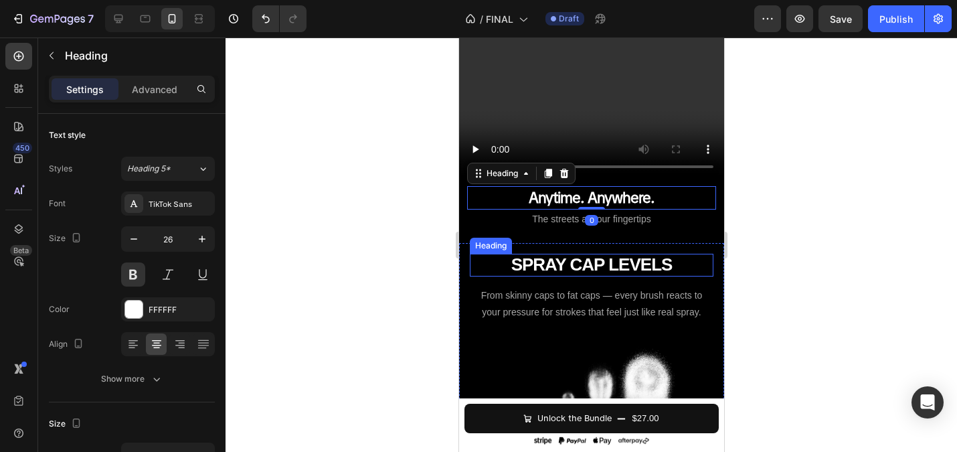
click at [575, 259] on strong "SPRAY CAP LEVELS" at bounding box center [591, 264] width 161 height 20
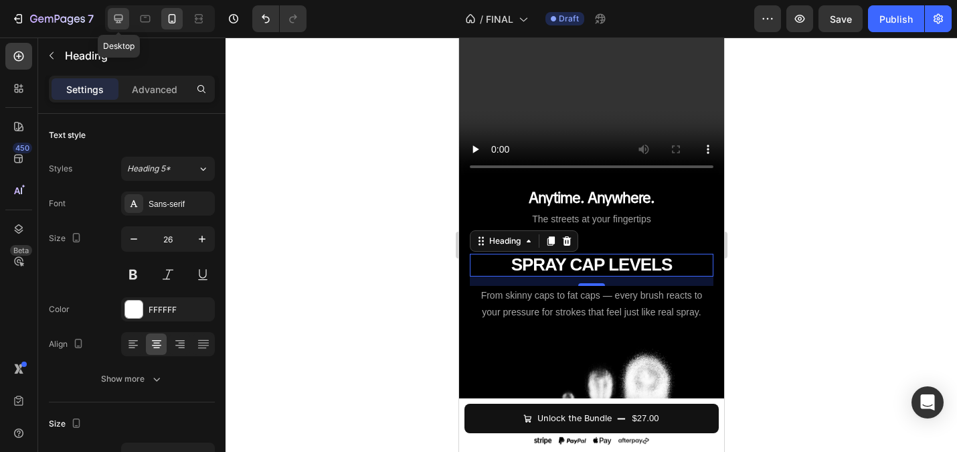
click at [123, 15] on icon at bounding box center [118, 18] width 13 height 13
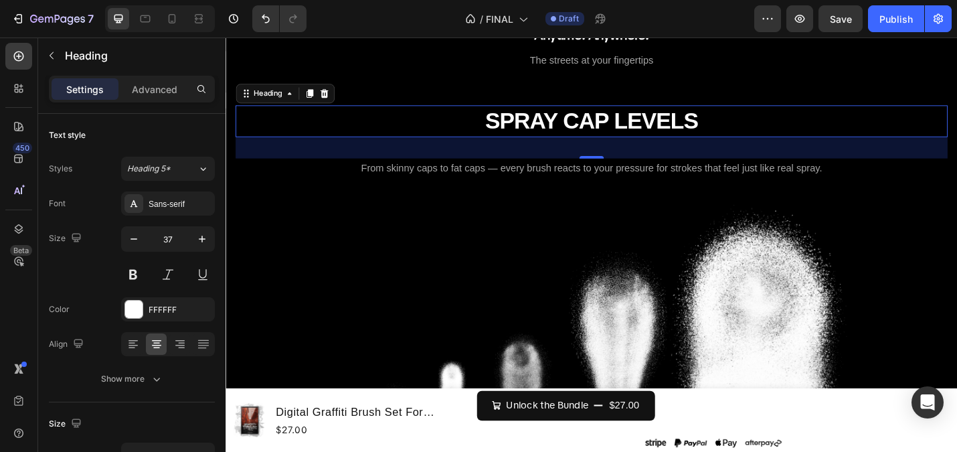
scroll to position [1931, 0]
click at [155, 20] on div at bounding box center [145, 18] width 21 height 21
type input "25"
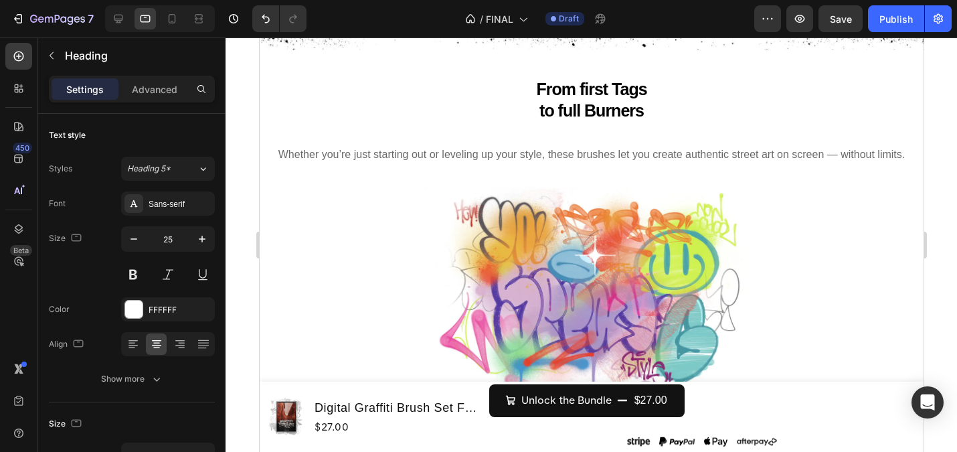
scroll to position [3771, 0]
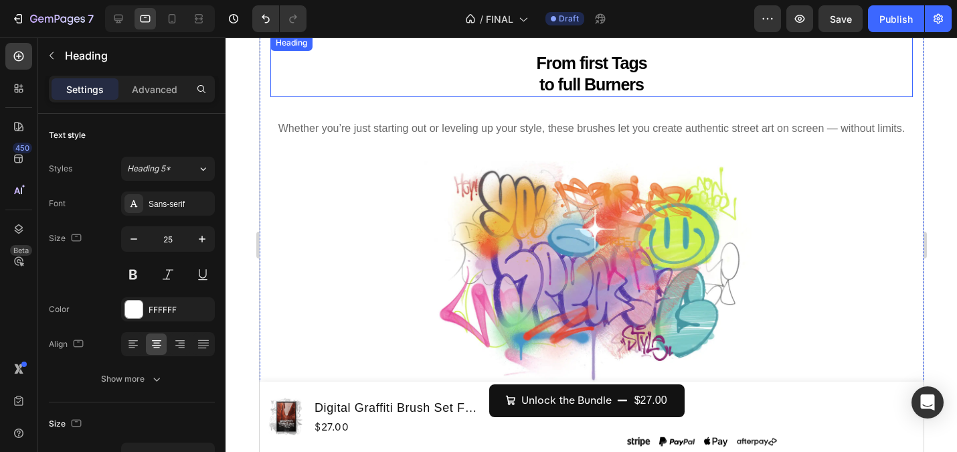
click at [608, 67] on h2 "From first Tags to full Burners" at bounding box center [591, 74] width 642 height 46
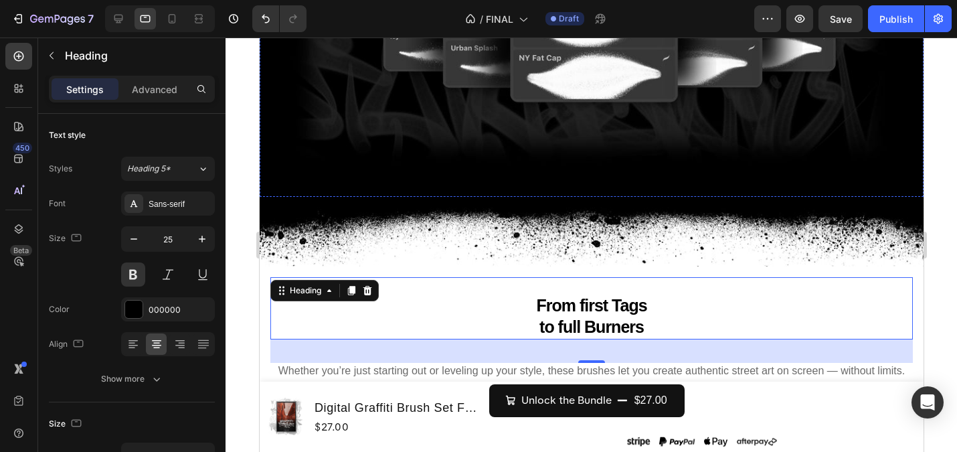
scroll to position [3667, 0]
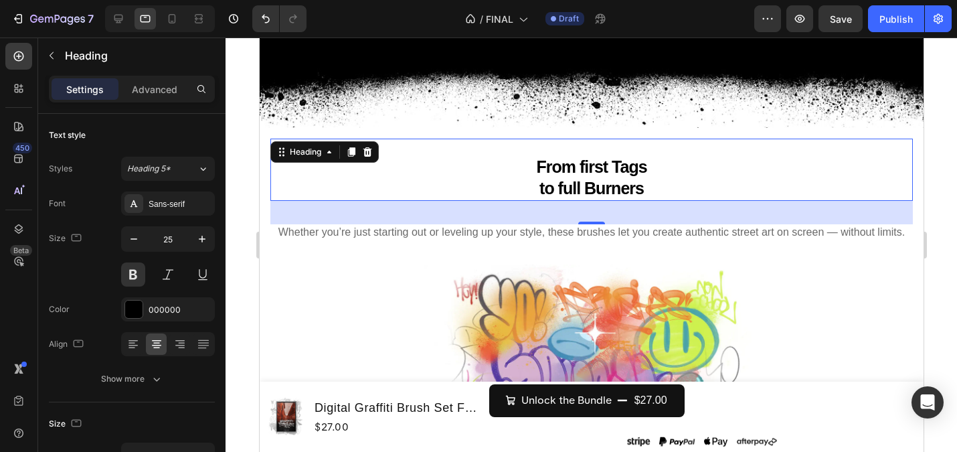
click at [590, 188] on h2 "From first Tags to full Burners" at bounding box center [591, 178] width 642 height 46
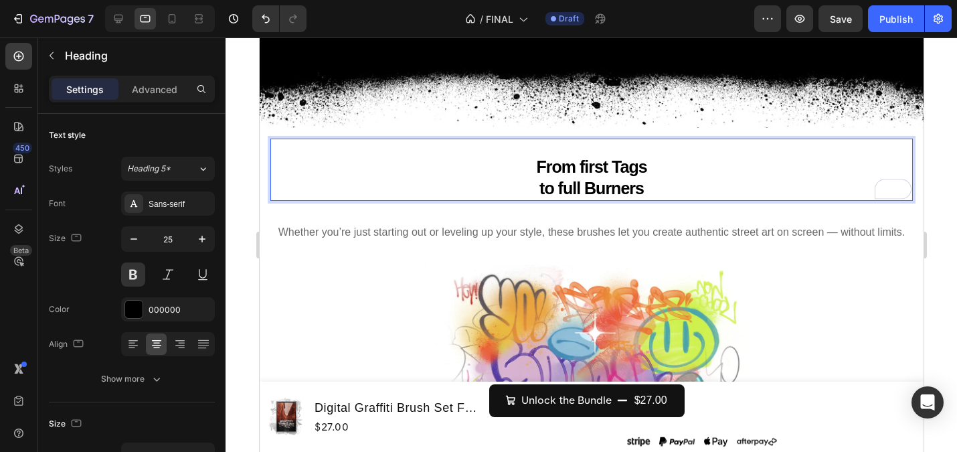
click at [590, 189] on p "From first Tags to full Burners" at bounding box center [591, 177] width 640 height 43
click at [549, 162] on p "From first Tags to full Burners" at bounding box center [591, 177] width 640 height 43
click at [546, 162] on p "From first Tags to full Burners" at bounding box center [591, 177] width 640 height 43
click at [539, 162] on p "From first Tags to full Burners" at bounding box center [591, 177] width 640 height 43
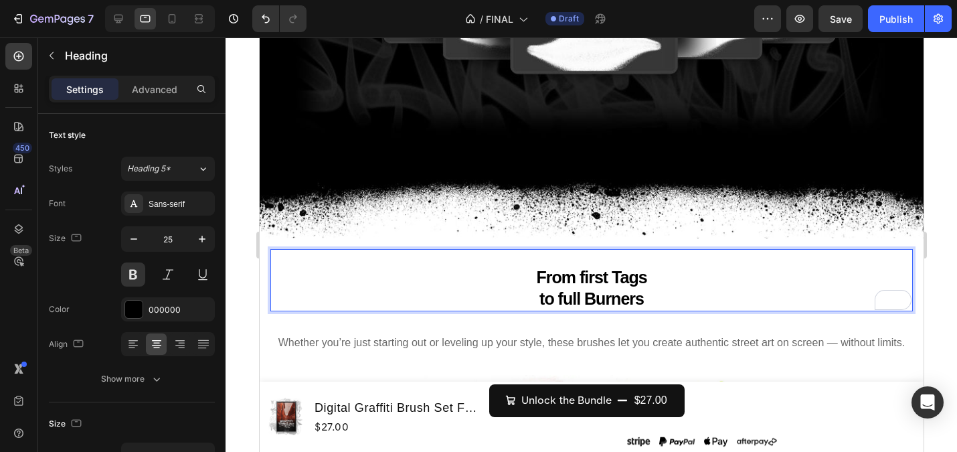
scroll to position [3763, 0]
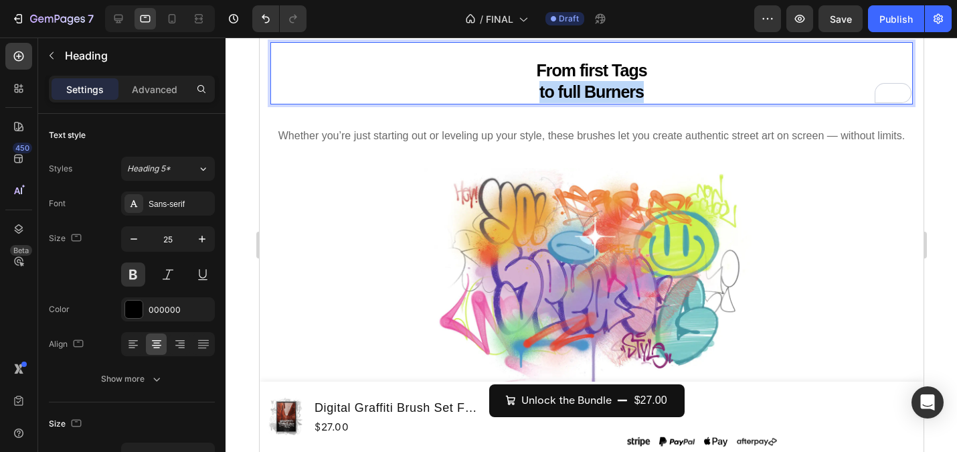
drag, startPoint x: 679, startPoint y: 91, endPoint x: 464, endPoint y: 72, distance: 215.6
click at [464, 72] on p "From first Tags to full Burners" at bounding box center [591, 81] width 640 height 43
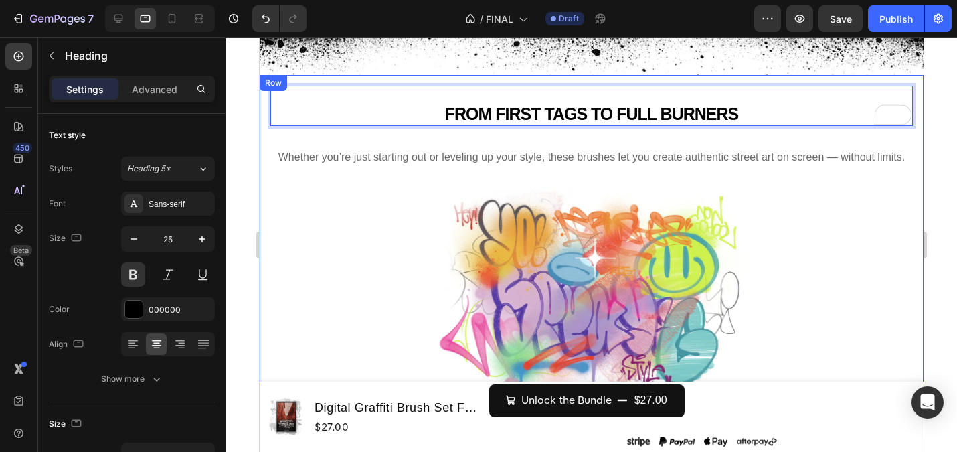
scroll to position [3716, 0]
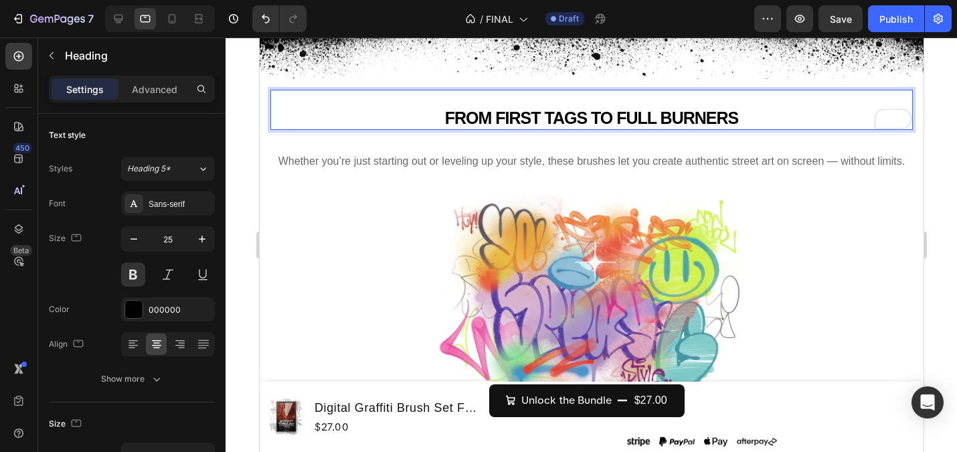
click at [406, 113] on p "FROM FIRST TAGS TO FULL BURNERS" at bounding box center [591, 118] width 640 height 22
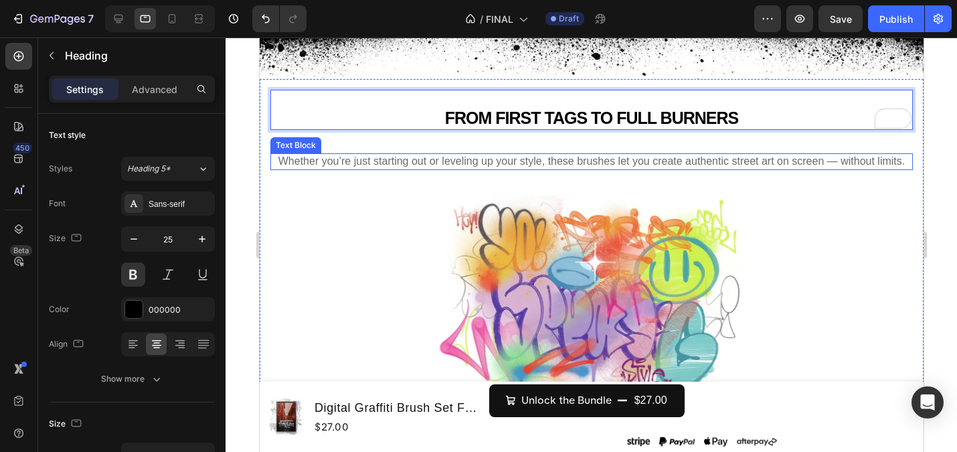
click at [446, 163] on span "Whether you’re just starting out or leveling up your style, these brushes let y…" at bounding box center [591, 160] width 626 height 11
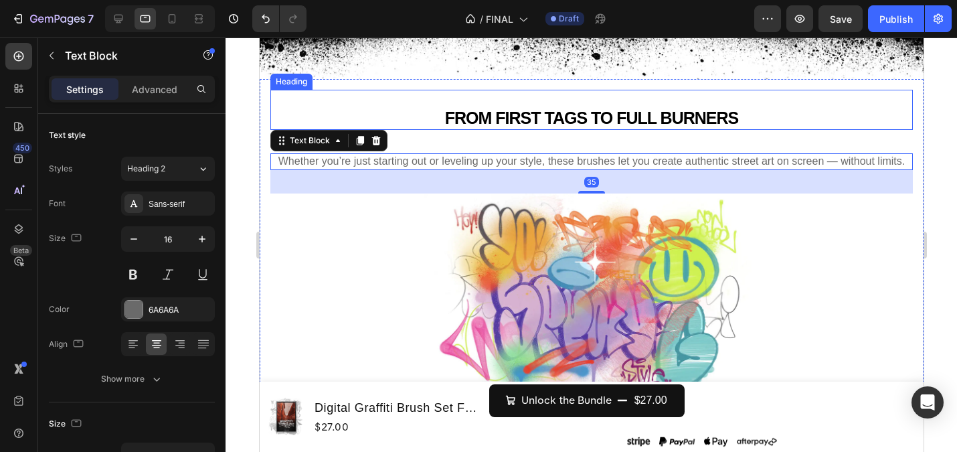
click at [590, 121] on p "FROM FIRST TAGS TO FULL BURNERS" at bounding box center [591, 118] width 640 height 22
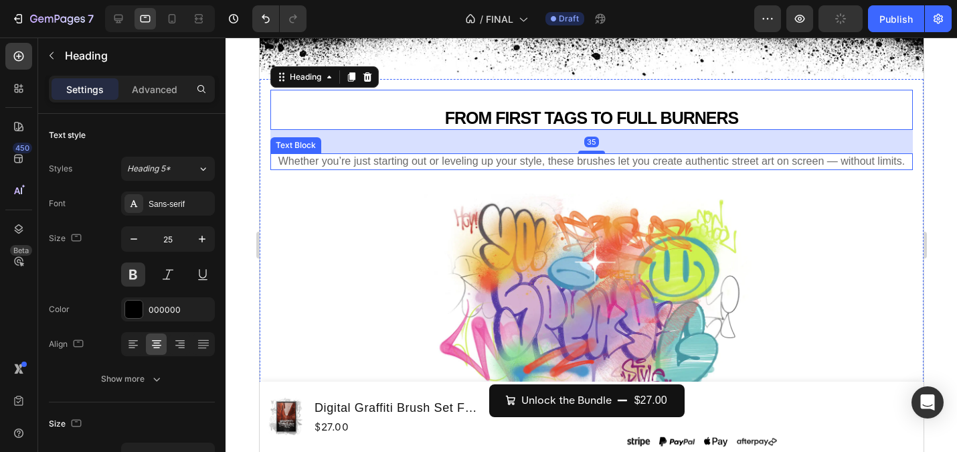
click at [399, 165] on span "Whether you’re just starting out or leveling up your style, these brushes let y…" at bounding box center [591, 160] width 626 height 11
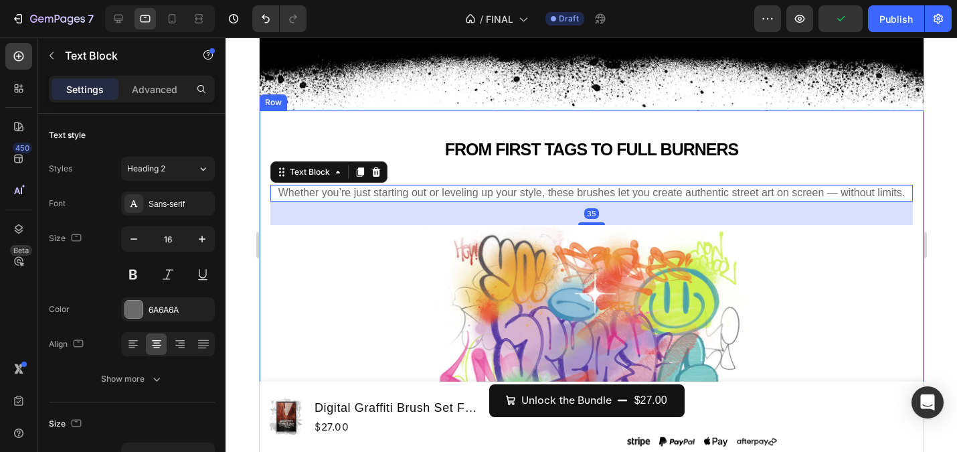
scroll to position [3683, 0]
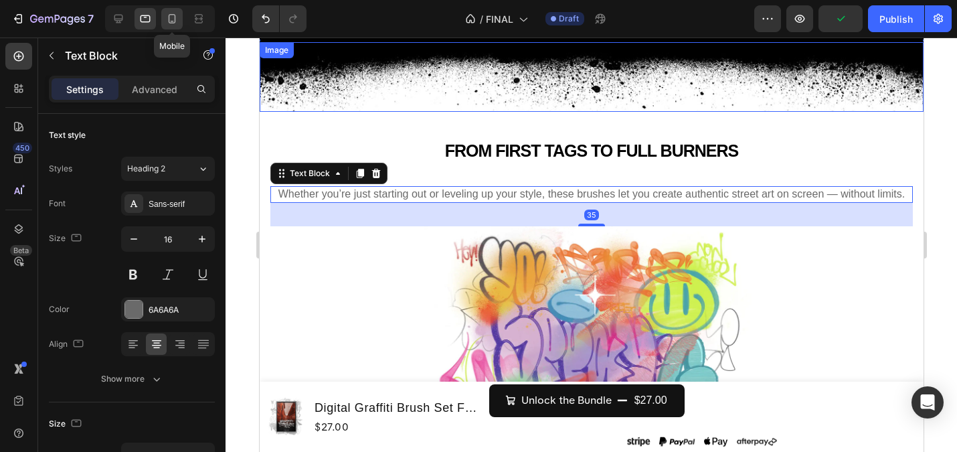
click at [172, 19] on icon at bounding box center [171, 18] width 13 height 13
type input "13"
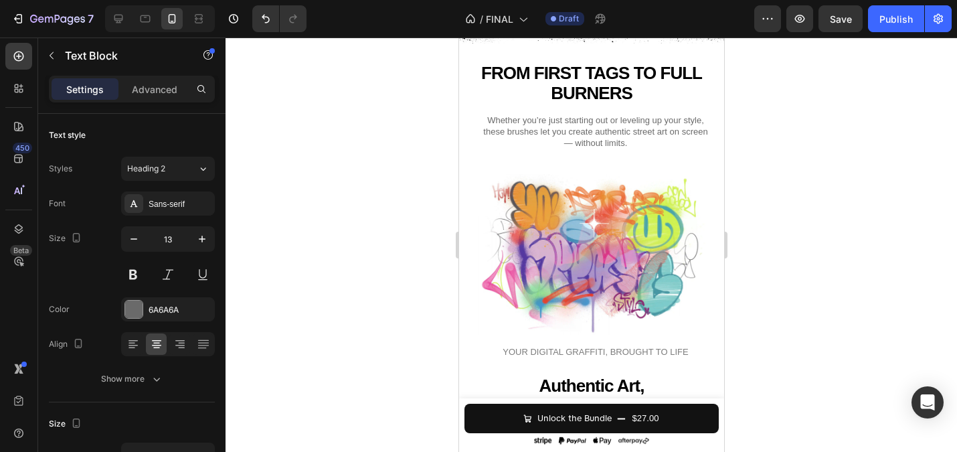
scroll to position [2013, 0]
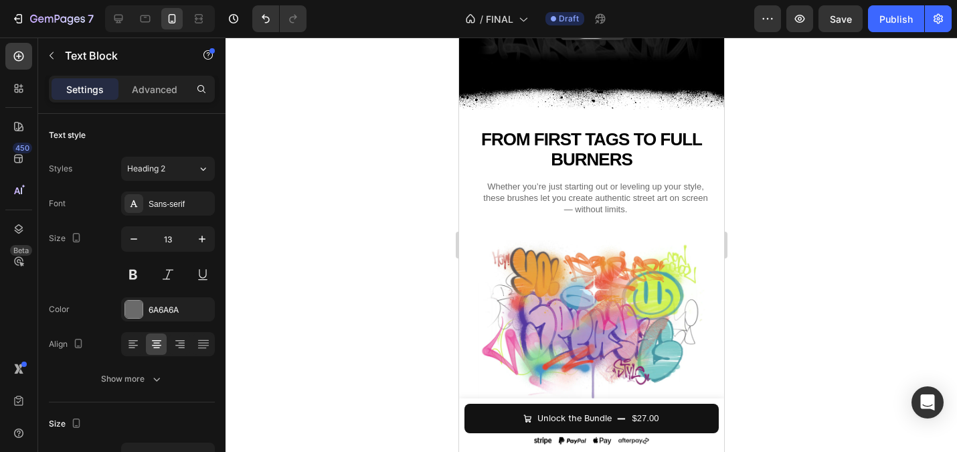
click at [341, 163] on div at bounding box center [591, 244] width 731 height 414
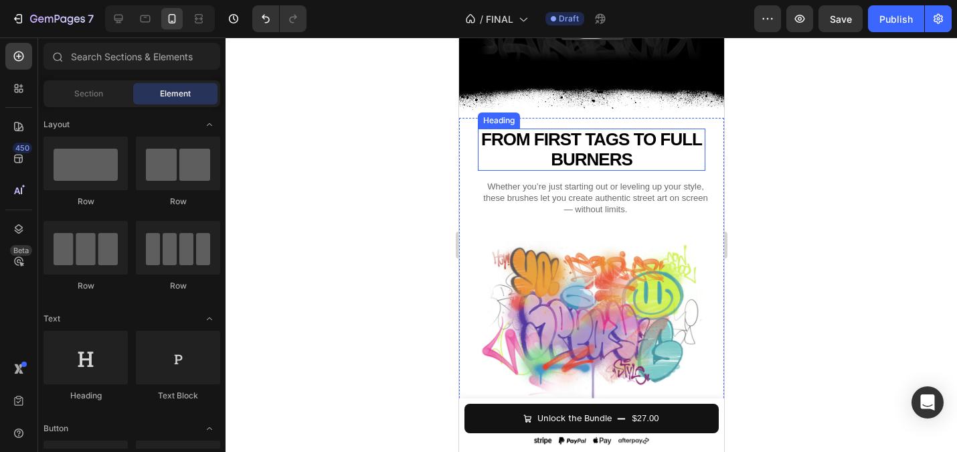
click at [563, 155] on h2 "FROM FIRST TAGS TO FULL BURNERS" at bounding box center [591, 149] width 228 height 42
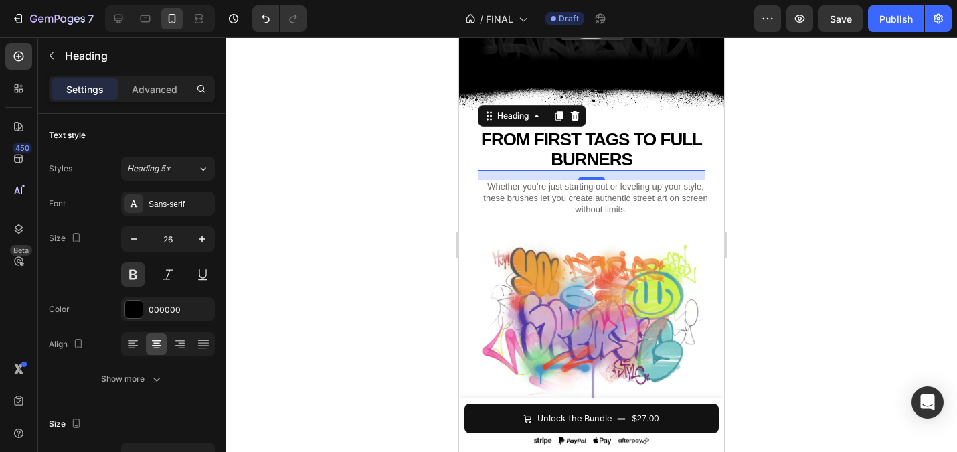
click at [370, 237] on div at bounding box center [591, 244] width 731 height 414
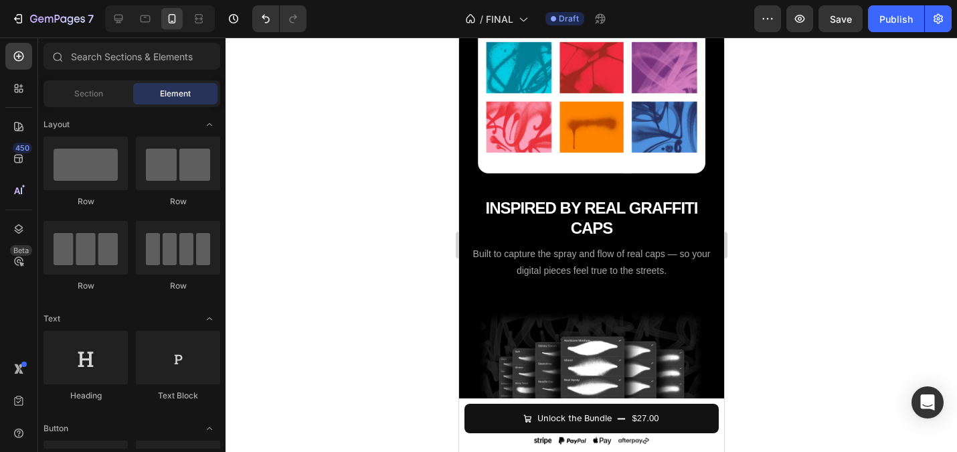
scroll to position [1455, 0]
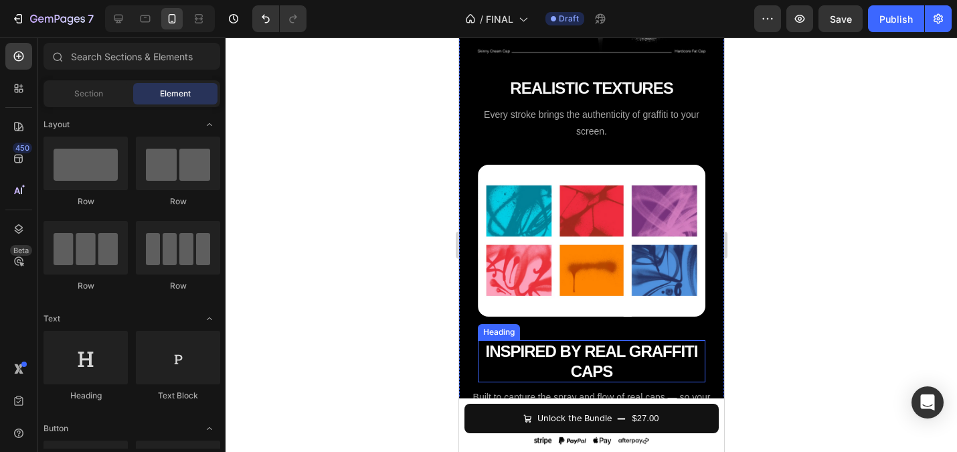
click at [581, 357] on strong "INSPIRED BY REAL GRAFFITI CAPS" at bounding box center [591, 361] width 212 height 38
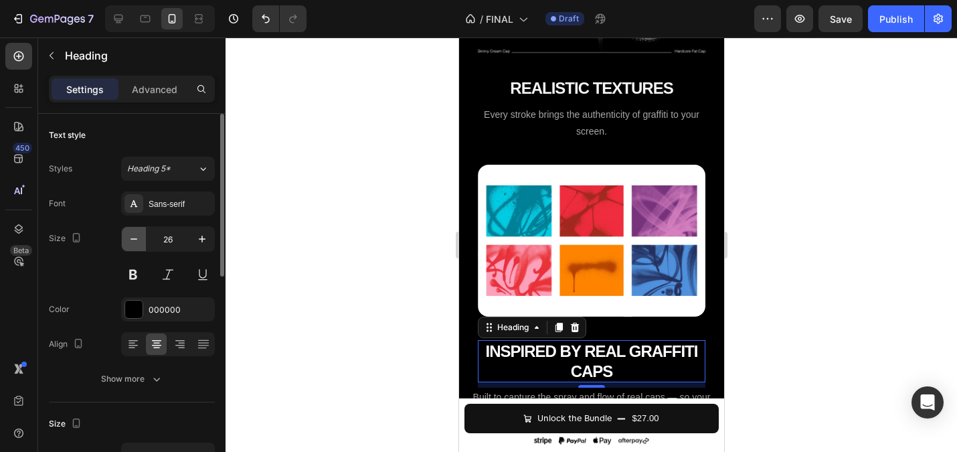
click at [139, 245] on icon "button" at bounding box center [133, 238] width 13 height 13
click at [134, 240] on icon "button" at bounding box center [133, 238] width 13 height 13
type input "24"
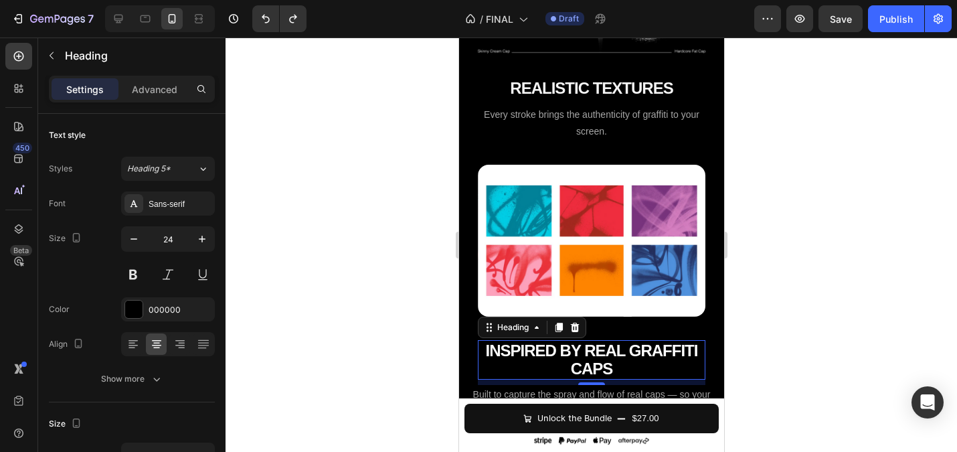
type input "25"
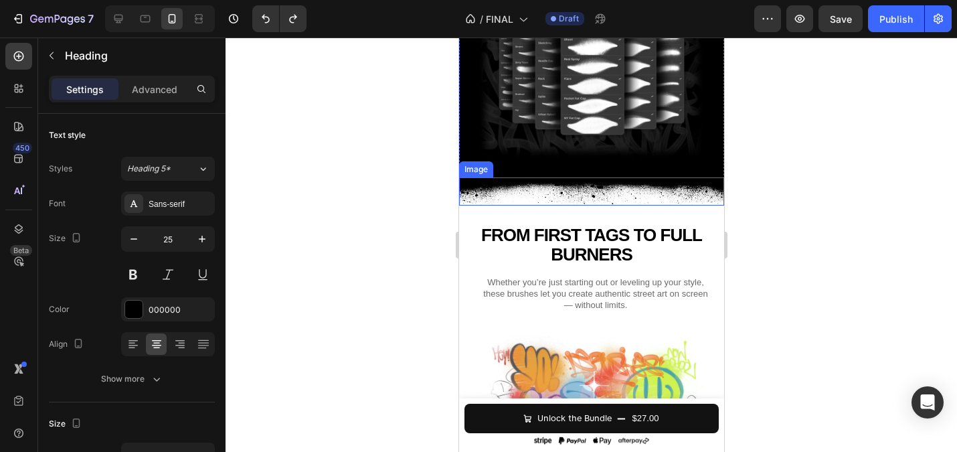
scroll to position [1922, 0]
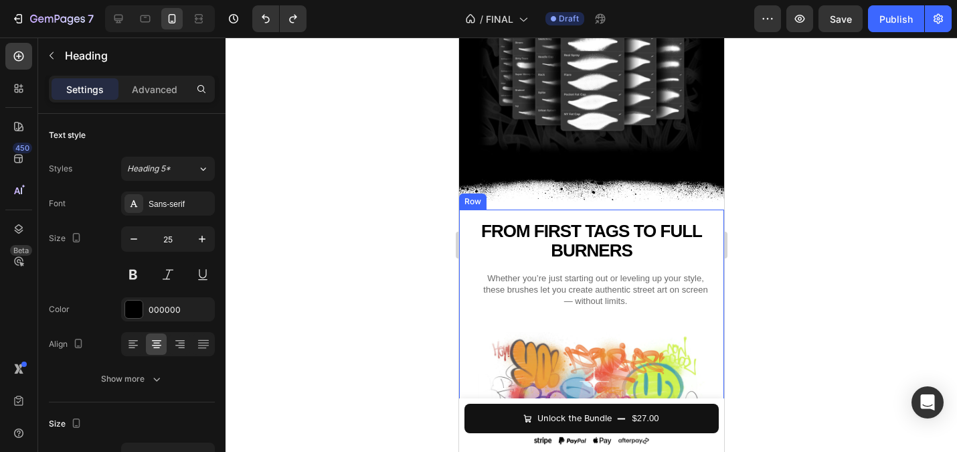
click at [582, 230] on h2 "FROM FIRST TAGS TO FULL BURNERS" at bounding box center [591, 241] width 228 height 42
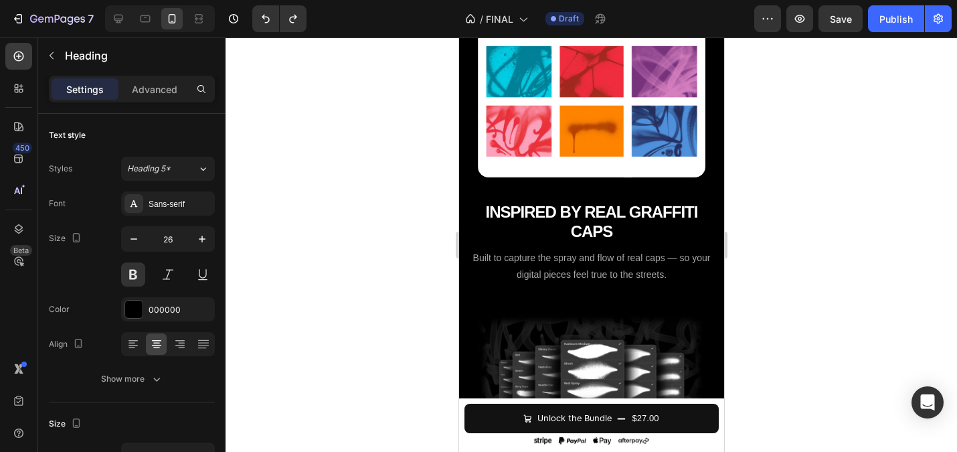
scroll to position [1560, 0]
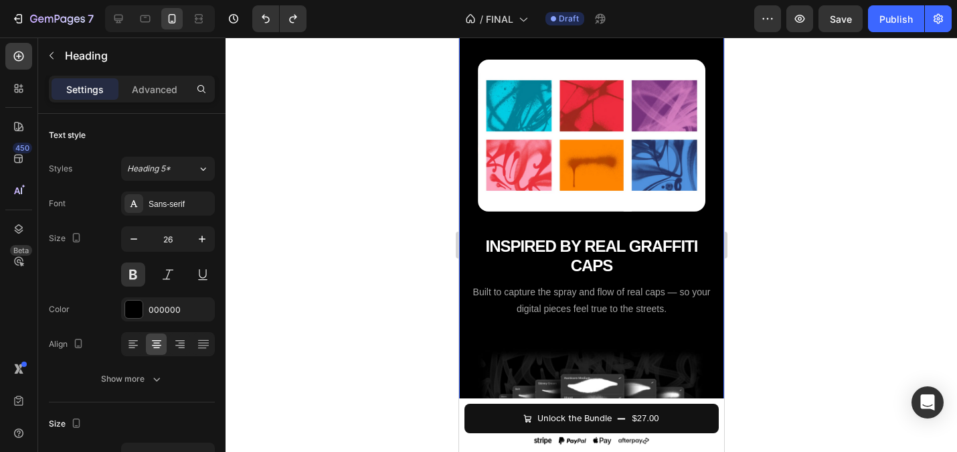
click at [594, 256] on strong "INSPIRED BY REAL GRAFFITI CAPS" at bounding box center [591, 256] width 212 height 38
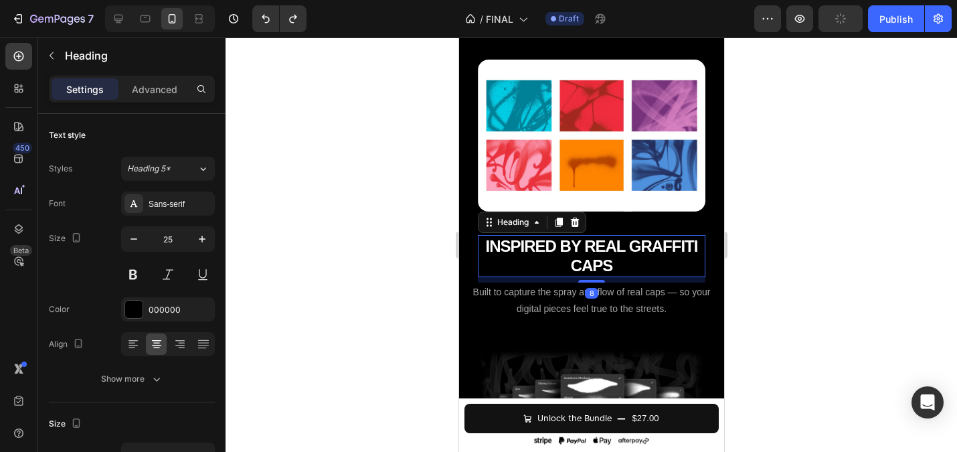
type input "26"
click at [539, 259] on h2 "INSPIRED BY REAL GRAFFITI CAPS" at bounding box center [591, 256] width 228 height 42
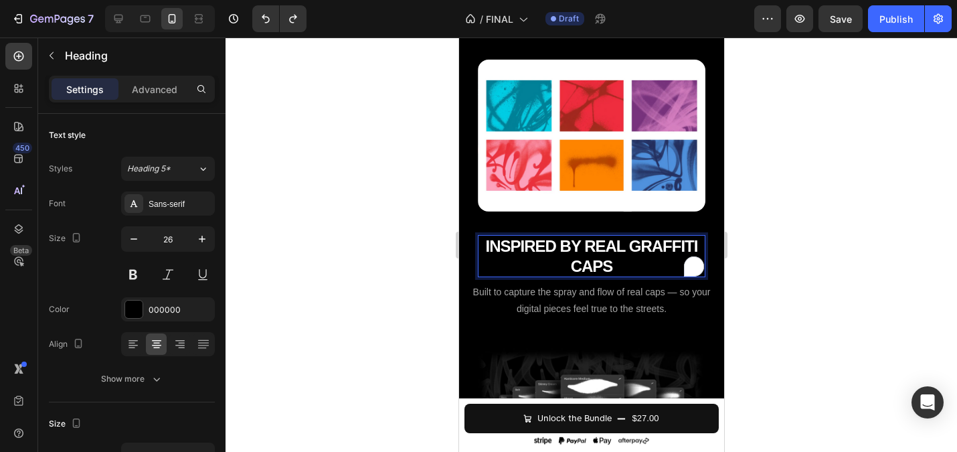
click at [539, 259] on p "INSPIRED BY REAL GRAFFITI CAPS" at bounding box center [590, 255] width 225 height 39
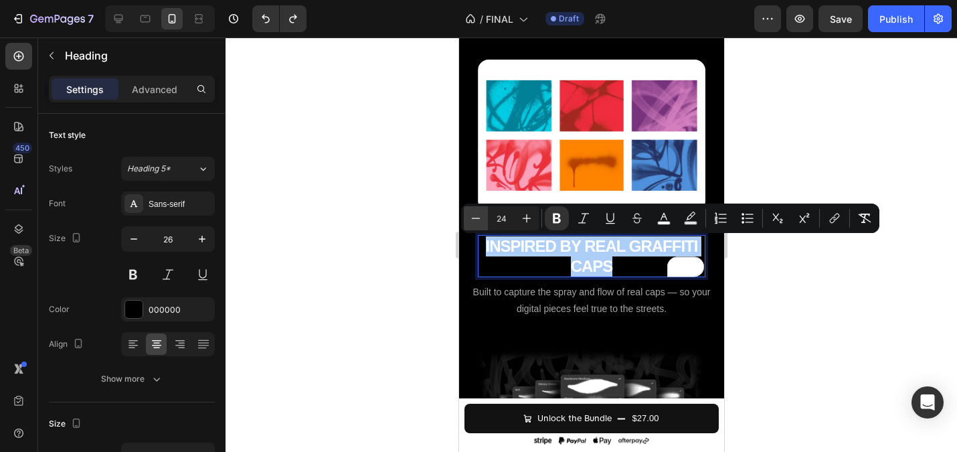
click at [478, 217] on icon "Editor contextual toolbar" at bounding box center [476, 217] width 9 height 1
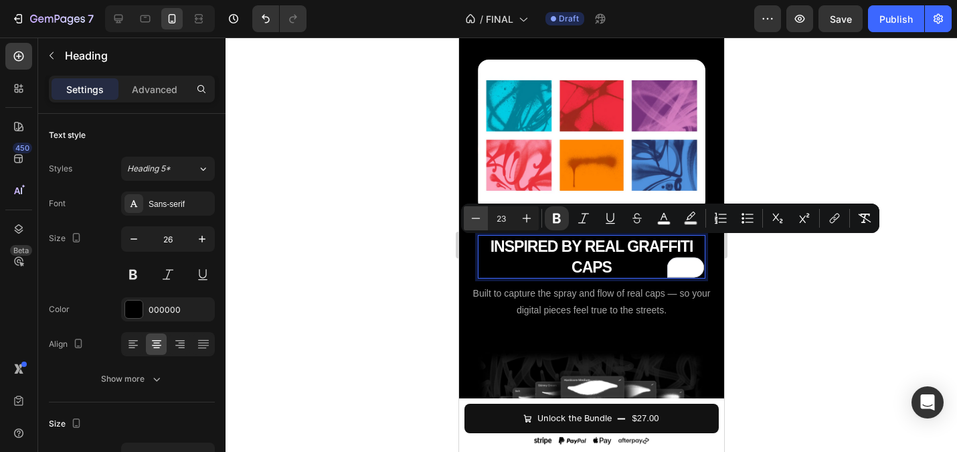
click at [478, 217] on icon "Editor contextual toolbar" at bounding box center [476, 217] width 9 height 1
type input "22"
click at [379, 215] on div at bounding box center [591, 244] width 731 height 414
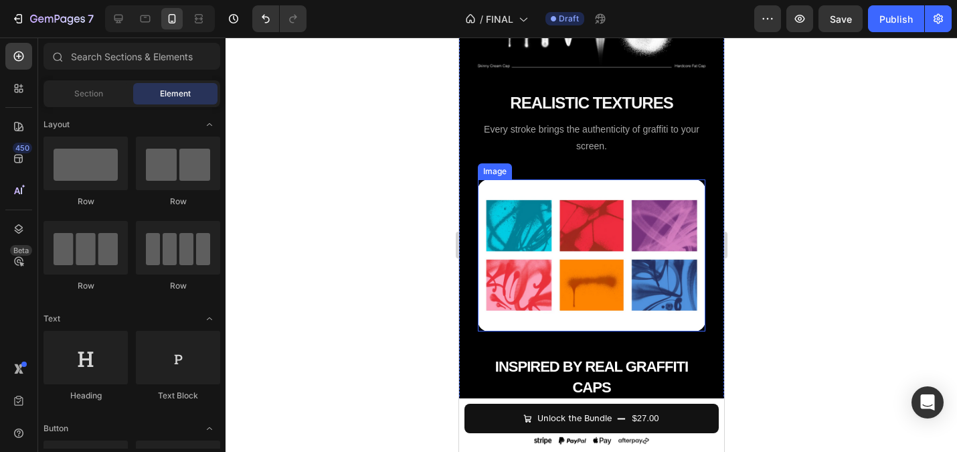
scroll to position [1406, 0]
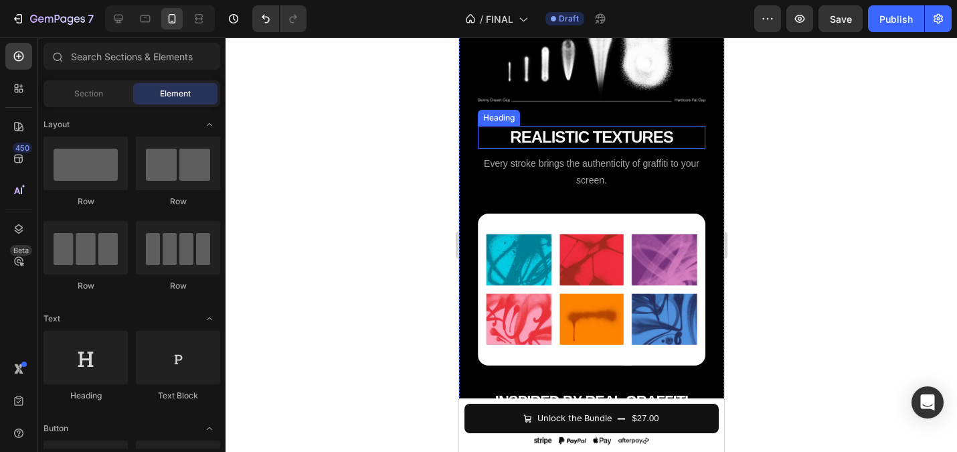
click at [572, 138] on strong "REALISTIC TEXTURES" at bounding box center [590, 137] width 163 height 18
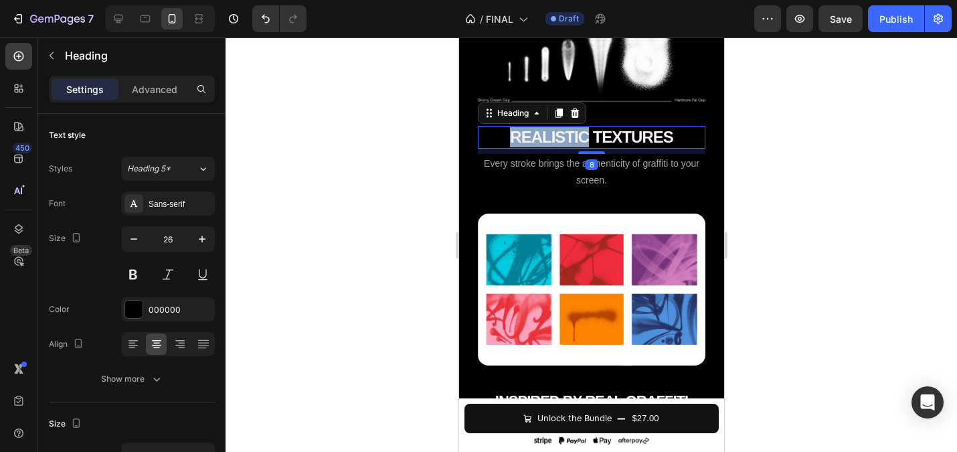
click at [532, 139] on strong "REALISTIC TEXTURES" at bounding box center [590, 137] width 163 height 18
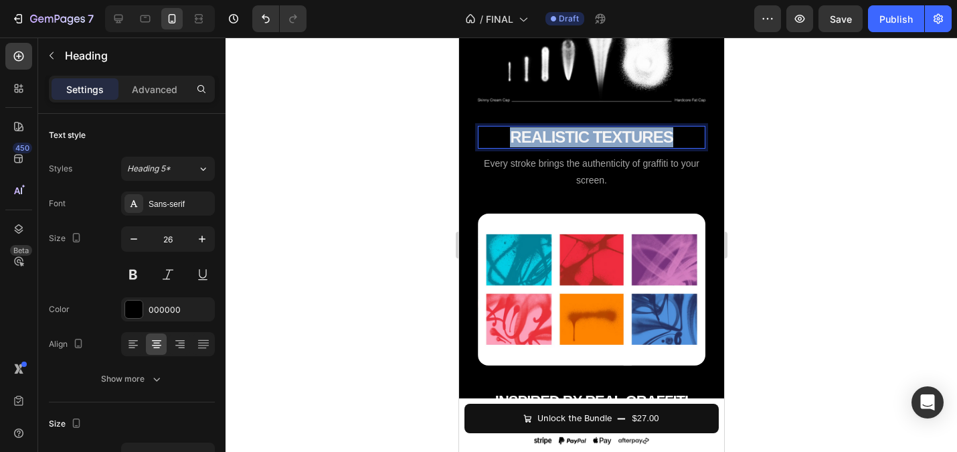
click at [532, 139] on strong "REALISTIC TEXTURES" at bounding box center [590, 137] width 163 height 18
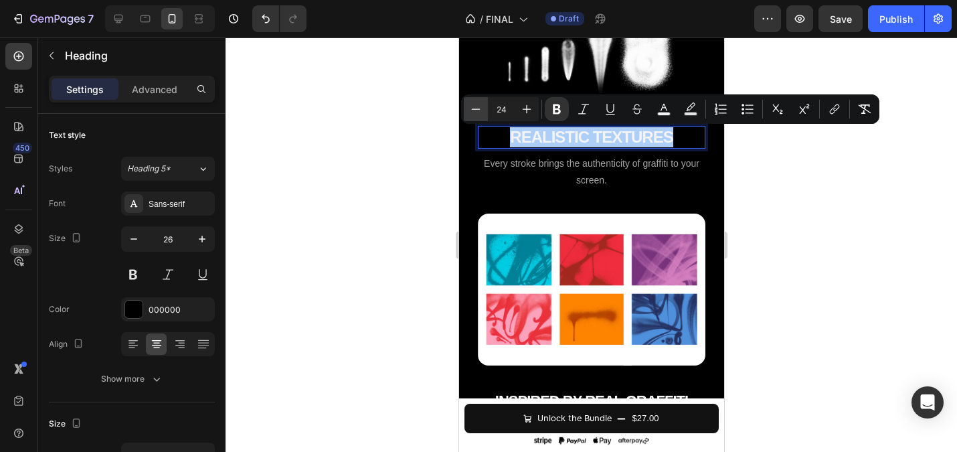
click at [478, 112] on icon "Editor contextual toolbar" at bounding box center [475, 108] width 13 height 13
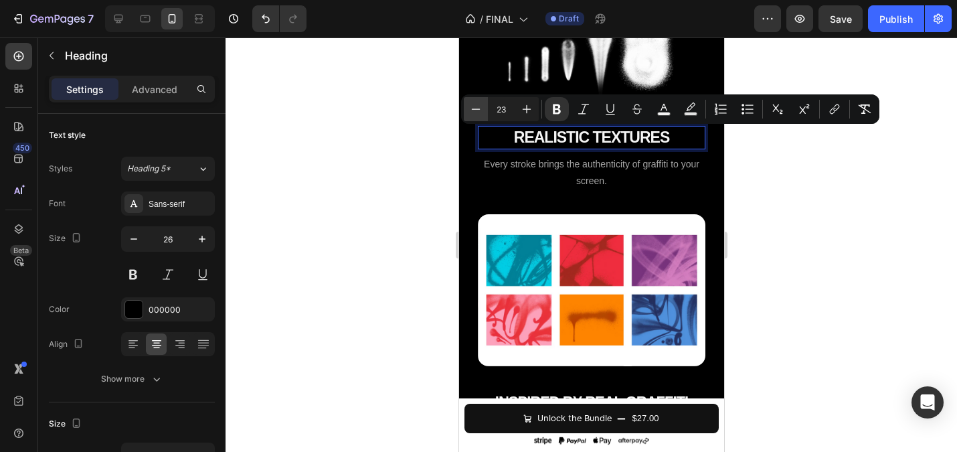
click at [478, 112] on icon "Editor contextual toolbar" at bounding box center [475, 108] width 13 height 13
type input "22"
click at [410, 172] on div at bounding box center [591, 244] width 731 height 414
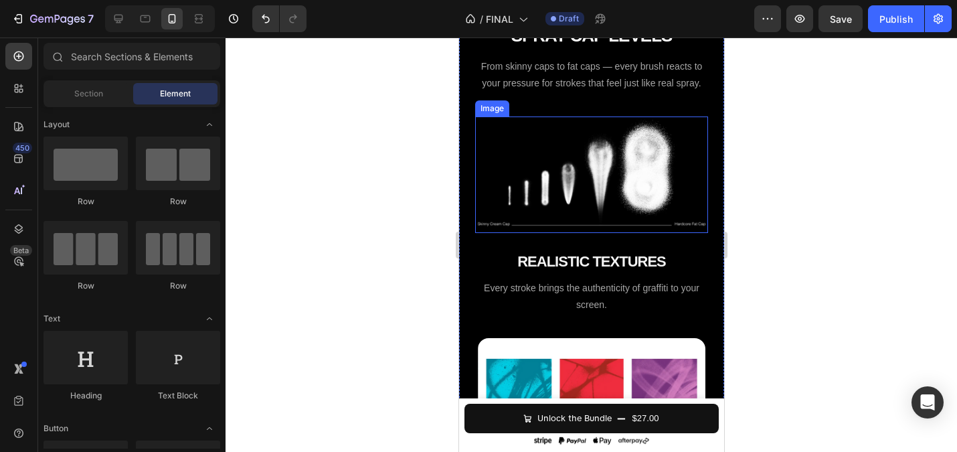
scroll to position [1236, 0]
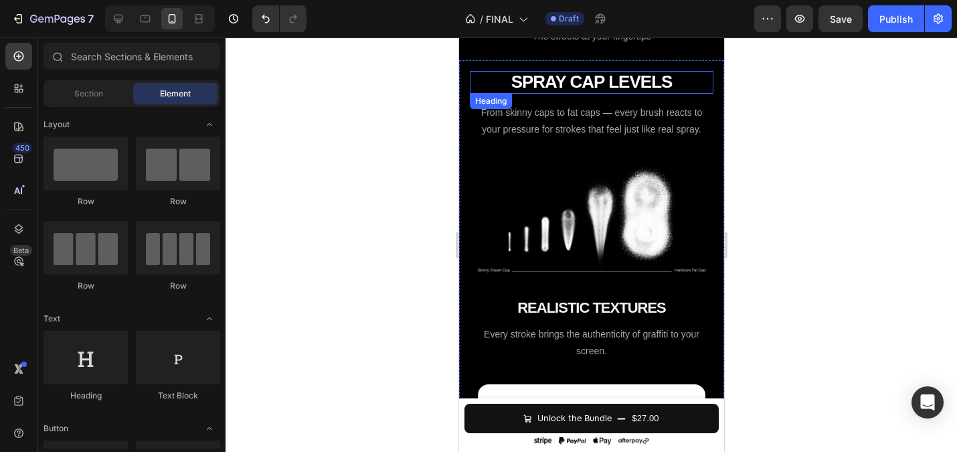
click at [572, 88] on strong "SPRAY CAP LEVELS" at bounding box center [591, 82] width 161 height 20
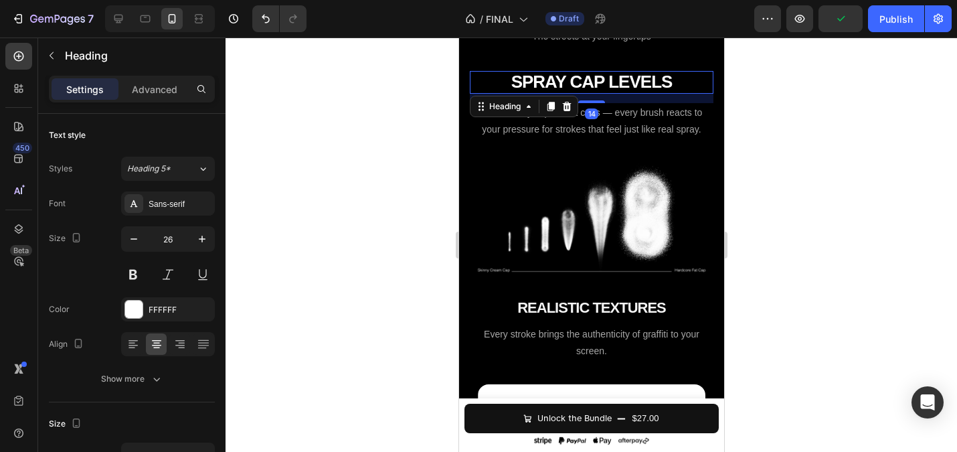
click at [499, 81] on h2 "SPRAY CAP LEVELS" at bounding box center [591, 82] width 244 height 23
click at [499, 81] on p "SPRAY CAP LEVELS" at bounding box center [590, 82] width 241 height 20
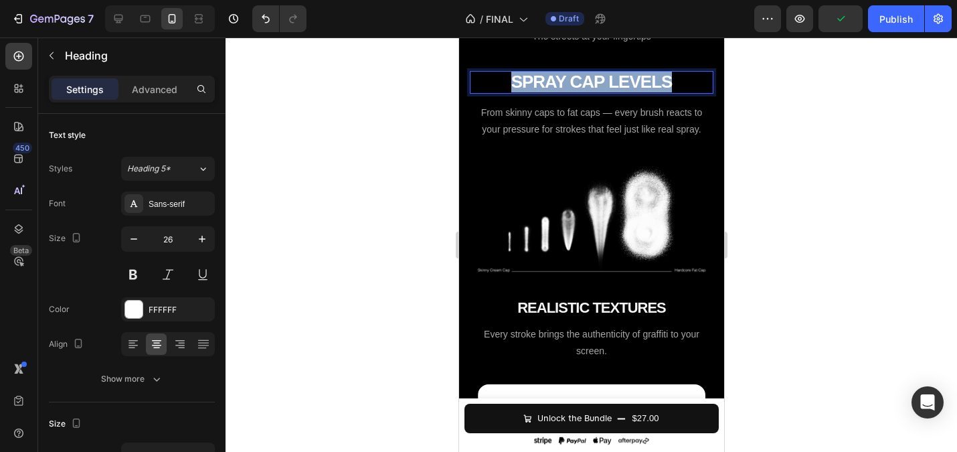
click at [499, 81] on p "SPRAY CAP LEVELS" at bounding box center [590, 82] width 241 height 20
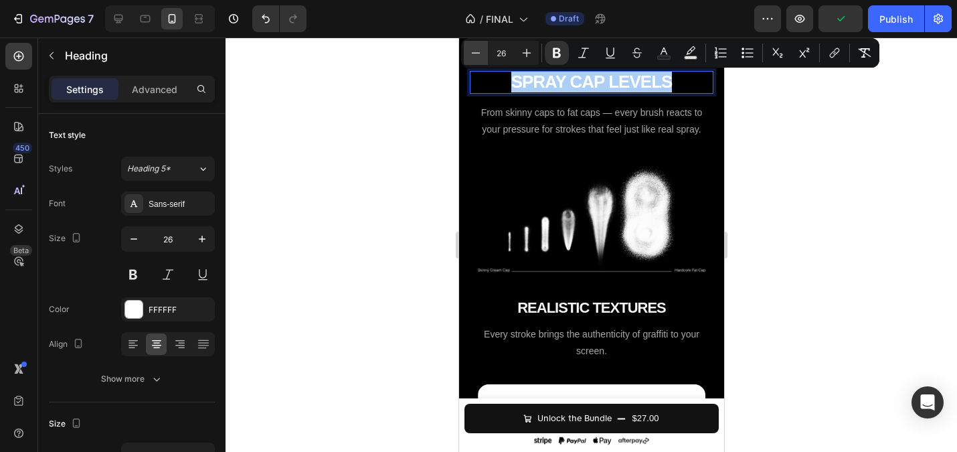
click at [479, 49] on icon "Editor contextual toolbar" at bounding box center [475, 52] width 13 height 13
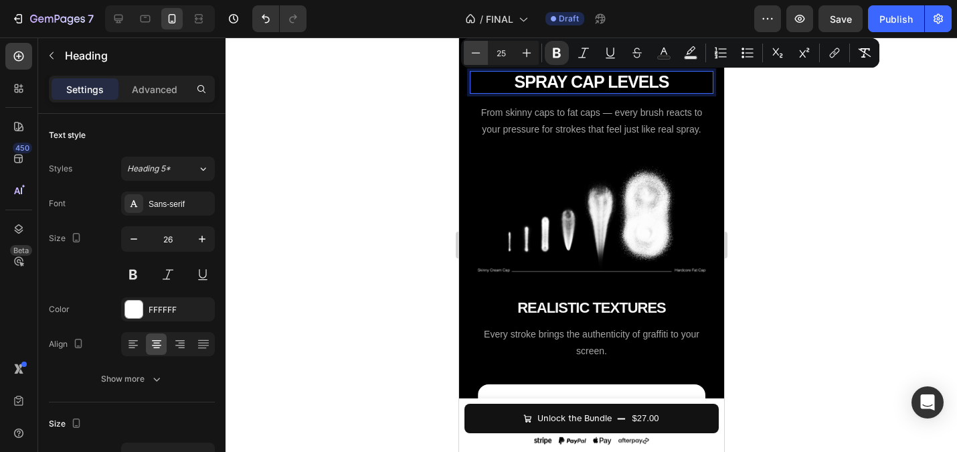
click at [479, 49] on icon "Editor contextual toolbar" at bounding box center [475, 52] width 13 height 13
type input "22"
click at [399, 108] on div at bounding box center [591, 244] width 731 height 414
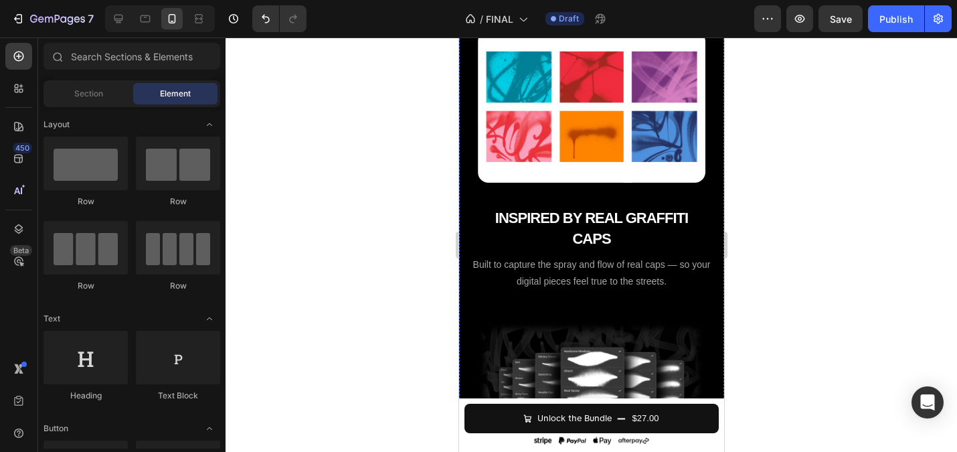
scroll to position [1626, 0]
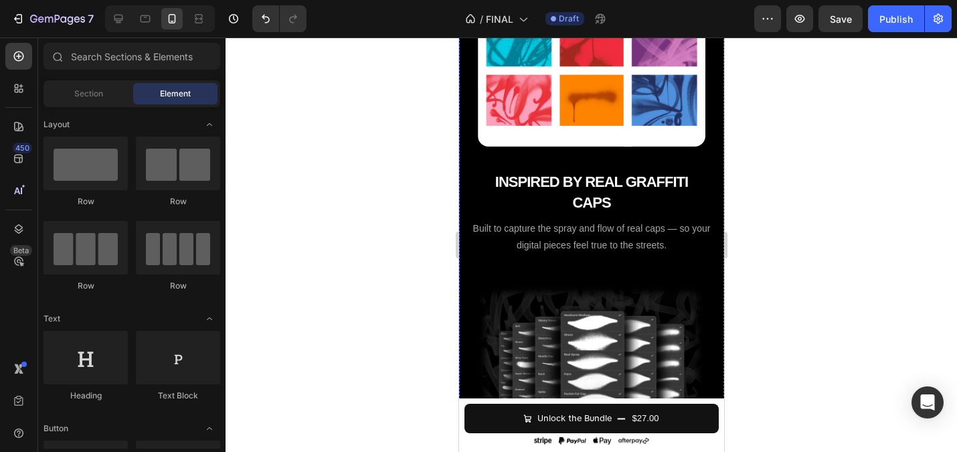
click at [571, 189] on strong "INSPIRED BY REAL GRAFFITI CAPS" at bounding box center [591, 191] width 193 height 37
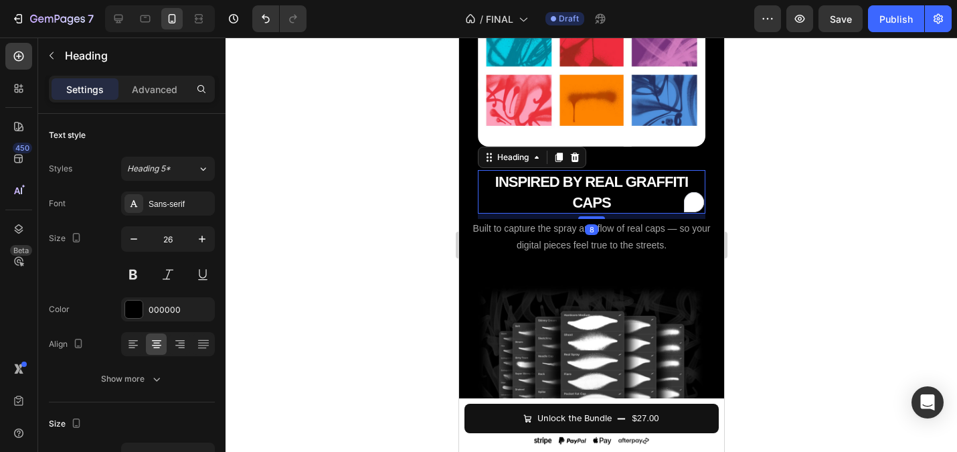
click at [571, 189] on strong "INSPIRED BY REAL GRAFFITI CAPS" at bounding box center [591, 191] width 193 height 37
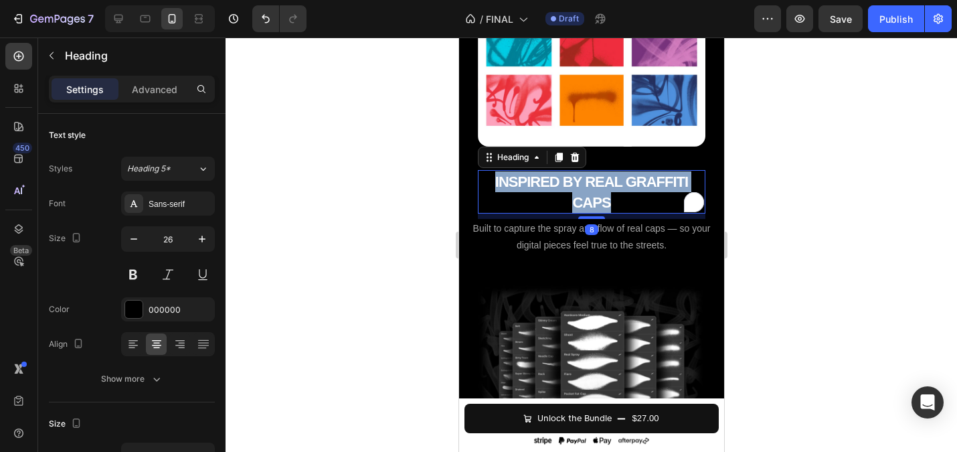
click at [571, 189] on strong "INSPIRED BY REAL GRAFFITI CAPS" at bounding box center [591, 191] width 193 height 37
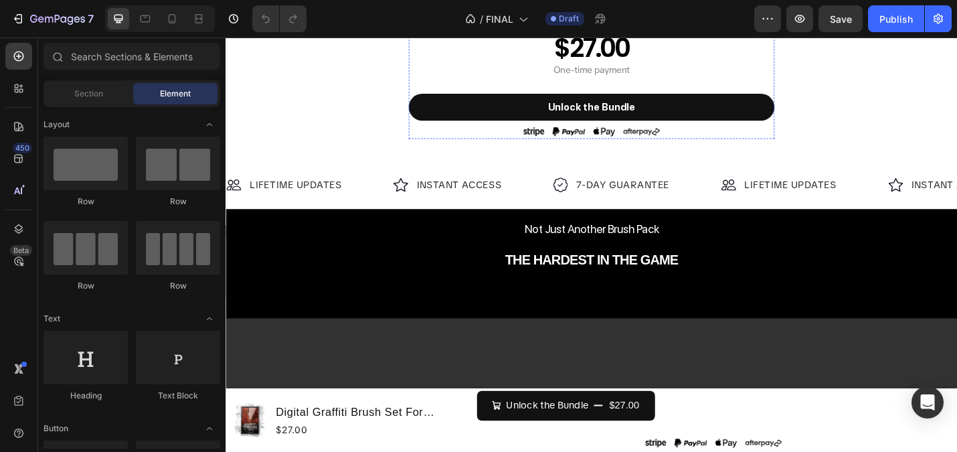
scroll to position [818, 0]
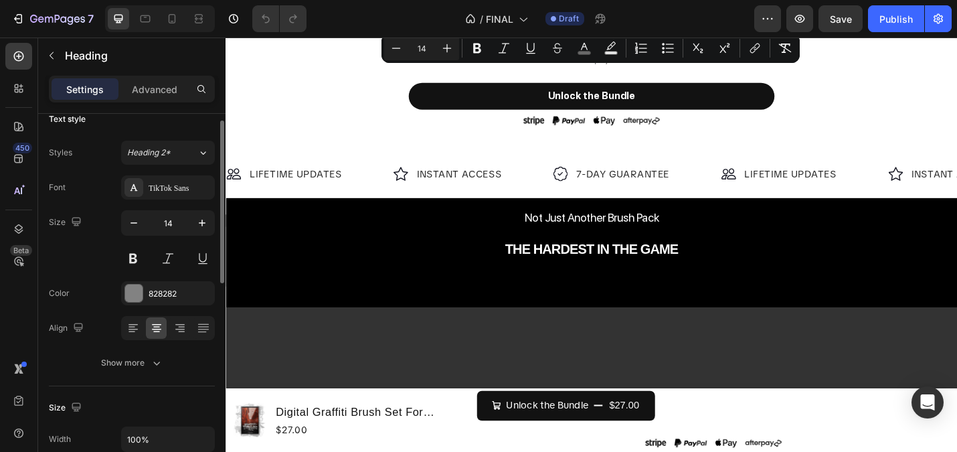
scroll to position [0, 0]
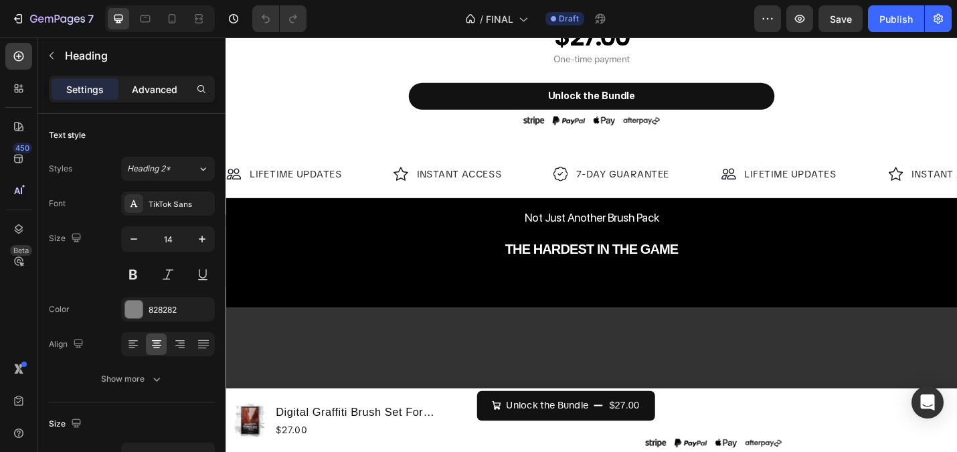
click at [159, 88] on p "Advanced" at bounding box center [155, 89] width 46 height 14
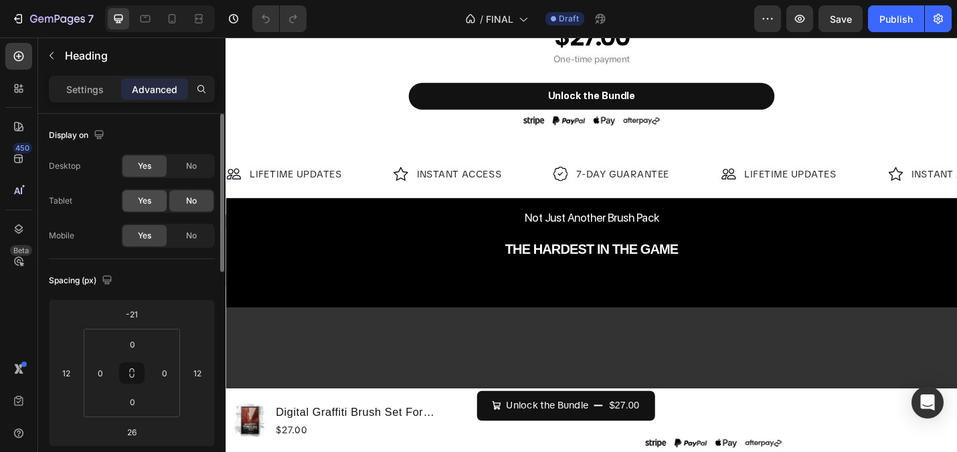
click at [143, 203] on span "Yes" at bounding box center [144, 201] width 13 height 12
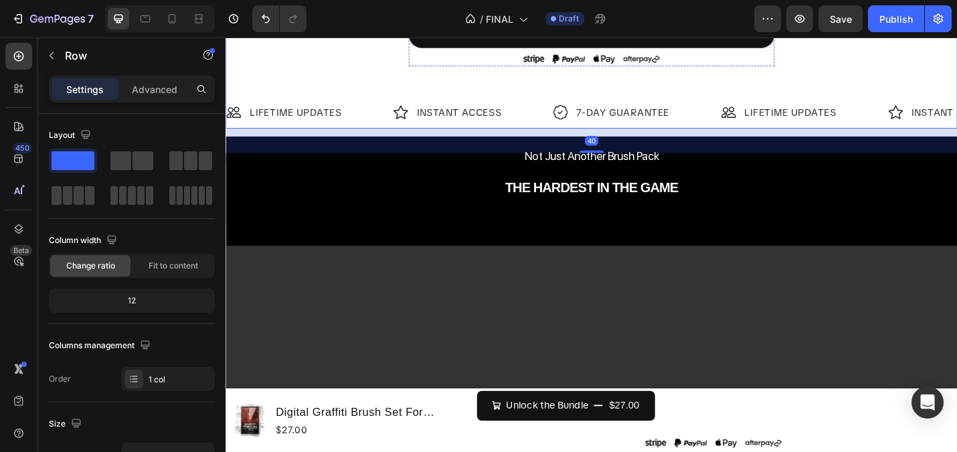
scroll to position [975, 0]
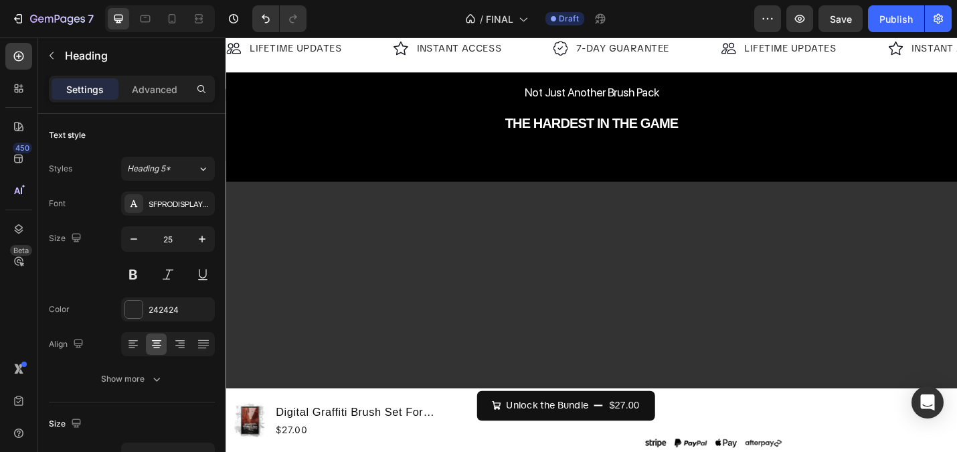
click at [149, 100] on div "Settings Advanced" at bounding box center [132, 89] width 166 height 27
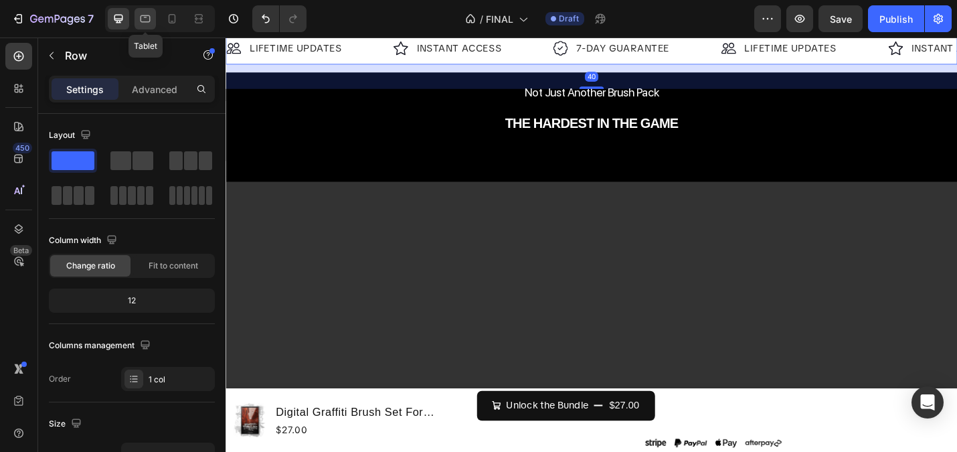
click at [149, 17] on icon at bounding box center [146, 18] width 10 height 7
type input "100%"
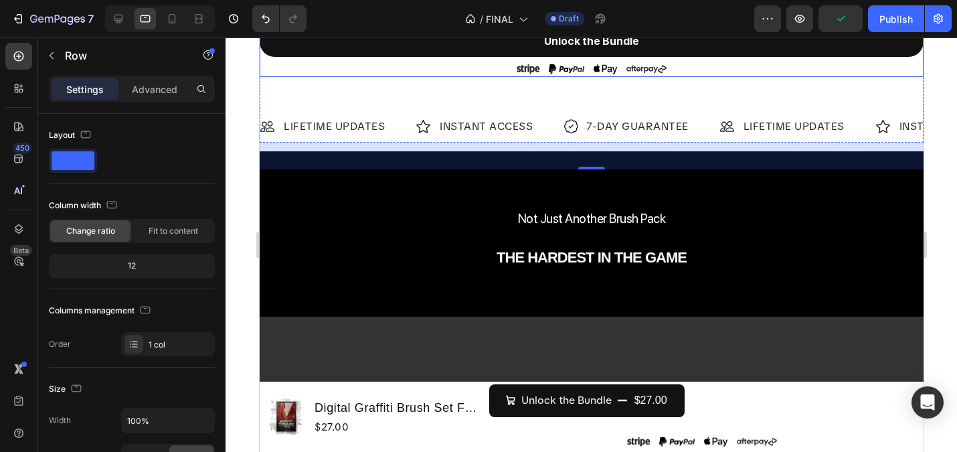
scroll to position [871, 0]
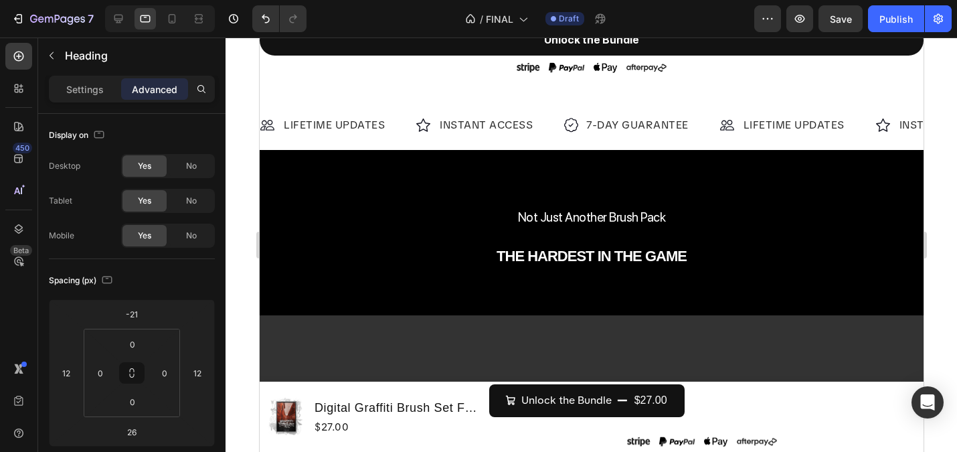
drag, startPoint x: 393, startPoint y: 207, endPoint x: 899, endPoint y: 241, distance: 506.3
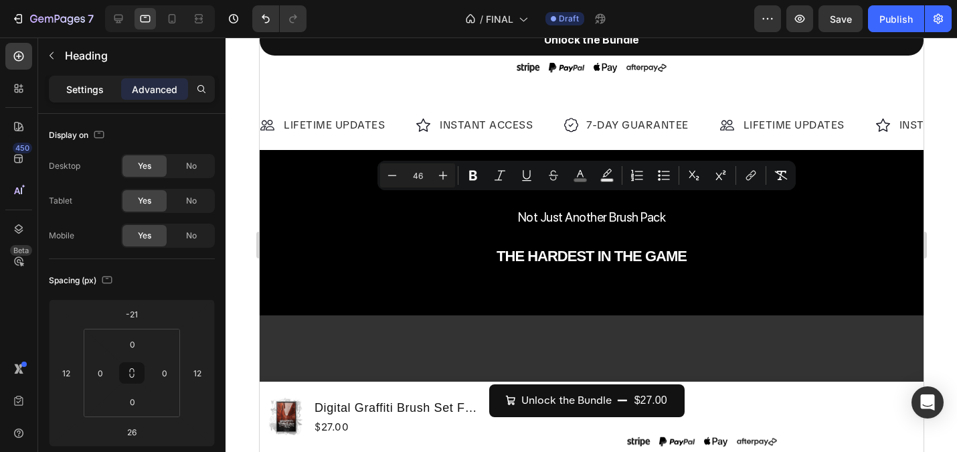
click at [92, 86] on p "Settings" at bounding box center [84, 89] width 37 height 14
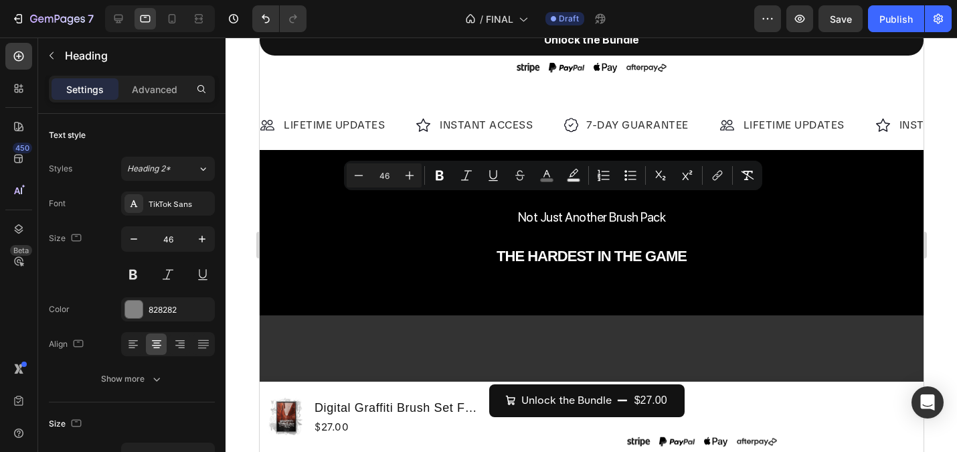
drag, startPoint x: 360, startPoint y: 213, endPoint x: 842, endPoint y: 252, distance: 484.0
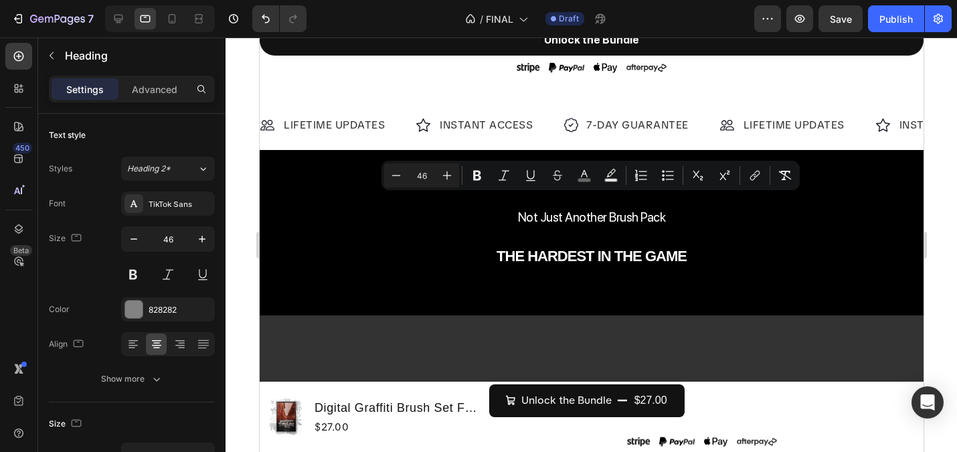
drag, startPoint x: 399, startPoint y: 215, endPoint x: 960, endPoint y: 265, distance: 562.3
click at [141, 233] on button "button" at bounding box center [134, 239] width 24 height 24
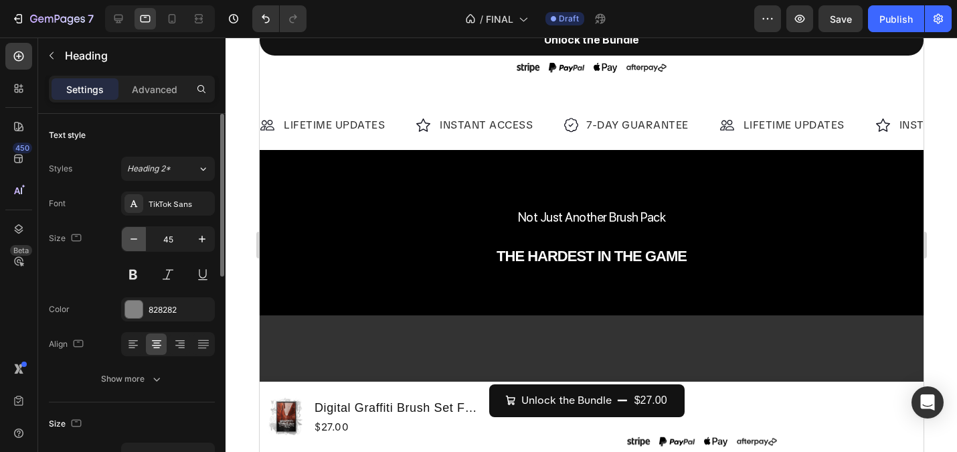
click at [141, 233] on button "button" at bounding box center [134, 239] width 24 height 24
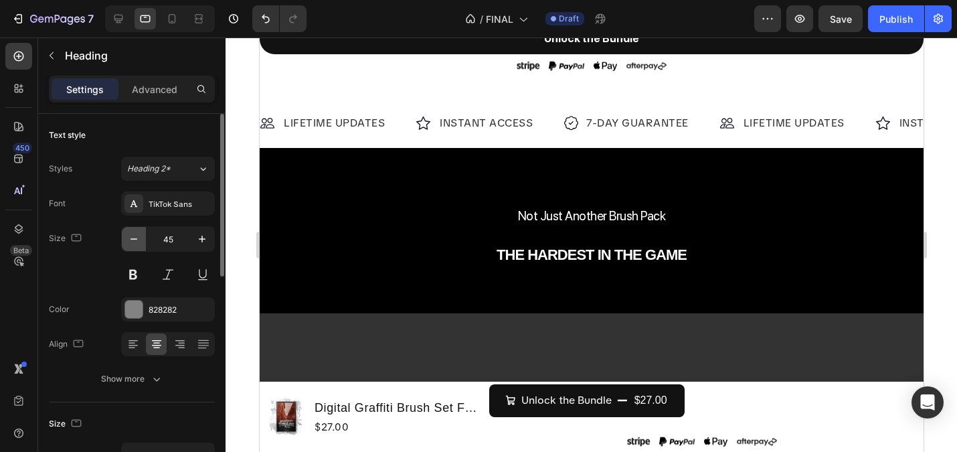
click at [141, 233] on button "button" at bounding box center [134, 239] width 24 height 24
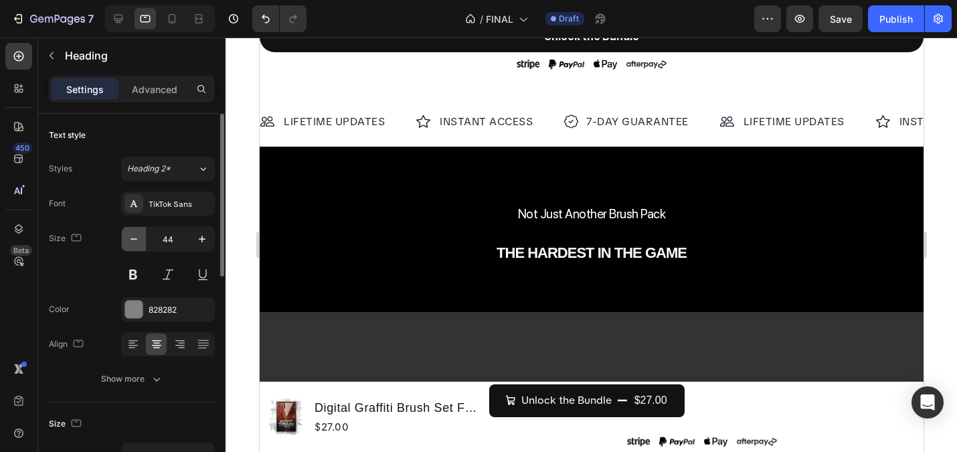
click at [141, 233] on button "button" at bounding box center [134, 239] width 24 height 24
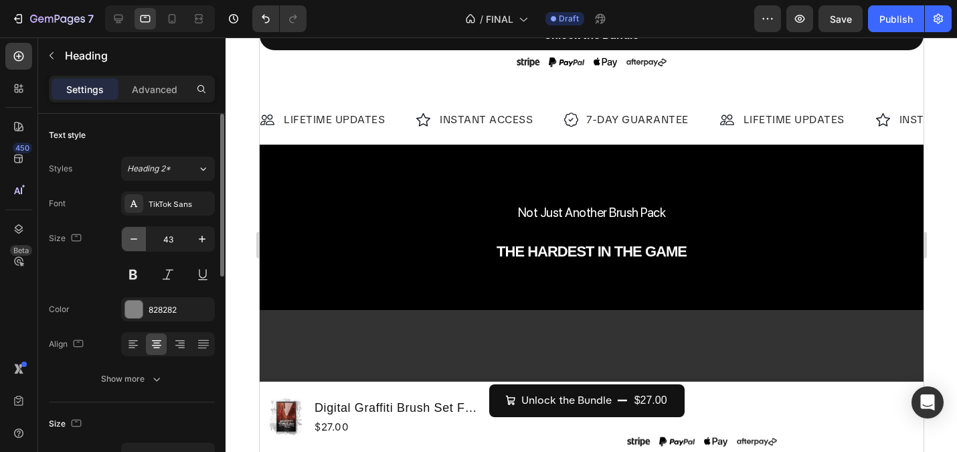
click at [141, 233] on button "button" at bounding box center [134, 239] width 24 height 24
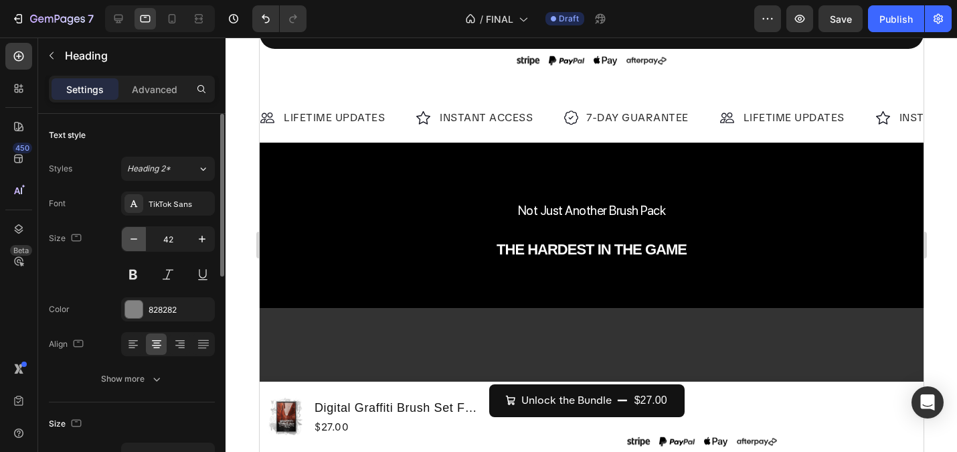
click at [141, 233] on button "button" at bounding box center [134, 239] width 24 height 24
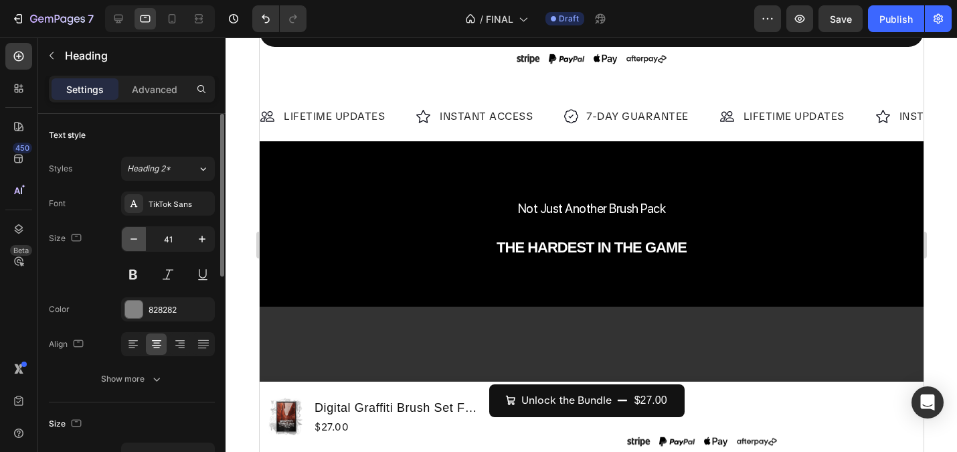
click at [141, 233] on button "button" at bounding box center [134, 239] width 24 height 24
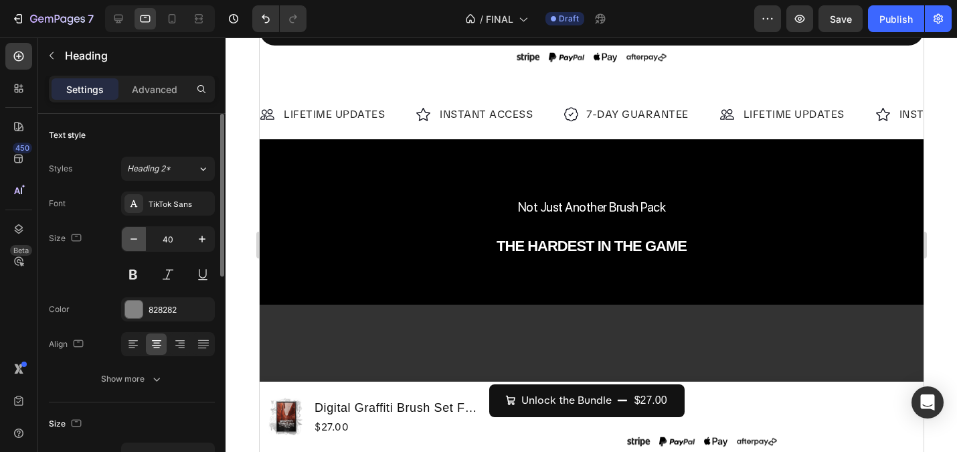
click at [141, 233] on button "button" at bounding box center [134, 239] width 24 height 24
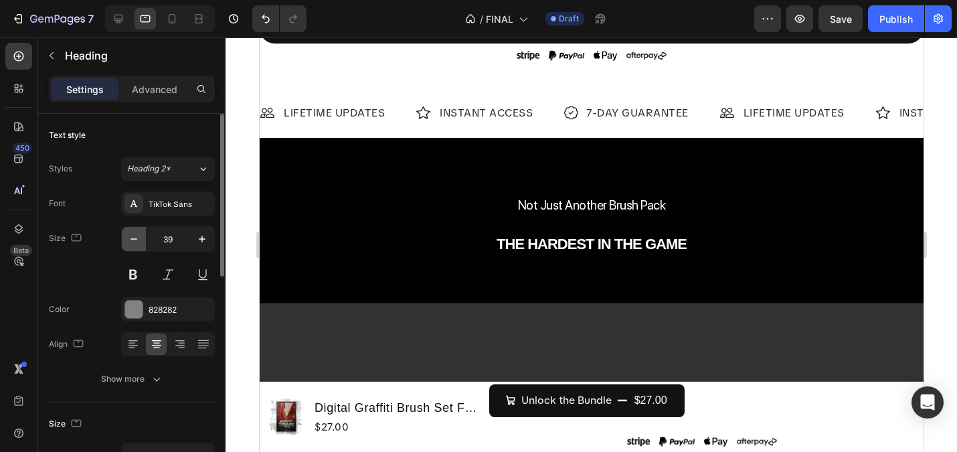
click at [141, 233] on button "button" at bounding box center [134, 239] width 24 height 24
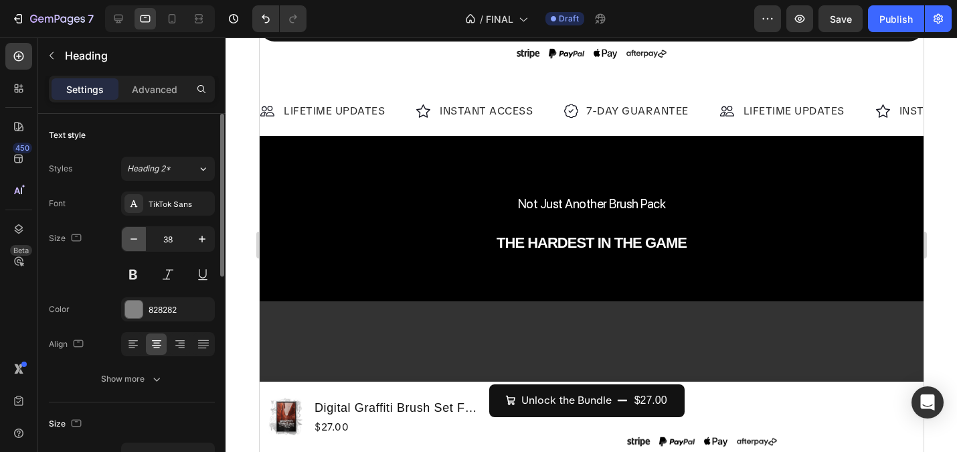
click at [141, 233] on button "button" at bounding box center [134, 239] width 24 height 24
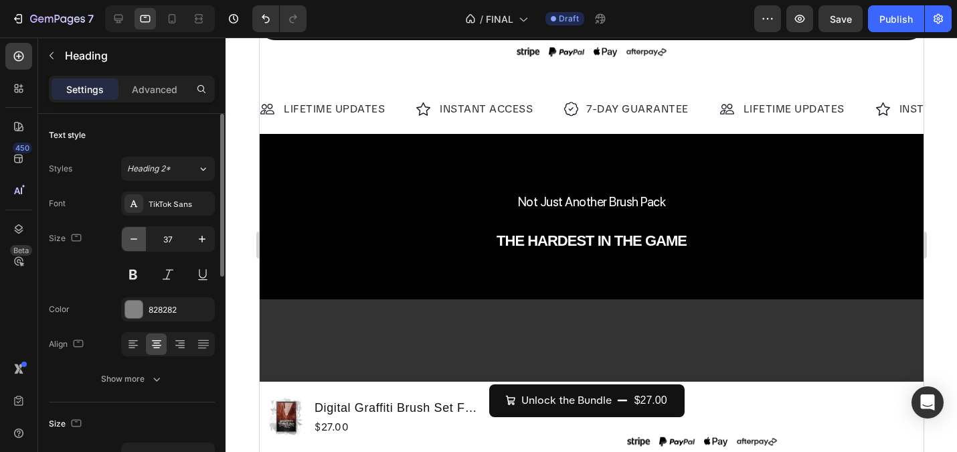
click at [141, 233] on button "button" at bounding box center [134, 239] width 24 height 24
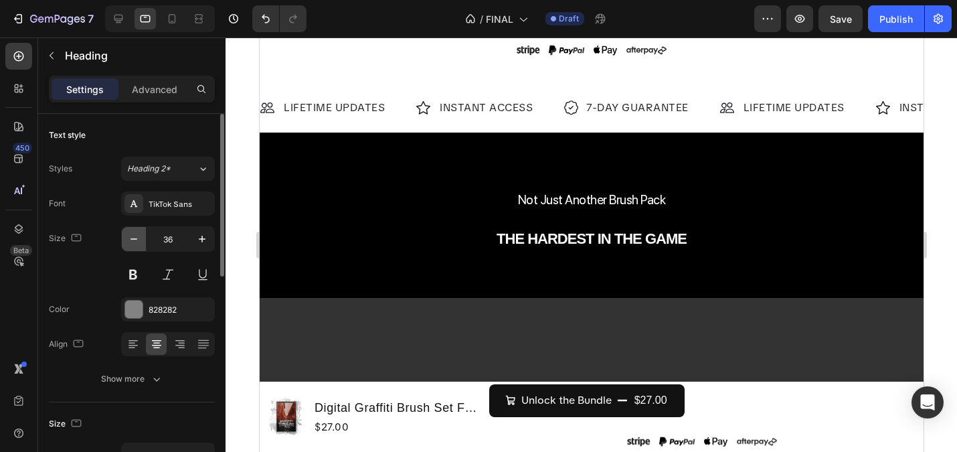
click at [141, 233] on button "button" at bounding box center [134, 239] width 24 height 24
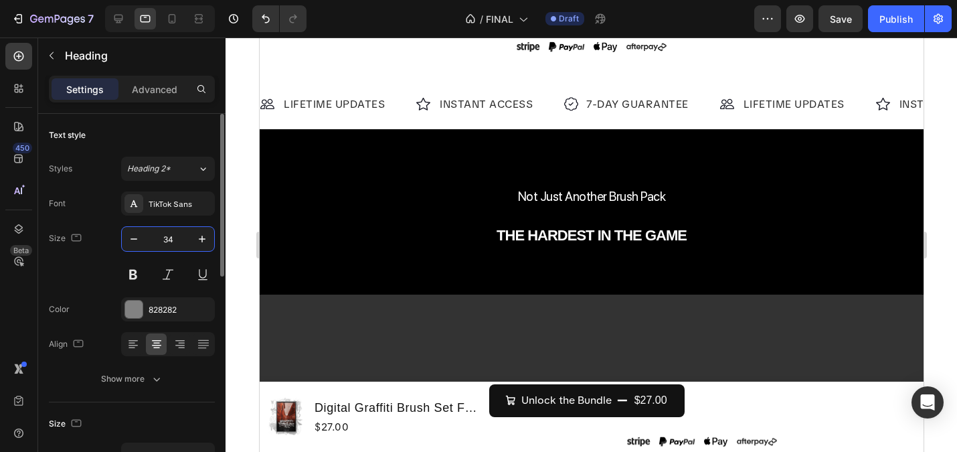
click at [171, 234] on input "34" at bounding box center [168, 239] width 44 height 24
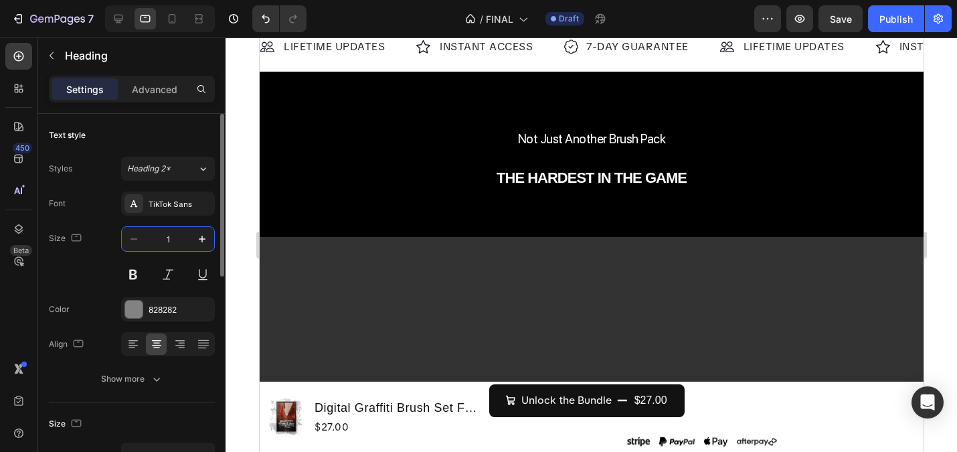
type input "16"
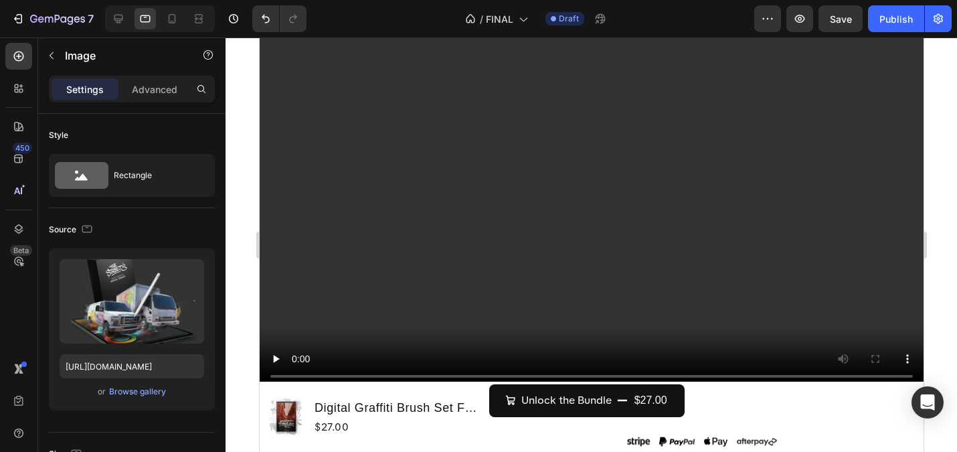
scroll to position [1158, 0]
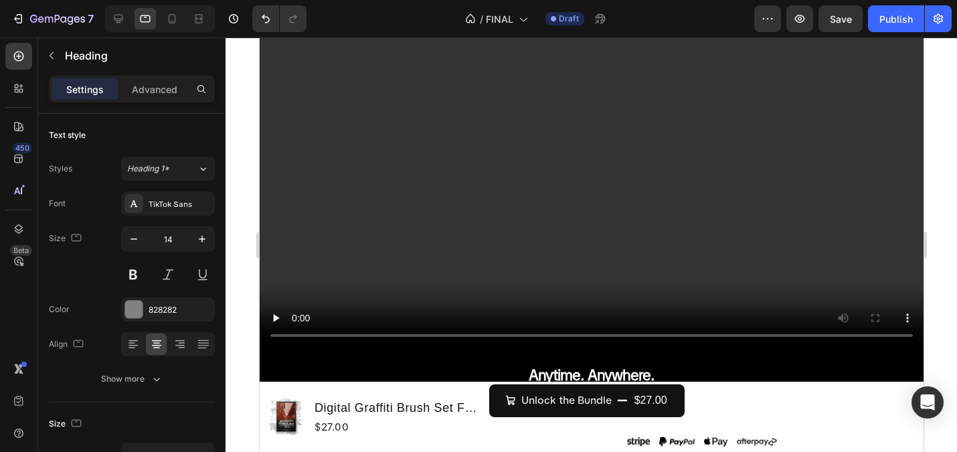
click at [173, 169] on div "Heading 5*" at bounding box center [154, 169] width 54 height 12
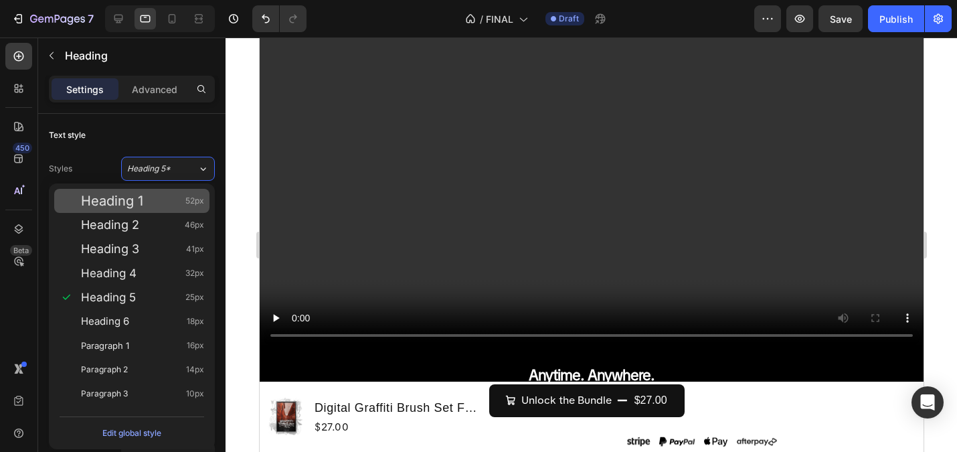
click at [162, 200] on div "Heading 1 52px" at bounding box center [142, 200] width 123 height 13
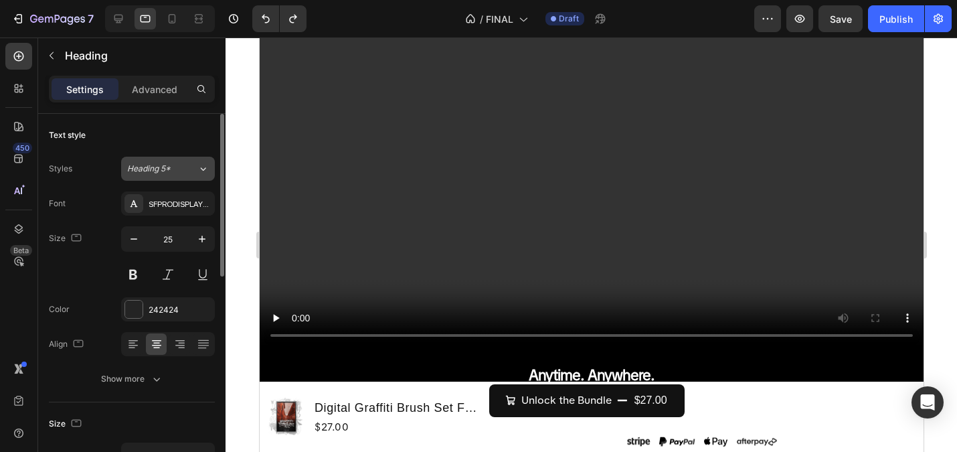
click at [156, 178] on button "Heading 5*" at bounding box center [168, 169] width 94 height 24
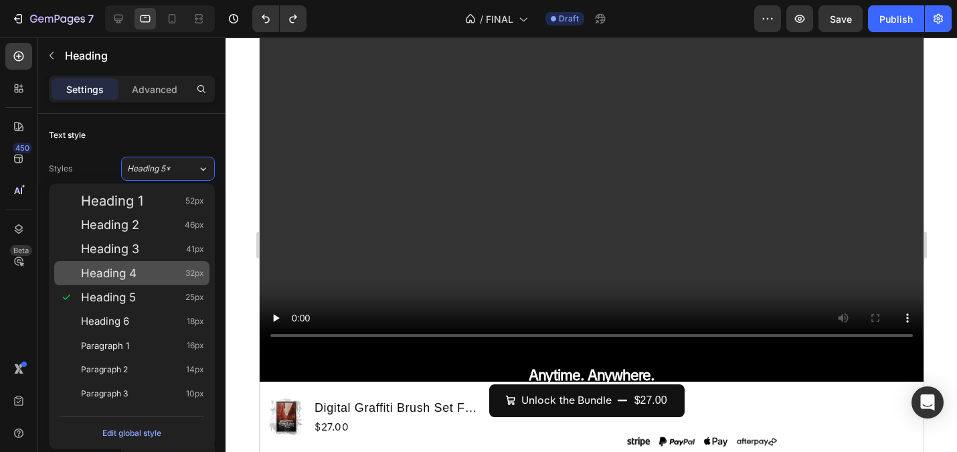
click at [149, 274] on div "Heading 4 32px" at bounding box center [142, 272] width 123 height 13
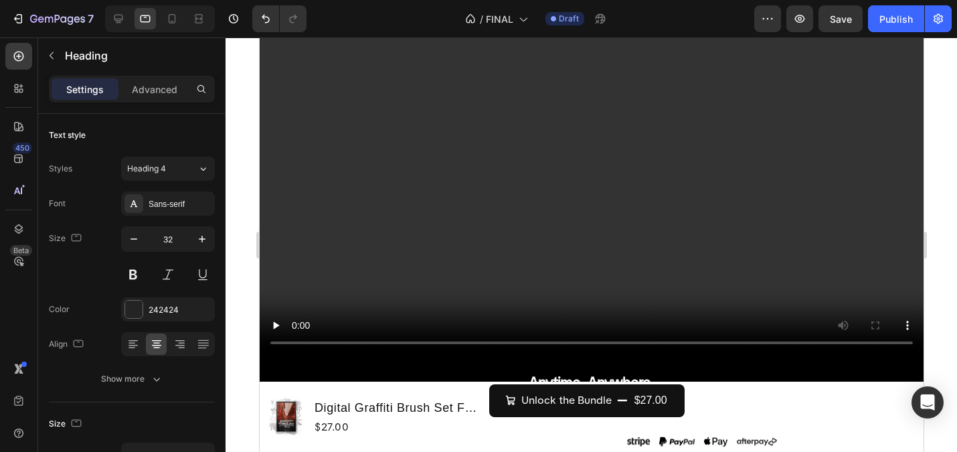
type input "25"
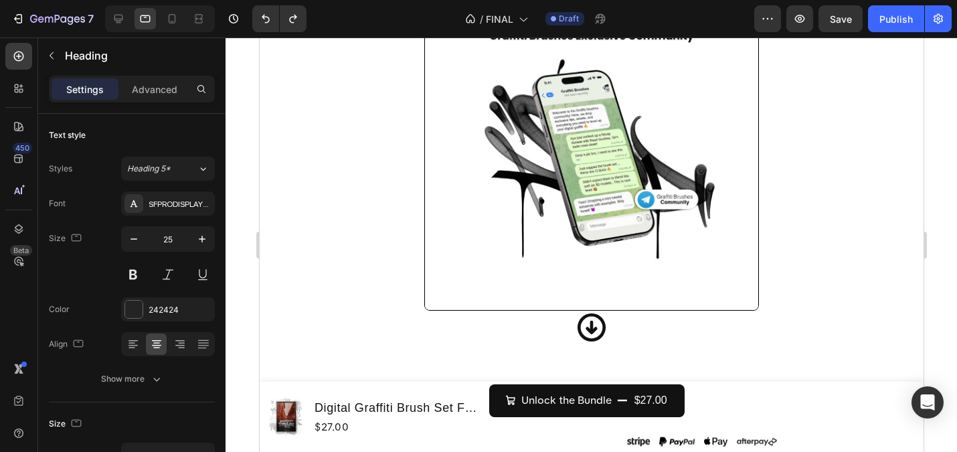
scroll to position [4513, 0]
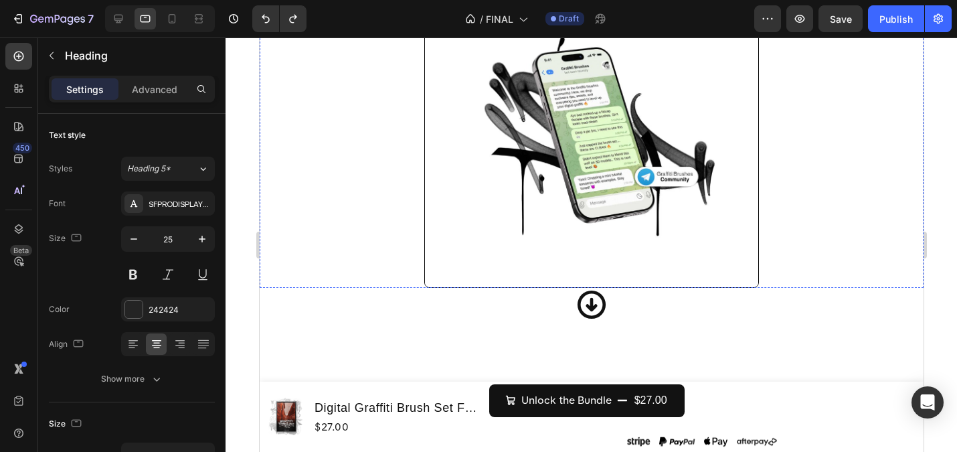
click at [167, 19] on icon at bounding box center [171, 18] width 13 height 13
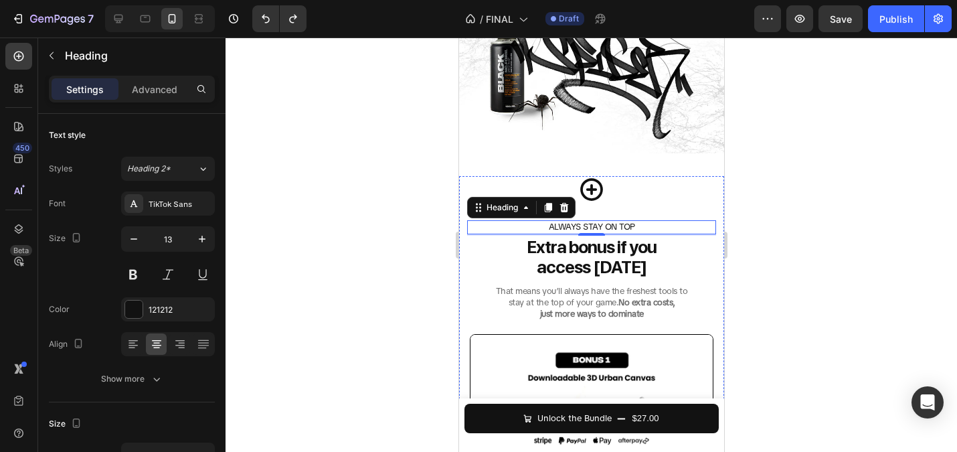
scroll to position [2606, 0]
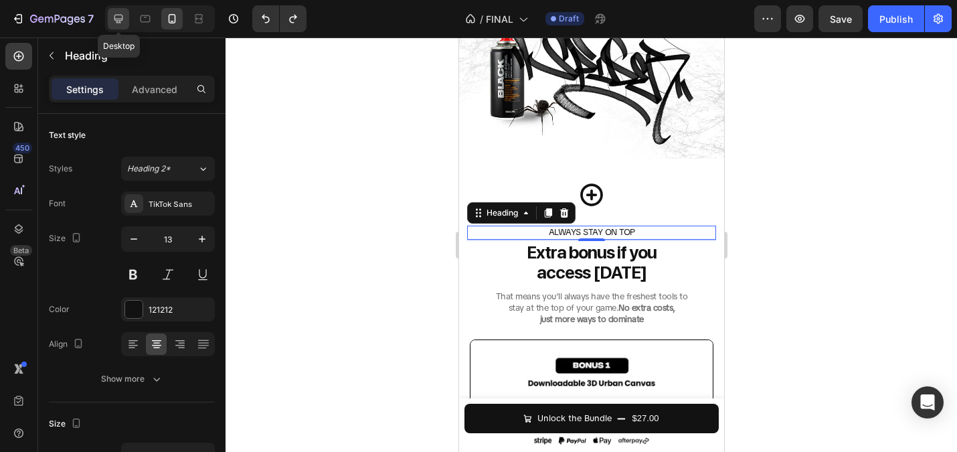
click at [117, 12] on icon at bounding box center [118, 18] width 13 height 13
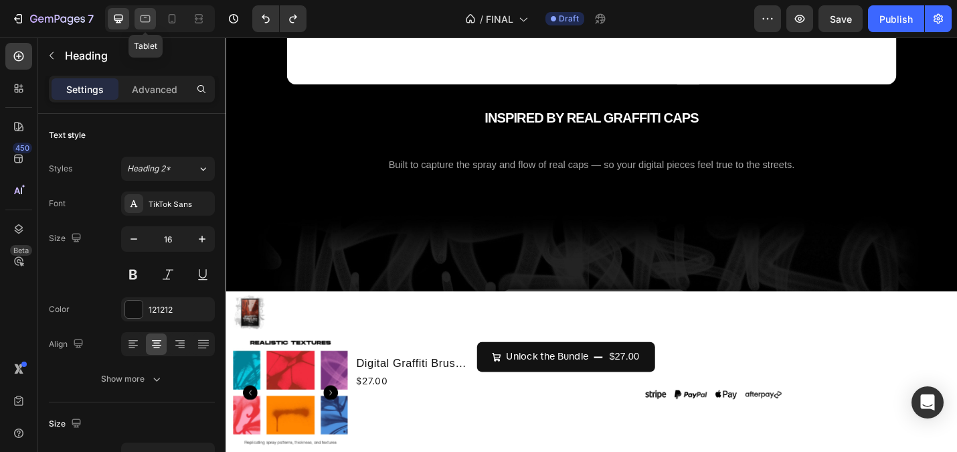
click at [147, 17] on icon at bounding box center [145, 18] width 13 height 13
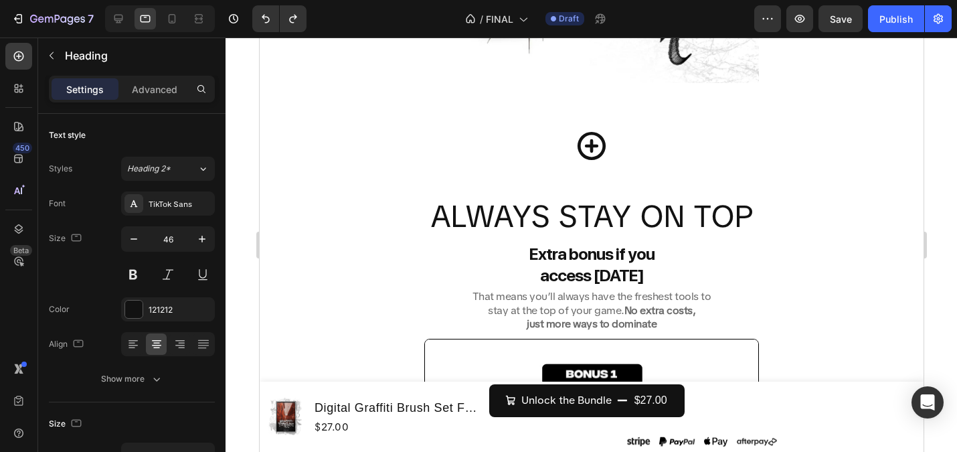
scroll to position [4530, 0]
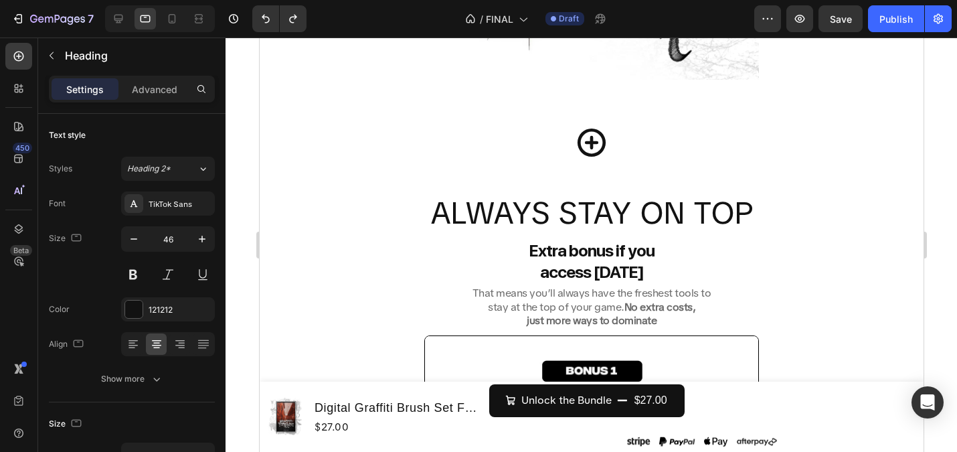
click at [601, 210] on h2 "ALWAYS STAY ON TOP" at bounding box center [591, 213] width 664 height 43
click at [601, 210] on p "ALWAYS STAY ON TOP" at bounding box center [590, 213] width 661 height 40
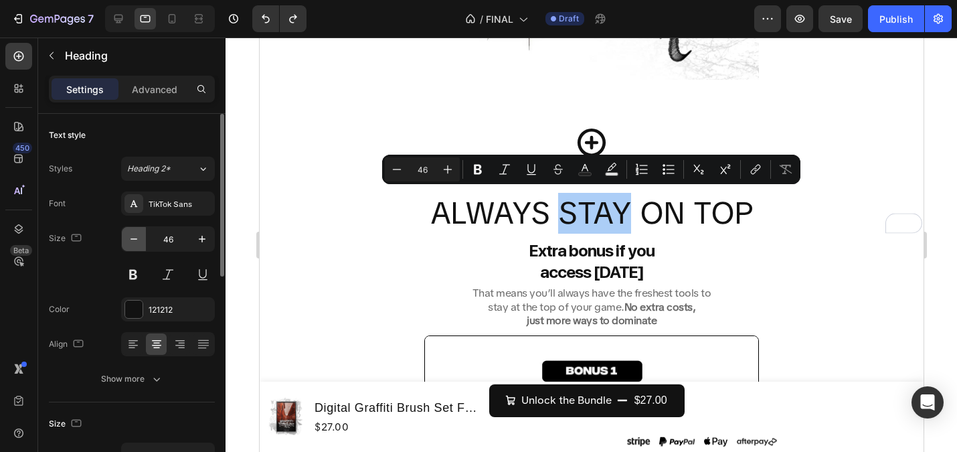
click at [138, 240] on icon "button" at bounding box center [133, 238] width 13 height 13
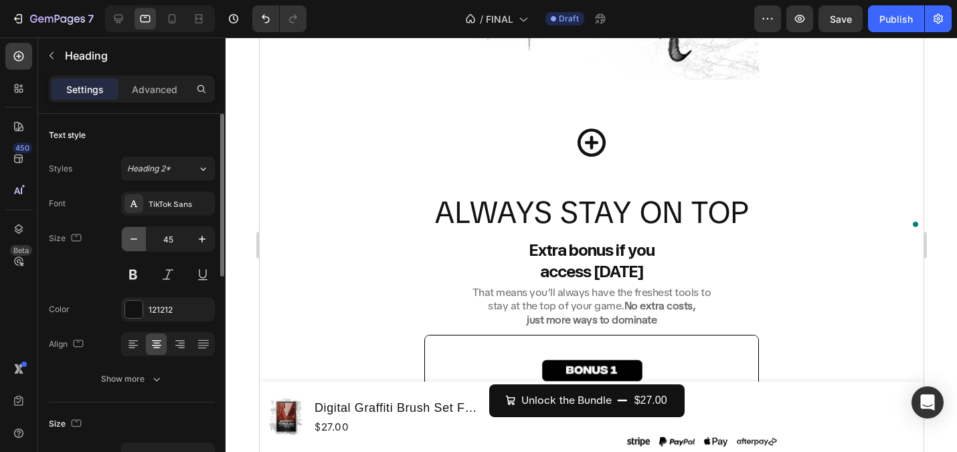
click at [138, 240] on icon "button" at bounding box center [133, 238] width 13 height 13
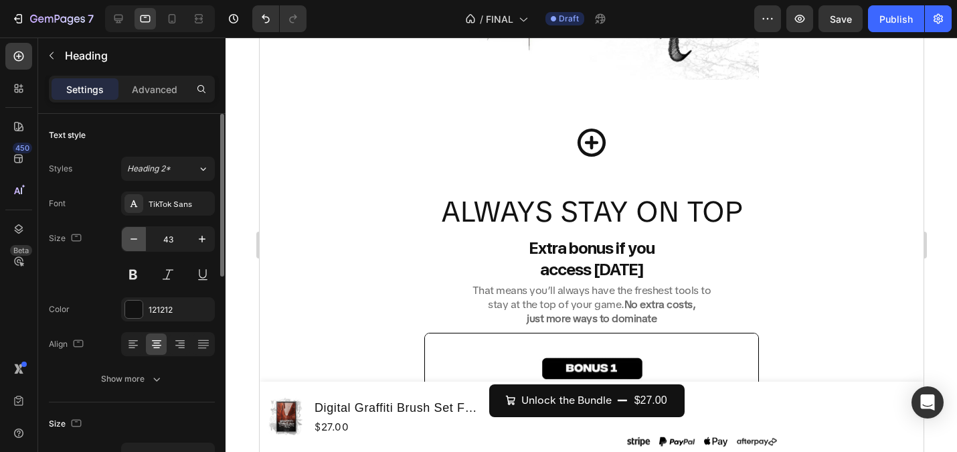
click at [138, 240] on icon "button" at bounding box center [133, 238] width 13 height 13
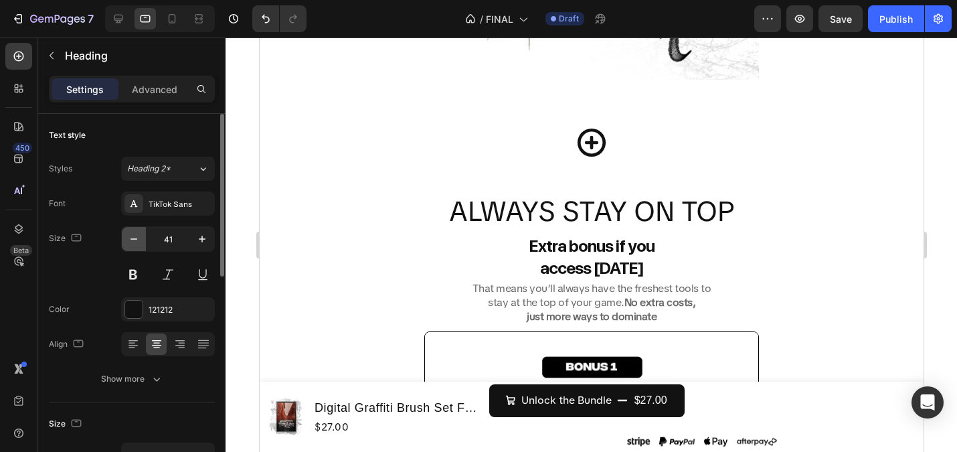
click at [138, 240] on icon "button" at bounding box center [133, 238] width 13 height 13
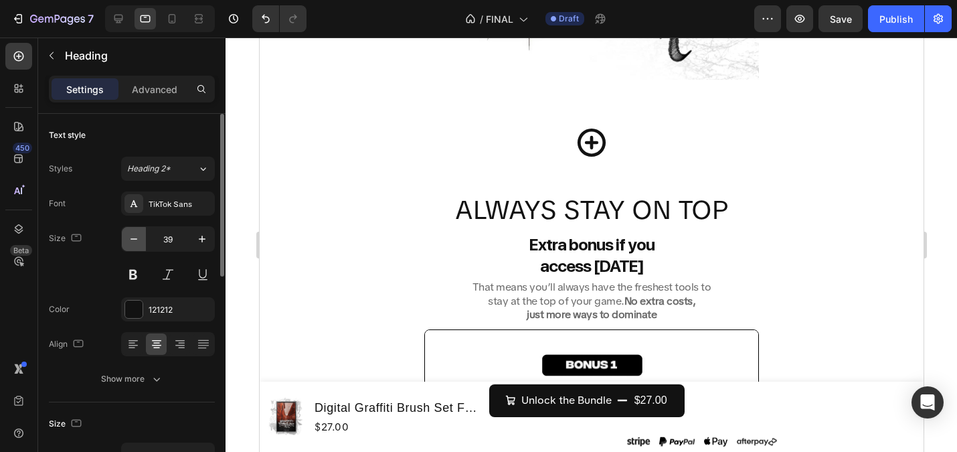
click at [138, 240] on icon "button" at bounding box center [133, 238] width 13 height 13
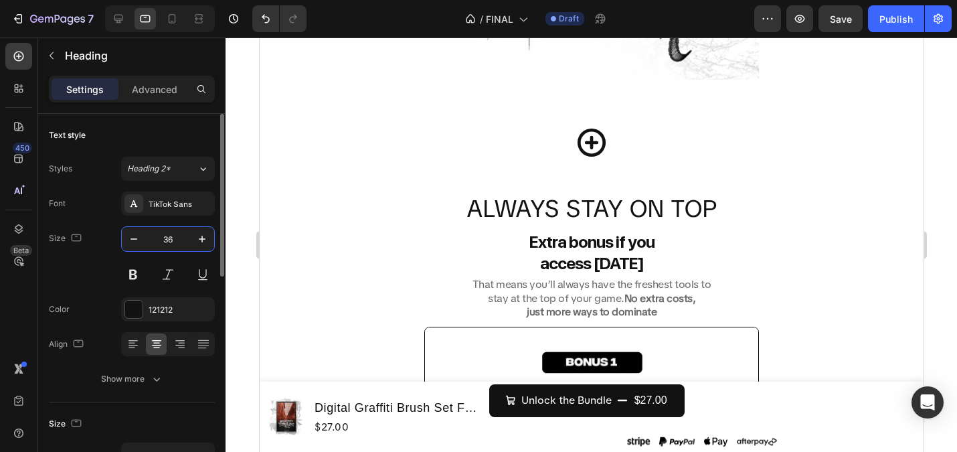
click at [168, 240] on input "36" at bounding box center [168, 239] width 44 height 24
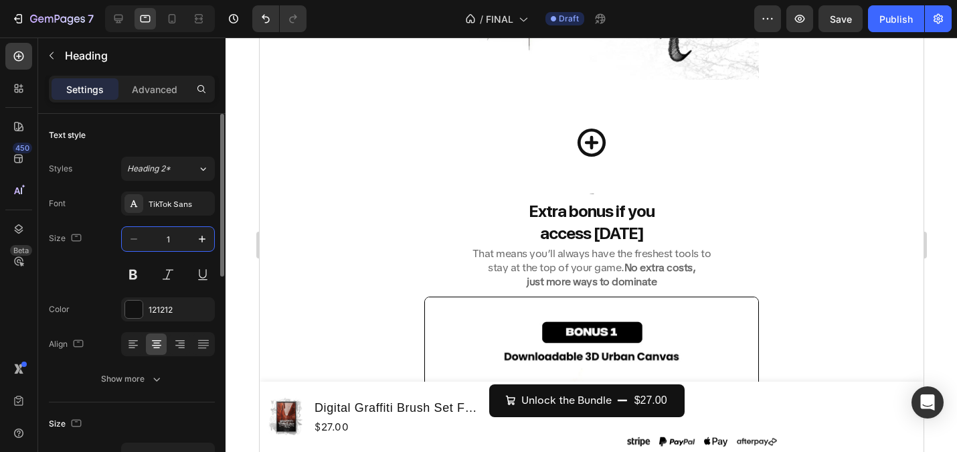
type input "16"
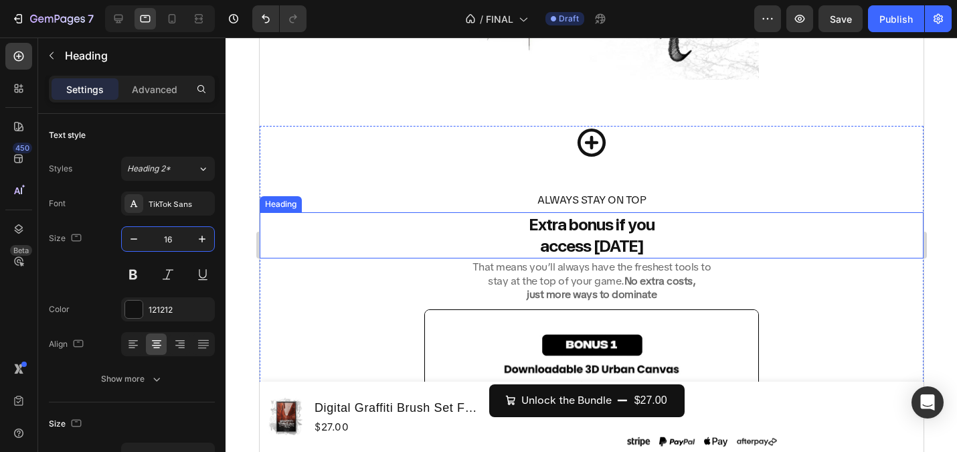
click at [303, 212] on h2 "Extra bonus if you access today" at bounding box center [591, 235] width 664 height 46
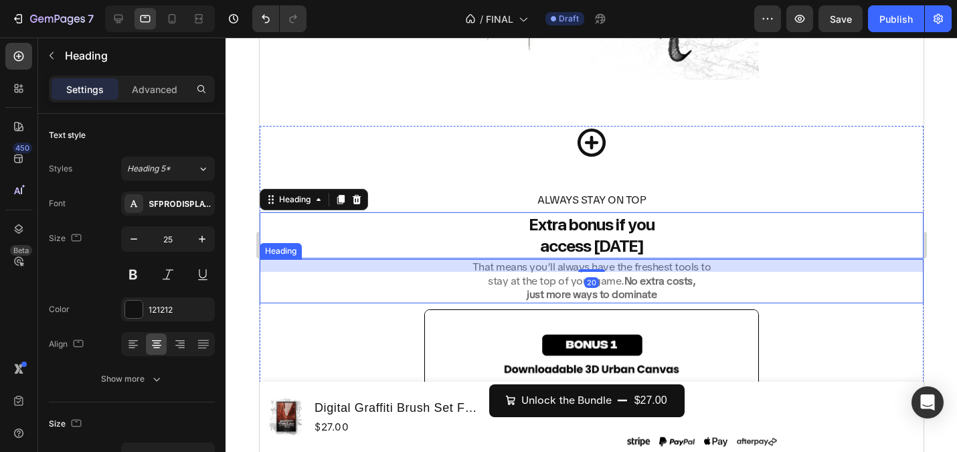
click at [495, 279] on h2 "That means you’ll always have the freshest tools to stay at the top of your gam…" at bounding box center [591, 281] width 664 height 44
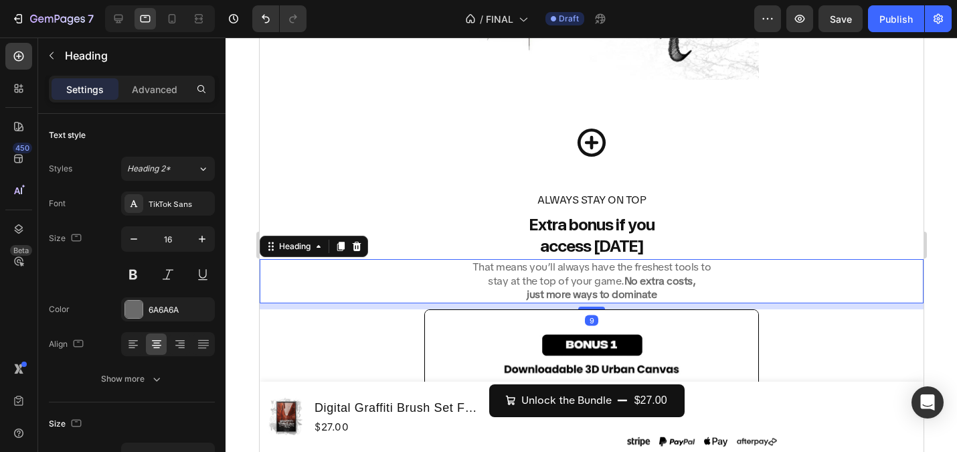
click at [496, 278] on h2 "That means you’ll always have the freshest tools to stay at the top of your gam…" at bounding box center [591, 281] width 664 height 44
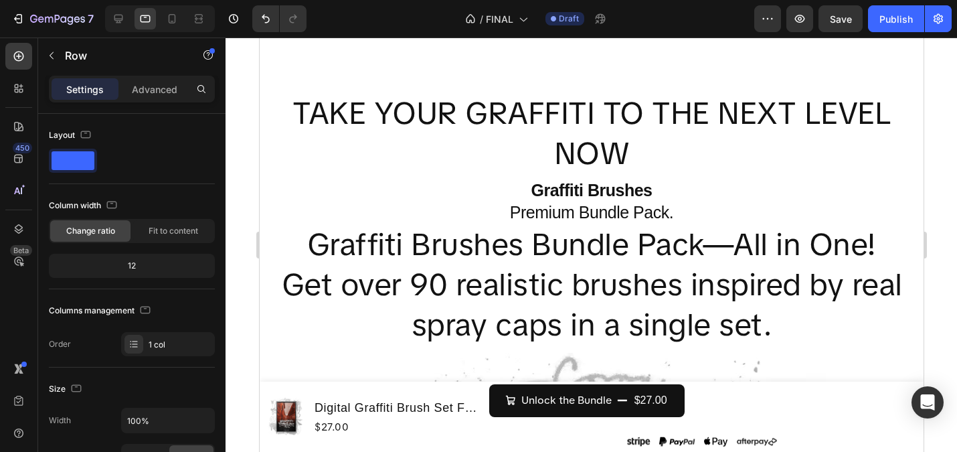
scroll to position [5887, 0]
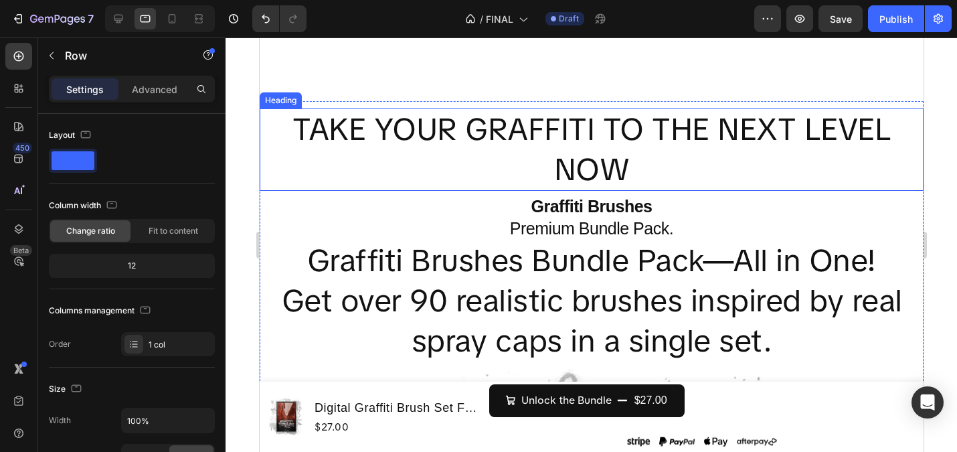
click at [553, 135] on h2 "Take your Graffiti to the Next Level Now" at bounding box center [591, 149] width 664 height 83
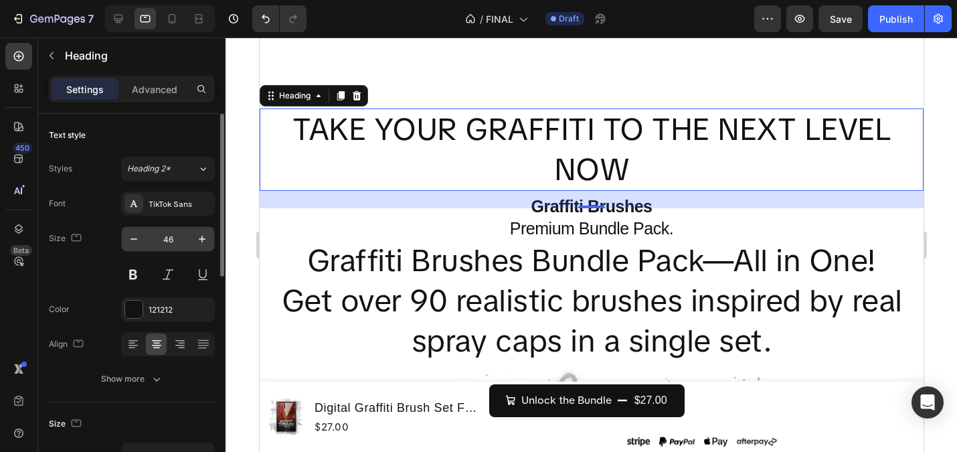
click at [176, 240] on input "46" at bounding box center [168, 239] width 44 height 24
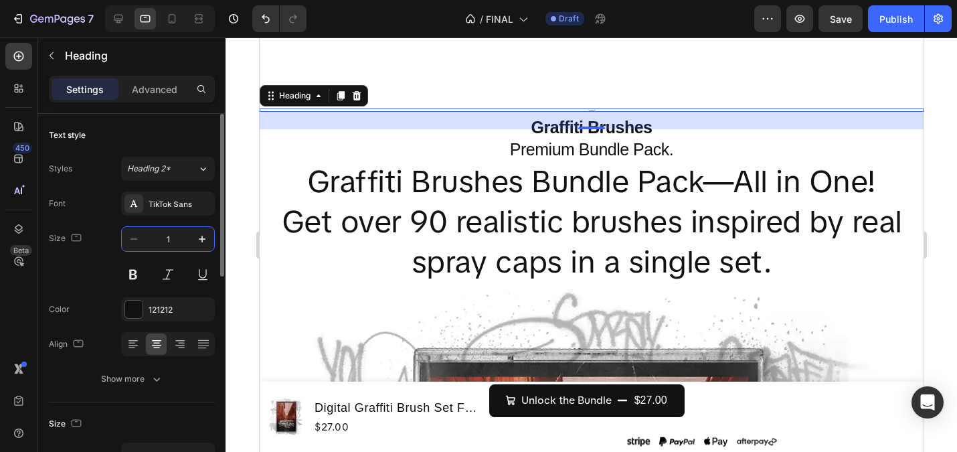
type input "16"
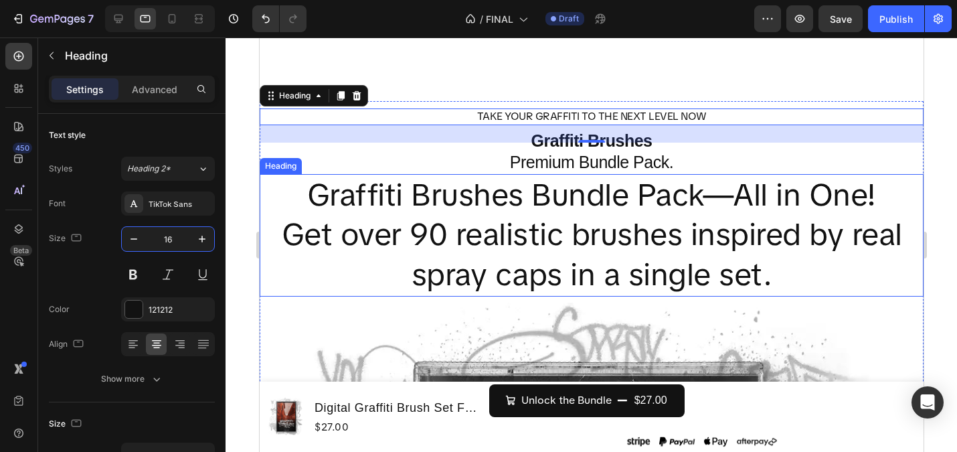
click at [631, 193] on h2 "Graffiti Brushes Bundle Pack—All in One! Get over 90 realistic brushes inspired…" at bounding box center [591, 235] width 664 height 122
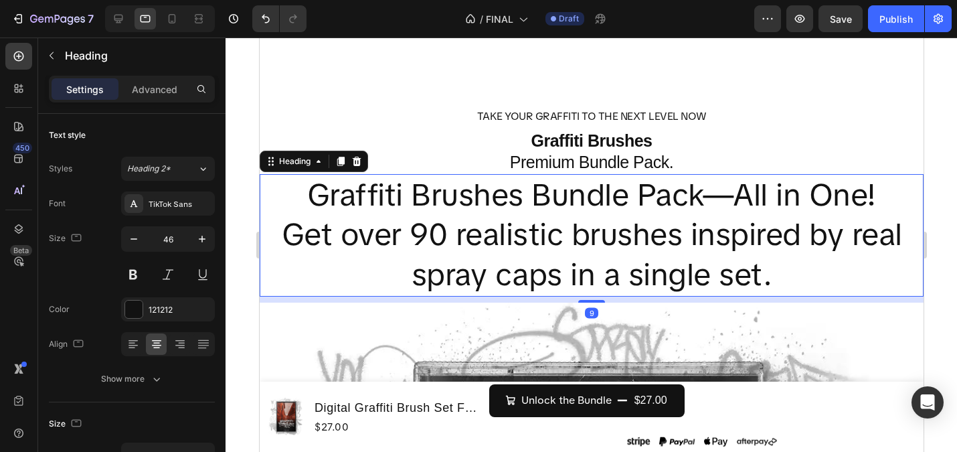
click at [600, 240] on h2 "Graffiti Brushes Bundle Pack—All in One! Get over 90 realistic brushes inspired…" at bounding box center [591, 235] width 664 height 122
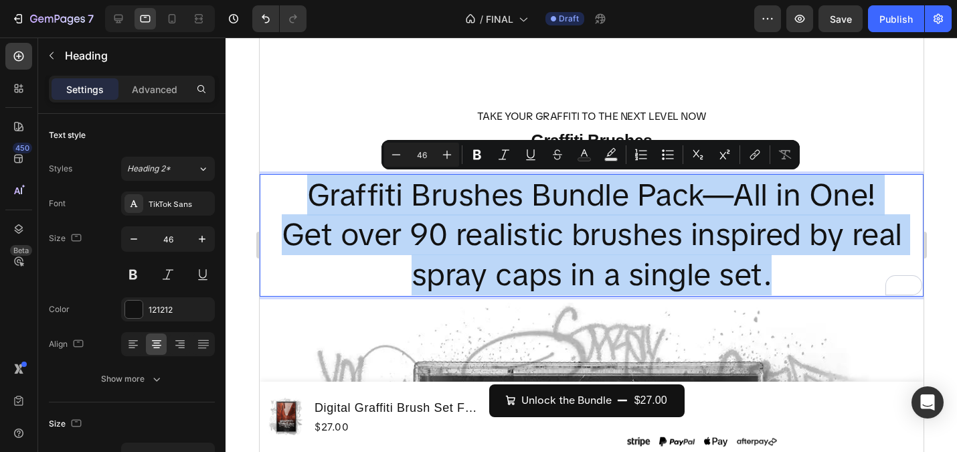
drag, startPoint x: 780, startPoint y: 276, endPoint x: 291, endPoint y: 204, distance: 493.8
click at [291, 204] on p "Graffiti Brushes Bundle Pack—All in One! Get over 90 realistic brushes inspired…" at bounding box center [590, 235] width 661 height 120
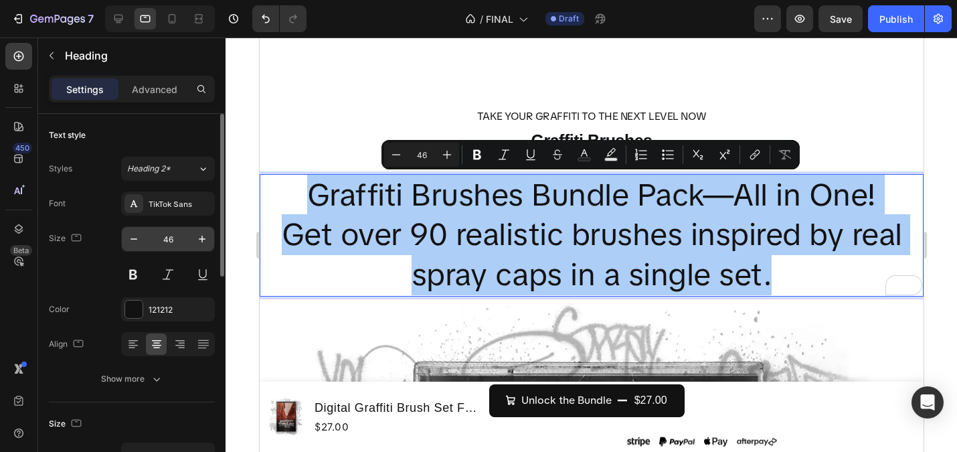
click at [158, 244] on input "46" at bounding box center [168, 239] width 44 height 24
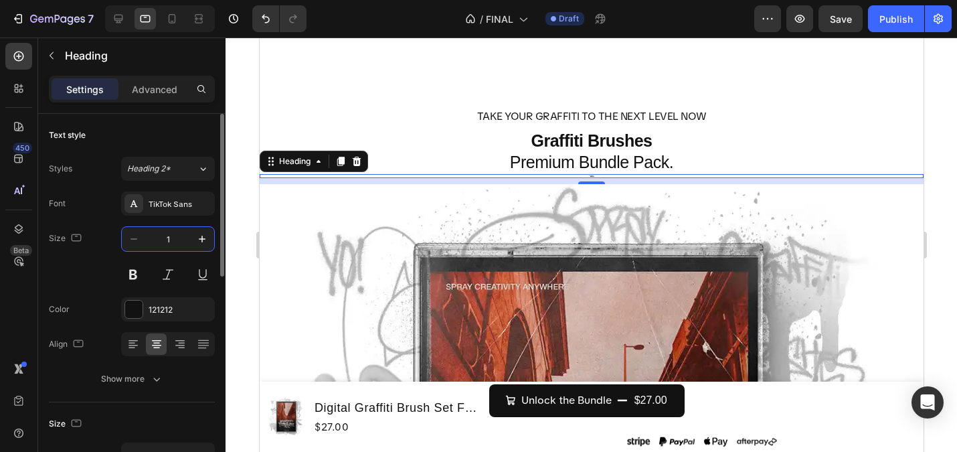
type input "16"
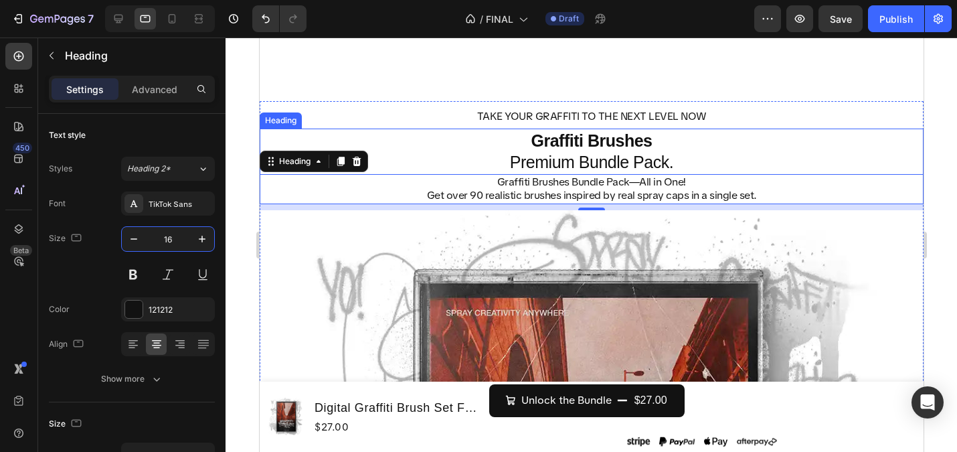
click at [539, 156] on h2 "Graffiti Brushes Premium Bundle Pack." at bounding box center [591, 151] width 664 height 46
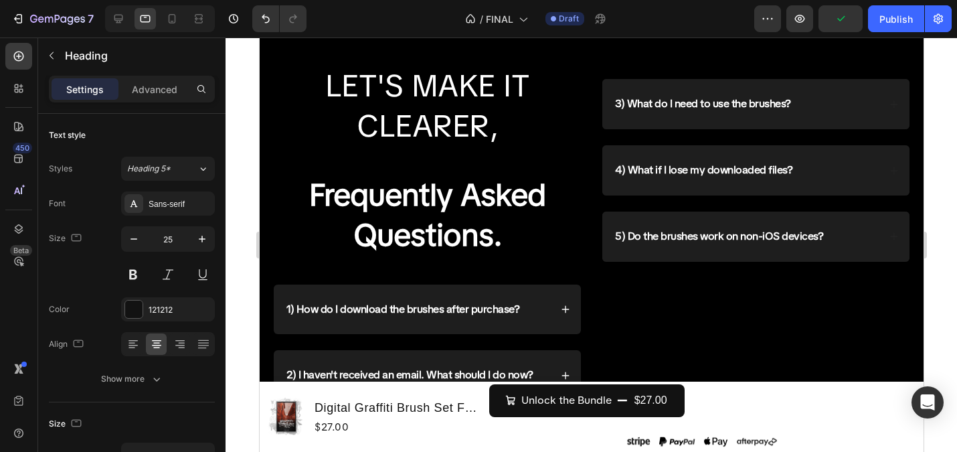
scroll to position [7106, 0]
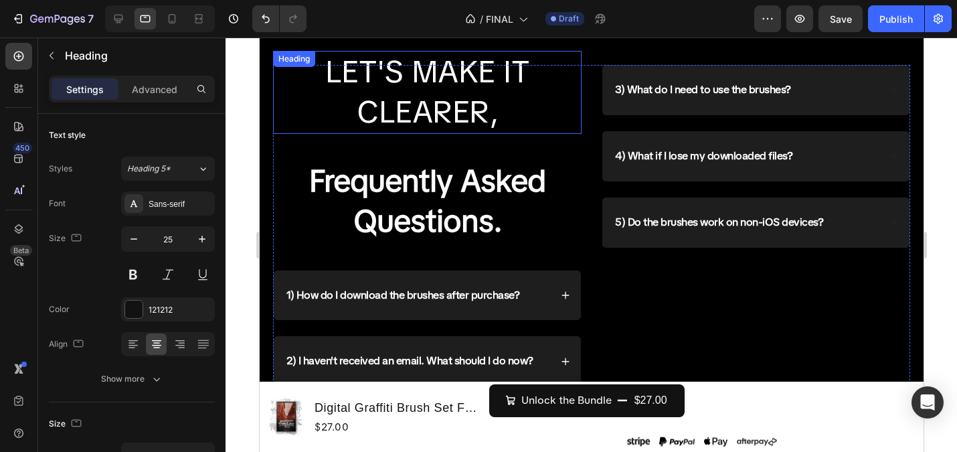
click at [419, 70] on h2 "LET'S MAKE IT CLEARER," at bounding box center [426, 92] width 308 height 83
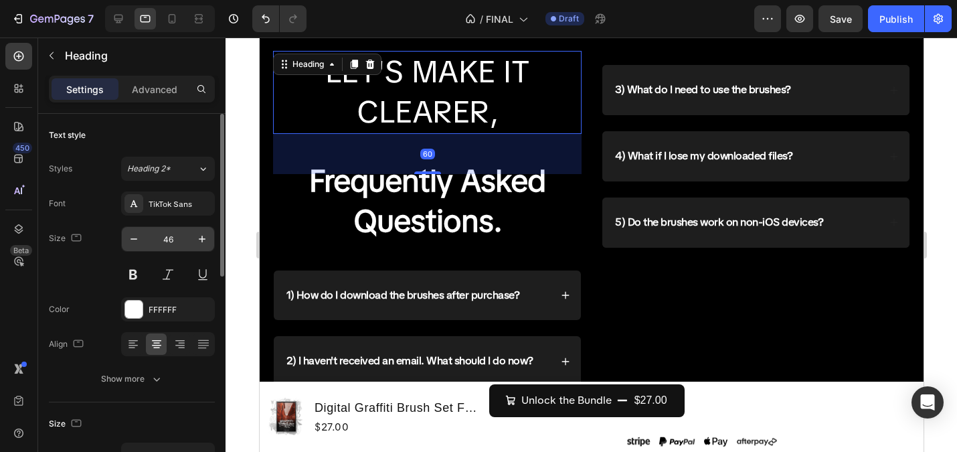
click at [176, 235] on input "46" at bounding box center [168, 239] width 44 height 24
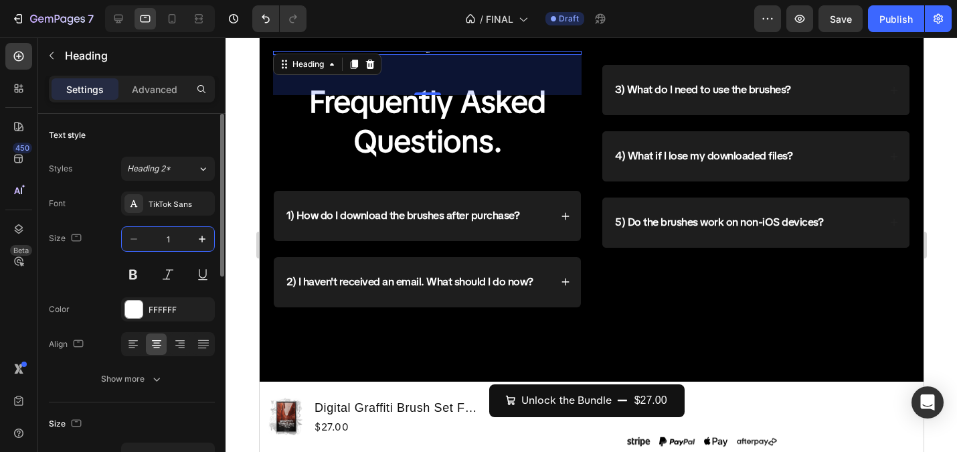
type input "16"
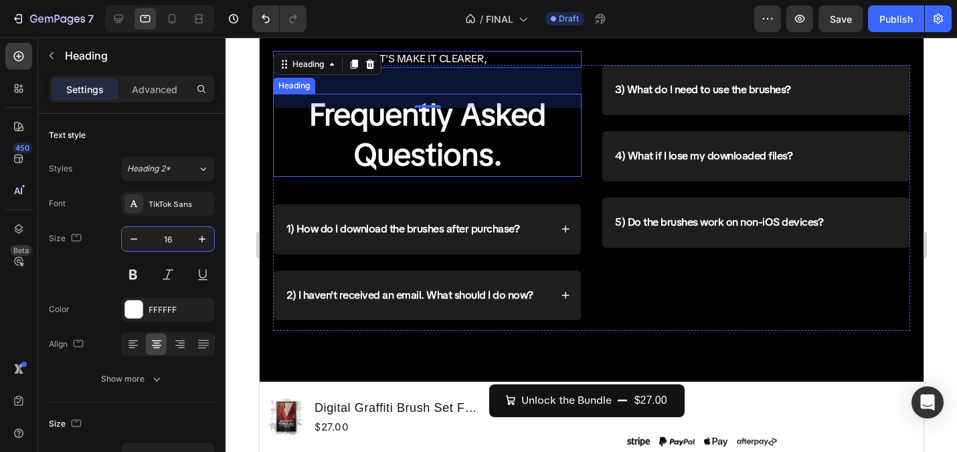
click at [476, 152] on strong "Questions." at bounding box center [427, 155] width 149 height 40
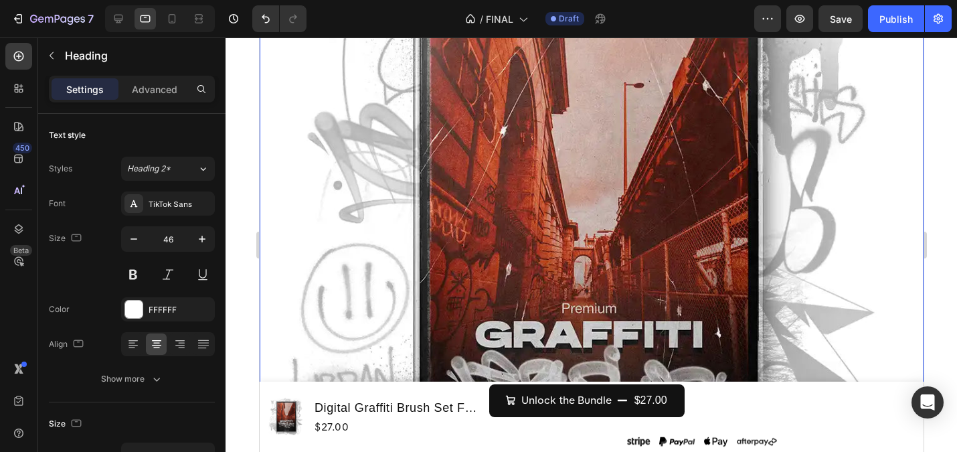
scroll to position [6099, 0]
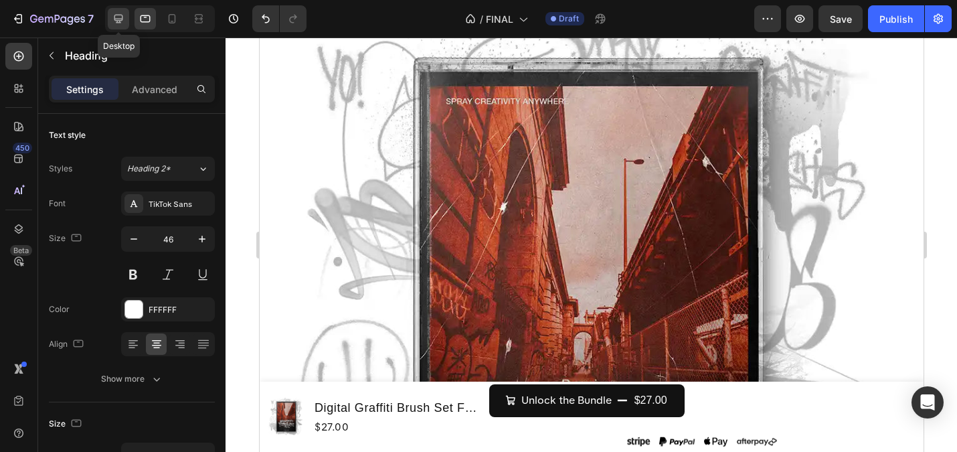
click at [111, 19] on div at bounding box center [118, 18] width 21 height 21
type input "49"
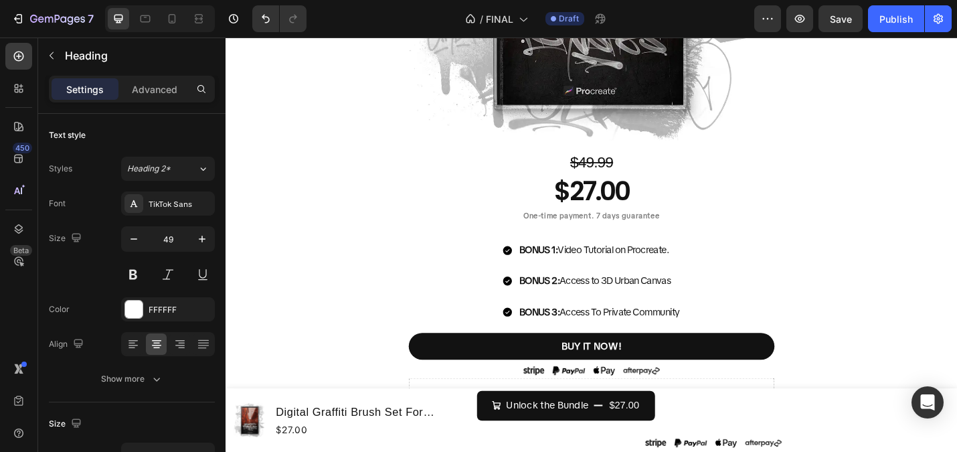
scroll to position [5501, 0]
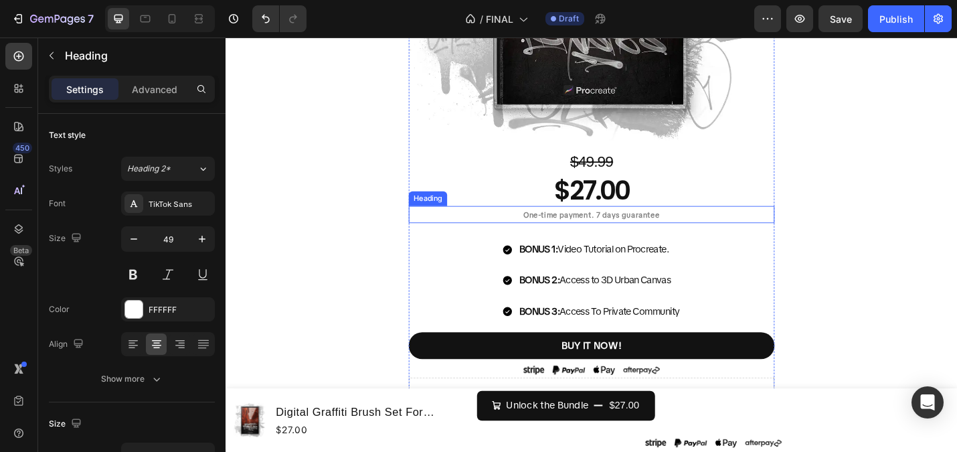
click at [590, 233] on strong "One-time payment. 7 days guarantee" at bounding box center [627, 232] width 150 height 11
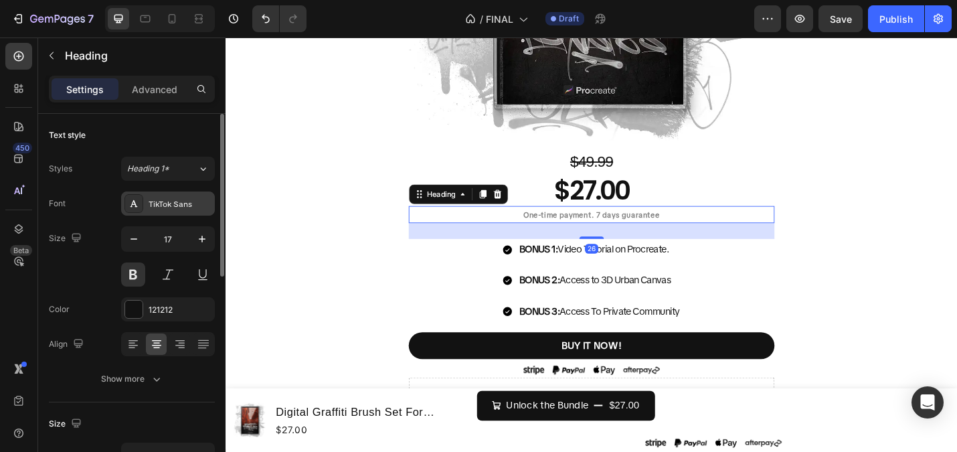
click at [189, 204] on div "TikTok Sans" at bounding box center [180, 204] width 63 height 12
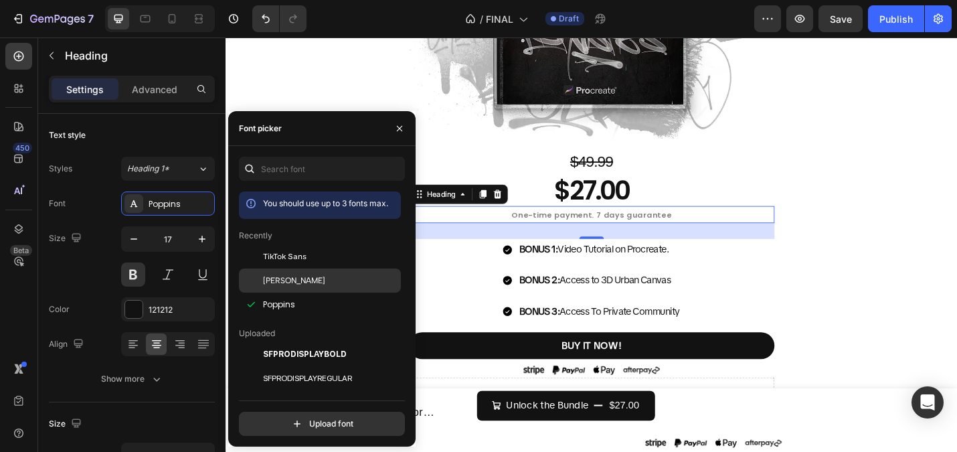
click at [290, 276] on span "[PERSON_NAME]" at bounding box center [294, 280] width 62 height 12
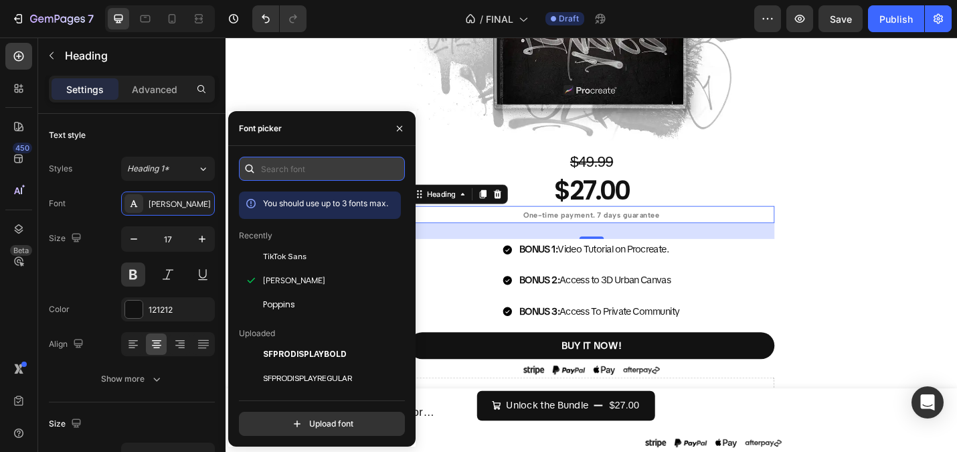
click at [298, 173] on input "text" at bounding box center [322, 169] width 166 height 24
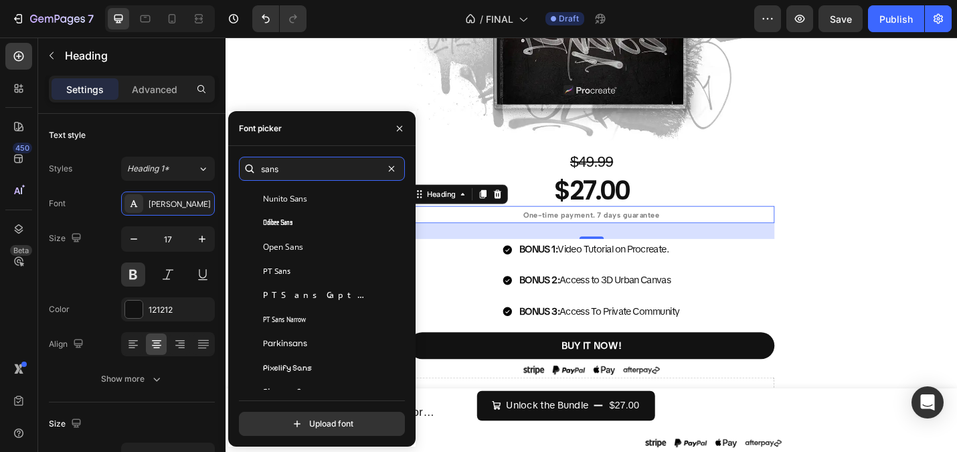
scroll to position [5199, 0]
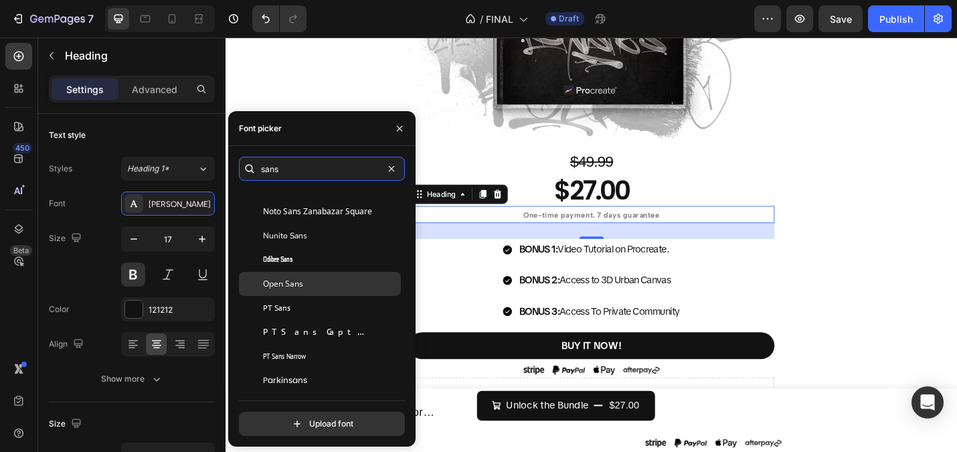
type input "sans"
click at [296, 284] on span "Open Sans" at bounding box center [283, 284] width 40 height 12
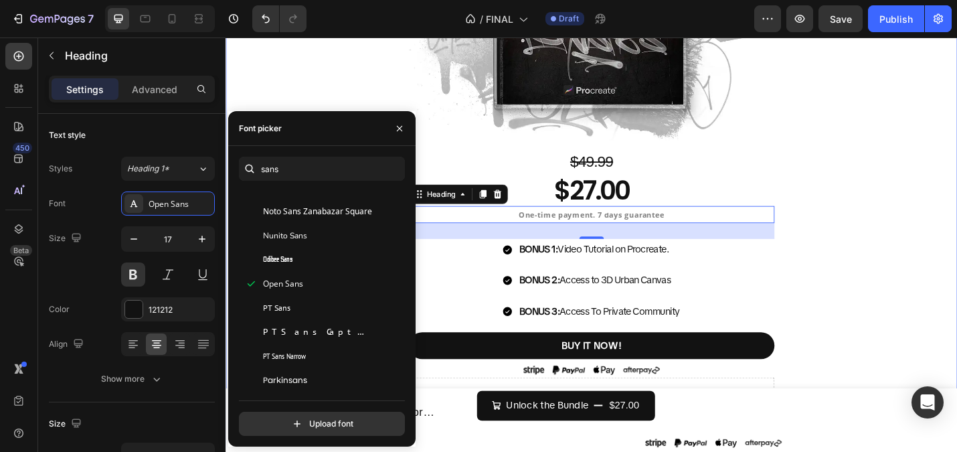
click at [310, 96] on div "Take your Graffiti to the Next Level Now Heading Graffiti Brushes Premium Bundl…" at bounding box center [627, 54] width 803 height 826
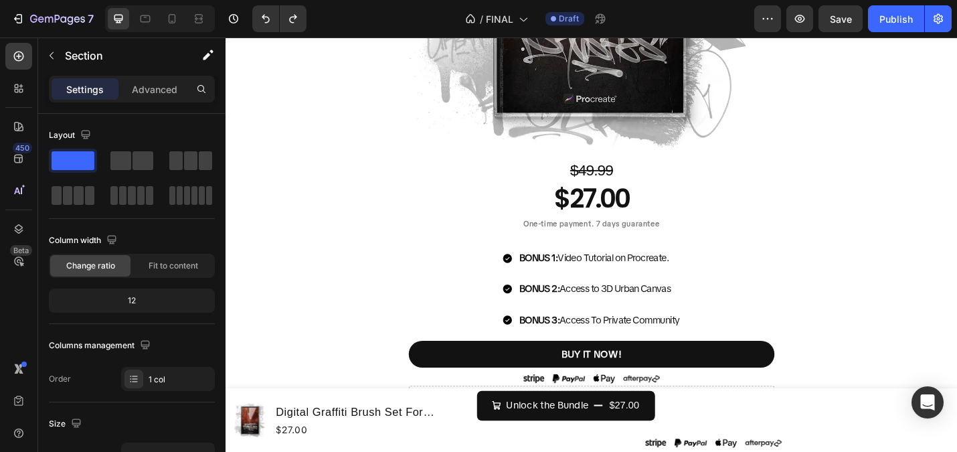
scroll to position [4288, 0]
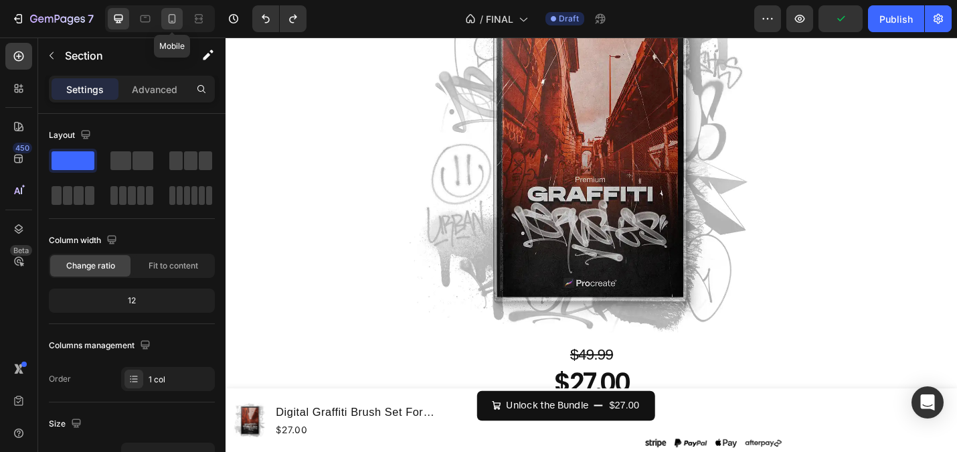
click at [175, 13] on icon at bounding box center [171, 18] width 13 height 13
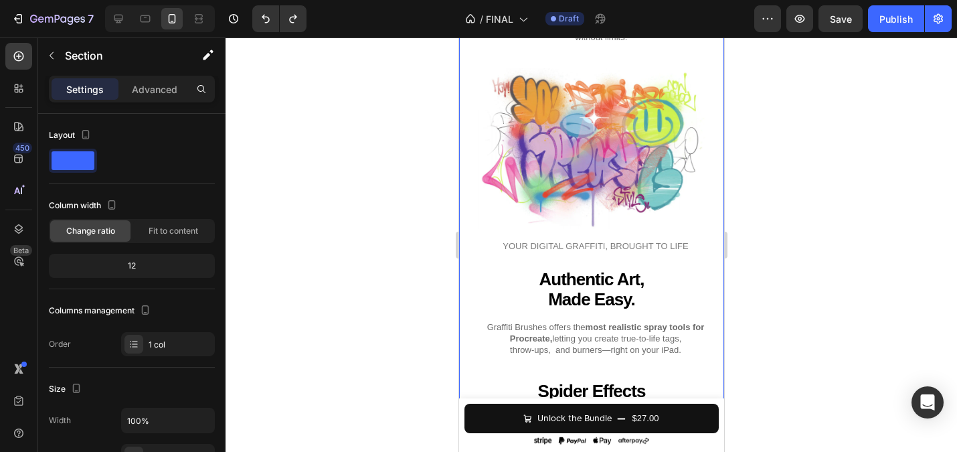
scroll to position [1886, 0]
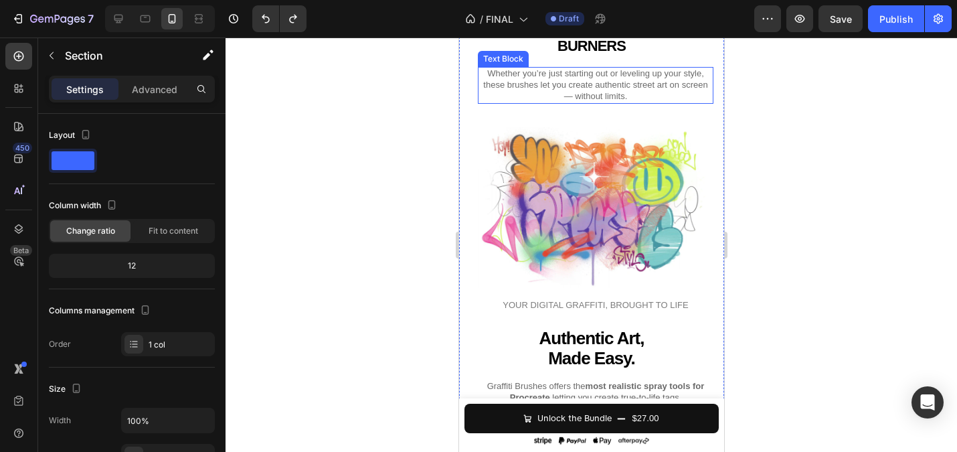
click at [648, 101] on span "Whether you’re just starting out or leveling up your style, these brushes let y…" at bounding box center [594, 84] width 224 height 33
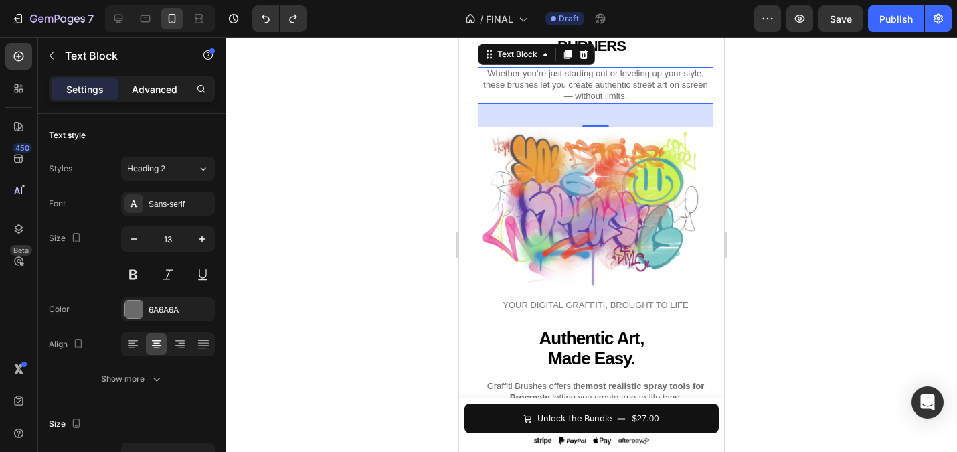
click at [163, 93] on p "Advanced" at bounding box center [155, 89] width 46 height 14
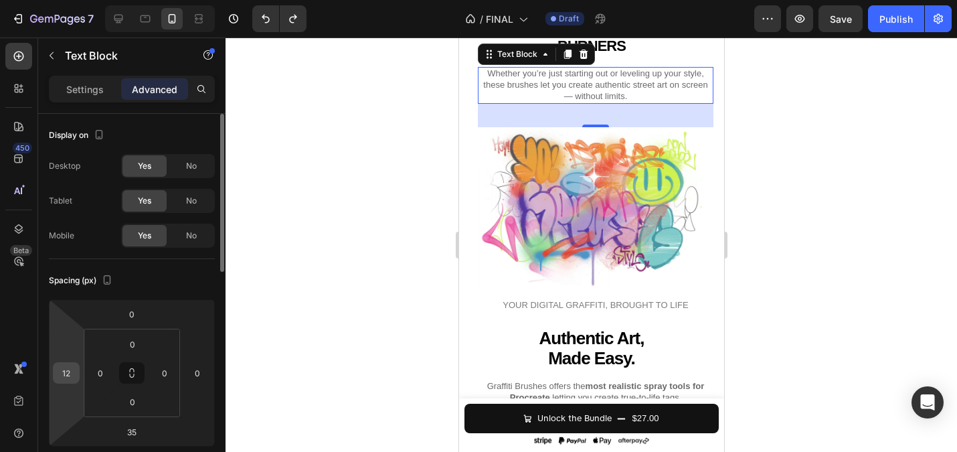
click at [72, 371] on input "12" at bounding box center [66, 373] width 20 height 20
click at [88, 398] on p "Auto" at bounding box center [100, 401] width 60 height 9
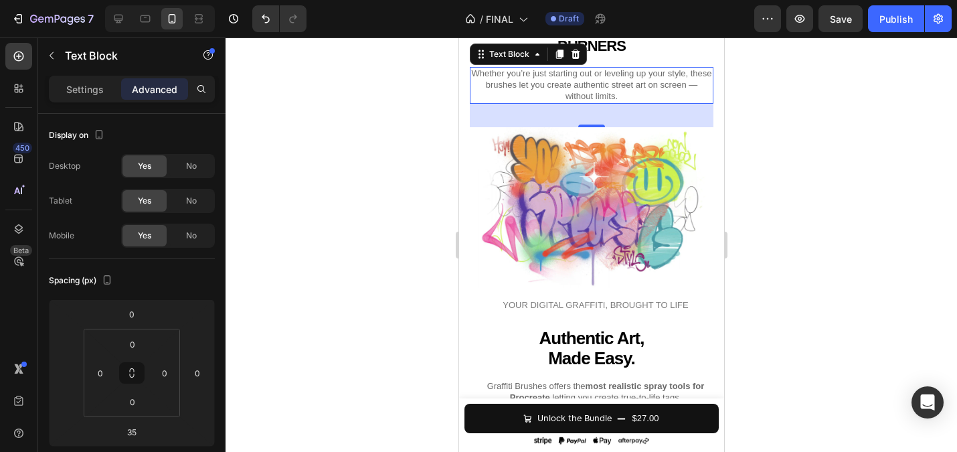
click at [413, 292] on div at bounding box center [591, 244] width 731 height 414
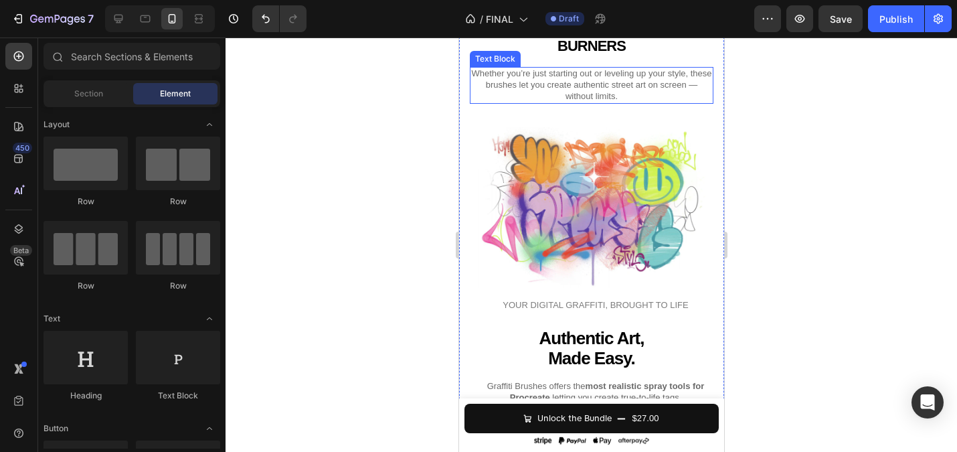
click at [593, 101] on span "Whether you’re just starting out or leveling up your style, these brushes let y…" at bounding box center [590, 84] width 240 height 33
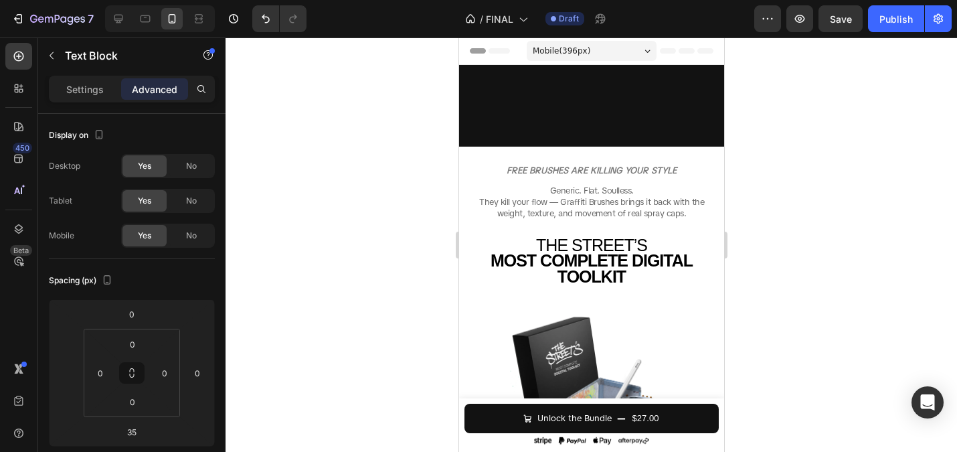
scroll to position [1886, 0]
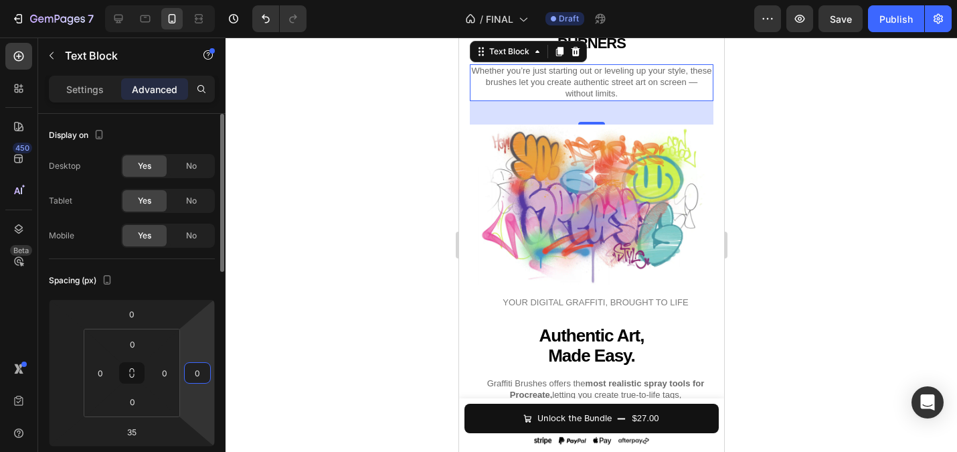
click at [199, 375] on input "0" at bounding box center [197, 373] width 20 height 20
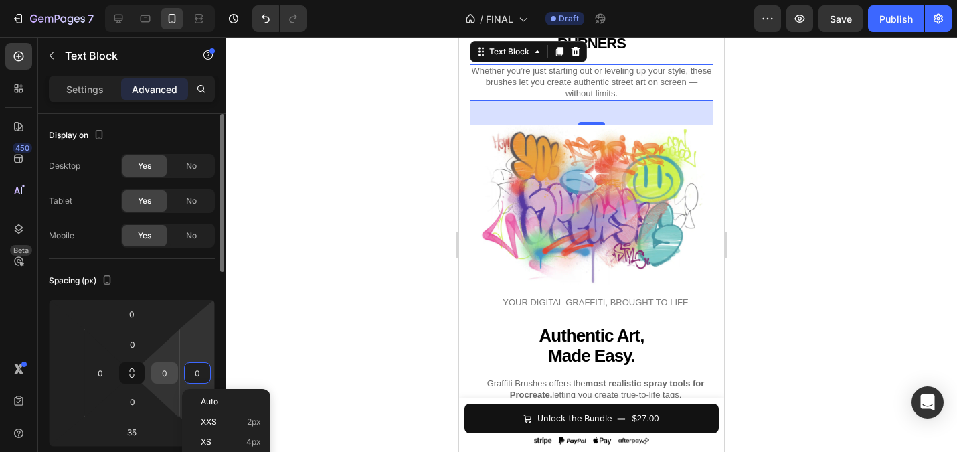
click at [169, 373] on input "0" at bounding box center [165, 373] width 20 height 20
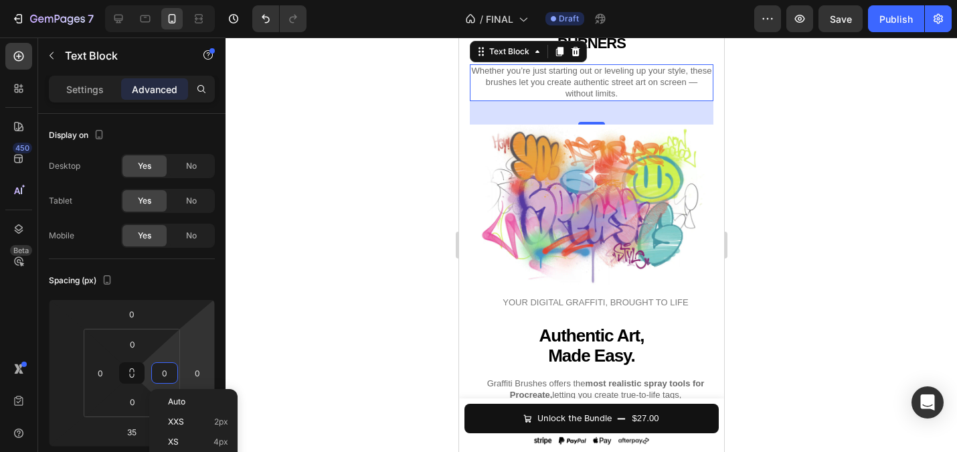
click at [327, 322] on div at bounding box center [591, 244] width 731 height 414
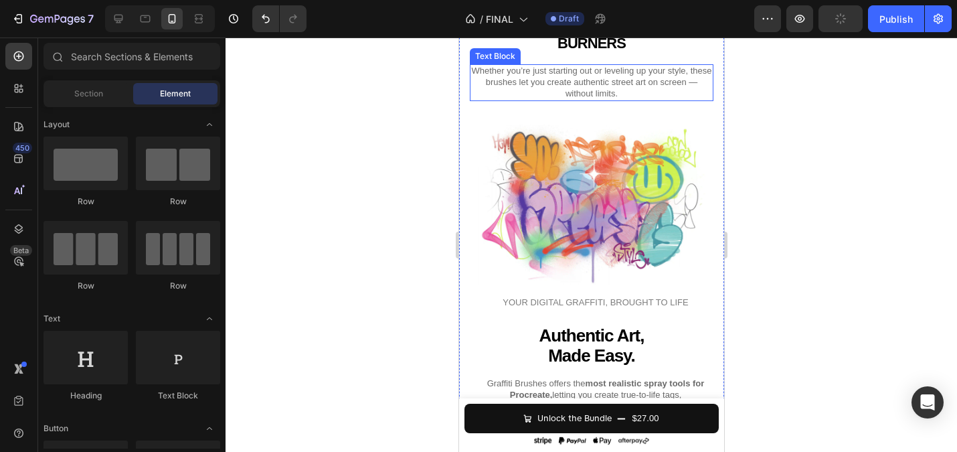
click at [510, 100] on p "Whether you’re just starting out or leveling up your style, these brushes let y…" at bounding box center [590, 83] width 241 height 34
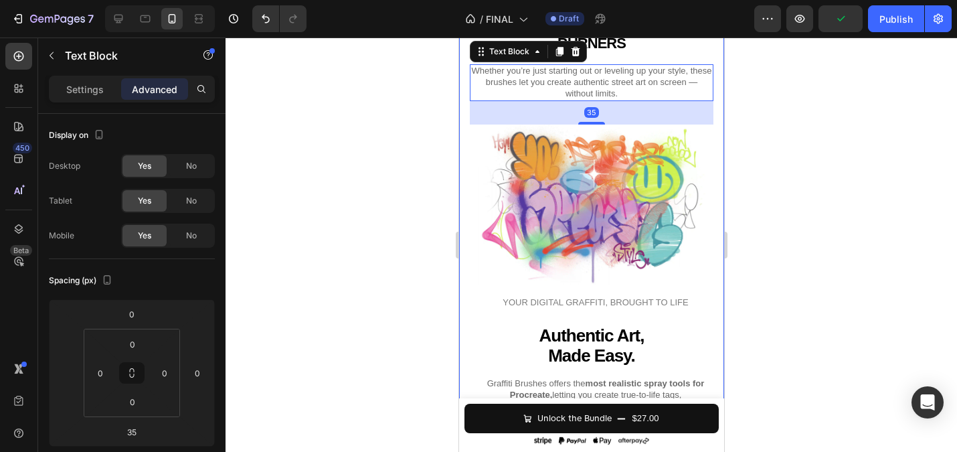
click at [704, 215] on div "FROM FIRST TAGS TO FULL BURNERS Heading Whether you’re just starting out or lev…" at bounding box center [590, 247] width 265 height 492
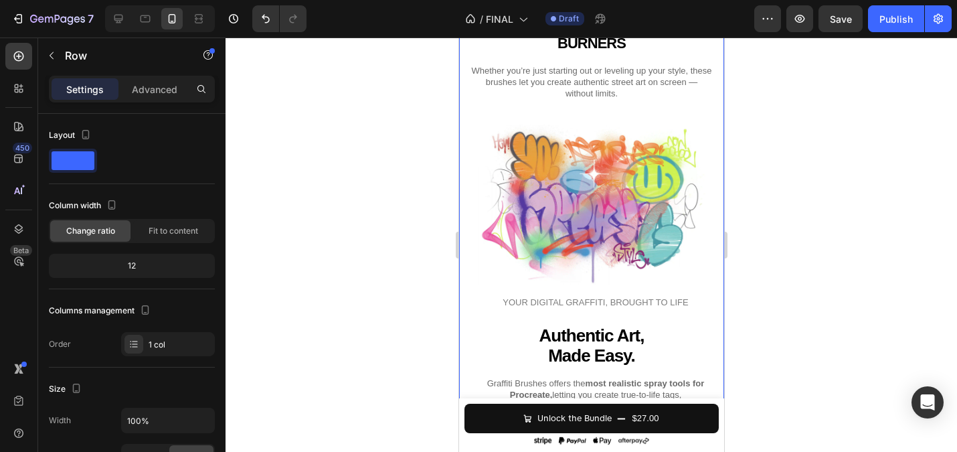
click at [792, 281] on div at bounding box center [591, 244] width 731 height 414
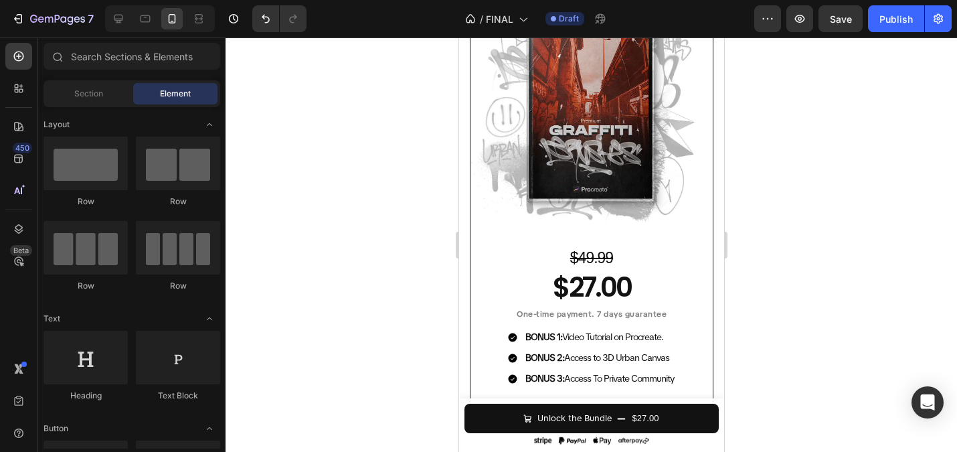
scroll to position [4040, 0]
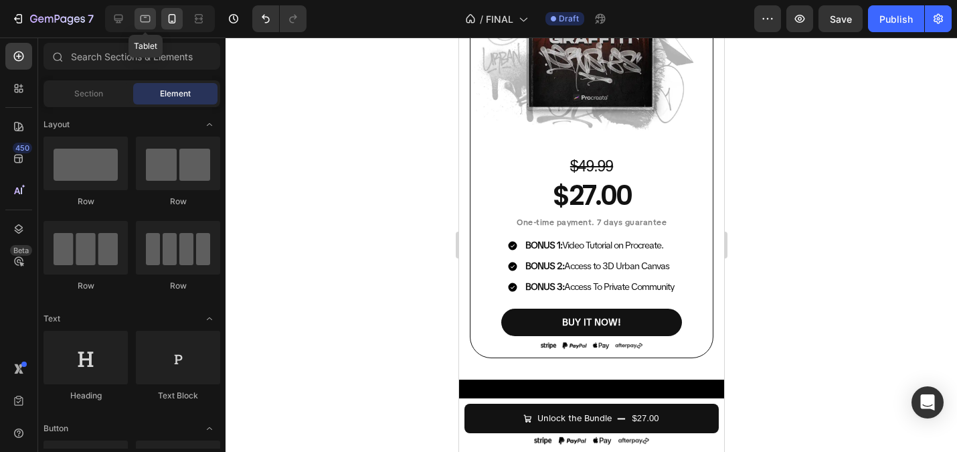
click at [147, 17] on icon at bounding box center [145, 18] width 13 height 13
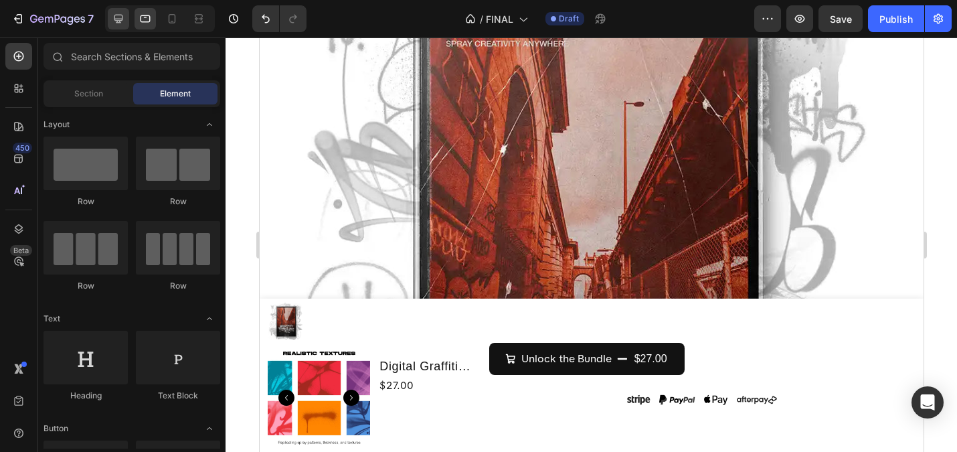
click at [120, 15] on icon at bounding box center [118, 18] width 13 height 13
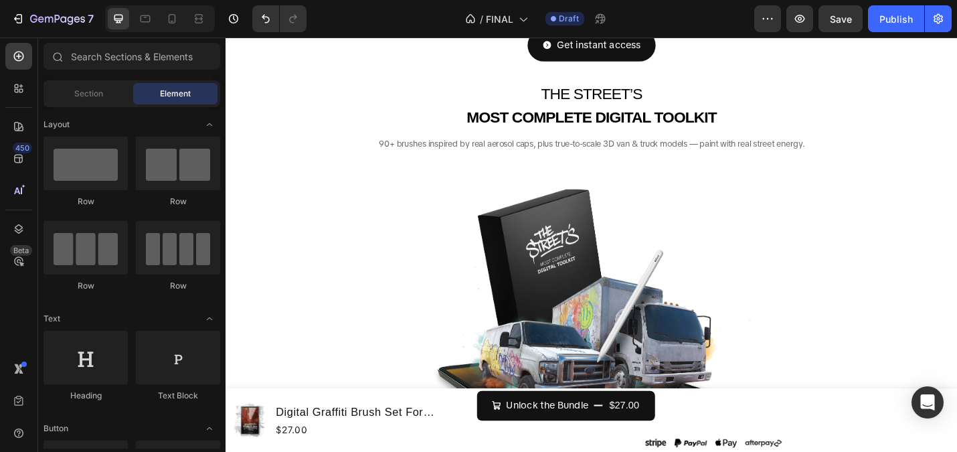
scroll to position [357, 0]
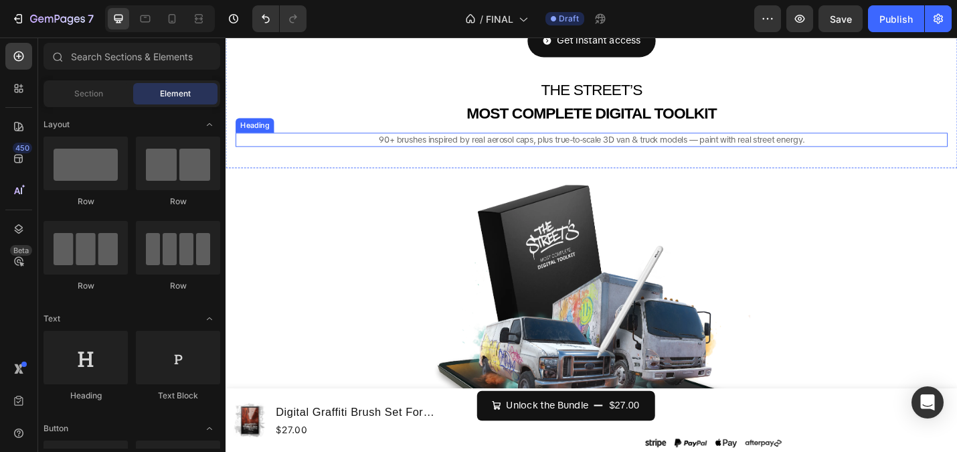
click at [549, 148] on span "90+ brushes inspired by real aerosol caps, plus true-to-scale 3D van & truck mo…" at bounding box center [626, 149] width 467 height 12
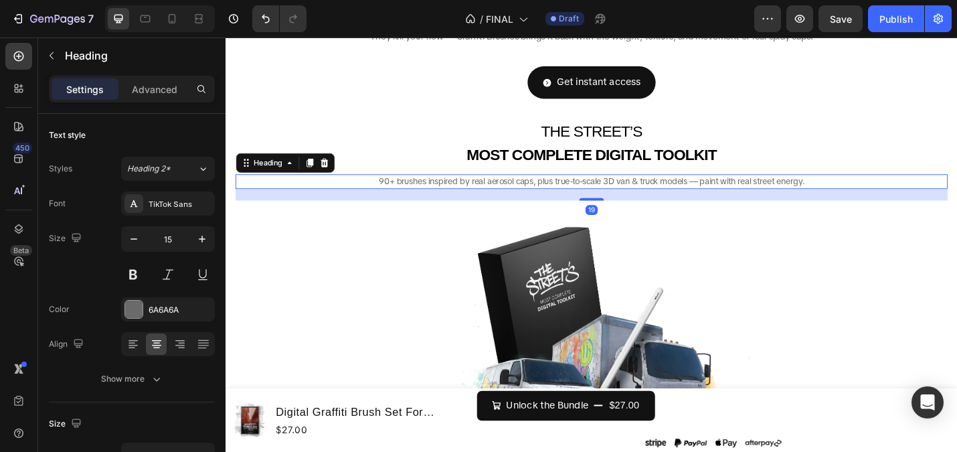
scroll to position [129, 0]
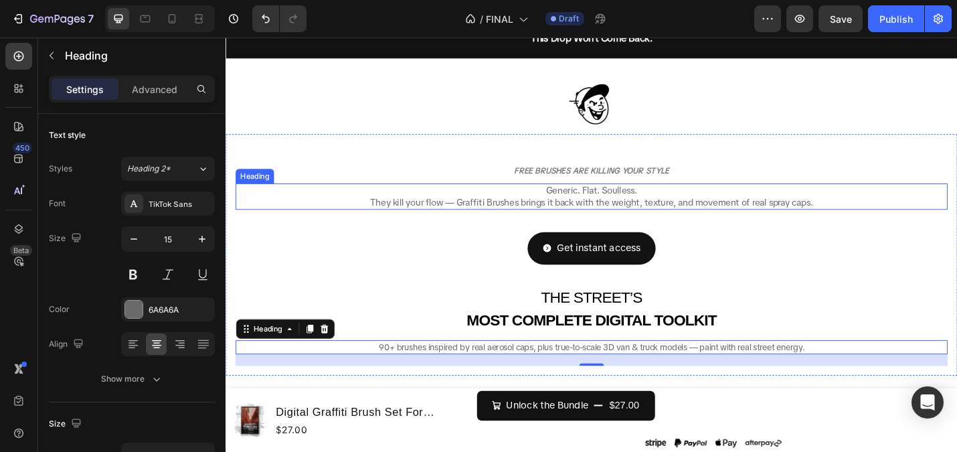
click at [505, 213] on span "They kill your flow — Graffiti Brushes brings it back with the weight, texture,…" at bounding box center [627, 217] width 486 height 13
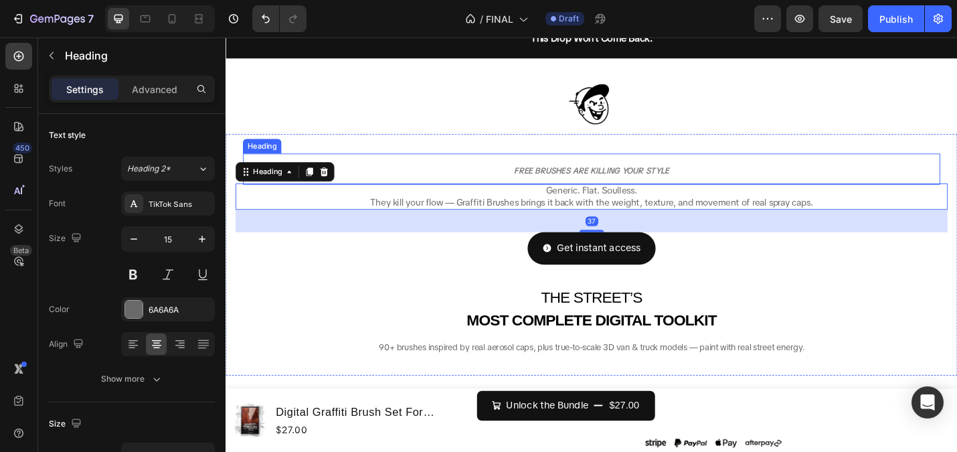
click at [565, 179] on strong "FREE BRUSHES ARE KILLING YOUR STYLE" at bounding box center [627, 183] width 170 height 11
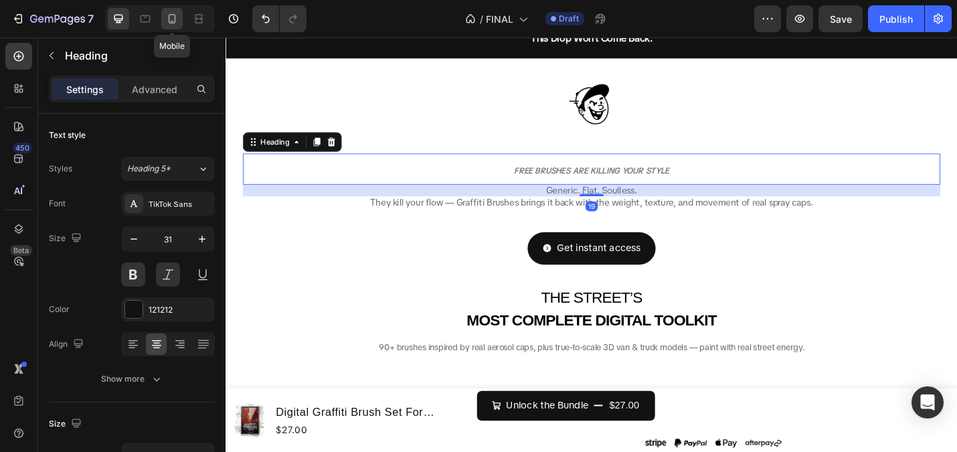
click at [167, 22] on icon at bounding box center [171, 18] width 13 height 13
type input "14"
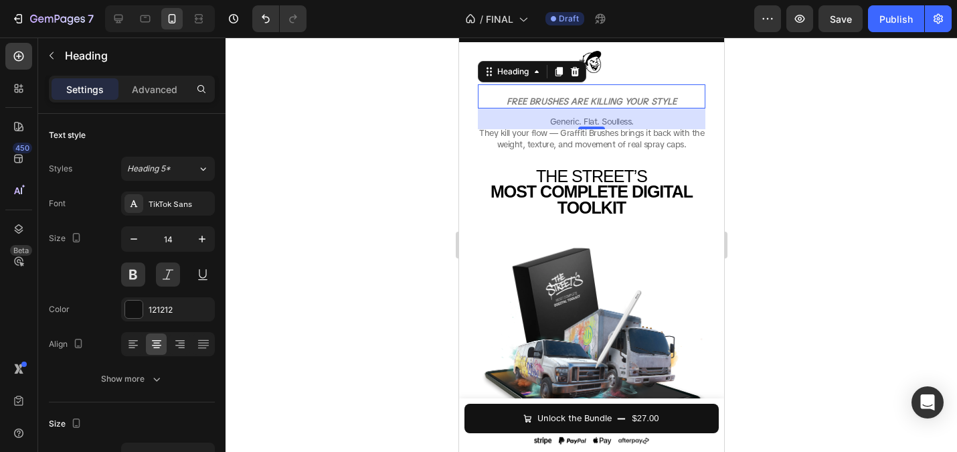
scroll to position [100, 0]
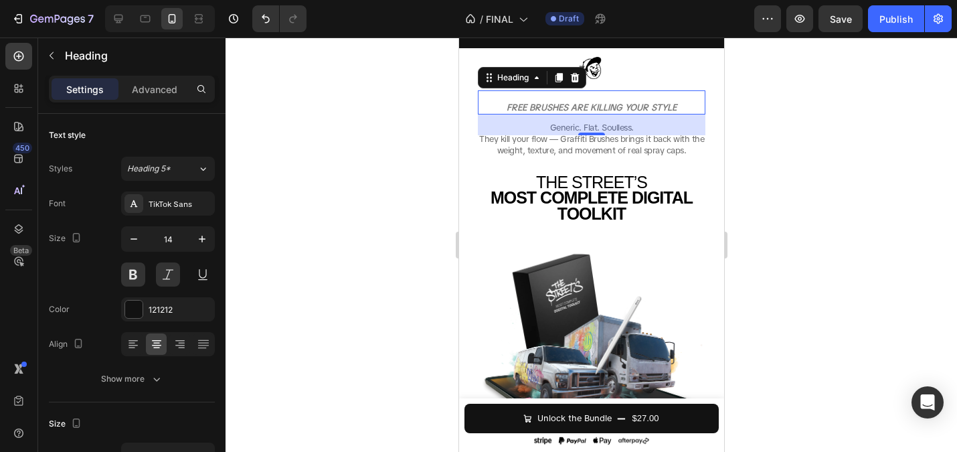
click at [373, 176] on div at bounding box center [591, 244] width 731 height 414
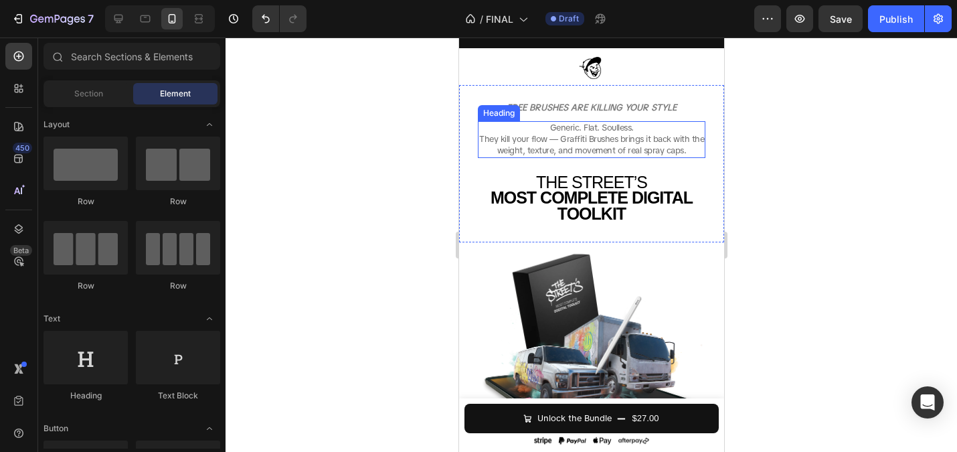
click at [584, 145] on span "They kill your flow — Graffiti Brushes brings it back with the weight, texture,…" at bounding box center [590, 144] width 225 height 23
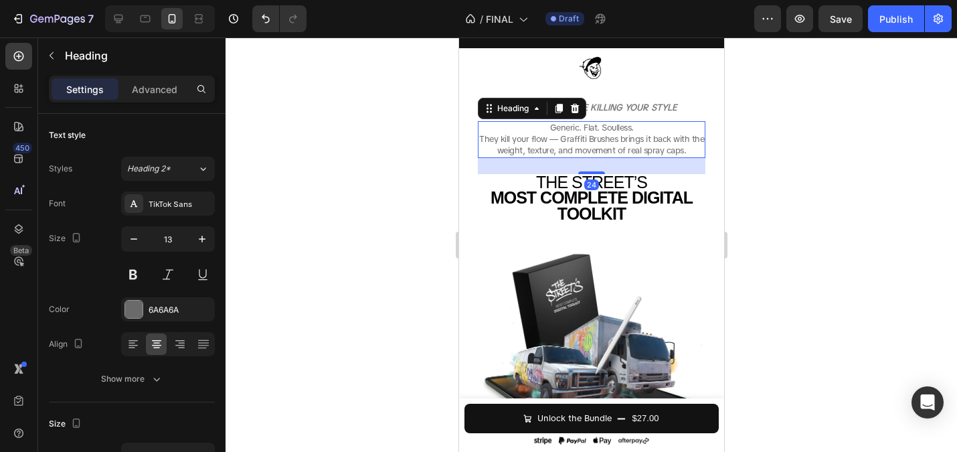
click at [341, 213] on div at bounding box center [591, 244] width 731 height 414
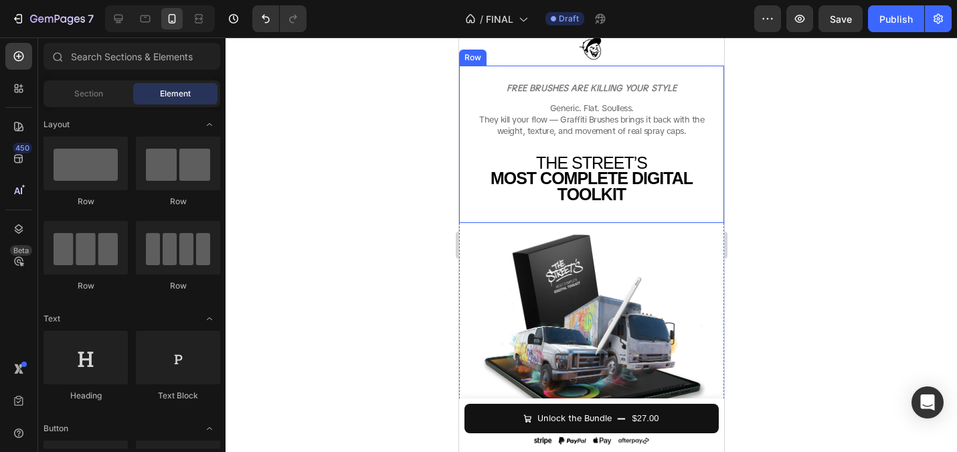
scroll to position [118, 0]
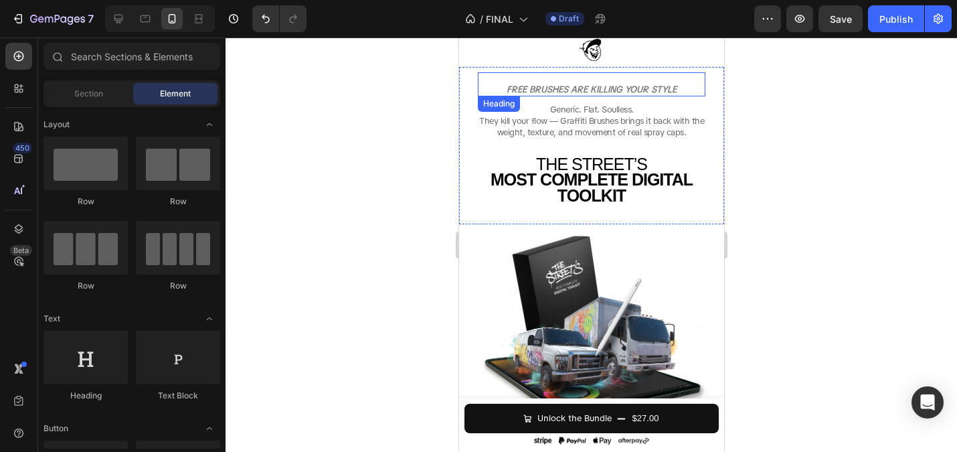
click at [577, 90] on strong "FREE BRUSHES ARE KILLING YOUR STYLE" at bounding box center [591, 89] width 170 height 11
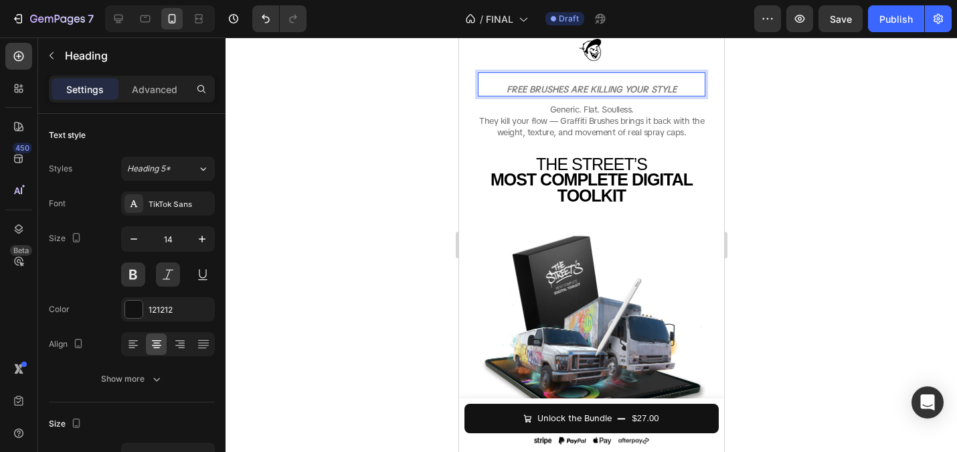
click at [575, 90] on strong "FREE BRUSHES ARE KILLING YOUR STYLE" at bounding box center [591, 89] width 170 height 11
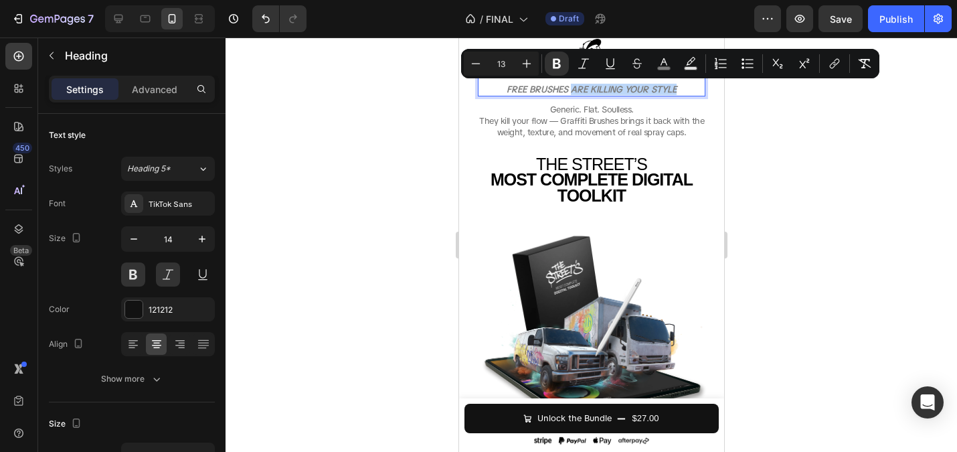
drag, startPoint x: 571, startPoint y: 88, endPoint x: 695, endPoint y: 95, distance: 123.3
click at [695, 95] on h2 "FREE BRUSHES ARE KILLING YOUR STYLE" at bounding box center [591, 89] width 228 height 13
click at [382, 118] on div at bounding box center [591, 244] width 731 height 414
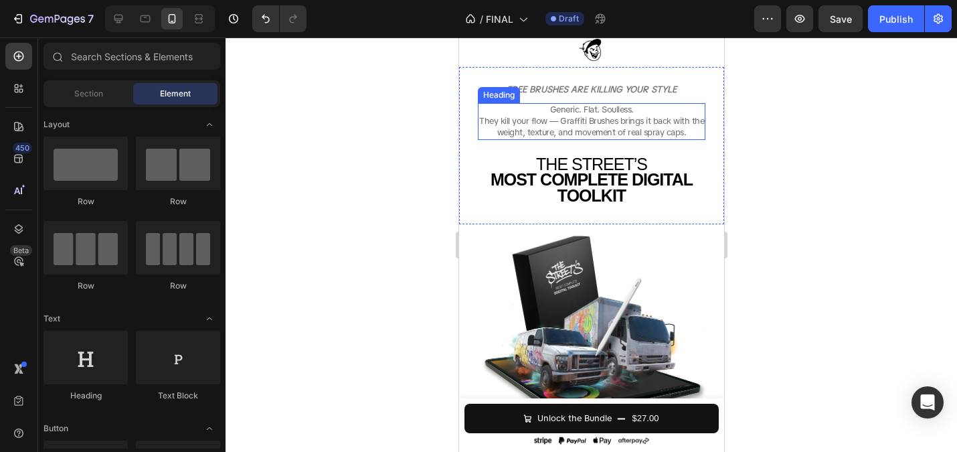
click at [563, 119] on span "They kill your flow — Graffiti Brushes brings it back with the weight, texture,…" at bounding box center [590, 126] width 225 height 23
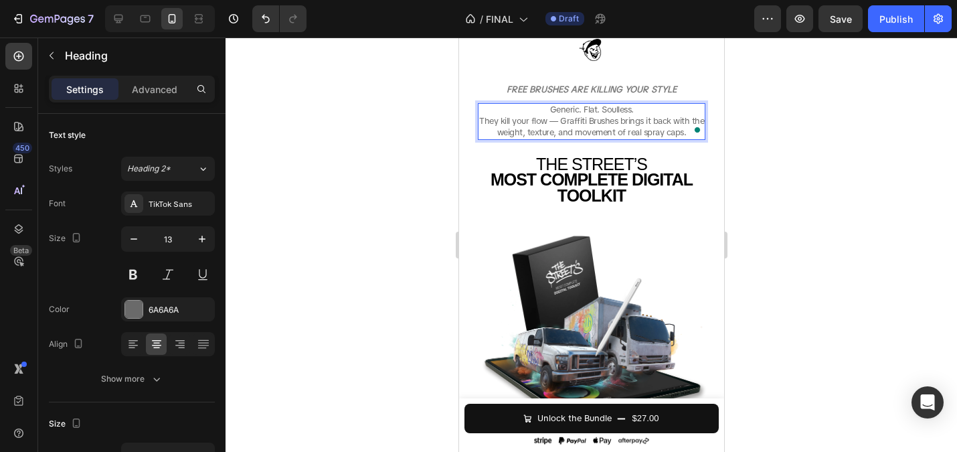
click at [563, 119] on span "They kill your flow — Graffiti Brushes brings it back with the weight, texture,…" at bounding box center [590, 126] width 225 height 23
drag, startPoint x: 559, startPoint y: 118, endPoint x: 581, endPoint y: 120, distance: 21.5
click at [581, 120] on span "They kill your flow — Graffiti Brushes brings it back with the weight, texture,…" at bounding box center [590, 126] width 225 height 23
click at [588, 120] on span "They kill your flow — Graffiti Brushes brings it back with the weight, texture,…" at bounding box center [590, 126] width 225 height 23
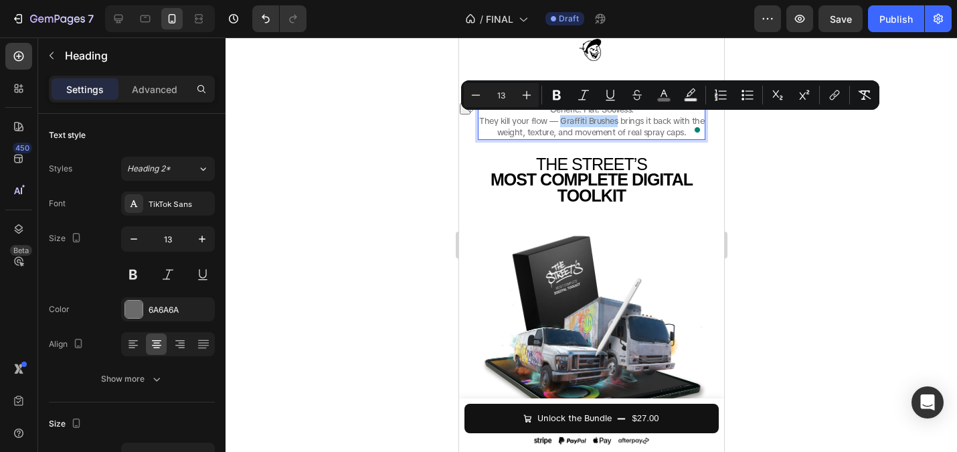
drag, startPoint x: 618, startPoint y: 122, endPoint x: 560, endPoint y: 119, distance: 57.6
click at [560, 119] on span "They kill your flow — Graffiti Brushes brings it back with the weight, texture,…" at bounding box center [590, 126] width 225 height 23
click at [658, 96] on icon "Editor contextual toolbar" at bounding box center [663, 94] width 13 height 13
type input "6A6A6A"
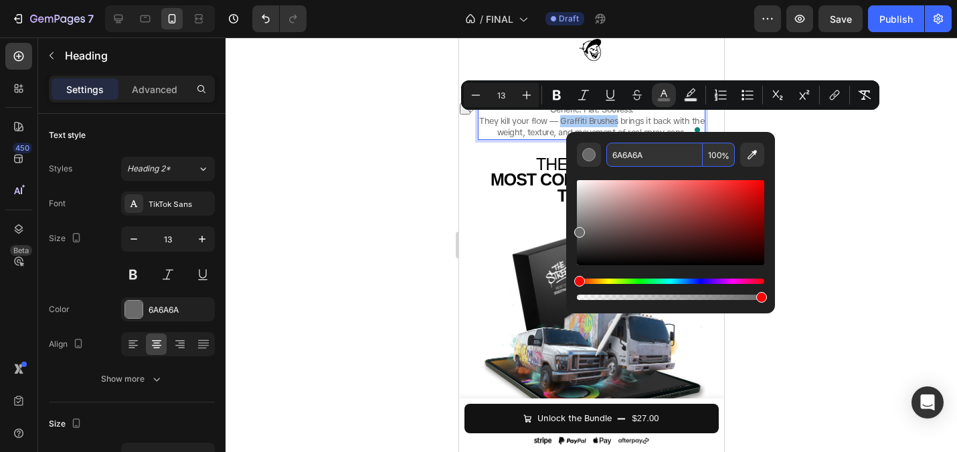
click at [654, 154] on input "6A6A6A" at bounding box center [654, 155] width 96 height 24
type input "121211"
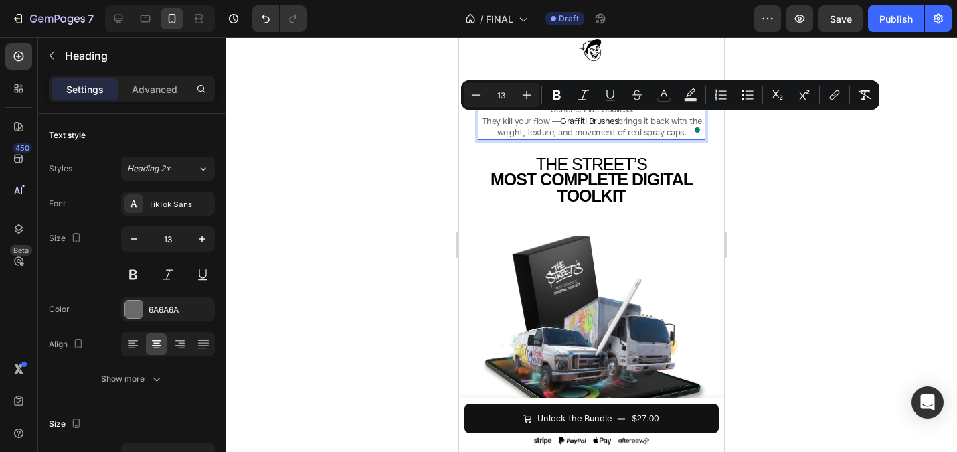
click at [631, 124] on span "brings it back with the weight, texture, and movement of real spray caps." at bounding box center [599, 126] width 205 height 23
click at [325, 162] on div at bounding box center [591, 244] width 731 height 414
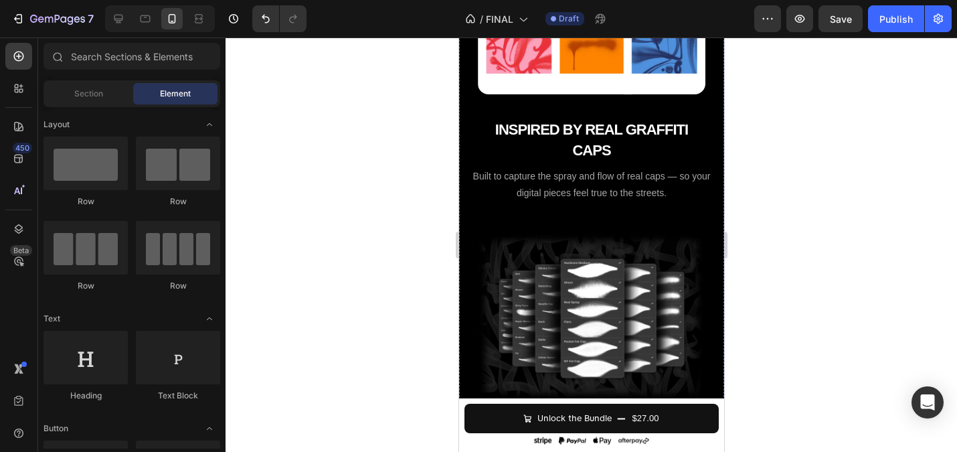
scroll to position [1686, 0]
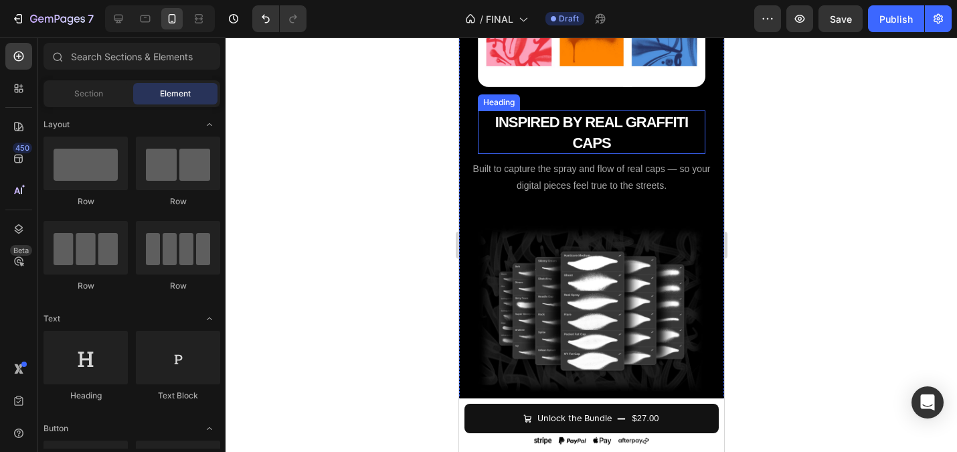
click at [565, 126] on strong "INSPIRED BY REAL GRAFFITI CAPS" at bounding box center [591, 132] width 193 height 37
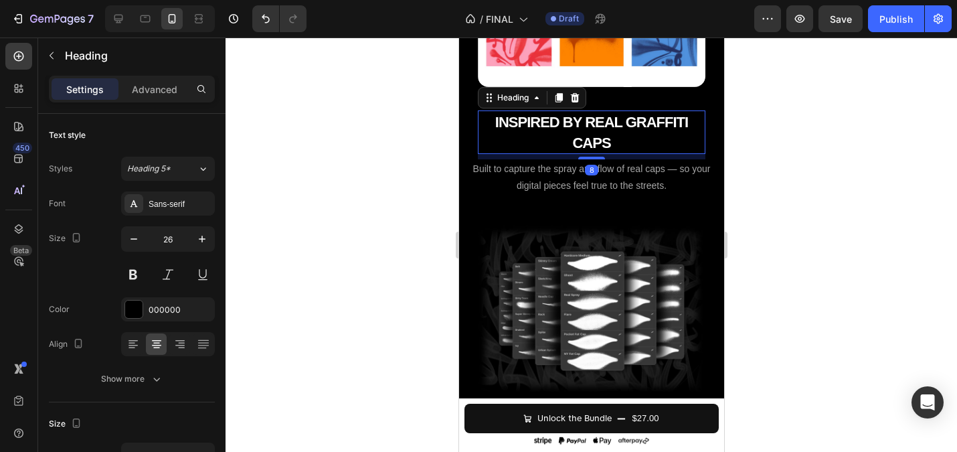
click at [585, 134] on h2 "INSPIRED BY REAL GRAFFITI CAPS" at bounding box center [591, 131] width 228 height 43
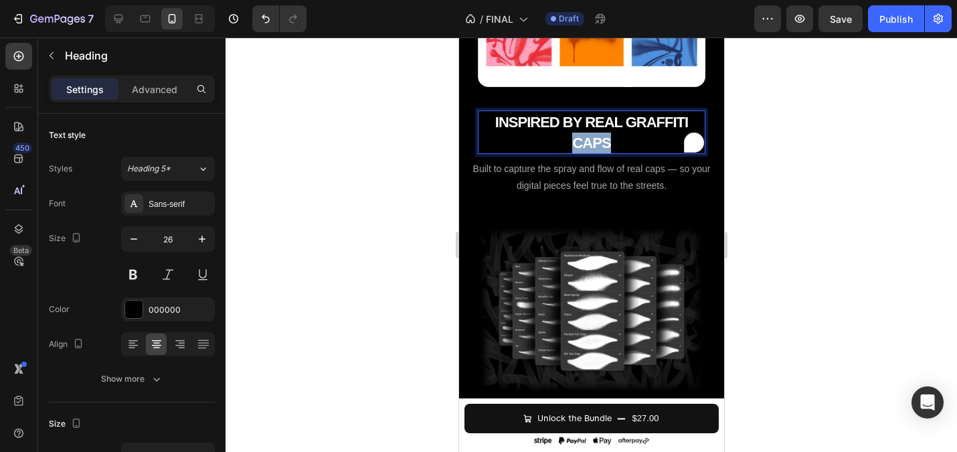
click at [585, 134] on p "INSPIRED BY REAL GRAFFITI CAPS" at bounding box center [590, 132] width 225 height 41
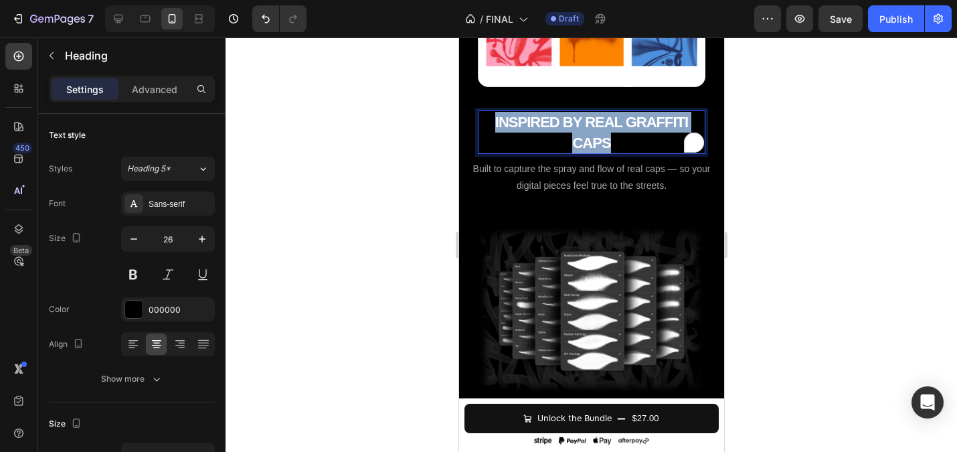
click at [585, 134] on p "INSPIRED BY REAL GRAFFITI CAPS" at bounding box center [590, 132] width 225 height 41
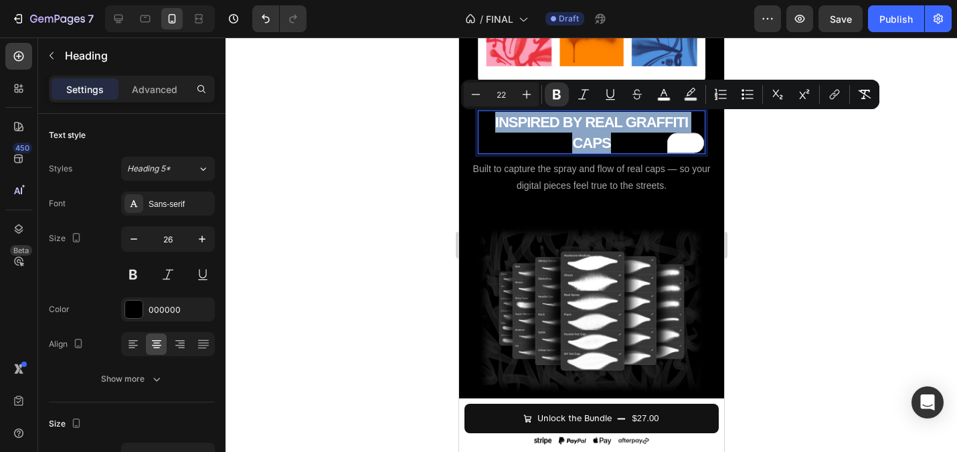
click at [578, 124] on strong "INSPIRED BY REAL GRAFFITI CAPS" at bounding box center [591, 132] width 193 height 37
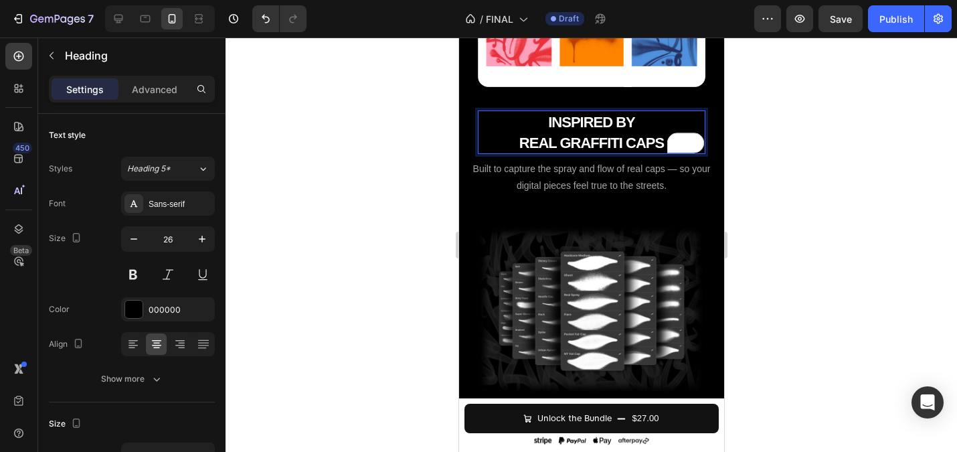
click at [393, 124] on div at bounding box center [591, 244] width 731 height 414
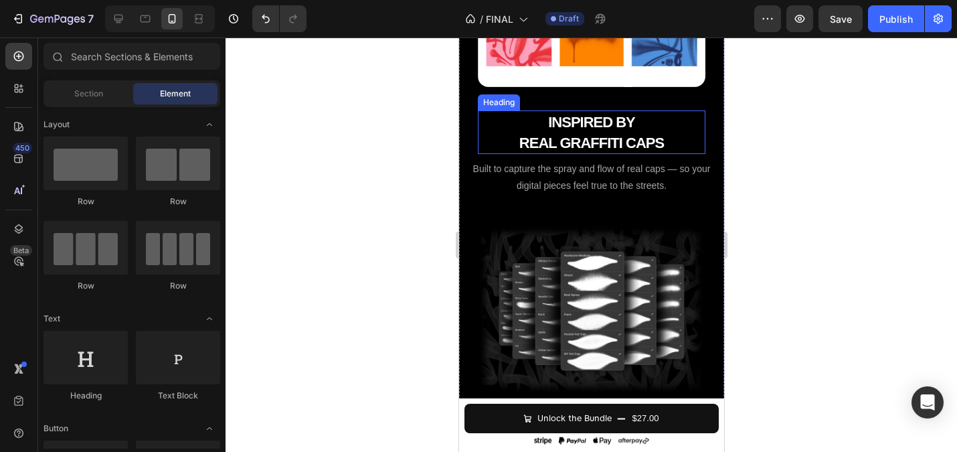
click at [523, 147] on strong "REAL GRAFFITI CAPS" at bounding box center [591, 143] width 145 height 17
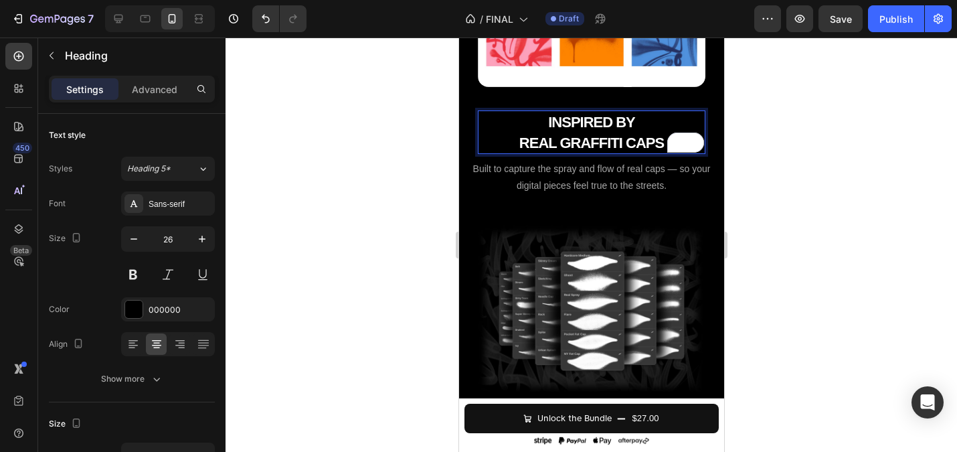
click at [519, 143] on strong "REAL GRAFFITI CAPS" at bounding box center [591, 143] width 145 height 17
click at [349, 143] on div at bounding box center [591, 244] width 731 height 414
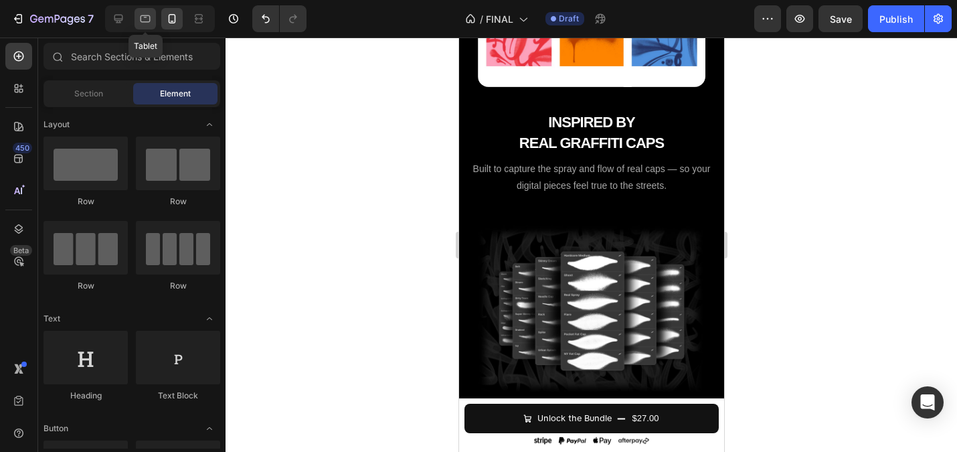
click at [146, 17] on icon at bounding box center [145, 18] width 13 height 13
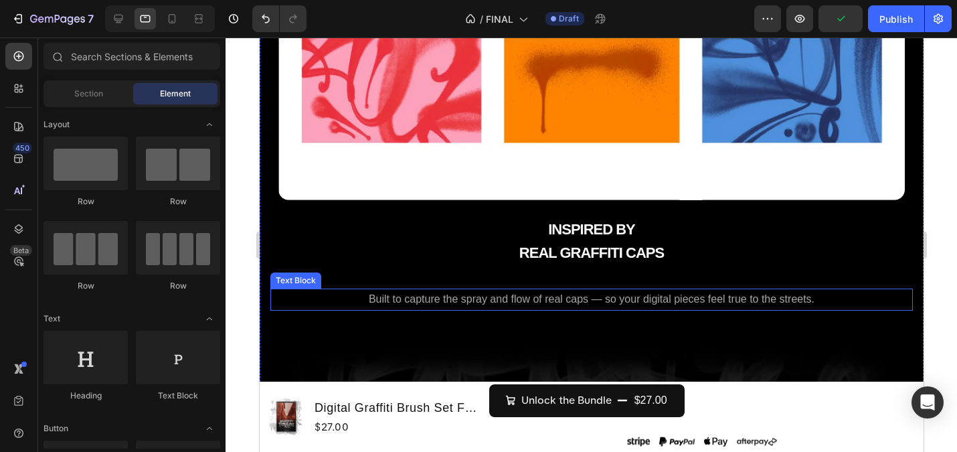
scroll to position [2938, 0]
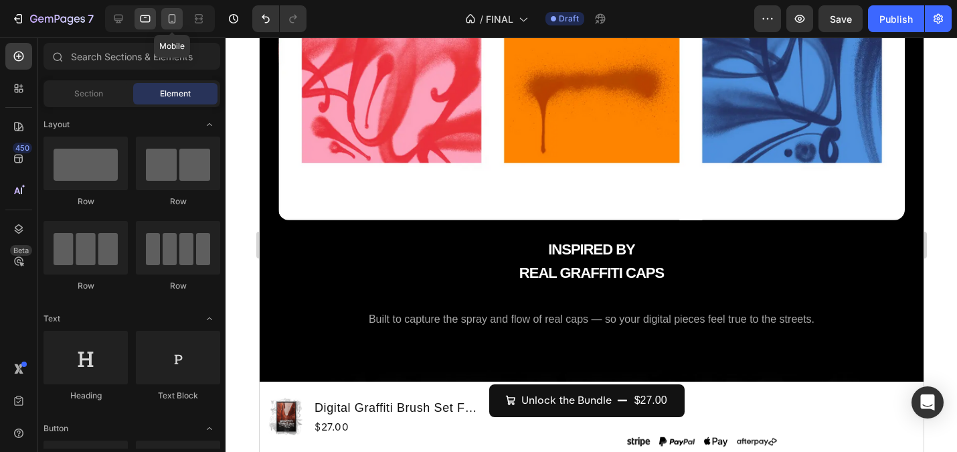
click at [164, 19] on div at bounding box center [171, 18] width 21 height 21
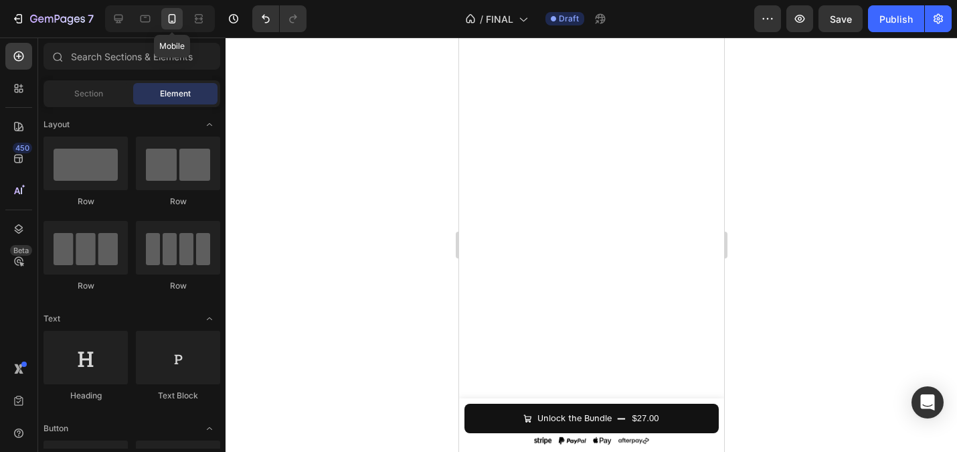
scroll to position [2279, 0]
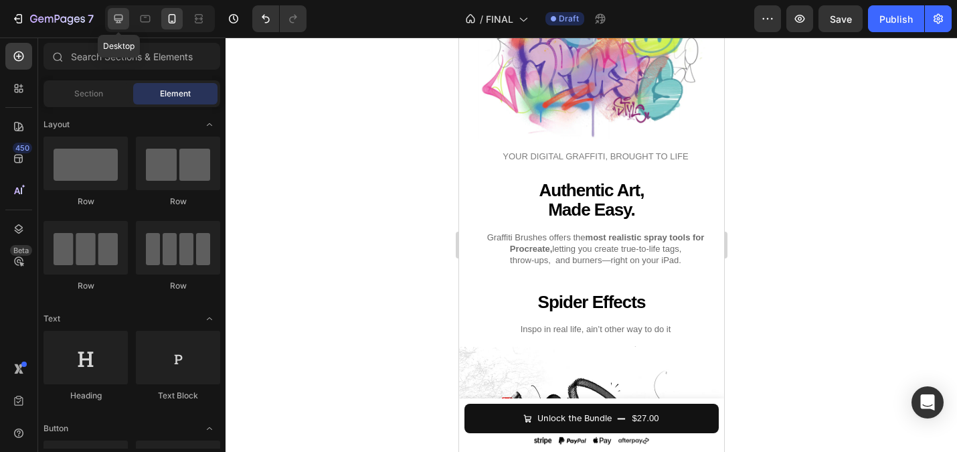
click at [124, 15] on icon at bounding box center [118, 18] width 13 height 13
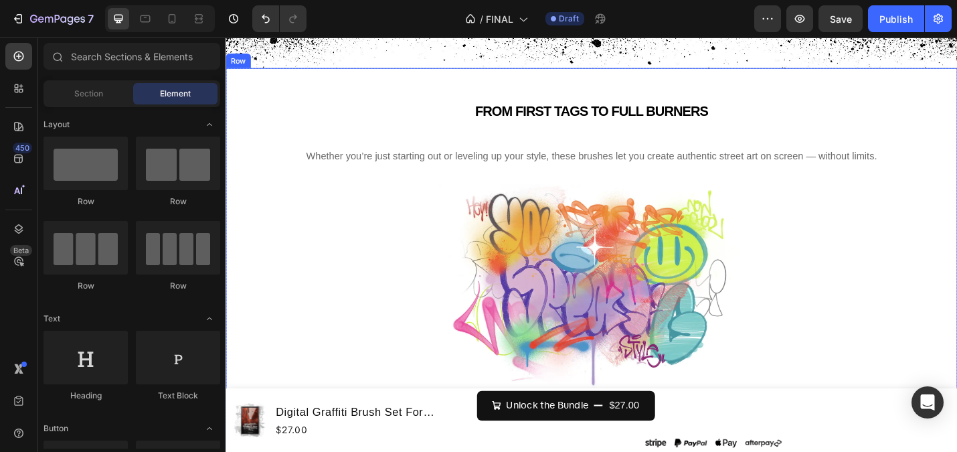
scroll to position [3892, 0]
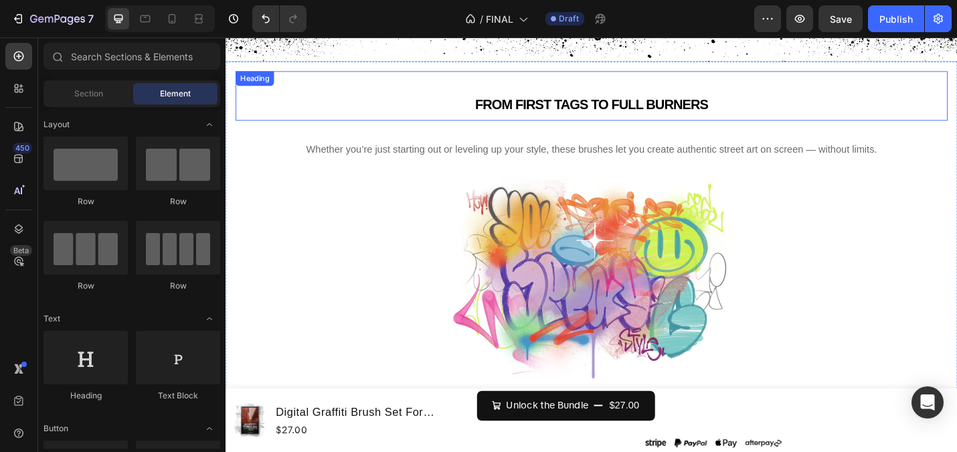
click at [625, 110] on span "FROM FIRST TAGS TO FULL BURNERS" at bounding box center [627, 110] width 256 height 17
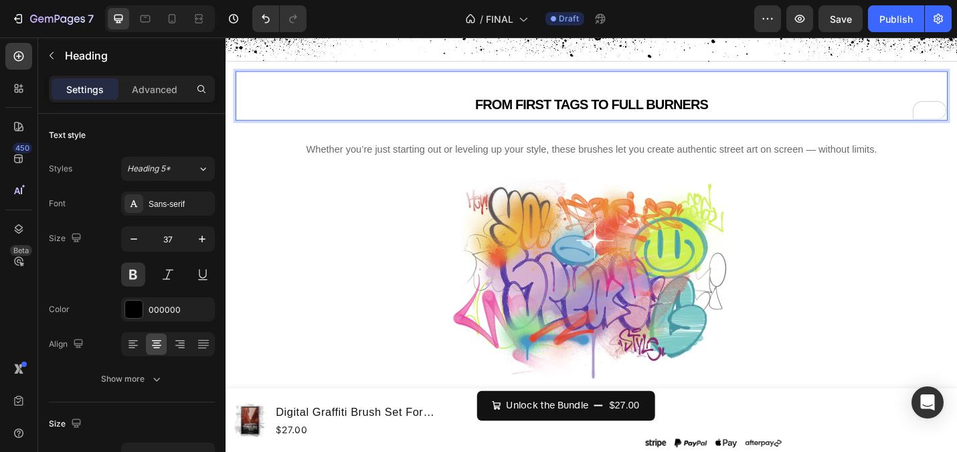
click at [625, 107] on span "FROM FIRST TAGS TO FULL BURNERS" at bounding box center [627, 110] width 256 height 17
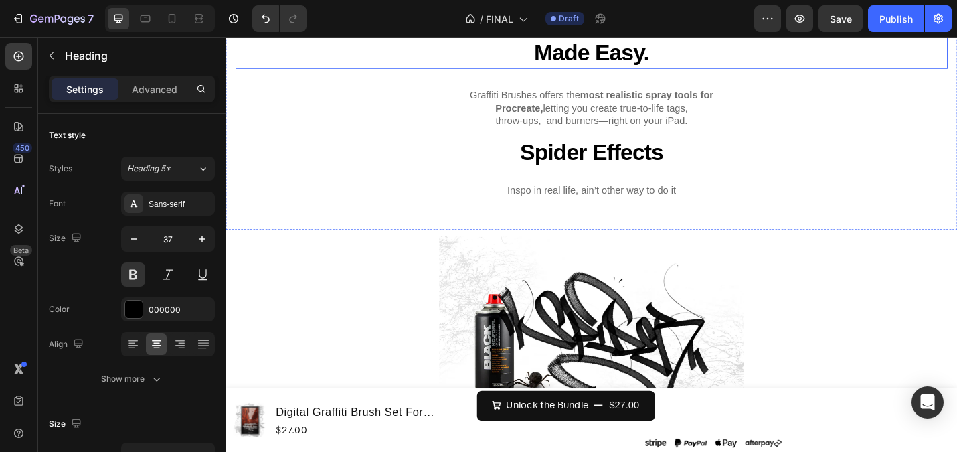
scroll to position [4339, 0]
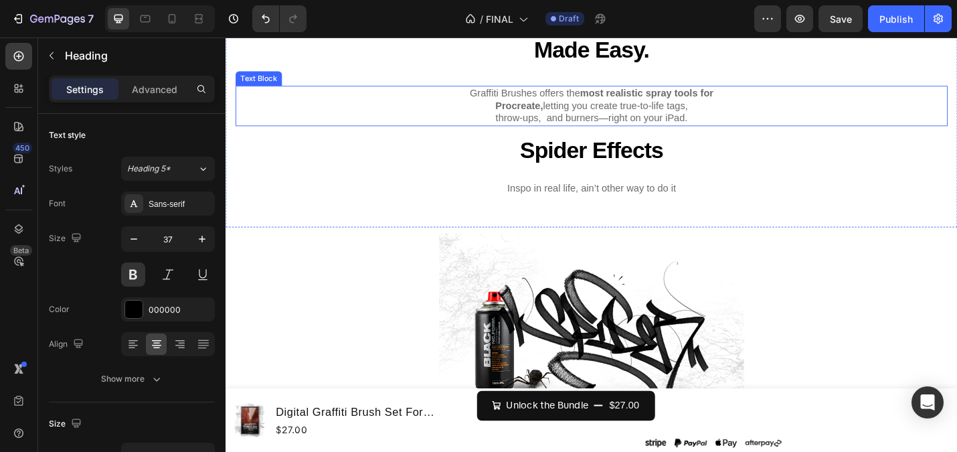
click at [587, 120] on span "throw-ups, and burners—right on your iPad." at bounding box center [627, 125] width 211 height 11
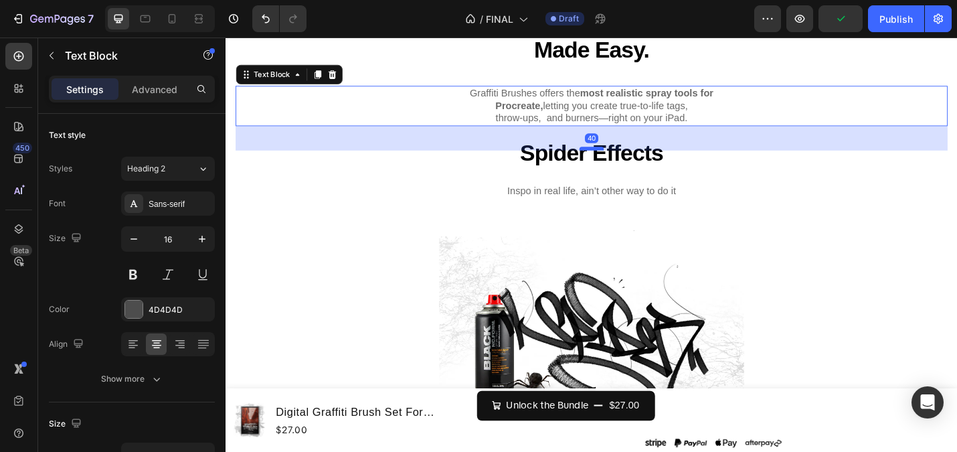
click at [630, 158] on div at bounding box center [627, 159] width 27 height 4
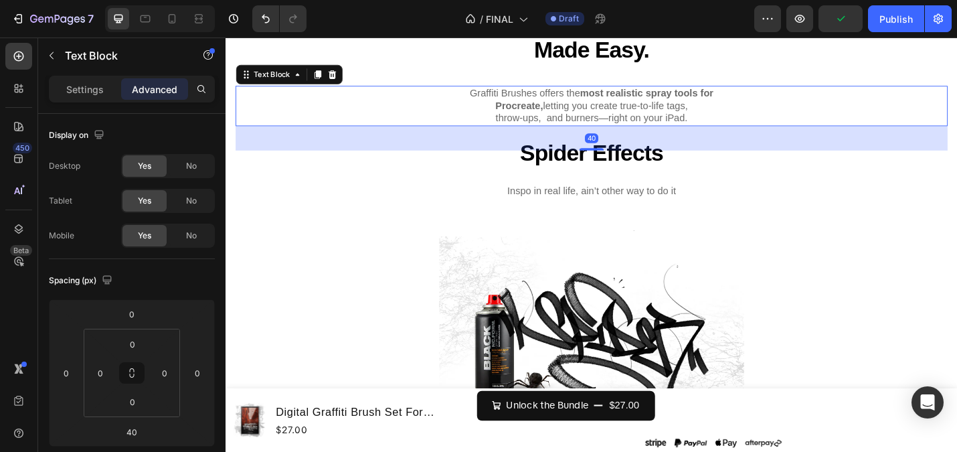
click at [411, 112] on p "Graffiti Brushes offers the most realistic spray tools for Procreate, letting y…" at bounding box center [627, 112] width 779 height 41
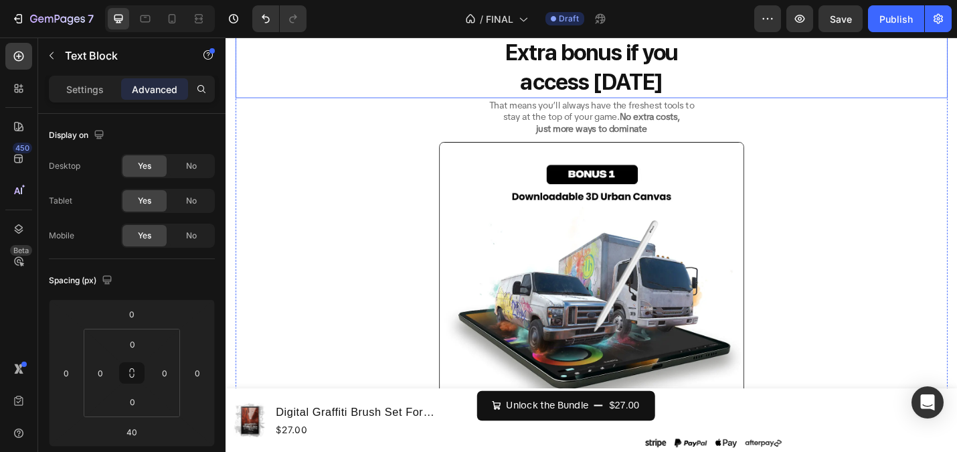
scroll to position [4758, 0]
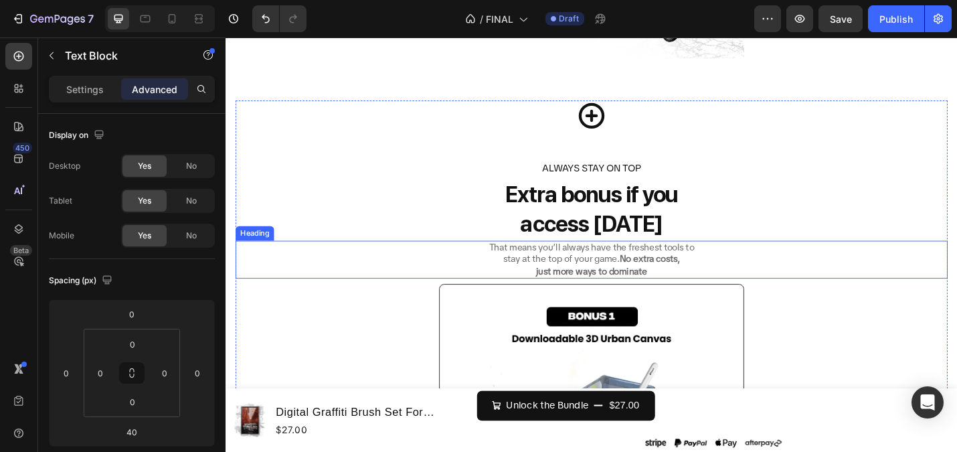
click at [637, 266] on h2 "That means you’ll always have the freshest tools to stay at the top of your gam…" at bounding box center [627, 281] width 782 height 42
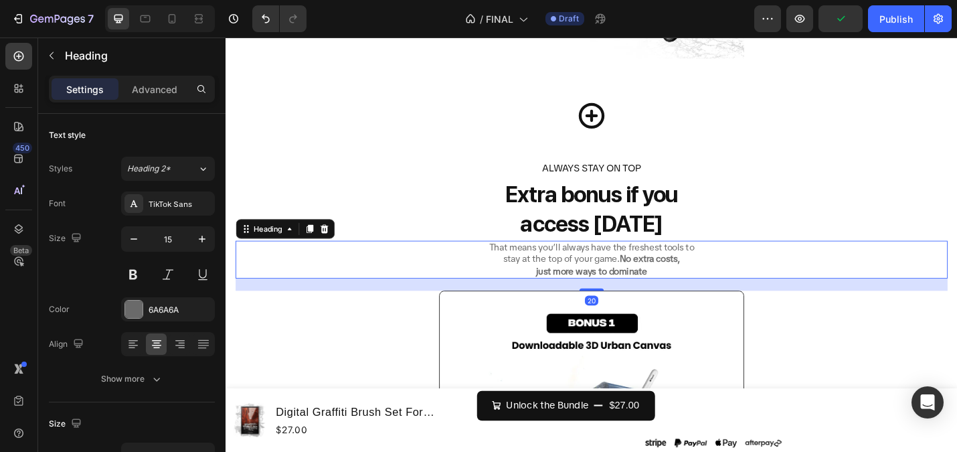
drag, startPoint x: 627, startPoint y: 304, endPoint x: 610, endPoint y: 277, distance: 32.1
click at [628, 312] on div at bounding box center [627, 313] width 27 height 3
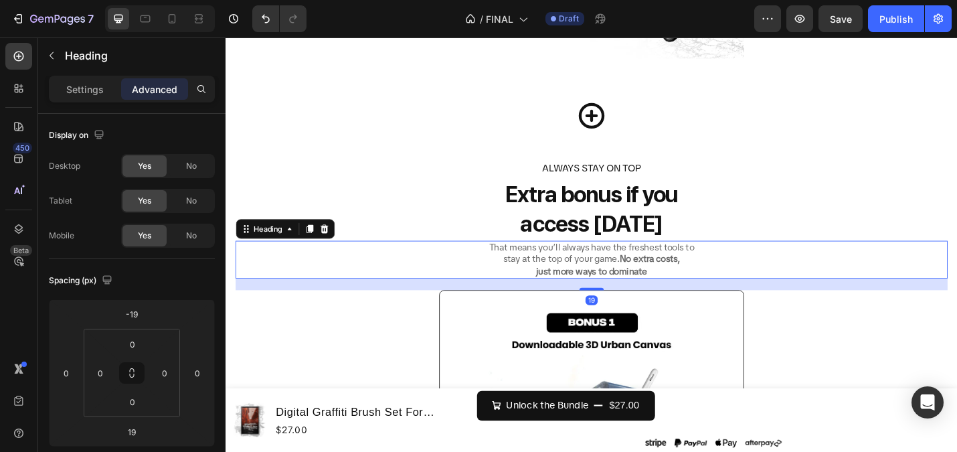
click at [609, 274] on h2 "That means you’ll always have the freshest tools to stay at the top of your gam…" at bounding box center [627, 281] width 782 height 42
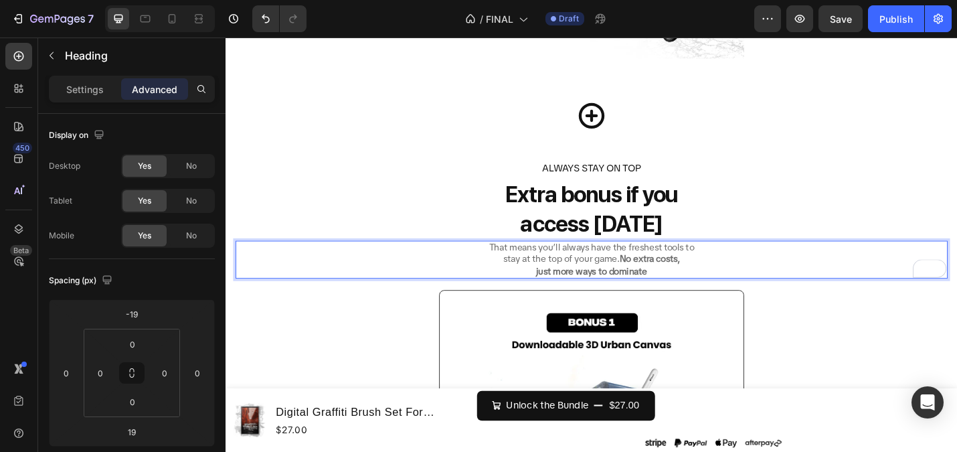
click at [620, 290] on strong "just more ways to dominate" at bounding box center [627, 293] width 122 height 13
click at [630, 269] on p "That means you’ll always have the freshest tools to stay at the top of your gam…" at bounding box center [627, 281] width 779 height 39
click at [673, 276] on strong "No extra costs," at bounding box center [691, 280] width 66 height 13
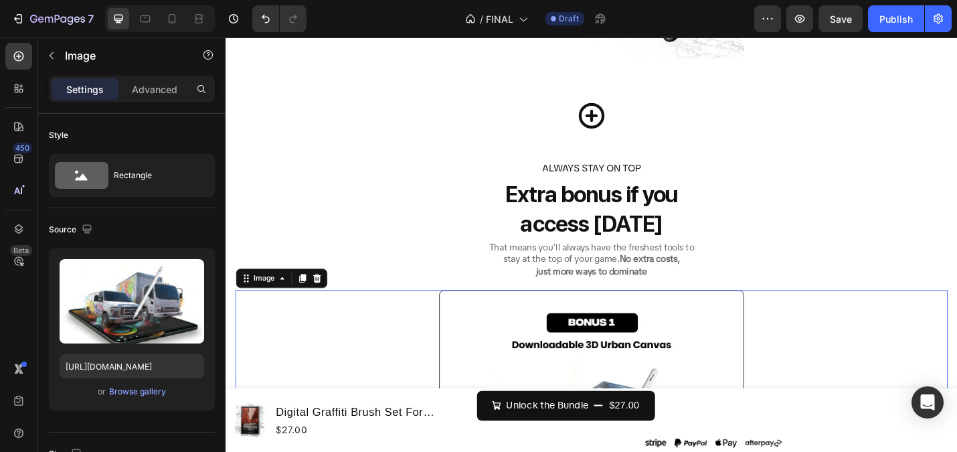
click at [639, 279] on p "That means you’ll always have the freshest tools to stay at the top of your gam…" at bounding box center [627, 281] width 779 height 39
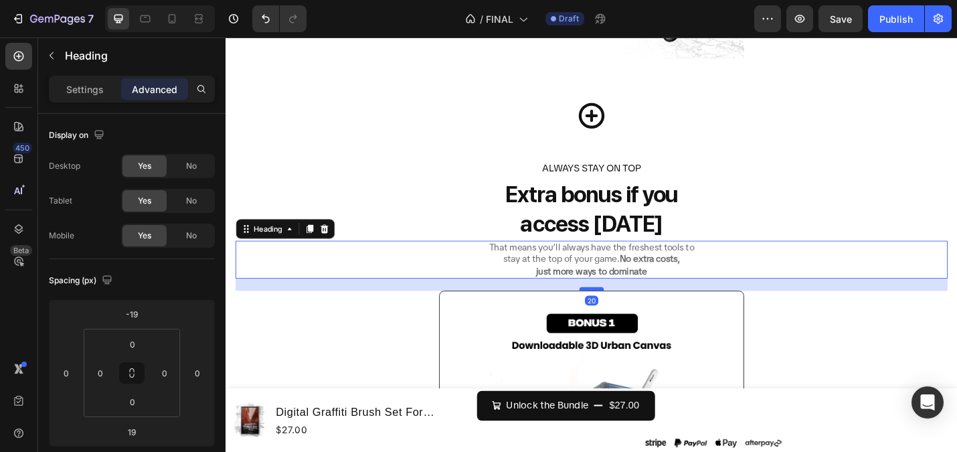
click at [628, 311] on div at bounding box center [627, 313] width 27 height 4
type input "20"
click at [575, 246] on strong "access [DATE]" at bounding box center [627, 241] width 157 height 29
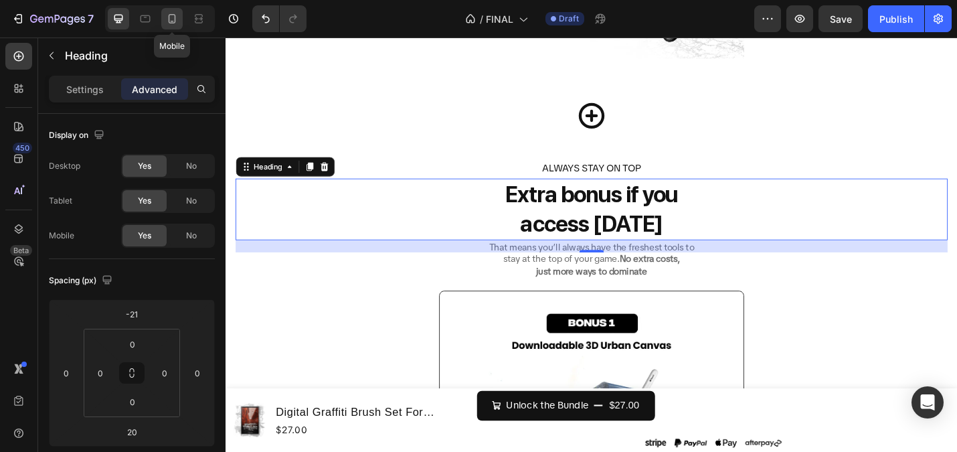
click at [161, 17] on div at bounding box center [171, 18] width 21 height 21
type input "0"
type input "12"
type input "31"
type input "12"
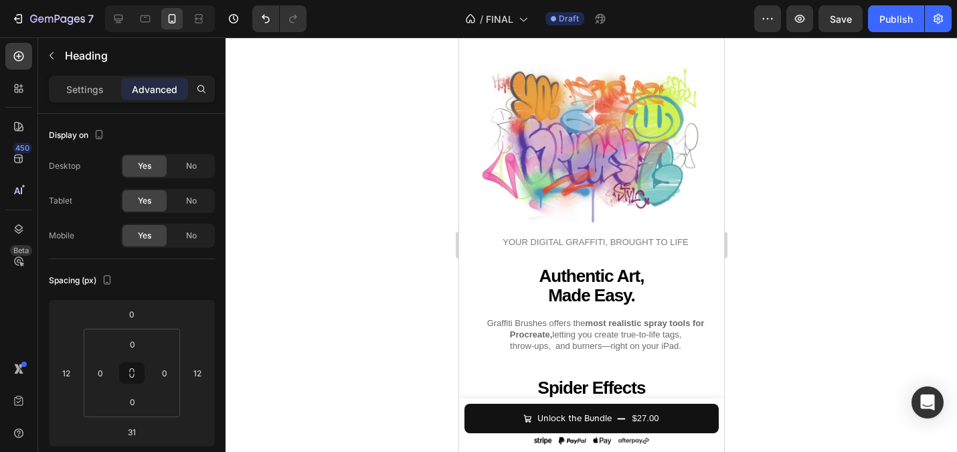
scroll to position [2285, 0]
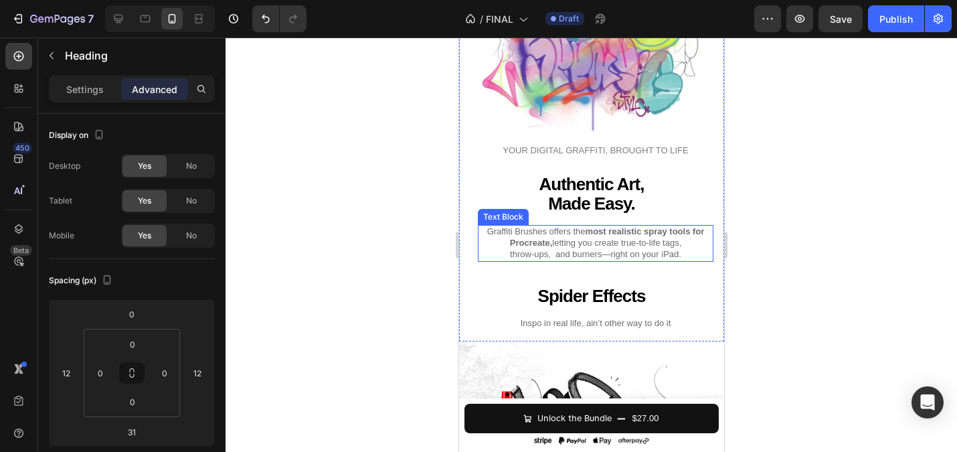
click at [588, 249] on p "Graffiti Brushes offers the most realistic spray tools for Procreate, letting y…" at bounding box center [594, 243] width 233 height 34
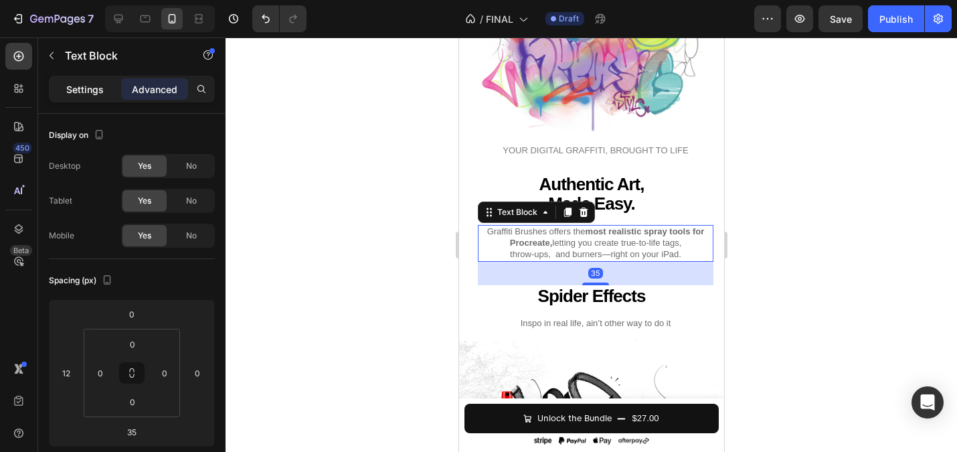
click at [78, 87] on p "Settings" at bounding box center [84, 89] width 37 height 14
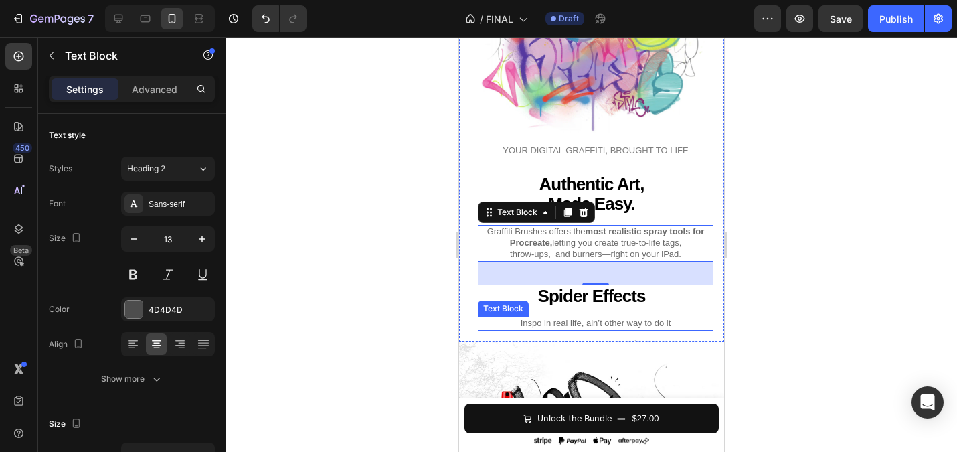
click at [586, 318] on div "Inspo in real life, ain’t other way to do it" at bounding box center [595, 324] width 236 height 14
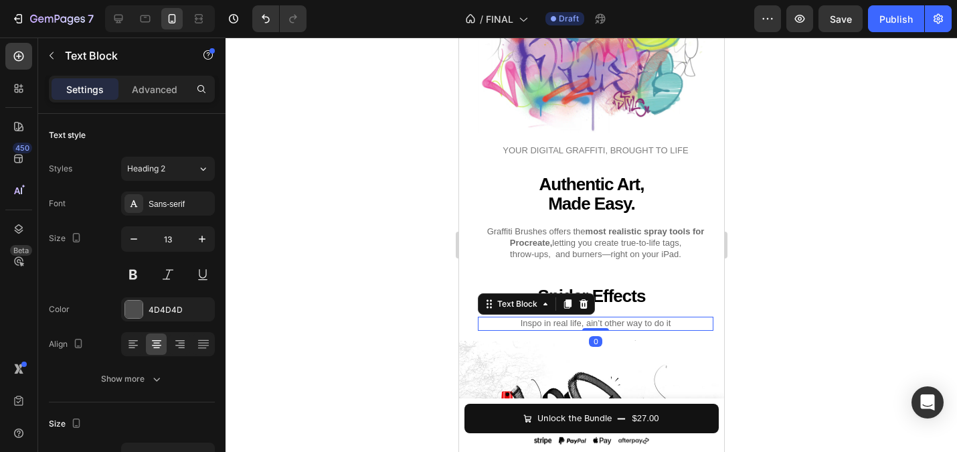
click at [586, 328] on span "Inspo in real life, ain’t other way to do it" at bounding box center [595, 323] width 151 height 10
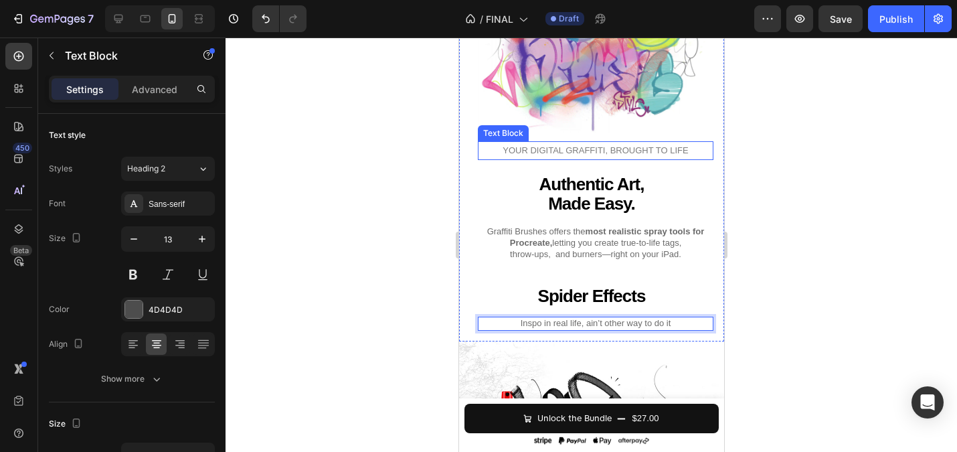
click at [537, 141] on div "FROM FIRST TAGS TO FULL BURNERS Heading Whether you’re just starting out or lev…" at bounding box center [591, 94] width 244 height 471
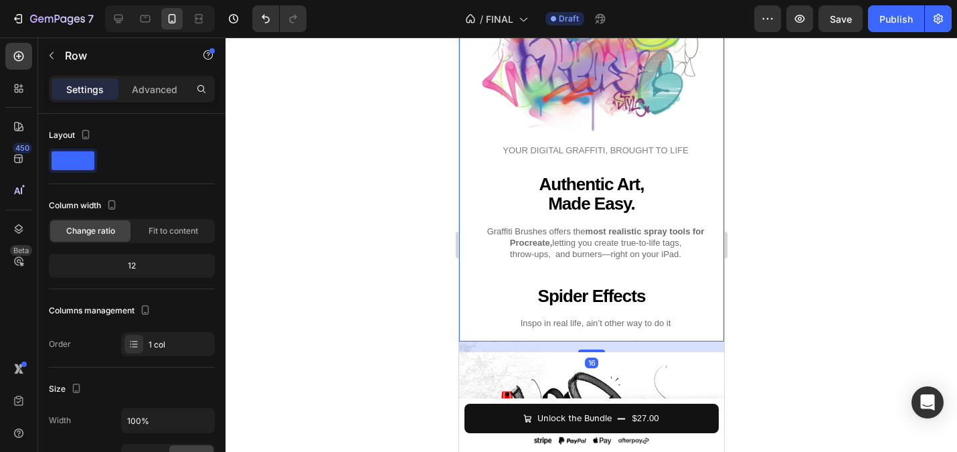
click at [540, 149] on span "YOUR DIGITAL GRAFFITI, BROUGHT TO LIFE" at bounding box center [594, 150] width 185 height 10
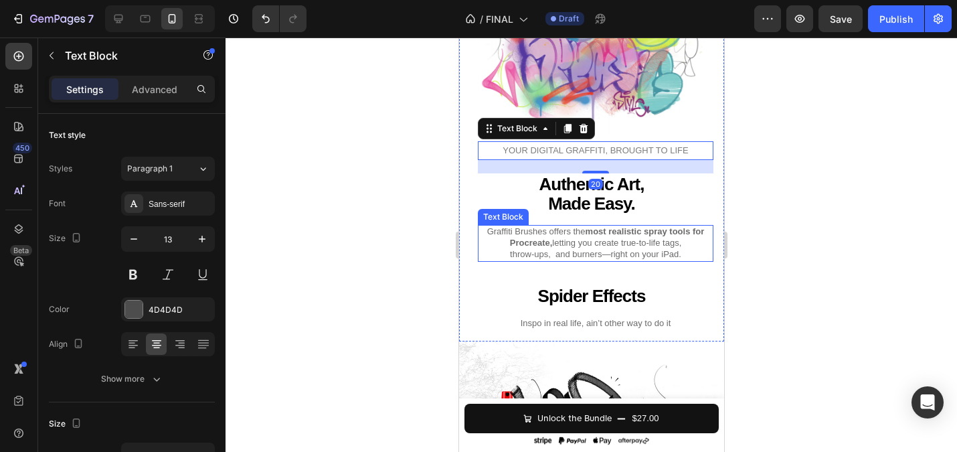
click at [559, 236] on span "Graffiti Brushes offers the most realistic spray tools for" at bounding box center [594, 231] width 217 height 10
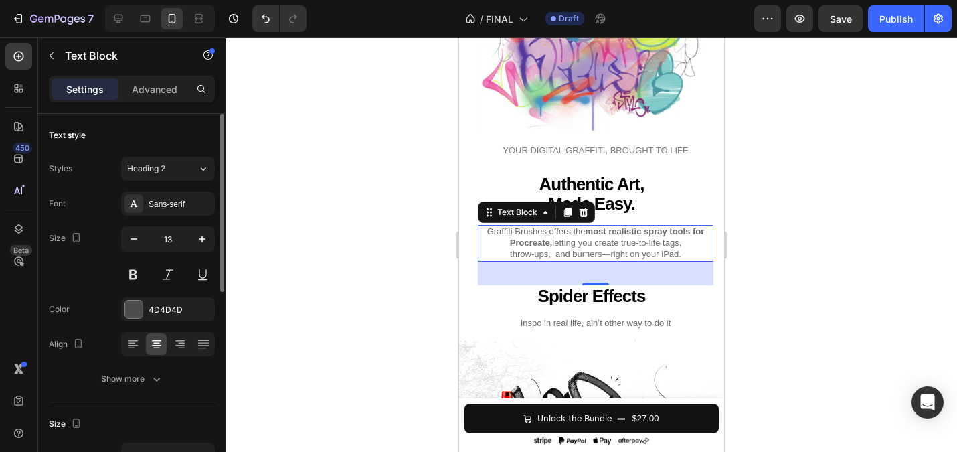
scroll to position [8, 0]
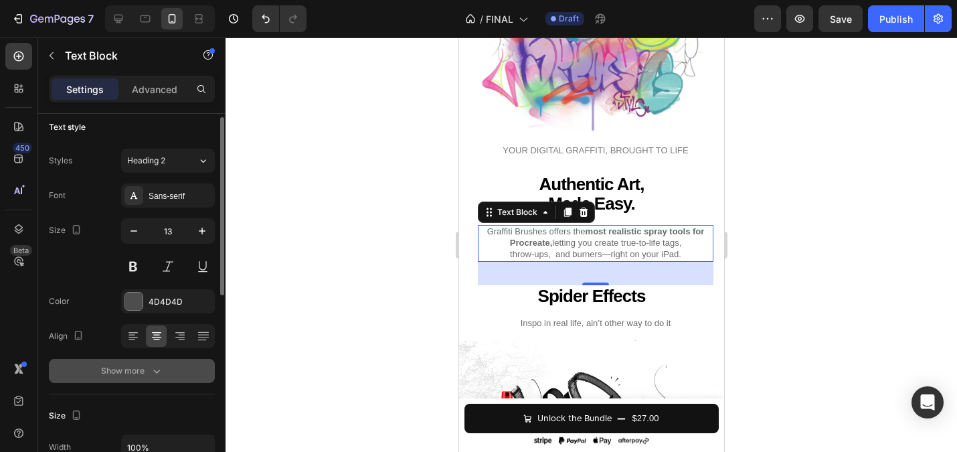
click at [151, 361] on button "Show more" at bounding box center [132, 371] width 166 height 24
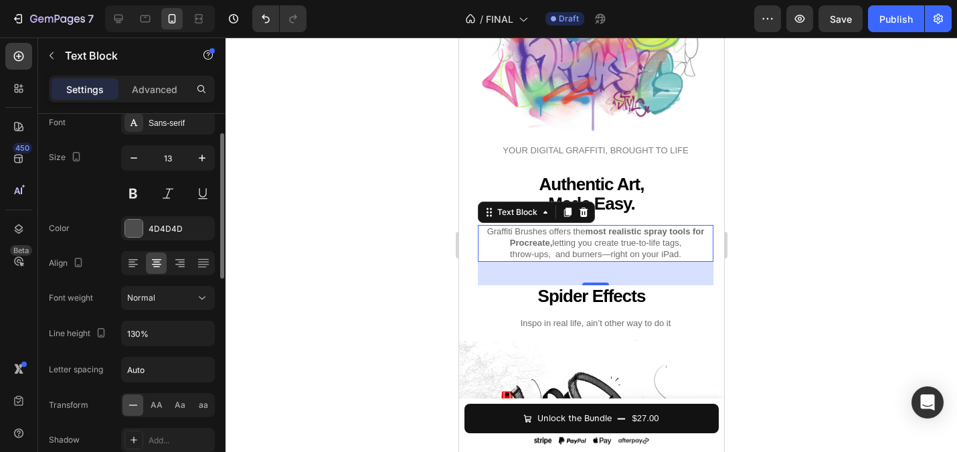
scroll to position [86, 0]
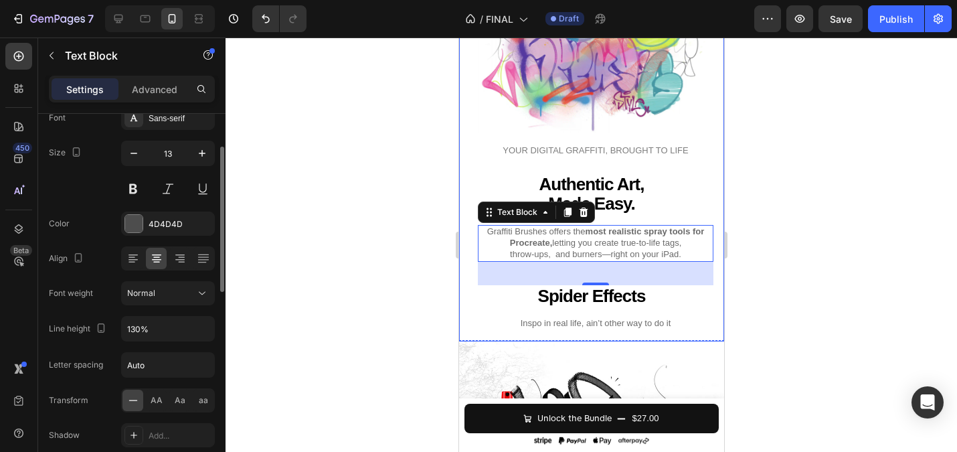
click at [540, 327] on span "Inspo in real life, ain’t other way to do it" at bounding box center [595, 323] width 151 height 10
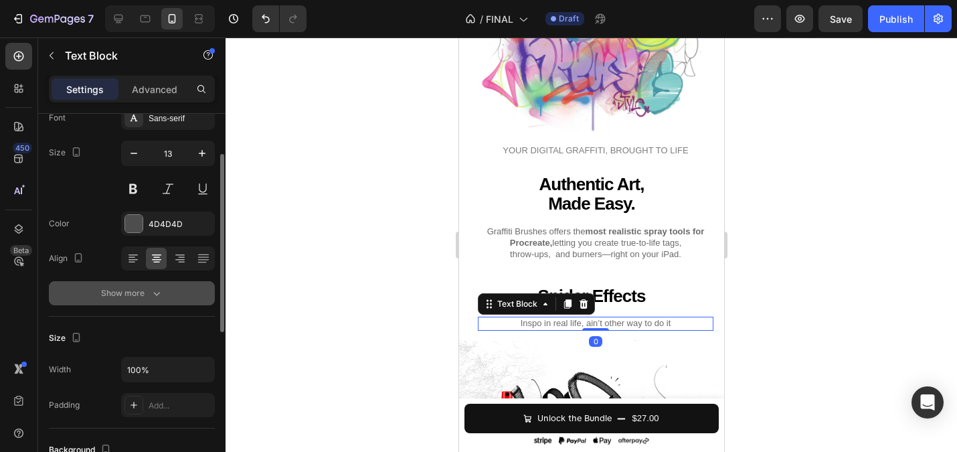
click at [147, 290] on div "Show more" at bounding box center [132, 292] width 62 height 13
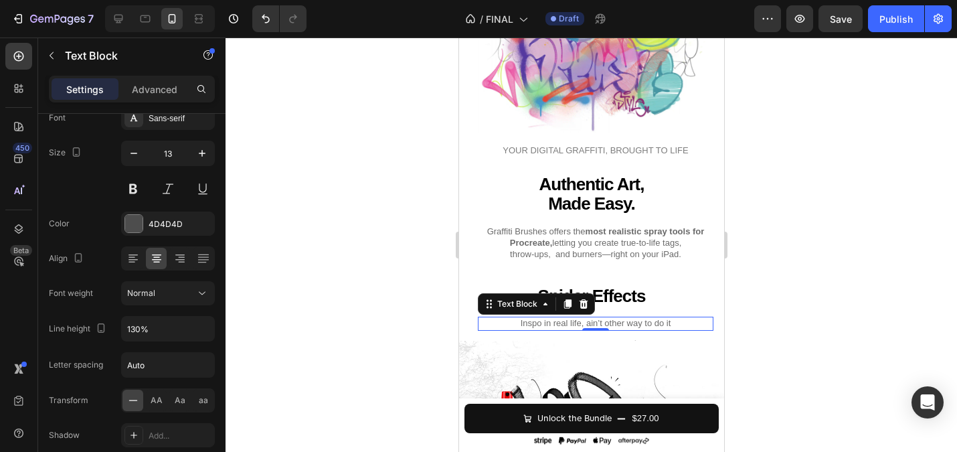
click at [352, 316] on div at bounding box center [591, 244] width 731 height 414
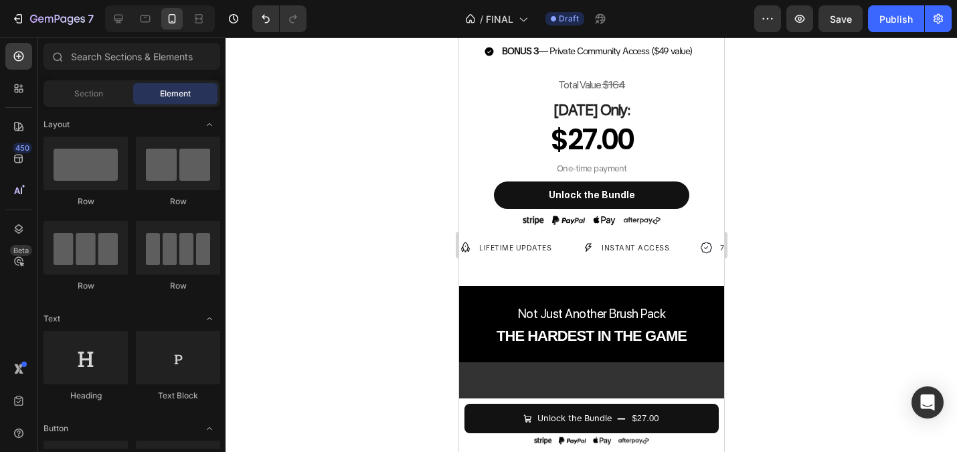
scroll to position [573, 0]
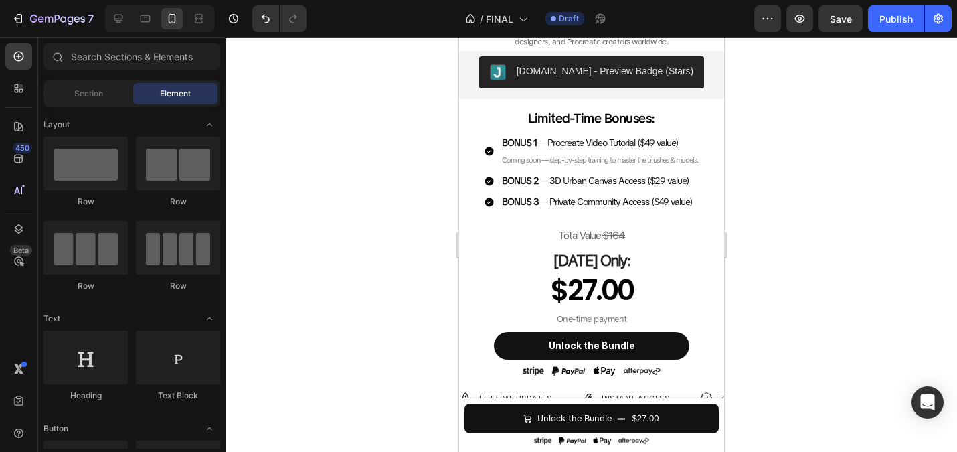
click at [359, 202] on div at bounding box center [591, 244] width 731 height 414
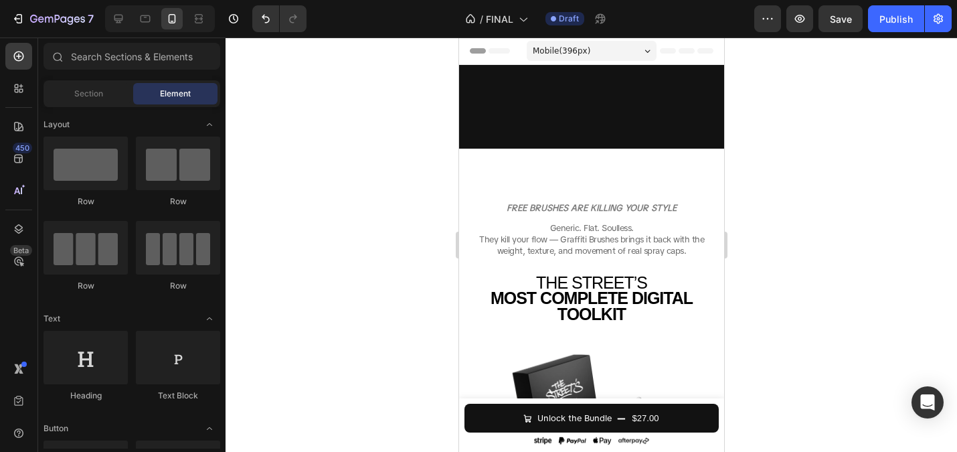
scroll to position [573, 0]
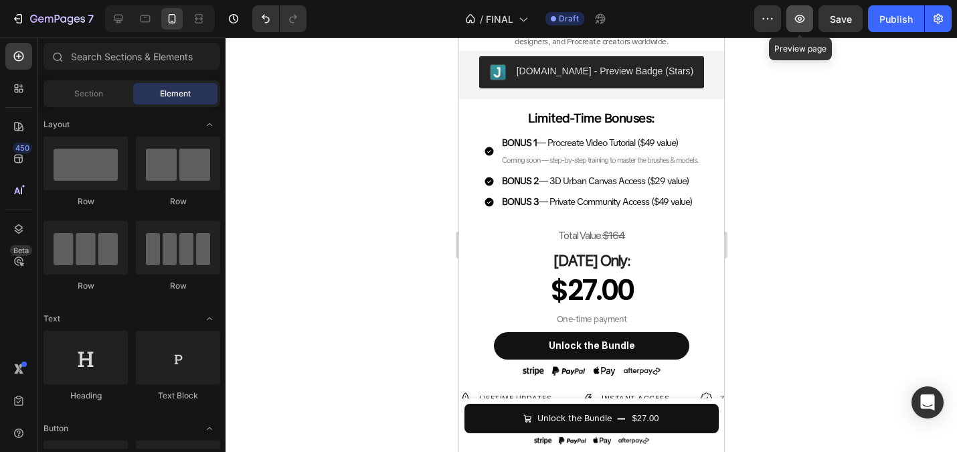
click at [800, 20] on icon "button" at bounding box center [800, 19] width 10 height 8
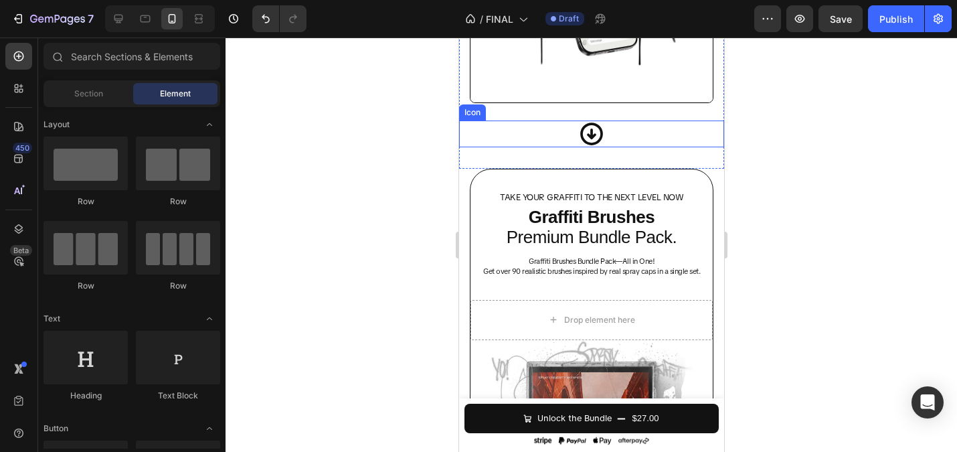
scroll to position [3626, 0]
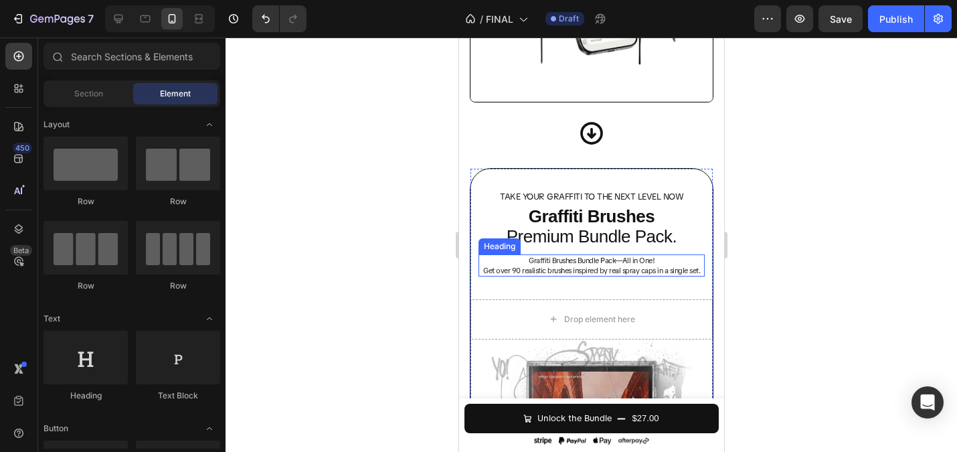
click at [605, 264] on h2 "Graffiti Brushes Bundle Pack—All in One! Get over 90 realistic brushes inspired…" at bounding box center [591, 265] width 226 height 22
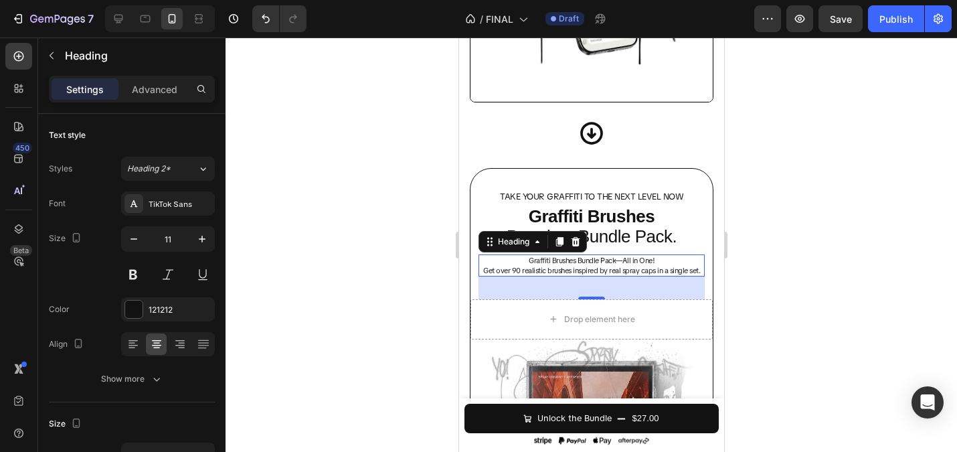
click at [397, 211] on div at bounding box center [591, 244] width 731 height 414
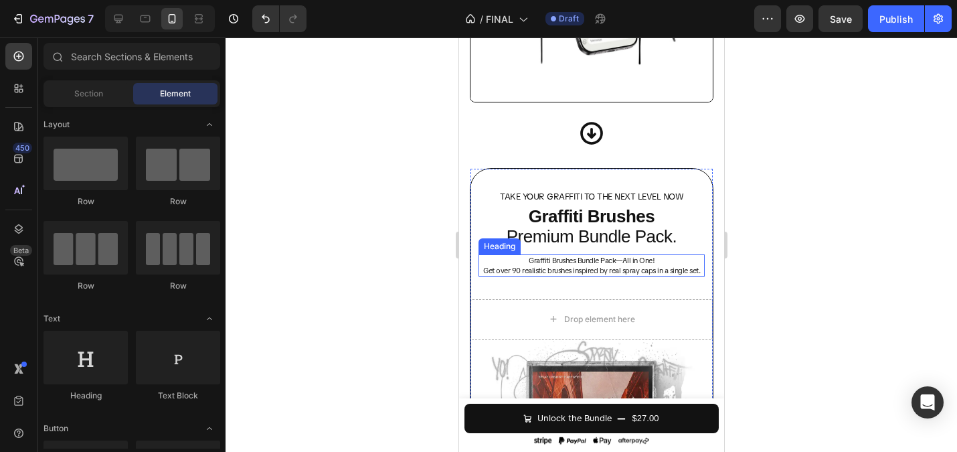
click at [545, 256] on h2 "Graffiti Brushes Bundle Pack—All in One! Get over 90 realistic brushes inspired…" at bounding box center [591, 265] width 226 height 22
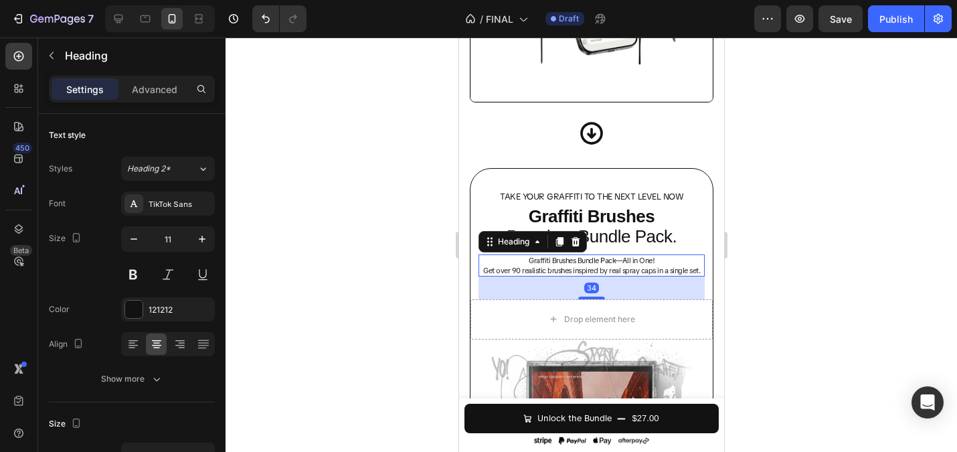
click at [392, 170] on div at bounding box center [591, 244] width 731 height 414
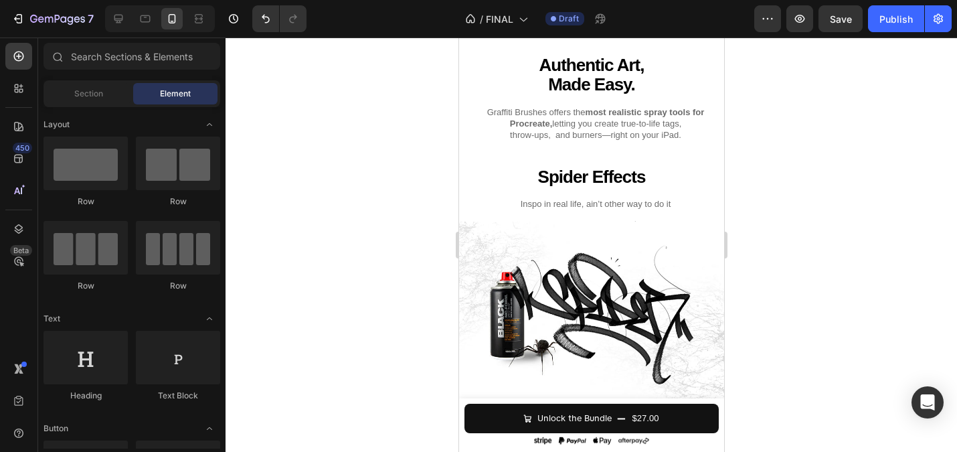
scroll to position [2390, 0]
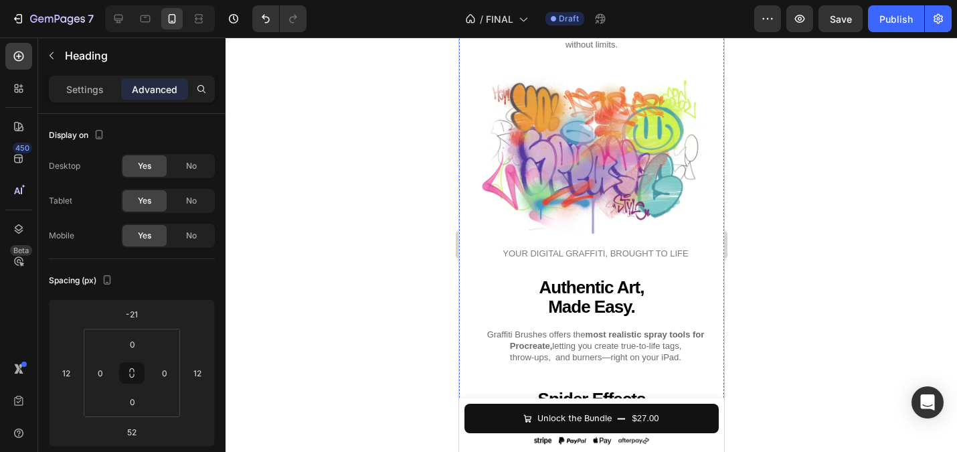
scroll to position [2129, 0]
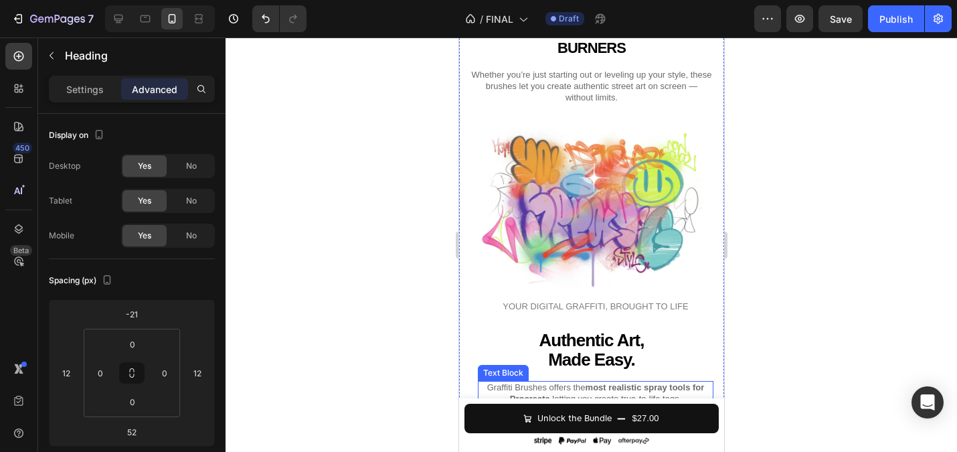
click at [586, 151] on div "FROM FIRST TAGS TO FULL BURNERS Heading Whether you’re just starting out or lev…" at bounding box center [591, 250] width 244 height 471
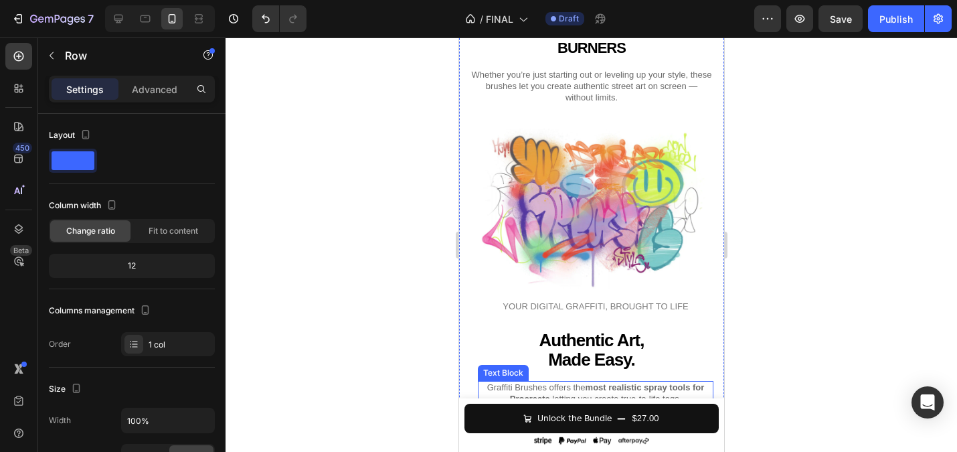
click at [587, 393] on span "Procreate, letting you create true-to-life tags," at bounding box center [595, 398] width 172 height 10
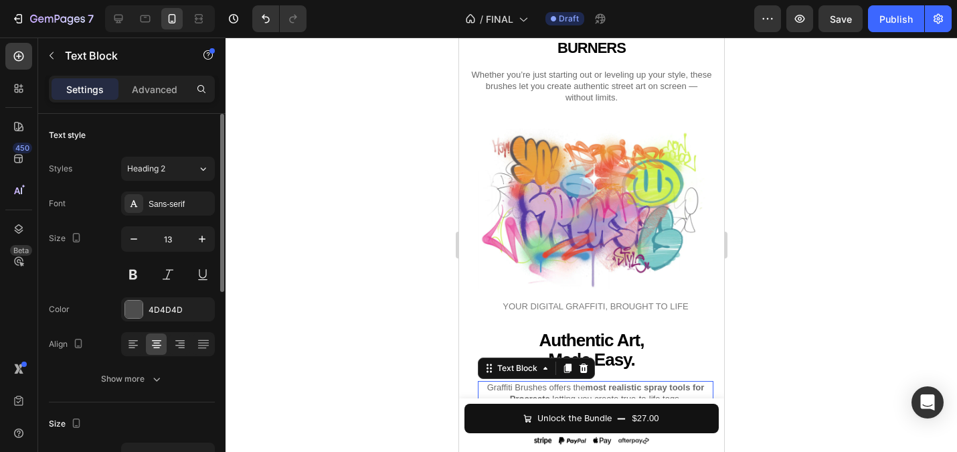
click at [165, 181] on div "Styles Heading 2 Font Sans-serif Size 13 Color 4D4D4D Align Show more" at bounding box center [132, 274] width 166 height 234
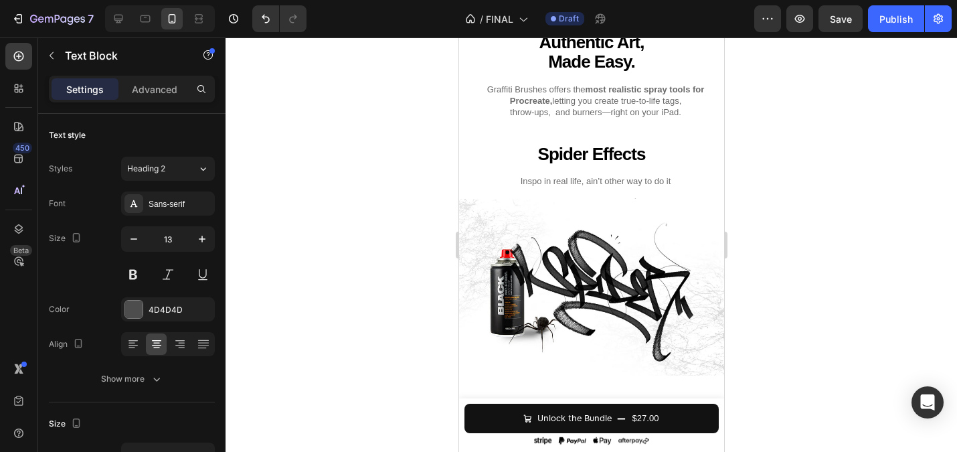
scroll to position [2377, 0]
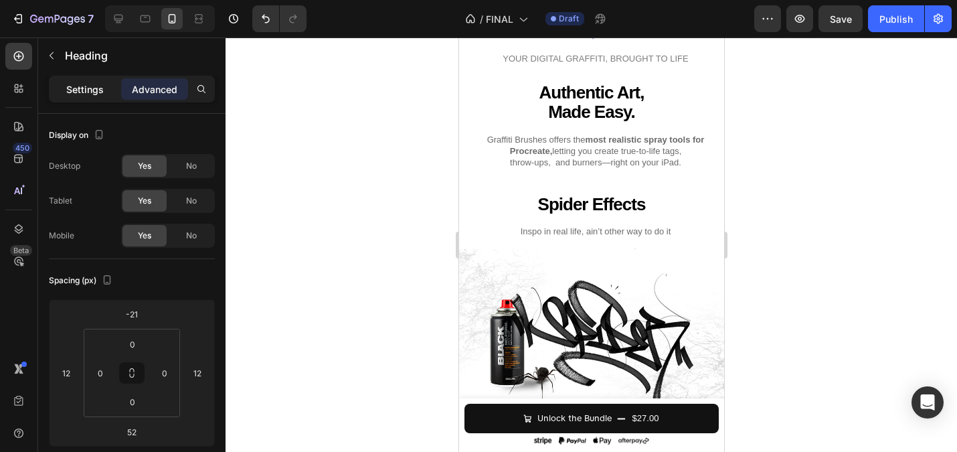
click at [76, 83] on p "Settings" at bounding box center [84, 89] width 37 height 14
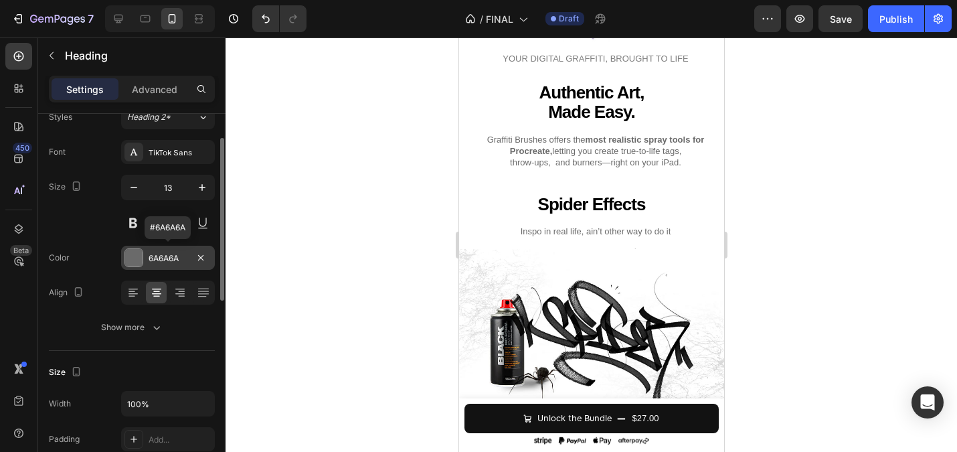
scroll to position [53, 0]
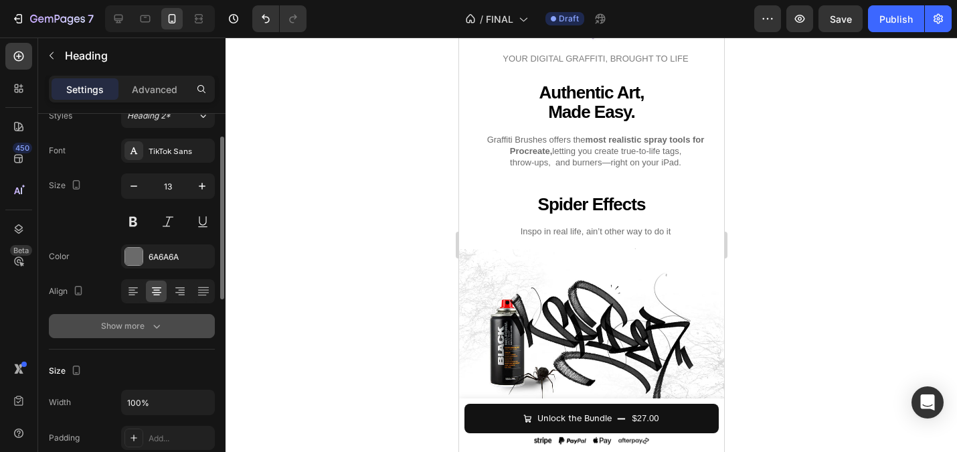
click at [158, 327] on icon "button" at bounding box center [156, 325] width 13 height 13
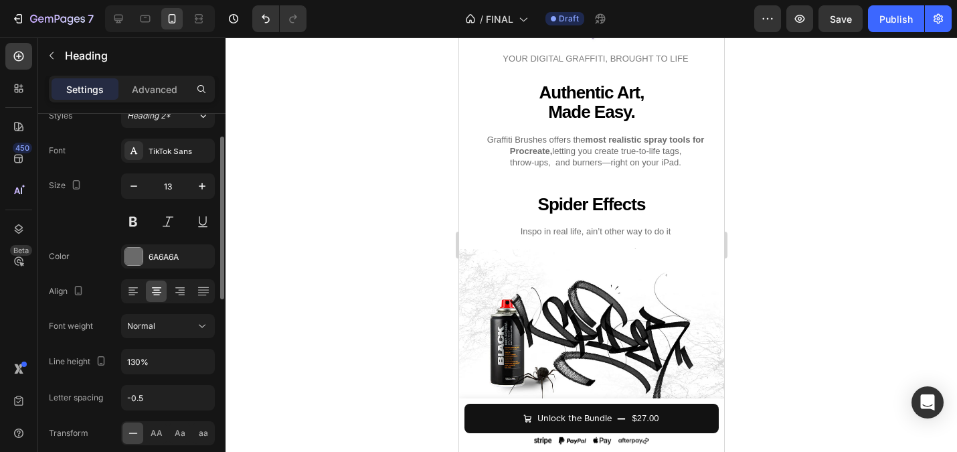
click at [361, 331] on div at bounding box center [591, 244] width 731 height 414
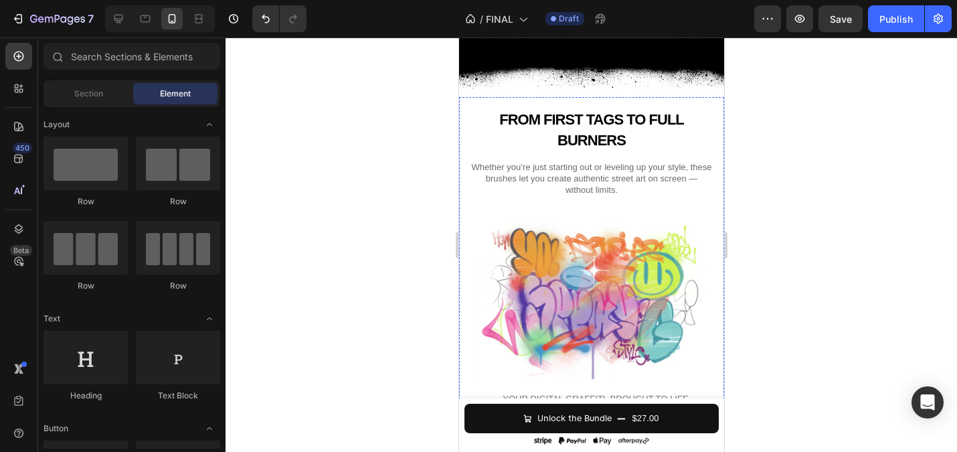
scroll to position [1859, 0]
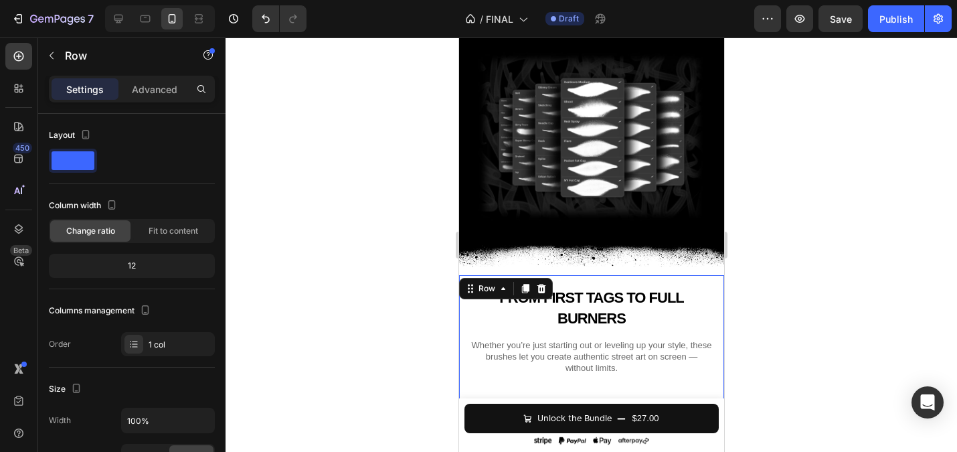
click at [558, 340] on span "Whether you’re just starting out or leveling up your style, these brushes let y…" at bounding box center [590, 356] width 240 height 33
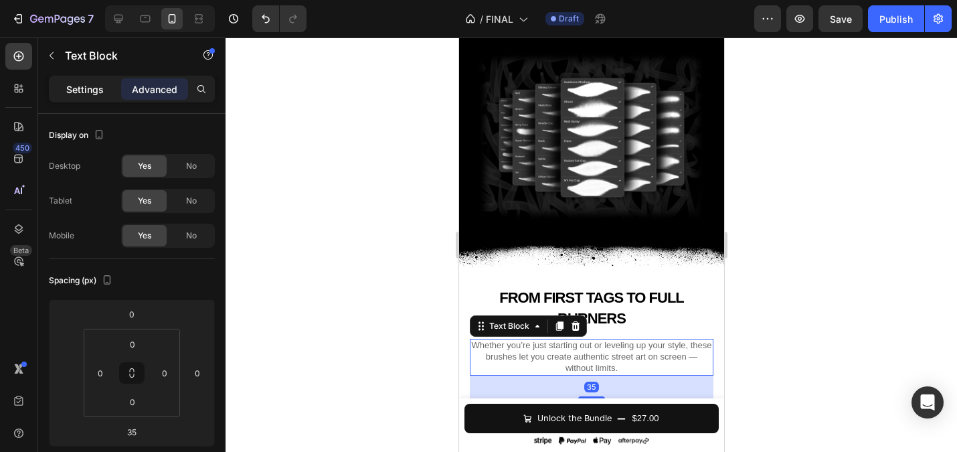
click at [99, 88] on p "Settings" at bounding box center [84, 89] width 37 height 14
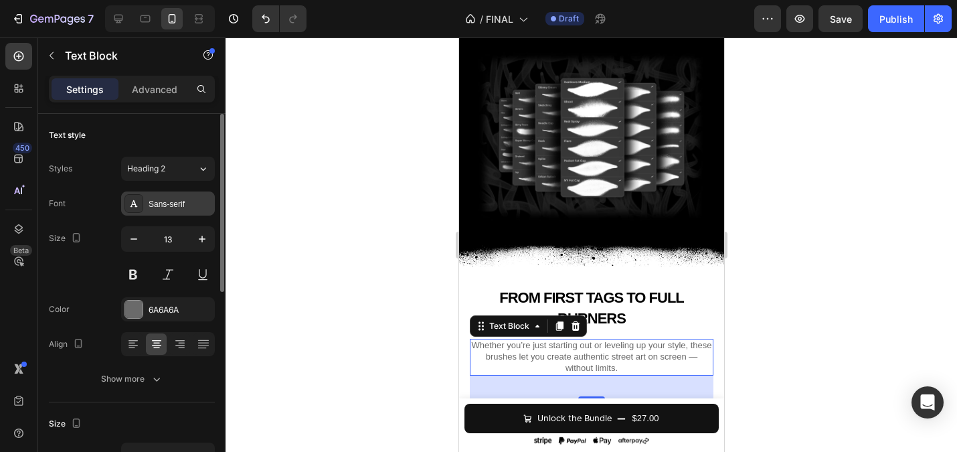
click at [177, 201] on div "Sans-serif" at bounding box center [180, 204] width 63 height 12
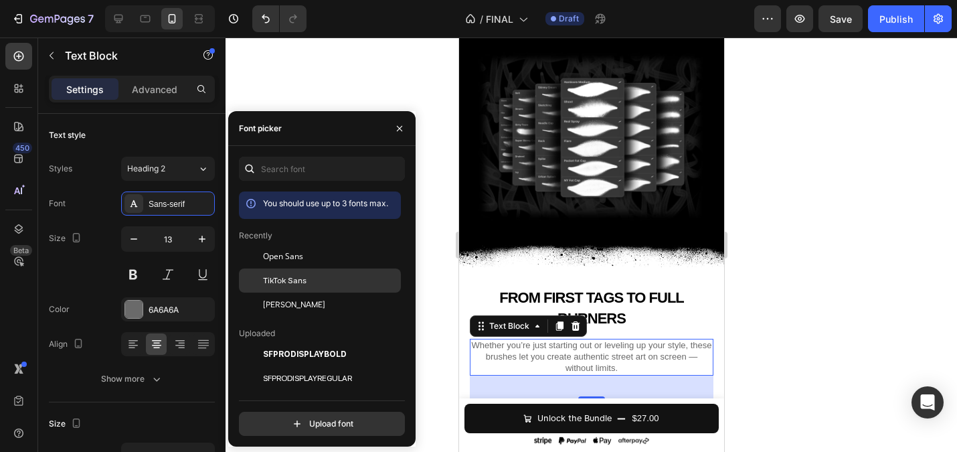
click at [286, 286] on span "TikTok Sans" at bounding box center [284, 280] width 43 height 12
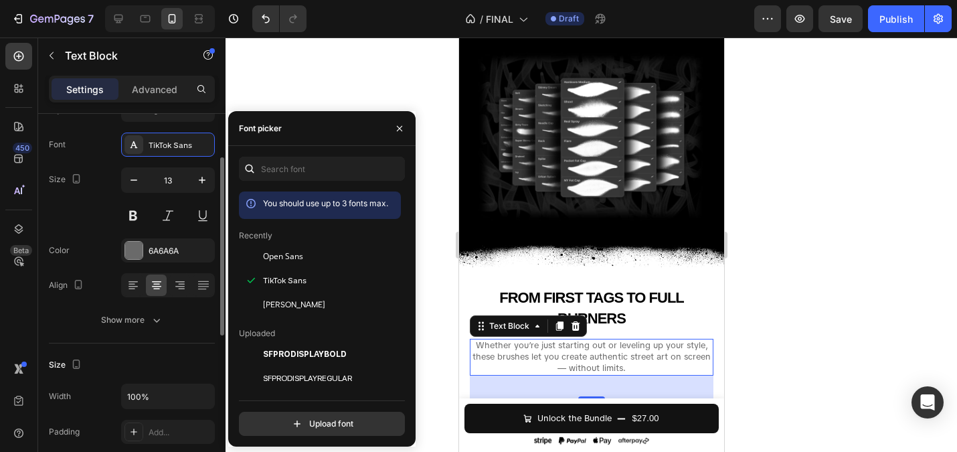
scroll to position [82, 0]
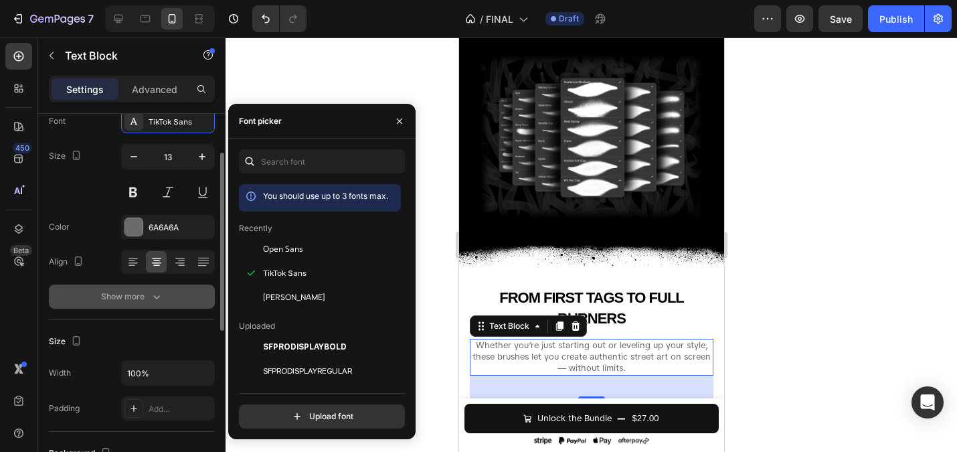
click at [137, 298] on div "Show more" at bounding box center [132, 296] width 62 height 13
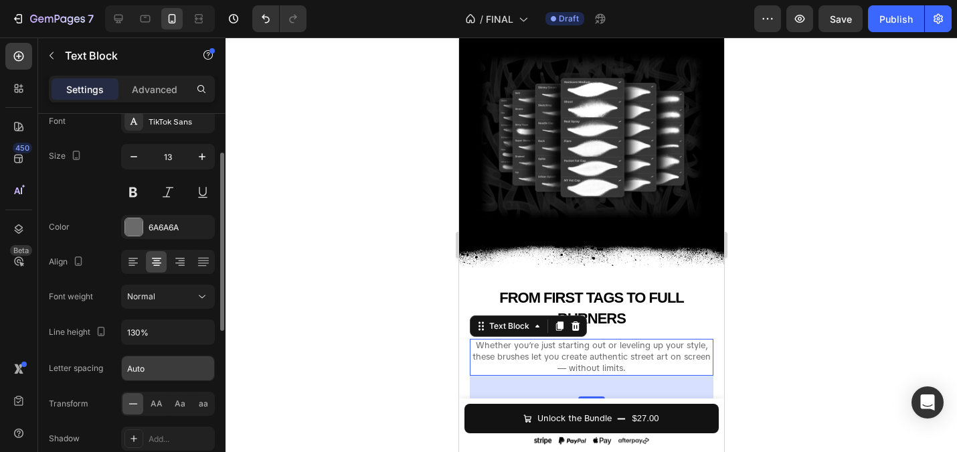
click at [163, 368] on input "Auto" at bounding box center [168, 368] width 92 height 24
type input "-0.5"
click at [326, 269] on div at bounding box center [591, 244] width 731 height 414
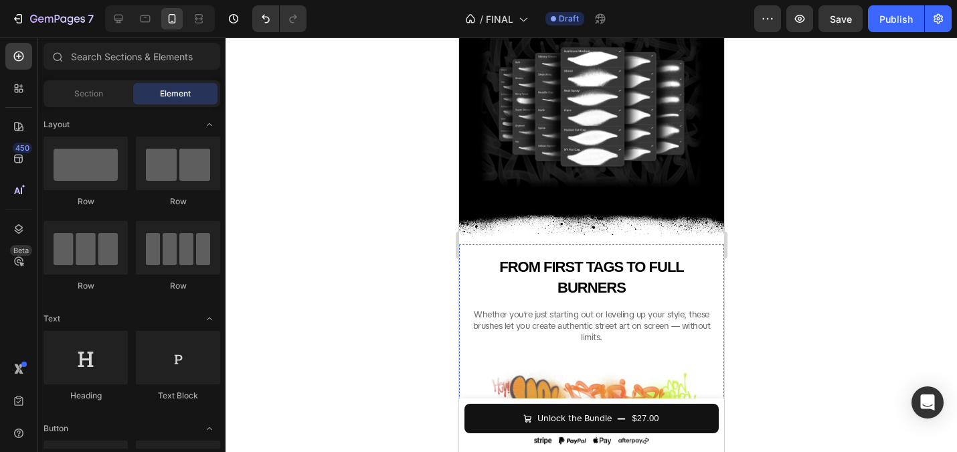
scroll to position [1974, 0]
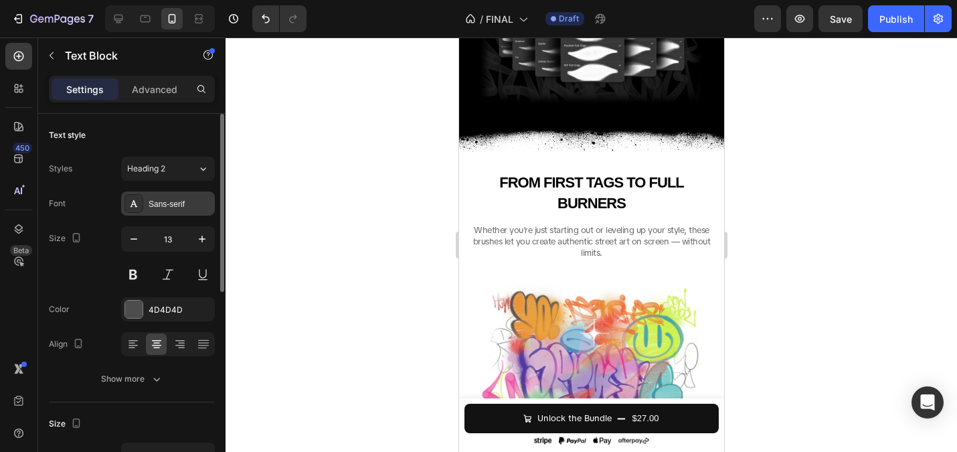
click at [169, 201] on div "Sans-serif" at bounding box center [180, 204] width 63 height 12
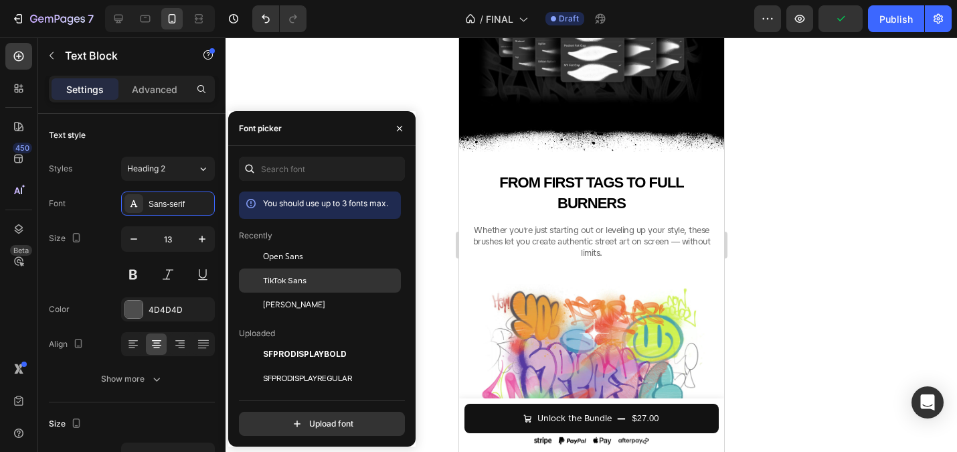
click at [286, 280] on span "TikTok Sans" at bounding box center [284, 280] width 43 height 12
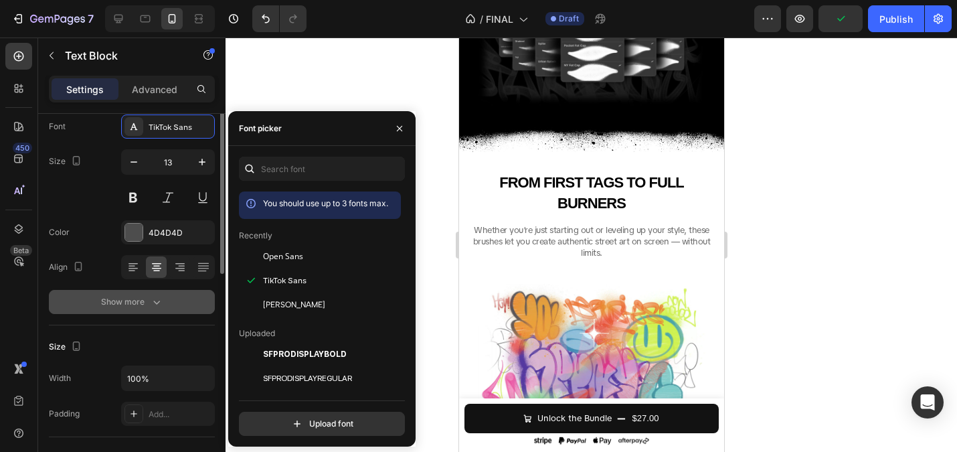
scroll to position [96, 0]
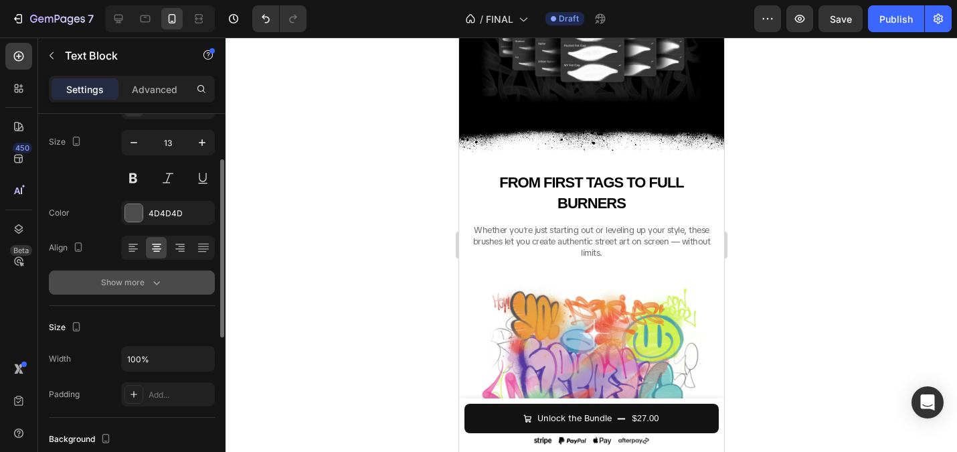
click at [128, 288] on div "Show more" at bounding box center [132, 282] width 62 height 13
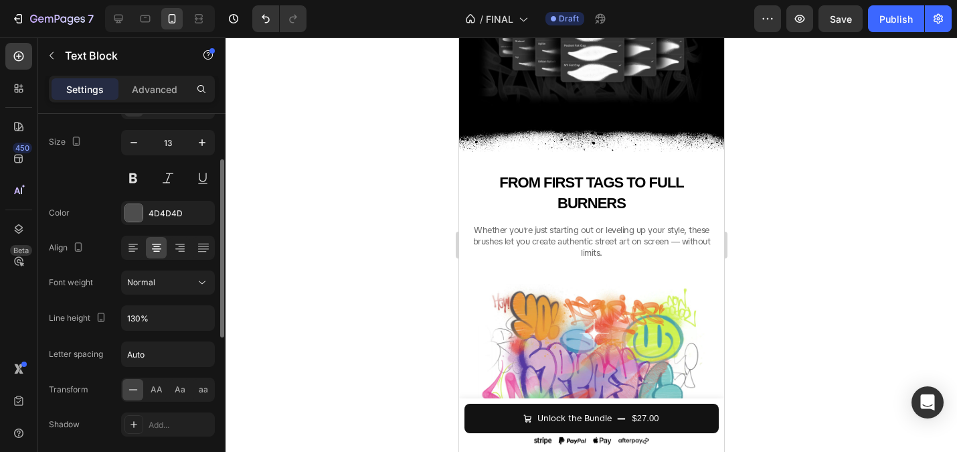
click at [163, 368] on div "Font TikTok Sans Size 13 Color 4D4D4D Align Font weight Normal Line height 130%…" at bounding box center [132, 283] width 166 height 376
click at [153, 353] on input "Auto" at bounding box center [168, 354] width 92 height 24
type input "-0.5"
click at [323, 282] on div at bounding box center [591, 244] width 731 height 414
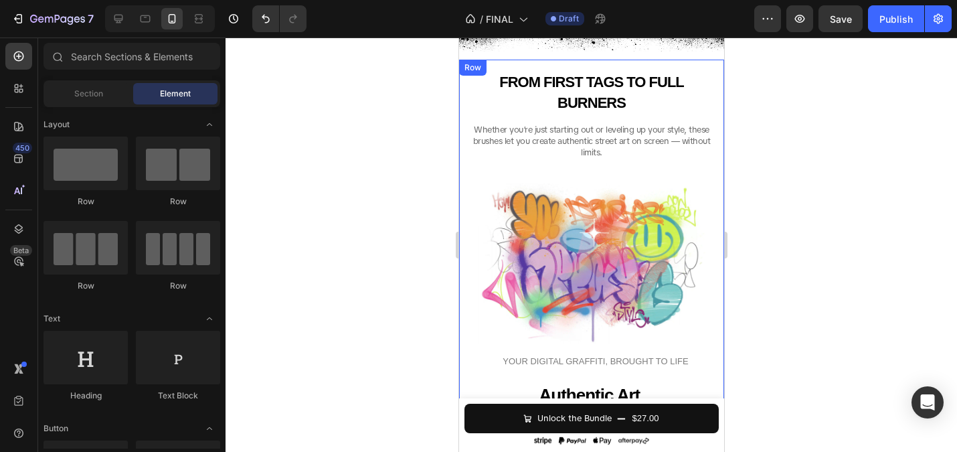
scroll to position [2079, 0]
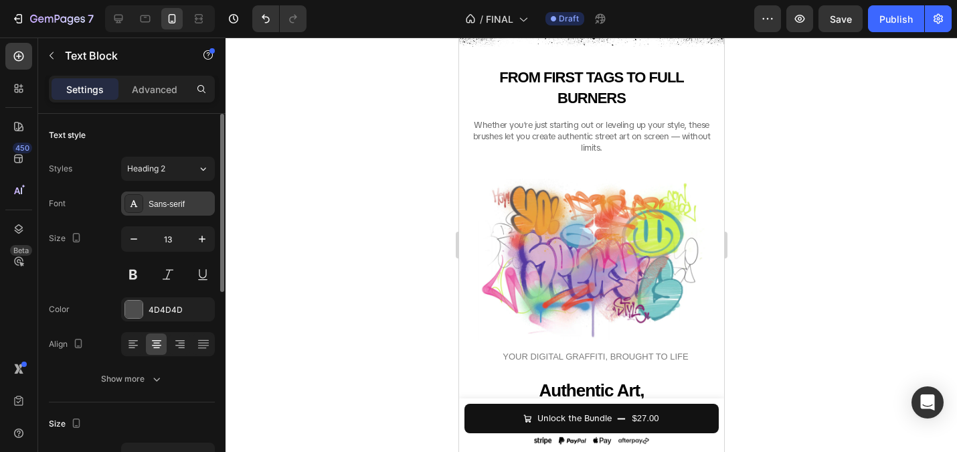
click at [157, 201] on div "Sans-serif" at bounding box center [180, 204] width 63 height 12
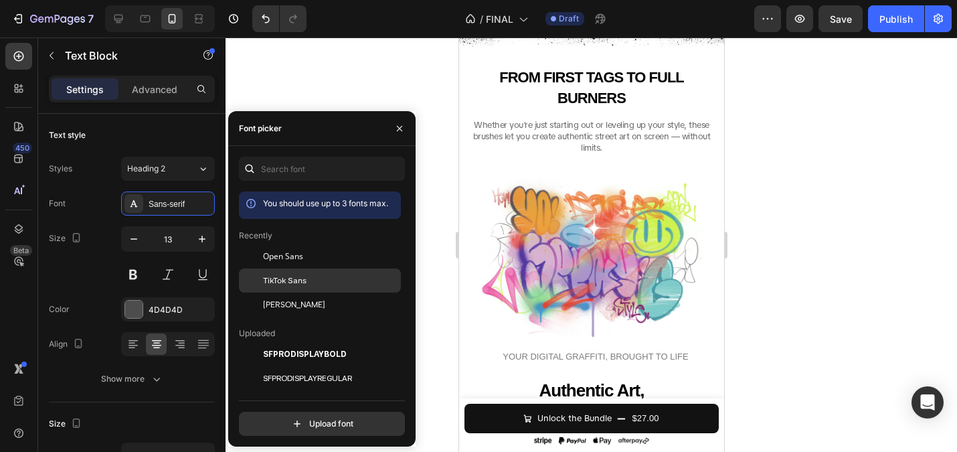
click at [280, 280] on span "TikTok Sans" at bounding box center [284, 280] width 43 height 12
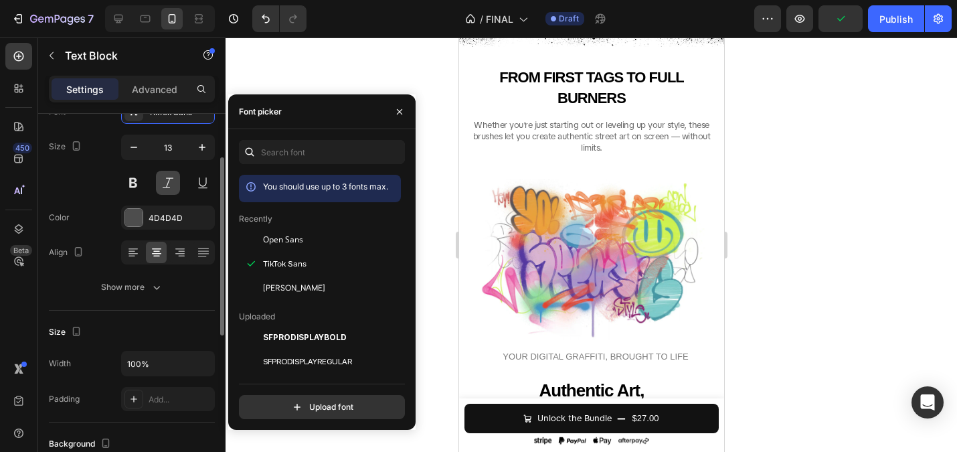
scroll to position [107, 0]
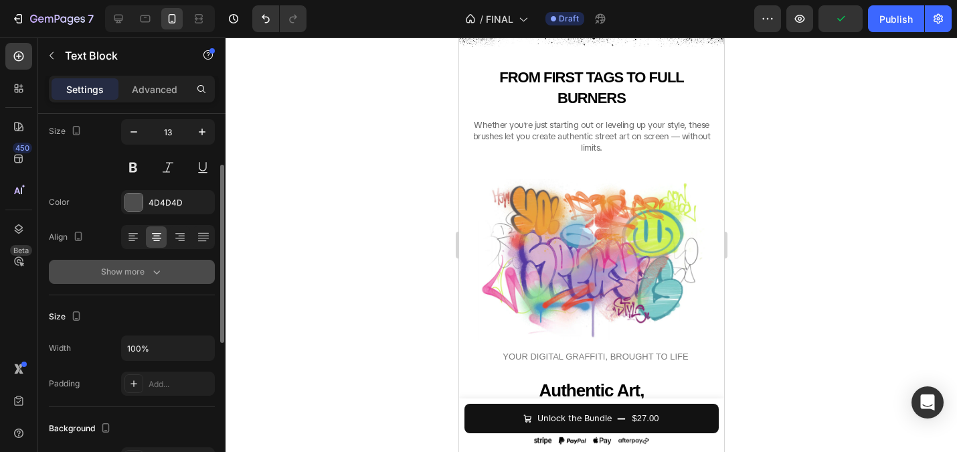
click at [147, 273] on div "Show more" at bounding box center [132, 271] width 62 height 13
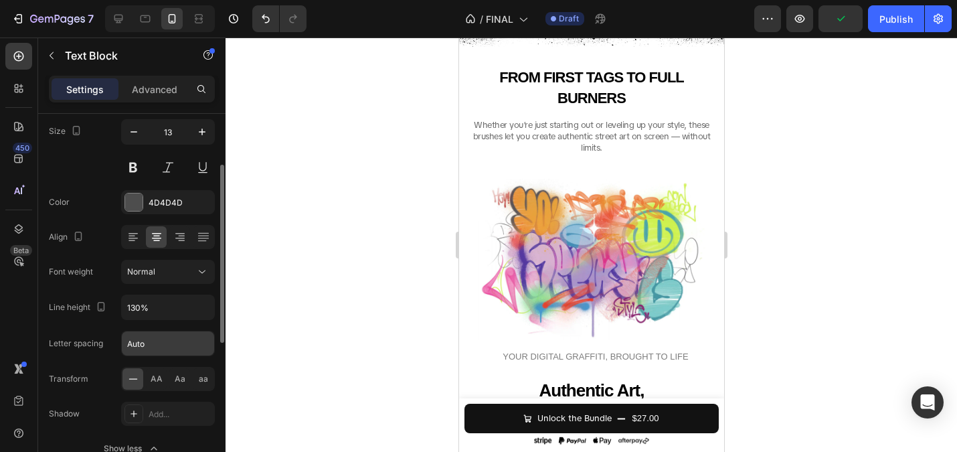
click at [163, 347] on input "Auto" at bounding box center [168, 343] width 92 height 24
type input "-0.5"
click at [354, 262] on div at bounding box center [591, 244] width 731 height 414
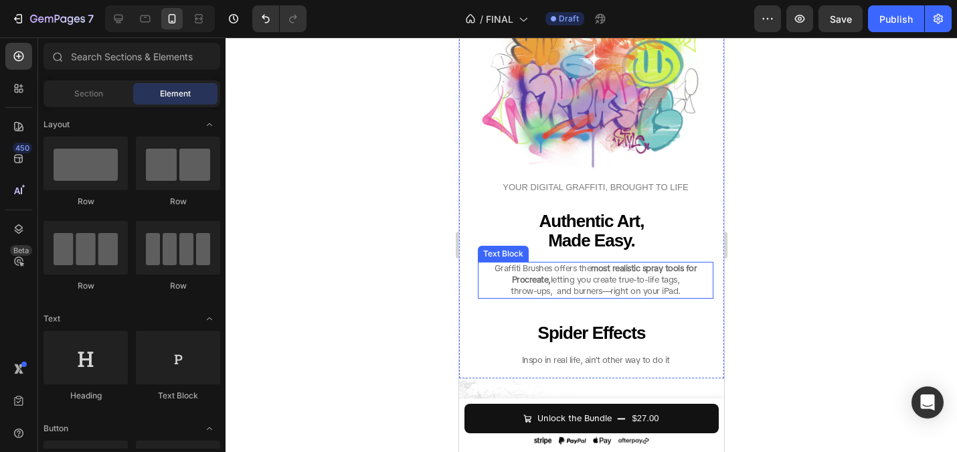
scroll to position [2274, 0]
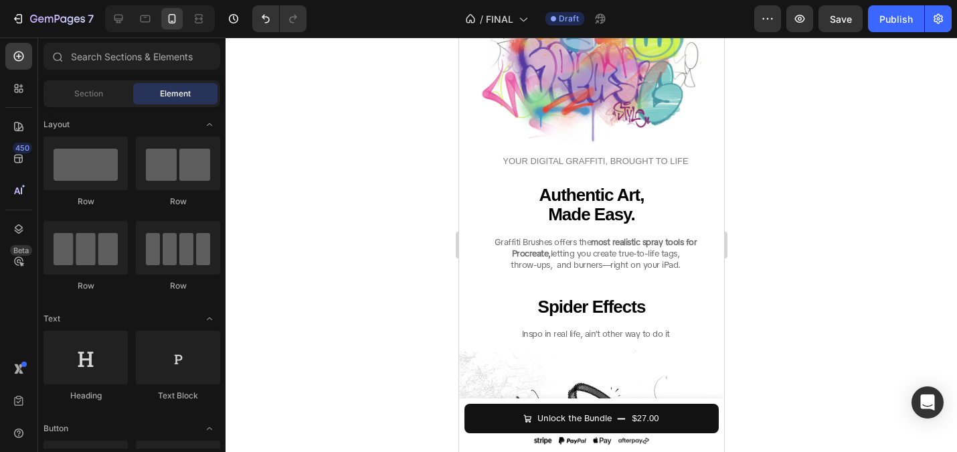
click at [391, 209] on div at bounding box center [591, 244] width 731 height 414
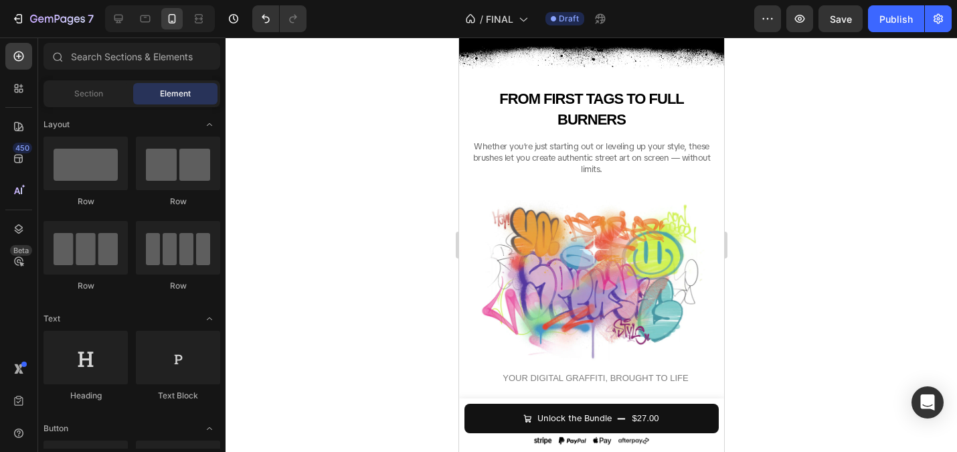
scroll to position [2046, 0]
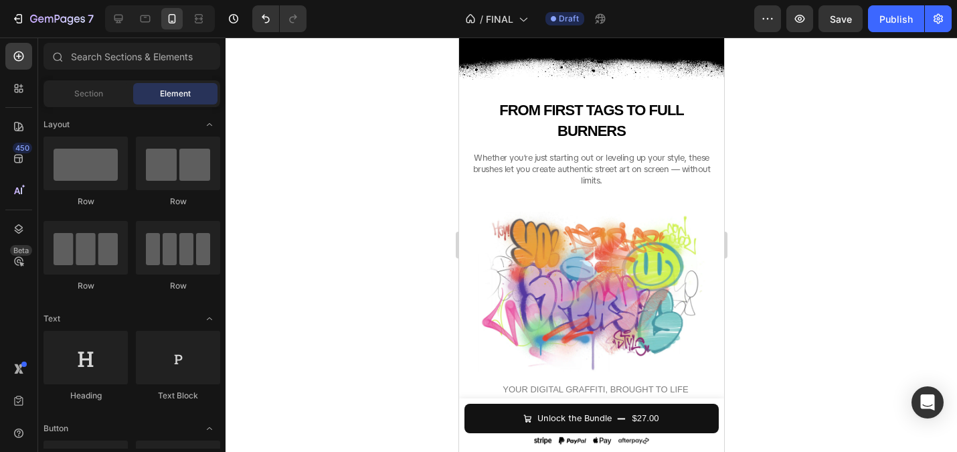
click at [379, 203] on div at bounding box center [591, 244] width 731 height 414
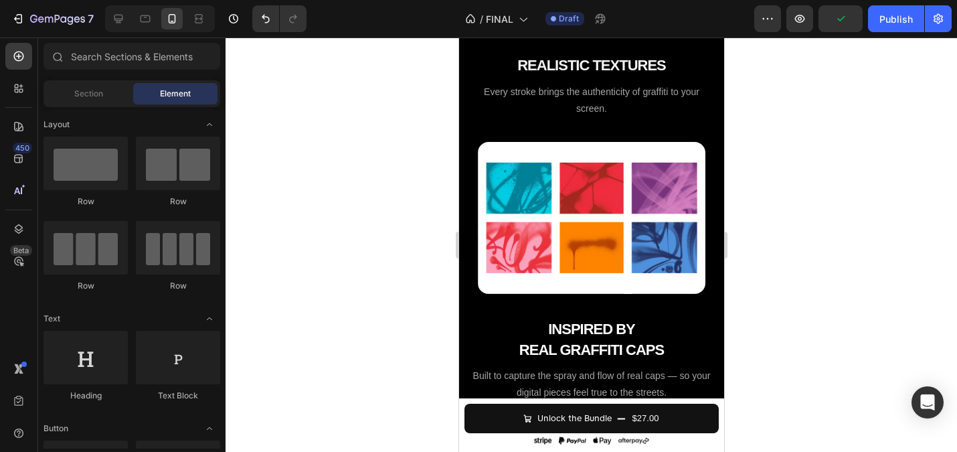
scroll to position [1448, 0]
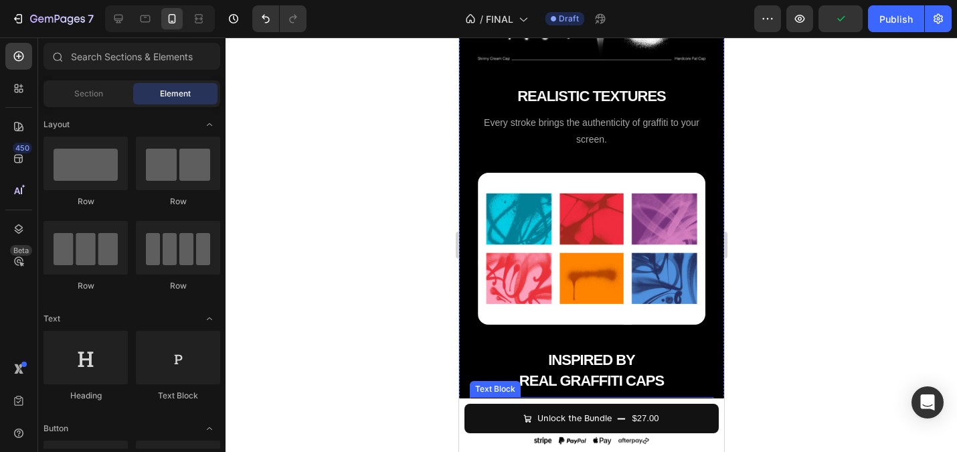
click at [541, 401] on span "Built to capture the spray and flow of real caps — so your digital pieces feel …" at bounding box center [591, 414] width 238 height 27
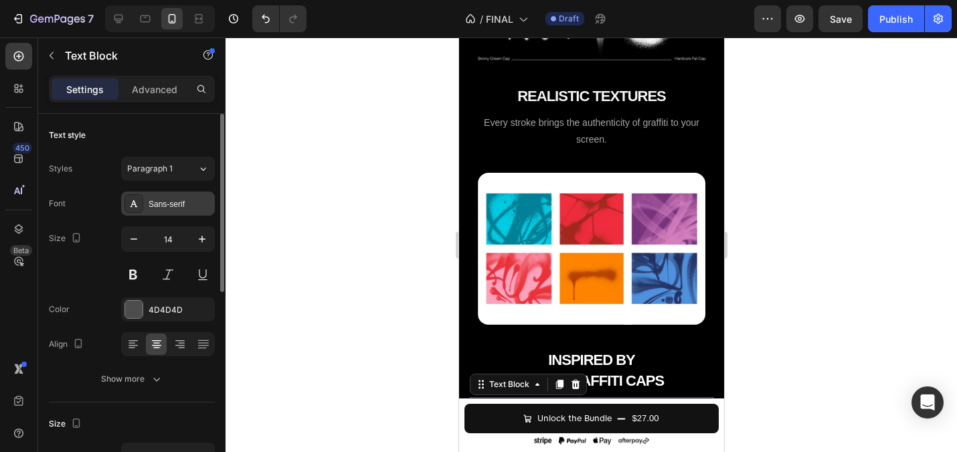
click at [169, 205] on div "Sans-serif" at bounding box center [180, 204] width 63 height 12
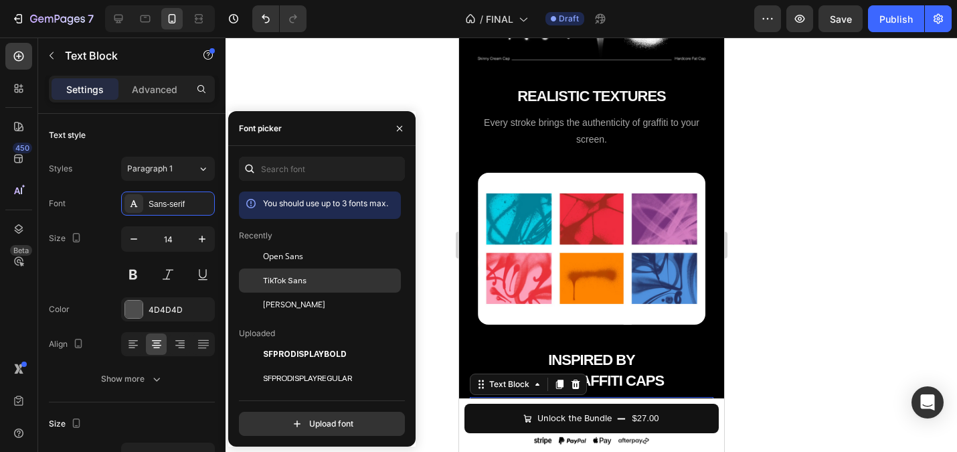
click at [290, 290] on div "TikTok Sans" at bounding box center [320, 280] width 162 height 24
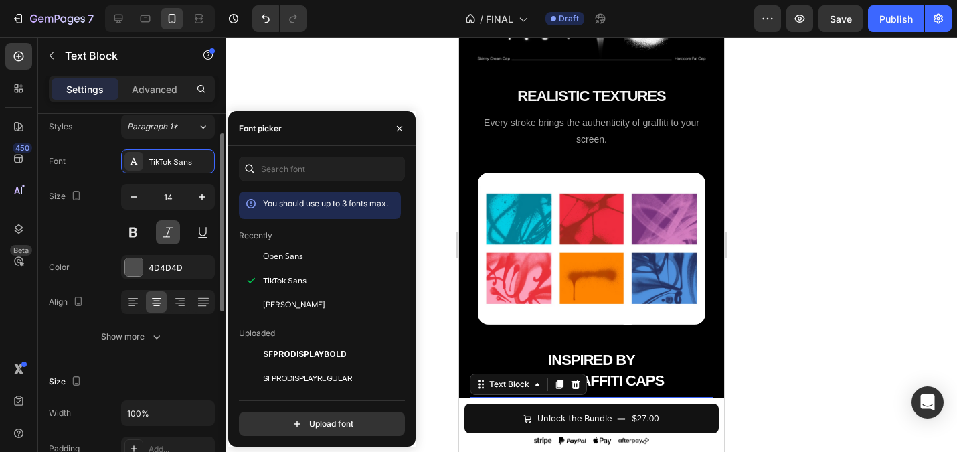
scroll to position [43, 0]
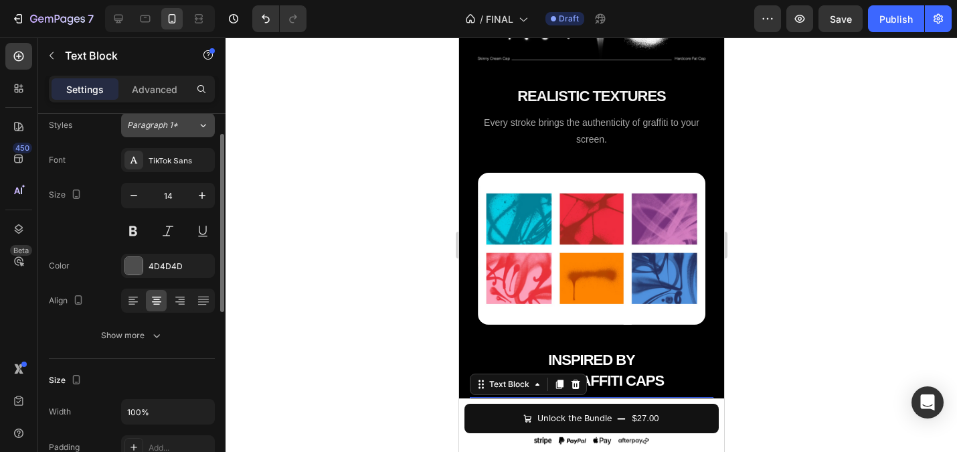
click at [151, 129] on span "Paragraph 1*" at bounding box center [152, 125] width 51 height 12
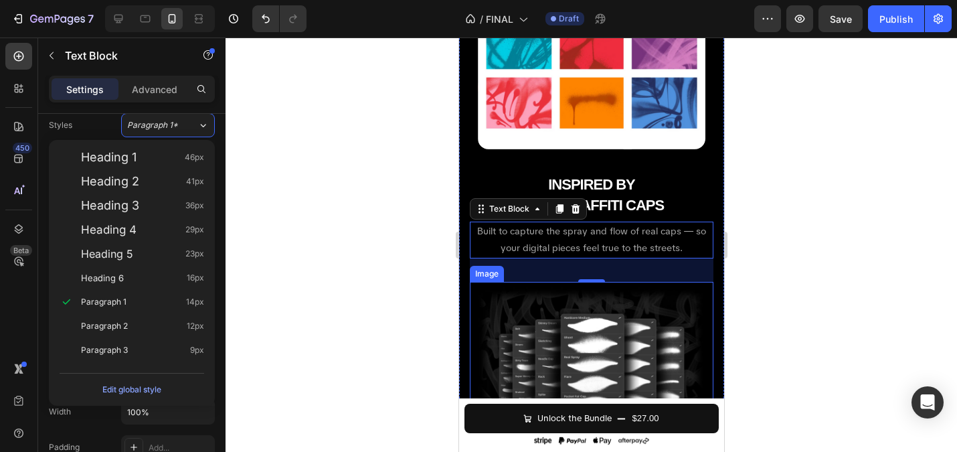
scroll to position [1841, 0]
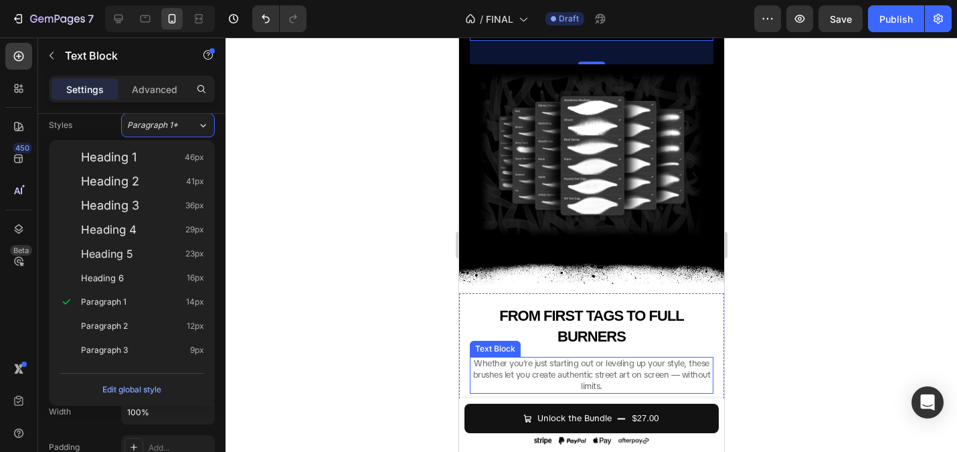
click at [541, 357] on span "Whether you’re just starting out or leveling up your style, these brushes let y…" at bounding box center [591, 374] width 238 height 34
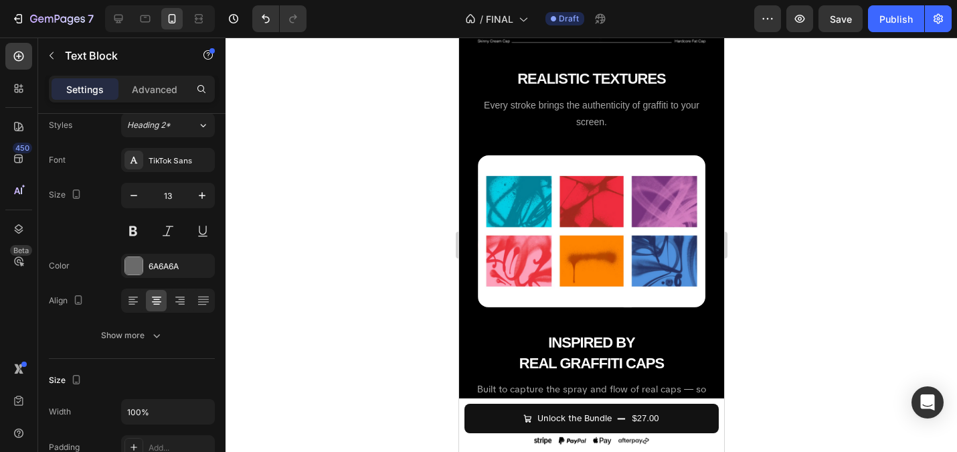
scroll to position [1439, 0]
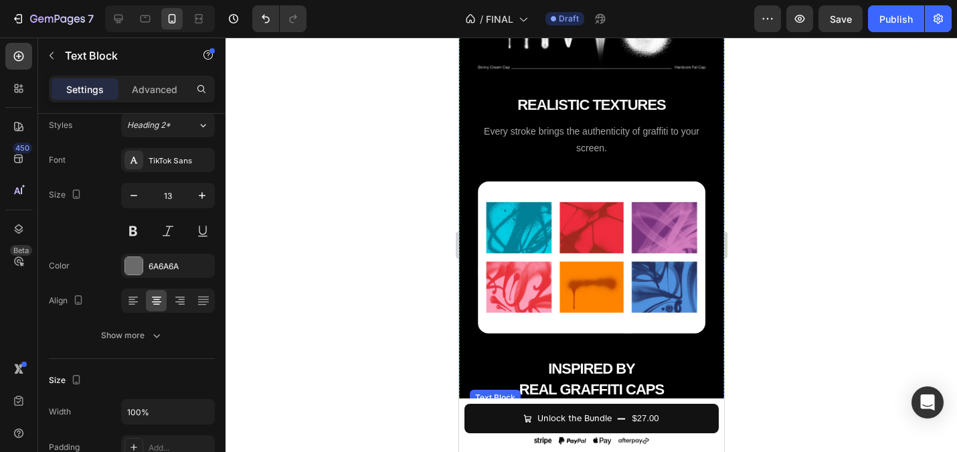
click at [612, 409] on span "Built to capture the spray and flow of real caps — so your digital pieces feel …" at bounding box center [590, 423] width 229 height 29
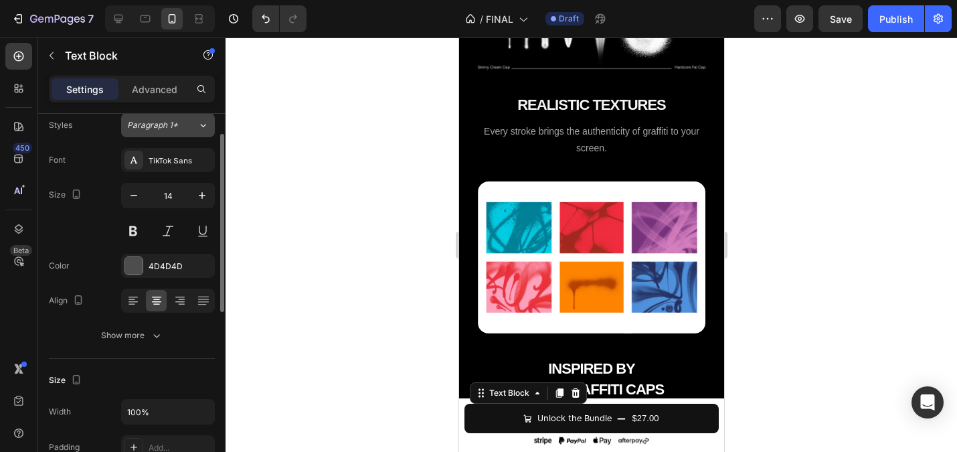
click at [165, 130] on span "Paragraph 1*" at bounding box center [152, 125] width 51 height 12
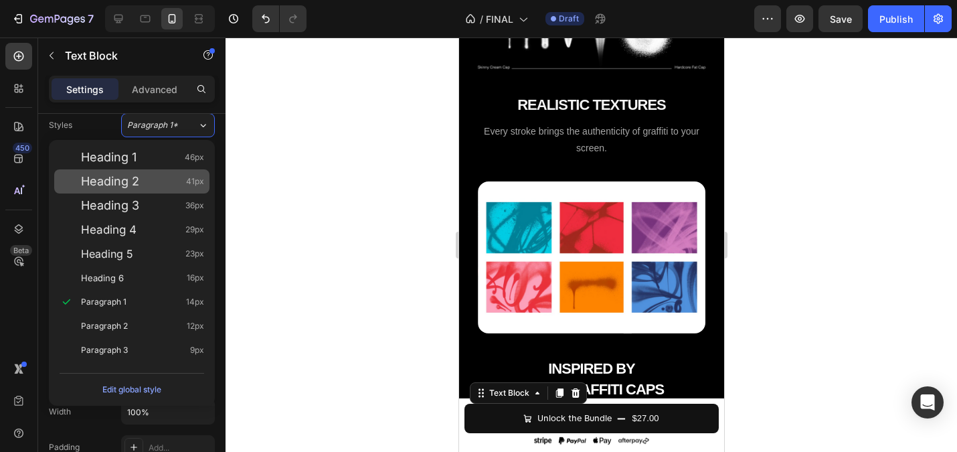
click at [145, 182] on div "Heading 2 41px" at bounding box center [142, 181] width 123 height 13
type input "41"
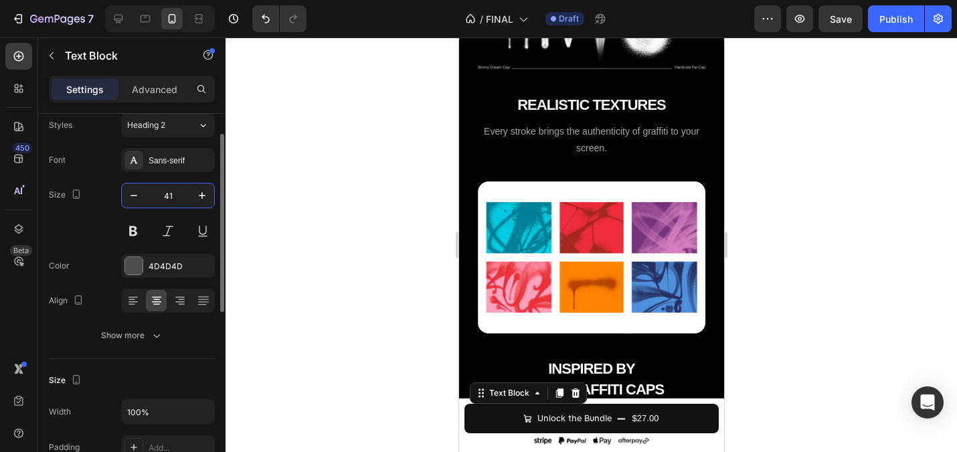
click at [177, 197] on input "41" at bounding box center [168, 195] width 44 height 24
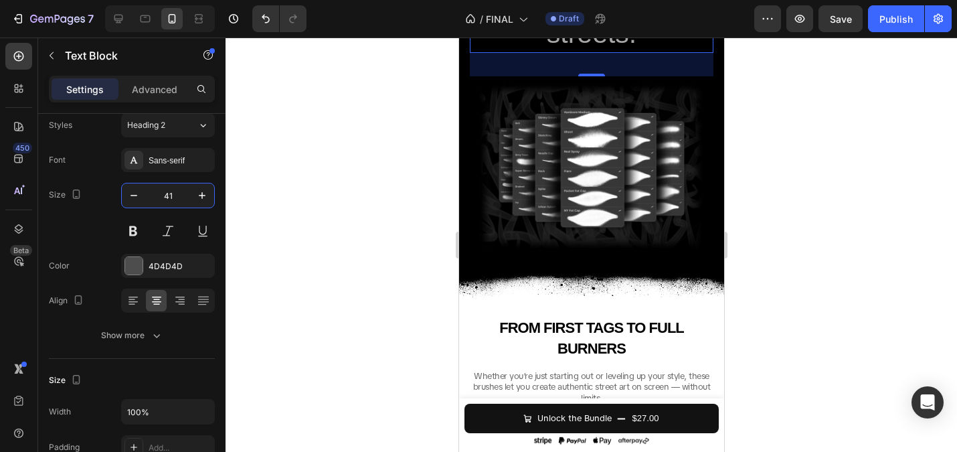
scroll to position [2010, 0]
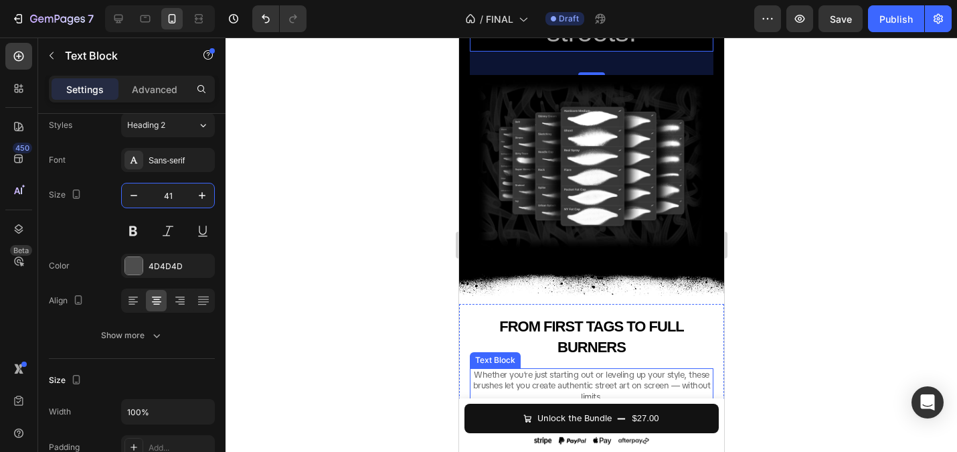
click at [524, 369] on span "Whether you’re just starting out or leveling up your style, these brushes let y…" at bounding box center [591, 386] width 238 height 34
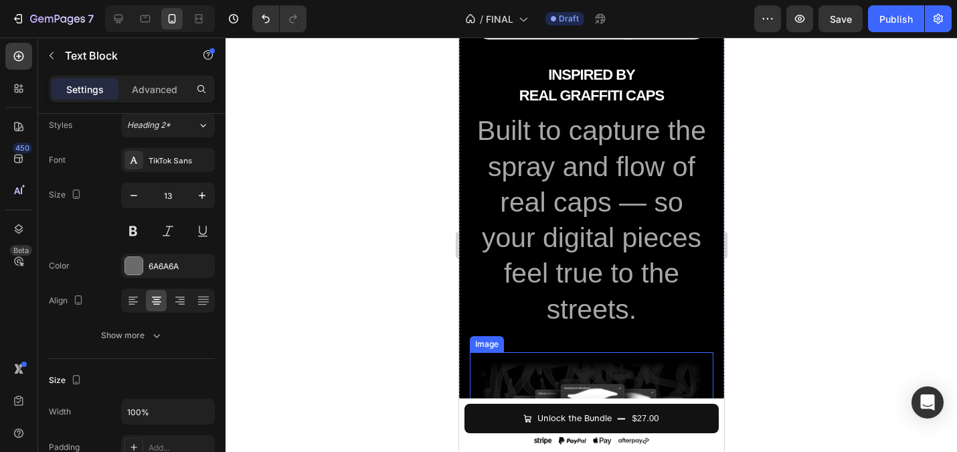
scroll to position [1522, 0]
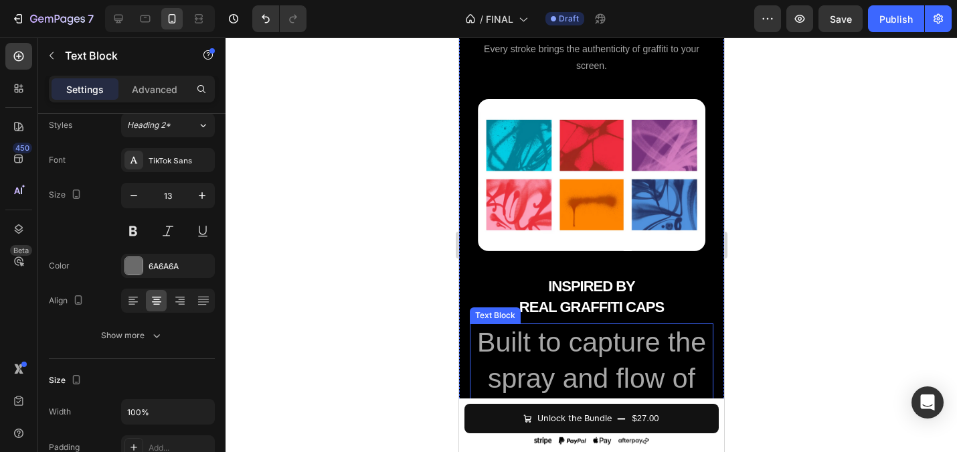
click at [557, 327] on span "Built to capture the spray and flow of real caps — so your digital pieces feel …" at bounding box center [590, 431] width 229 height 209
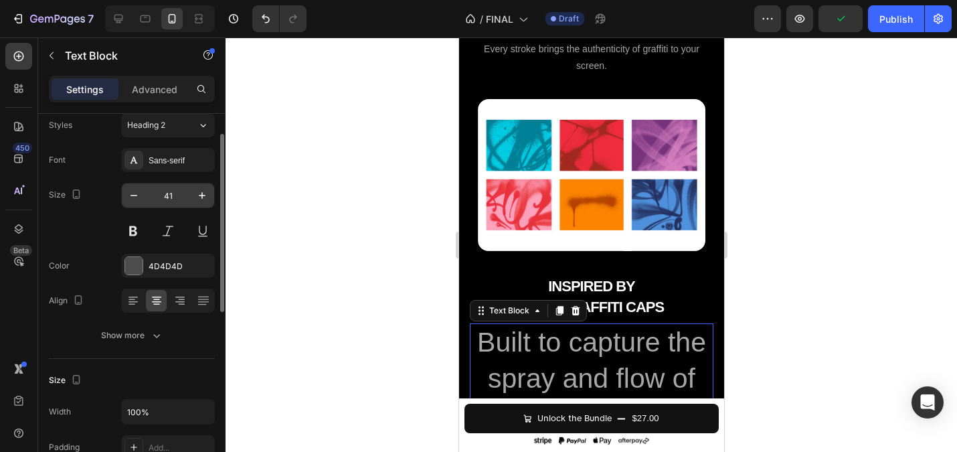
click at [171, 201] on input "41" at bounding box center [168, 195] width 44 height 24
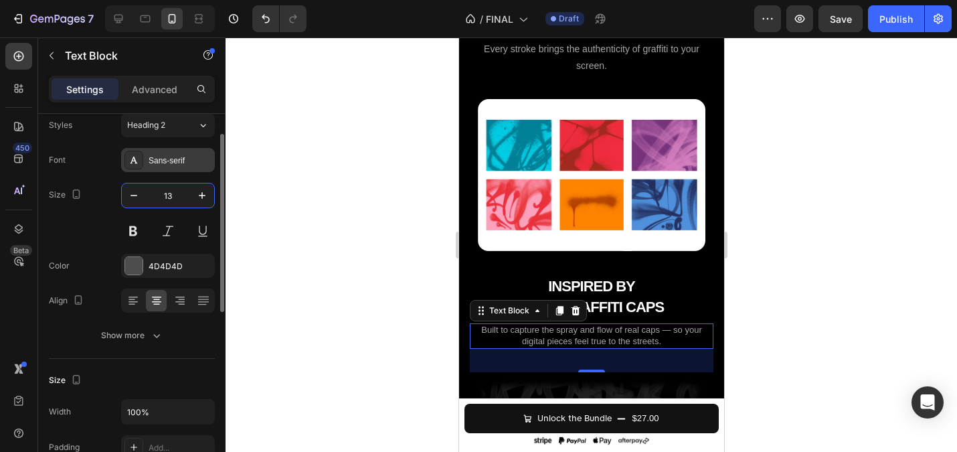
type input "13"
click at [177, 151] on div "Sans-serif" at bounding box center [168, 160] width 94 height 24
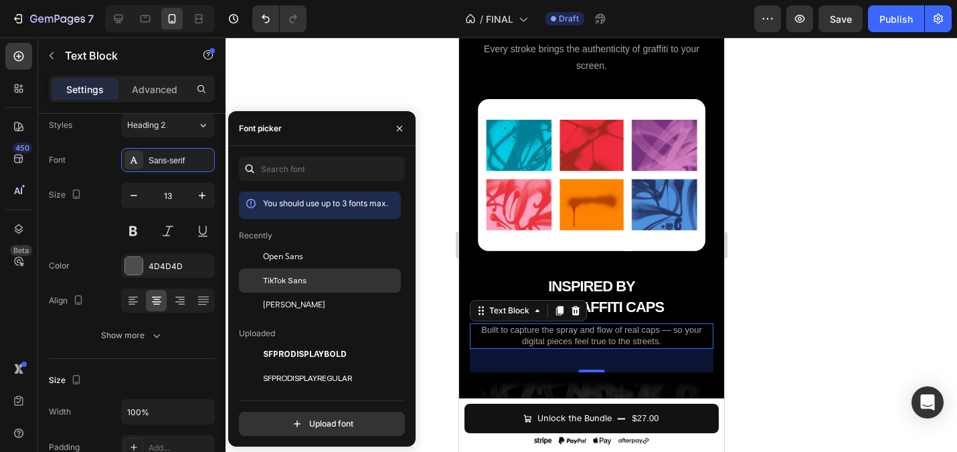
click at [304, 276] on span "TikTok Sans" at bounding box center [284, 280] width 43 height 12
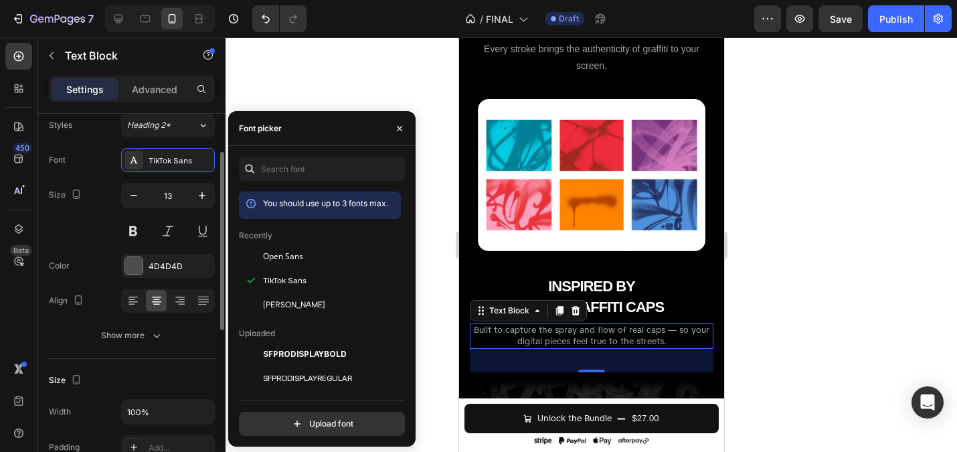
scroll to position [87, 0]
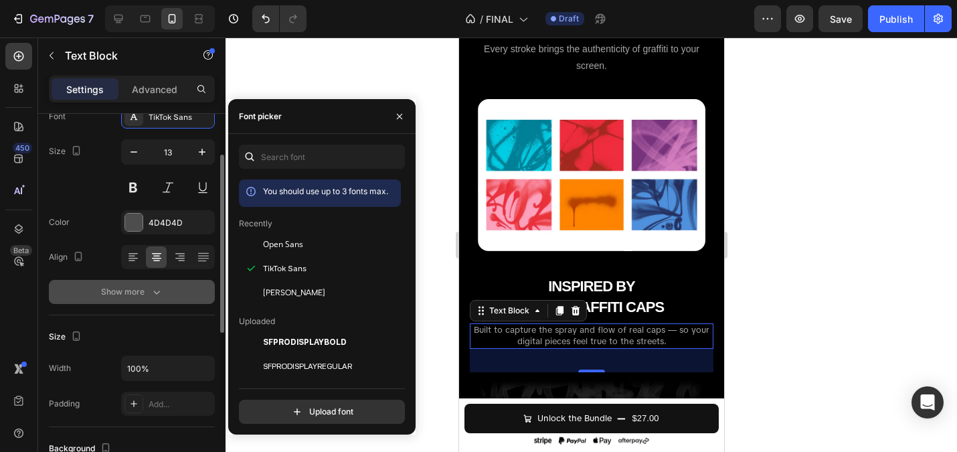
click at [128, 291] on div "Show more" at bounding box center [132, 291] width 62 height 13
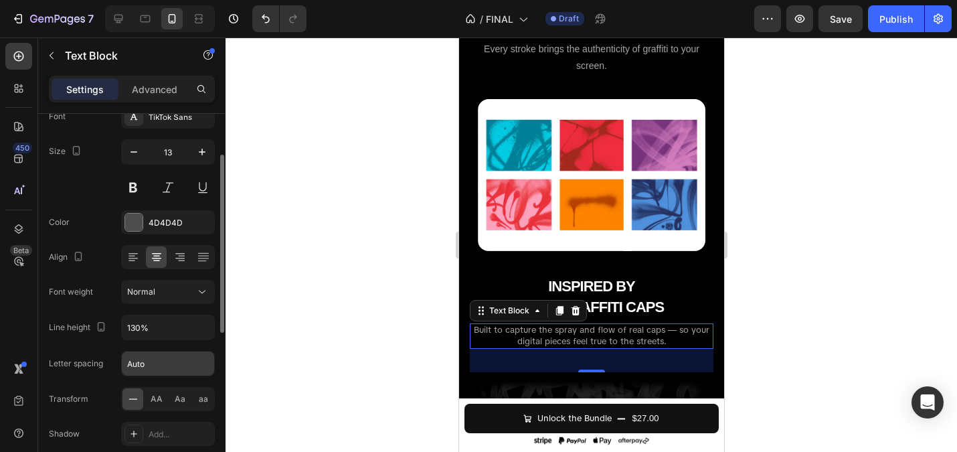
click at [163, 371] on input "Auto" at bounding box center [168, 363] width 92 height 24
type input "0.5"
click at [312, 268] on div at bounding box center [591, 244] width 731 height 414
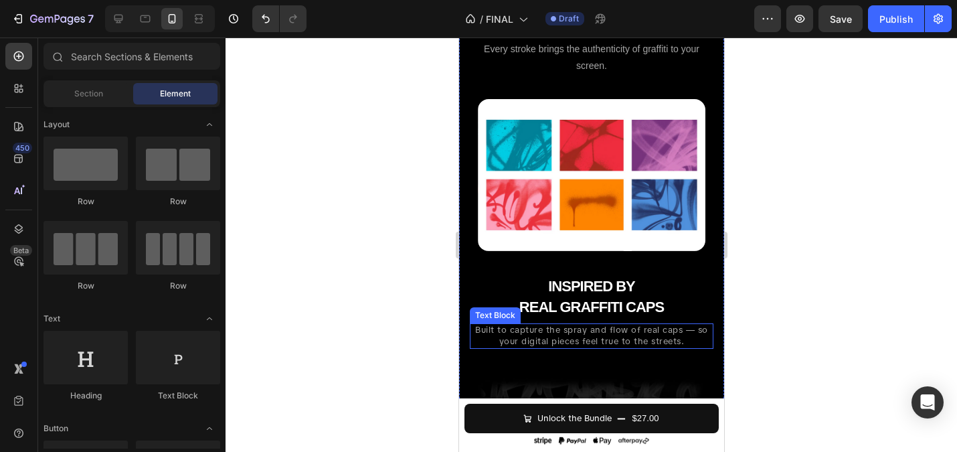
click at [537, 324] on span "Built to capture the spray and flow of real caps — so your digital pieces feel …" at bounding box center [590, 335] width 233 height 23
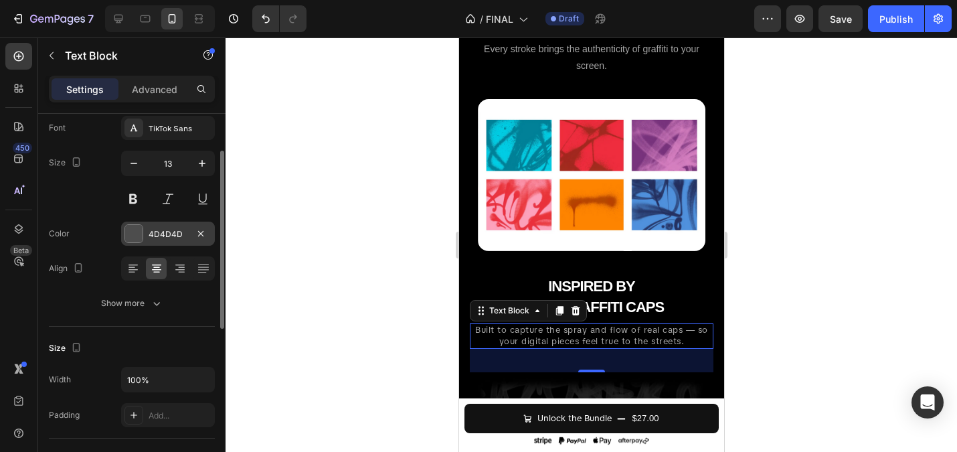
scroll to position [76, 0]
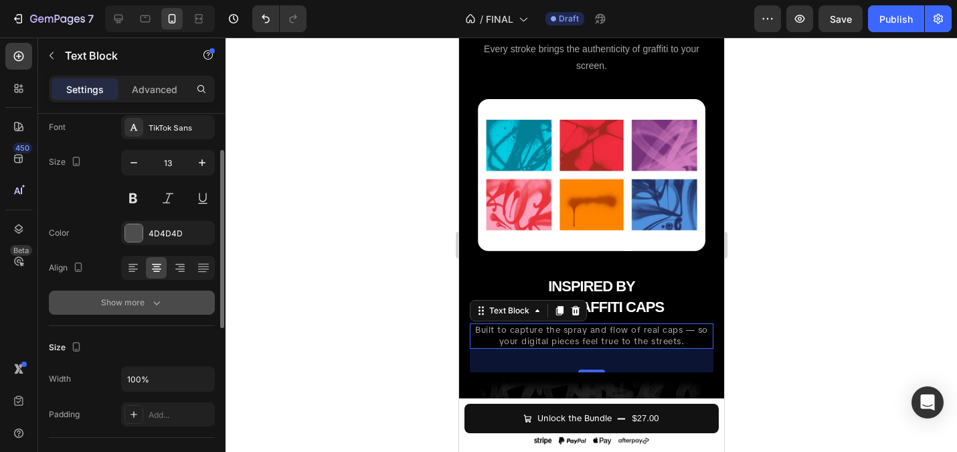
click at [142, 302] on div "Show more" at bounding box center [132, 302] width 62 height 13
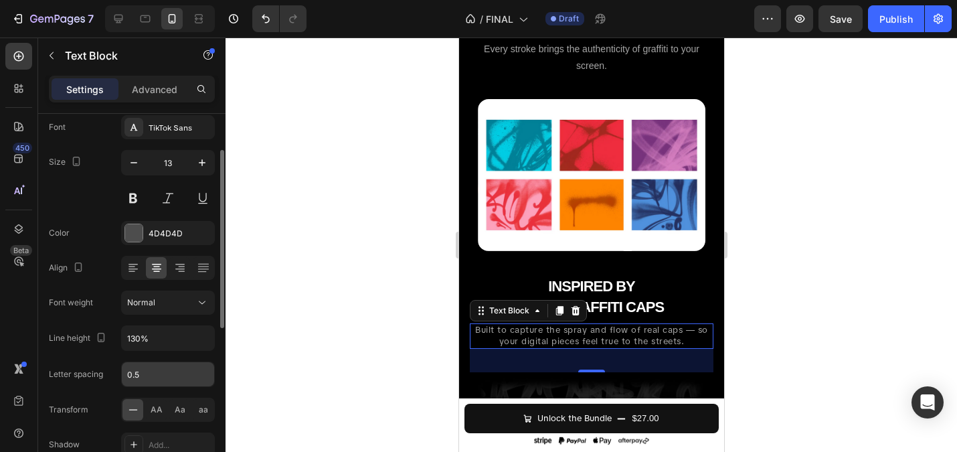
click at [153, 377] on input "0.5" at bounding box center [168, 374] width 92 height 24
click at [124, 373] on input "0.5" at bounding box center [168, 374] width 92 height 24
type input "-0.5"
click at [395, 203] on div at bounding box center [591, 244] width 731 height 414
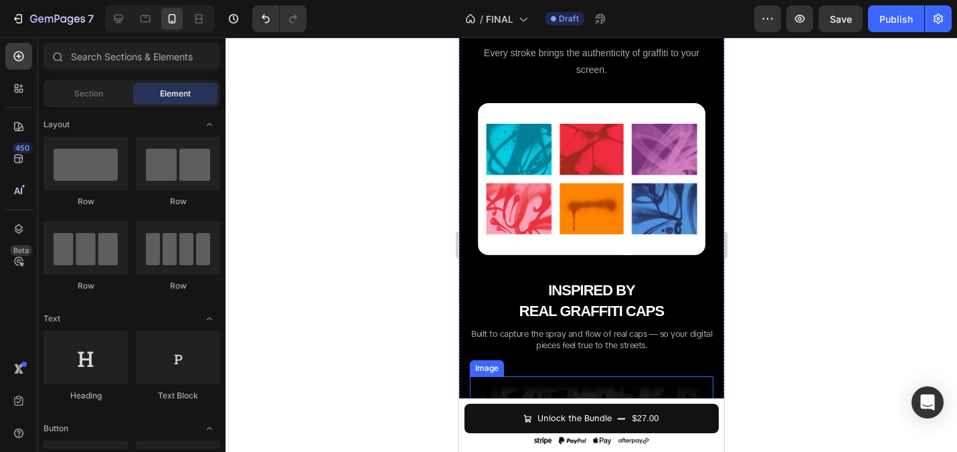
scroll to position [1395, 0]
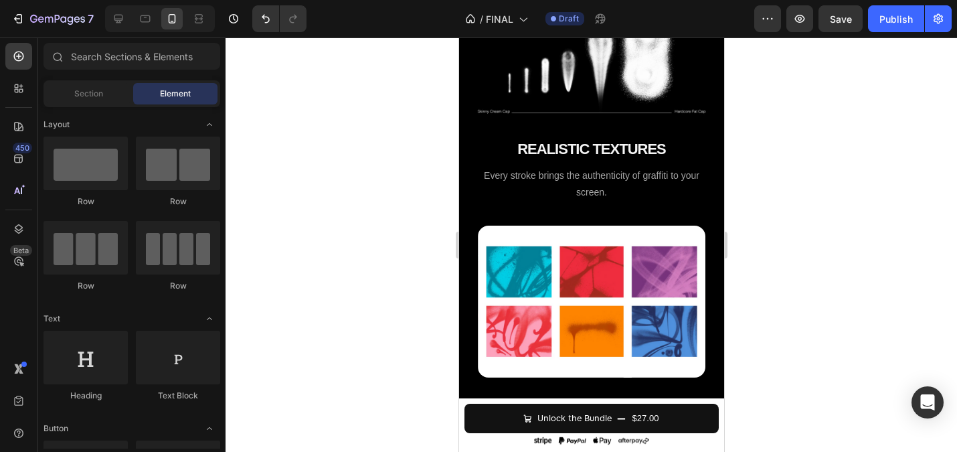
click at [359, 194] on div at bounding box center [591, 244] width 731 height 414
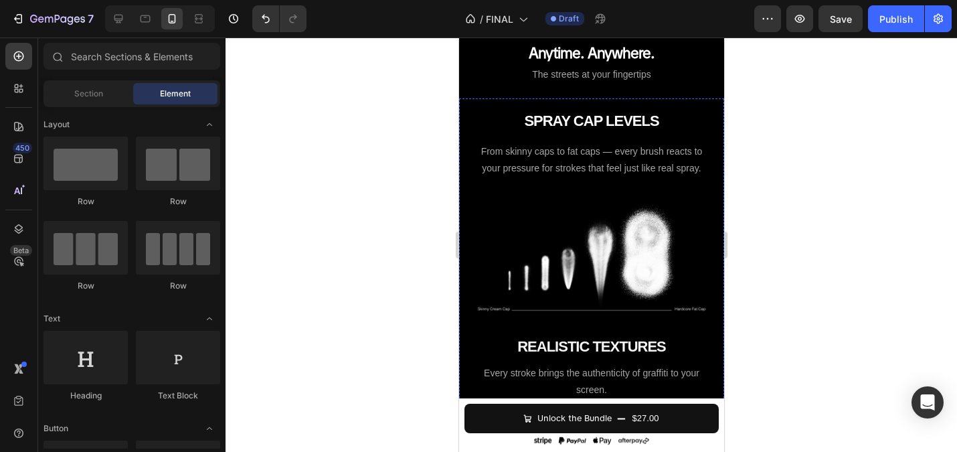
scroll to position [1197, 0]
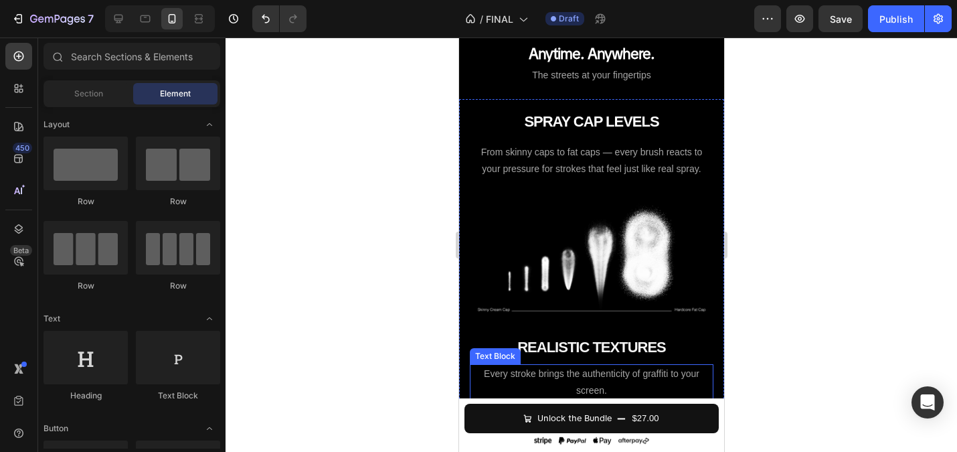
click at [561, 368] on span "Every stroke brings the authenticity of graffiti to your screen." at bounding box center [590, 381] width 215 height 27
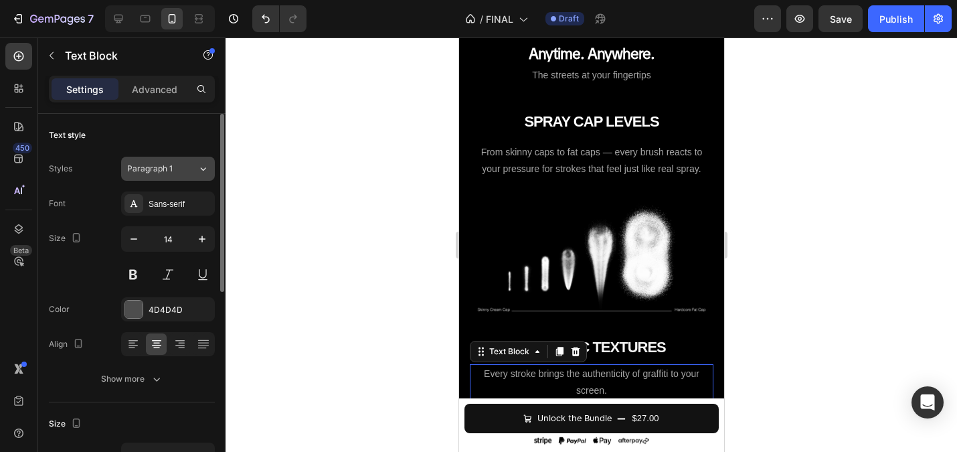
click at [155, 167] on span "Paragraph 1" at bounding box center [150, 169] width 46 height 12
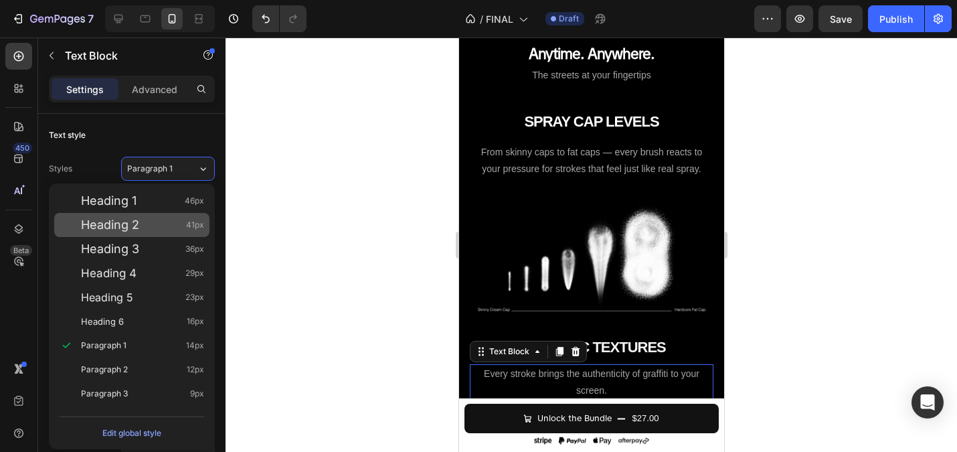
click at [159, 224] on div "Heading 2 41px" at bounding box center [142, 224] width 123 height 13
type input "41"
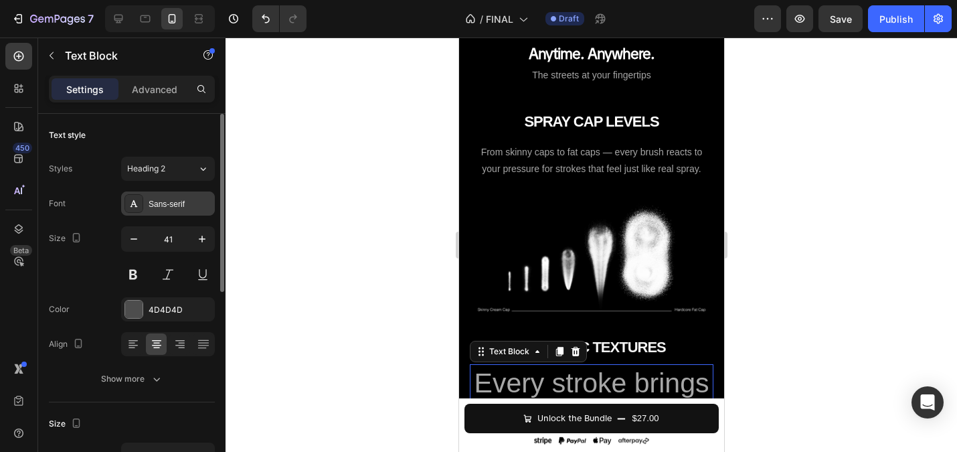
click at [163, 214] on div "Sans-serif" at bounding box center [168, 203] width 94 height 24
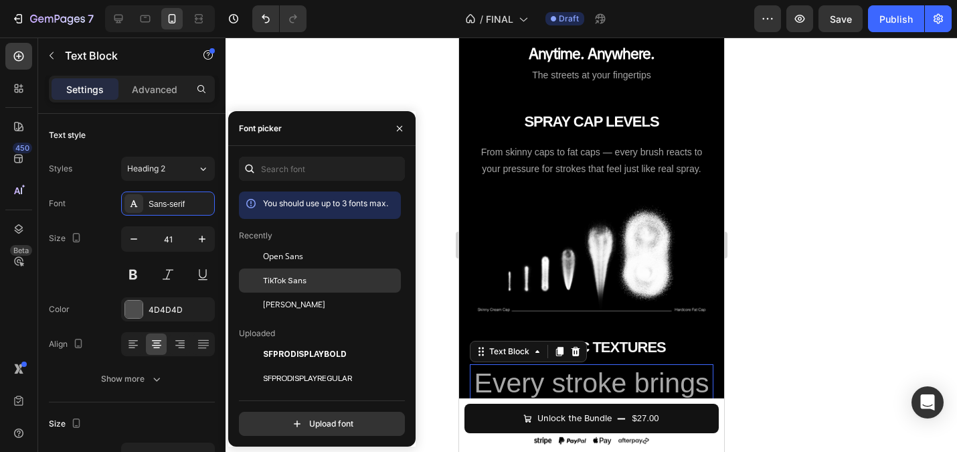
click at [278, 277] on span "TikTok Sans" at bounding box center [284, 280] width 43 height 12
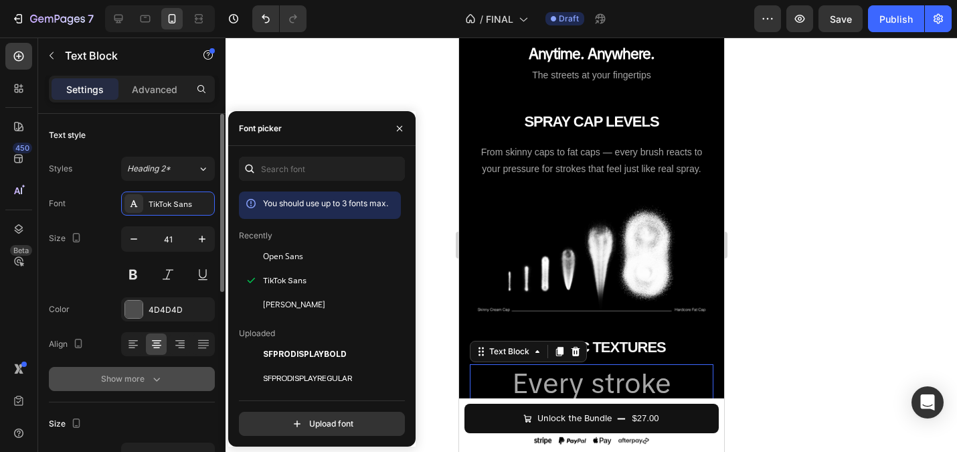
click at [138, 383] on div "Show more" at bounding box center [132, 378] width 62 height 13
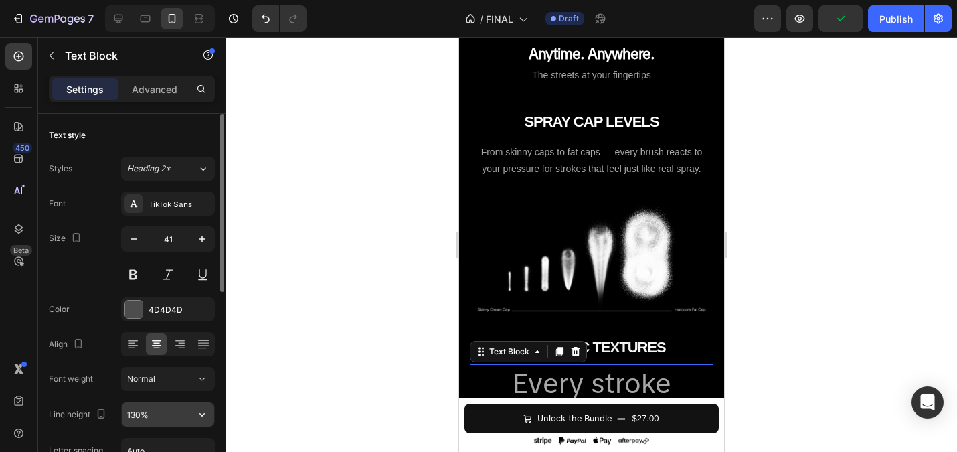
scroll to position [37, 0]
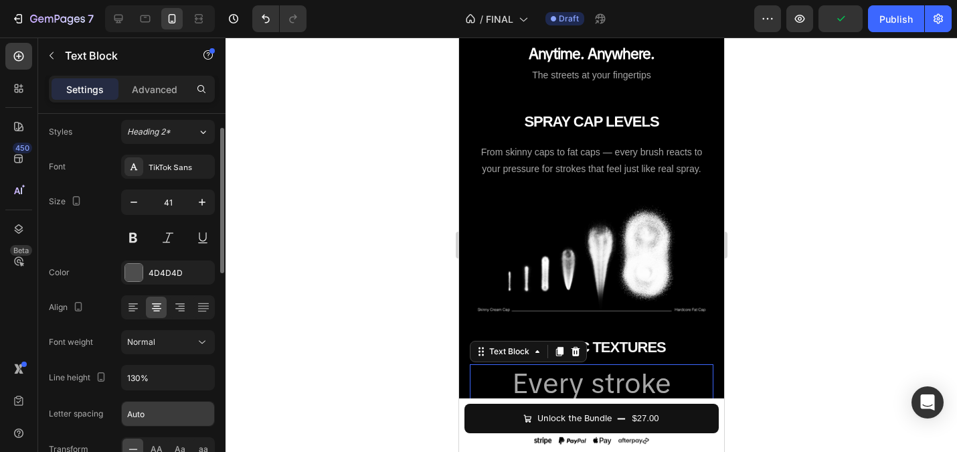
click at [151, 413] on input "Auto" at bounding box center [168, 413] width 92 height 24
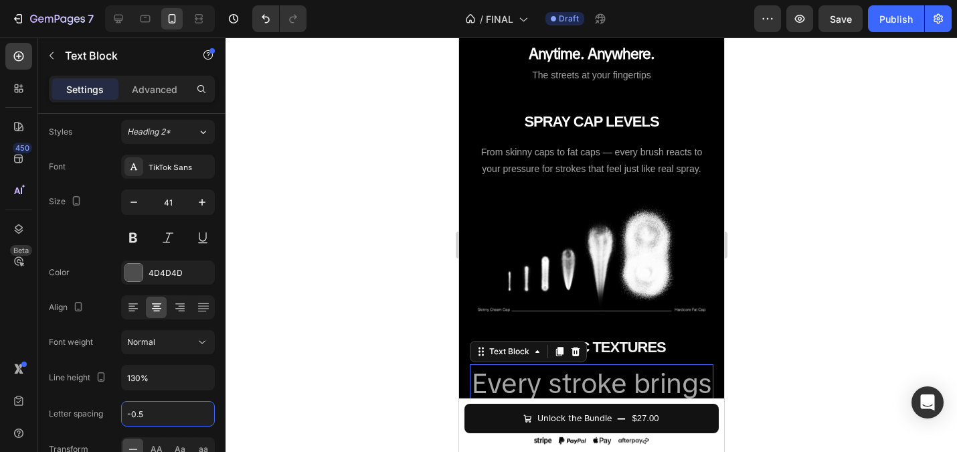
type input "-0.5"
click at [646, 365] on p "Every stroke brings the authenticity of graffiti to your screen." at bounding box center [590, 436] width 241 height 143
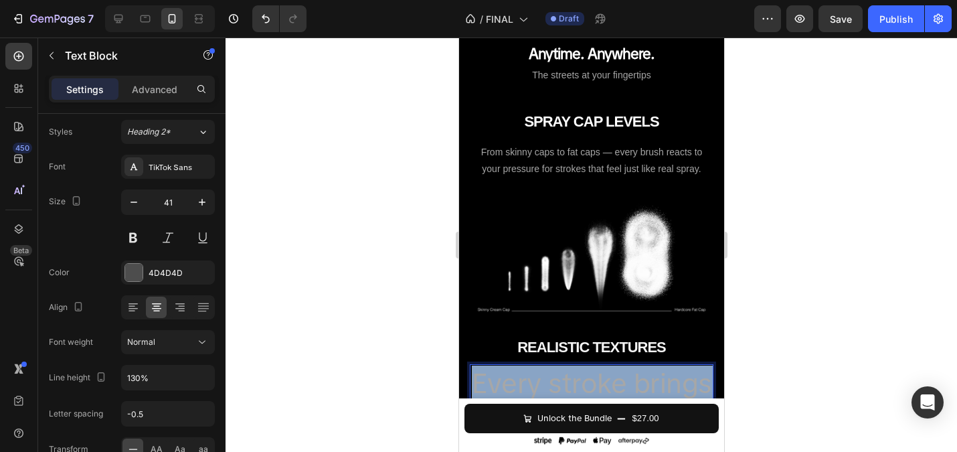
drag, startPoint x: 662, startPoint y: 271, endPoint x: 431, endPoint y: 159, distance: 256.5
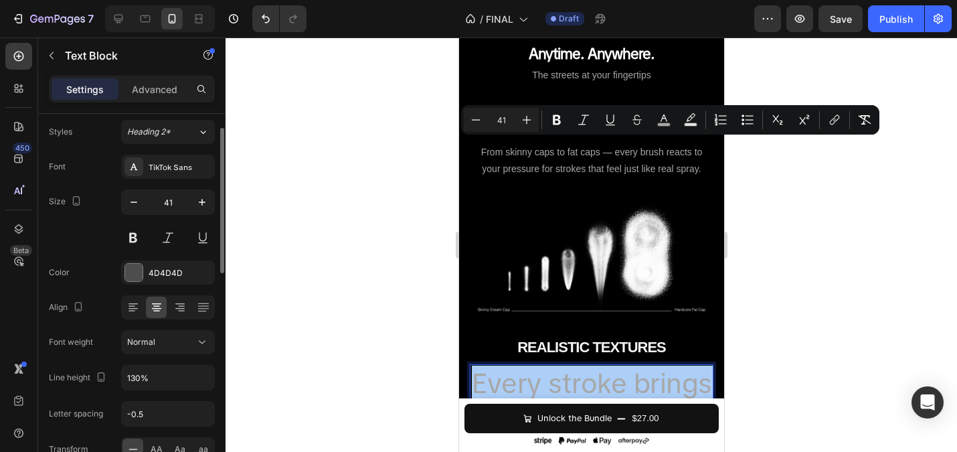
click at [167, 199] on input "41" at bounding box center [168, 202] width 44 height 24
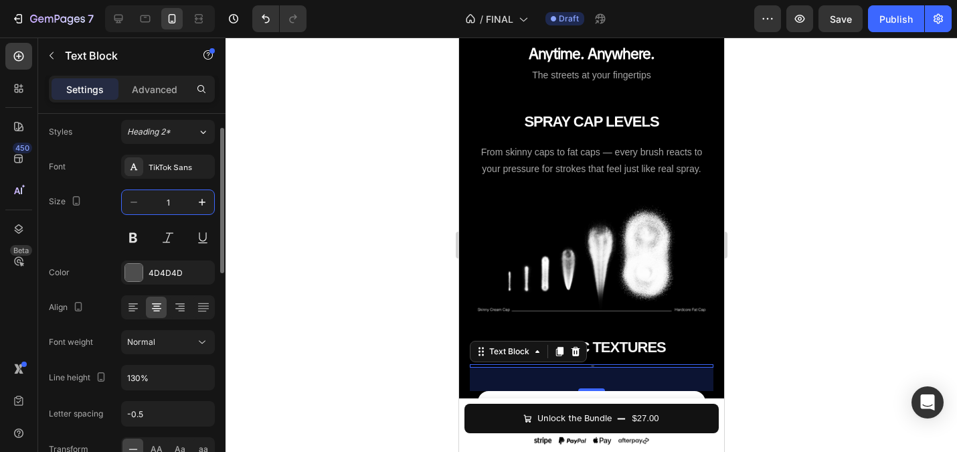
type input "14"
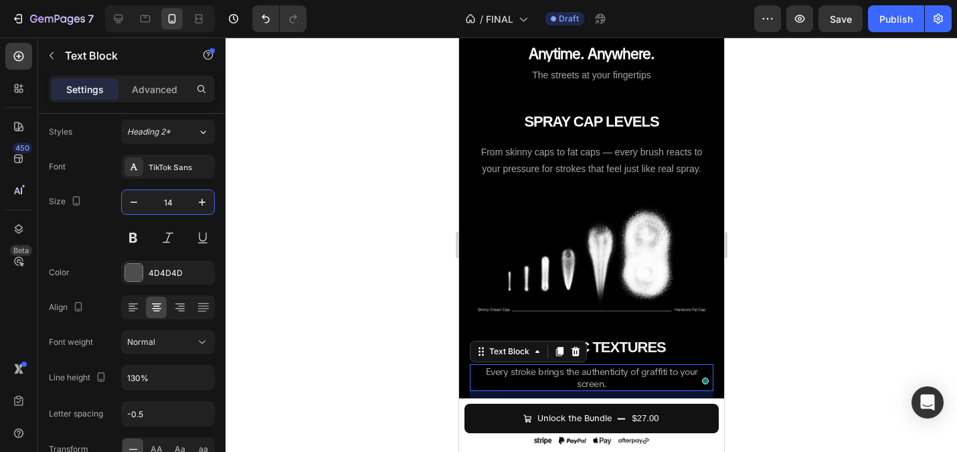
click at [354, 162] on div at bounding box center [591, 244] width 731 height 414
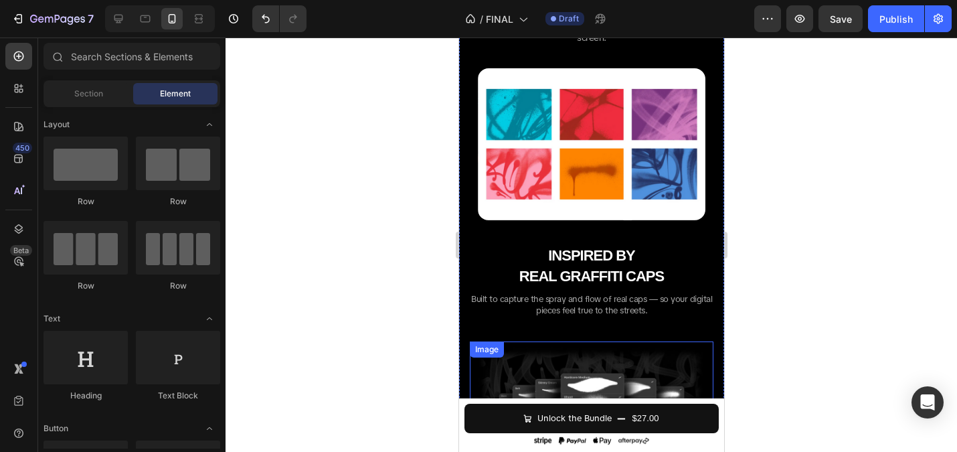
scroll to position [1493, 0]
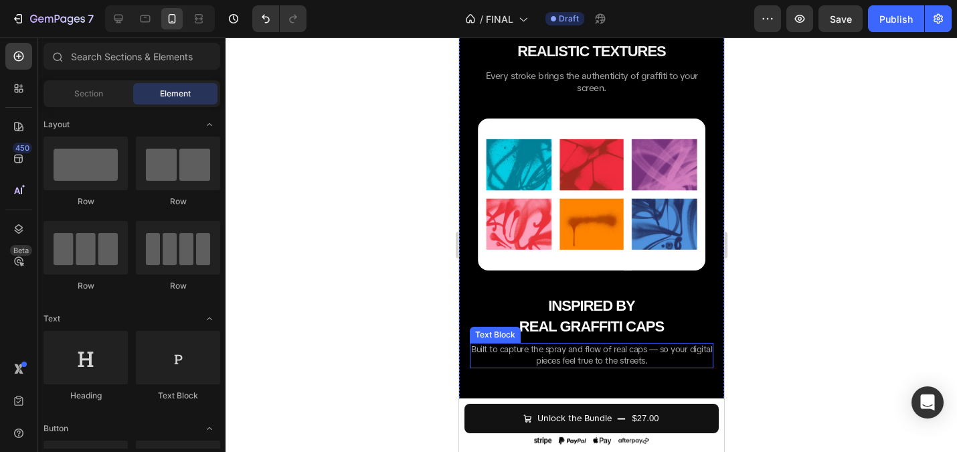
click at [561, 343] on span "Built to capture the spray and flow of real caps — so your digital pieces feel …" at bounding box center [590, 354] width 241 height 23
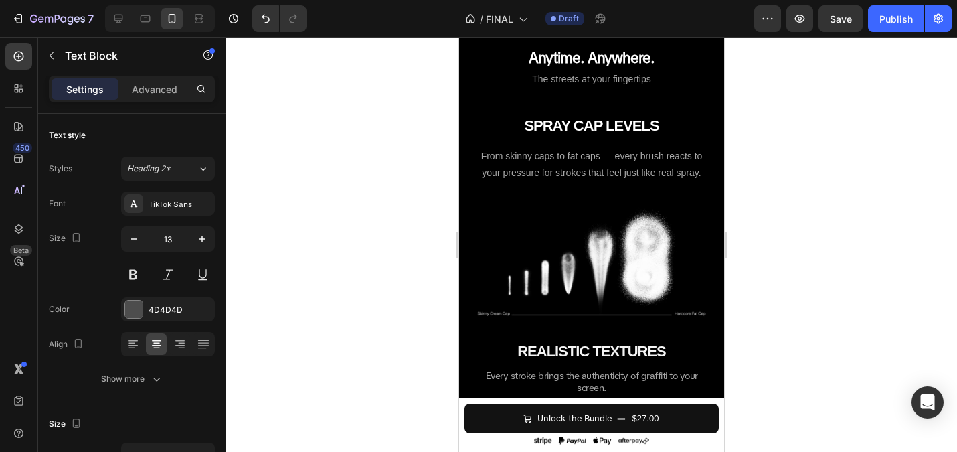
scroll to position [1185, 0]
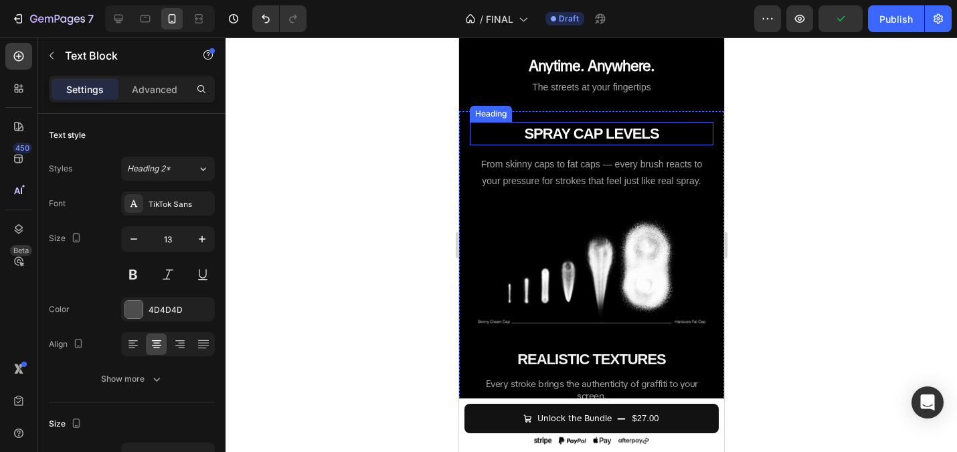
click at [575, 185] on span "From skinny caps to fat caps — every brush reacts to your pressure for strokes …" at bounding box center [590, 172] width 221 height 27
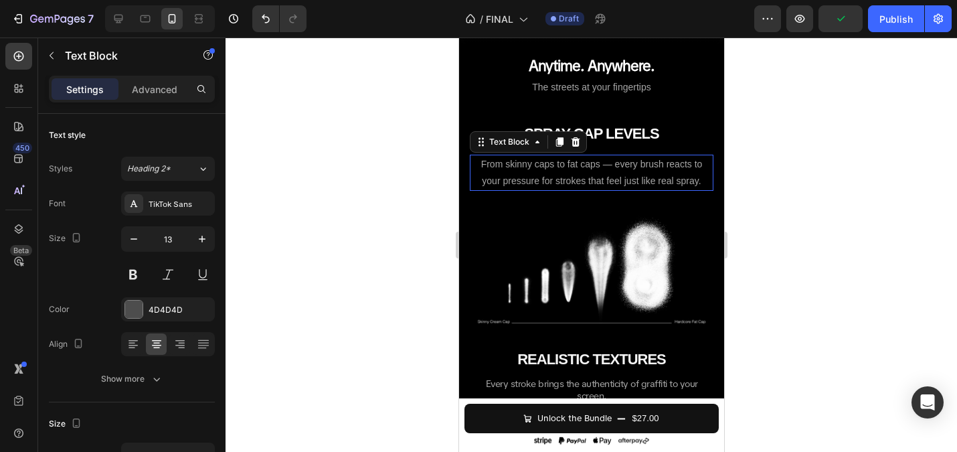
scroll to position [37, 0]
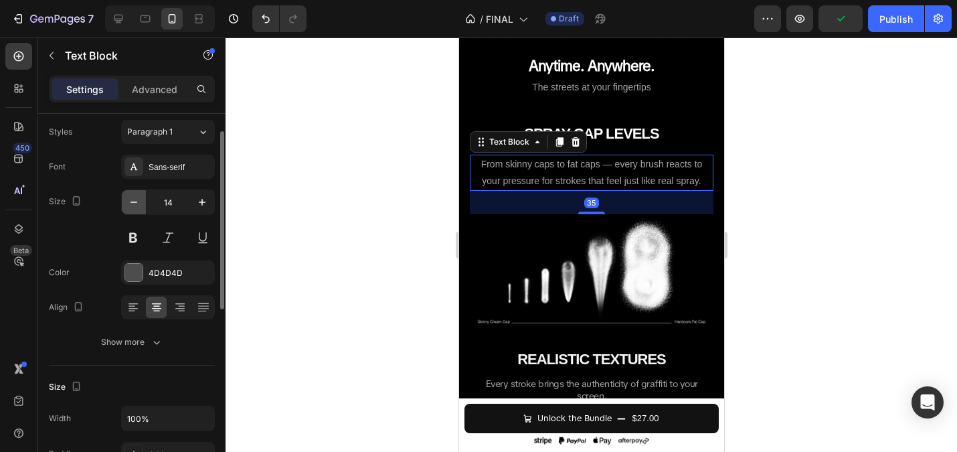
click at [130, 200] on icon "button" at bounding box center [133, 201] width 13 height 13
type input "13"
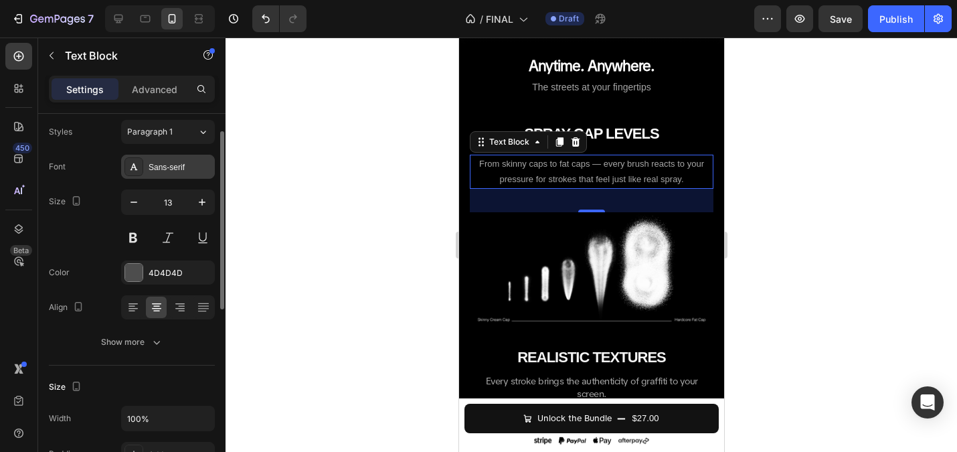
click at [180, 163] on div "Sans-serif" at bounding box center [180, 167] width 63 height 12
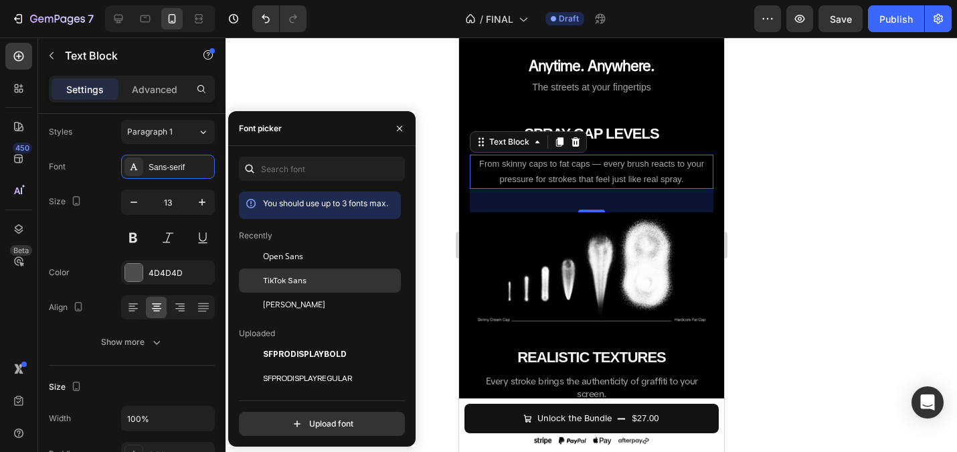
click at [298, 277] on span "TikTok Sans" at bounding box center [284, 280] width 43 height 12
click at [383, 106] on div at bounding box center [591, 244] width 731 height 414
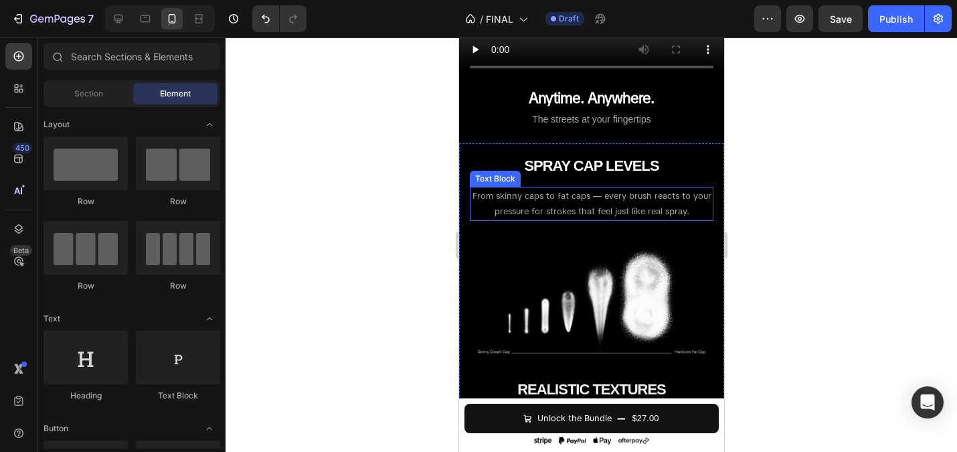
scroll to position [1136, 0]
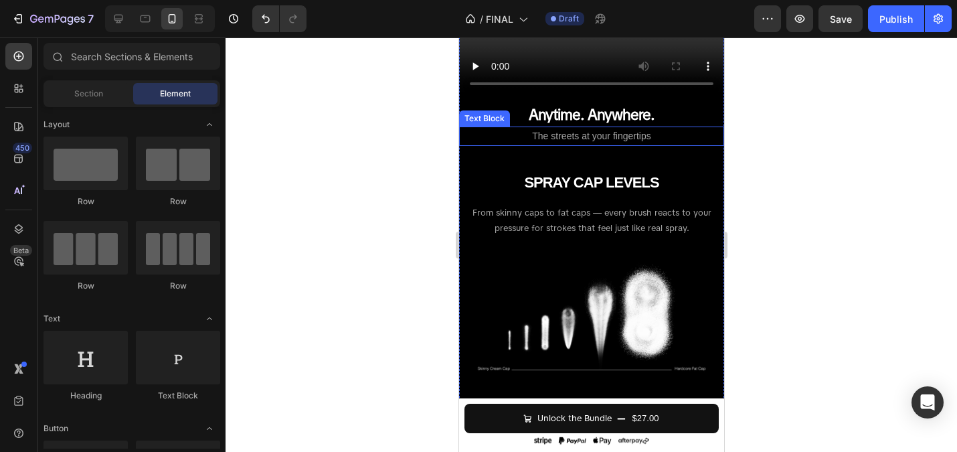
click at [581, 138] on span "The streets at your fingertips" at bounding box center [590, 135] width 118 height 11
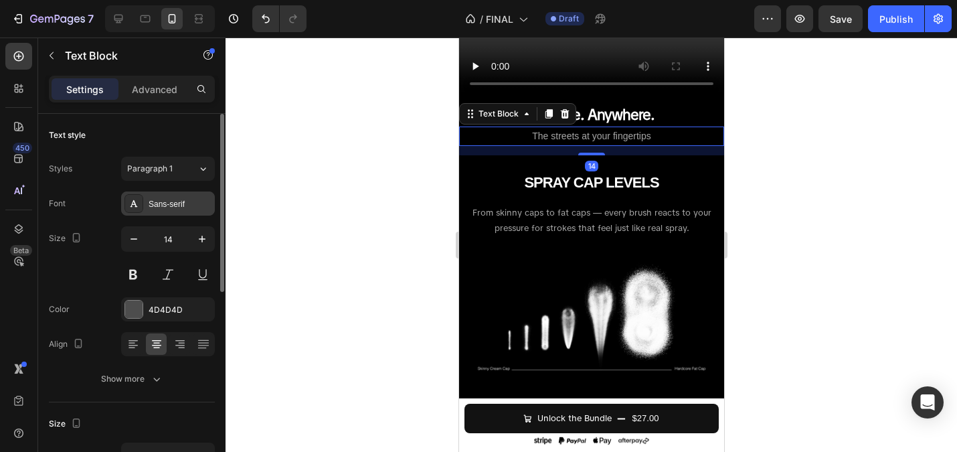
click at [177, 203] on div "Sans-serif" at bounding box center [180, 204] width 63 height 12
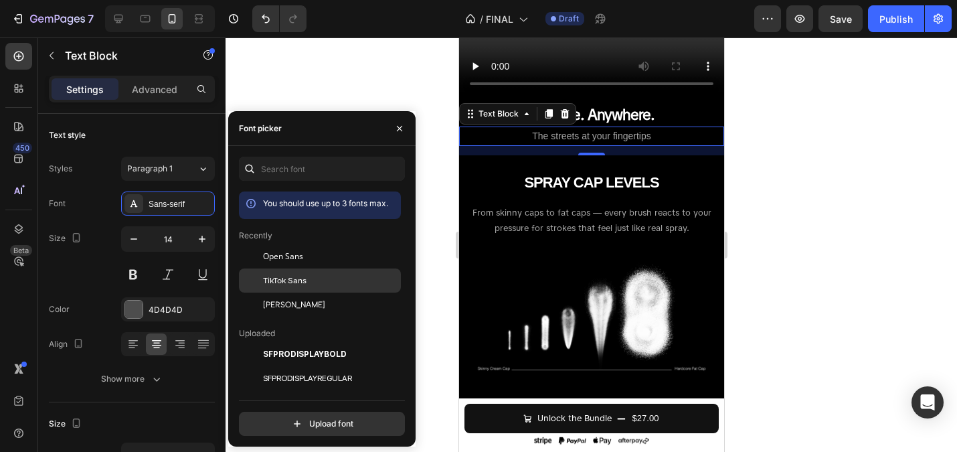
click at [286, 278] on span "TikTok Sans" at bounding box center [284, 280] width 43 height 12
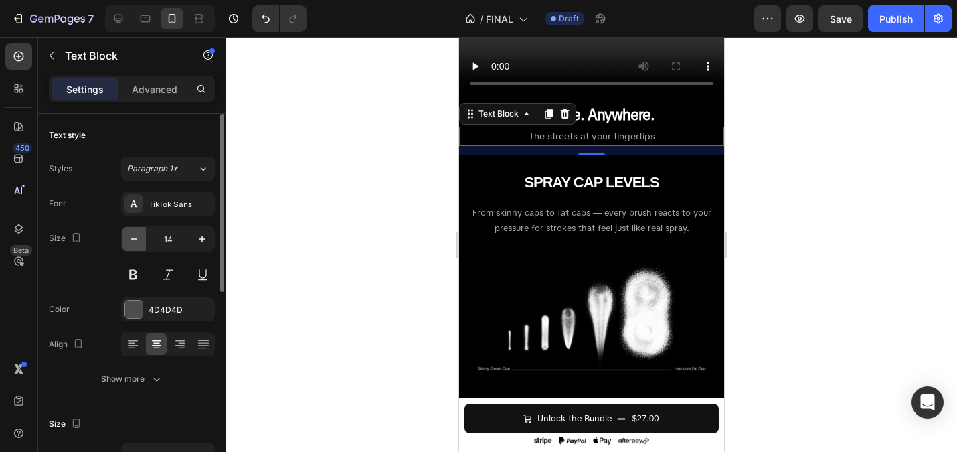
click at [138, 237] on icon "button" at bounding box center [133, 238] width 13 height 13
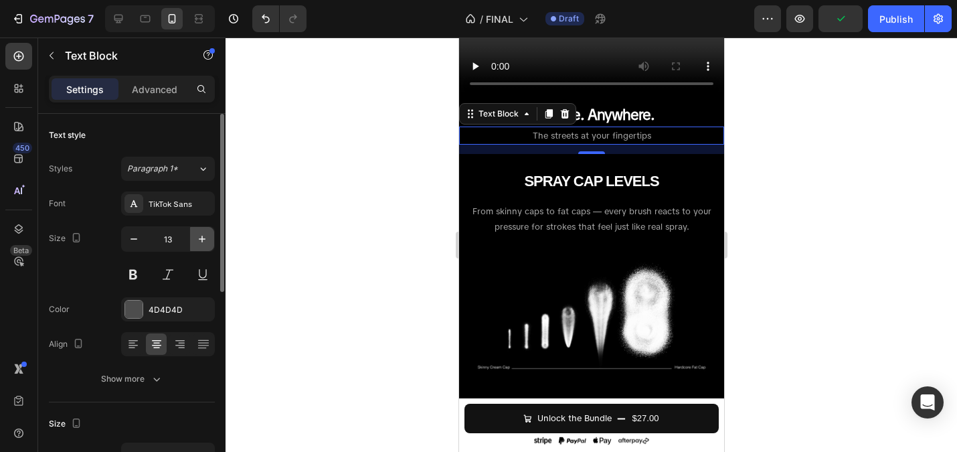
click at [195, 230] on button "button" at bounding box center [202, 239] width 24 height 24
type input "14"
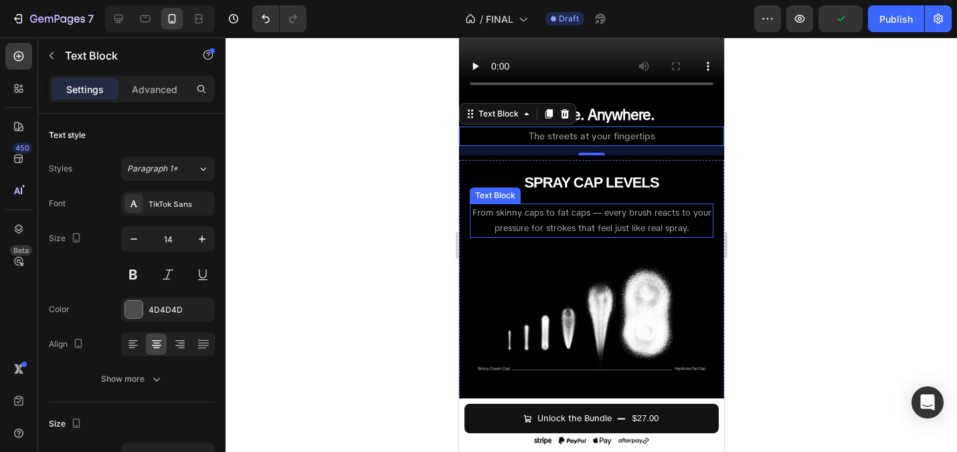
click at [561, 226] on span "From skinny caps to fat caps — every brush reacts to your pressure for strokes …" at bounding box center [591, 220] width 239 height 27
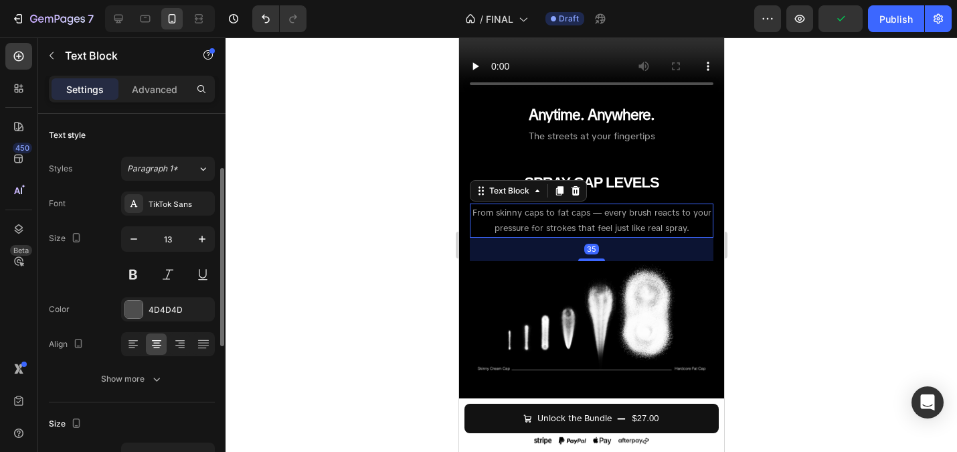
scroll to position [37, 0]
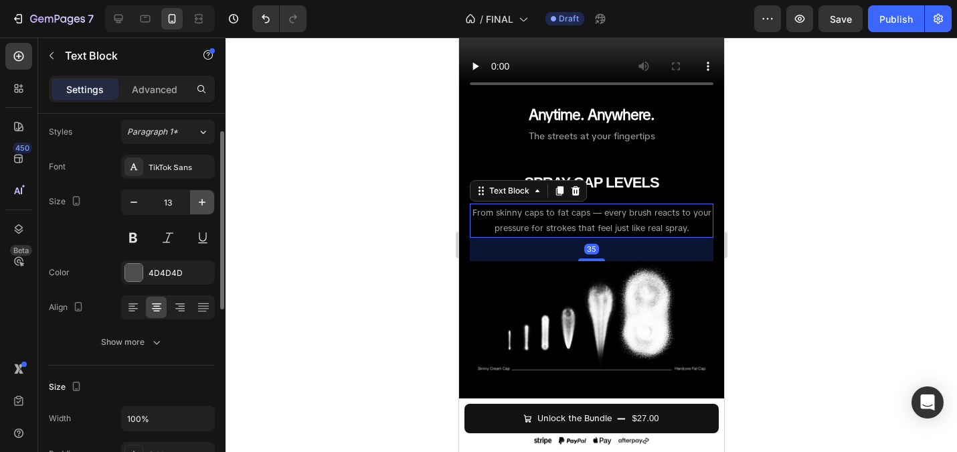
click at [197, 203] on icon "button" at bounding box center [201, 201] width 13 height 13
type input "14"
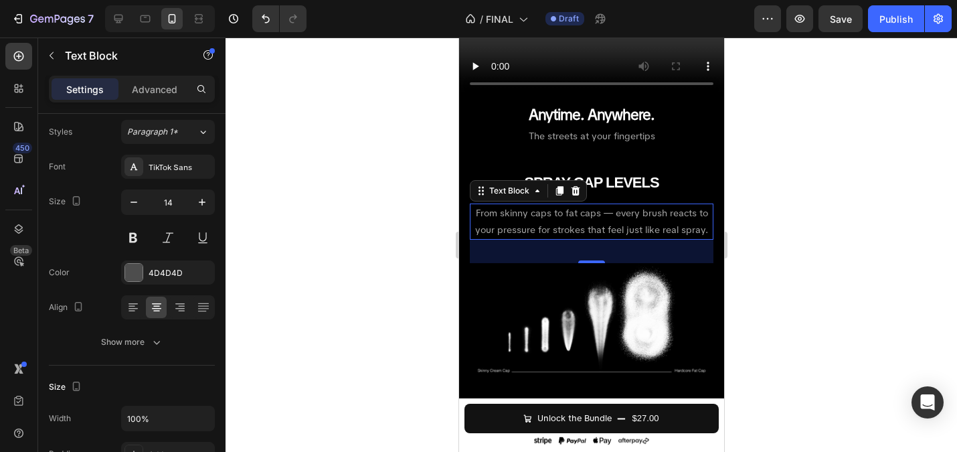
click at [394, 217] on div at bounding box center [591, 244] width 731 height 414
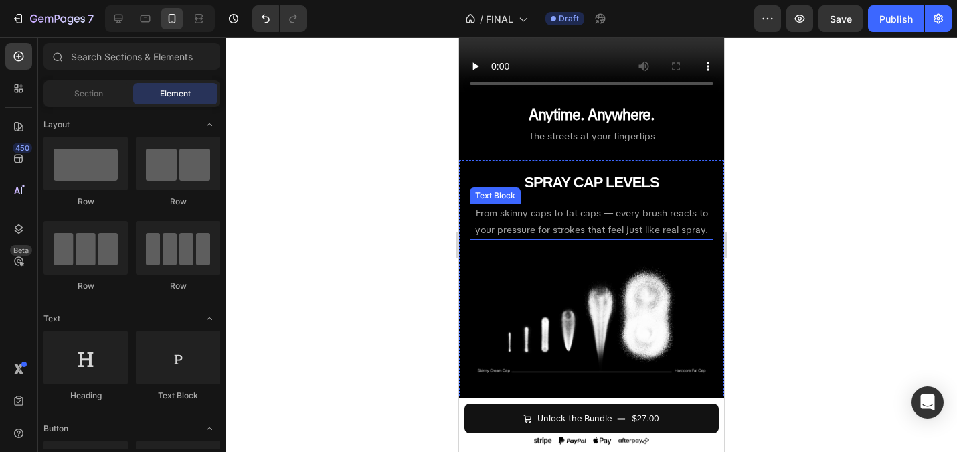
click at [561, 222] on p "From skinny caps to fat caps — every brush reacts to your pressure for strokes …" at bounding box center [590, 221] width 241 height 33
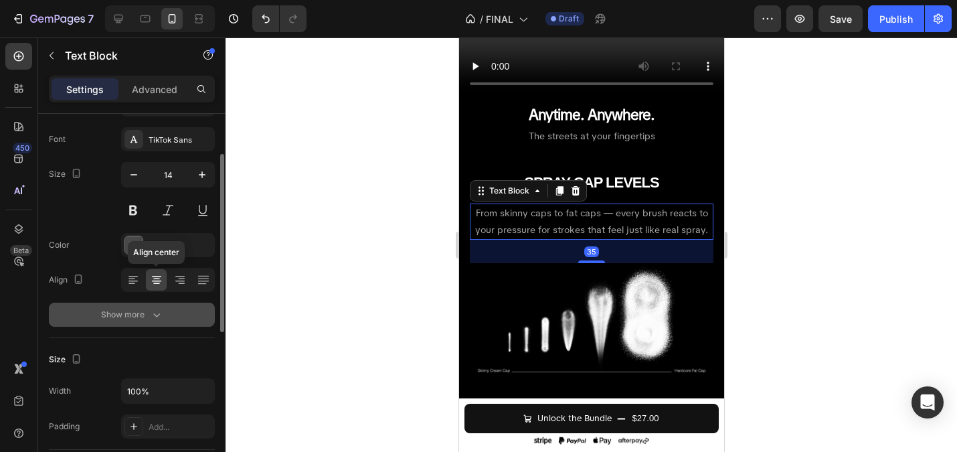
scroll to position [71, 0]
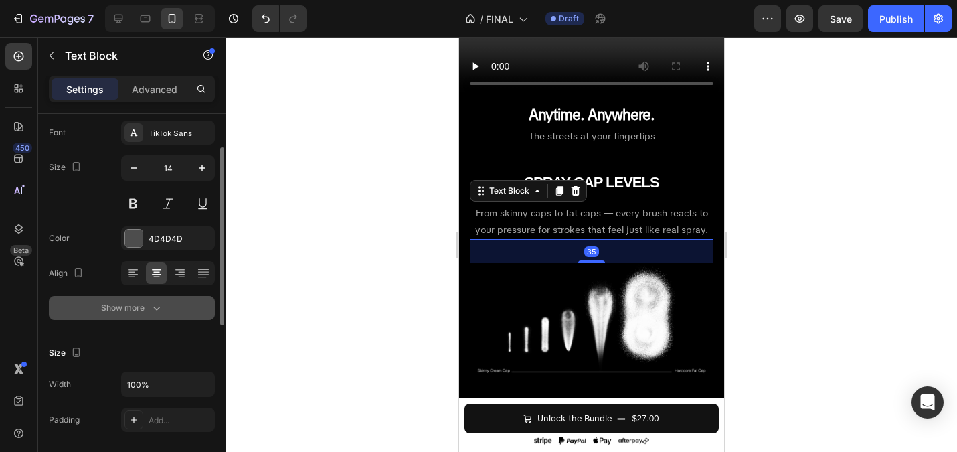
click at [141, 311] on div "Show more" at bounding box center [132, 307] width 62 height 13
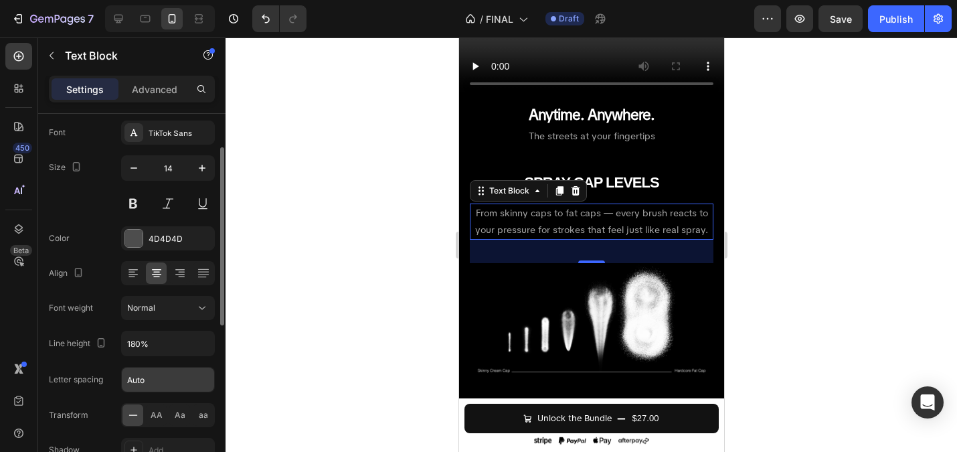
click at [165, 381] on input "Auto" at bounding box center [168, 379] width 92 height 24
type input "-0.5"
click at [484, 248] on div "35" at bounding box center [591, 251] width 244 height 23
click at [424, 219] on div at bounding box center [591, 244] width 731 height 414
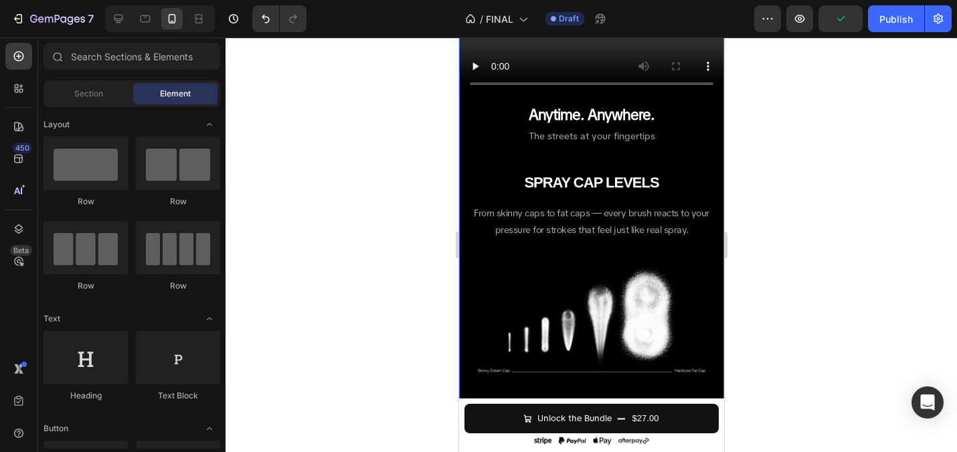
click at [595, 142] on span "The streets at your fingertips" at bounding box center [591, 136] width 126 height 12
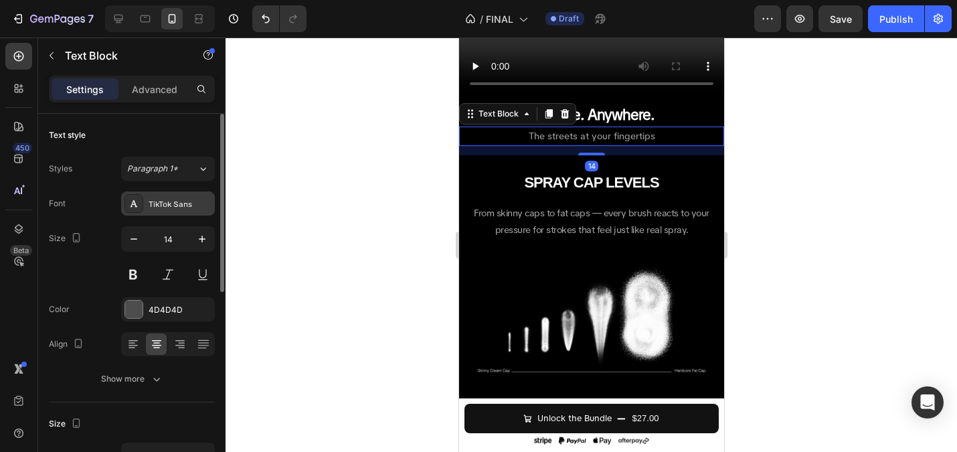
click at [159, 207] on div "TikTok Sans" at bounding box center [180, 204] width 63 height 12
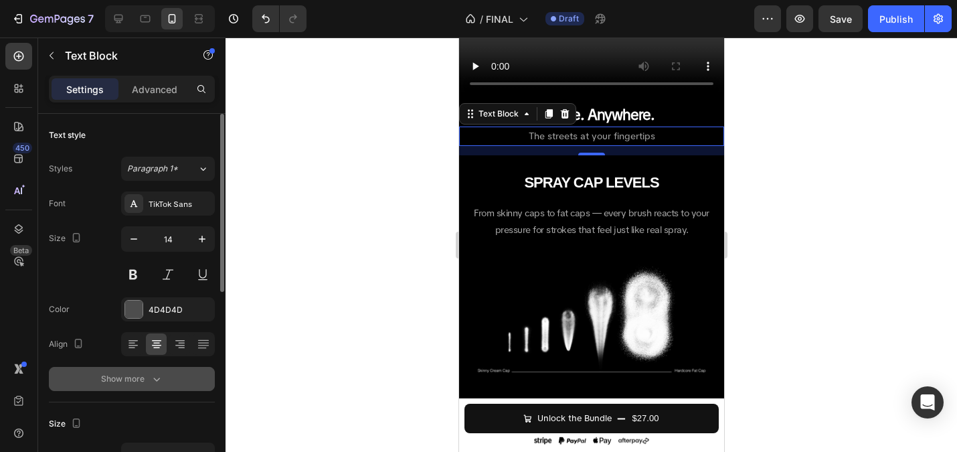
click at [129, 380] on div "Show more" at bounding box center [132, 378] width 62 height 13
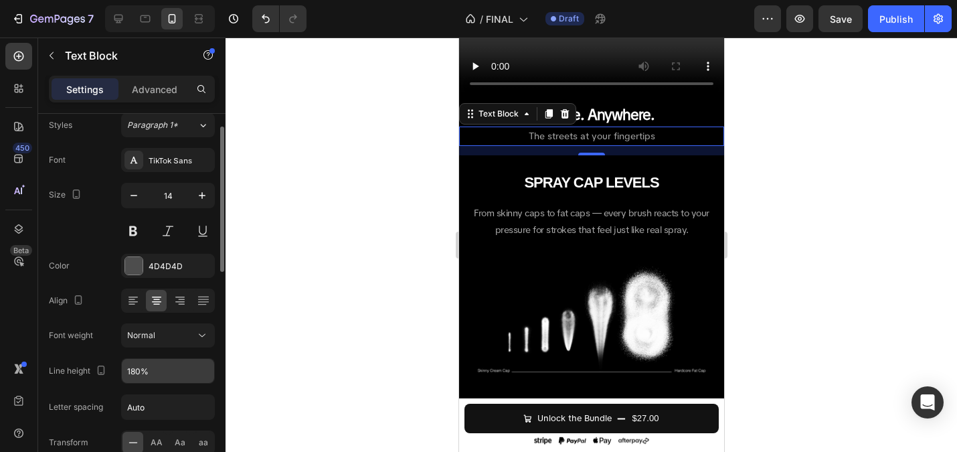
scroll to position [51, 0]
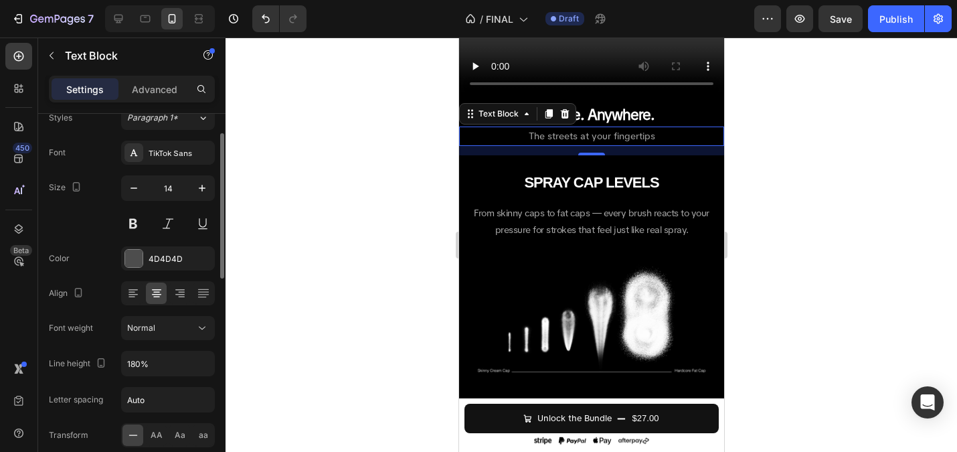
click at [158, 416] on div "Font TikTok Sans Size 14 Color 4D4D4D Align Font weight Normal Line height 180%…" at bounding box center [132, 329] width 166 height 376
click at [153, 410] on input "Auto" at bounding box center [168, 399] width 92 height 24
type input "0"
type input "-0.5"
click at [316, 299] on div at bounding box center [591, 244] width 731 height 414
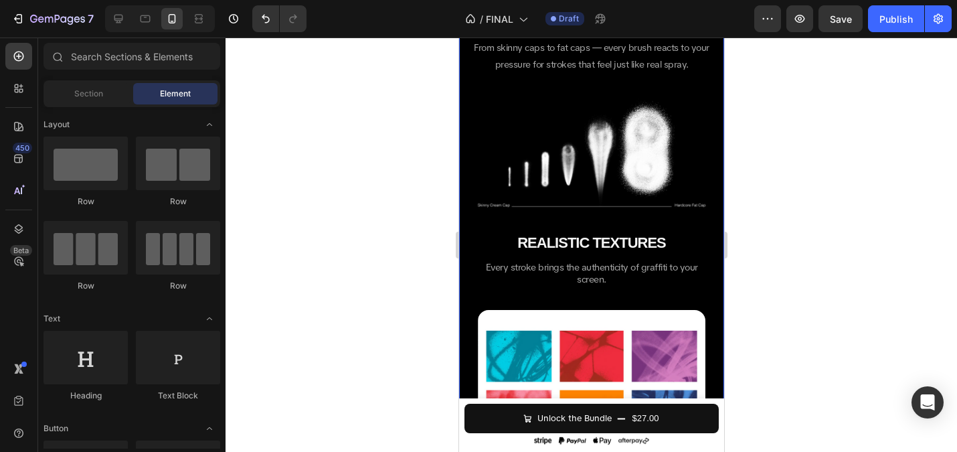
scroll to position [1334, 0]
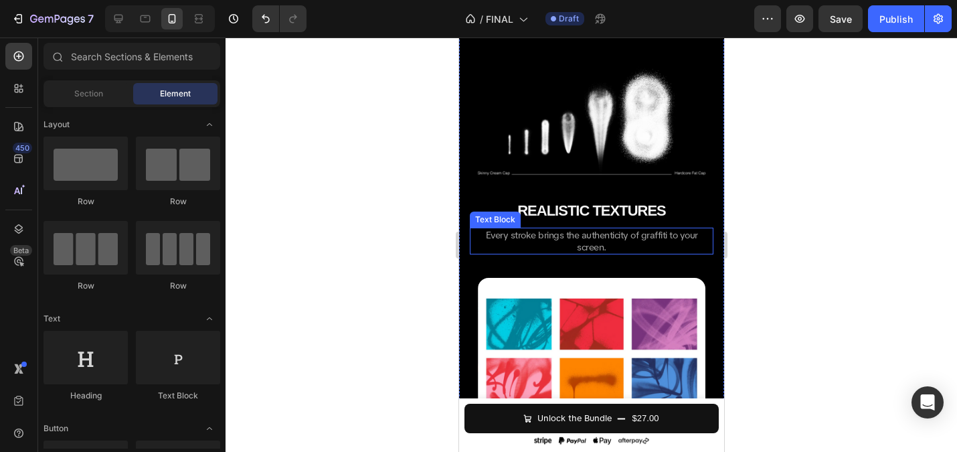
click at [557, 246] on p "Every stroke brings the authenticity of graffiti to your screen." at bounding box center [590, 241] width 241 height 24
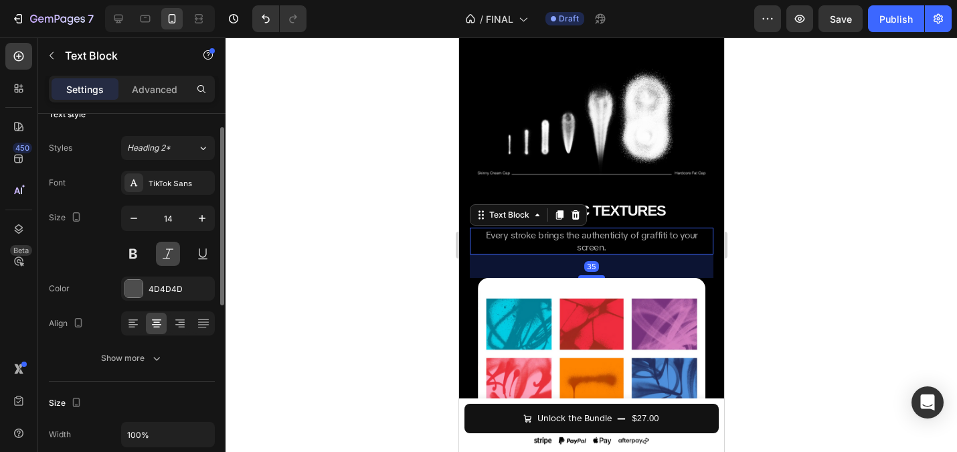
scroll to position [29, 0]
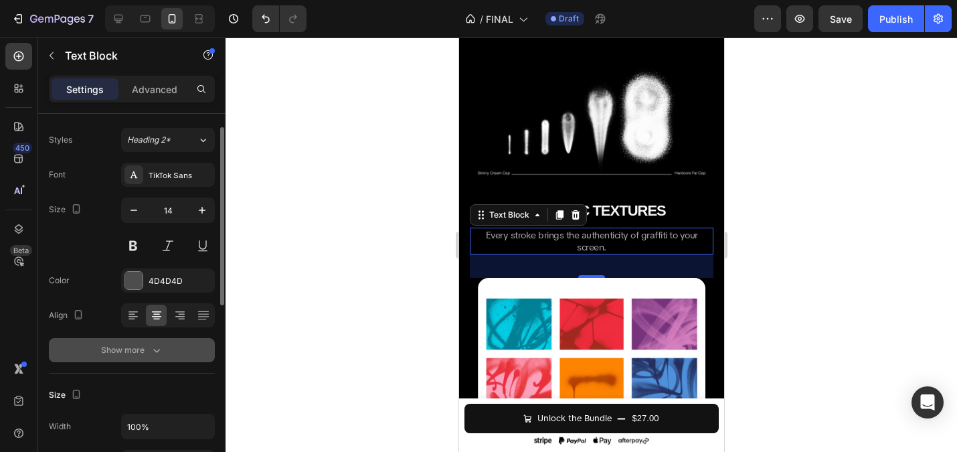
click at [153, 343] on icon "button" at bounding box center [156, 349] width 13 height 13
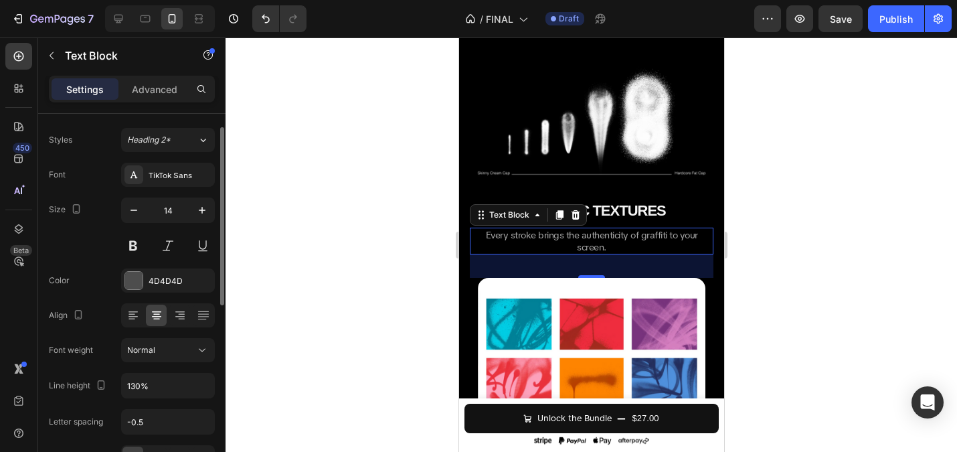
click at [359, 286] on div at bounding box center [591, 244] width 731 height 414
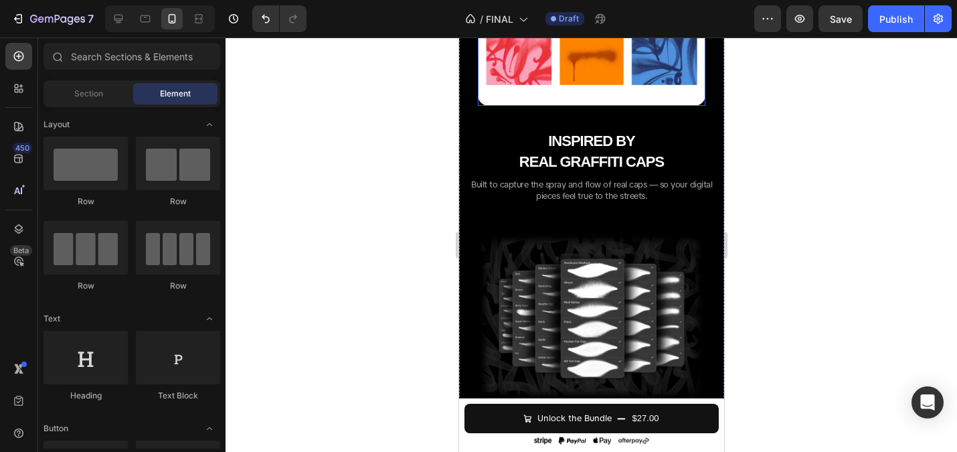
scroll to position [1673, 0]
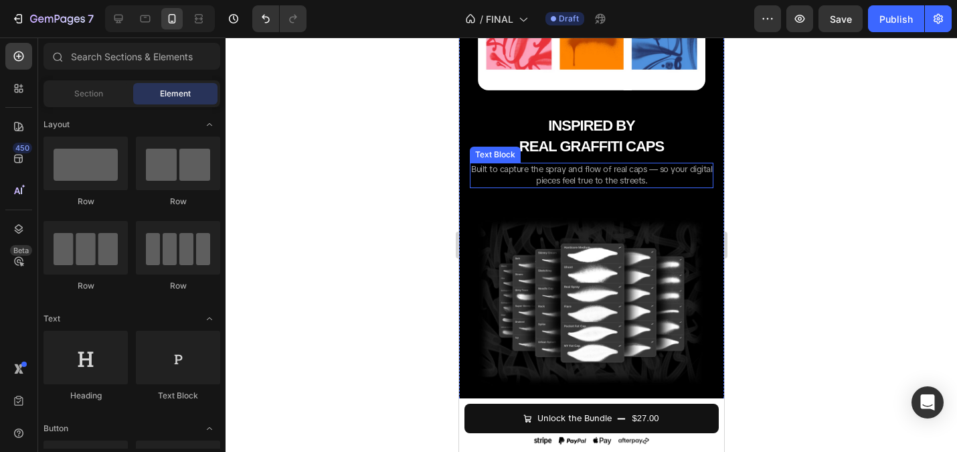
click at [533, 171] on span "Built to capture the spray and flow of real caps — so your digital pieces feel …" at bounding box center [590, 174] width 241 height 23
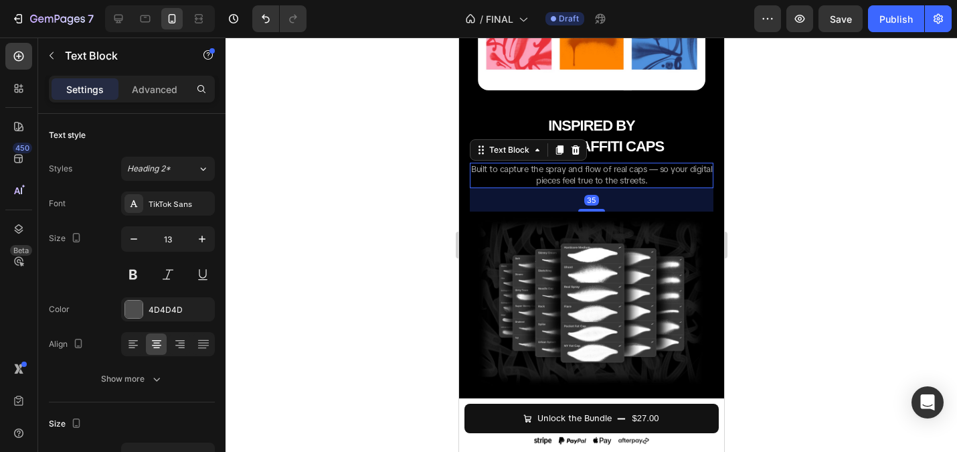
click at [348, 209] on div at bounding box center [591, 244] width 731 height 414
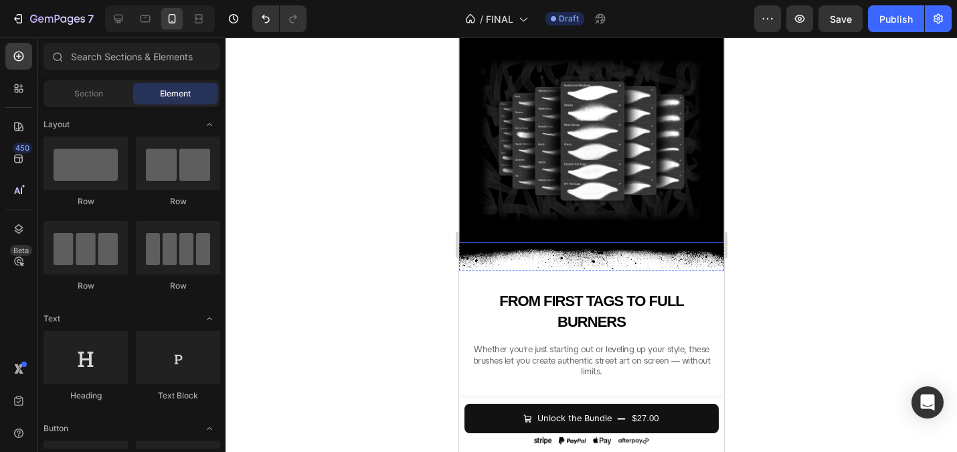
scroll to position [1897, 0]
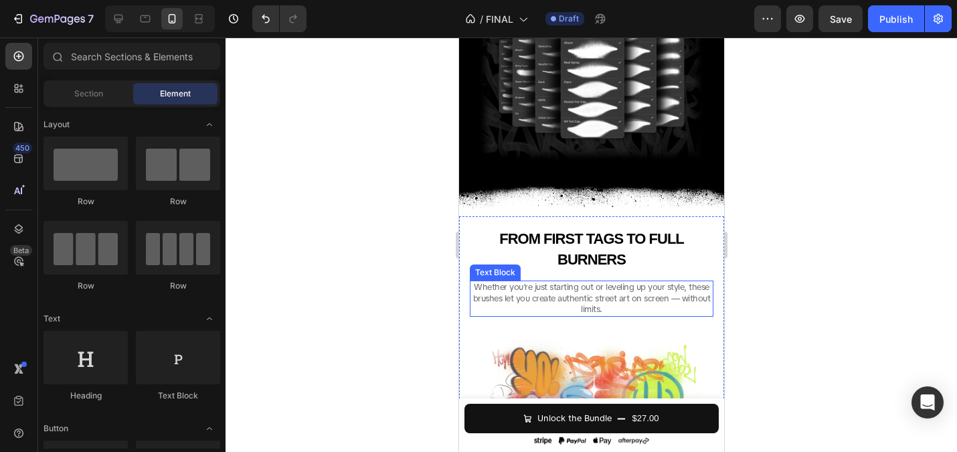
click at [566, 295] on span "Whether you’re just starting out or leveling up your style, these brushes let y…" at bounding box center [591, 298] width 238 height 34
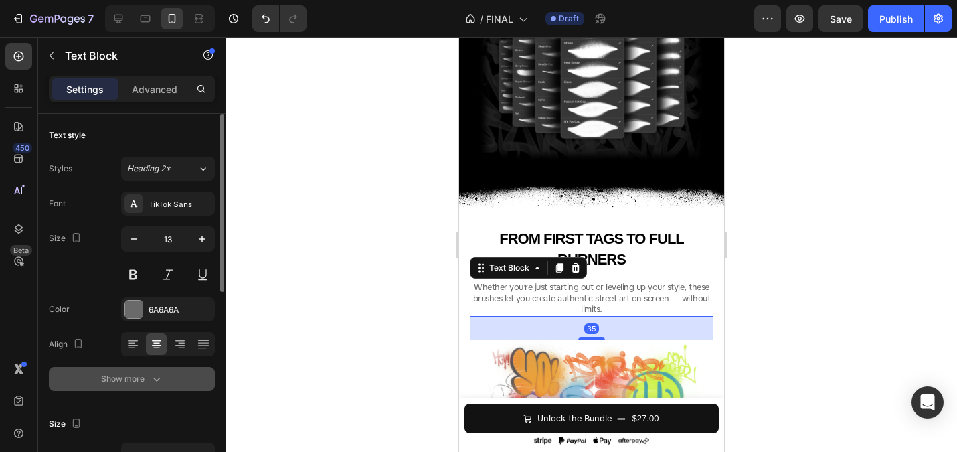
click at [156, 373] on icon "button" at bounding box center [156, 378] width 13 height 13
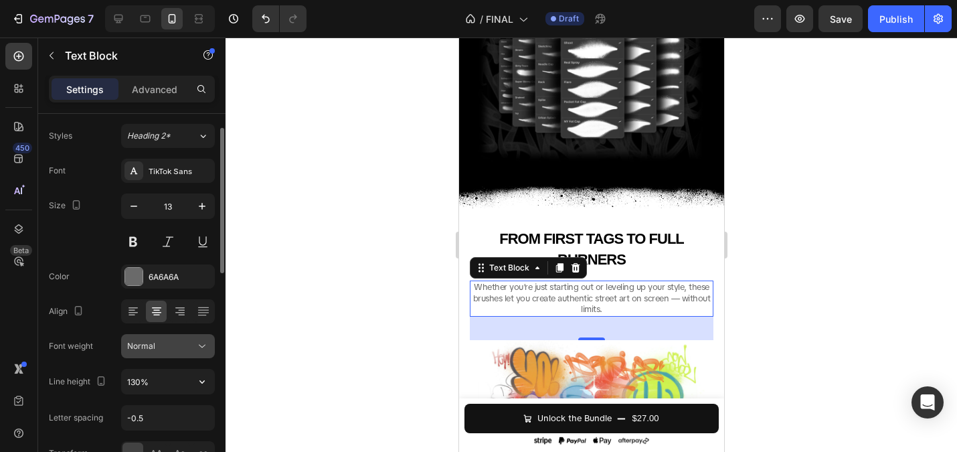
scroll to position [34, 0]
click at [376, 306] on div at bounding box center [591, 244] width 731 height 414
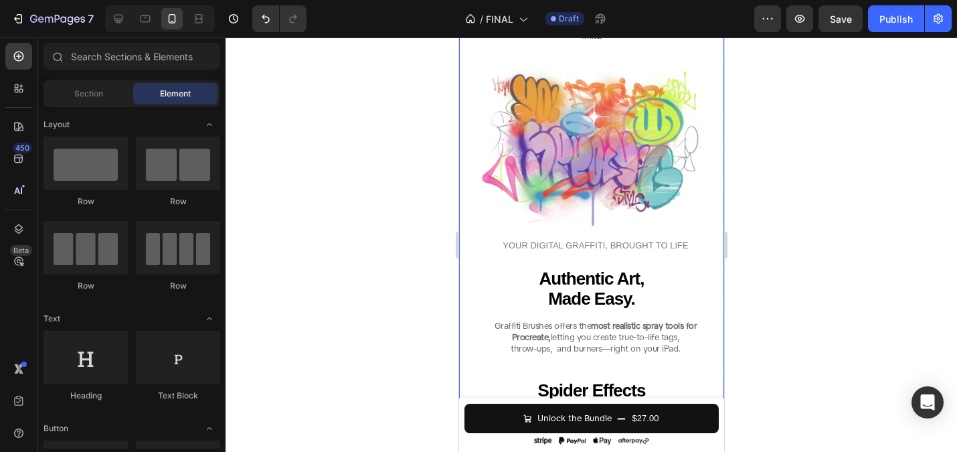
scroll to position [2173, 0]
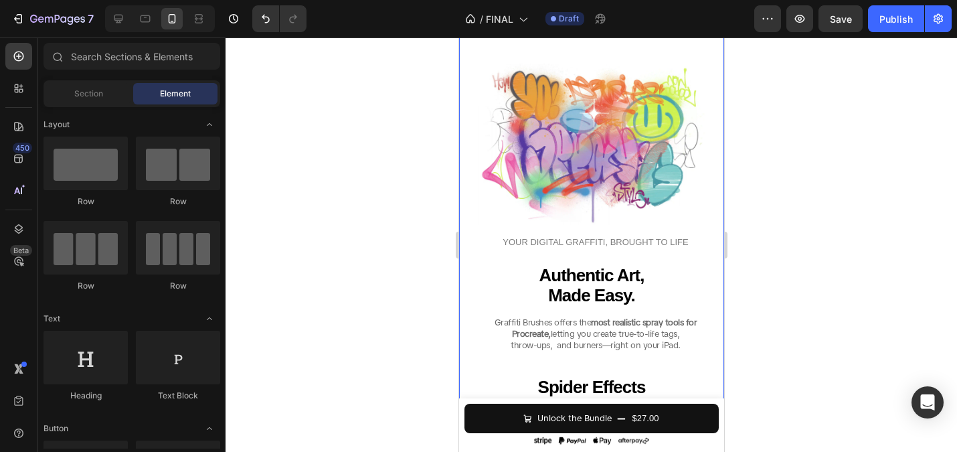
click at [600, 351] on p "Graffiti Brushes offers the most realistic spray tools for Procreate, letting y…" at bounding box center [594, 334] width 233 height 34
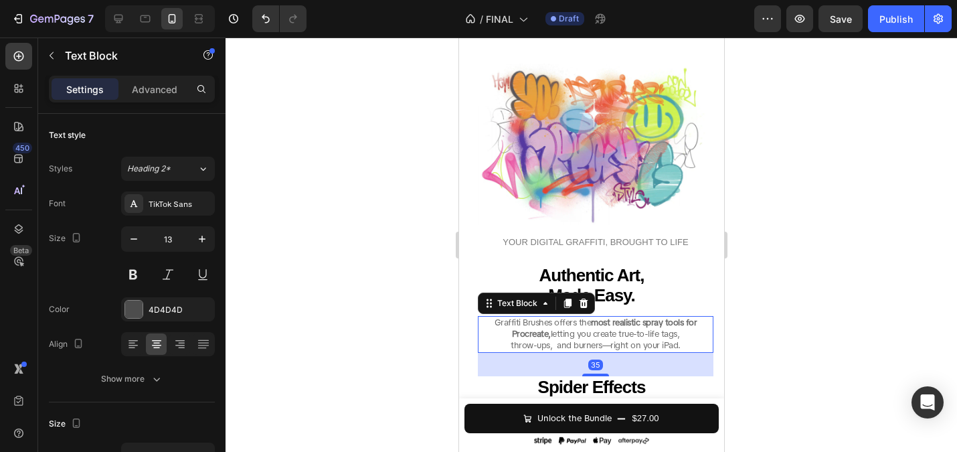
click at [571, 339] on span "Procreate, letting you create true-to-life tags," at bounding box center [595, 333] width 168 height 11
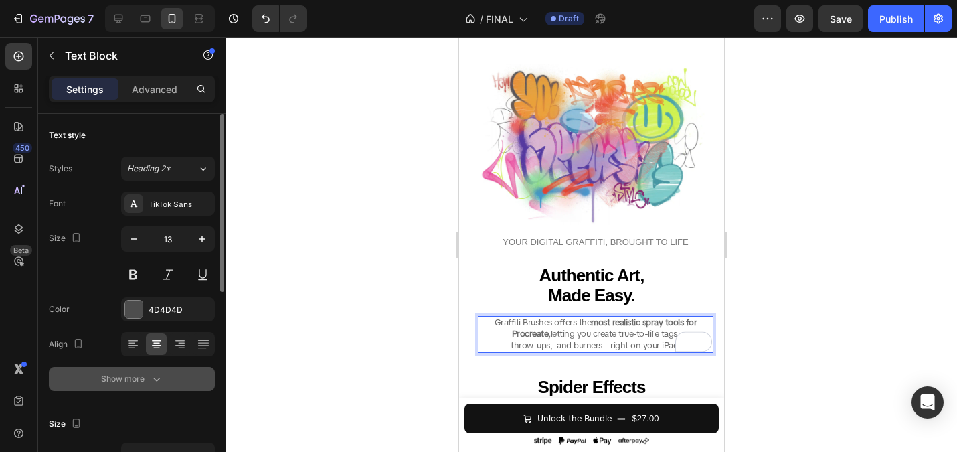
click at [139, 380] on div "Show more" at bounding box center [132, 378] width 62 height 13
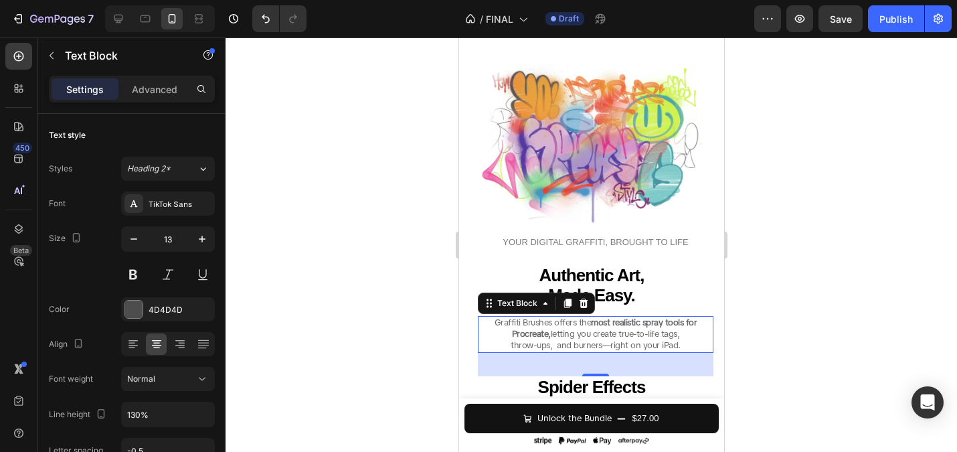
click at [355, 329] on div at bounding box center [591, 244] width 731 height 414
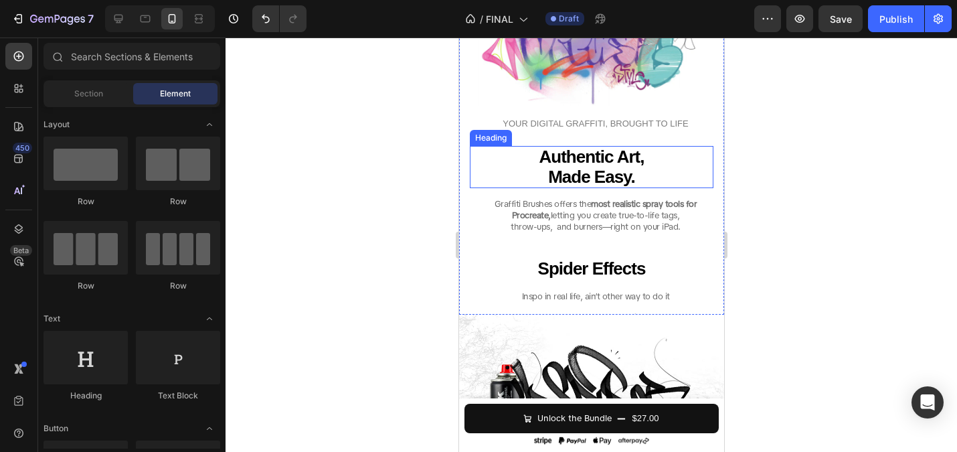
scroll to position [2322, 0]
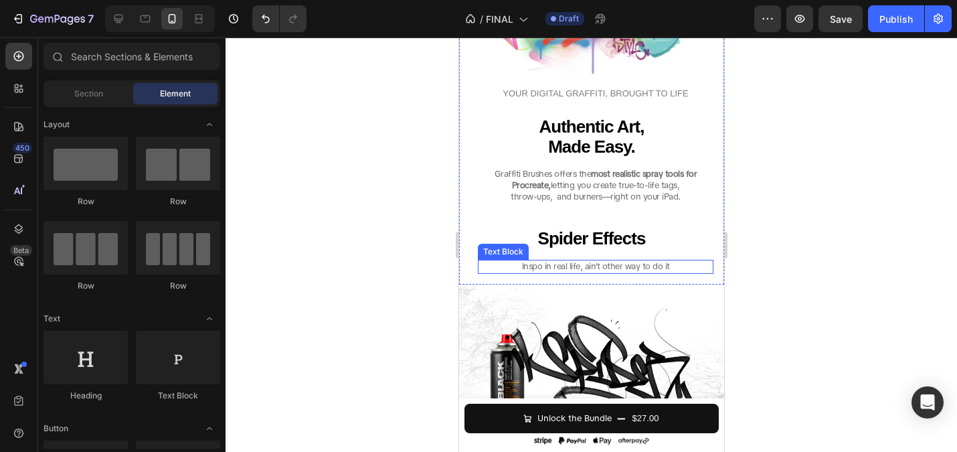
click at [569, 268] on span "Inspo in real life, ain’t other way to do it" at bounding box center [595, 265] width 148 height 11
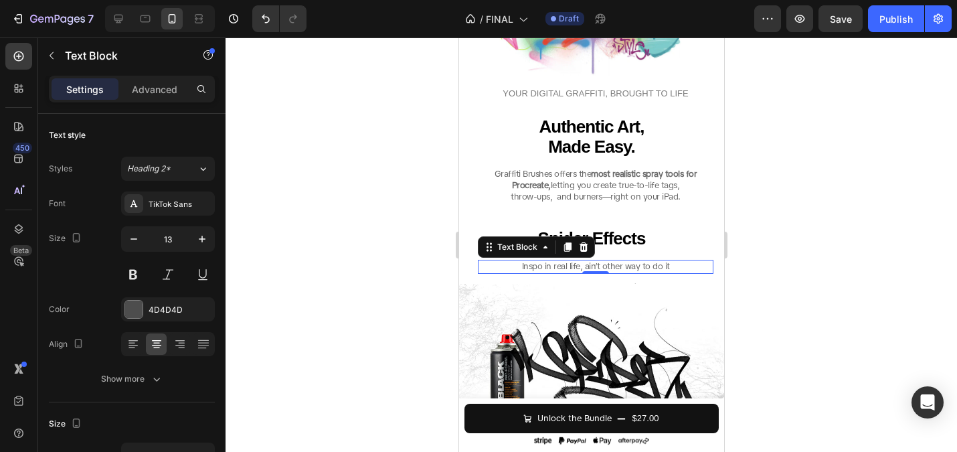
click at [361, 232] on div at bounding box center [591, 244] width 731 height 414
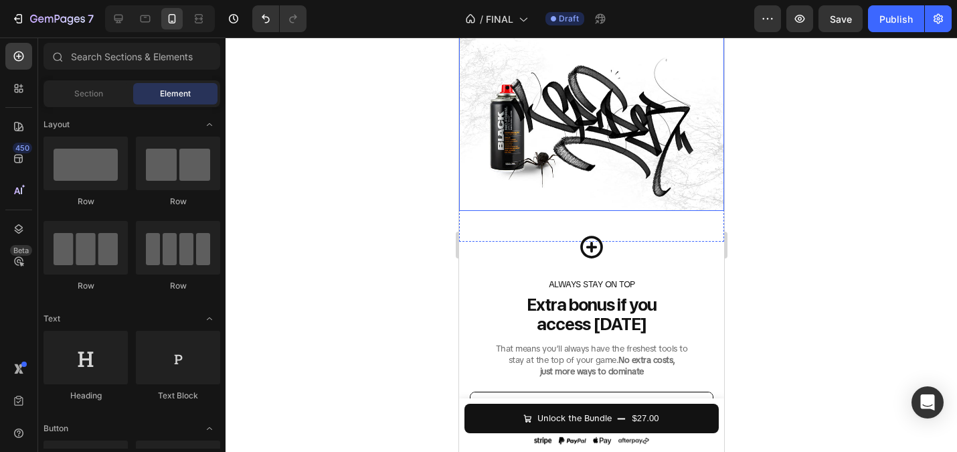
scroll to position [2636, 0]
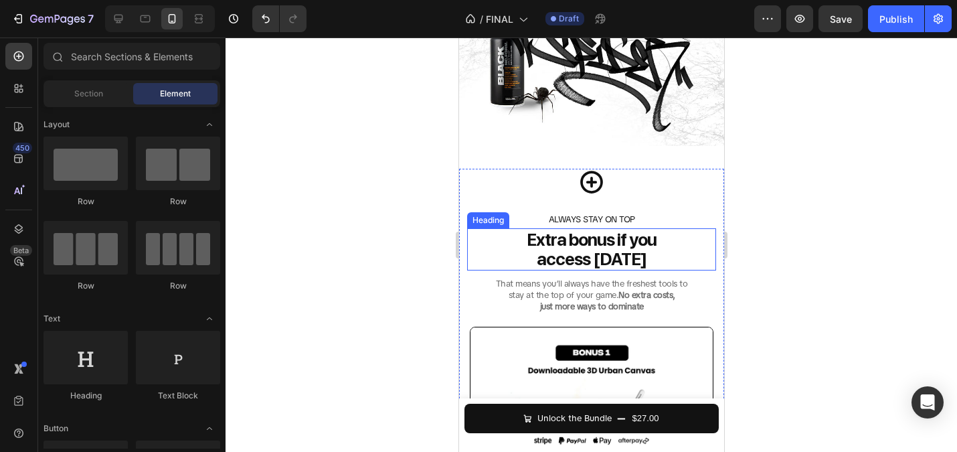
click at [555, 296] on h2 "That means you’ll always have the freshest tools to stay at the top of your gam…" at bounding box center [590, 295] width 249 height 37
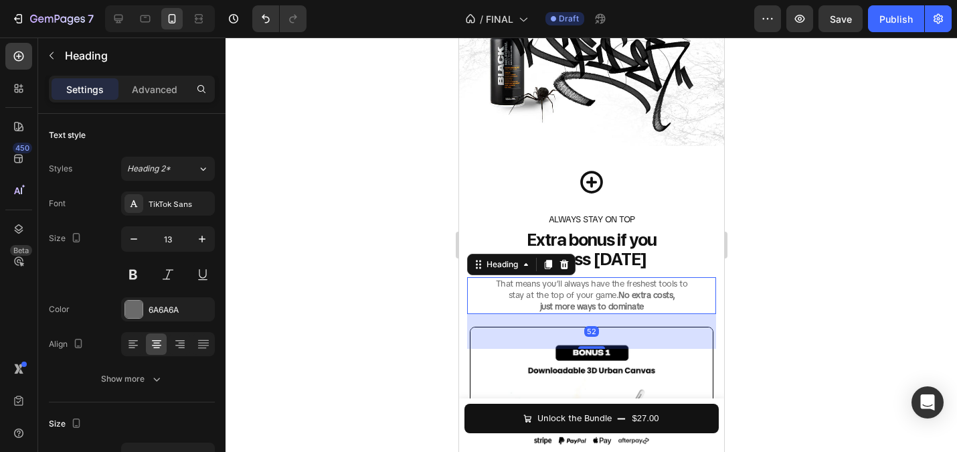
click at [383, 242] on div at bounding box center [591, 244] width 731 height 414
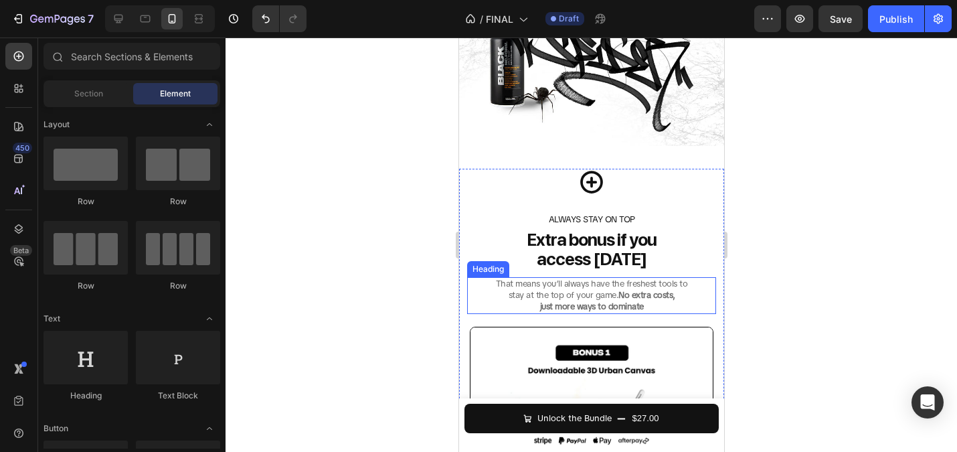
click at [564, 299] on h2 "That means you’ll always have the freshest tools to stay at the top of your gam…" at bounding box center [590, 295] width 249 height 37
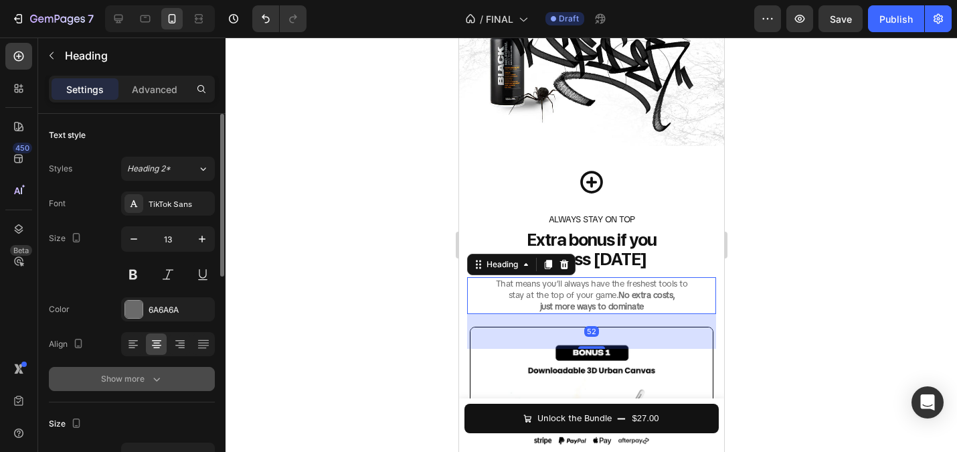
click at [136, 376] on div "Show more" at bounding box center [132, 378] width 62 height 13
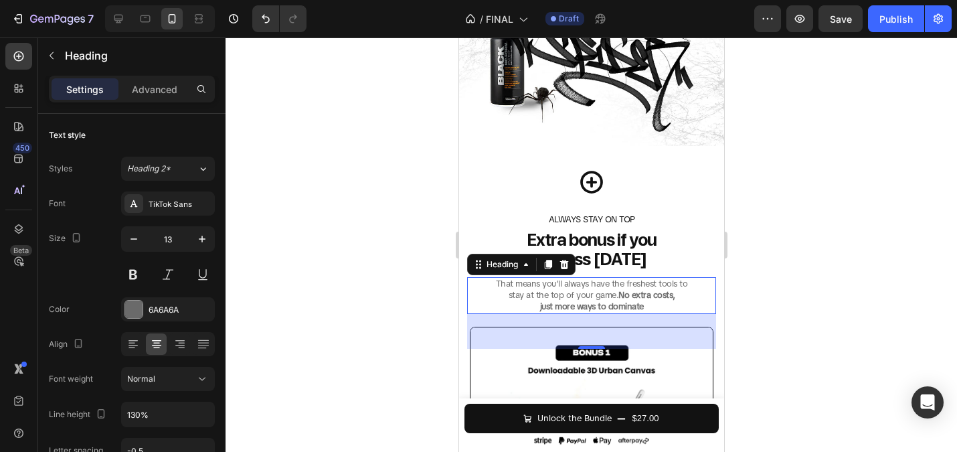
click at [351, 351] on div at bounding box center [591, 244] width 731 height 414
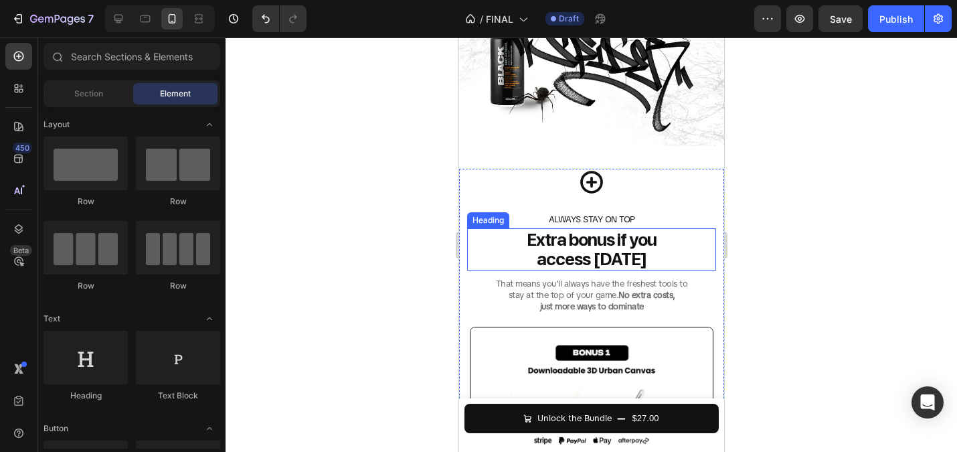
click at [564, 253] on strong "access [DATE]" at bounding box center [591, 258] width 110 height 21
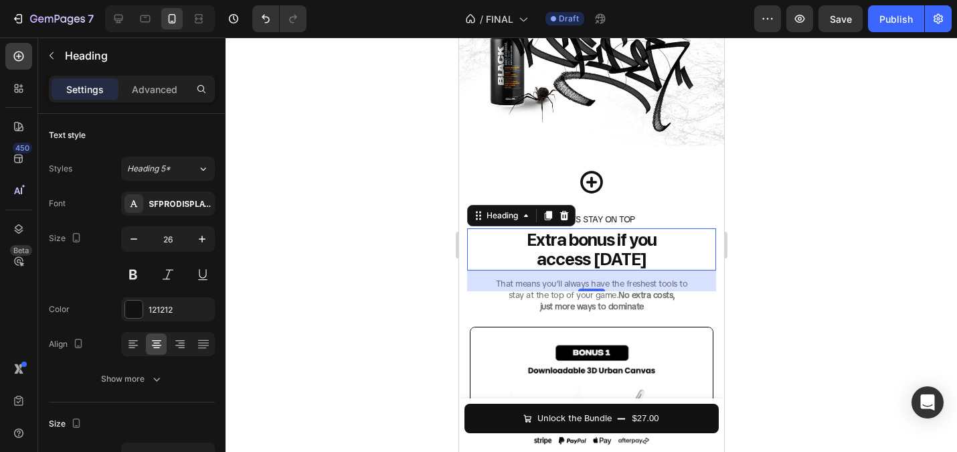
click at [424, 337] on div at bounding box center [591, 244] width 731 height 414
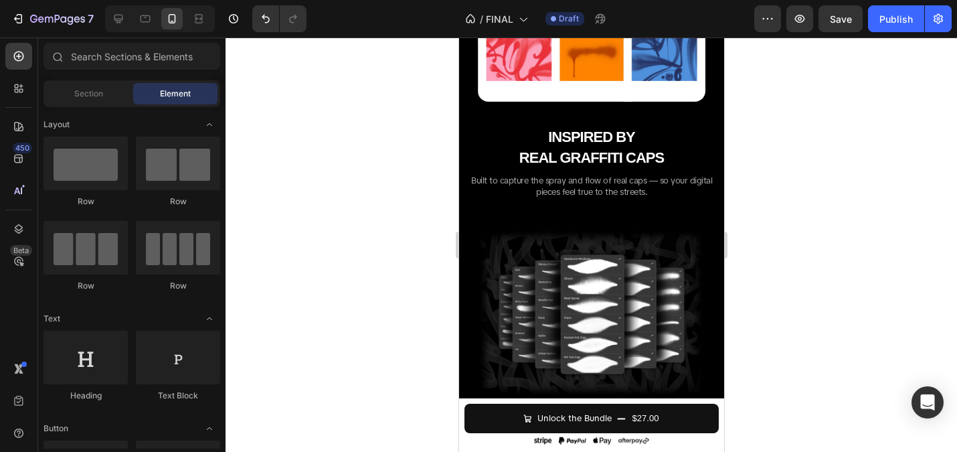
scroll to position [1525, 0]
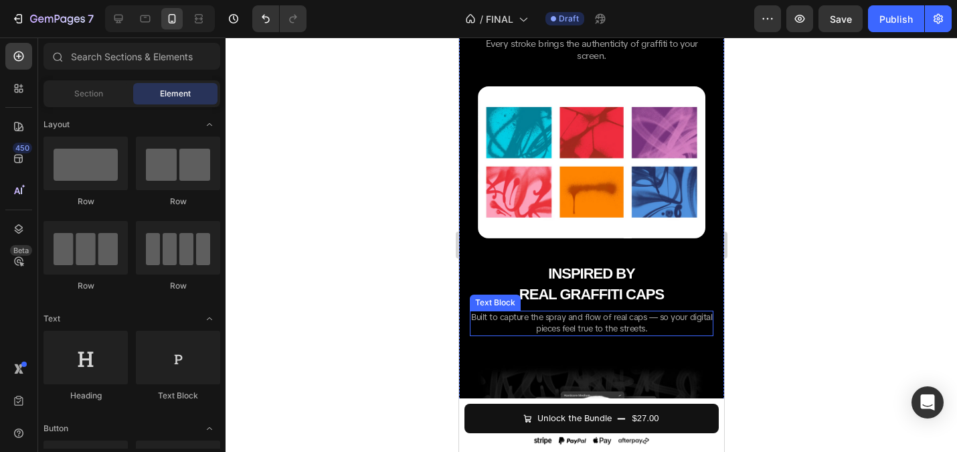
click at [602, 324] on span "Built to capture the spray and flow of real caps — so your digital pieces feel …" at bounding box center [590, 322] width 241 height 23
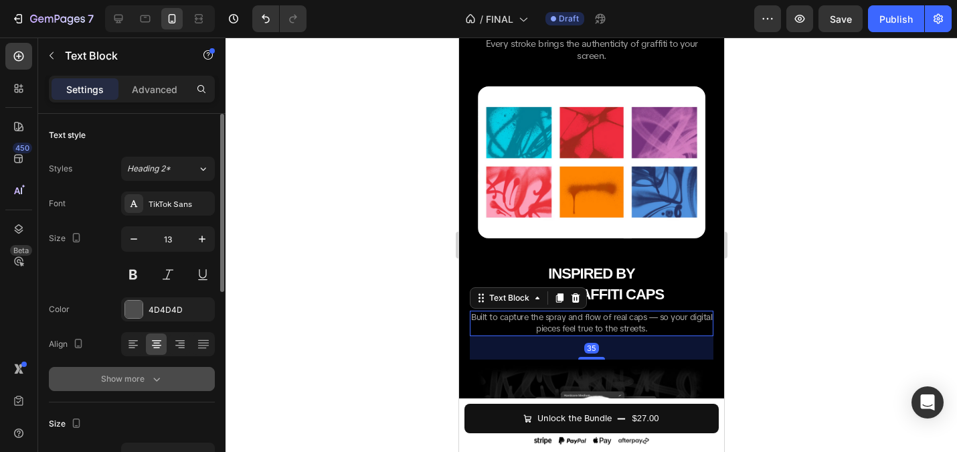
click at [153, 375] on icon "button" at bounding box center [156, 378] width 13 height 13
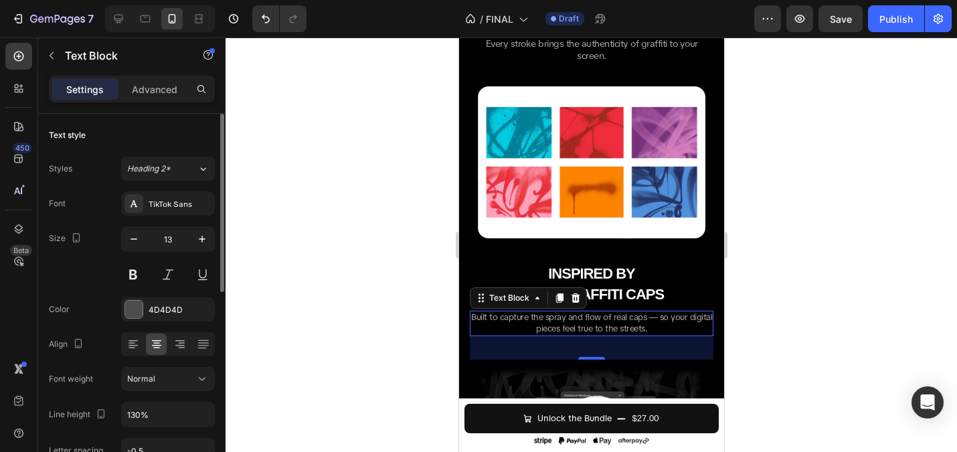
click at [417, 294] on div at bounding box center [591, 244] width 731 height 414
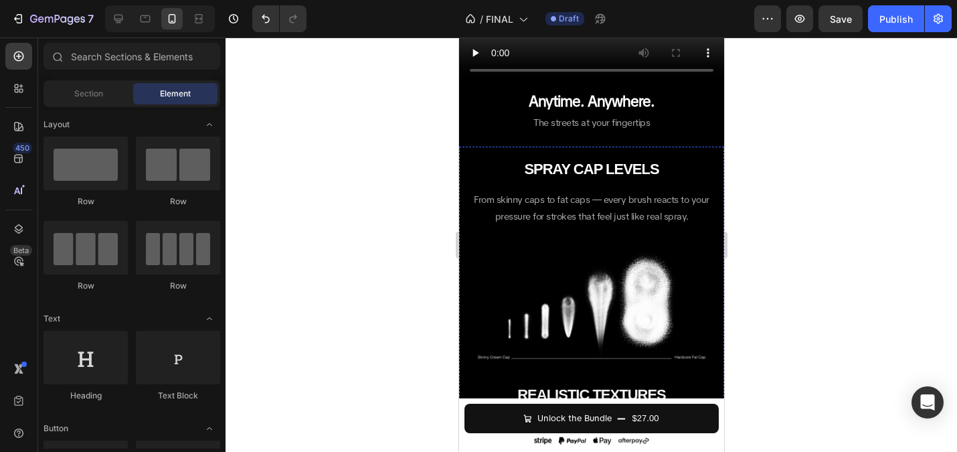
scroll to position [1149, 0]
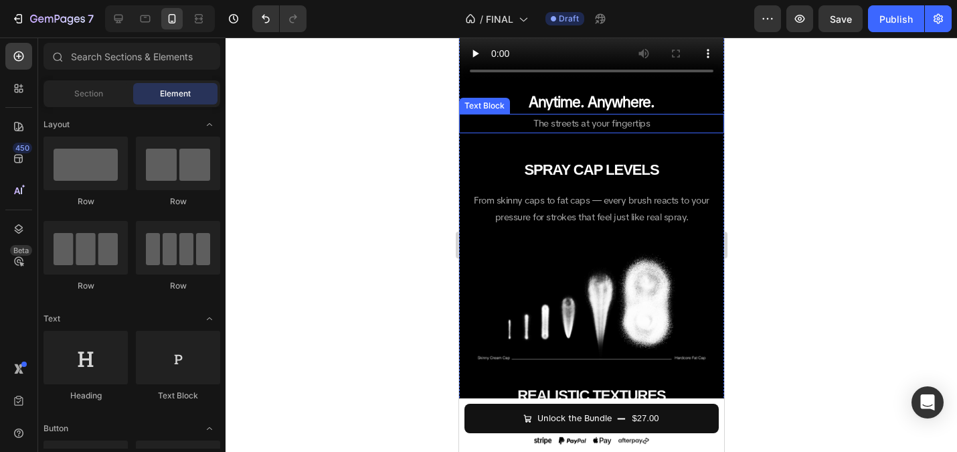
click at [428, 125] on div at bounding box center [591, 244] width 731 height 414
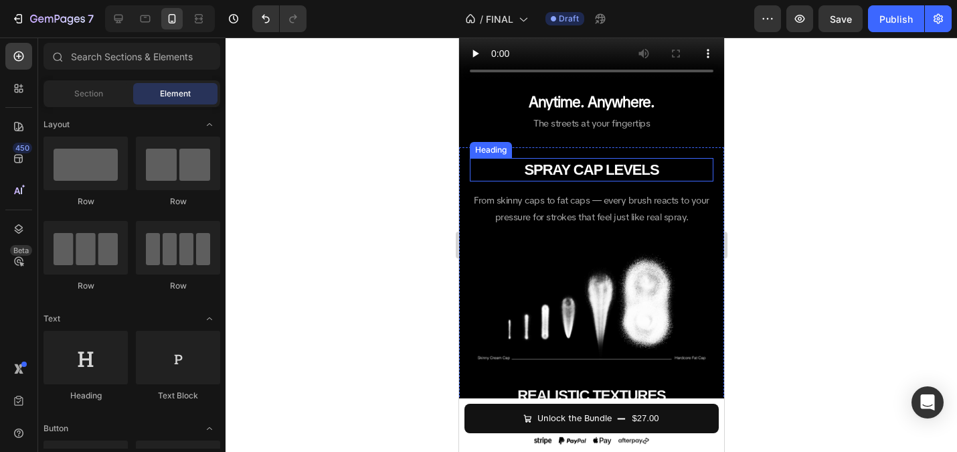
click at [403, 161] on div at bounding box center [591, 244] width 731 height 414
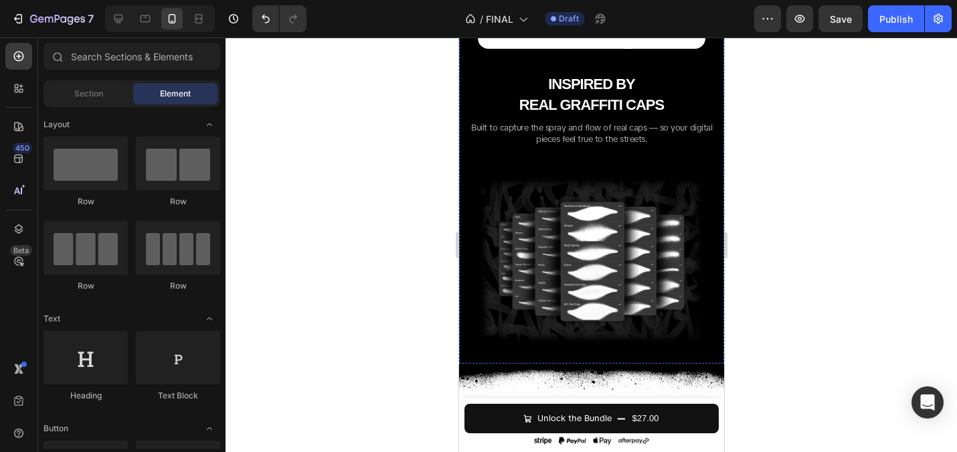
scroll to position [1725, 0]
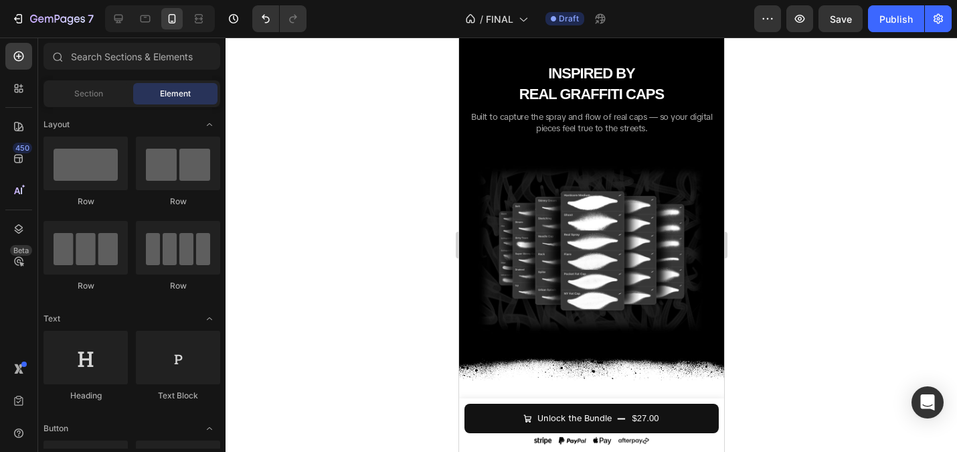
click at [436, 137] on div at bounding box center [591, 244] width 731 height 414
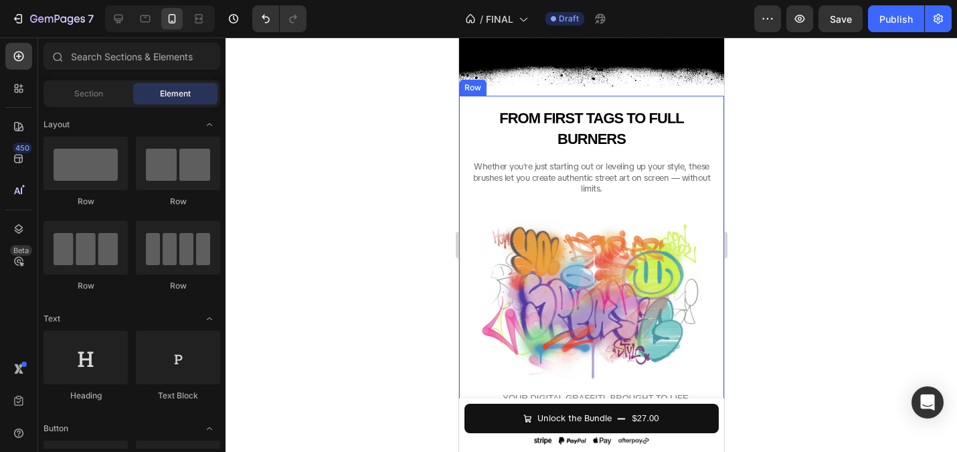
scroll to position [2311, 0]
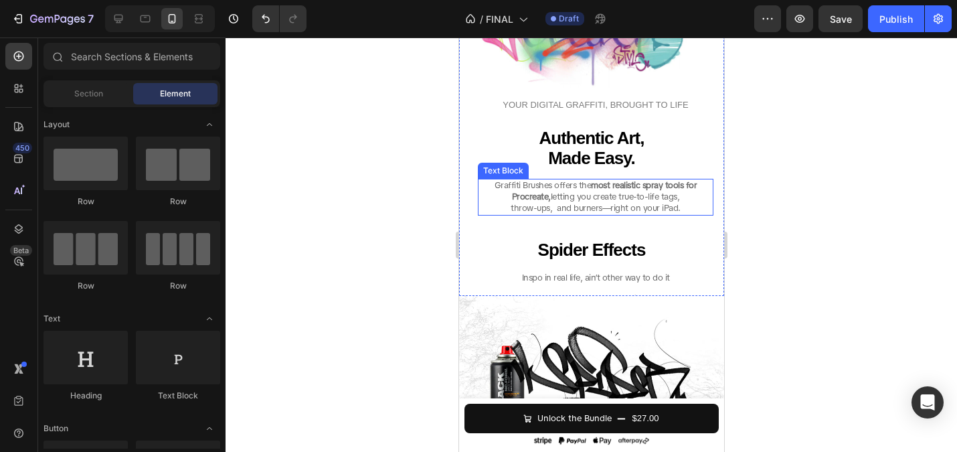
click at [569, 188] on span "Graffiti Brushes offers the most realistic spray tools for" at bounding box center [595, 184] width 203 height 11
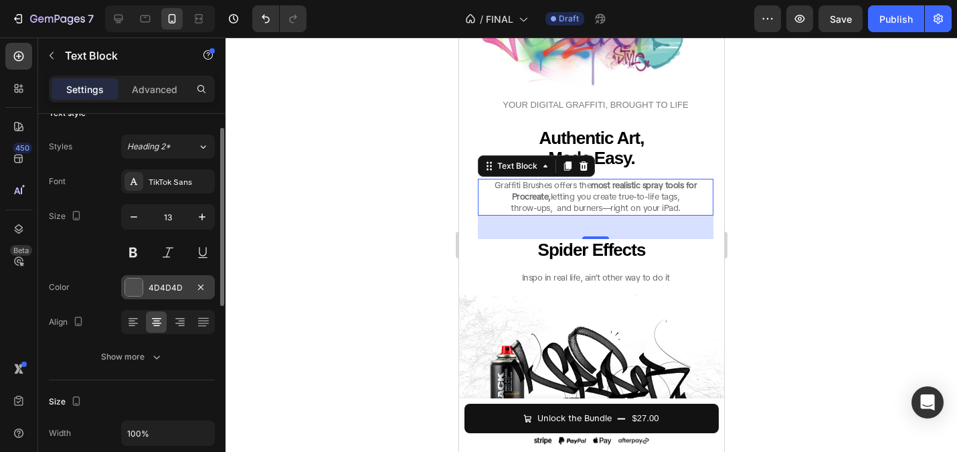
scroll to position [25, 0]
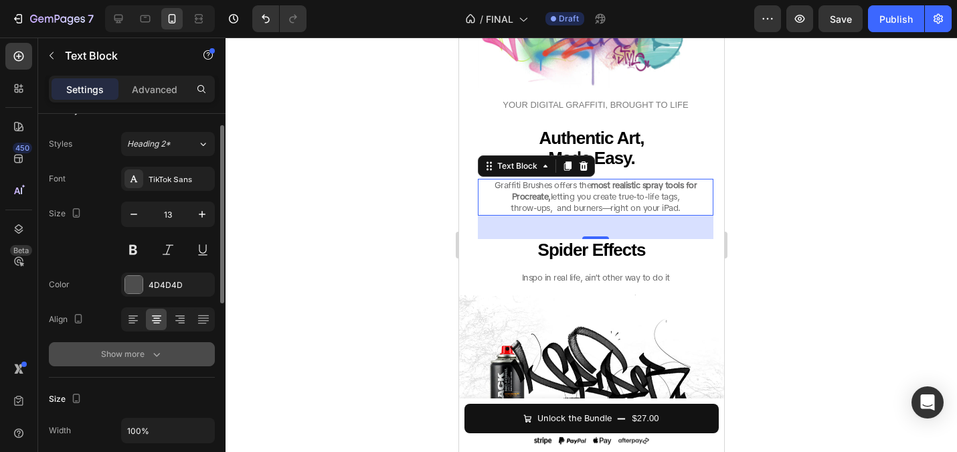
click at [137, 353] on div "Show more" at bounding box center [132, 353] width 62 height 13
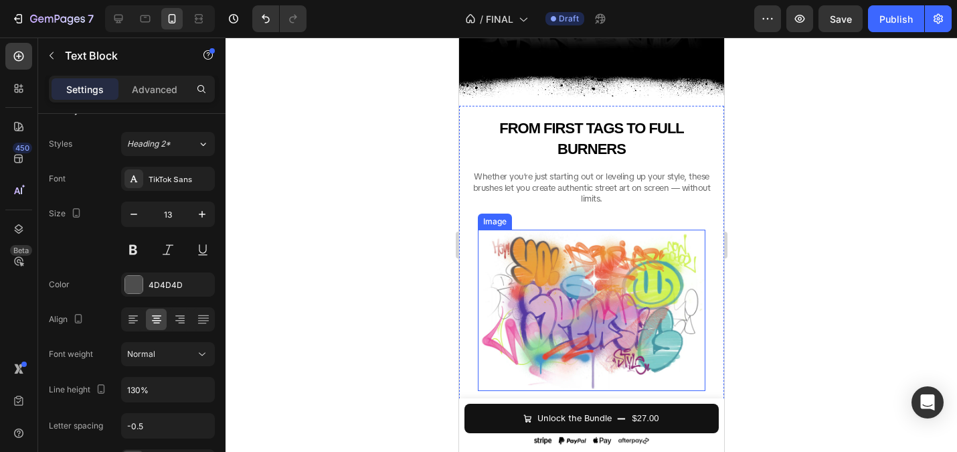
scroll to position [1939, 0]
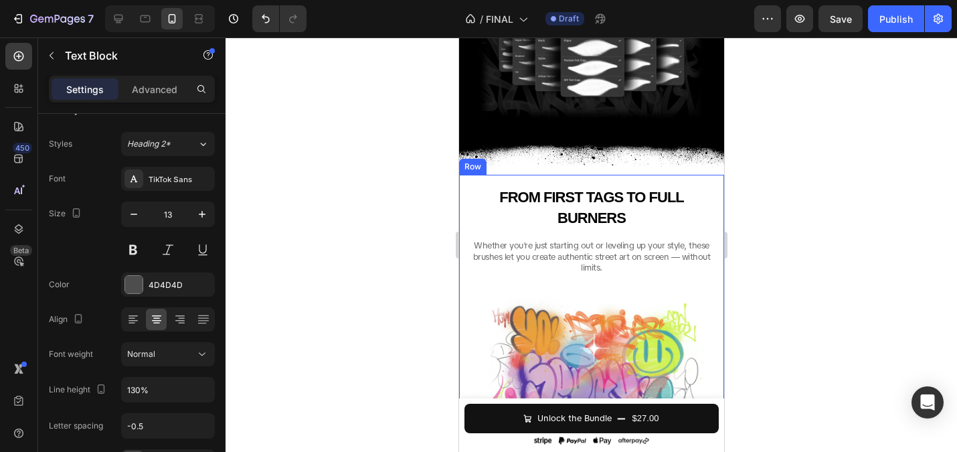
click at [586, 251] on span "Whether you’re just starting out or leveling up your style, these brushes let y…" at bounding box center [591, 257] width 238 height 34
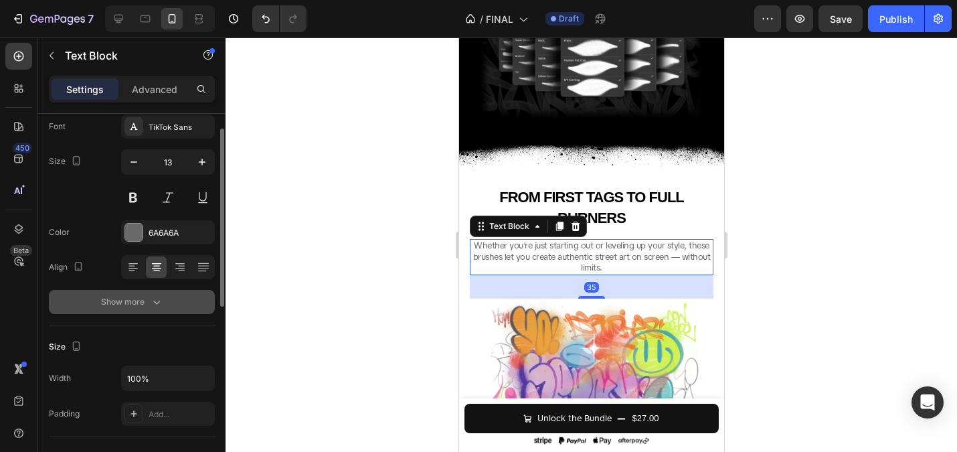
scroll to position [78, 0]
click at [148, 300] on div "Show more" at bounding box center [132, 300] width 62 height 13
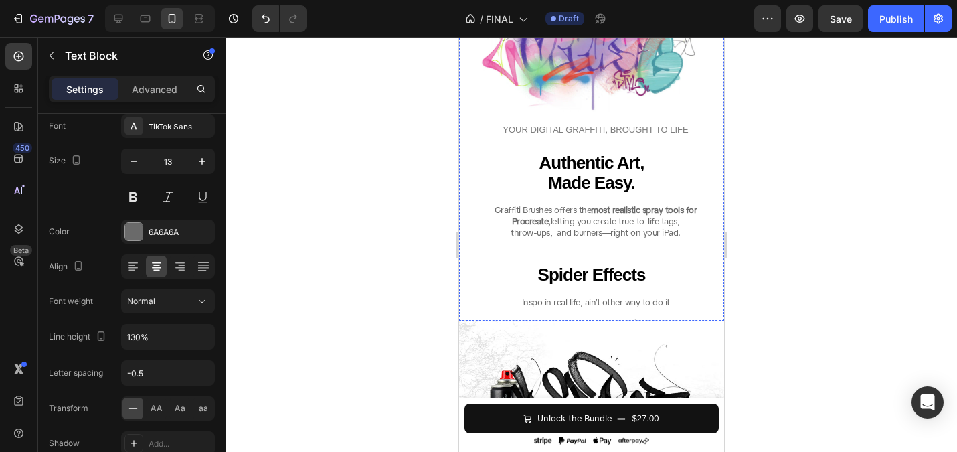
scroll to position [2346, 0]
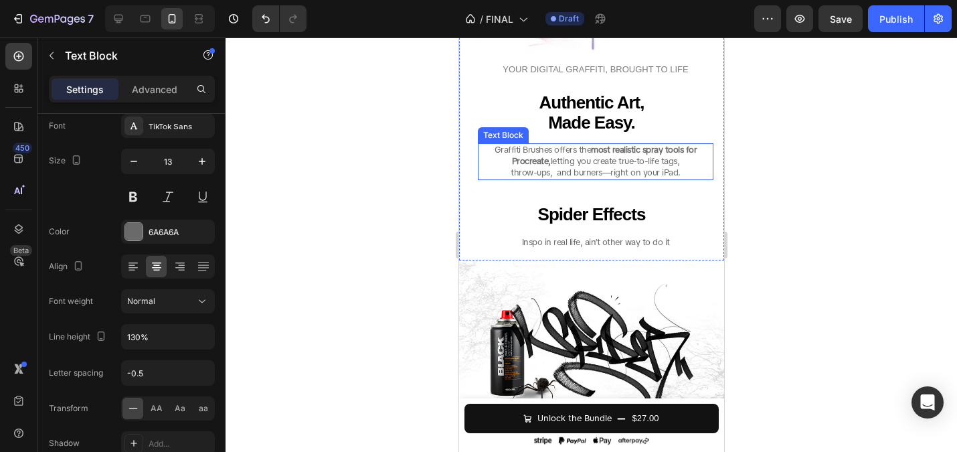
click at [568, 165] on span "Procreate, letting you create true-to-life tags," at bounding box center [595, 160] width 168 height 11
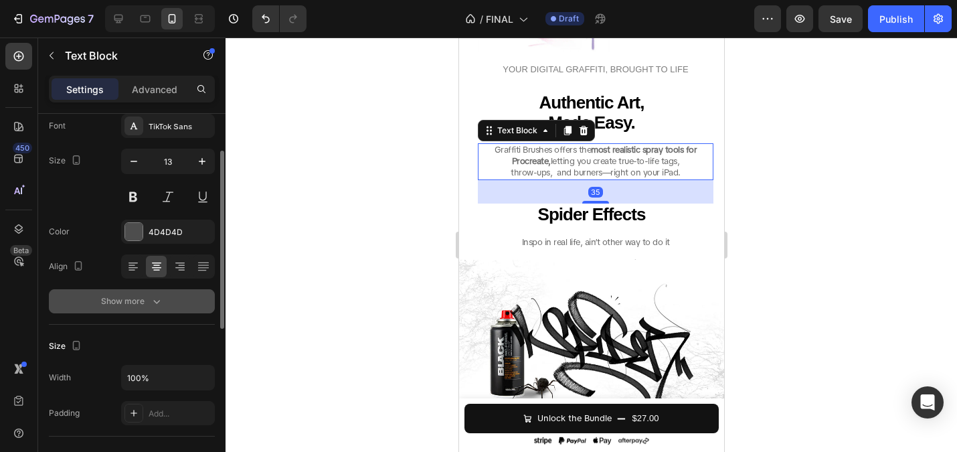
click at [152, 305] on icon "button" at bounding box center [156, 300] width 13 height 13
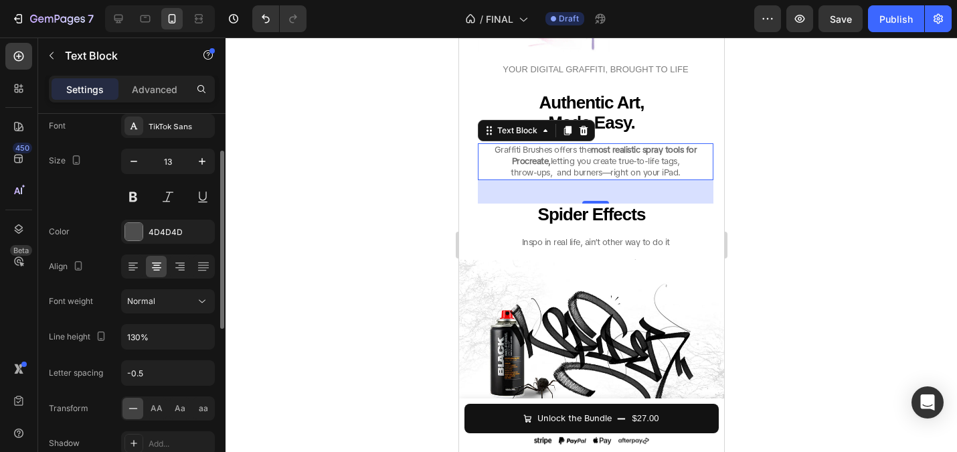
click at [315, 252] on div at bounding box center [591, 244] width 731 height 414
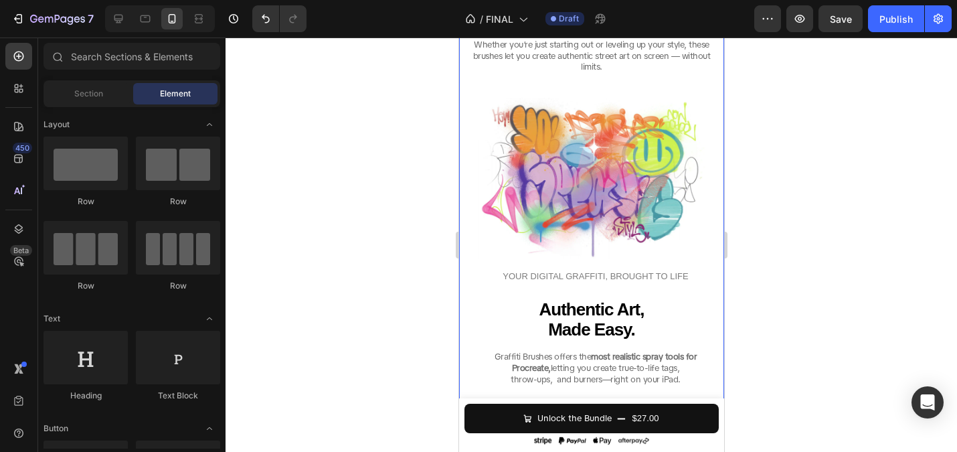
scroll to position [1967, 0]
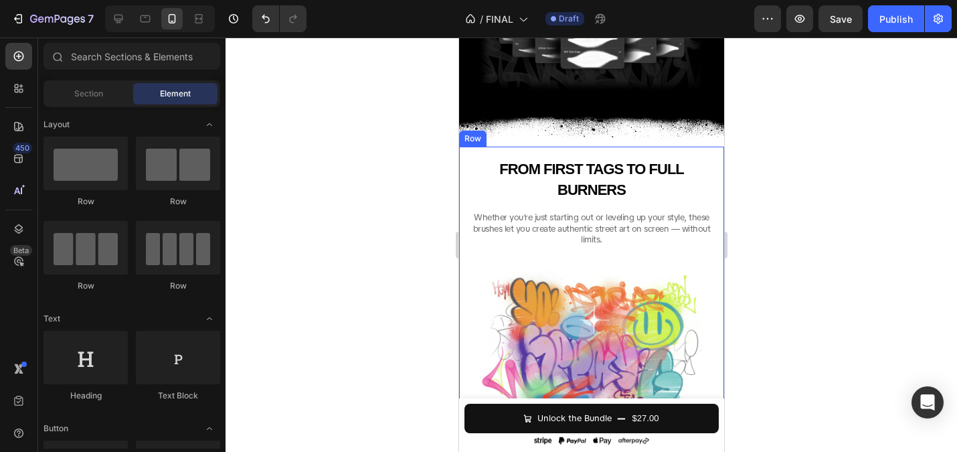
click at [541, 227] on span "Whether you’re just starting out or leveling up your style, these brushes let y…" at bounding box center [591, 228] width 238 height 34
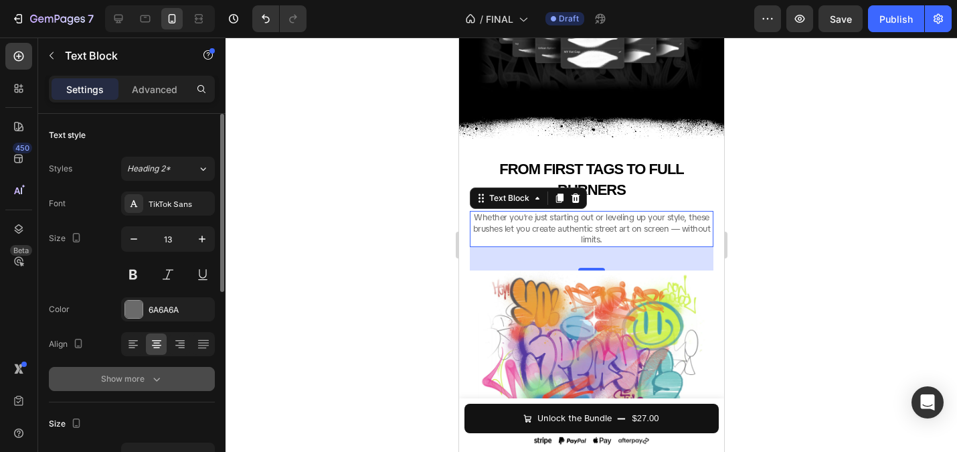
click at [151, 381] on icon "button" at bounding box center [156, 378] width 13 height 13
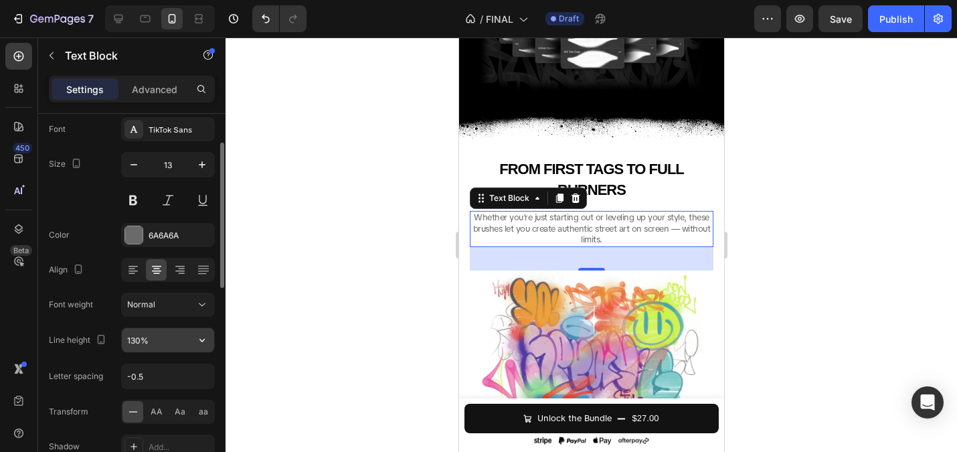
scroll to position [86, 0]
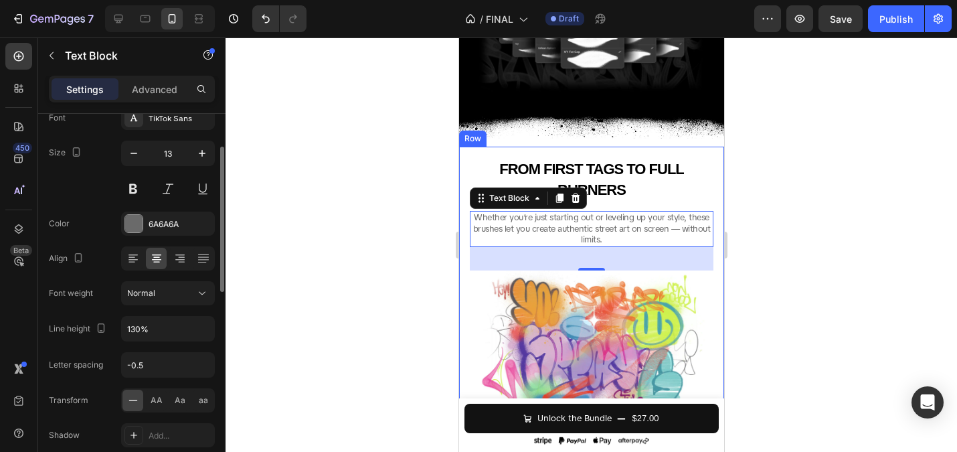
click at [432, 240] on div at bounding box center [591, 244] width 731 height 414
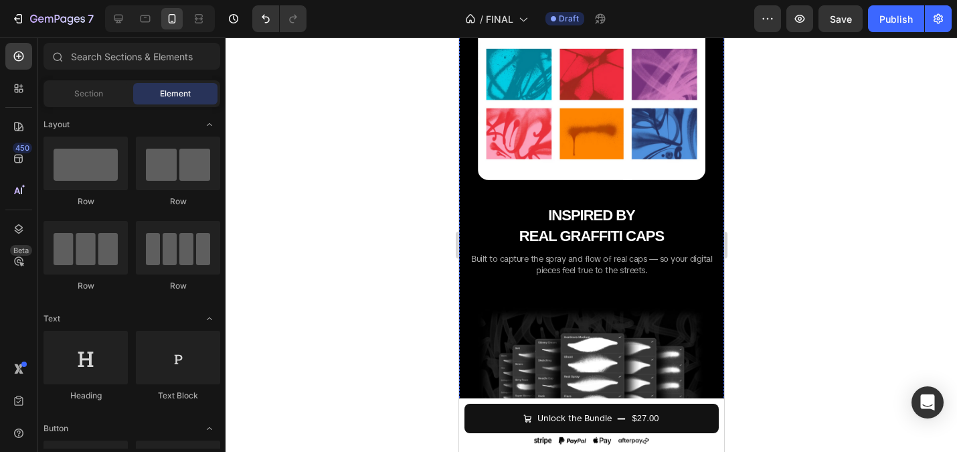
scroll to position [1615, 0]
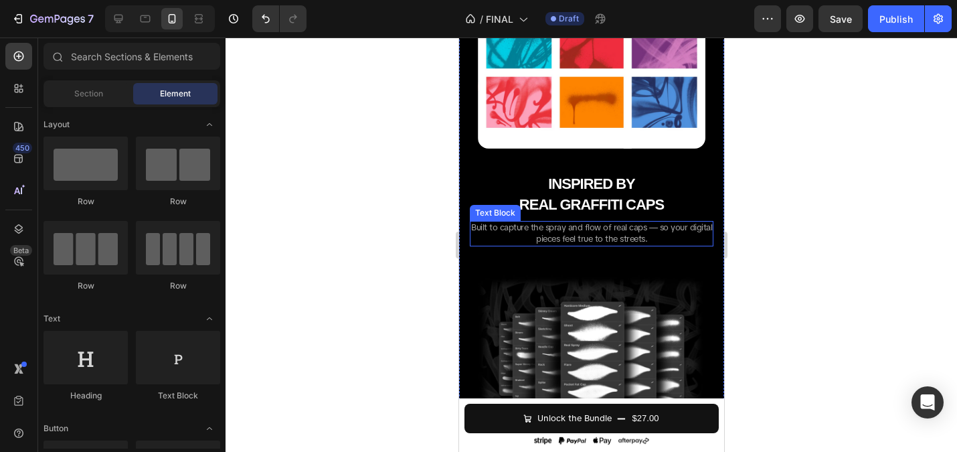
click at [554, 225] on span "Built to capture the spray and flow of real caps — so your digital pieces feel …" at bounding box center [590, 232] width 241 height 23
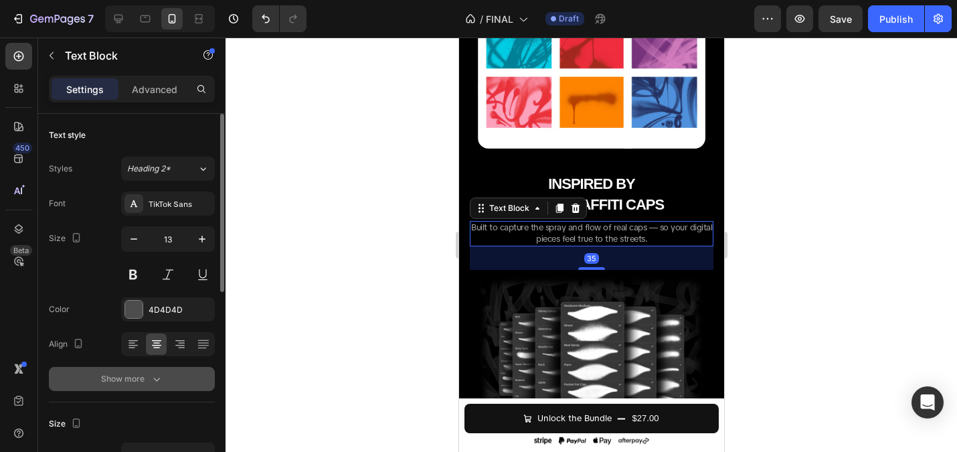
click at [143, 379] on div "Show more" at bounding box center [132, 378] width 62 height 13
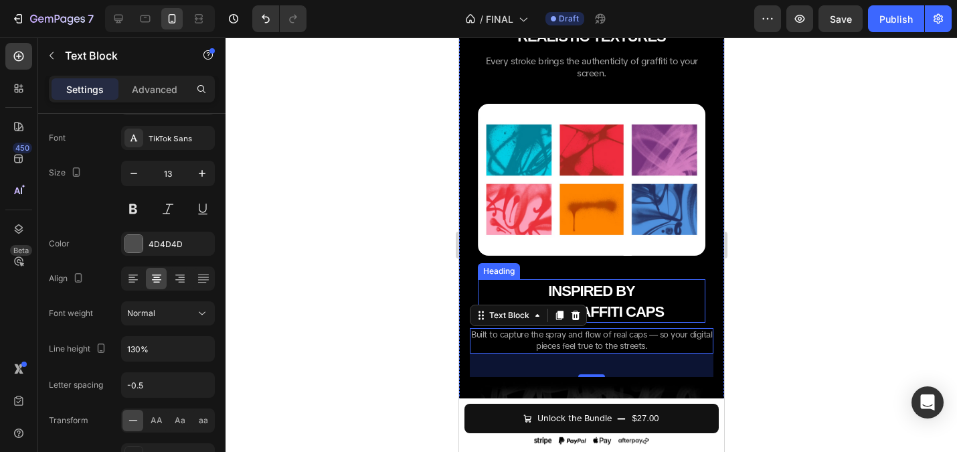
scroll to position [1396, 0]
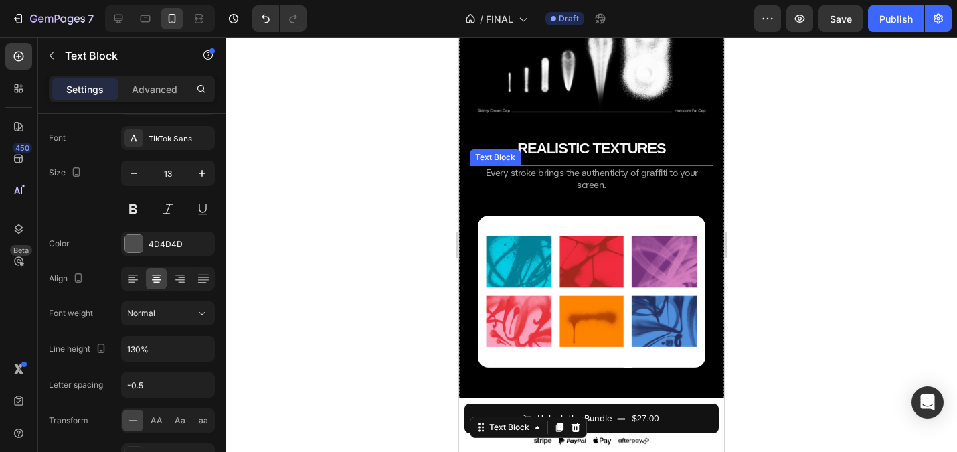
click at [542, 172] on span "Every stroke brings the authenticity of graffiti to your screen." at bounding box center [591, 179] width 212 height 24
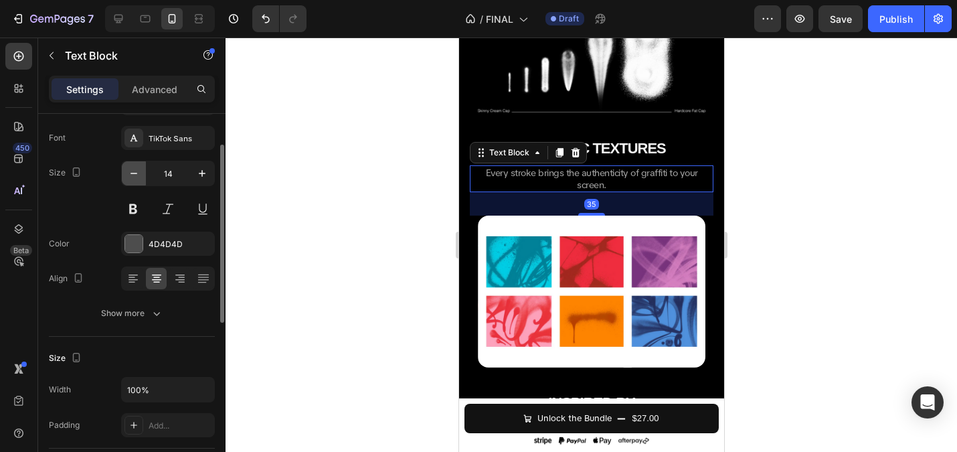
click at [135, 177] on icon "button" at bounding box center [133, 173] width 13 height 13
type input "13"
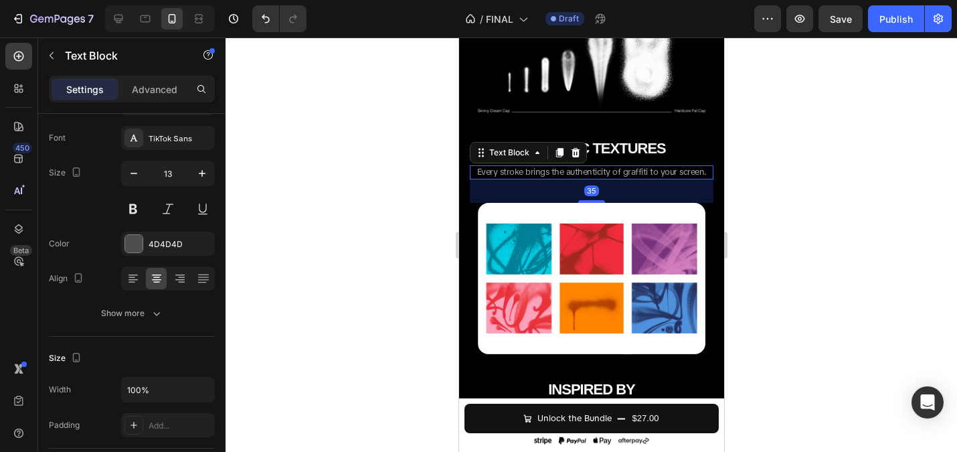
click at [367, 212] on div at bounding box center [591, 244] width 731 height 414
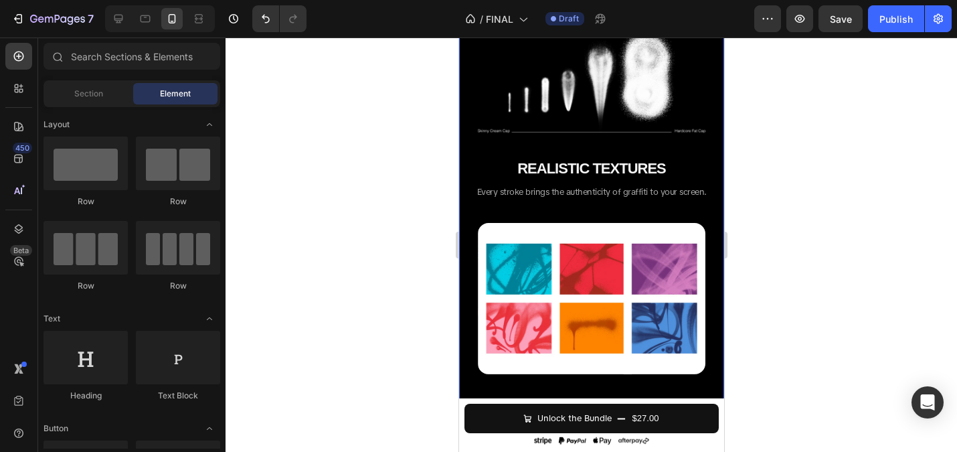
scroll to position [1372, 0]
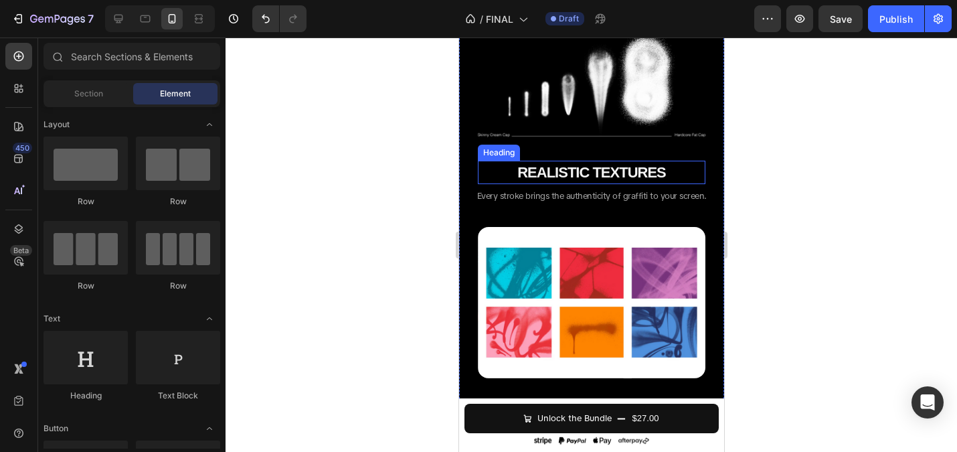
click at [547, 195] on span "Every stroke brings the authenticity of graffiti to your screen." at bounding box center [591, 195] width 230 height 11
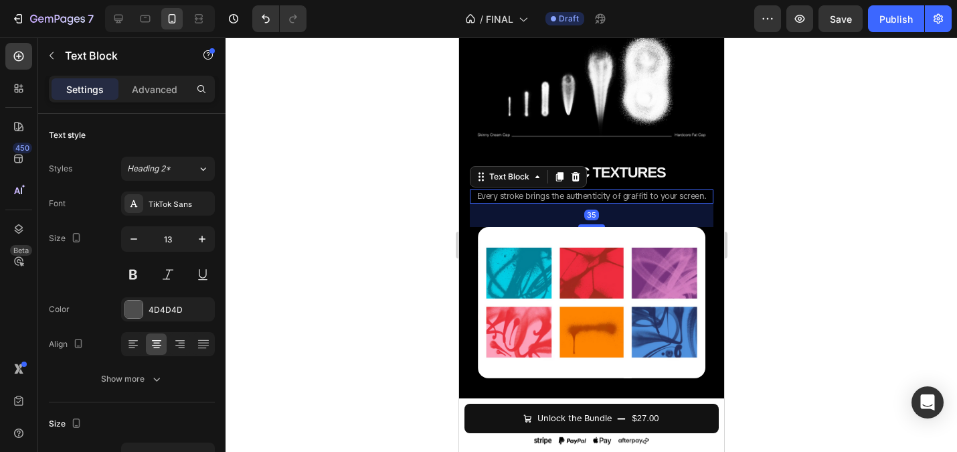
click at [345, 181] on div at bounding box center [591, 244] width 731 height 414
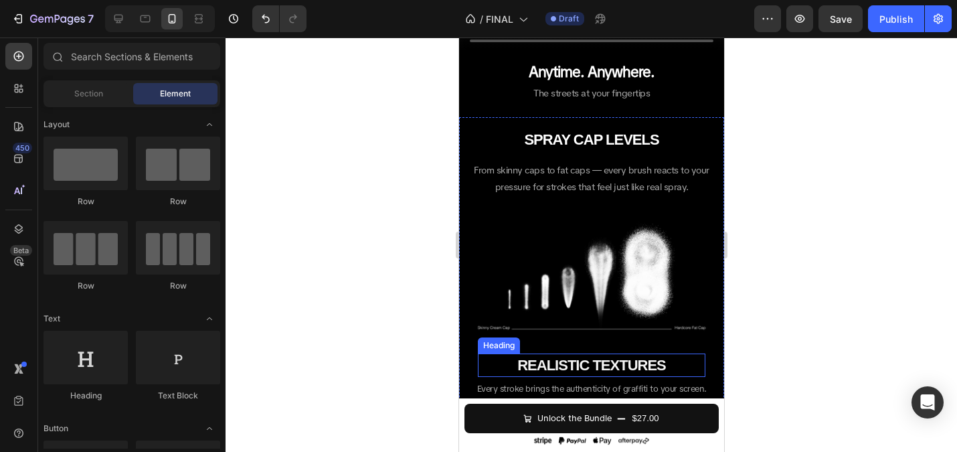
scroll to position [1132, 0]
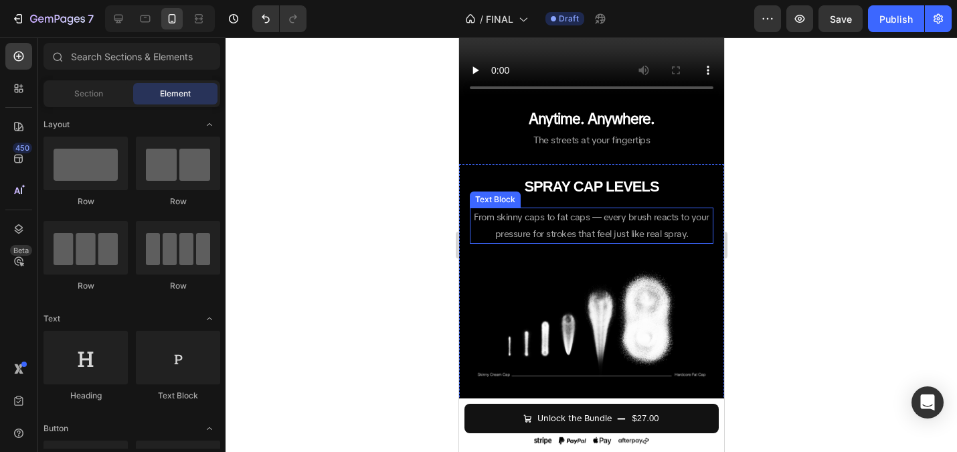
click at [578, 217] on span "From skinny caps to fat caps — every brush reacts to your pressure for strokes …" at bounding box center [591, 225] width 236 height 29
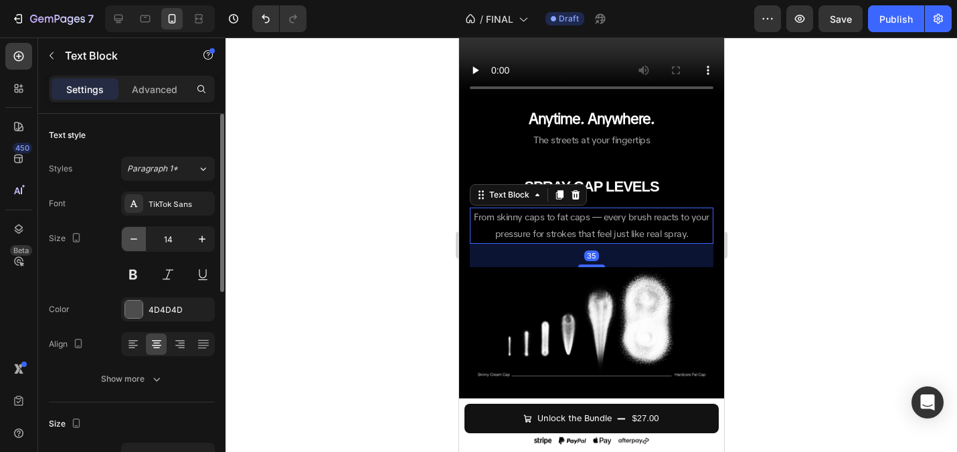
click at [132, 233] on icon "button" at bounding box center [133, 238] width 13 height 13
type input "13"
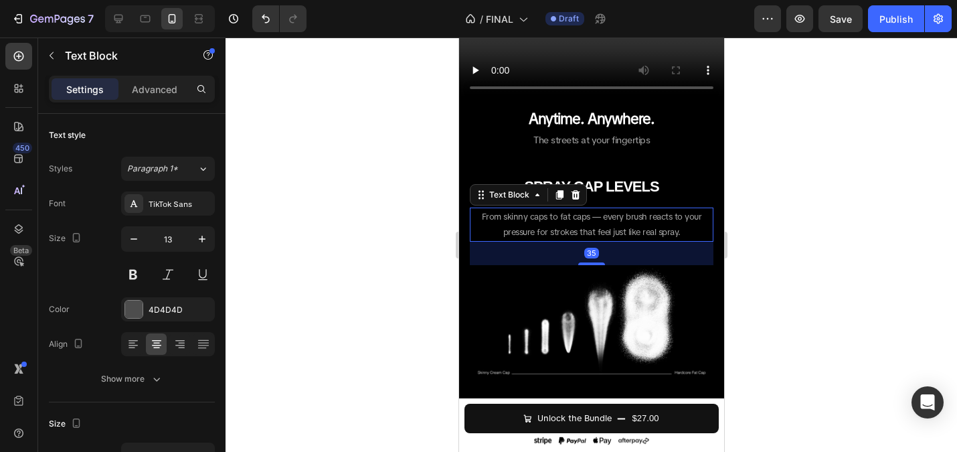
click at [411, 216] on div at bounding box center [591, 244] width 731 height 414
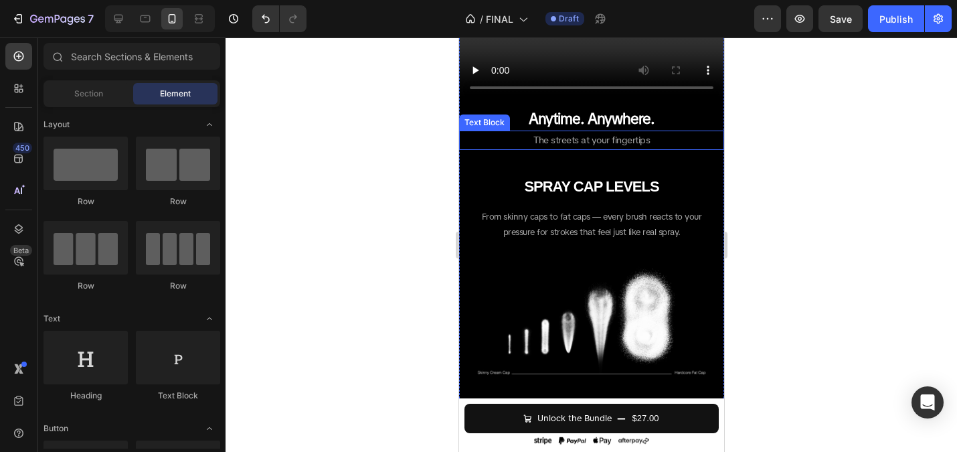
click at [563, 140] on span "The streets at your fingertips" at bounding box center [591, 140] width 116 height 12
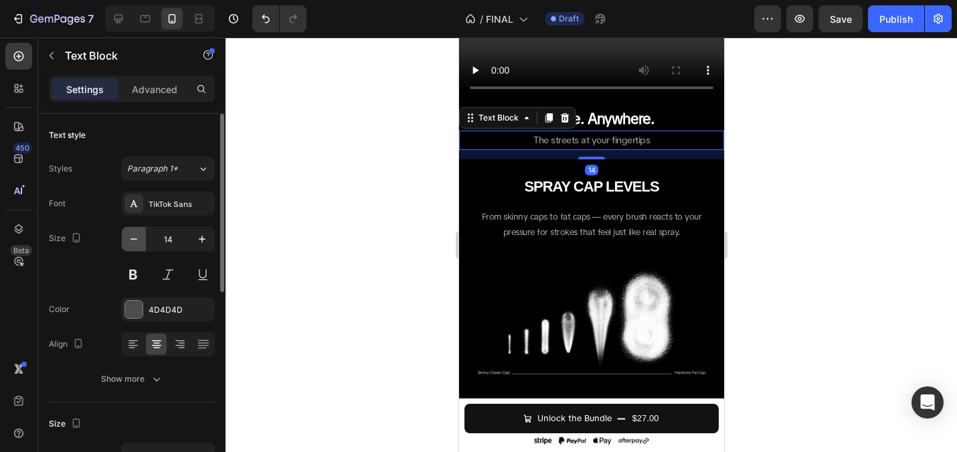
click at [128, 236] on icon "button" at bounding box center [133, 238] width 13 height 13
type input "13"
click at [356, 197] on div at bounding box center [591, 244] width 731 height 414
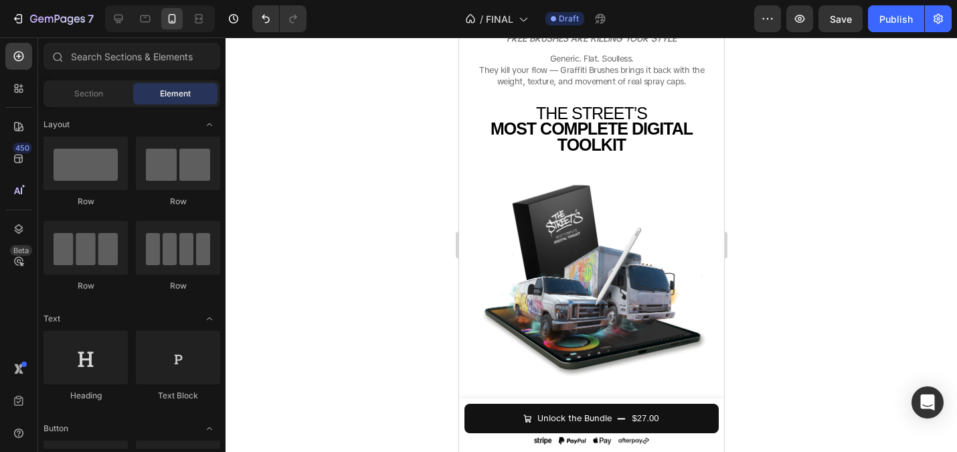
scroll to position [0, 0]
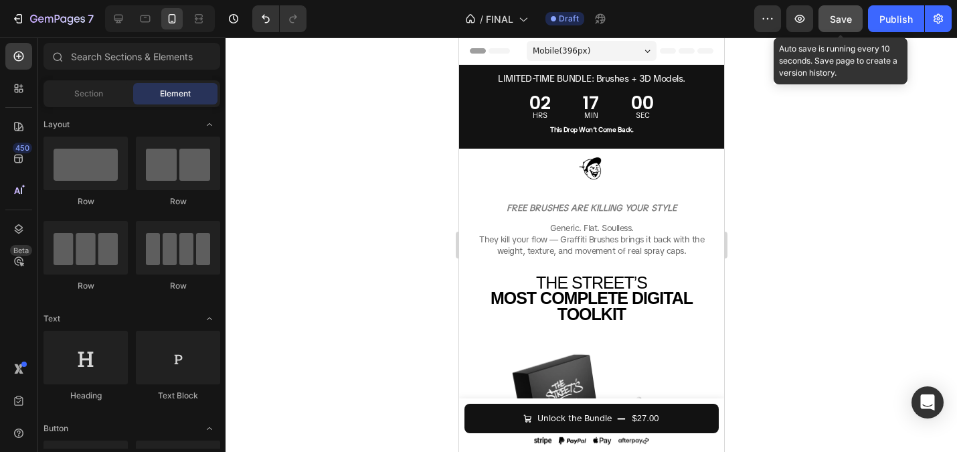
click at [835, 30] on button "Save" at bounding box center [840, 18] width 44 height 27
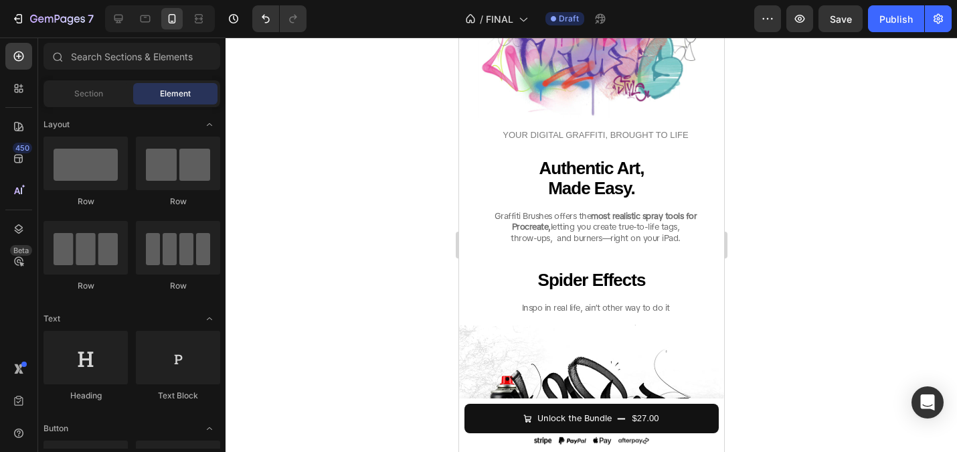
scroll to position [2413, 0]
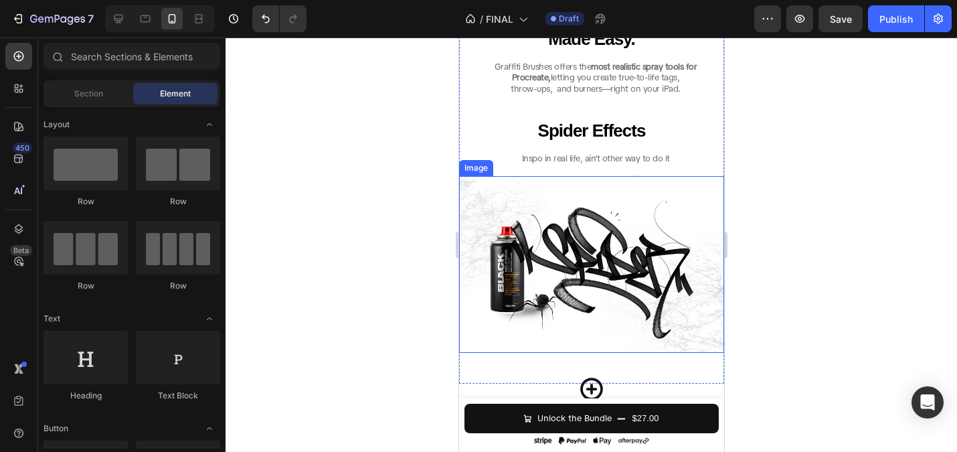
click at [550, 157] on span "Inspo in real life, ain’t other way to do it" at bounding box center [595, 158] width 148 height 11
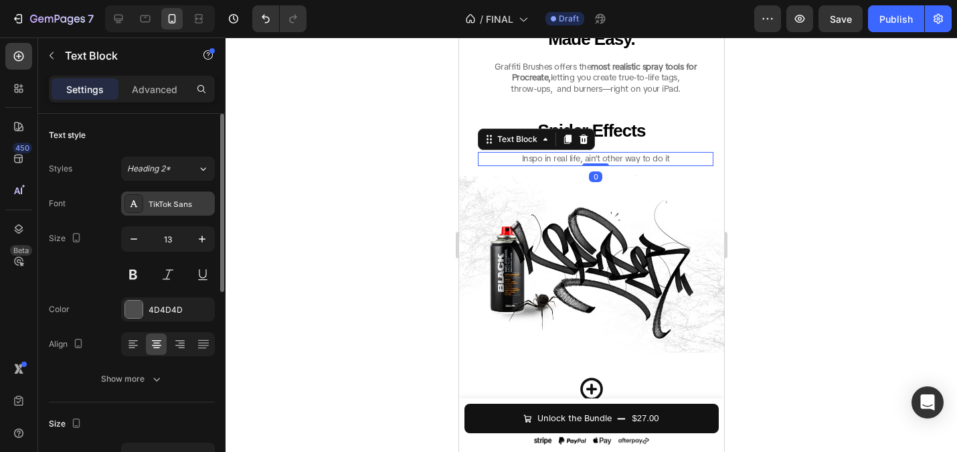
click at [183, 201] on div "TikTok Sans" at bounding box center [180, 204] width 63 height 12
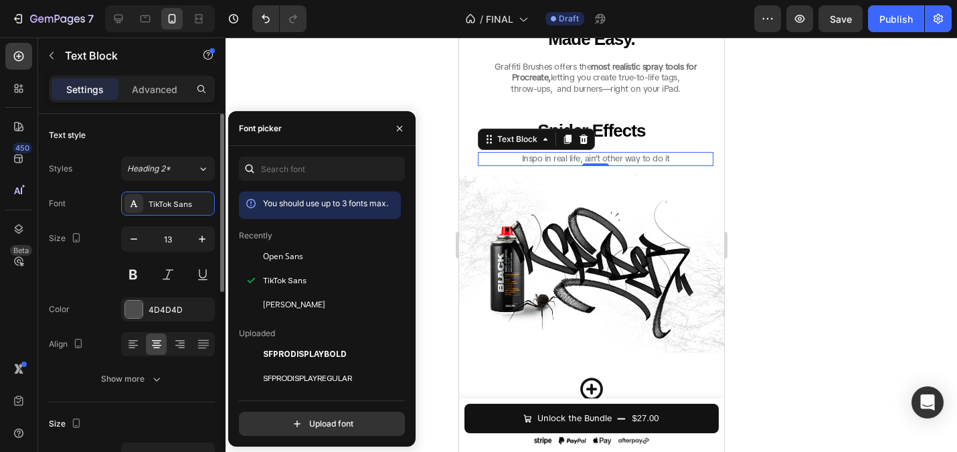
click at [133, 144] on div "Text style" at bounding box center [132, 134] width 166 height 21
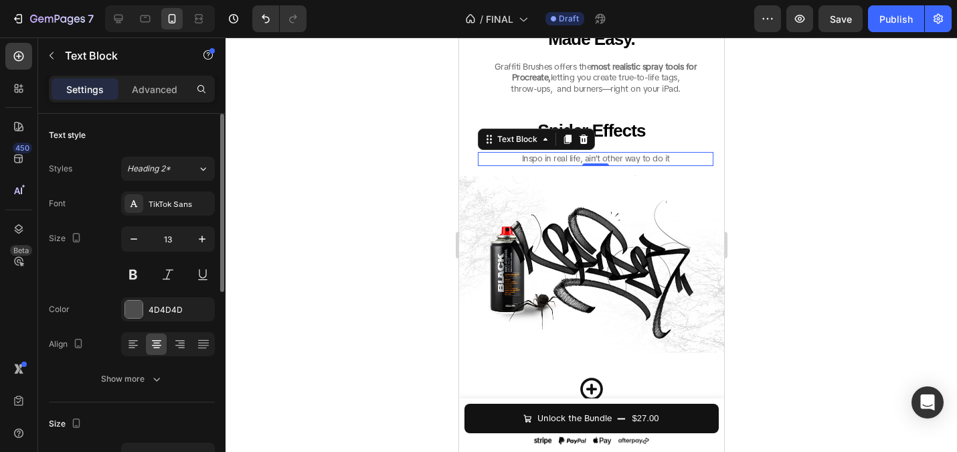
scroll to position [124, 0]
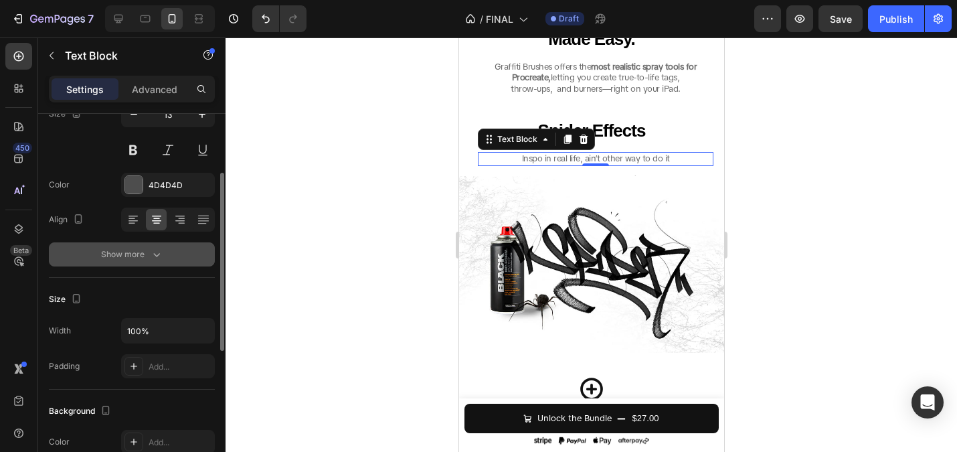
click at [138, 246] on button "Show more" at bounding box center [132, 254] width 166 height 24
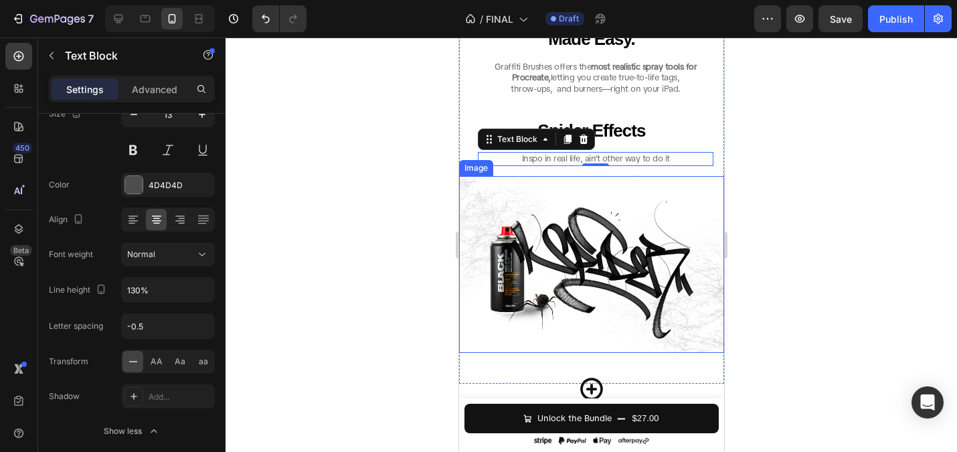
scroll to position [2390, 0]
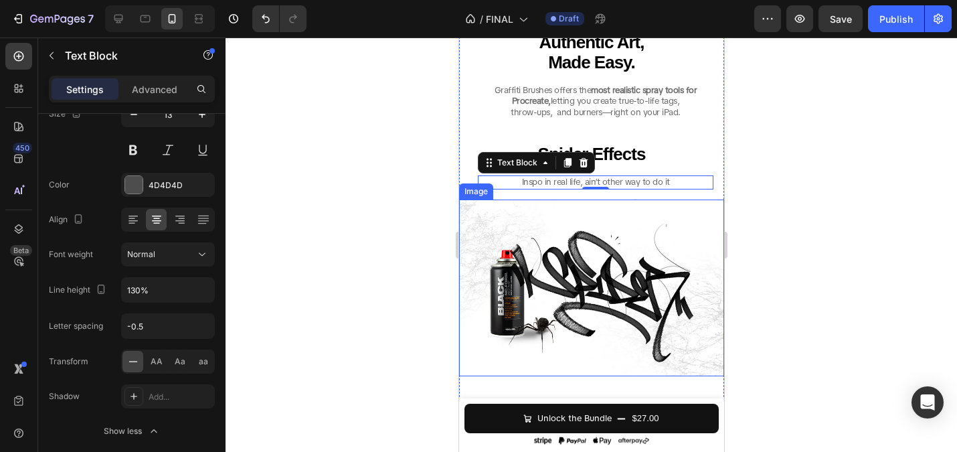
click at [341, 201] on div at bounding box center [591, 244] width 731 height 414
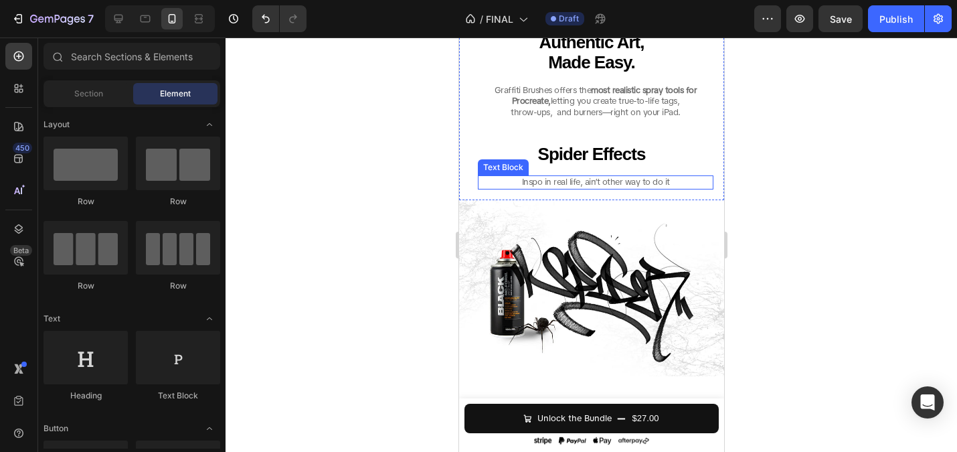
click at [545, 187] on span "Inspo in real life, ain’t other way to do it" at bounding box center [595, 181] width 148 height 11
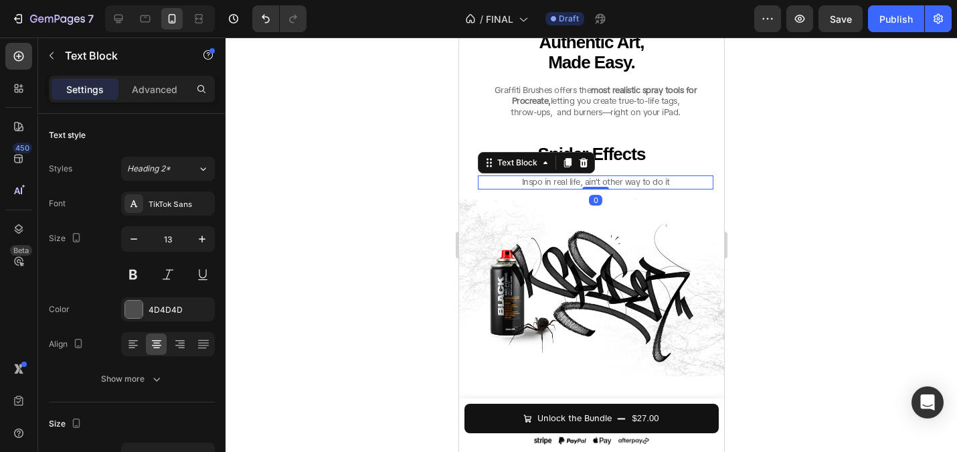
click at [320, 158] on div at bounding box center [591, 244] width 731 height 414
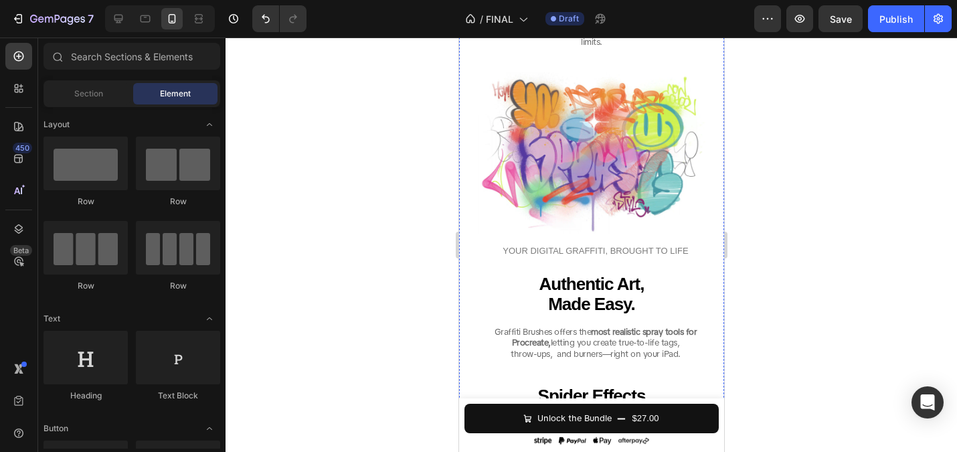
scroll to position [1844, 0]
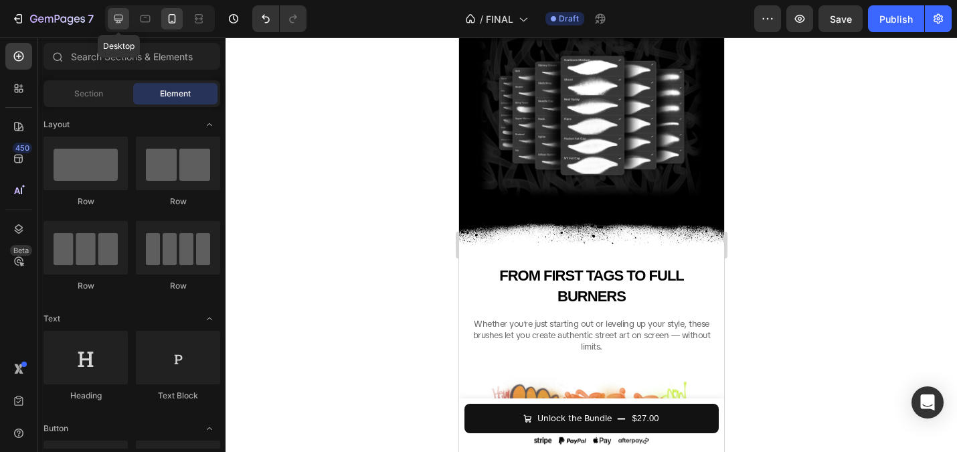
click at [122, 20] on icon at bounding box center [118, 19] width 9 height 9
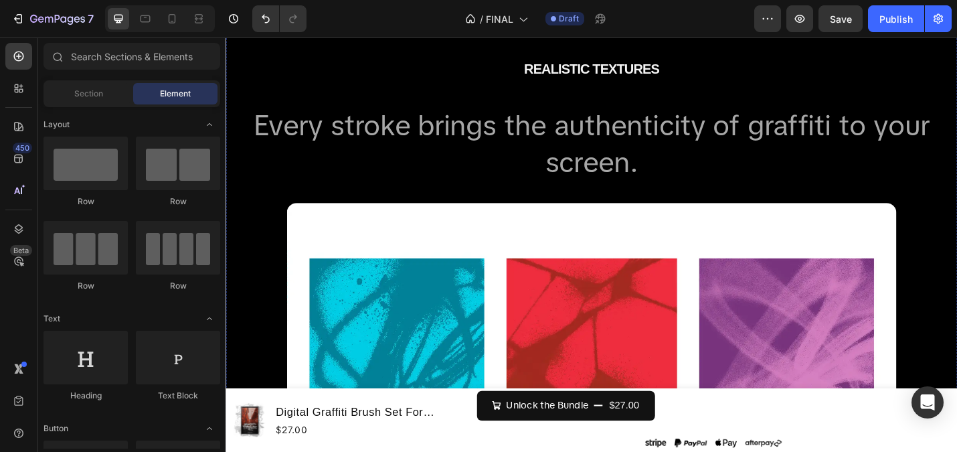
scroll to position [2549, 0]
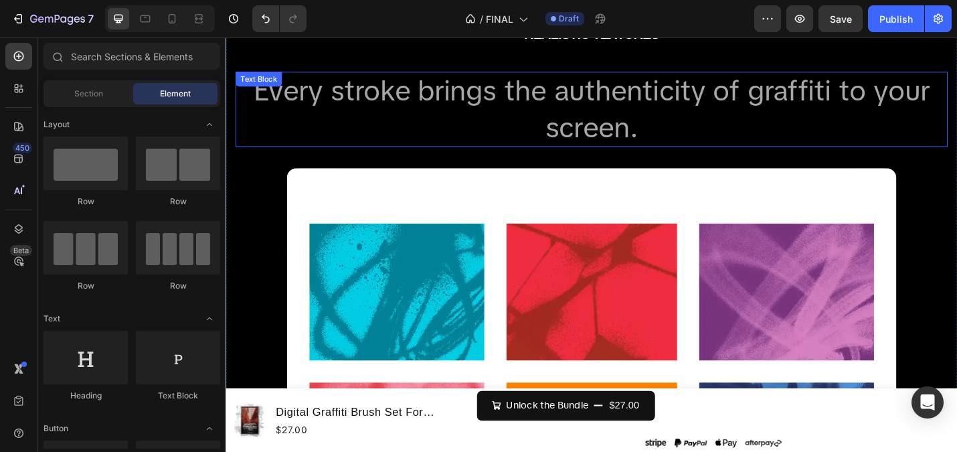
click at [505, 102] on span "Every stroke brings the authenticity of graffiti to your screen." at bounding box center [627, 116] width 742 height 80
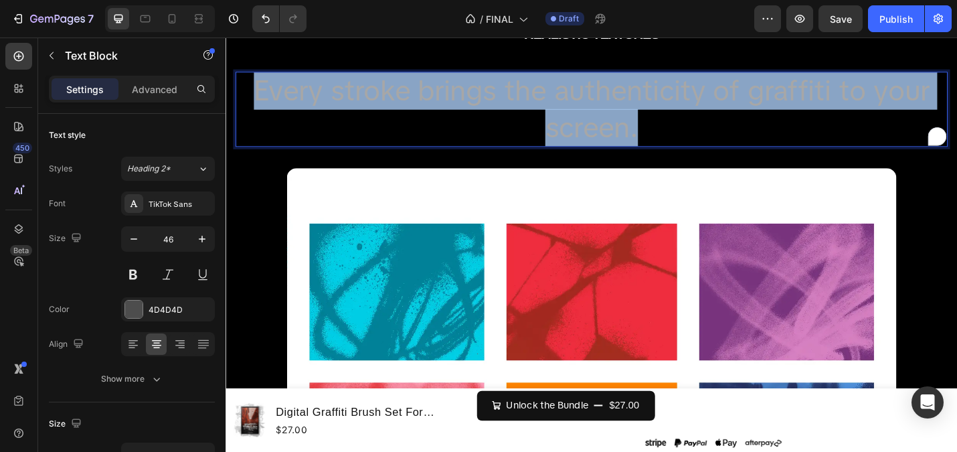
click at [505, 102] on span "Every stroke brings the authenticity of graffiti to your screen." at bounding box center [627, 116] width 742 height 80
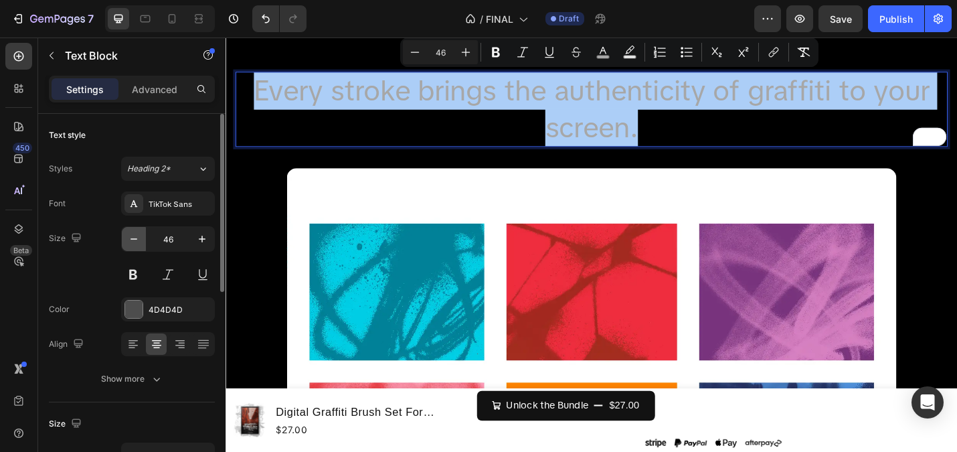
click at [141, 235] on button "button" at bounding box center [134, 239] width 24 height 24
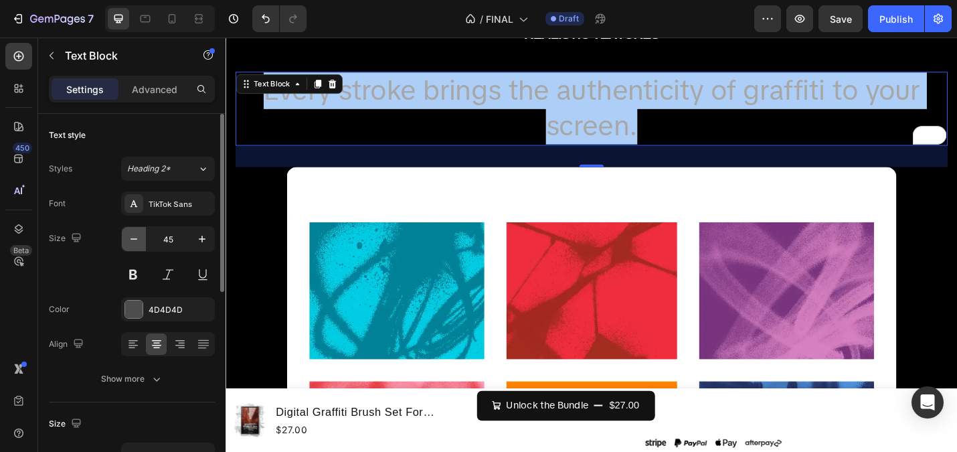
click at [141, 235] on button "button" at bounding box center [134, 239] width 24 height 24
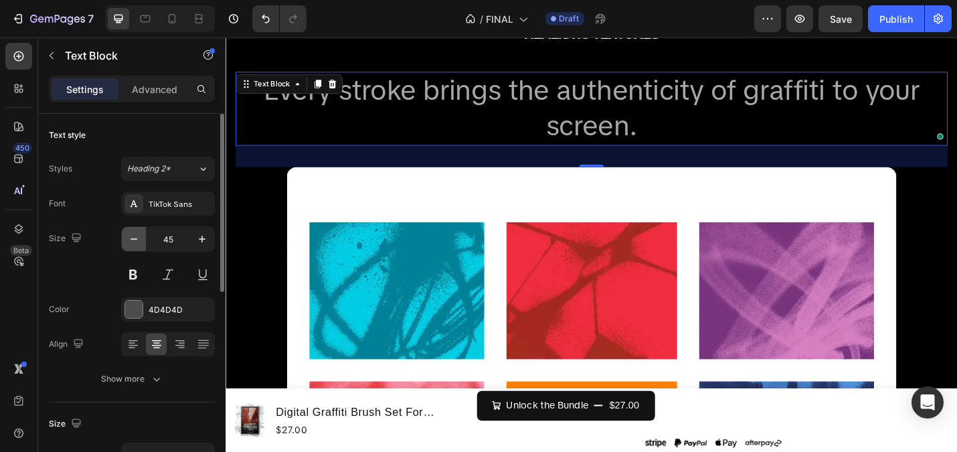
click at [141, 235] on button "button" at bounding box center [134, 239] width 24 height 24
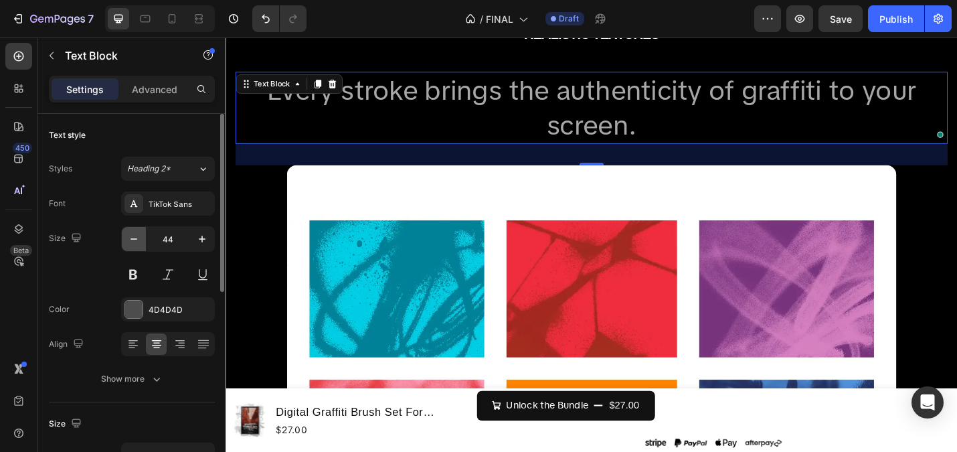
click at [141, 235] on button "button" at bounding box center [134, 239] width 24 height 24
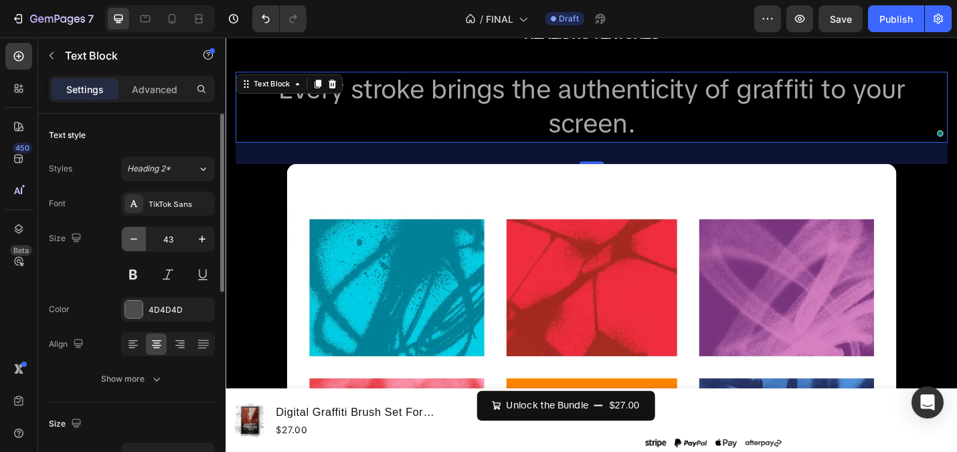
click at [141, 235] on button "button" at bounding box center [134, 239] width 24 height 24
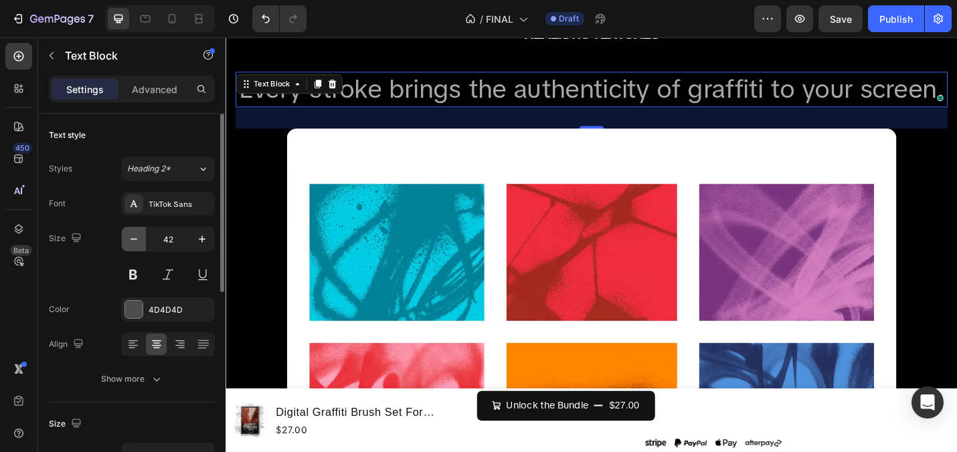
click at [141, 235] on button "button" at bounding box center [134, 239] width 24 height 24
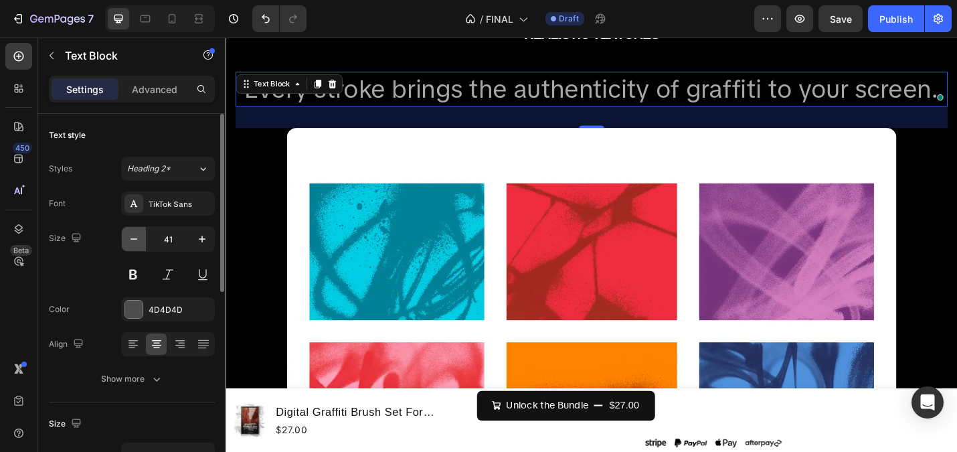
click at [141, 235] on button "button" at bounding box center [134, 239] width 24 height 24
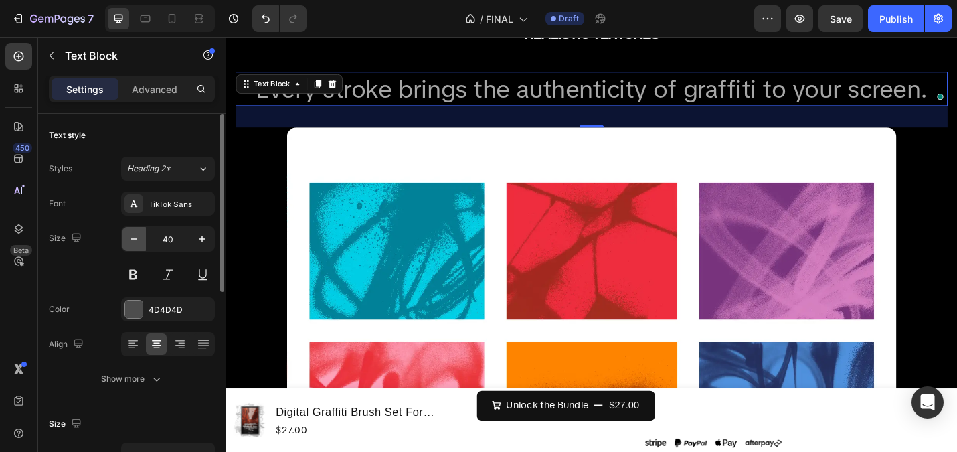
click at [141, 235] on button "button" at bounding box center [134, 239] width 24 height 24
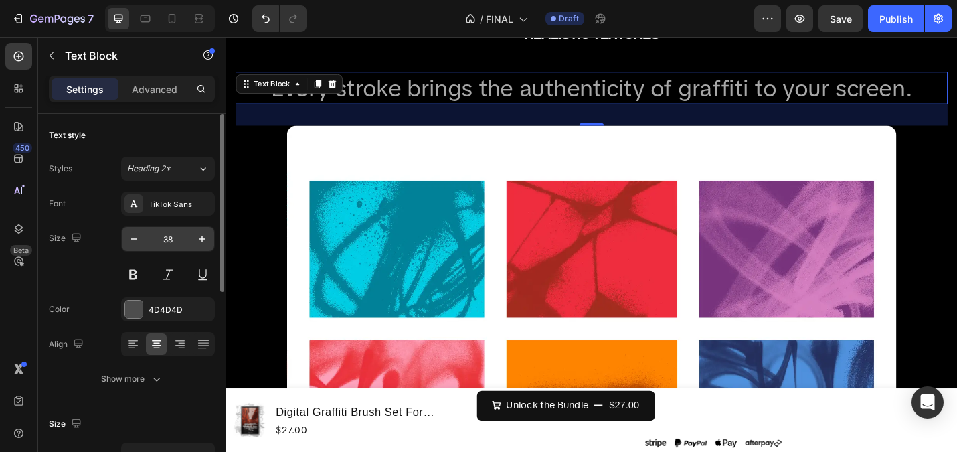
click at [161, 236] on input "38" at bounding box center [168, 239] width 44 height 24
click at [160, 240] on input "38" at bounding box center [168, 239] width 44 height 24
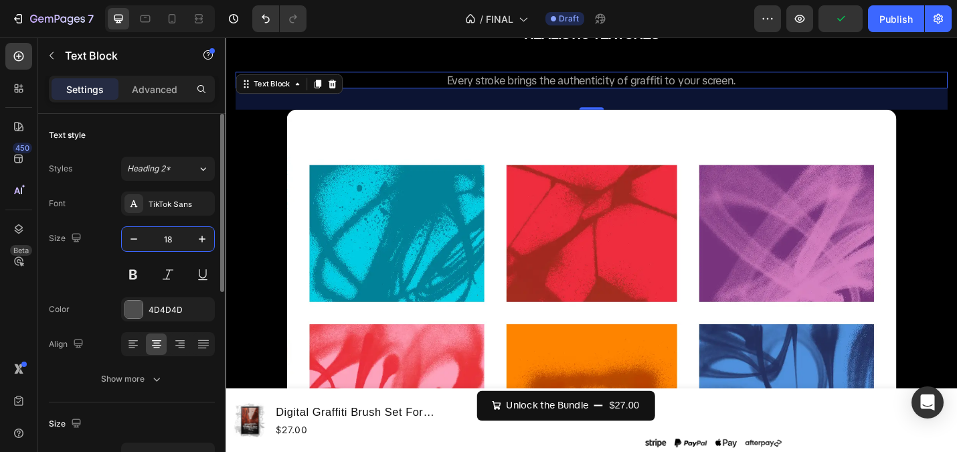
type input "1"
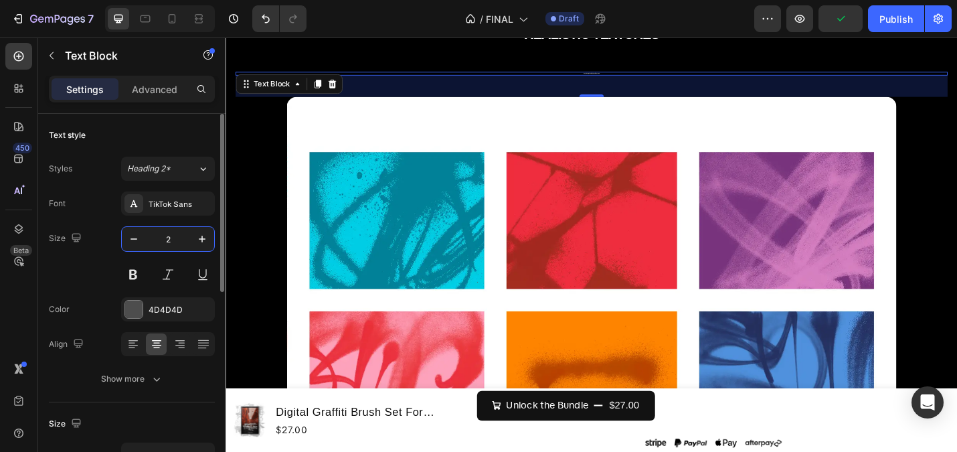
type input "22"
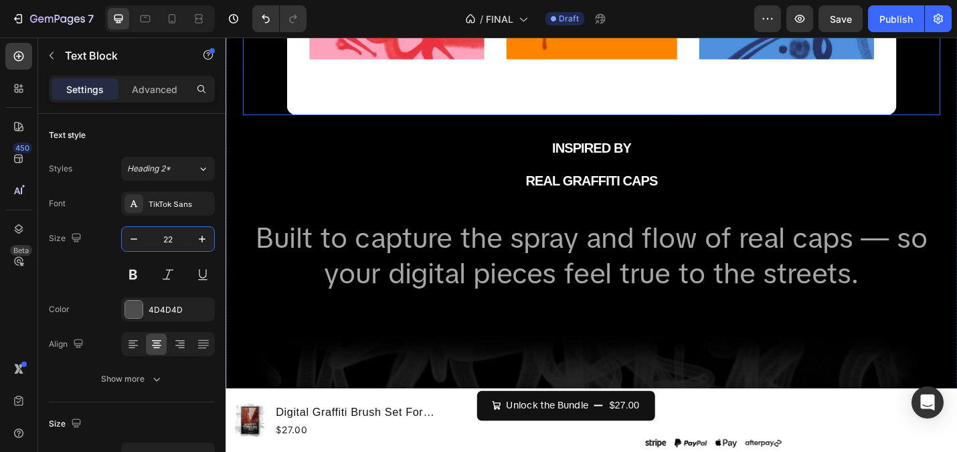
scroll to position [3003, 0]
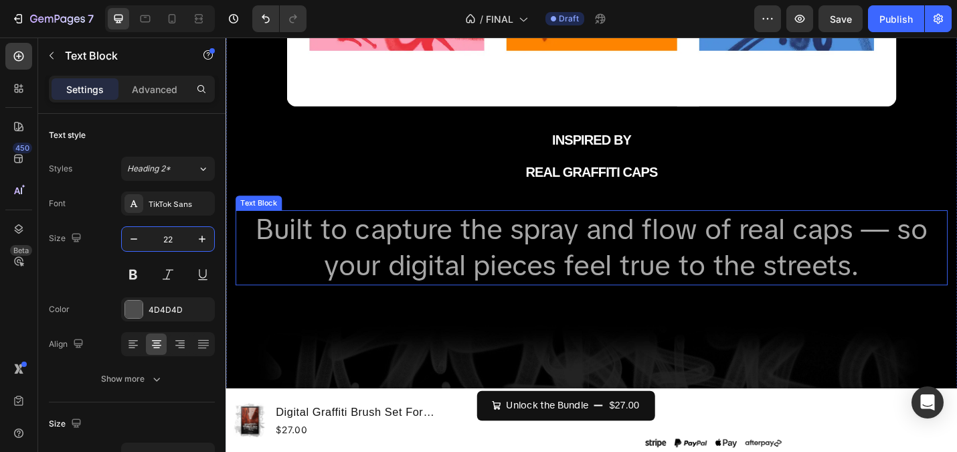
click at [600, 276] on span "Built to capture the spray and flow of real caps — so your digital pieces feel …" at bounding box center [626, 268] width 737 height 80
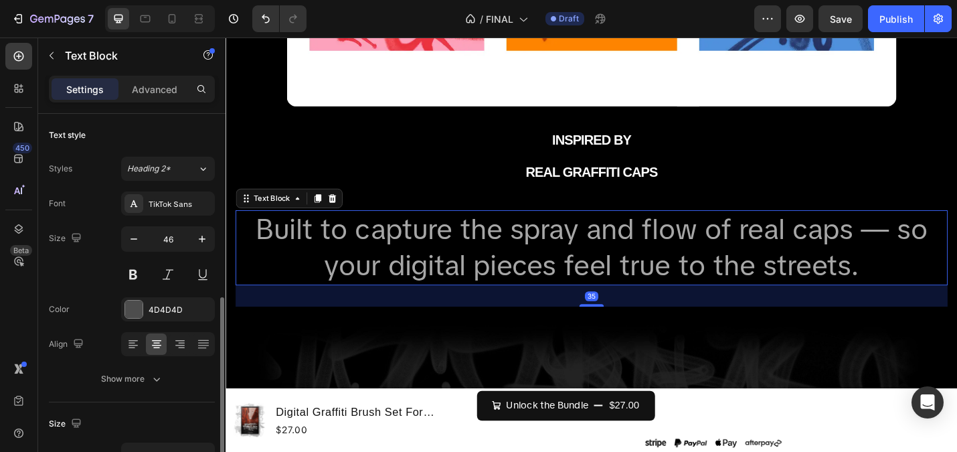
scroll to position [124, 0]
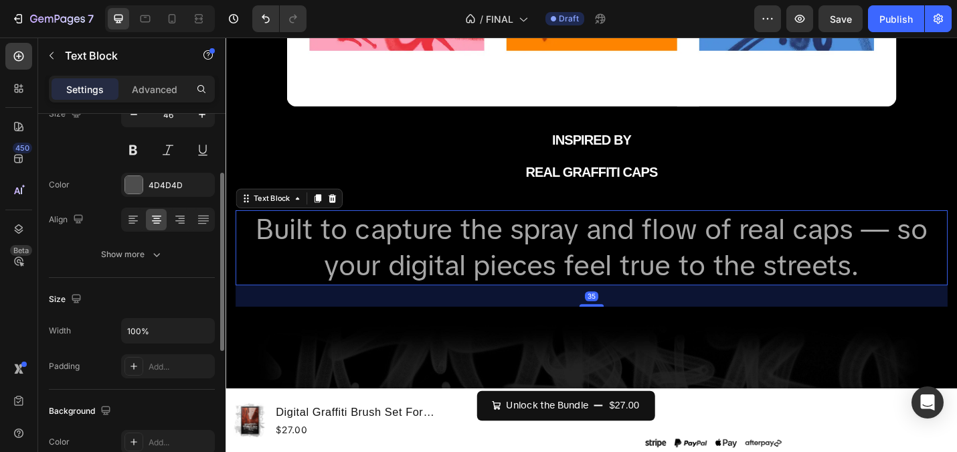
click at [494, 252] on span "Built to capture the spray and flow of real caps — so your digital pieces feel …" at bounding box center [626, 268] width 737 height 80
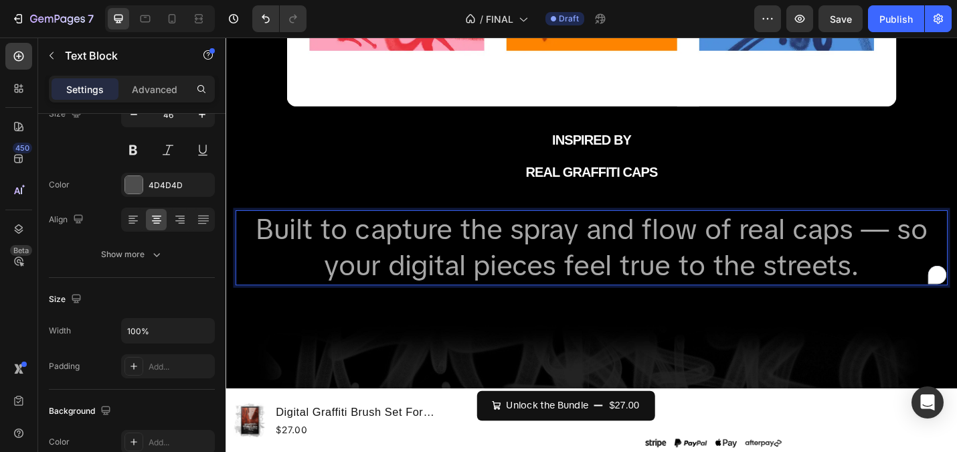
click at [494, 252] on span "Built to capture the spray and flow of real caps — so your digital pieces feel …" at bounding box center [626, 268] width 737 height 80
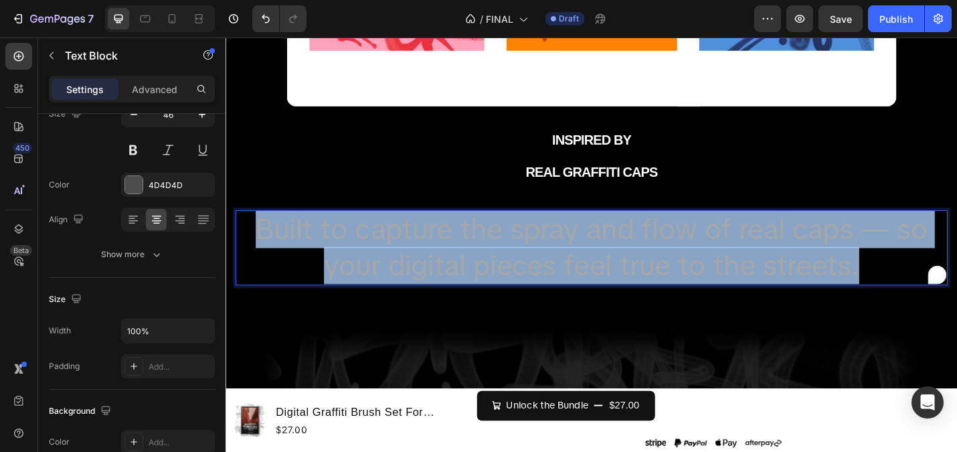
click at [494, 252] on span "Built to capture the spray and flow of real caps — so your digital pieces feel …" at bounding box center [626, 268] width 737 height 80
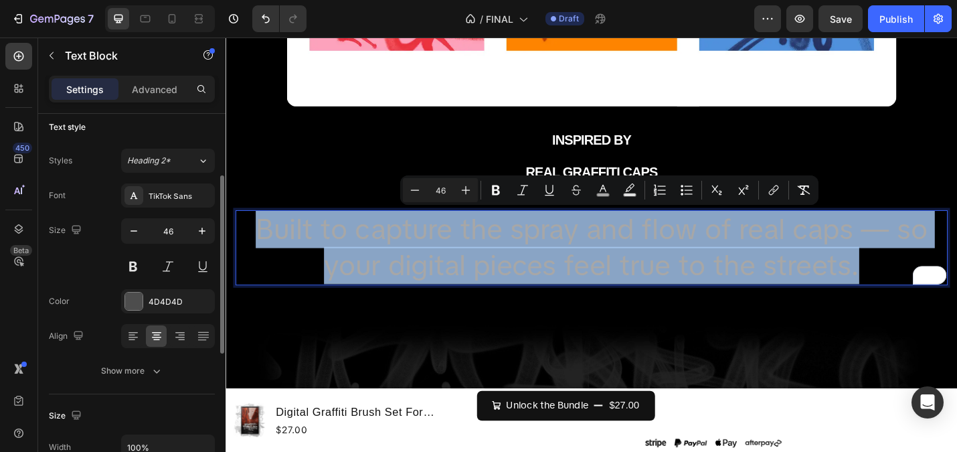
scroll to position [0, 0]
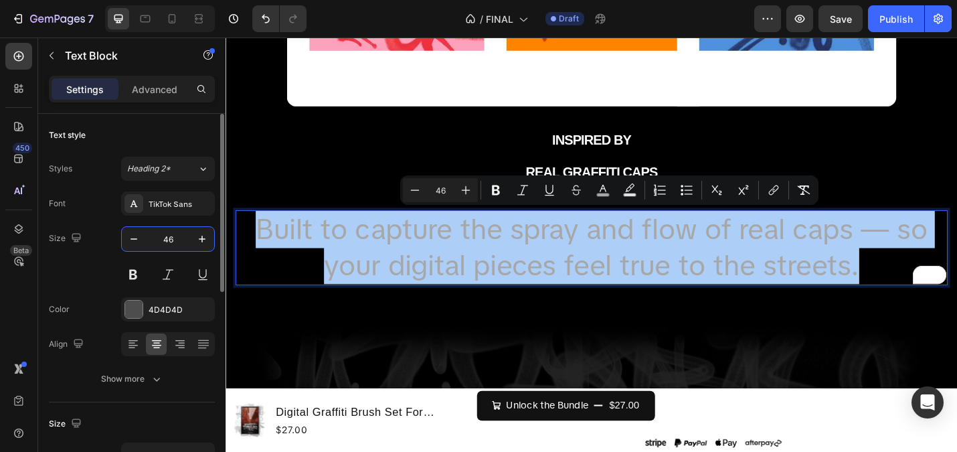
click at [168, 241] on input "46" at bounding box center [168, 239] width 44 height 24
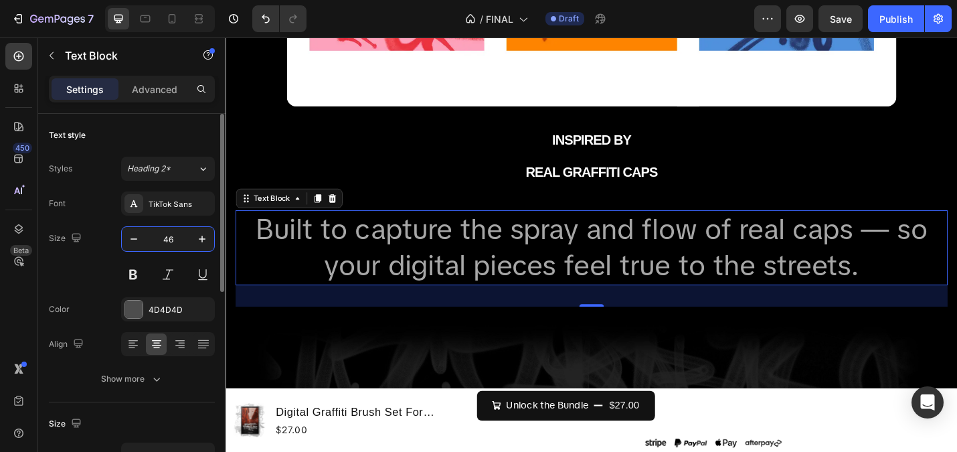
click at [168, 241] on input "46" at bounding box center [168, 239] width 44 height 24
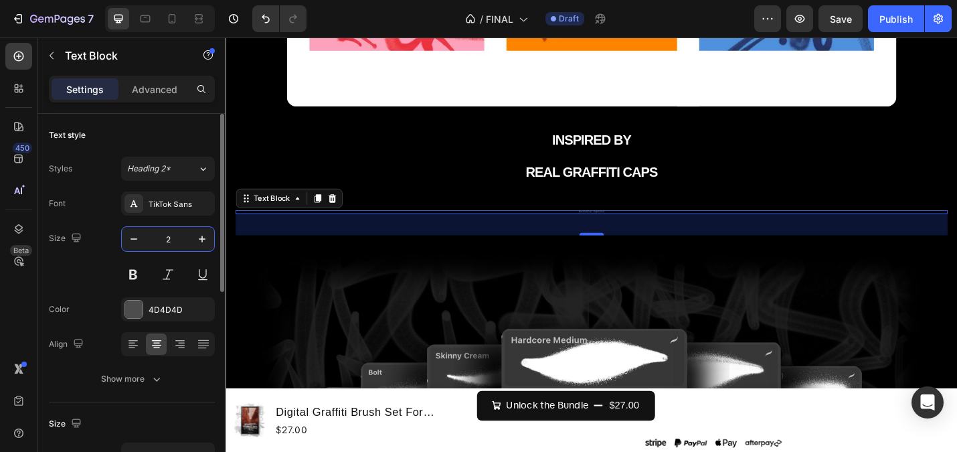
type input "22"
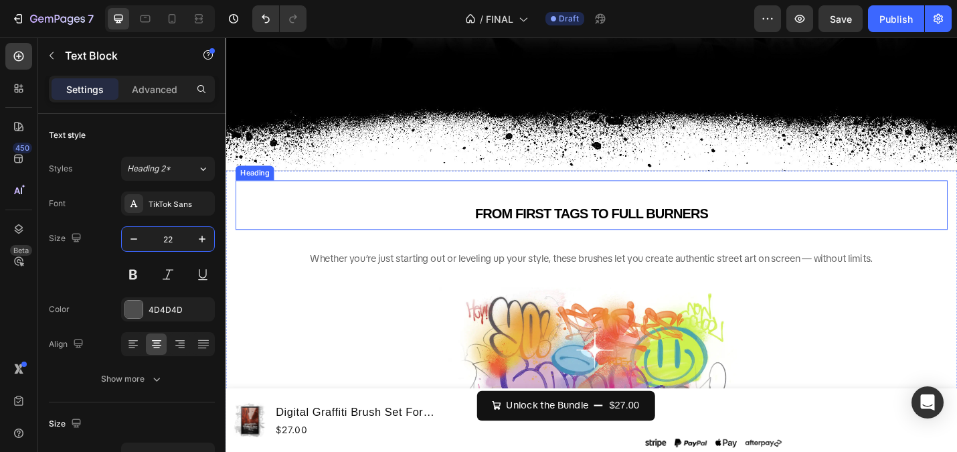
scroll to position [3773, 0]
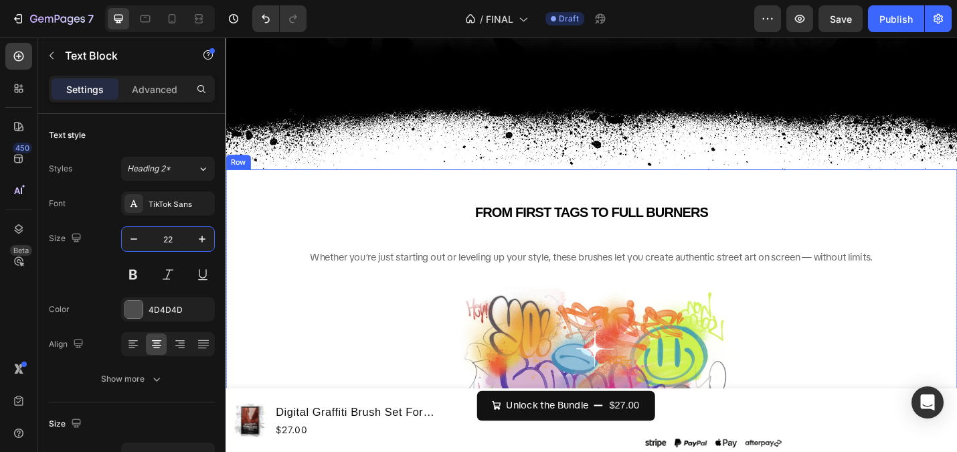
click at [608, 271] on span "Whether you’re just starting out or leveling up your style, these brushes let y…" at bounding box center [627, 278] width 618 height 14
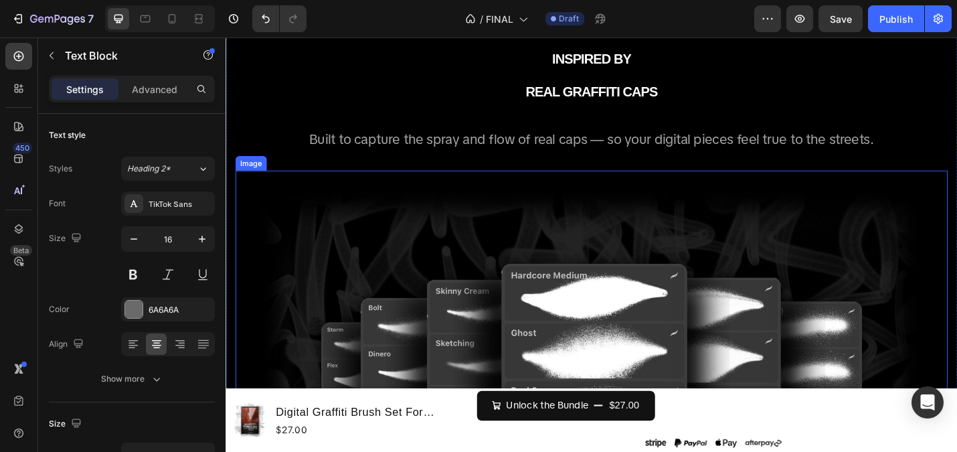
scroll to position [3045, 0]
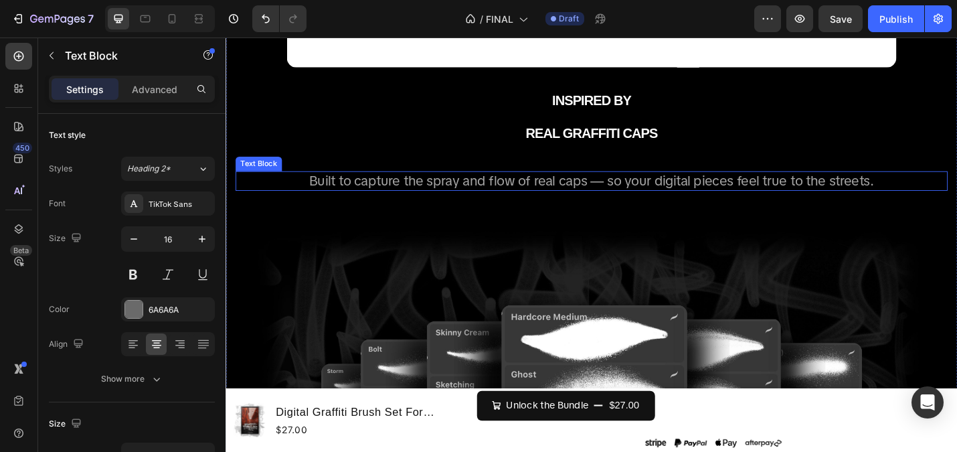
click at [578, 191] on span "Built to capture the spray and flow of real caps — so your digital pieces feel …" at bounding box center [627, 194] width 620 height 19
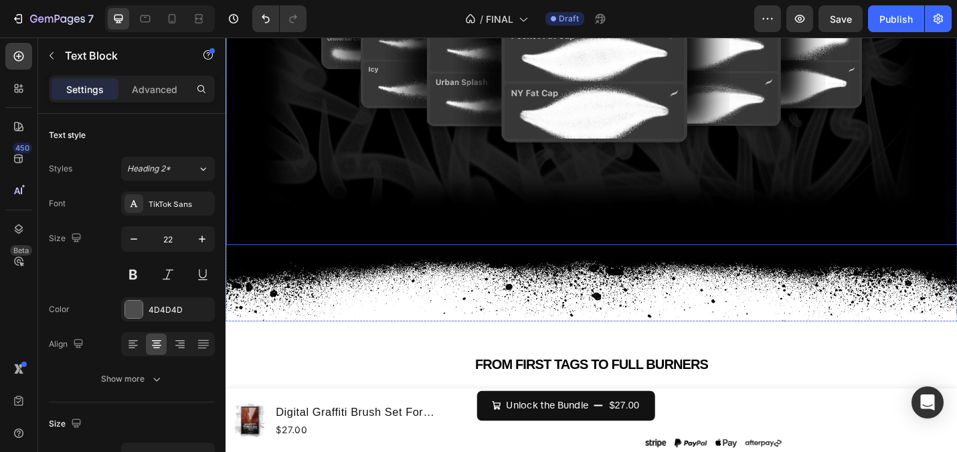
scroll to position [3803, 0]
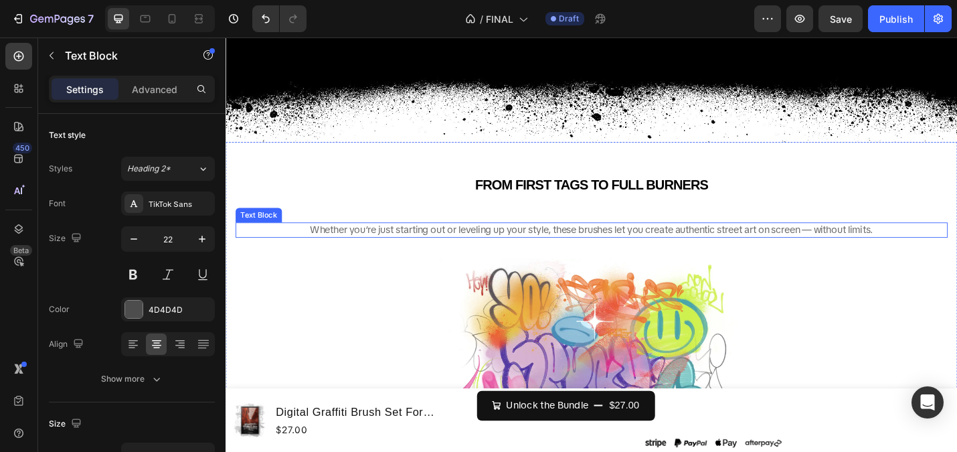
click at [560, 246] on span "Whether you’re just starting out or leveling up your style, these brushes let y…" at bounding box center [627, 248] width 618 height 14
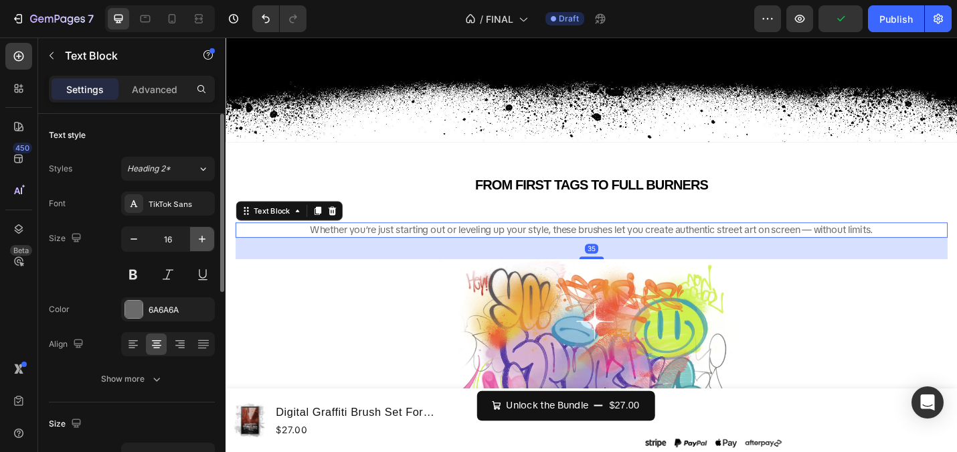
click at [192, 237] on button "button" at bounding box center [202, 239] width 24 height 24
click at [195, 237] on icon "button" at bounding box center [201, 238] width 13 height 13
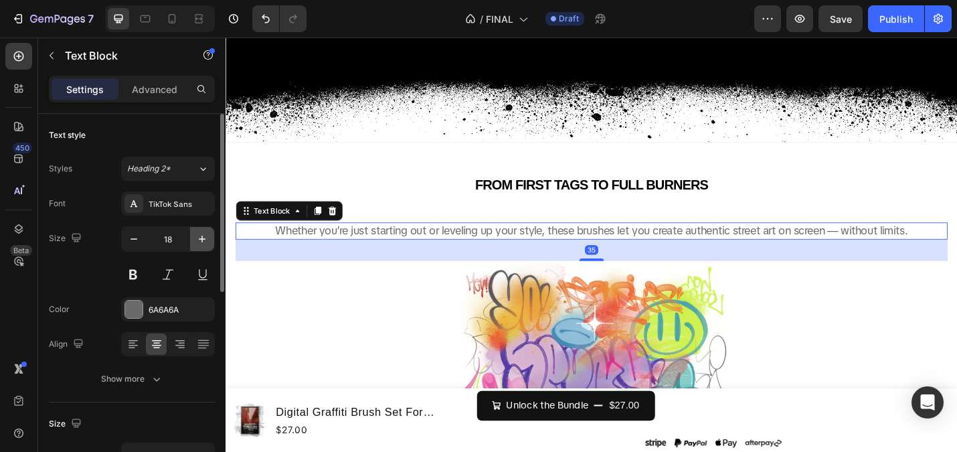
click at [195, 237] on icon "button" at bounding box center [201, 238] width 13 height 13
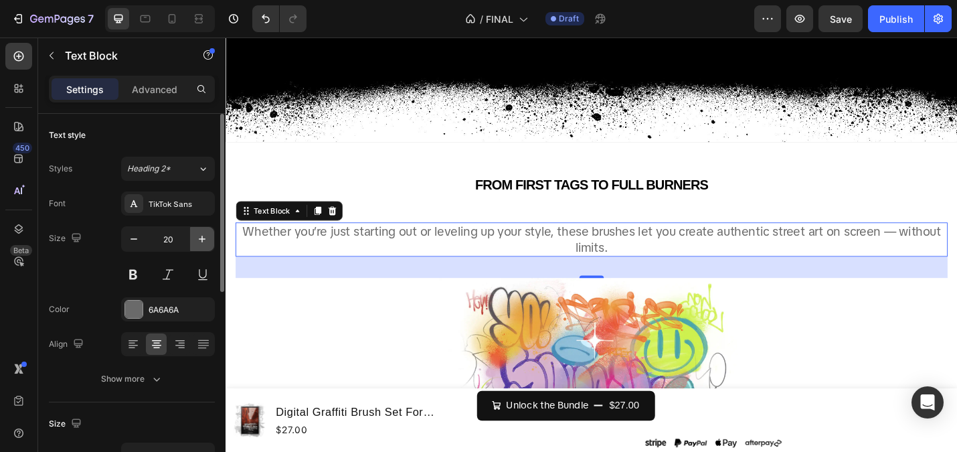
click at [195, 237] on icon "button" at bounding box center [201, 238] width 13 height 13
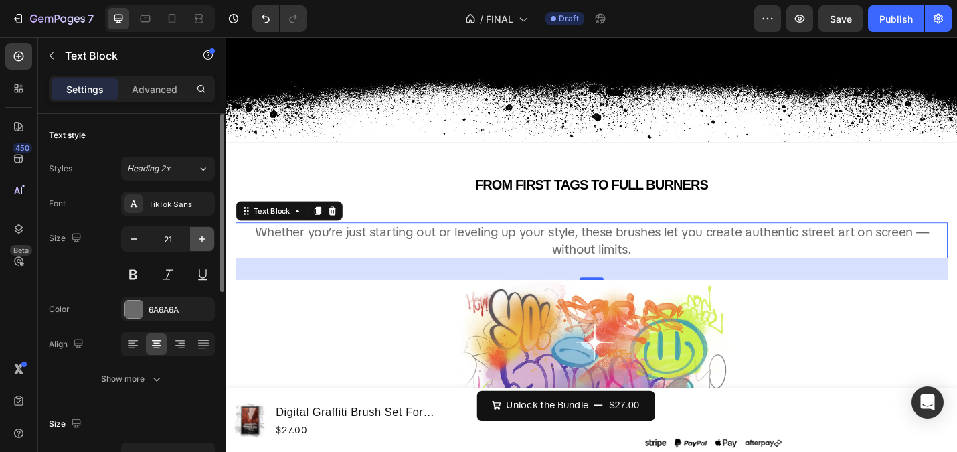
click at [195, 237] on icon "button" at bounding box center [201, 238] width 13 height 13
type input "22"
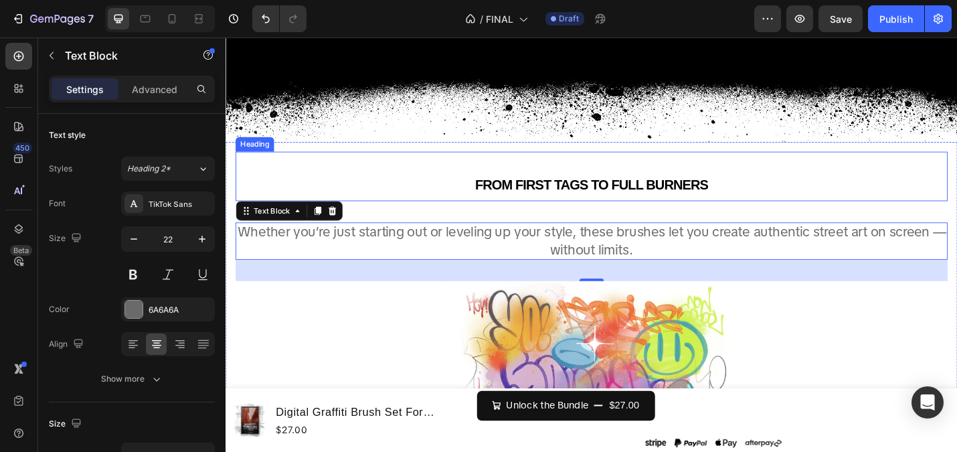
click at [489, 166] on div "FROM FIRST TAGS TO FULL BURNERS Heading" at bounding box center [627, 190] width 782 height 54
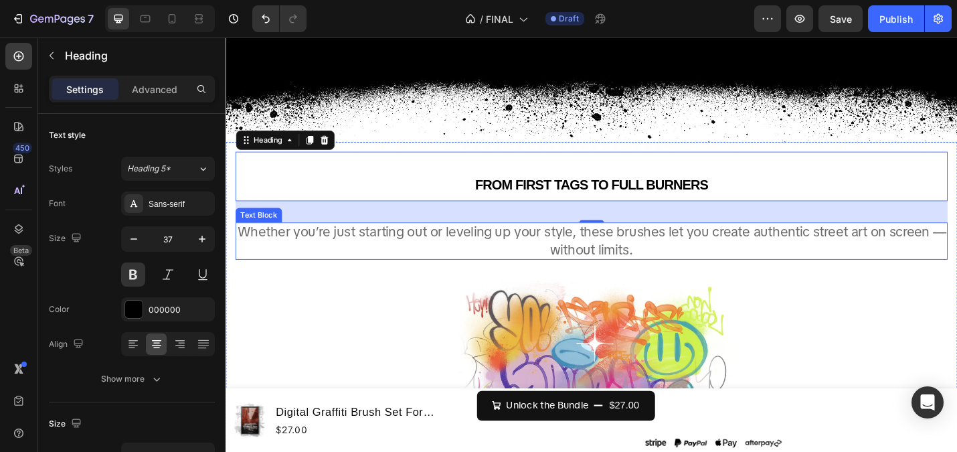
click at [547, 257] on span "Whether you’re just starting out or leveling up your style, these brushes let y…" at bounding box center [627, 260] width 778 height 39
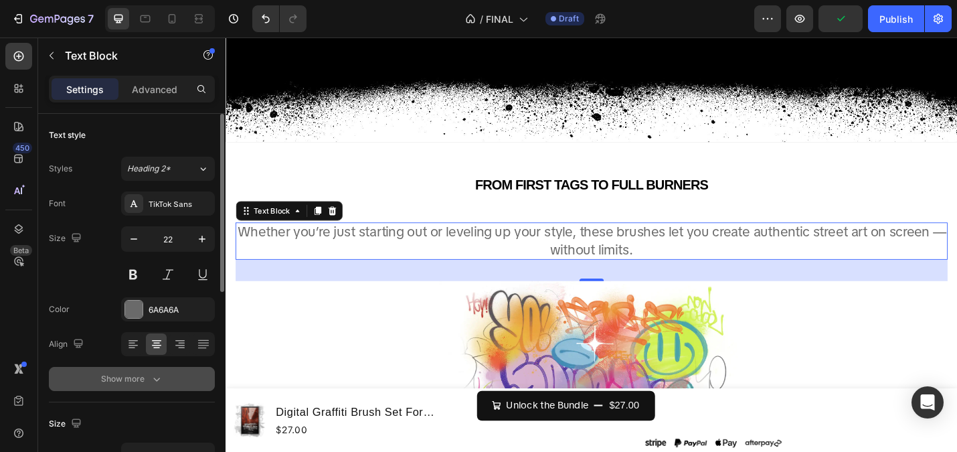
click at [159, 382] on icon "button" at bounding box center [156, 378] width 13 height 13
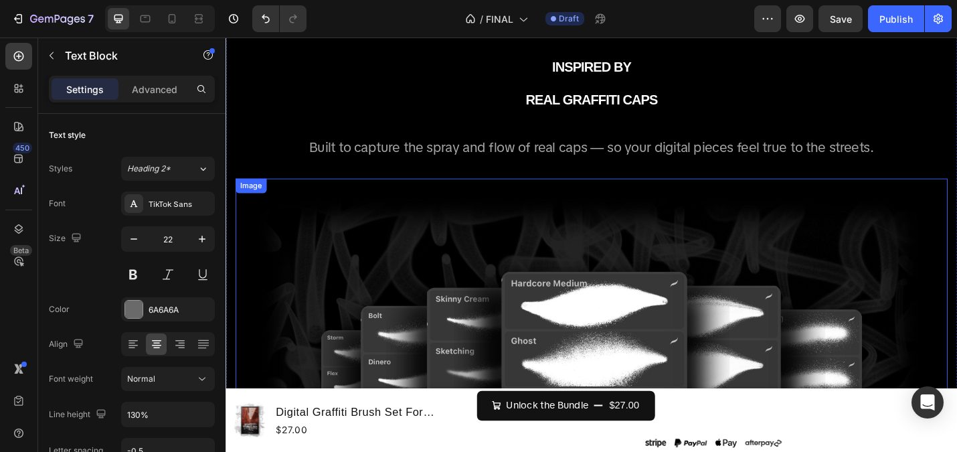
scroll to position [3060, 0]
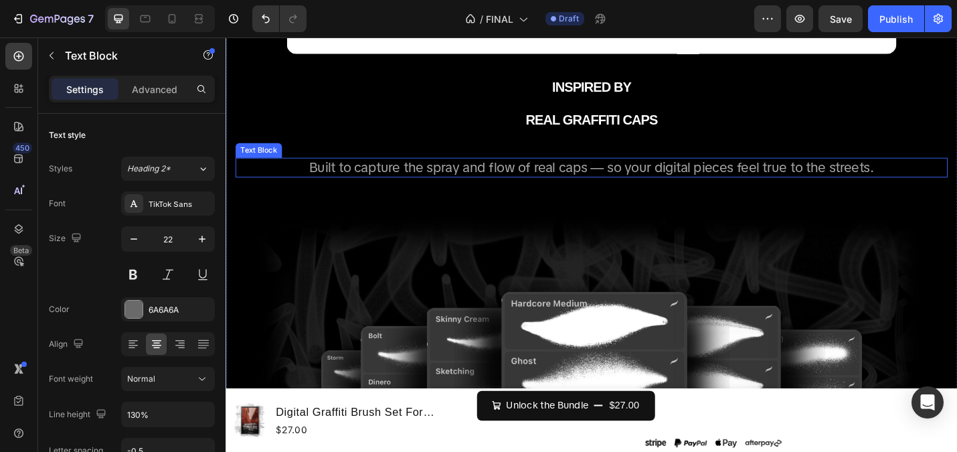
click at [484, 172] on span "Built to capture the spray and flow of real caps — so your digital pieces feel …" at bounding box center [627, 179] width 620 height 19
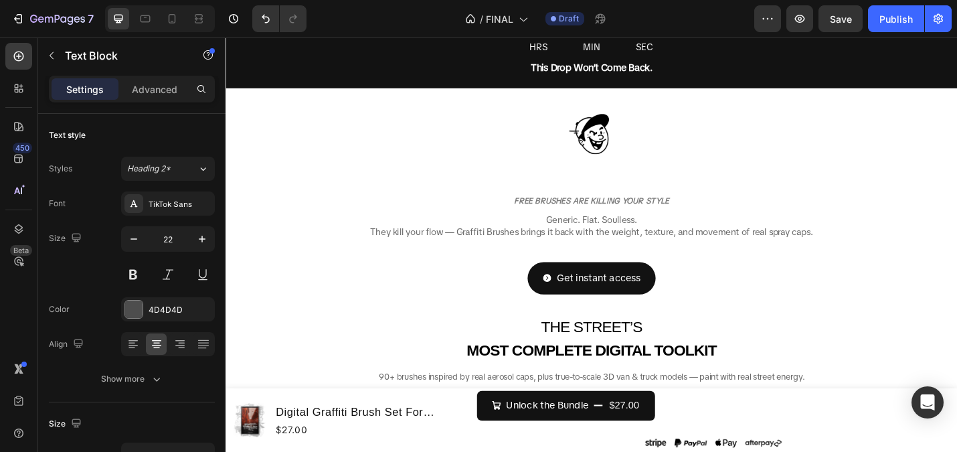
scroll to position [186, 0]
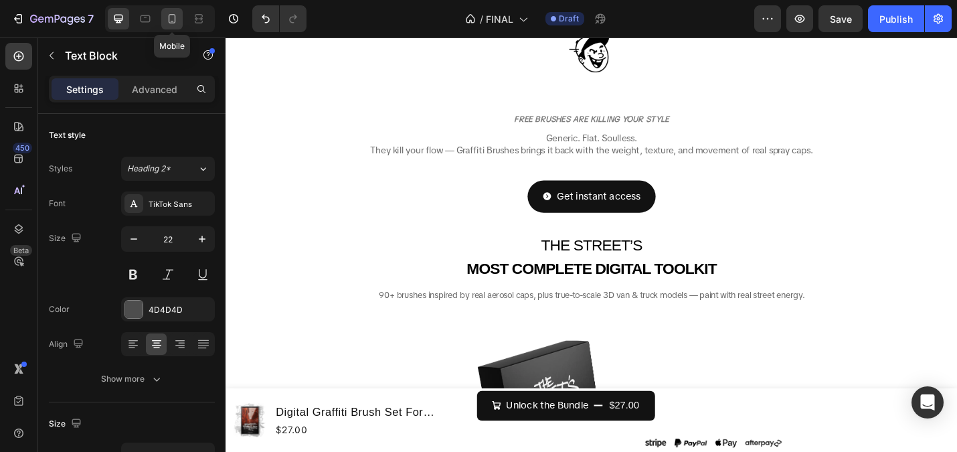
click at [176, 18] on icon at bounding box center [171, 18] width 13 height 13
type input "13"
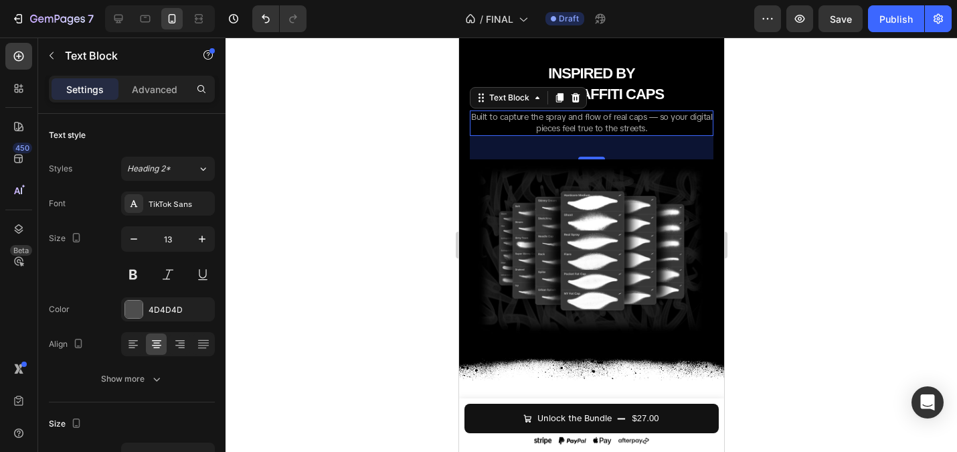
scroll to position [1734, 0]
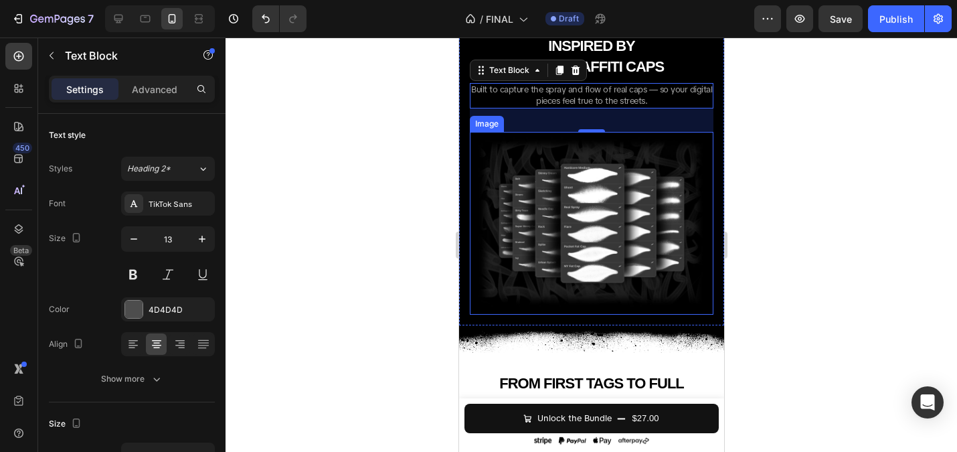
click at [418, 189] on div at bounding box center [591, 244] width 731 height 414
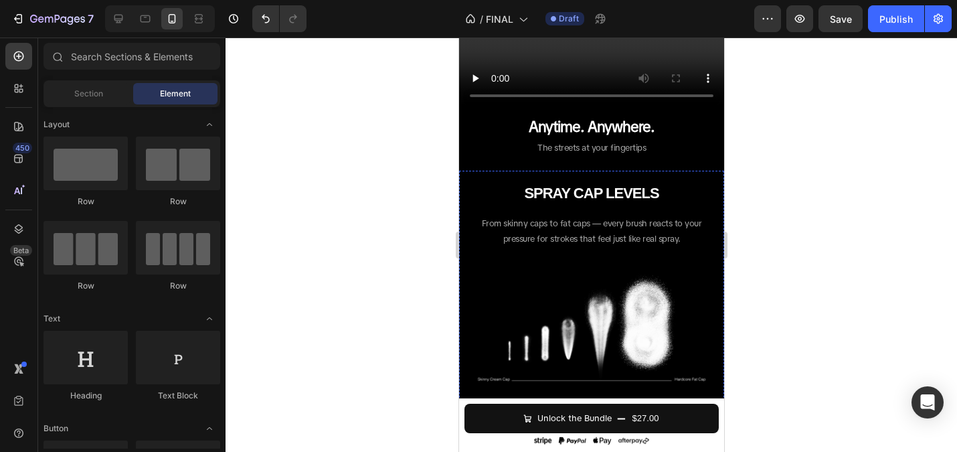
scroll to position [1104, 0]
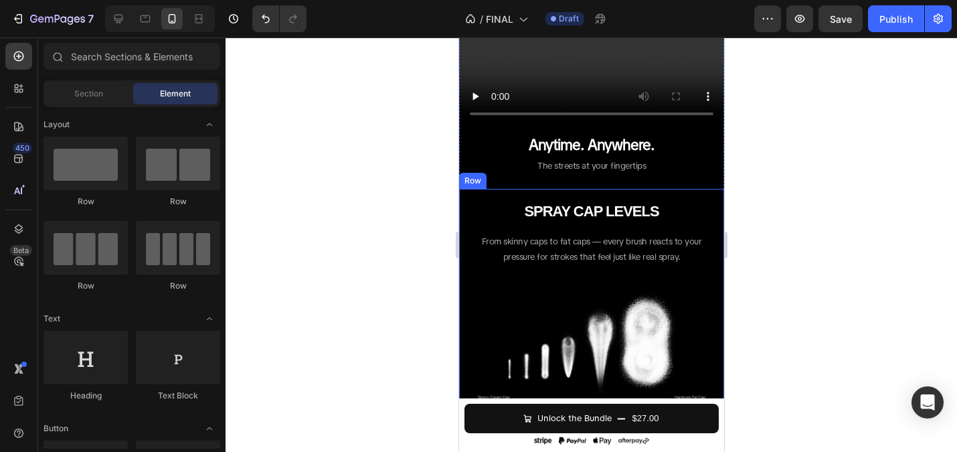
click at [376, 177] on div at bounding box center [591, 244] width 731 height 414
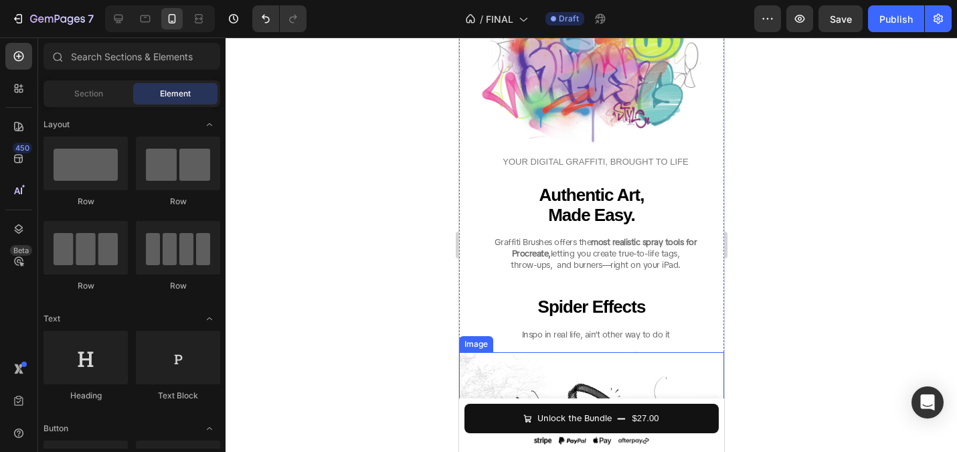
scroll to position [2139, 0]
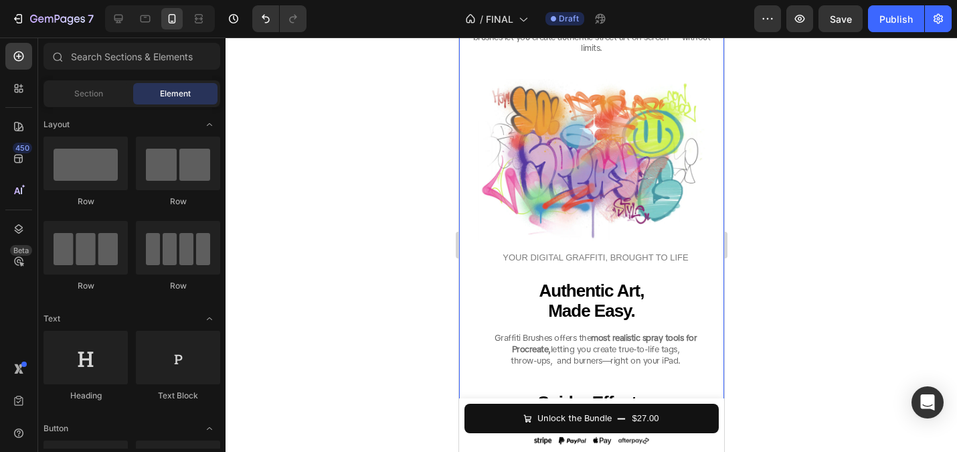
click at [572, 259] on span "YOUR DIGITAL GRAFFITI, BROUGHT TO LIFE" at bounding box center [594, 257] width 185 height 10
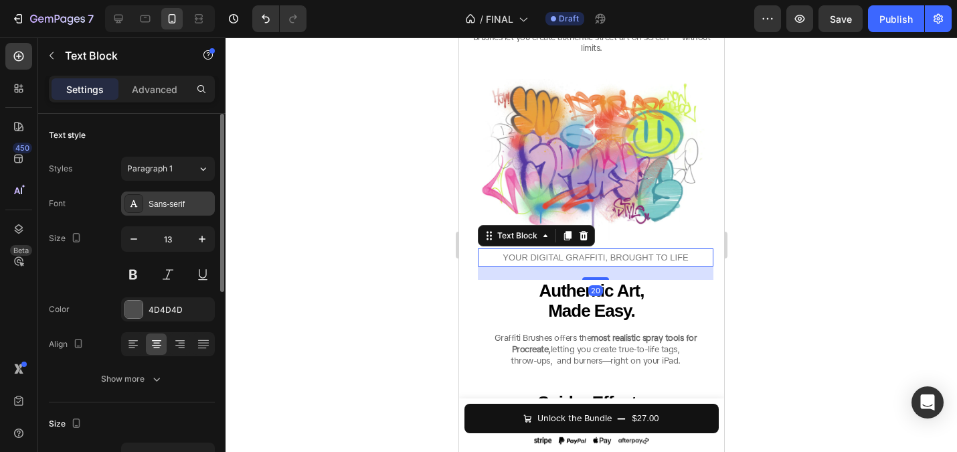
click at [178, 201] on div "Sans-serif" at bounding box center [180, 204] width 63 height 12
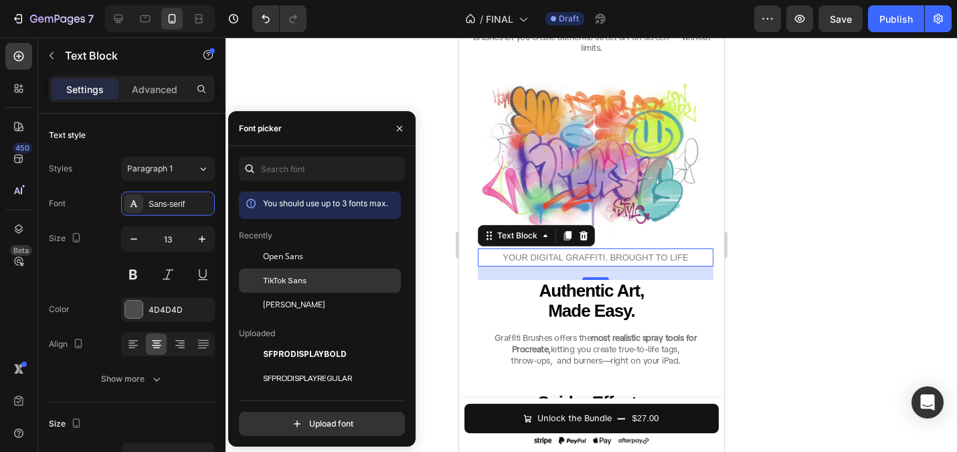
click at [270, 270] on div "TikTok Sans" at bounding box center [320, 280] width 162 height 24
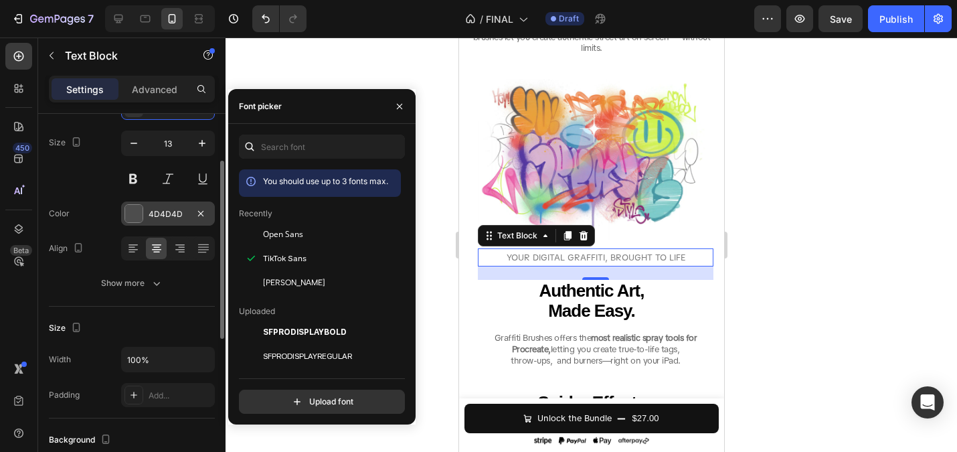
scroll to position [121, 0]
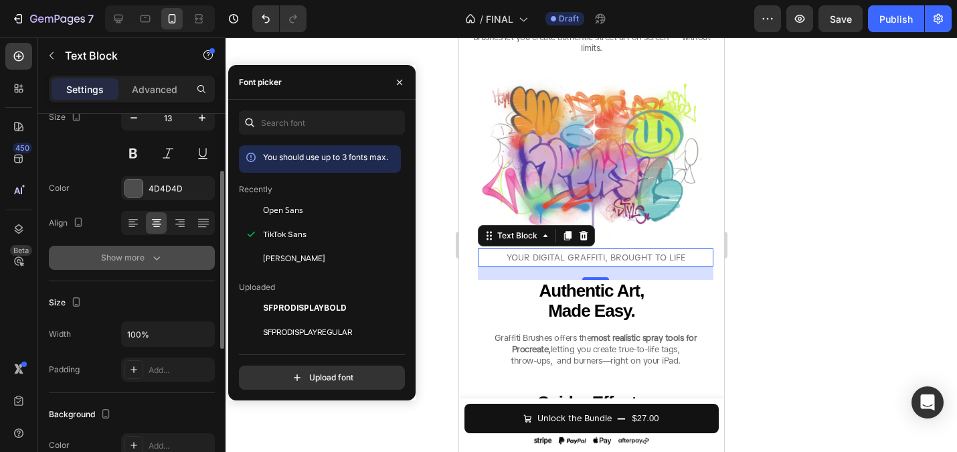
click at [128, 255] on div "Show more" at bounding box center [132, 257] width 62 height 13
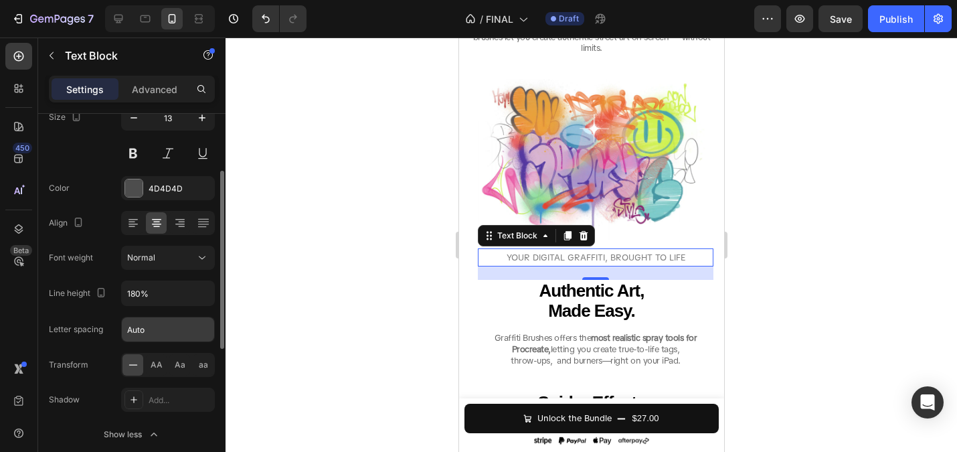
click at [159, 333] on input "Auto" at bounding box center [168, 329] width 92 height 24
type input "-0"
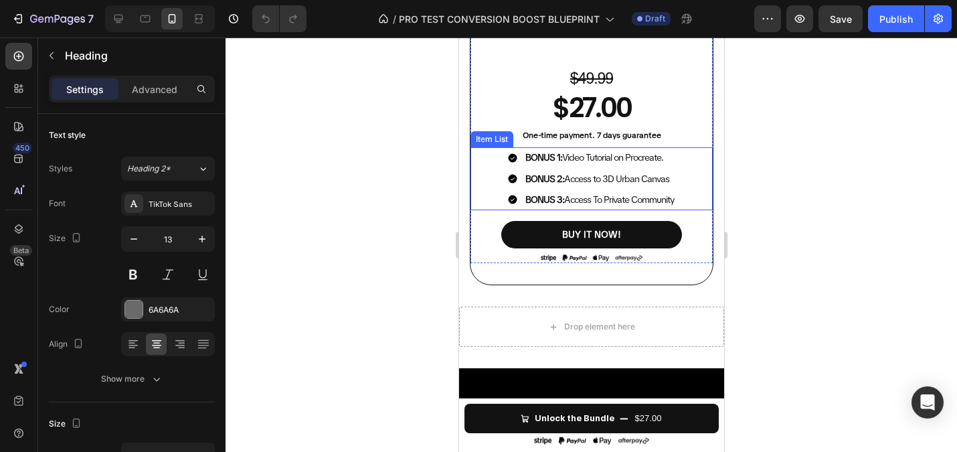
scroll to position [3848, 0]
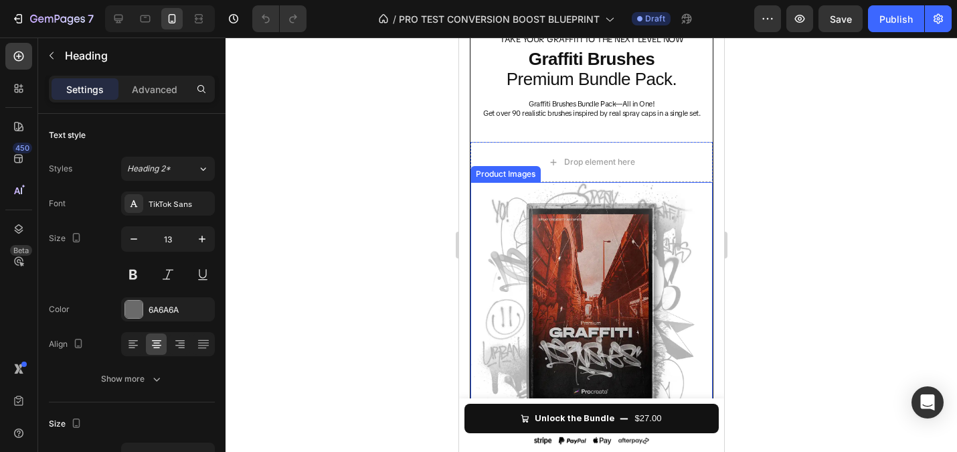
click at [592, 240] on img at bounding box center [591, 303] width 242 height 242
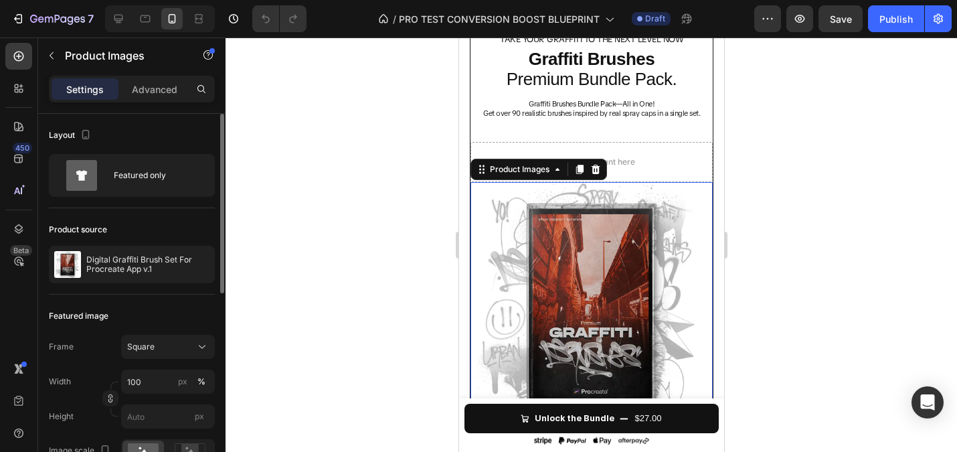
click at [151, 91] on p "Advanced" at bounding box center [155, 89] width 46 height 14
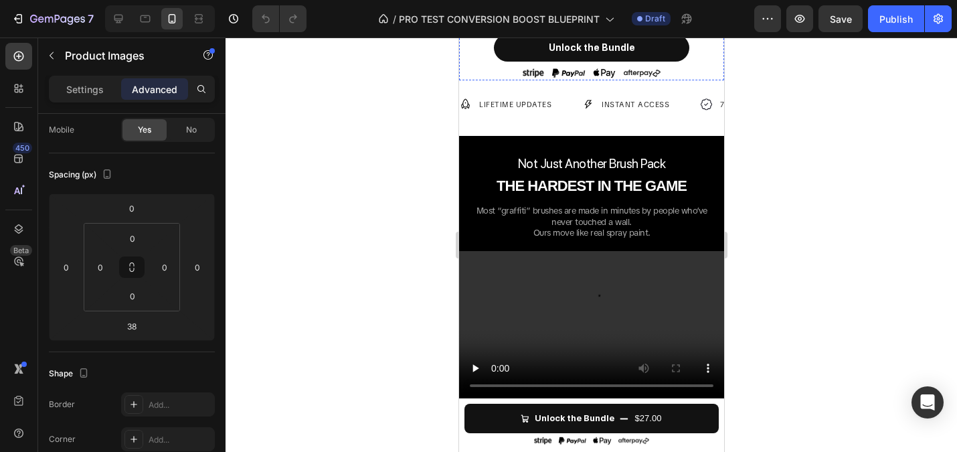
scroll to position [973, 0]
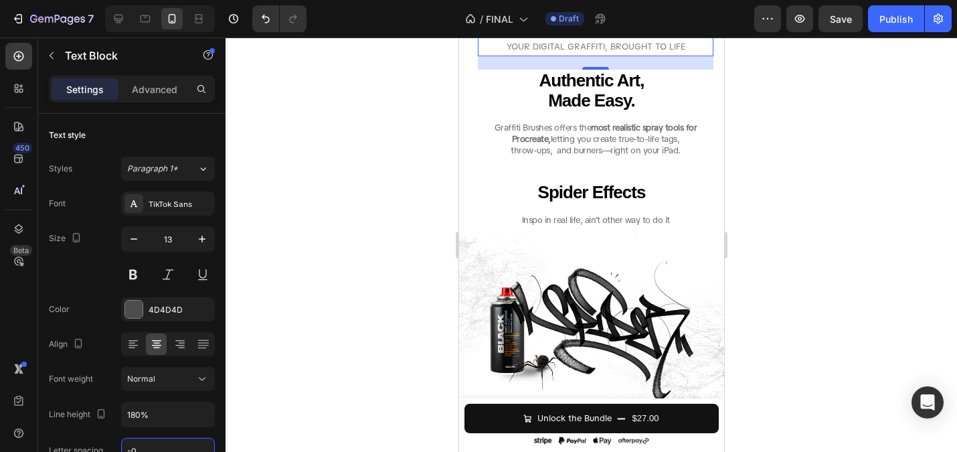
scroll to position [121, 0]
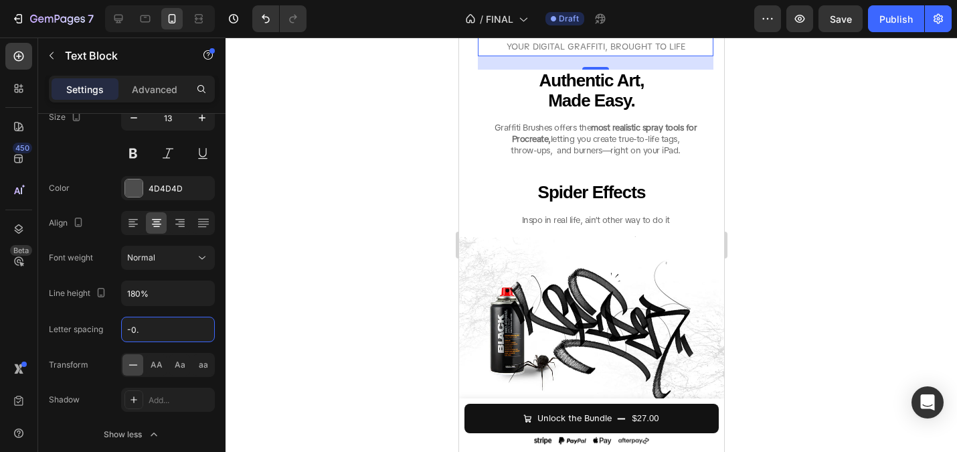
type input "-0.5"
click at [310, 286] on div at bounding box center [591, 244] width 731 height 414
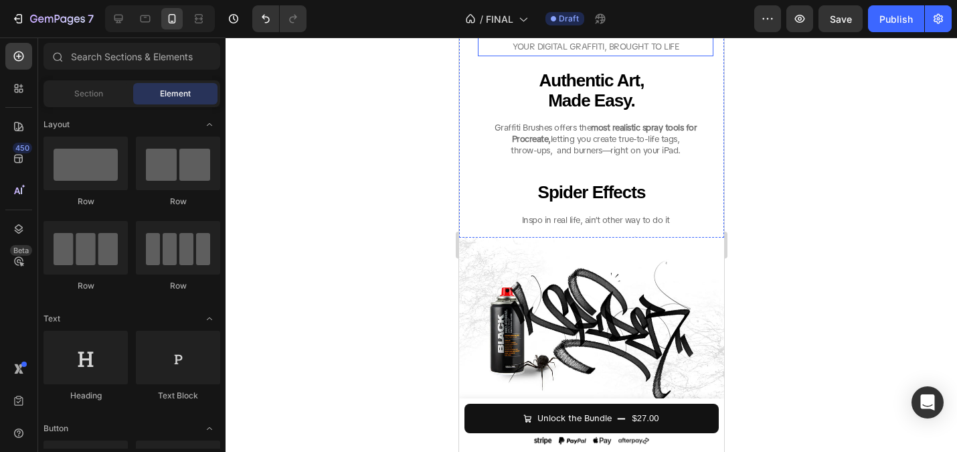
click at [605, 52] on span "YOUR DIGITAL GRAFFITI, BROUGHT TO LIFE" at bounding box center [595, 46] width 166 height 11
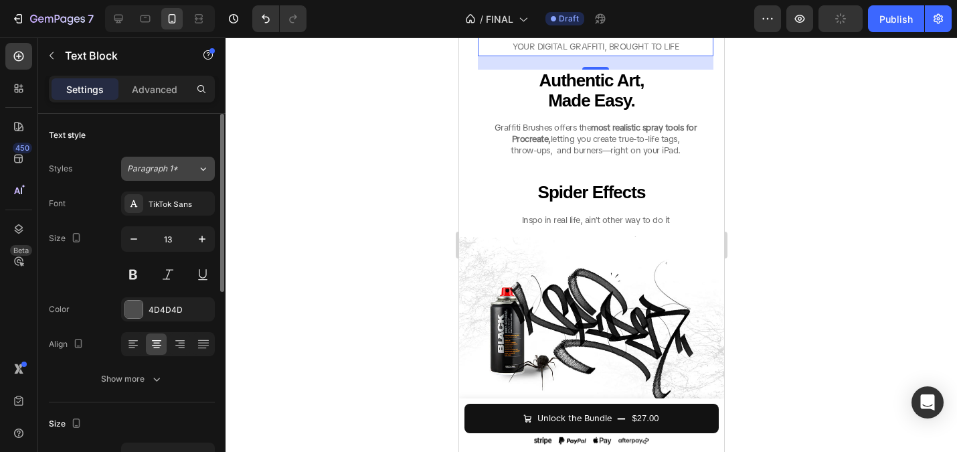
click at [187, 171] on div "Paragraph 1*" at bounding box center [162, 169] width 70 height 12
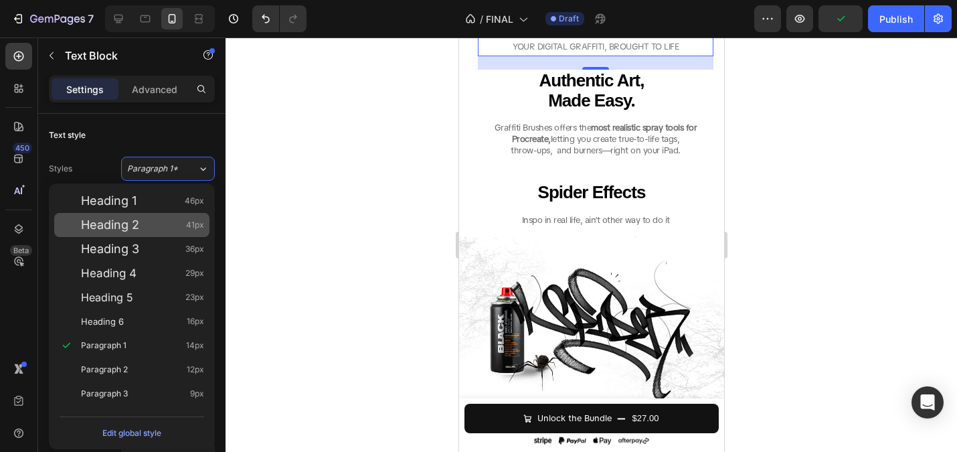
click at [144, 221] on div "Heading 2 41px" at bounding box center [142, 224] width 123 height 13
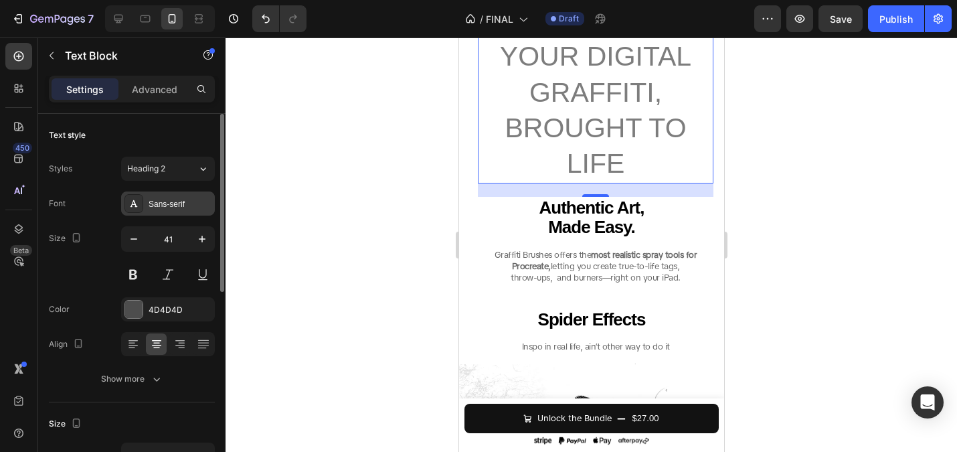
click at [185, 204] on div "Sans-serif" at bounding box center [180, 204] width 63 height 12
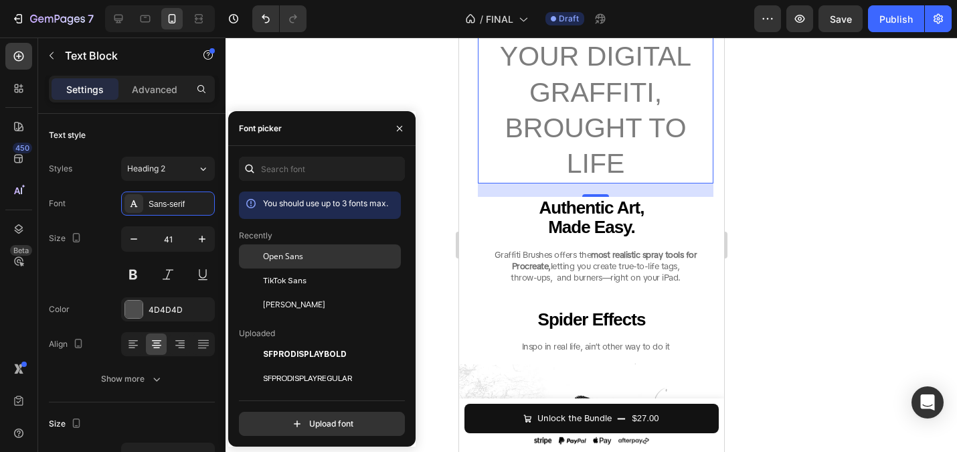
click at [300, 256] on span "Open Sans" at bounding box center [283, 256] width 40 height 12
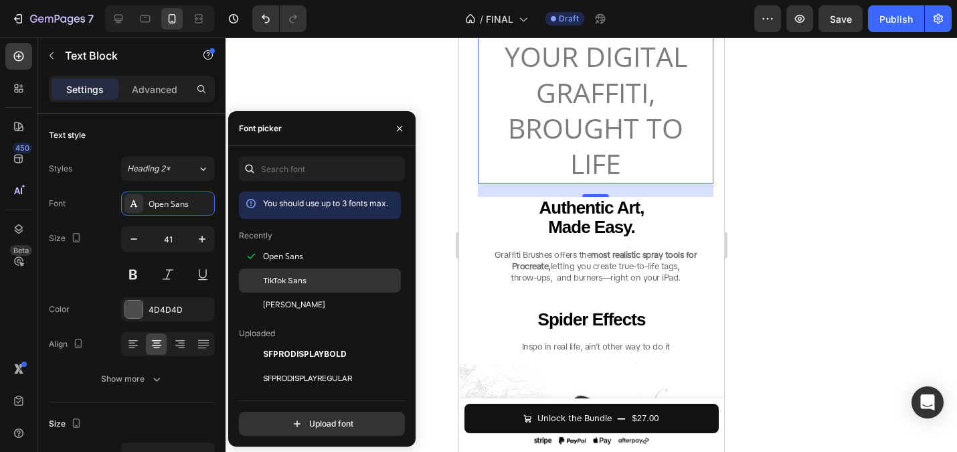
click at [294, 278] on span "TikTok Sans" at bounding box center [284, 280] width 43 height 12
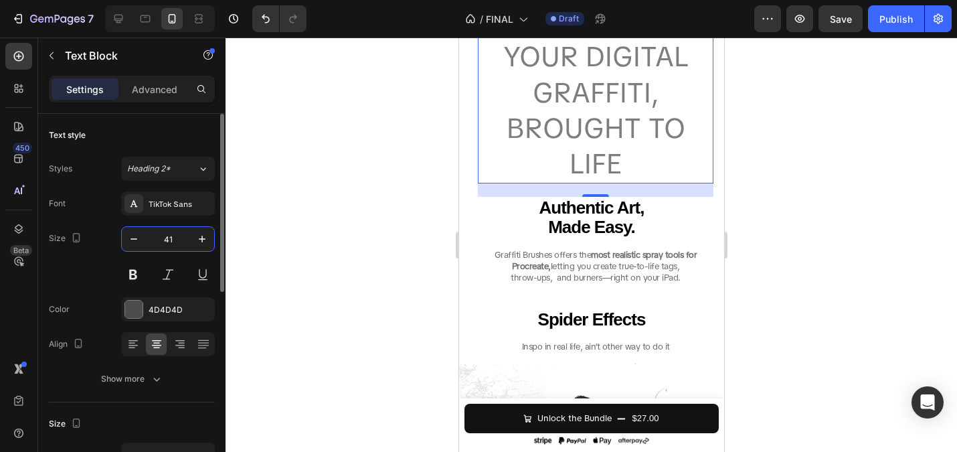
click at [170, 240] on input "41" at bounding box center [168, 239] width 44 height 24
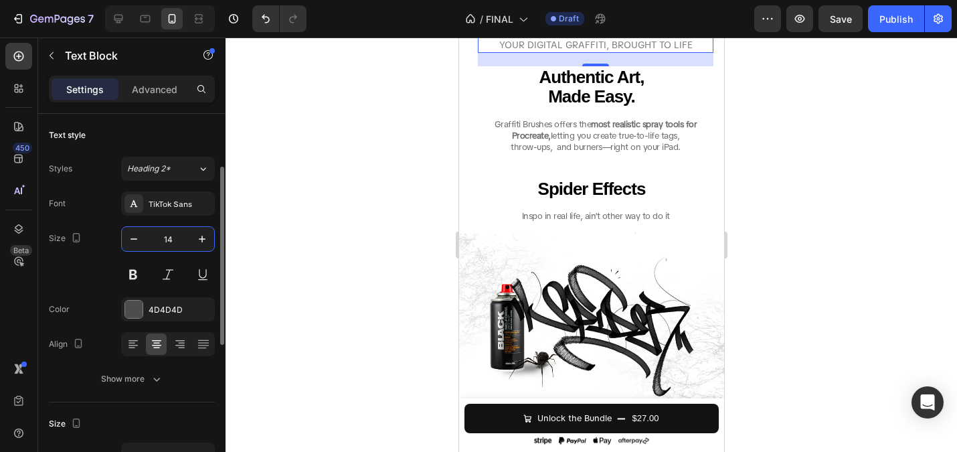
scroll to position [40, 0]
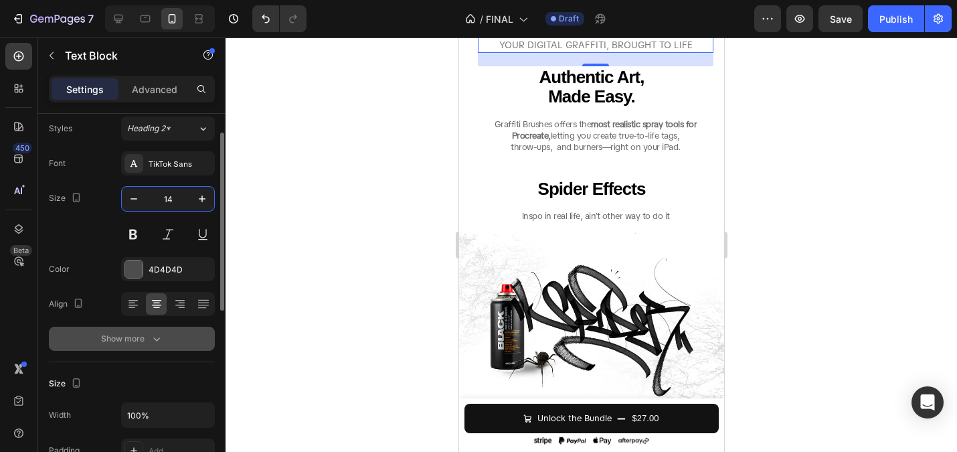
type input "14"
click at [141, 343] on div "Show more" at bounding box center [132, 338] width 62 height 13
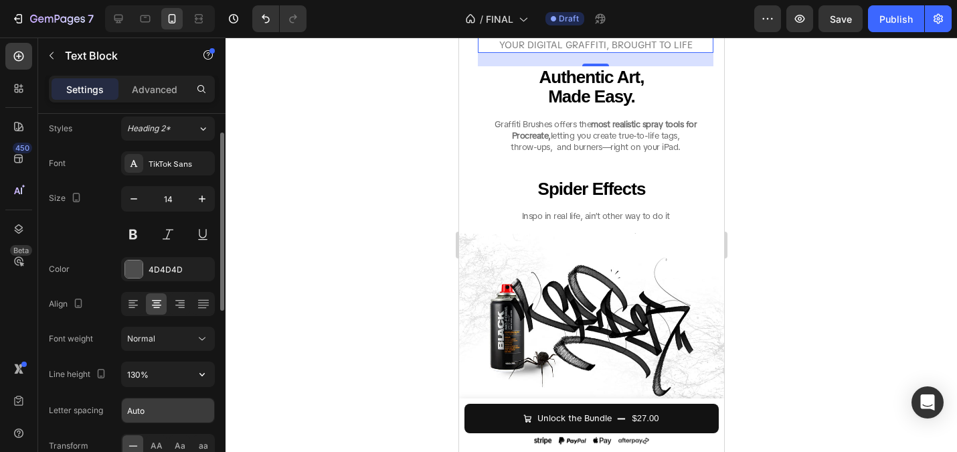
click at [151, 418] on input "Auto" at bounding box center [168, 410] width 92 height 24
type input "0"
type input "-0.5"
click at [409, 335] on div at bounding box center [591, 244] width 731 height 414
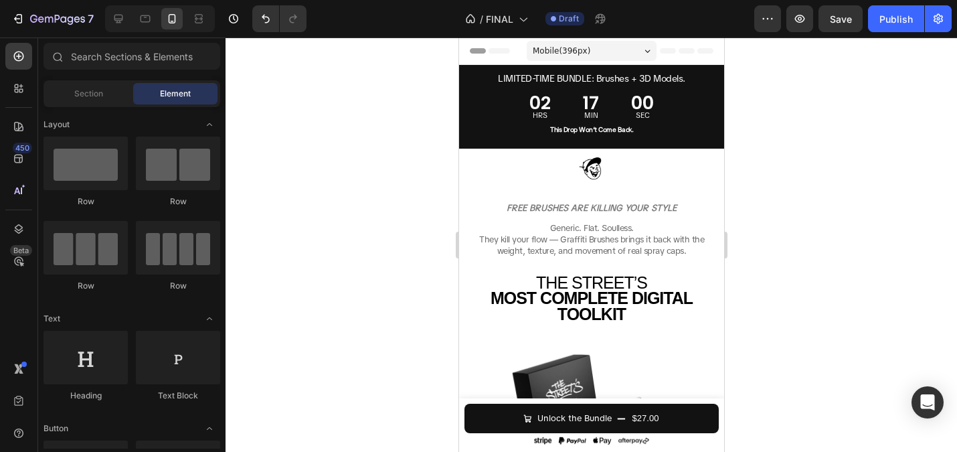
scroll to position [58, 0]
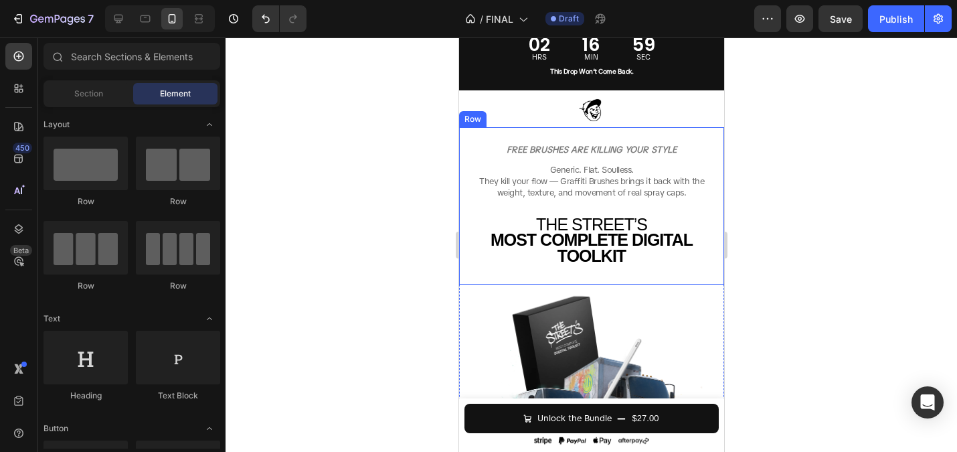
click at [575, 197] on span "They kill your flow — Graffiti Brushes brings it back with the weight, texture,…" at bounding box center [590, 186] width 225 height 23
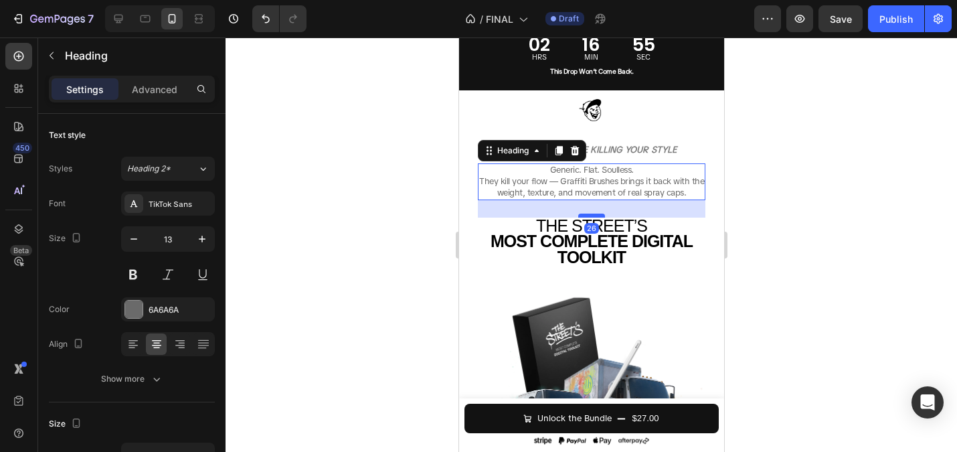
click at [591, 215] on div at bounding box center [590, 215] width 27 height 4
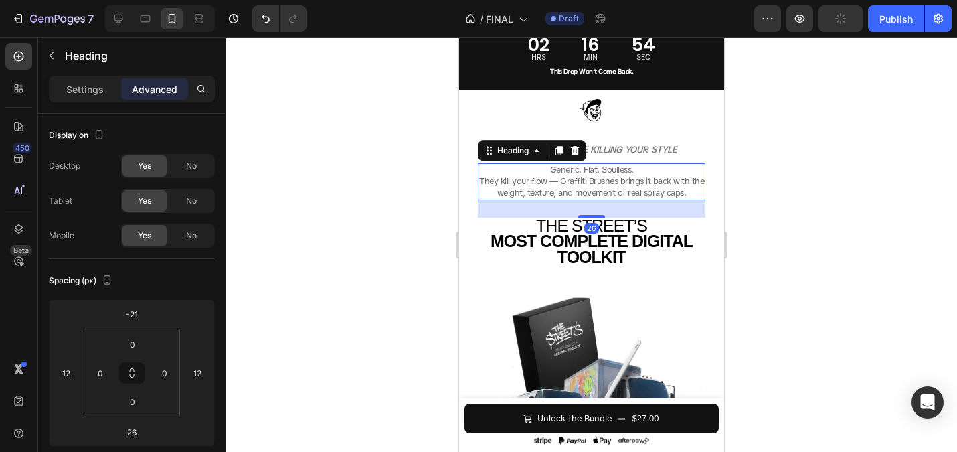
click at [371, 211] on div at bounding box center [591, 244] width 731 height 414
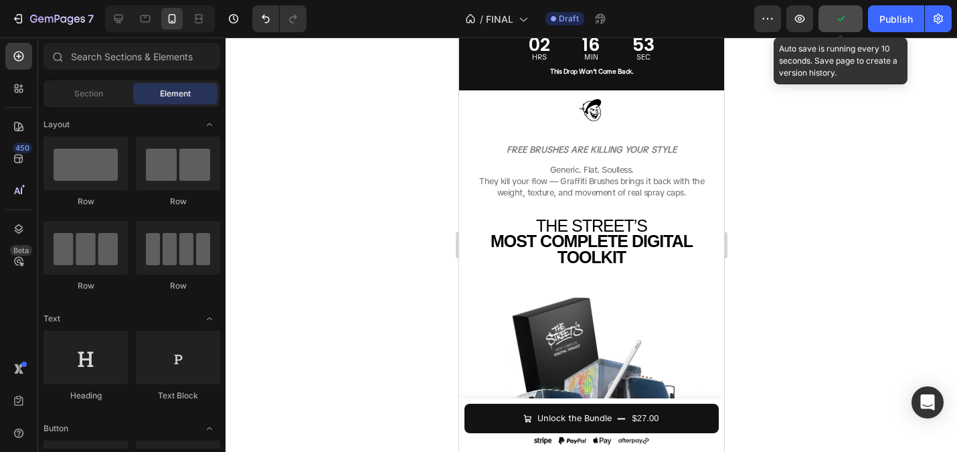
click at [846, 25] on button "button" at bounding box center [840, 18] width 44 height 27
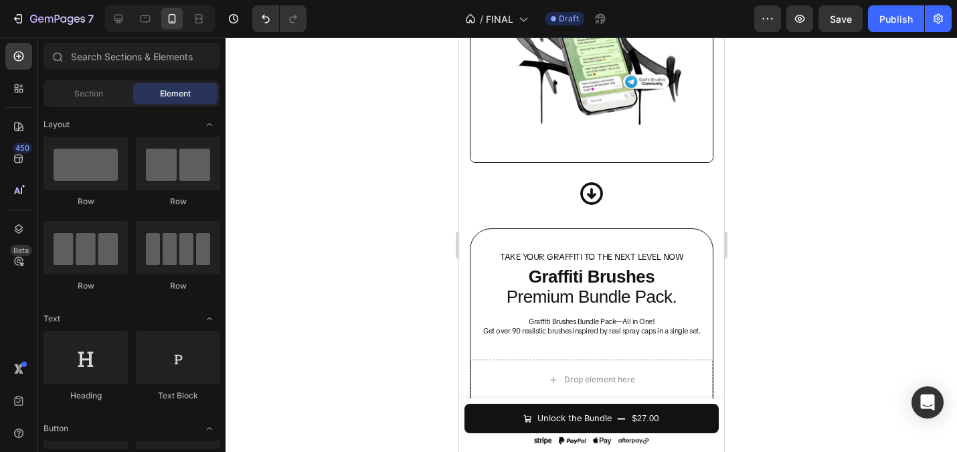
scroll to position [3593, 0]
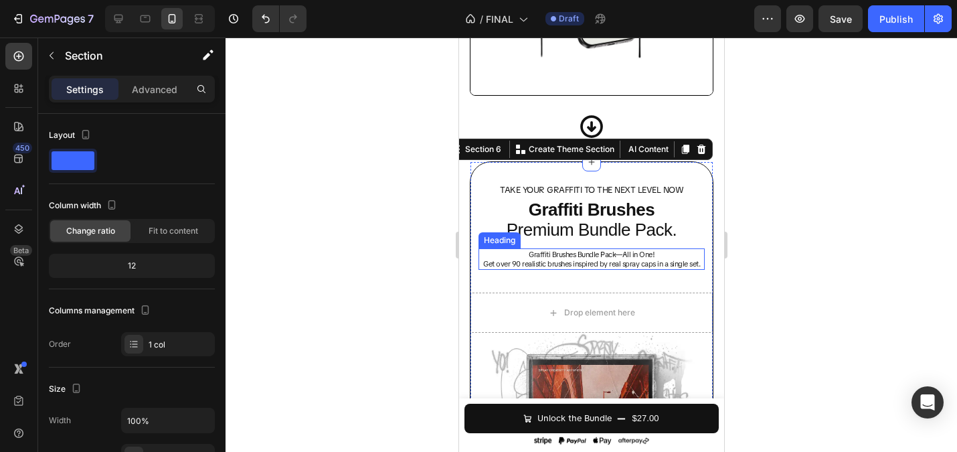
click at [568, 260] on h2 "Graffiti Brushes Bundle Pack—All in One! Get over 90 realistic brushes inspired…" at bounding box center [591, 259] width 226 height 22
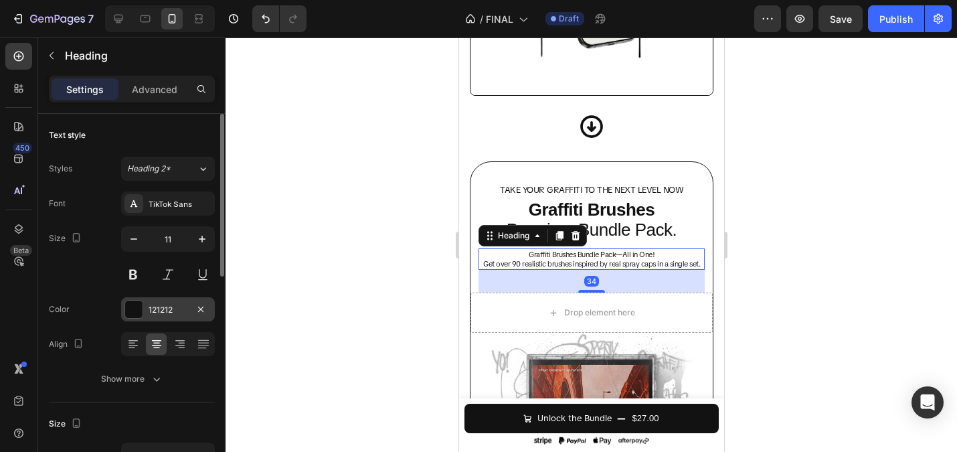
click at [126, 310] on div at bounding box center [133, 308] width 17 height 17
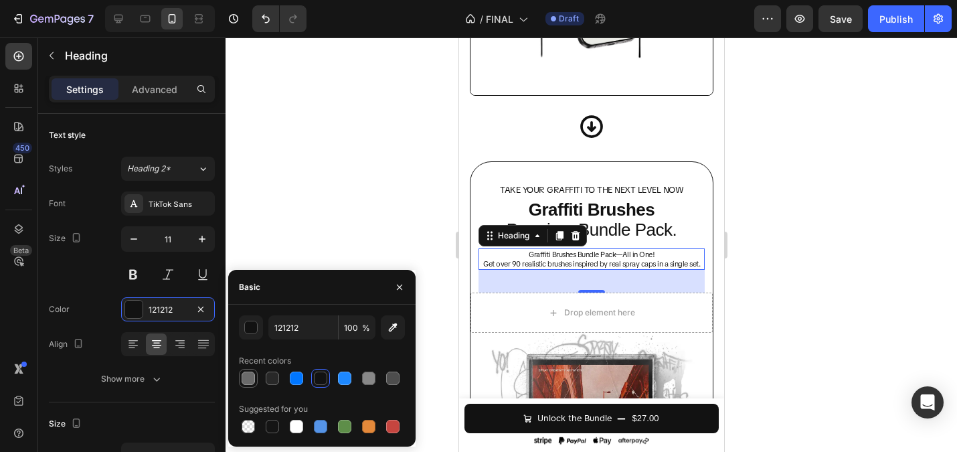
click at [251, 376] on div at bounding box center [248, 377] width 13 height 13
type input "6A6A6A"
click at [361, 197] on div at bounding box center [591, 244] width 731 height 414
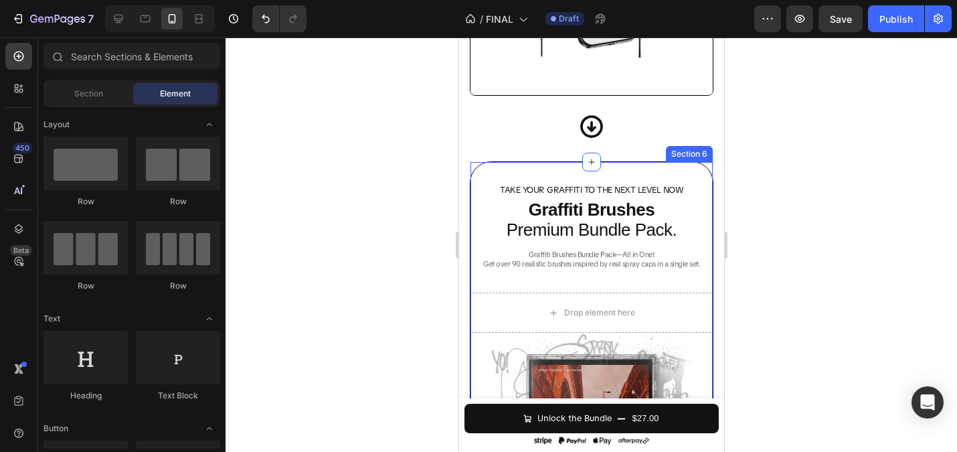
click at [565, 256] on h2 "Graffiti Brushes Bundle Pack—All in One! Get over 90 realistic brushes inspired…" at bounding box center [591, 259] width 226 height 22
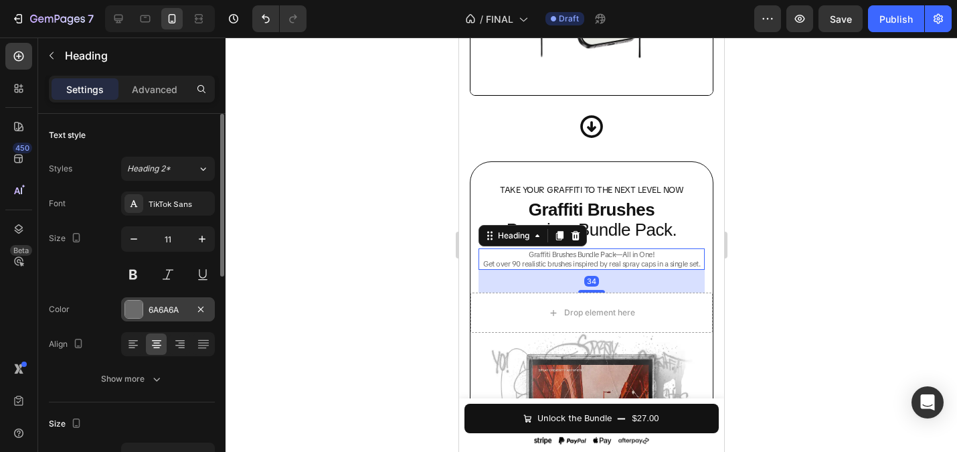
click at [155, 307] on div "6A6A6A" at bounding box center [168, 310] width 39 height 12
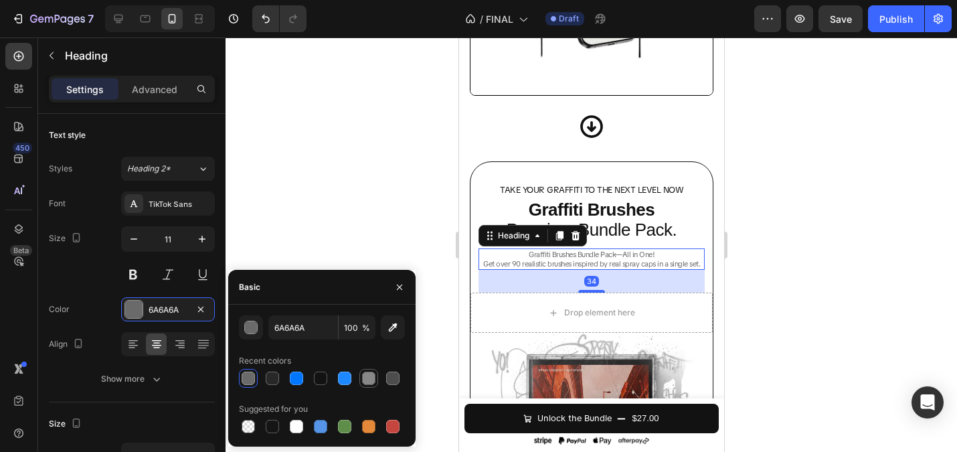
click at [367, 375] on div at bounding box center [368, 377] width 13 height 13
type input "888888"
click at [351, 199] on div at bounding box center [591, 244] width 731 height 414
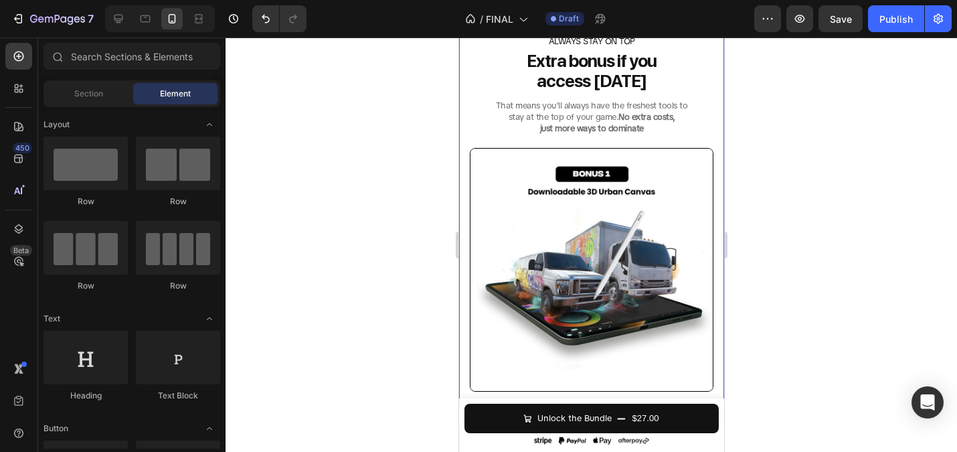
scroll to position [2718, 0]
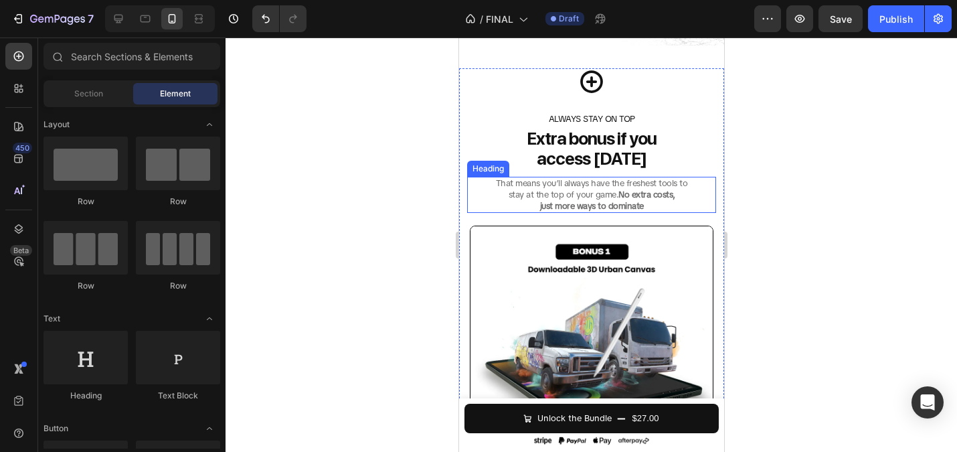
click at [537, 201] on h2 "That means you’ll always have the freshest tools to stay at the top of your gam…" at bounding box center [590, 195] width 249 height 37
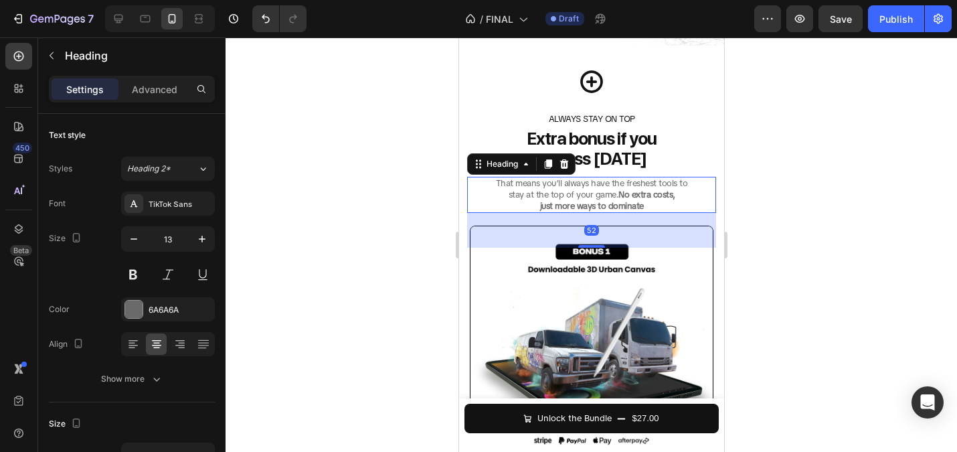
click at [533, 196] on h2 "That means you’ll always have the freshest tools to stay at the top of your gam…" at bounding box center [590, 195] width 249 height 37
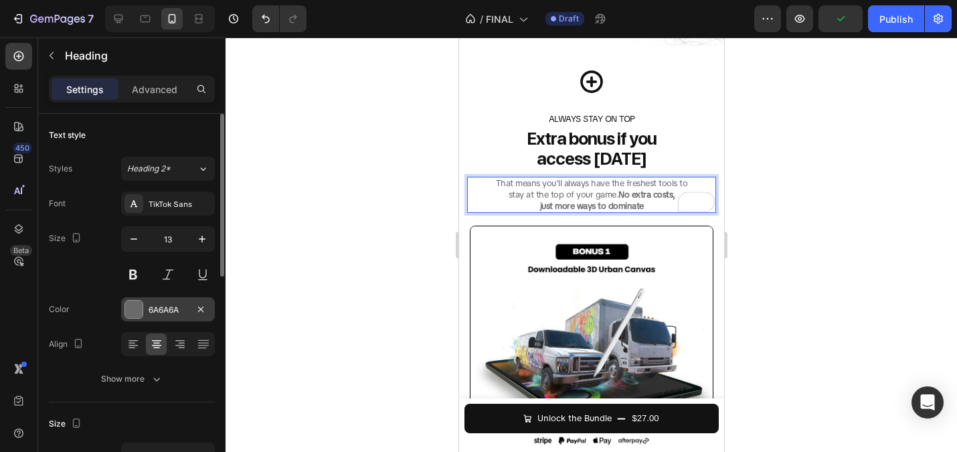
click at [179, 305] on div "6A6A6A" at bounding box center [168, 310] width 39 height 12
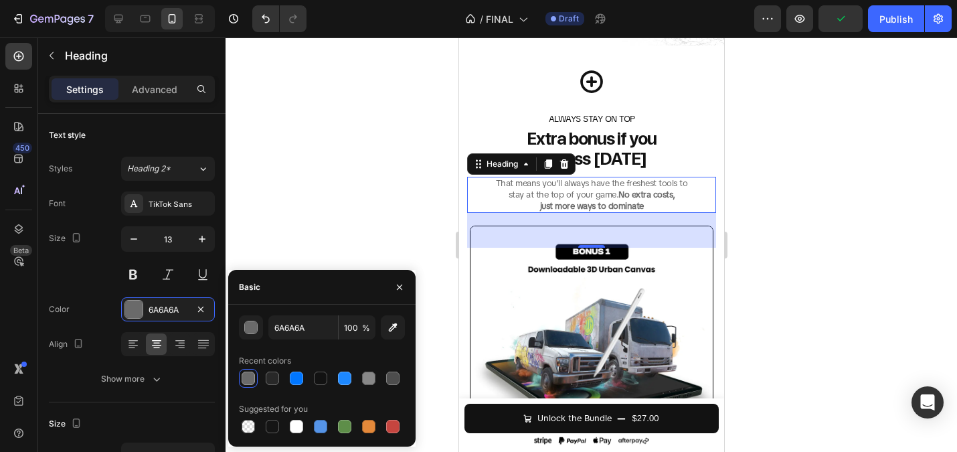
click at [420, 194] on div at bounding box center [591, 244] width 731 height 414
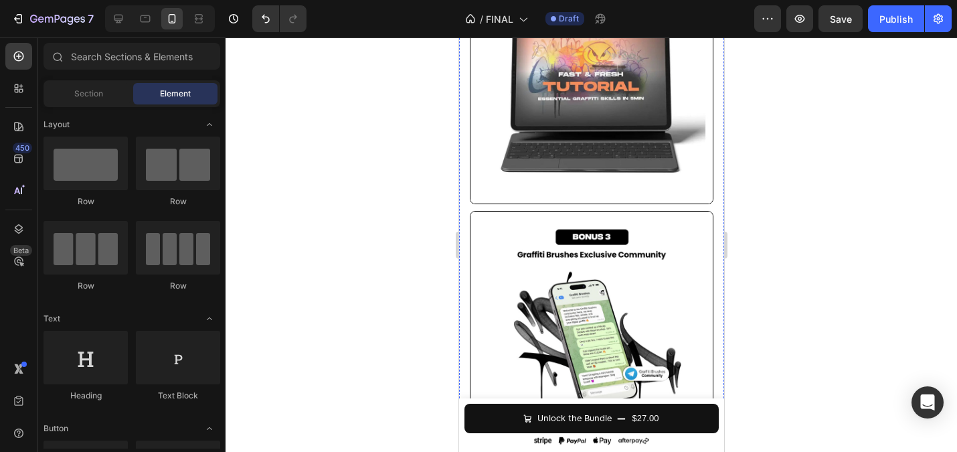
scroll to position [3569, 0]
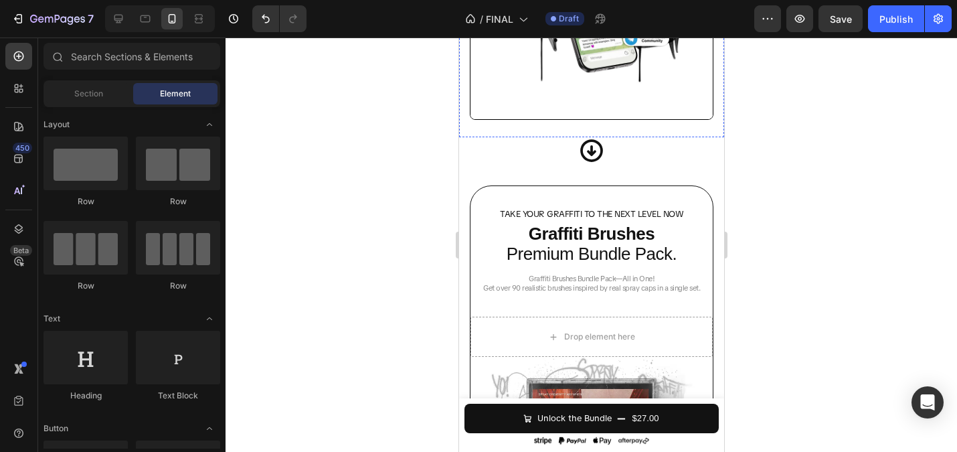
click at [588, 291] on h2 "Graffiti Brushes Bundle Pack—All in One! Get over 90 realistic brushes inspired…" at bounding box center [591, 283] width 226 height 22
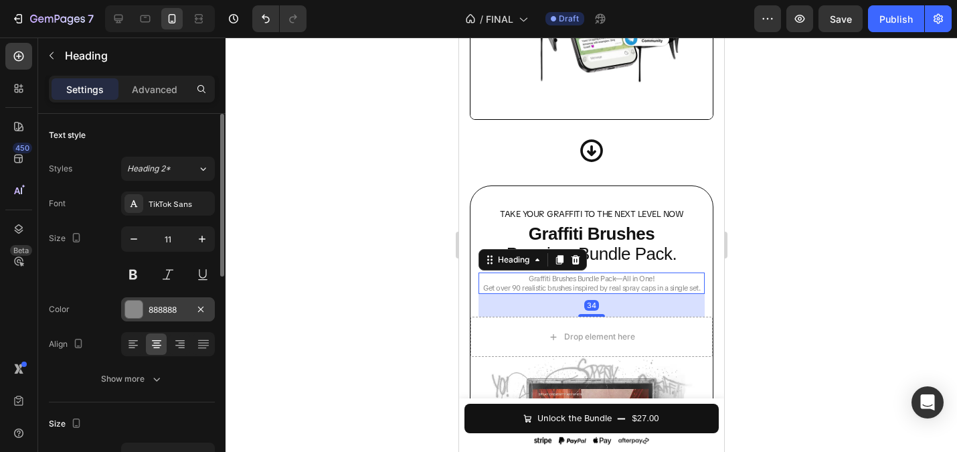
click at [163, 310] on div "888888" at bounding box center [168, 310] width 39 height 12
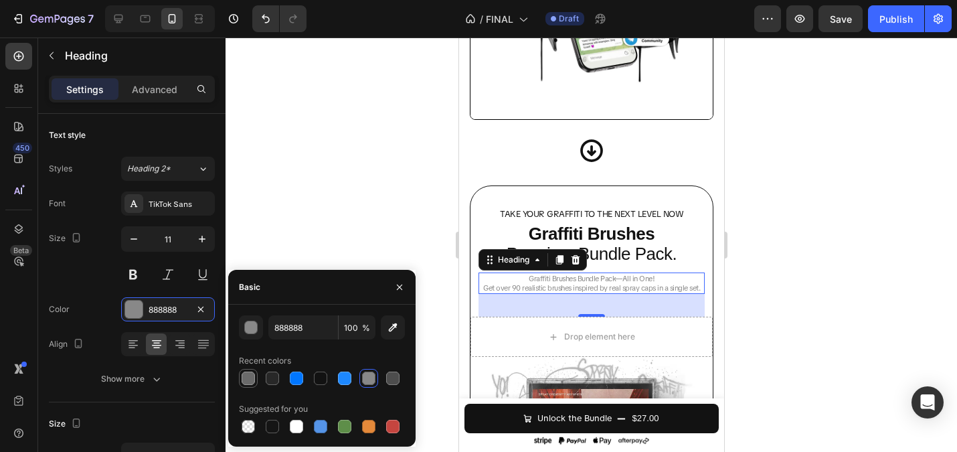
click at [250, 381] on div at bounding box center [248, 377] width 13 height 13
type input "6A6A6A"
click at [294, 234] on div at bounding box center [591, 244] width 731 height 414
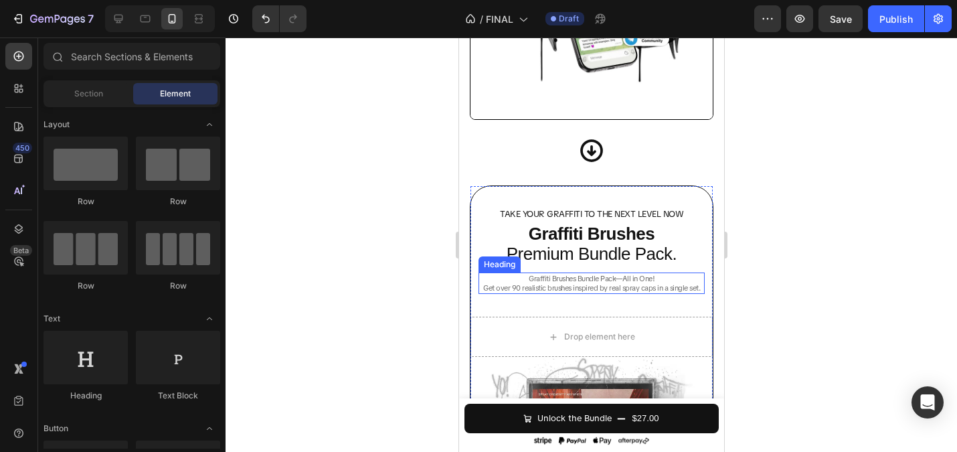
click at [520, 284] on h2 "Graffiti Brushes Bundle Pack—All in One! Get over 90 realistic brushes inspired…" at bounding box center [591, 283] width 226 height 22
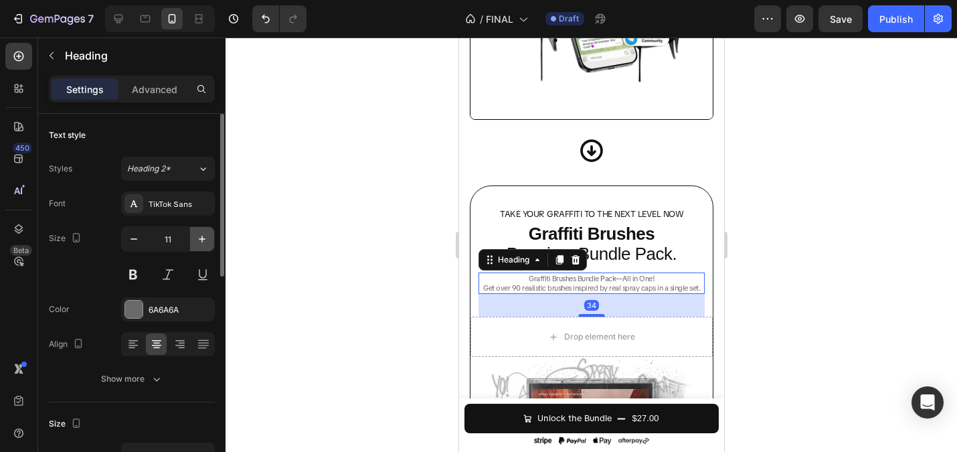
click at [196, 239] on icon "button" at bounding box center [201, 238] width 13 height 13
type input "12"
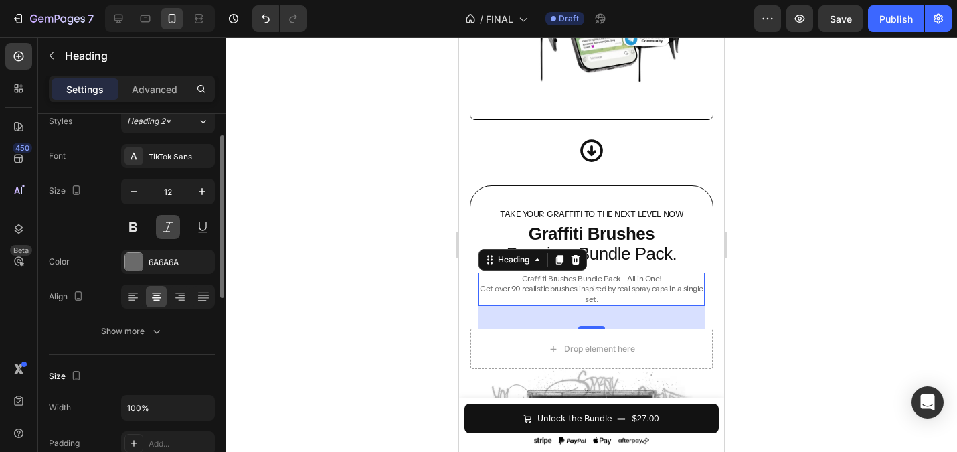
scroll to position [48, 0]
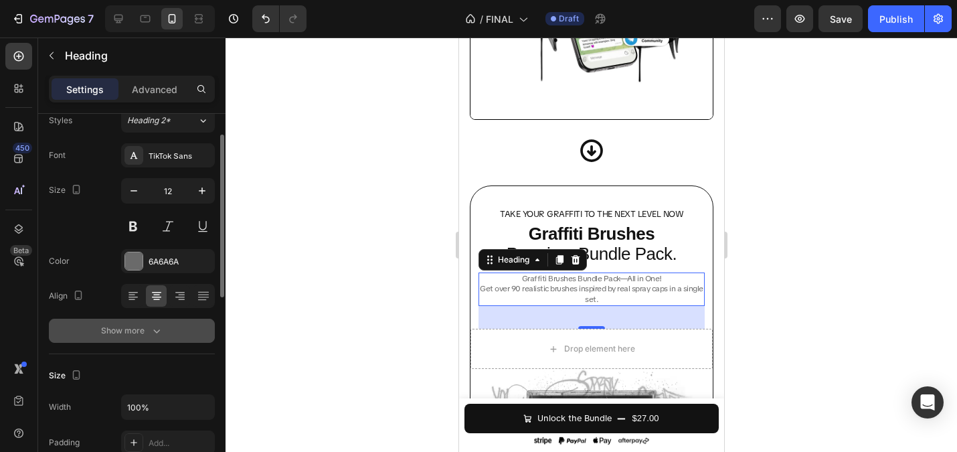
click at [159, 329] on icon "button" at bounding box center [156, 330] width 13 height 13
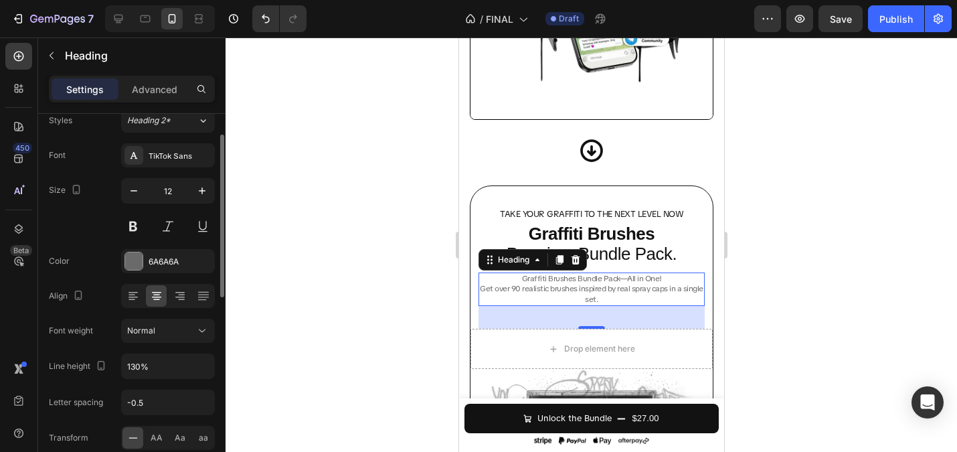
click at [289, 293] on div at bounding box center [591, 244] width 731 height 414
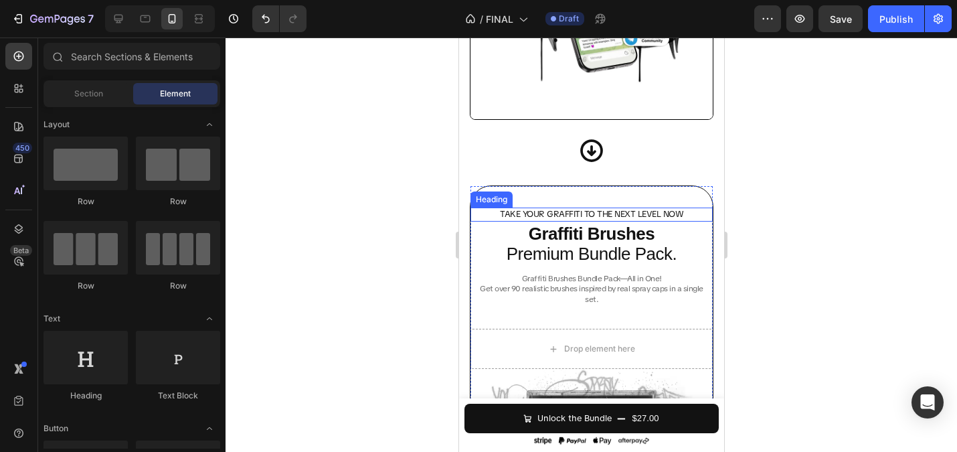
click at [532, 209] on h2 "Take your Graffiti to the Next Level Now" at bounding box center [591, 214] width 242 height 14
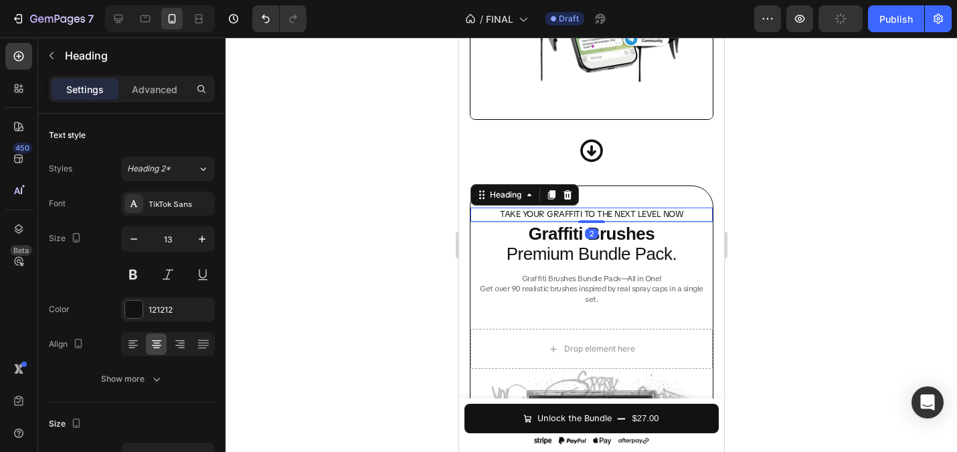
click at [350, 241] on div at bounding box center [591, 244] width 731 height 414
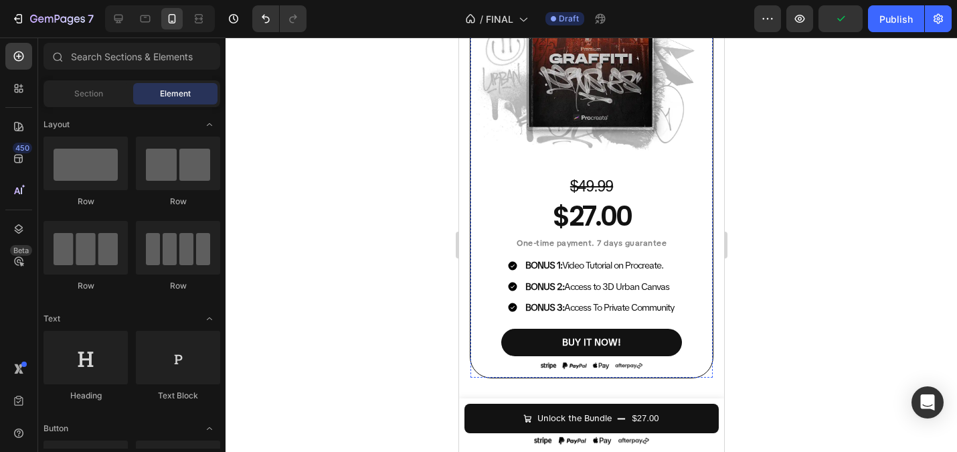
scroll to position [4031, 0]
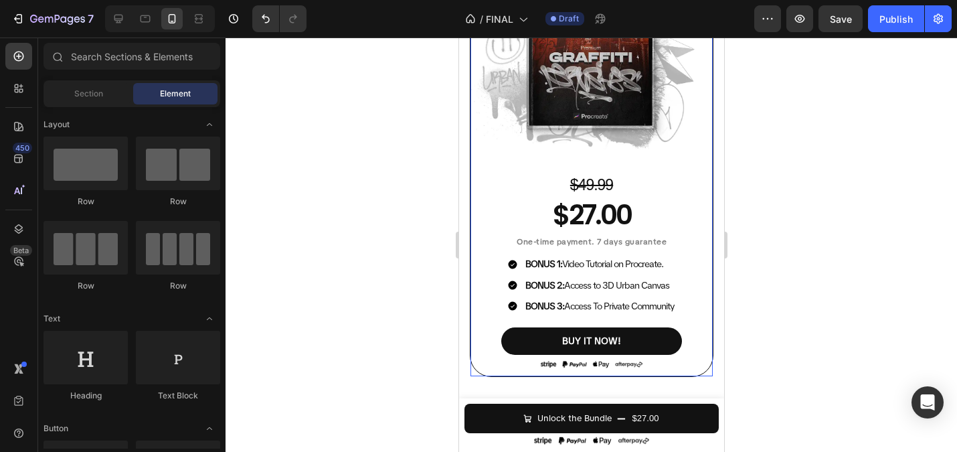
click at [562, 248] on h2 "One-time payment. 7 days guarantee" at bounding box center [591, 242] width 242 height 13
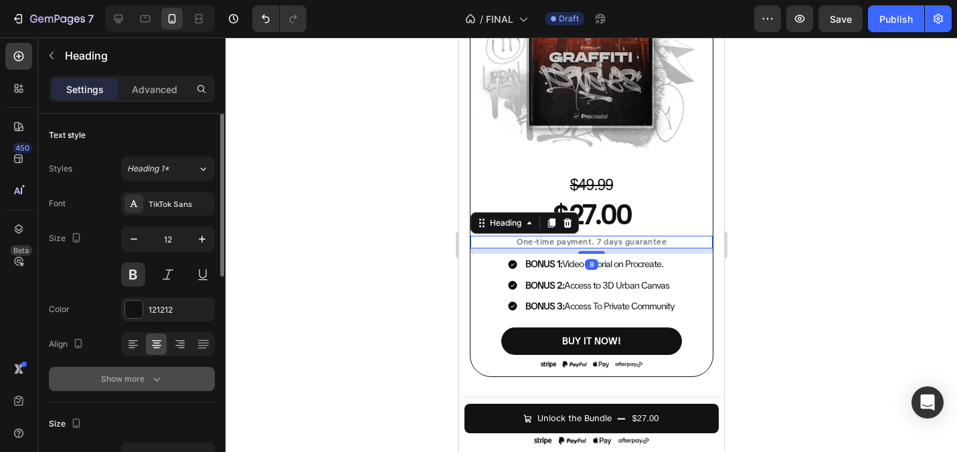
click at [147, 379] on div "Show more" at bounding box center [132, 378] width 62 height 13
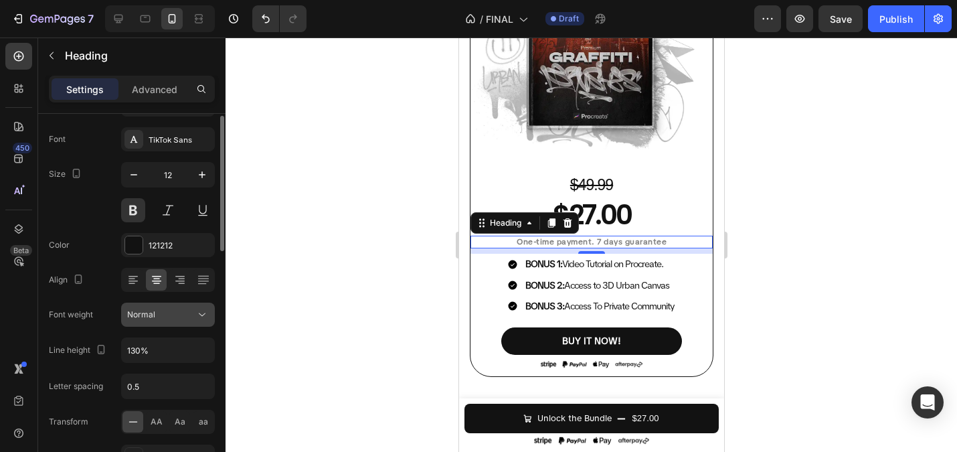
scroll to position [66, 0]
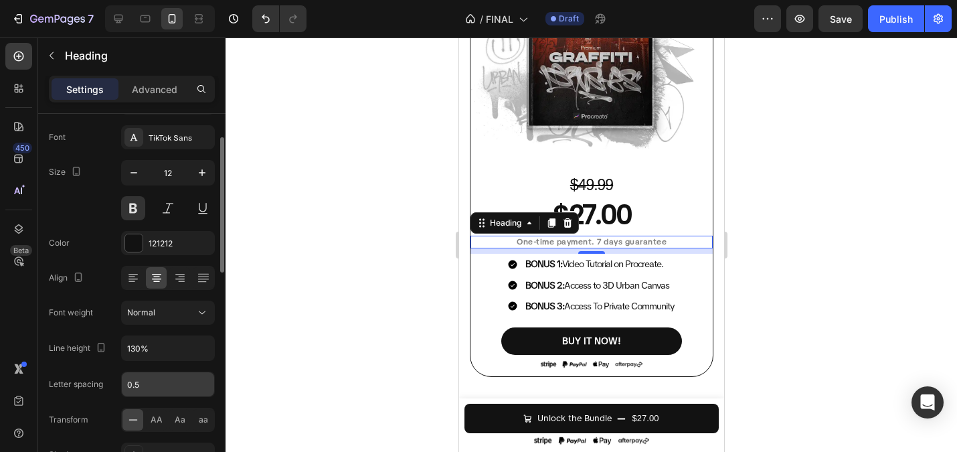
click at [150, 383] on input "0.5" at bounding box center [168, 384] width 92 height 24
type input "-0.5"
click at [300, 266] on div at bounding box center [591, 244] width 731 height 414
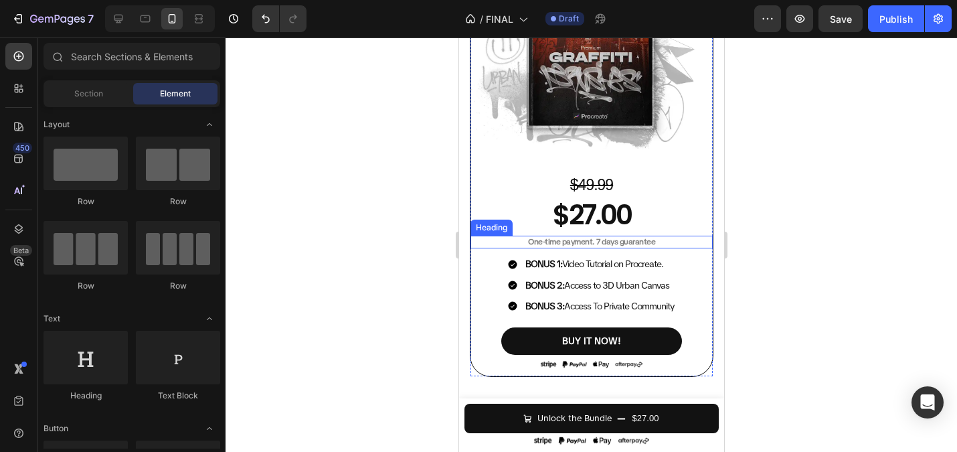
click at [547, 240] on strong "One-time payment. 7 days guarantee" at bounding box center [590, 241] width 127 height 11
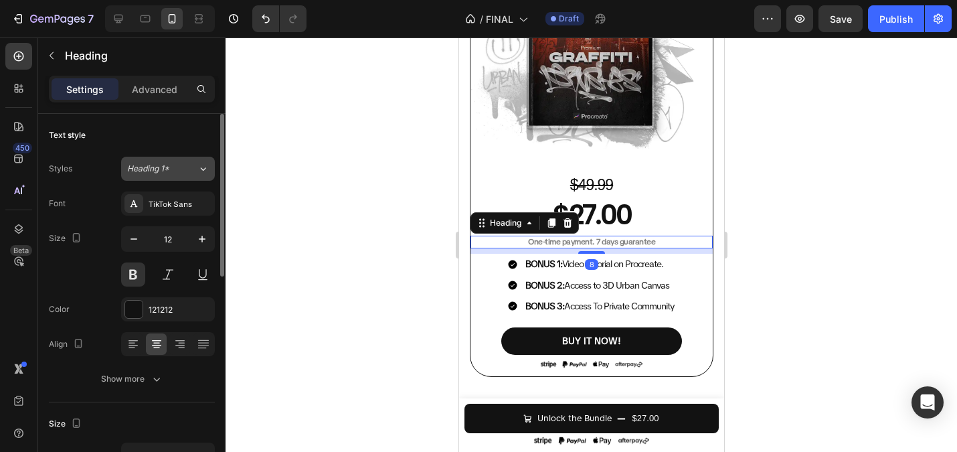
click at [179, 165] on div "Heading 1*" at bounding box center [154, 169] width 54 height 12
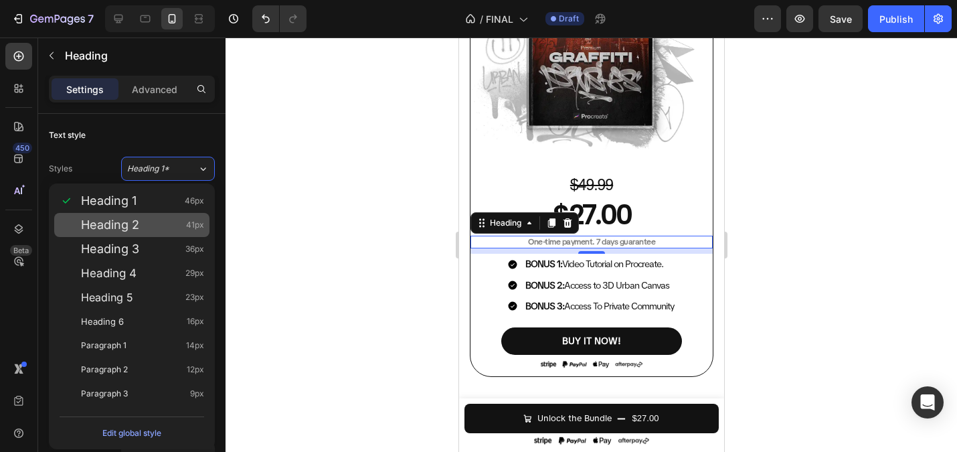
click at [150, 228] on div "Heading 2 41px" at bounding box center [142, 224] width 123 height 13
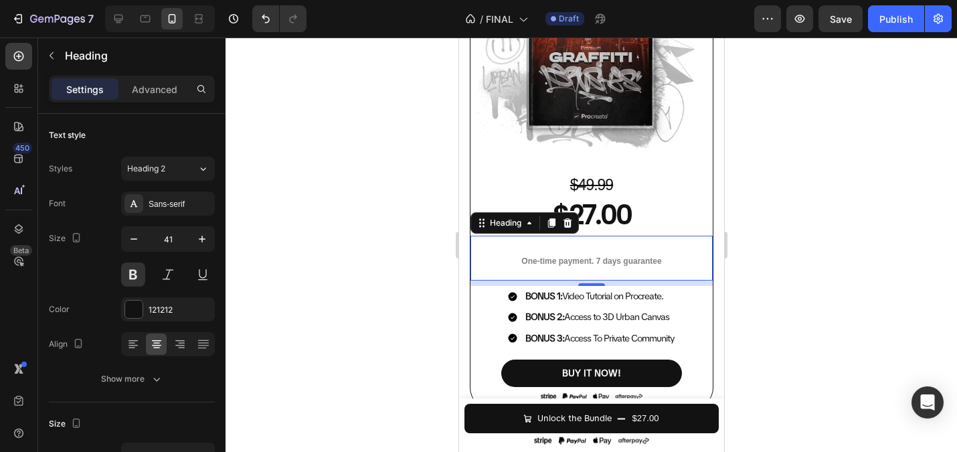
type input "12"
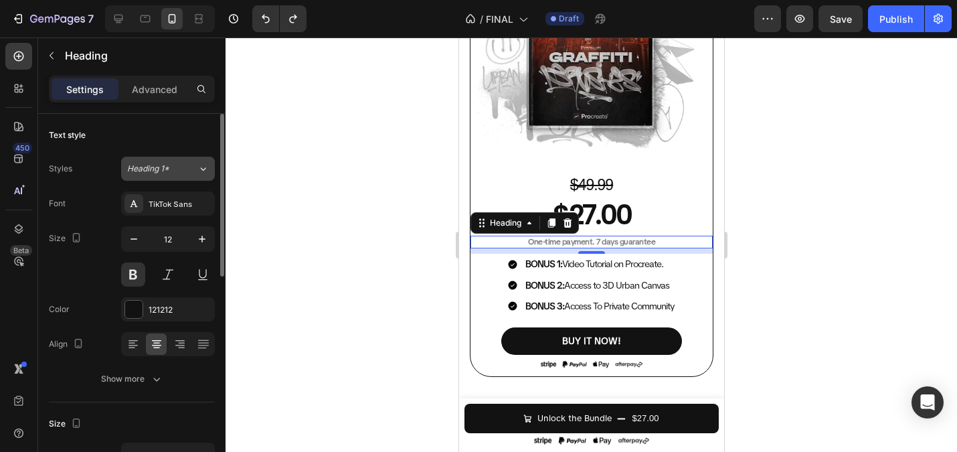
click at [181, 172] on div "Heading 1*" at bounding box center [162, 169] width 70 height 12
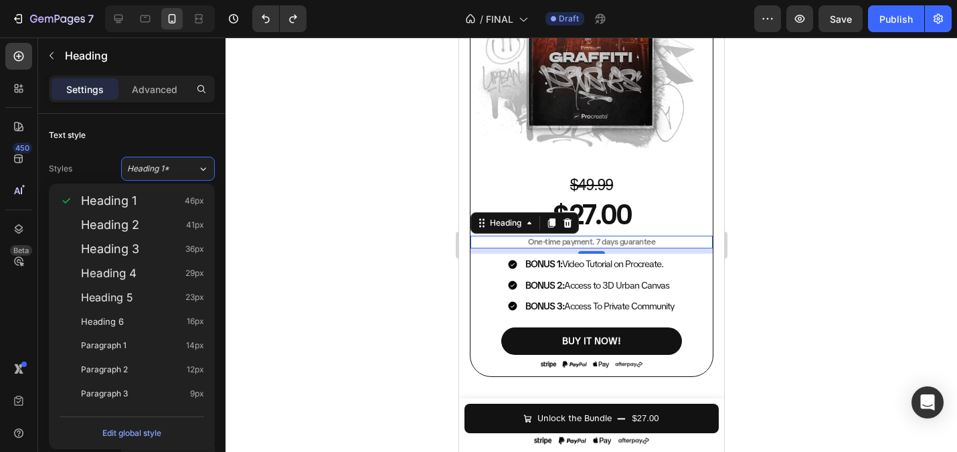
click at [307, 226] on div at bounding box center [591, 244] width 731 height 414
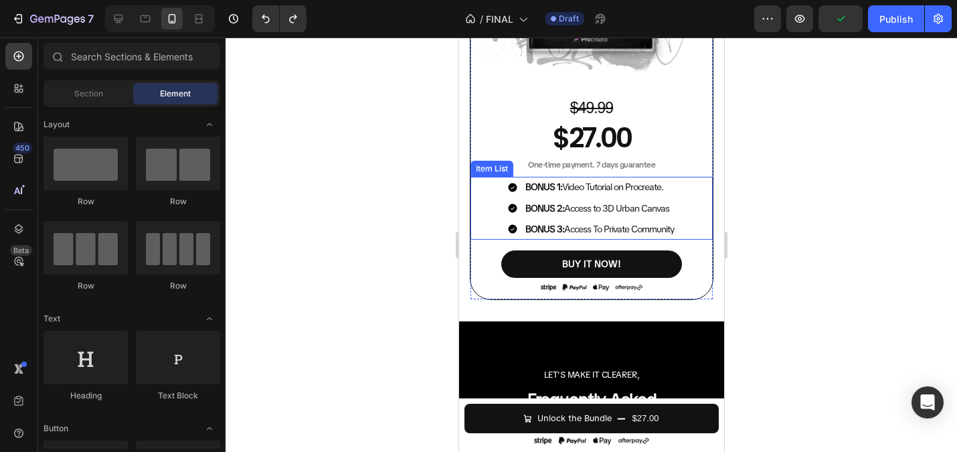
scroll to position [4113, 0]
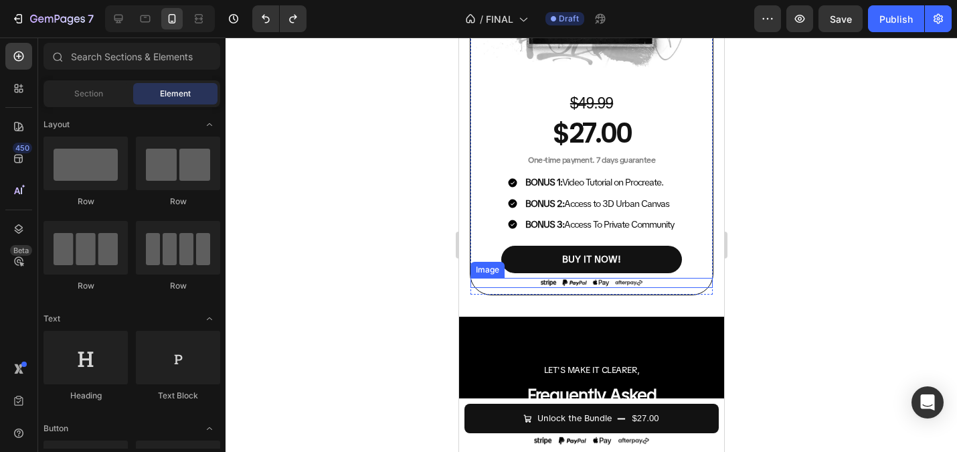
click at [569, 284] on img at bounding box center [591, 283] width 114 height 10
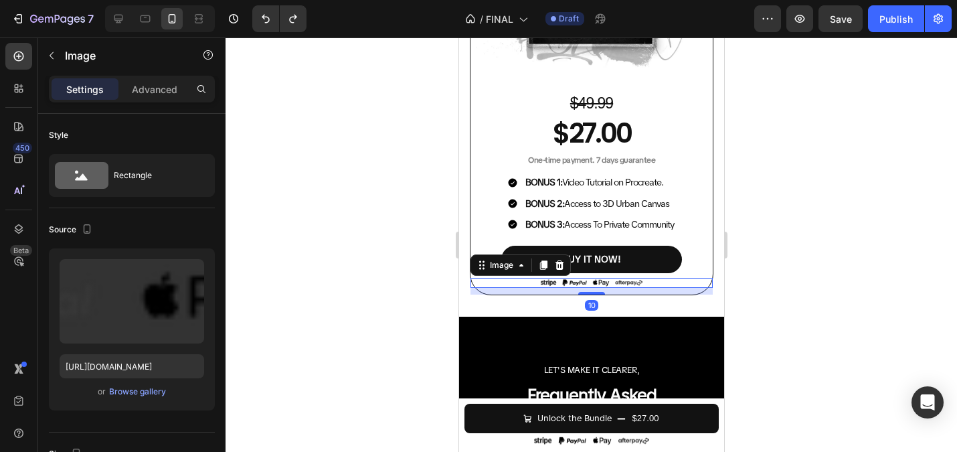
click at [420, 205] on div at bounding box center [591, 244] width 731 height 414
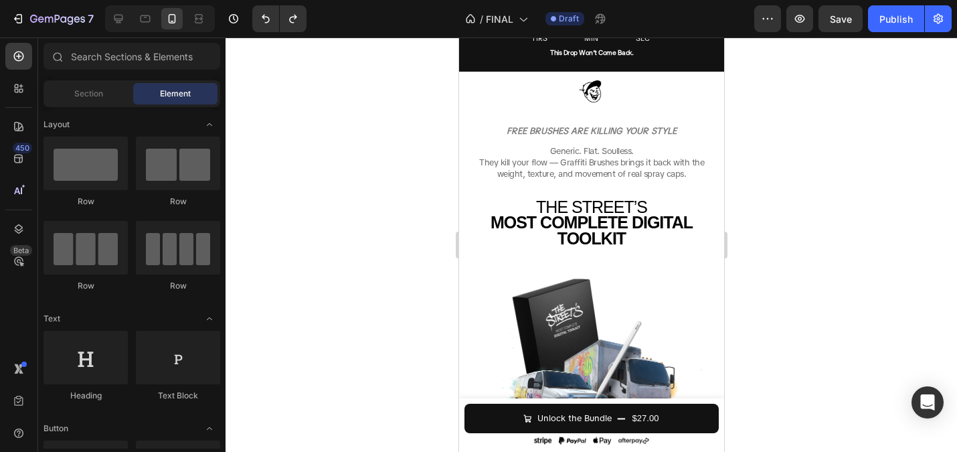
scroll to position [89, 0]
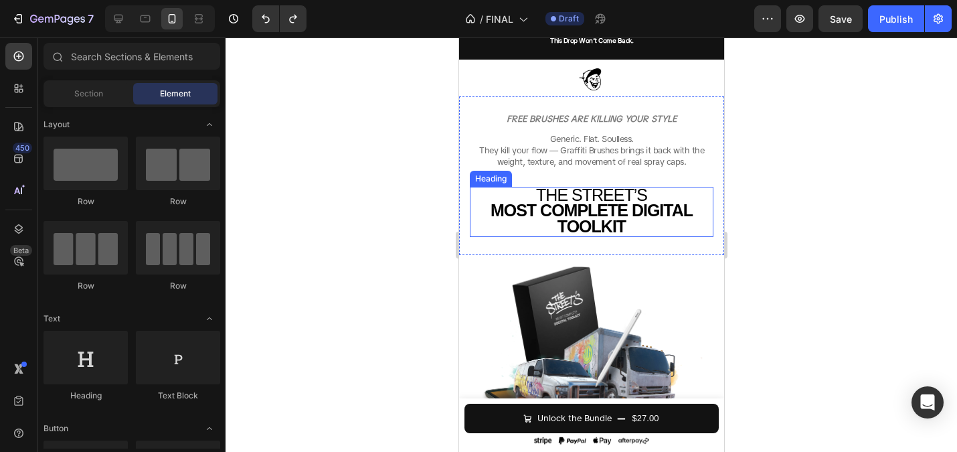
click at [597, 226] on strong "MOST COMPLETE DIGITAL TOOLKIT" at bounding box center [591, 218] width 202 height 35
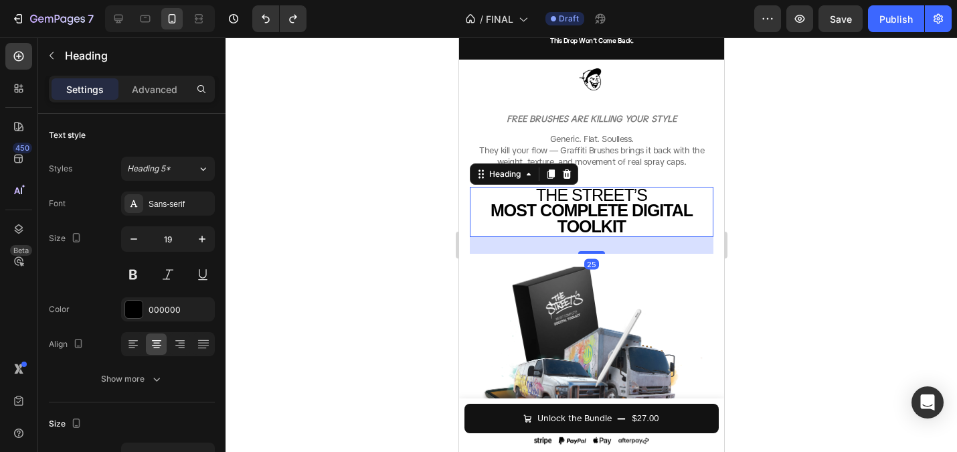
click at [340, 181] on div at bounding box center [591, 244] width 731 height 414
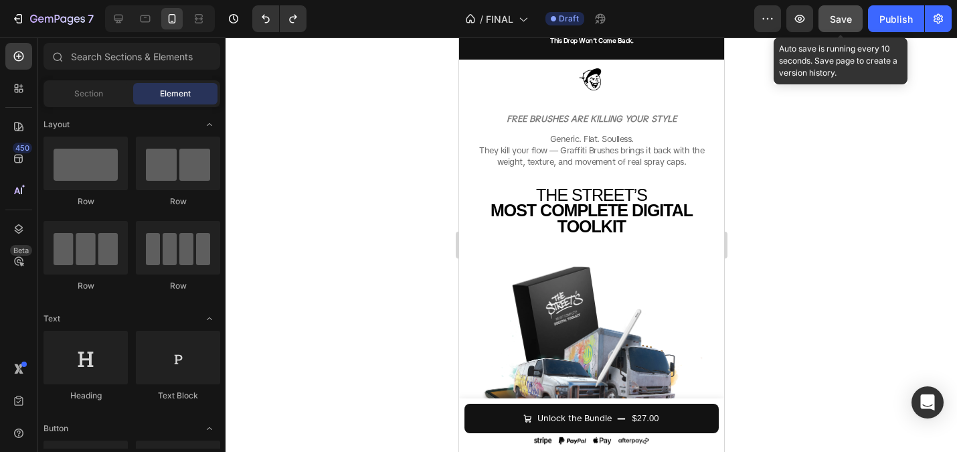
click at [843, 20] on span "Save" at bounding box center [841, 18] width 22 height 11
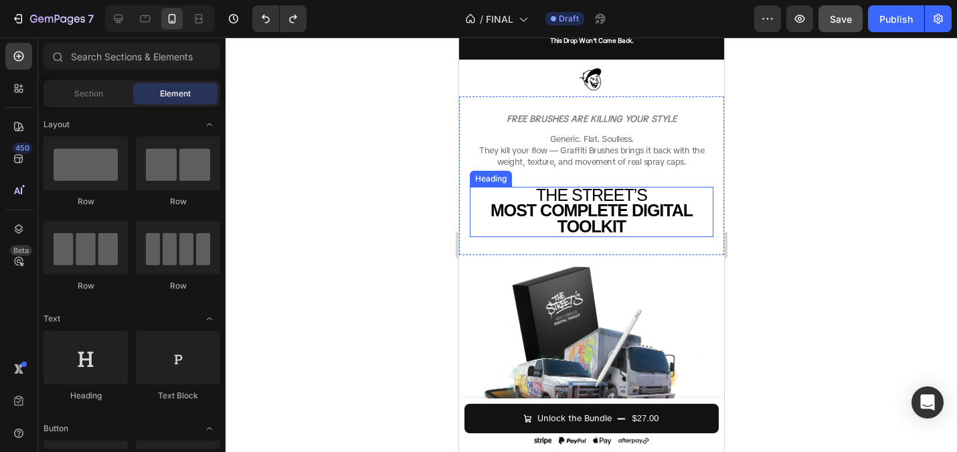
click at [616, 206] on strong "MOST COMPLETE DIGITAL TOOLKIT" at bounding box center [591, 218] width 202 height 35
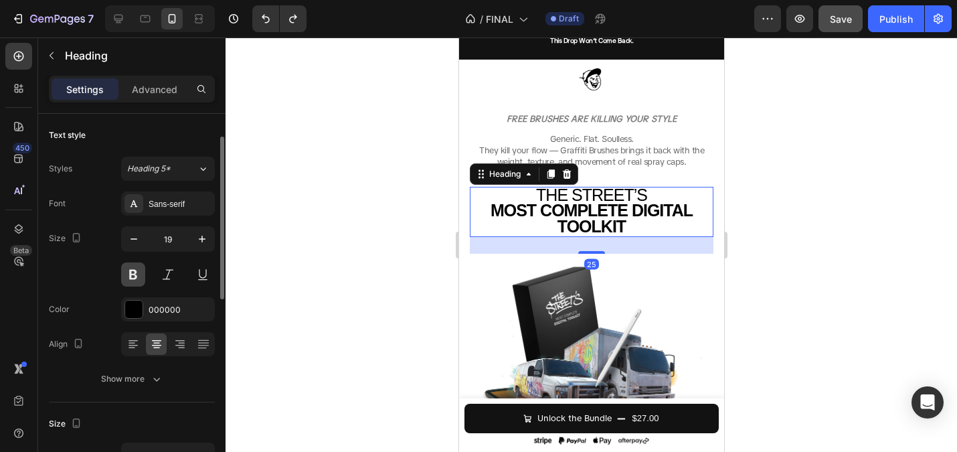
scroll to position [33, 0]
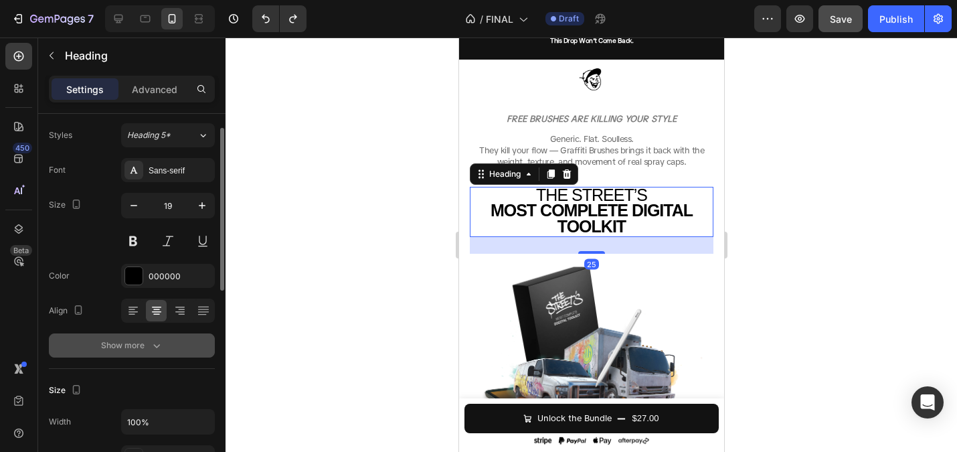
click at [141, 347] on div "Show more" at bounding box center [132, 345] width 62 height 13
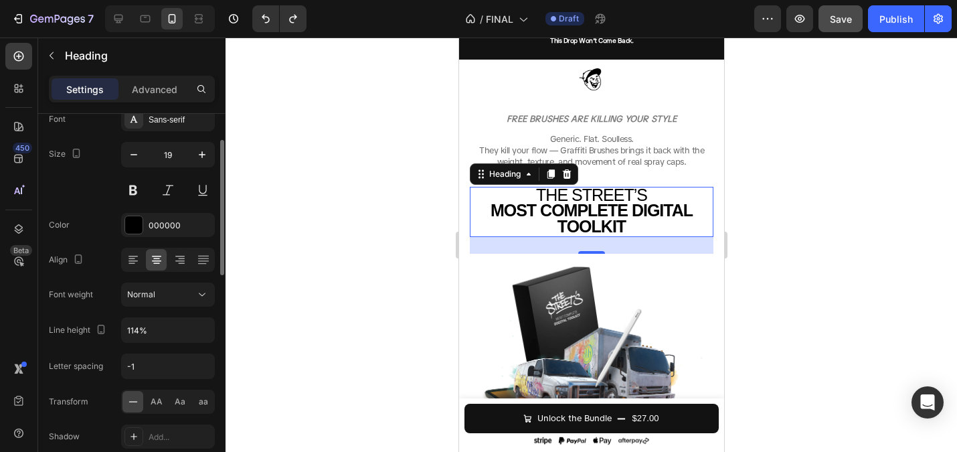
scroll to position [86, 0]
click at [135, 334] on input "114%" at bounding box center [168, 329] width 92 height 24
click at [169, 328] on input "114%" at bounding box center [168, 329] width 92 height 24
click at [192, 330] on button "button" at bounding box center [202, 329] width 24 height 24
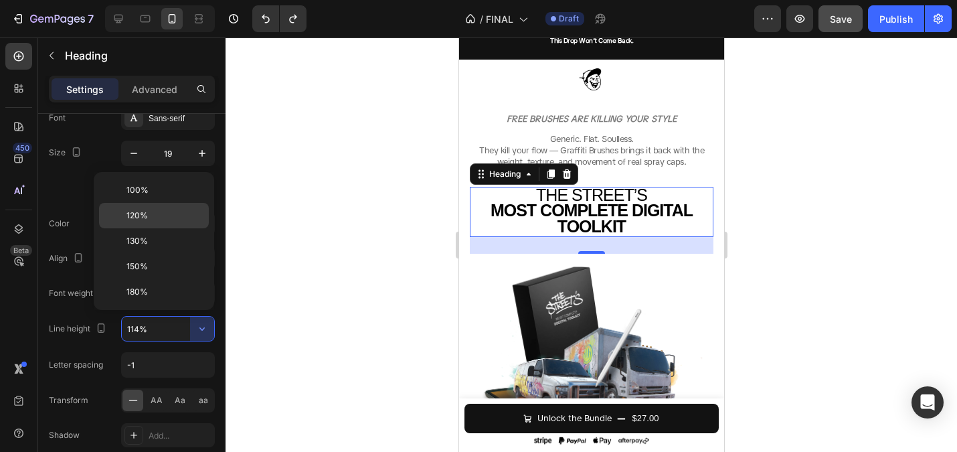
click at [147, 216] on span "120%" at bounding box center [136, 215] width 21 height 12
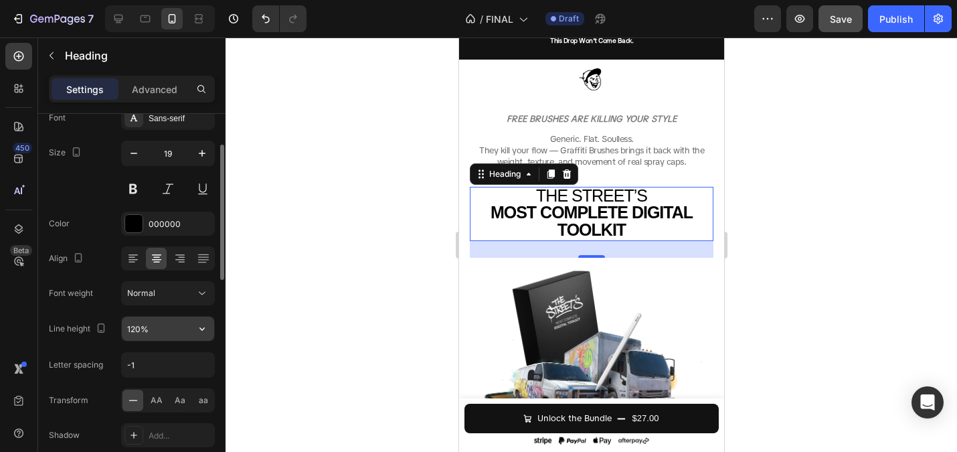
click at [140, 326] on input "120%" at bounding box center [168, 329] width 92 height 24
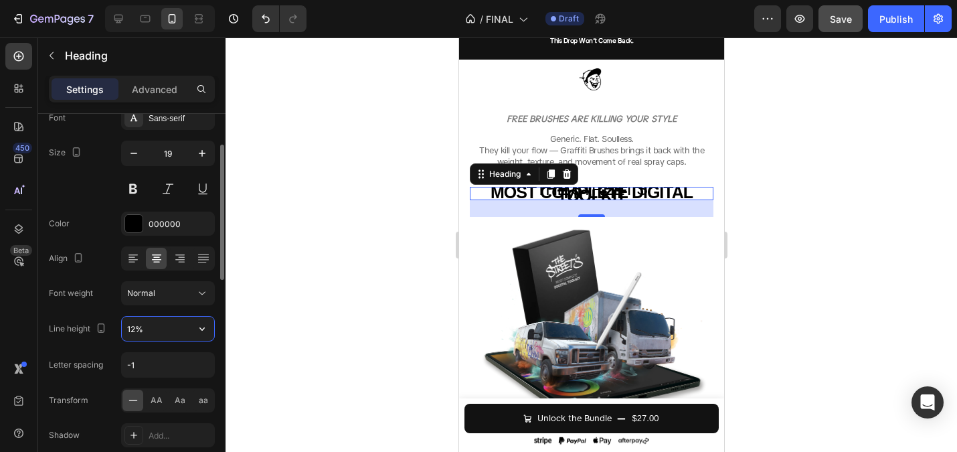
type input "125%"
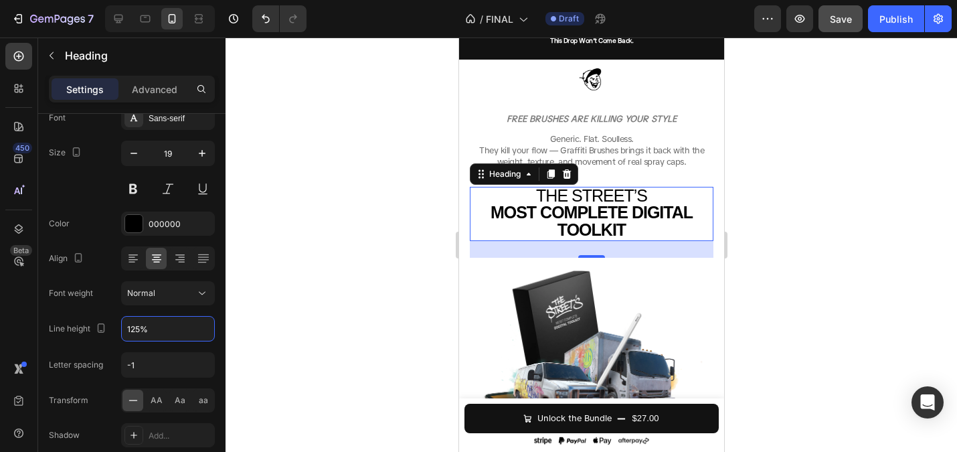
click at [339, 299] on div at bounding box center [591, 244] width 731 height 414
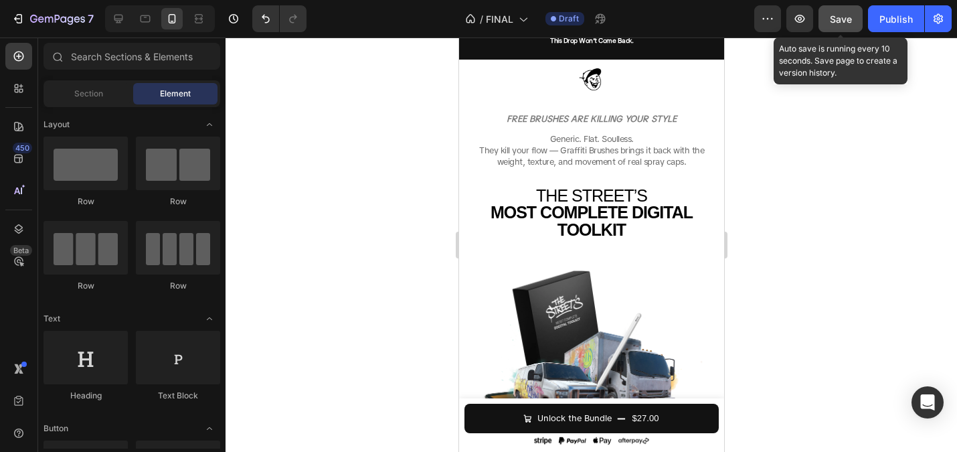
click at [851, 27] on button "Save" at bounding box center [840, 18] width 44 height 27
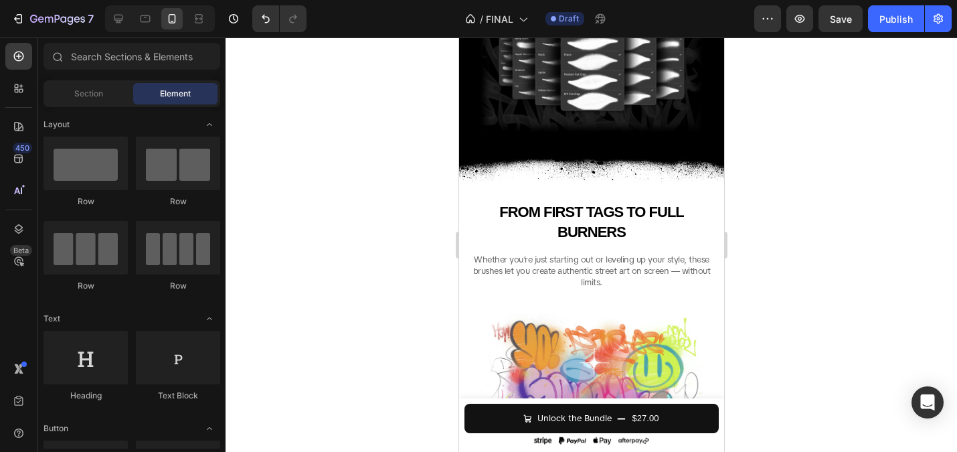
scroll to position [1592, 0]
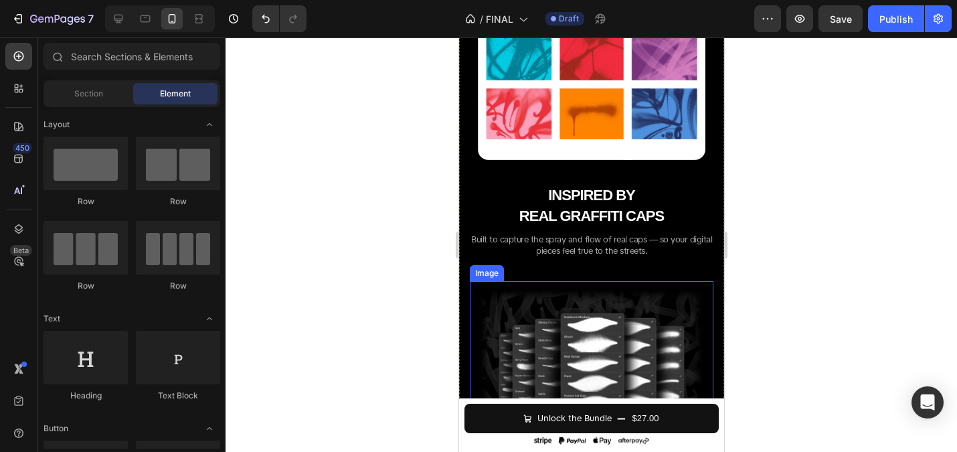
click at [617, 337] on img at bounding box center [591, 372] width 244 height 183
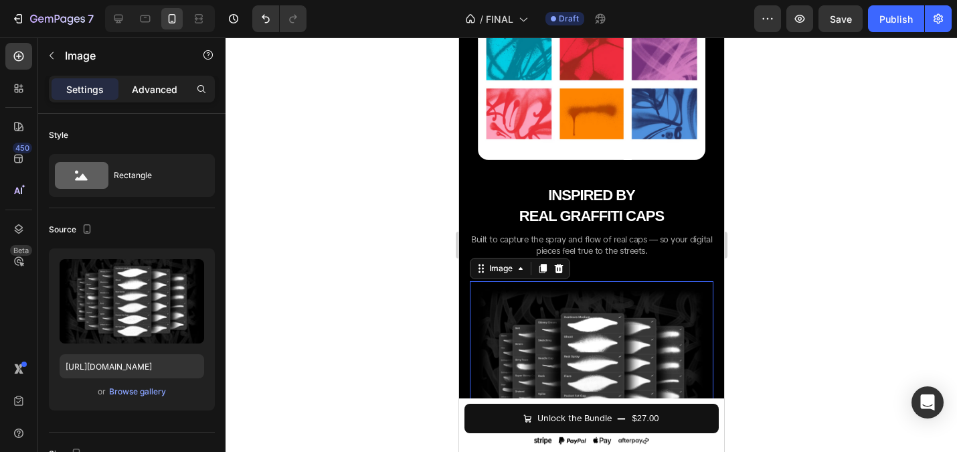
click at [165, 98] on div "Advanced" at bounding box center [154, 88] width 67 height 21
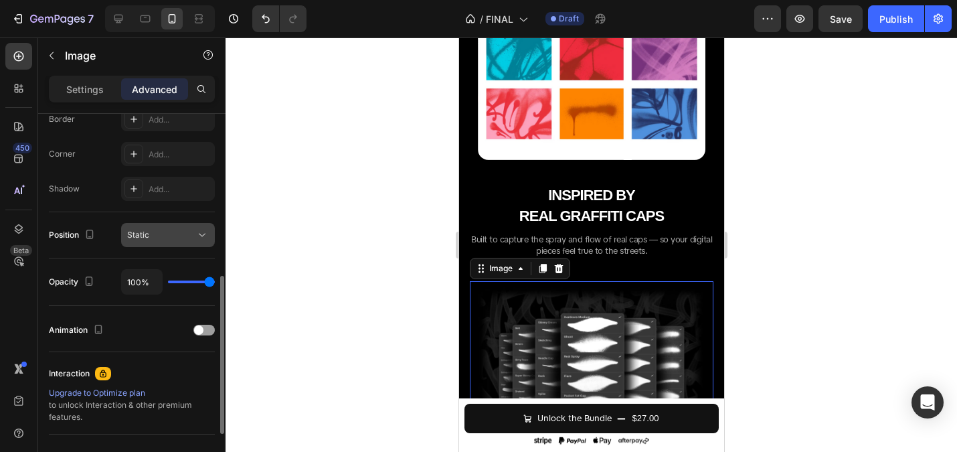
scroll to position [392, 0]
click at [189, 332] on div "Animation" at bounding box center [132, 328] width 166 height 21
click at [198, 330] on span at bounding box center [198, 328] width 9 height 9
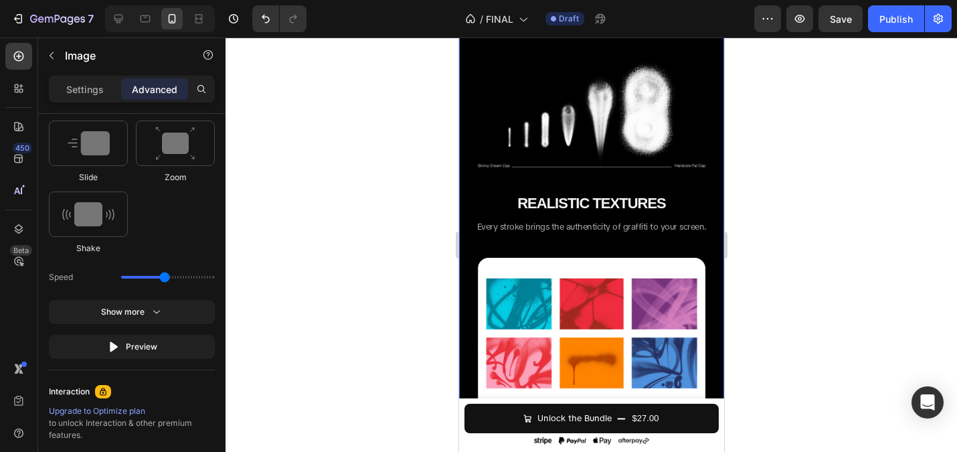
scroll to position [1271, 0]
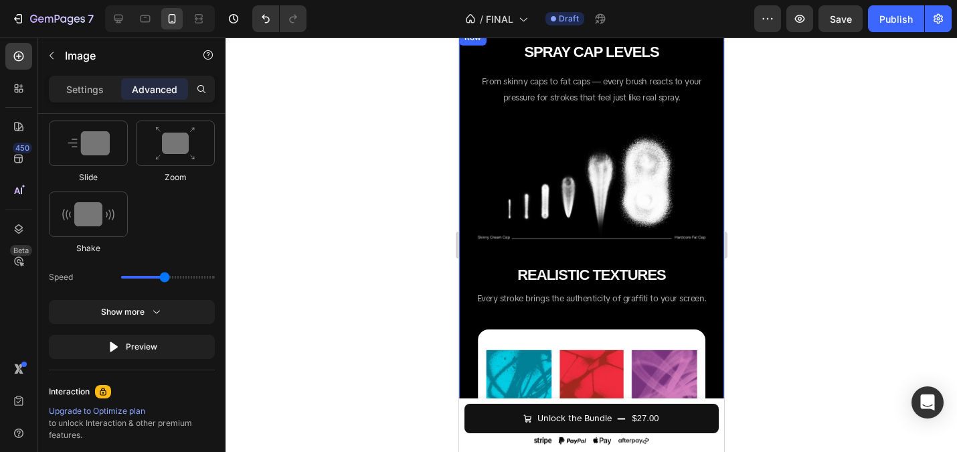
click at [573, 183] on img at bounding box center [590, 188] width 233 height 116
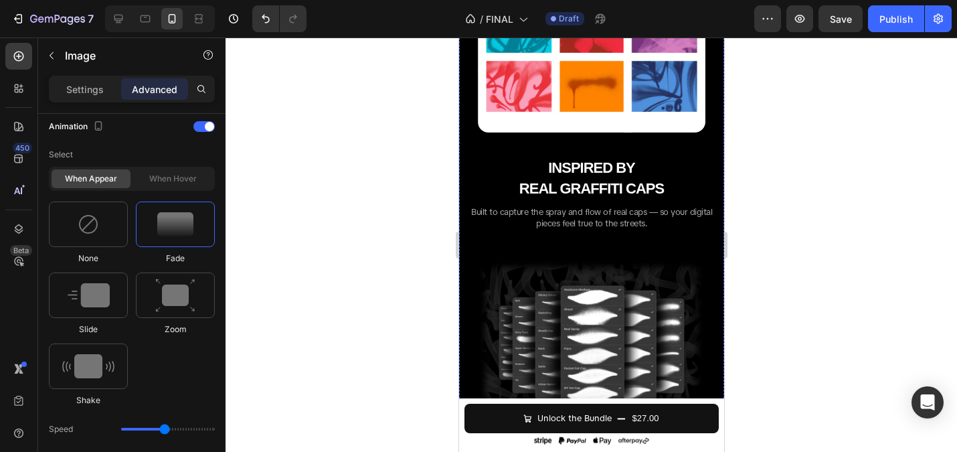
scroll to position [1664, 0]
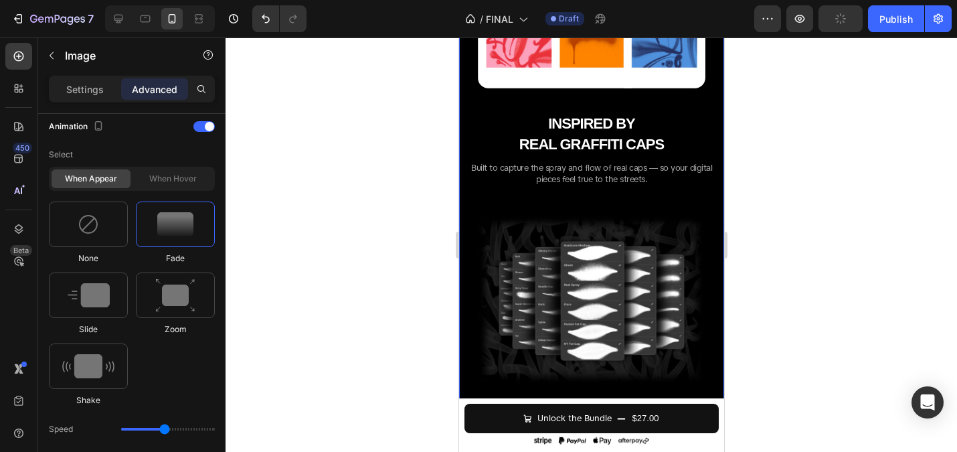
click at [545, 90] on div "SPRAY CAP LEVELS Heading From skinny caps to fat caps — every brush reacts to y…" at bounding box center [591, 20] width 244 height 745
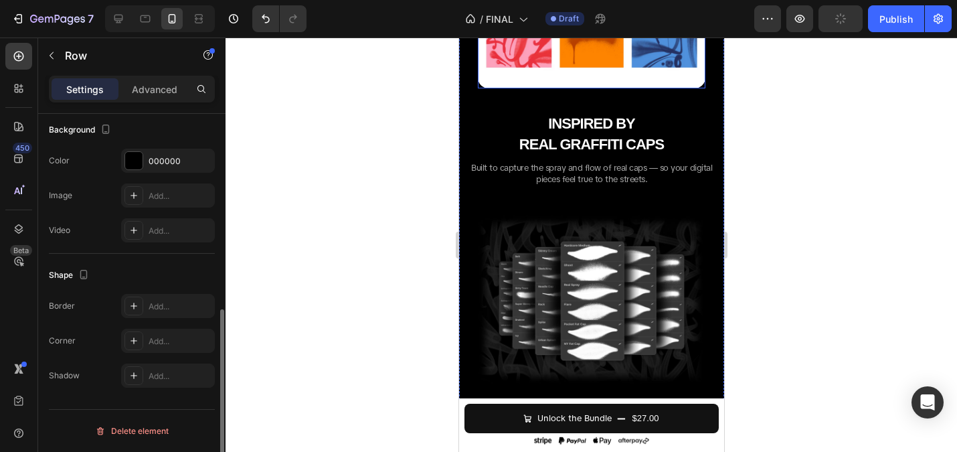
scroll to position [0, 0]
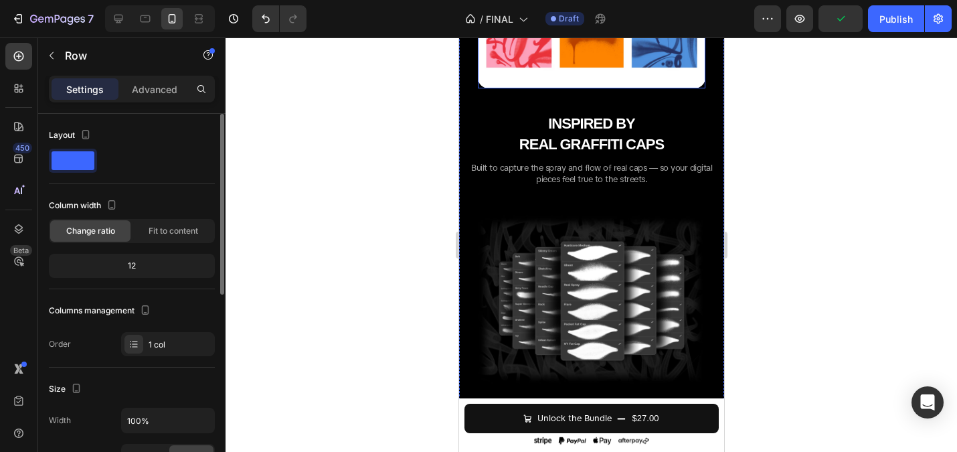
click at [541, 74] on img at bounding box center [591, 13] width 228 height 152
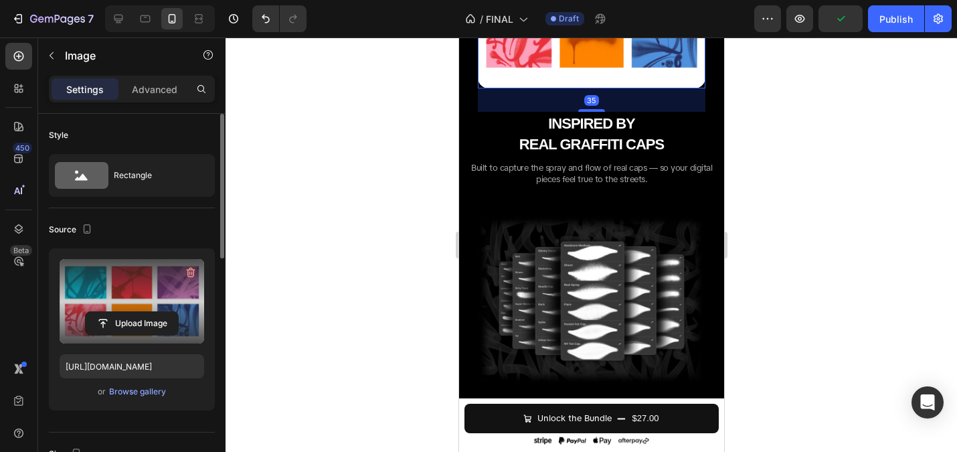
scroll to position [600, 0]
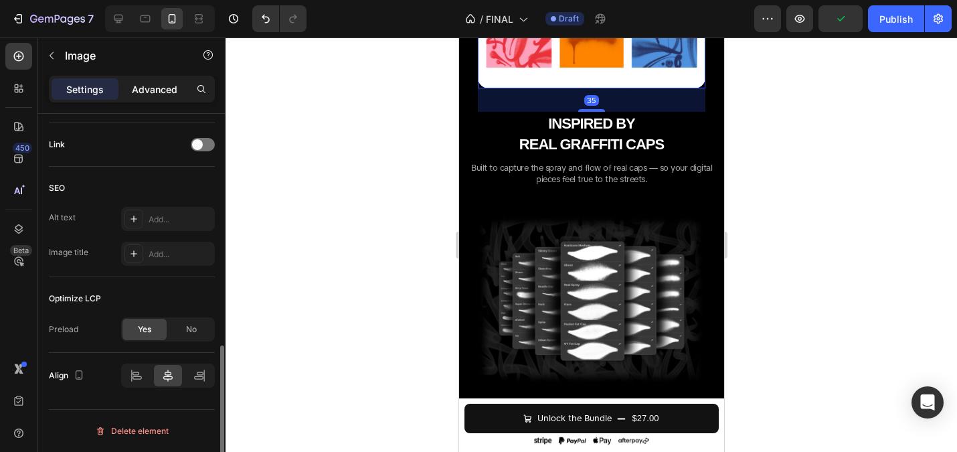
click at [153, 90] on p "Advanced" at bounding box center [155, 89] width 46 height 14
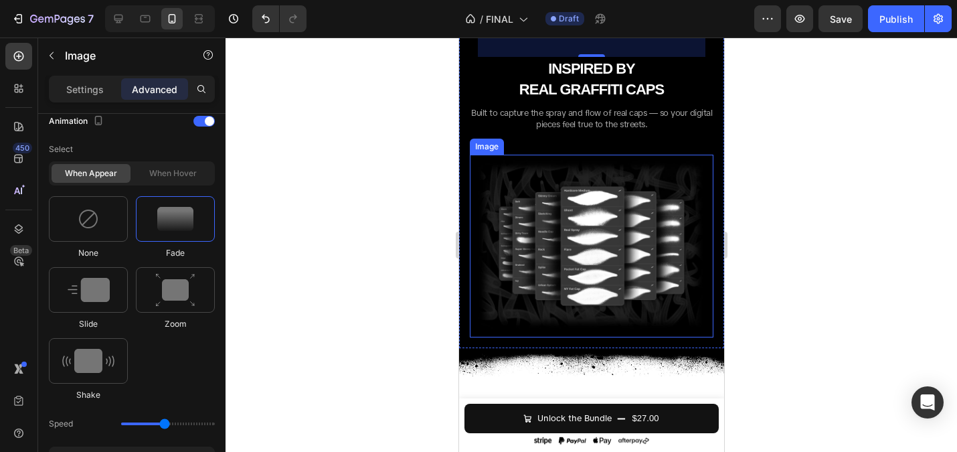
scroll to position [1724, 0]
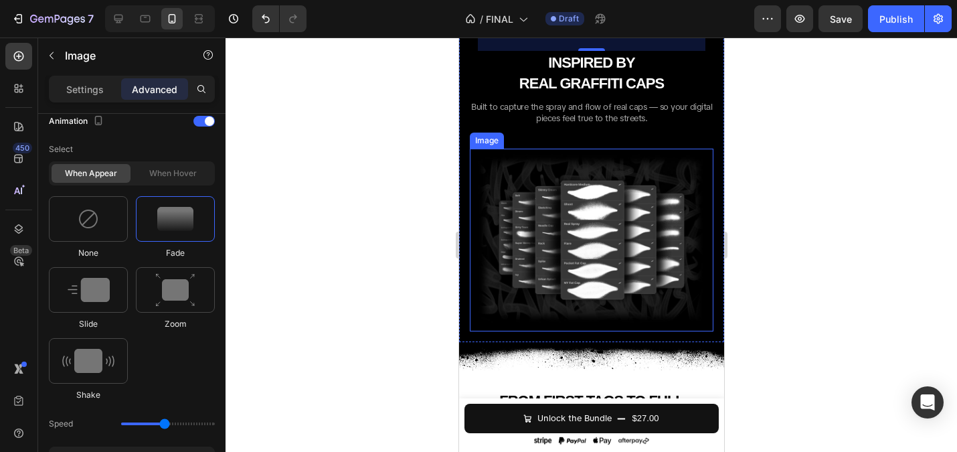
click at [605, 234] on img at bounding box center [591, 240] width 244 height 183
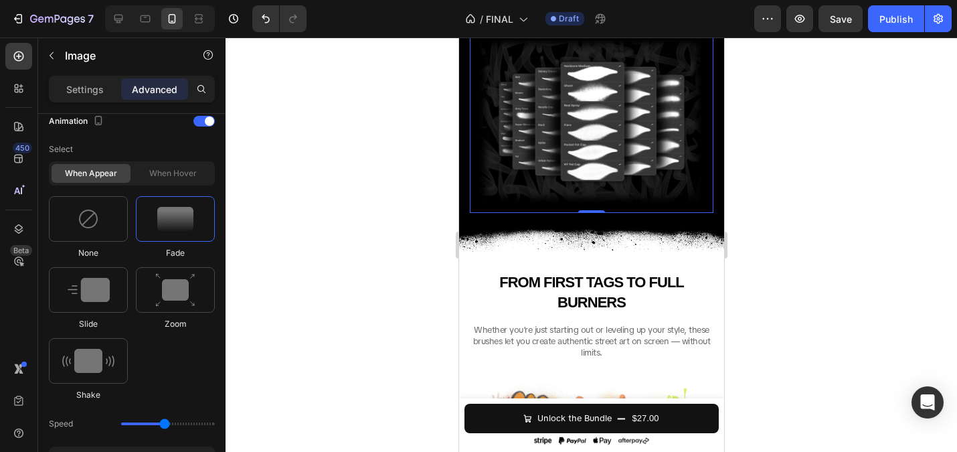
scroll to position [1915, 0]
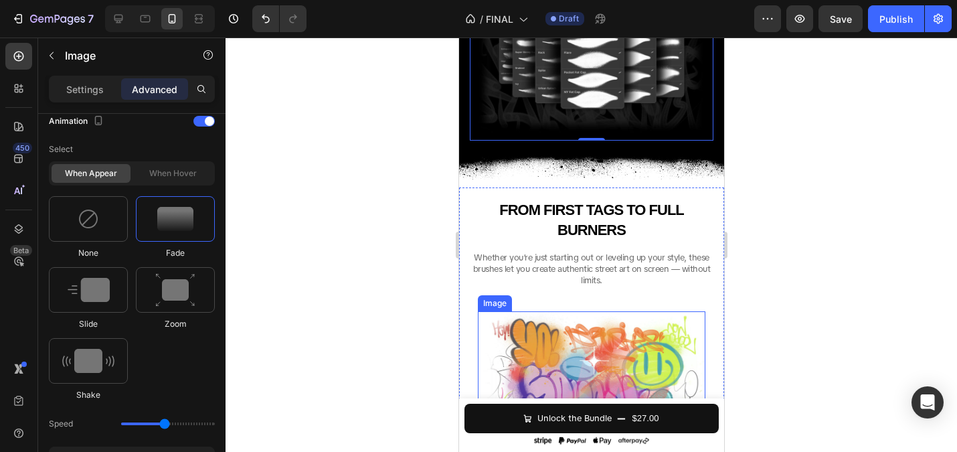
click at [570, 321] on img at bounding box center [591, 391] width 228 height 161
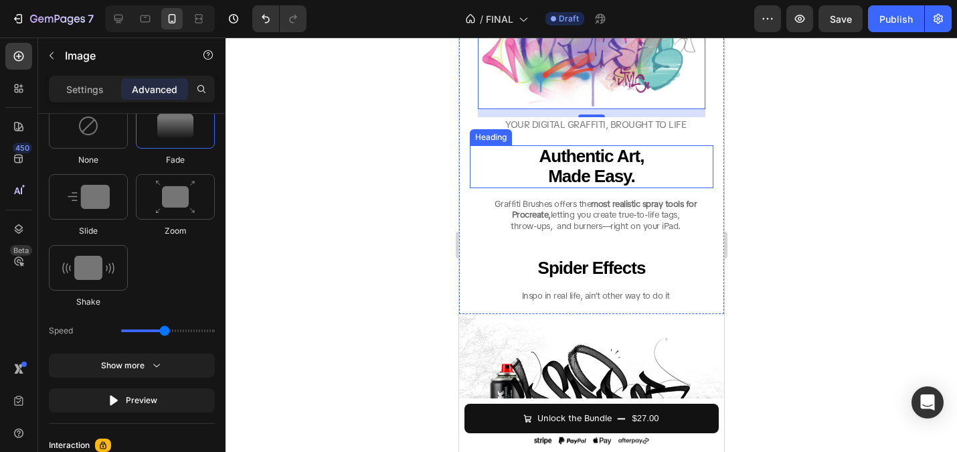
scroll to position [2352, 0]
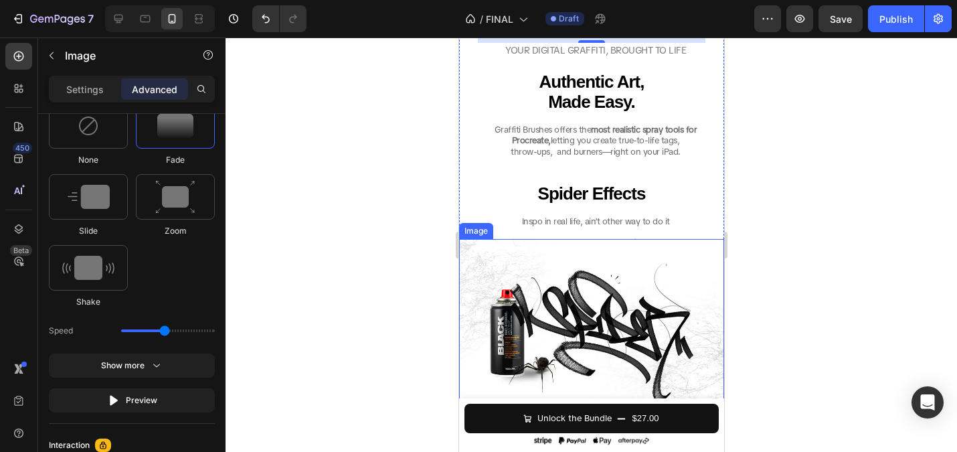
click at [602, 312] on img at bounding box center [590, 327] width 265 height 177
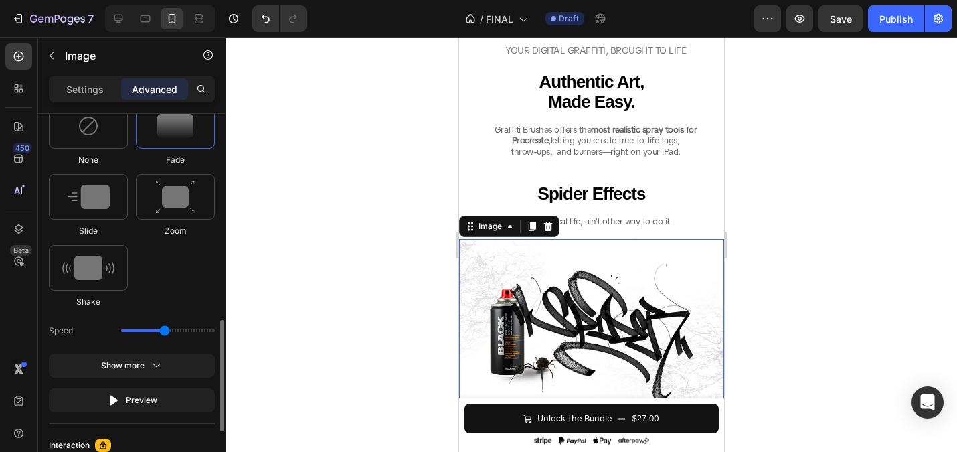
click at [179, 134] on img at bounding box center [175, 126] width 36 height 24
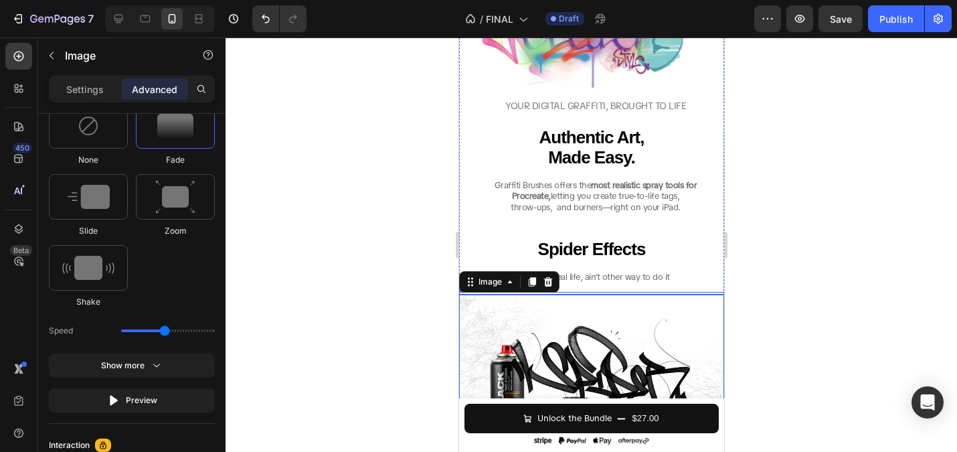
scroll to position [2236, 0]
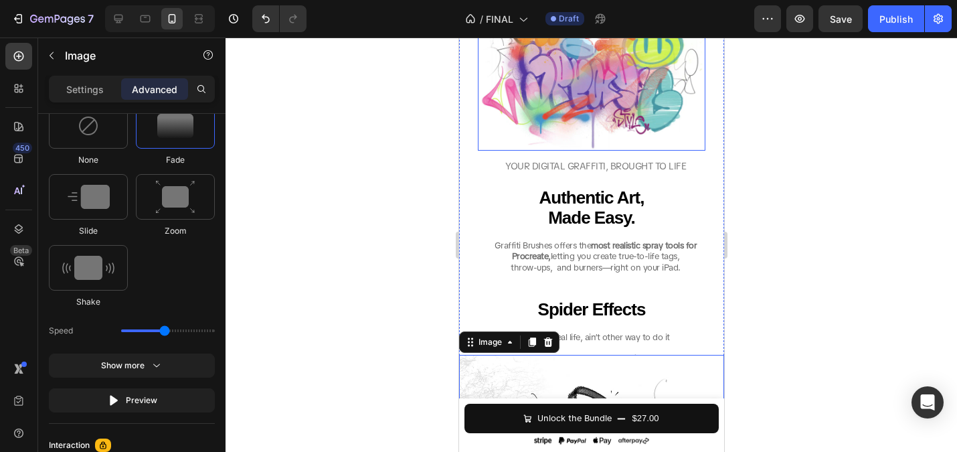
click at [573, 98] on img at bounding box center [591, 70] width 228 height 161
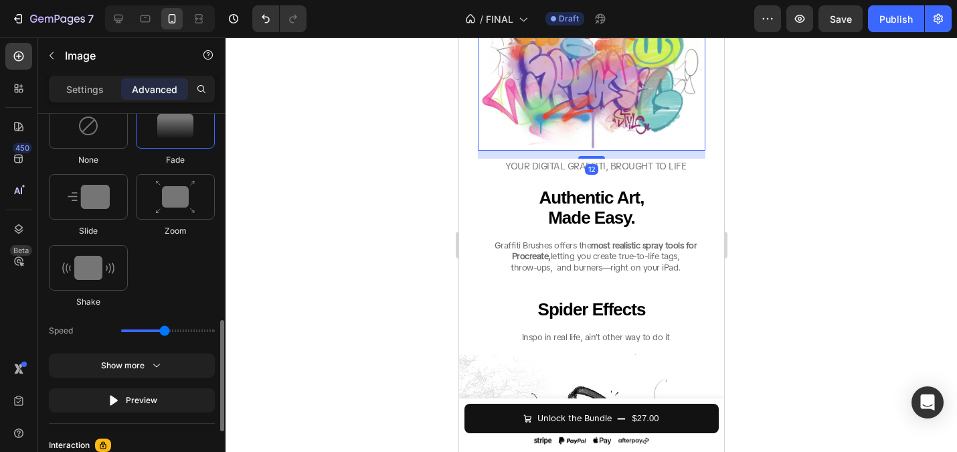
click at [184, 128] on img at bounding box center [175, 126] width 36 height 24
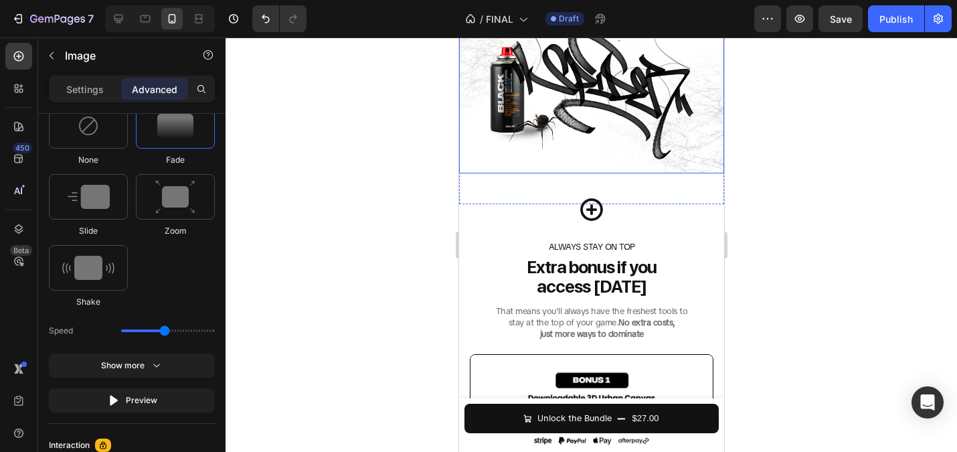
scroll to position [2740, 0]
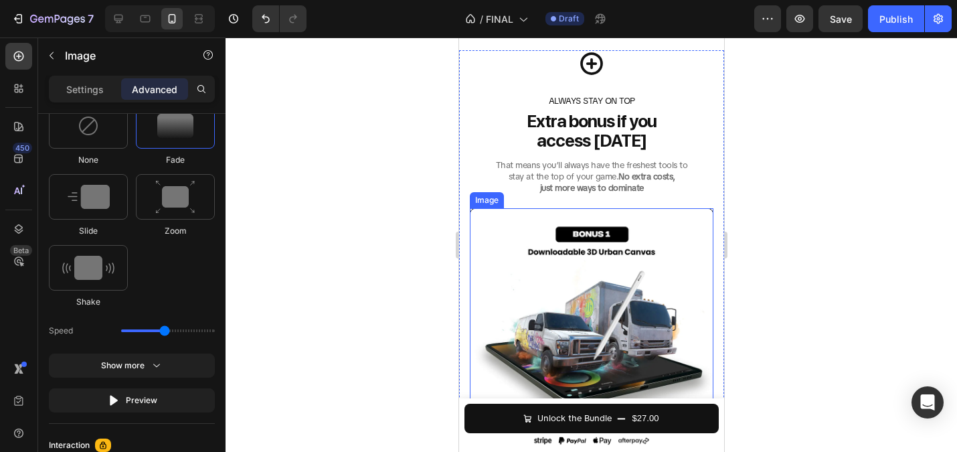
click at [579, 253] on img at bounding box center [591, 330] width 244 height 244
click at [164, 134] on img at bounding box center [175, 126] width 36 height 24
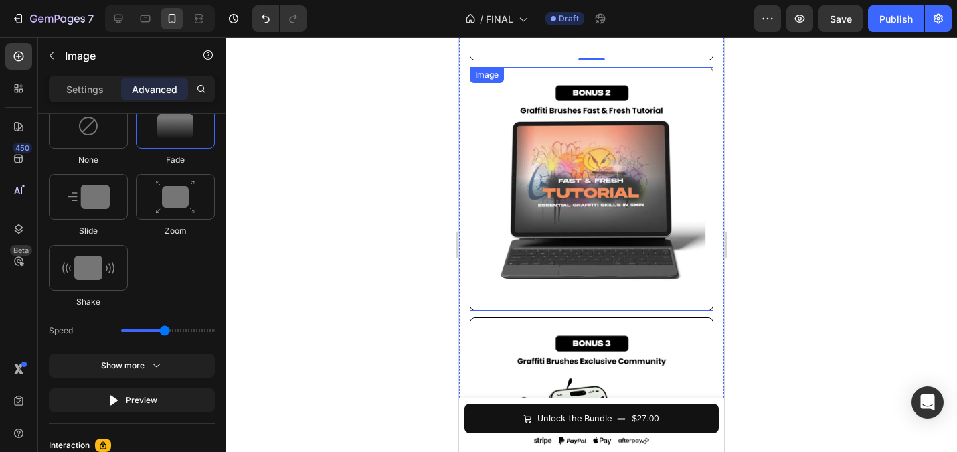
scroll to position [3135, 0]
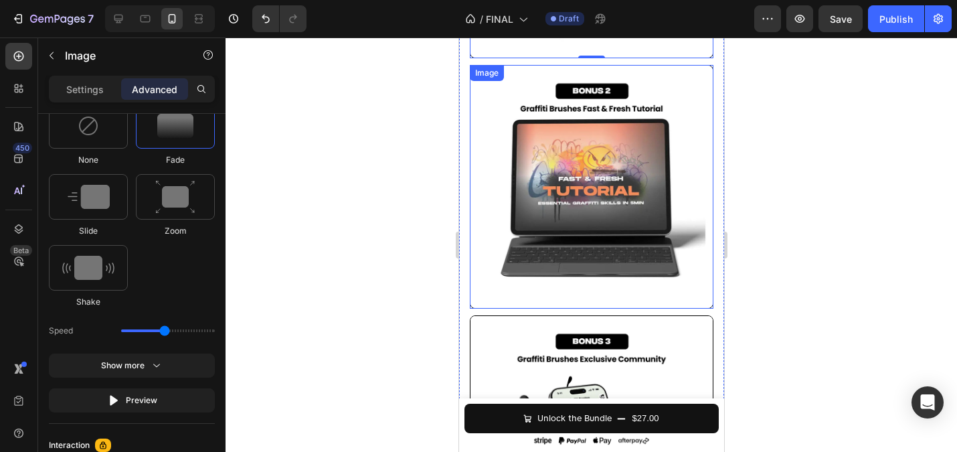
click at [581, 235] on img at bounding box center [591, 187] width 244 height 244
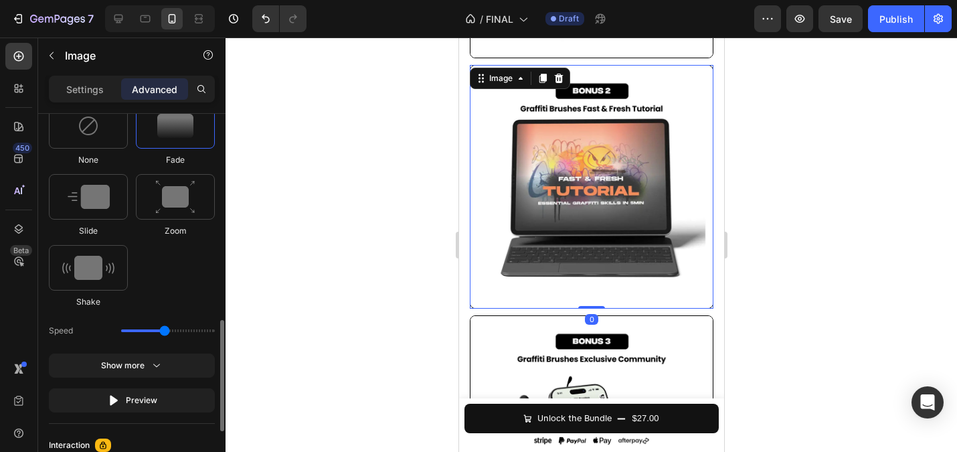
click at [162, 128] on img at bounding box center [175, 126] width 36 height 24
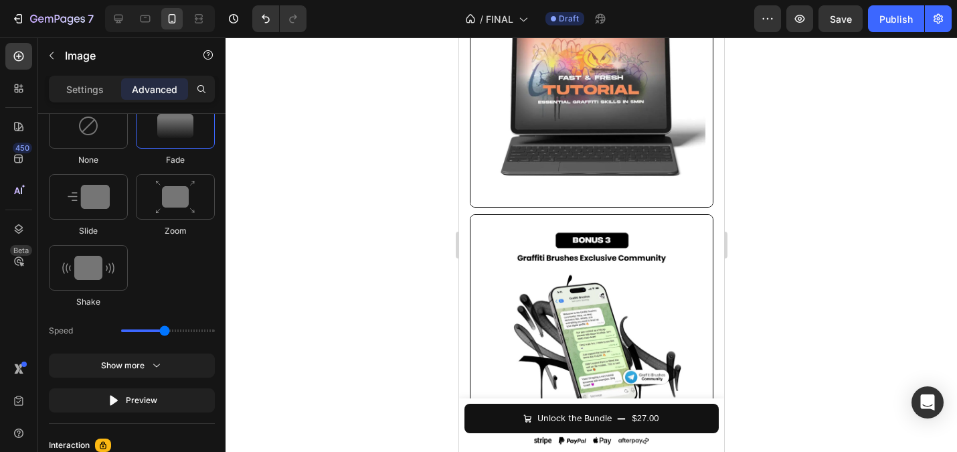
scroll to position [3249, 0]
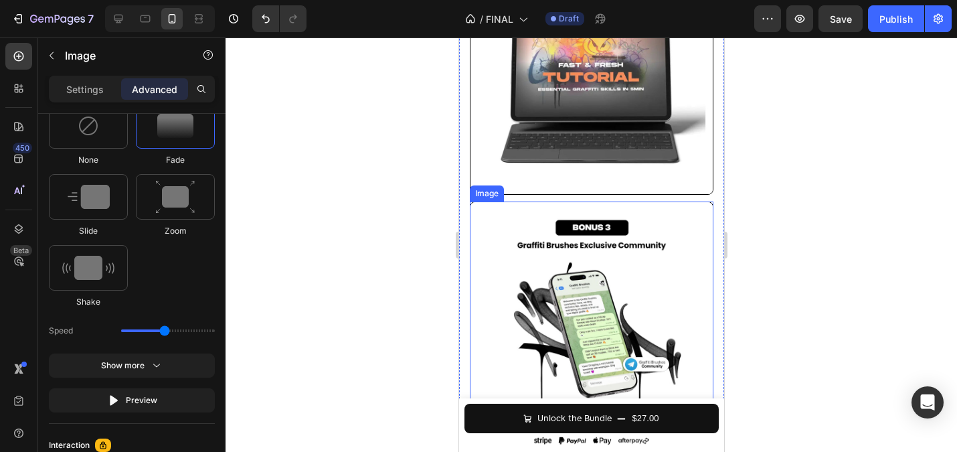
click at [553, 272] on img at bounding box center [591, 323] width 244 height 244
click at [166, 135] on img at bounding box center [175, 126] width 36 height 24
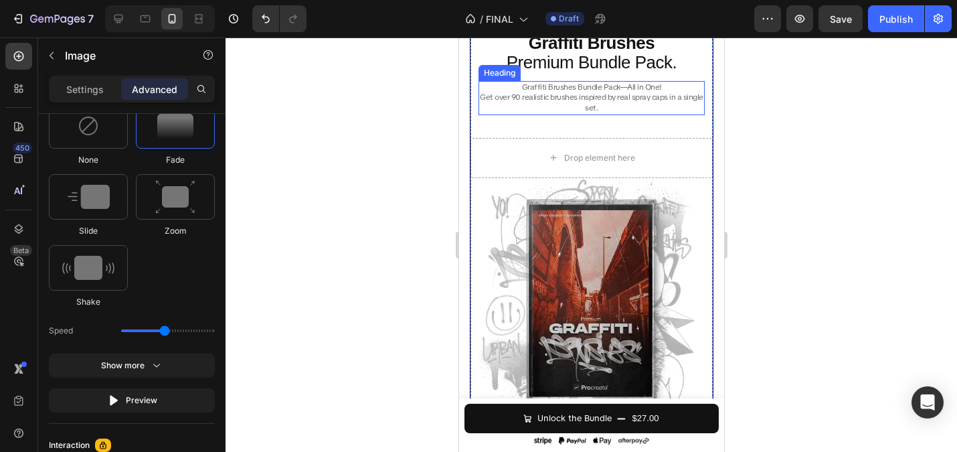
scroll to position [3892, 0]
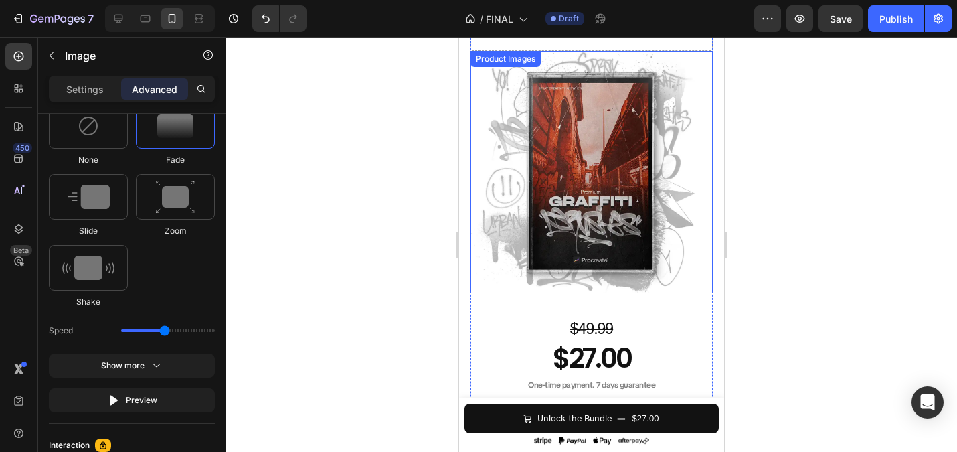
click at [584, 228] on img at bounding box center [591, 172] width 242 height 242
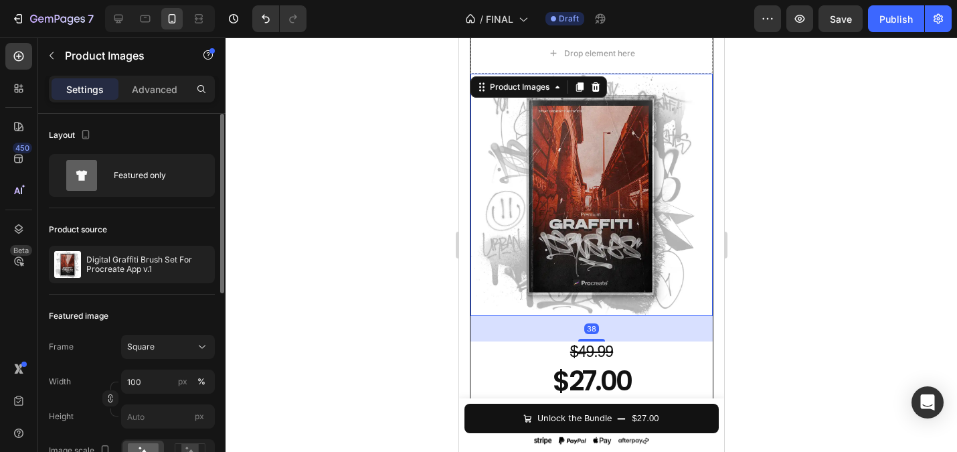
scroll to position [3867, 0]
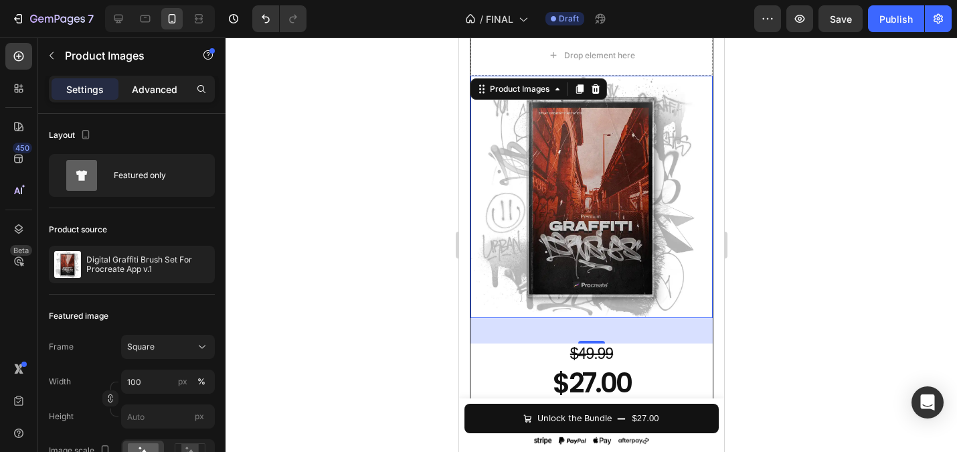
click at [157, 93] on p "Advanced" at bounding box center [155, 89] width 46 height 14
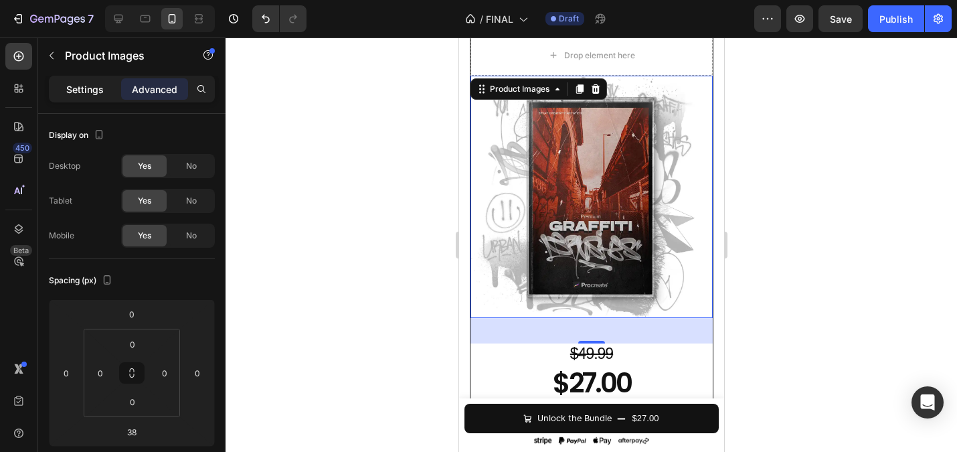
click at [80, 87] on p "Settings" at bounding box center [84, 89] width 37 height 14
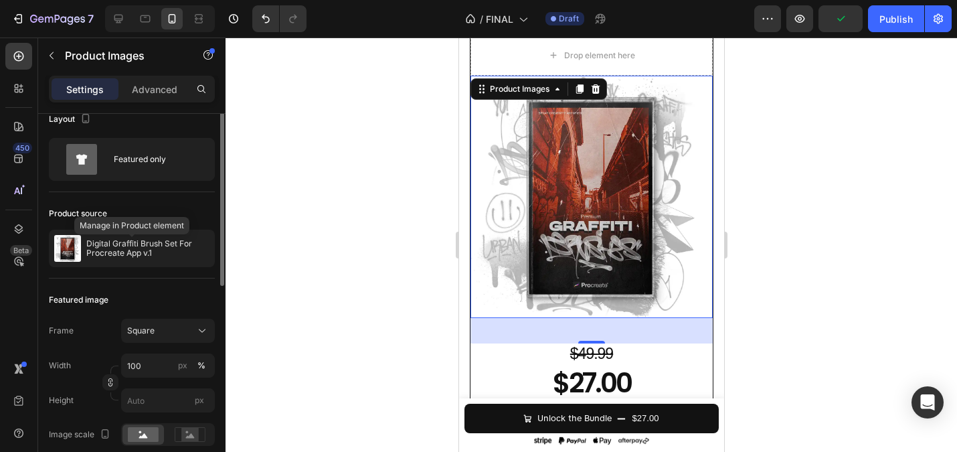
scroll to position [0, 0]
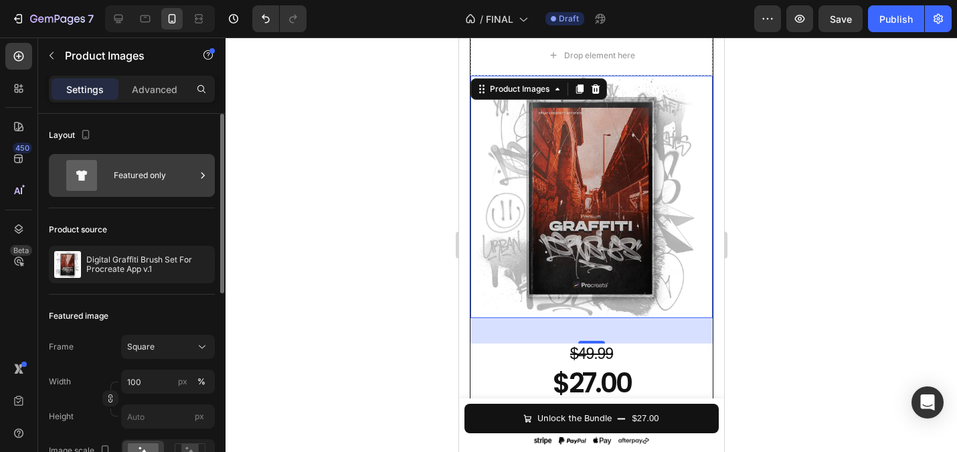
click at [88, 175] on icon at bounding box center [81, 175] width 31 height 31
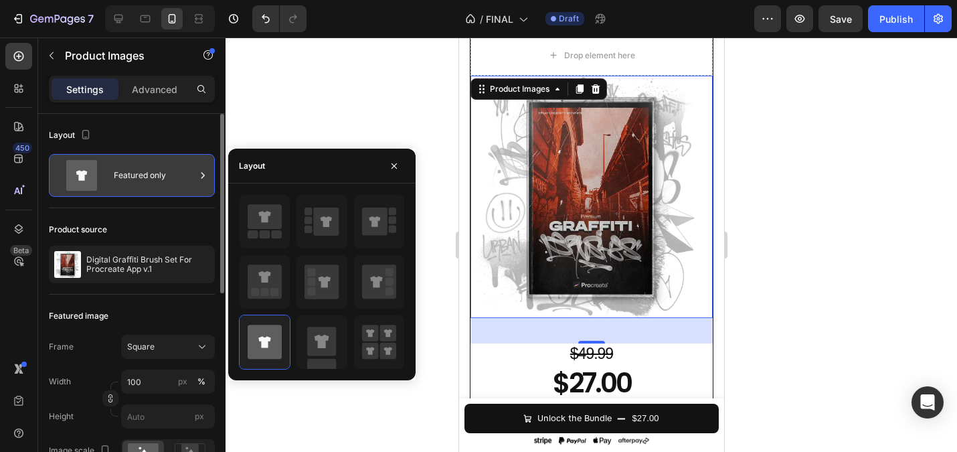
click at [130, 179] on div "Featured only" at bounding box center [155, 175] width 82 height 31
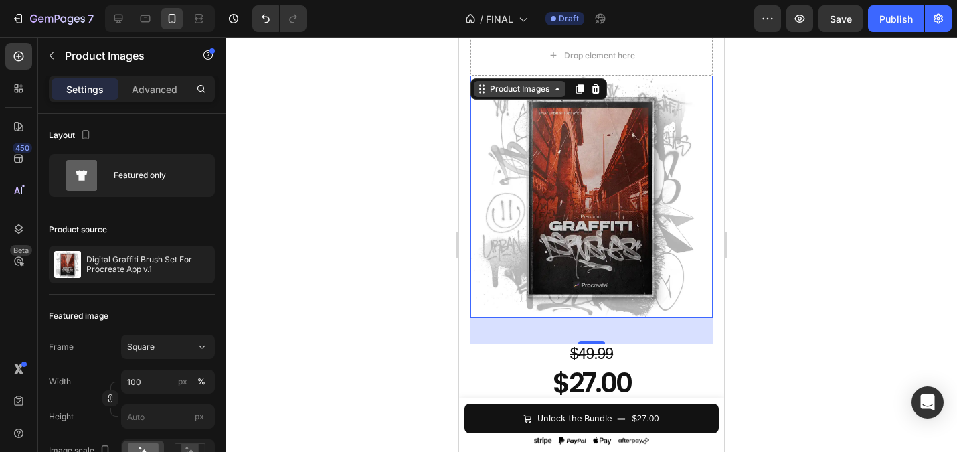
click at [554, 86] on icon at bounding box center [556, 89] width 11 height 11
click at [434, 159] on div at bounding box center [591, 244] width 731 height 414
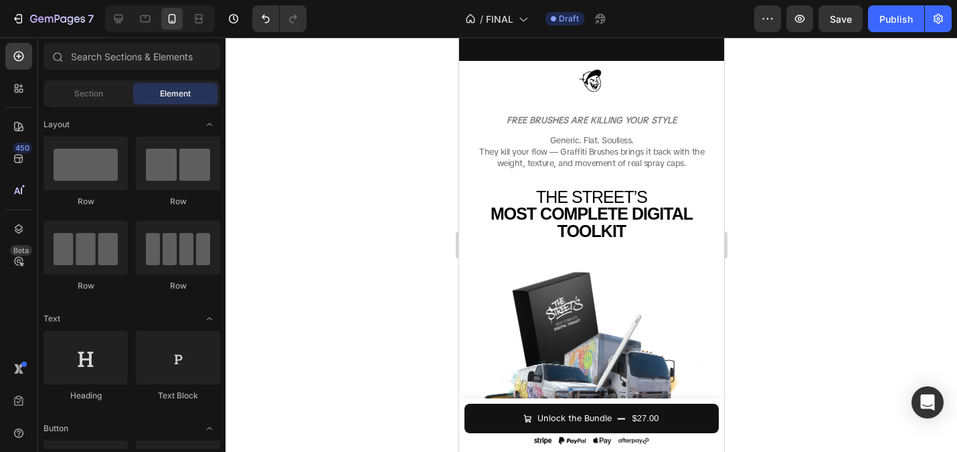
scroll to position [139, 0]
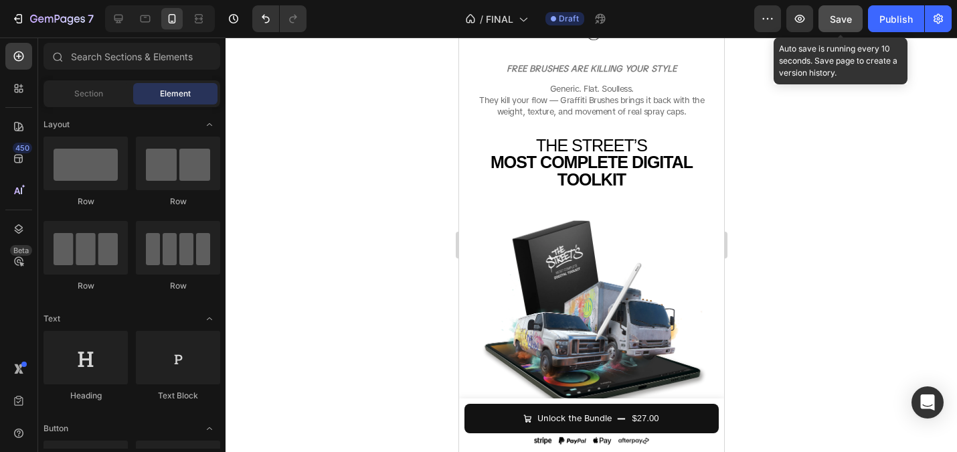
click at [828, 13] on button "Save" at bounding box center [840, 18] width 44 height 27
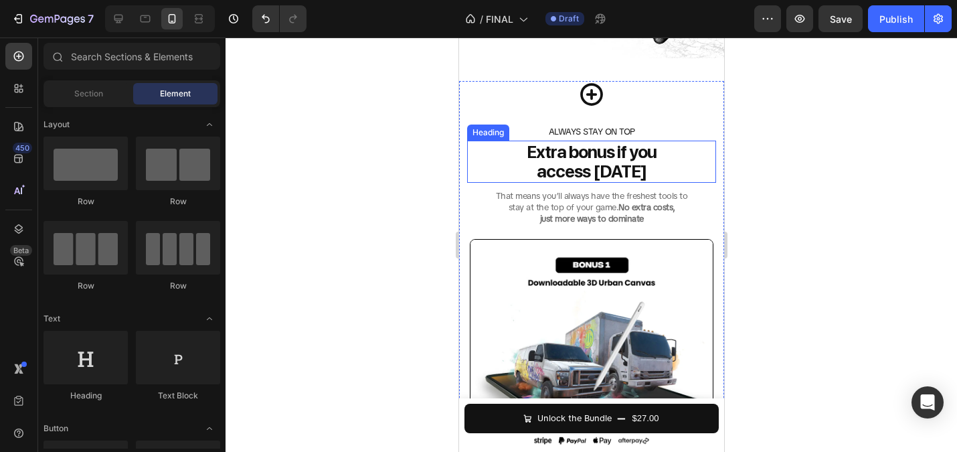
scroll to position [2554, 0]
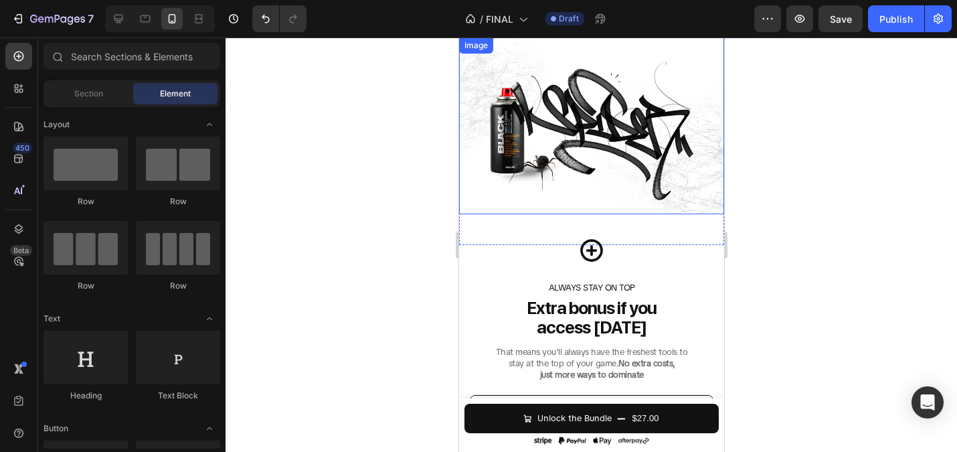
click at [586, 142] on img at bounding box center [590, 125] width 265 height 177
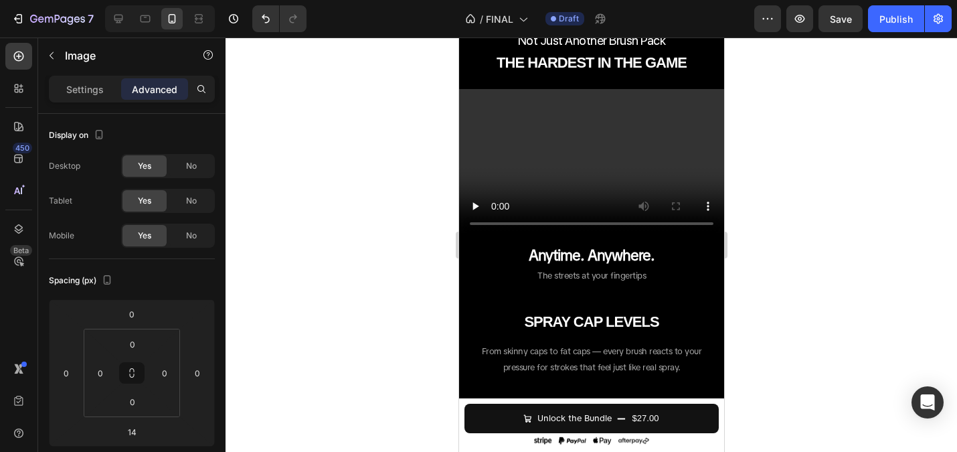
scroll to position [1049, 0]
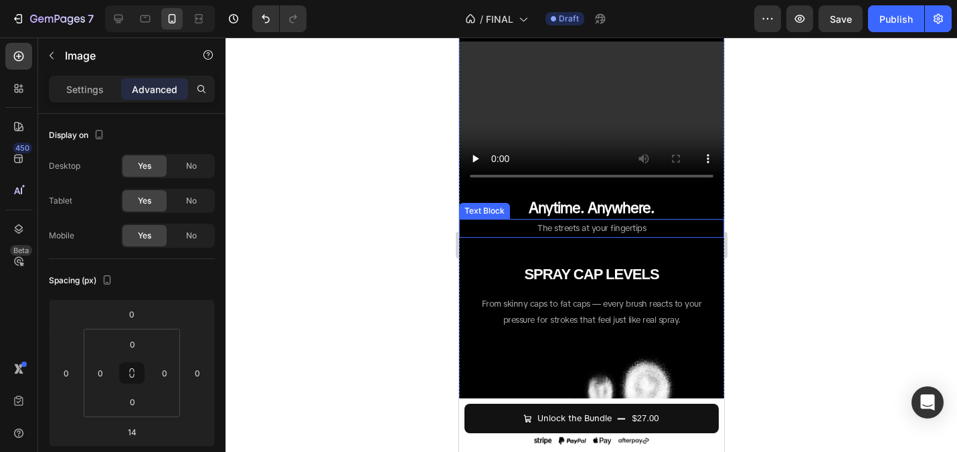
click at [565, 215] on strong "Anytime. Anywhere." at bounding box center [591, 207] width 126 height 19
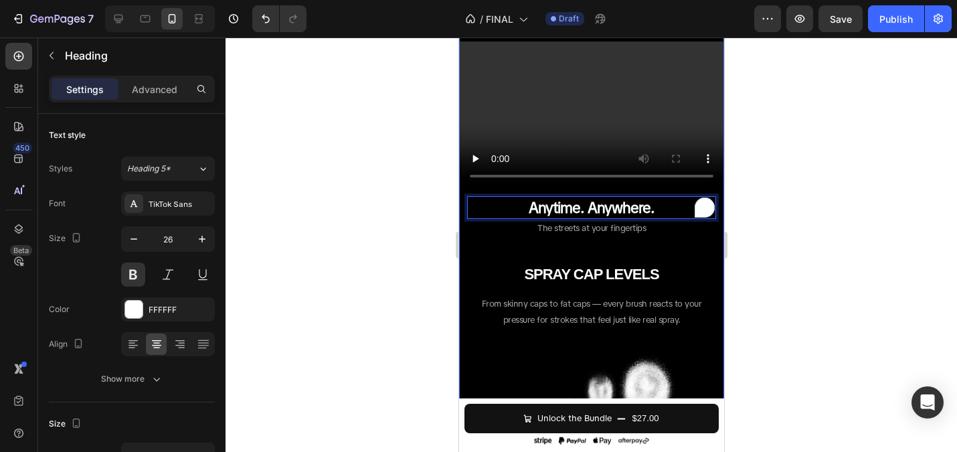
click at [551, 209] on strong "Anytime. Anywhere." at bounding box center [591, 207] width 126 height 19
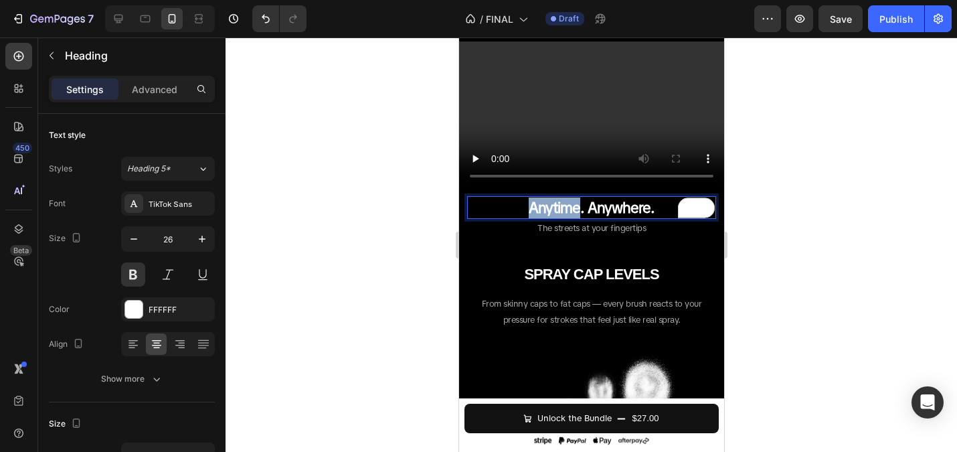
click at [551, 209] on strong "Anytime. Anywhere." at bounding box center [591, 207] width 126 height 19
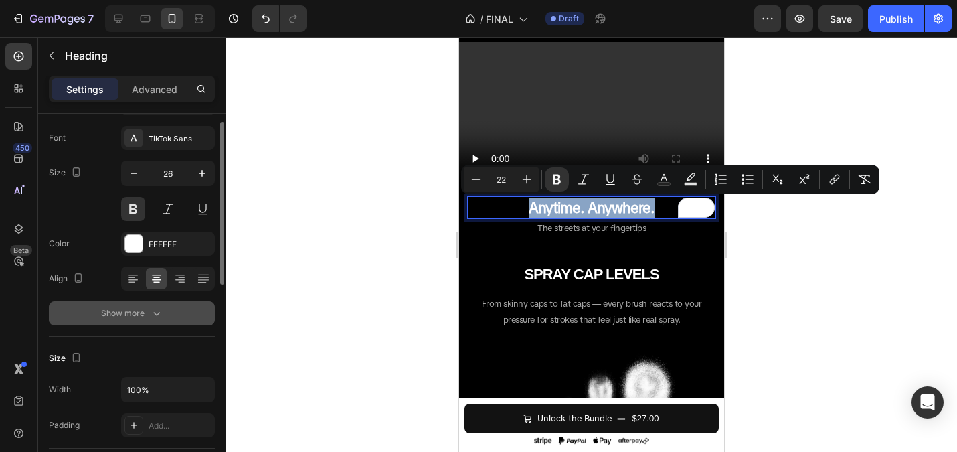
scroll to position [85, 0]
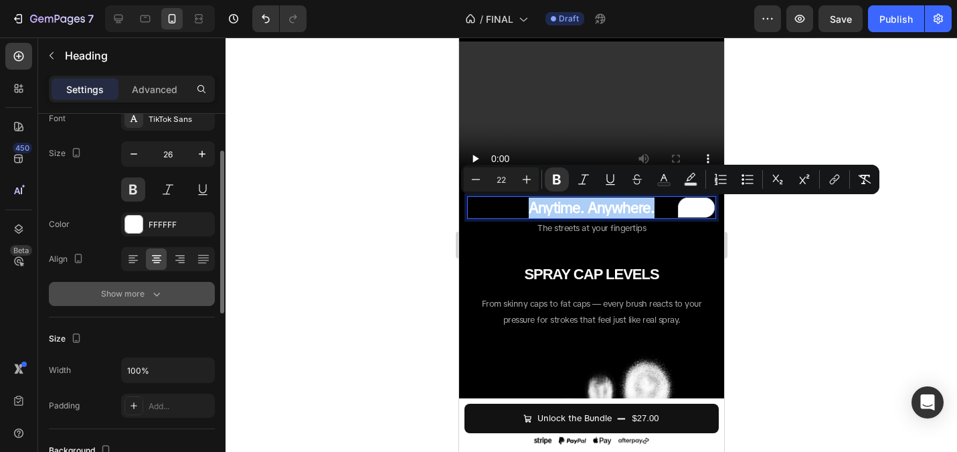
click at [143, 296] on div "Show more" at bounding box center [132, 293] width 62 height 13
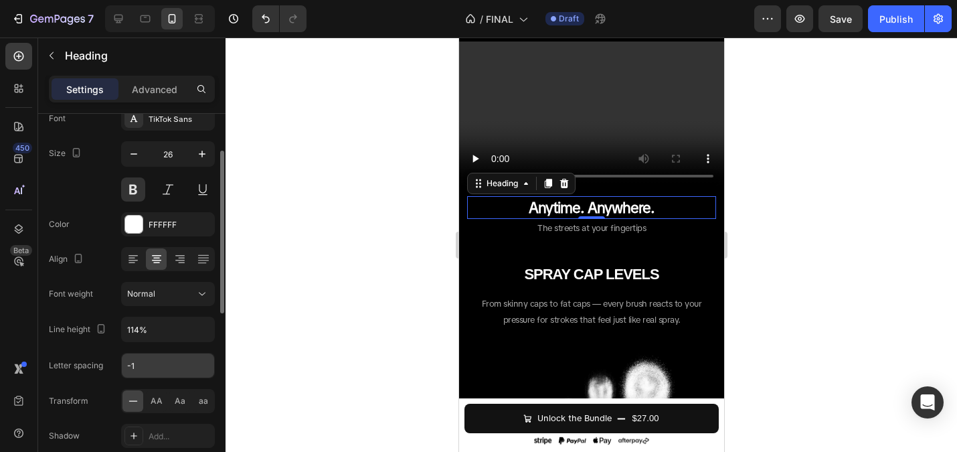
click at [155, 369] on input "-1" at bounding box center [168, 365] width 92 height 24
type input "-0.5"
click at [342, 318] on div at bounding box center [591, 244] width 731 height 414
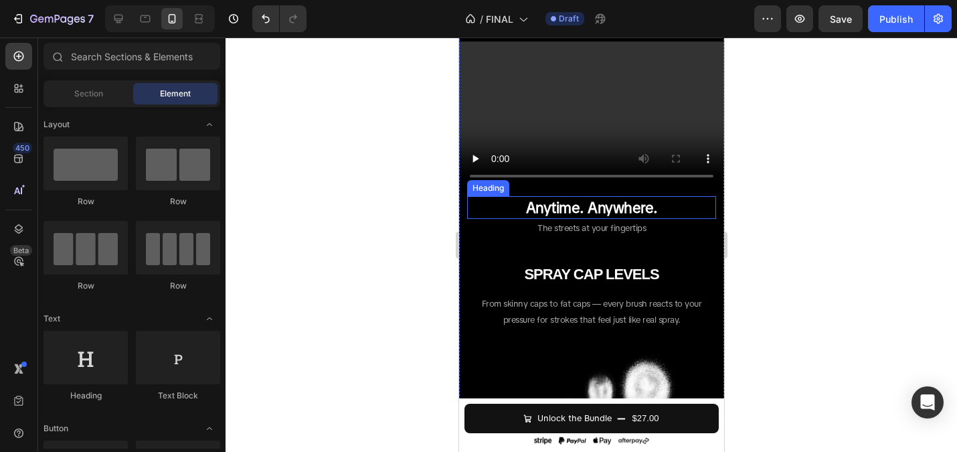
click at [580, 208] on strong "Anytime. Anywhere." at bounding box center [591, 207] width 132 height 19
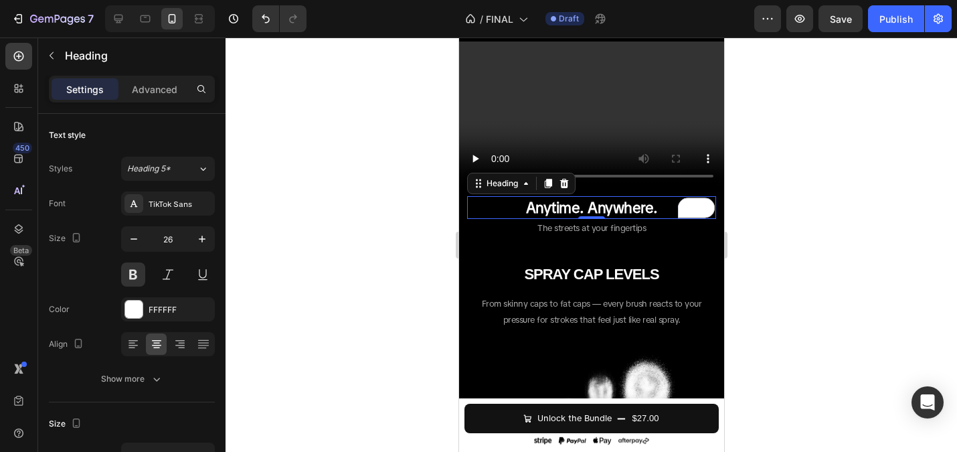
click at [366, 223] on div at bounding box center [591, 244] width 731 height 414
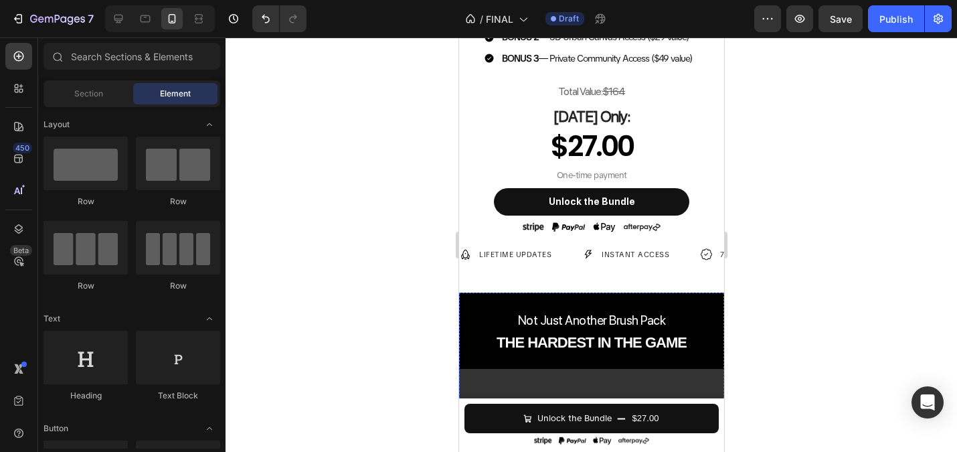
scroll to position [1308, 0]
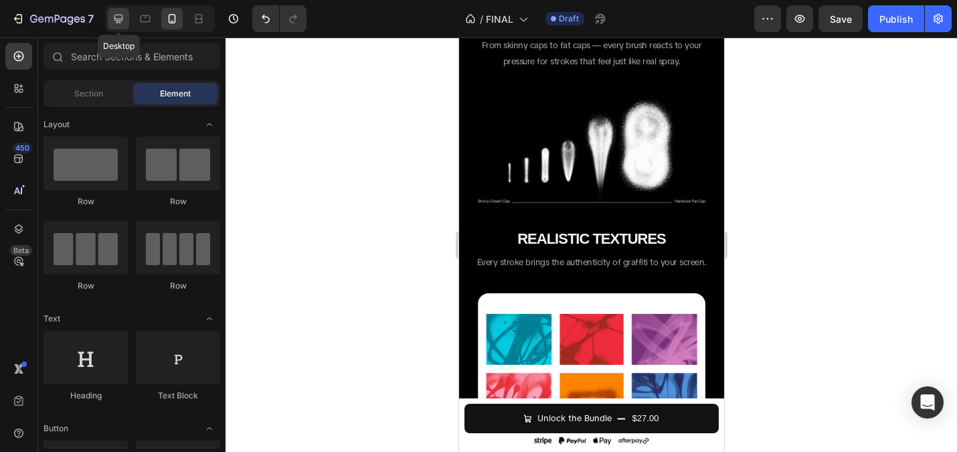
click at [116, 11] on div at bounding box center [118, 18] width 21 height 21
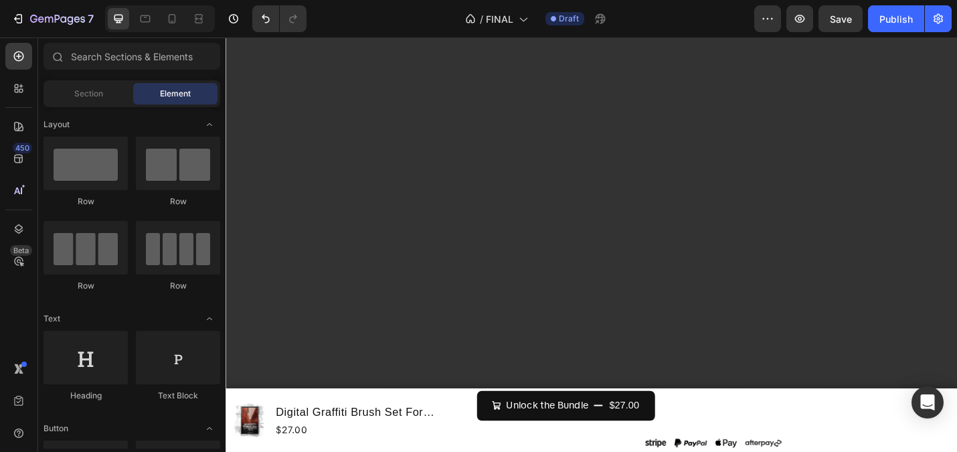
scroll to position [1243, 0]
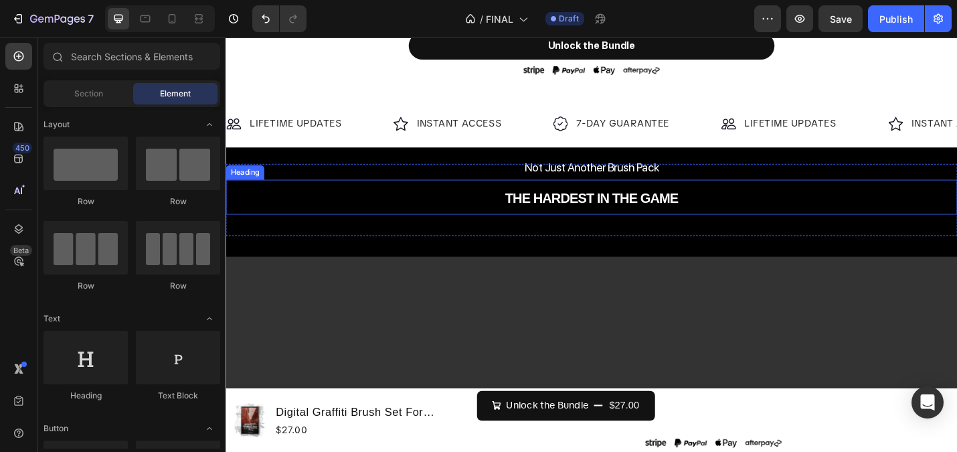
click at [610, 208] on strong "THE HARDEST IN THE GAME" at bounding box center [627, 213] width 190 height 17
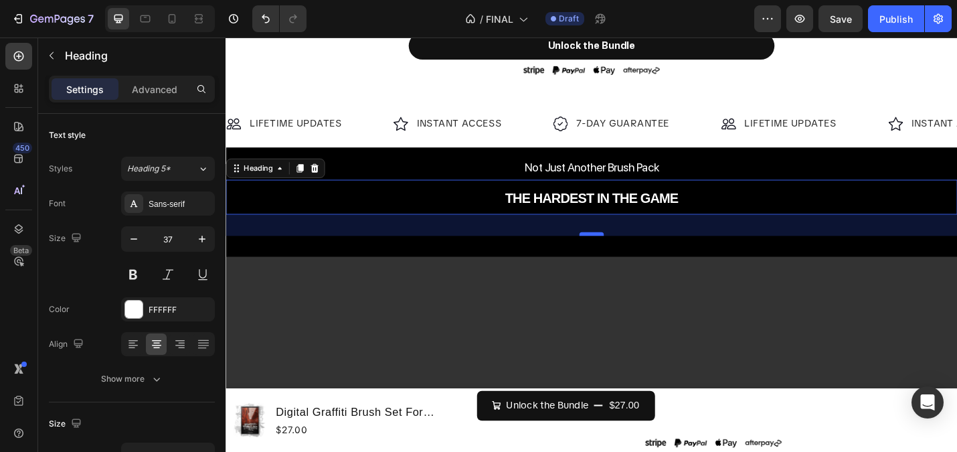
click at [632, 253] on div at bounding box center [627, 253] width 27 height 4
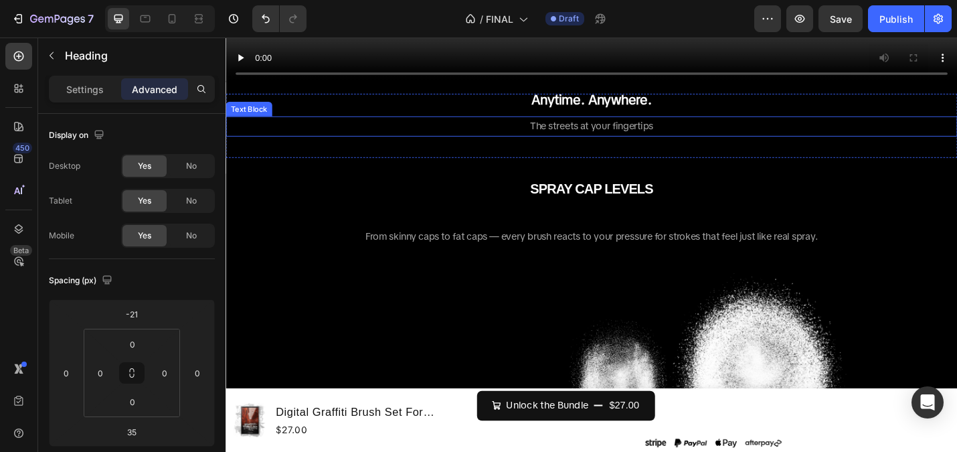
scroll to position [1912, 0]
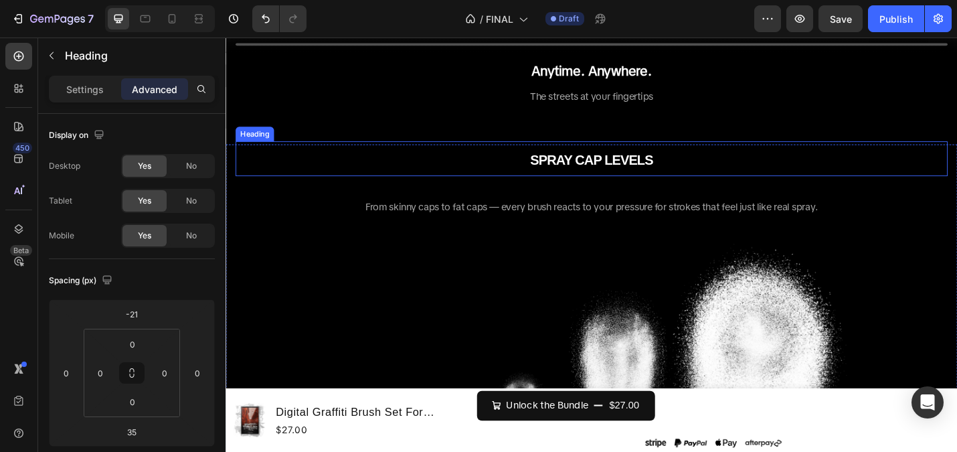
click at [632, 177] on strong "SPRAY CAP LEVELS" at bounding box center [626, 171] width 135 height 17
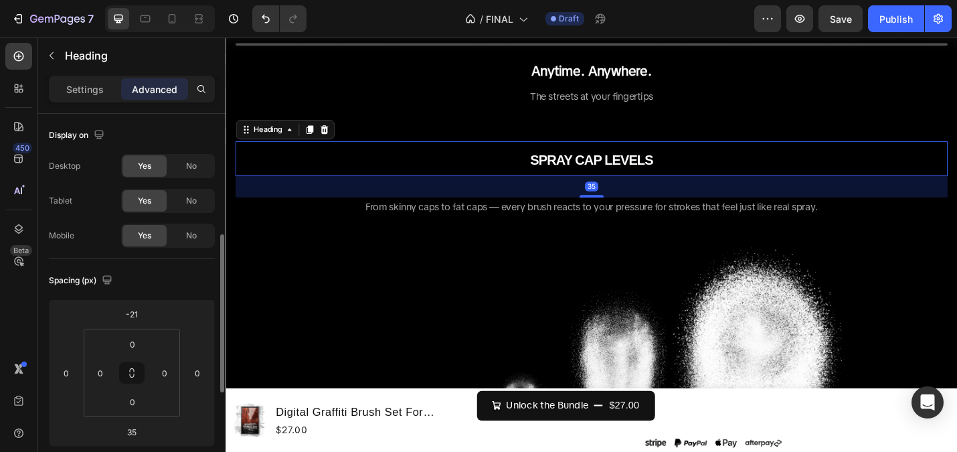
scroll to position [85, 0]
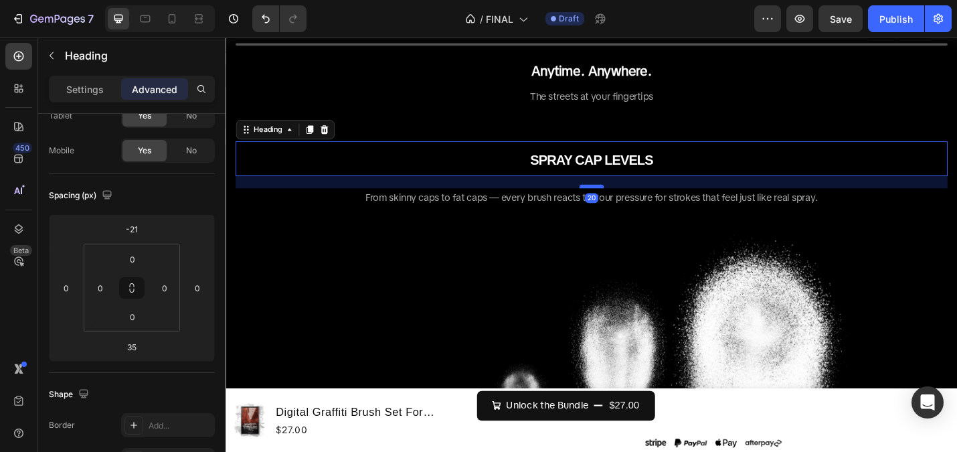
drag, startPoint x: 632, startPoint y: 208, endPoint x: 629, endPoint y: 198, distance: 10.6
click at [629, 199] on div at bounding box center [627, 201] width 27 height 4
type input "20"
click at [172, 11] on div at bounding box center [171, 18] width 21 height 21
type input "0"
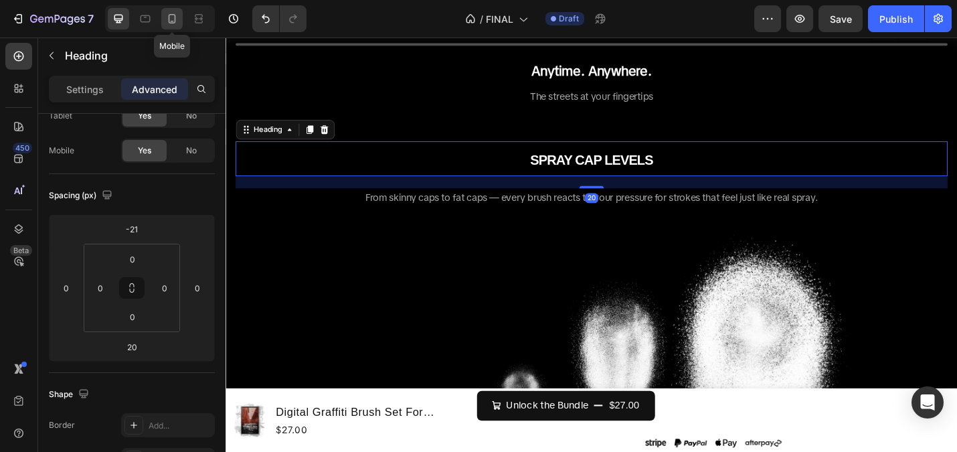
type input "14"
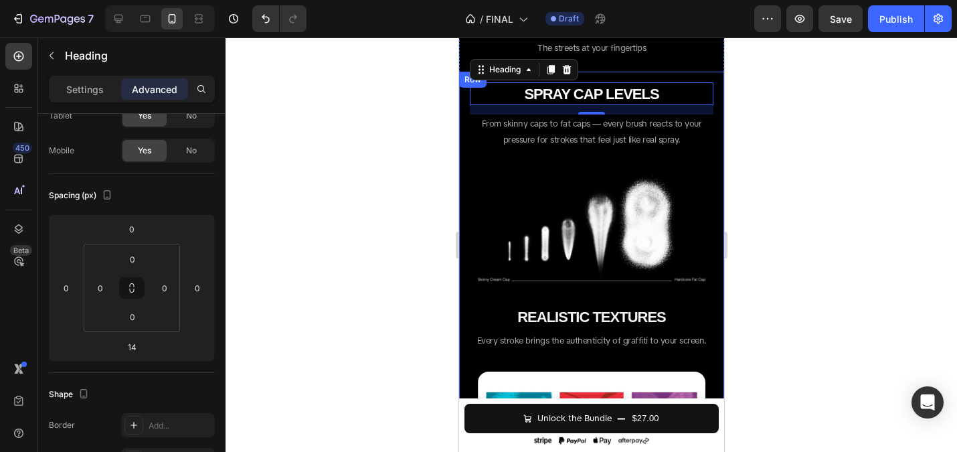
scroll to position [1251, 0]
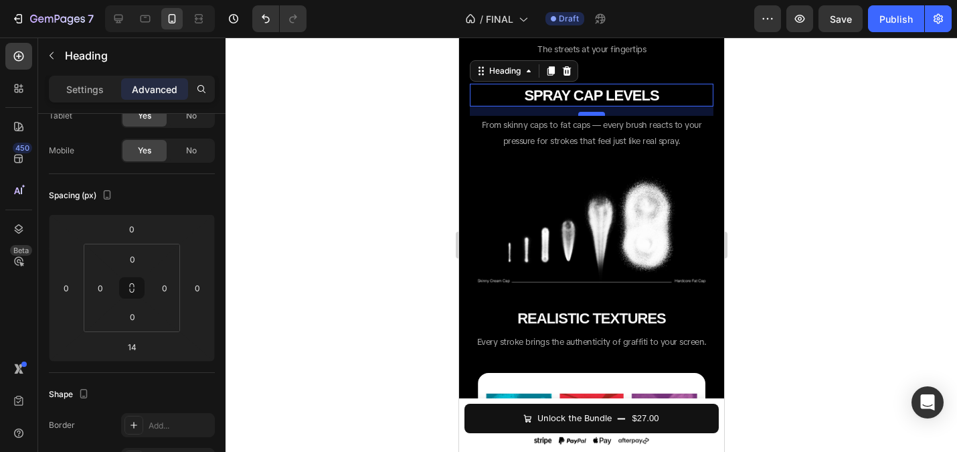
click at [588, 114] on div at bounding box center [590, 114] width 27 height 4
click at [591, 114] on div at bounding box center [590, 114] width 27 height 4
click at [383, 122] on div at bounding box center [591, 244] width 731 height 414
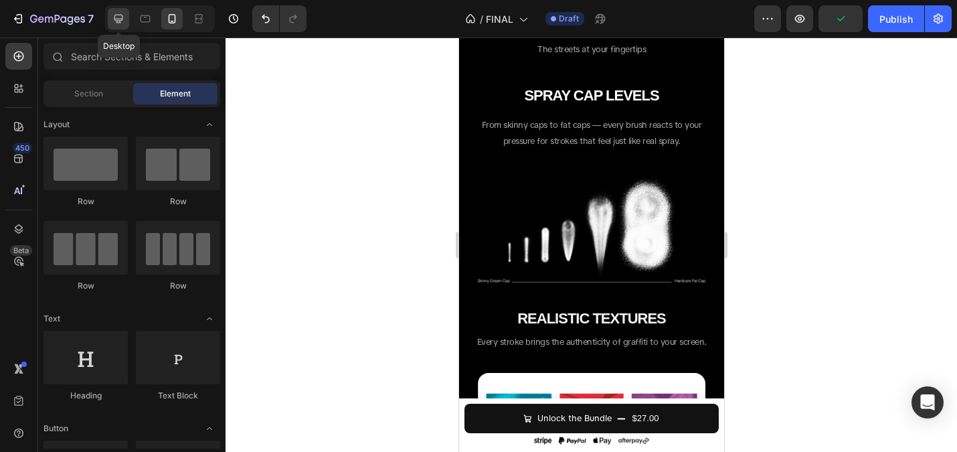
click at [118, 15] on icon at bounding box center [118, 19] width 9 height 9
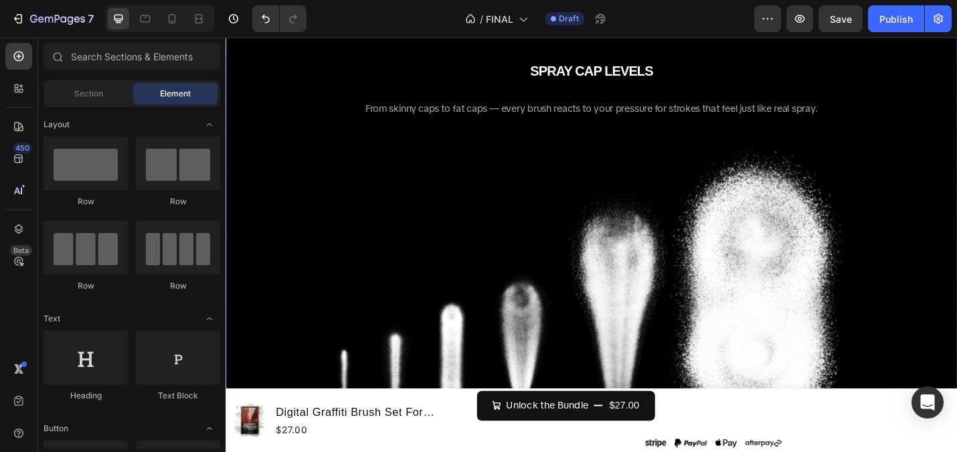
scroll to position [1997, 0]
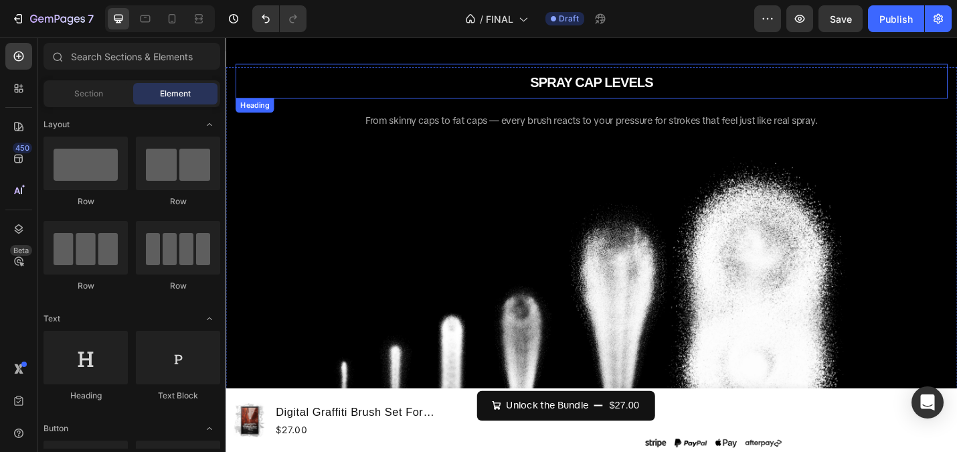
click at [621, 86] on strong "SPRAY CAP LEVELS" at bounding box center [626, 86] width 135 height 17
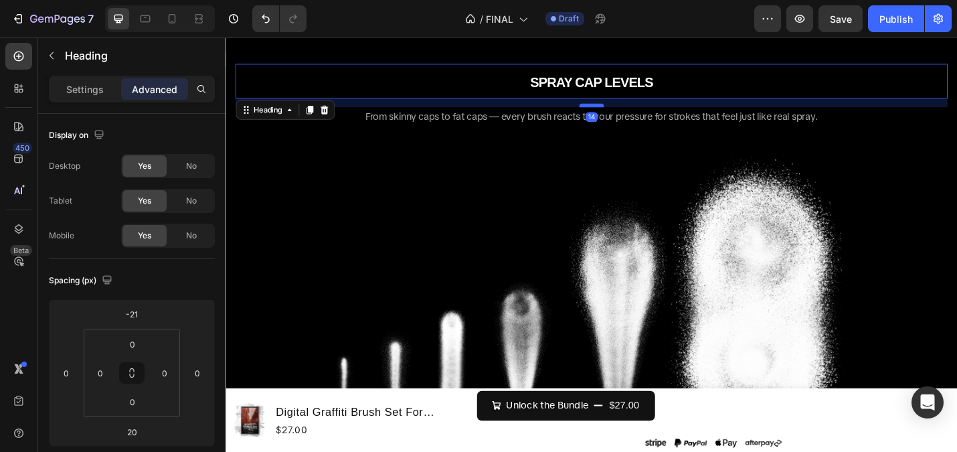
click at [626, 110] on div at bounding box center [627, 112] width 27 height 4
type input "14"
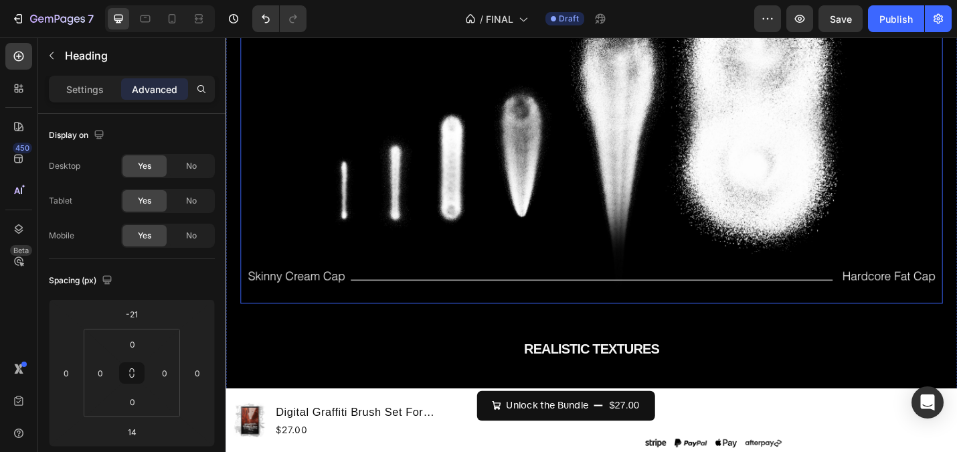
scroll to position [2412, 0]
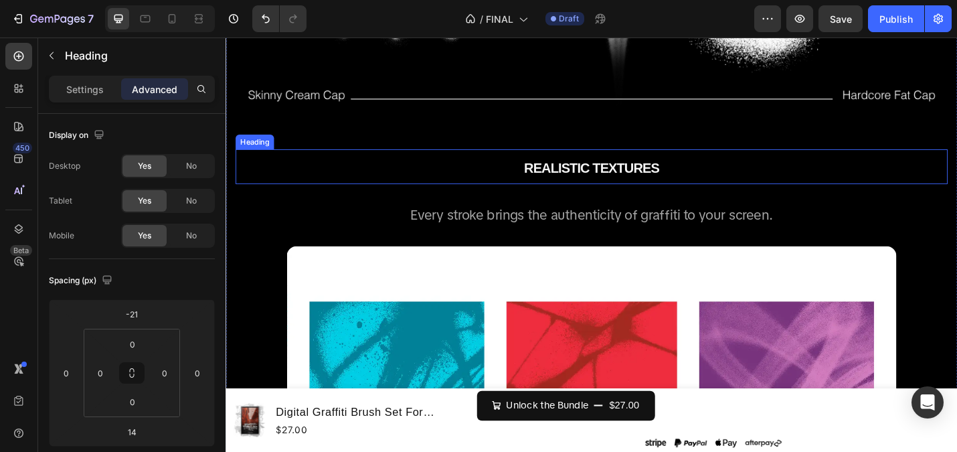
click at [641, 183] on strong "REALISTIC TEXTURES" at bounding box center [627, 180] width 149 height 17
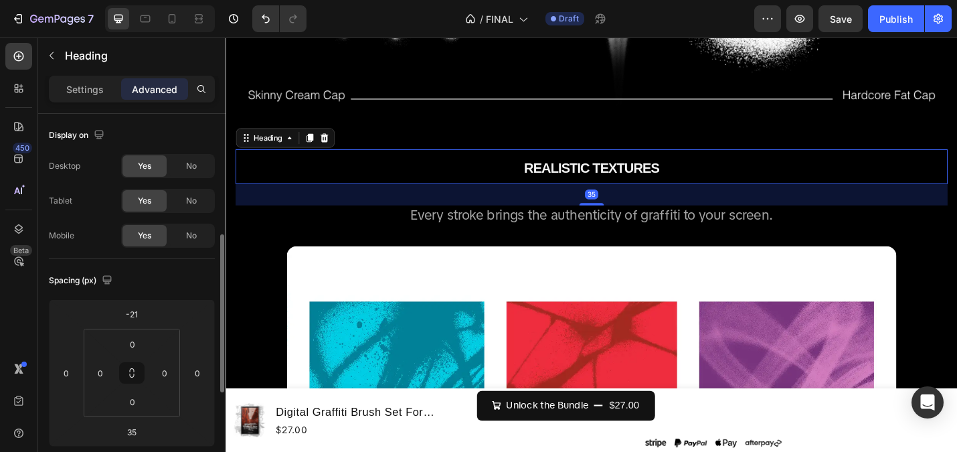
scroll to position [85, 0]
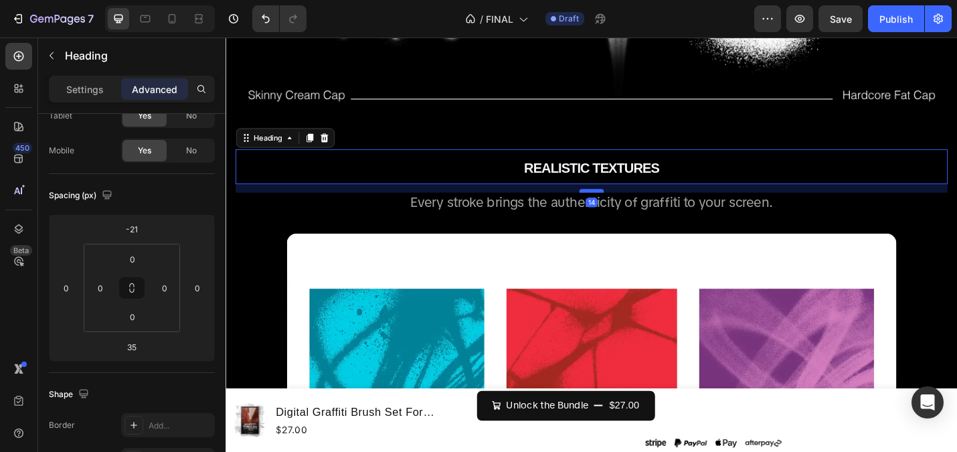
drag, startPoint x: 632, startPoint y: 217, endPoint x: 630, endPoint y: 203, distance: 14.3
click at [630, 203] on div at bounding box center [627, 205] width 27 height 4
type input "14"
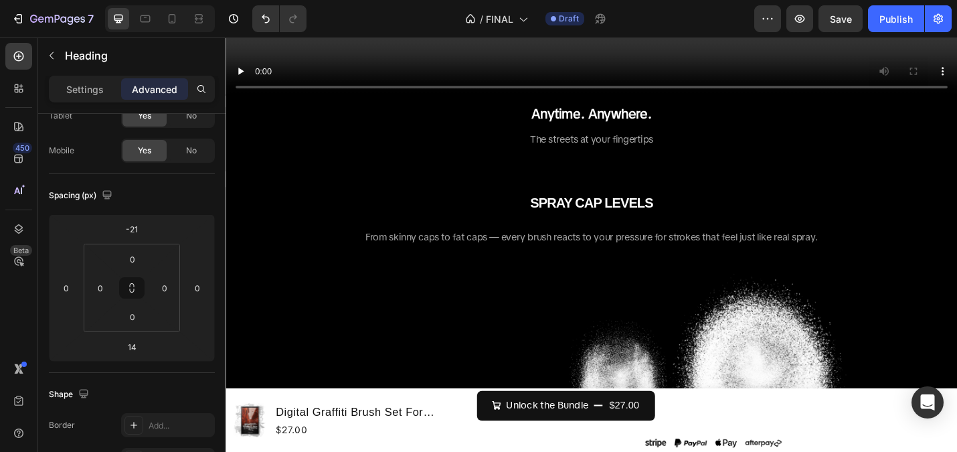
scroll to position [1865, 0]
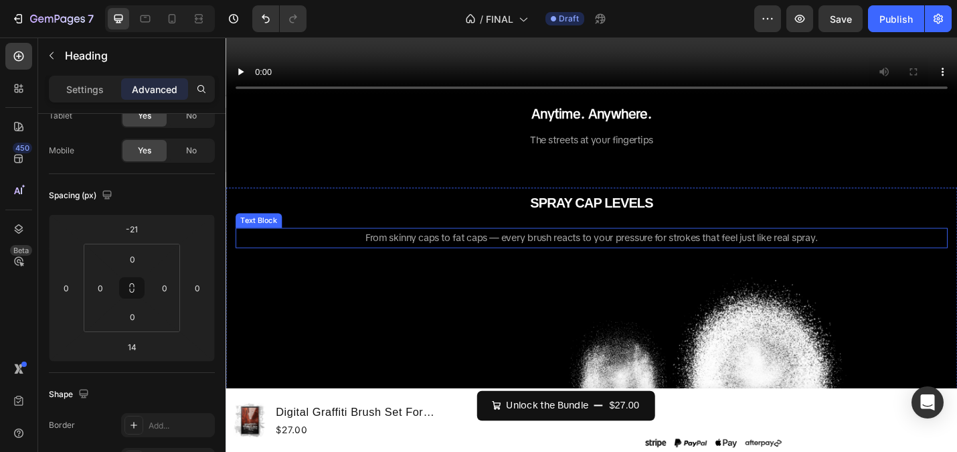
click at [606, 252] on span "From skinny caps to fat caps — every brush reacts to your pressure for strokes …" at bounding box center [627, 257] width 497 height 14
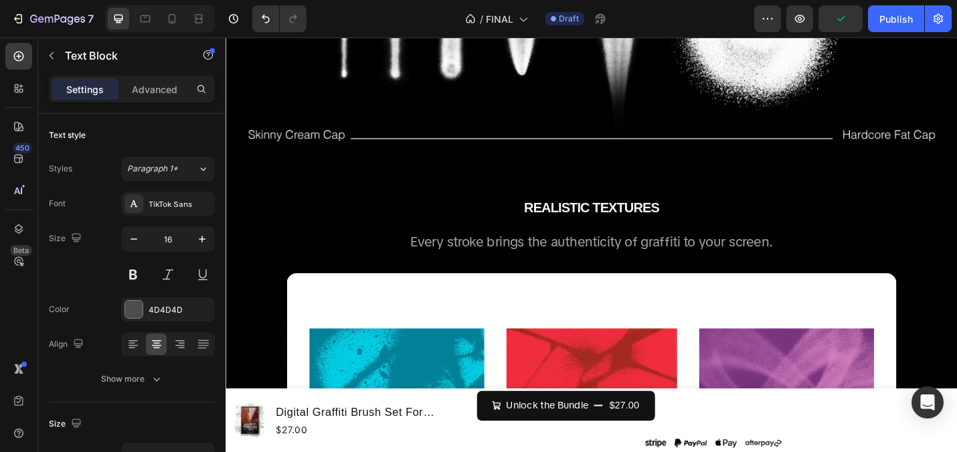
scroll to position [2472, 0]
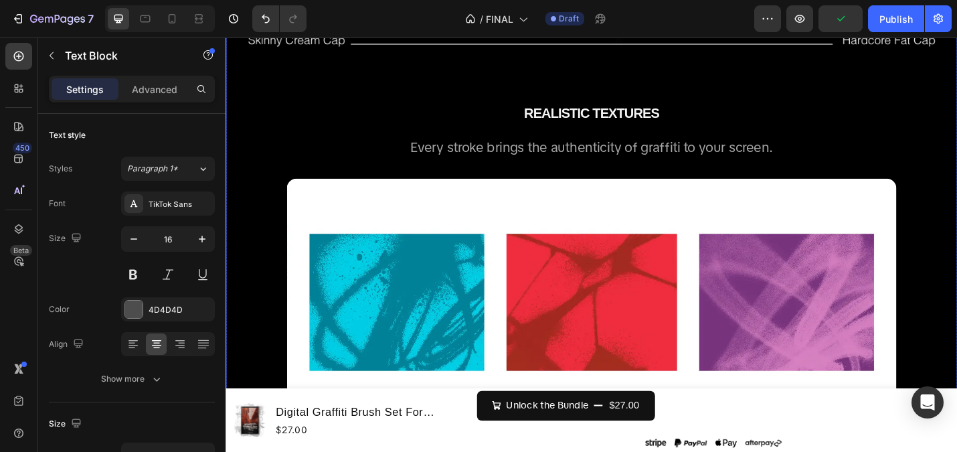
click at [608, 155] on span "Every stroke brings the authenticity of graffiti to your screen." at bounding box center [627, 157] width 398 height 19
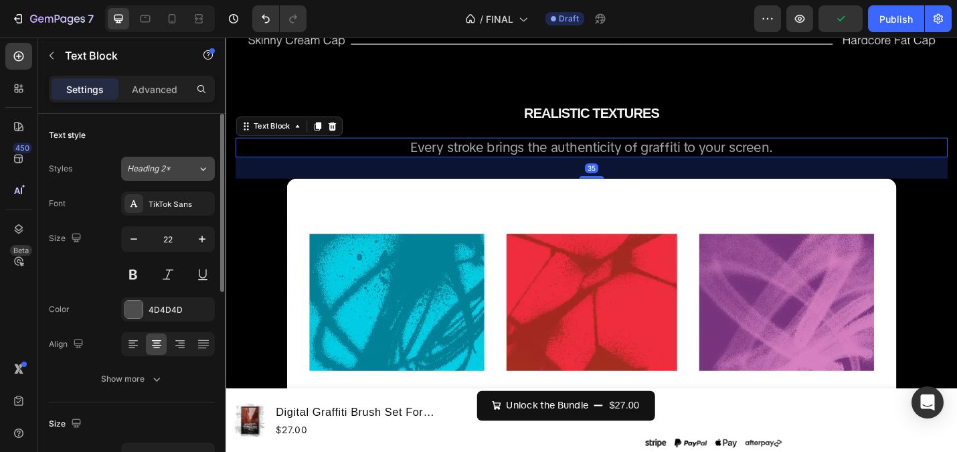
click at [165, 172] on span "Heading 2*" at bounding box center [148, 169] width 43 height 12
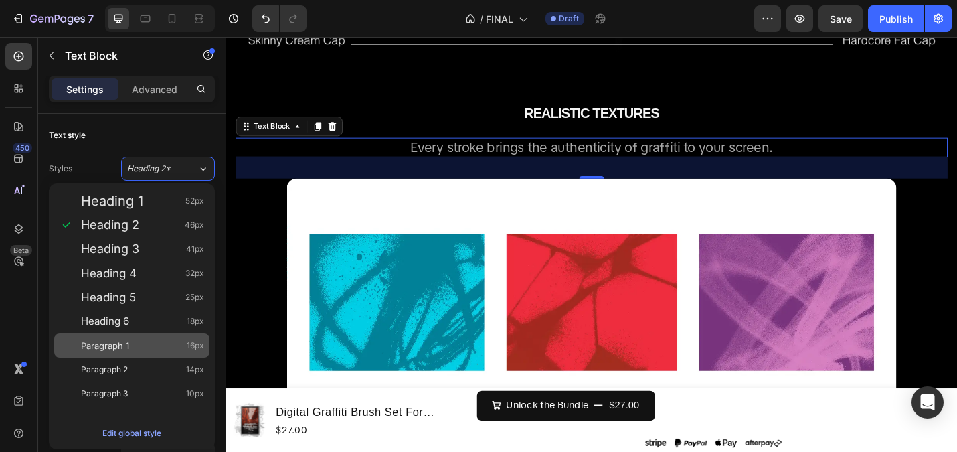
click at [137, 335] on div "Paragraph 1 16px" at bounding box center [131, 345] width 155 height 24
type input "16"
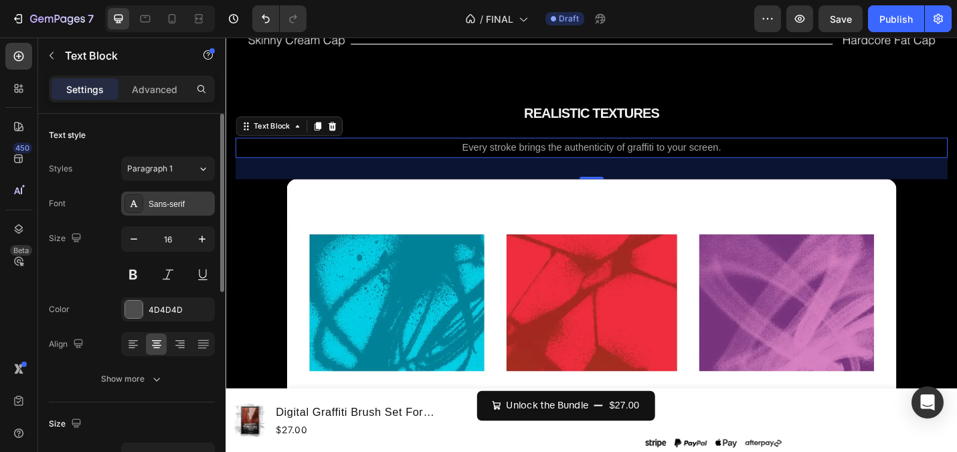
click at [181, 203] on div "Sans-serif" at bounding box center [180, 204] width 63 height 12
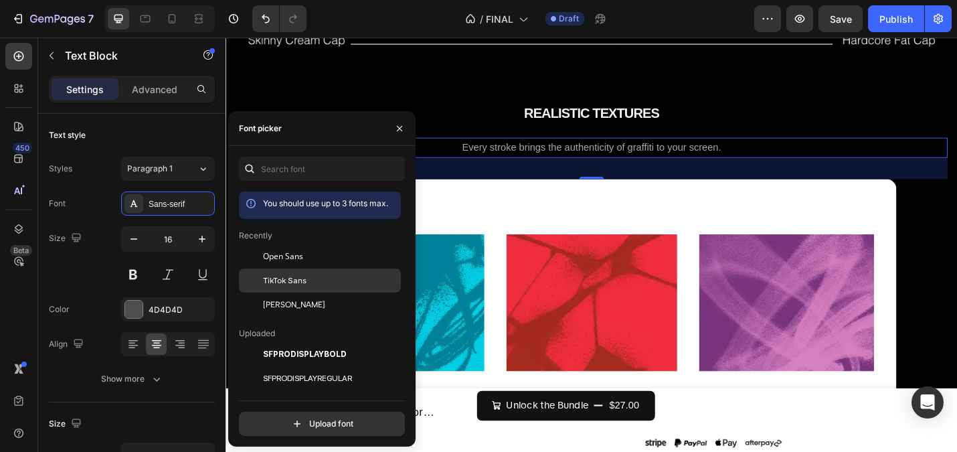
click at [274, 282] on span "TikTok Sans" at bounding box center [284, 280] width 43 height 12
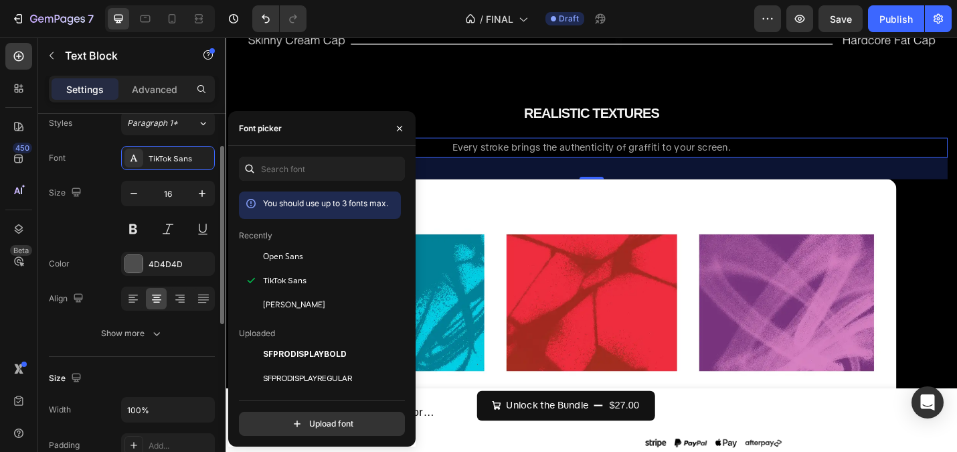
scroll to position [53, 0]
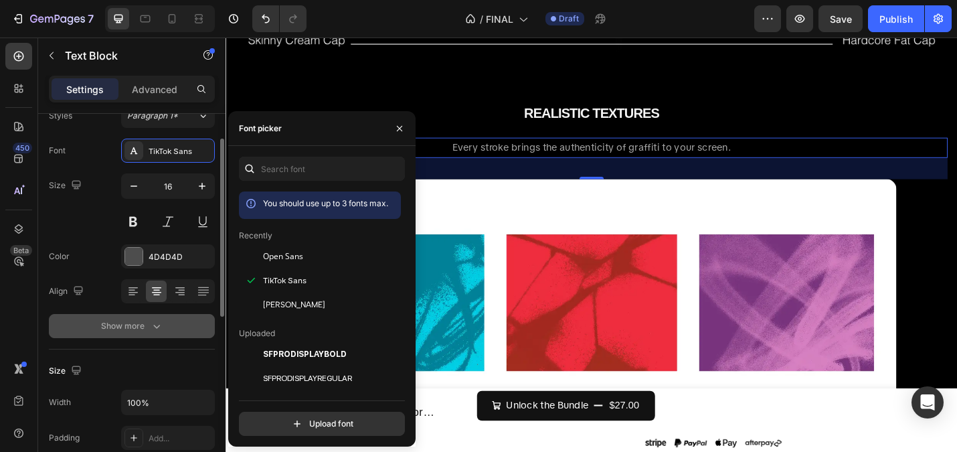
click at [152, 331] on icon "button" at bounding box center [156, 325] width 13 height 13
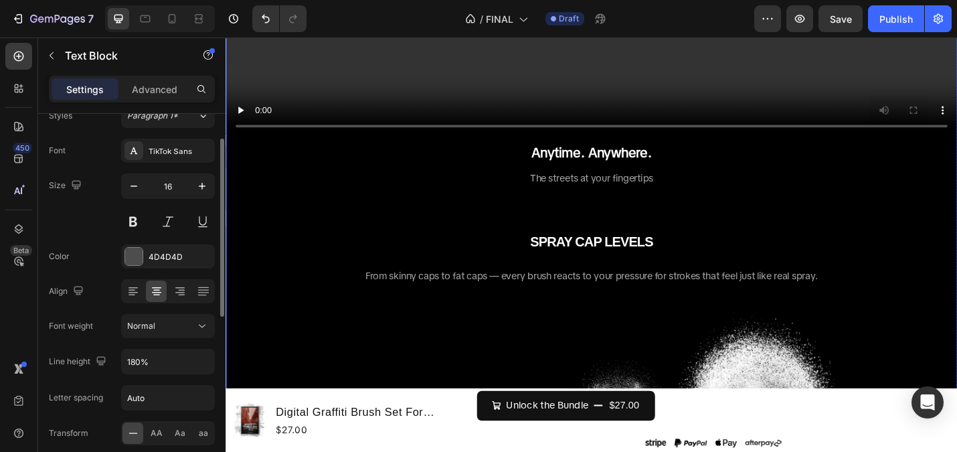
scroll to position [1807, 0]
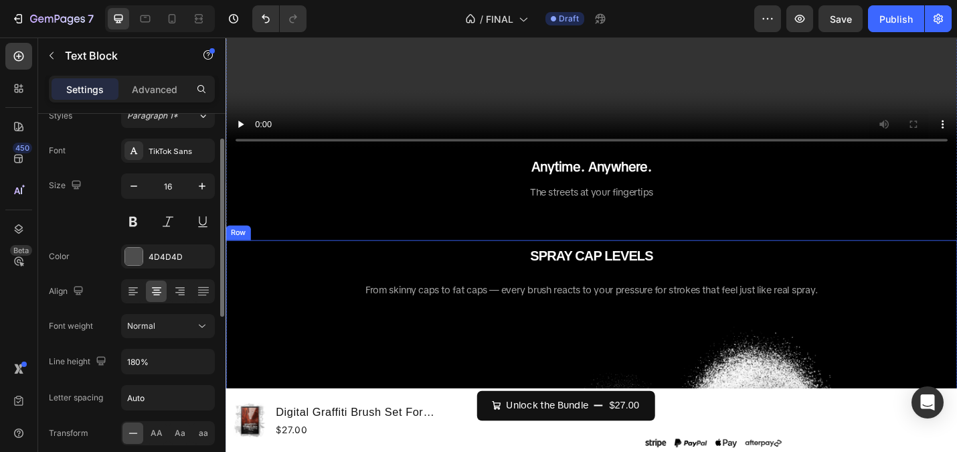
click at [600, 307] on span "From skinny caps to fat caps — every brush reacts to your pressure for strokes …" at bounding box center [627, 314] width 497 height 14
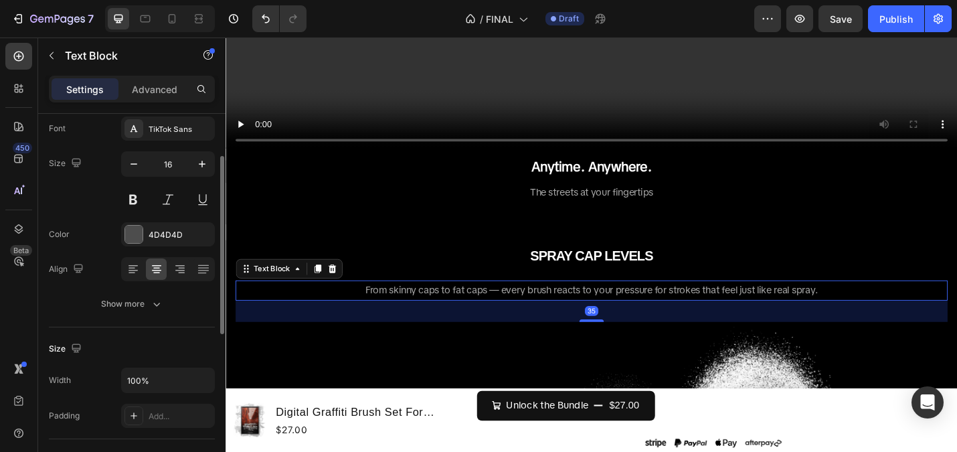
scroll to position [80, 0]
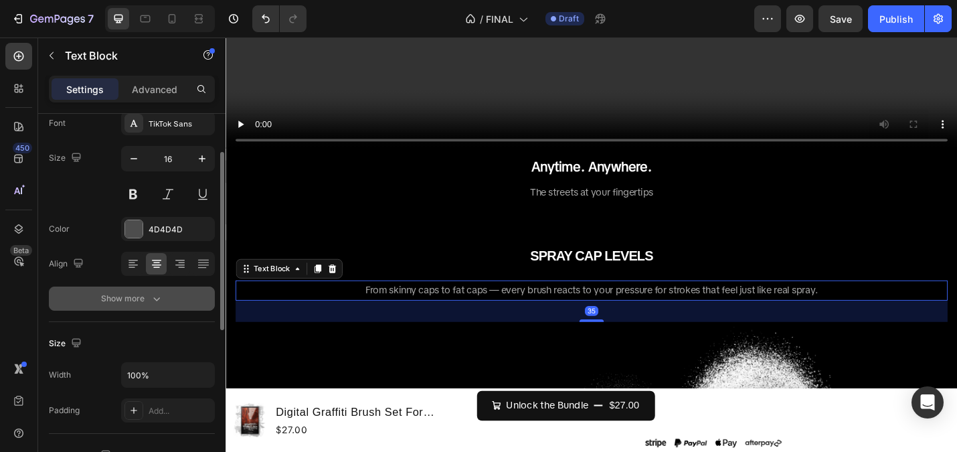
click at [103, 303] on div "Show more" at bounding box center [132, 298] width 62 height 13
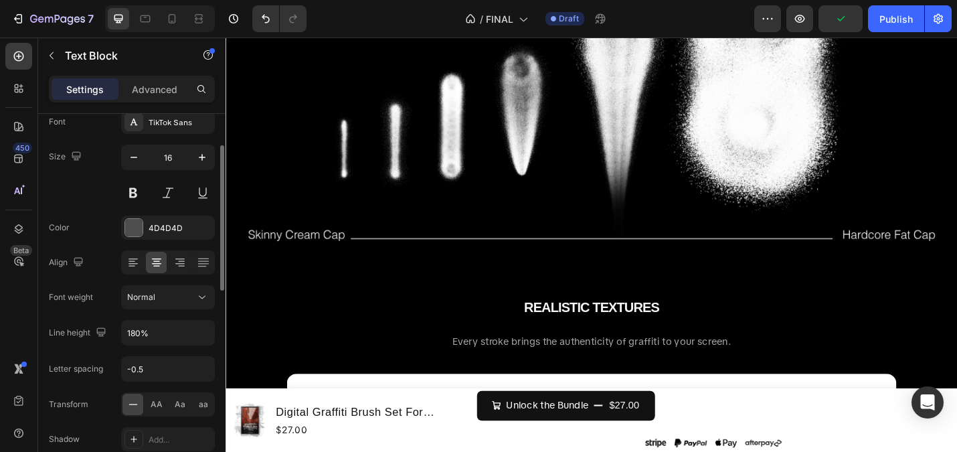
scroll to position [2380, 0]
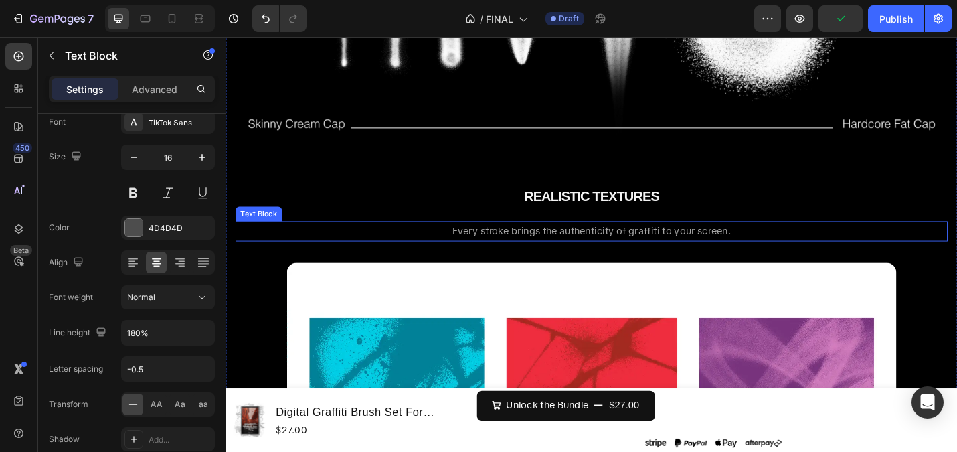
click at [601, 240] on p "Every stroke brings the authenticity of graffiti to your screen." at bounding box center [627, 249] width 779 height 19
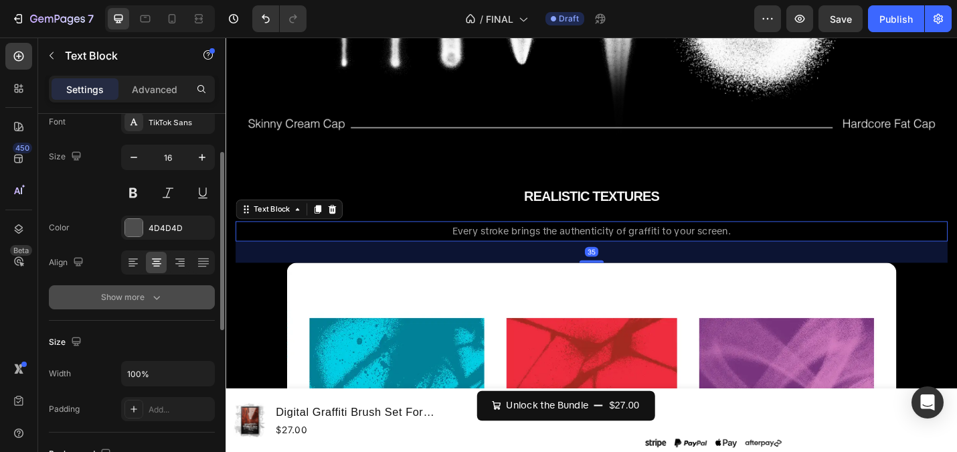
click at [148, 300] on div "Show more" at bounding box center [132, 296] width 62 height 13
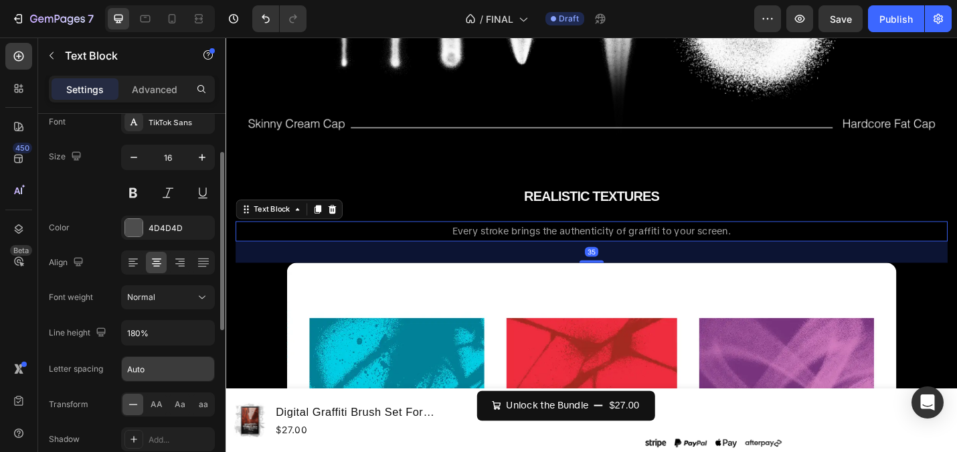
click at [163, 374] on input "Auto" at bounding box center [168, 369] width 92 height 24
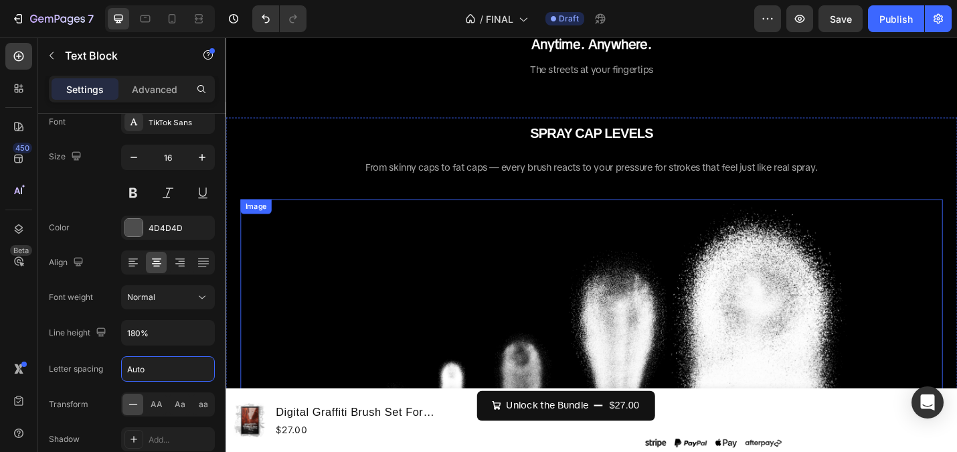
scroll to position [1939, 0]
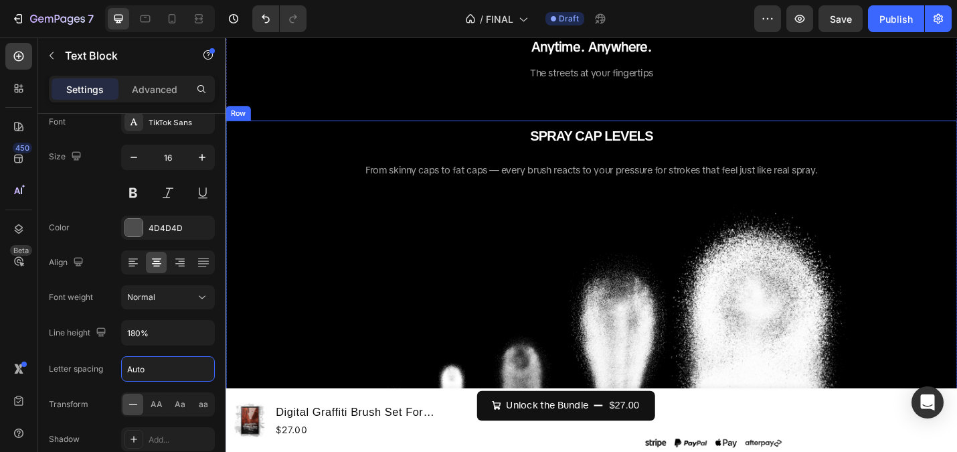
click at [606, 176] on span "From skinny caps to fat caps — every brush reacts to your pressure for strokes …" at bounding box center [627, 183] width 497 height 14
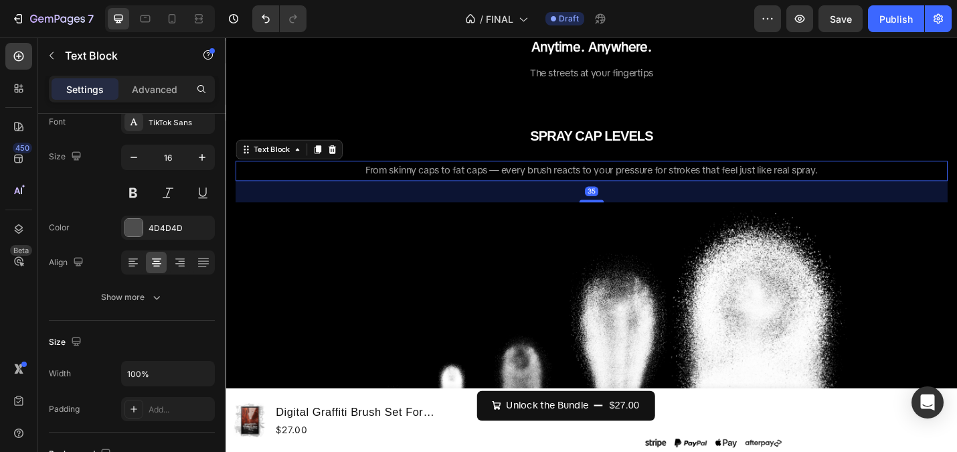
click at [594, 177] on span "From skinny caps to fat caps — every brush reacts to your pressure for strokes …" at bounding box center [627, 183] width 497 height 14
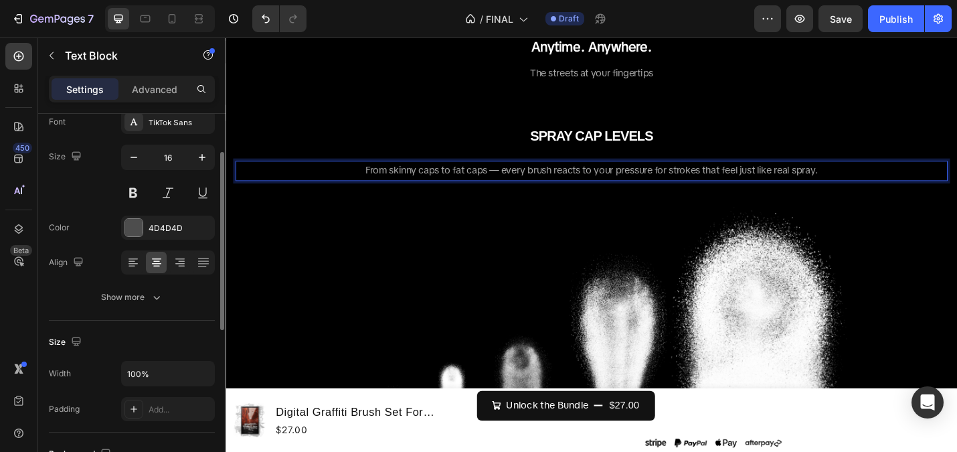
scroll to position [110, 0]
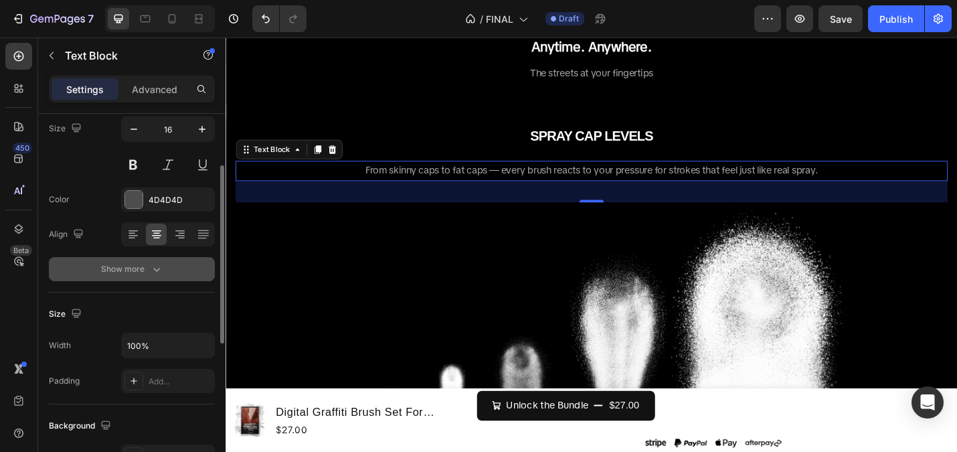
click at [139, 276] on button "Show more" at bounding box center [132, 269] width 166 height 24
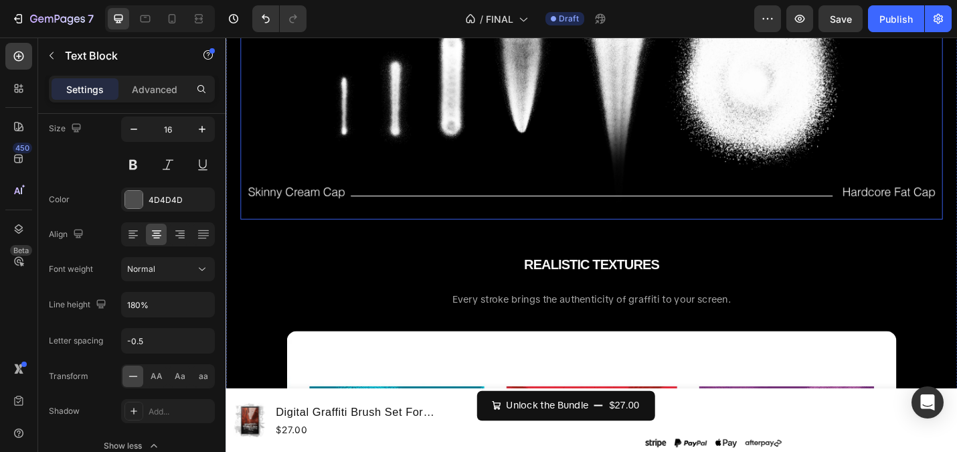
scroll to position [2345, 0]
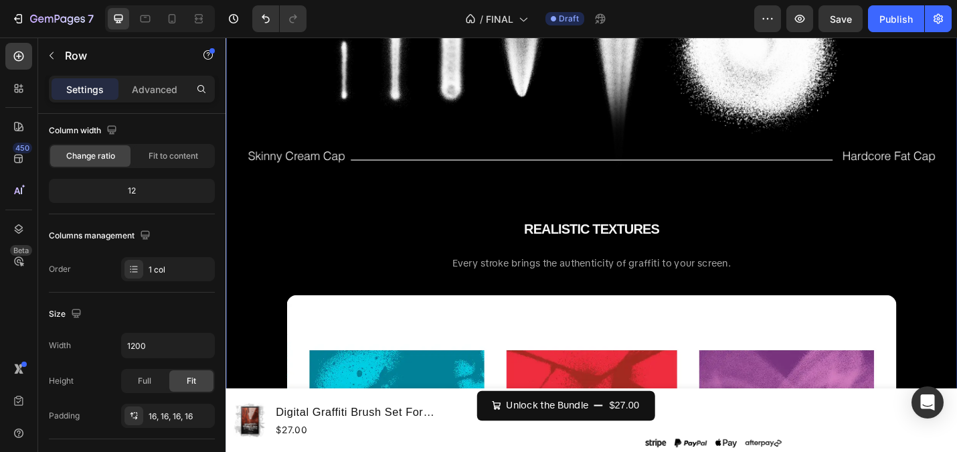
scroll to position [0, 0]
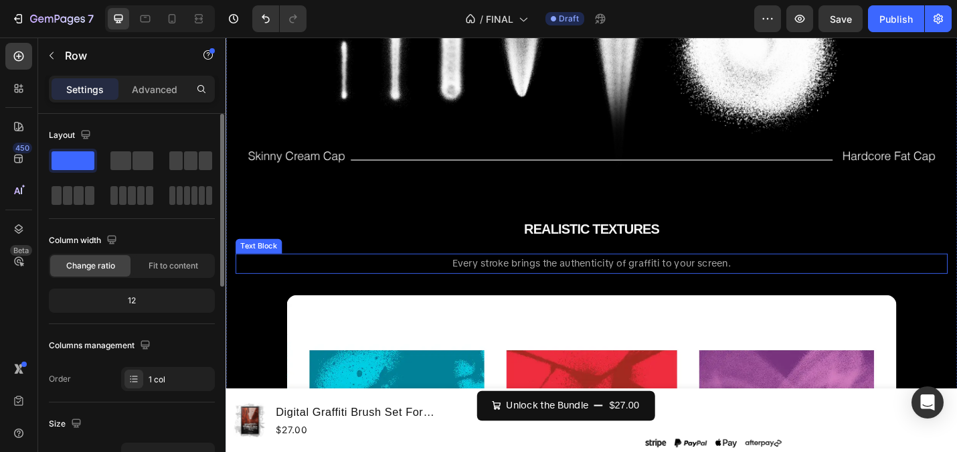
click at [584, 280] on span "Every stroke brings the authenticity of graffiti to your screen." at bounding box center [627, 285] width 306 height 14
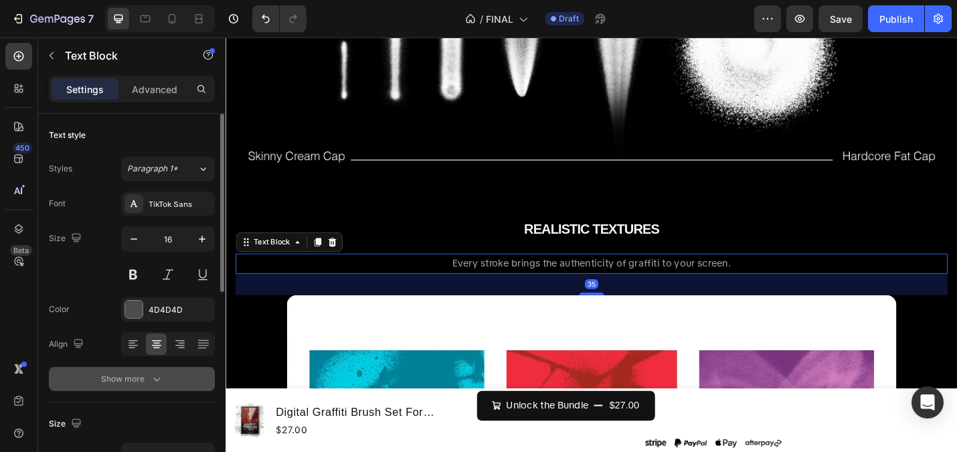
click at [151, 376] on icon "button" at bounding box center [156, 378] width 13 height 13
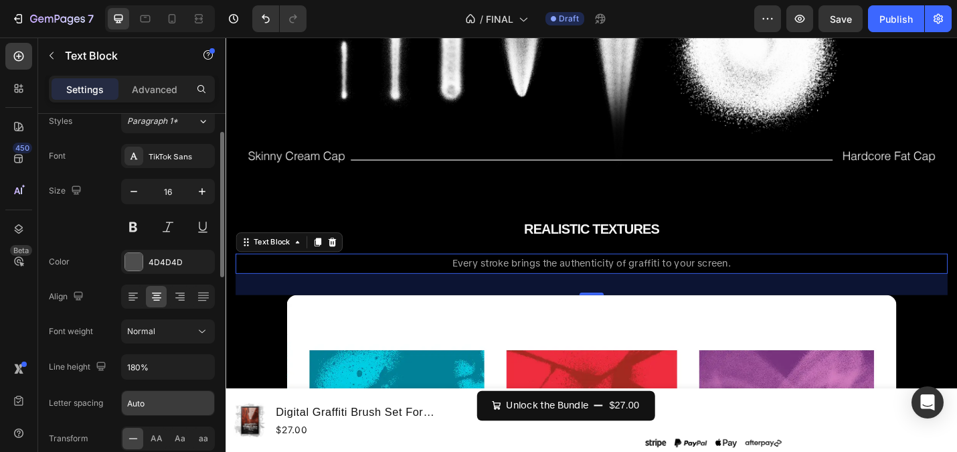
scroll to position [50, 0]
click at [150, 401] on input "Auto" at bounding box center [168, 401] width 92 height 24
type input "-0.5"
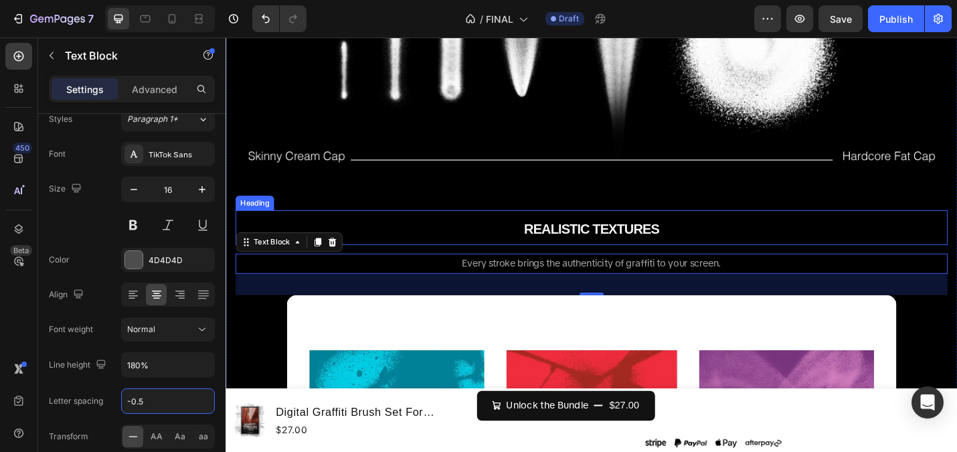
click at [507, 234] on h2 "REALISTIC TEXTURES" at bounding box center [627, 246] width 782 height 38
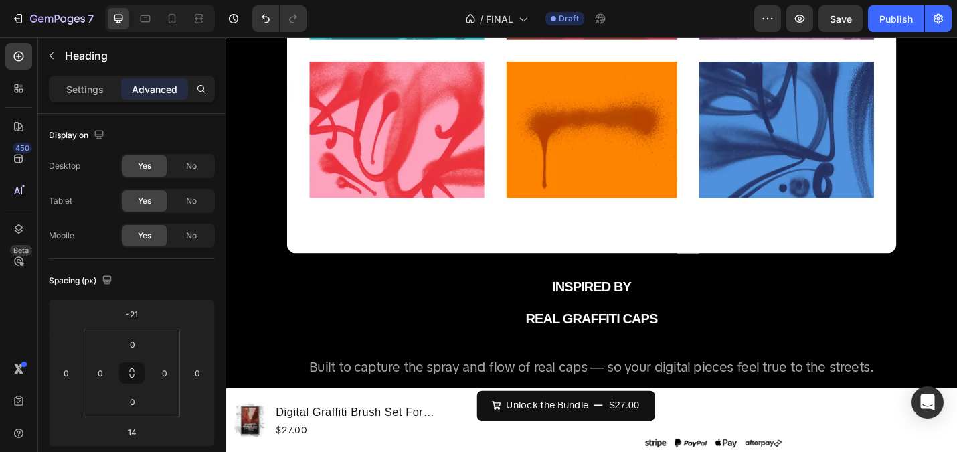
scroll to position [2921, 0]
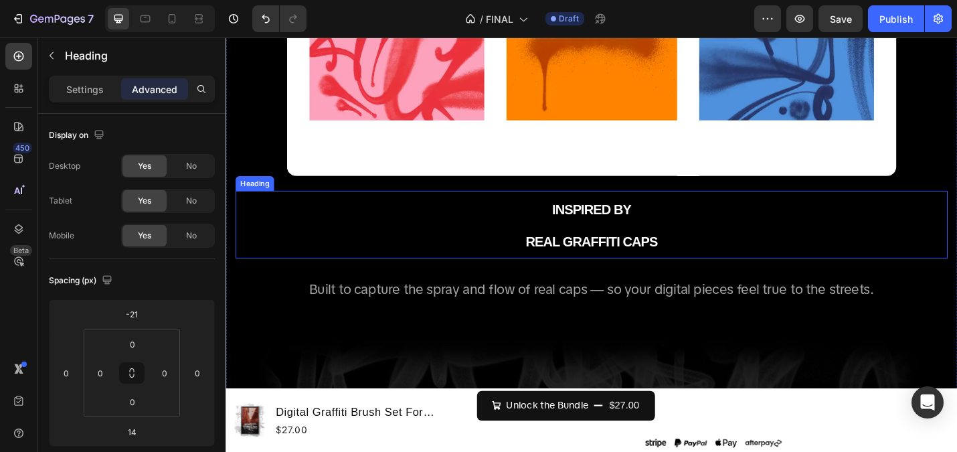
click at [581, 311] on span "Built to capture the spray and flow of real caps — so your digital pieces feel …" at bounding box center [627, 313] width 620 height 19
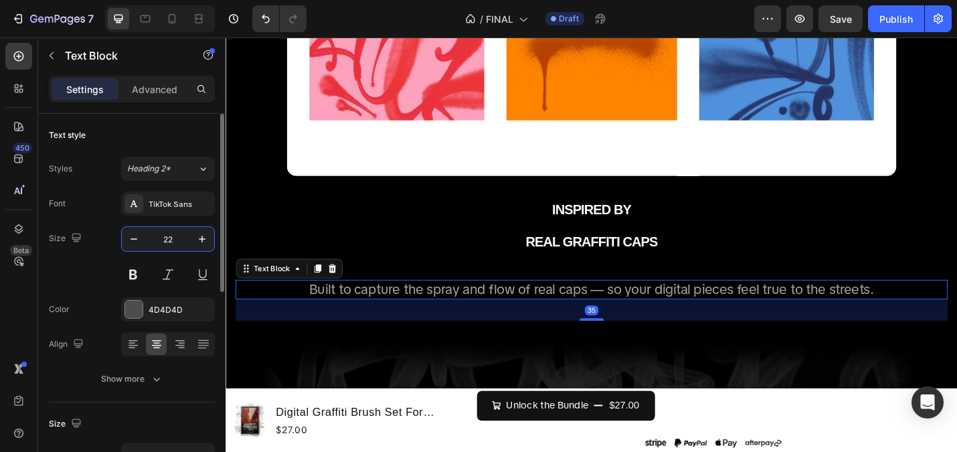
click at [165, 240] on input "22" at bounding box center [168, 239] width 44 height 24
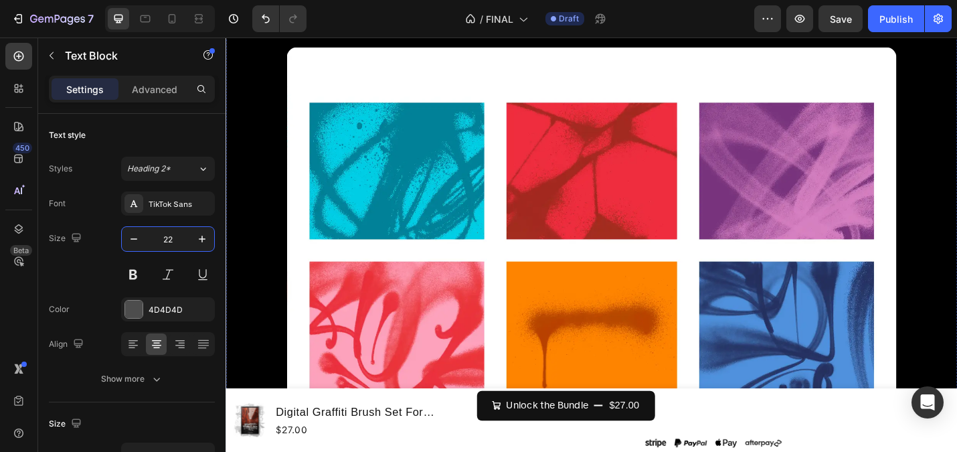
scroll to position [2396, 0]
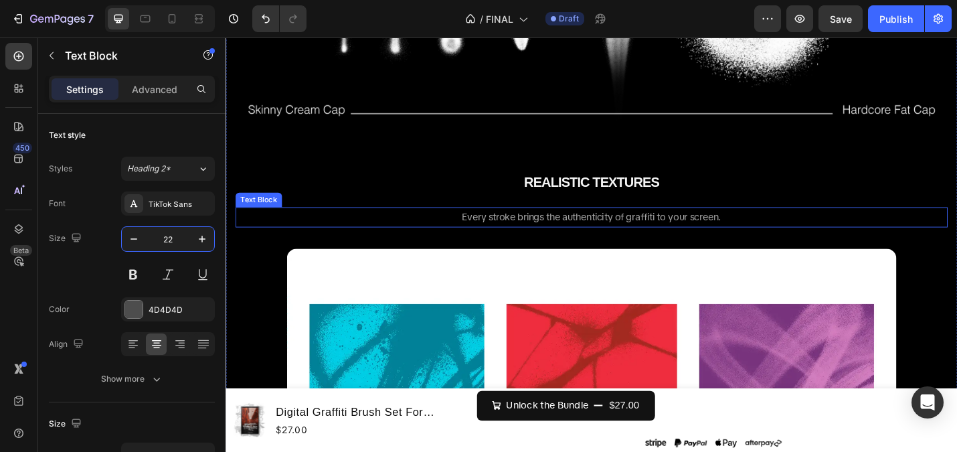
click at [507, 225] on p "Every stroke brings the authenticity of graffiti to your screen." at bounding box center [627, 234] width 779 height 19
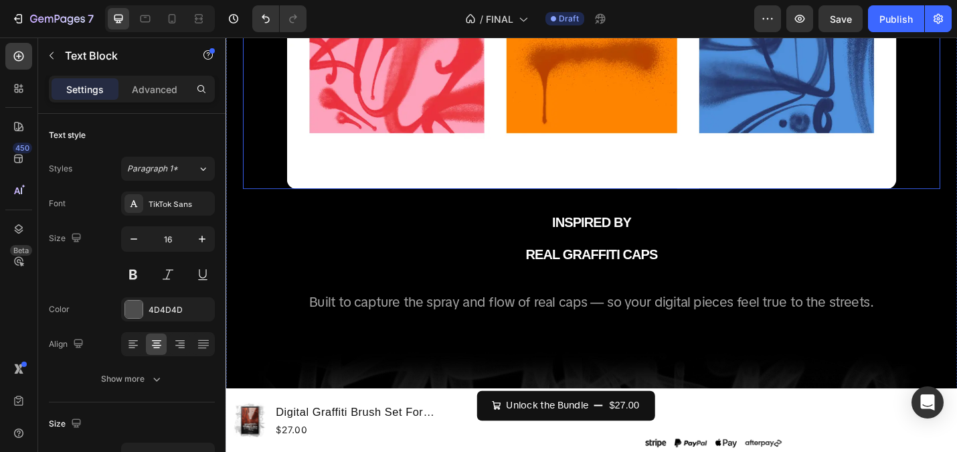
scroll to position [2937, 0]
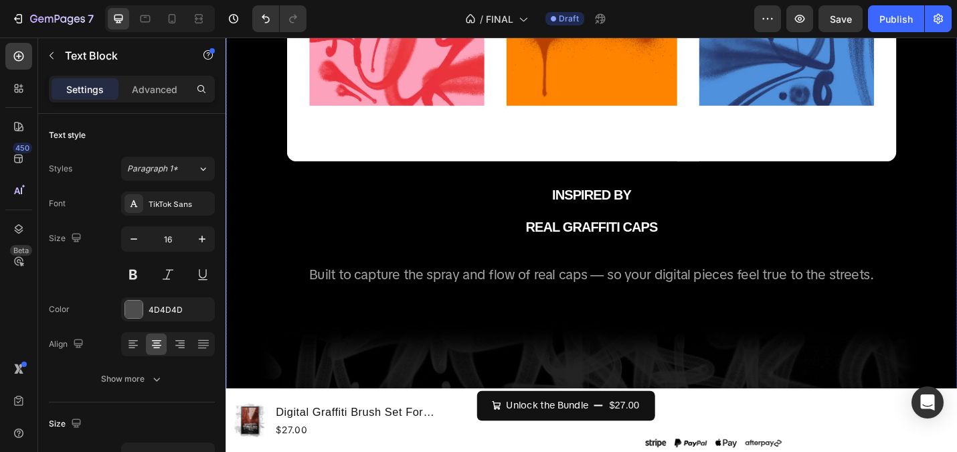
click at [546, 284] on div "SPRAY CAP LEVELS Heading From skinny caps to fat caps — every brush reacts to y…" at bounding box center [627, 29] width 782 height 1777
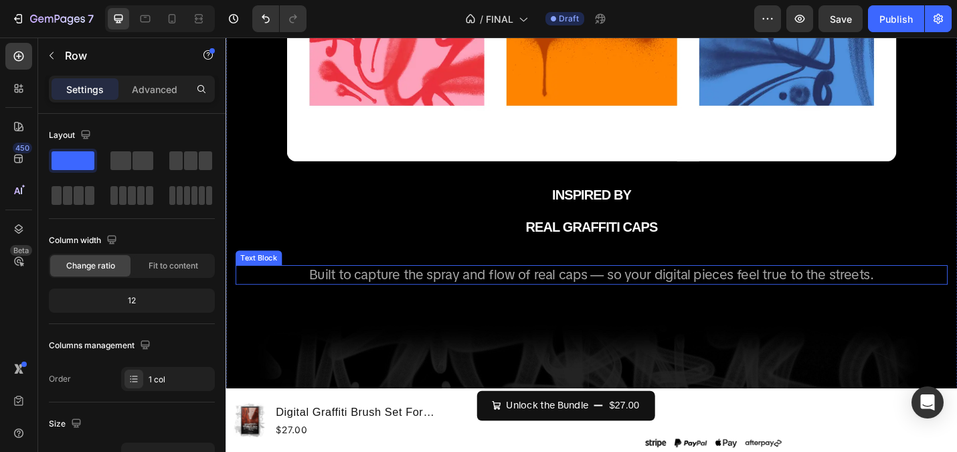
click at [546, 297] on span "Built to capture the spray and flow of real caps — so your digital pieces feel …" at bounding box center [627, 297] width 620 height 19
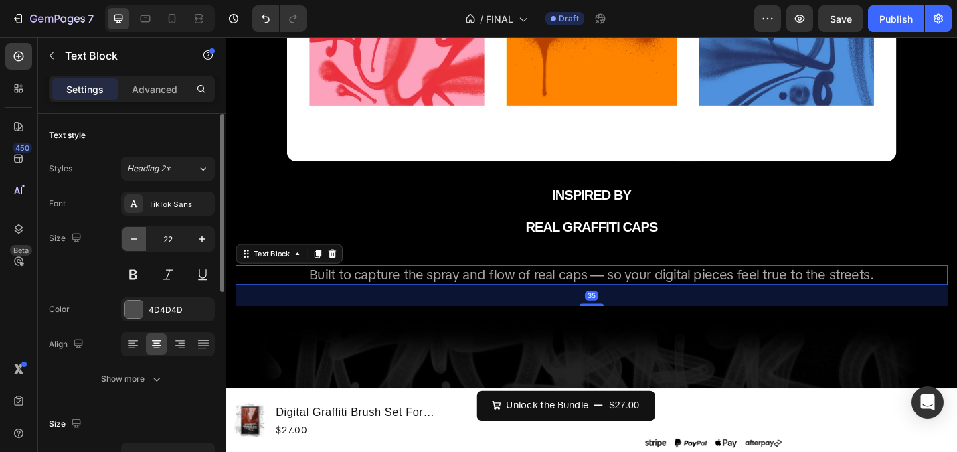
click at [143, 230] on button "button" at bounding box center [134, 239] width 24 height 24
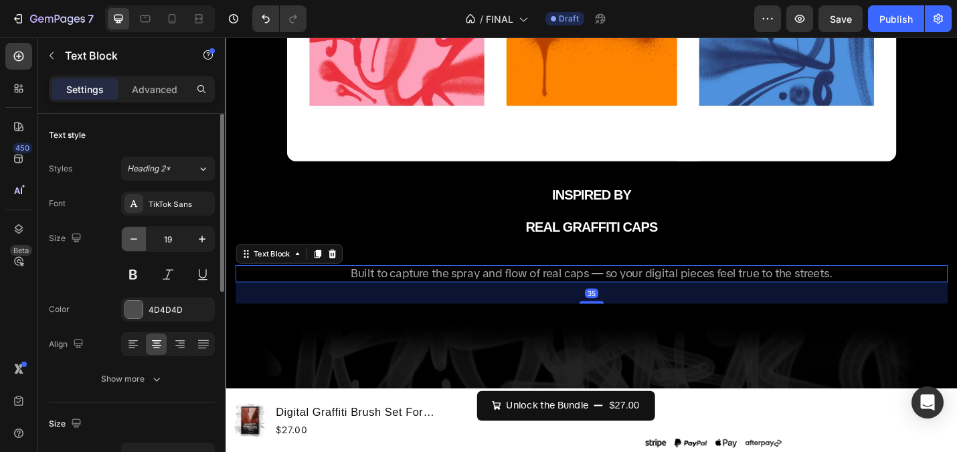
click at [143, 230] on button "button" at bounding box center [134, 239] width 24 height 24
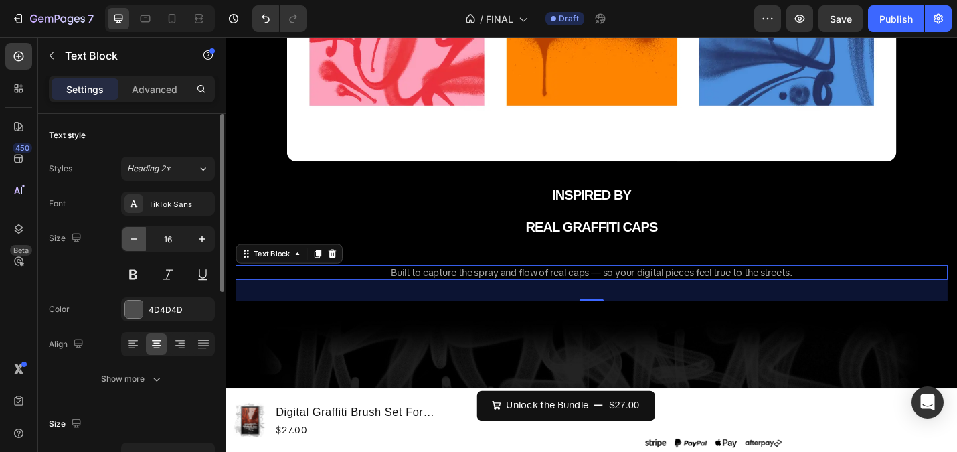
click at [143, 230] on button "button" at bounding box center [134, 239] width 24 height 24
click at [198, 231] on button "button" at bounding box center [202, 239] width 24 height 24
type input "16"
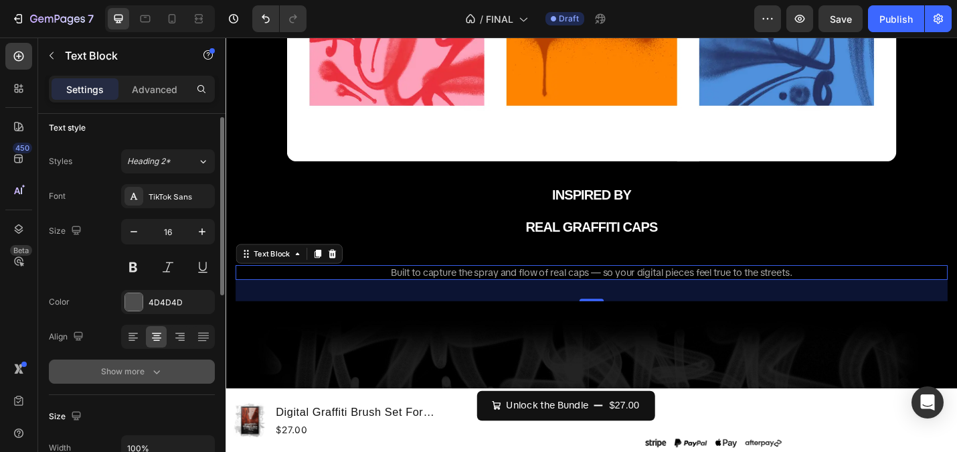
click at [153, 361] on button "Show more" at bounding box center [132, 371] width 166 height 24
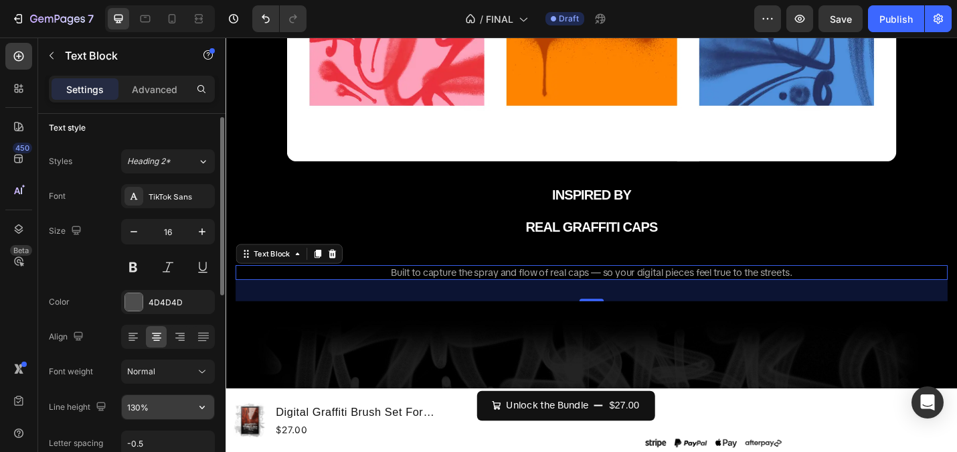
click at [159, 408] on input "130%" at bounding box center [168, 407] width 92 height 24
click at [157, 445] on input "-0.5" at bounding box center [168, 443] width 92 height 24
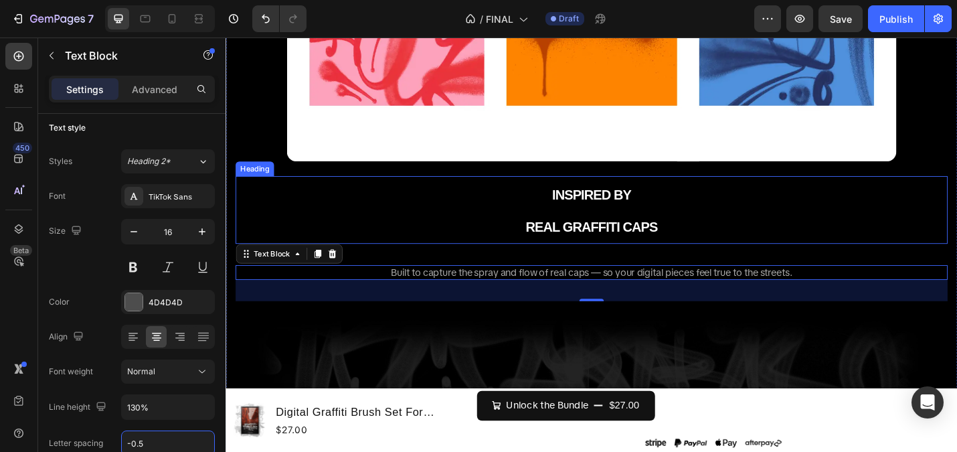
click at [438, 252] on h2 "INSPIRED BY REAL GRAFFITI CAPS" at bounding box center [627, 226] width 782 height 74
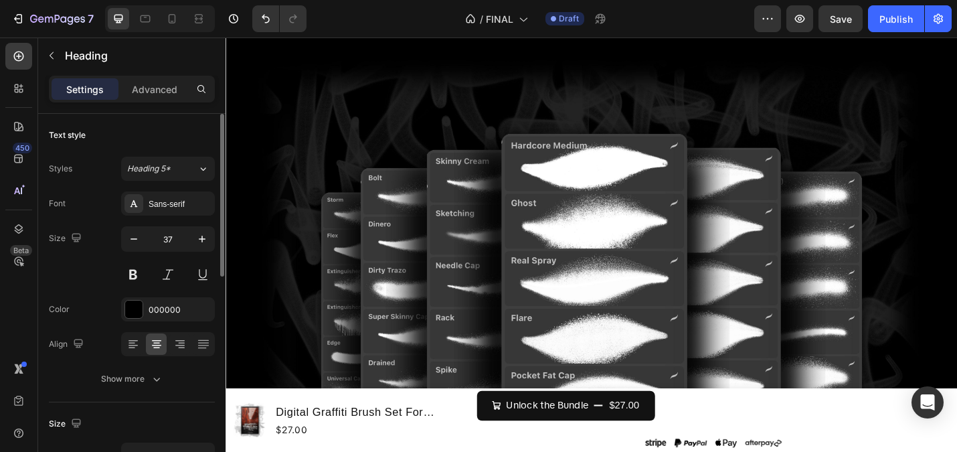
scroll to position [3270, 0]
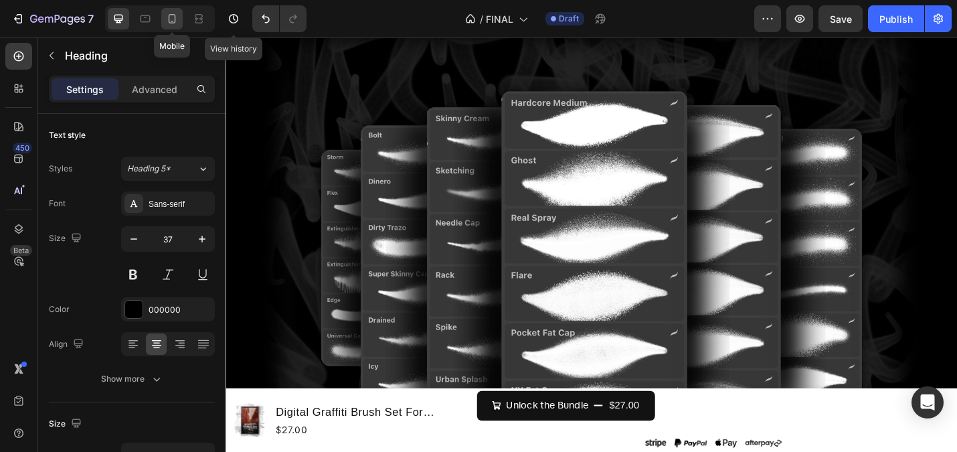
click at [168, 21] on icon at bounding box center [171, 18] width 13 height 13
type input "26"
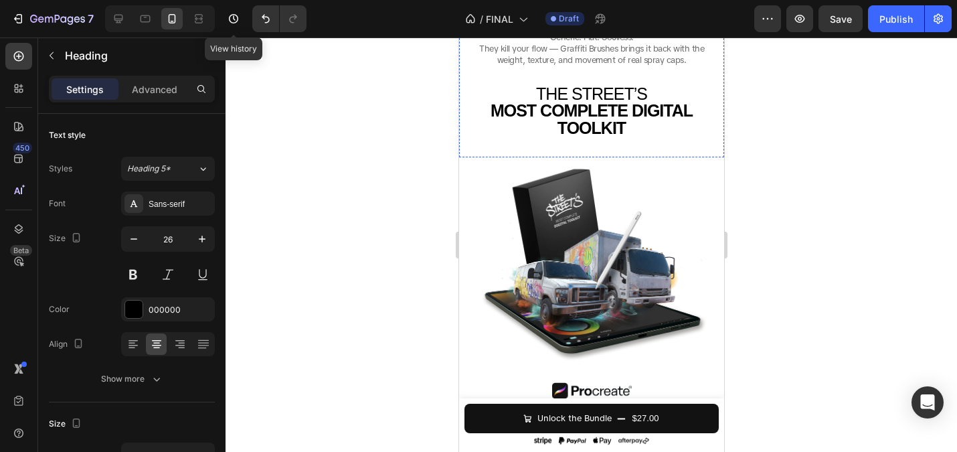
scroll to position [188, 0]
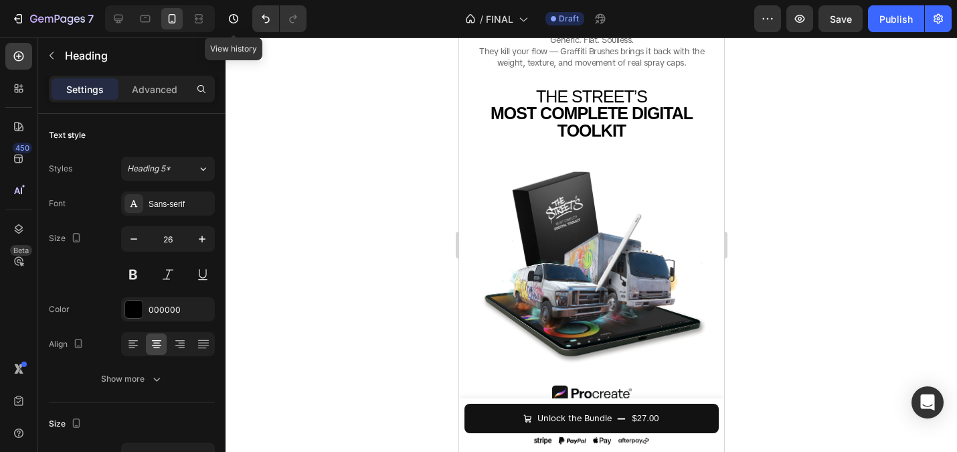
click at [318, 198] on div at bounding box center [591, 244] width 731 height 414
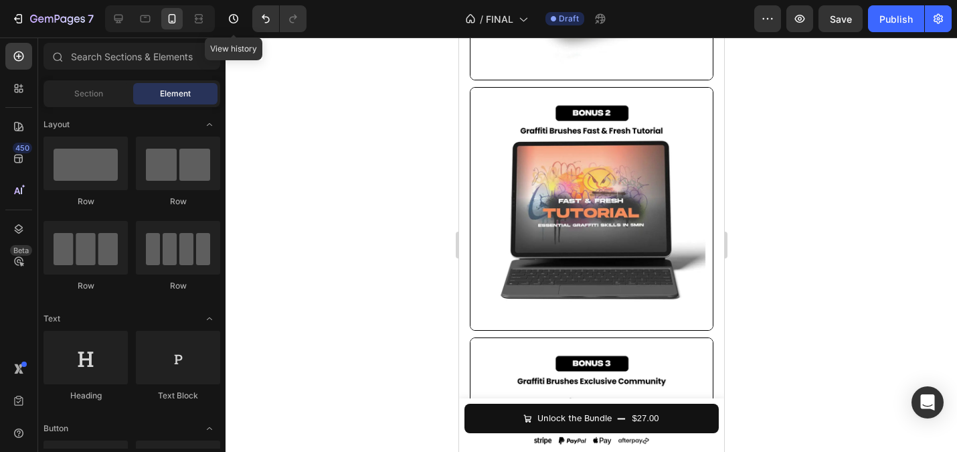
scroll to position [3330, 0]
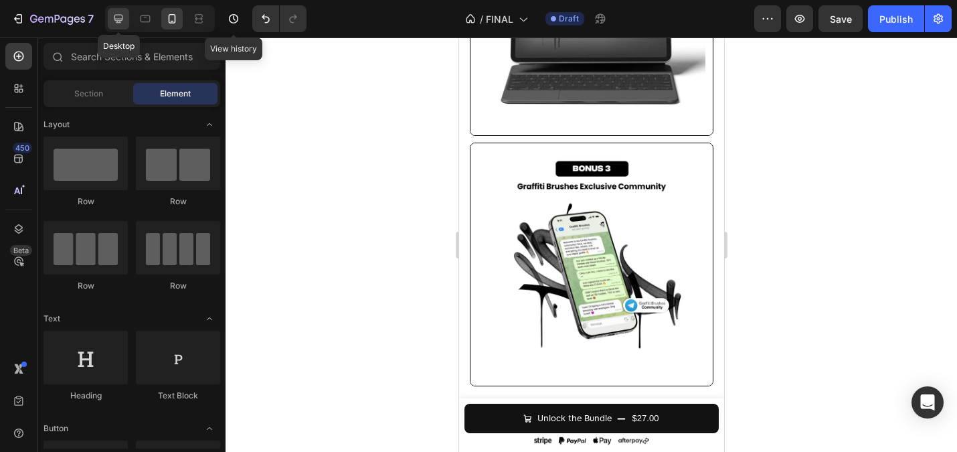
drag, startPoint x: 119, startPoint y: 13, endPoint x: 4, endPoint y: 116, distance: 154.0
click at [119, 13] on icon at bounding box center [118, 18] width 13 height 13
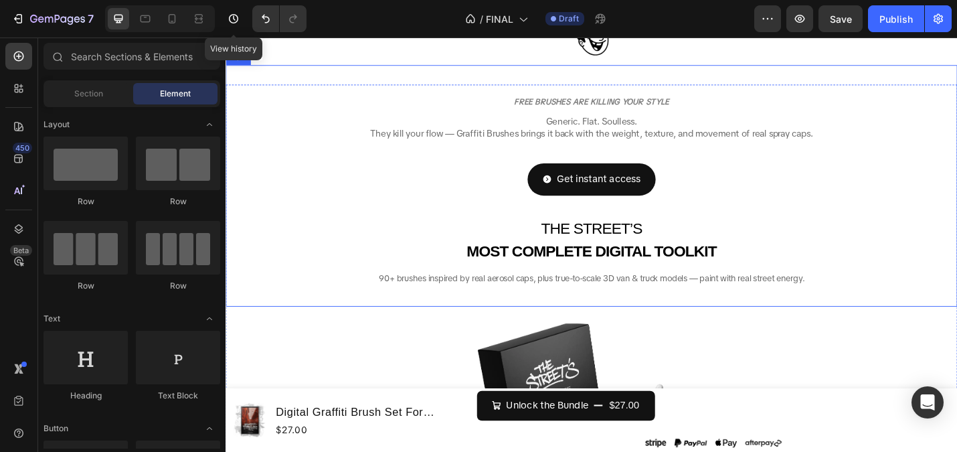
scroll to position [206, 0]
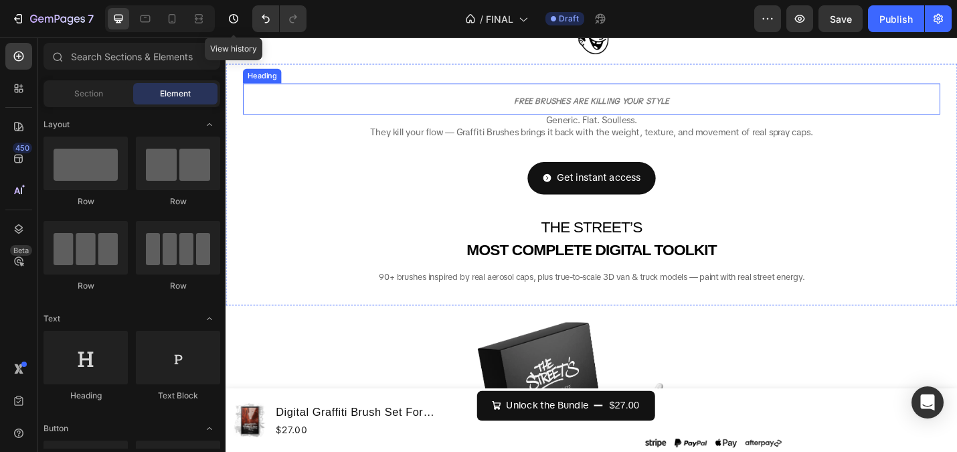
click at [570, 105] on strong "FREE BRUSHES ARE KILLING YOUR STYLE" at bounding box center [627, 106] width 170 height 11
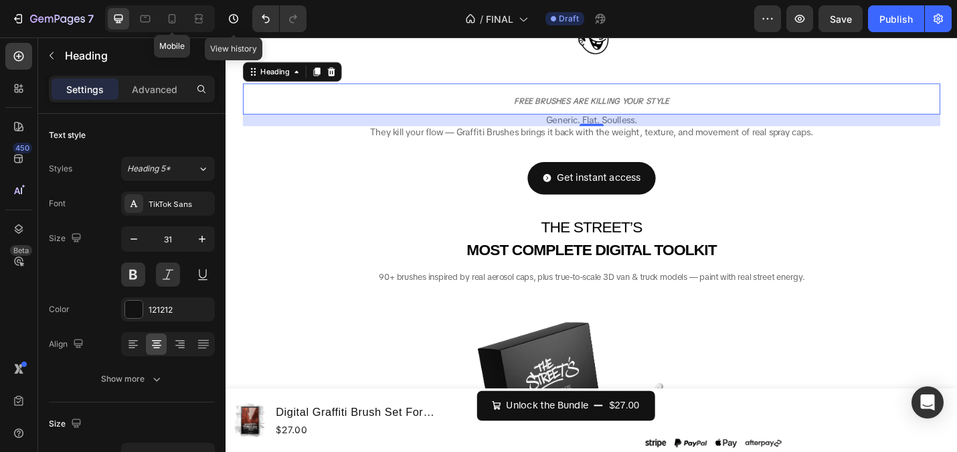
click at [186, 13] on div "Mobile" at bounding box center [160, 18] width 110 height 27
click at [169, 13] on icon at bounding box center [171, 18] width 13 height 13
type input "14"
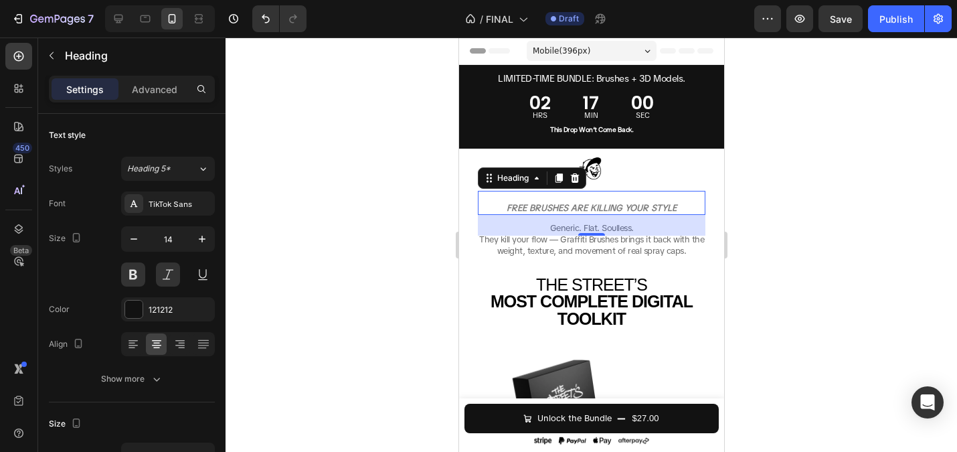
click at [546, 201] on h2 "FREE BRUSHES ARE KILLING YOUR STYLE" at bounding box center [591, 207] width 228 height 13
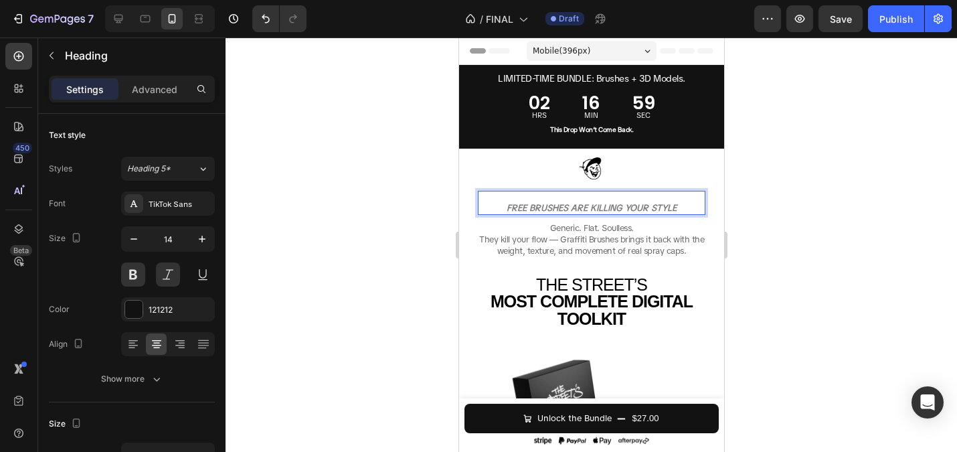
click at [546, 201] on h2 "FREE BRUSHES ARE KILLING YOUR STYLE" at bounding box center [591, 207] width 228 height 13
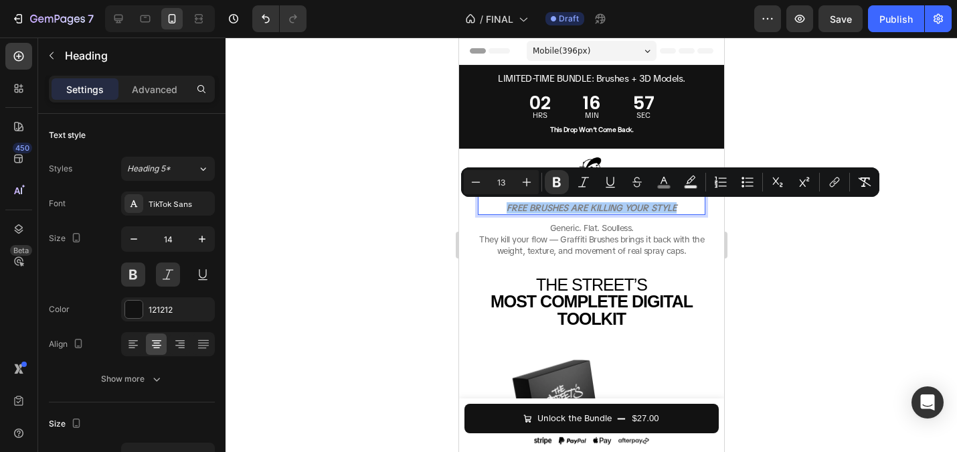
click at [347, 146] on div at bounding box center [591, 244] width 731 height 414
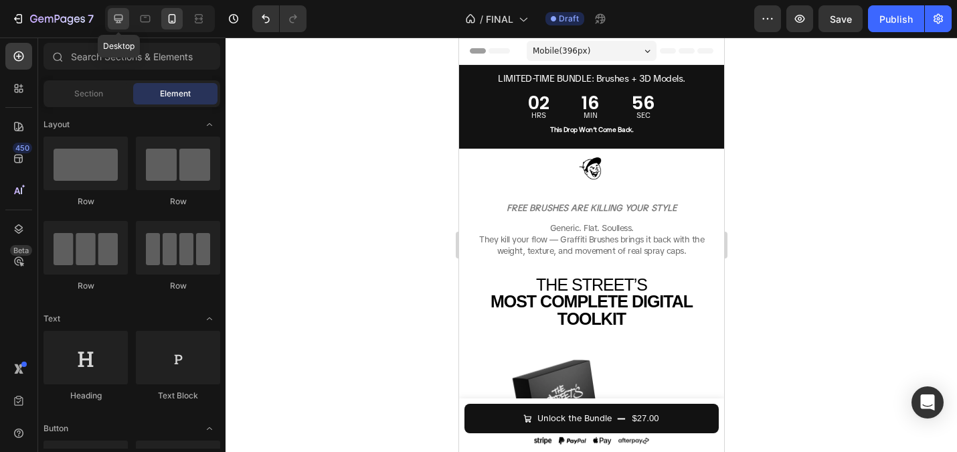
click at [117, 17] on icon at bounding box center [118, 18] width 13 height 13
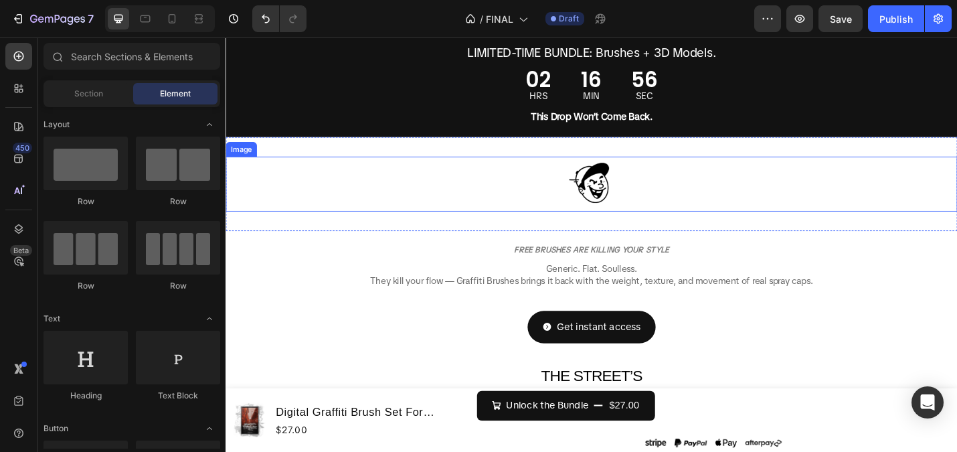
scroll to position [64, 0]
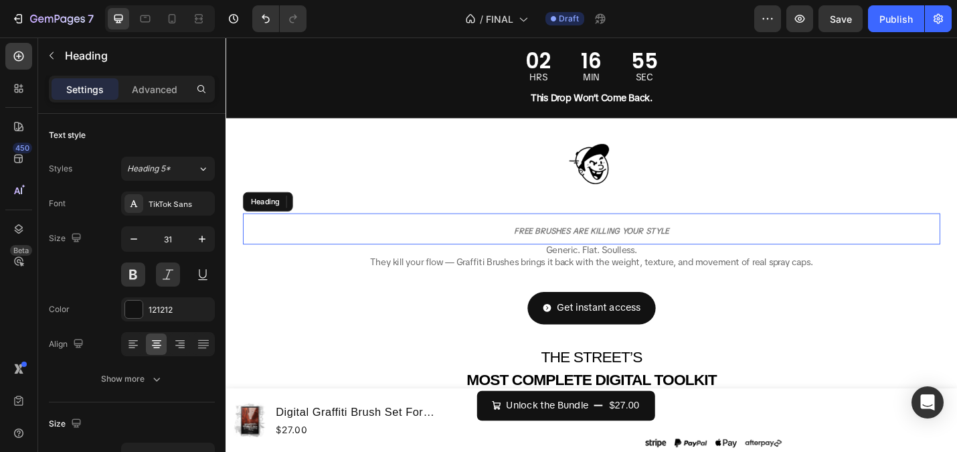
click at [596, 246] on strong "FREE BRUSHES ARE KILLING YOUR STYLE" at bounding box center [627, 249] width 170 height 11
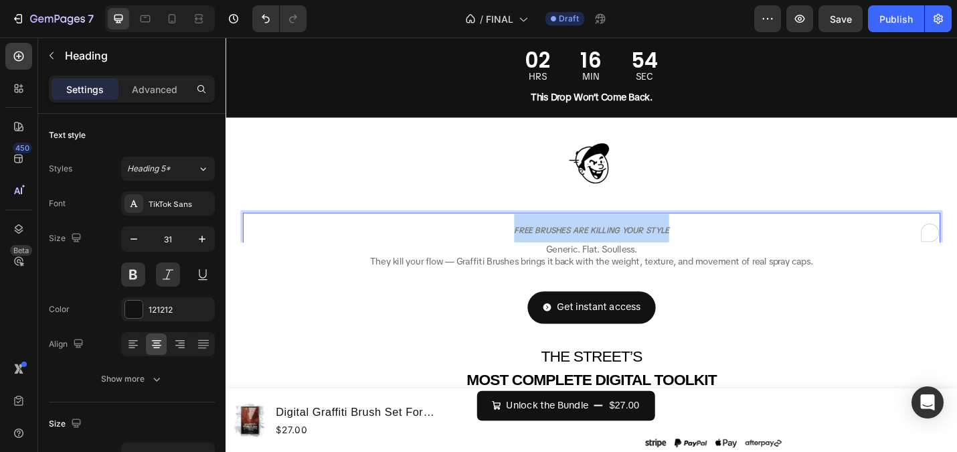
click at [596, 246] on strong "FREE BRUSHES ARE KILLING YOUR STYLE" at bounding box center [627, 248] width 170 height 11
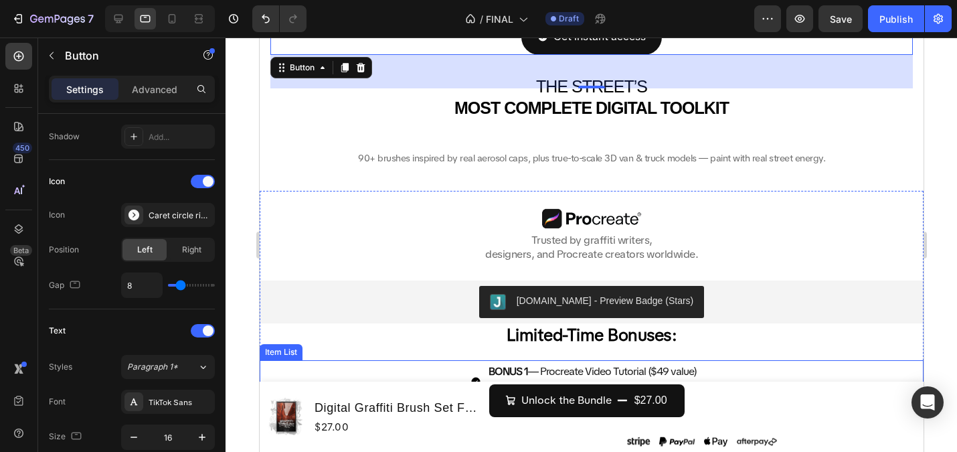
scroll to position [243, 0]
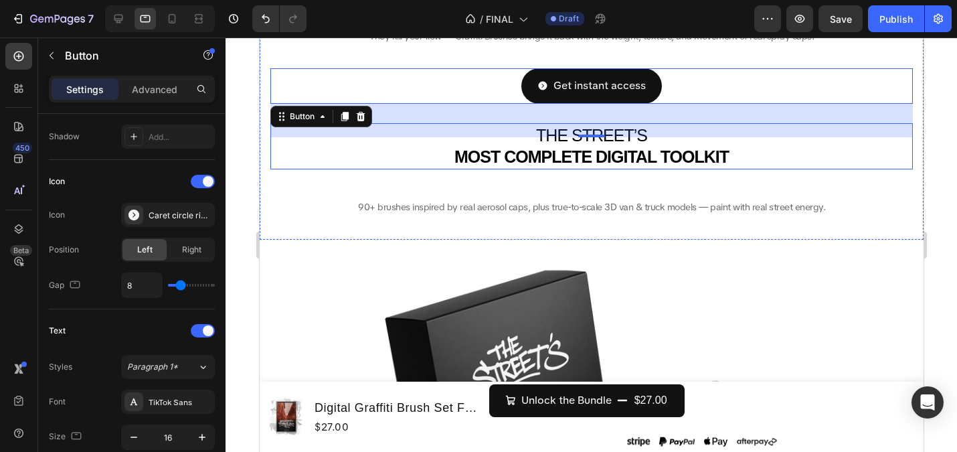
click at [753, 157] on h2 "THE STREET’S MOST COMPLETE DIGITAL TOOLKIT" at bounding box center [591, 146] width 642 height 46
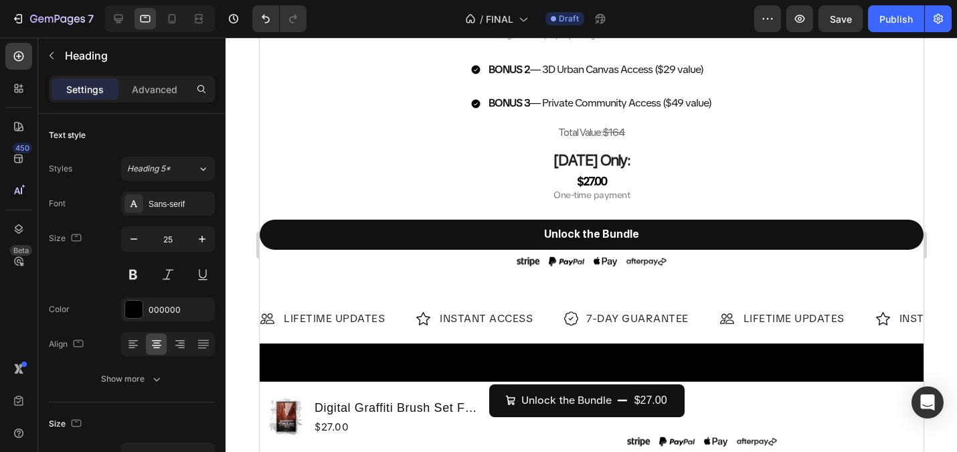
scroll to position [1243, 0]
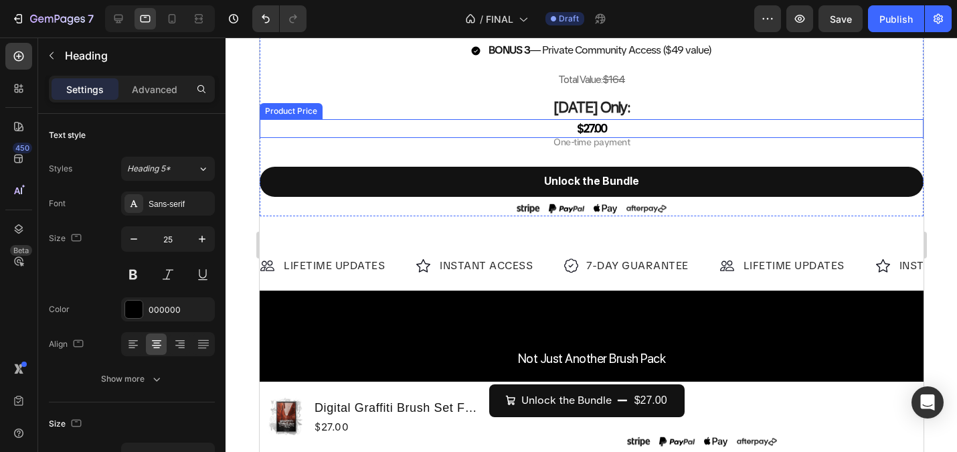
click at [594, 127] on div "$27.00" at bounding box center [591, 128] width 664 height 18
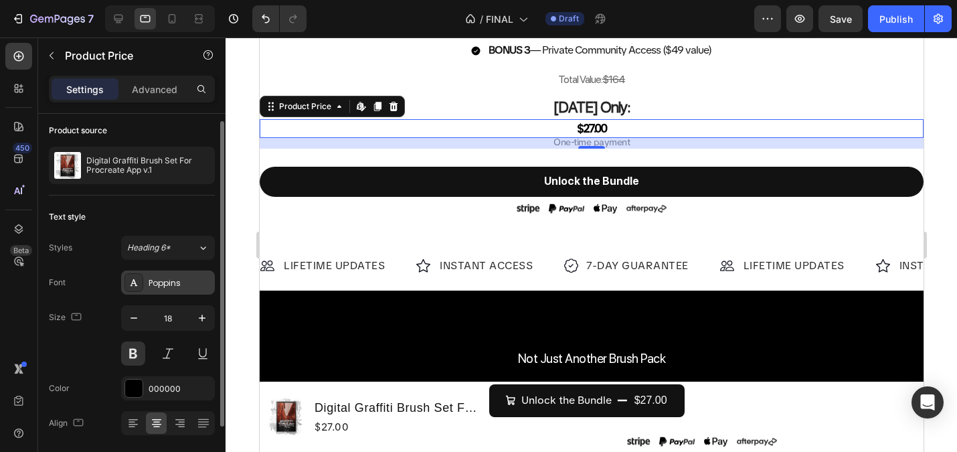
scroll to position [7, 0]
click at [620, 126] on div "$27.00" at bounding box center [591, 128] width 664 height 18
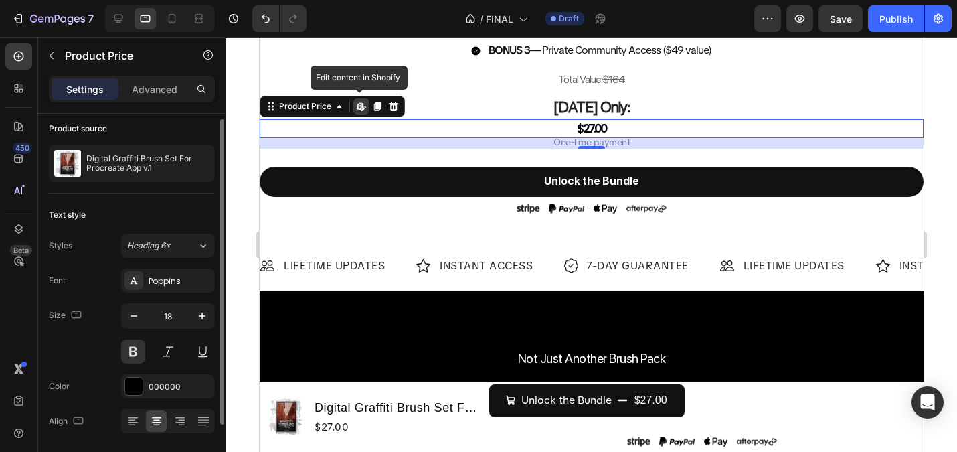
click at [620, 126] on div "$27.00" at bounding box center [591, 128] width 664 height 18
click at [601, 126] on div "$27.00" at bounding box center [591, 128] width 664 height 18
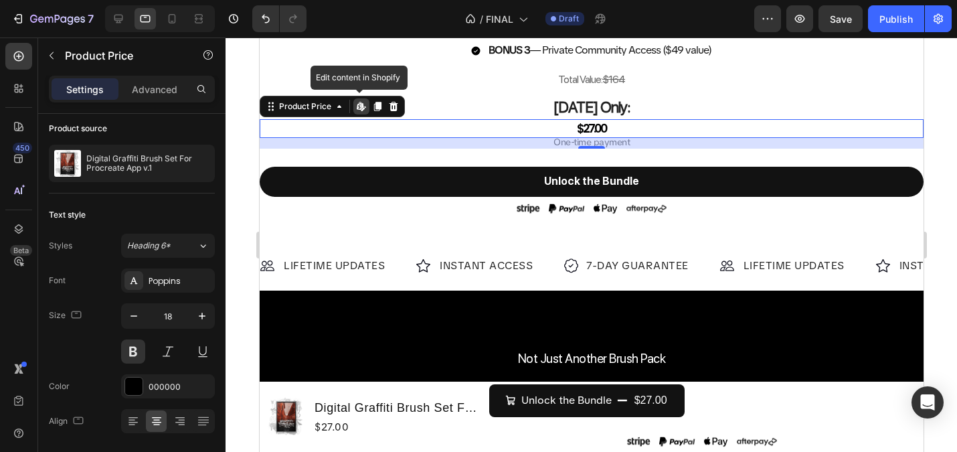
click at [601, 126] on div "$27.00" at bounding box center [591, 128] width 664 height 18
click at [164, 13] on div at bounding box center [171, 18] width 21 height 21
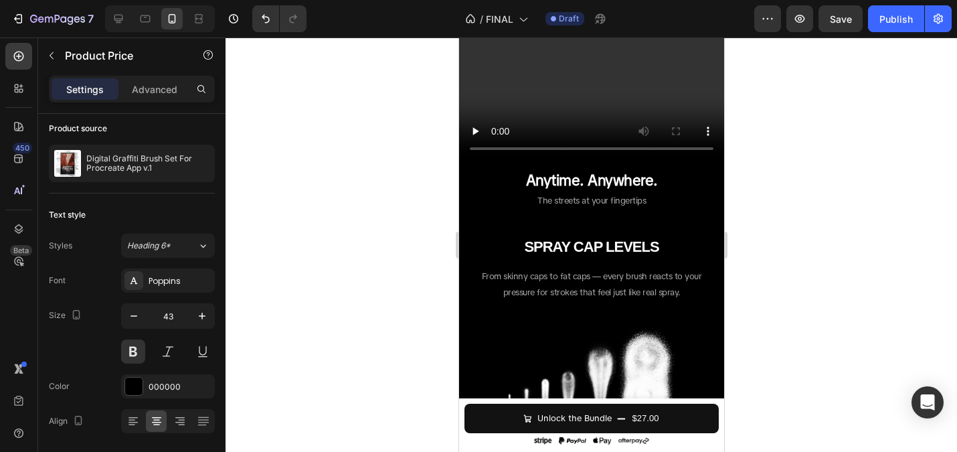
scroll to position [728, 0]
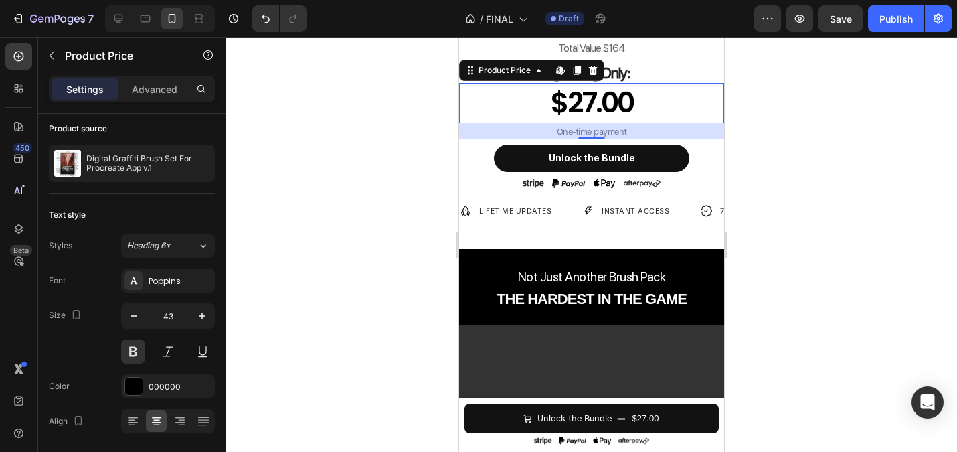
click at [587, 88] on div "$27.00" at bounding box center [590, 103] width 265 height 40
click at [146, 20] on icon at bounding box center [145, 18] width 13 height 13
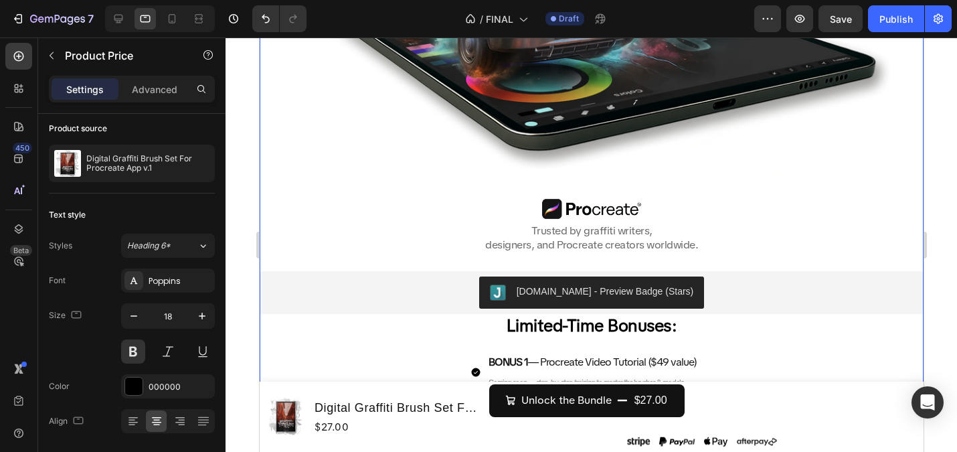
scroll to position [1277, 0]
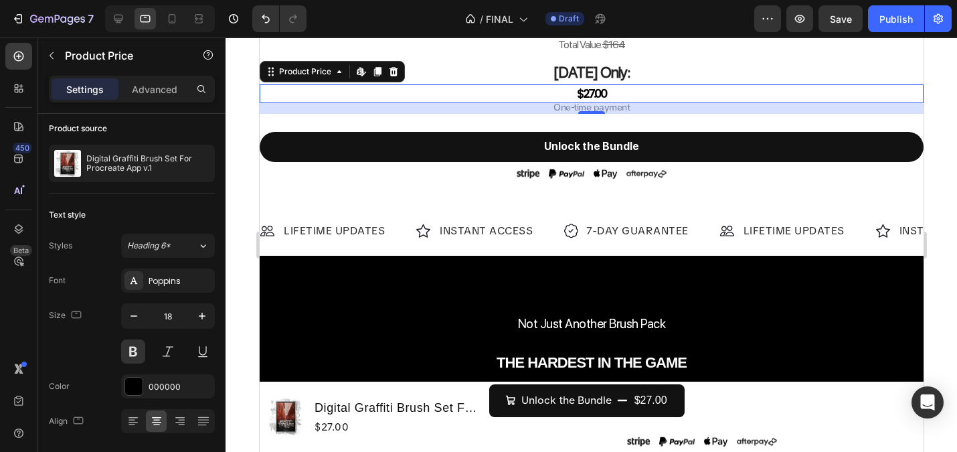
click at [586, 92] on div "$27.00" at bounding box center [591, 93] width 664 height 18
click at [116, 24] on icon at bounding box center [118, 18] width 13 height 13
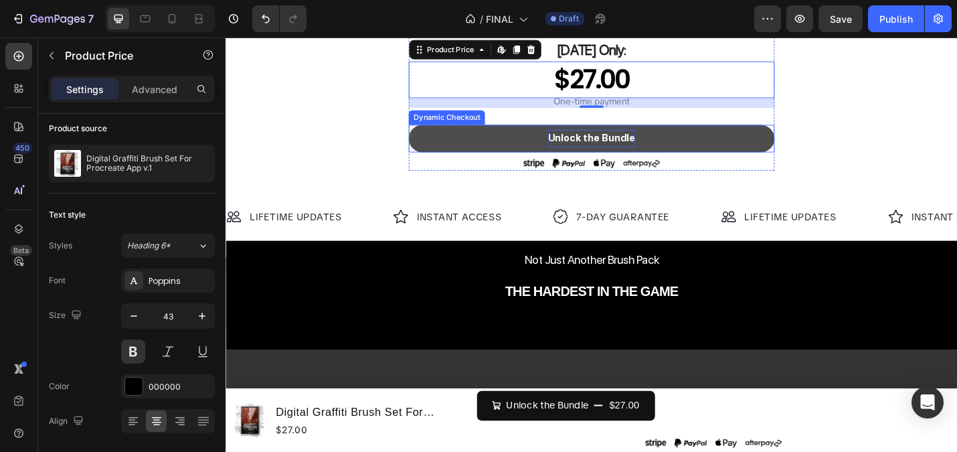
scroll to position [1048, 0]
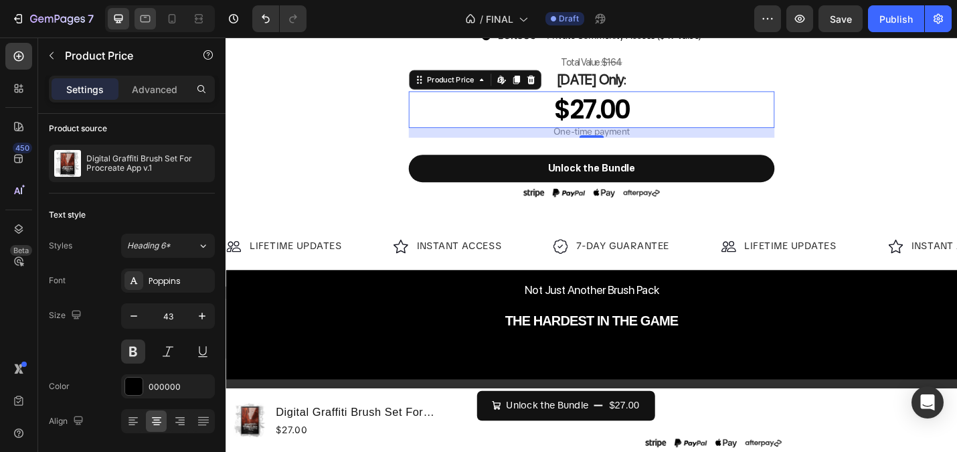
click at [144, 20] on icon at bounding box center [145, 18] width 13 height 13
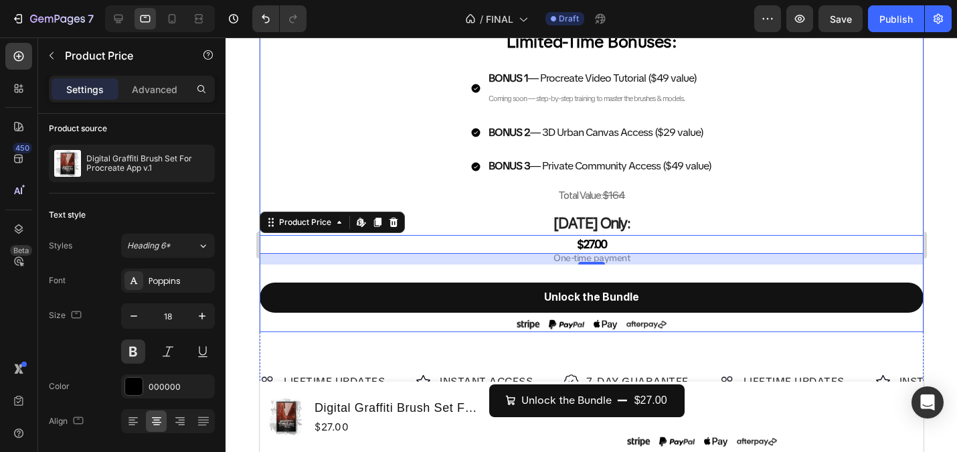
scroll to position [1277, 0]
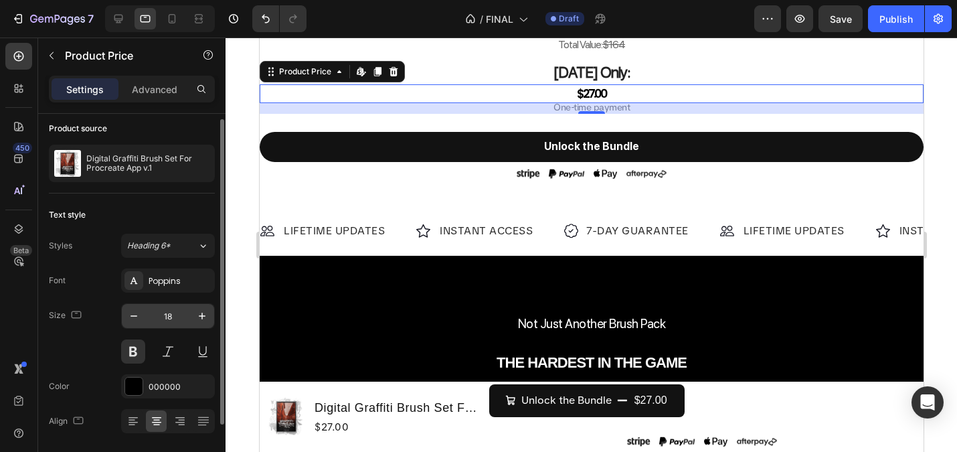
click at [181, 313] on input "18" at bounding box center [168, 316] width 44 height 24
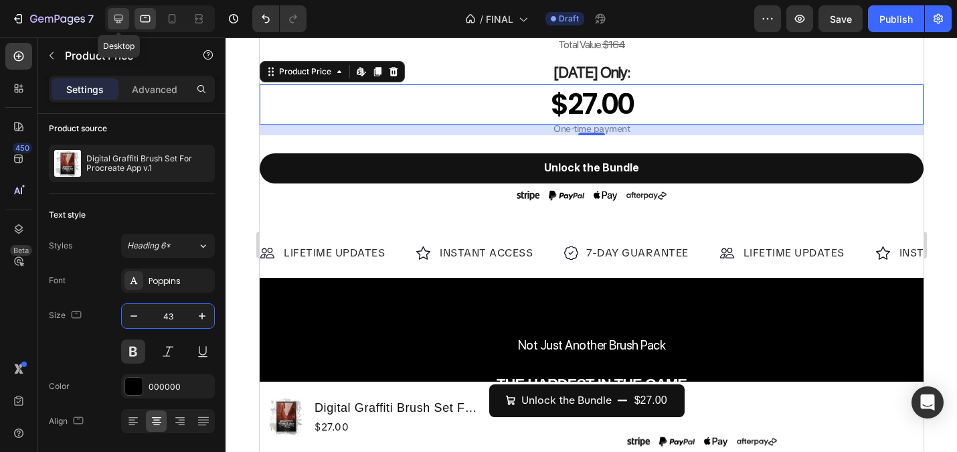
type input "43"
click at [118, 15] on icon at bounding box center [118, 18] width 13 height 13
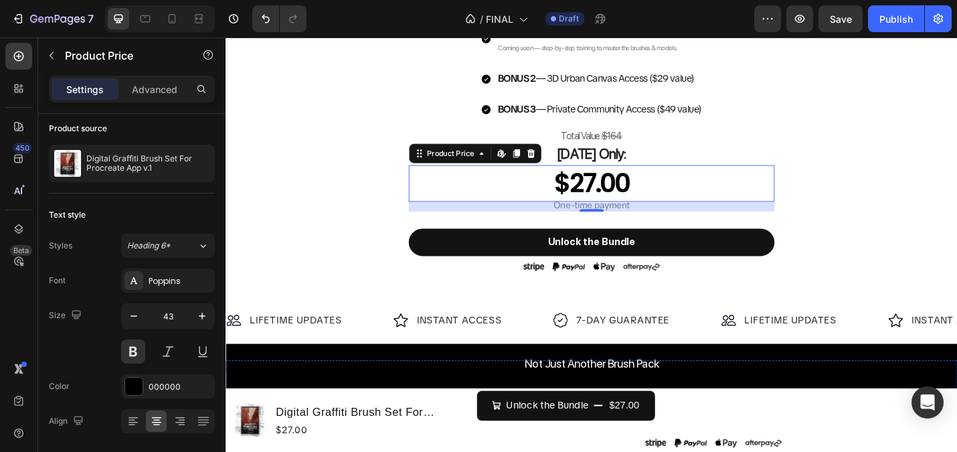
scroll to position [961, 0]
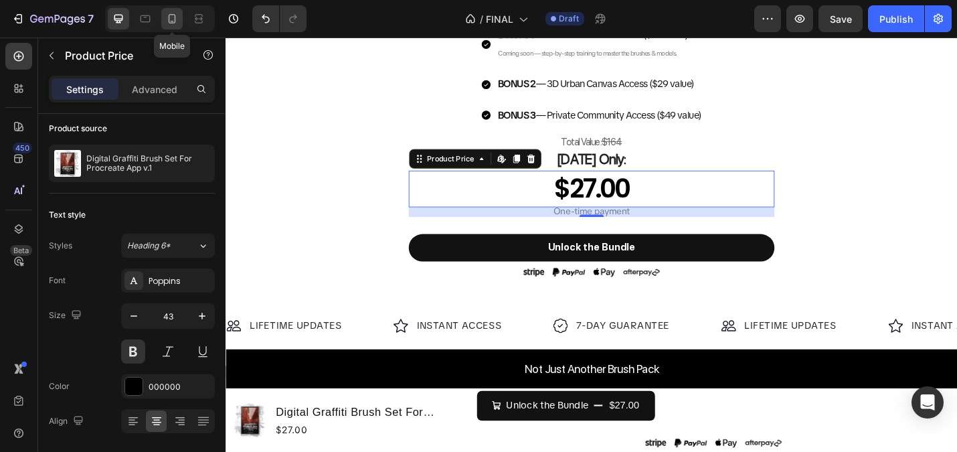
click at [171, 17] on icon at bounding box center [171, 18] width 13 height 13
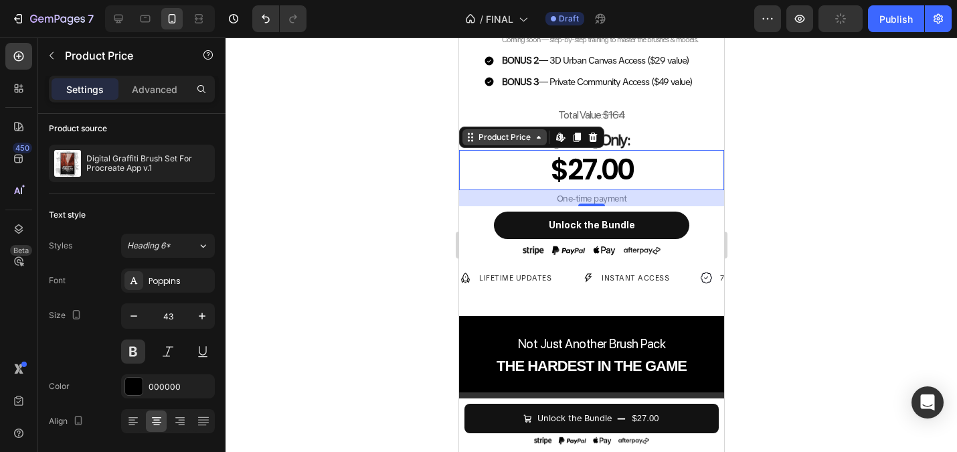
scroll to position [637, 0]
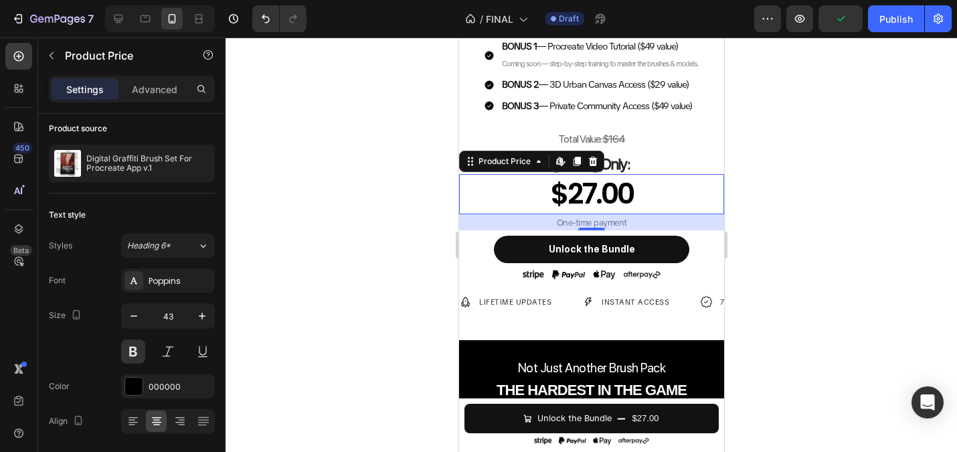
click at [386, 171] on div at bounding box center [591, 244] width 731 height 414
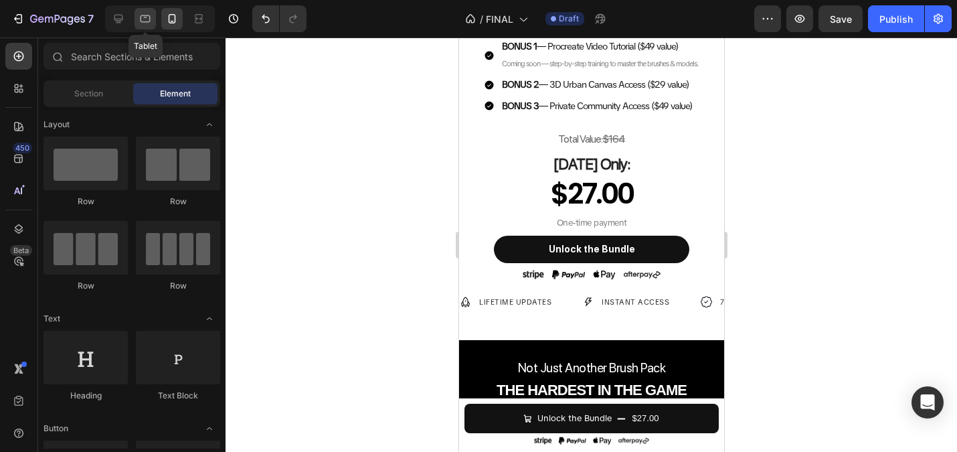
click at [142, 15] on icon at bounding box center [146, 18] width 10 height 7
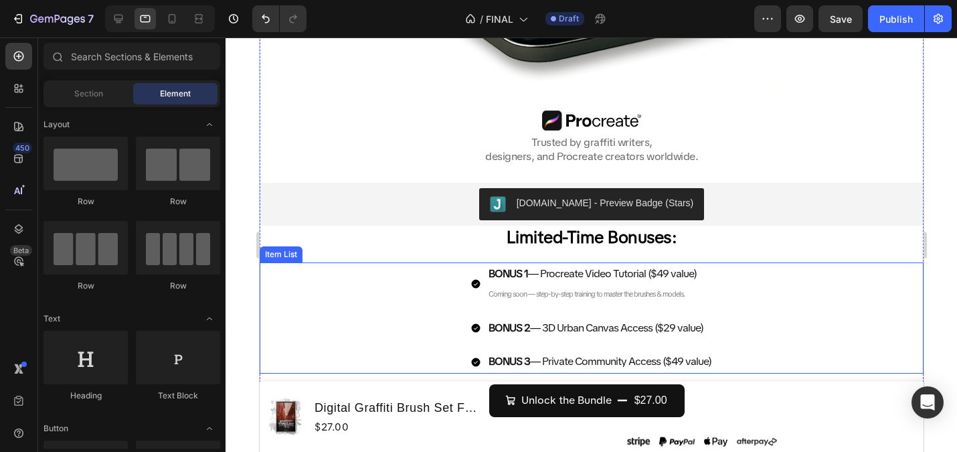
scroll to position [859, 0]
